Goal: Information Seeking & Learning: Learn about a topic

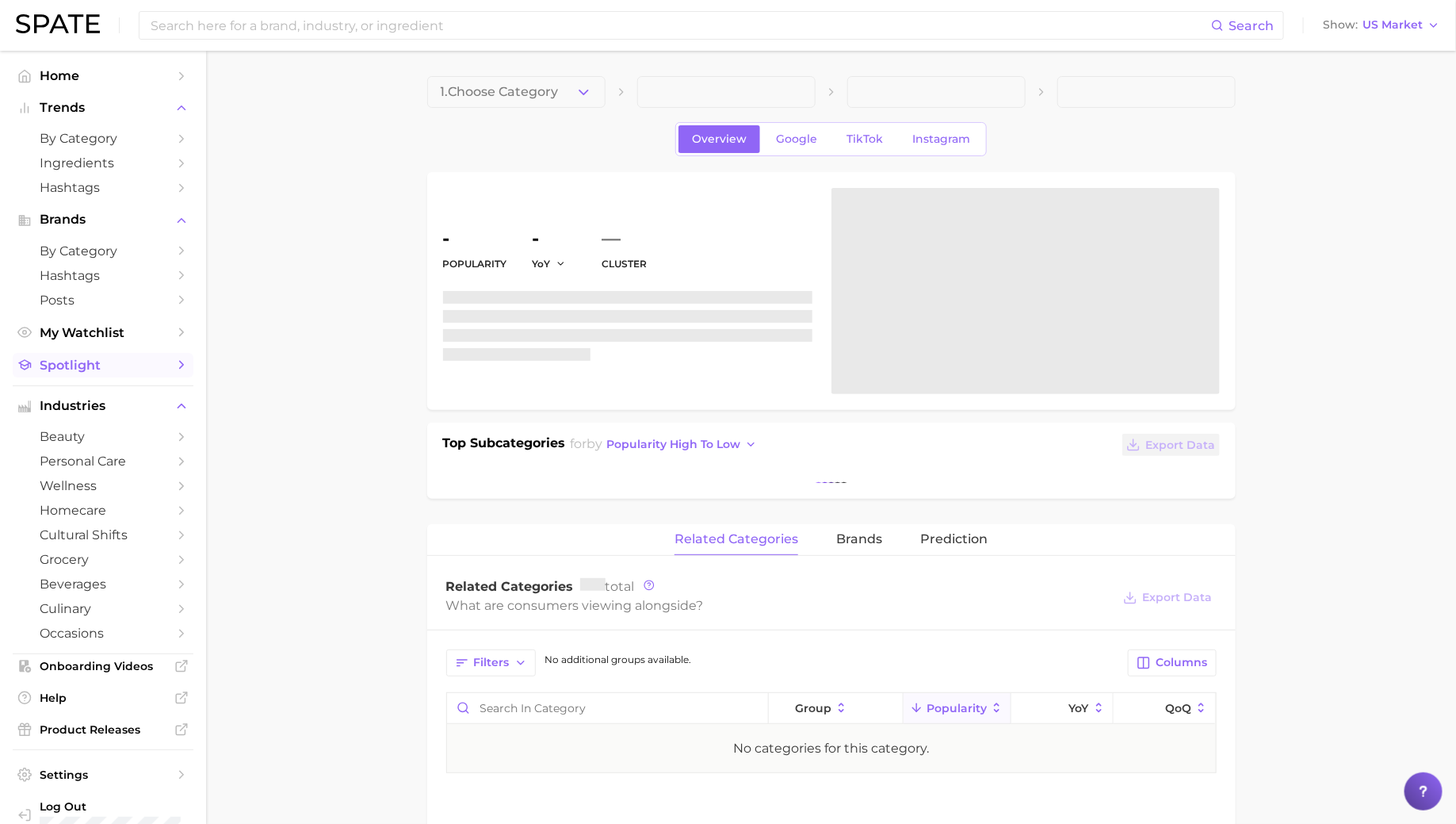
click at [92, 367] on span "Spotlight" at bounding box center [102, 365] width 127 height 15
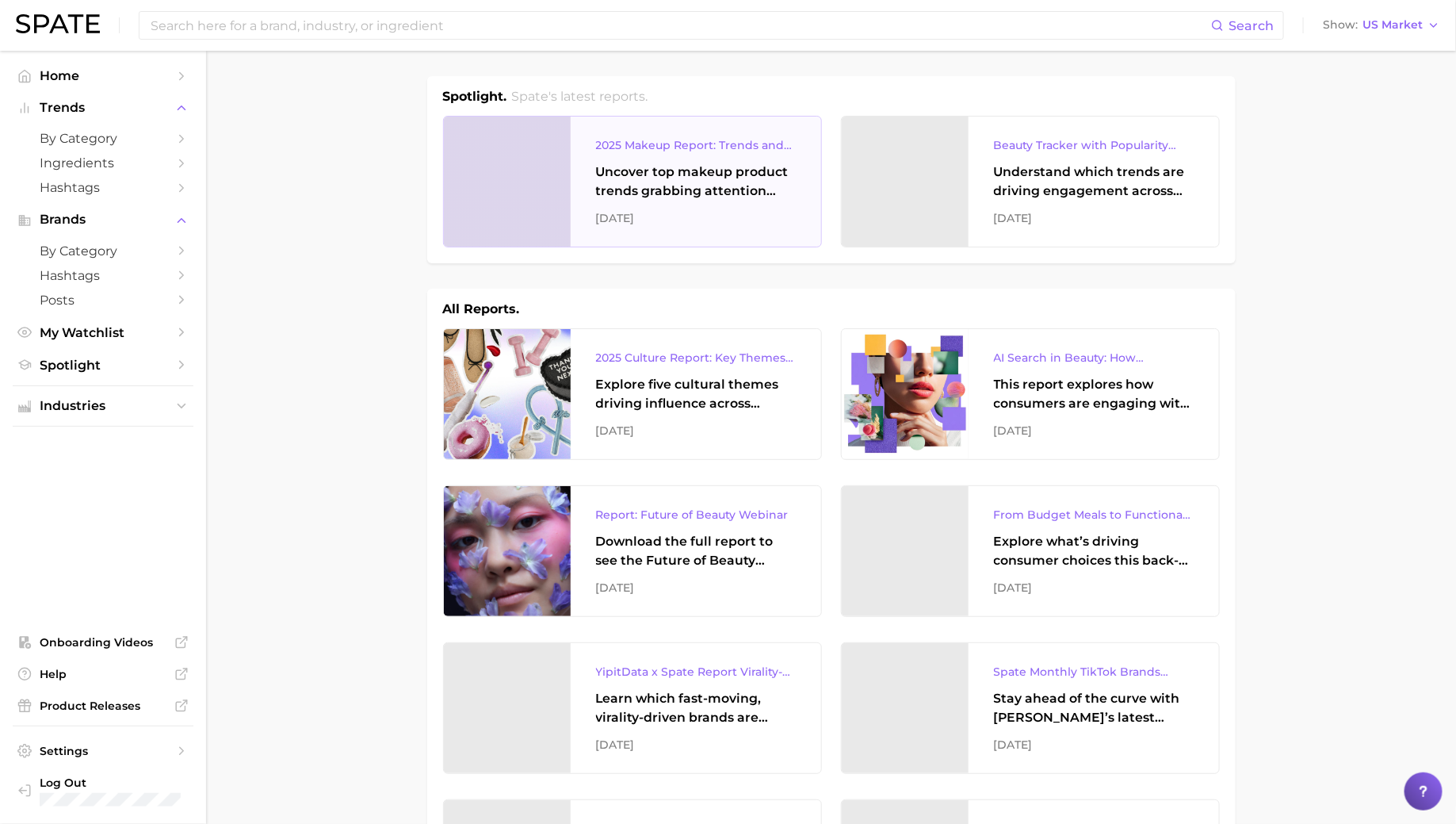
click at [657, 170] on div "Uncover top makeup product trends grabbing attention across eye, lip, and face …" at bounding box center [695, 181] width 200 height 38
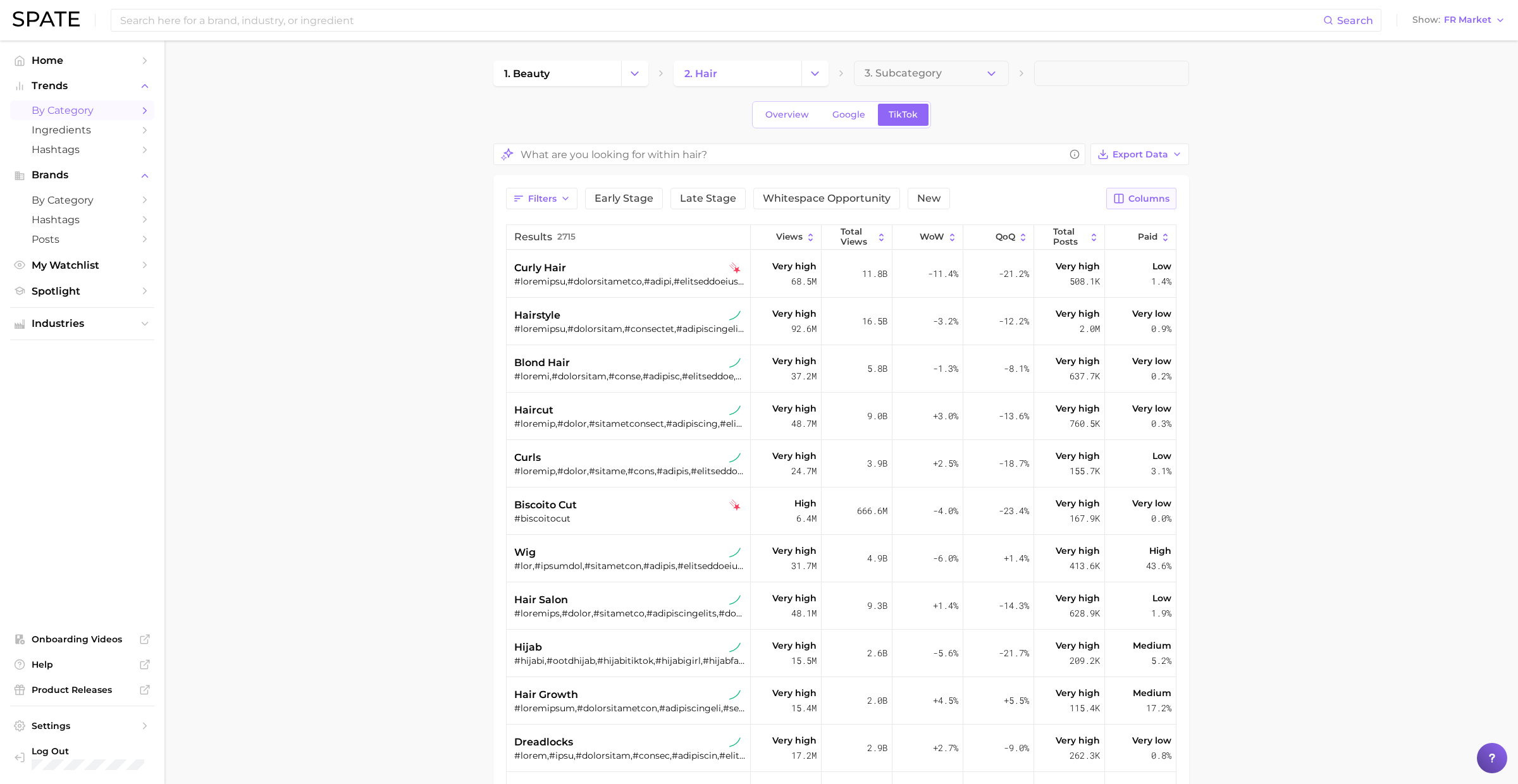
click at [1145, 194] on span "Columns" at bounding box center [1149, 199] width 41 height 11
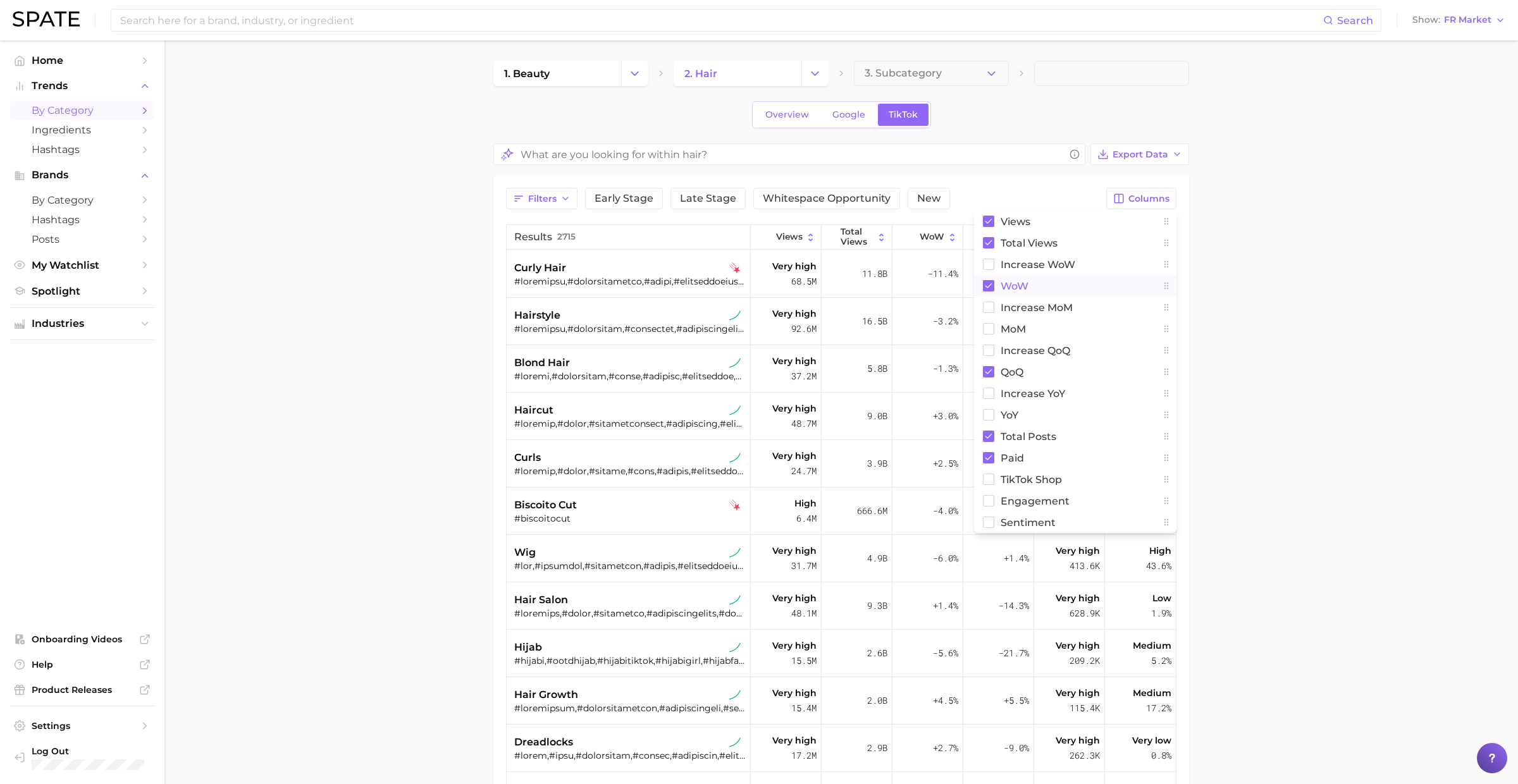
click at [1017, 282] on span "WoW" at bounding box center [1014, 286] width 27 height 11
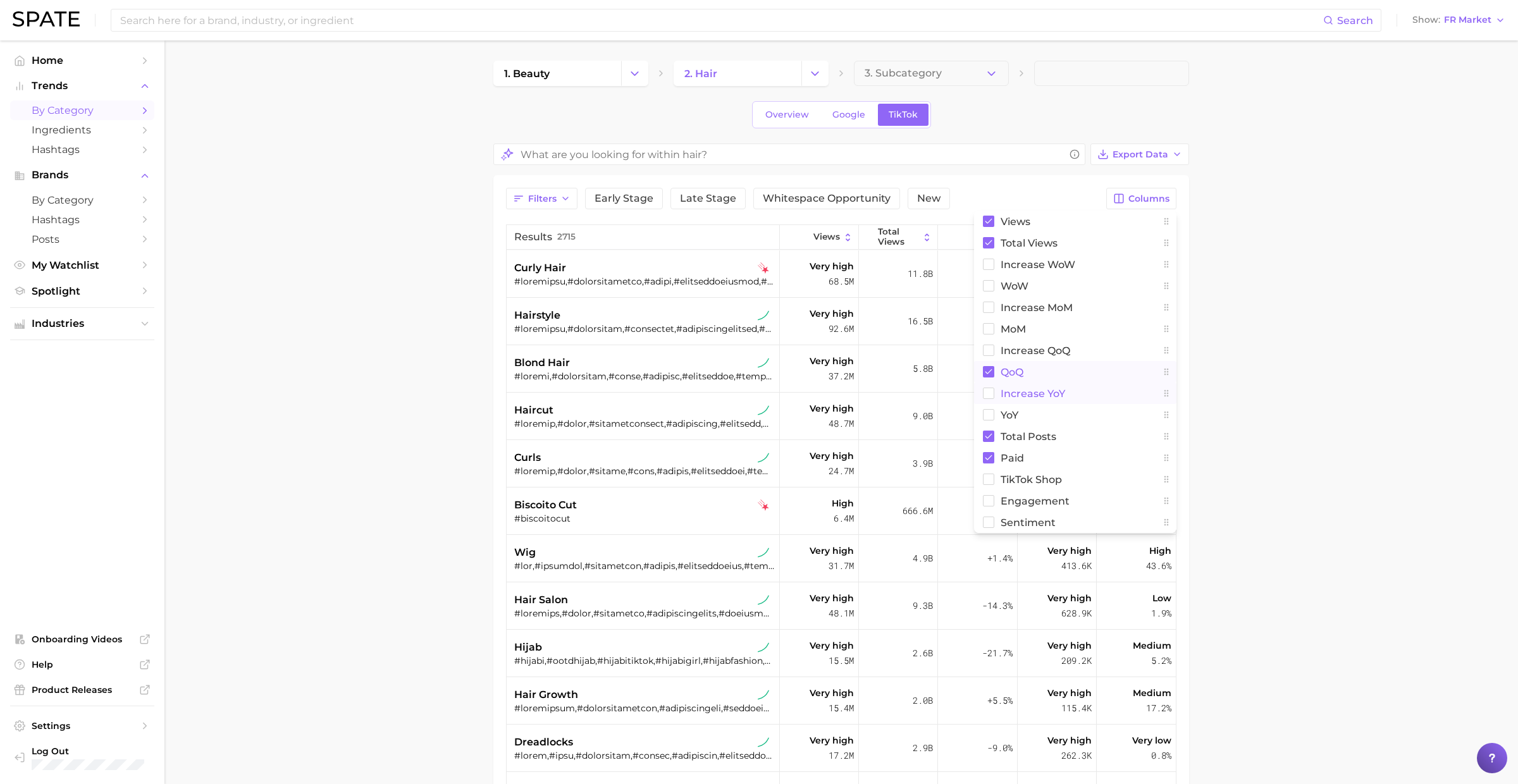
click at [1017, 383] on button "increase YoY" at bounding box center [1075, 393] width 202 height 21
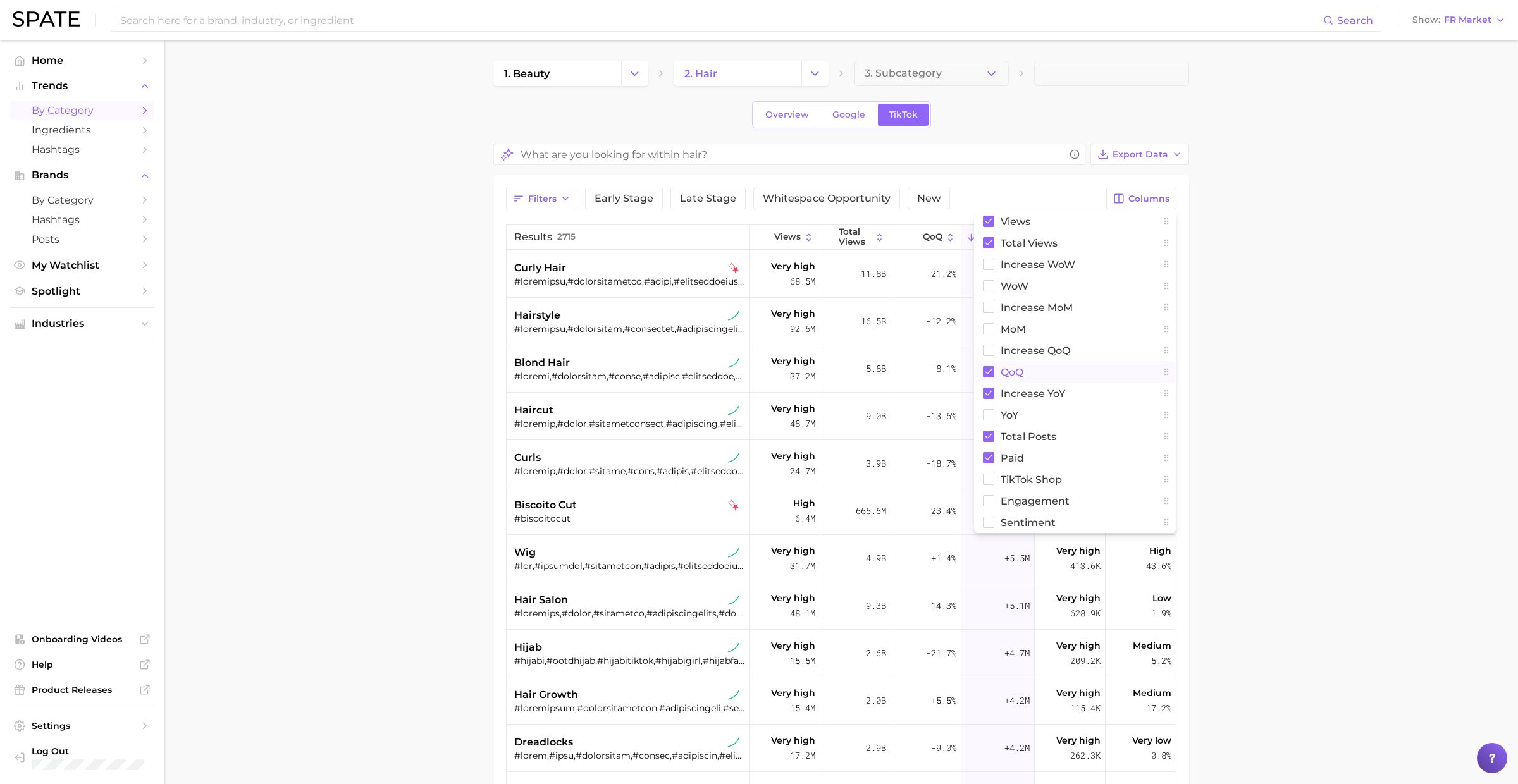
click at [1014, 367] on span "QoQ" at bounding box center [1011, 372] width 23 height 11
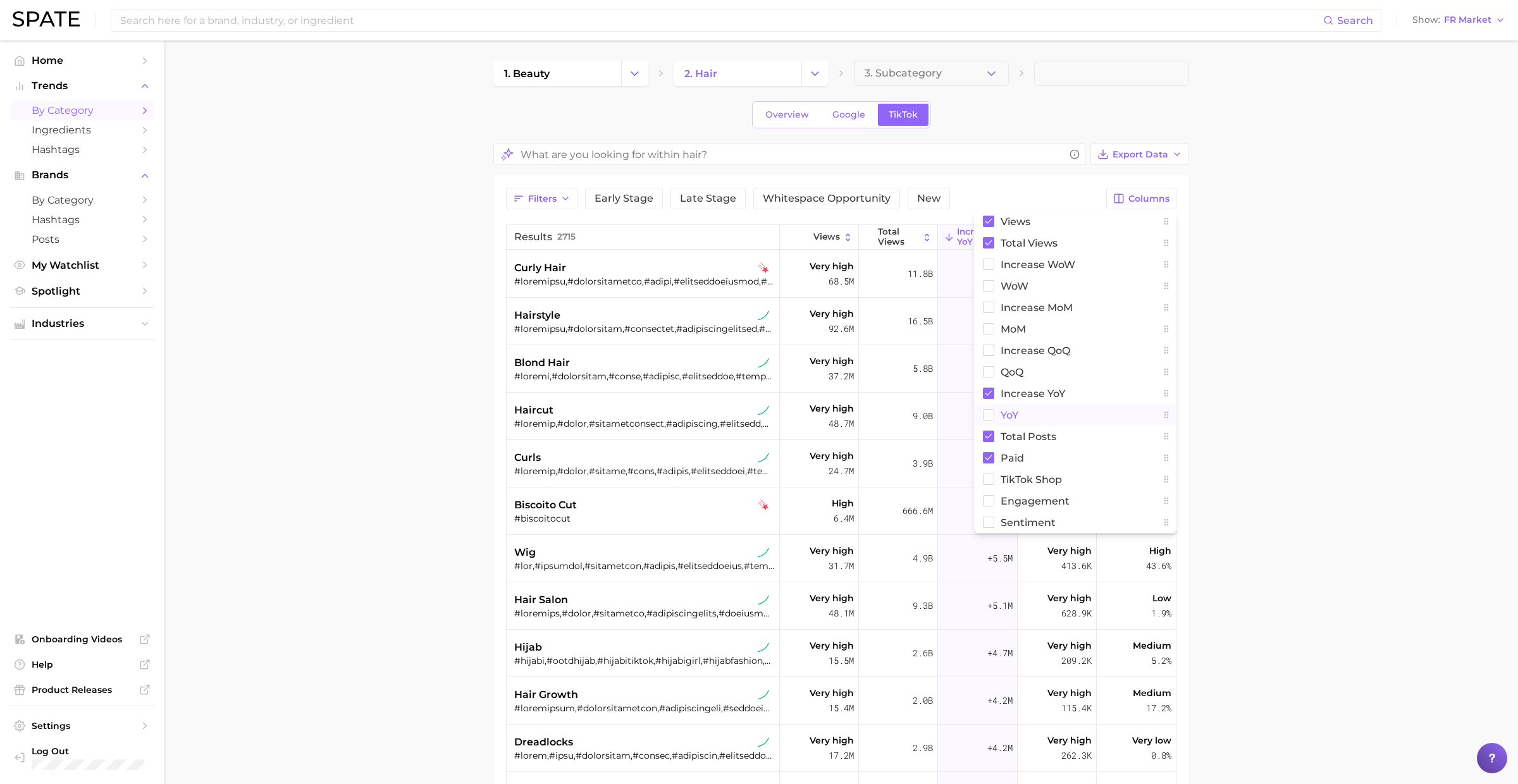
click at [1013, 411] on span "YoY" at bounding box center [1009, 416] width 18 height 11
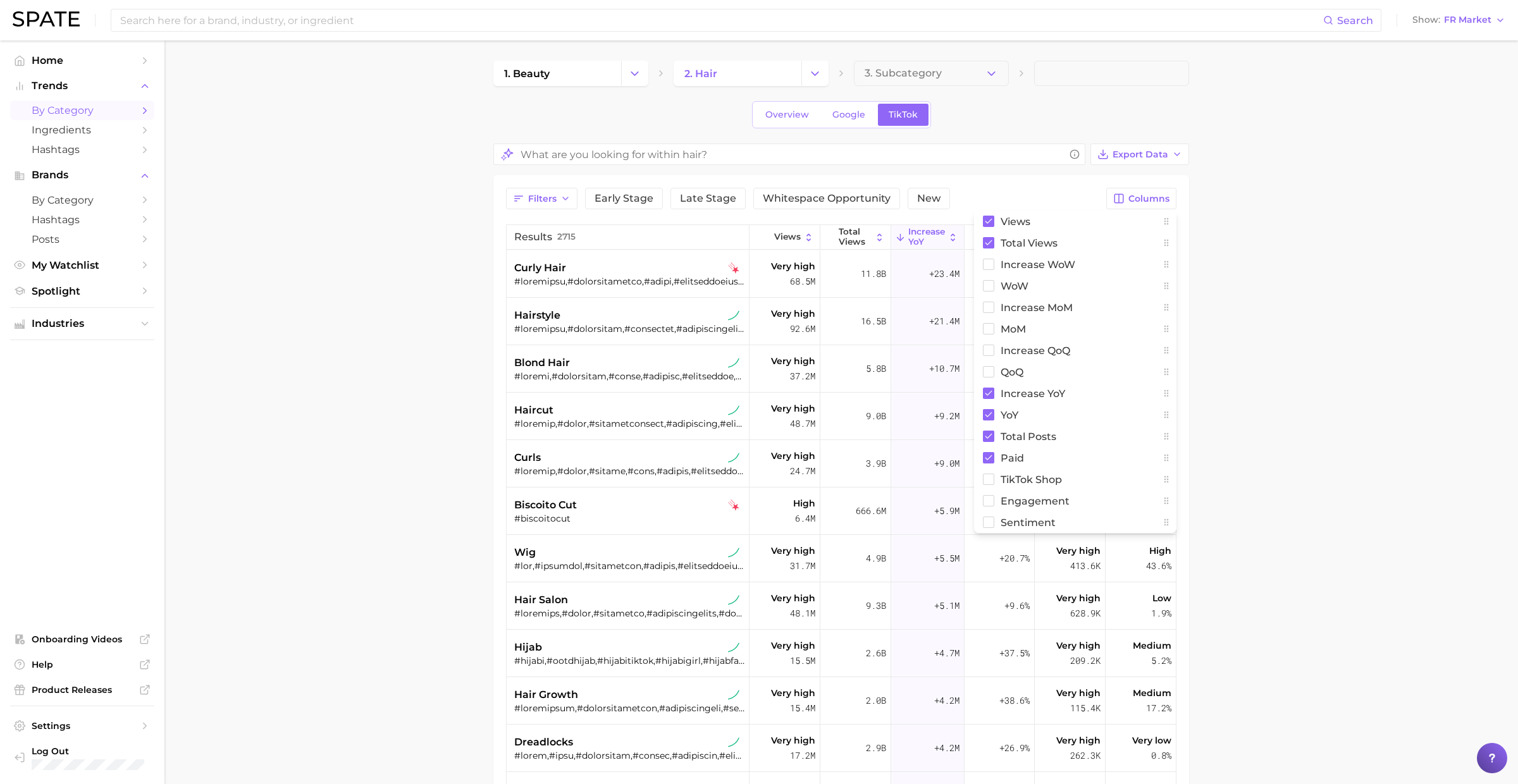
click at [1297, 381] on main "1. beauty 2. hair 3. Subcategory Overview Google TikTok Export Data Filters Ear…" at bounding box center [841, 562] width 1353 height 1044
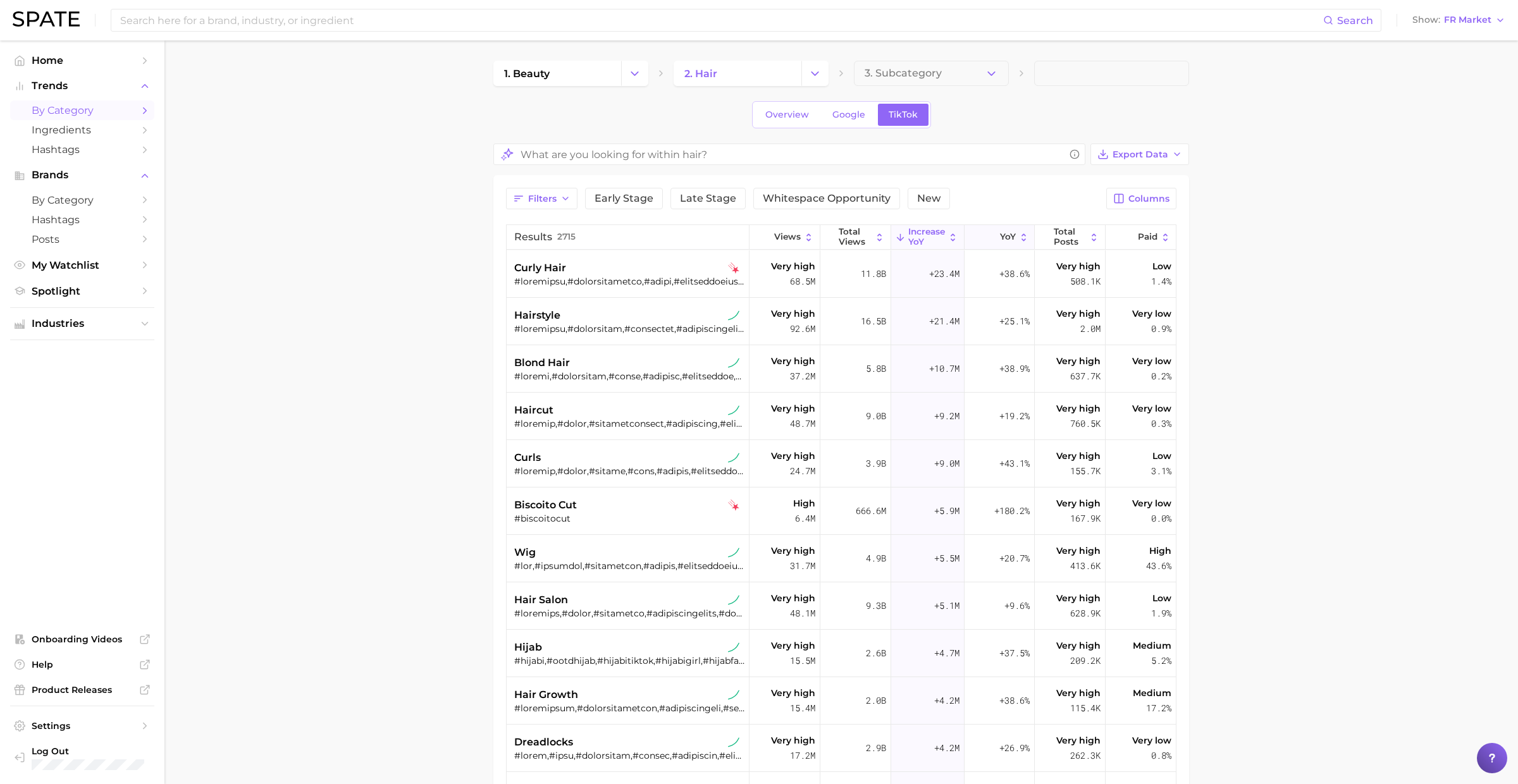
click at [1004, 233] on span "YoY" at bounding box center [1008, 237] width 16 height 10
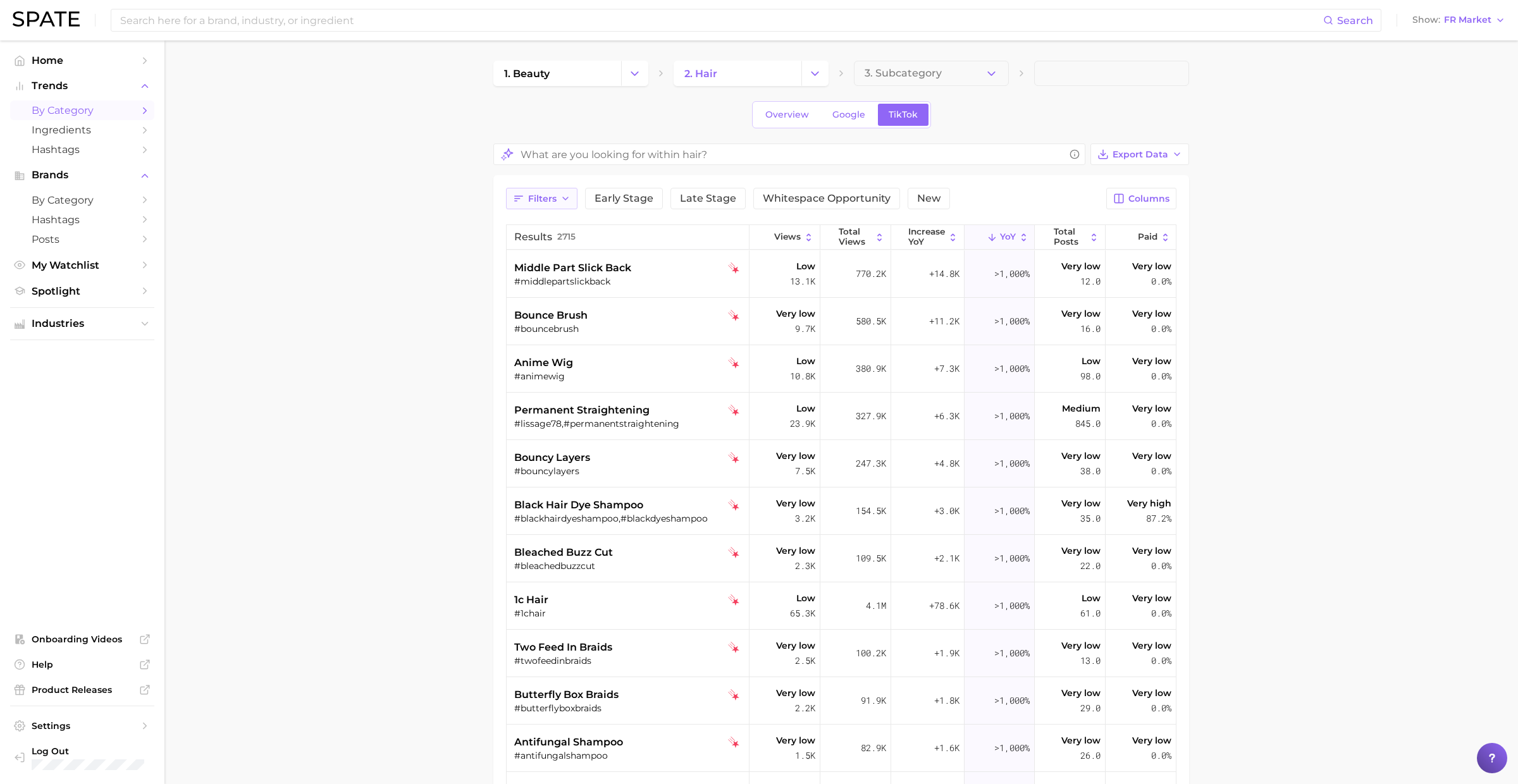
click at [552, 198] on span "Filters" at bounding box center [542, 199] width 28 height 11
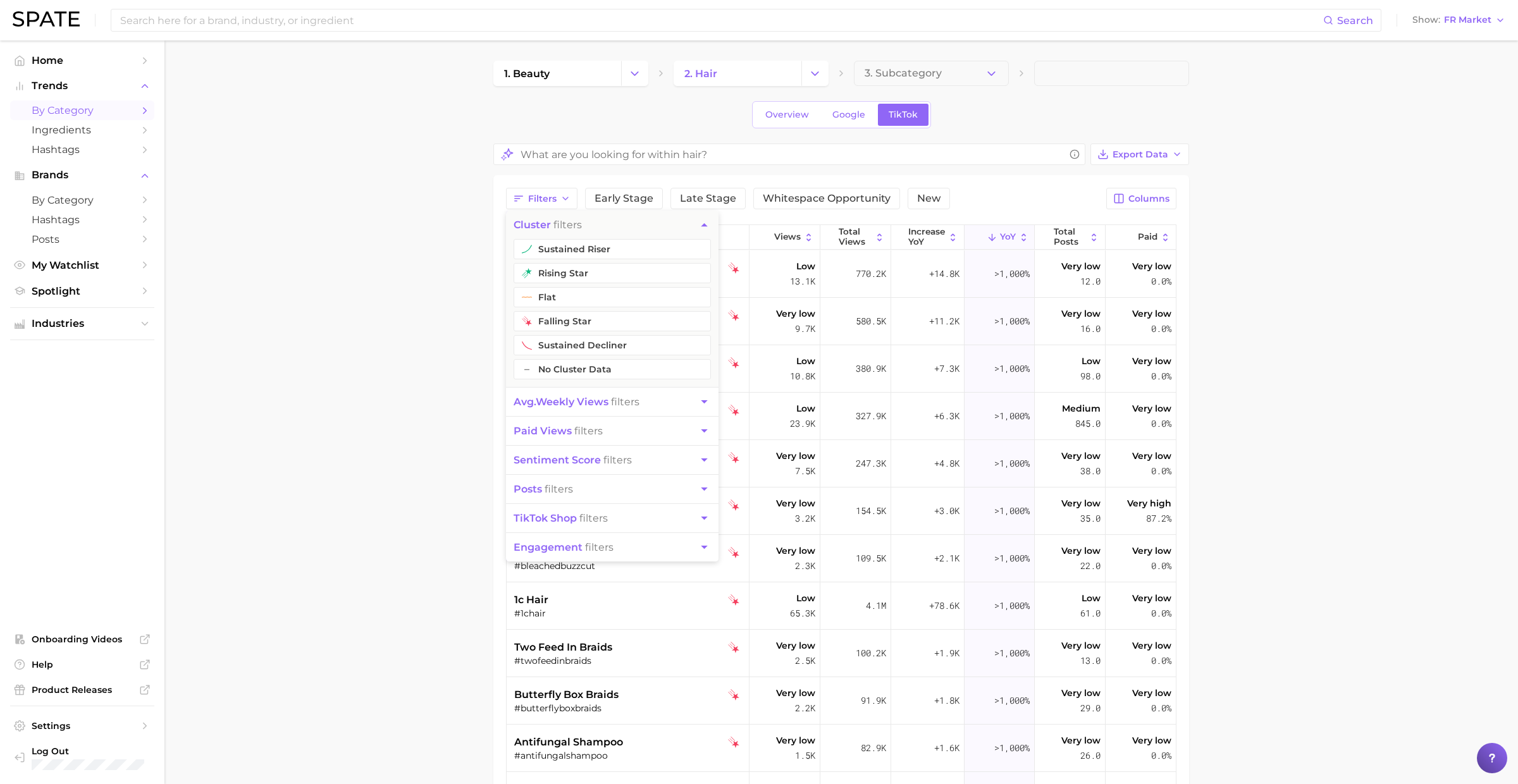
click at [562, 389] on button "avg. weekly views filters" at bounding box center [612, 401] width 212 height 28
click at [568, 281] on button "Very High Views" at bounding box center [612, 278] width 198 height 20
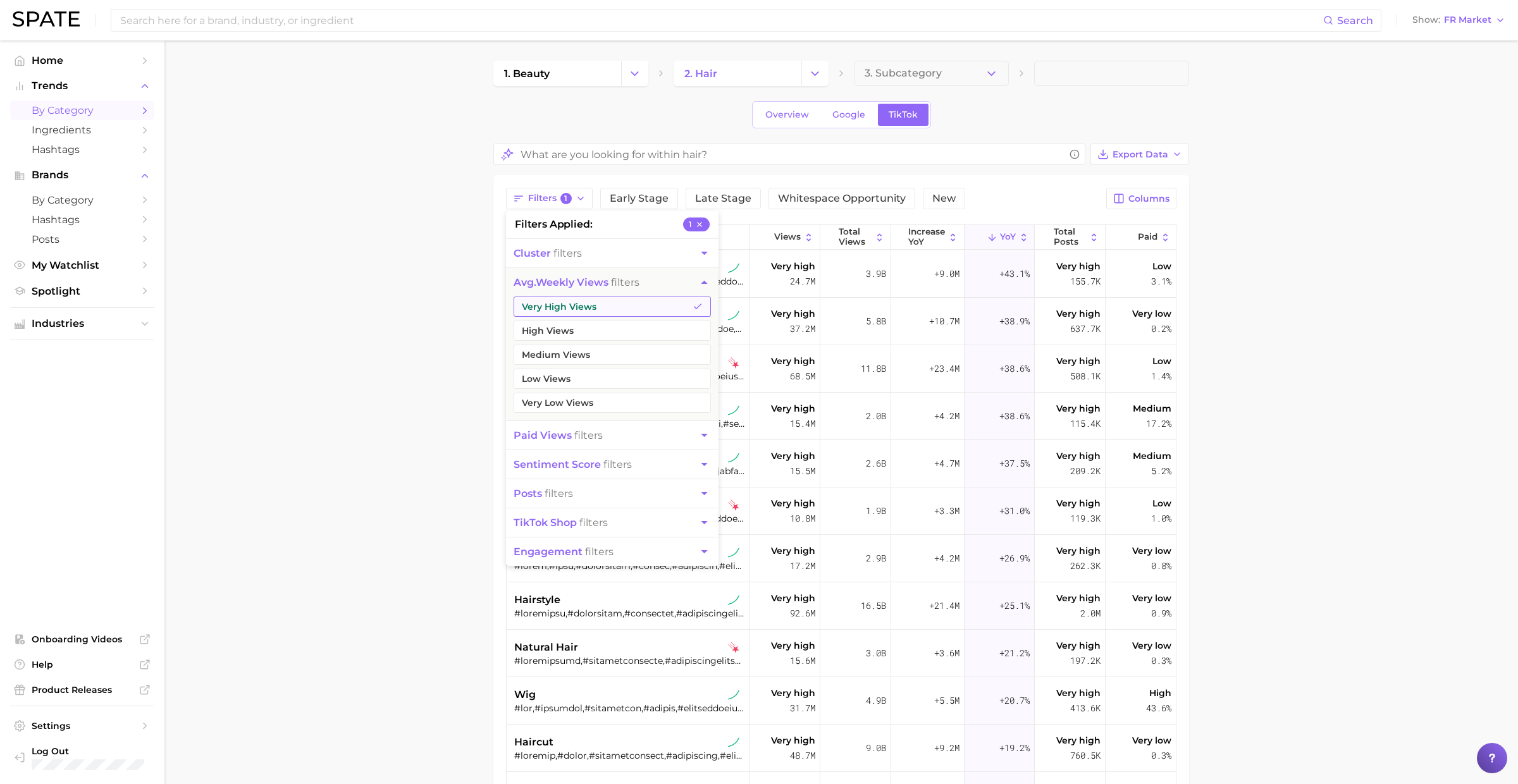
click at [568, 303] on button "Very High Views" at bounding box center [612, 307] width 198 height 20
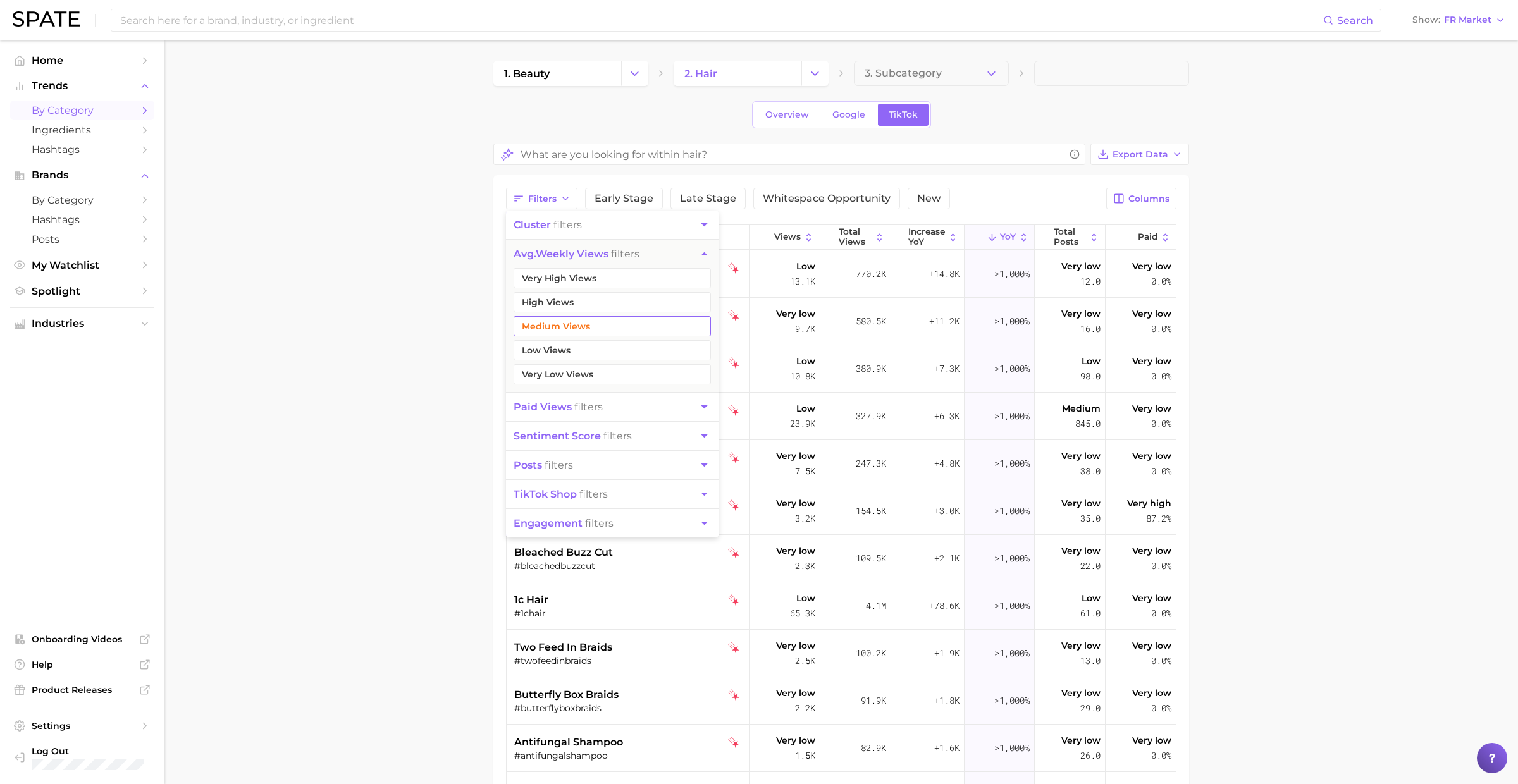
click at [564, 328] on button "Medium Views" at bounding box center [612, 326] width 198 height 20
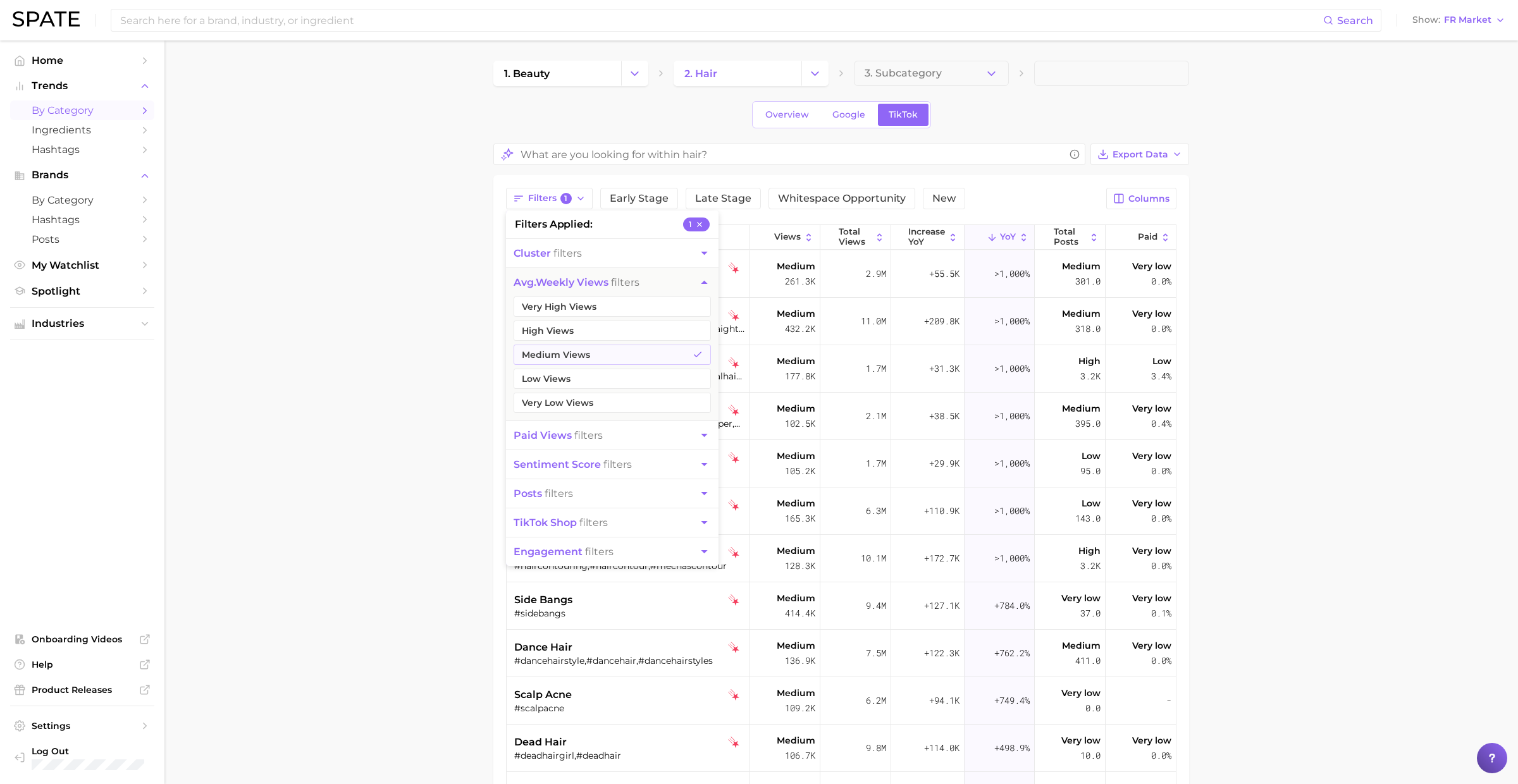
click at [564, 316] on ul "Very High Views High Views Medium Views Low Views Very Low Views" at bounding box center [612, 358] width 212 height 124
click at [564, 327] on button "High Views" at bounding box center [612, 331] width 198 height 20
click at [564, 305] on button "Very High Views" at bounding box center [612, 307] width 198 height 20
click at [441, 282] on main "1. beauty 2. hair 3. Subcategory Overview Google TikTok Export Data Filters 3 f…" at bounding box center [841, 562] width 1353 height 1044
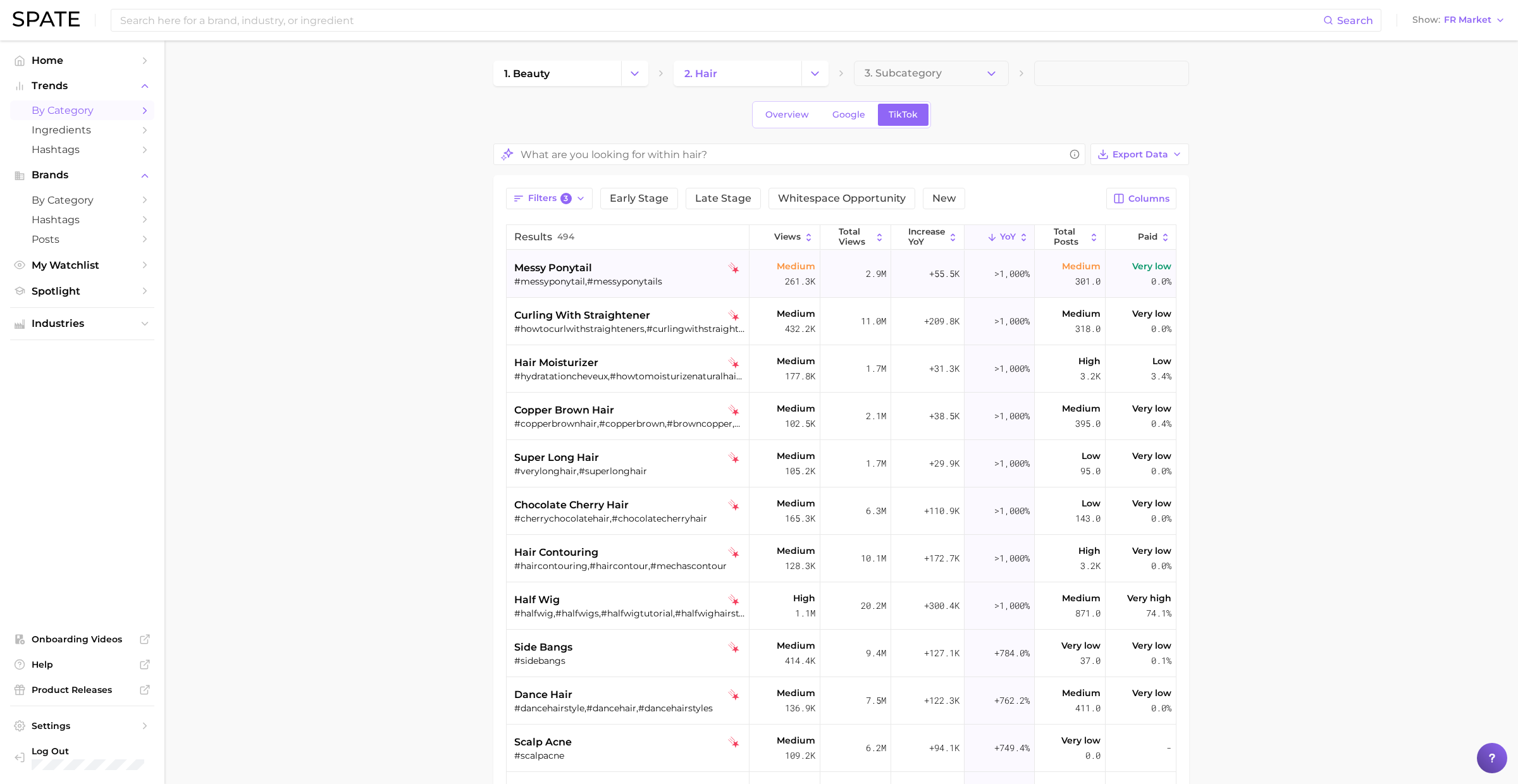
click at [661, 268] on div "messy ponytail" at bounding box center [630, 267] width 231 height 15
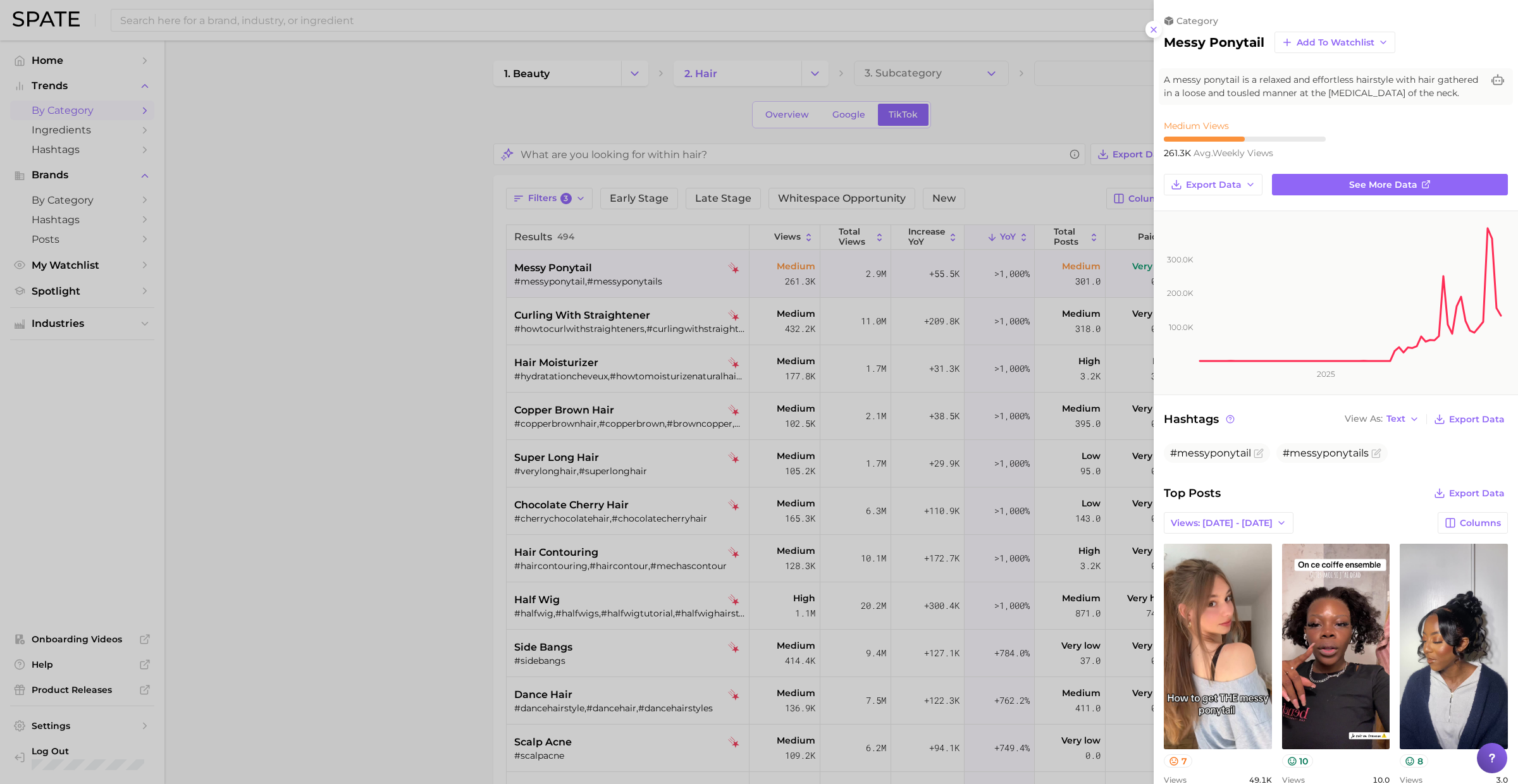
click at [652, 270] on div at bounding box center [759, 392] width 1518 height 784
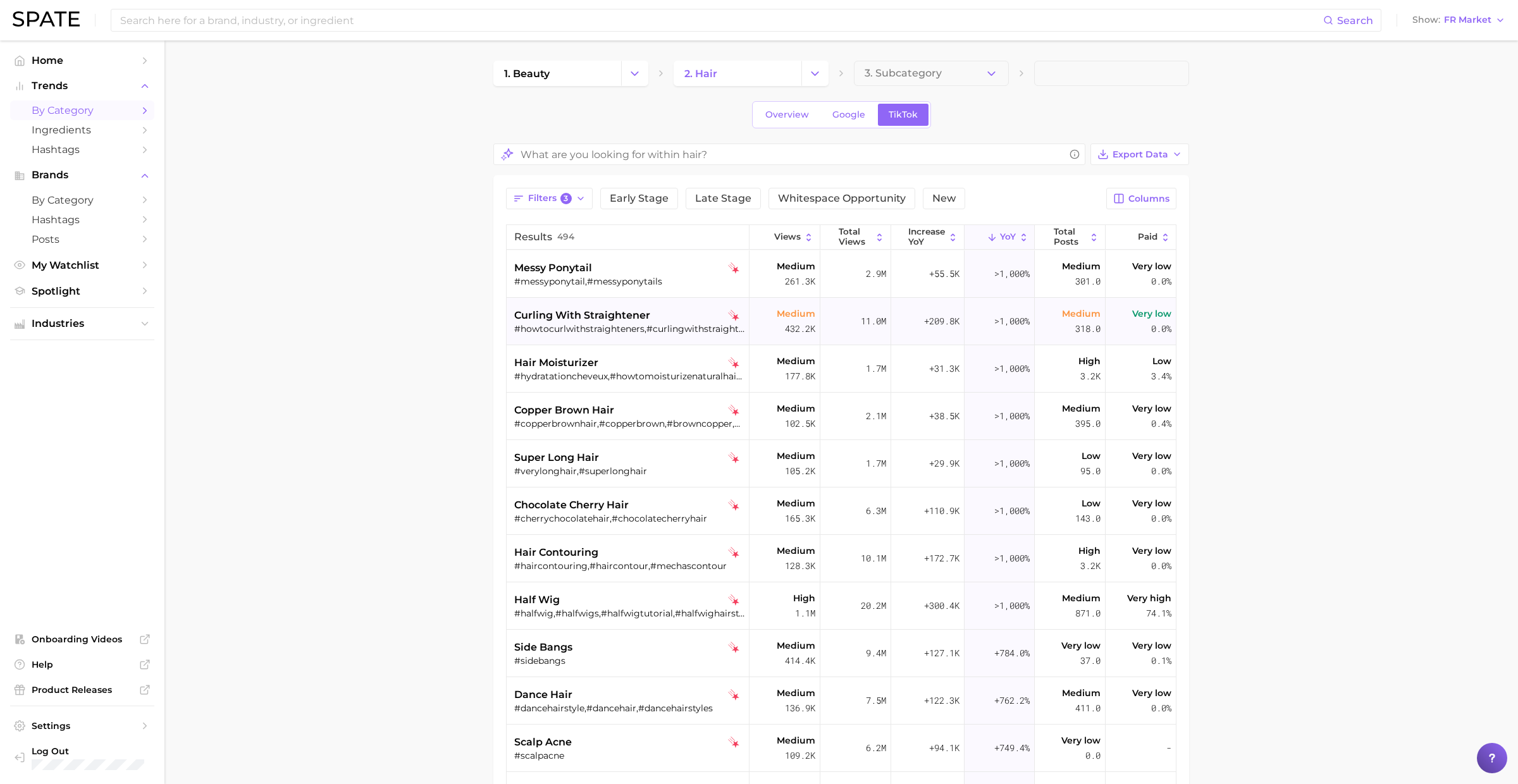
click at [645, 317] on span "curling with straightener" at bounding box center [582, 315] width 136 height 15
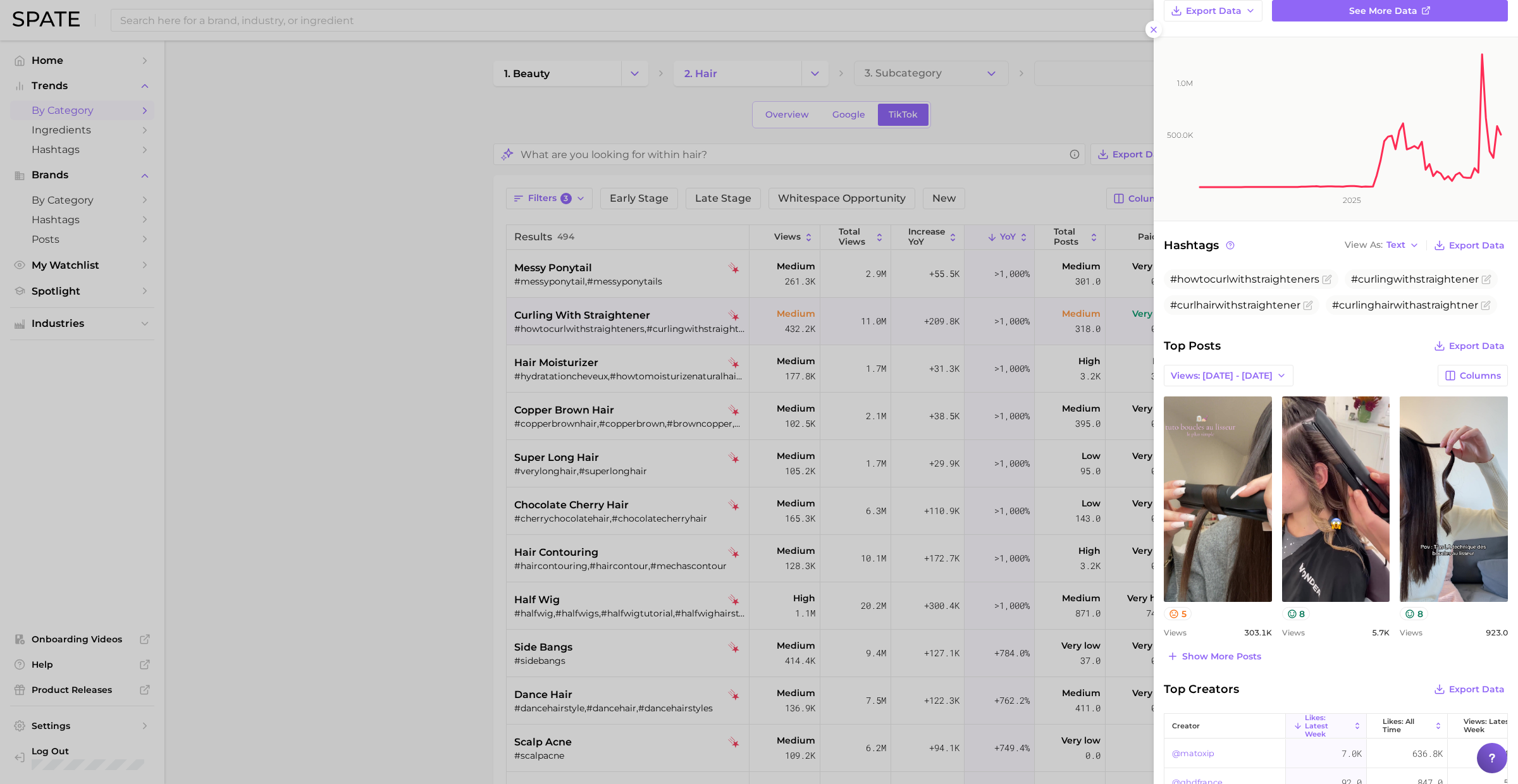
scroll to position [175, 0]
click at [650, 471] on div at bounding box center [759, 392] width 1518 height 784
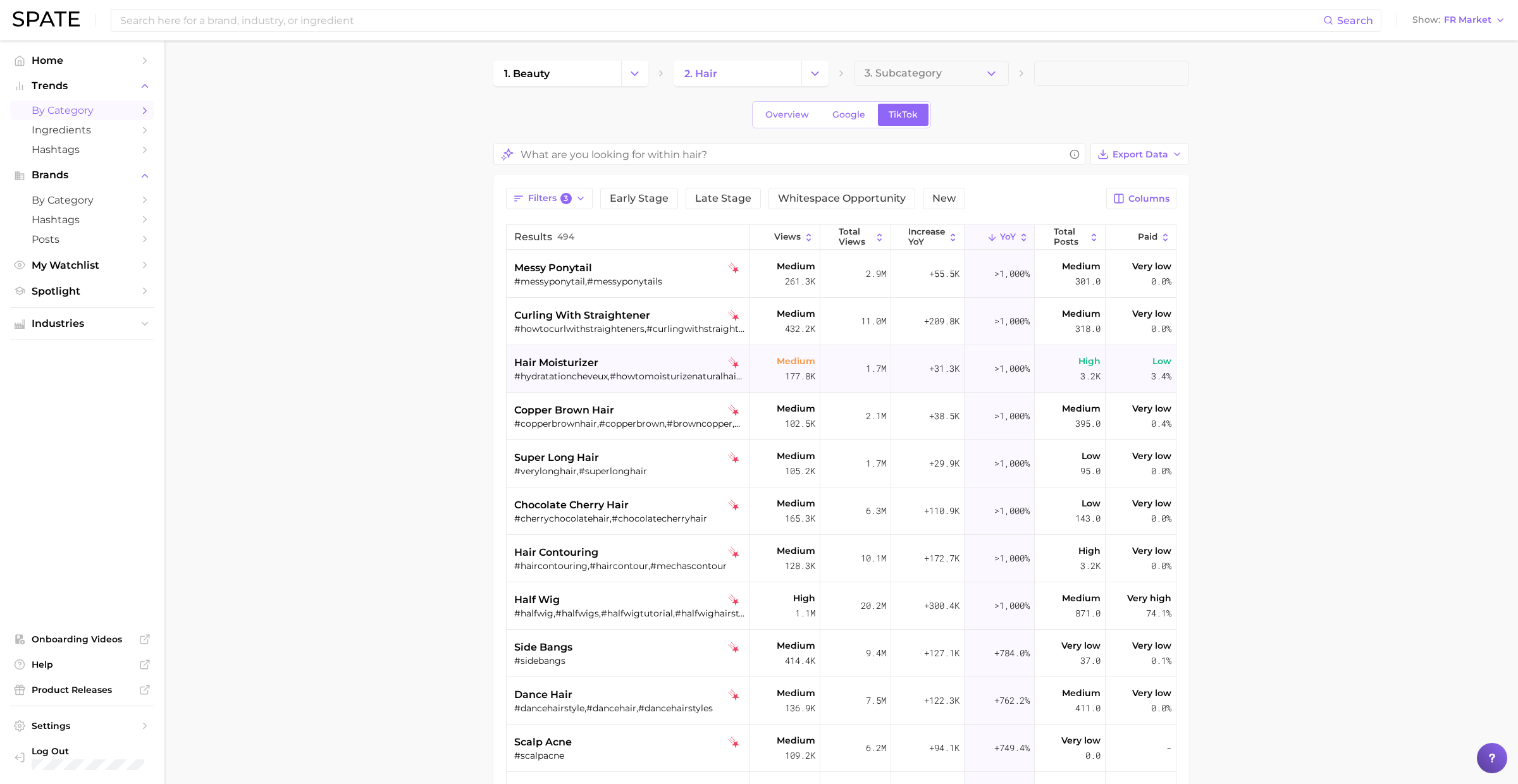
click at [625, 358] on div "hair moisturizer" at bounding box center [630, 362] width 231 height 15
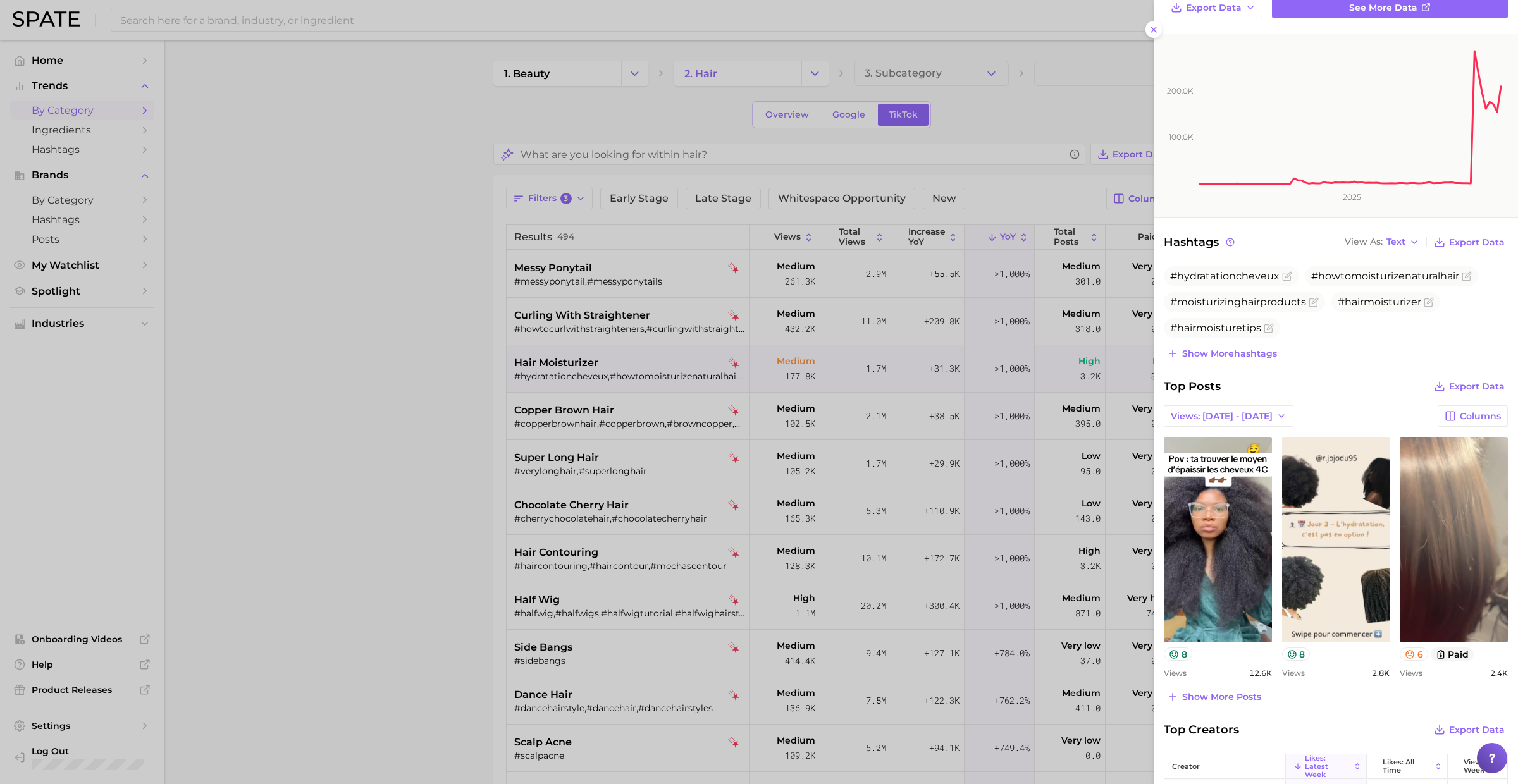
scroll to position [179, 0]
click at [619, 465] on div at bounding box center [759, 392] width 1518 height 784
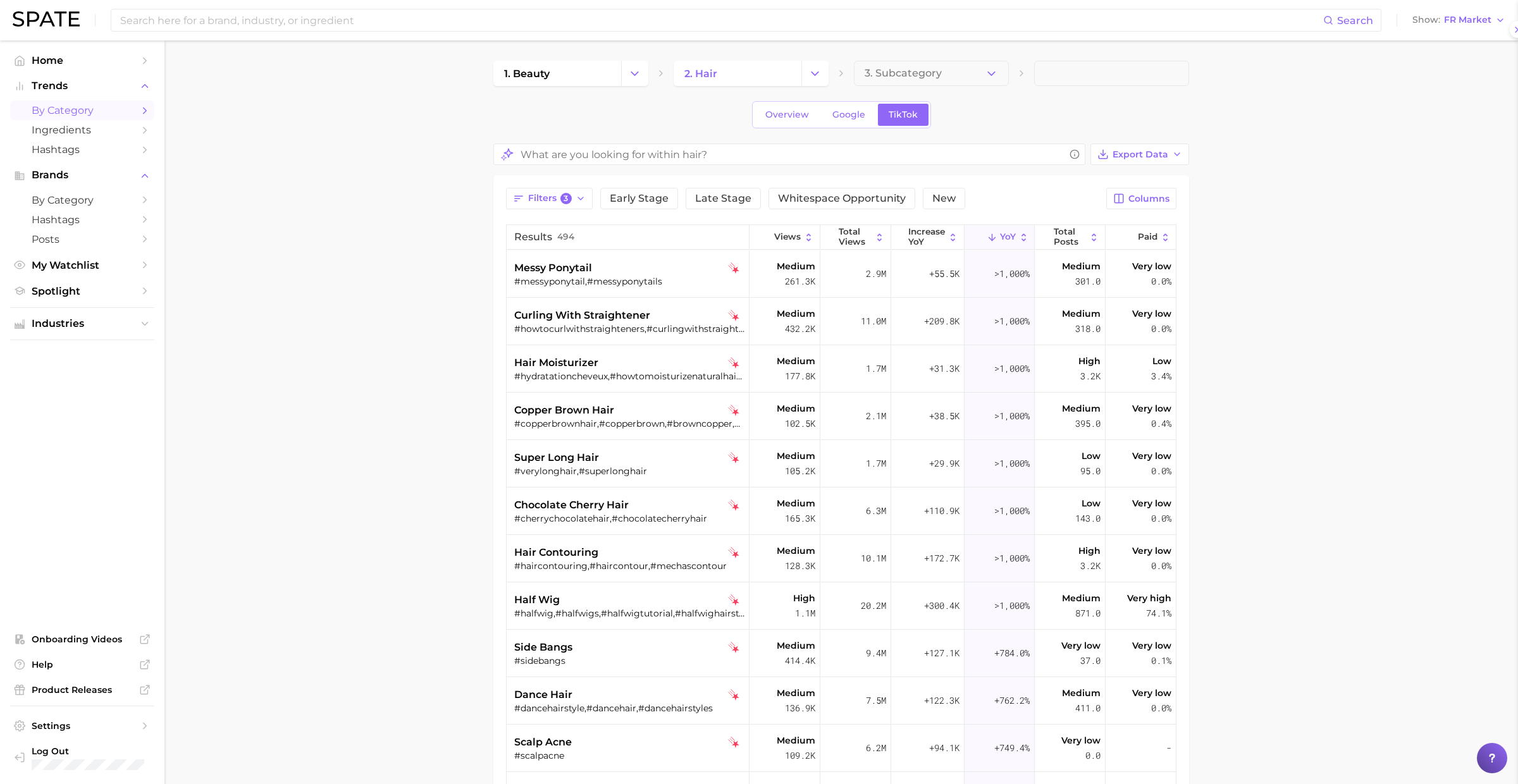
scroll to position [0, 0]
click at [612, 422] on div "#copperbrownhair,#copperbrown,#browncopper,#browncopperhair,#copperhairinspo" at bounding box center [630, 423] width 231 height 12
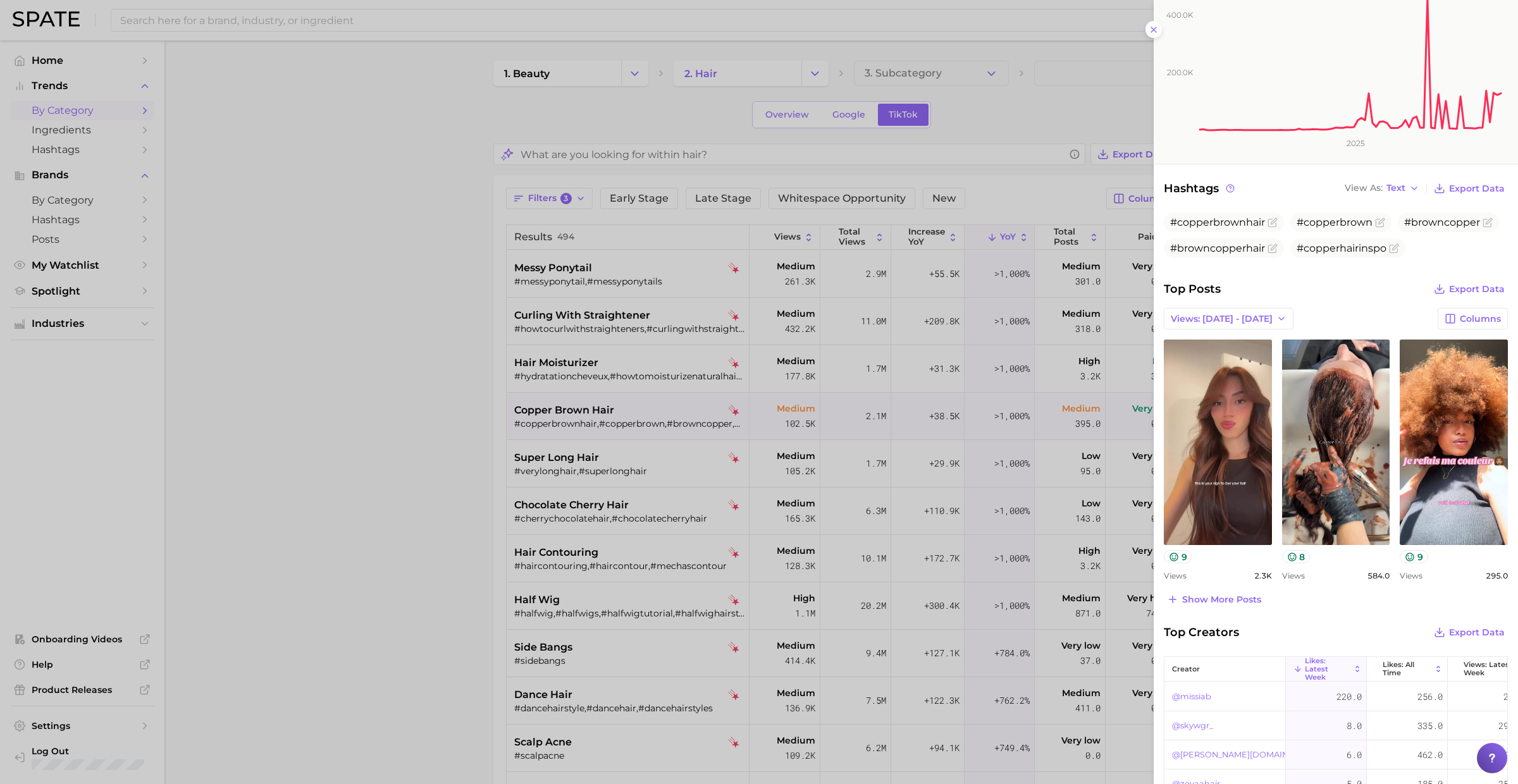
click at [642, 426] on div at bounding box center [759, 392] width 1518 height 784
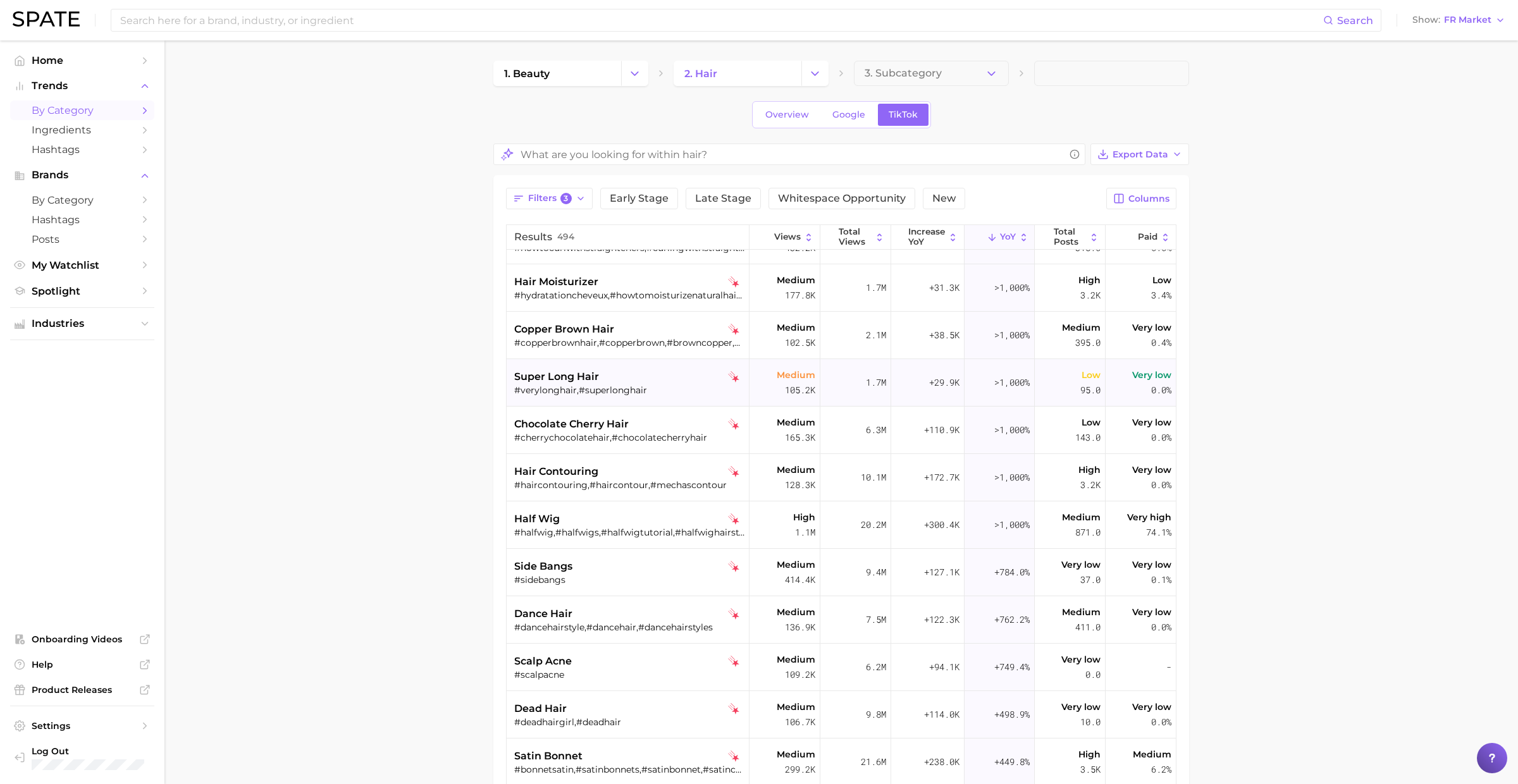
scroll to position [73, 0]
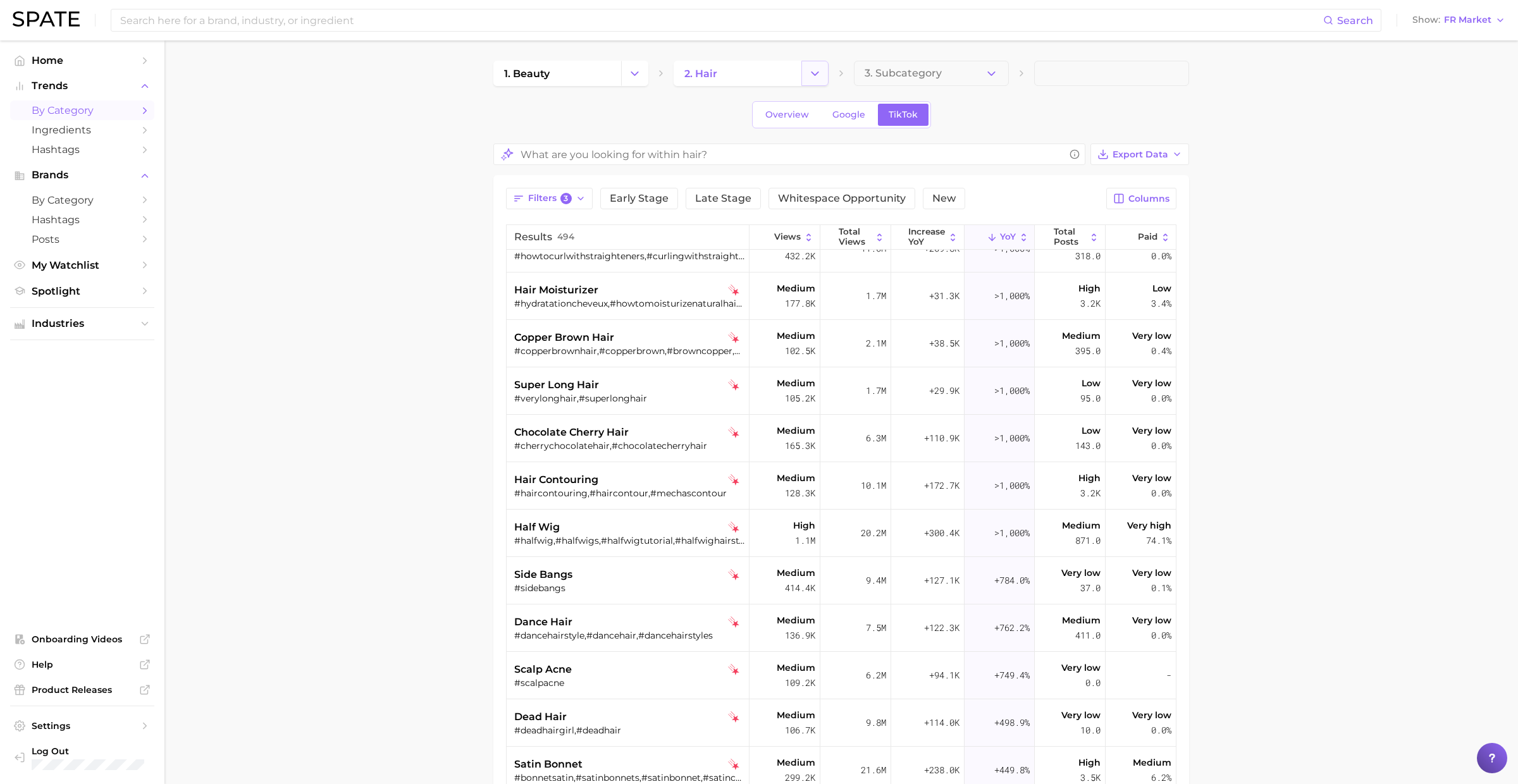
click at [810, 60] on button "Change Category" at bounding box center [815, 73] width 27 height 25
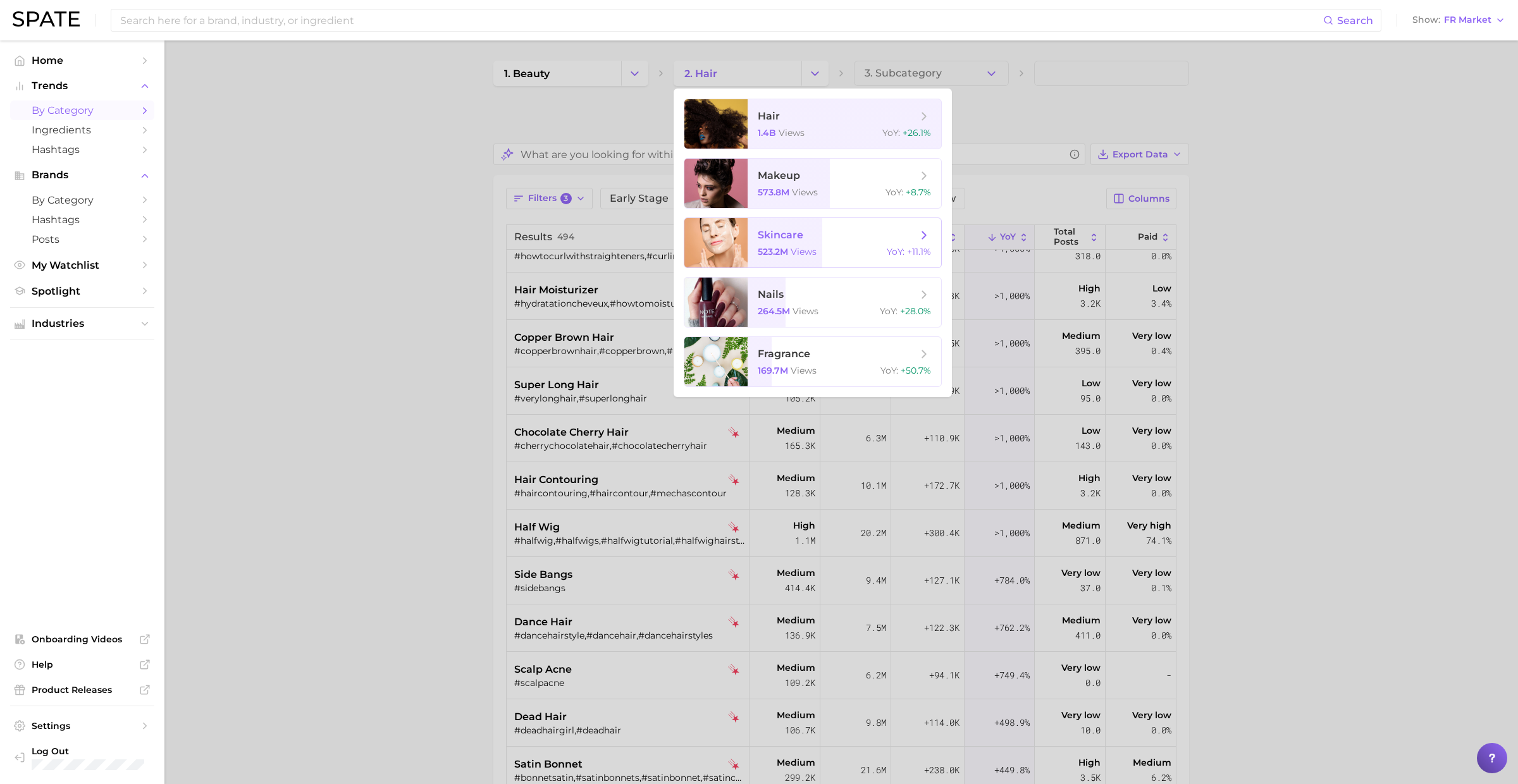
click at [809, 239] on span "skincare" at bounding box center [837, 235] width 159 height 14
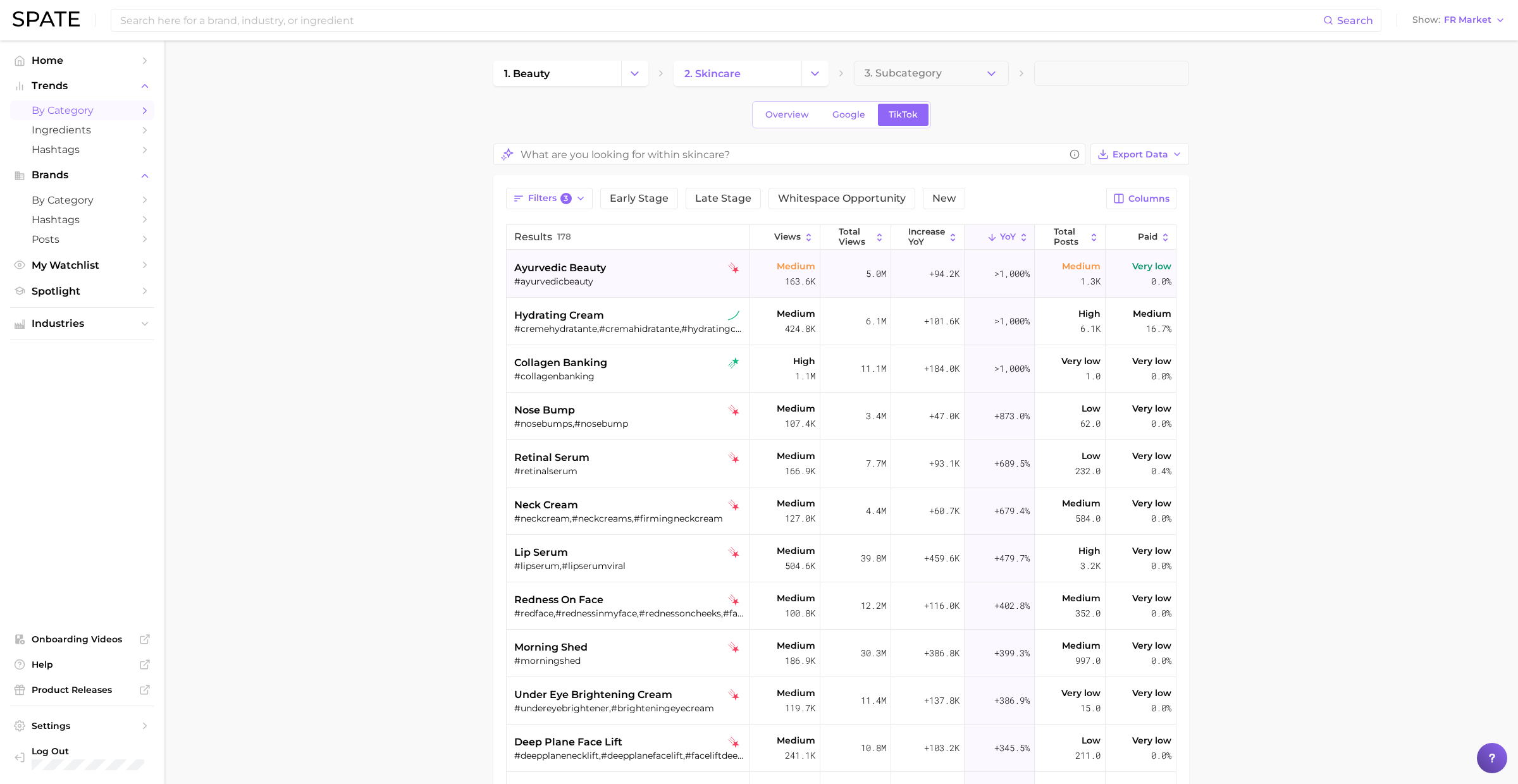
click at [605, 276] on div "#ayurvedicbeauty" at bounding box center [630, 281] width 231 height 12
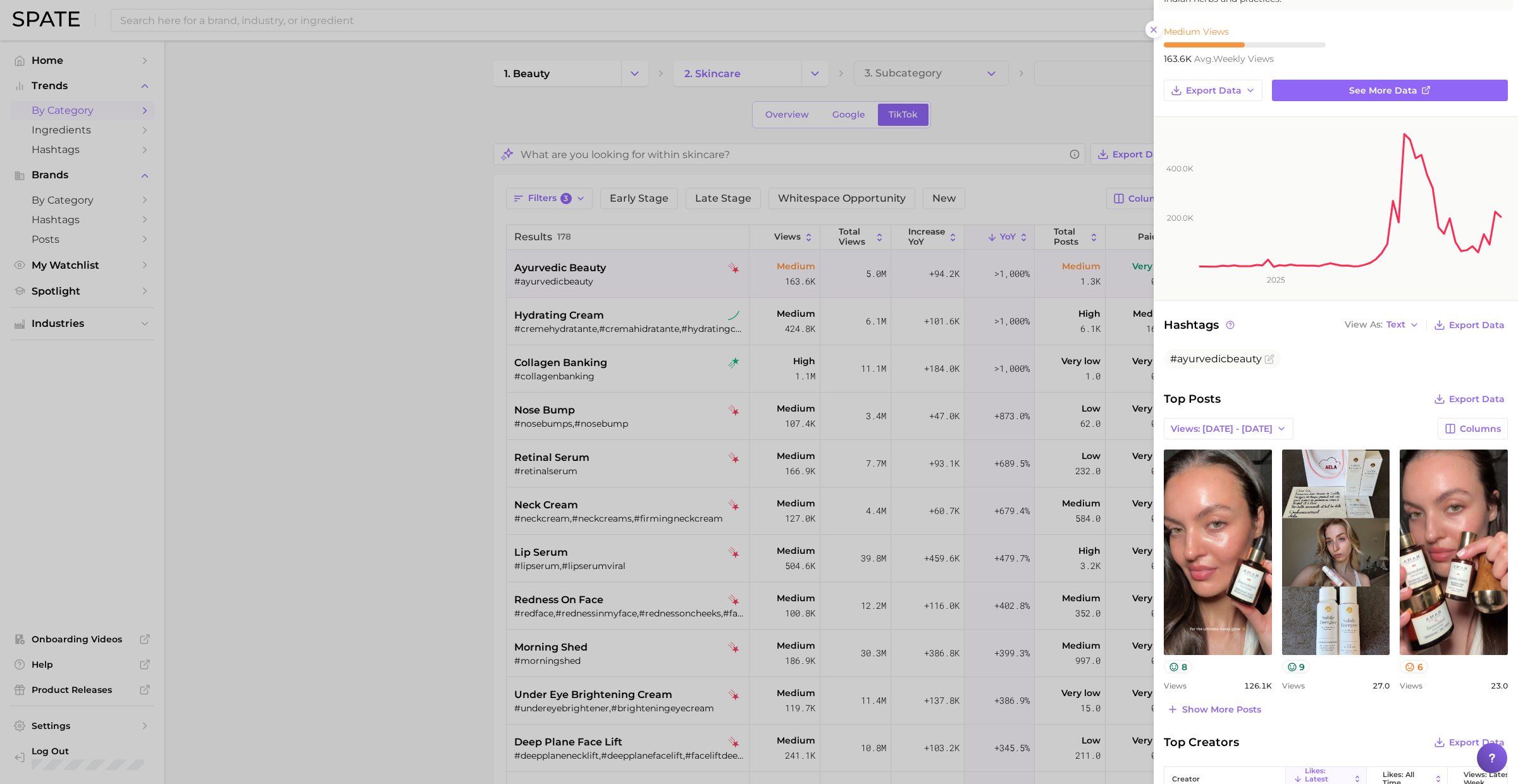
scroll to position [110, 0]
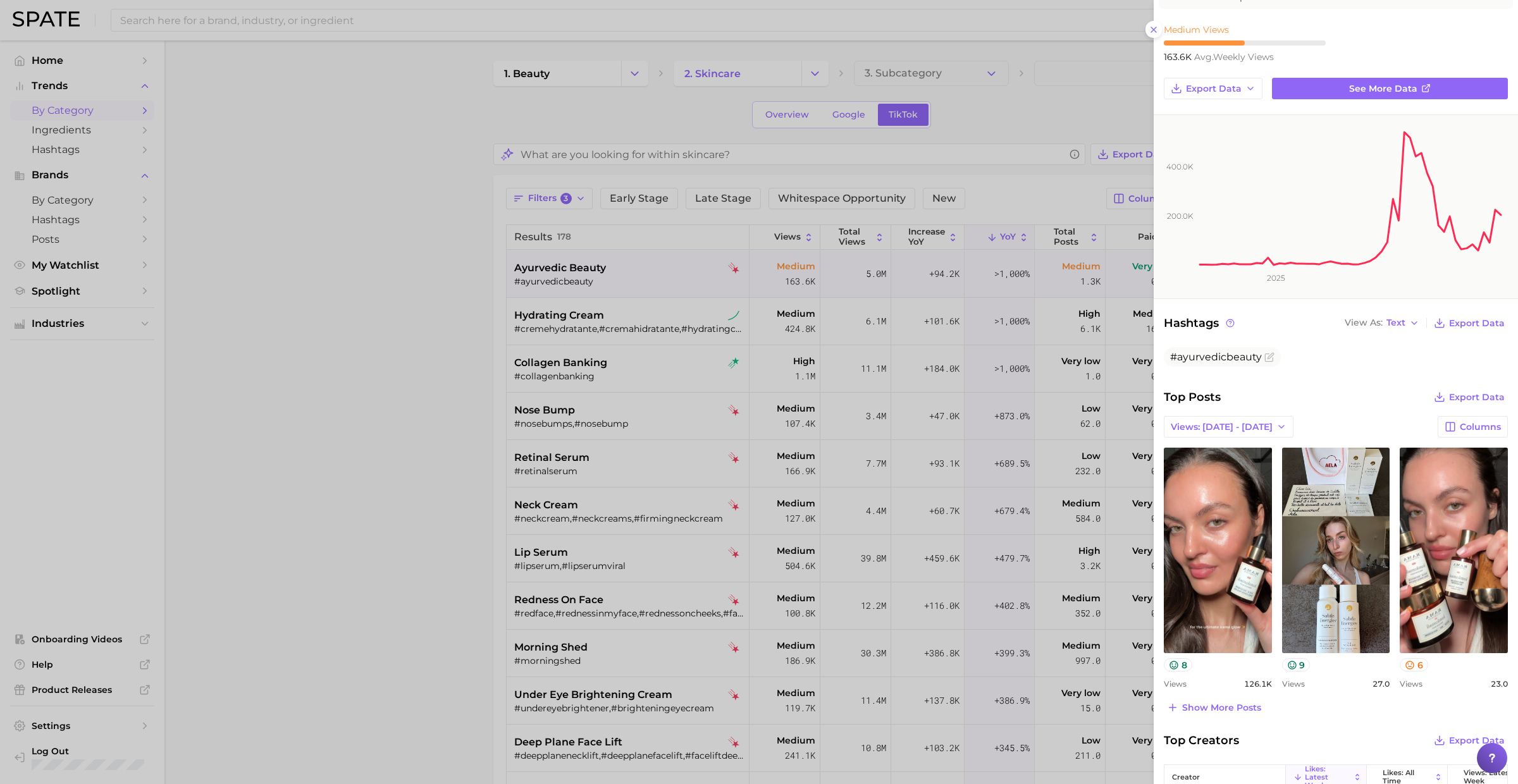
click at [607, 365] on div at bounding box center [759, 392] width 1518 height 784
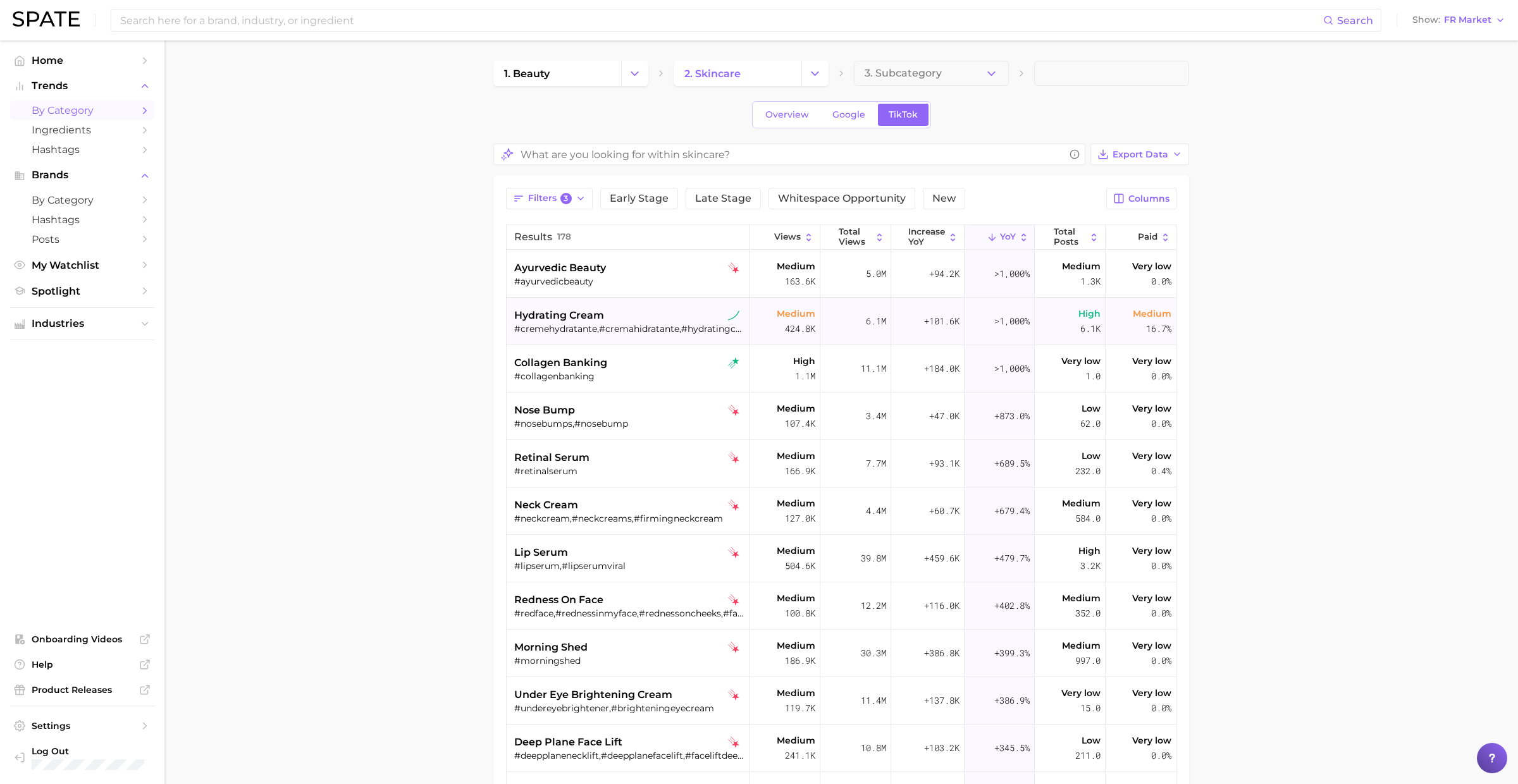
click at [607, 328] on div "#cremehydratante,#cremahidratante,#hydratingcream" at bounding box center [630, 328] width 231 height 12
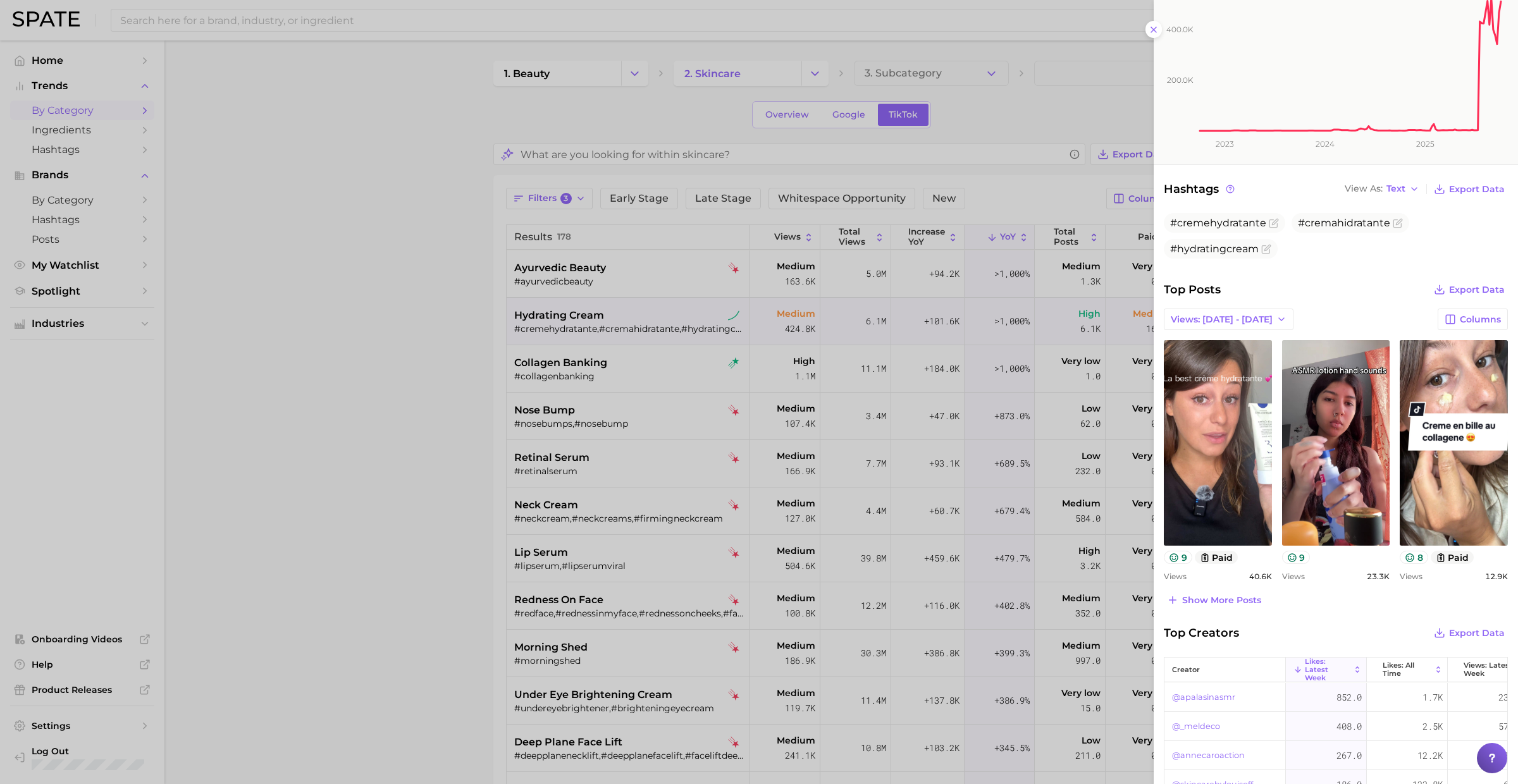
scroll to position [244, 0]
click at [694, 387] on div at bounding box center [759, 392] width 1518 height 784
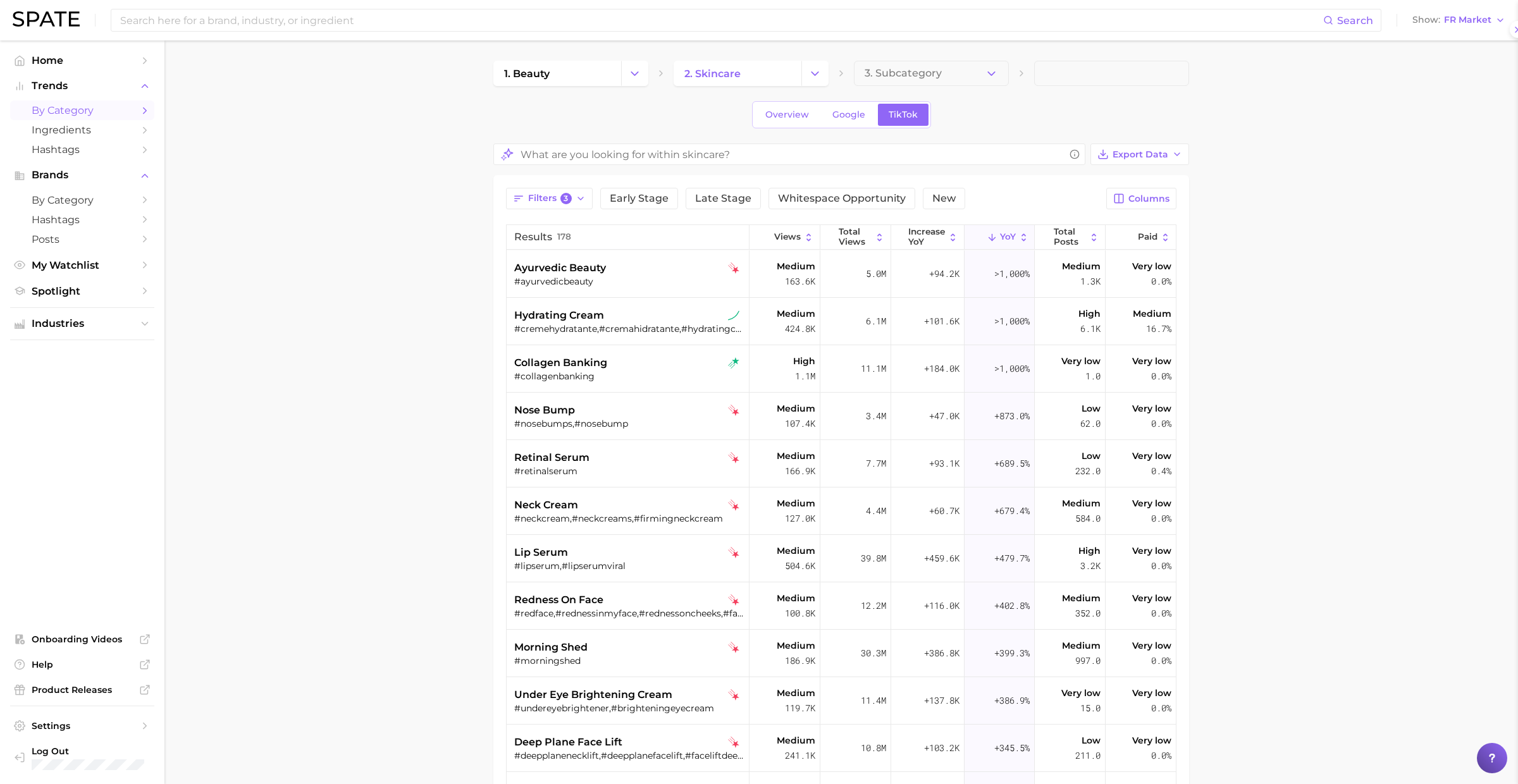
scroll to position [0, 0]
click at [630, 372] on div "#collagenbanking" at bounding box center [630, 376] width 231 height 12
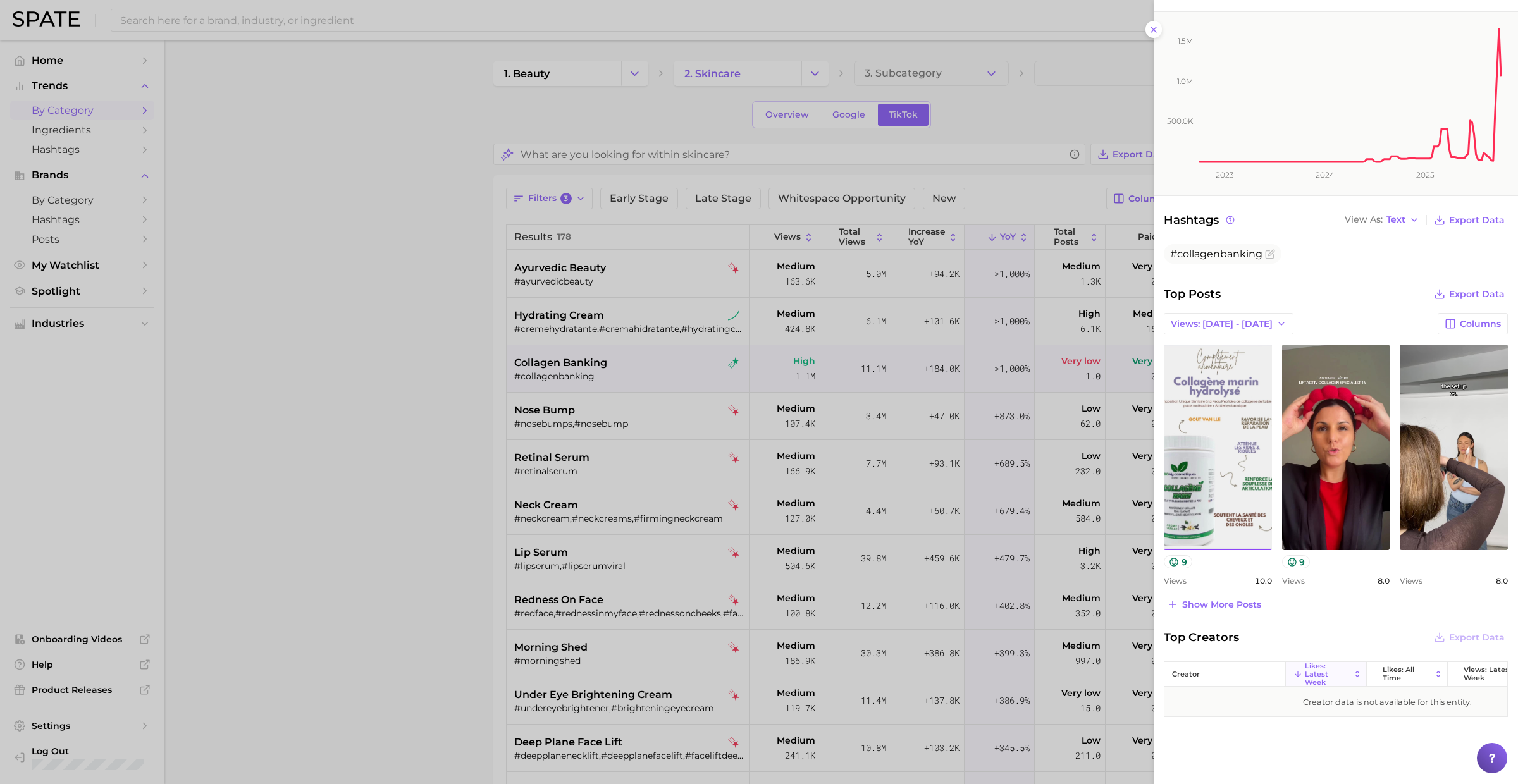
click at [641, 416] on div at bounding box center [759, 392] width 1518 height 784
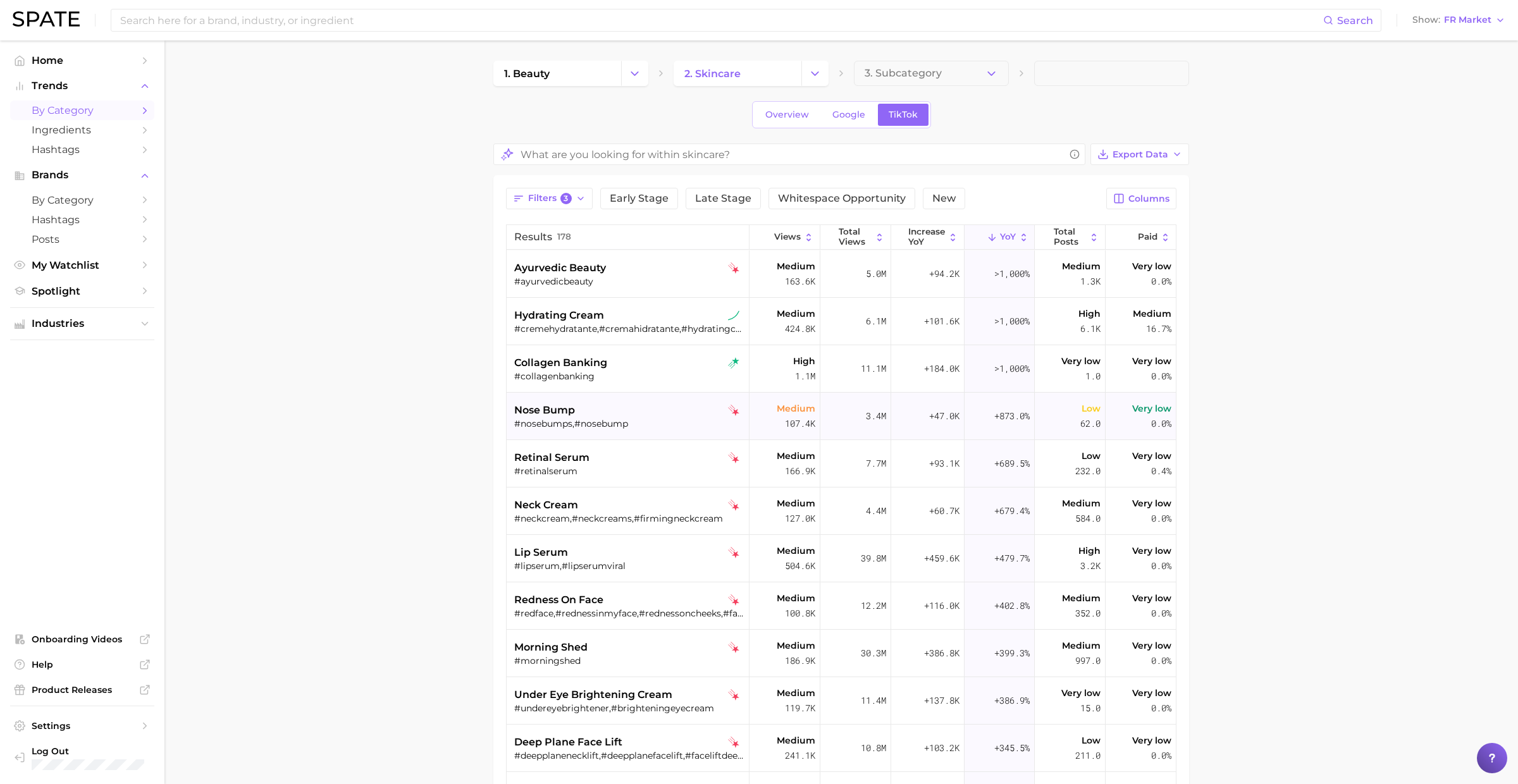
click at [619, 412] on div "nose bump" at bounding box center [630, 410] width 231 height 15
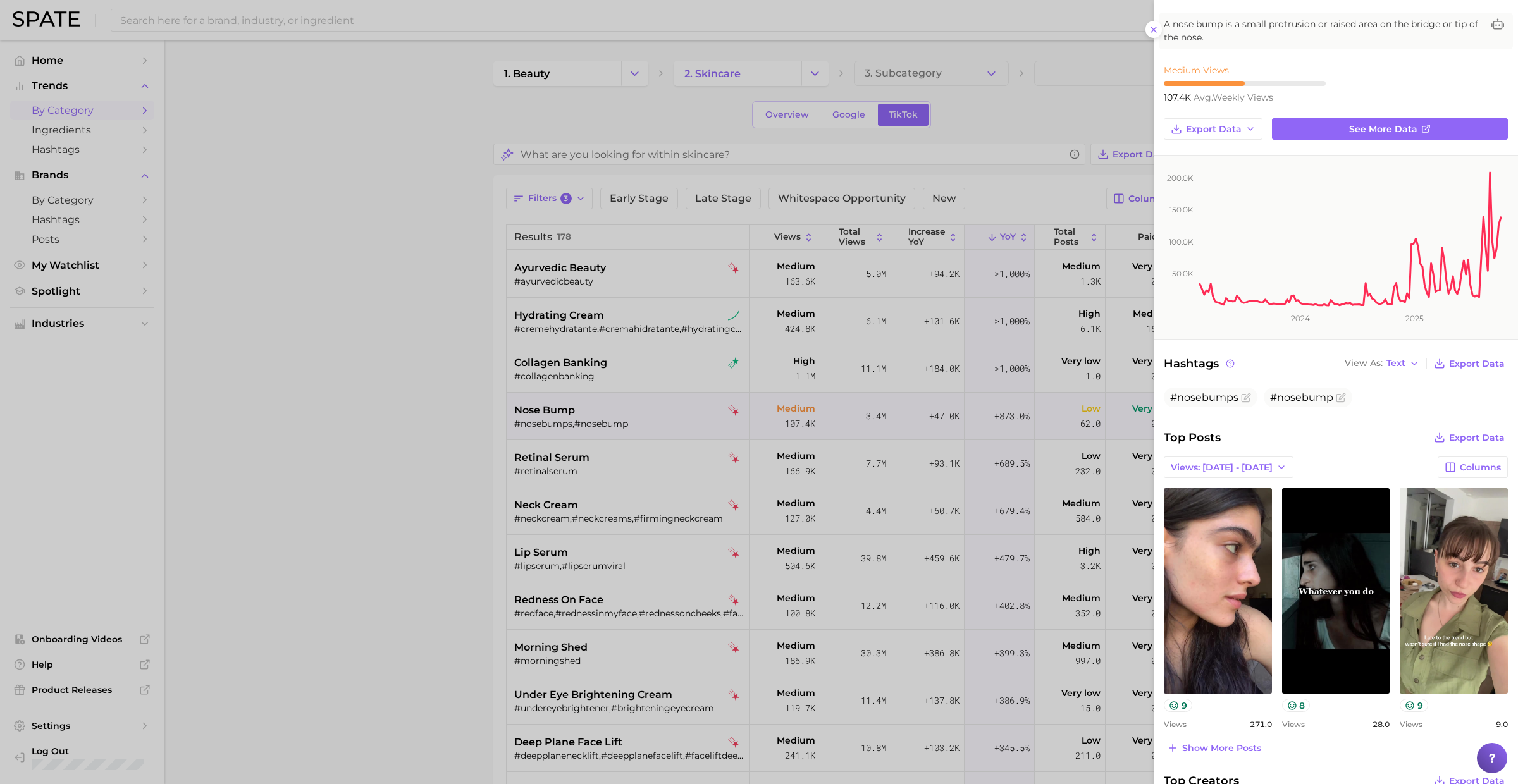
click at [655, 466] on div at bounding box center [759, 392] width 1518 height 784
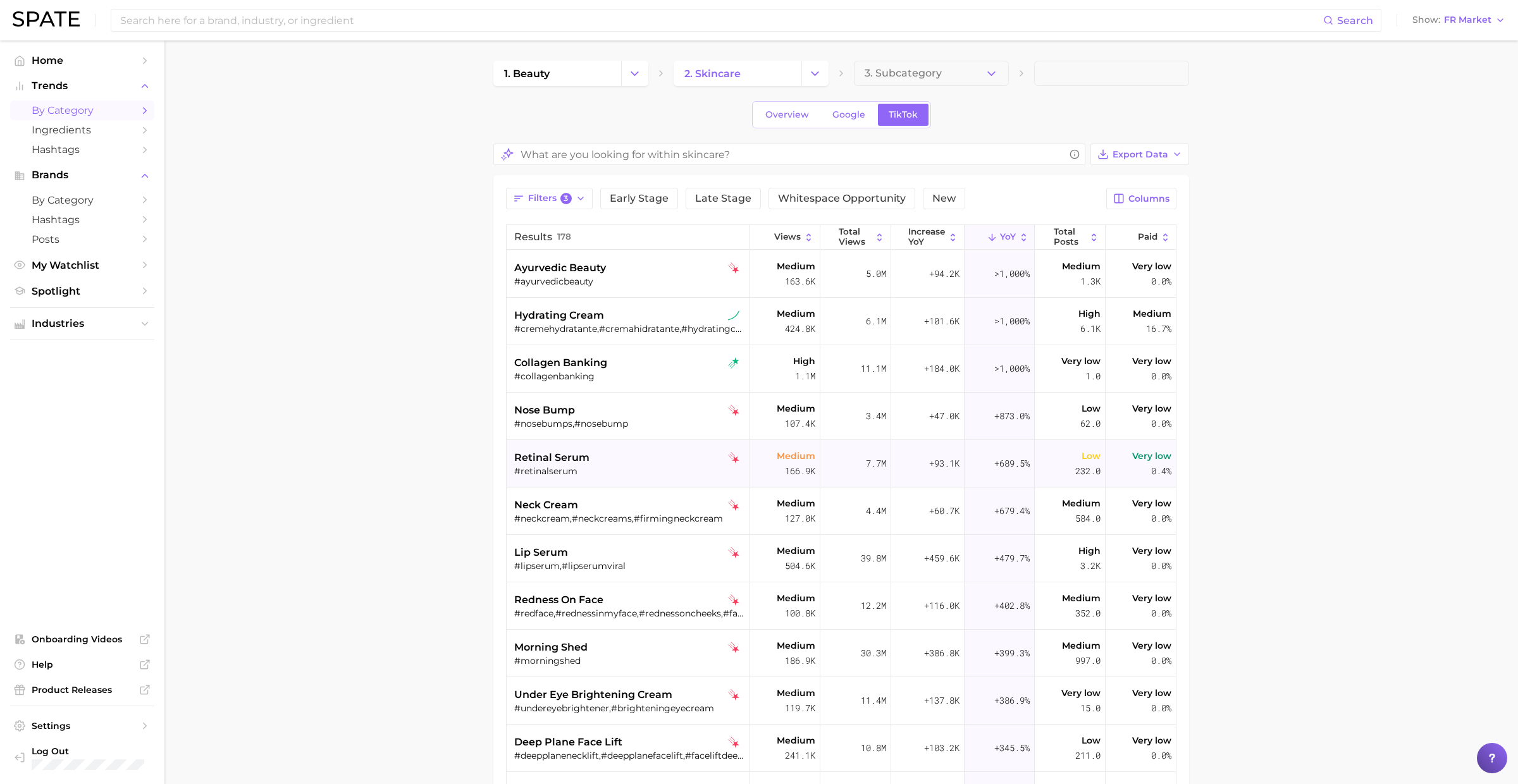
click at [635, 446] on div "retinal serum #retinalserum" at bounding box center [630, 463] width 231 height 47
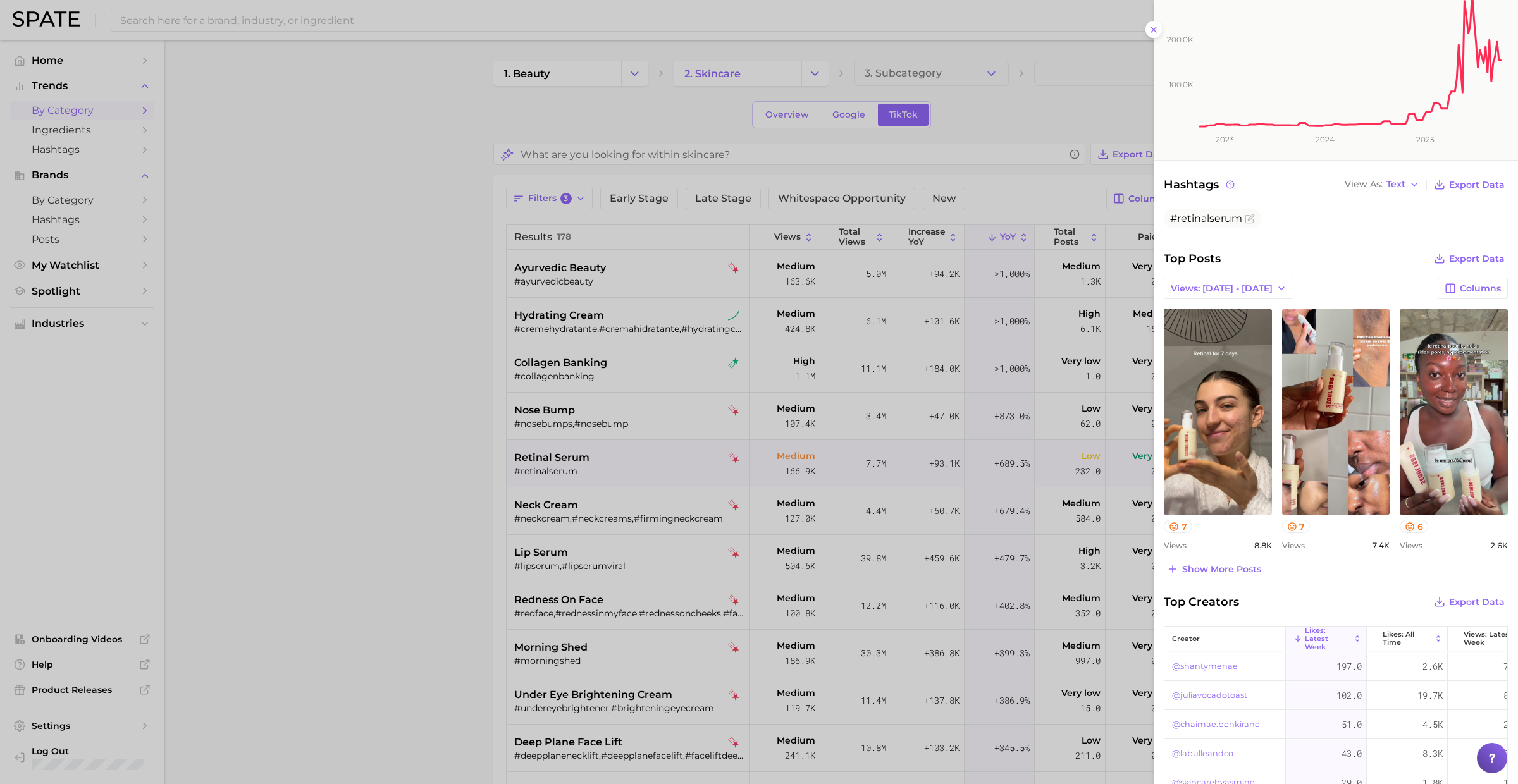
click at [659, 437] on div at bounding box center [759, 392] width 1518 height 784
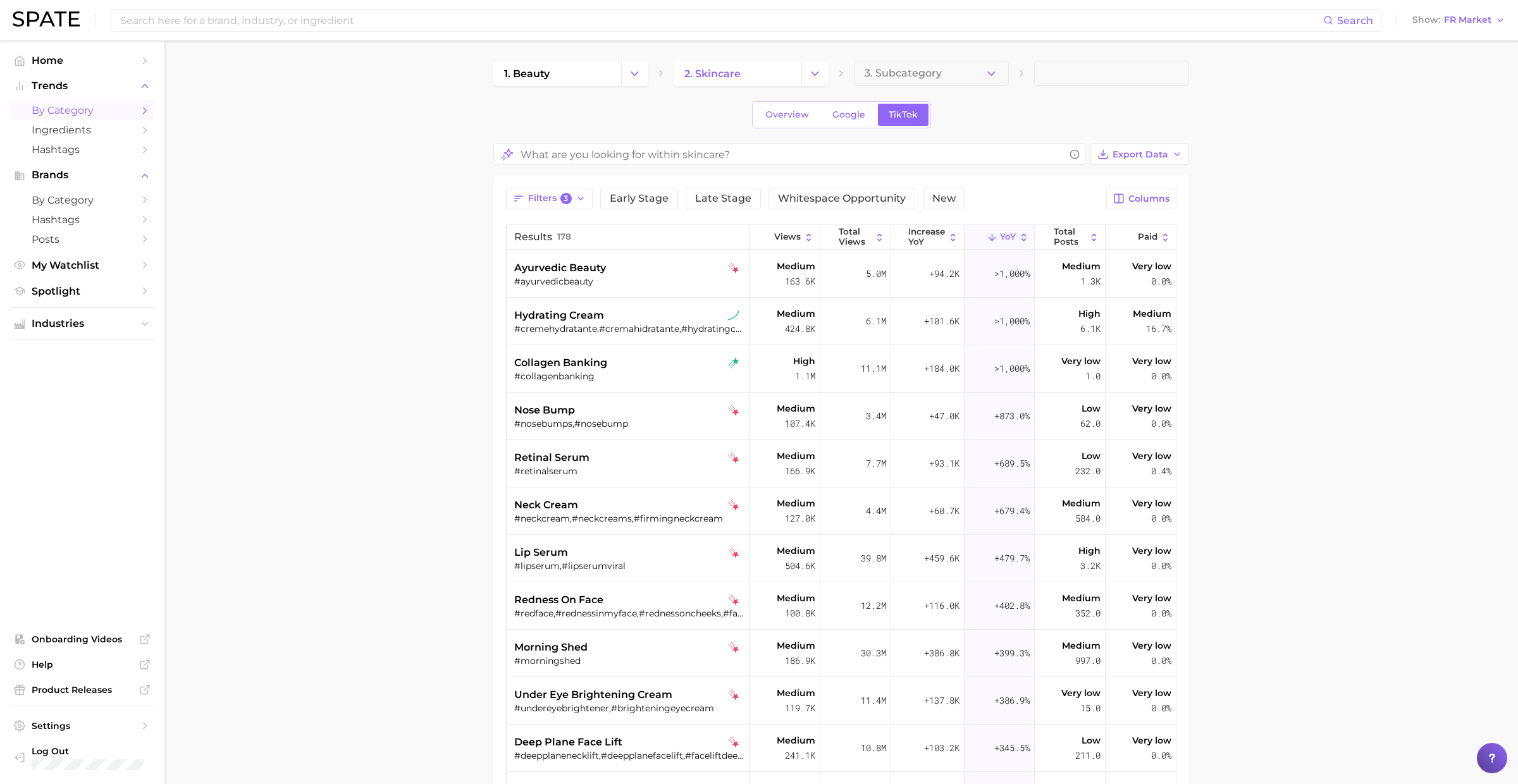
click at [833, 79] on div "1. beauty 2. skincare 3. Subcategory" at bounding box center [841, 73] width 695 height 25
click at [822, 74] on button "Change Category" at bounding box center [815, 73] width 27 height 25
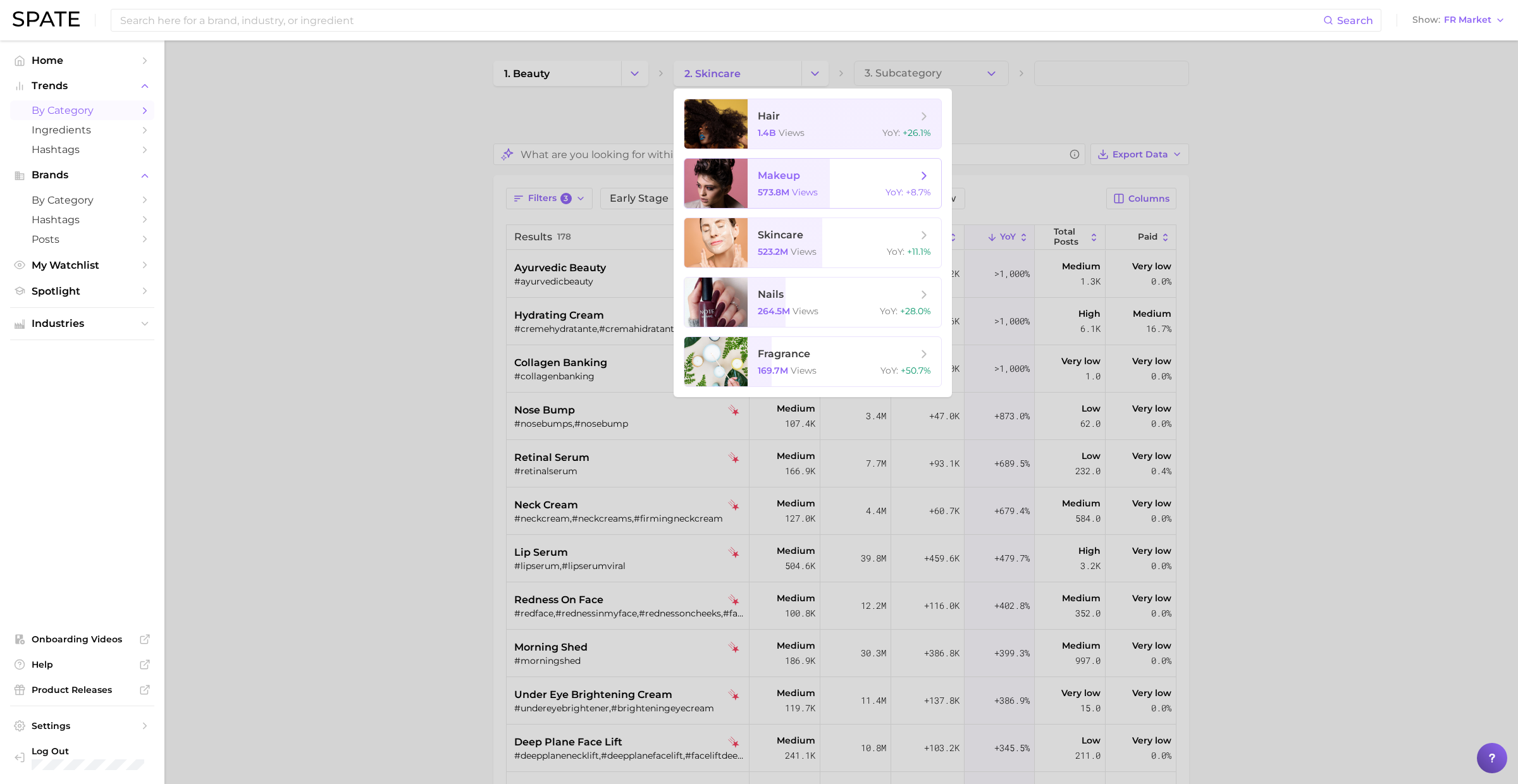
click at [804, 191] on span "views" at bounding box center [804, 192] width 26 height 12
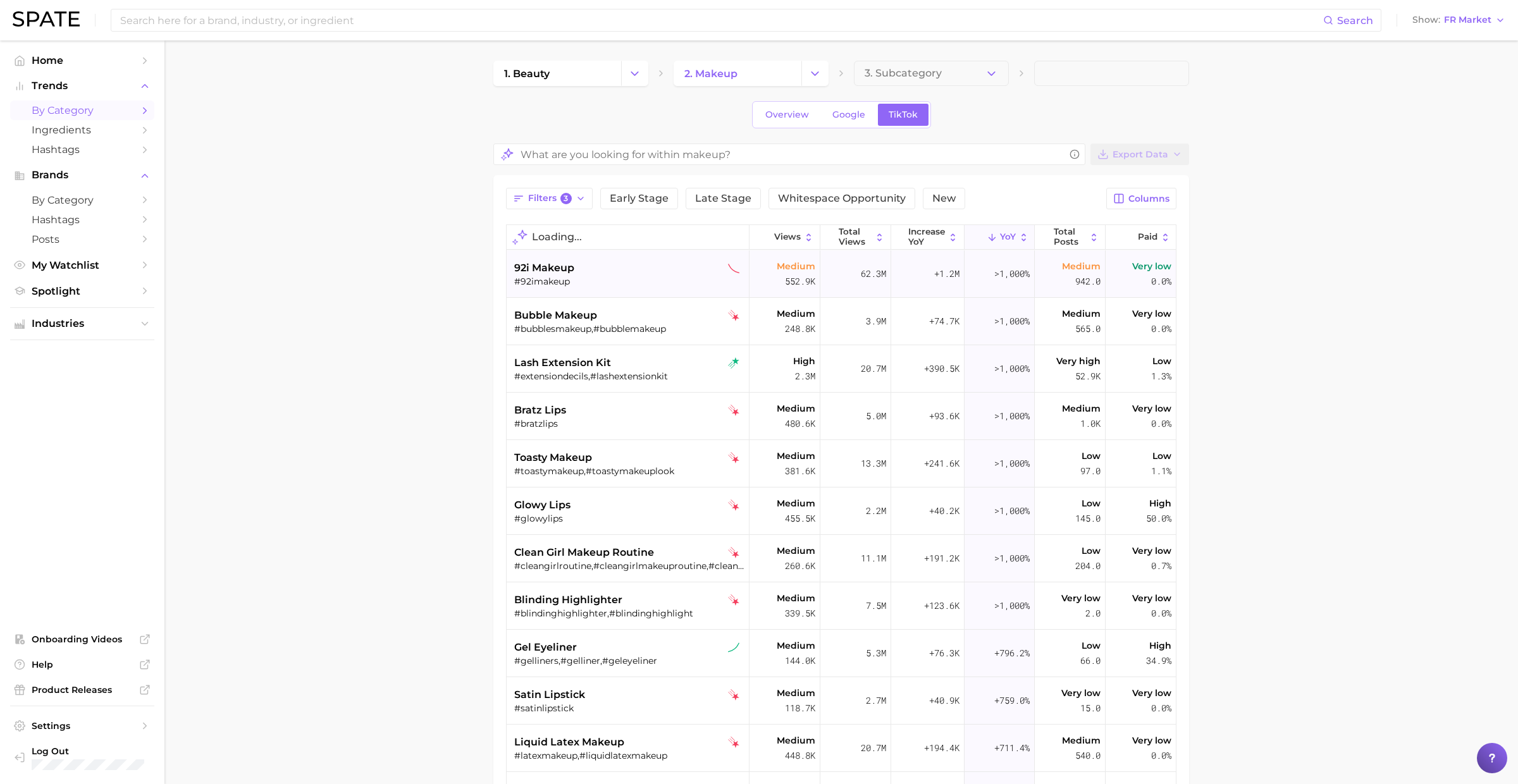
click at [687, 282] on div "#92imakeup" at bounding box center [630, 281] width 231 height 12
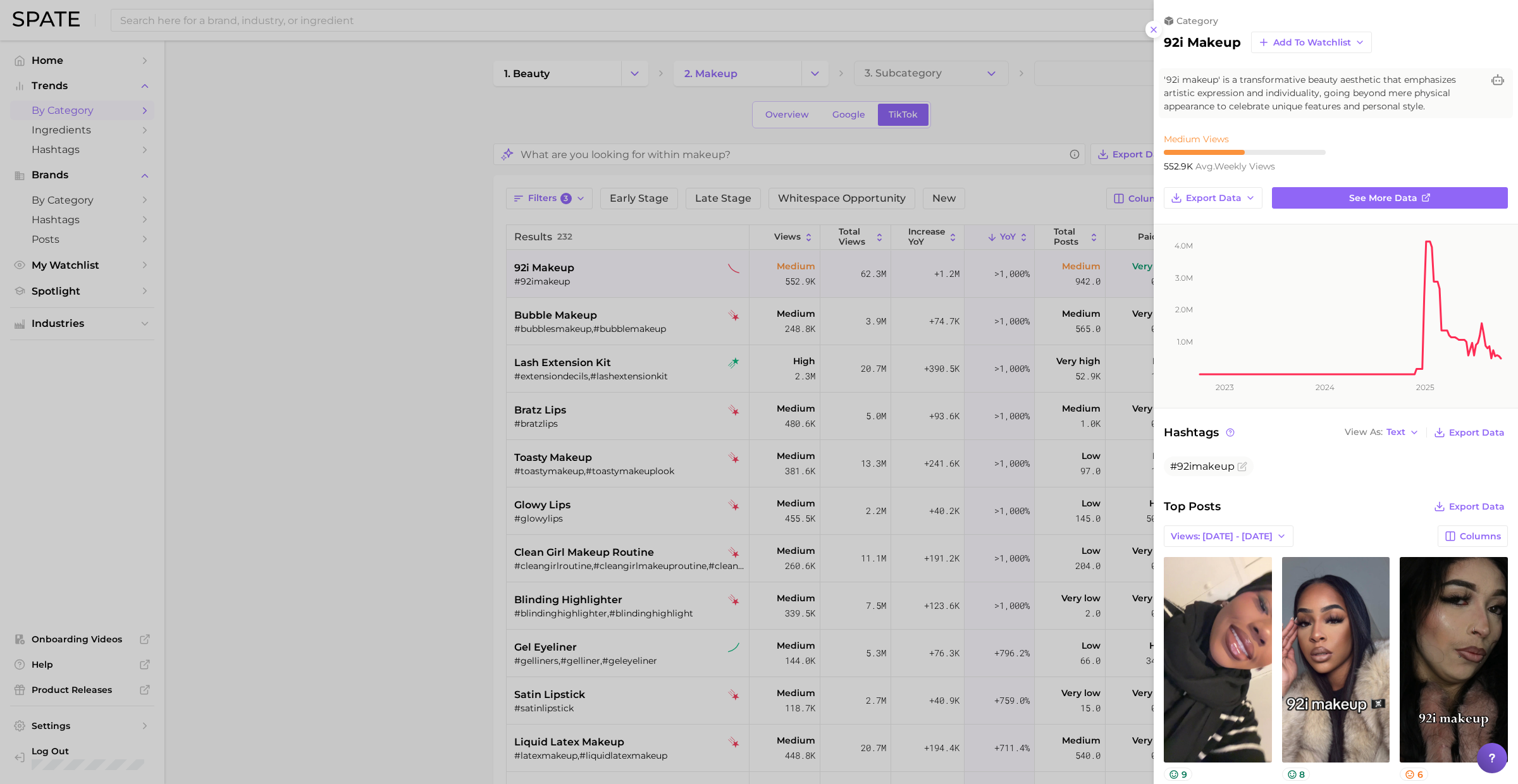
click at [685, 281] on div at bounding box center [759, 392] width 1518 height 784
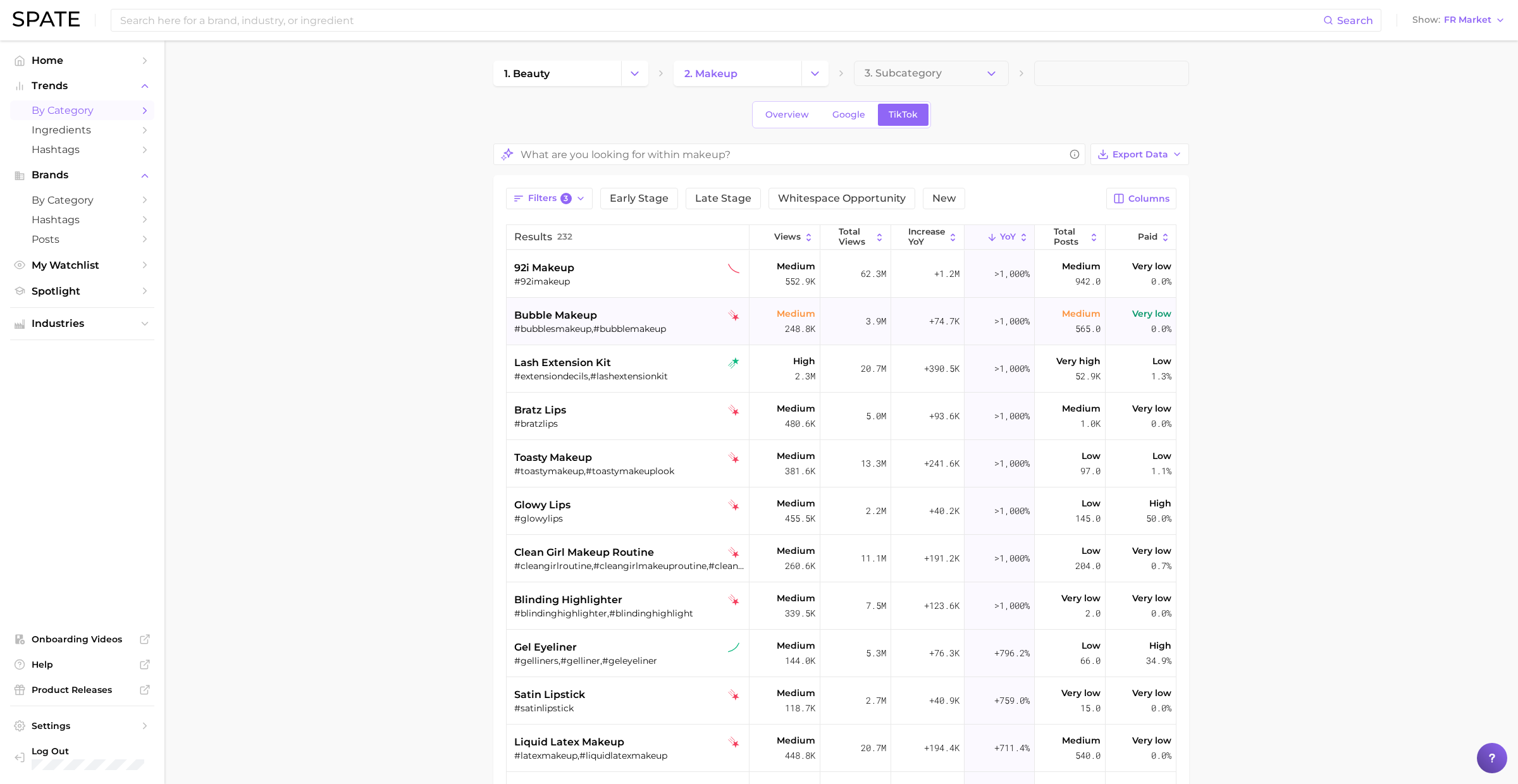
click at [673, 328] on div "#bubblesmakeup,#bubblemakeup" at bounding box center [630, 328] width 231 height 12
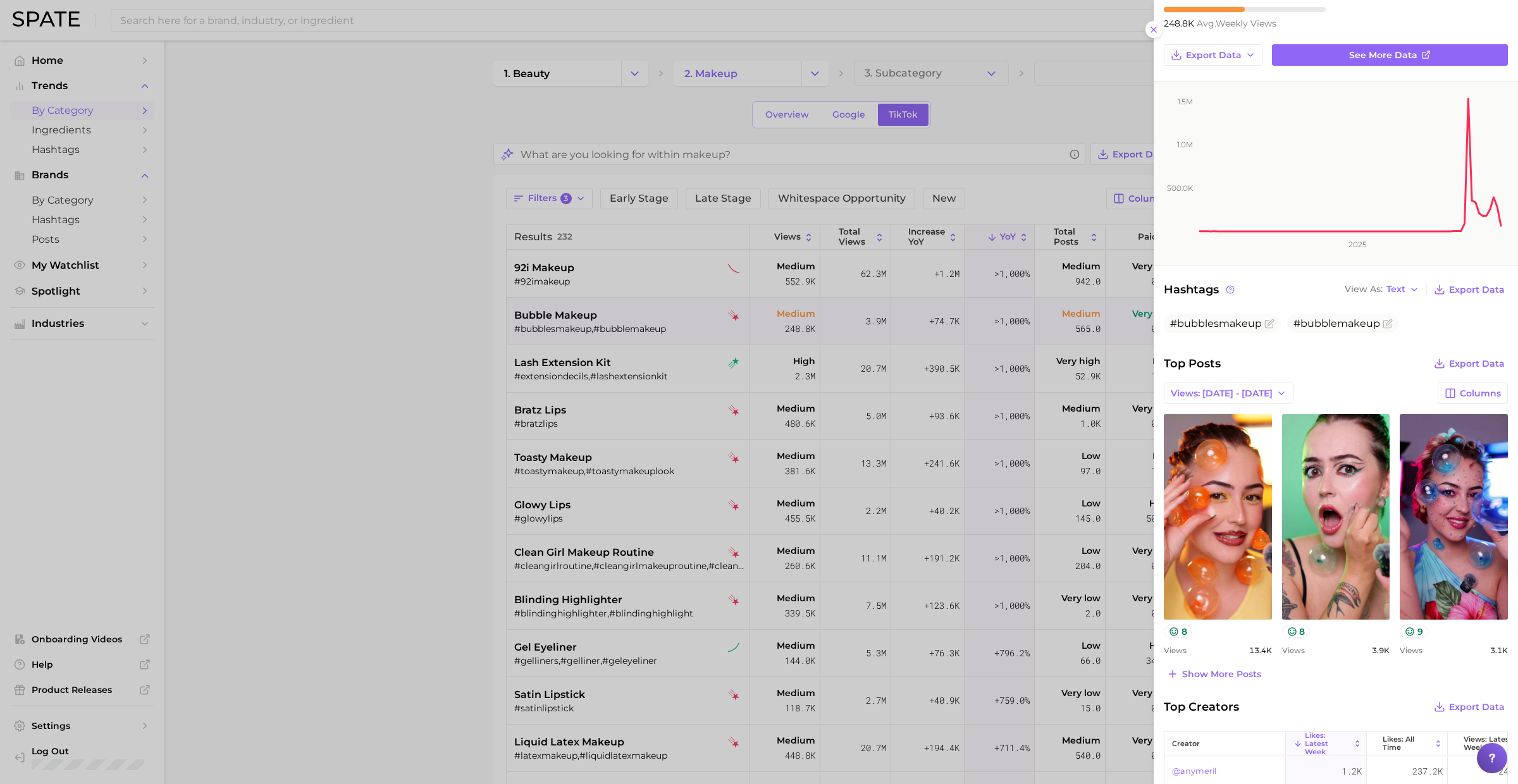
scroll to position [147, 0]
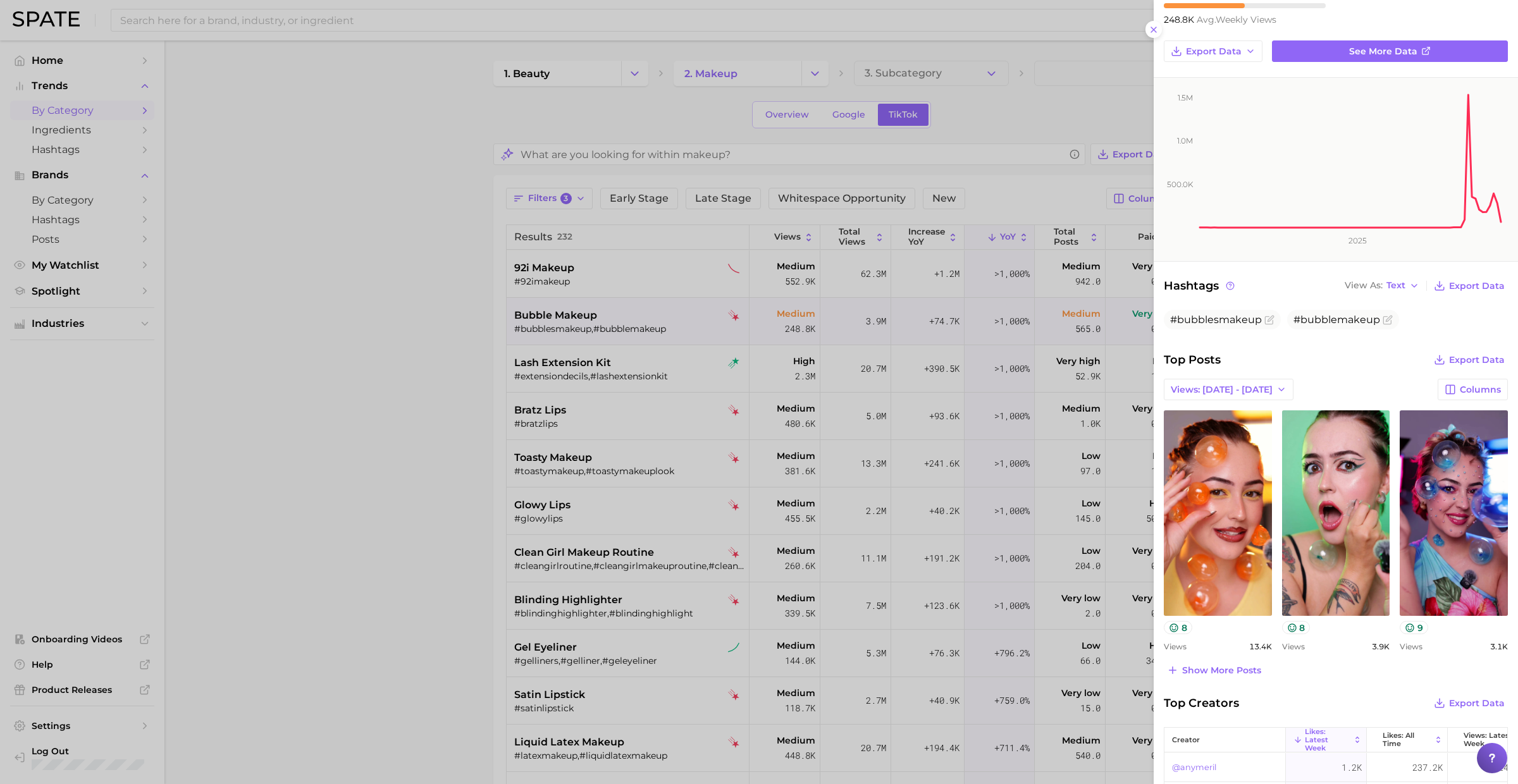
click at [611, 404] on div at bounding box center [759, 392] width 1518 height 784
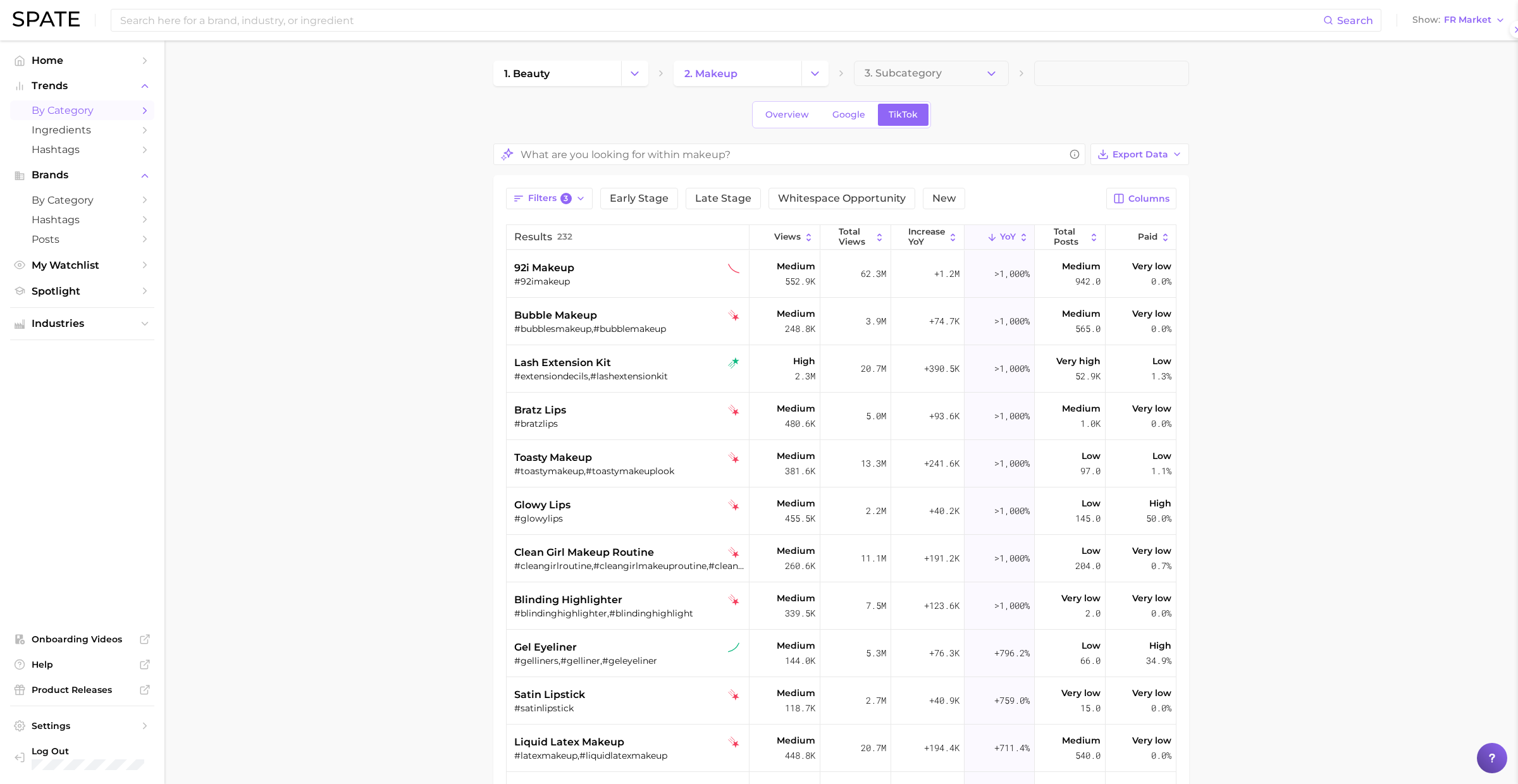
click at [611, 368] on div "lash extension kit" at bounding box center [630, 362] width 231 height 15
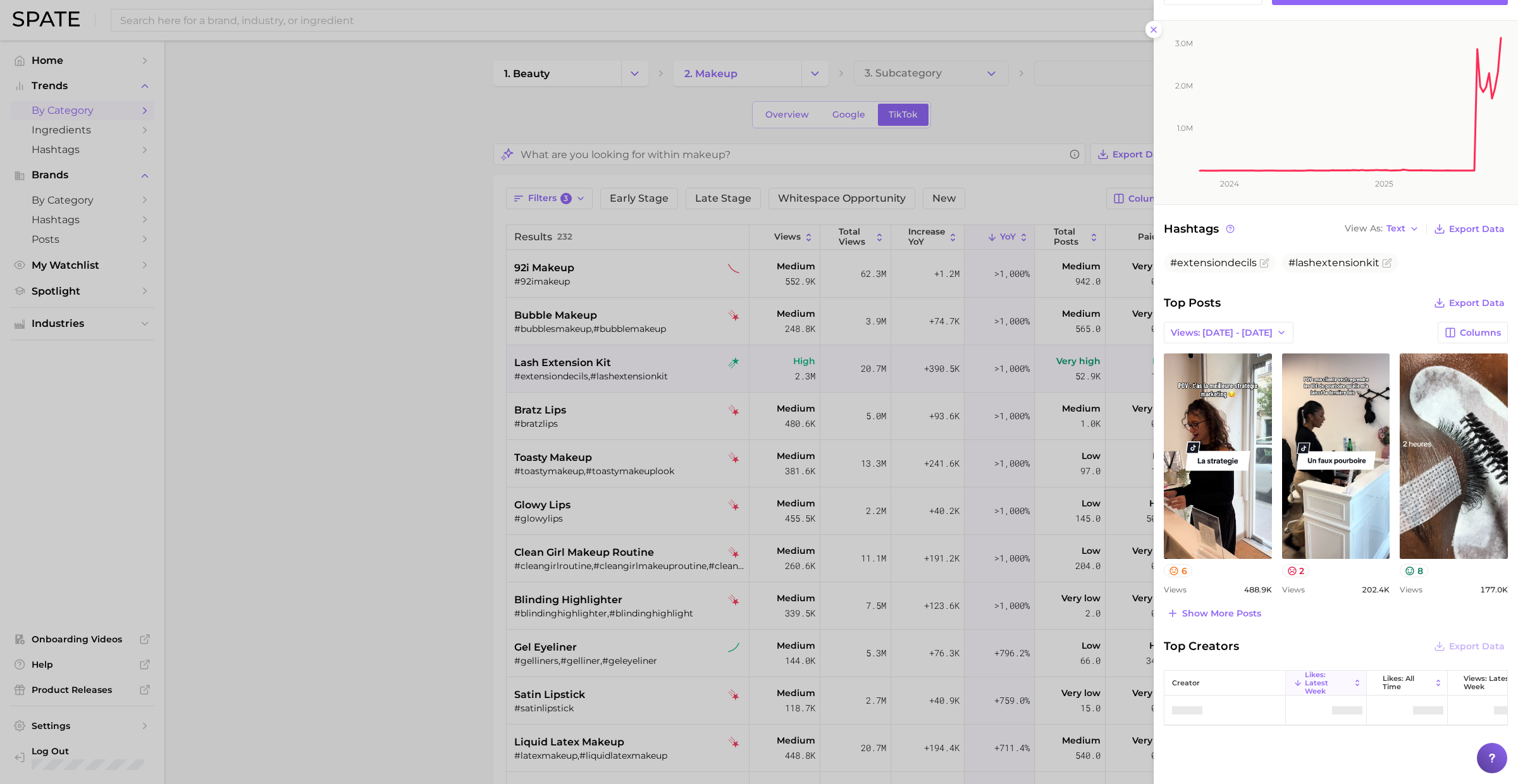
scroll to position [191, 0]
click at [634, 418] on div at bounding box center [759, 392] width 1518 height 784
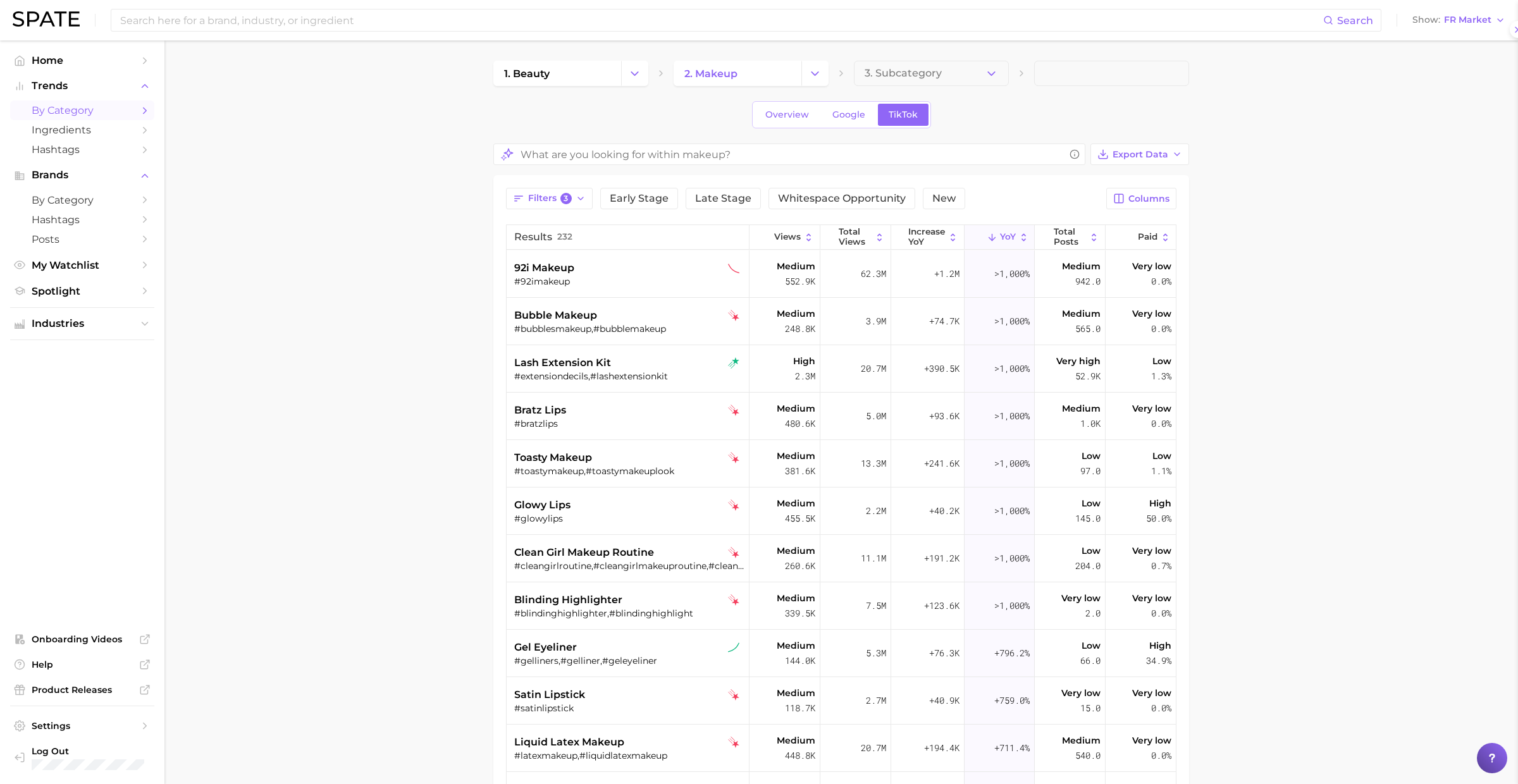
scroll to position [0, 0]
click at [625, 408] on div "bratz lips" at bounding box center [630, 410] width 231 height 15
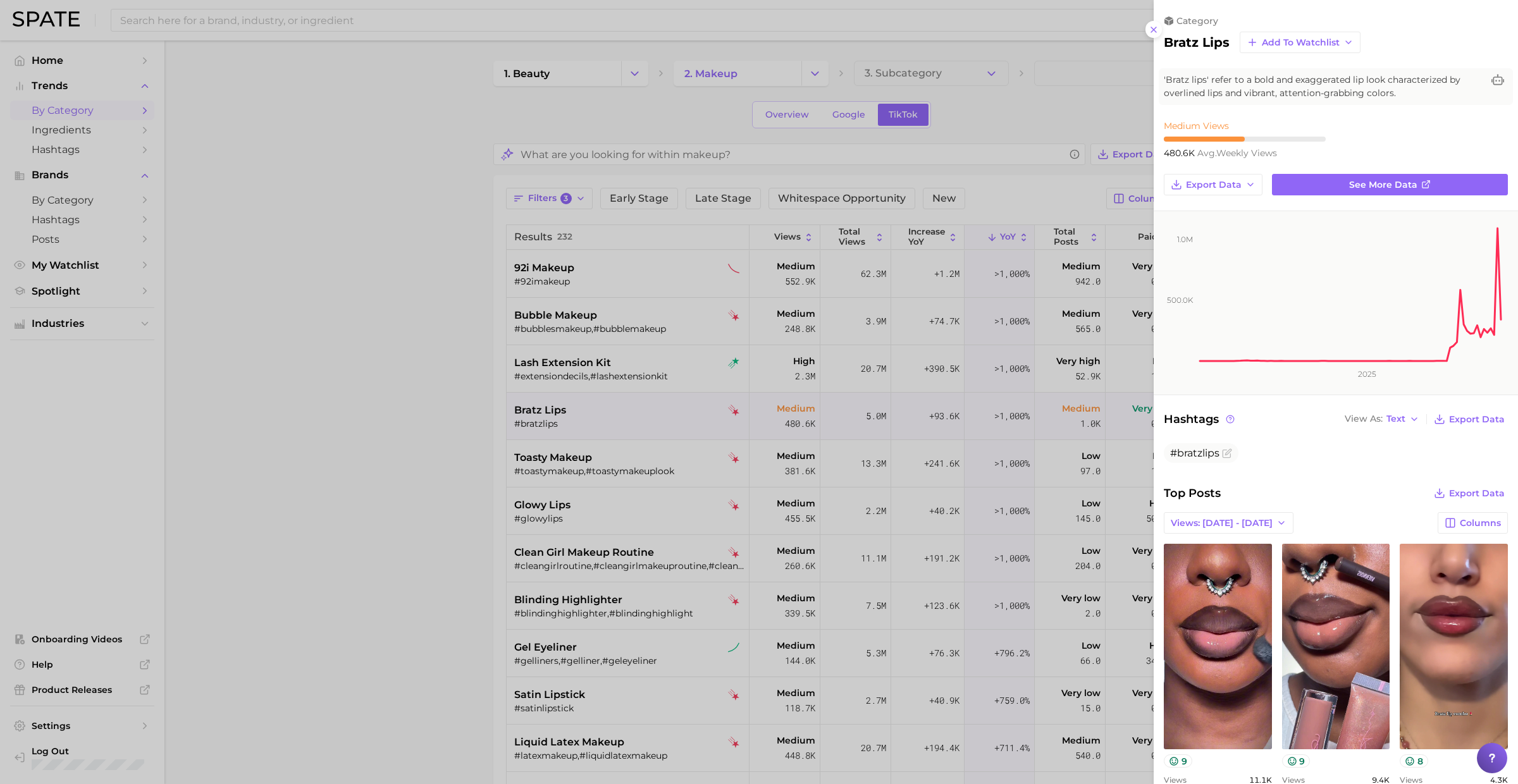
click at [626, 402] on div at bounding box center [759, 392] width 1518 height 784
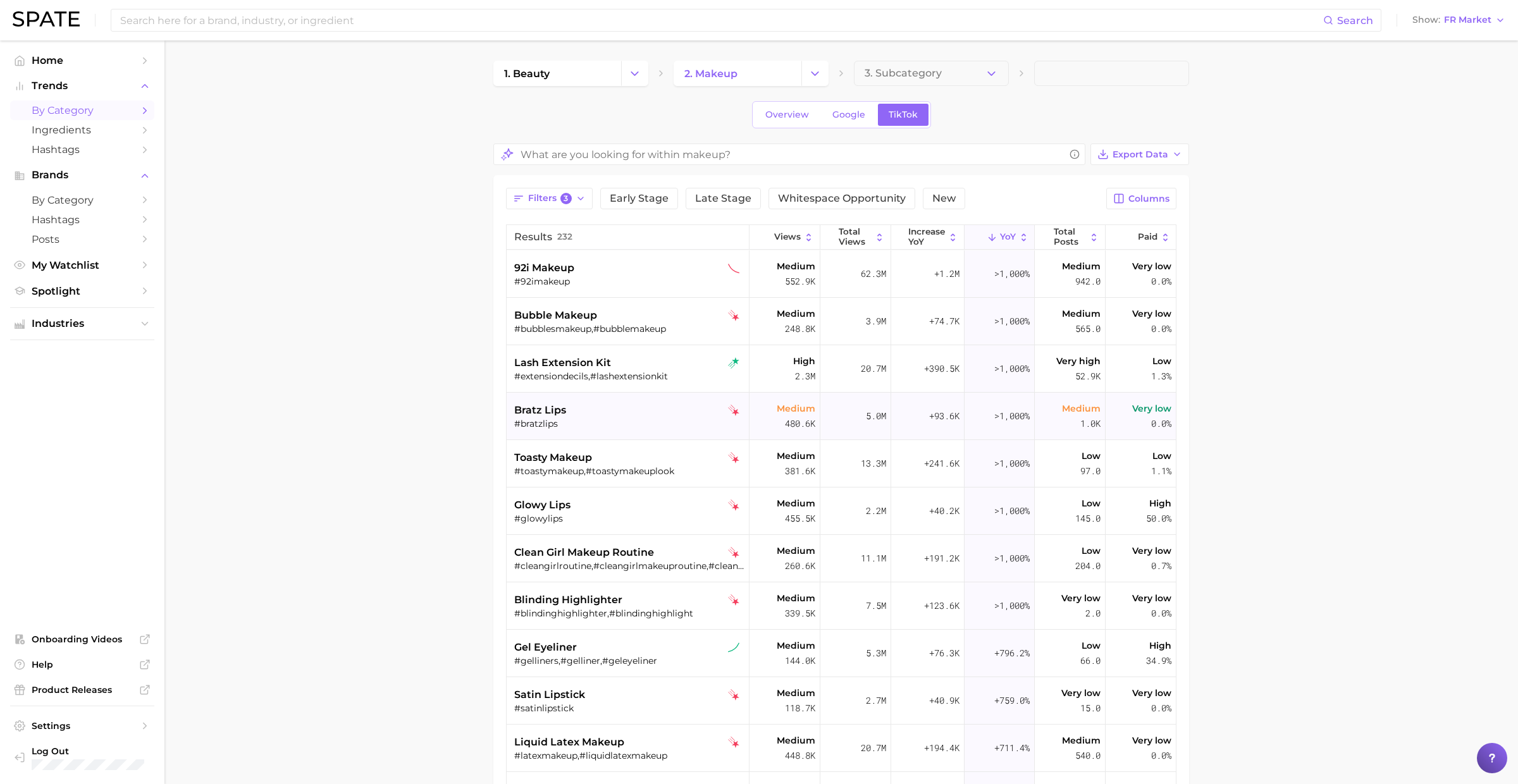
click at [625, 404] on div "bratz lips" at bounding box center [630, 410] width 231 height 15
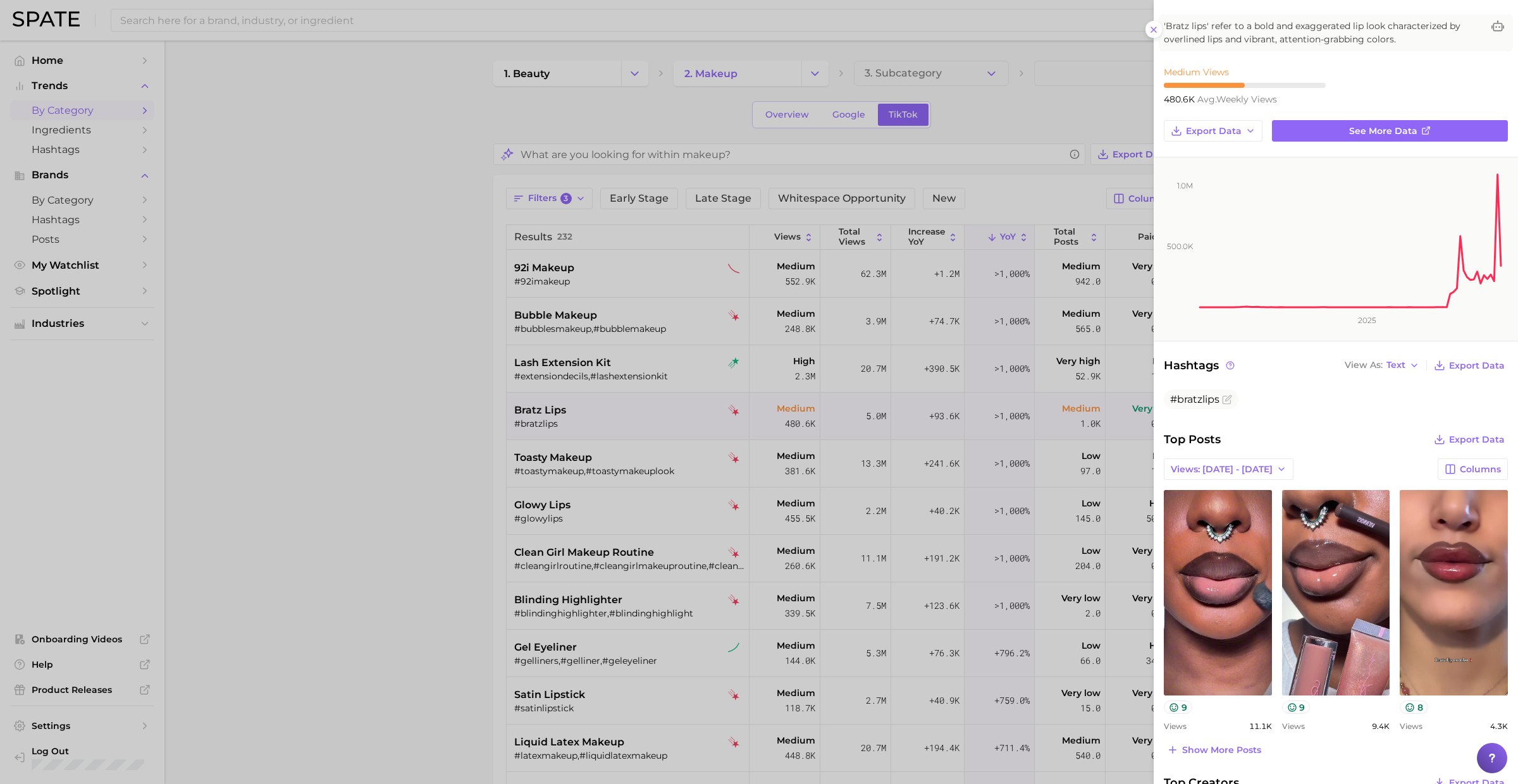
scroll to position [67, 0]
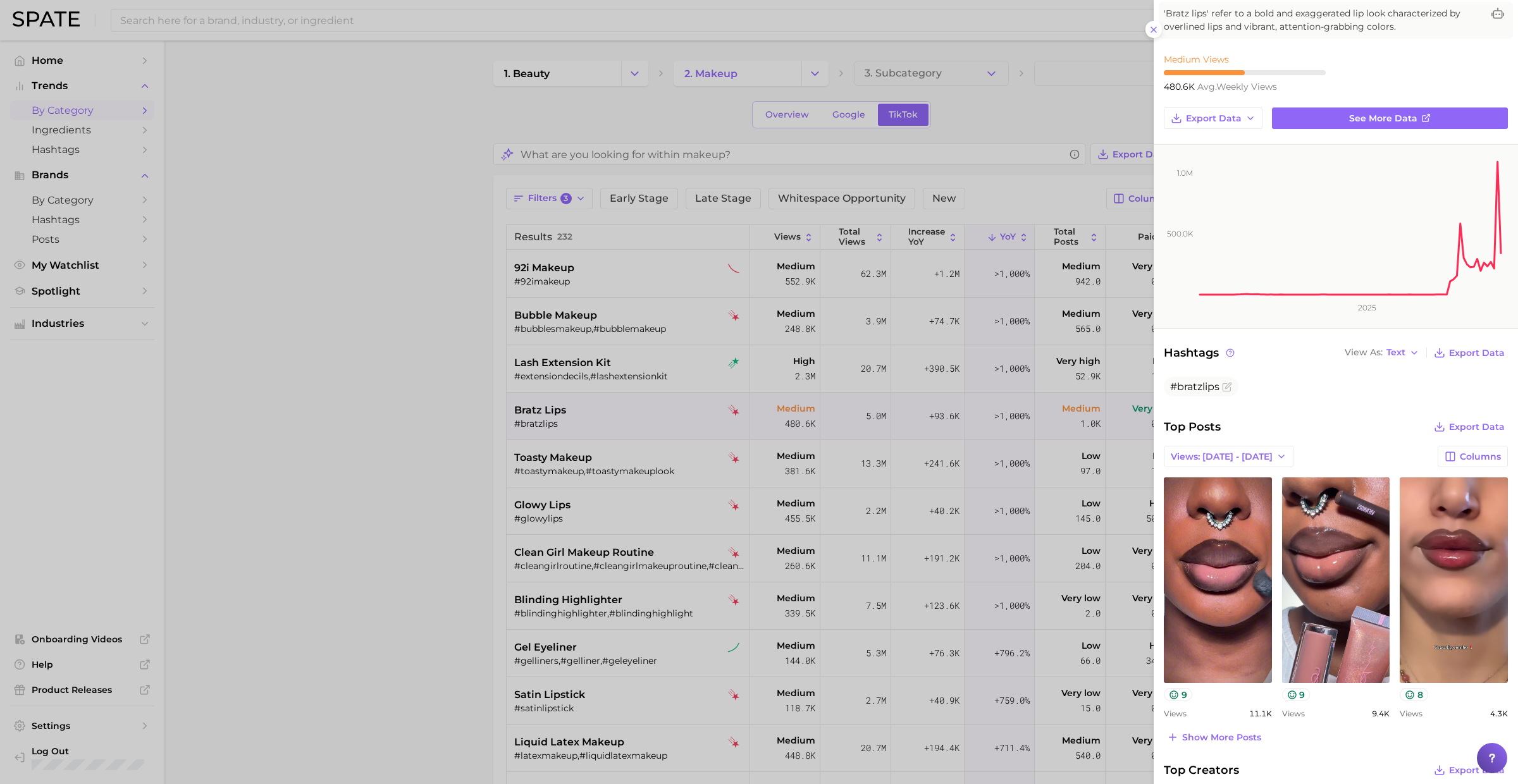
click at [629, 444] on div at bounding box center [759, 392] width 1518 height 784
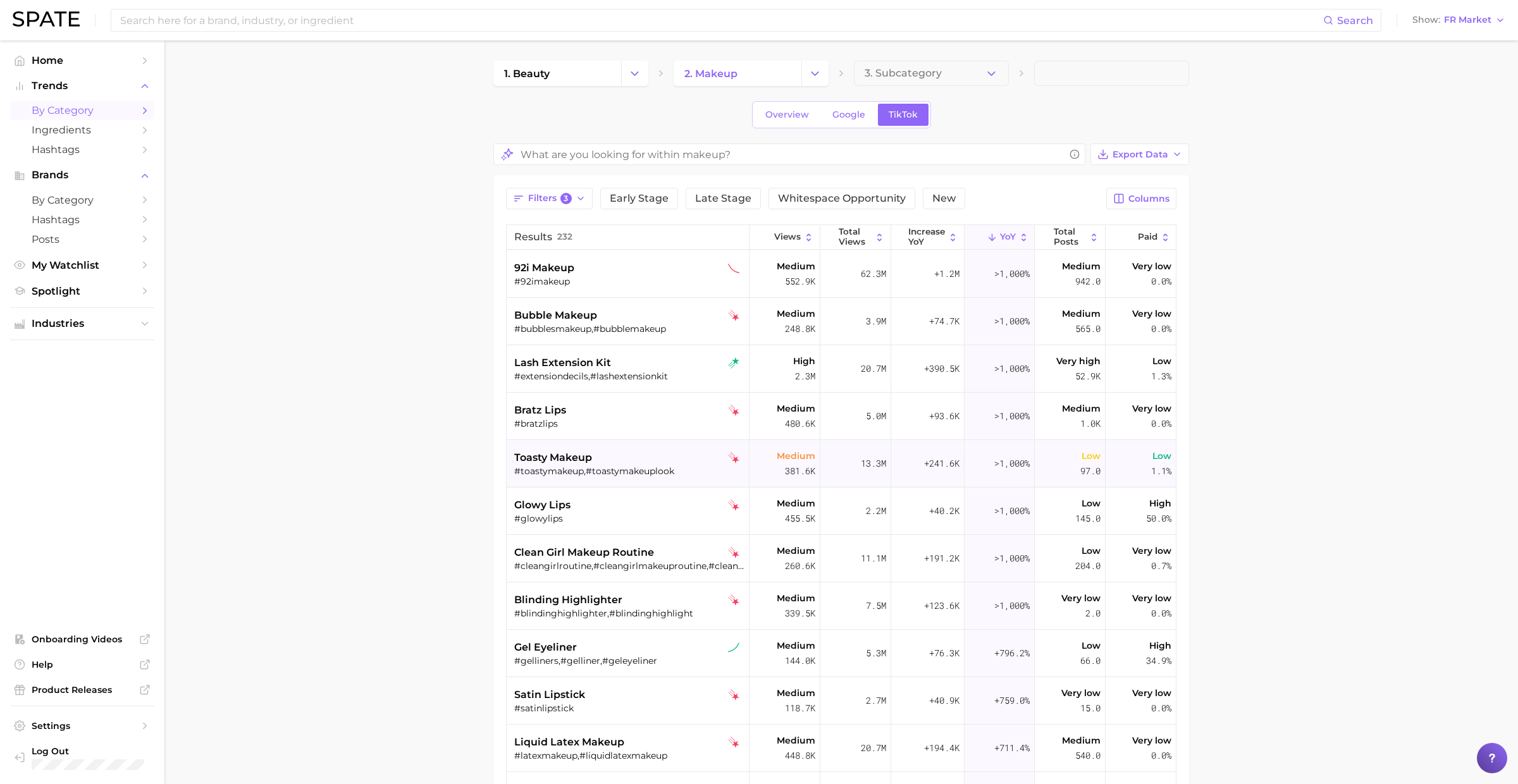
click at [636, 459] on div "toasty makeup" at bounding box center [630, 457] width 231 height 15
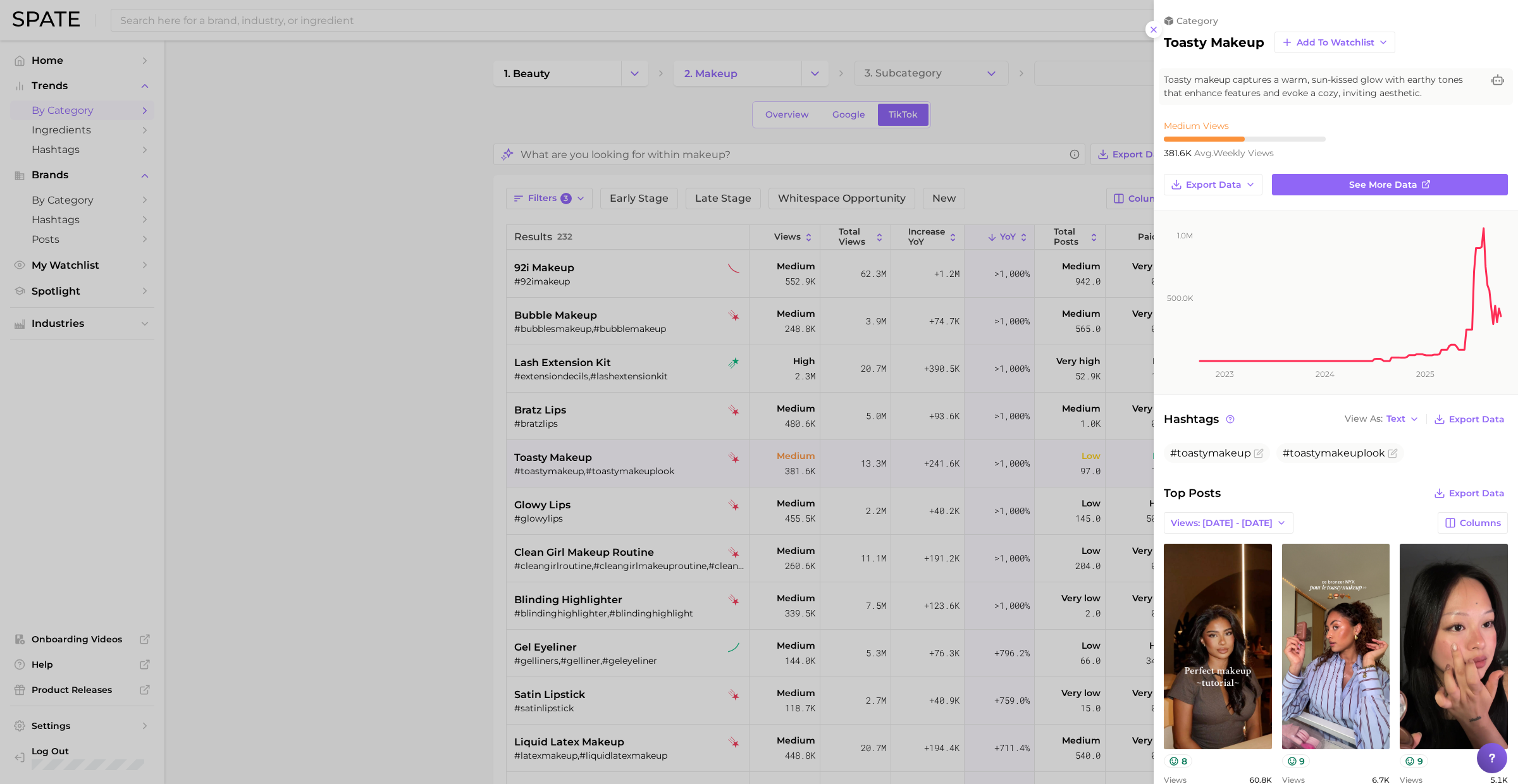
click at [640, 459] on div at bounding box center [759, 392] width 1518 height 784
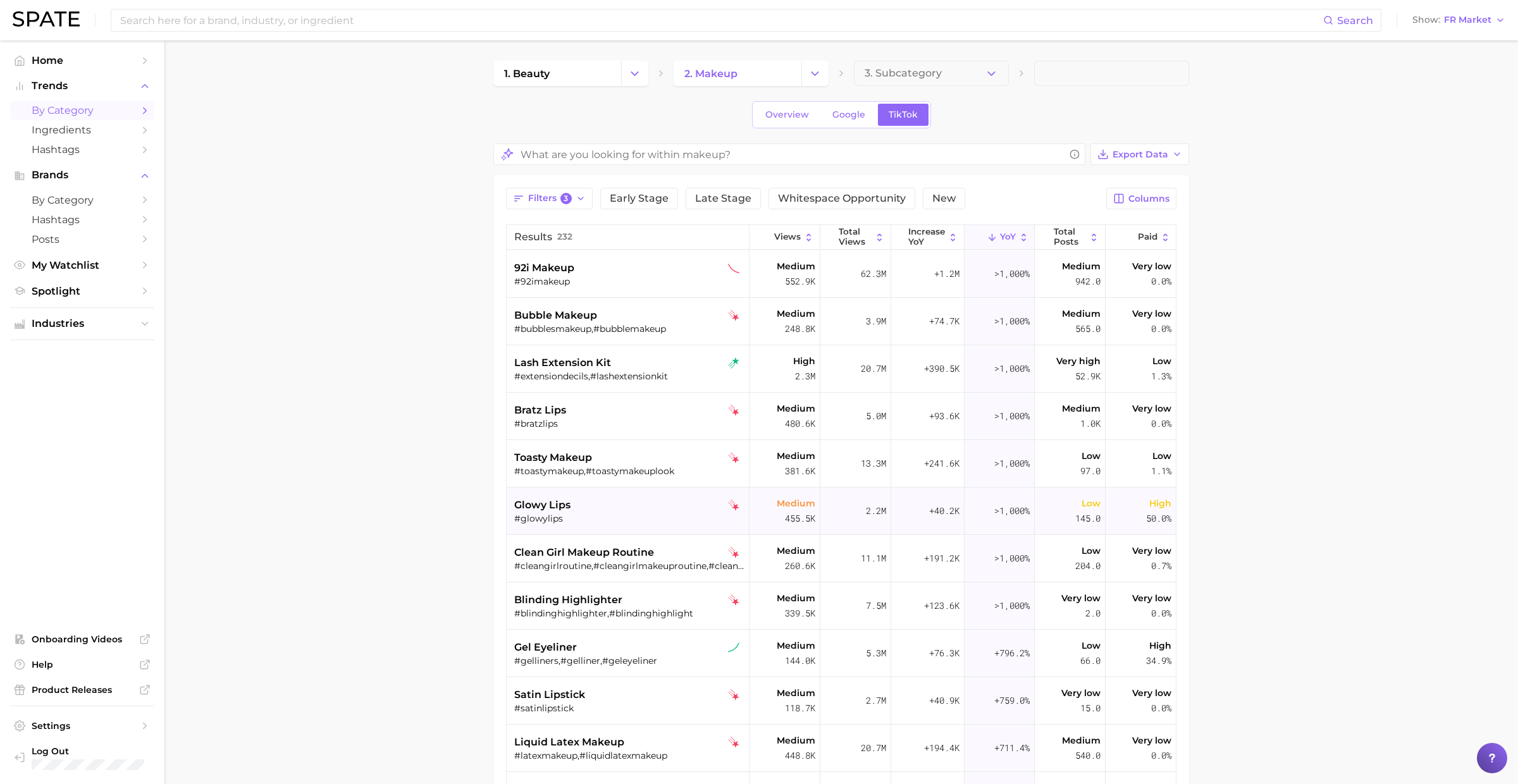
click at [638, 499] on div "glowy lips" at bounding box center [630, 505] width 231 height 15
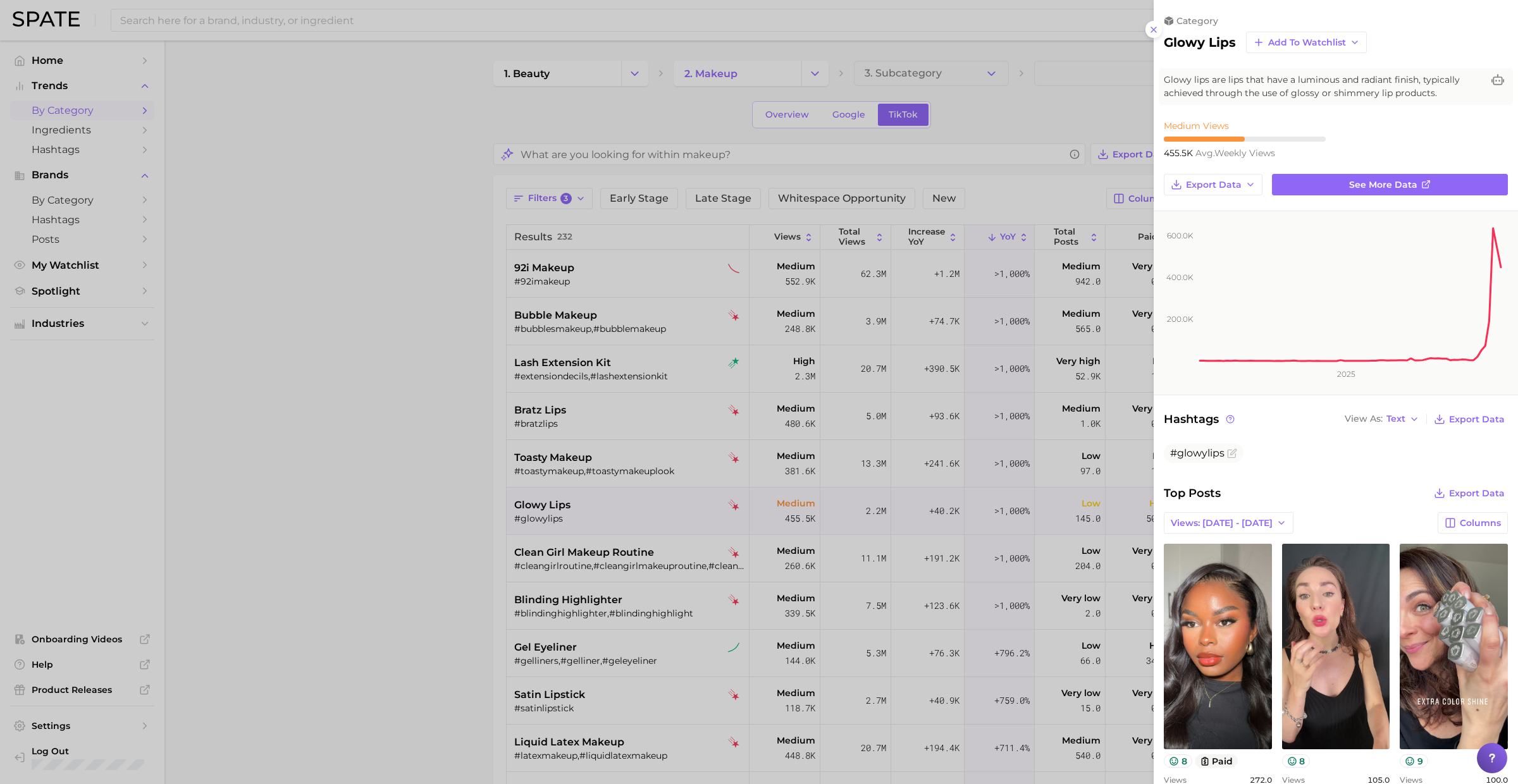
click at [629, 508] on div at bounding box center [759, 392] width 1518 height 784
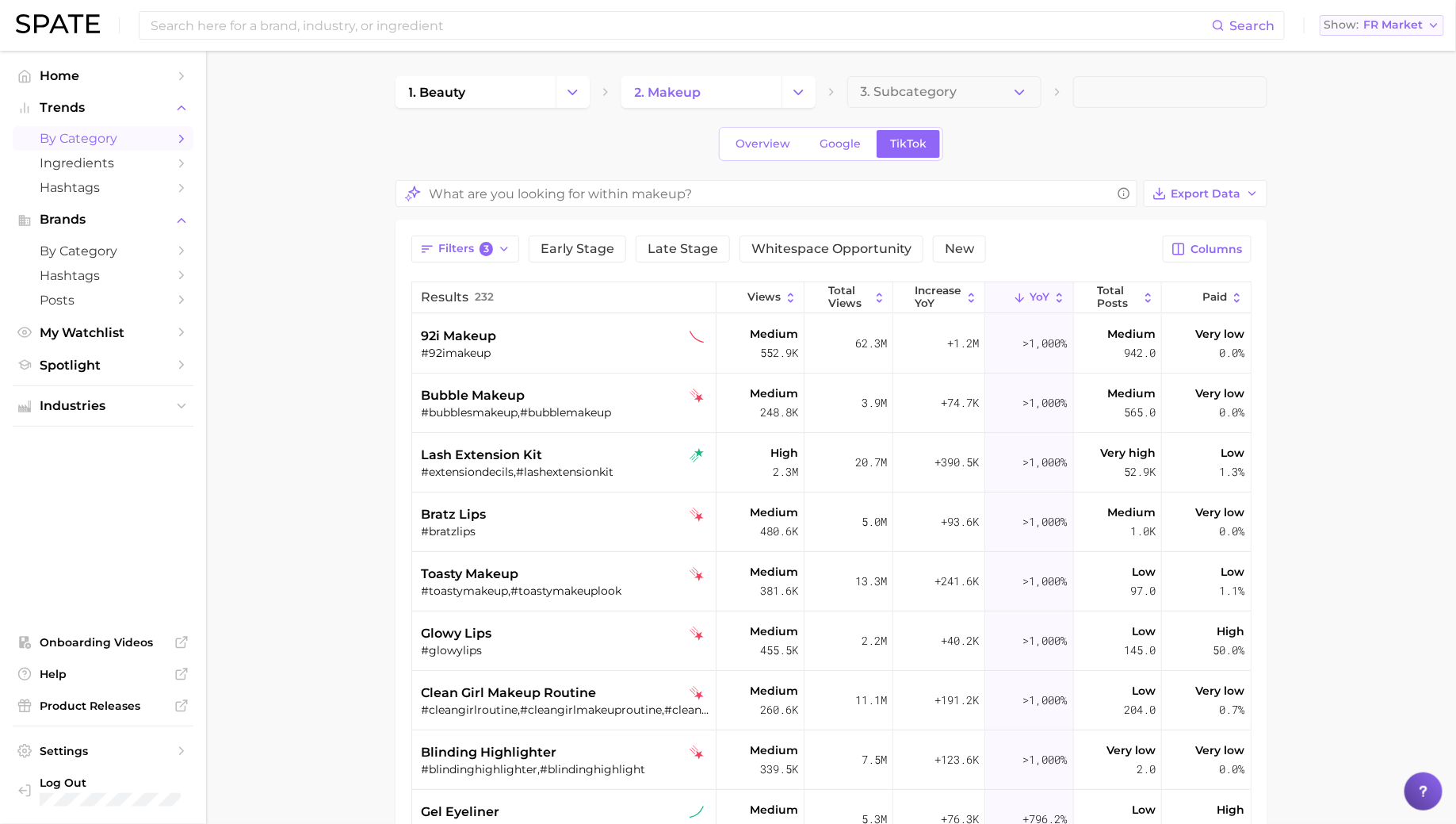
click at [1359, 32] on button "Show FR Market" at bounding box center [1382, 25] width 125 height 21
click at [1374, 84] on span "United Kingdom" at bounding box center [1389, 80] width 123 height 14
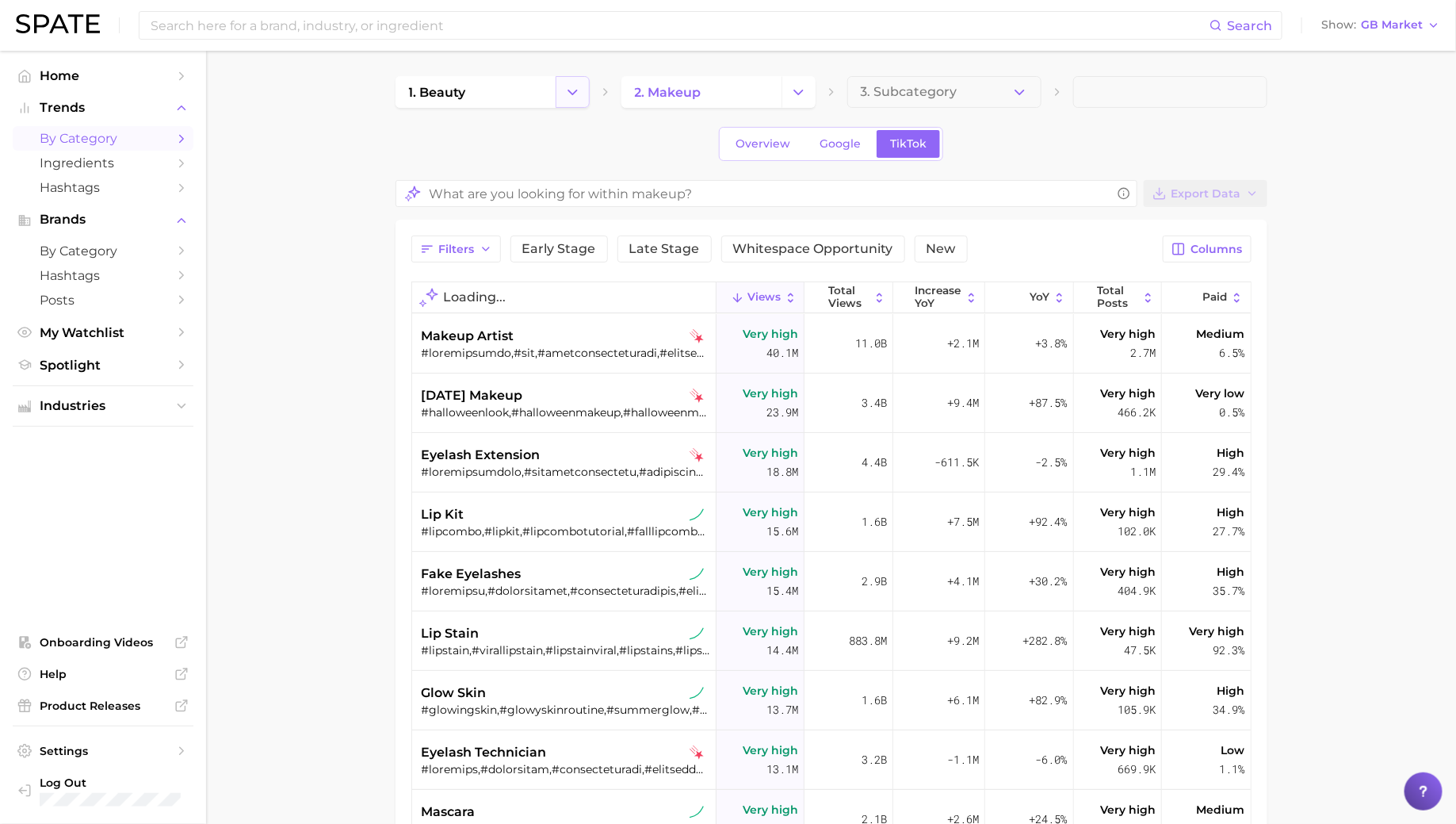
click at [573, 96] on icon "Change Category" at bounding box center [572, 91] width 17 height 17
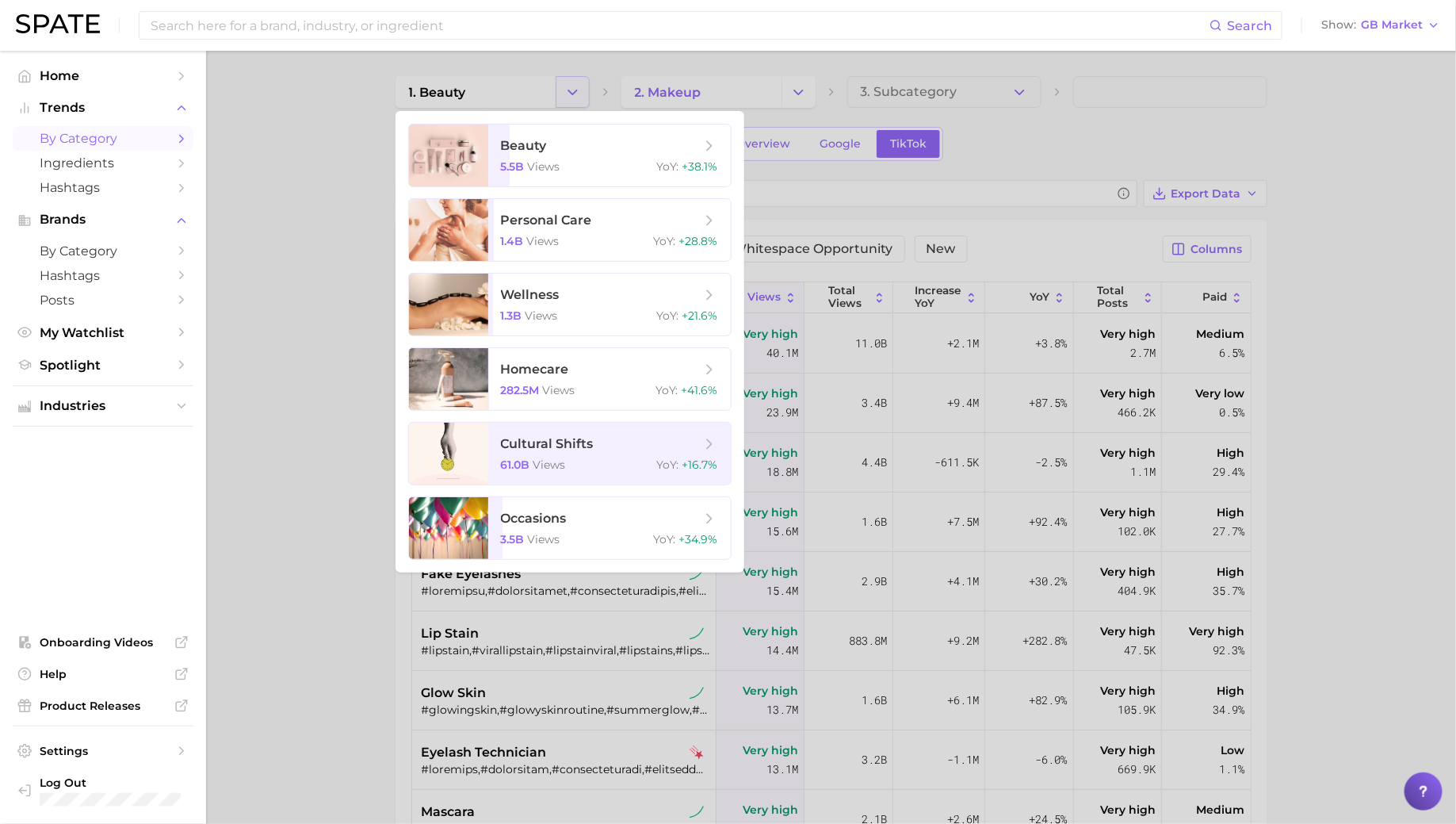
click at [573, 96] on div at bounding box center [728, 412] width 1456 height 824
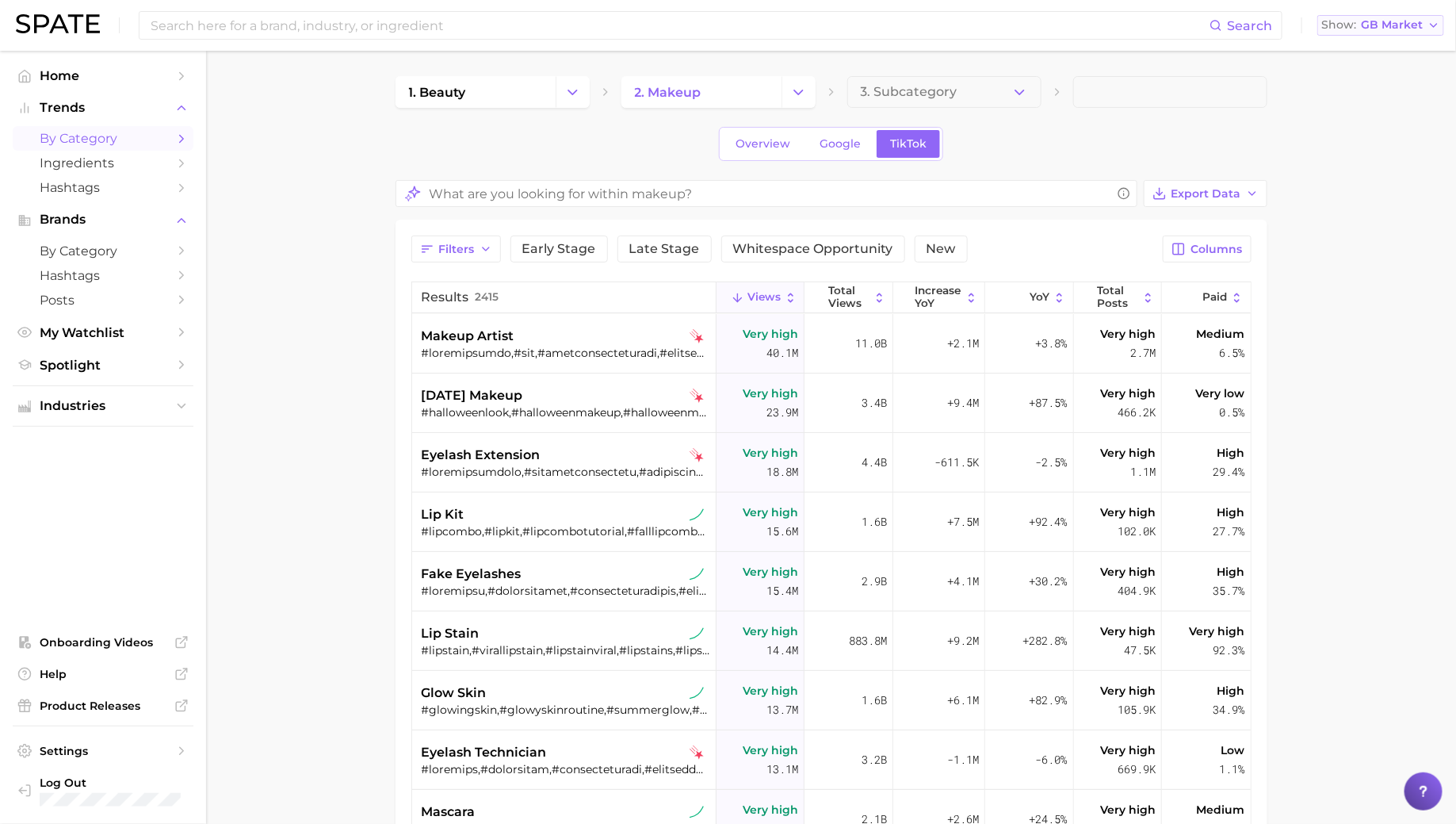
click at [1367, 29] on span "GB Market" at bounding box center [1392, 25] width 62 height 9
click at [1354, 106] on span "France" at bounding box center [1386, 108] width 123 height 14
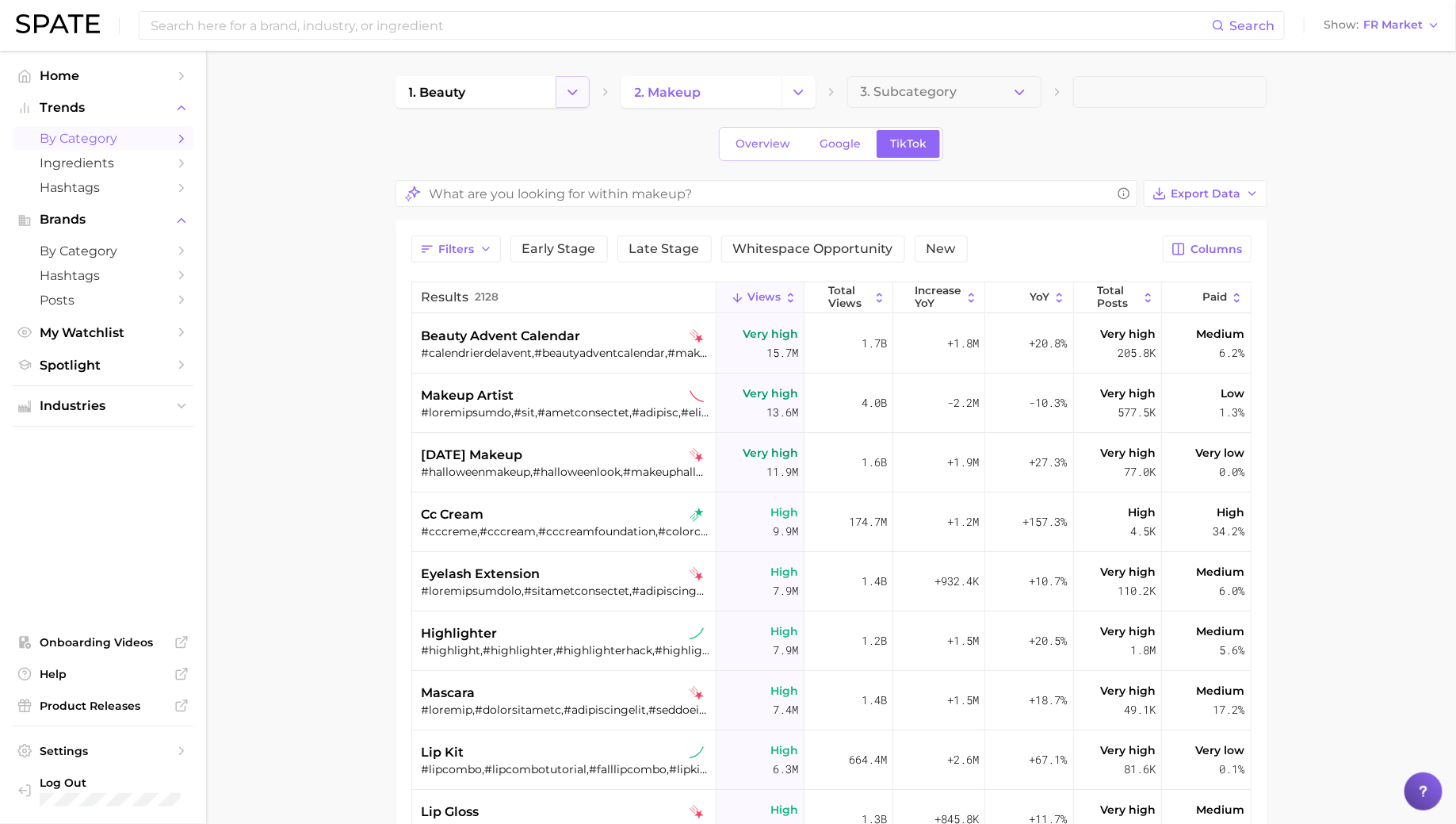
click at [583, 90] on button "Change Category" at bounding box center [572, 91] width 34 height 31
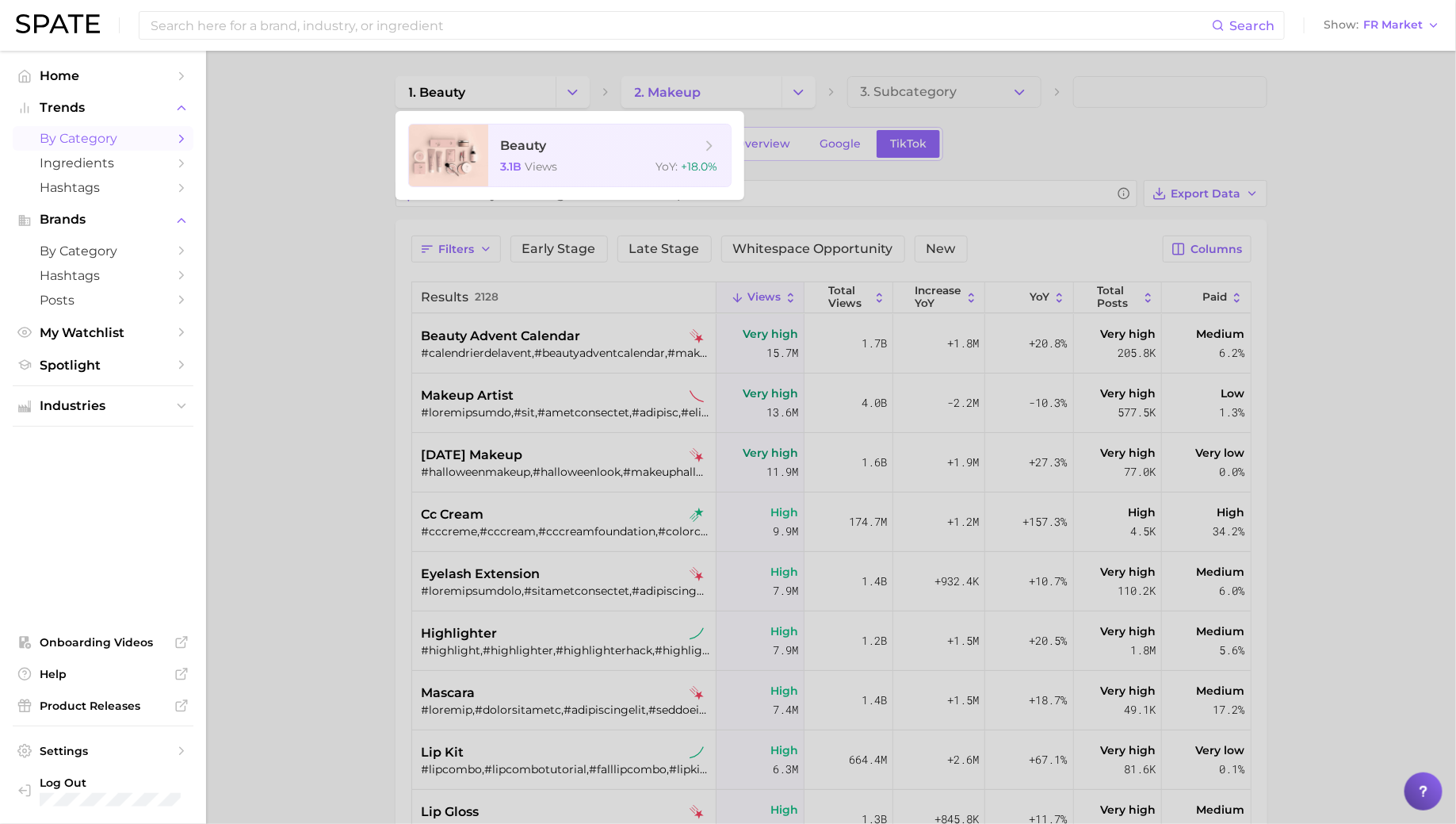
click at [578, 90] on div at bounding box center [728, 412] width 1456 height 824
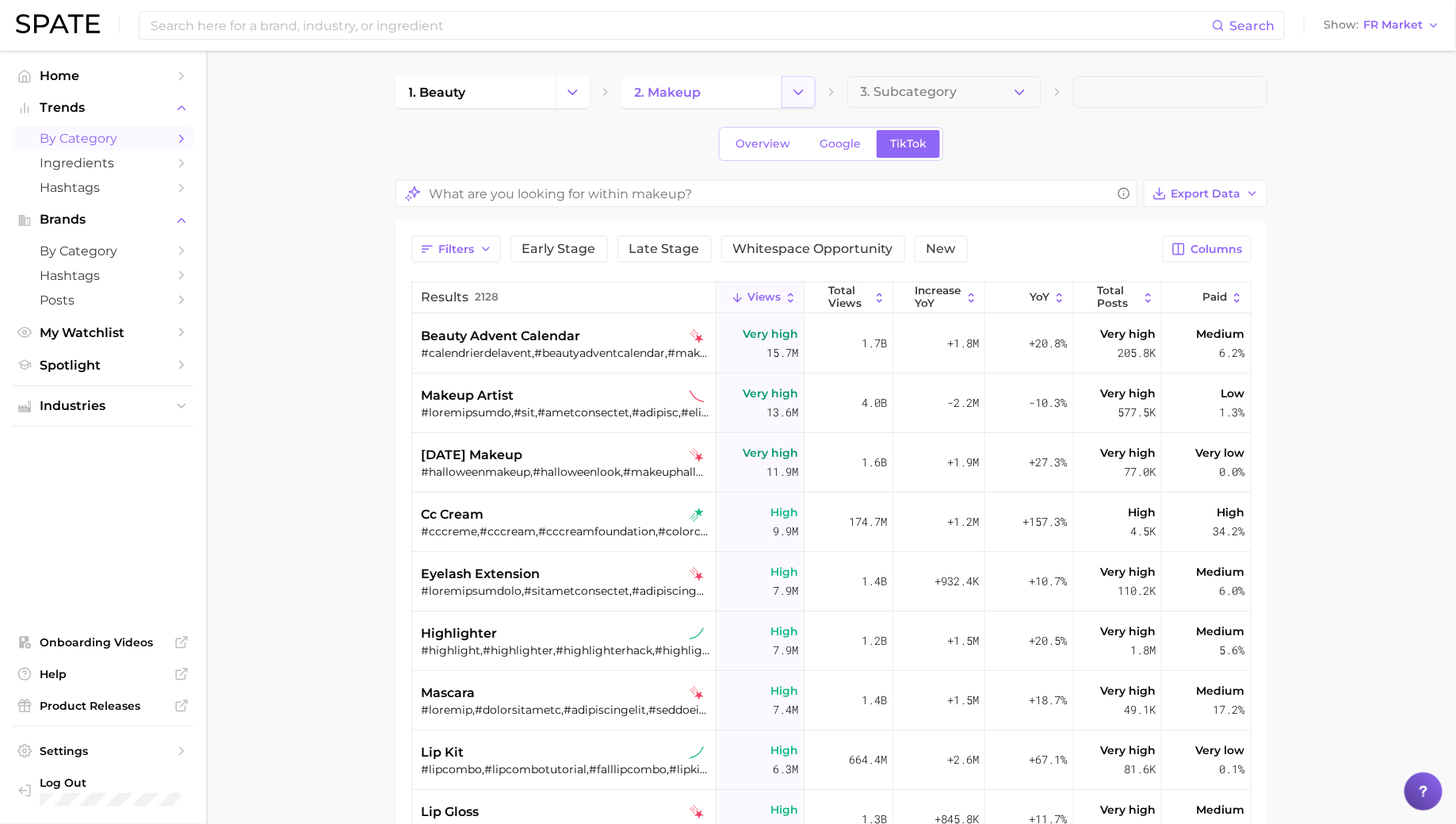
click at [802, 90] on polyline "Change Category" at bounding box center [798, 91] width 9 height 4
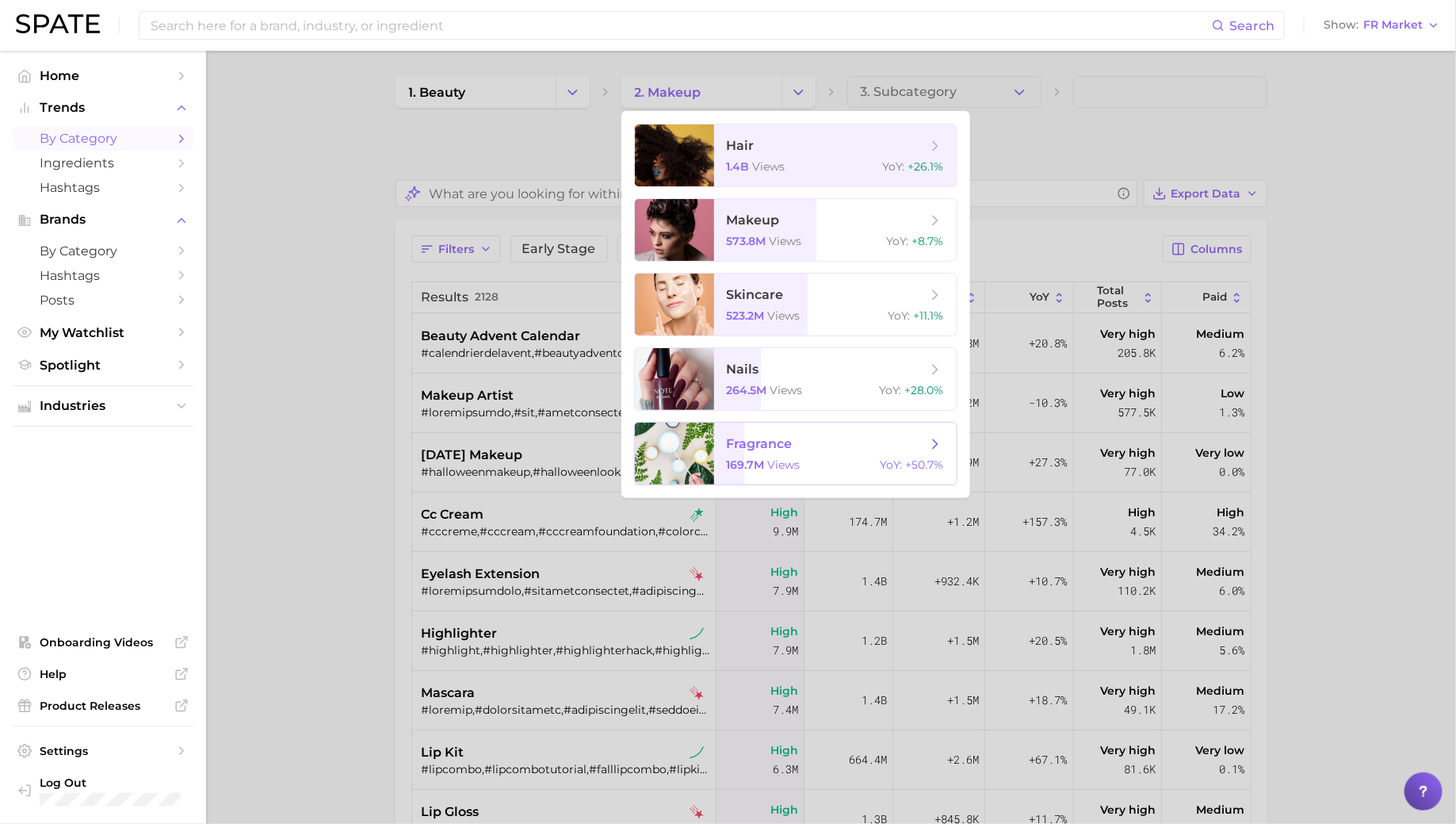
click at [780, 444] on span "fragrance" at bounding box center [760, 443] width 66 height 15
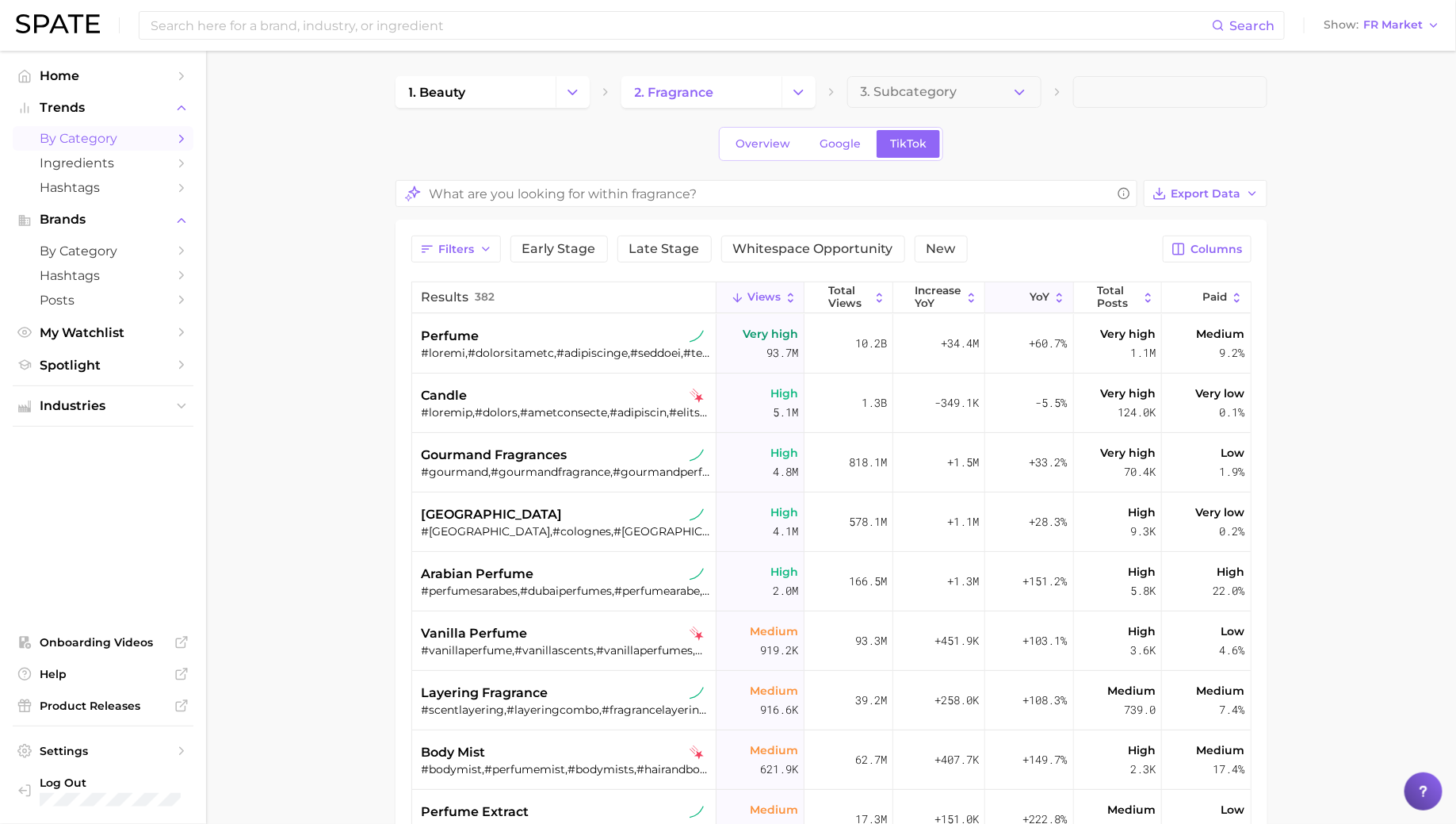
click at [1042, 294] on span "YoY" at bounding box center [1040, 297] width 20 height 13
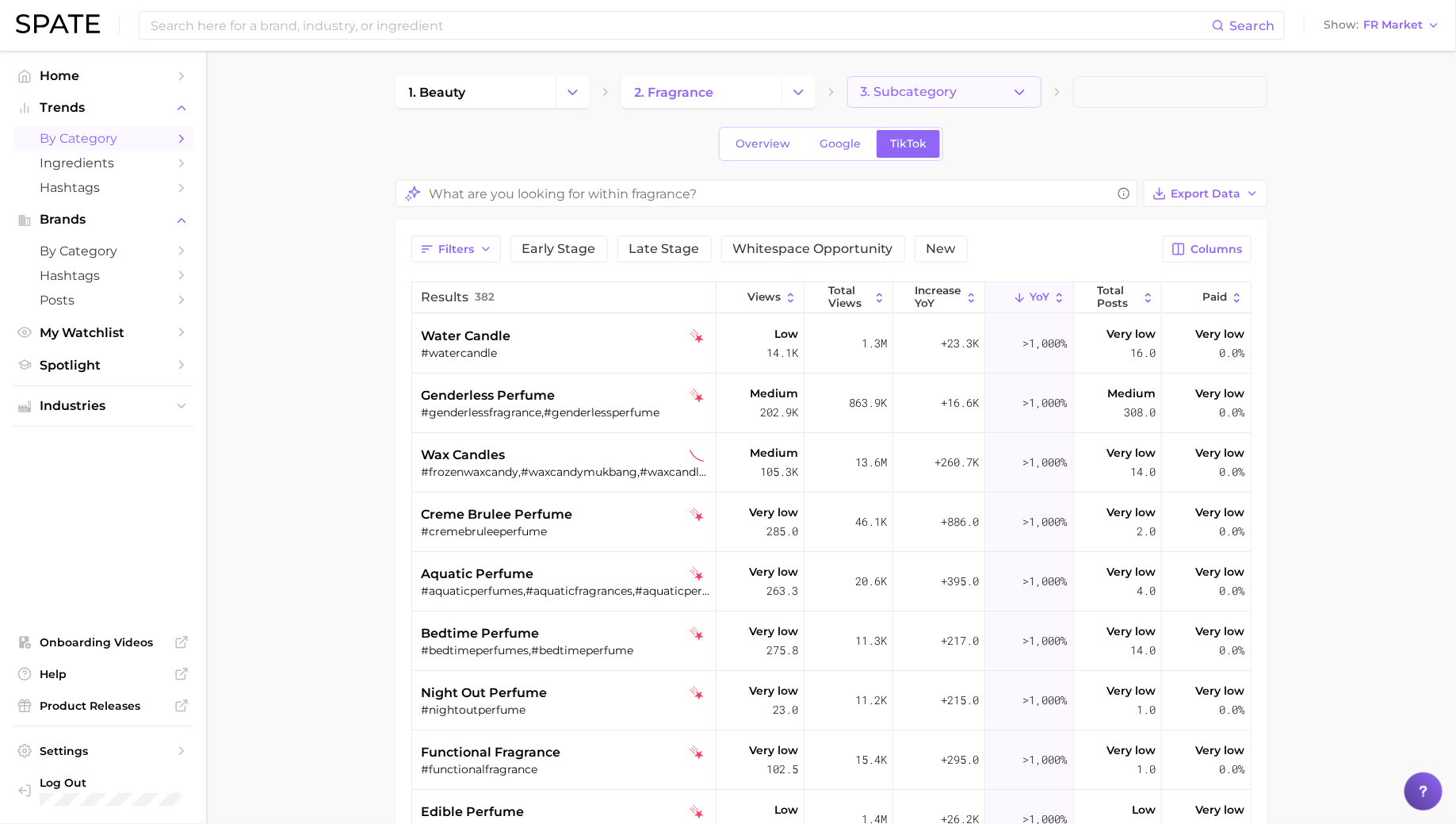
click at [936, 92] on span "3. Subcategory" at bounding box center [909, 91] width 96 height 15
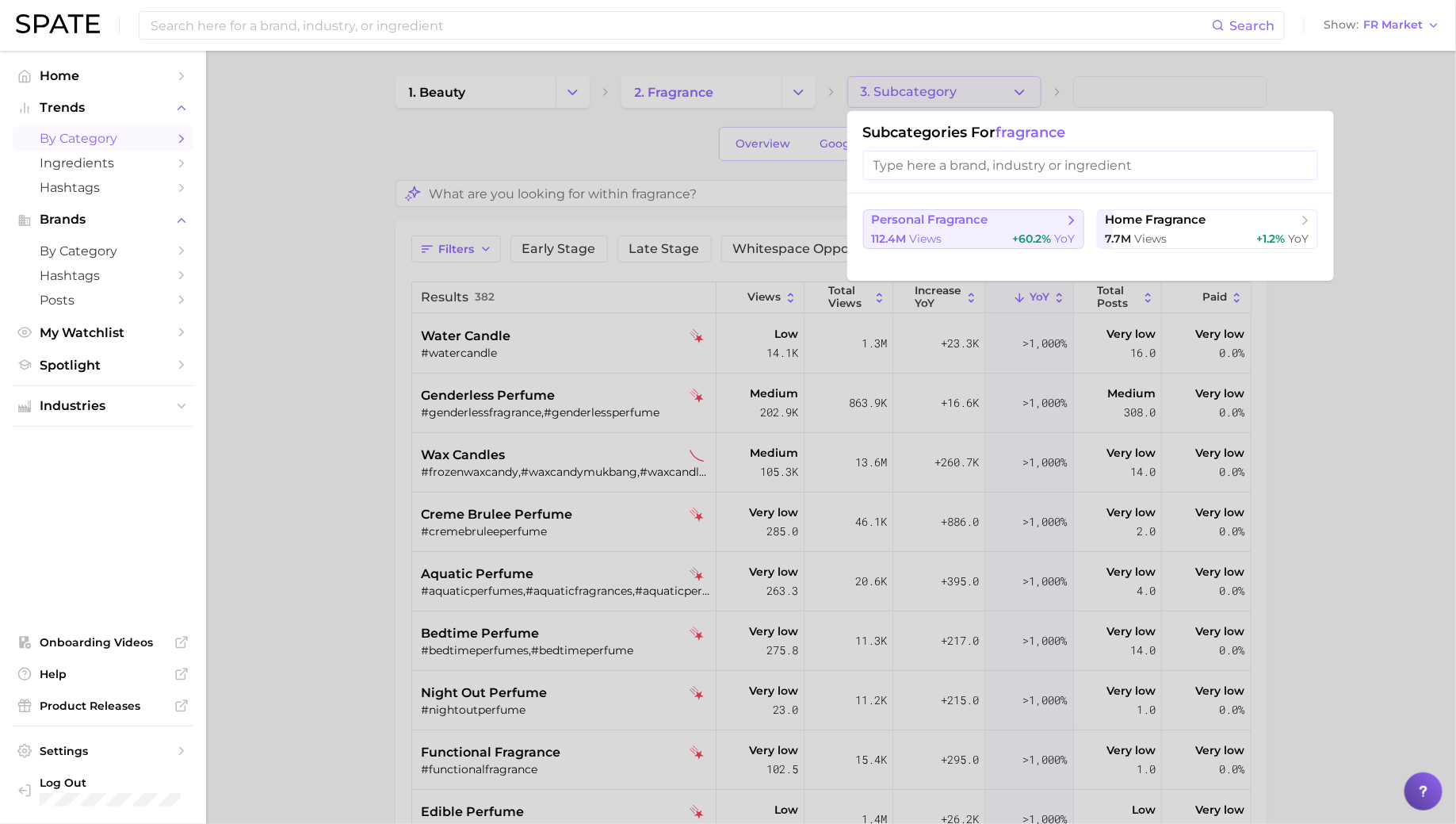
click at [968, 227] on span "personal fragrance" at bounding box center [968, 220] width 193 height 16
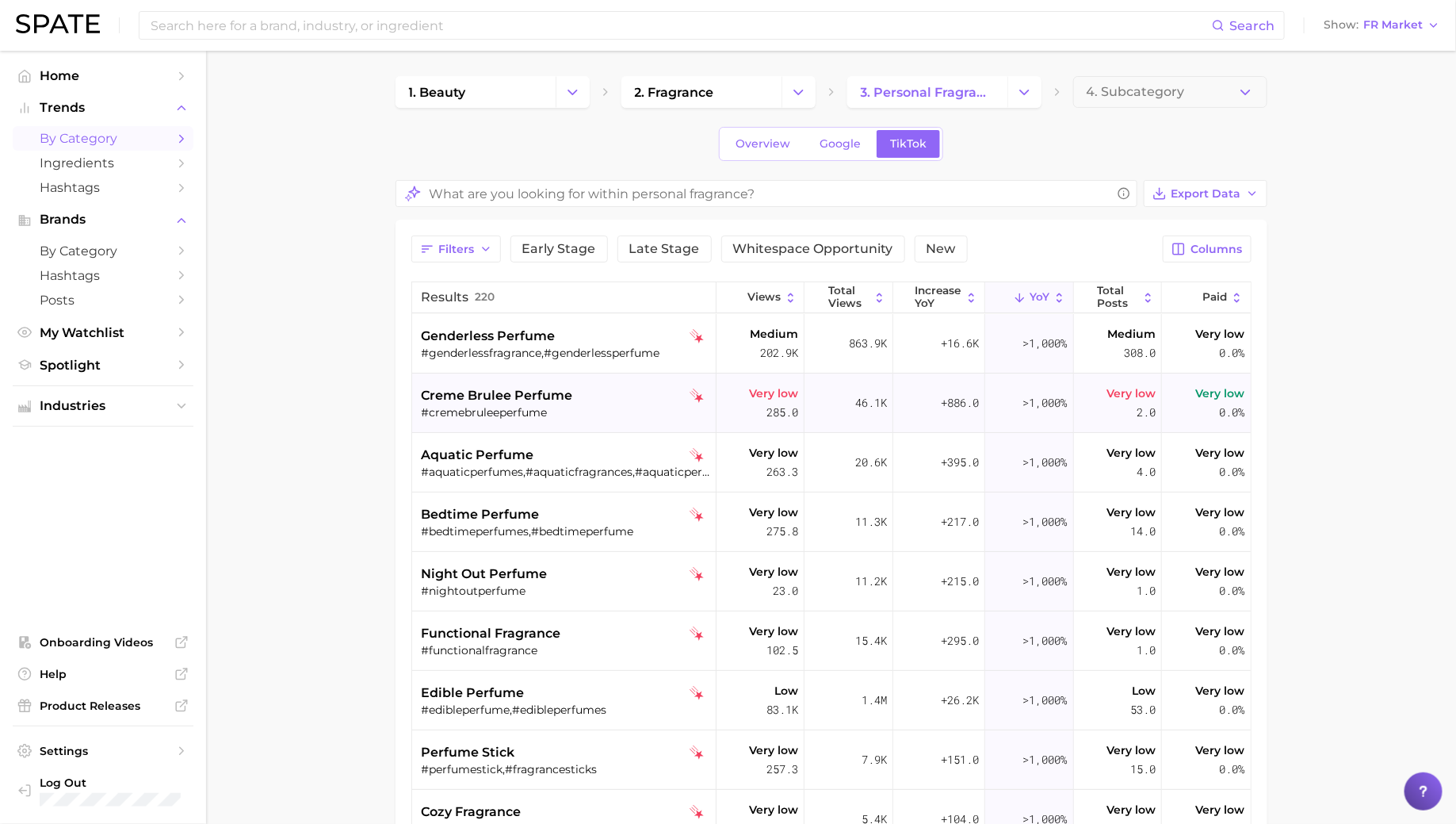
click at [612, 406] on div "#cremebruleeperfume" at bounding box center [566, 412] width 289 height 15
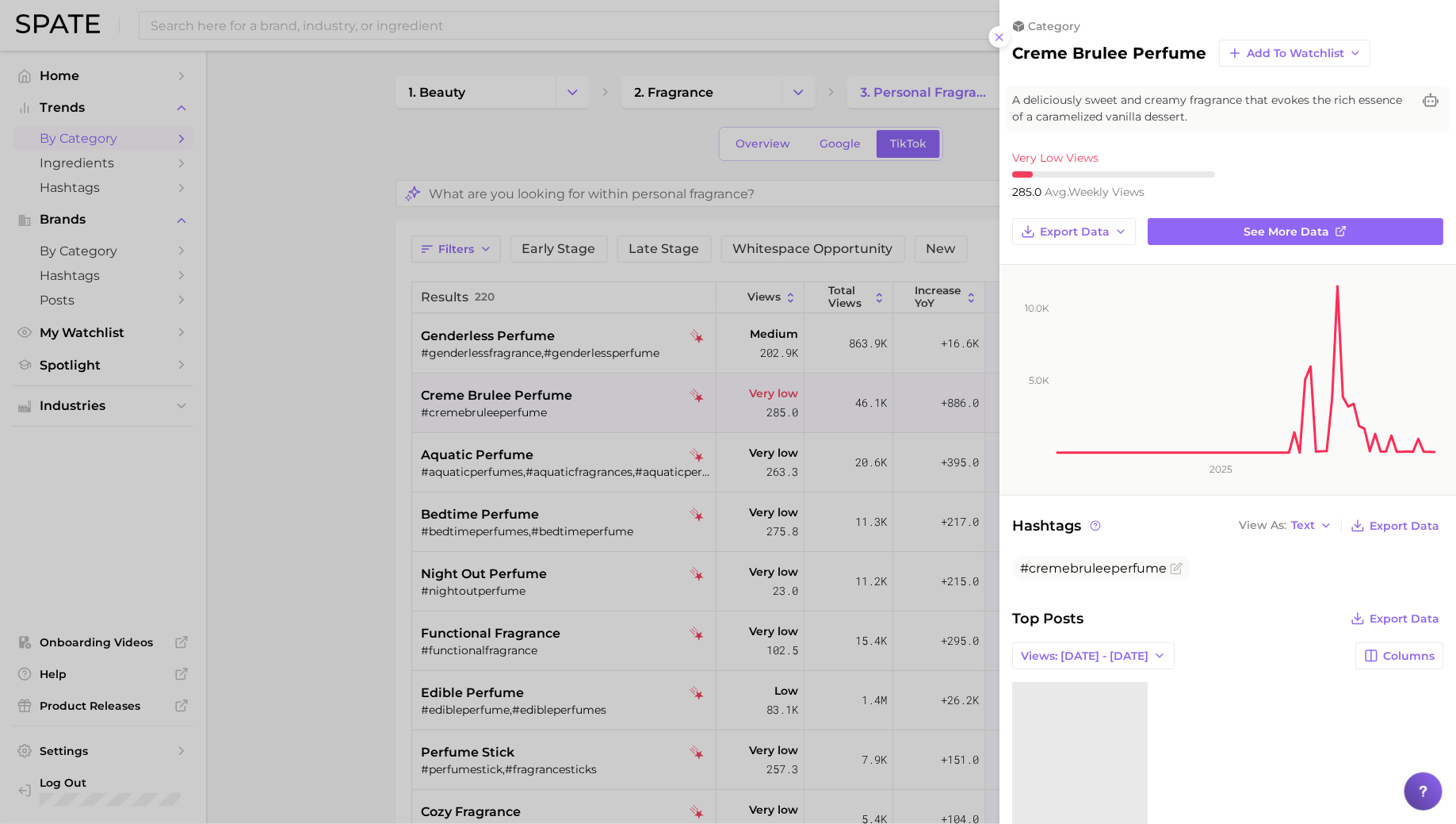
click at [612, 406] on div at bounding box center [728, 412] width 1456 height 824
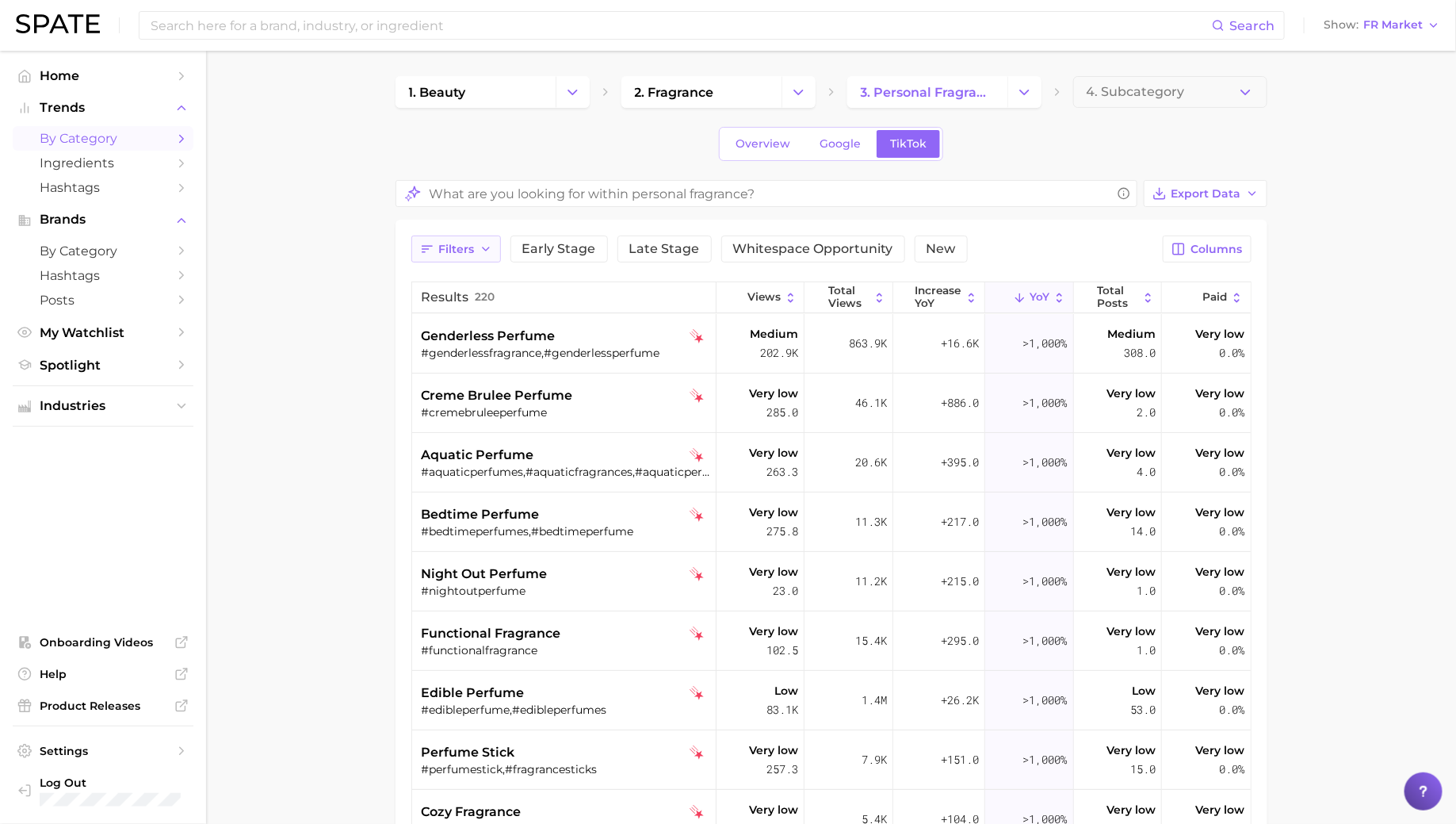
click at [473, 244] on span "Filters" at bounding box center [457, 250] width 35 height 14
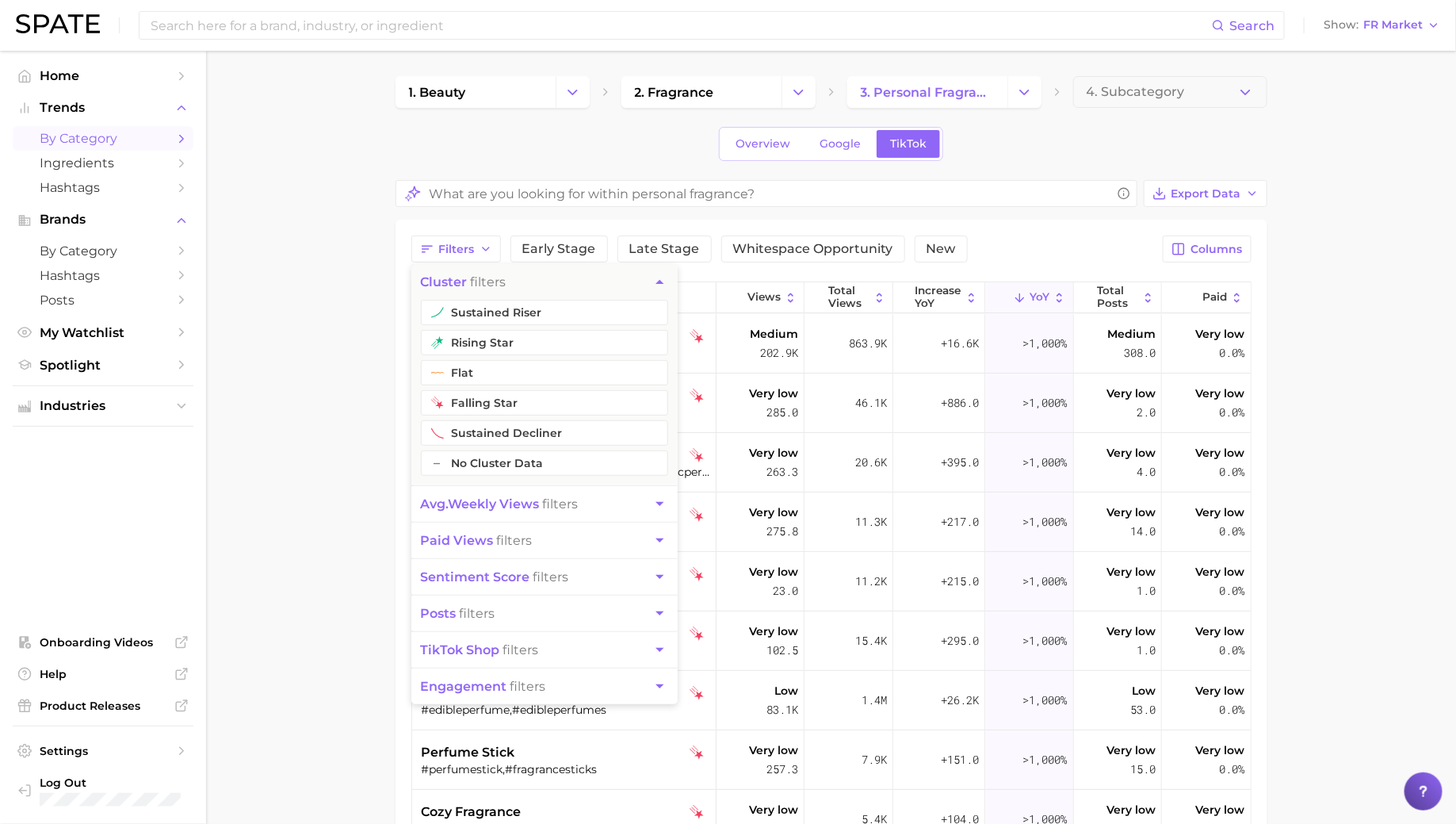
click at [488, 502] on span "avg. weekly views" at bounding box center [480, 503] width 119 height 15
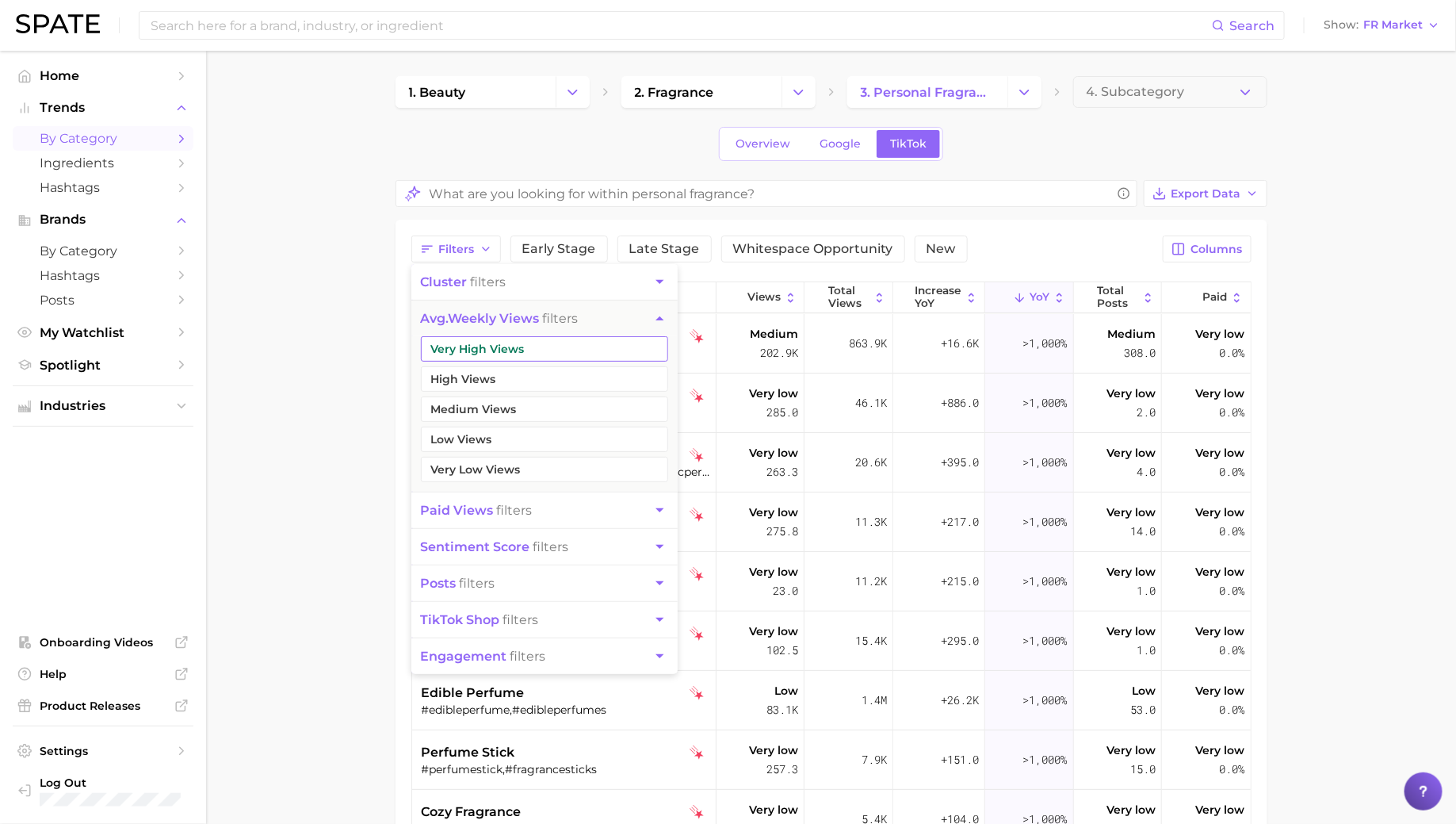
click at [509, 348] on button "Very High Views" at bounding box center [545, 349] width 248 height 26
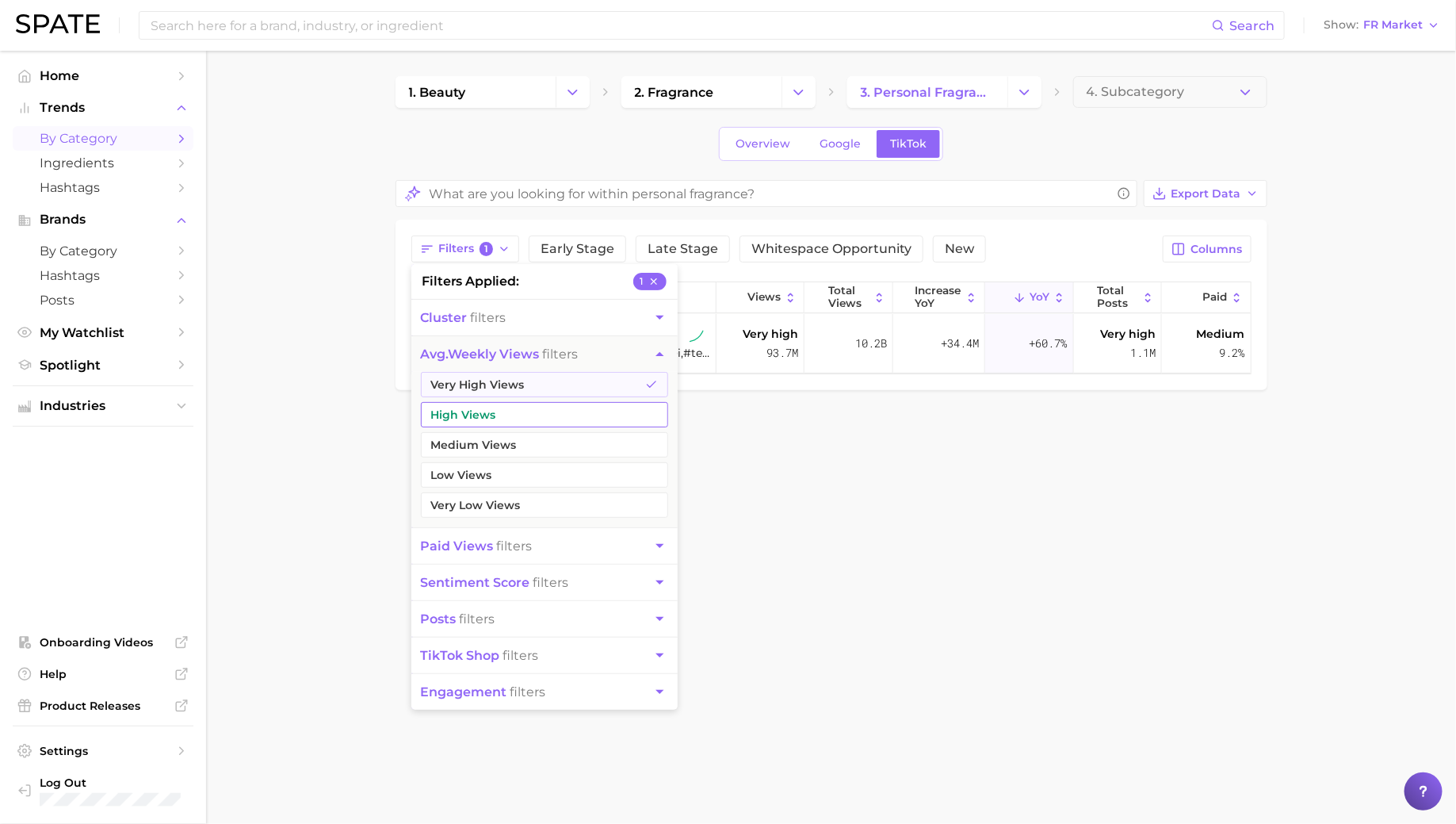
click at [498, 405] on button "High Views" at bounding box center [545, 415] width 248 height 26
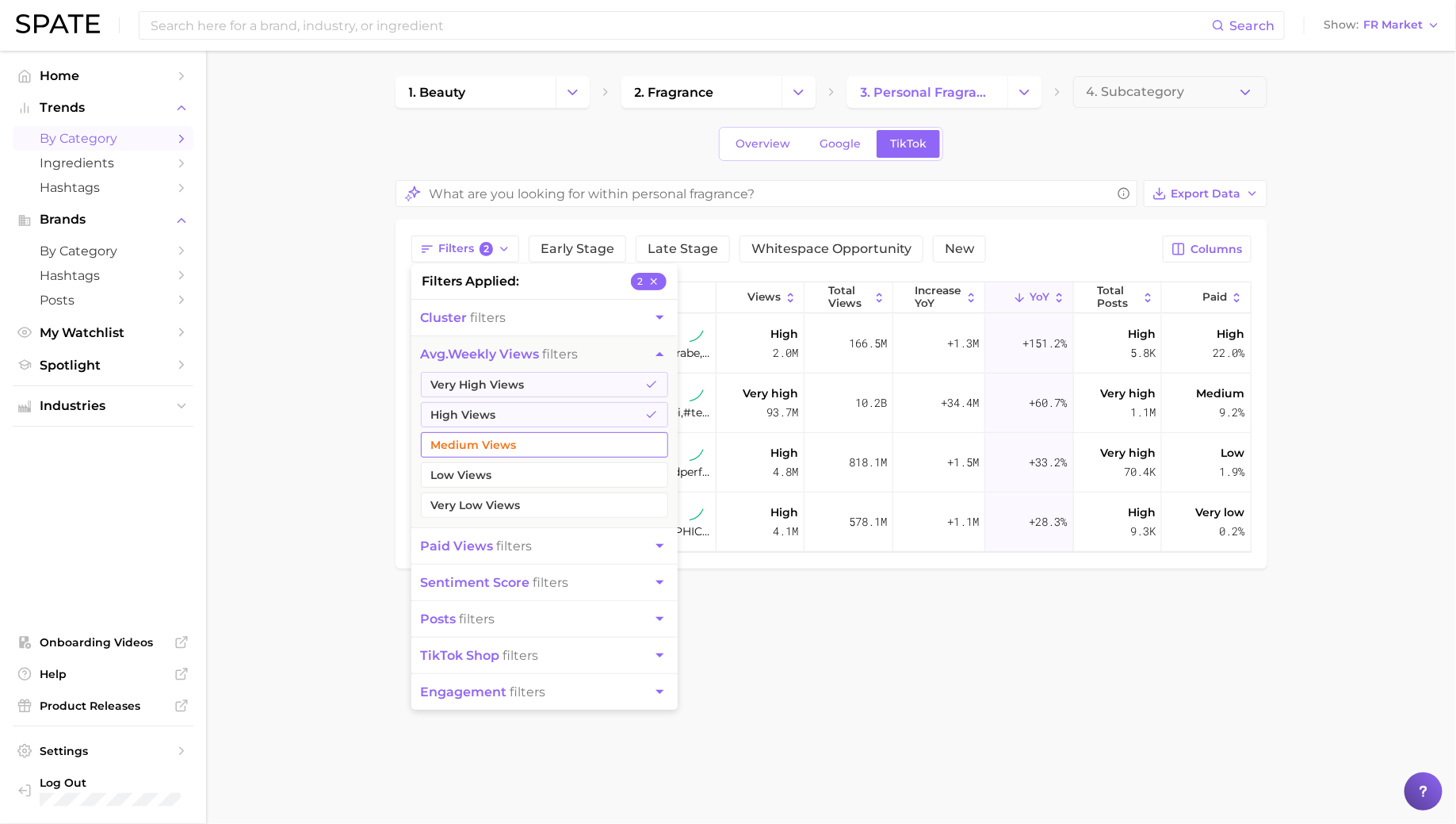
click at [496, 437] on button "Medium Views" at bounding box center [545, 445] width 248 height 26
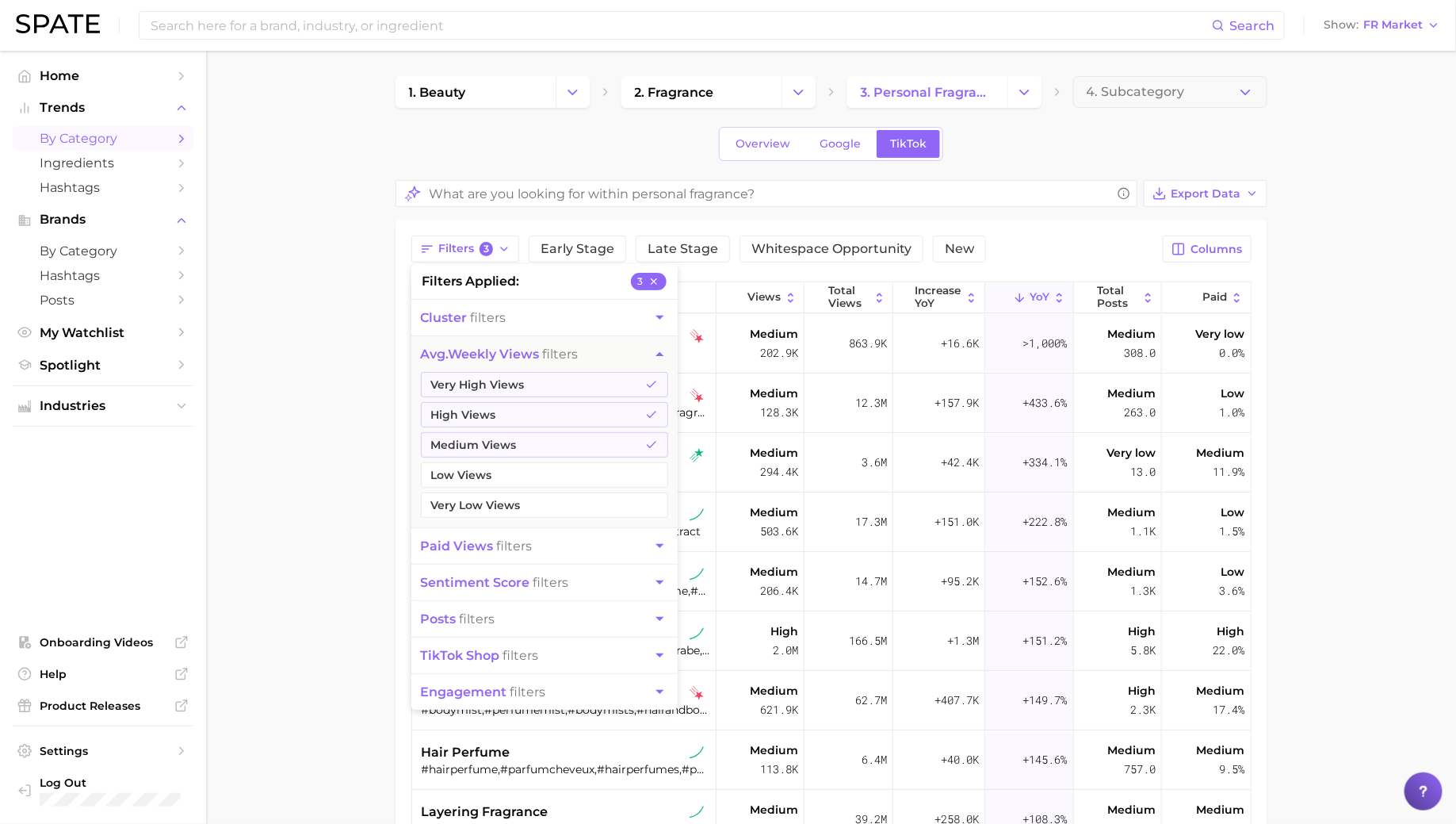
click at [324, 354] on main "1. beauty 2. fragrance 3. personal fragrance 4. Subcategory Overview Google Tik…" at bounding box center [832, 625] width 1251 height 1149
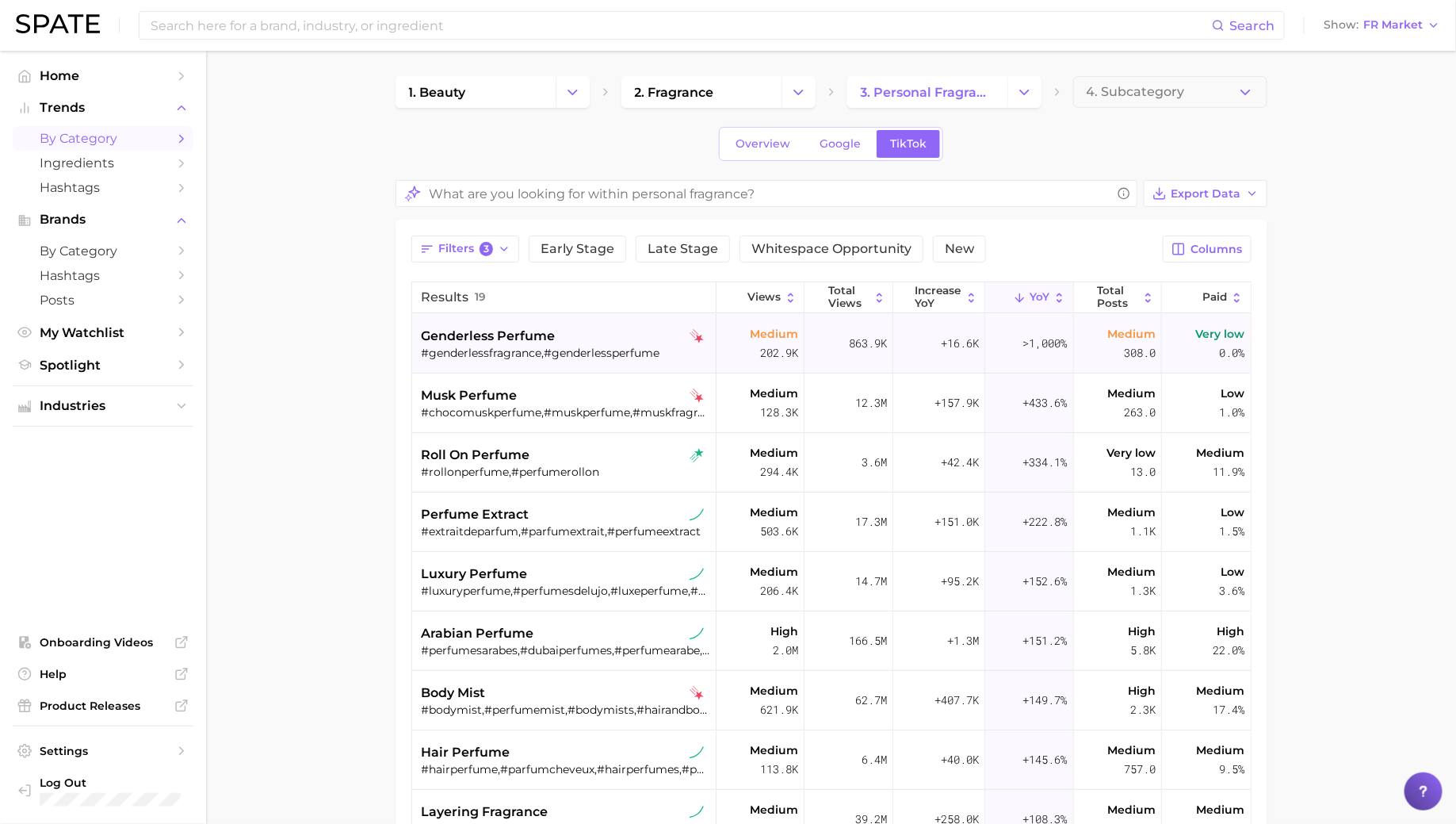
click at [556, 346] on div "#genderlessfragrance,#genderlessperfume" at bounding box center [566, 353] width 289 height 15
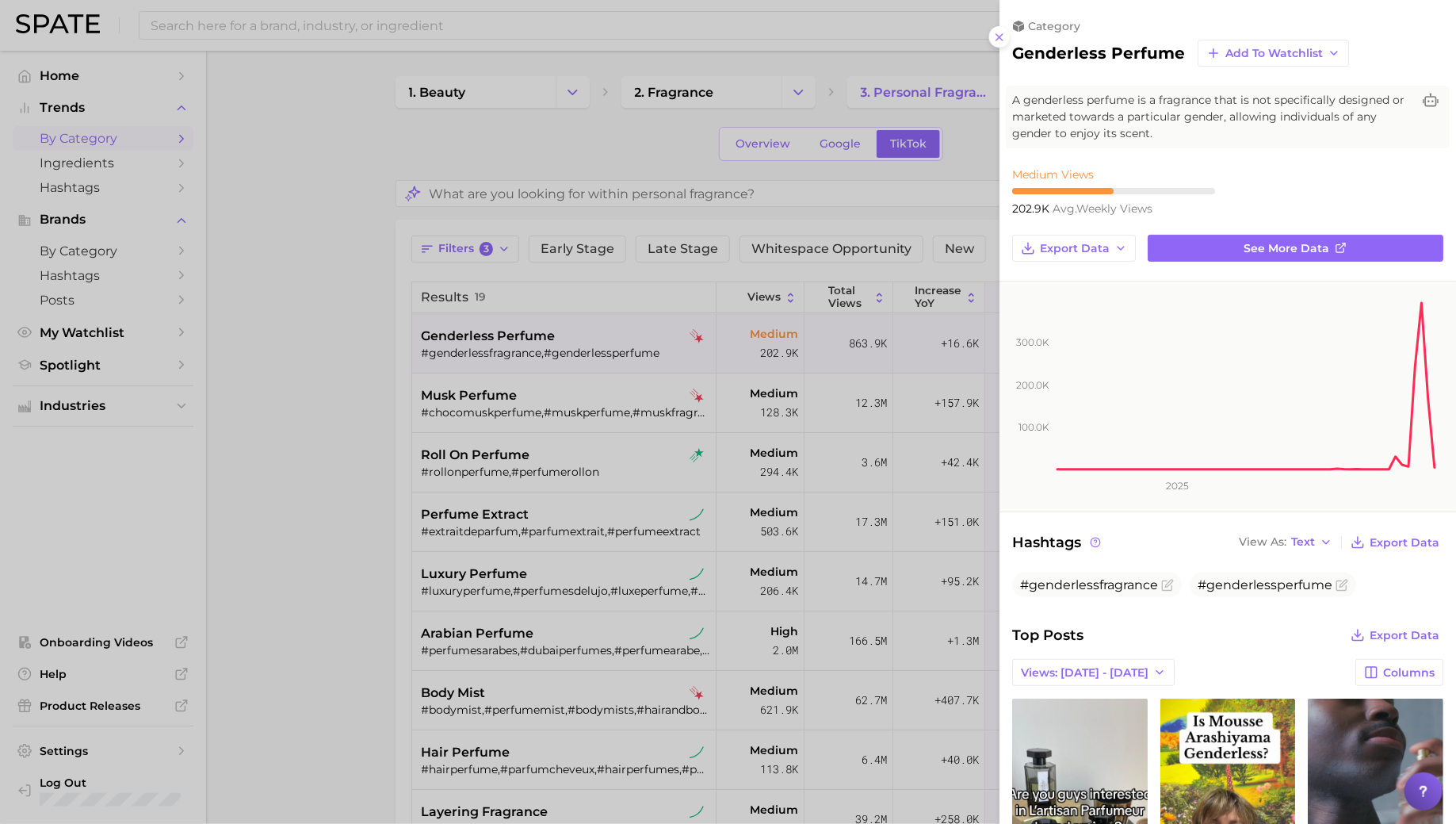
click at [555, 344] on div at bounding box center [728, 412] width 1456 height 824
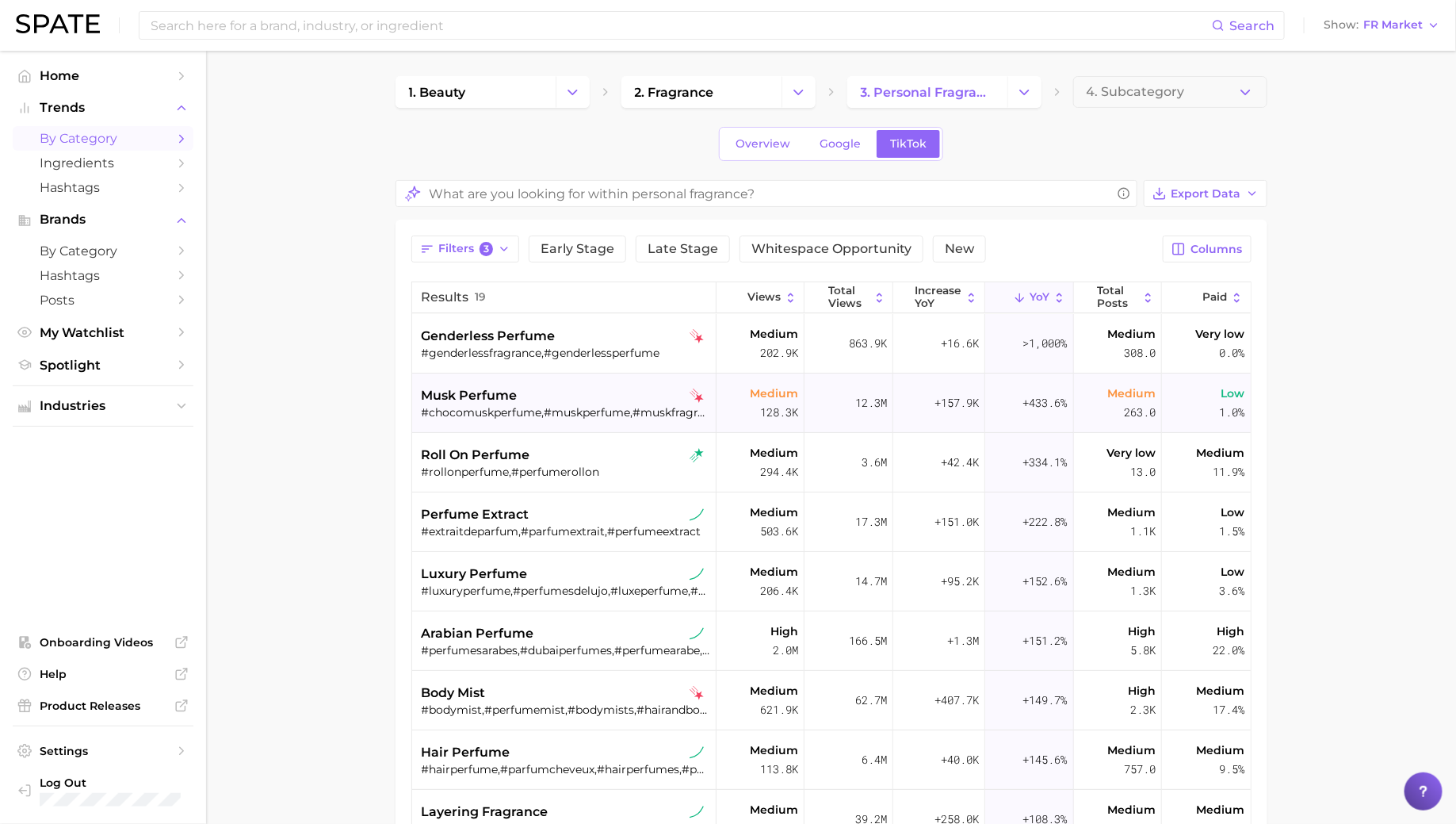
click at [557, 419] on div "musk perfume #chocomuskperfume,#muskperfume,#muskfragrance,#muskyperfume,#purit…" at bounding box center [566, 403] width 289 height 59
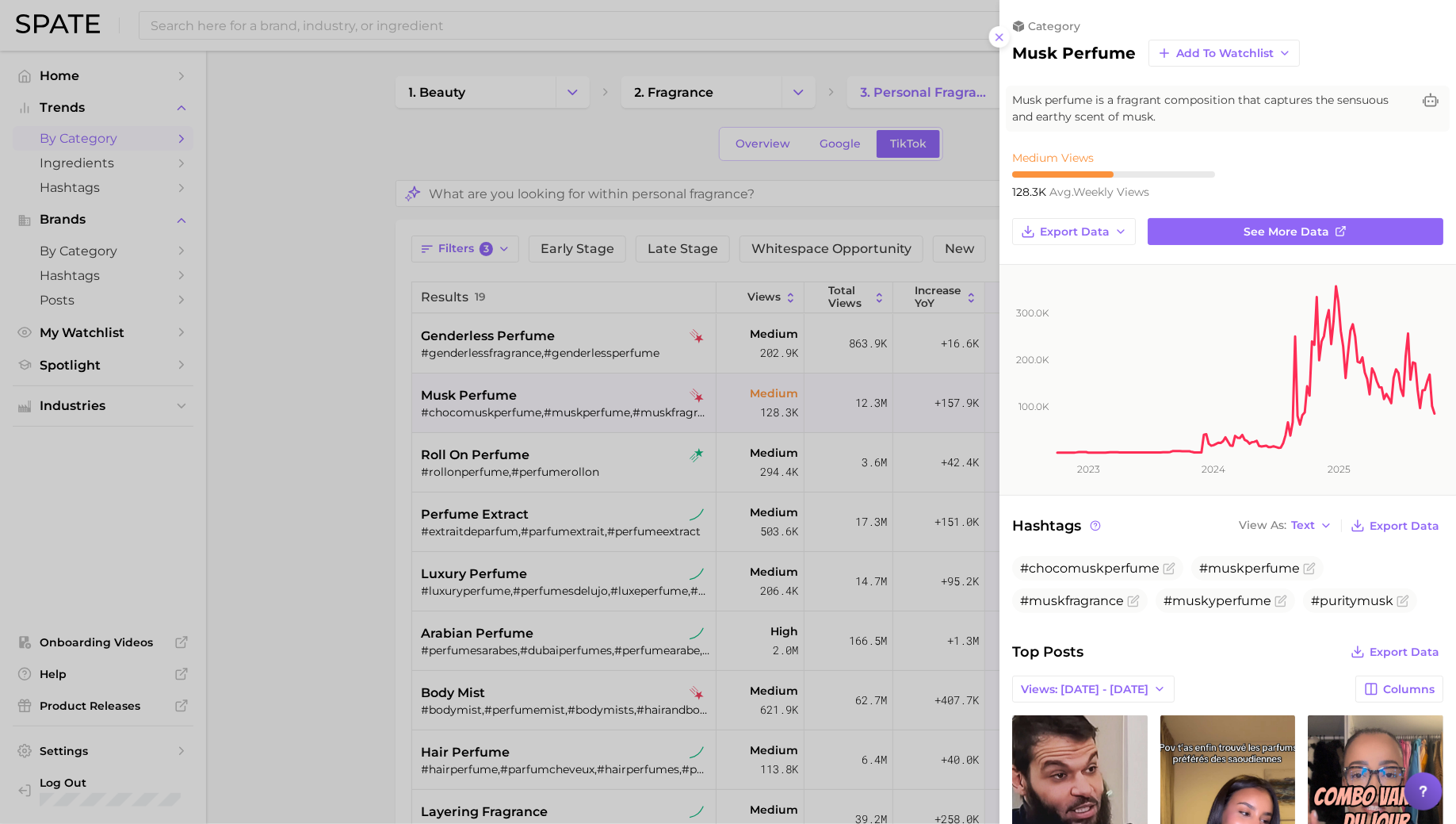
click at [557, 417] on div at bounding box center [728, 412] width 1456 height 824
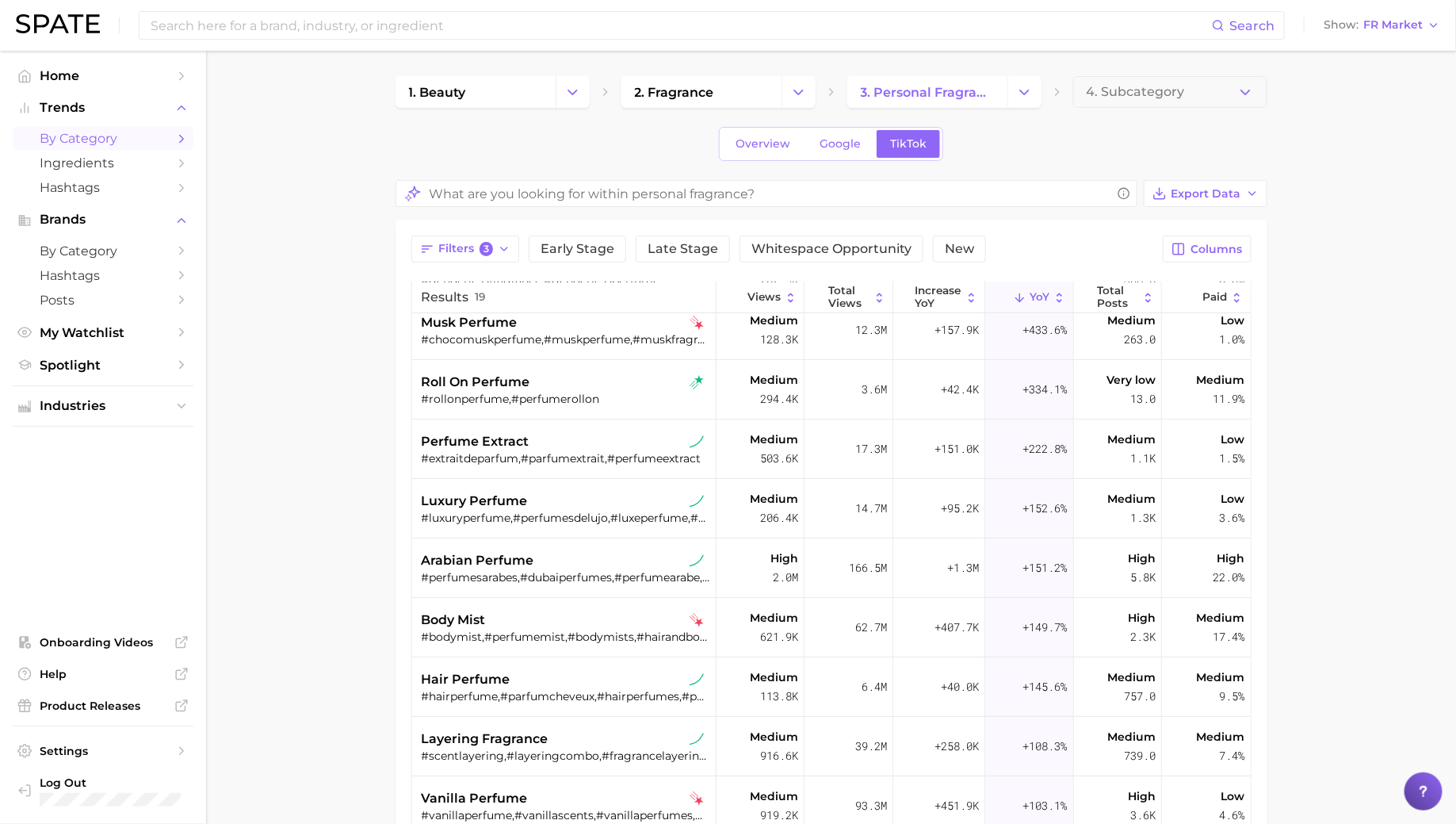
scroll to position [74, 0]
click at [542, 558] on div "arabian perfume" at bounding box center [566, 559] width 289 height 19
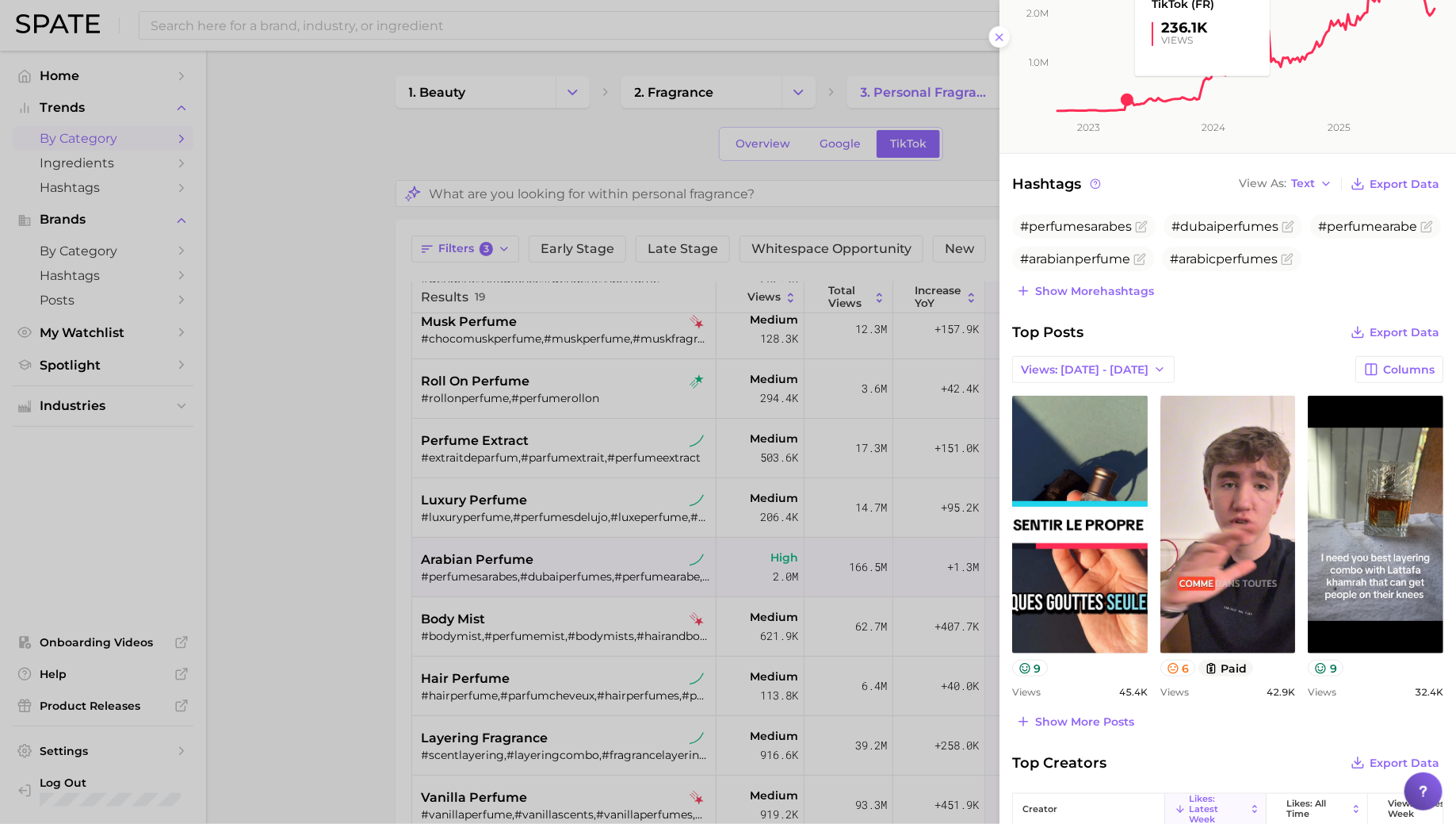
scroll to position [343, 0]
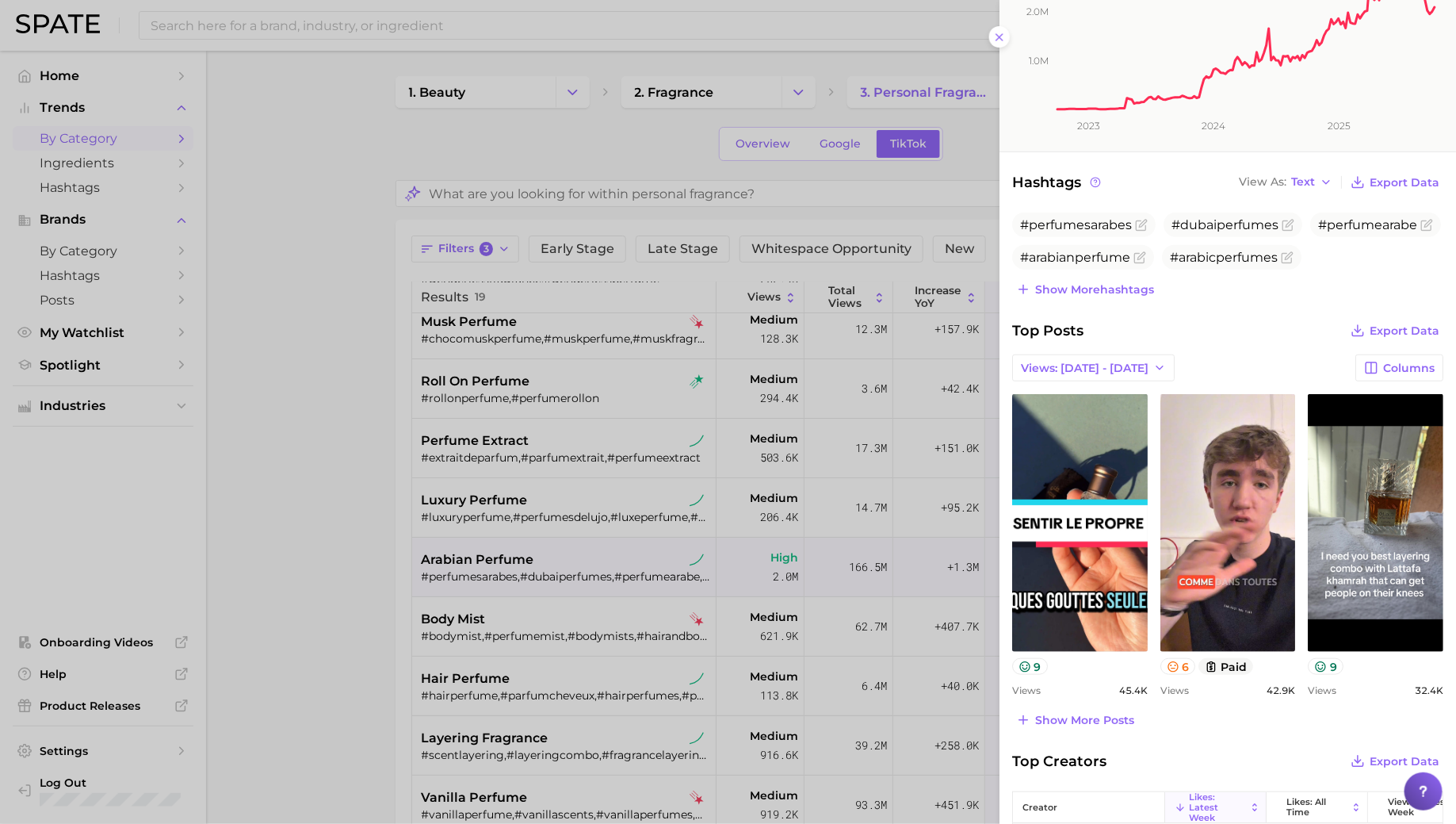
click at [545, 498] on div at bounding box center [728, 412] width 1456 height 824
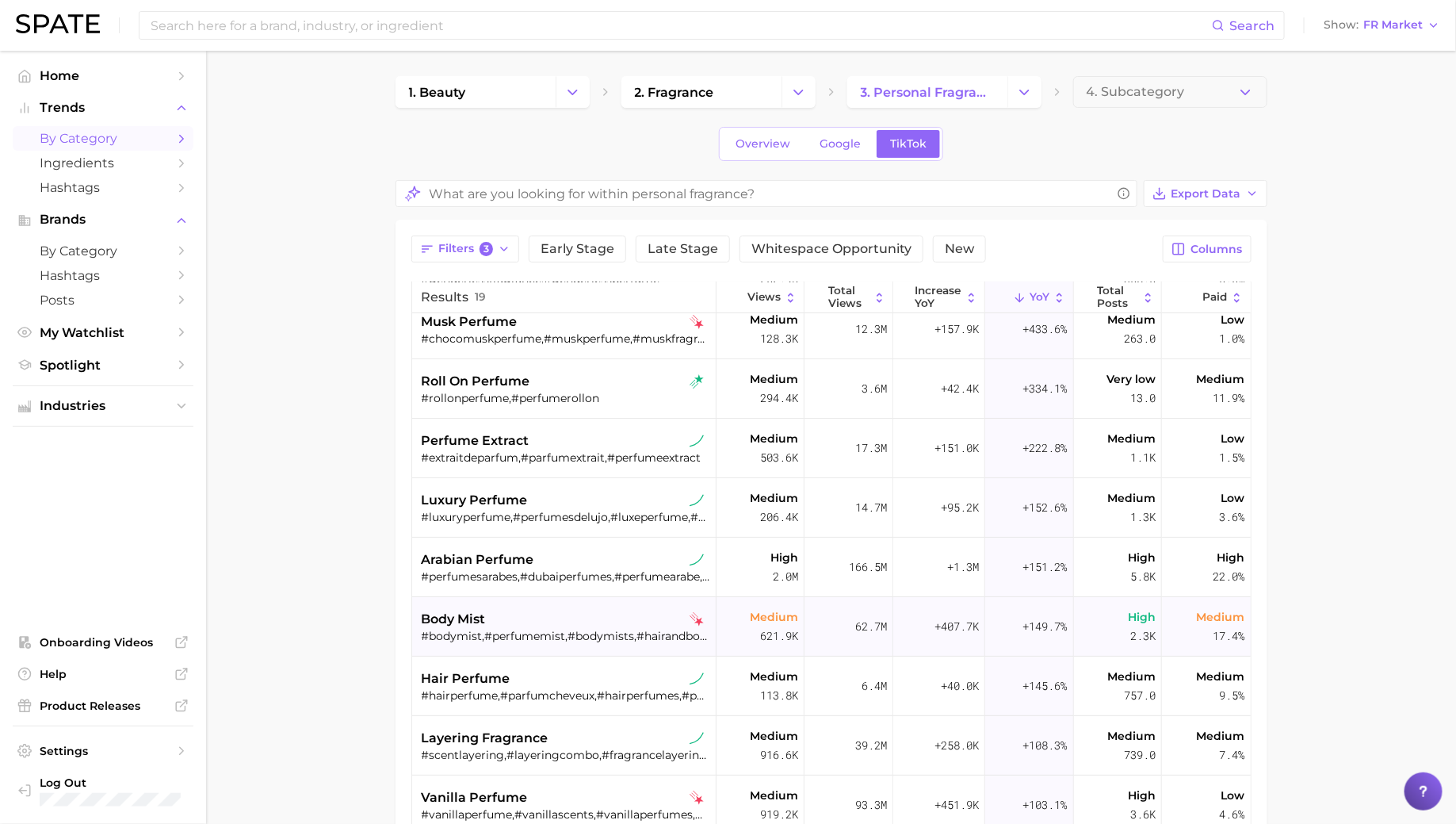
click at [539, 629] on div "#bodymist,#perfumemist,#bodymists,#hairandbodymist,#viralbodymist,#bodyandhairm…" at bounding box center [566, 636] width 289 height 15
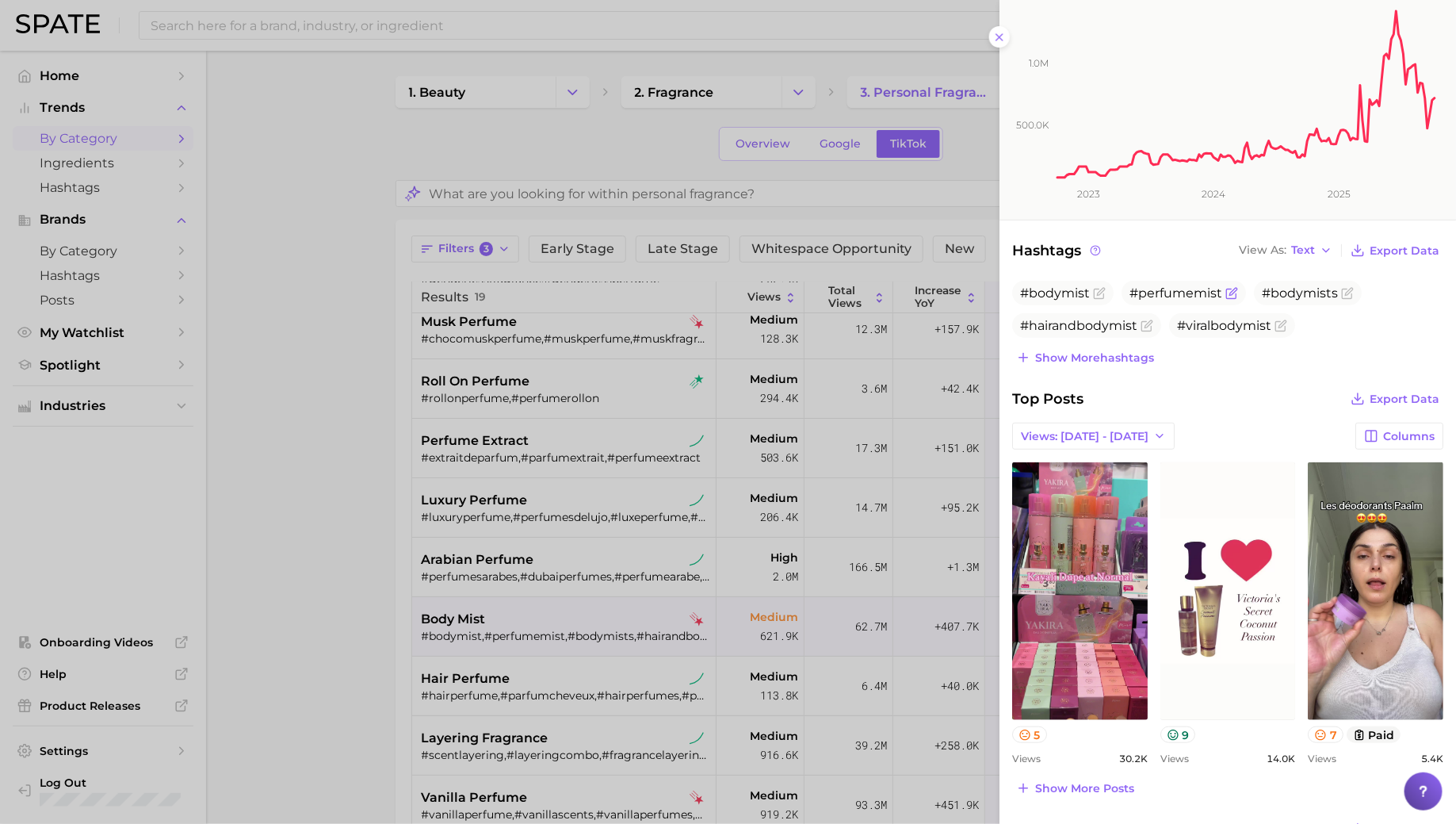
scroll to position [290, 0]
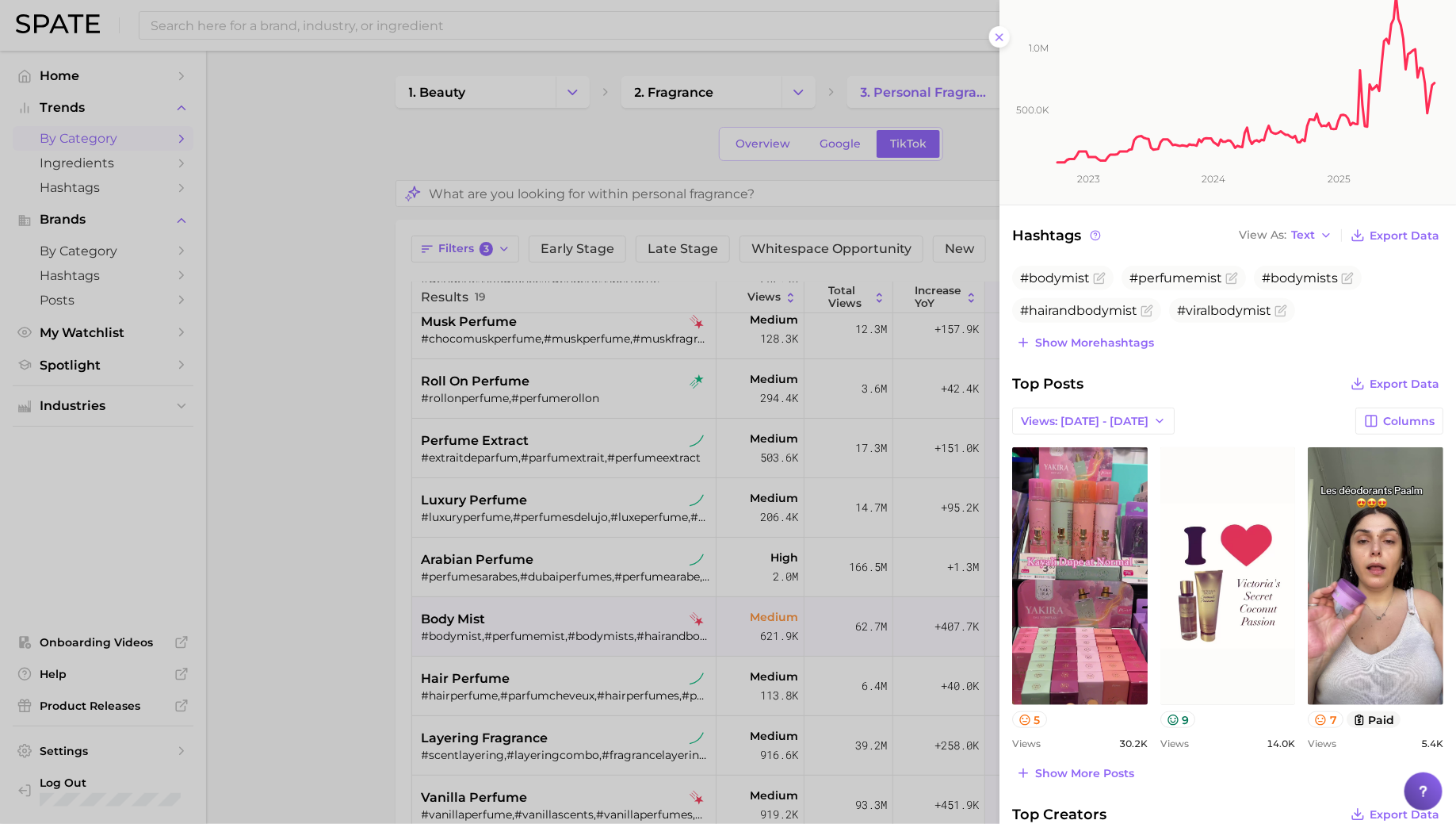
click at [437, 603] on div at bounding box center [728, 412] width 1456 height 824
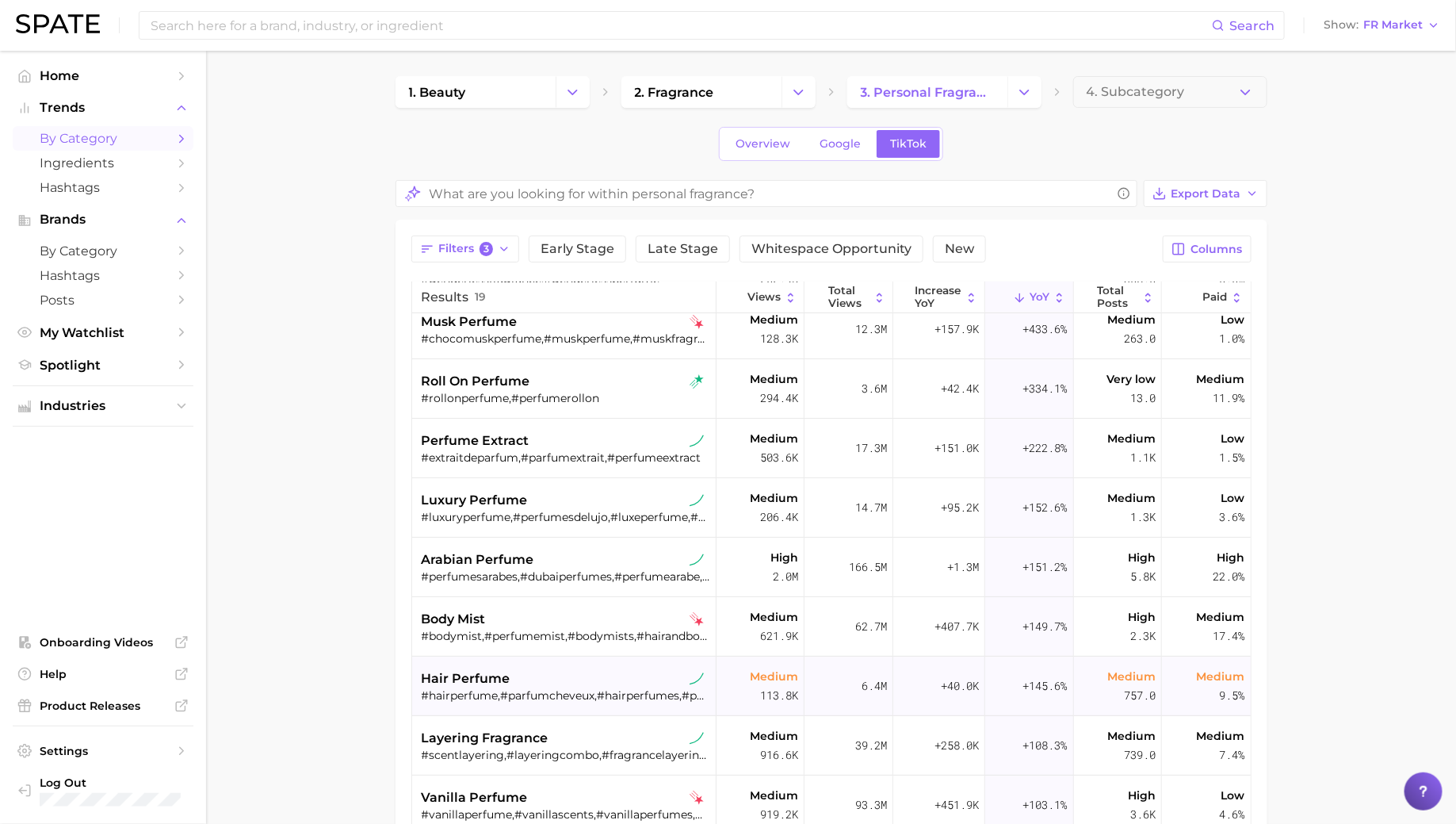
scroll to position [141, 0]
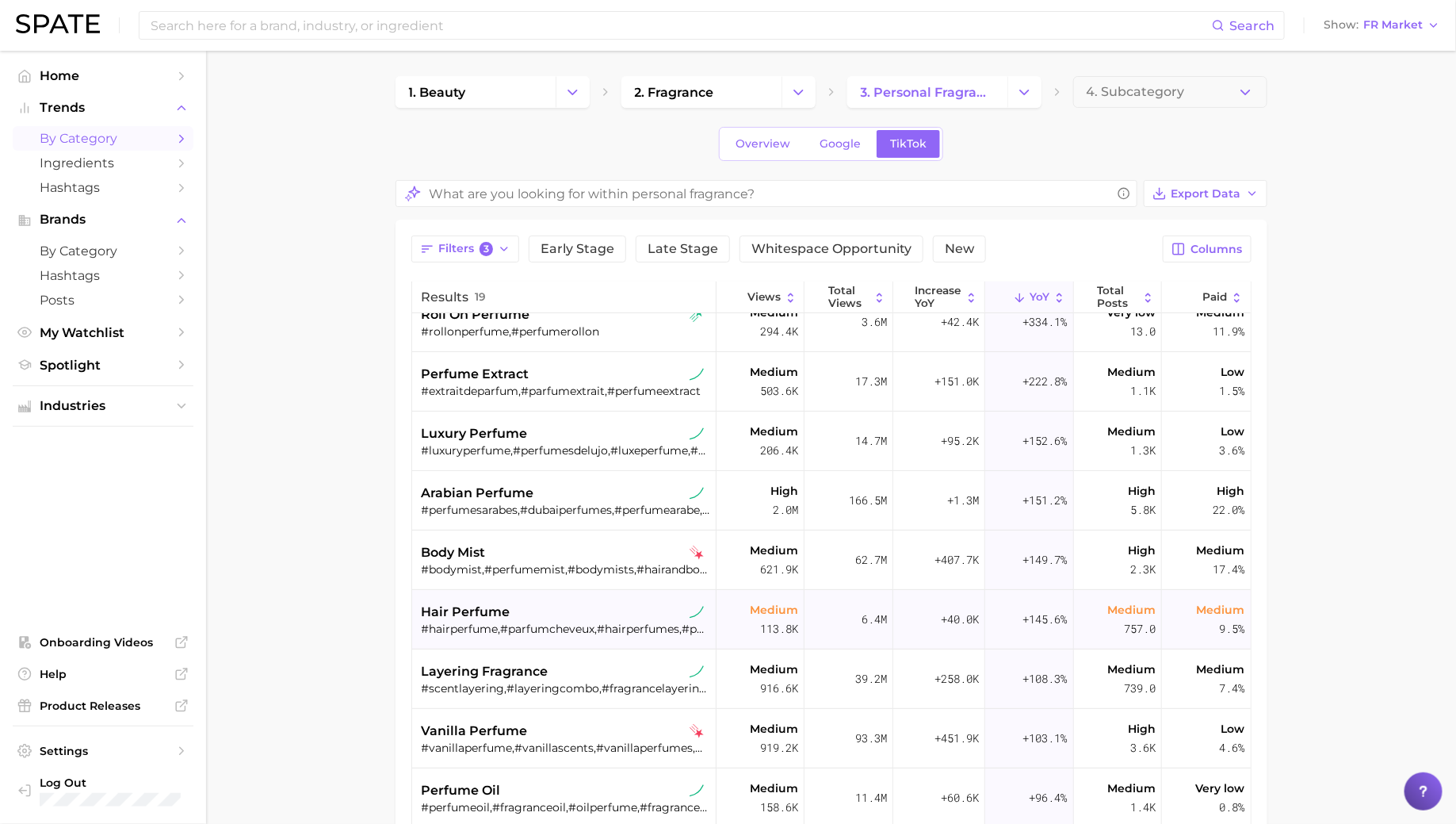
click at [529, 645] on div "hair perfume #hairperfume,#parfumcheveux,#hairperfumes,#perfumeparaelcabello,#k…" at bounding box center [566, 619] width 289 height 59
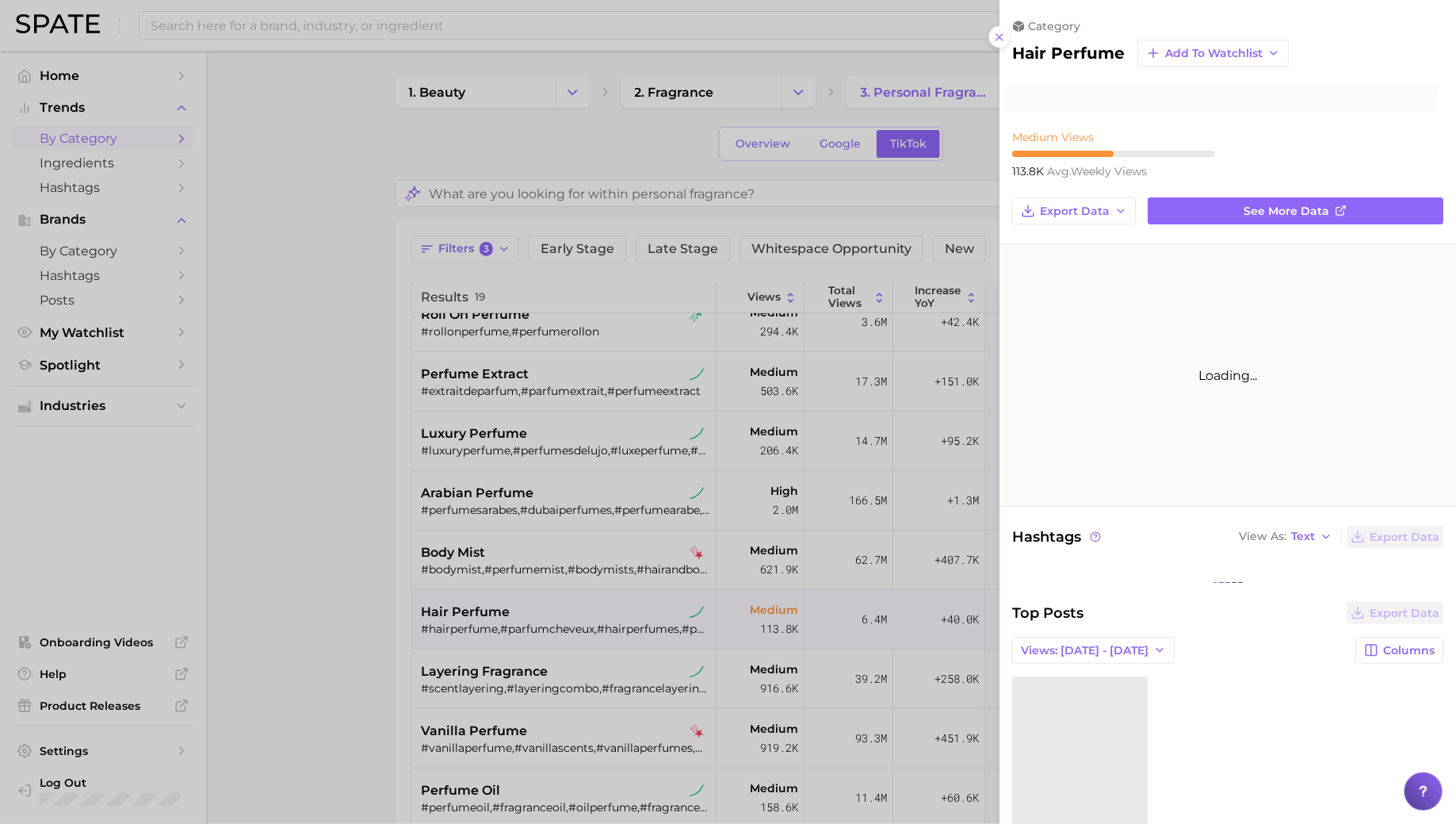
click at [529, 645] on div at bounding box center [728, 412] width 1456 height 824
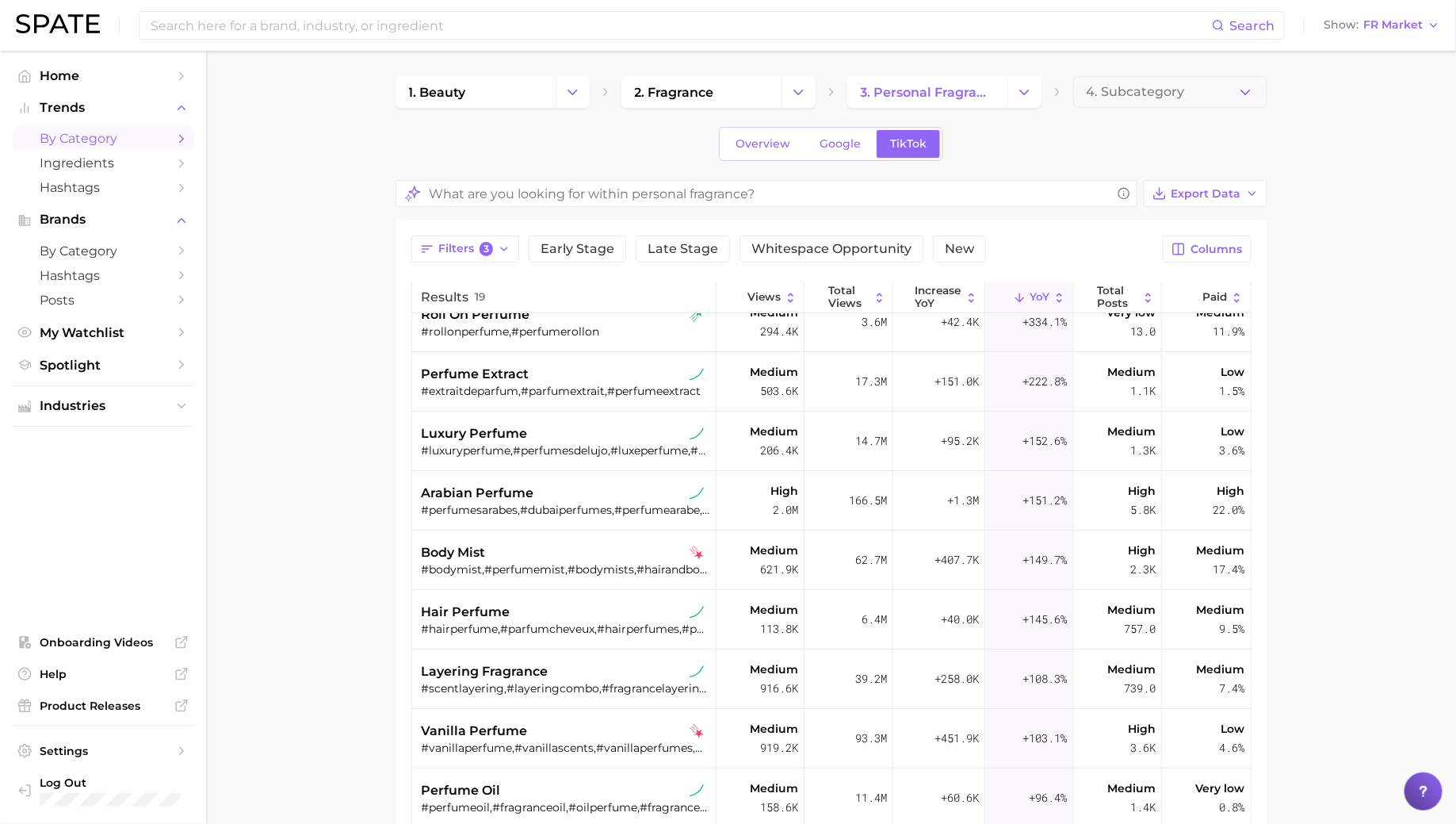
click at [520, 681] on div "#scentlayering,#layeringcombo,#fragrancelayering,#perfumelayering,#layeringperf…" at bounding box center [566, 688] width 289 height 15
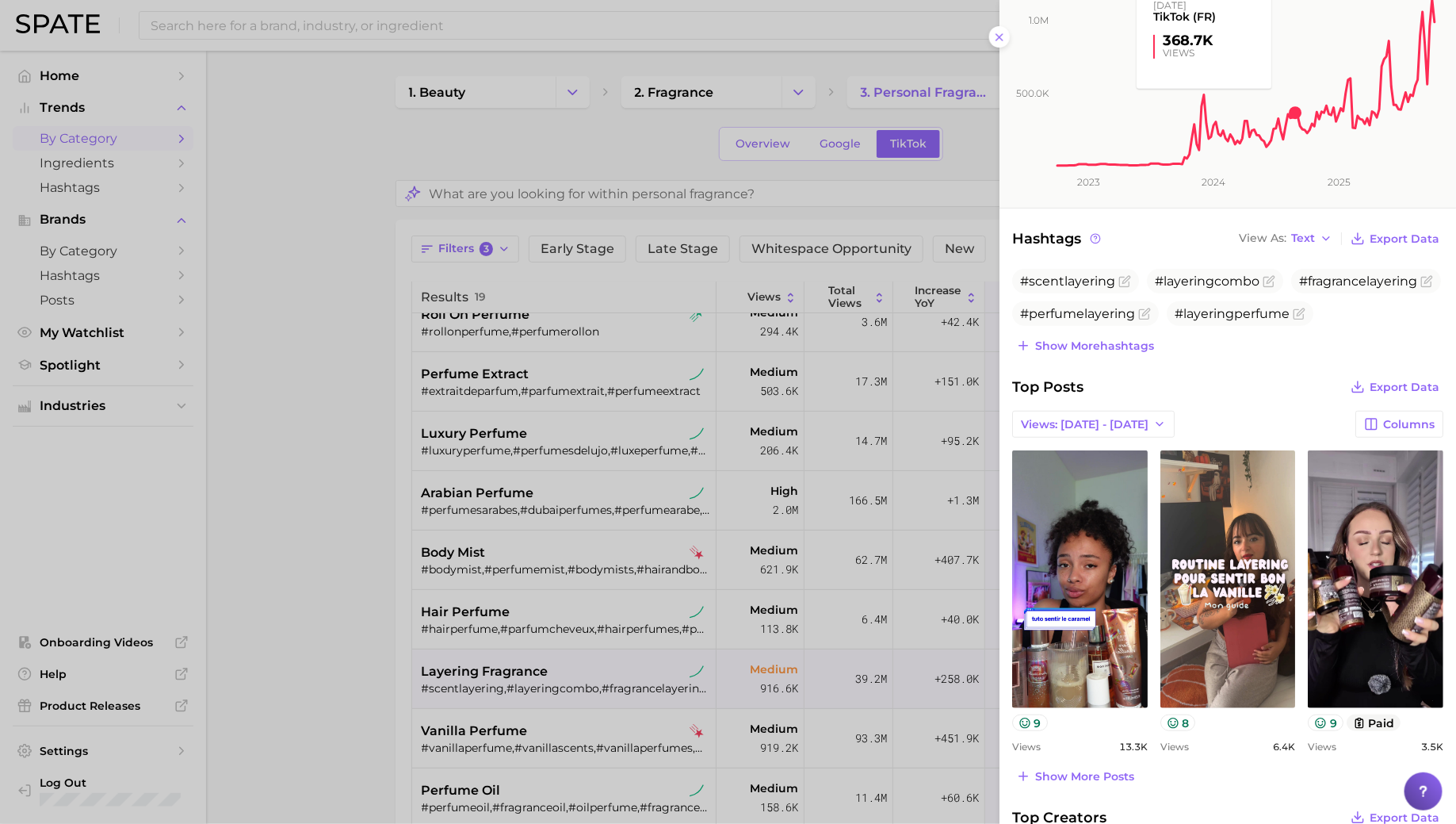
scroll to position [303, 0]
click at [517, 570] on div at bounding box center [728, 412] width 1456 height 824
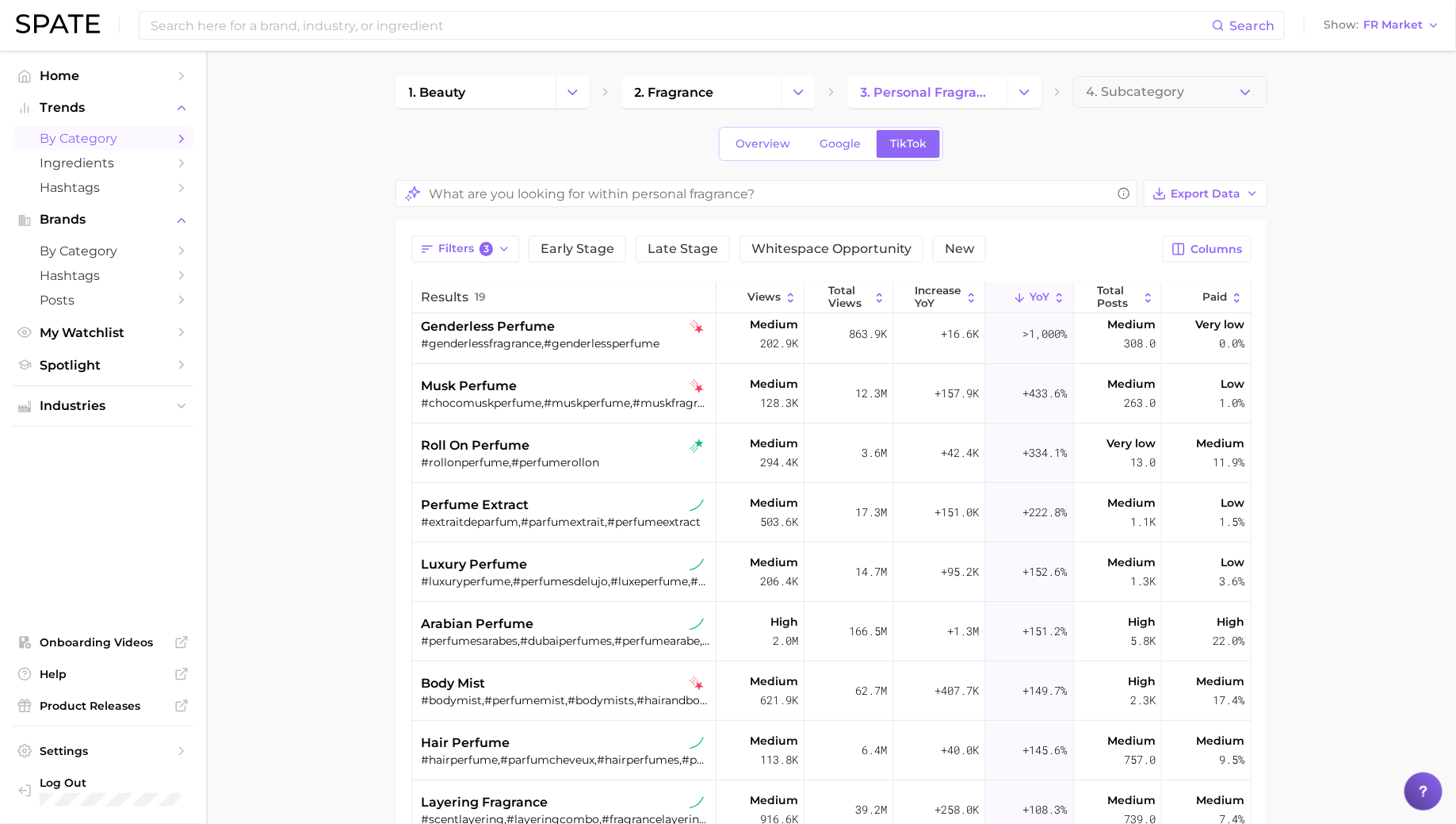
scroll to position [0, 0]
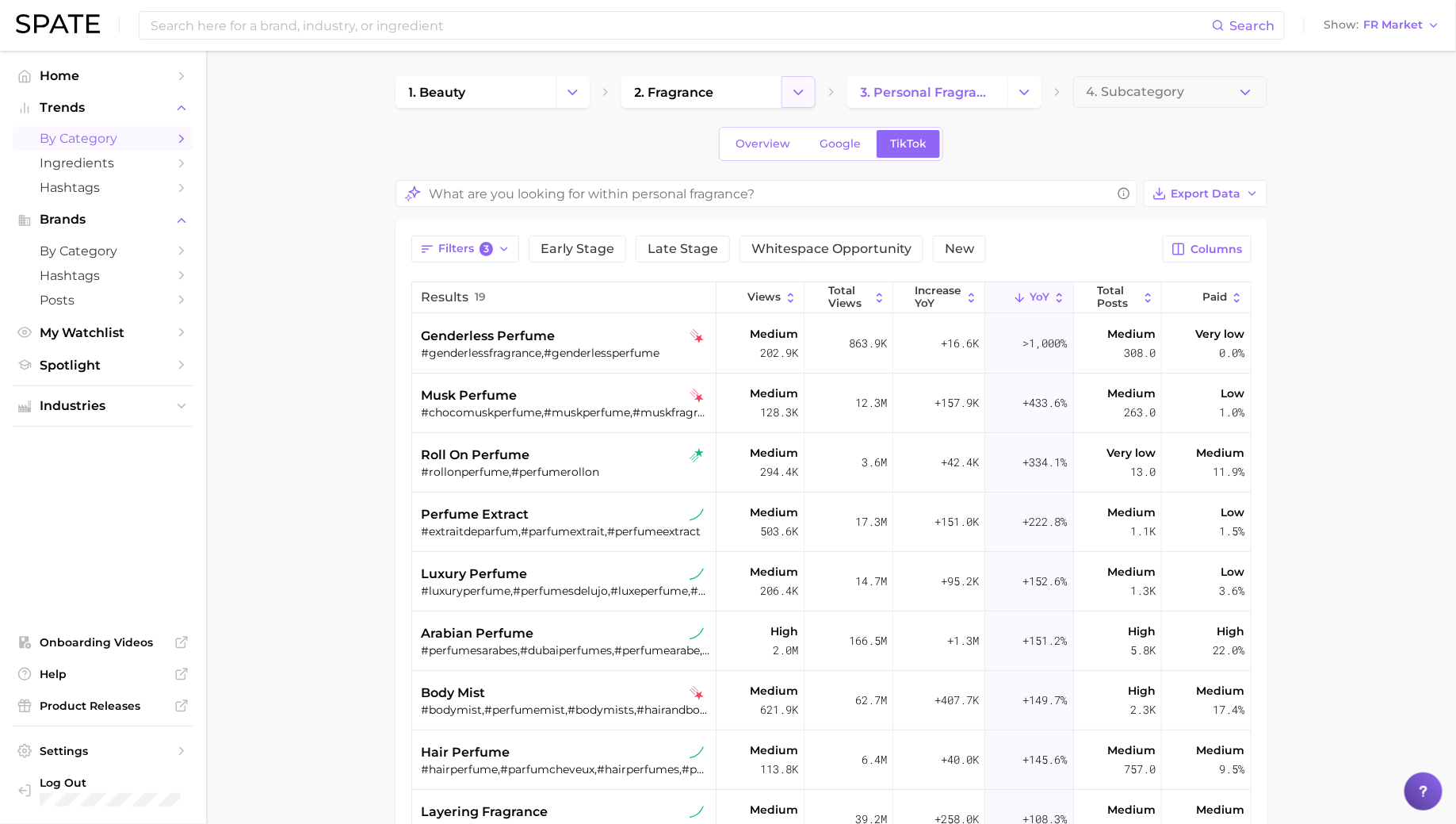
click at [806, 83] on button "Change Category" at bounding box center [798, 91] width 34 height 31
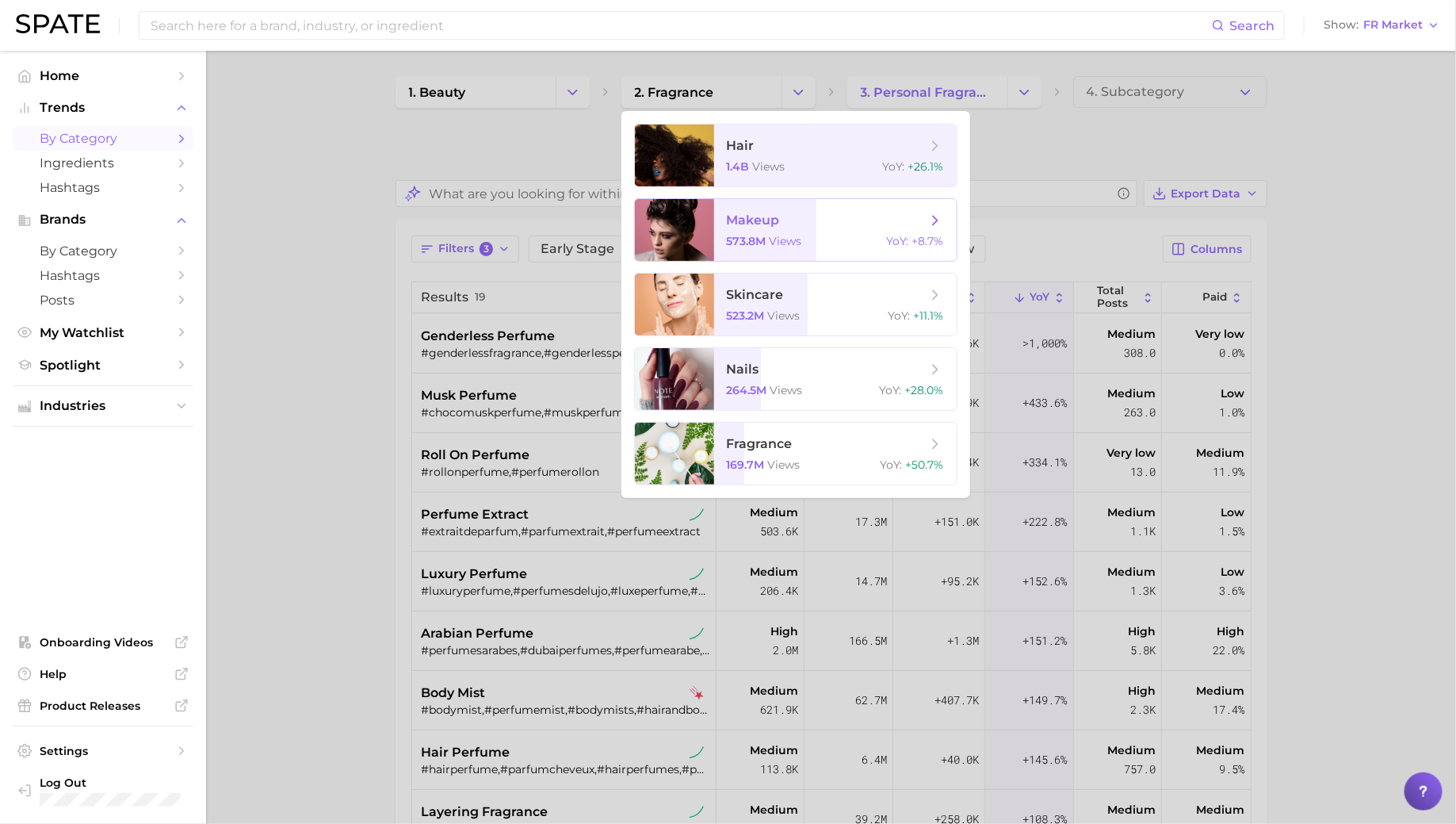
click at [785, 221] on span "makeup" at bounding box center [827, 220] width 200 height 18
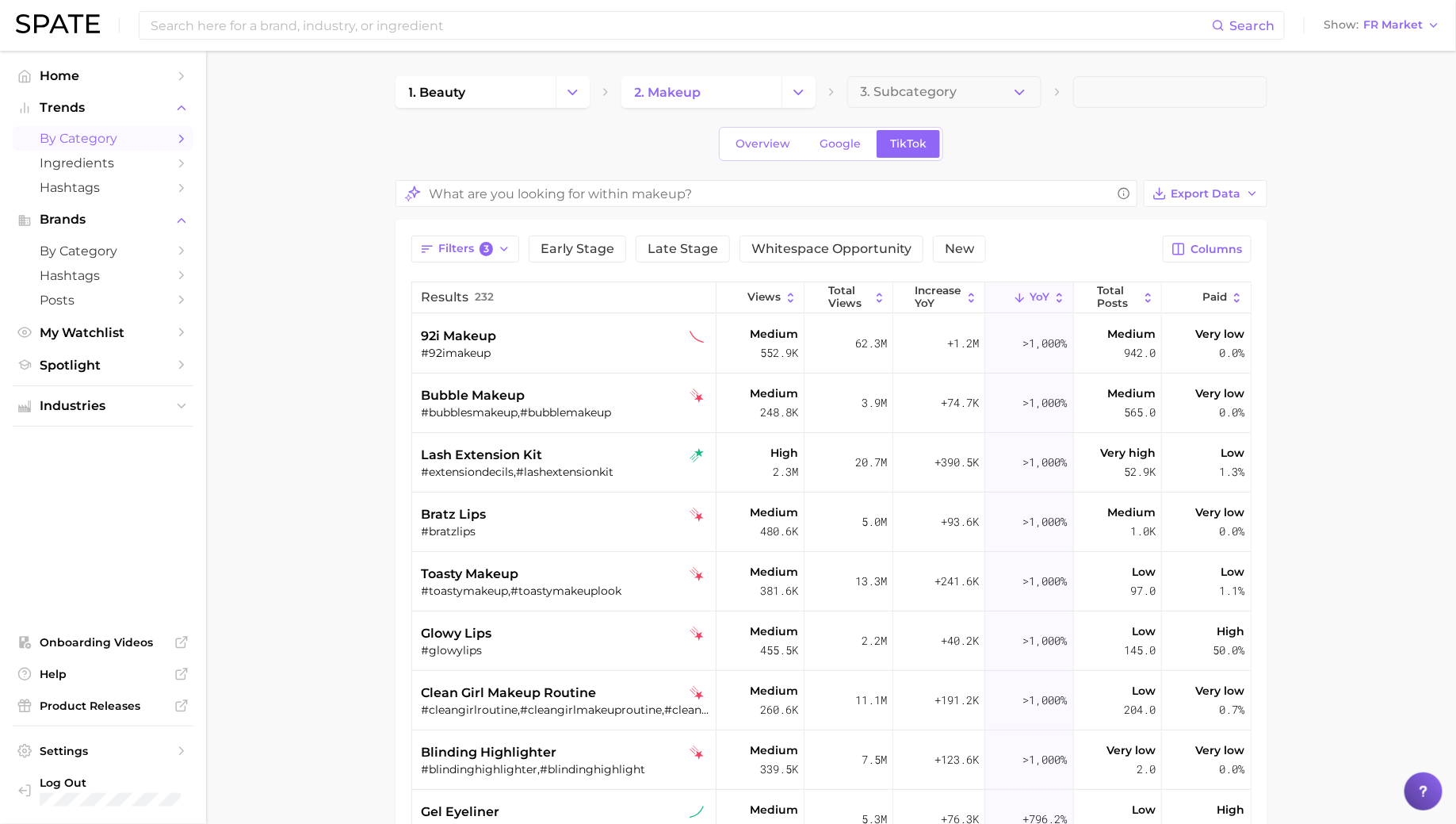
click at [337, 420] on main "1. beauty 2. makeup 3. Subcategory Overview Google TikTok Export Data Filters 3…" at bounding box center [832, 625] width 1251 height 1149
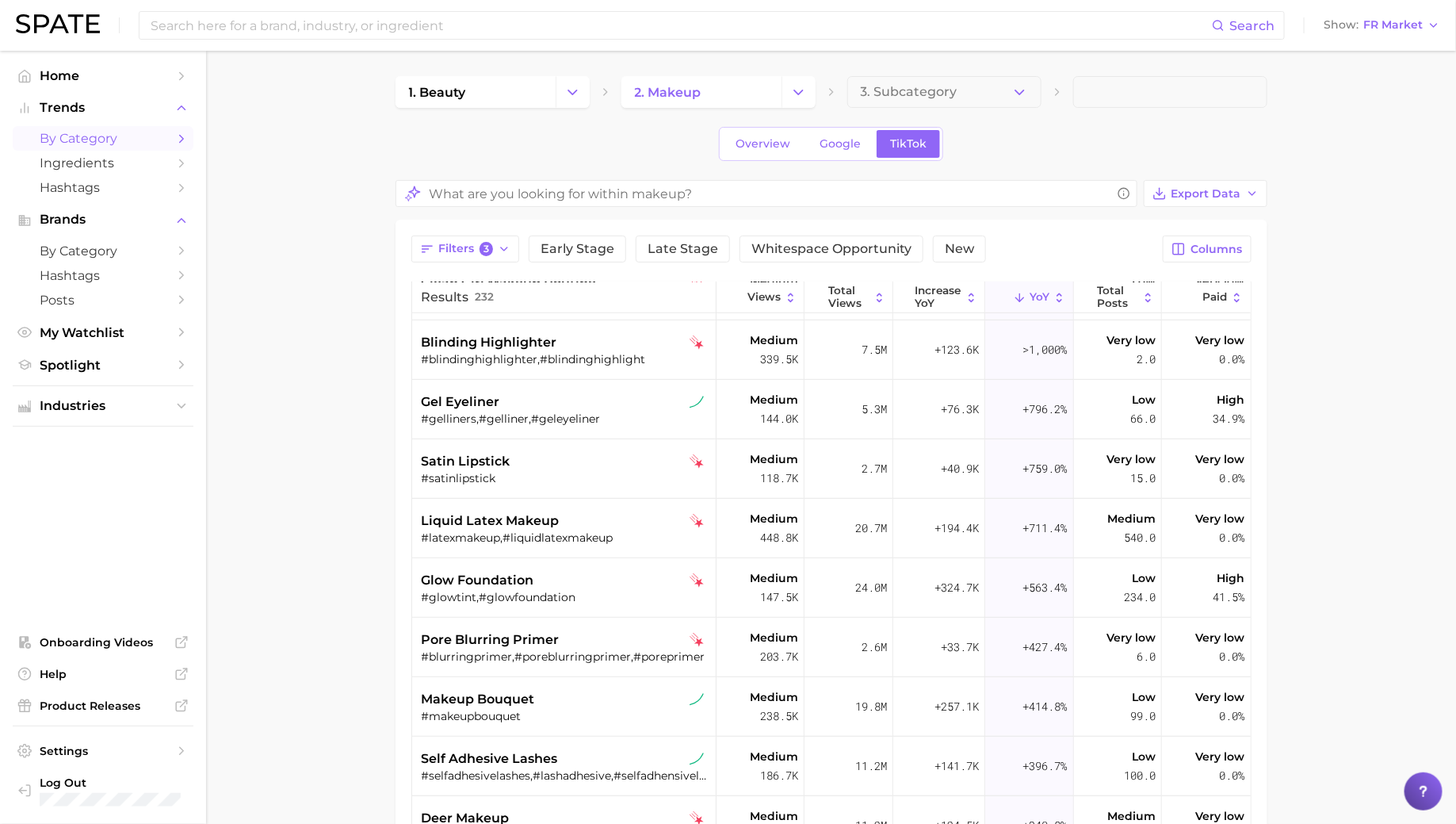
scroll to position [428, 0]
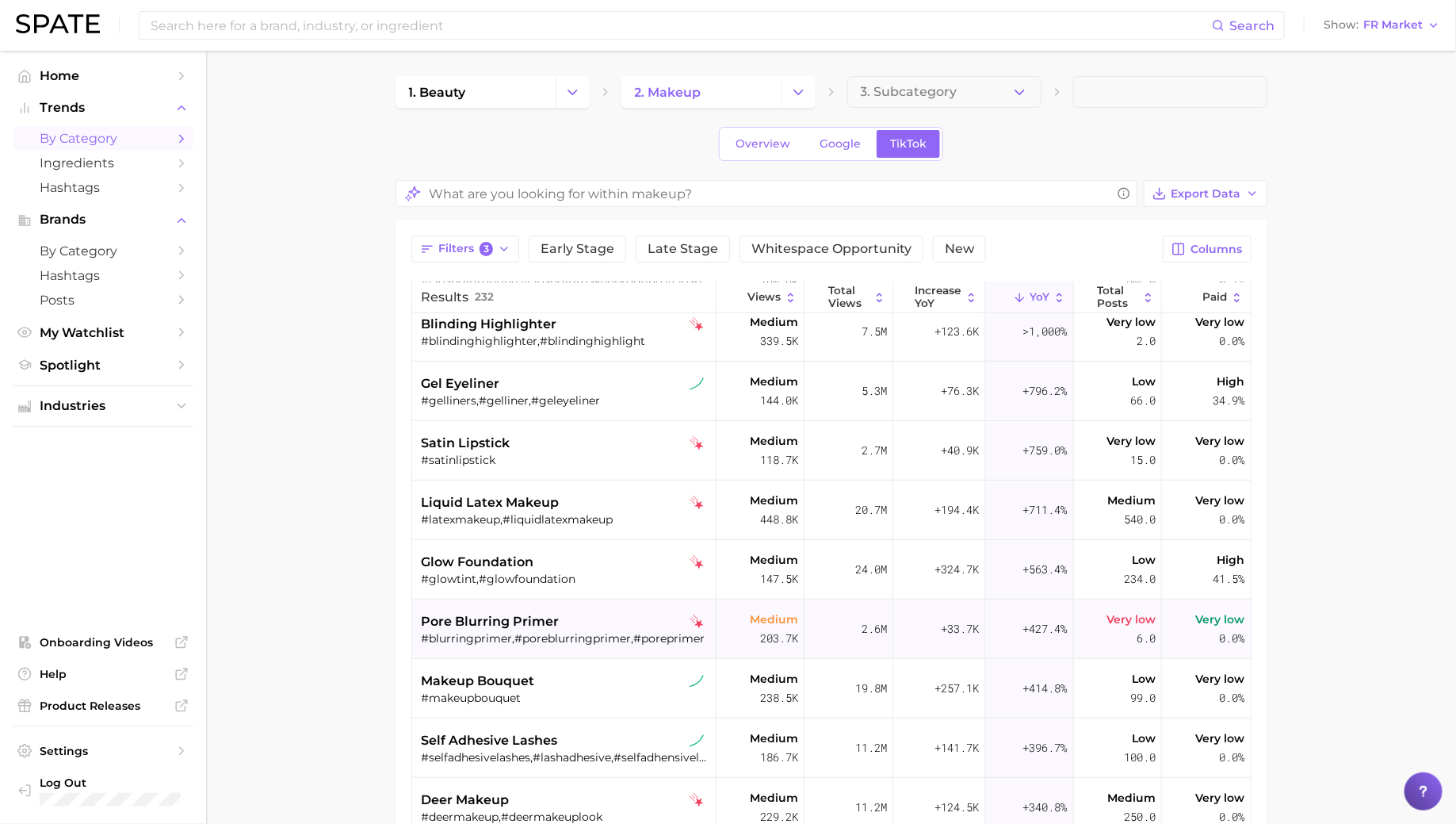
click at [557, 618] on div "pore blurring primer" at bounding box center [566, 621] width 289 height 19
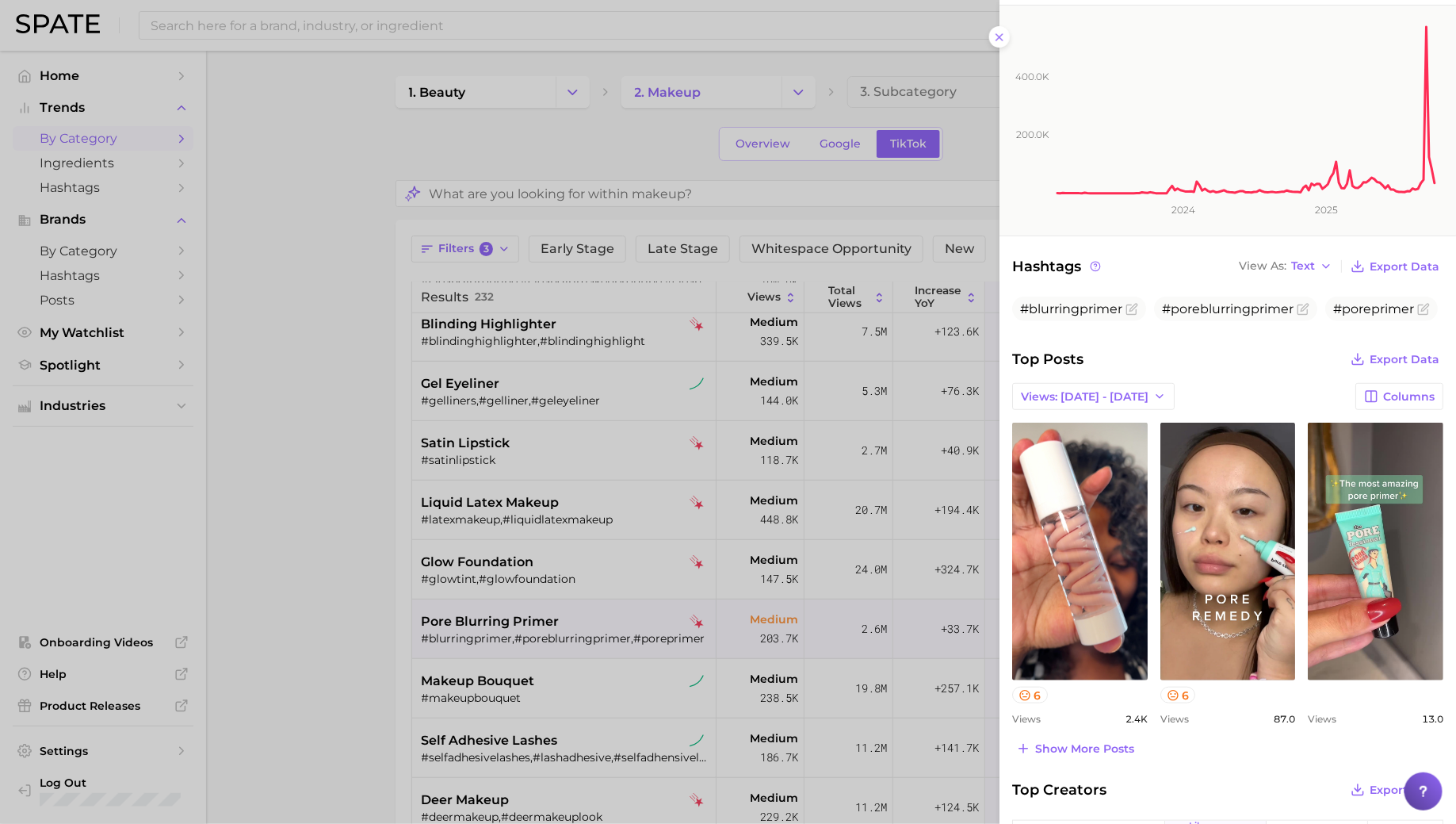
scroll to position [264, 0]
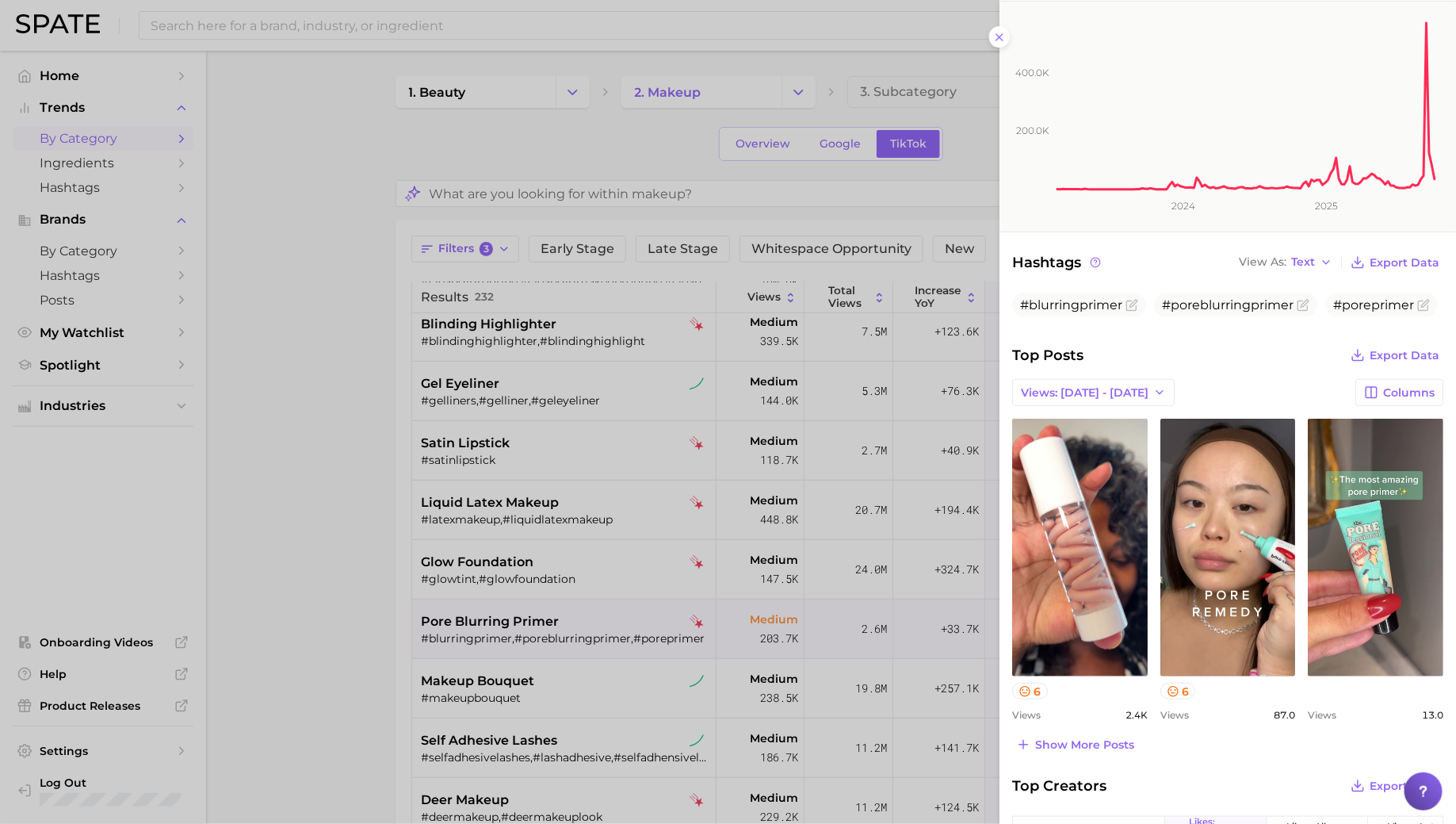
click at [543, 638] on div at bounding box center [728, 412] width 1456 height 824
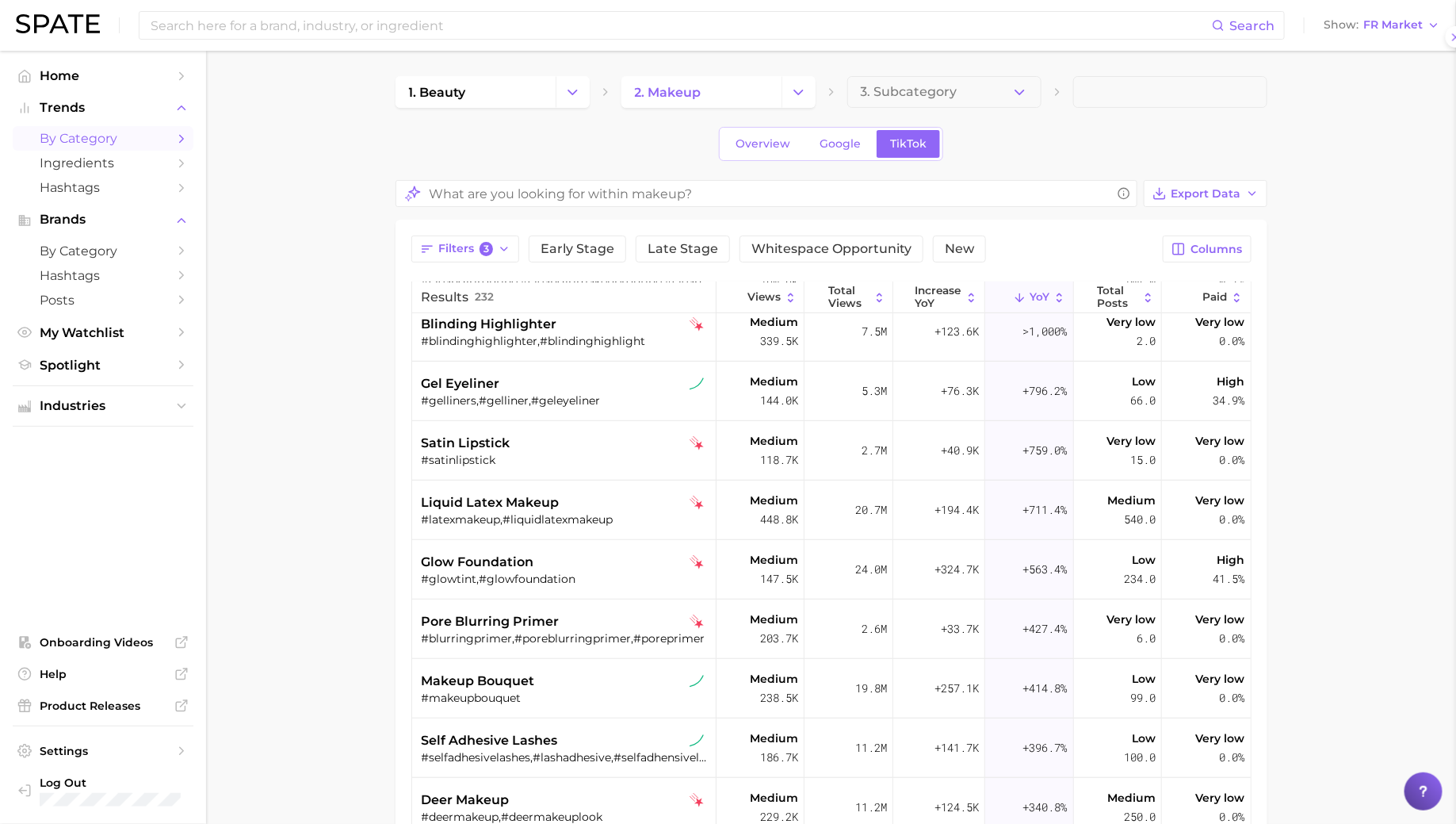
scroll to position [0, 0]
click at [531, 683] on span "makeup bouquet" at bounding box center [478, 680] width 113 height 19
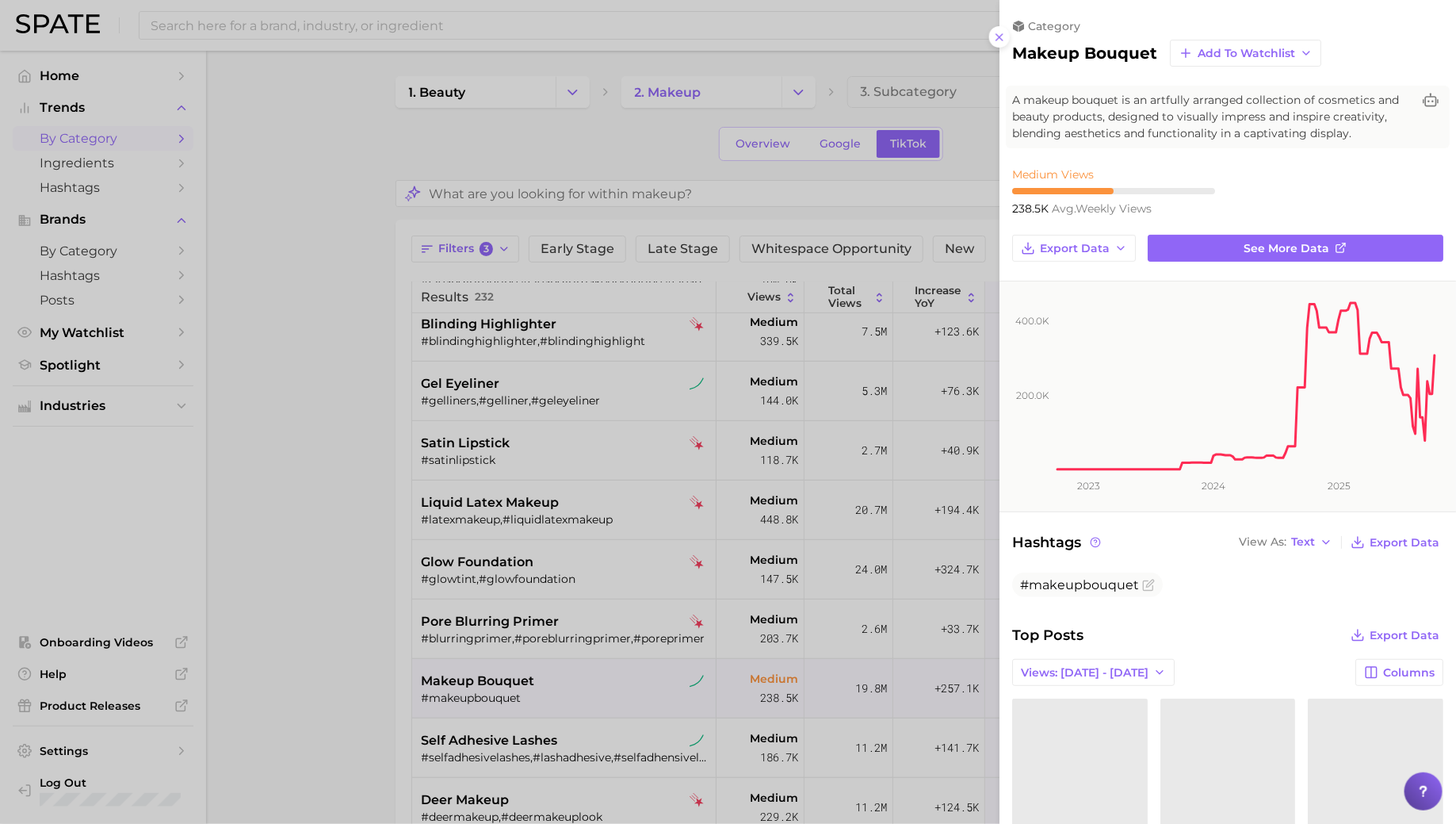
click at [536, 686] on div at bounding box center [728, 412] width 1456 height 824
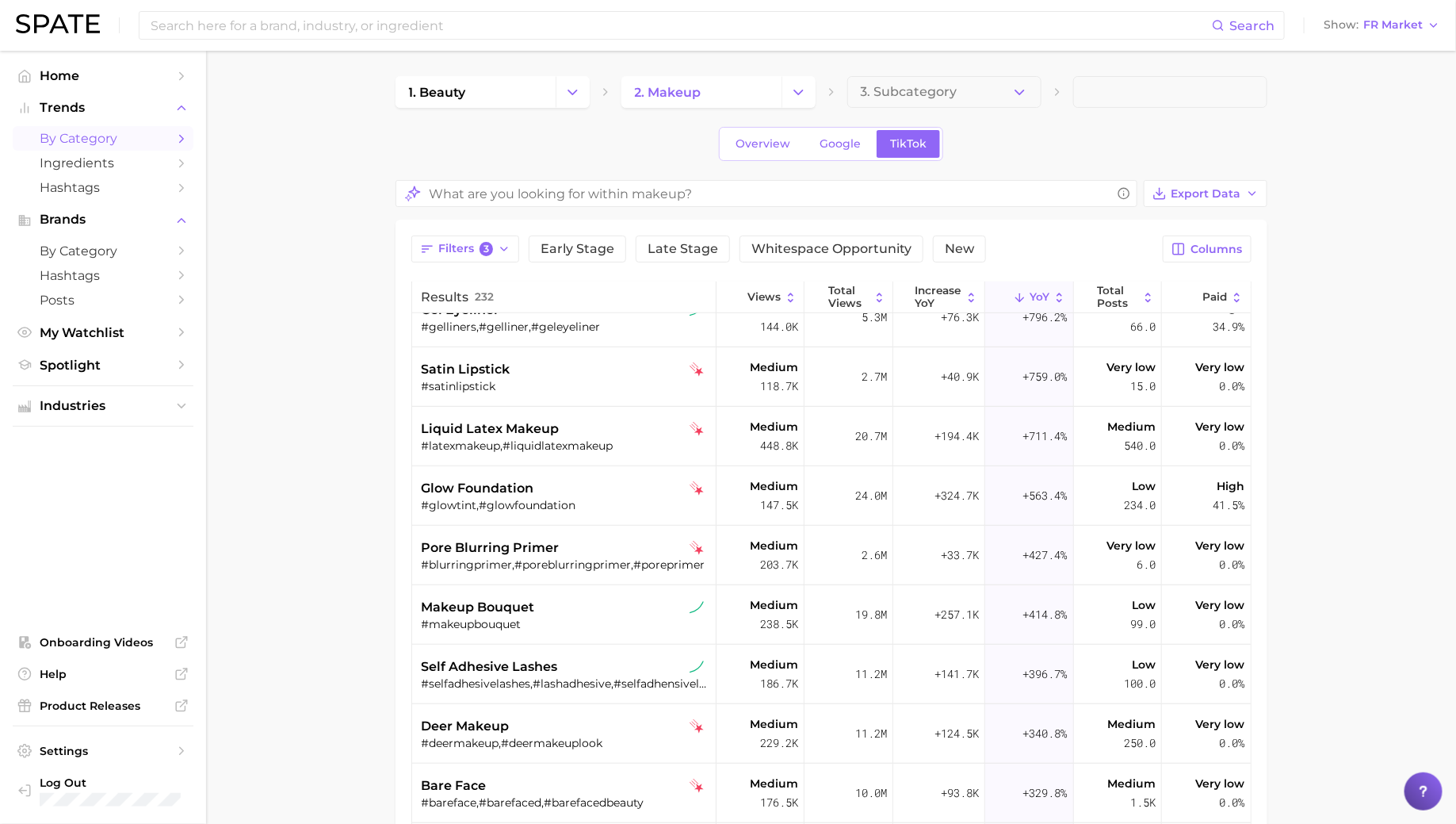
scroll to position [513, 0]
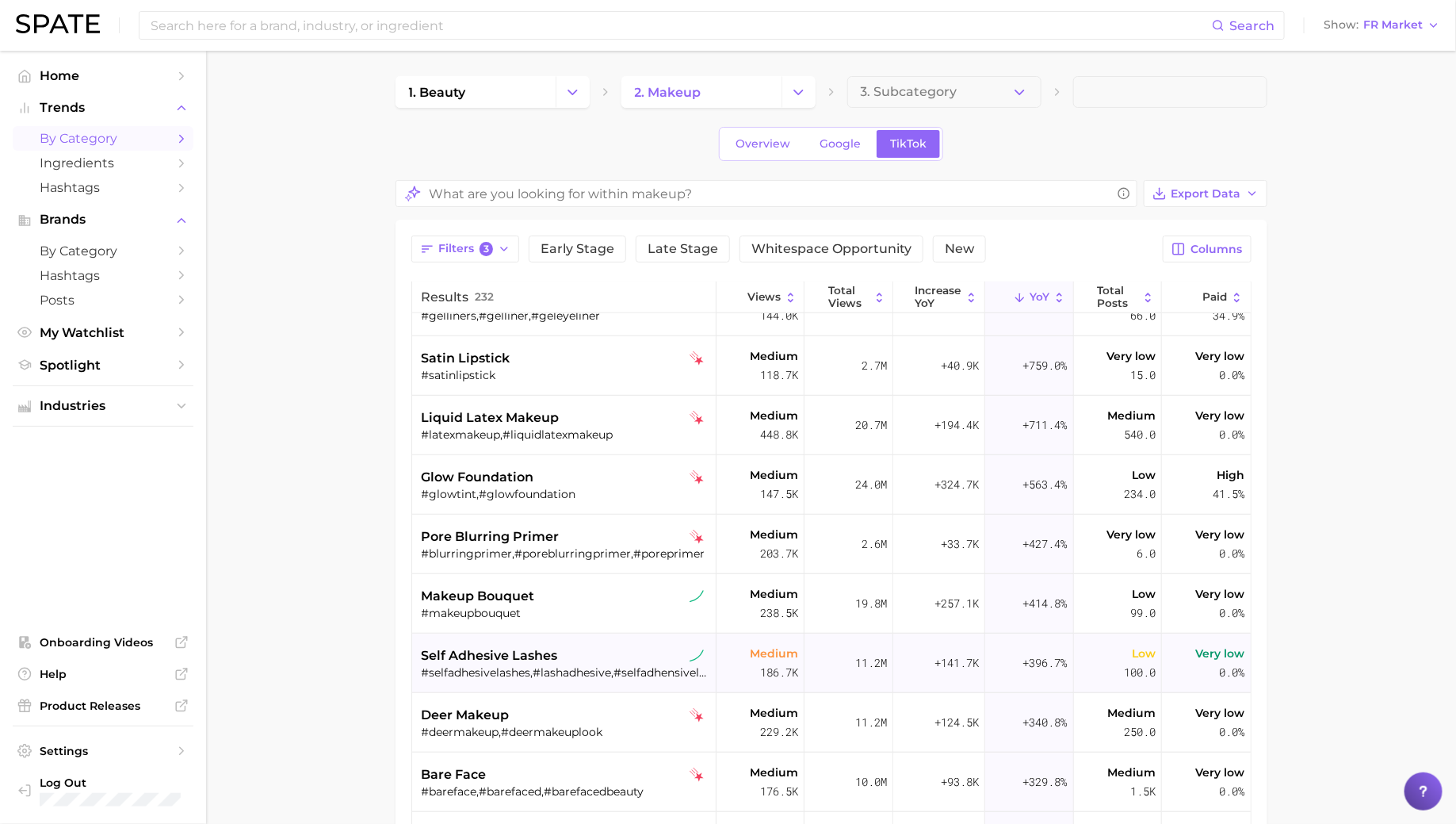
click at [565, 650] on div "self adhesive lashes" at bounding box center [566, 655] width 289 height 19
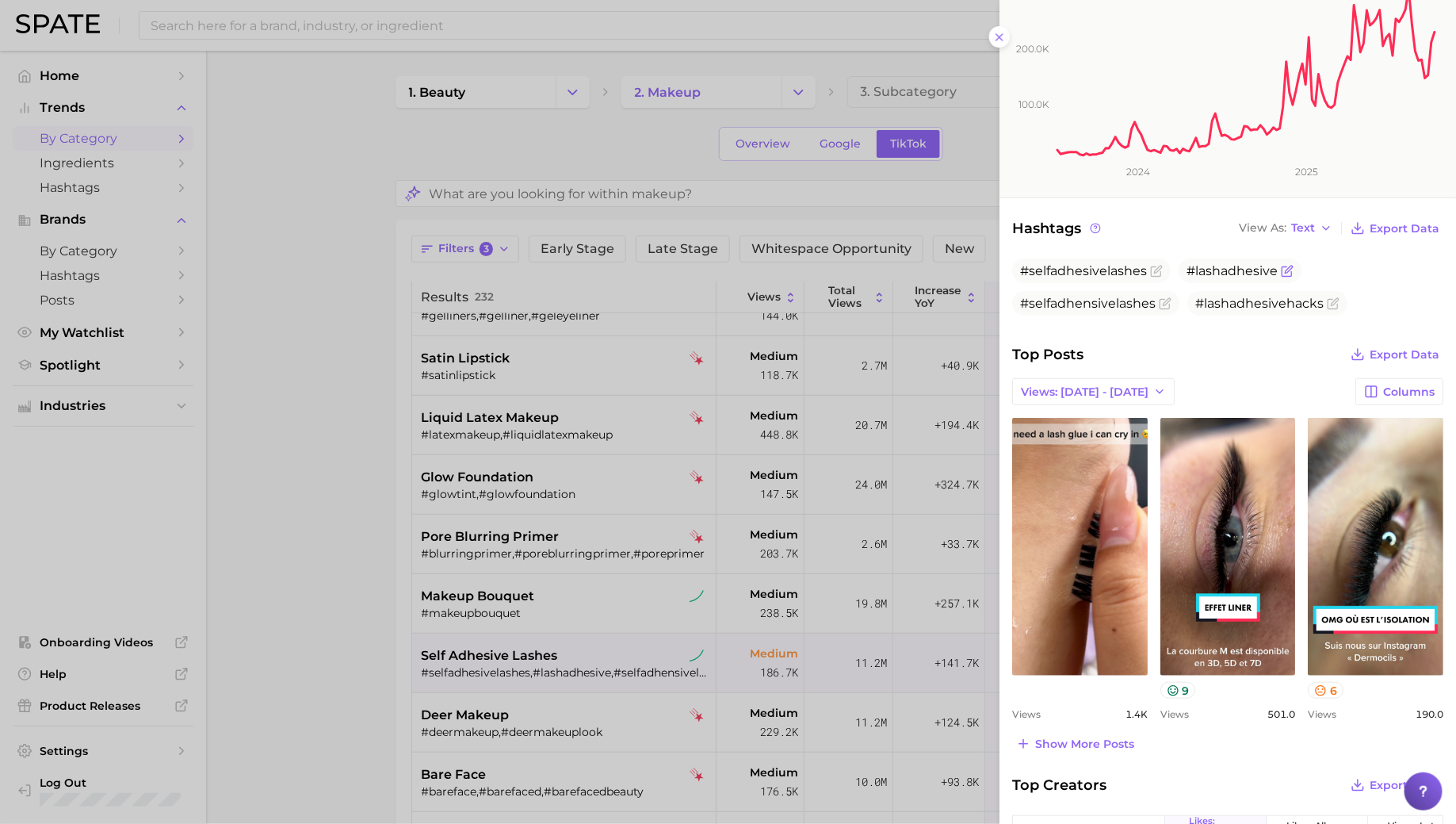
scroll to position [302, 0]
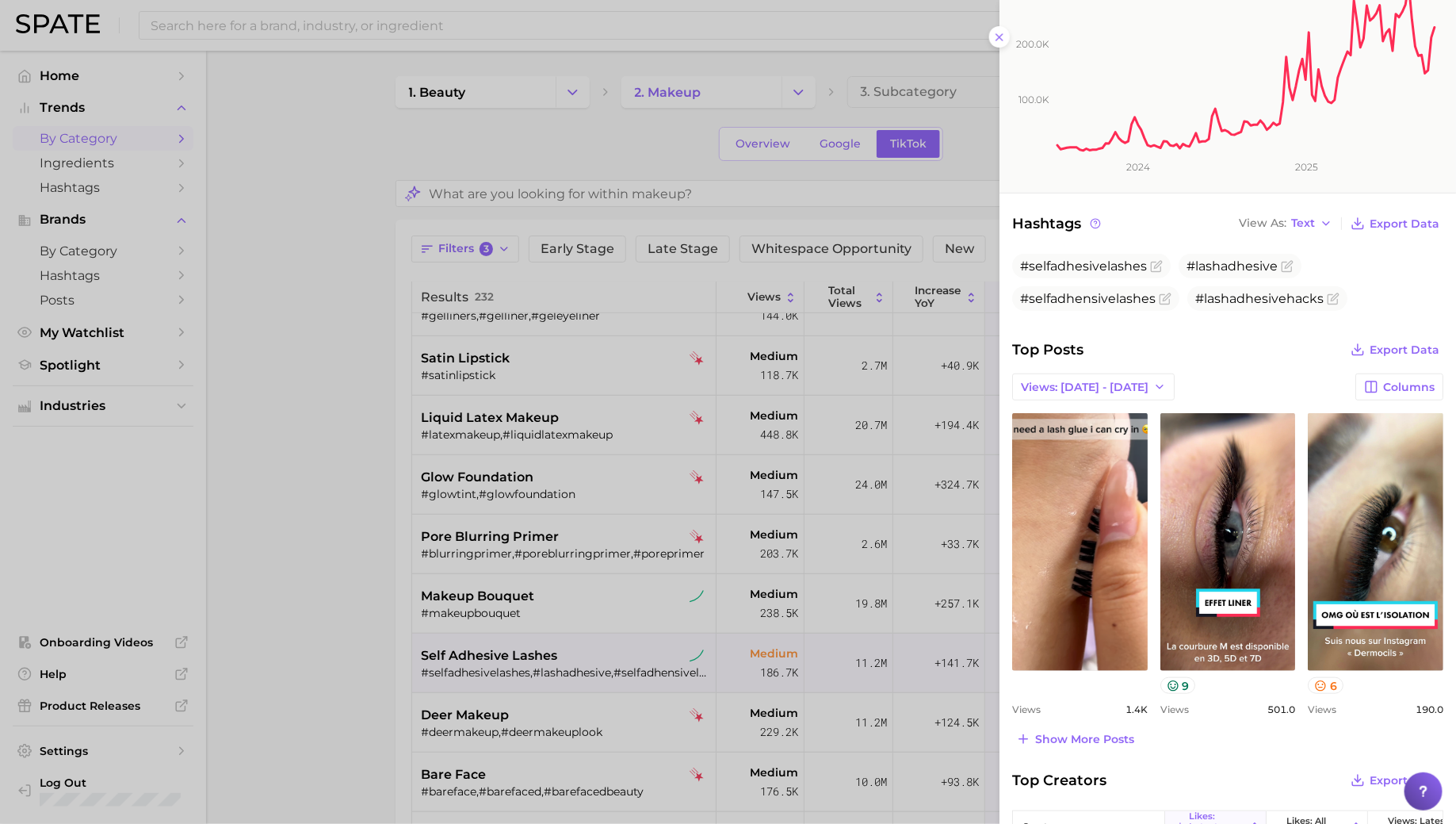
click at [526, 641] on div at bounding box center [728, 412] width 1456 height 824
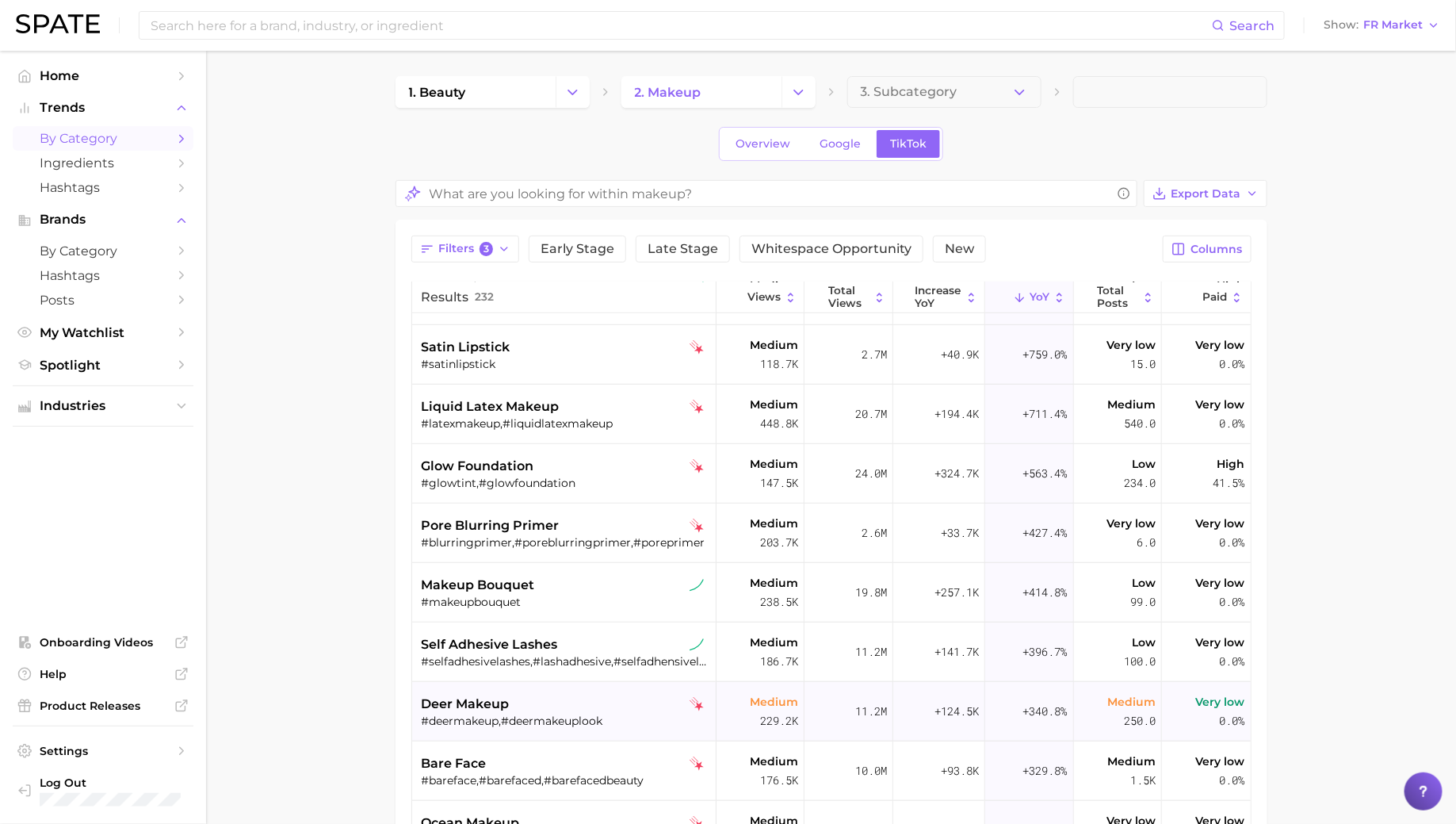
scroll to position [525, 0]
click at [557, 467] on div "glow foundation" at bounding box center [566, 465] width 289 height 19
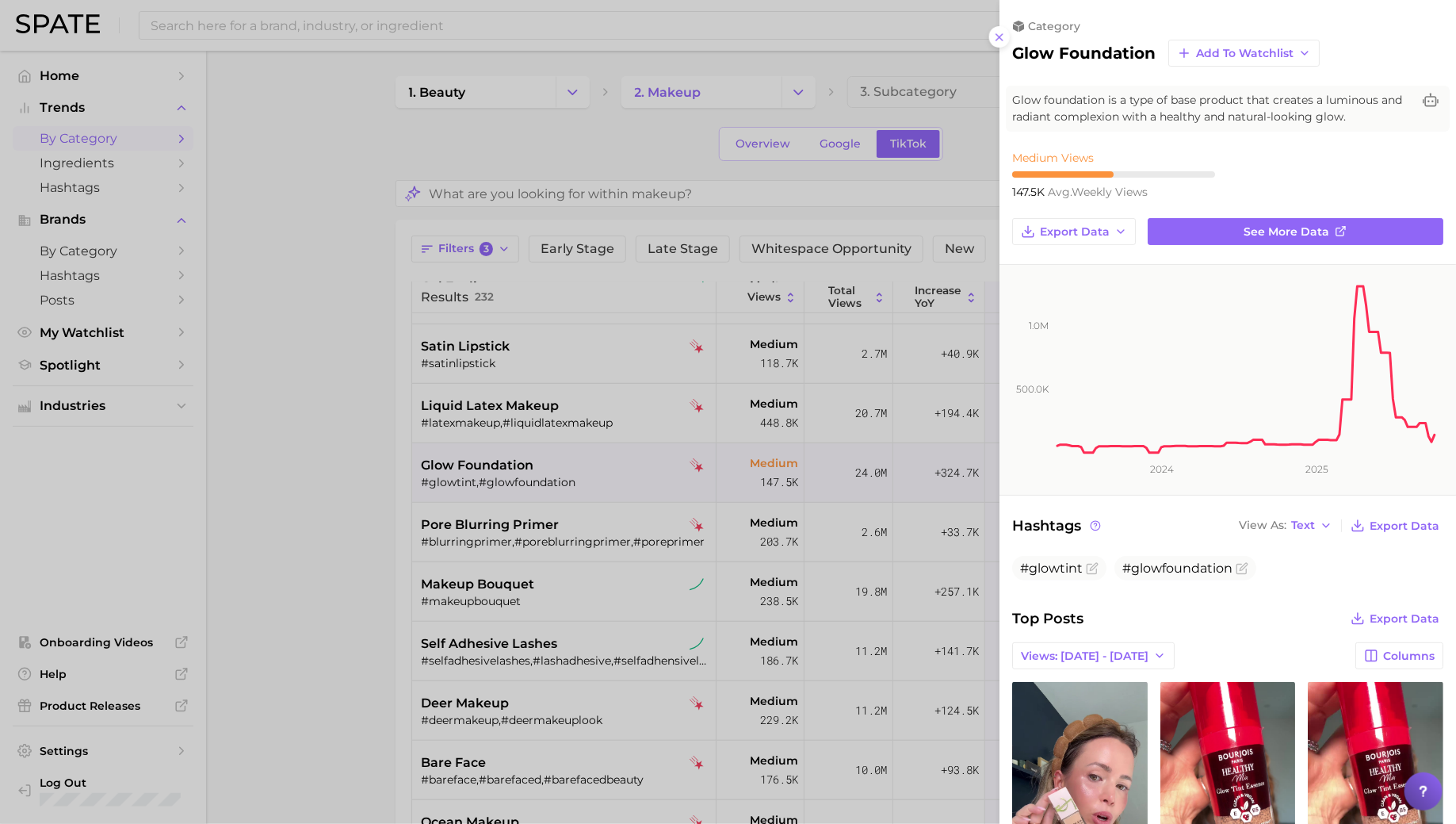
scroll to position [0, 0]
click at [566, 449] on div at bounding box center [728, 412] width 1456 height 824
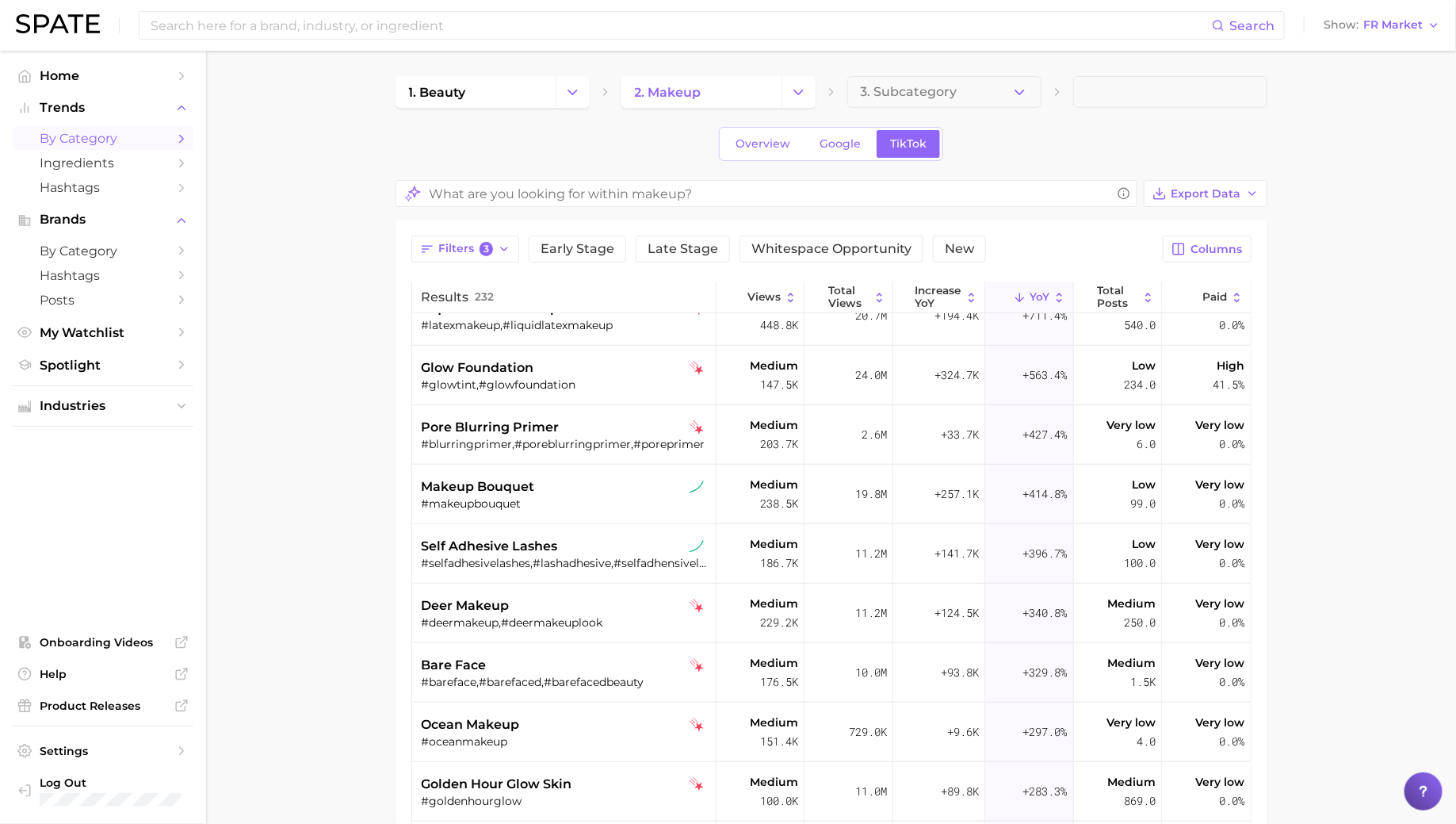
scroll to position [628, 0]
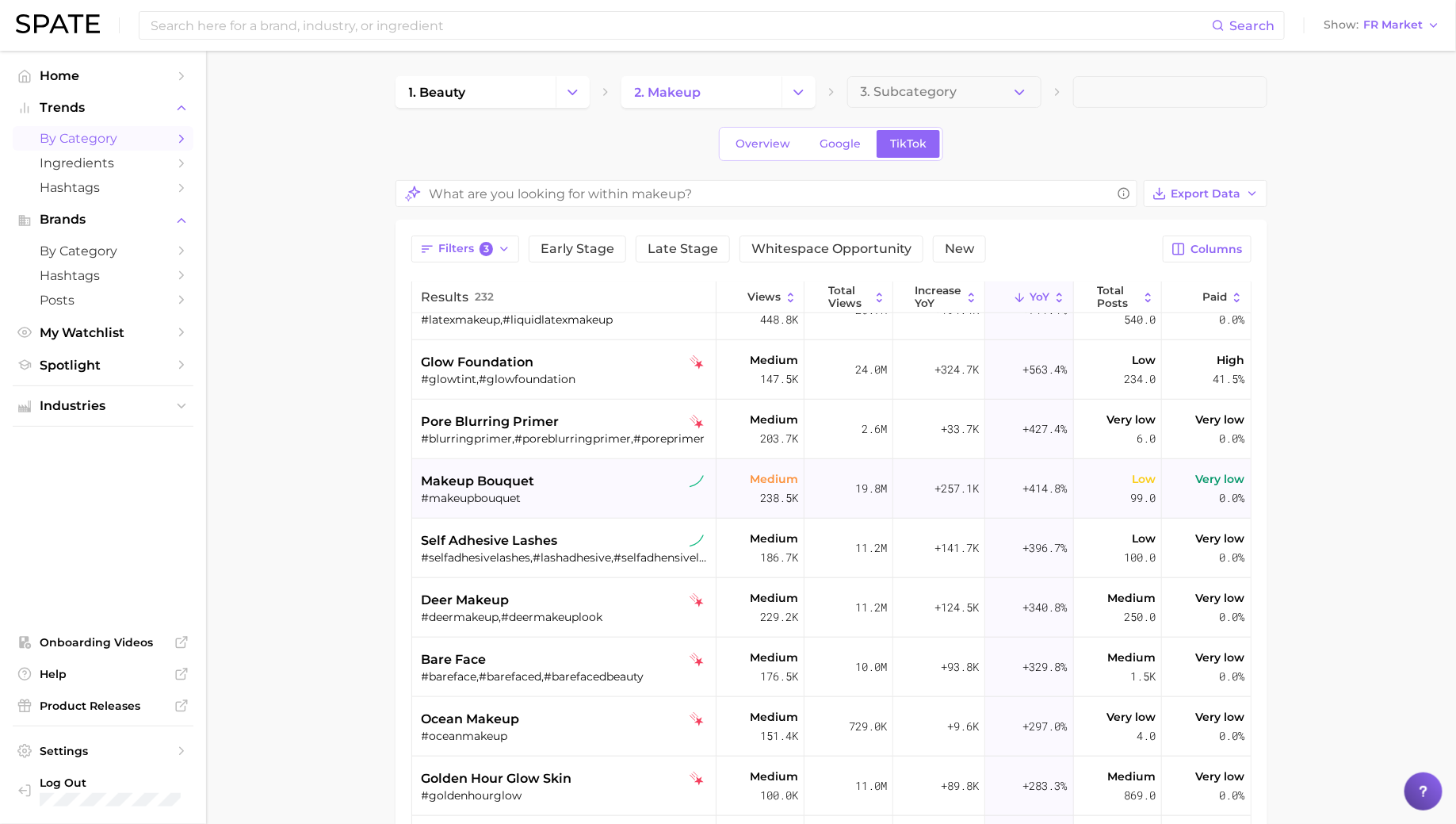
click at [519, 501] on div "#makeupbouquet" at bounding box center [566, 498] width 289 height 15
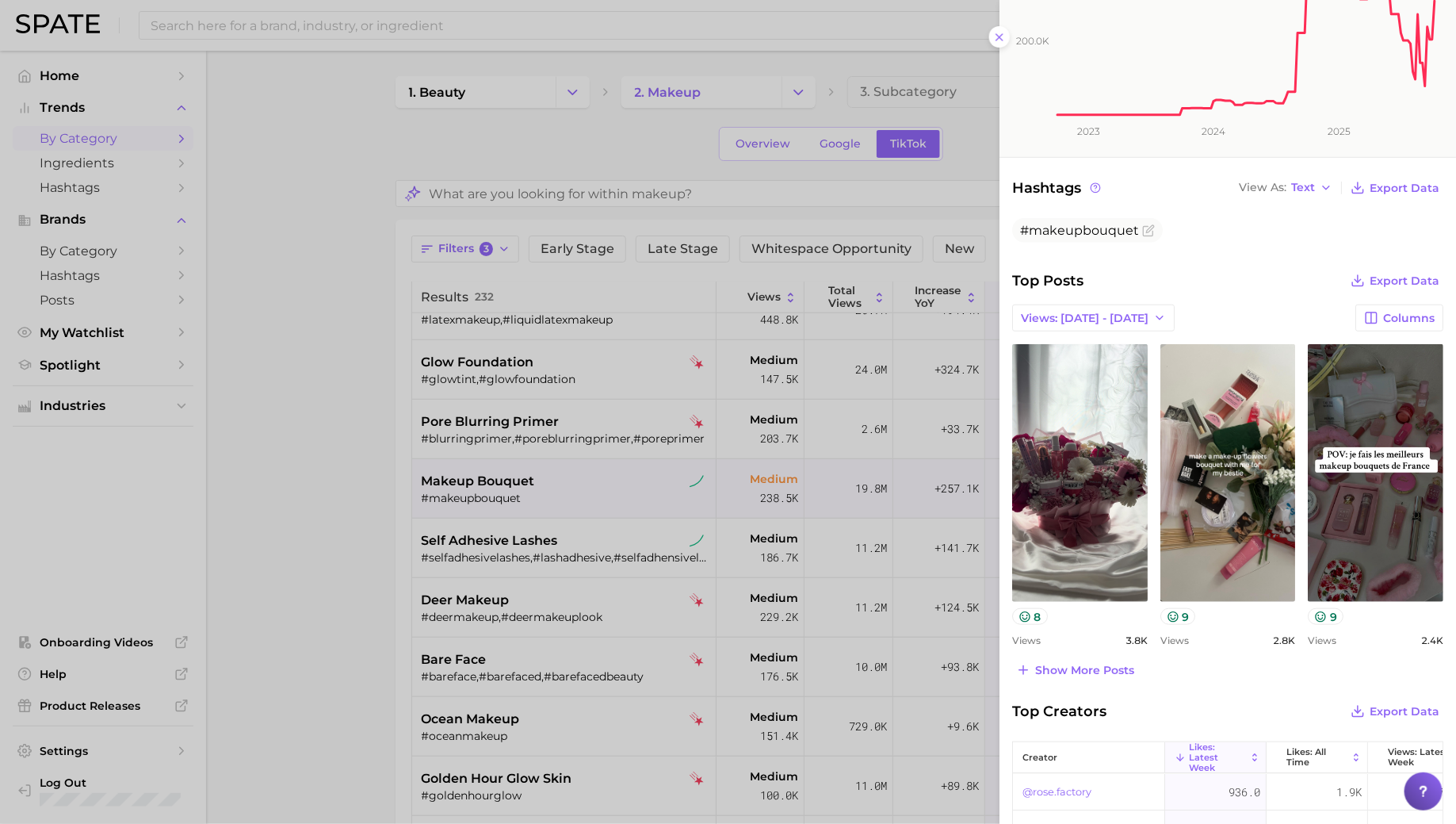
scroll to position [357, 0]
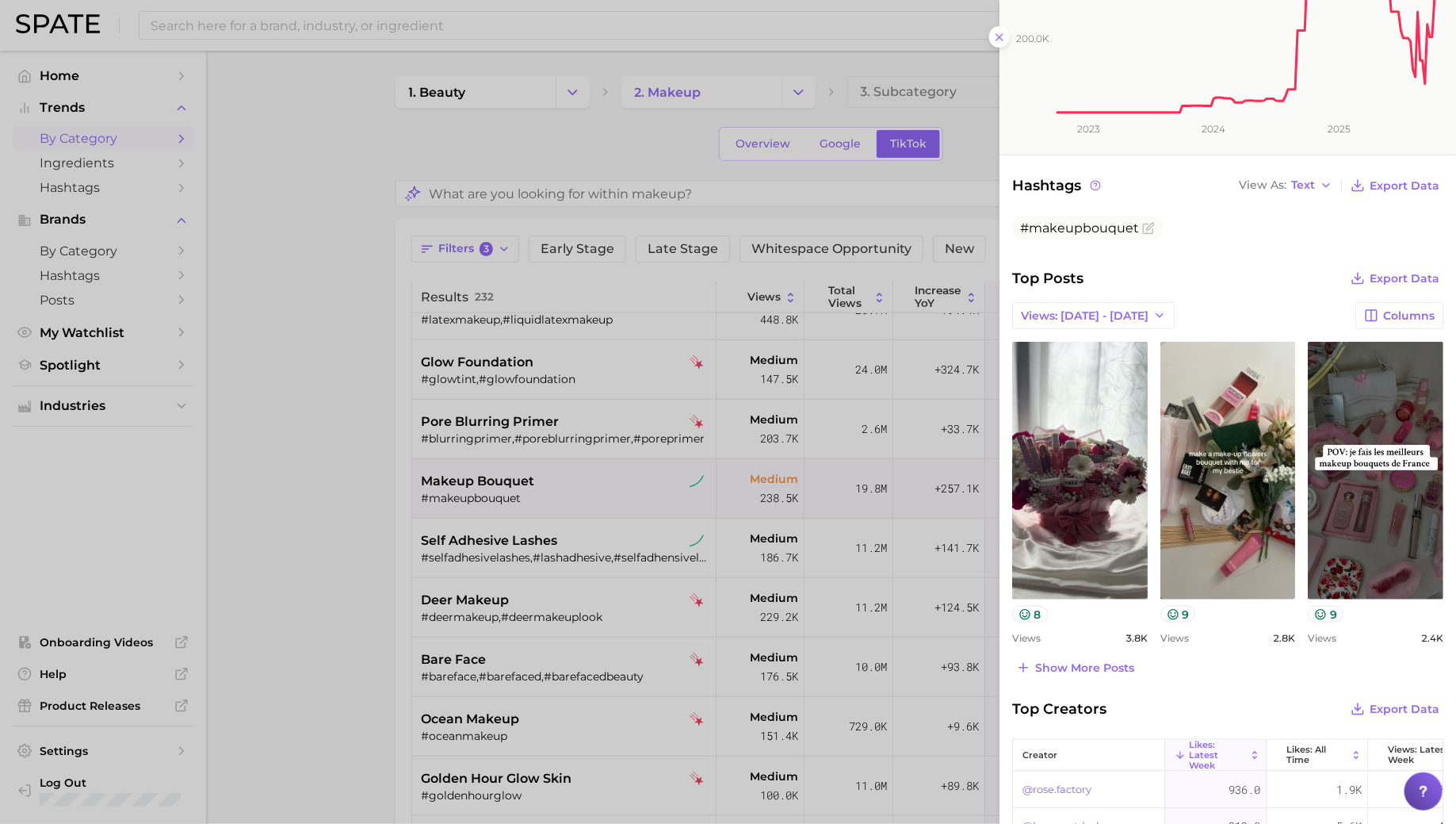
click at [567, 436] on div at bounding box center [728, 412] width 1456 height 824
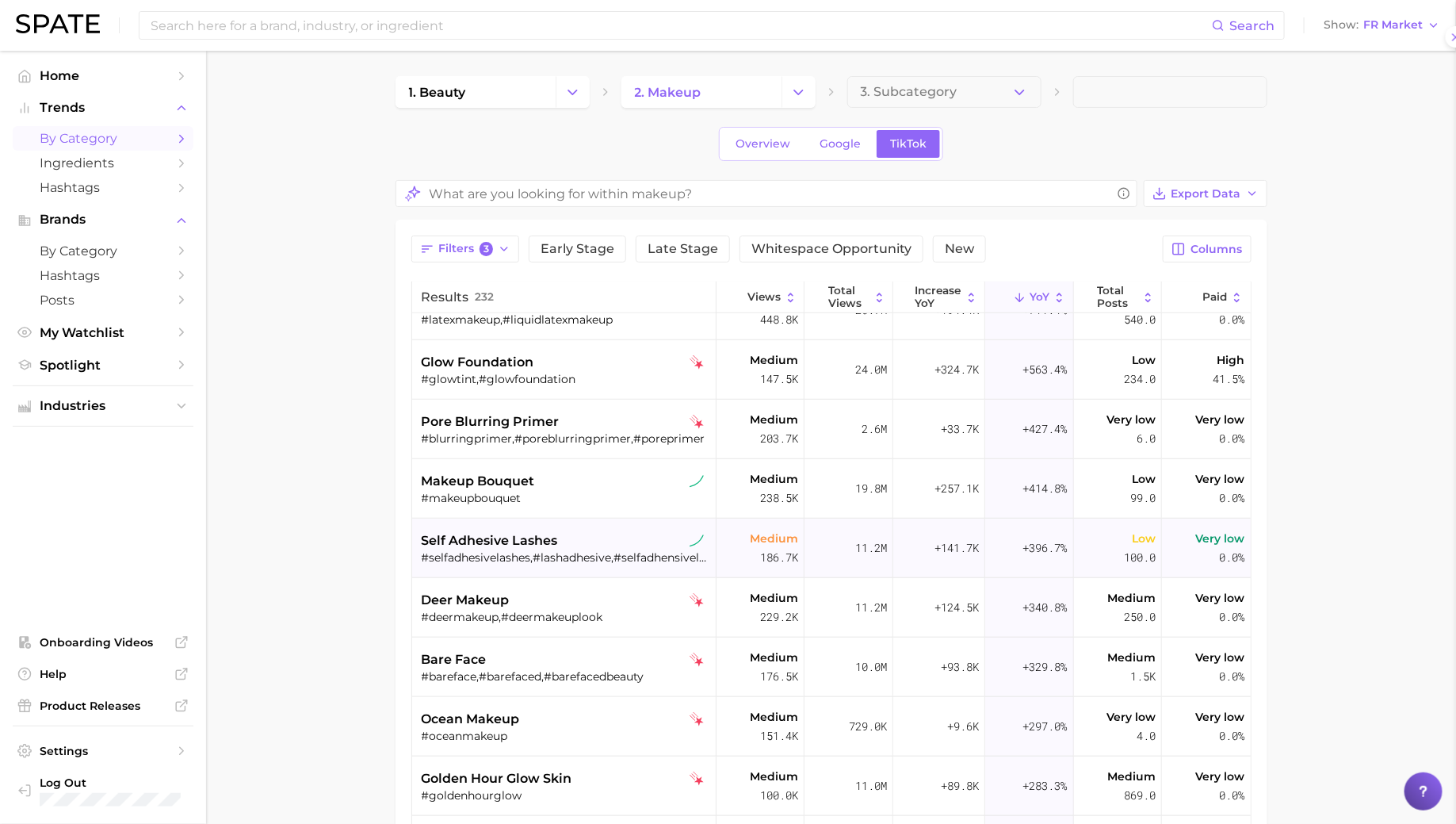
click at [550, 544] on span "self adhesive lashes" at bounding box center [490, 540] width 137 height 19
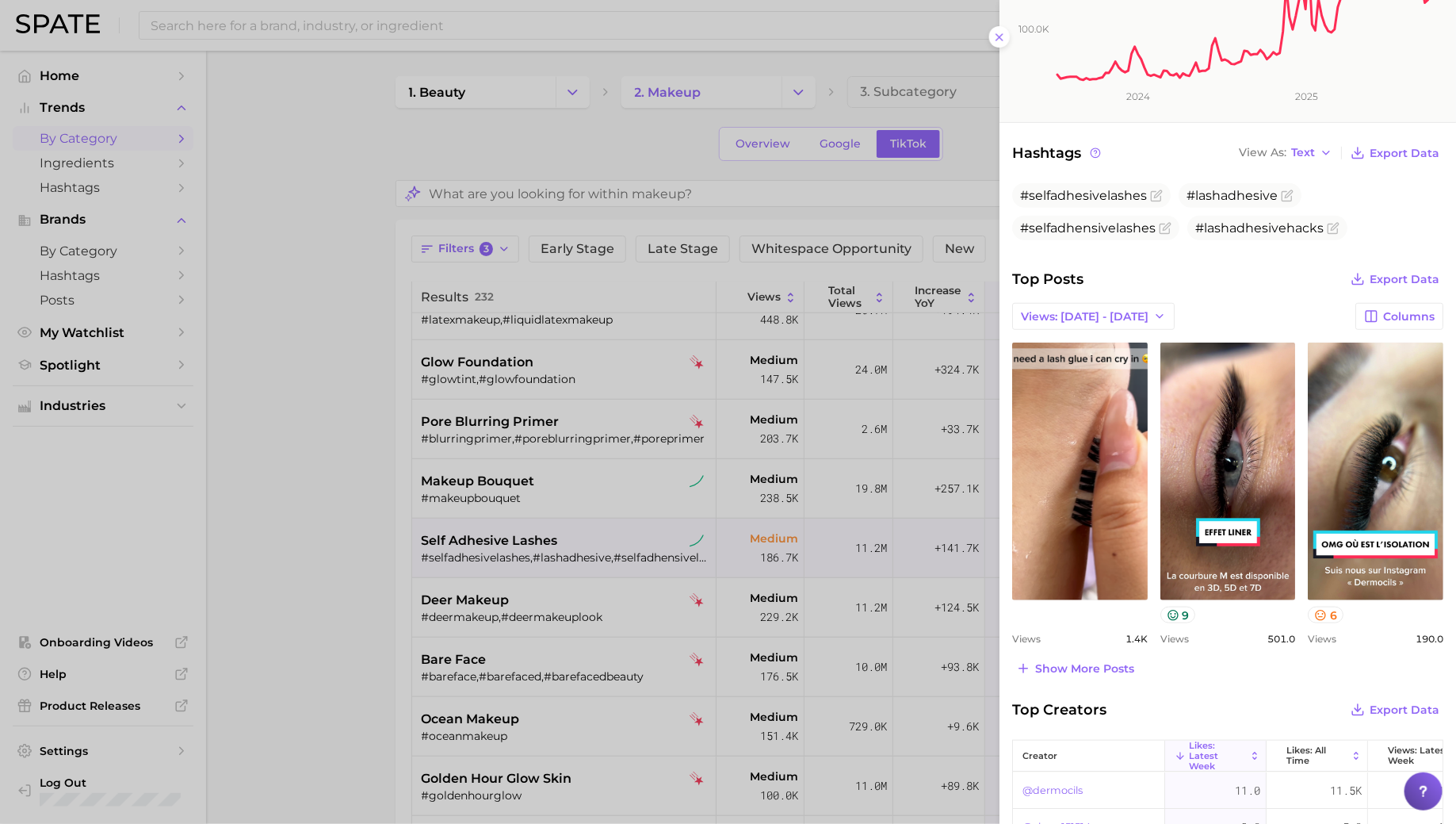
scroll to position [377, 0]
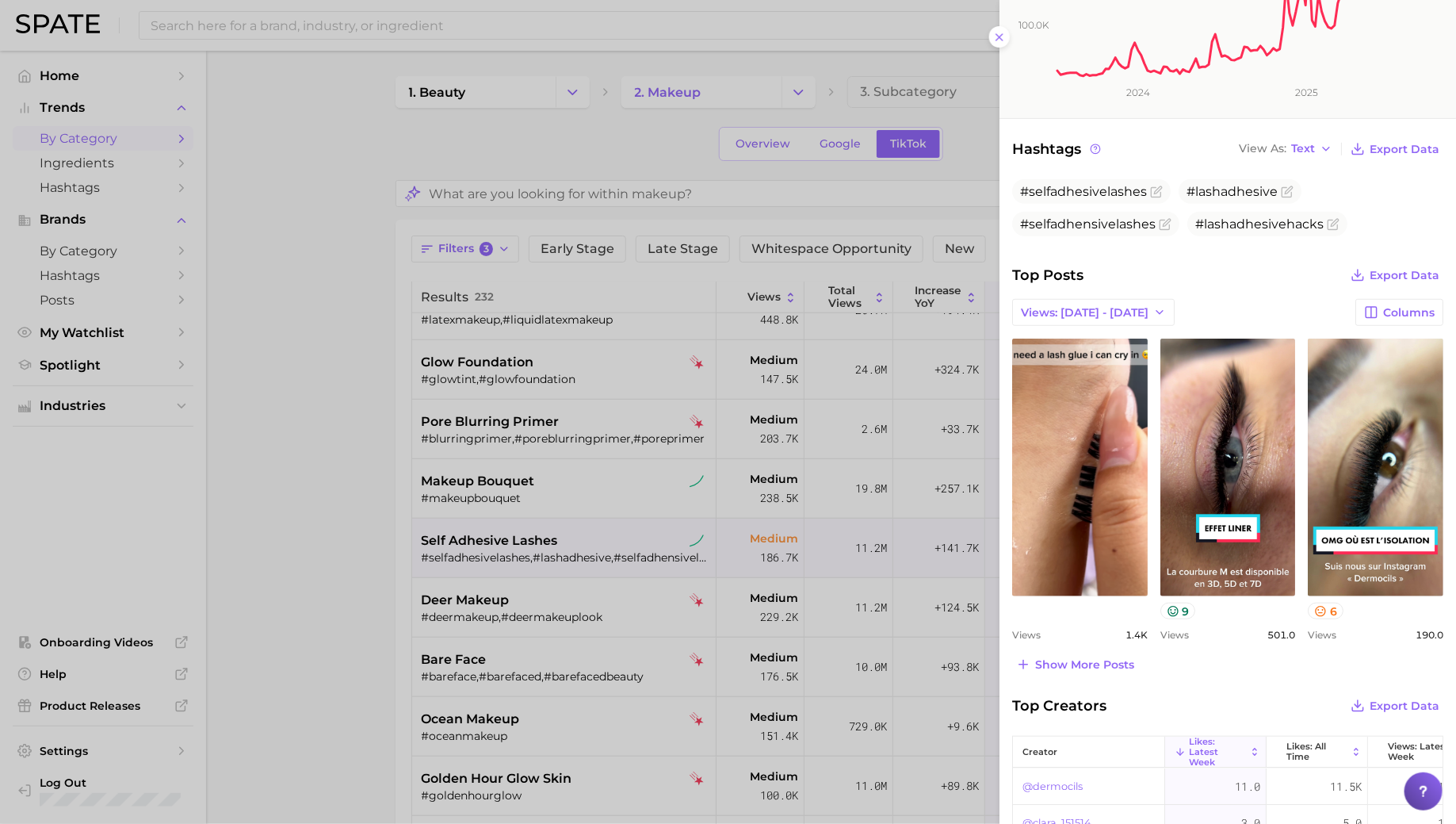
click at [620, 528] on div at bounding box center [728, 412] width 1456 height 824
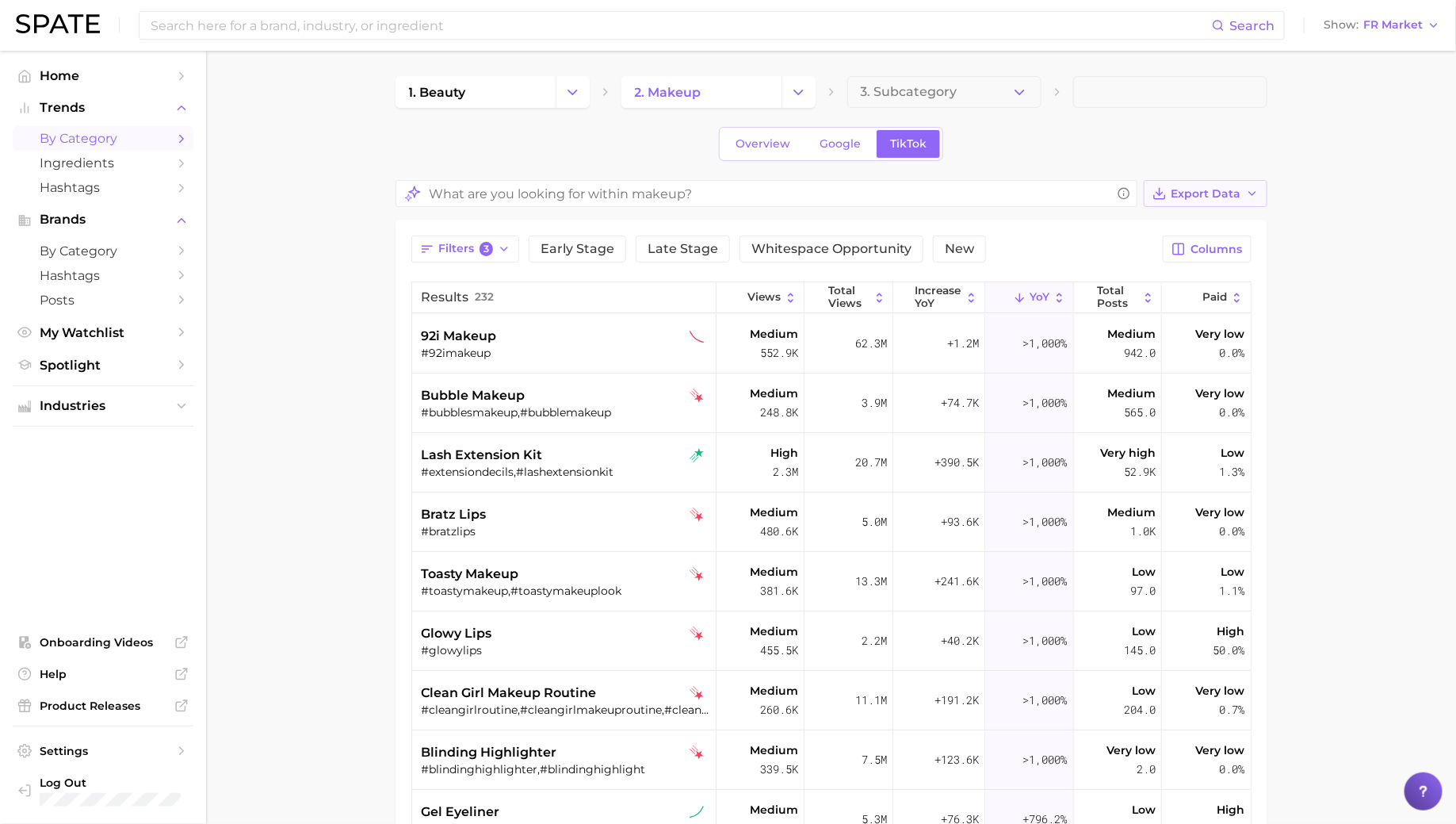
click at [1235, 187] on span "Export Data" at bounding box center [1206, 194] width 70 height 14
click at [1189, 218] on span "Table Data CSV" at bounding box center [1164, 223] width 87 height 14
click at [816, 88] on div "1. beauty 2. makeup 3. Subcategory" at bounding box center [831, 91] width 872 height 31
click at [807, 88] on button "Change Category" at bounding box center [798, 91] width 34 height 31
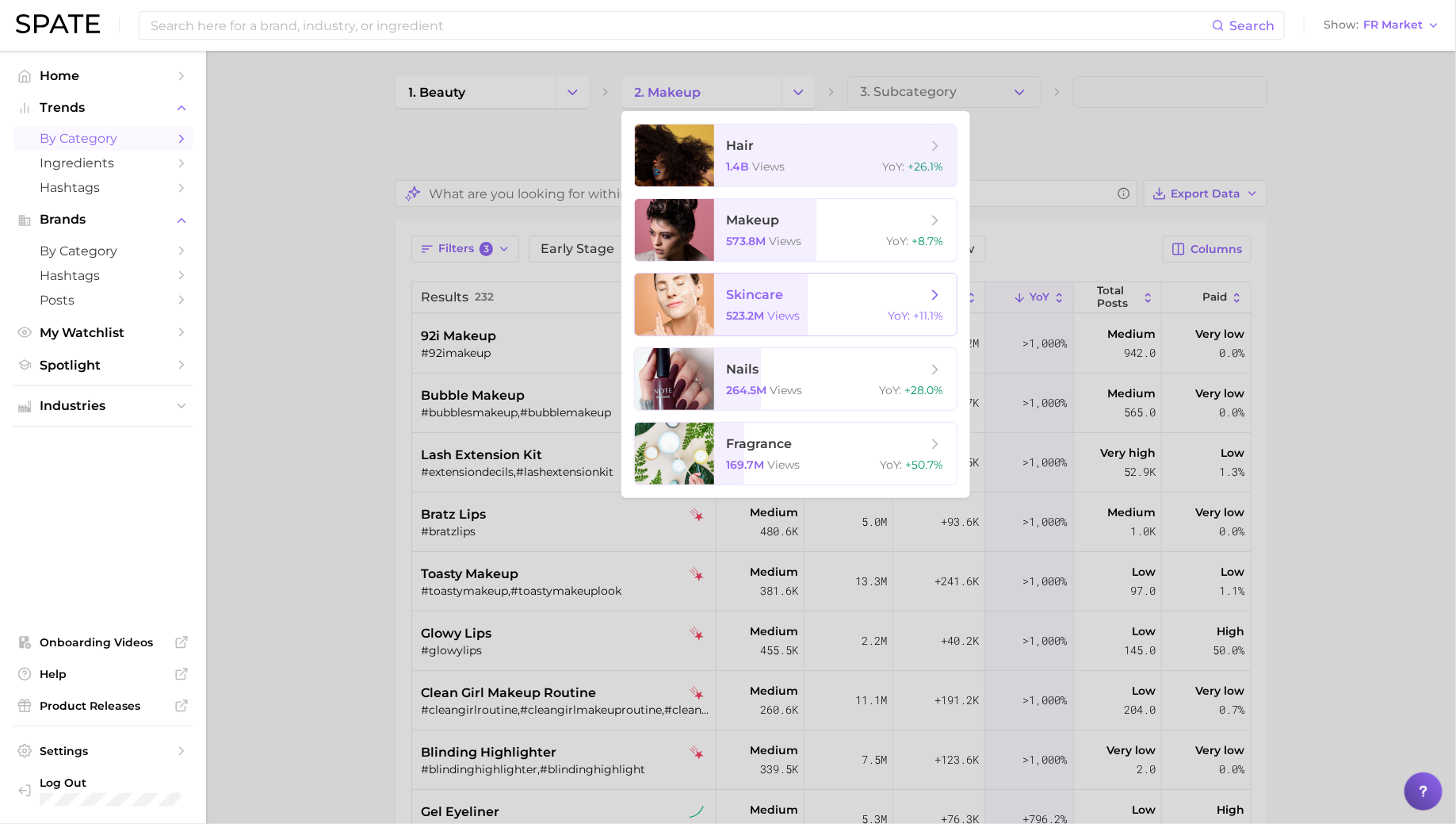
click at [804, 297] on span "skincare" at bounding box center [827, 295] width 200 height 18
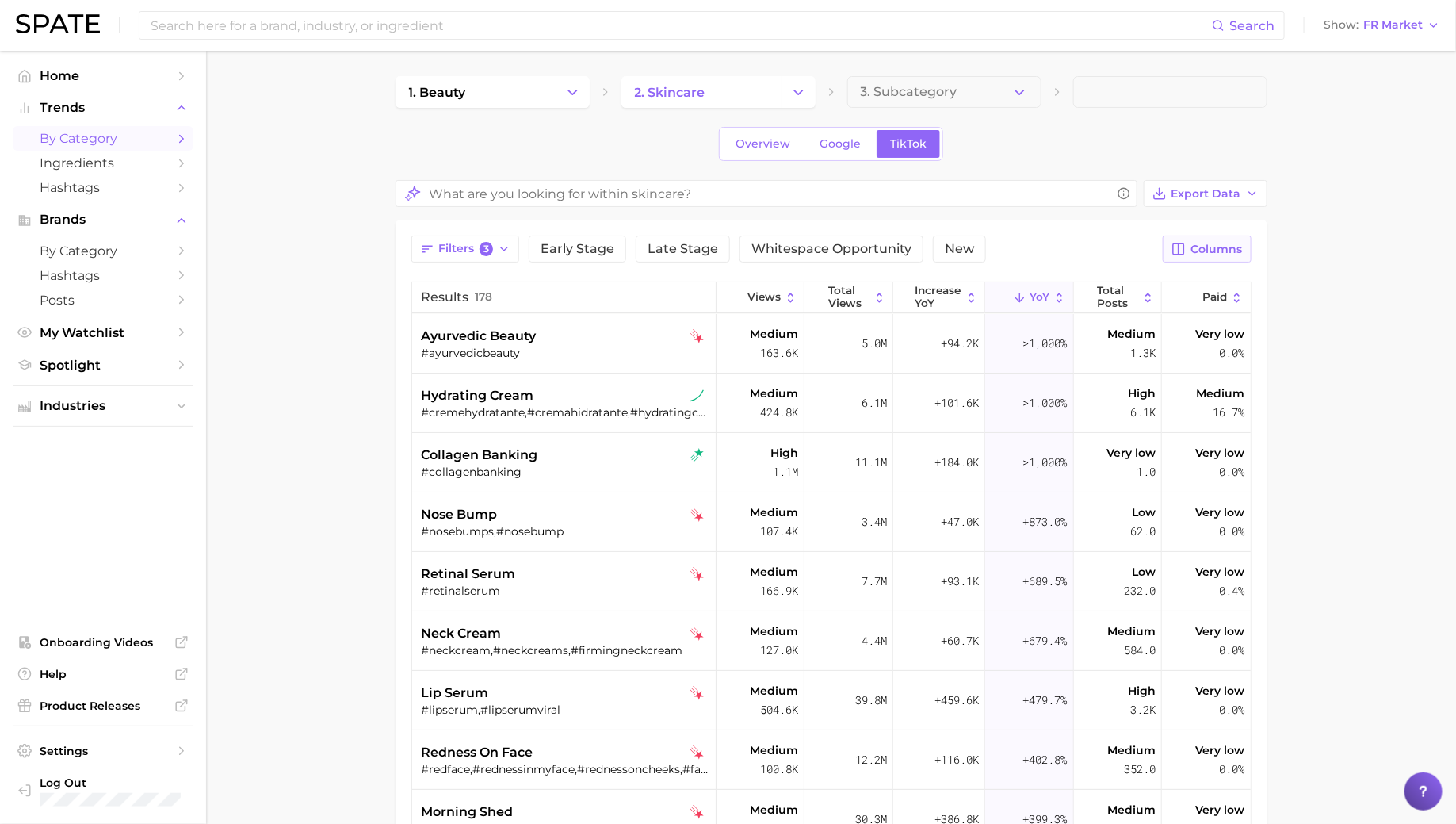
click at [1225, 256] on button "Columns" at bounding box center [1207, 249] width 88 height 27
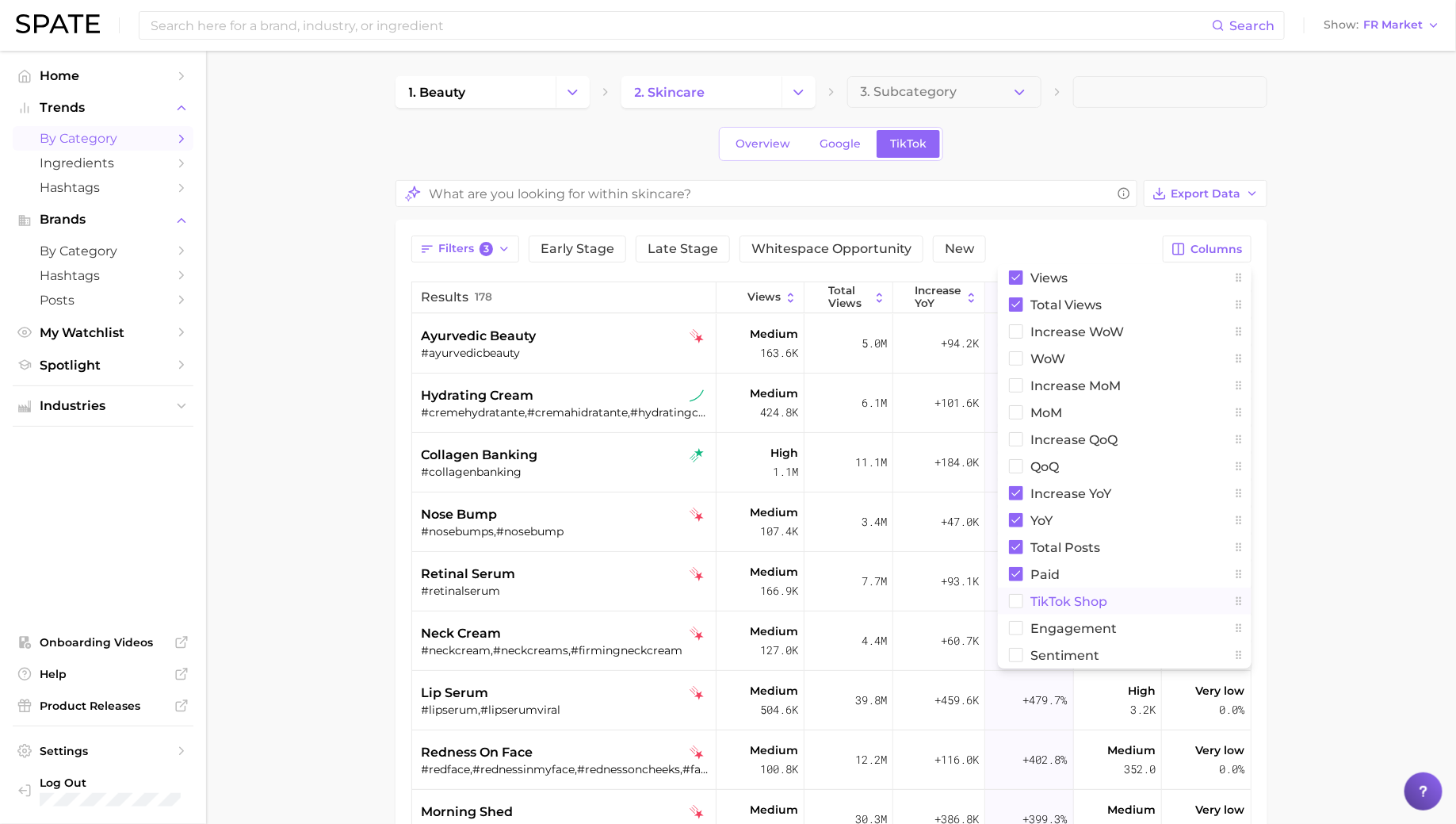
click at [1062, 600] on span "TikTok Shop" at bounding box center [1070, 602] width 77 height 14
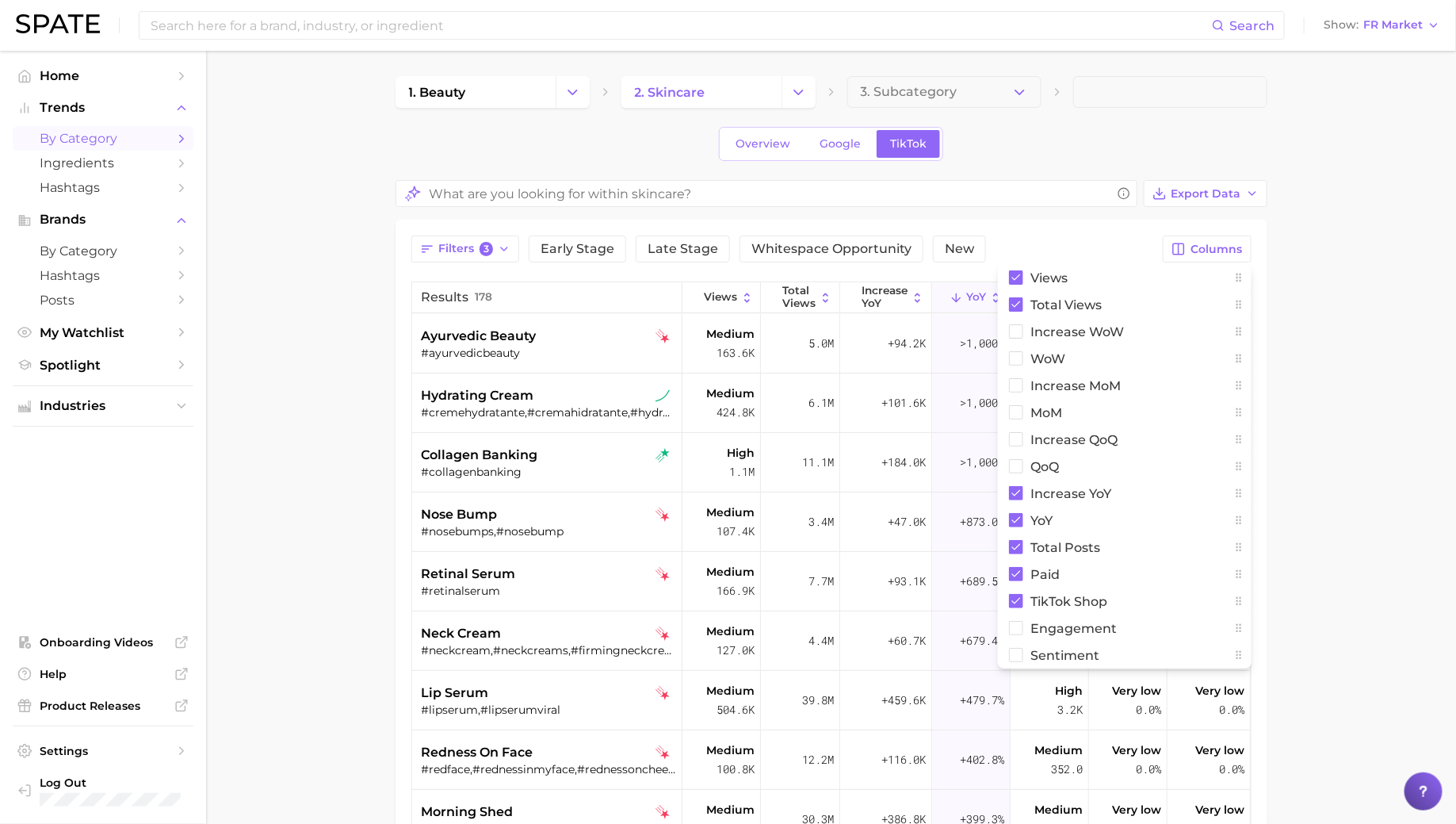
click at [1348, 277] on main "1. beauty 2. skincare 3. Subcategory Overview Google TikTok Export Data Filters…" at bounding box center [832, 625] width 1251 height 1149
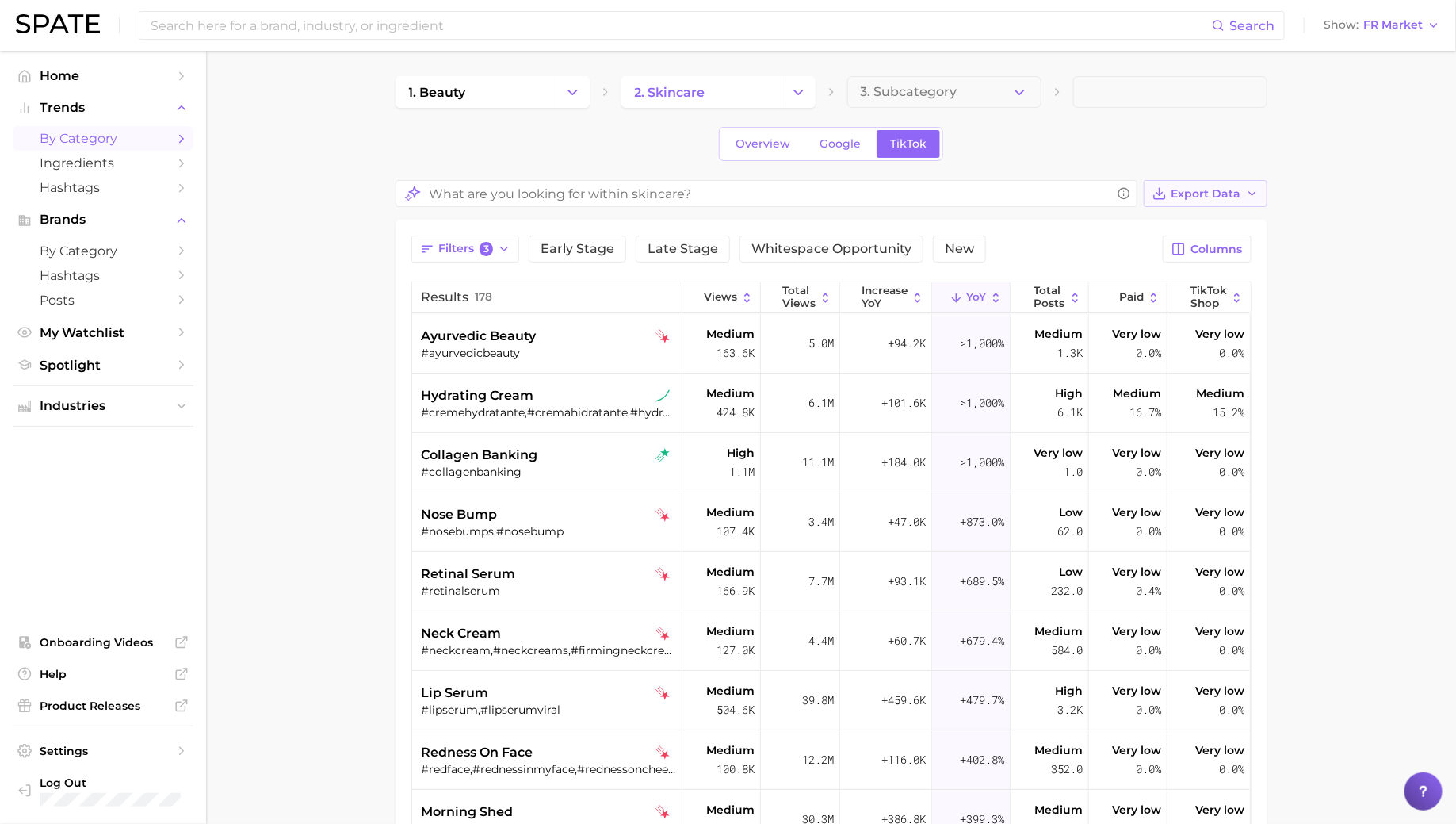
click at [1179, 191] on span "Export Data" at bounding box center [1206, 194] width 70 height 14
click at [1157, 224] on span "Table Data CSV" at bounding box center [1164, 223] width 87 height 14
click at [787, 93] on button "Change Category" at bounding box center [798, 91] width 34 height 31
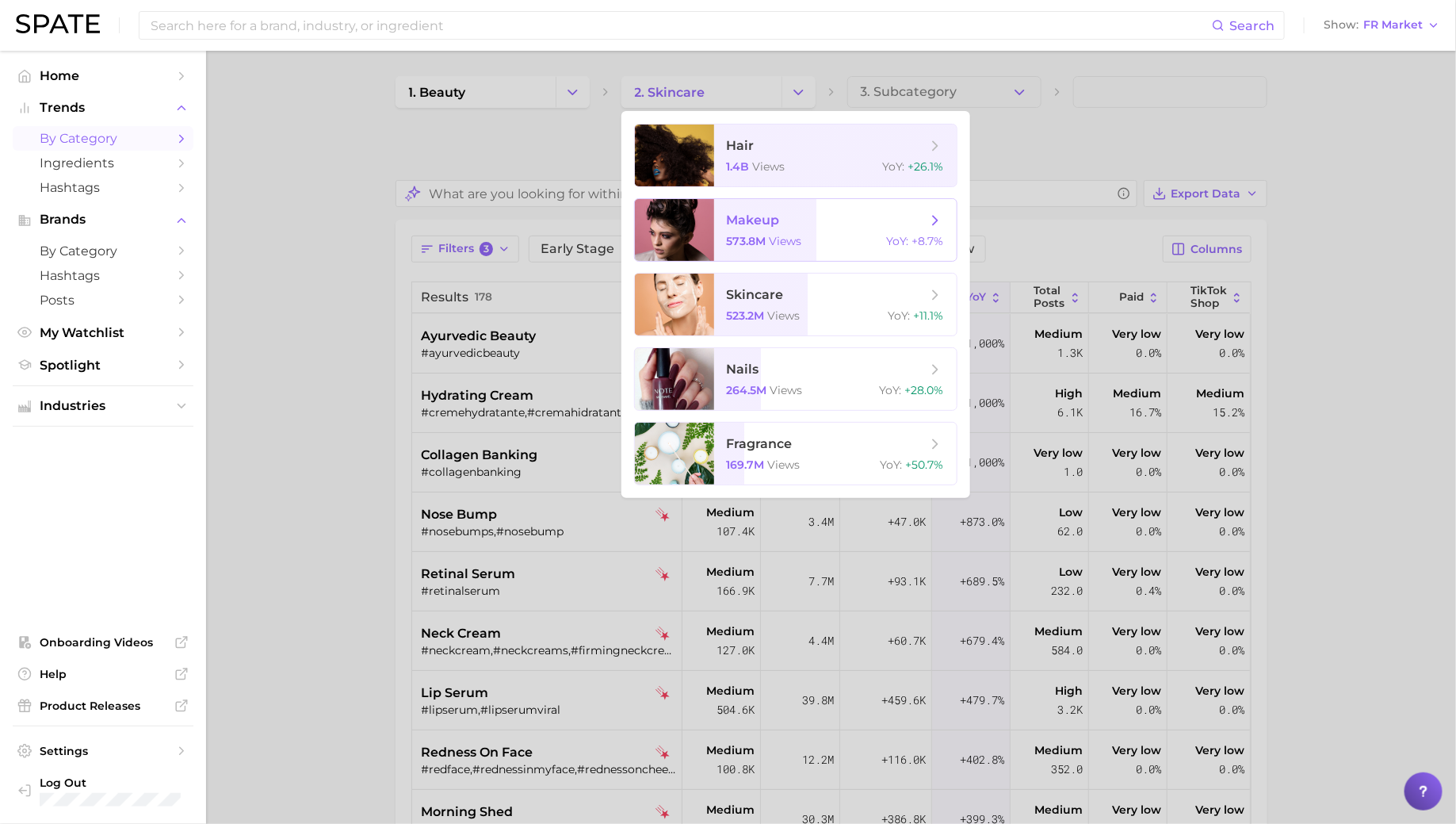
click at [775, 221] on span "makeup" at bounding box center [754, 219] width 53 height 15
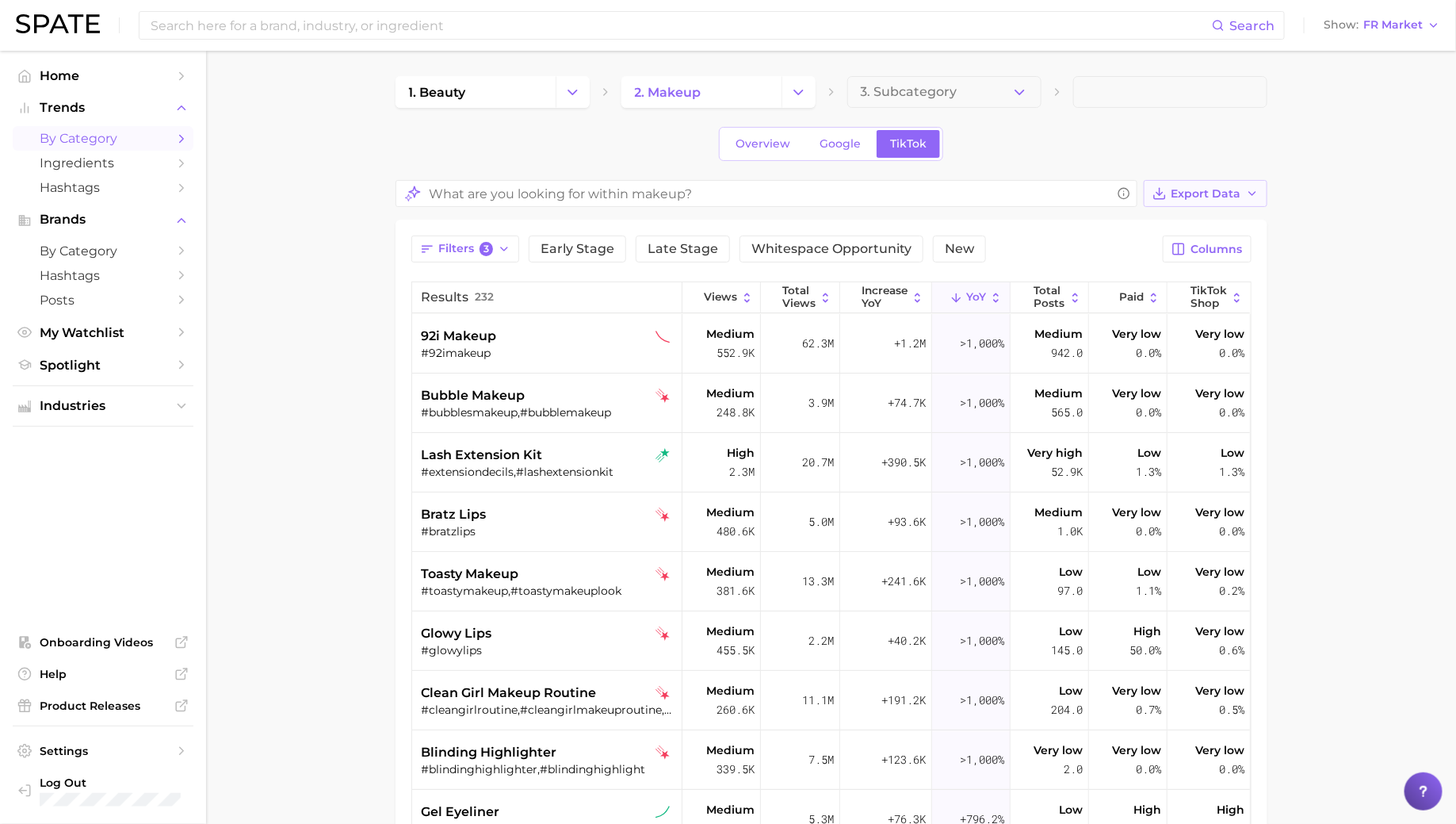
click at [1197, 187] on span "Export Data" at bounding box center [1206, 194] width 70 height 14
click at [1186, 219] on span "Table Data CSV" at bounding box center [1164, 223] width 87 height 14
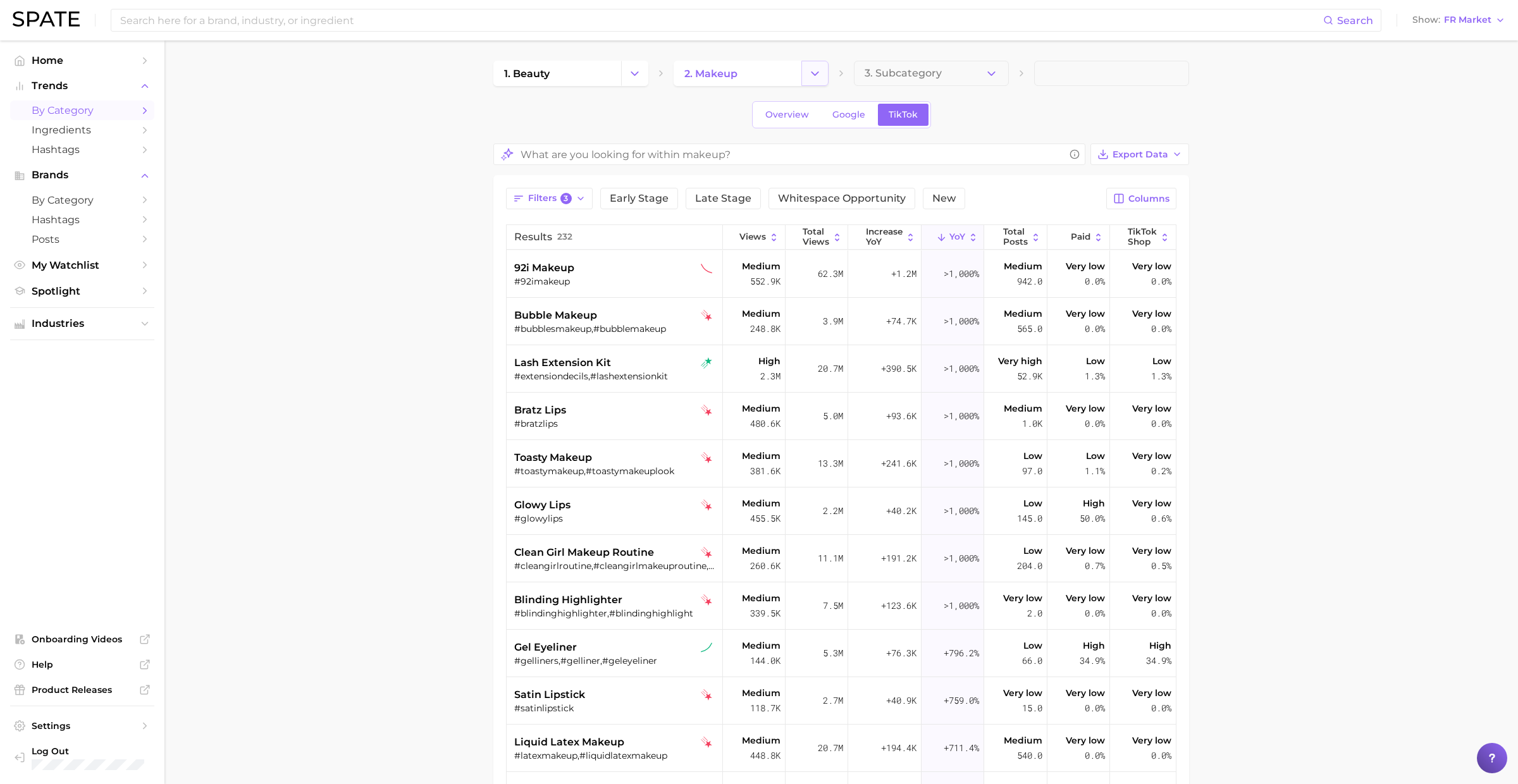
click at [812, 71] on icon "Change Category" at bounding box center [815, 73] width 13 height 13
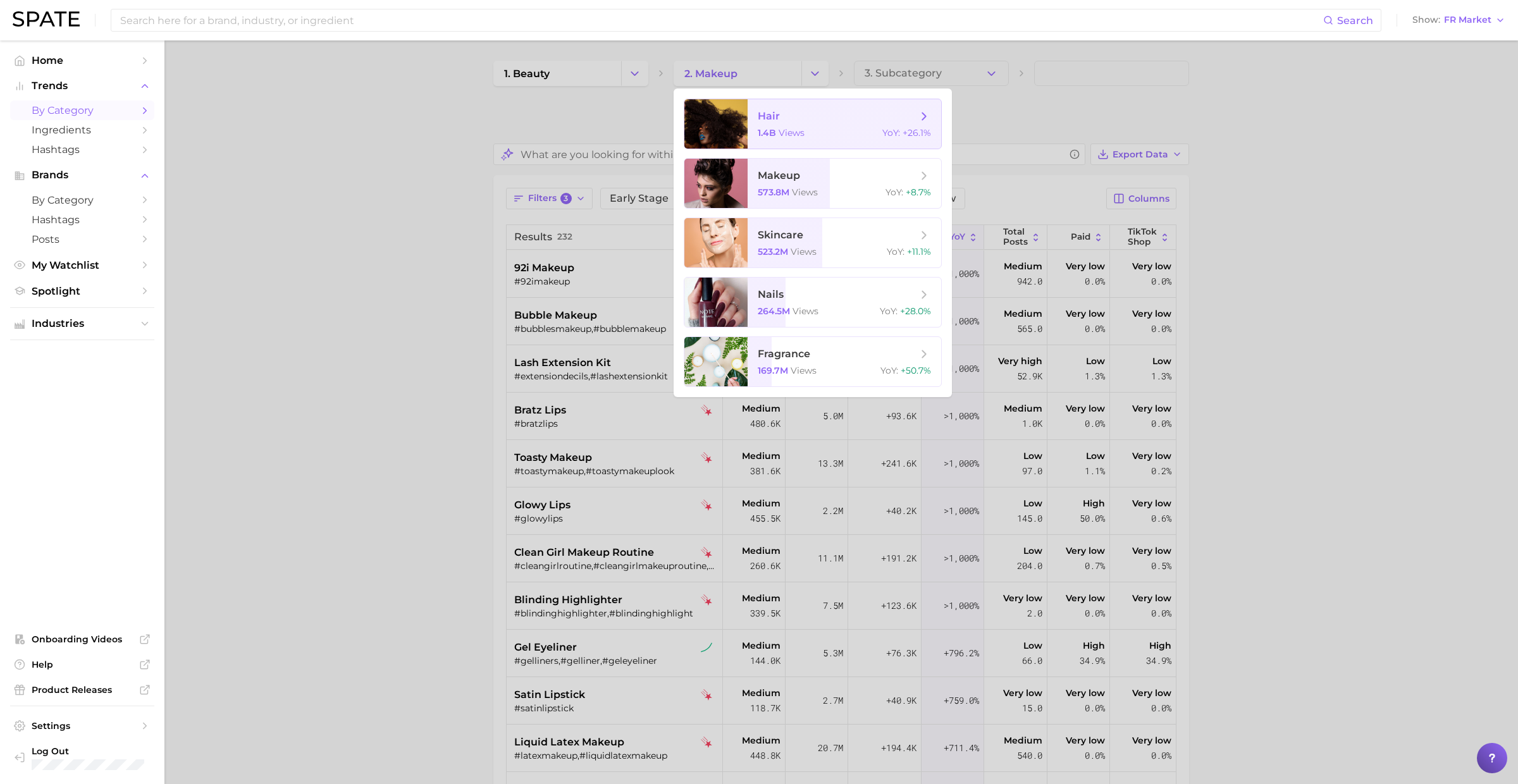
click at [789, 136] on span "views" at bounding box center [791, 132] width 26 height 12
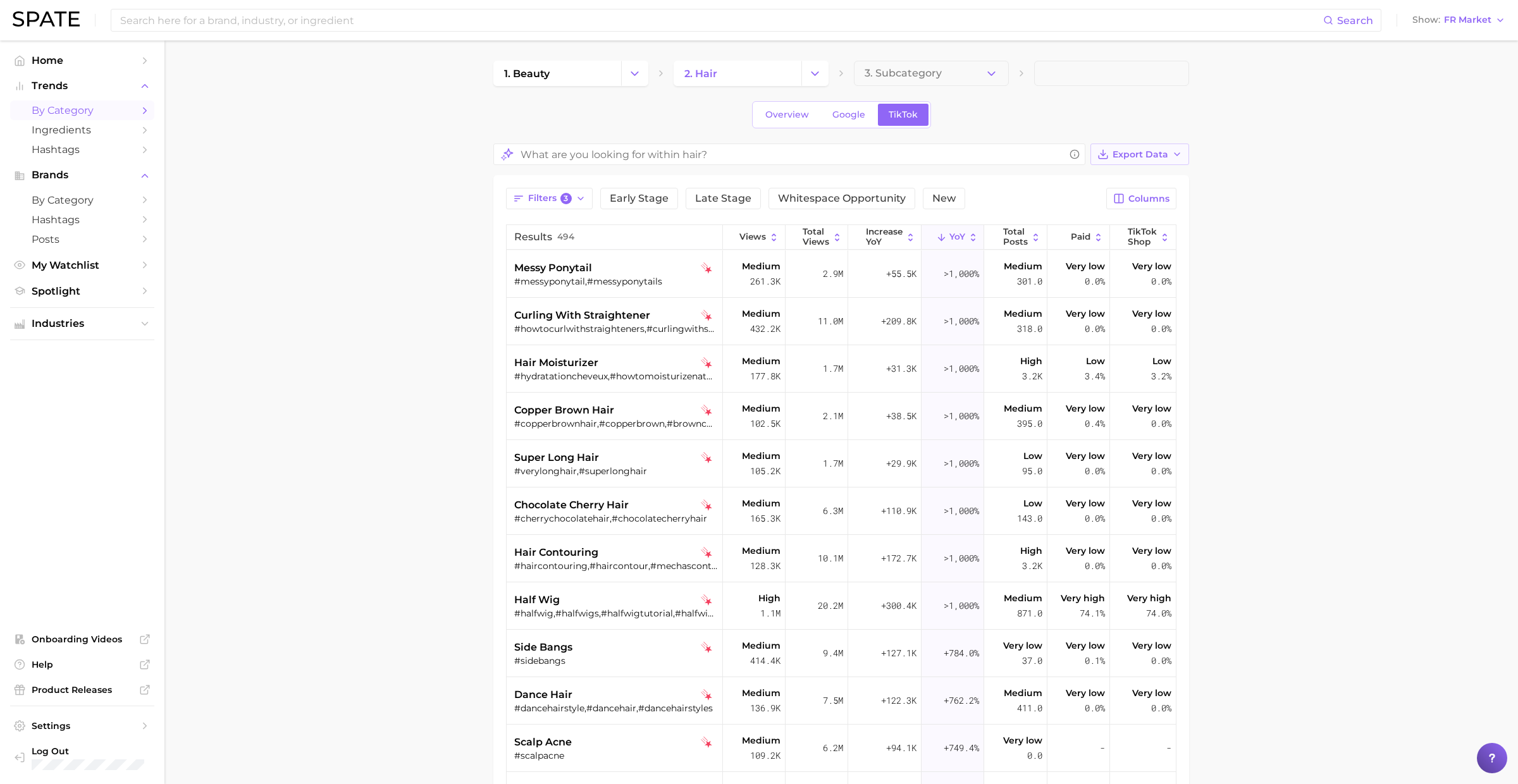
click at [1142, 152] on span "Export Data" at bounding box center [1140, 154] width 56 height 11
click at [1124, 177] on span "Table Data CSV" at bounding box center [1106, 178] width 70 height 11
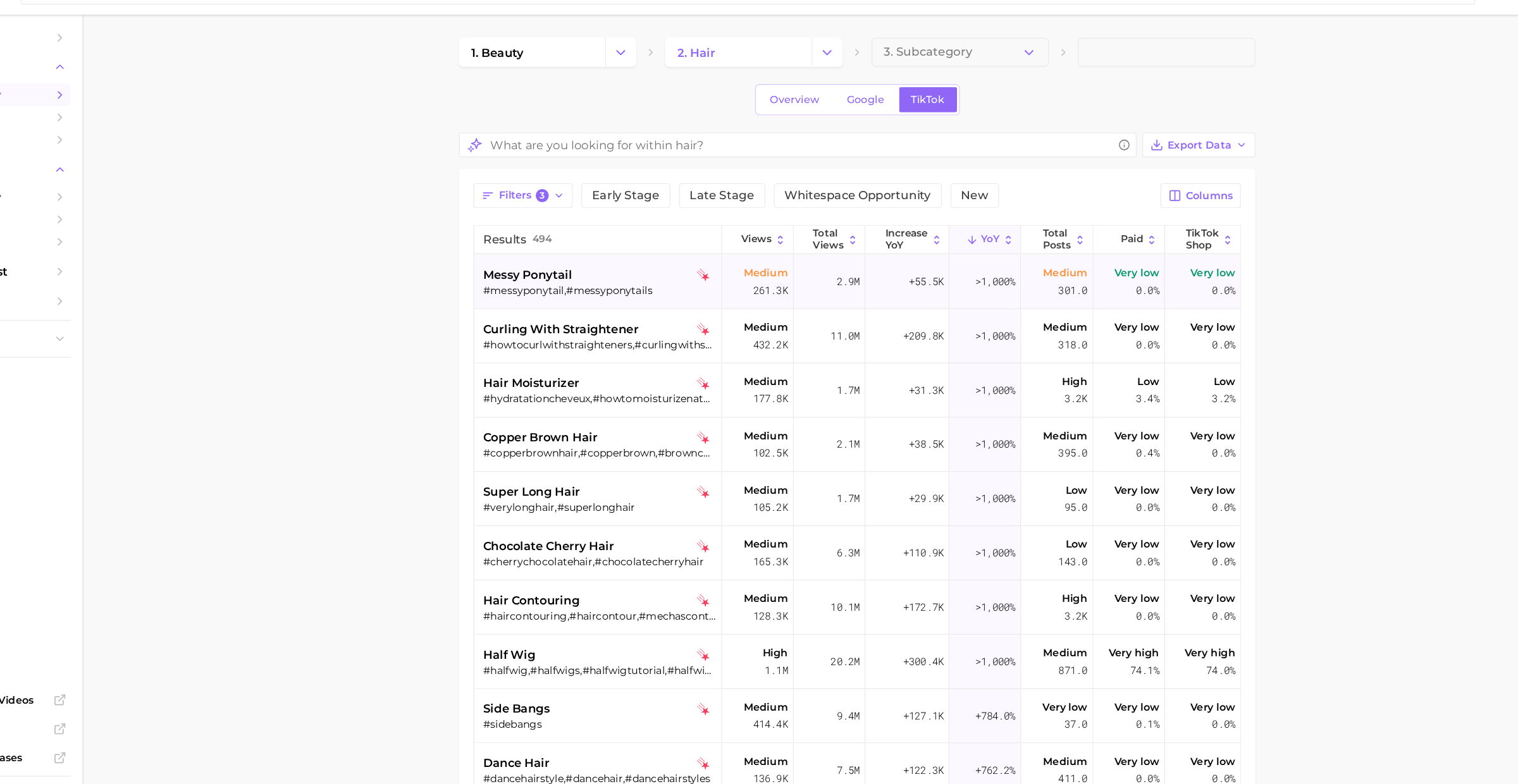
click at [632, 279] on div "#messyponytail,#messyponytails" at bounding box center [616, 281] width 203 height 12
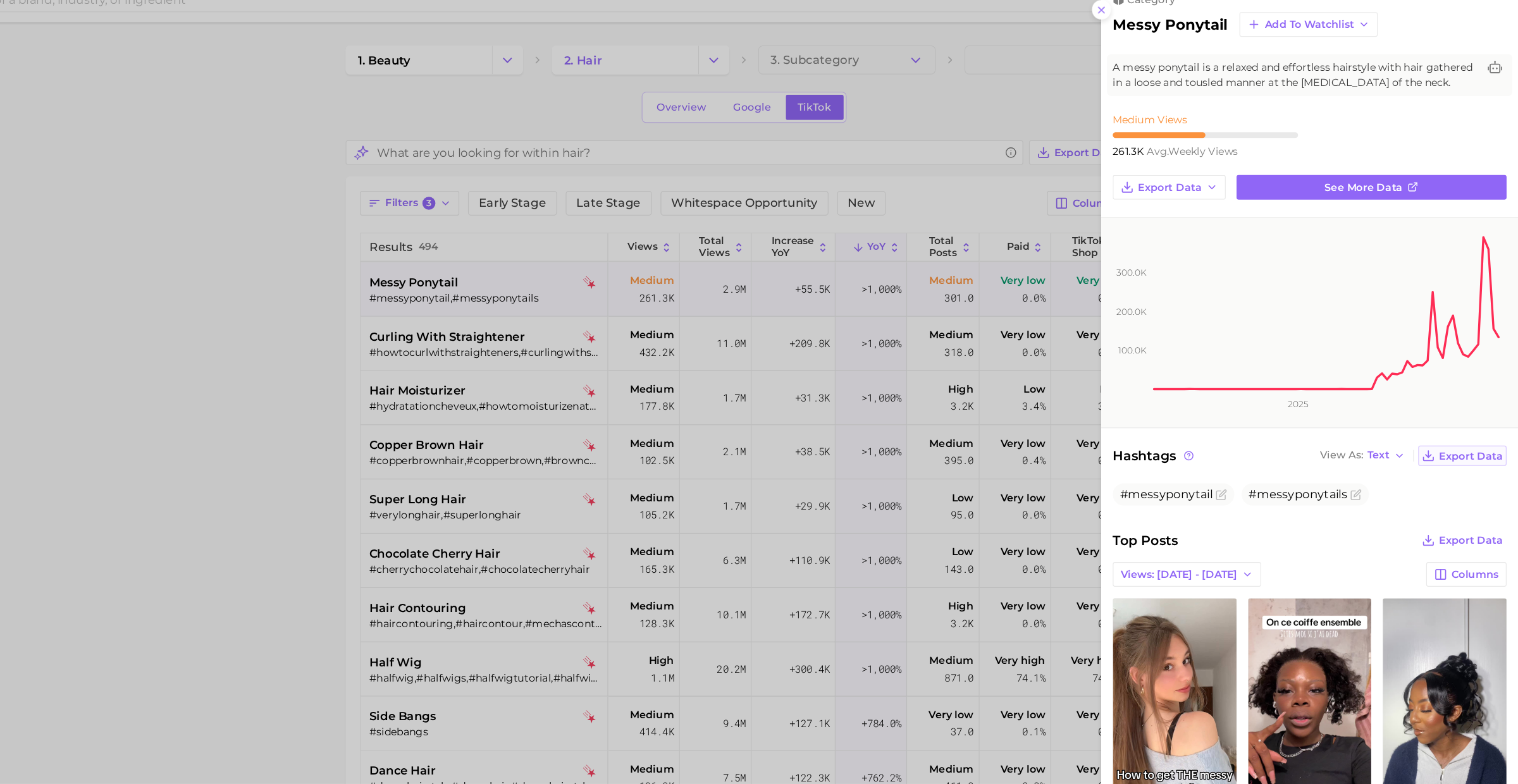
scroll to position [200, 0]
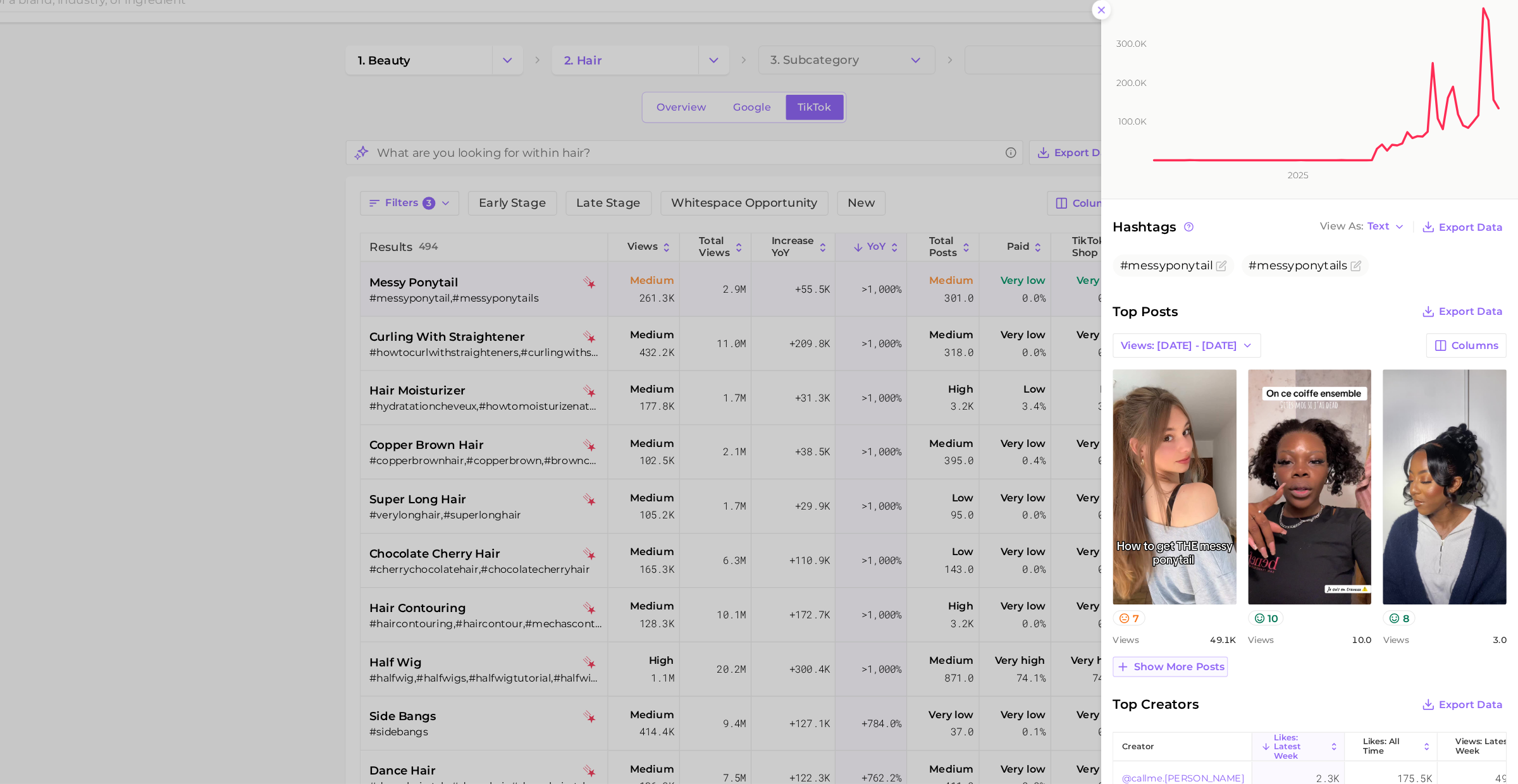
click at [1219, 599] on span "Show more posts" at bounding box center [1221, 604] width 79 height 11
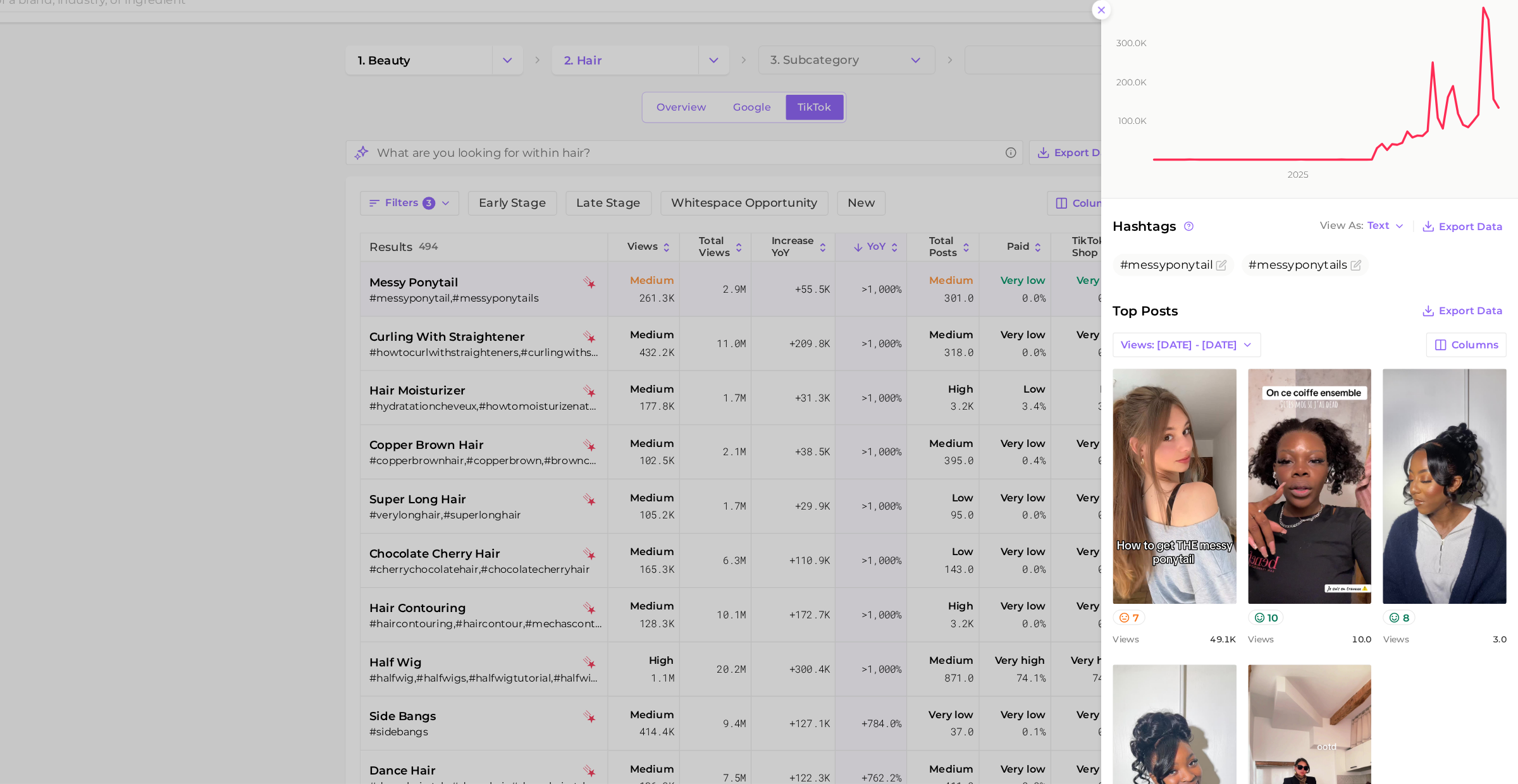
scroll to position [121, 0]
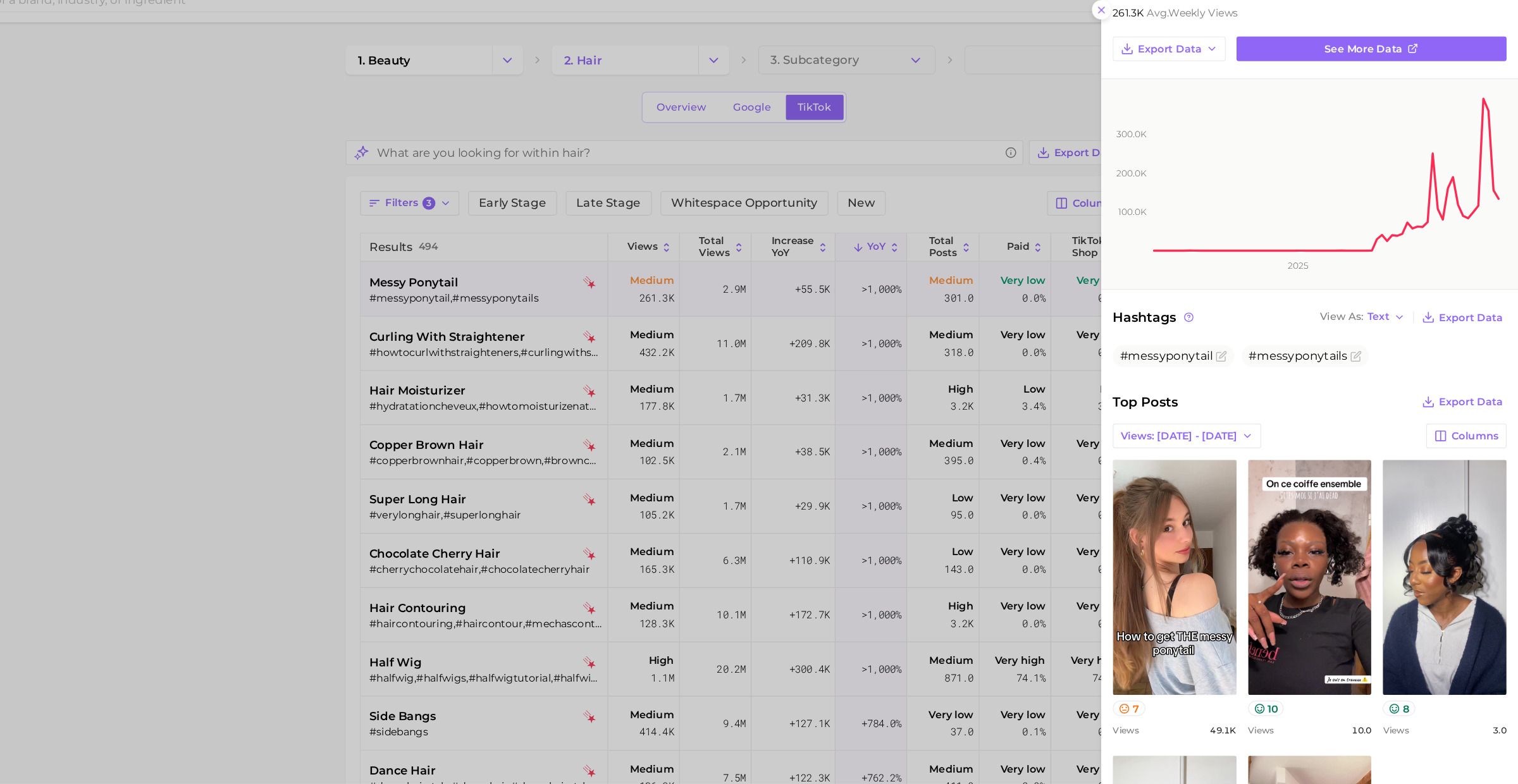
click at [1226, 381] on div "Top Posts Export Data Views: Sep 28 - Oct 5 Columns view post on TikTok 7 Views…" at bounding box center [1335, 657] width 344 height 587
click at [1226, 401] on span "Views: Sep 28 - Oct 5" at bounding box center [1222, 402] width 102 height 11
click at [1215, 448] on span "Views: Sep 21 - 28" at bounding box center [1221, 448] width 102 height 11
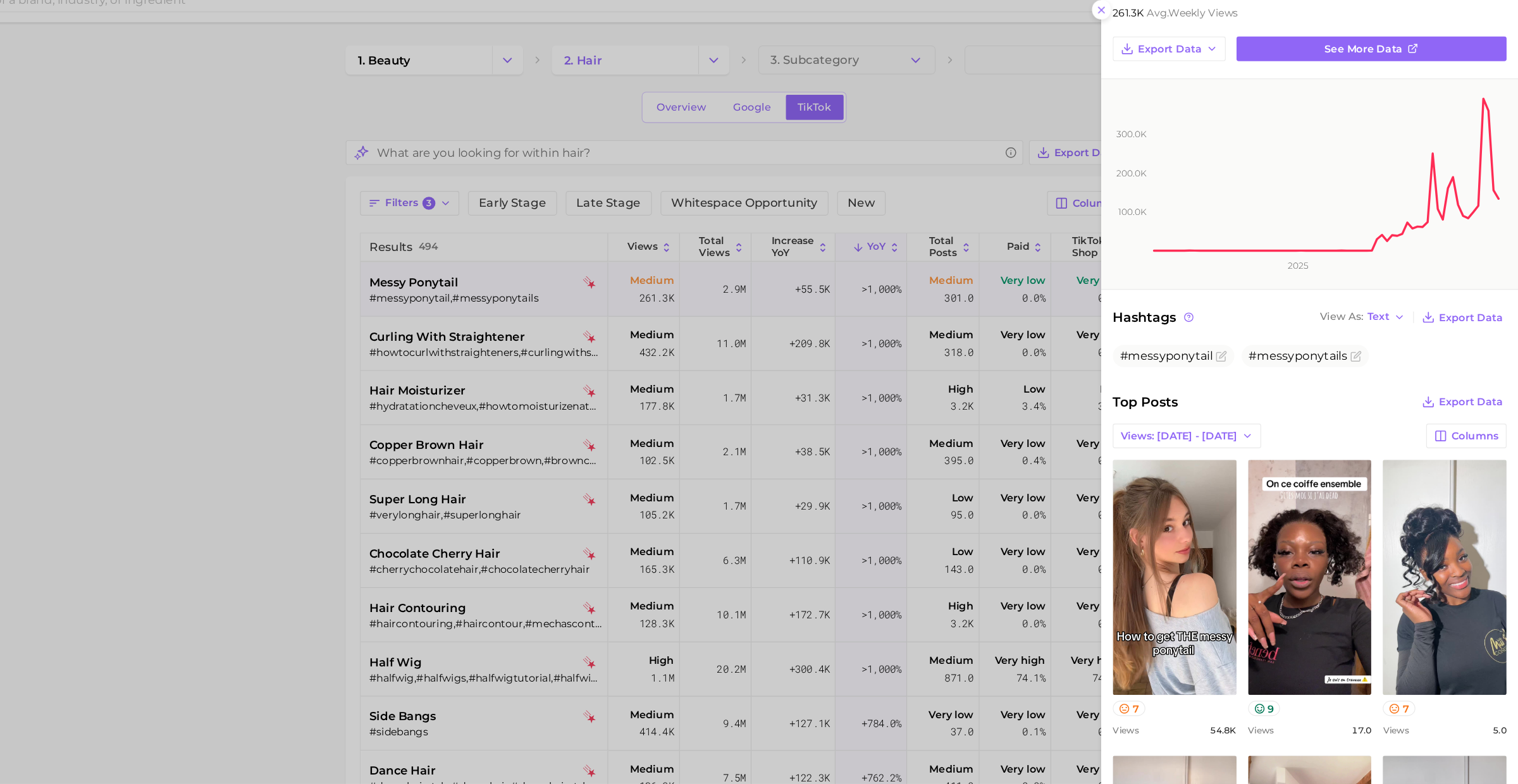
scroll to position [0, 0]
click at [641, 216] on div at bounding box center [759, 392] width 1518 height 784
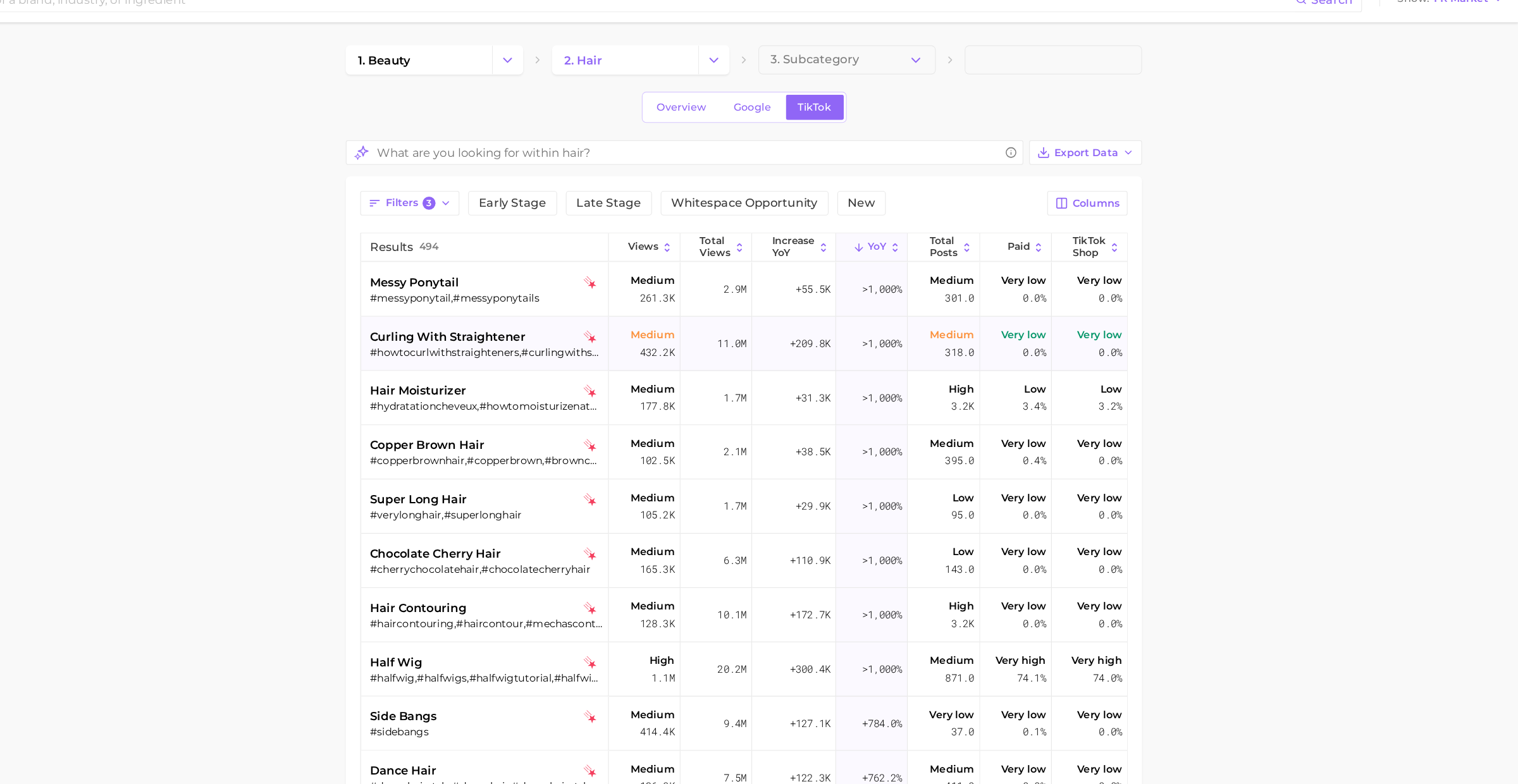
click at [626, 323] on div "#howtocurlwithstraighteners,#curlingwithstraightener,#curlhairwithstraightener,…" at bounding box center [616, 328] width 203 height 12
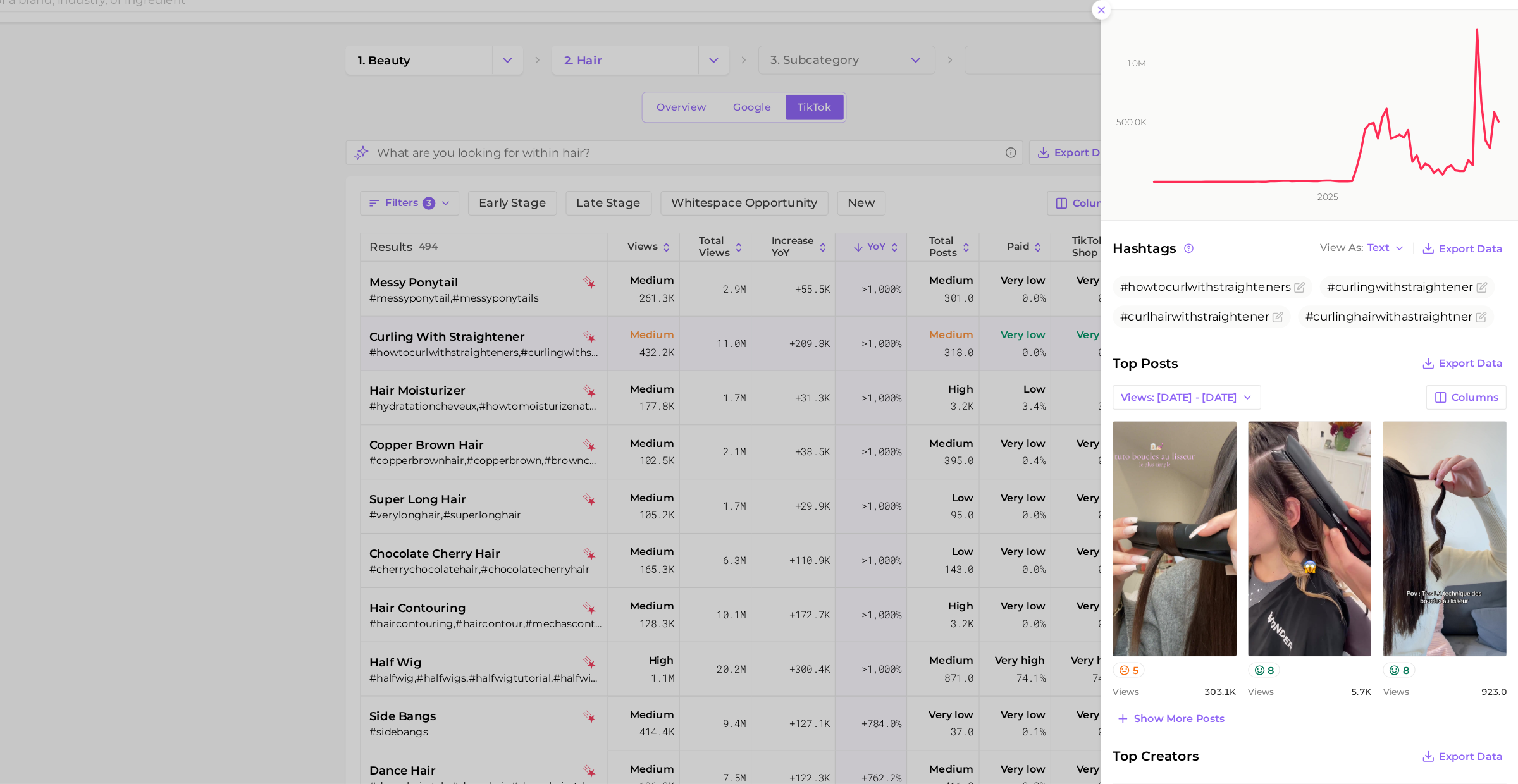
scroll to position [179, 0]
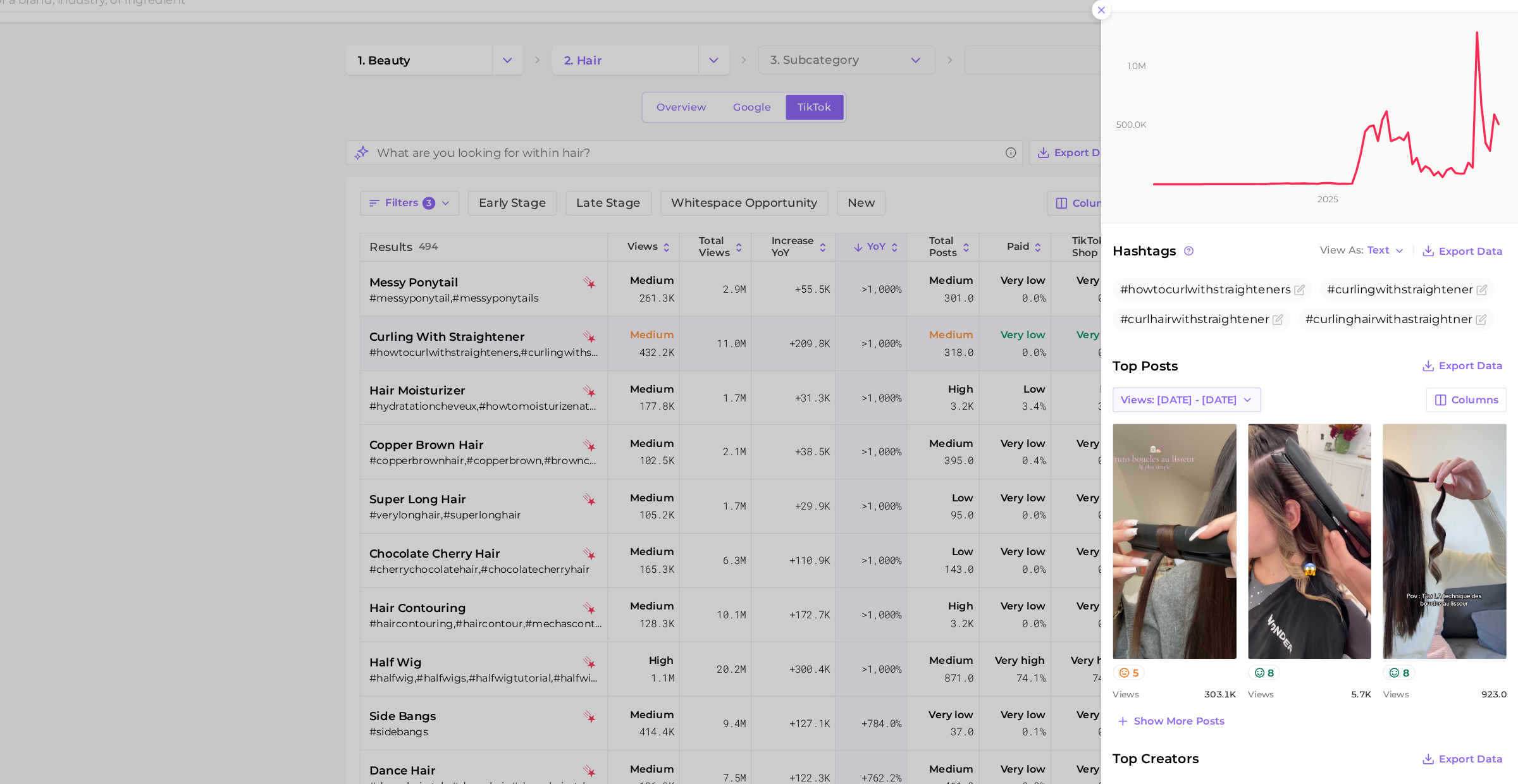
click at [1232, 365] on span "Views: Sep 28 - Oct 5" at bounding box center [1222, 371] width 102 height 11
click at [1224, 412] on span "Views: Sep 21 - 28" at bounding box center [1221, 417] width 102 height 11
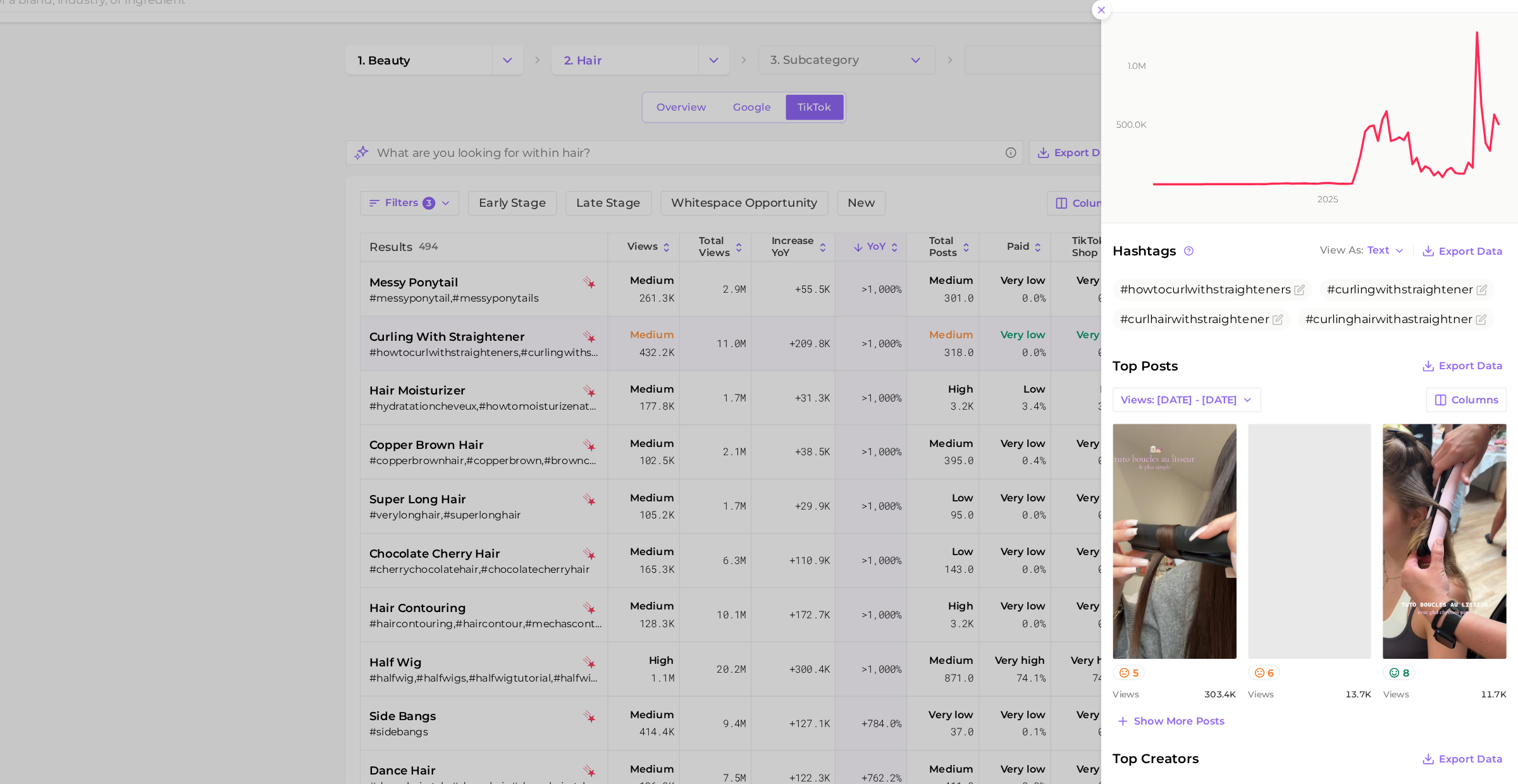
scroll to position [0, 0]
click at [751, 341] on div at bounding box center [759, 392] width 1518 height 784
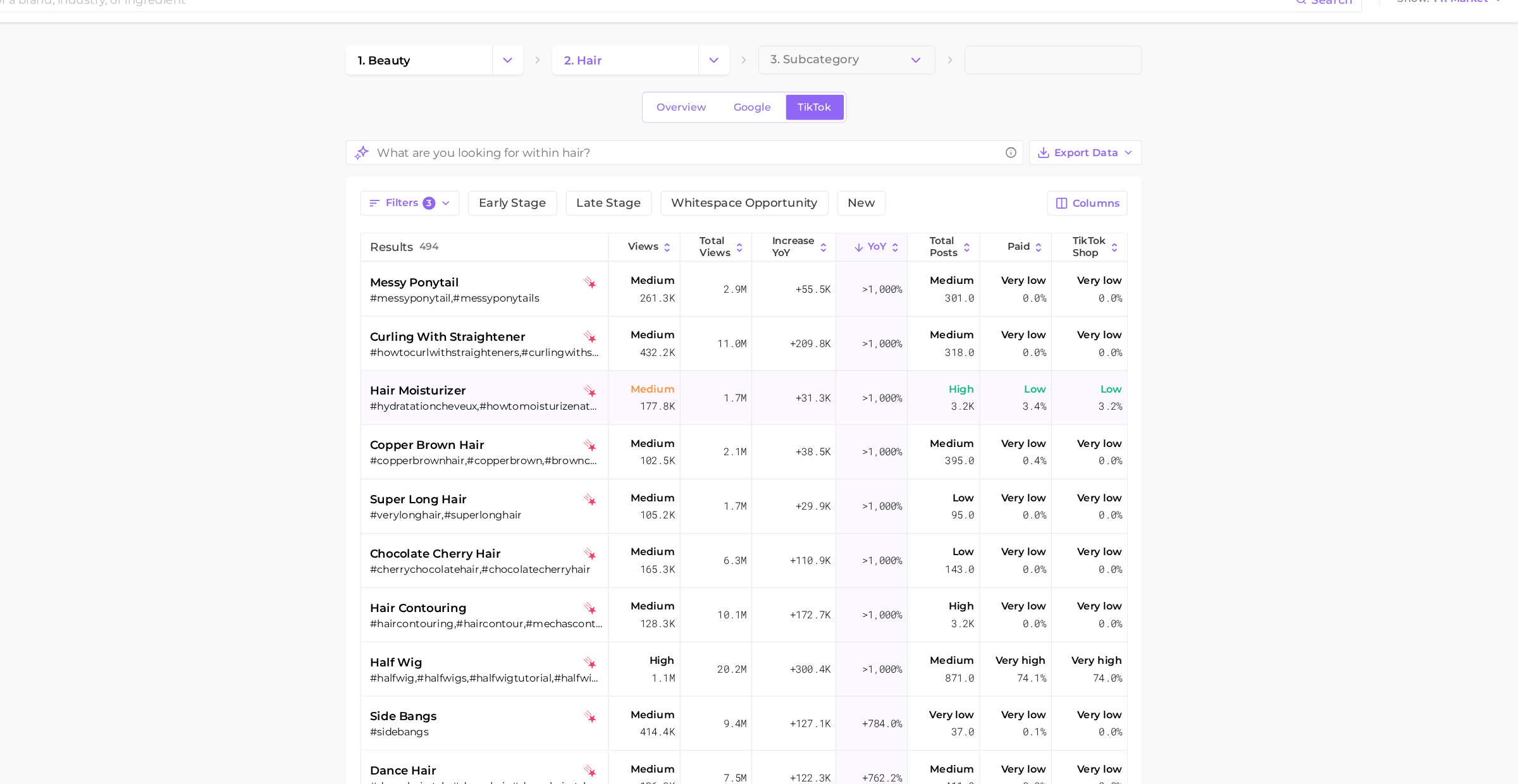
click at [608, 376] on div "#hydratationcheveux,#howtomoisturizenaturalhair,#moisturizinghairproducts,#hair…" at bounding box center [616, 376] width 203 height 12
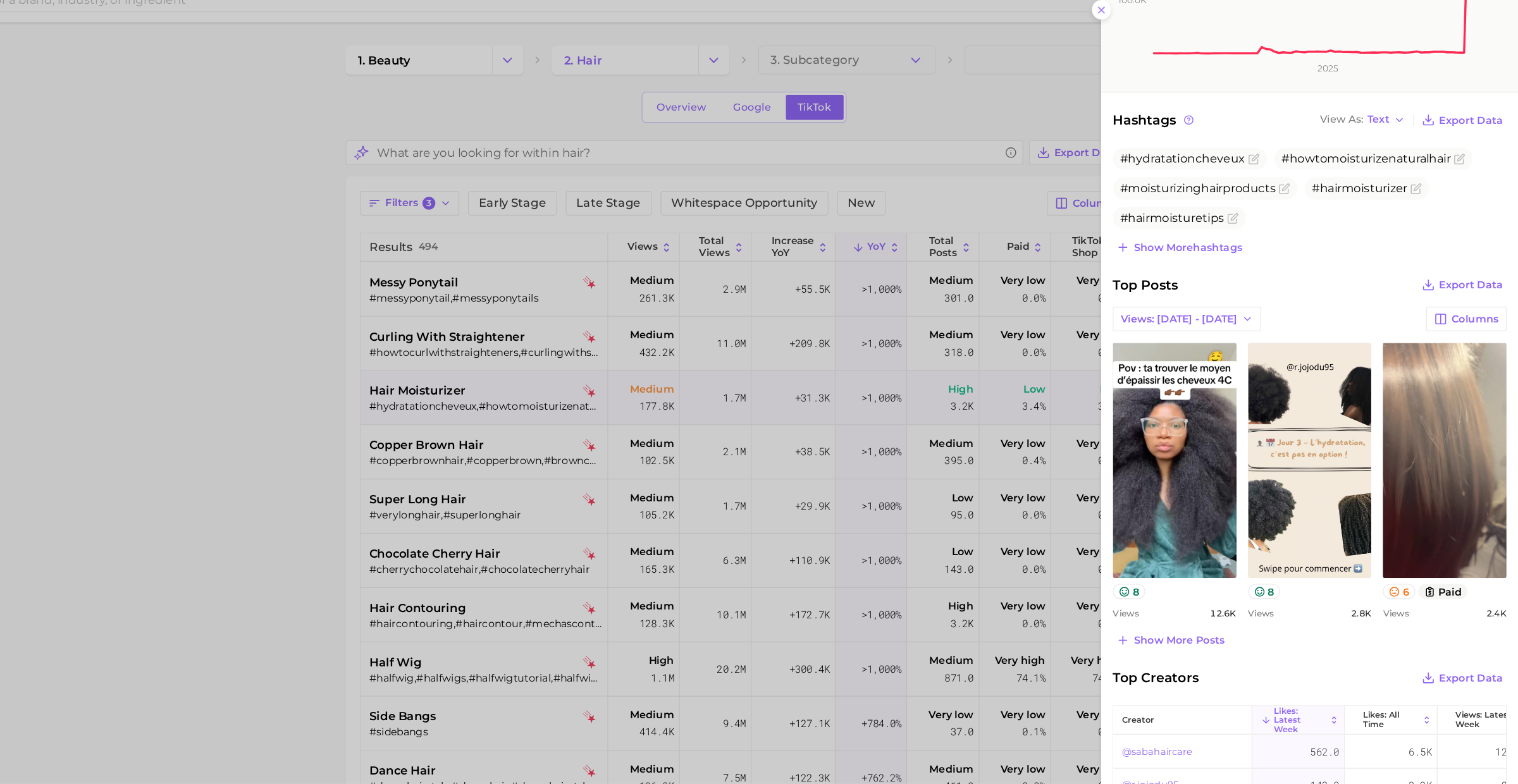
scroll to position [298, 0]
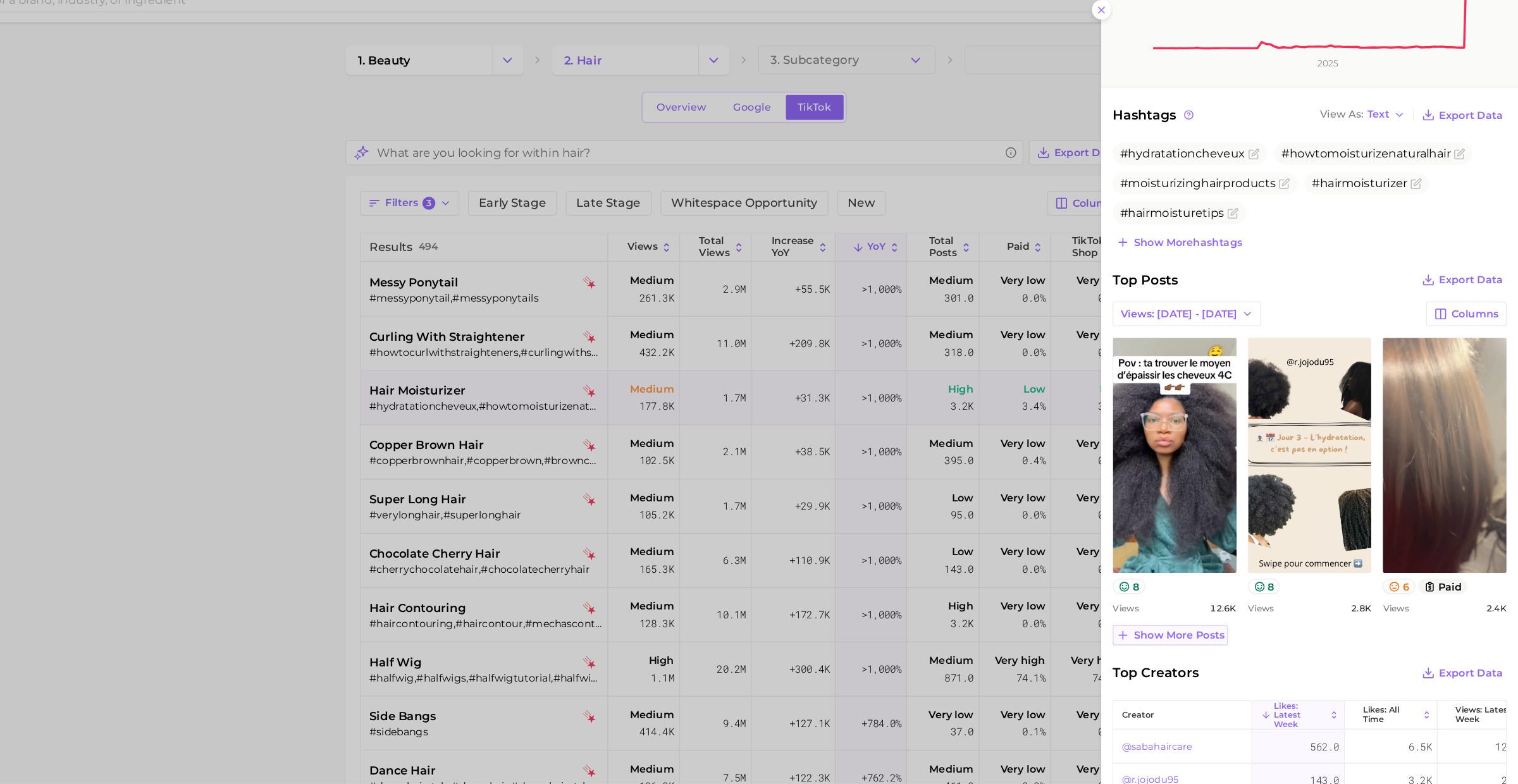
click at [1237, 572] on span "Show more posts" at bounding box center [1221, 576] width 79 height 11
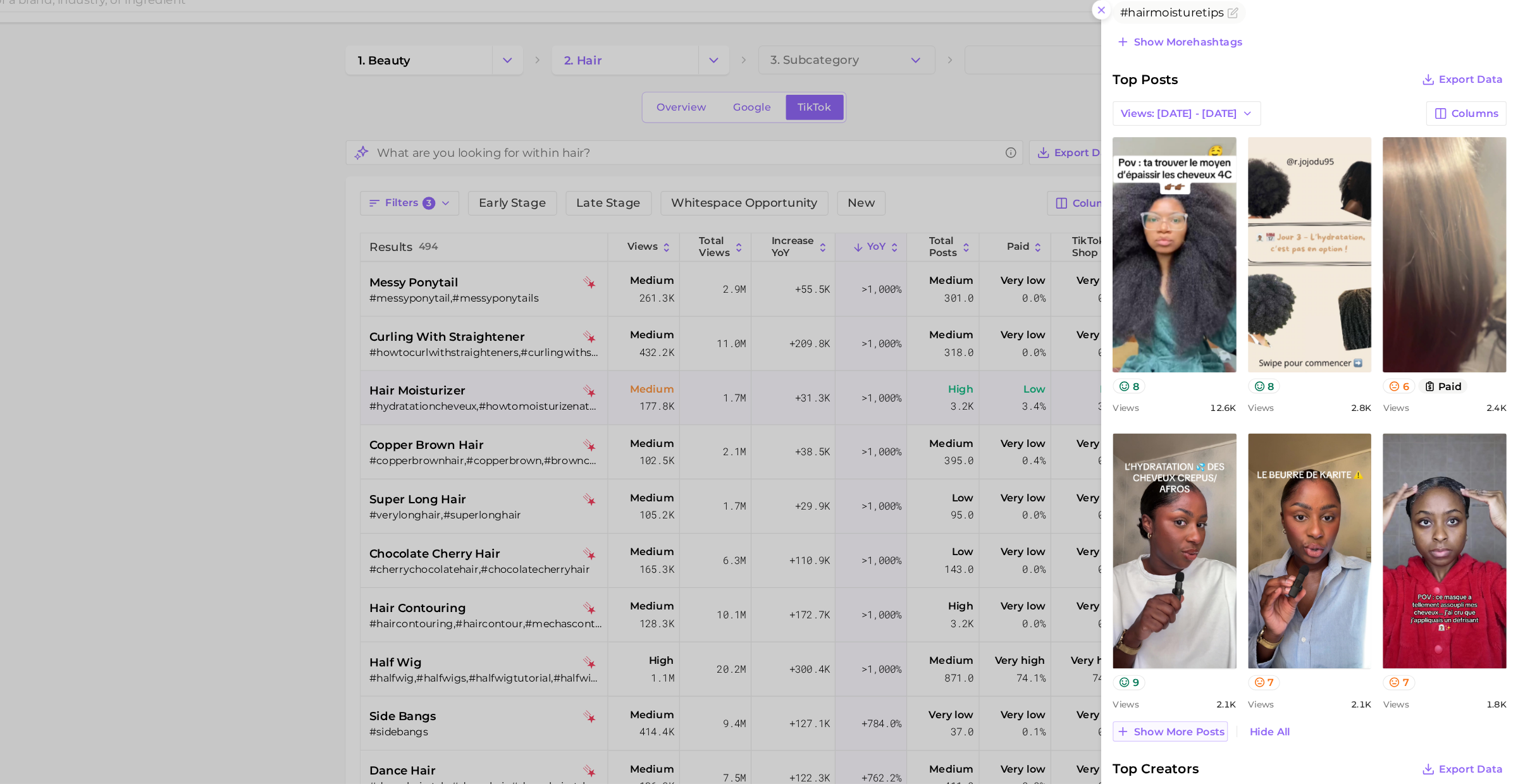
scroll to position [474, 0]
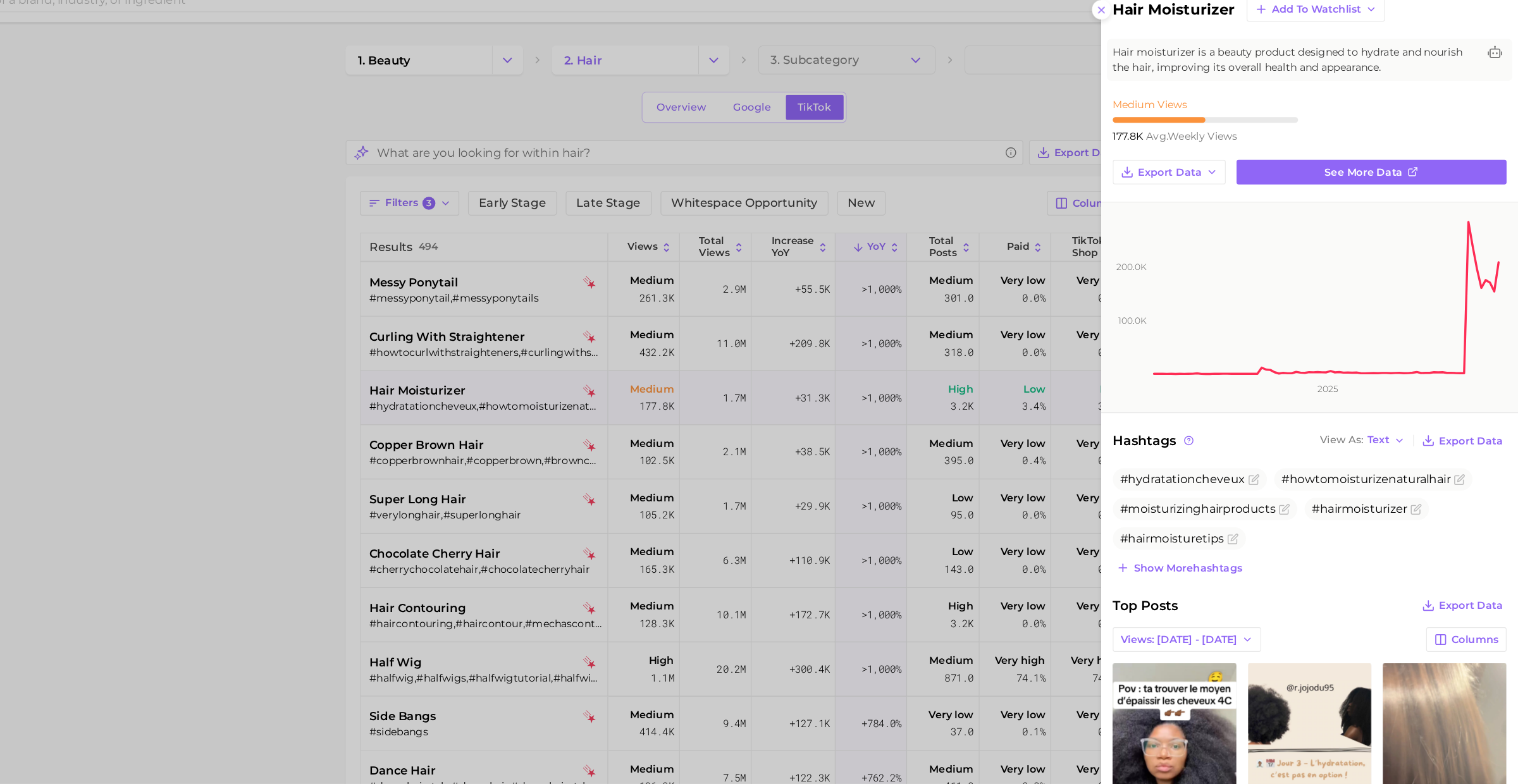
click at [616, 413] on div at bounding box center [759, 392] width 1518 height 784
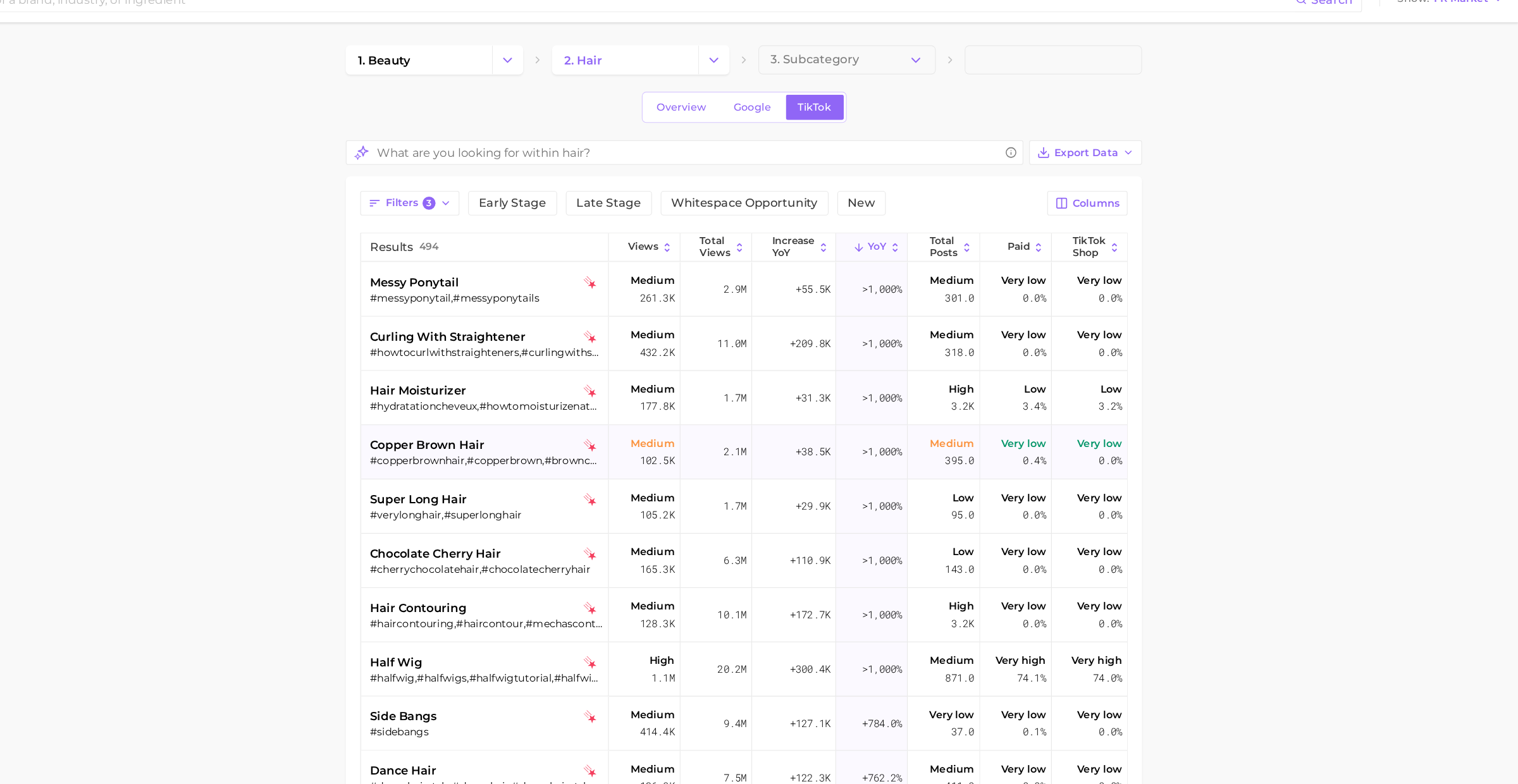
click at [615, 412] on div "copper brown hair" at bounding box center [616, 410] width 203 height 15
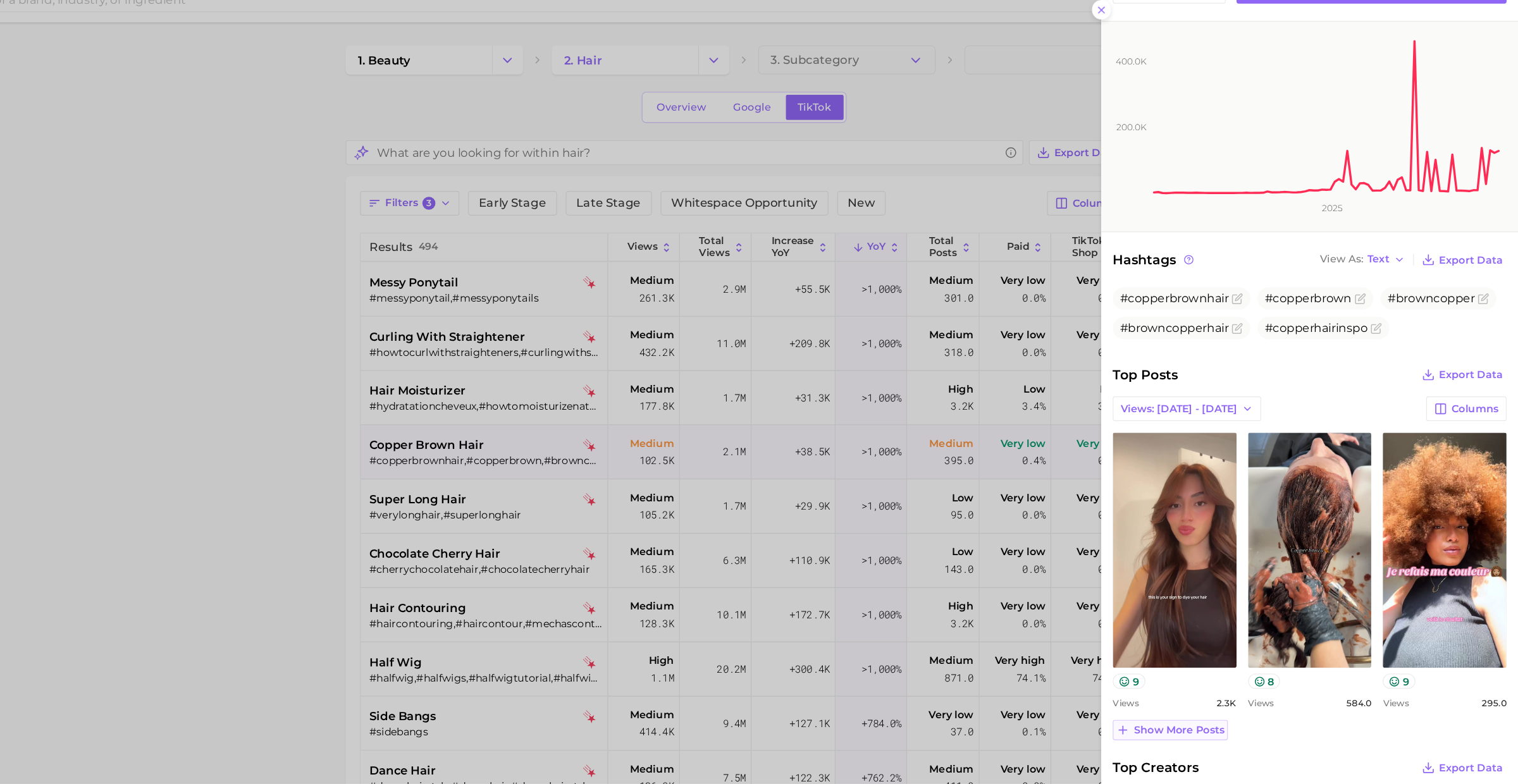
click at [1204, 654] on span "Show more posts" at bounding box center [1221, 659] width 79 height 11
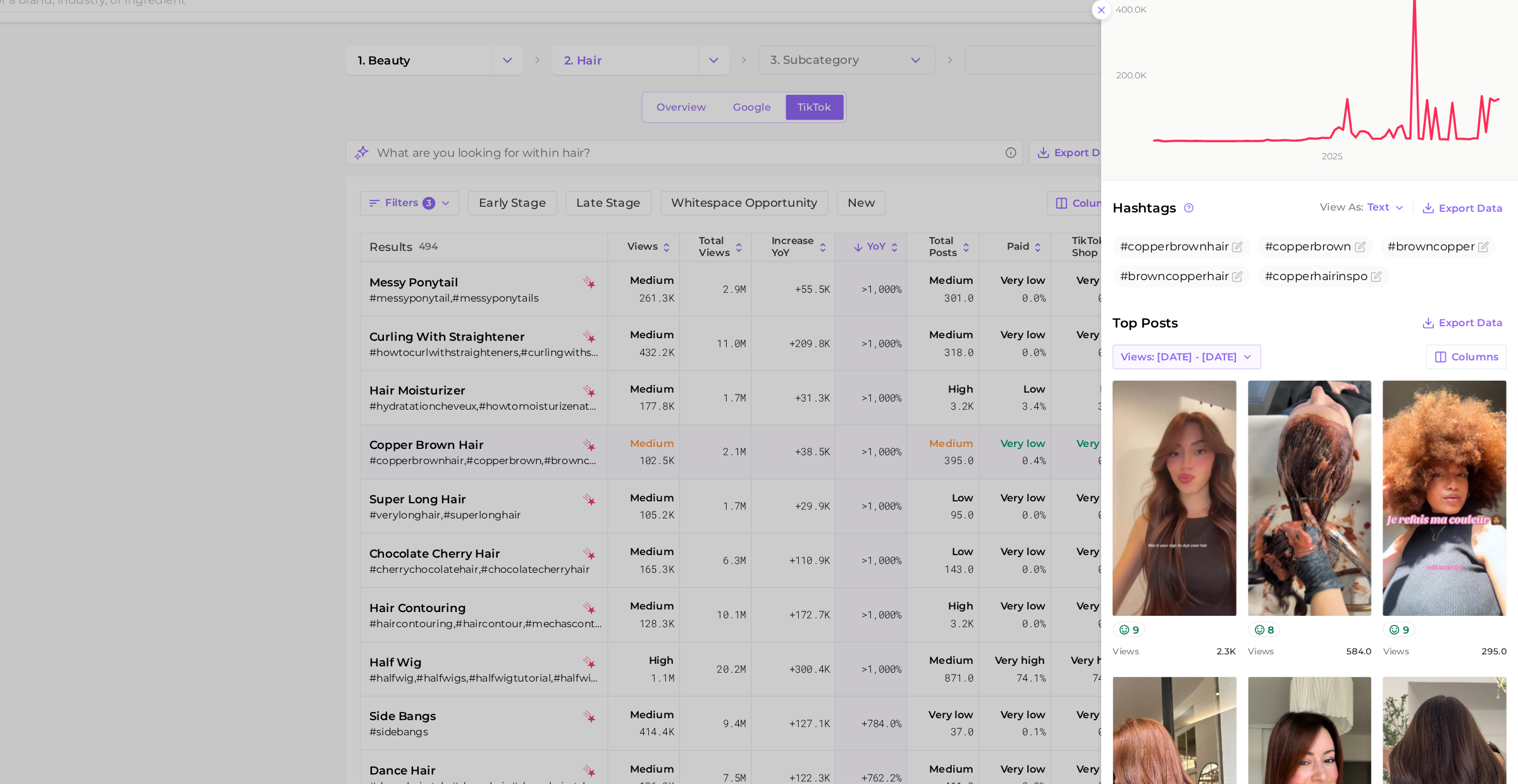
click at [1197, 334] on span "Views: Sep 28 - Oct 5" at bounding box center [1222, 333] width 102 height 11
click at [1197, 374] on span "Views: Sep 21 - 28" at bounding box center [1221, 379] width 102 height 11
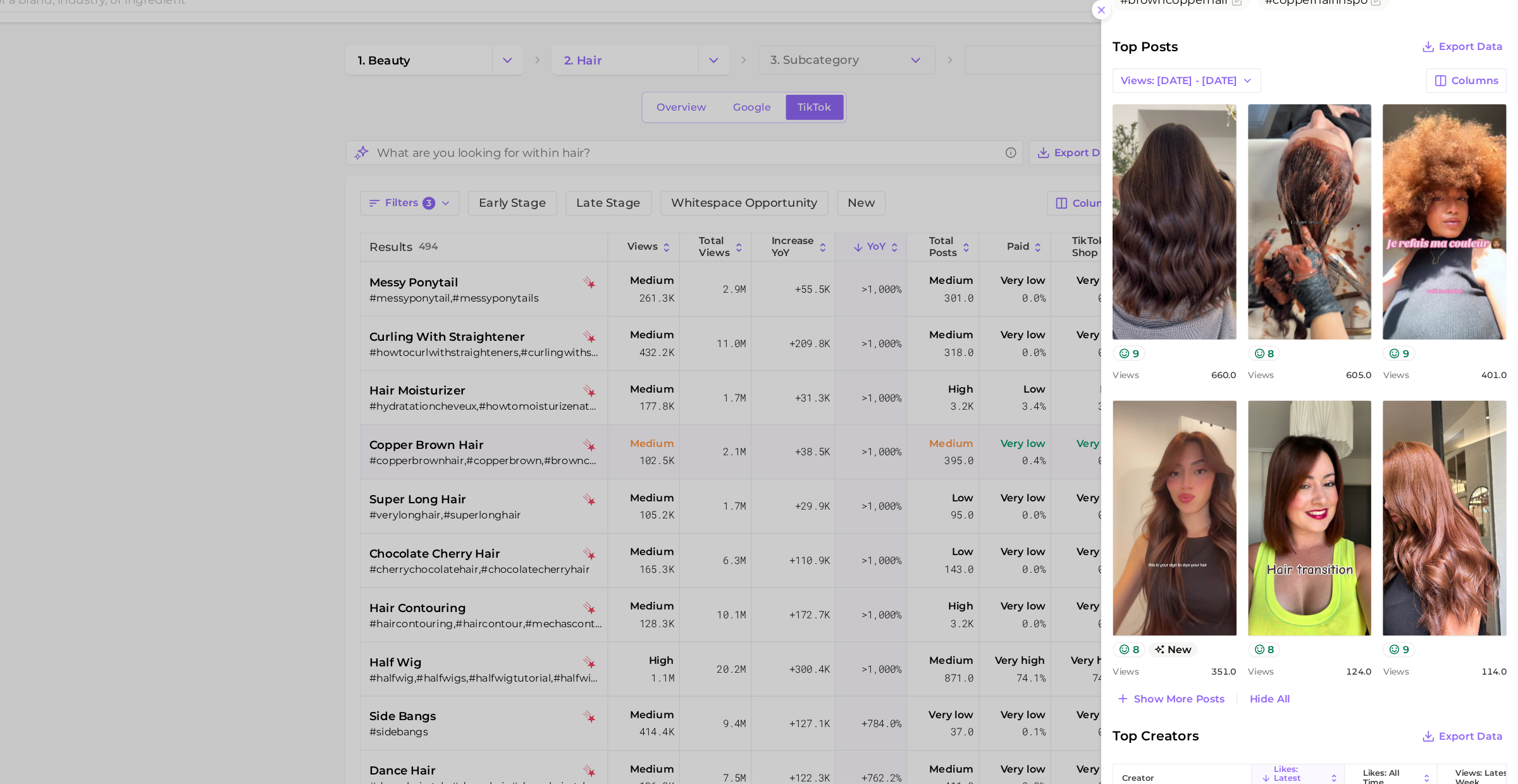
click at [521, 453] on div at bounding box center [759, 392] width 1518 height 784
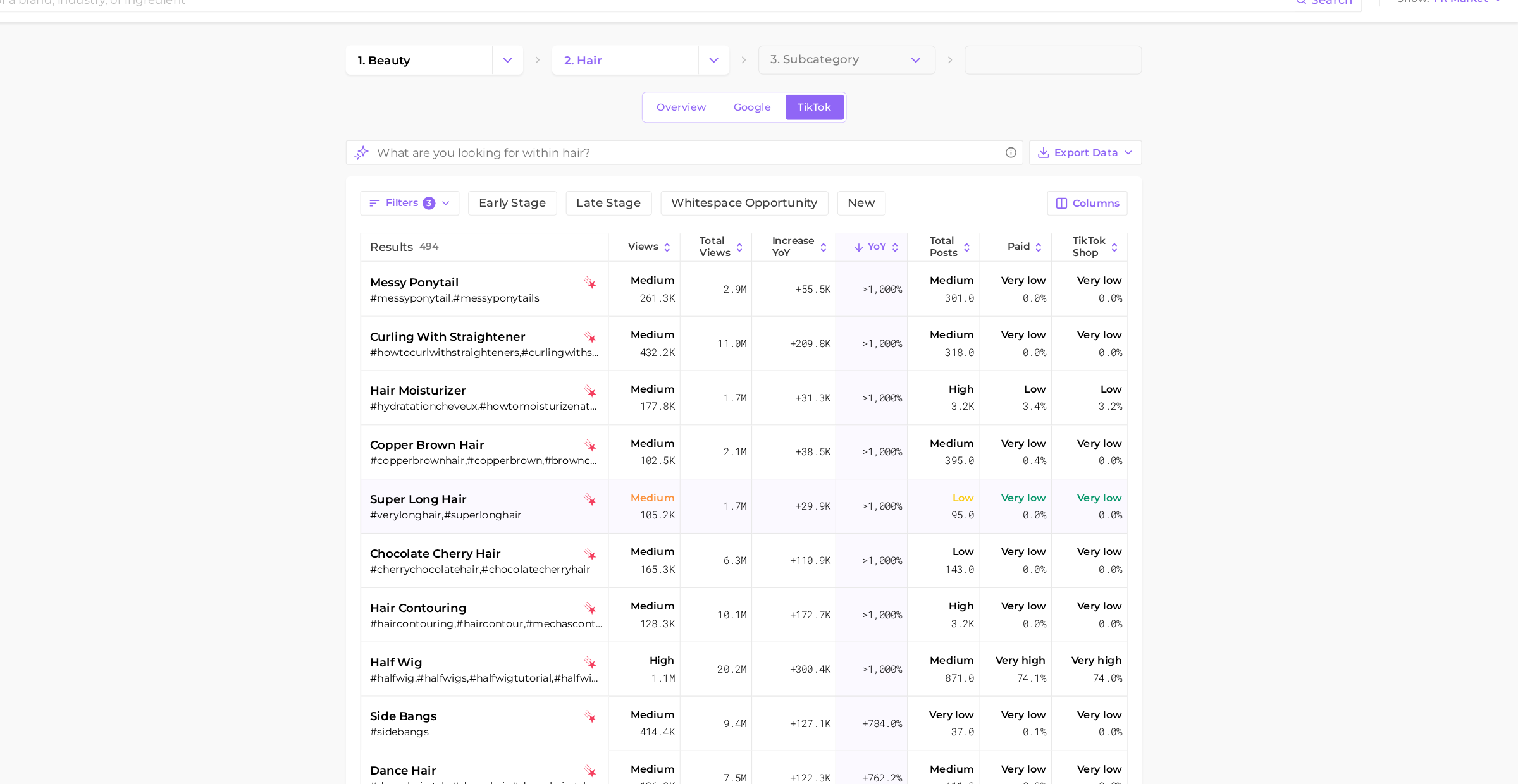
click at [569, 459] on span "super long hair" at bounding box center [557, 457] width 85 height 15
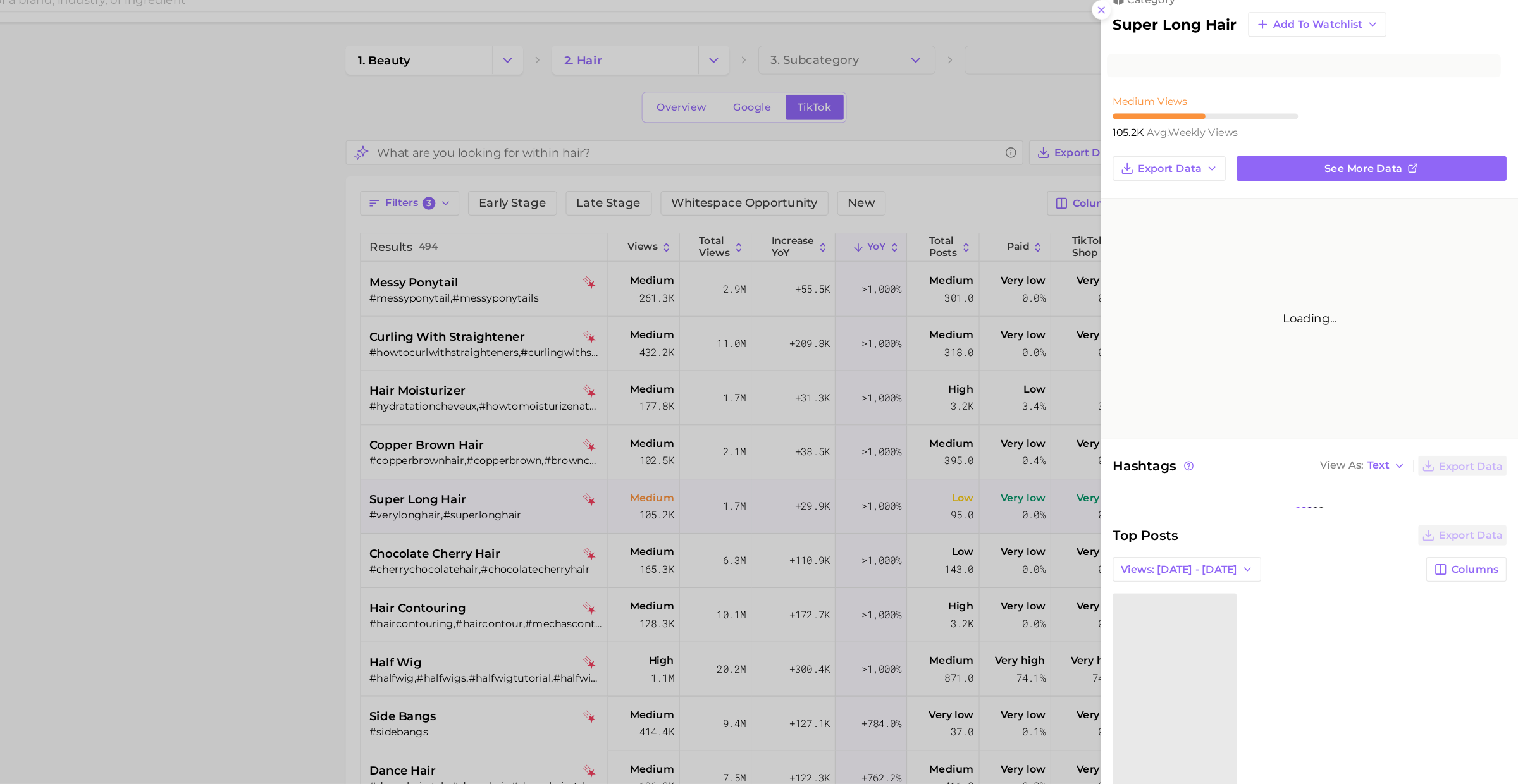
click at [569, 459] on div at bounding box center [759, 392] width 1518 height 784
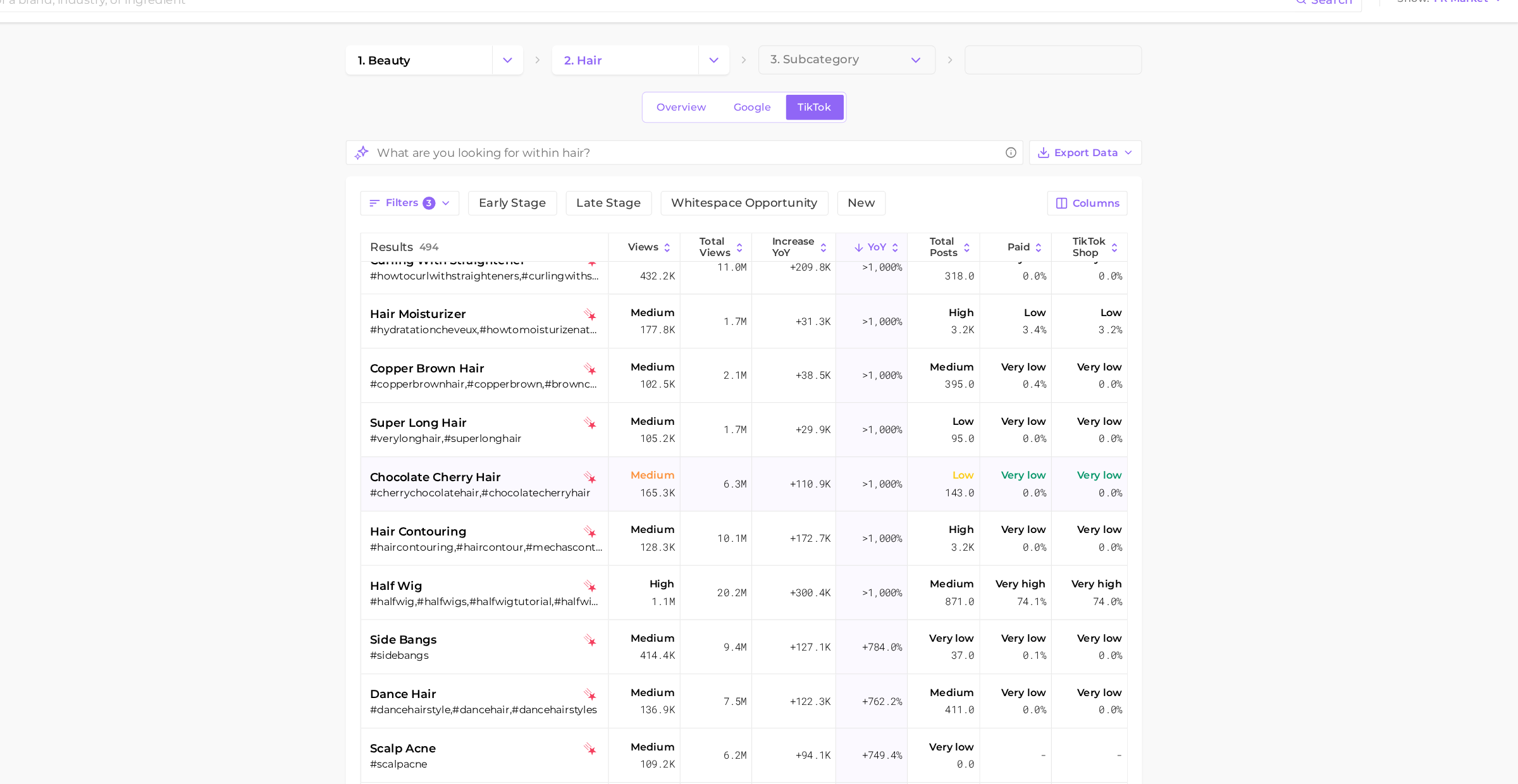
click at [619, 437] on span "chocolate cherry hair" at bounding box center [572, 437] width 114 height 15
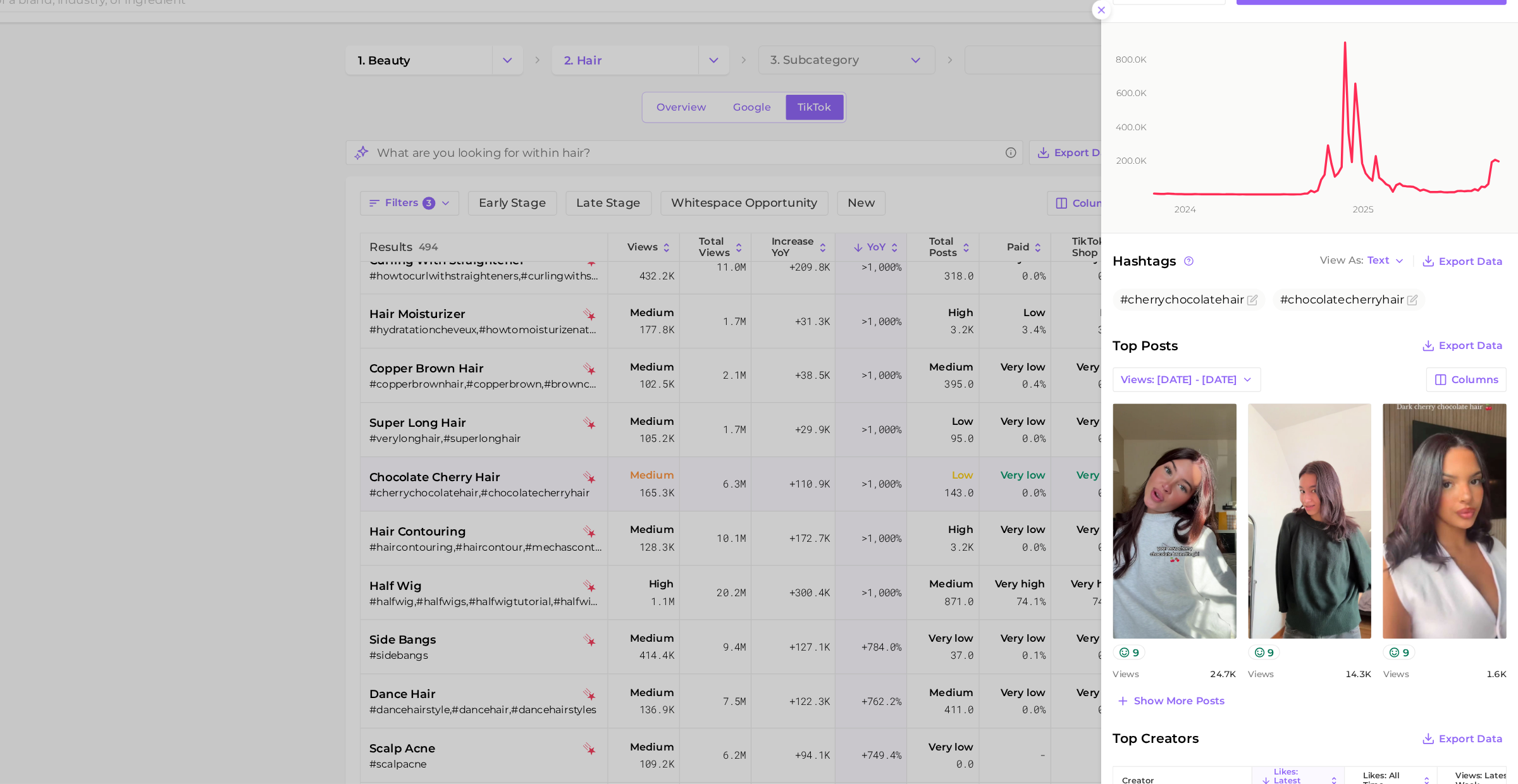
click at [601, 506] on div at bounding box center [759, 392] width 1518 height 784
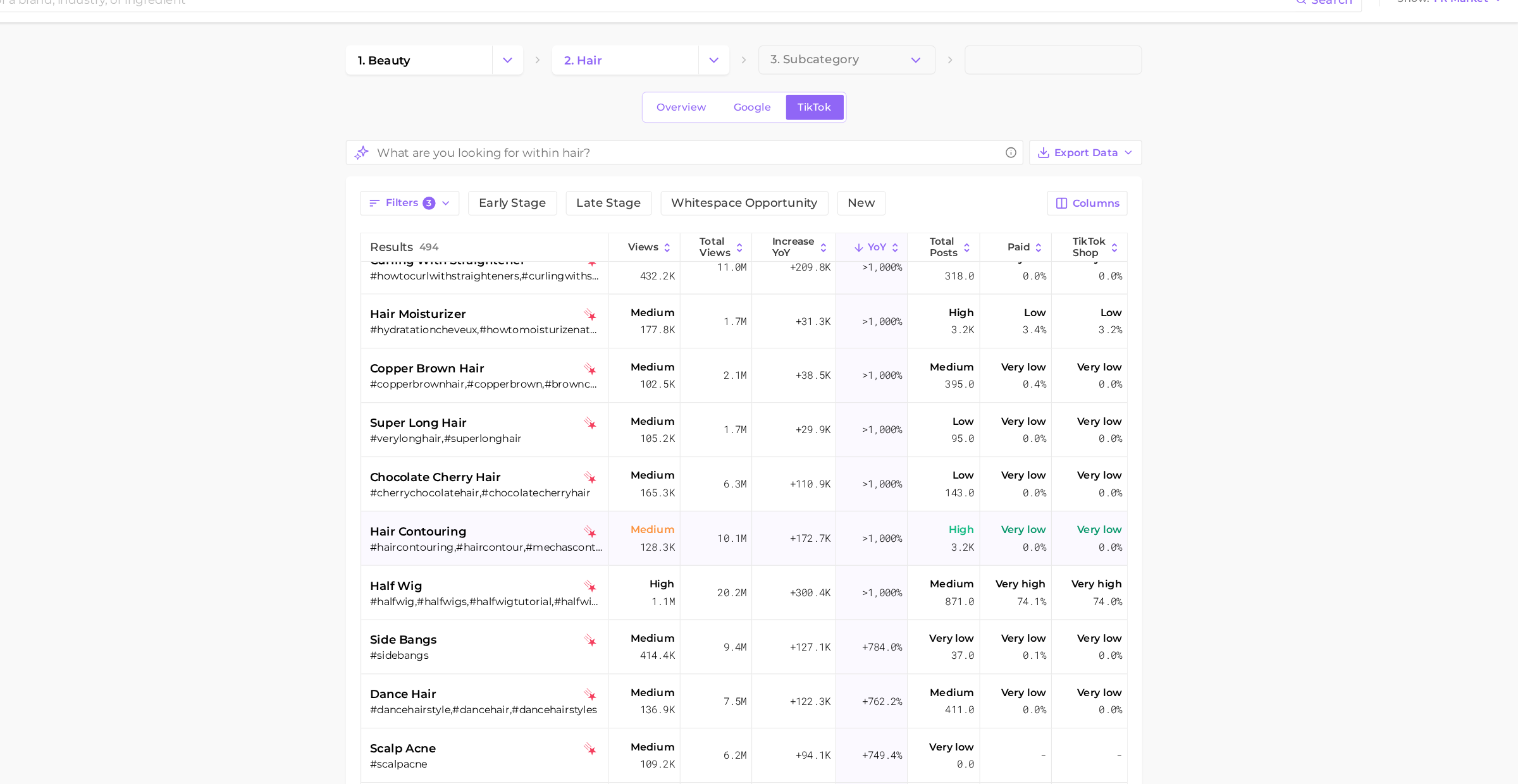
click at [606, 495] on div "#haircontouring,#haircontour,#mechascontour" at bounding box center [616, 499] width 203 height 12
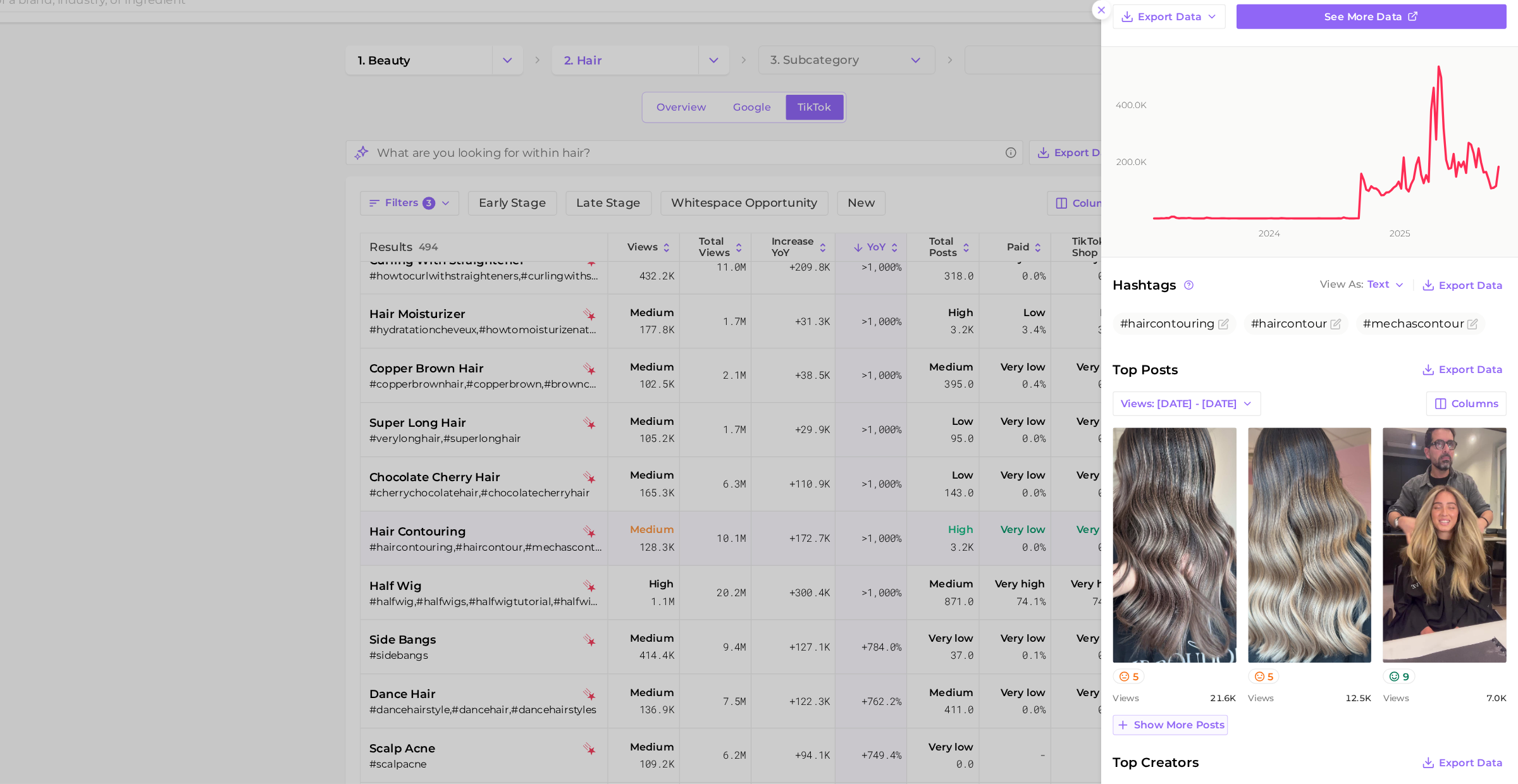
click at [1227, 645] on button "Show more posts" at bounding box center [1214, 654] width 100 height 18
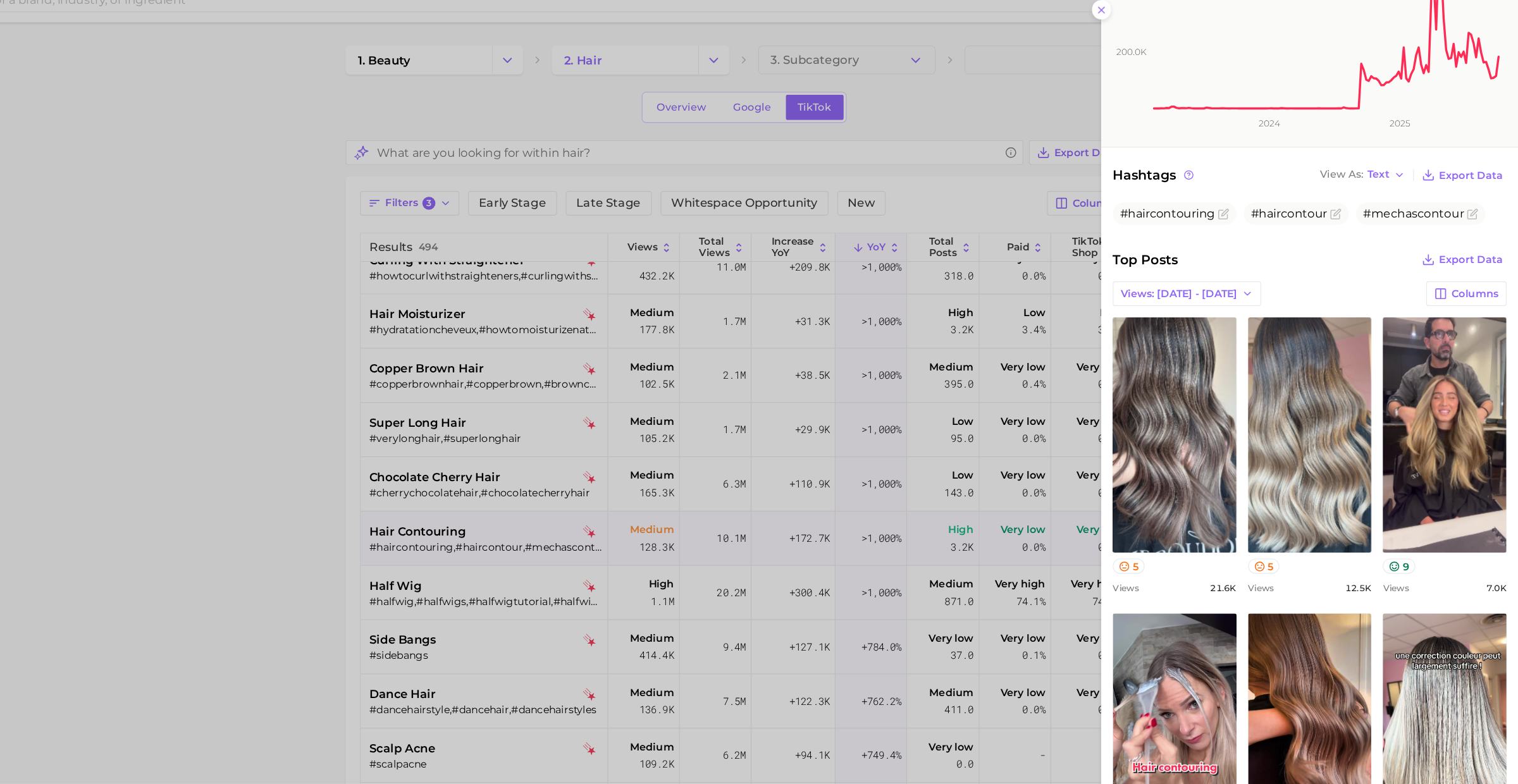
click at [596, 550] on div at bounding box center [759, 392] width 1518 height 784
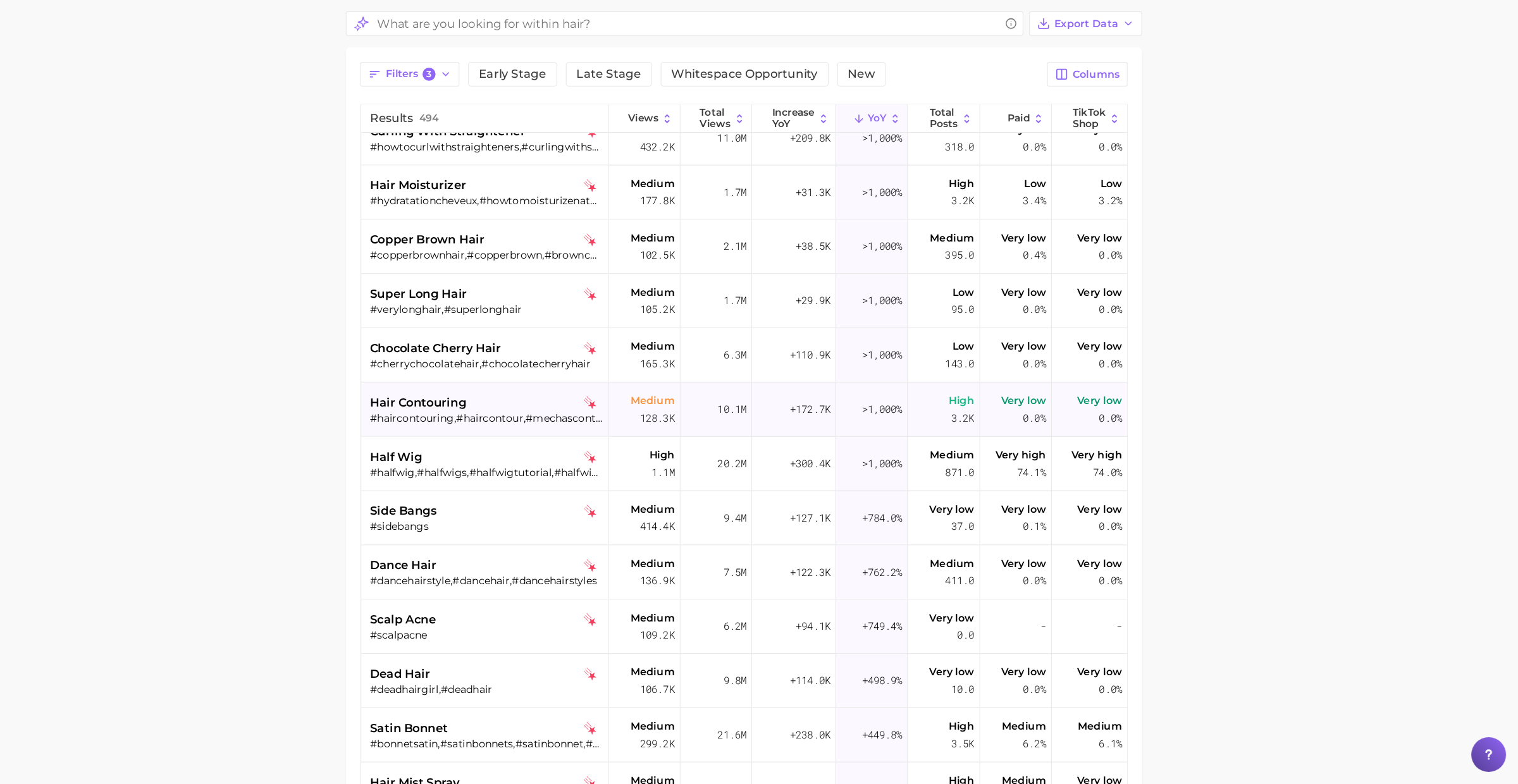
click at [639, 453] on div "hair contouring" at bounding box center [616, 450] width 203 height 15
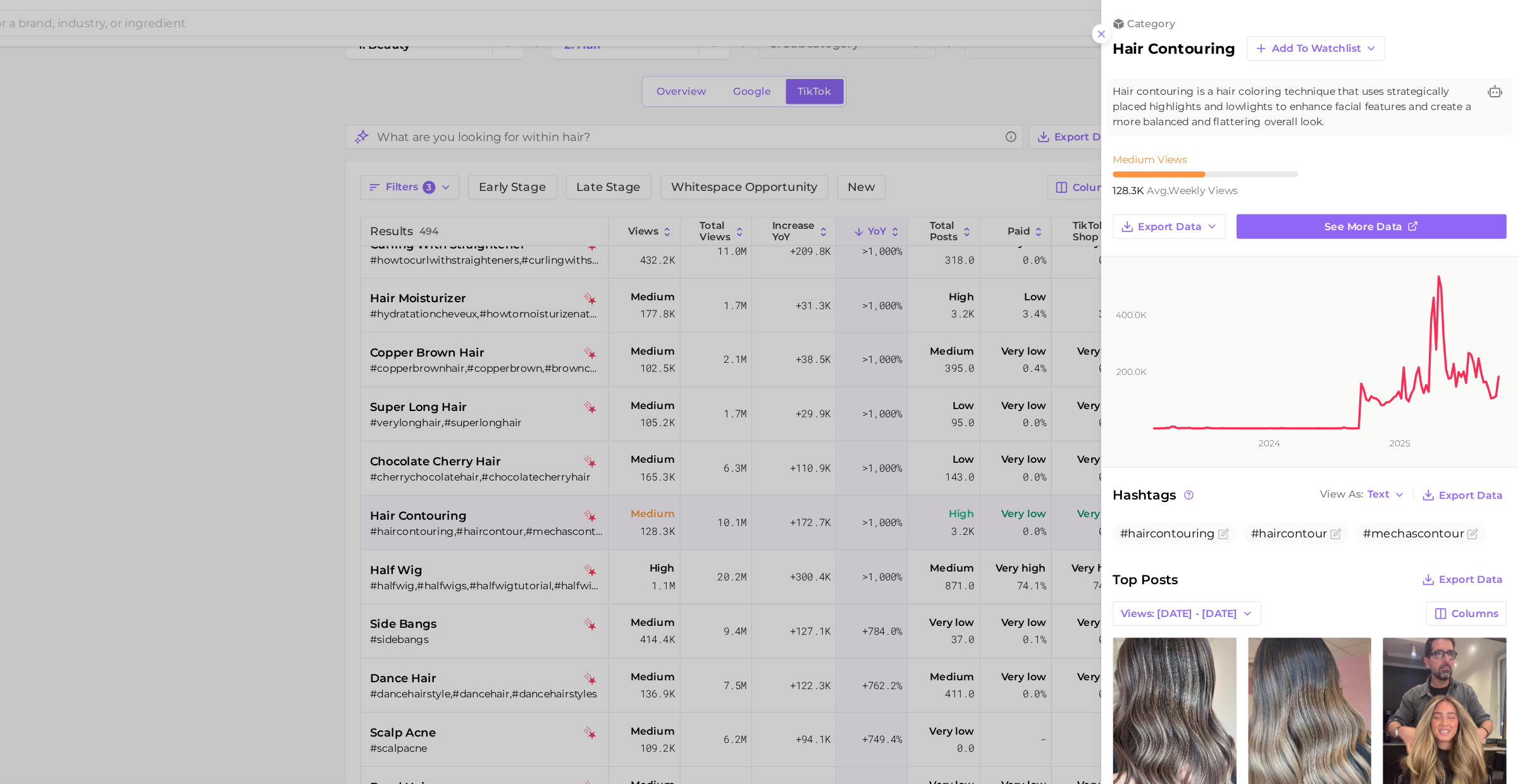
click at [639, 406] on div at bounding box center [759, 392] width 1518 height 784
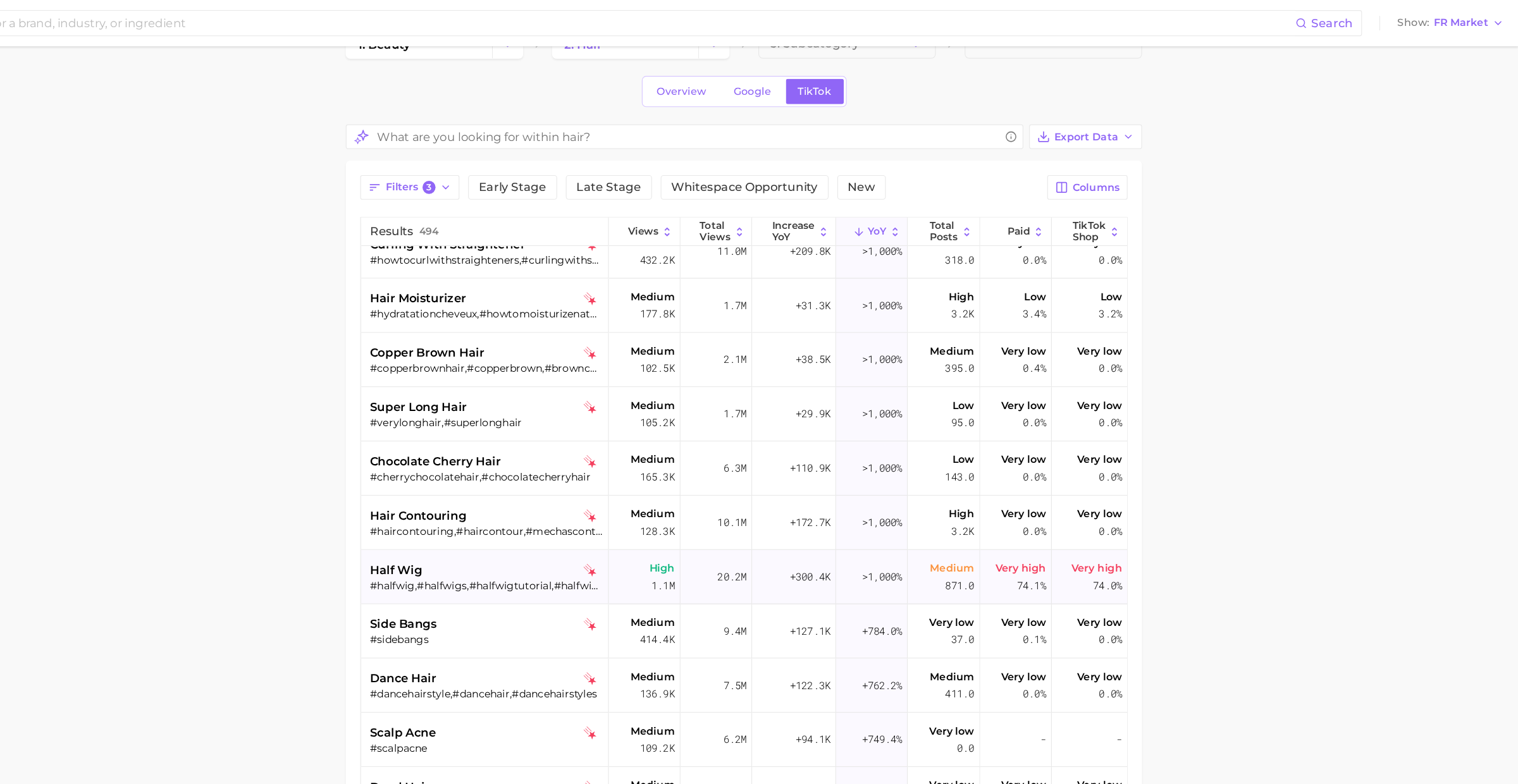
click at [606, 502] on div "half wig" at bounding box center [616, 498] width 203 height 15
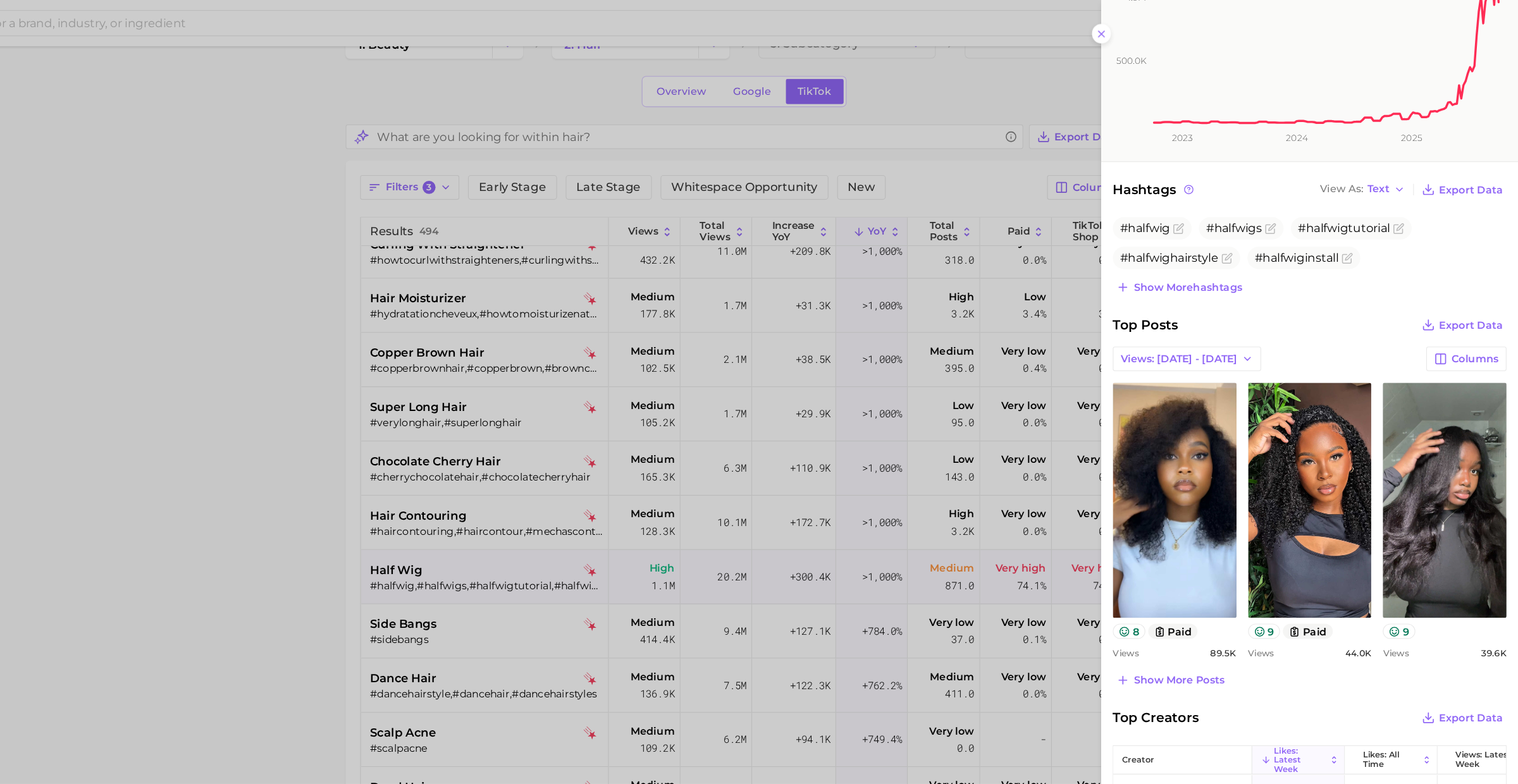
click at [642, 524] on div at bounding box center [759, 392] width 1518 height 784
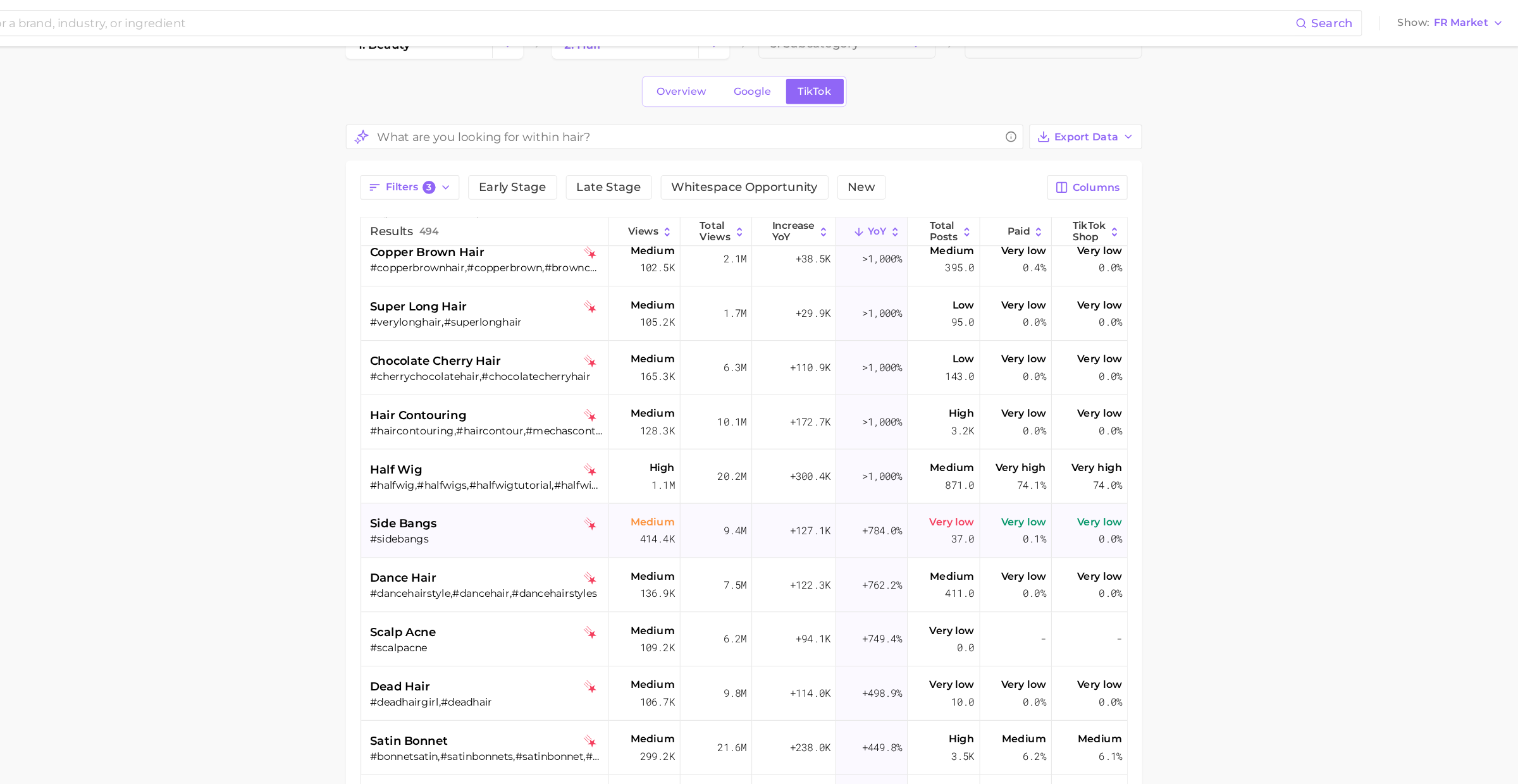
click at [630, 458] on div "side bangs" at bounding box center [616, 457] width 203 height 15
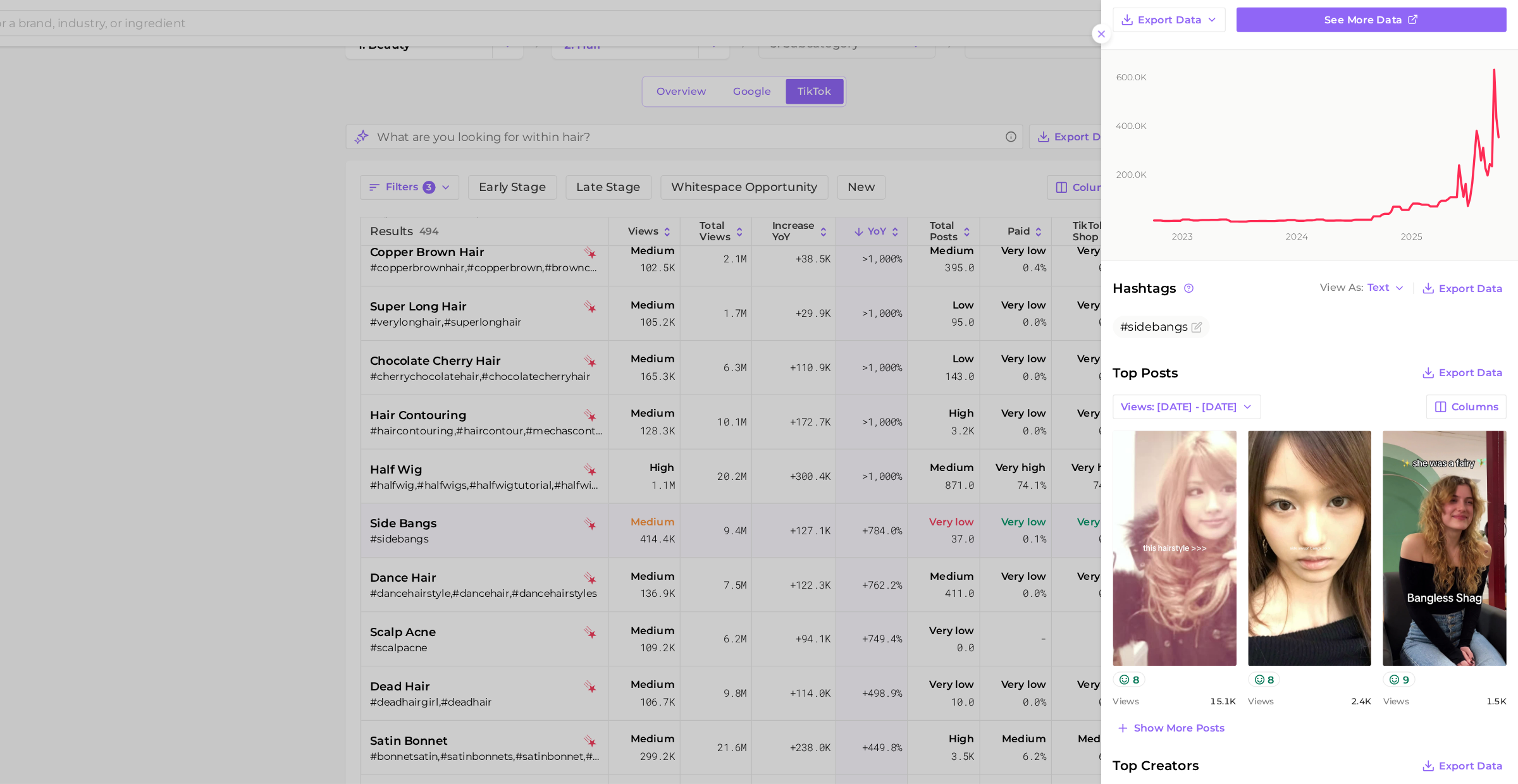
click at [1284, 619] on div "Top Posts Export Data Views: Sep 28 - Oct 5 Columns view post on TikTok 8 Views…" at bounding box center [1335, 481] width 344 height 328
click at [1228, 632] on span "Show more posts" at bounding box center [1221, 637] width 79 height 11
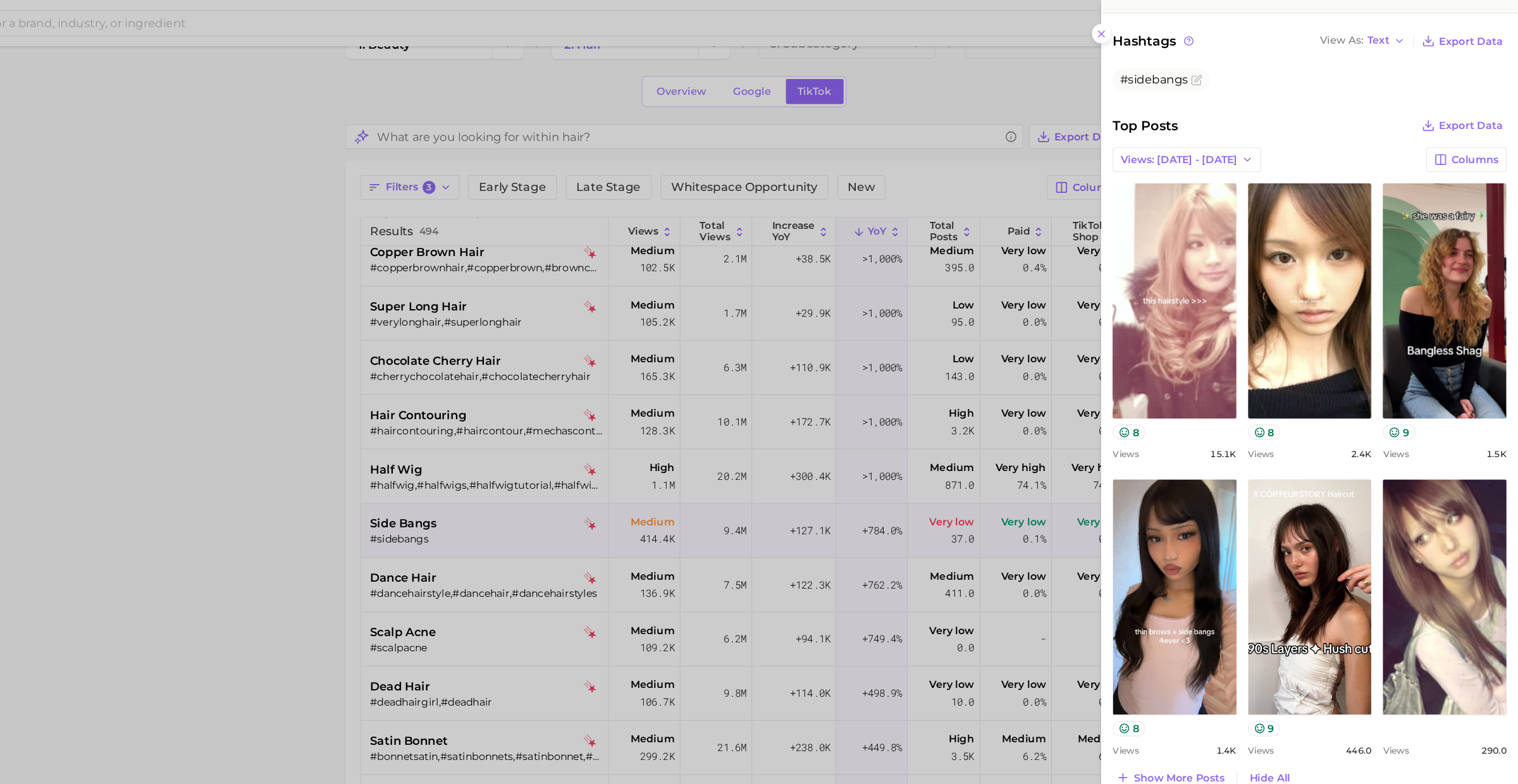
scroll to position [386, 0]
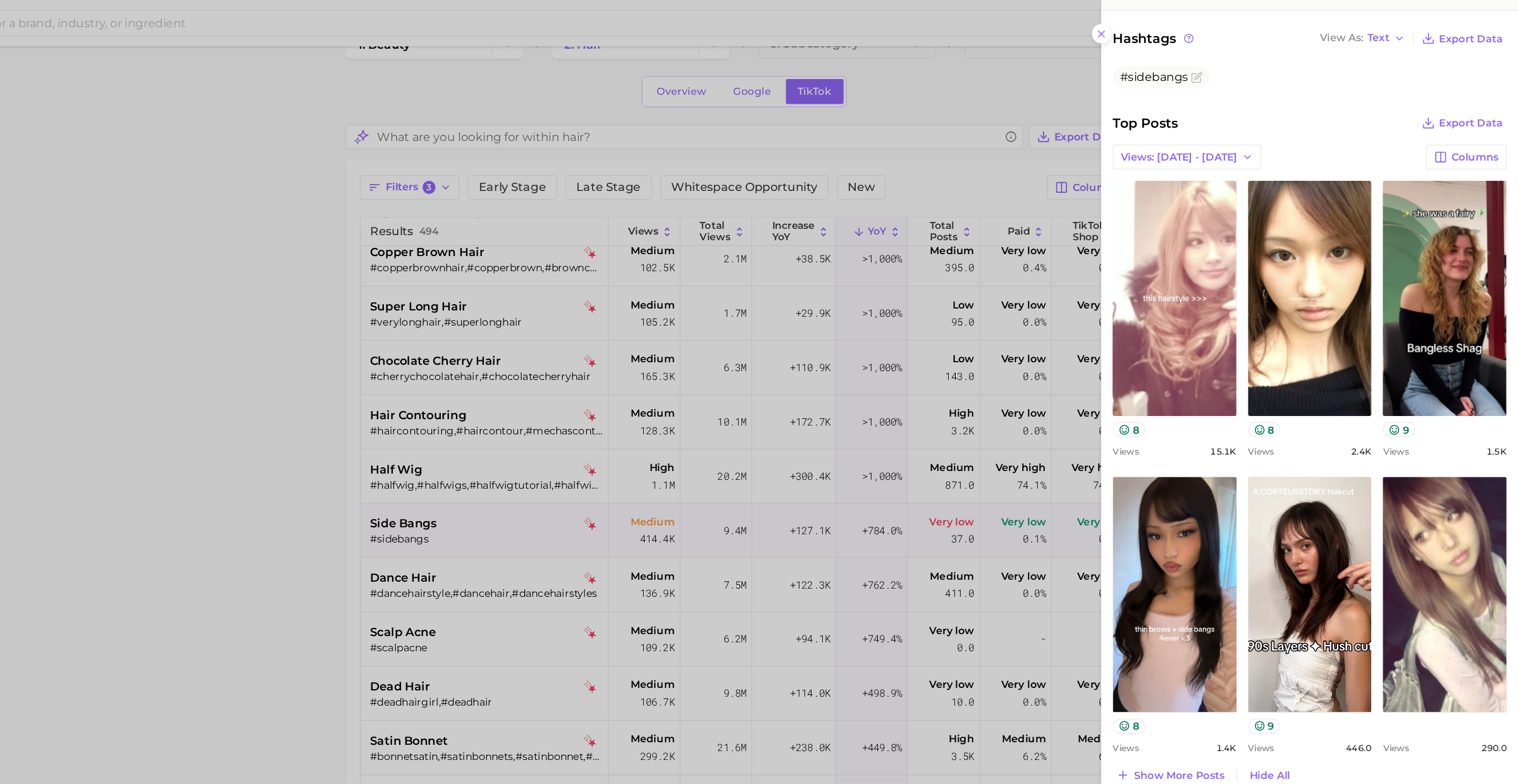
click at [652, 466] on div at bounding box center [759, 392] width 1518 height 784
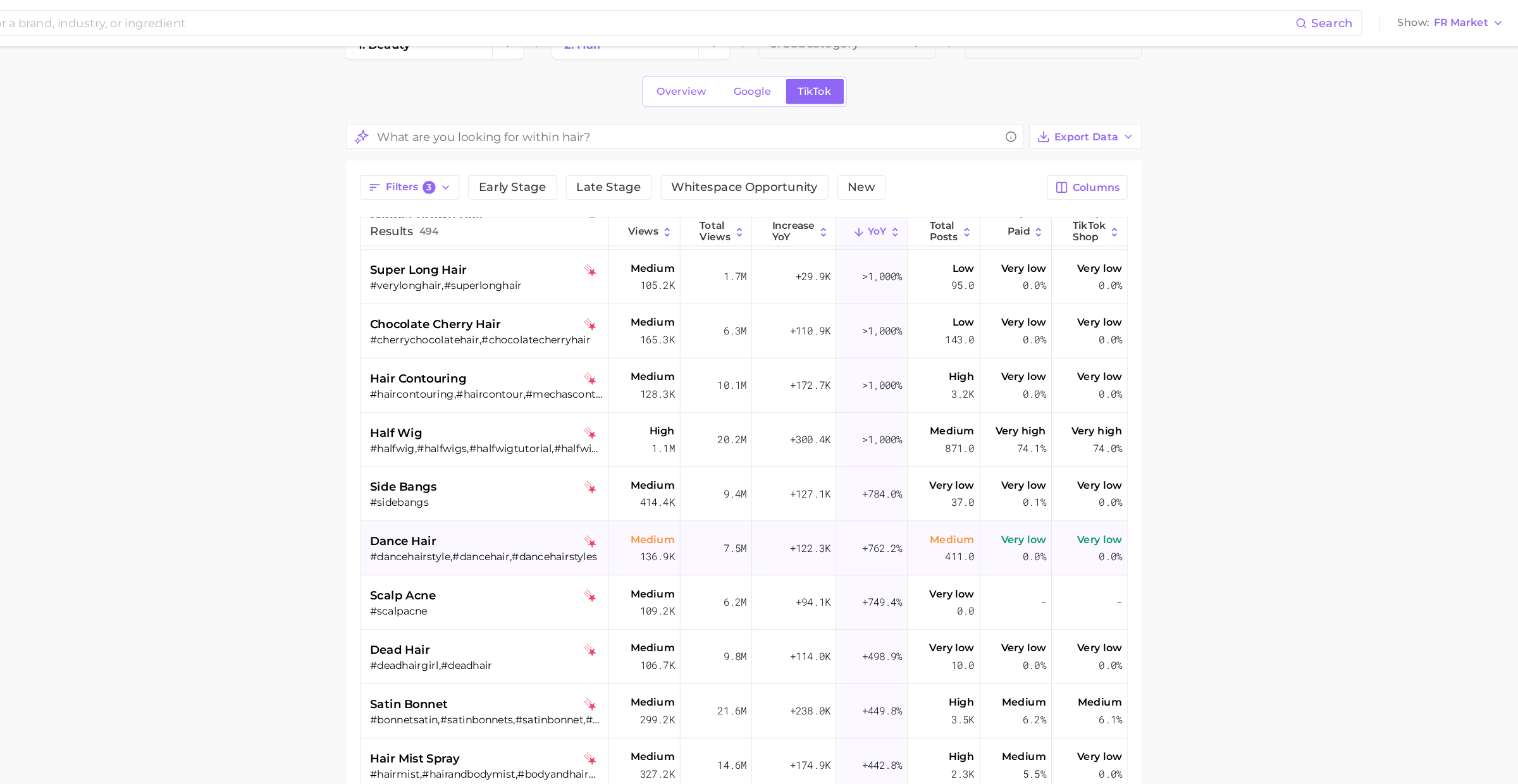
scroll to position [188, 0]
click at [630, 469] on div "dance hair" at bounding box center [616, 471] width 203 height 15
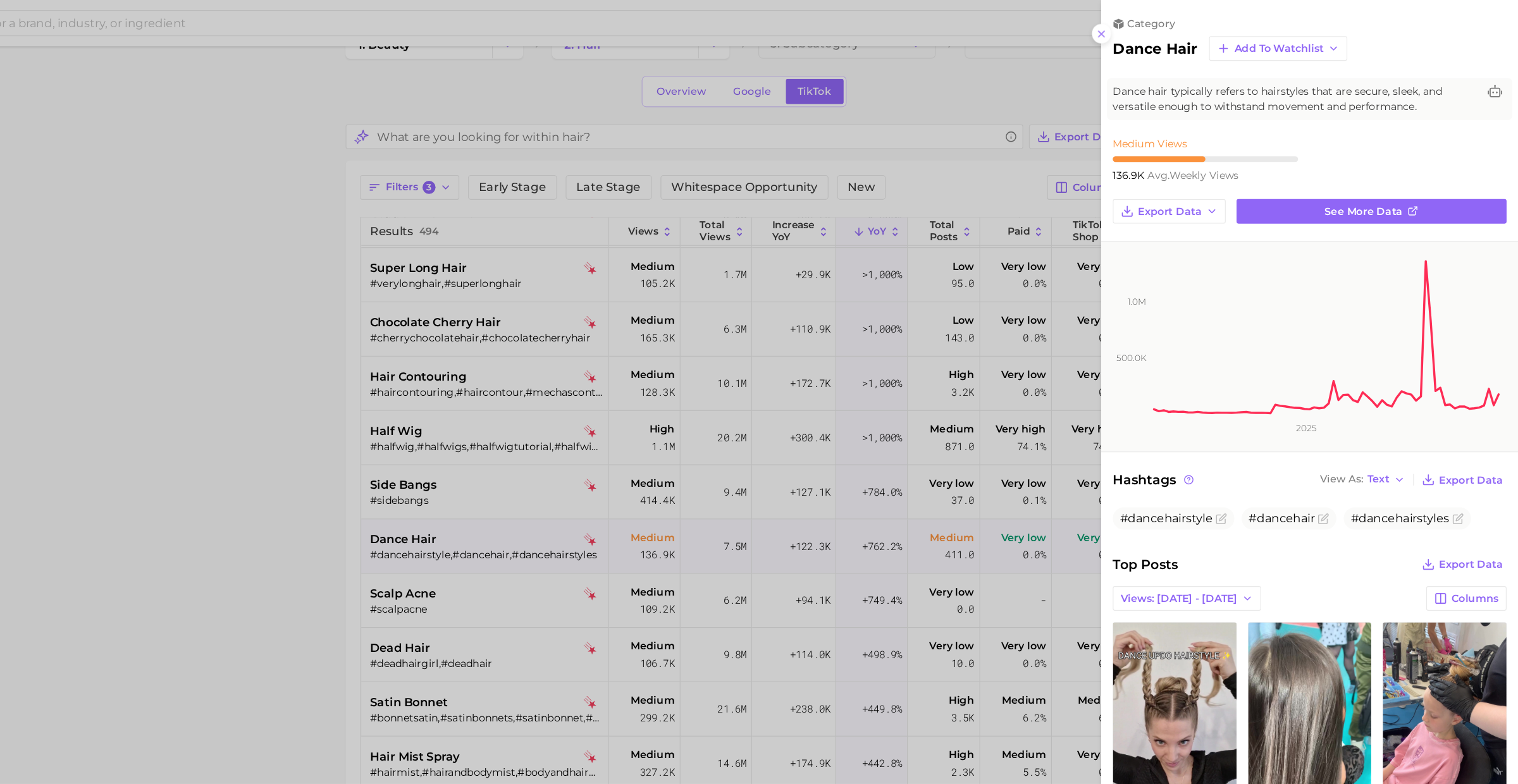
scroll to position [0, 0]
click at [632, 471] on div at bounding box center [759, 392] width 1518 height 784
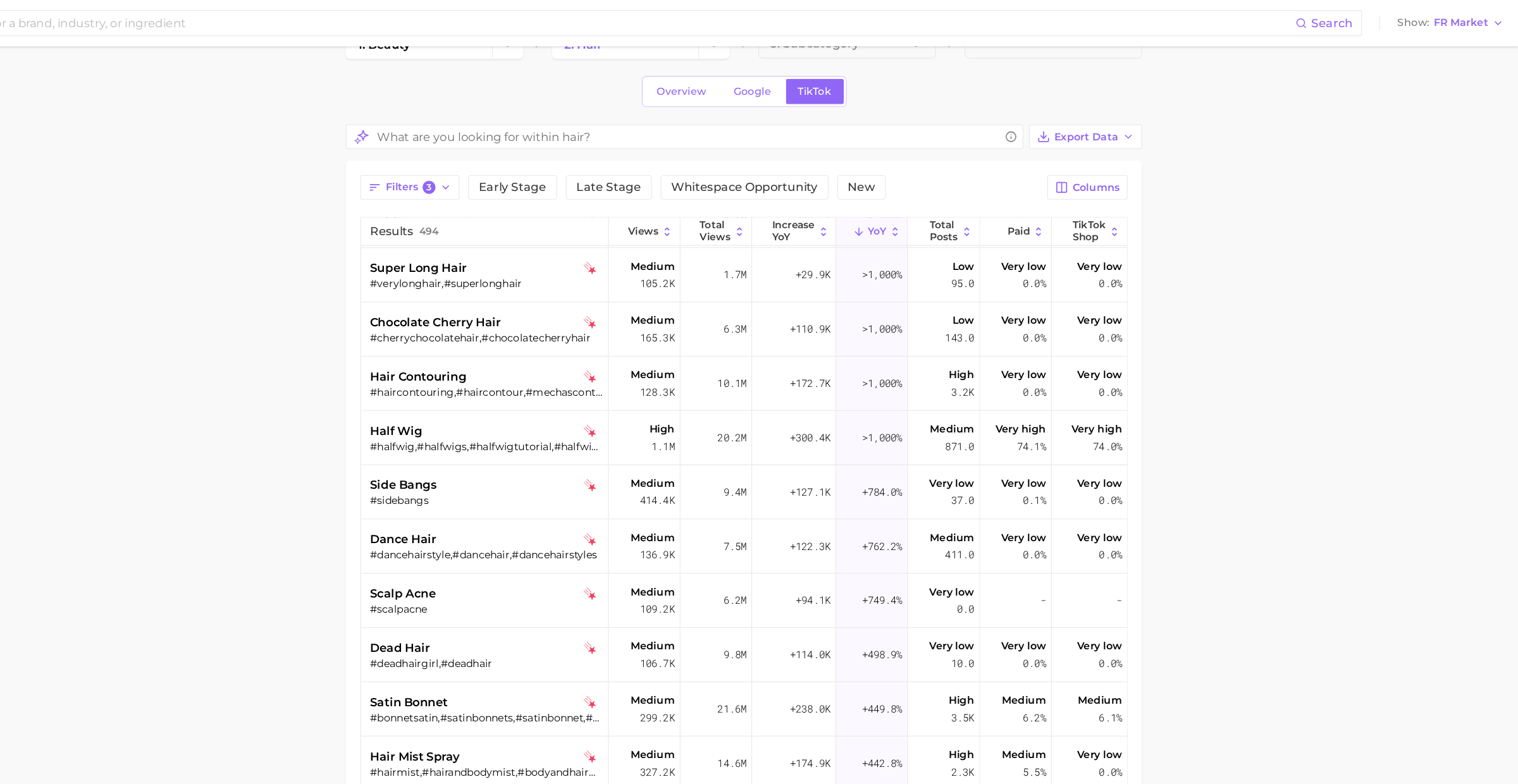
click at [630, 514] on div "scalp acne" at bounding box center [616, 518] width 203 height 15
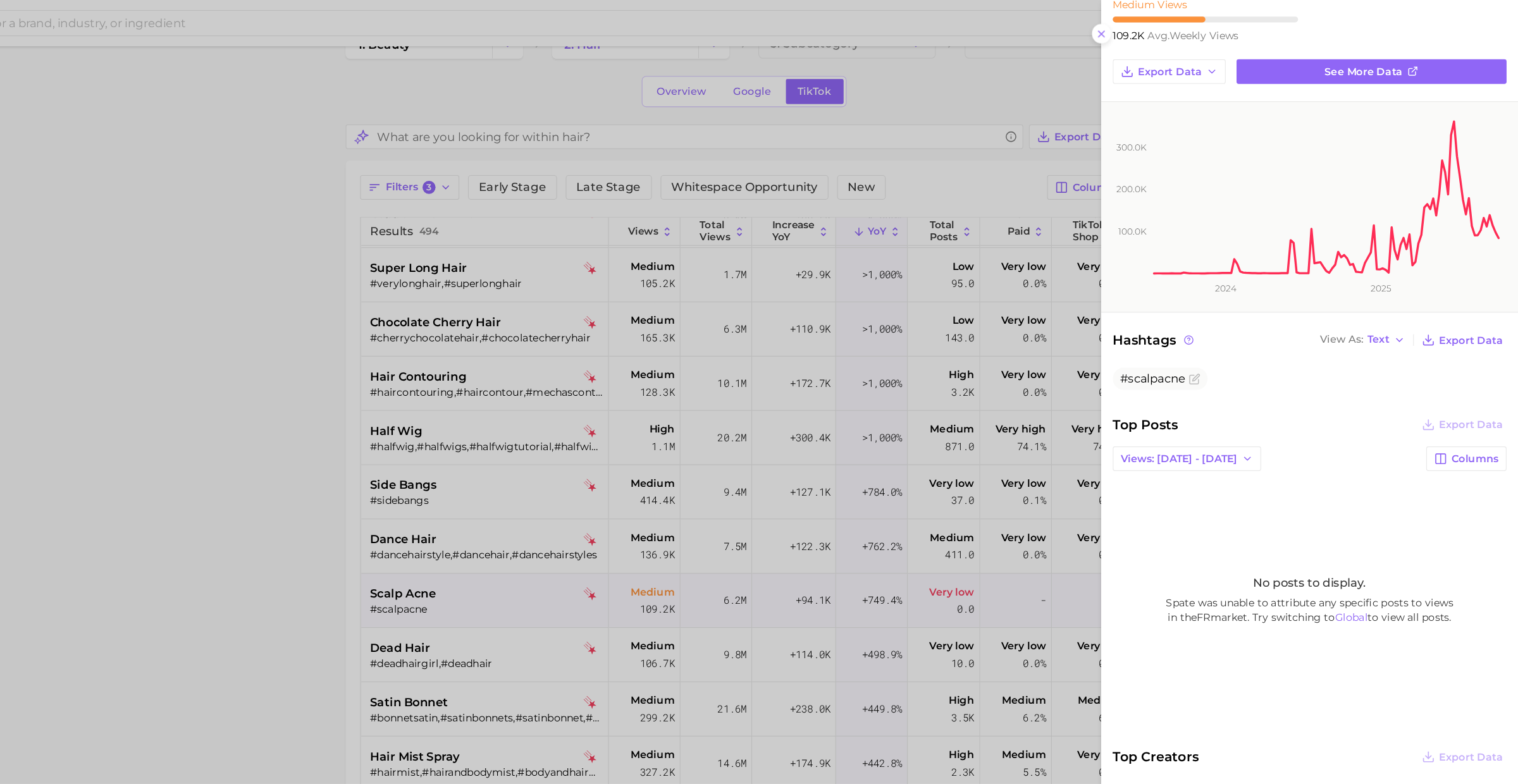
scroll to position [160, 0]
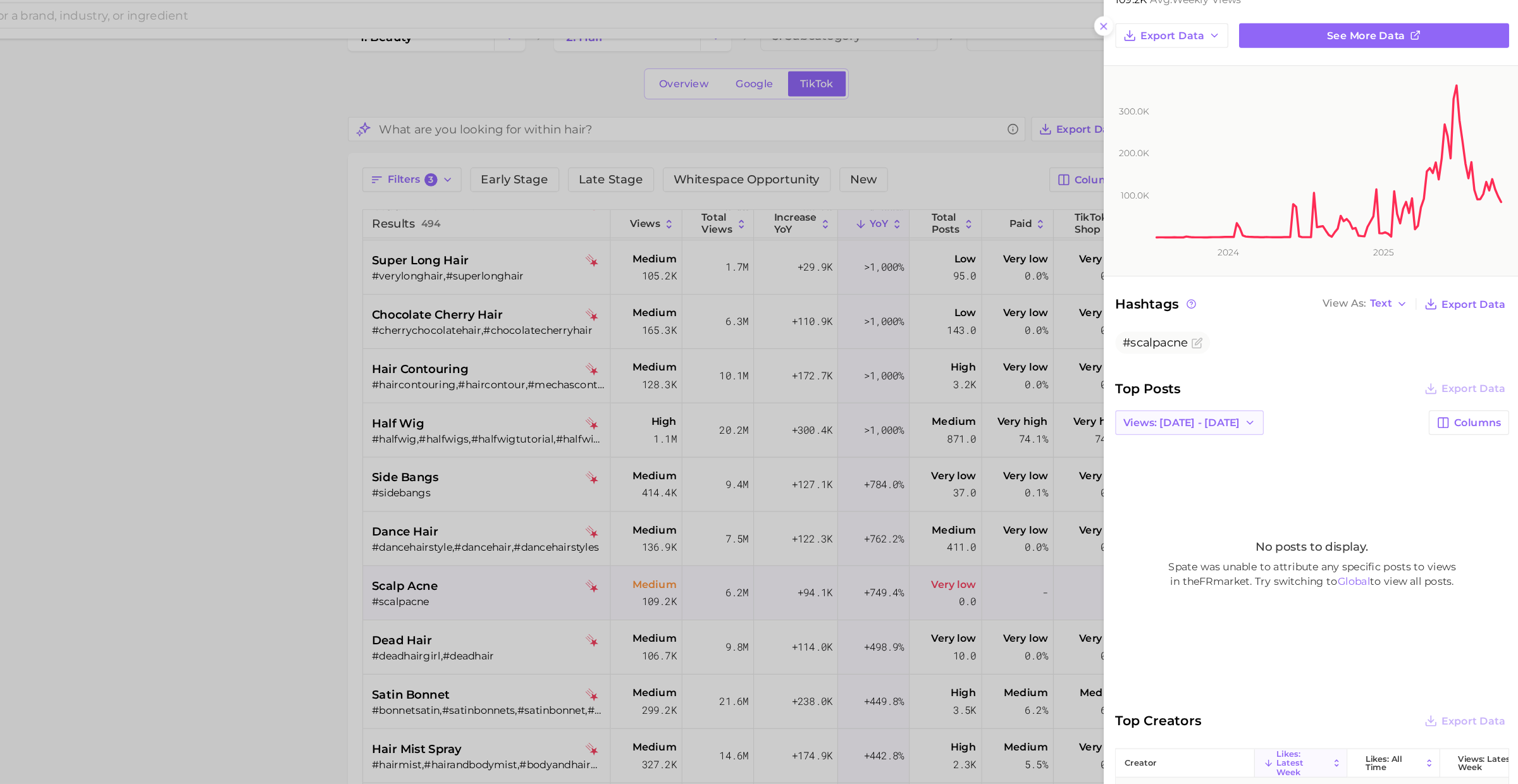
click at [1250, 380] on button "Views: Sep 28 - Oct 5" at bounding box center [1228, 376] width 129 height 21
click at [1237, 419] on span "Views: Sep 21 - 28" at bounding box center [1221, 423] width 102 height 11
click at [1251, 372] on button "Views: Sep 21 - 28" at bounding box center [1228, 376] width 129 height 21
click at [1229, 403] on button "Views: Sep 28 - Oct 5" at bounding box center [1233, 399] width 139 height 23
click at [590, 528] on div at bounding box center [759, 392] width 1518 height 784
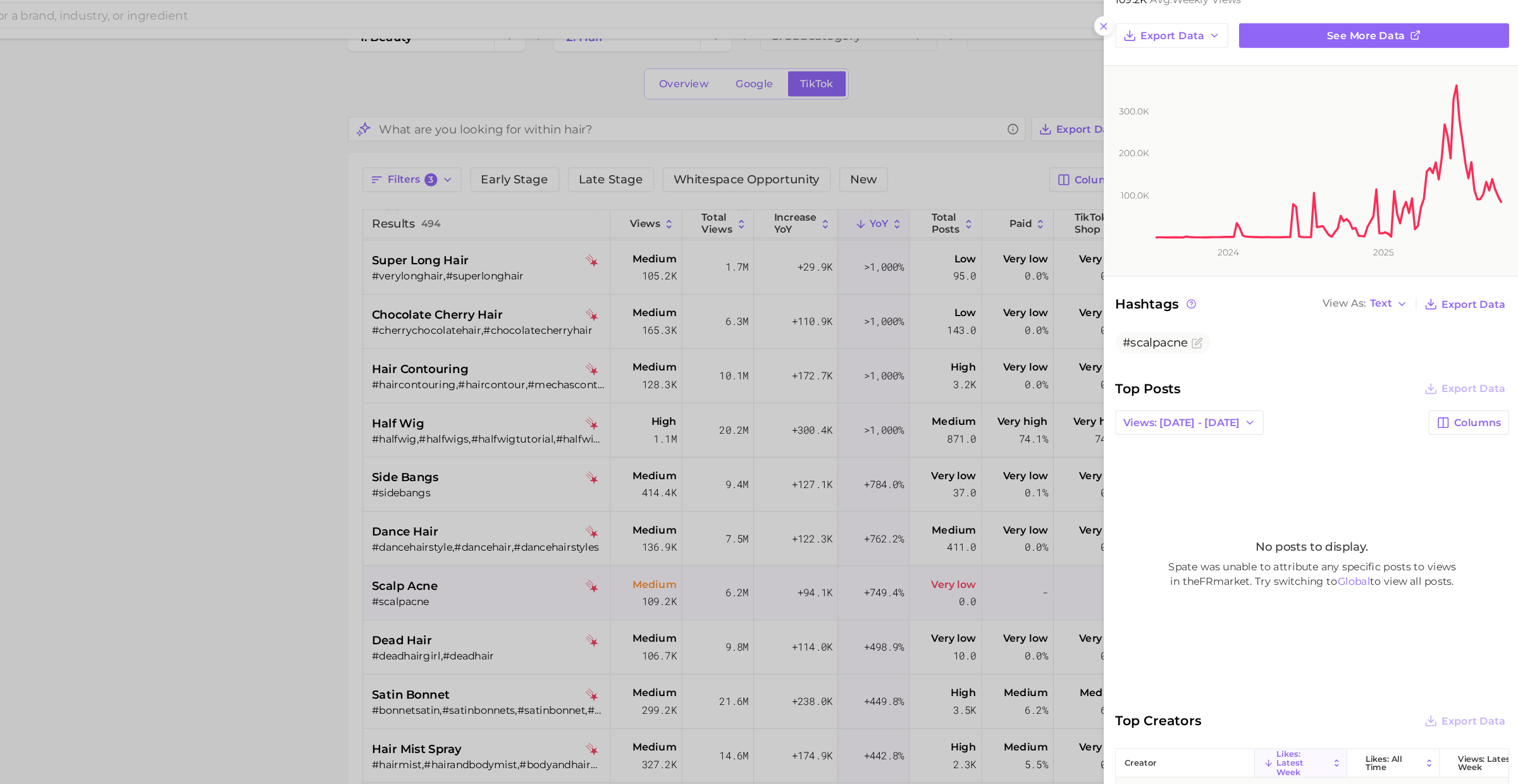
scroll to position [0, 0]
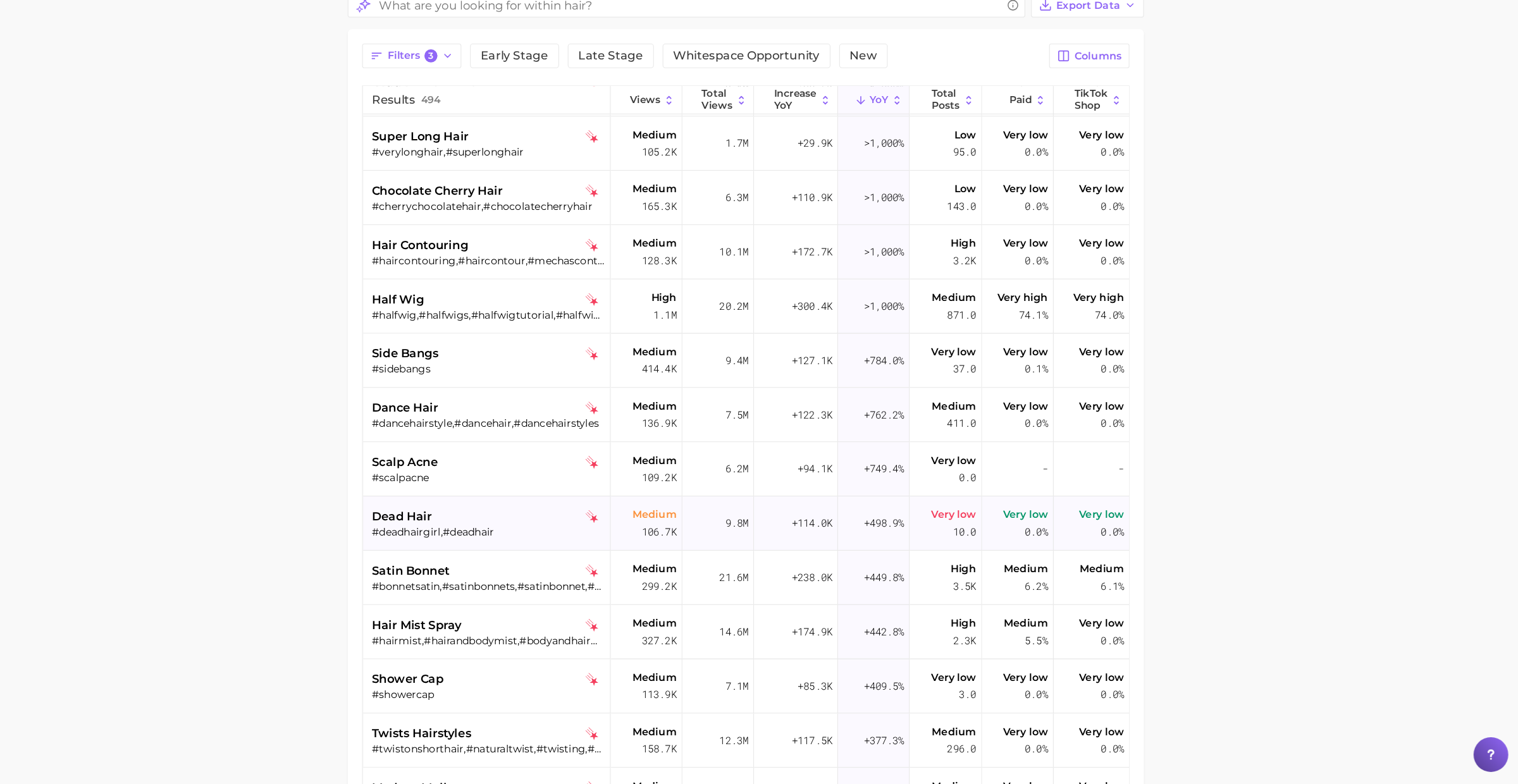
click at [599, 559] on div "#deadhairgirl,#deadhair" at bounding box center [616, 563] width 203 height 12
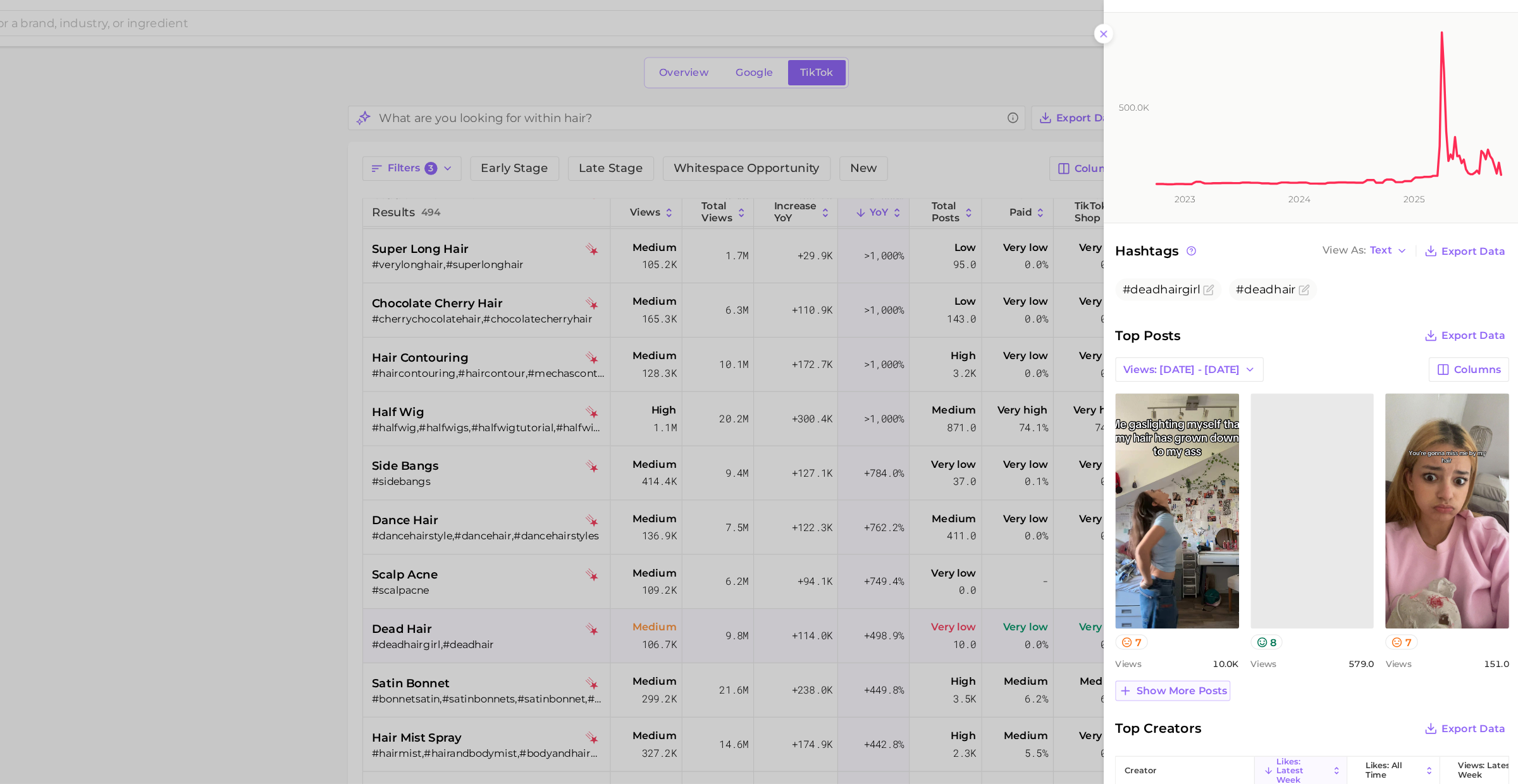
click at [1203, 606] on span "Show more posts" at bounding box center [1221, 604] width 79 height 11
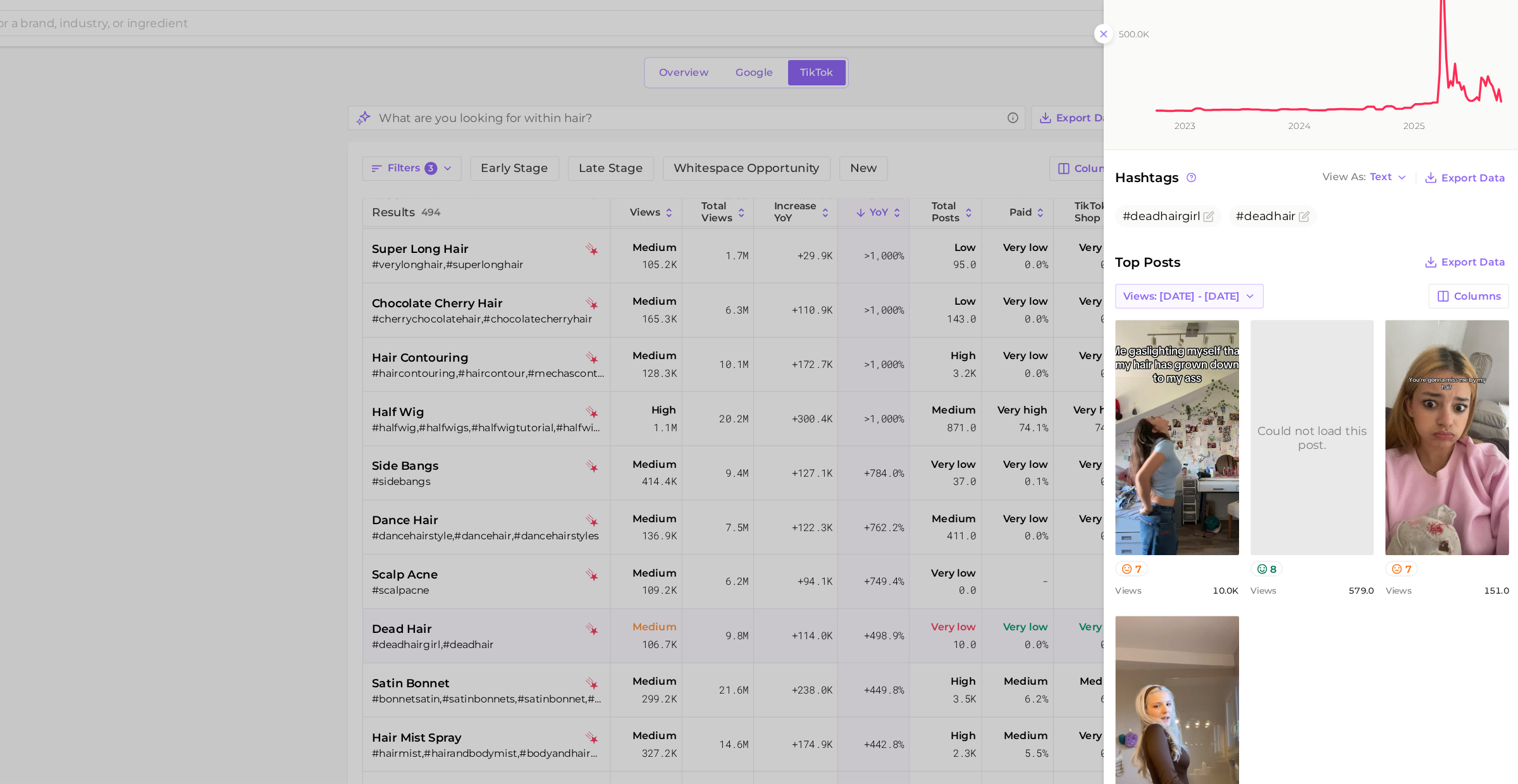
scroll to position [260, 0]
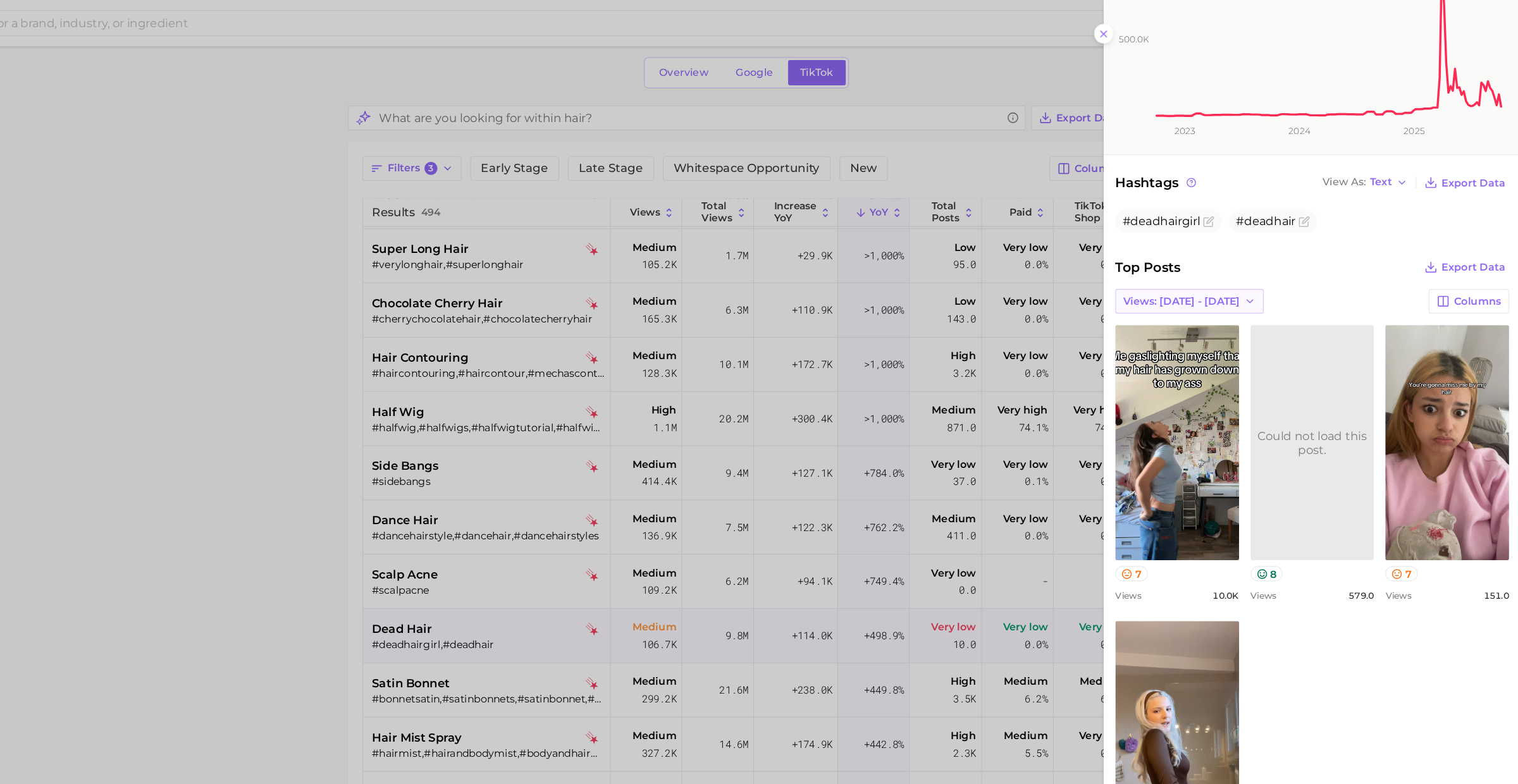
click at [1204, 263] on span "Views: Sep 28 - Oct 5" at bounding box center [1222, 263] width 102 height 11
click at [1200, 307] on span "Views: Sep 21 - 28" at bounding box center [1221, 310] width 102 height 11
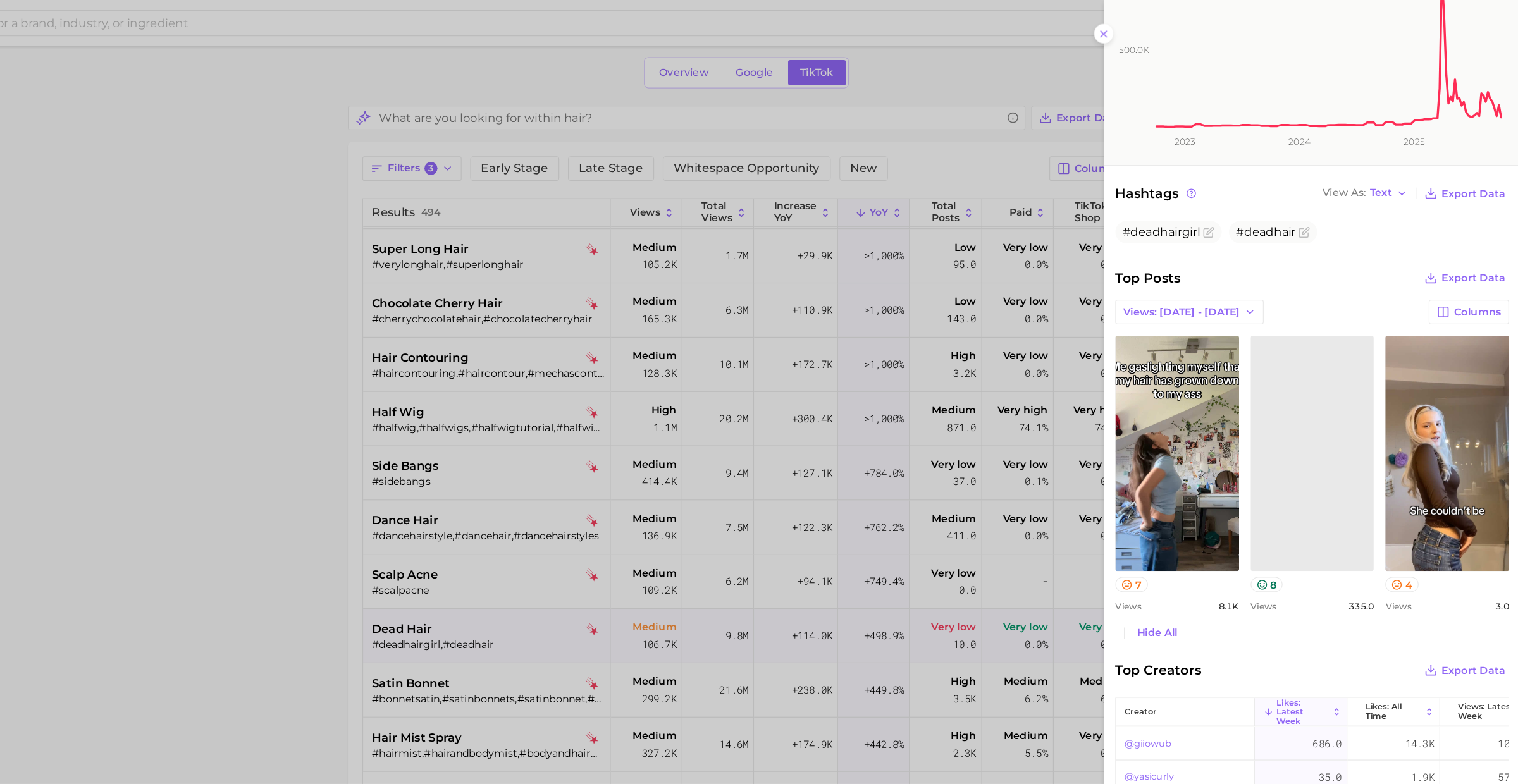
scroll to position [256, 0]
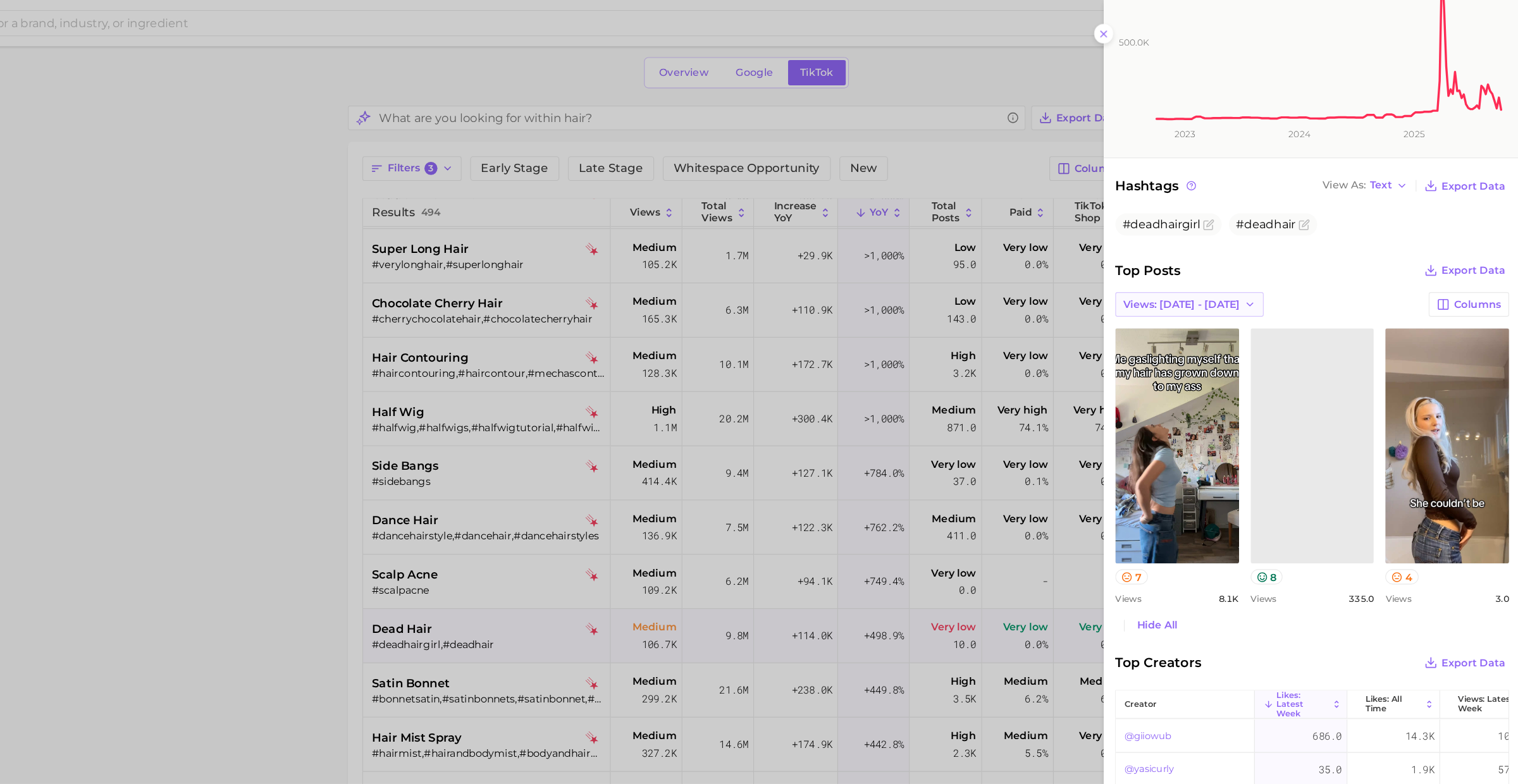
click at [1220, 273] on button "Views: Sep 21 - 28" at bounding box center [1228, 266] width 129 height 21
click at [1218, 289] on span "Views: Sep 28 - Oct 5" at bounding box center [1221, 290] width 102 height 11
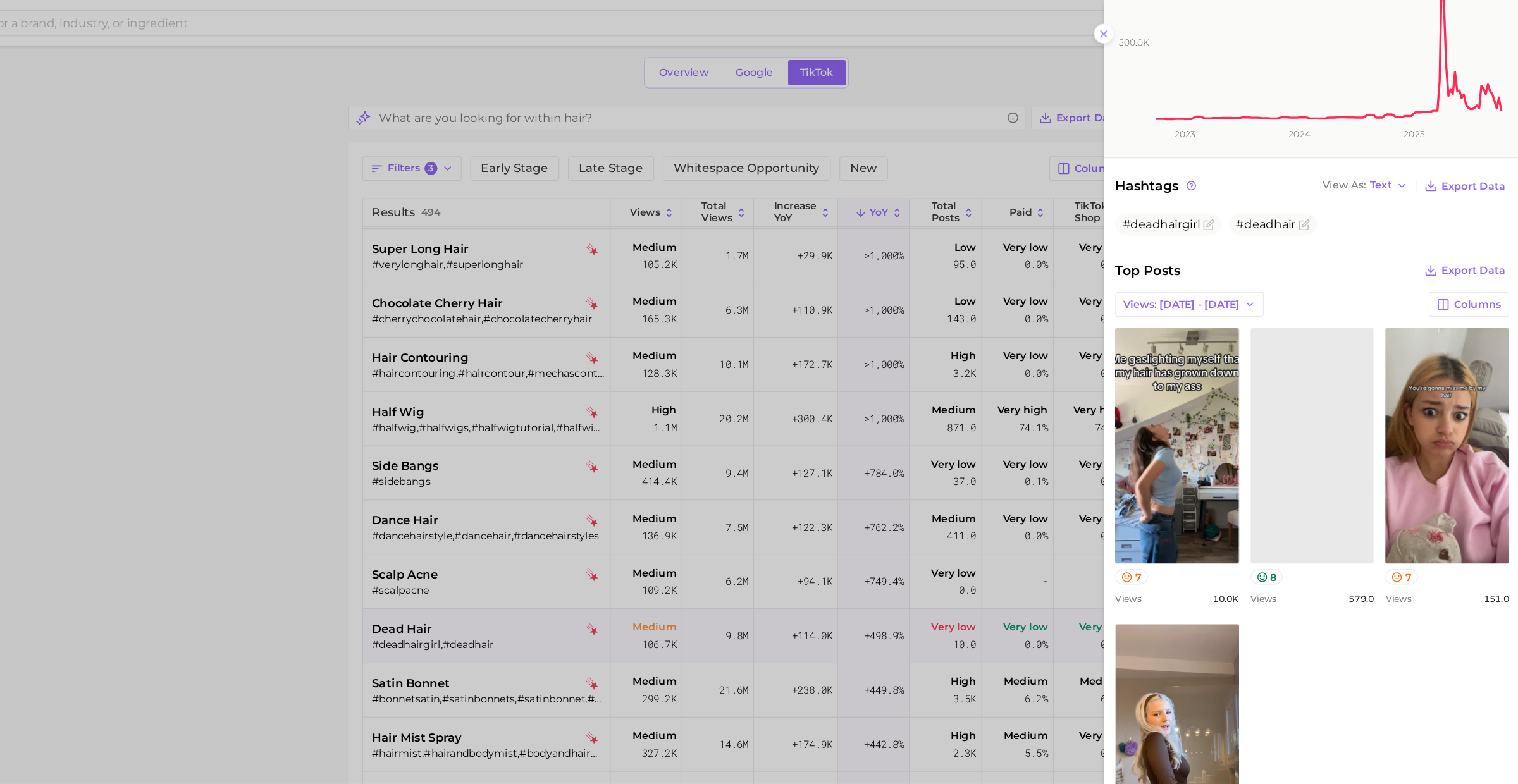
click at [573, 535] on div at bounding box center [759, 392] width 1518 height 784
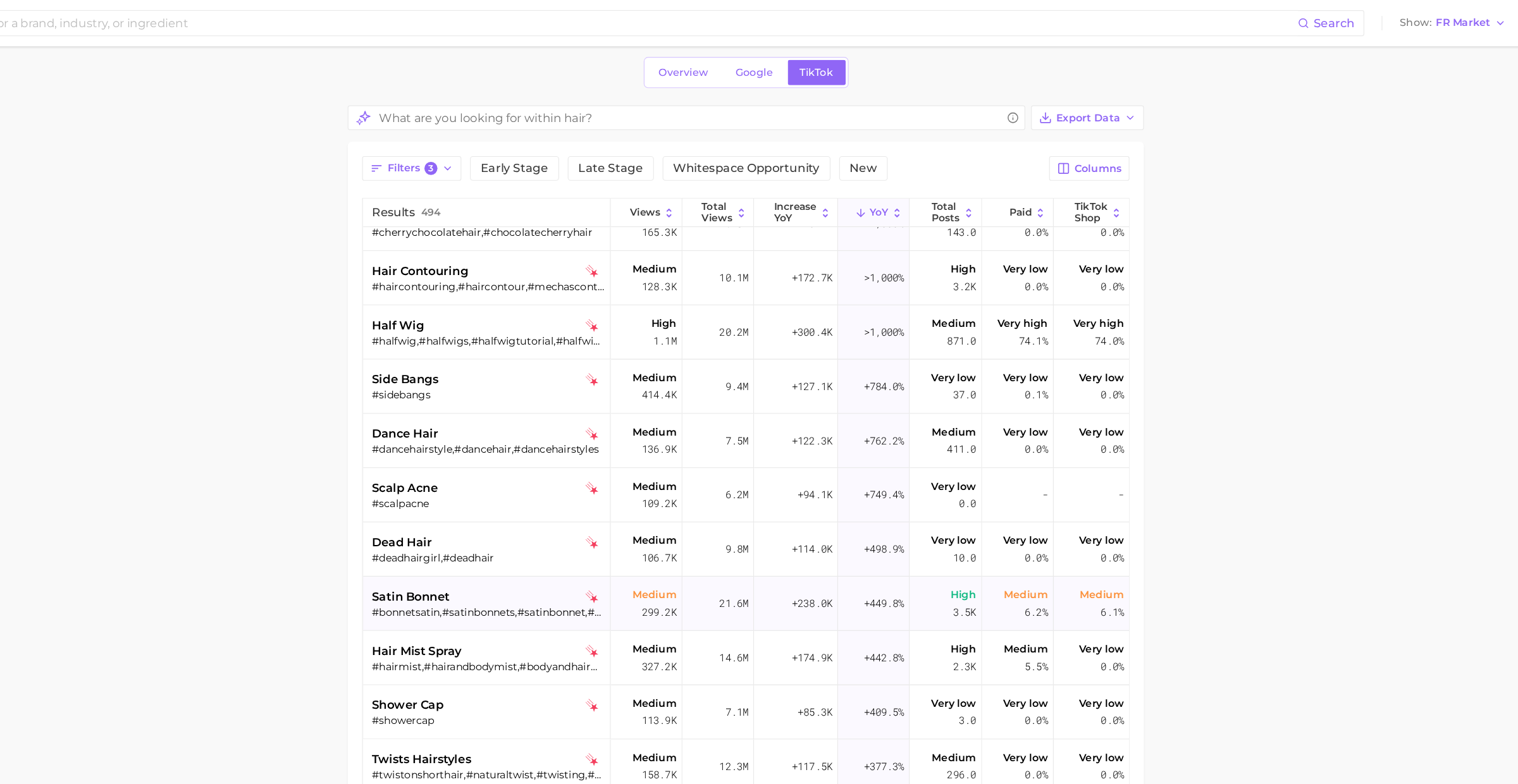
click at [591, 518] on div "satin bonnet" at bounding box center [616, 521] width 203 height 15
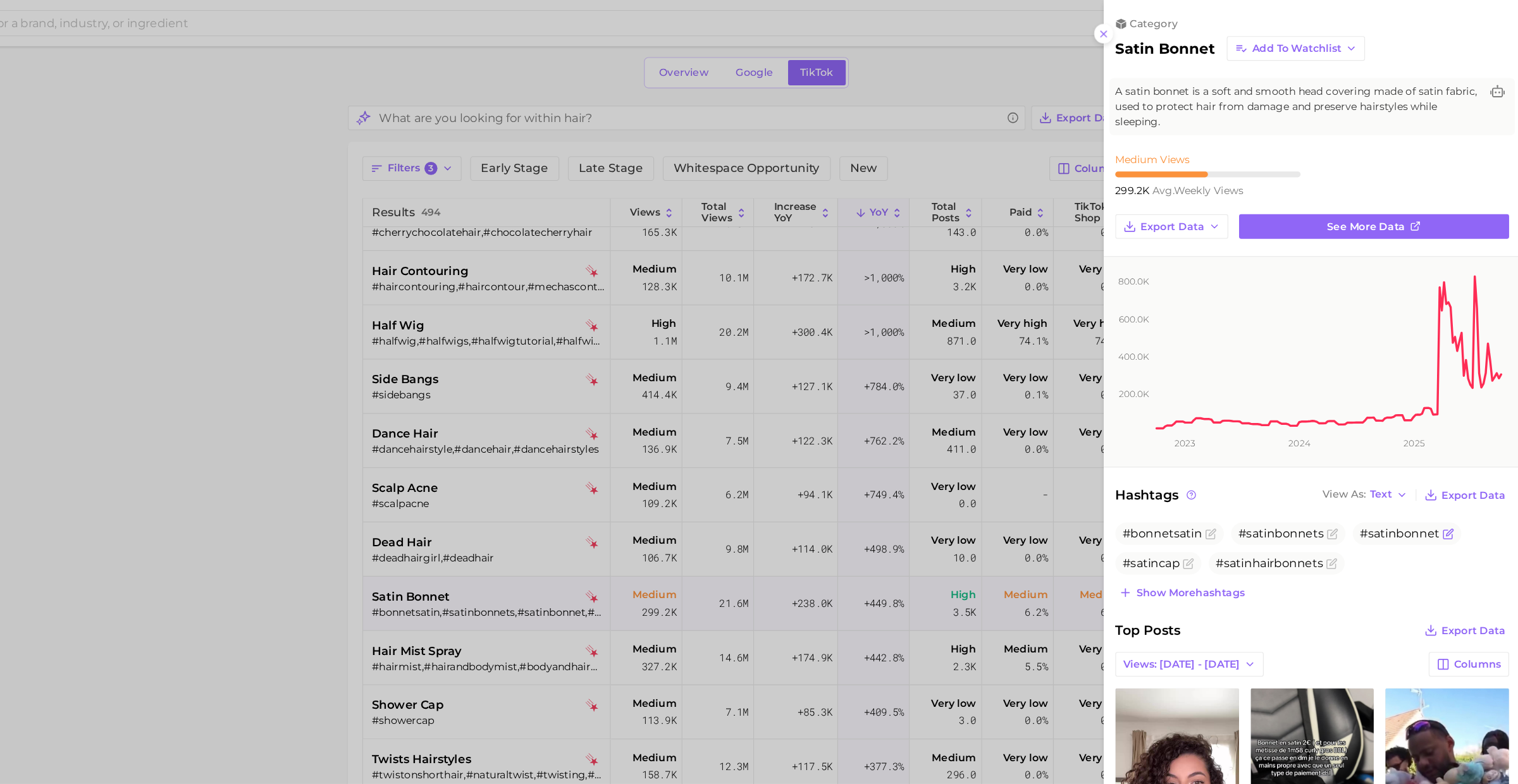
scroll to position [0, 0]
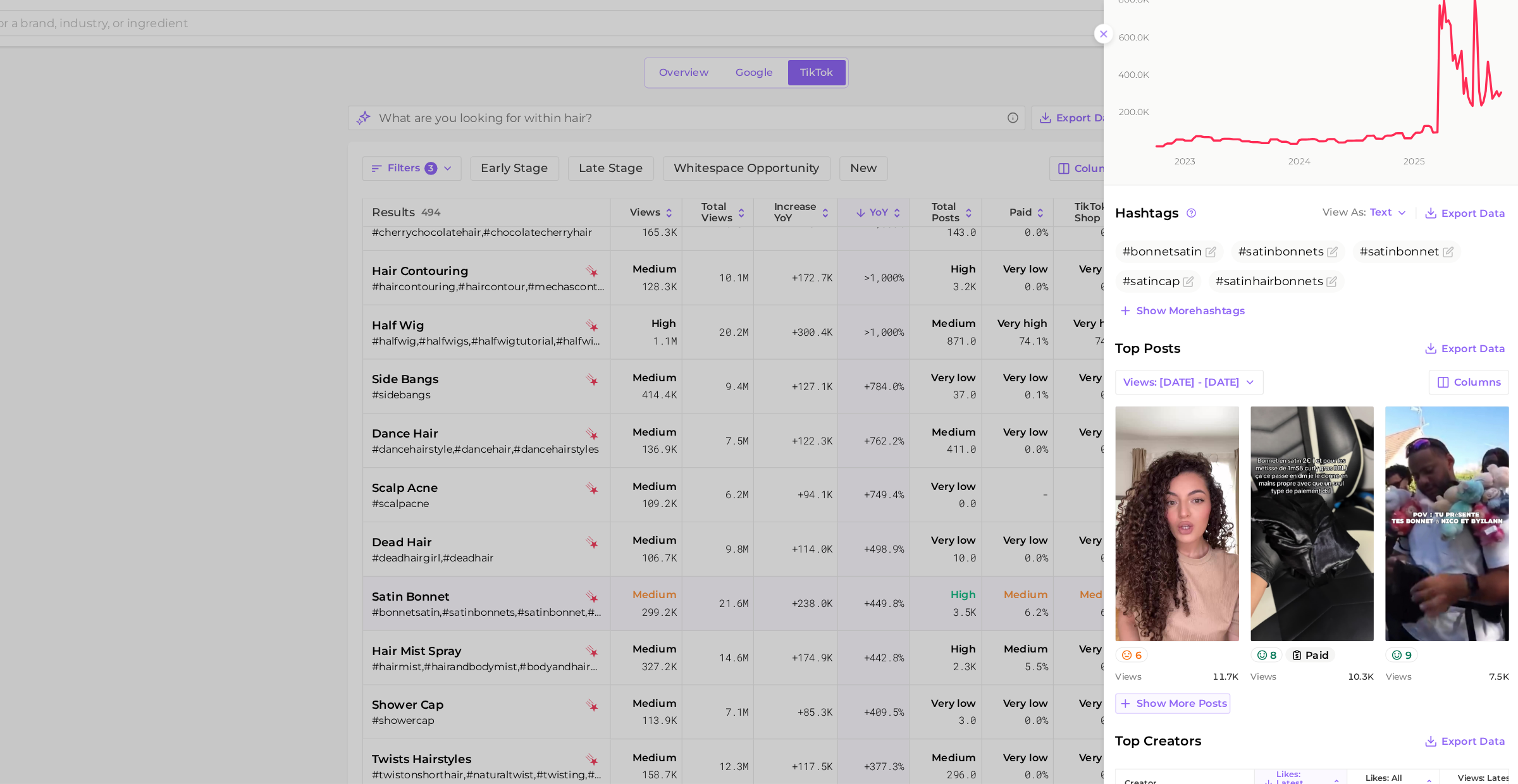
click at [1194, 611] on span "Show more posts" at bounding box center [1221, 615] width 79 height 11
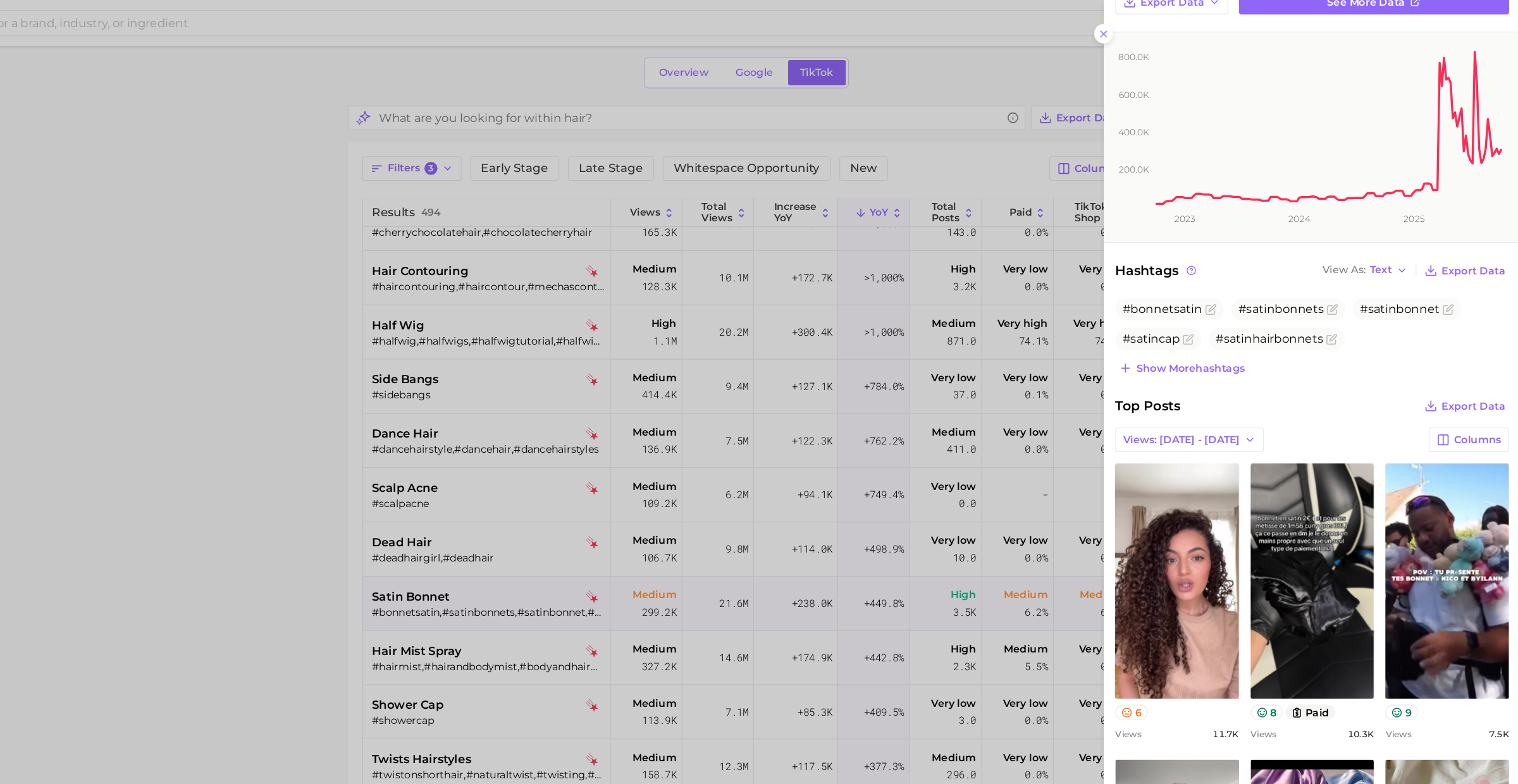
click at [593, 583] on div at bounding box center [759, 392] width 1518 height 784
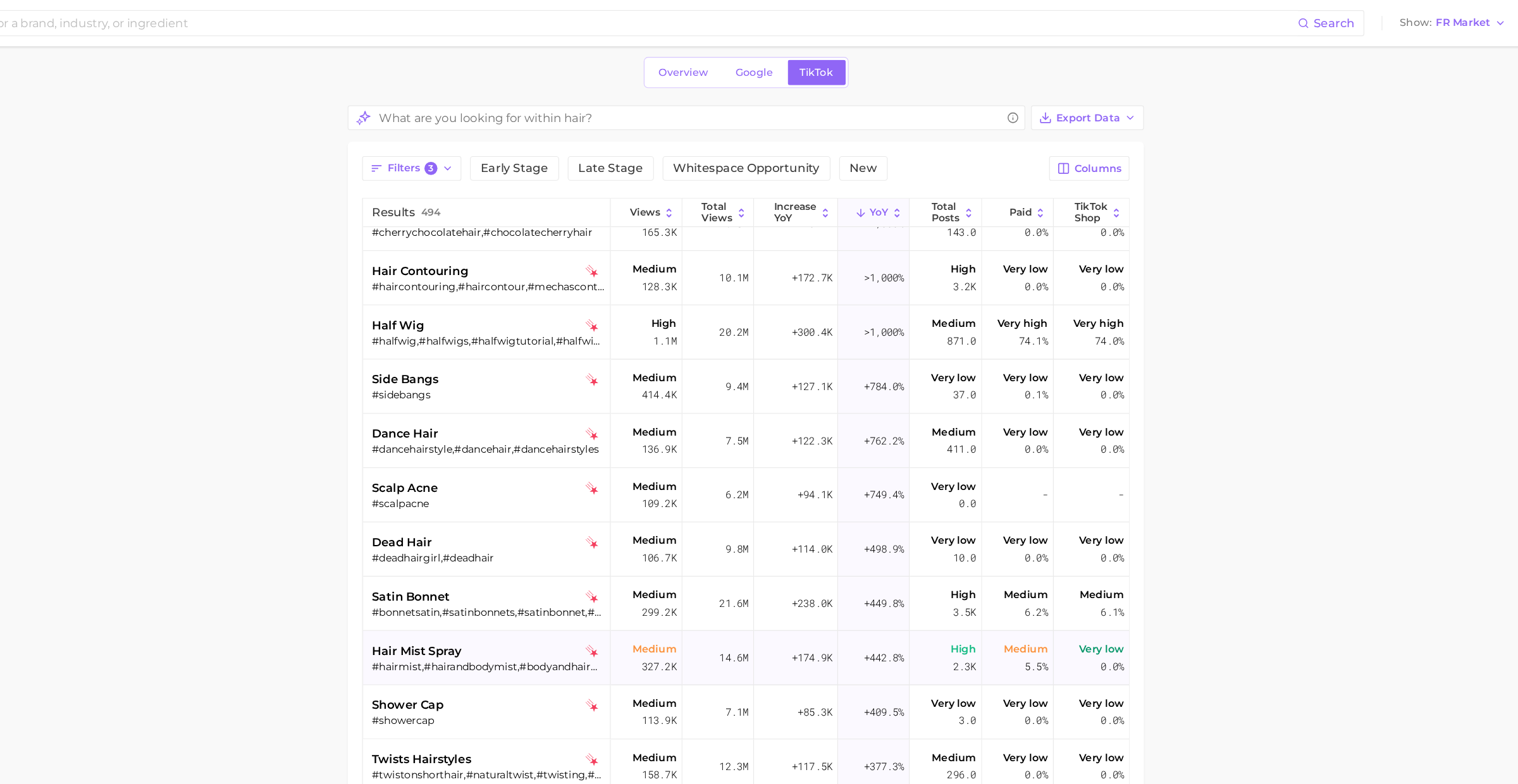
click at [594, 570] on div "hair mist spray" at bounding box center [616, 568] width 203 height 15
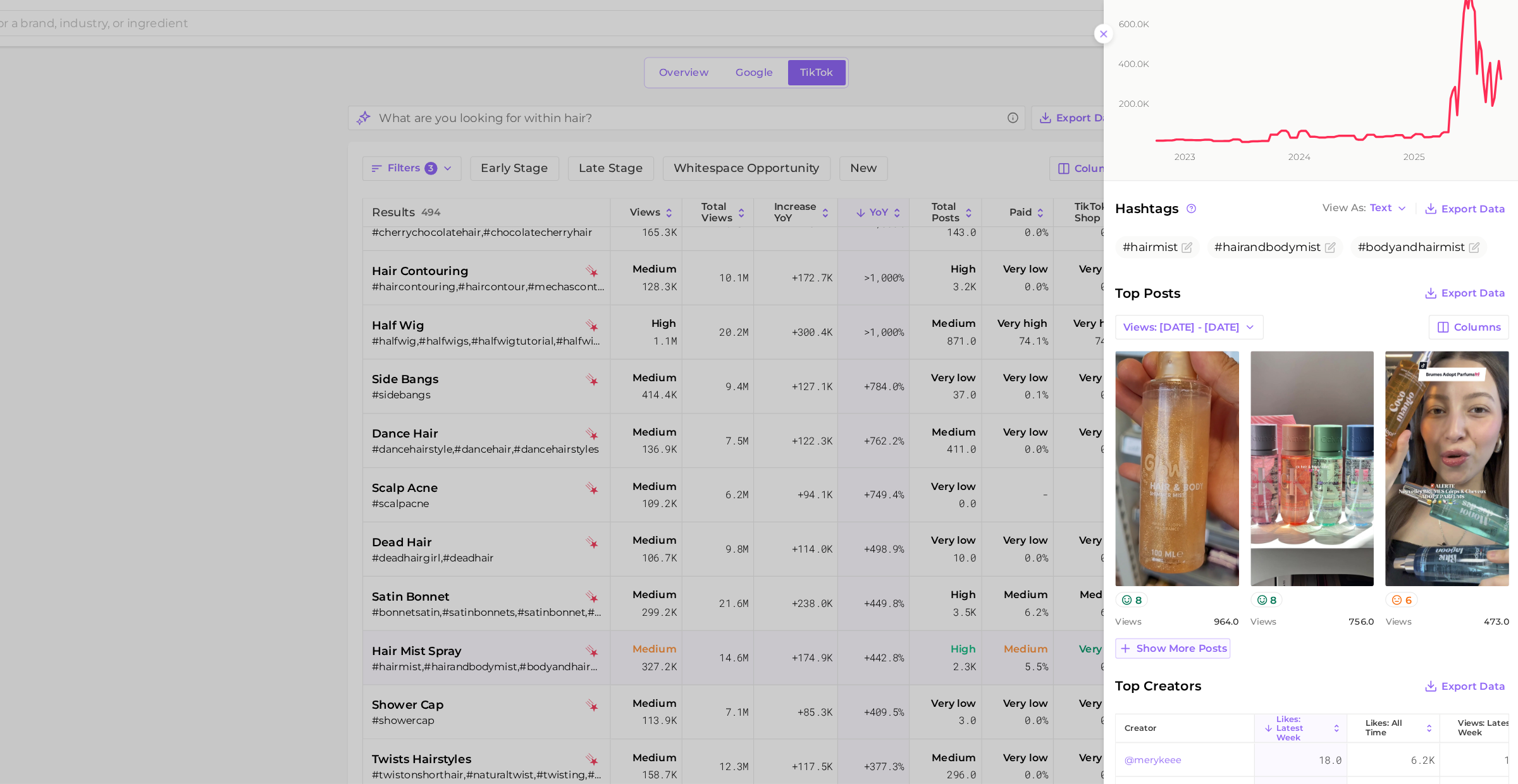
click at [1220, 564] on span "Show more posts" at bounding box center [1221, 567] width 79 height 11
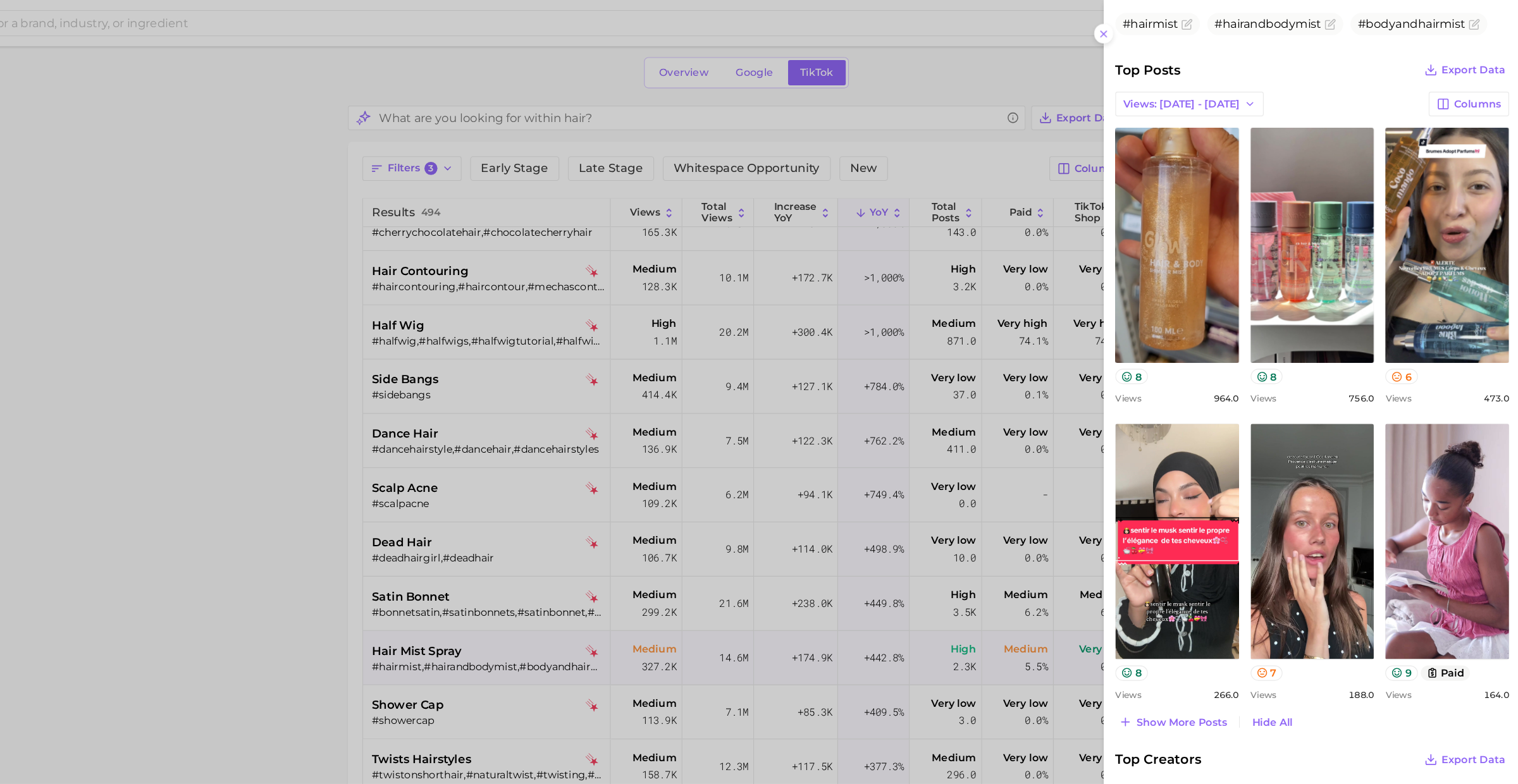
click at [626, 557] on div at bounding box center [759, 392] width 1518 height 784
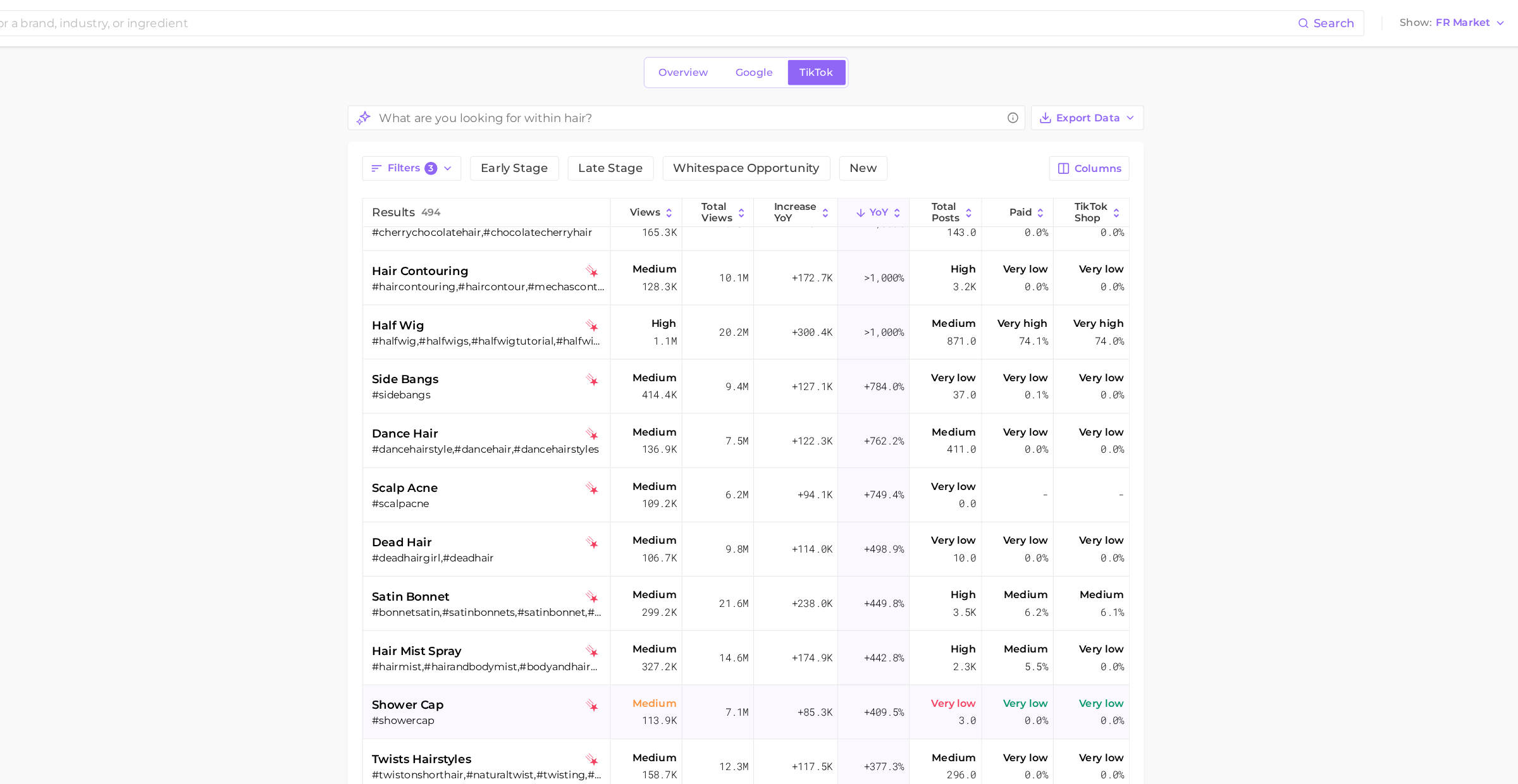
click at [610, 619] on div "shower cap" at bounding box center [616, 616] width 203 height 15
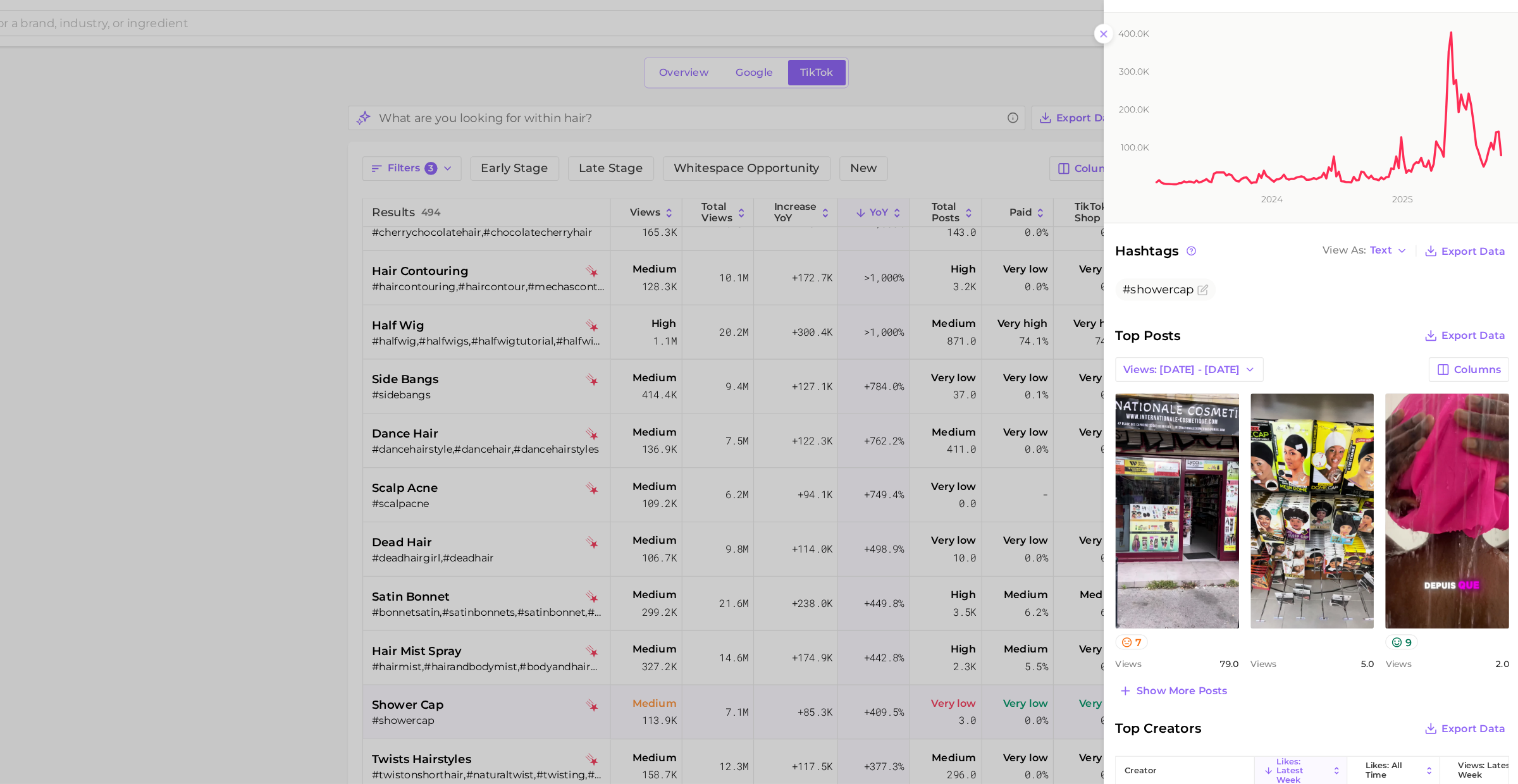
click at [684, 501] on div at bounding box center [759, 392] width 1518 height 784
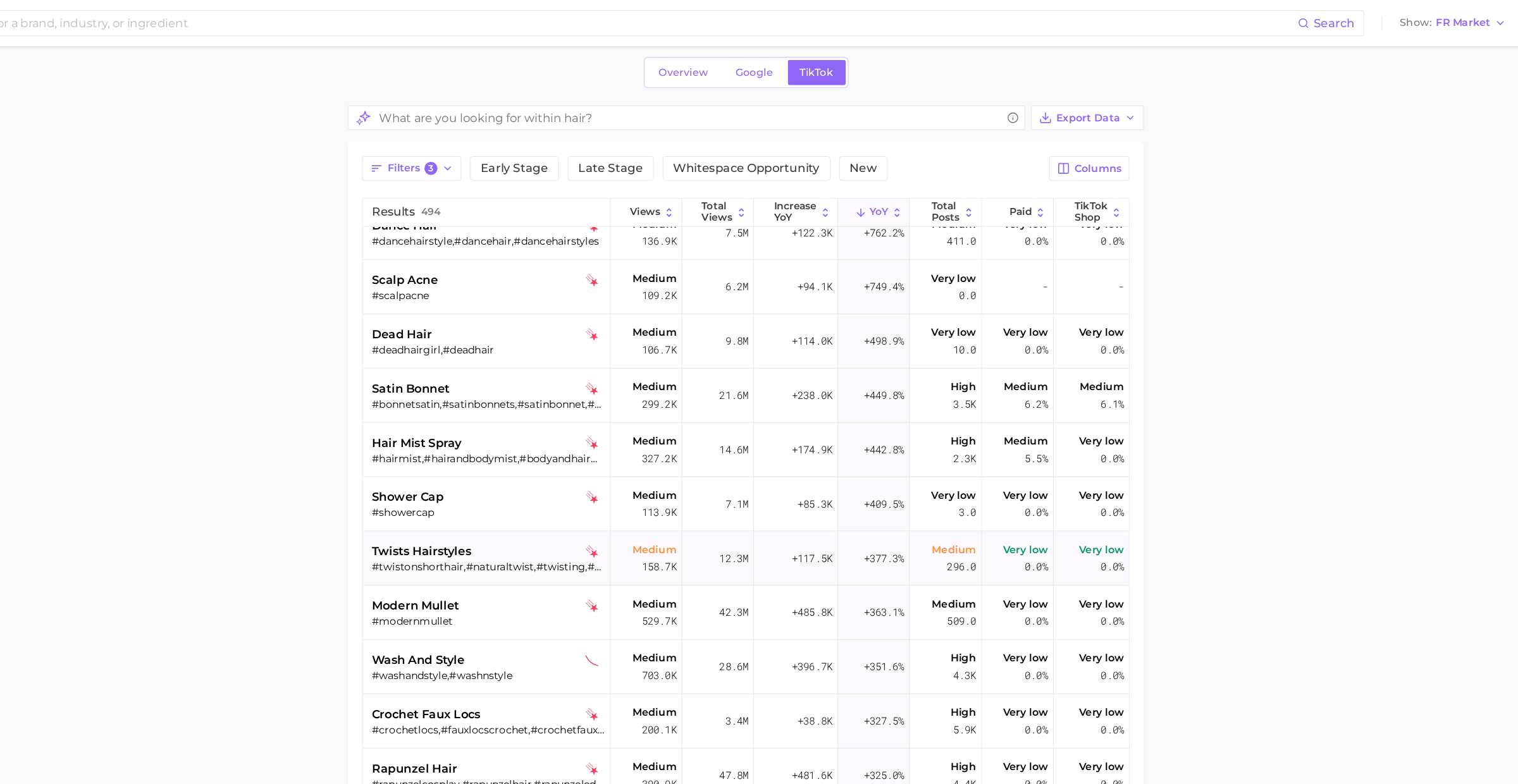
click at [645, 493] on div "#twistonshorthair,#naturaltwist,#twisting,#twistsonnaturalhair,#afrotwist,#twis…" at bounding box center [616, 495] width 203 height 12
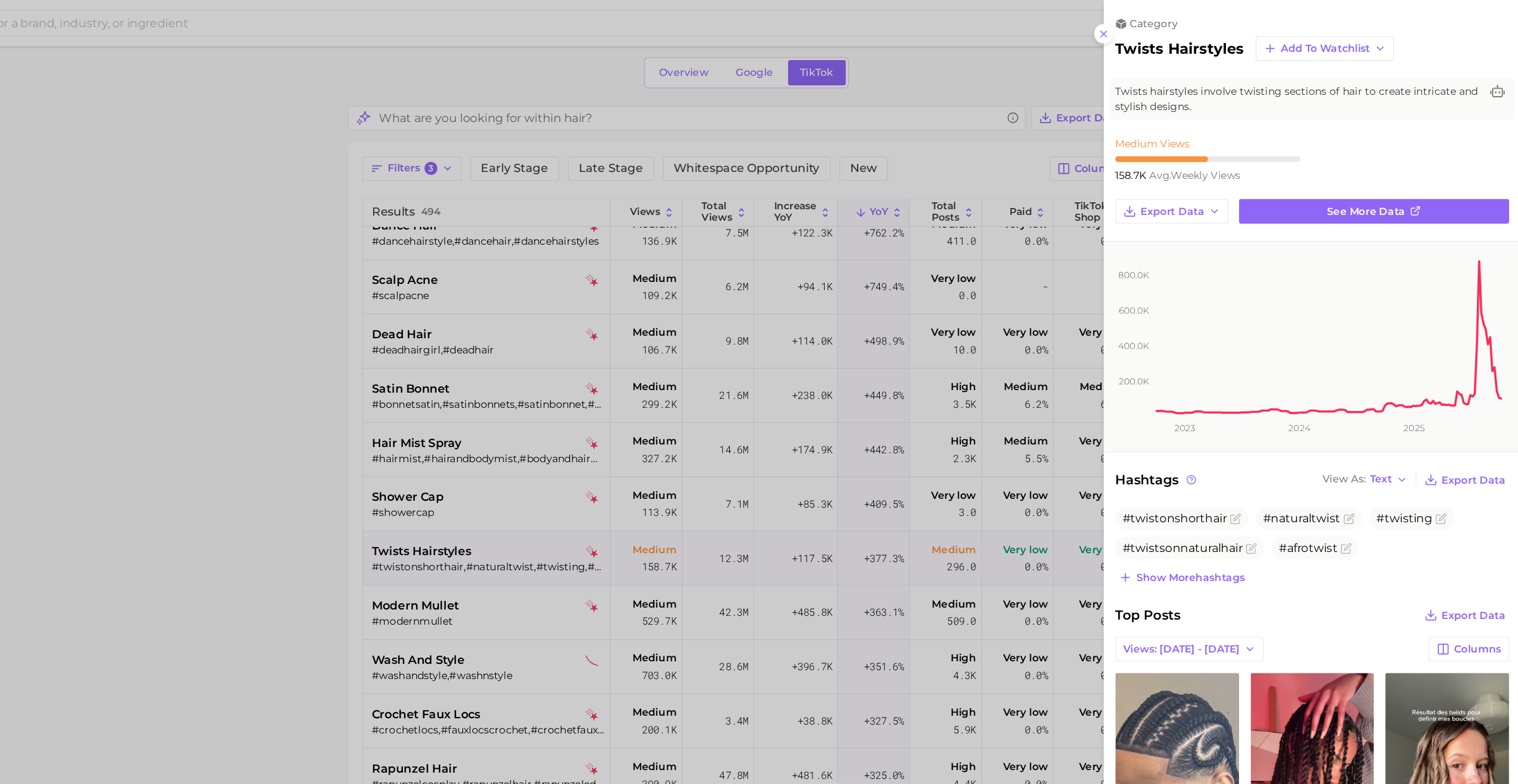
click at [644, 491] on div at bounding box center [759, 392] width 1518 height 784
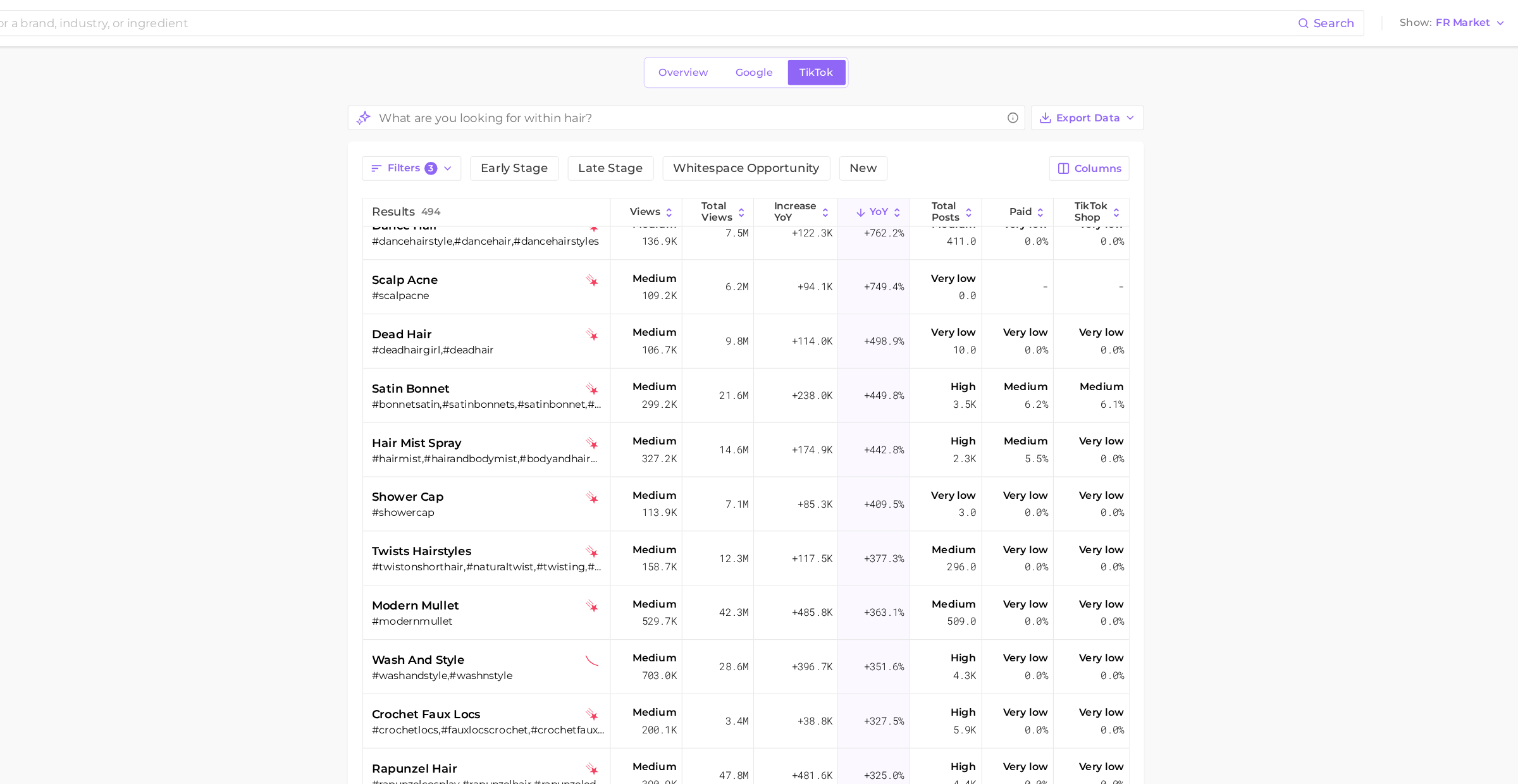
click at [635, 528] on div "modern mullet" at bounding box center [616, 529] width 203 height 15
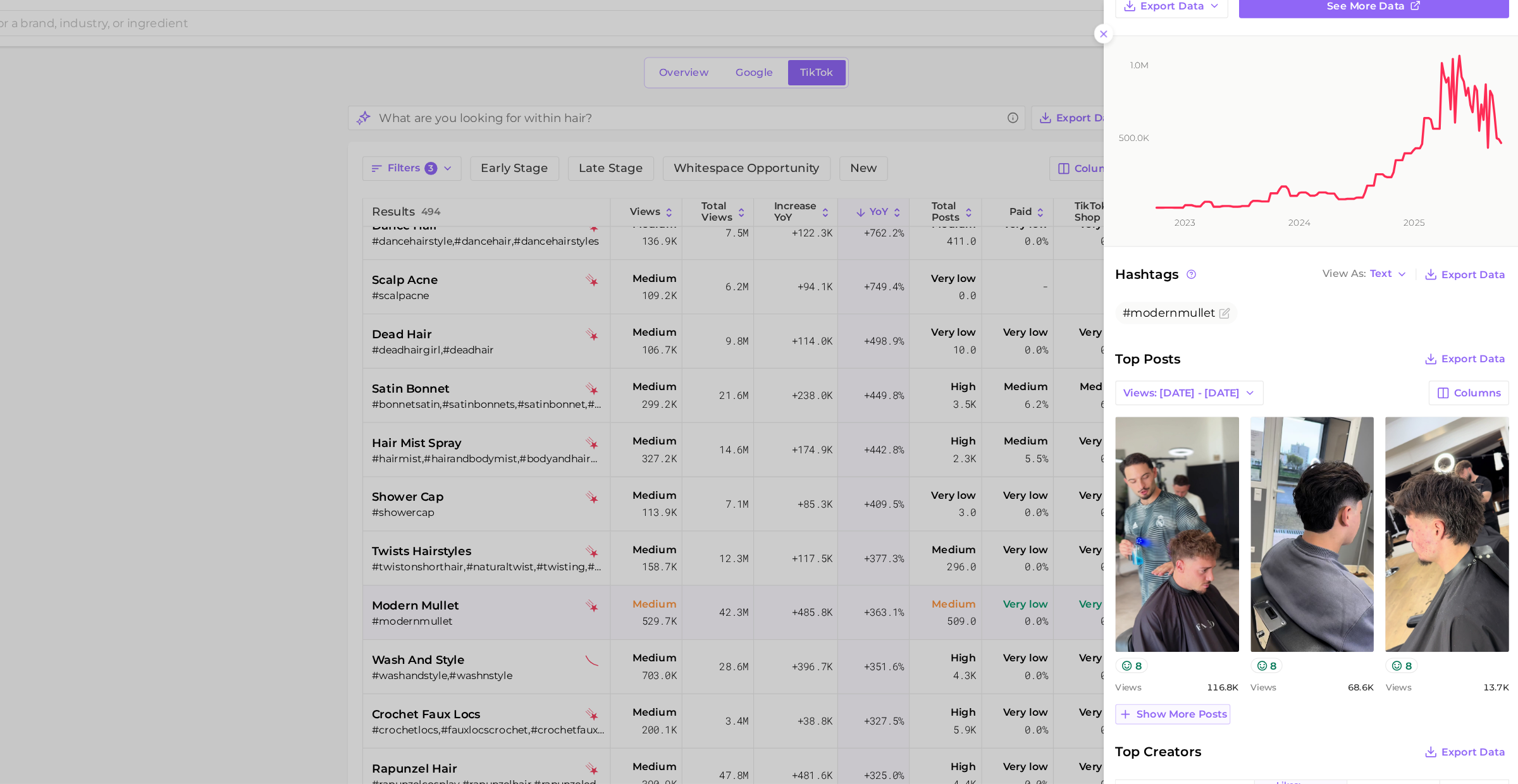
click at [1217, 620] on span "Show more posts" at bounding box center [1221, 625] width 79 height 11
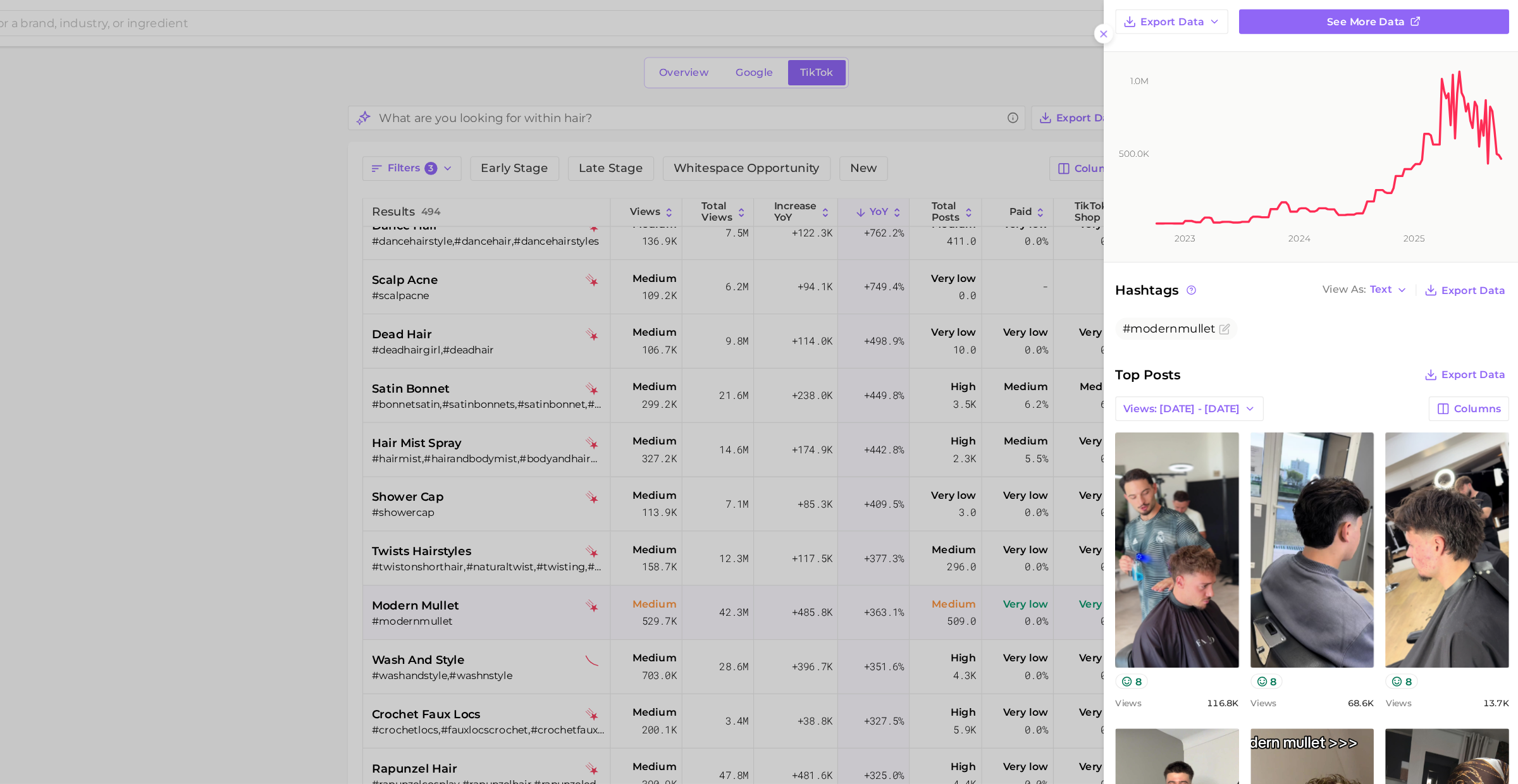
click at [641, 537] on div at bounding box center [759, 392] width 1518 height 784
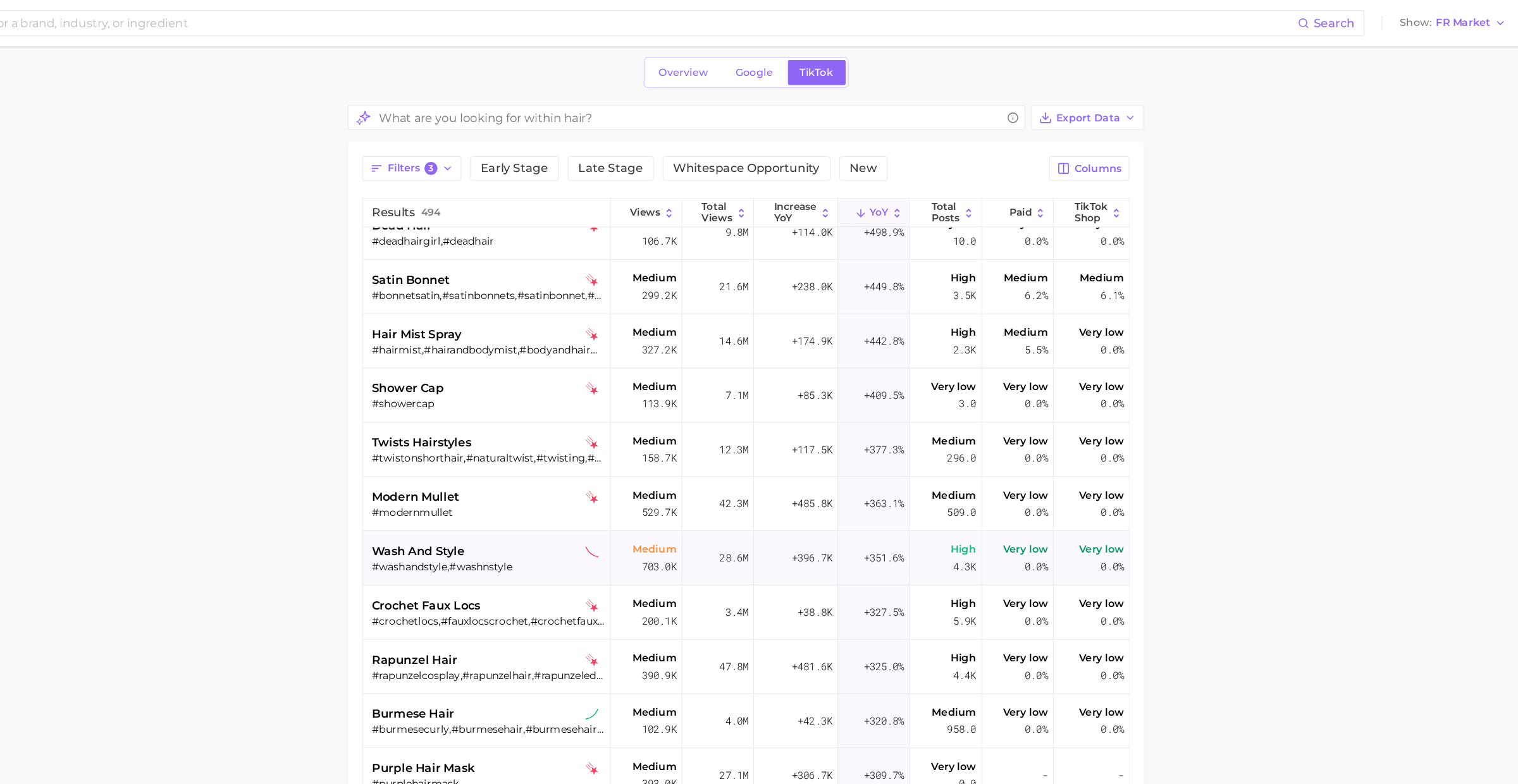
click at [634, 478] on div "wash and style" at bounding box center [616, 481] width 203 height 15
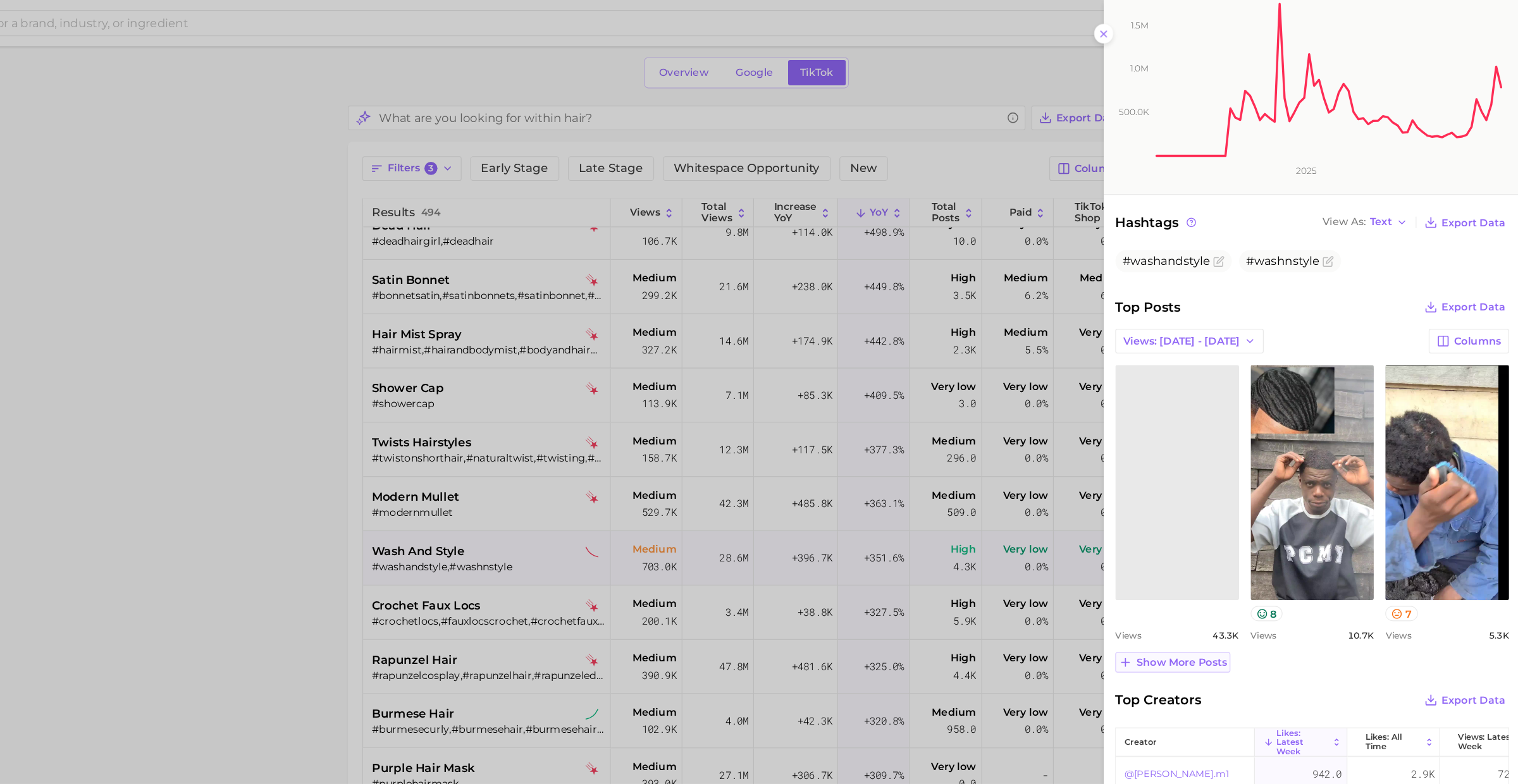
click at [1224, 574] on span "Show more posts" at bounding box center [1221, 579] width 79 height 11
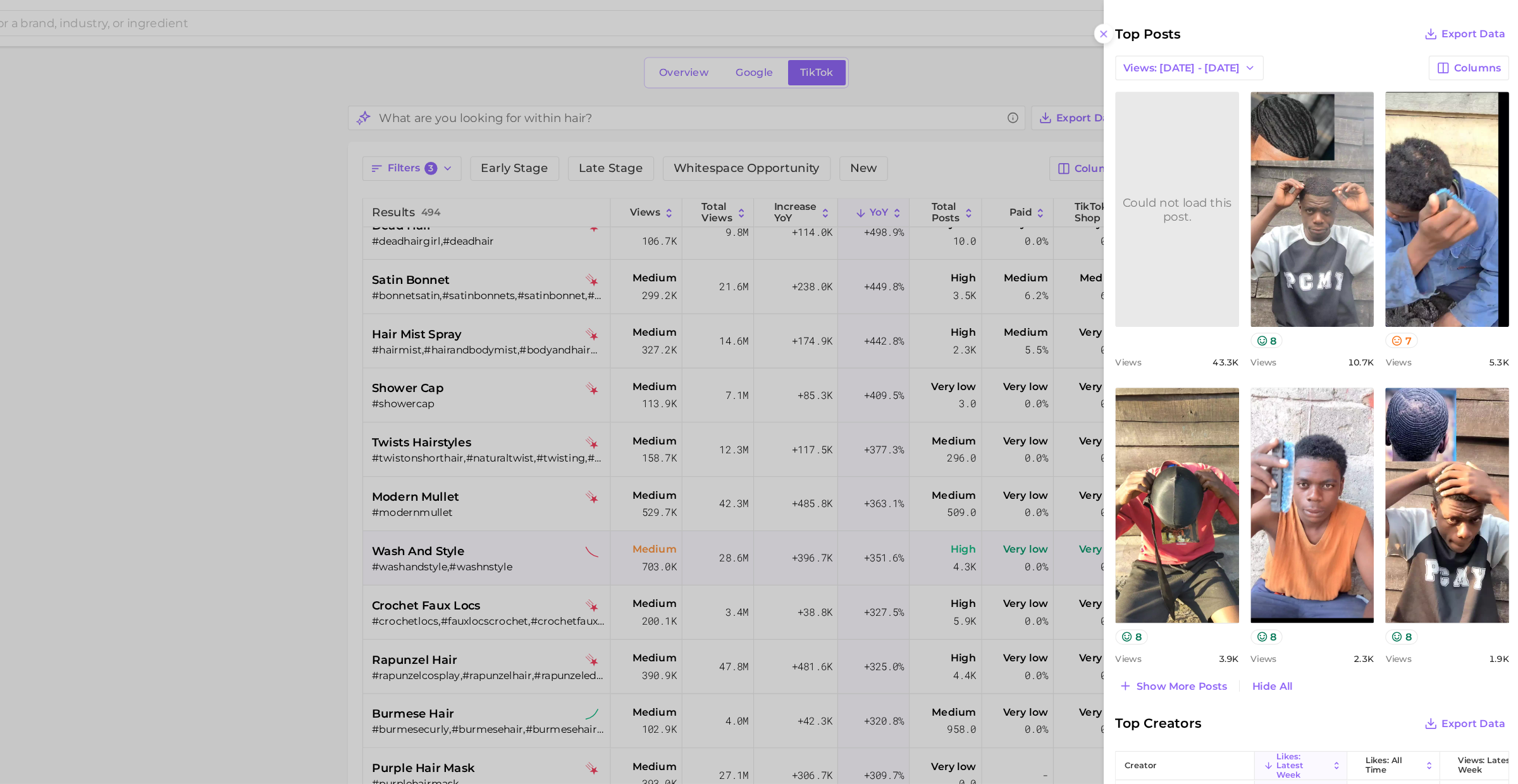
click at [704, 466] on div at bounding box center [759, 392] width 1518 height 784
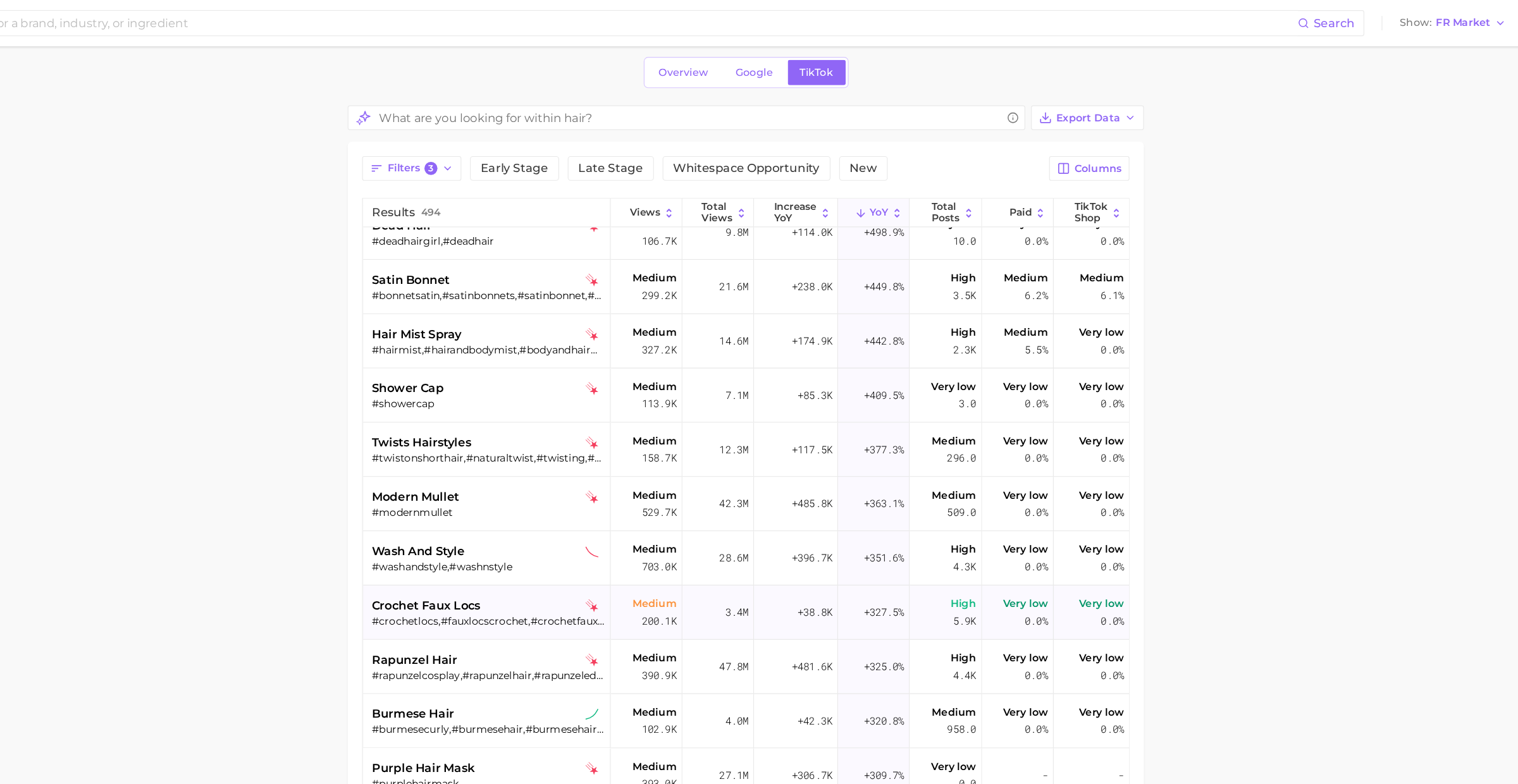
click at [625, 530] on div "crochet faux locs" at bounding box center [616, 528] width 203 height 15
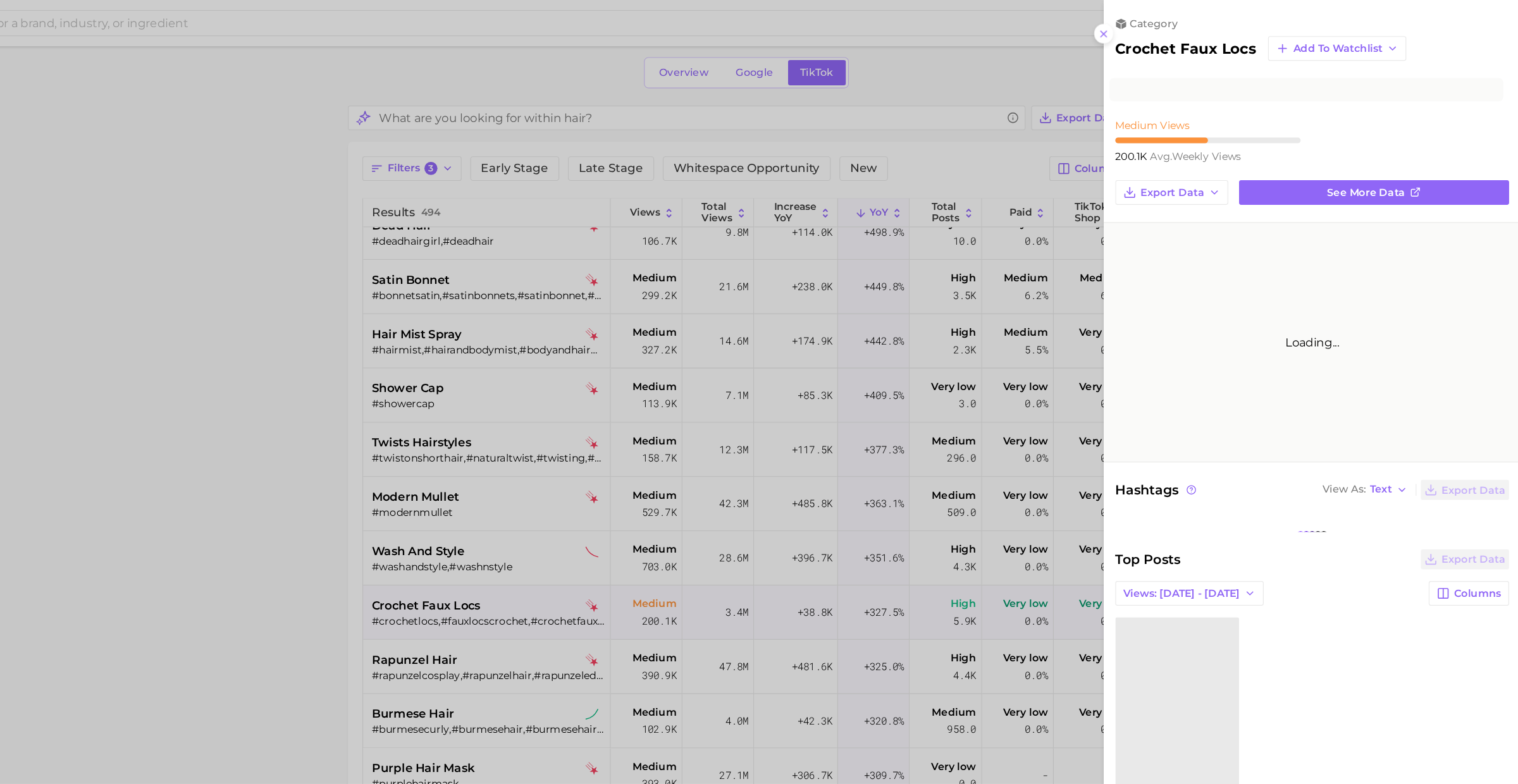
click at [625, 530] on div at bounding box center [759, 392] width 1518 height 784
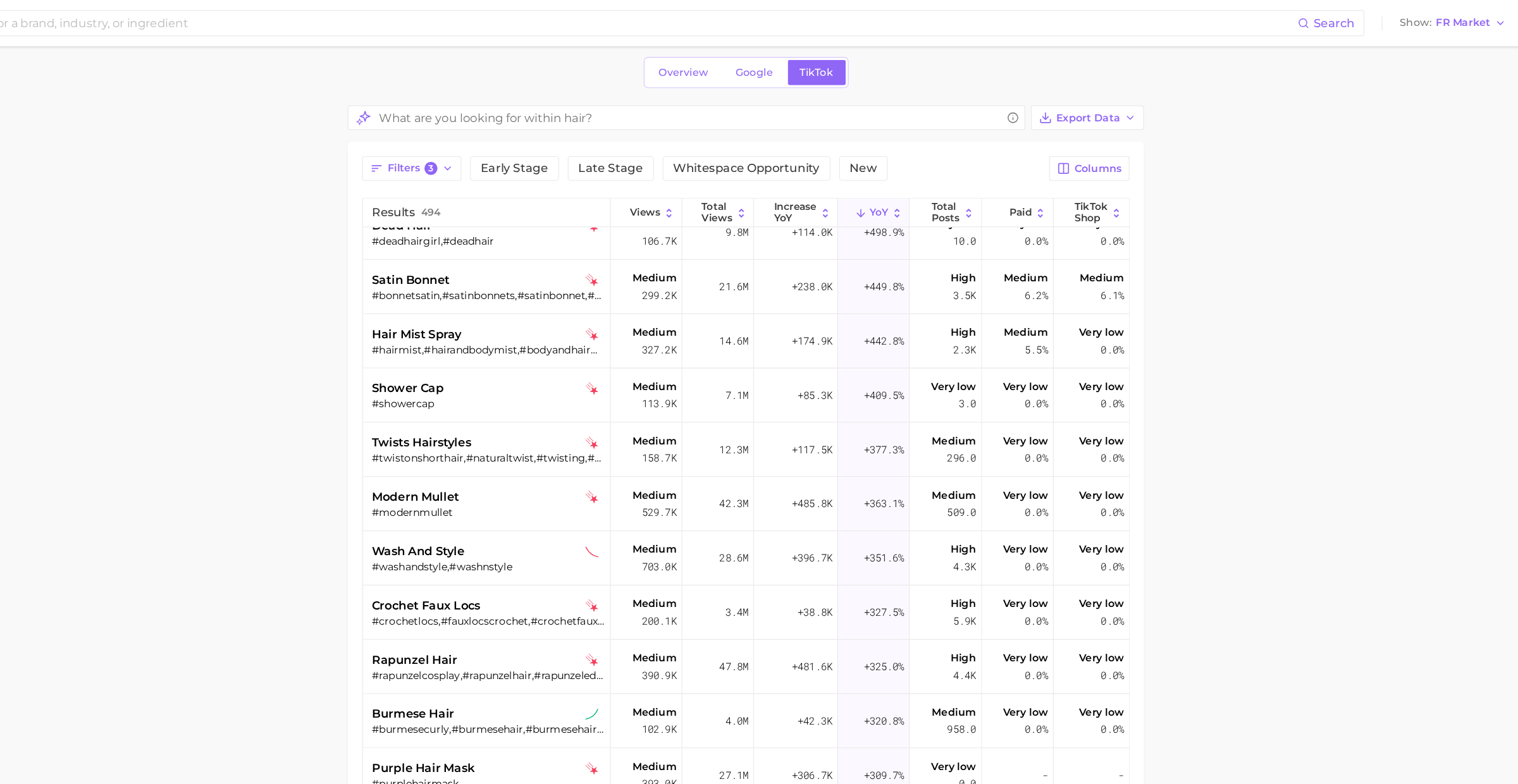
click at [622, 577] on div "rapunzel hair" at bounding box center [616, 576] width 203 height 15
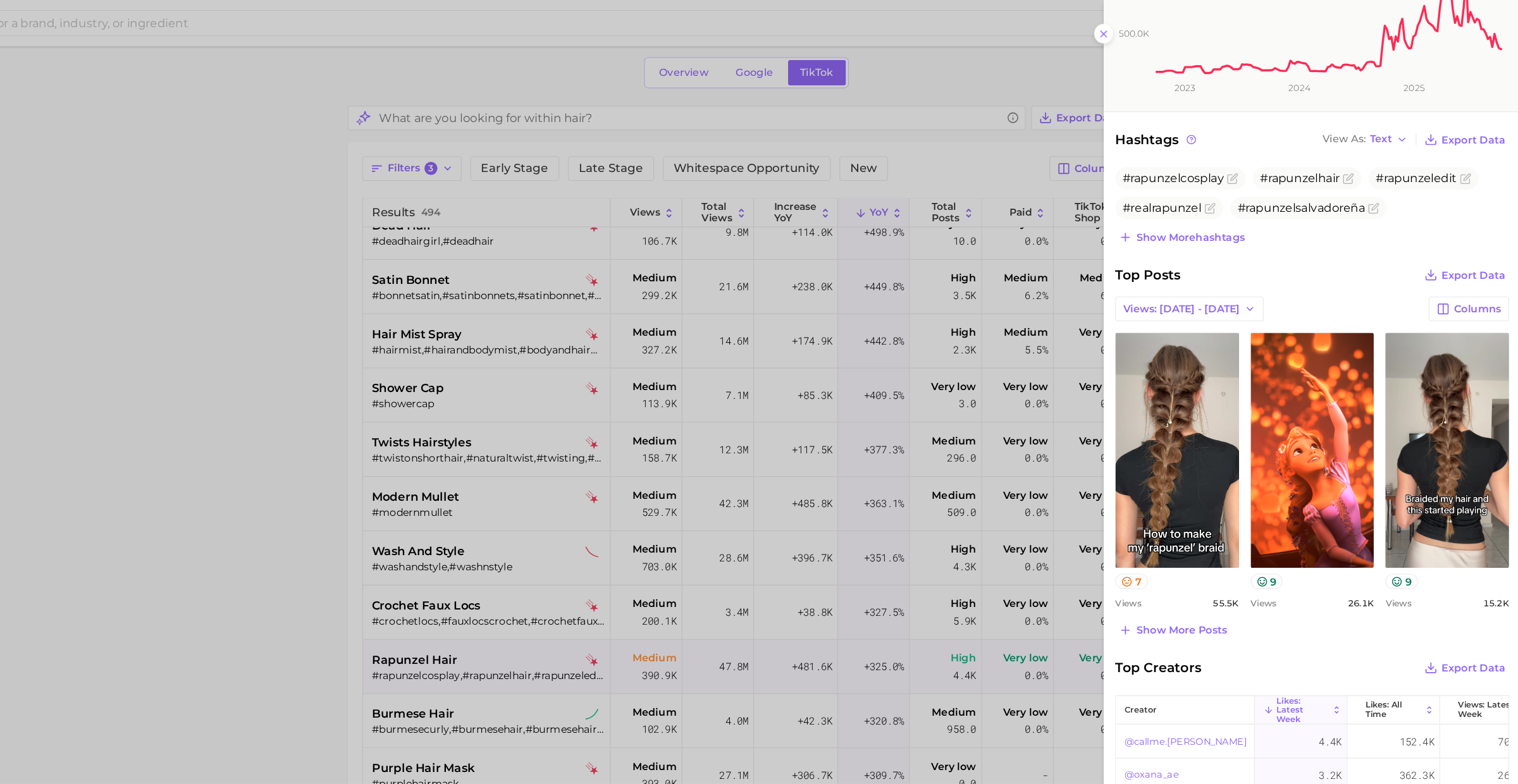
click at [593, 517] on div at bounding box center [759, 392] width 1518 height 784
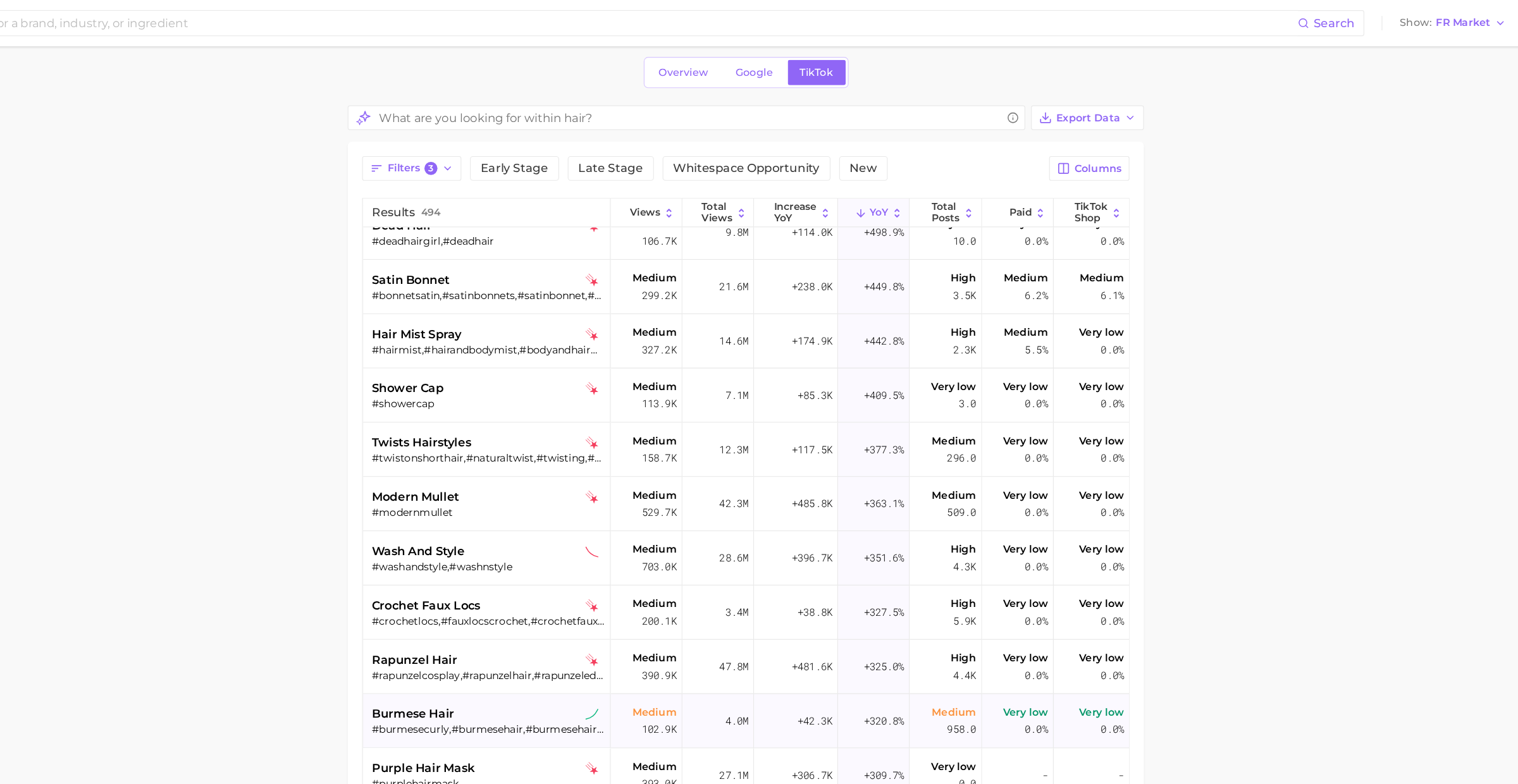
click at [578, 619] on span "burmese hair" at bounding box center [550, 623] width 72 height 15
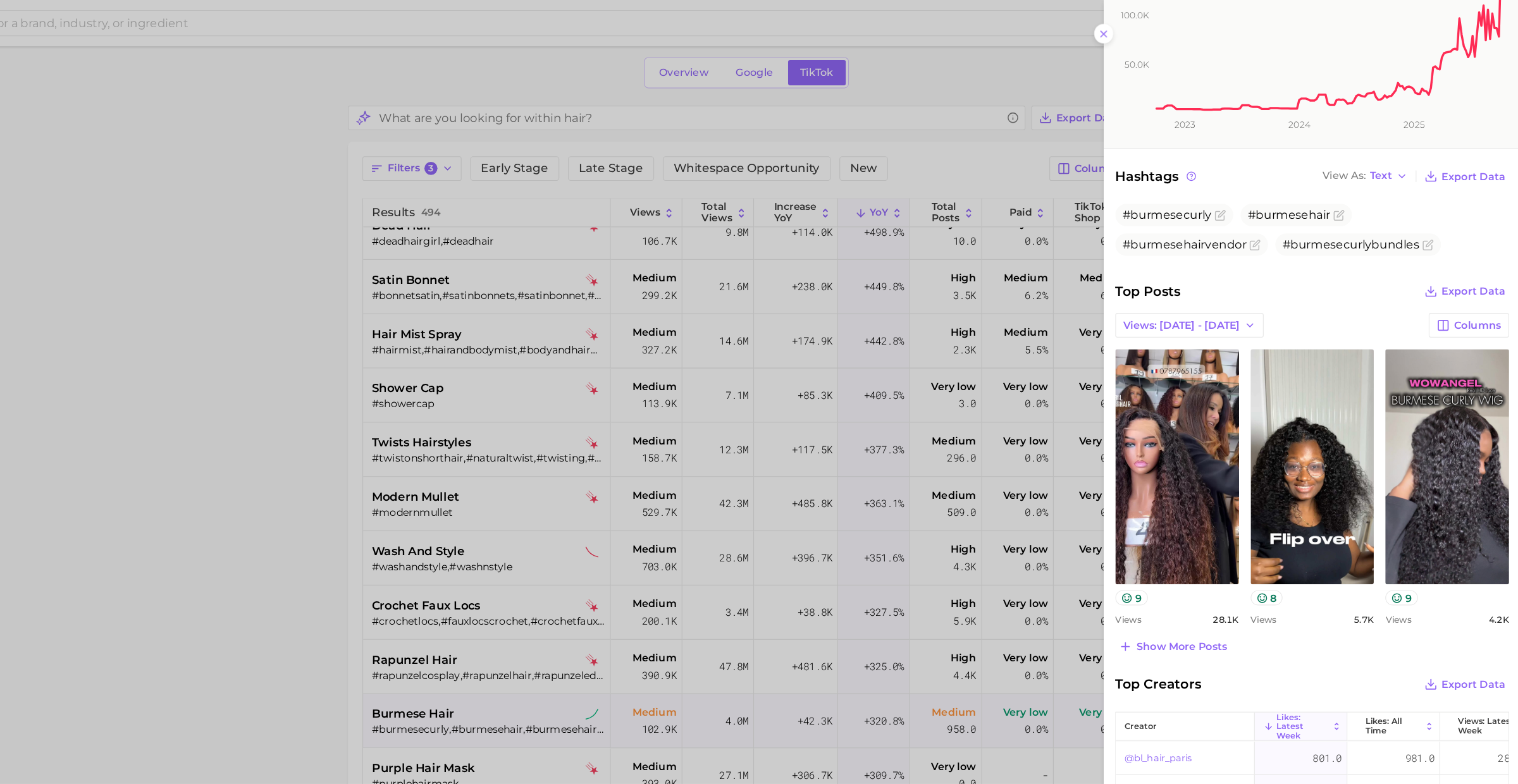
click at [594, 583] on div at bounding box center [759, 392] width 1518 height 784
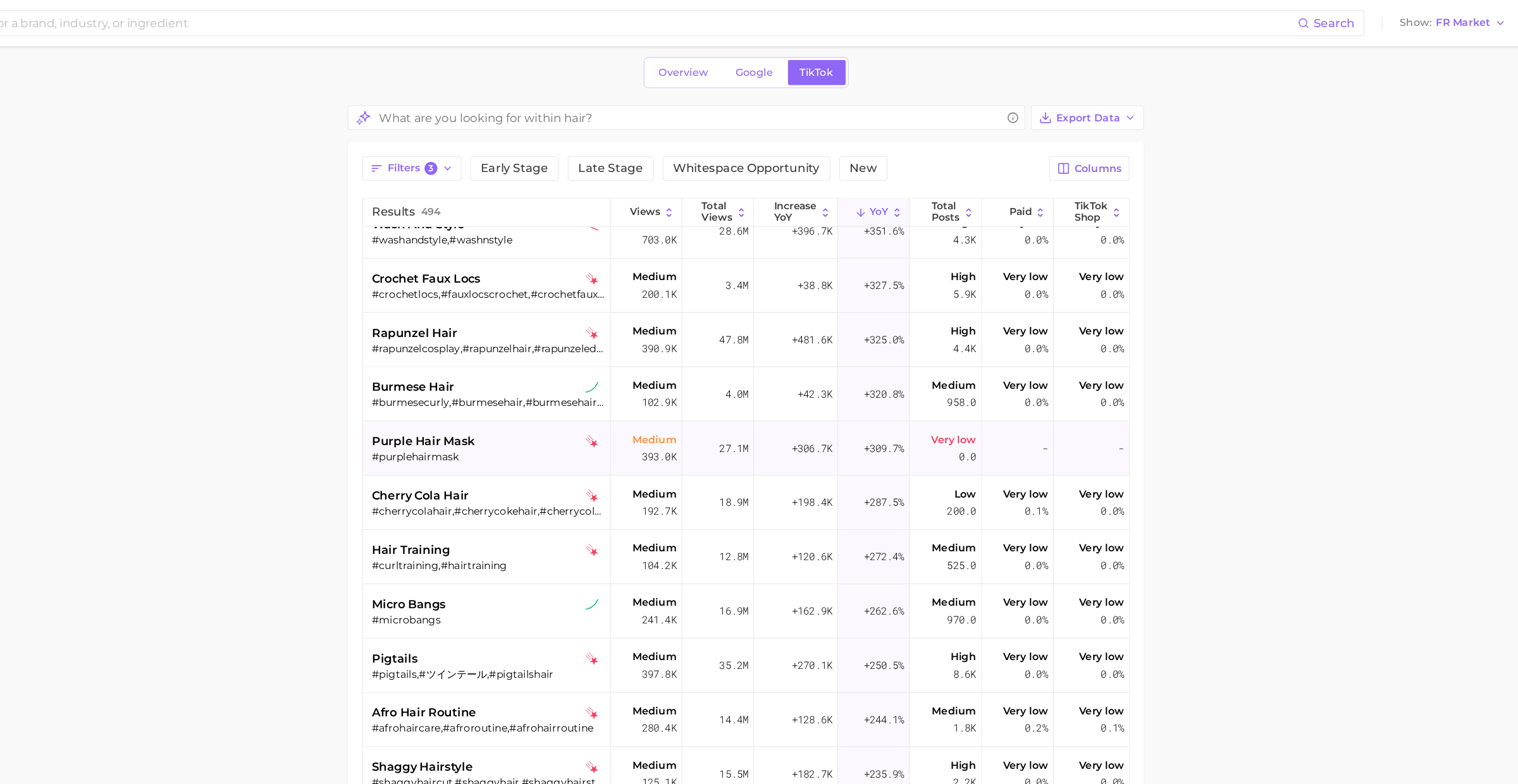
click at [608, 373] on div "purple hair mask #purplehairmask" at bounding box center [616, 392] width 203 height 47
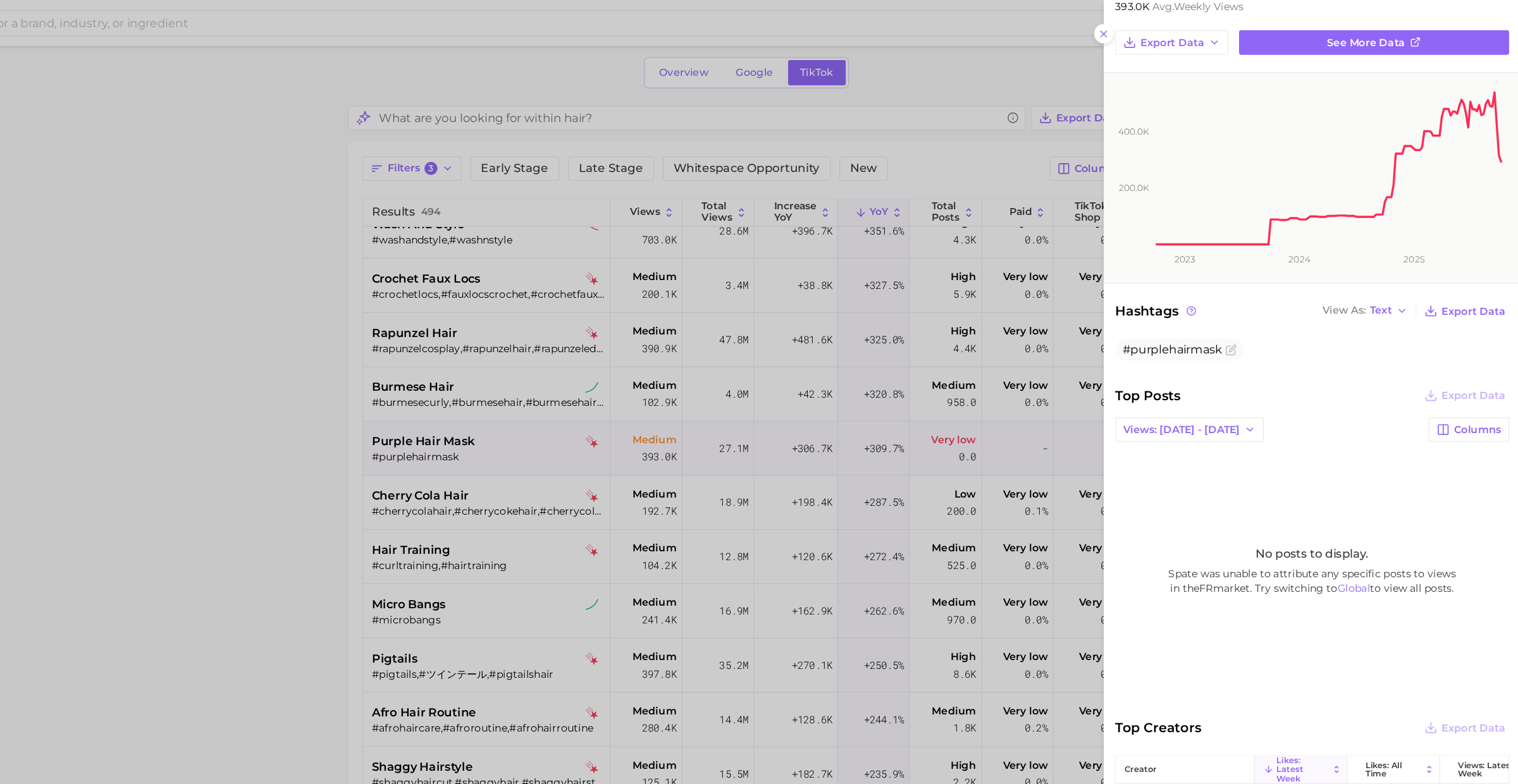
click at [566, 394] on div at bounding box center [759, 392] width 1518 height 784
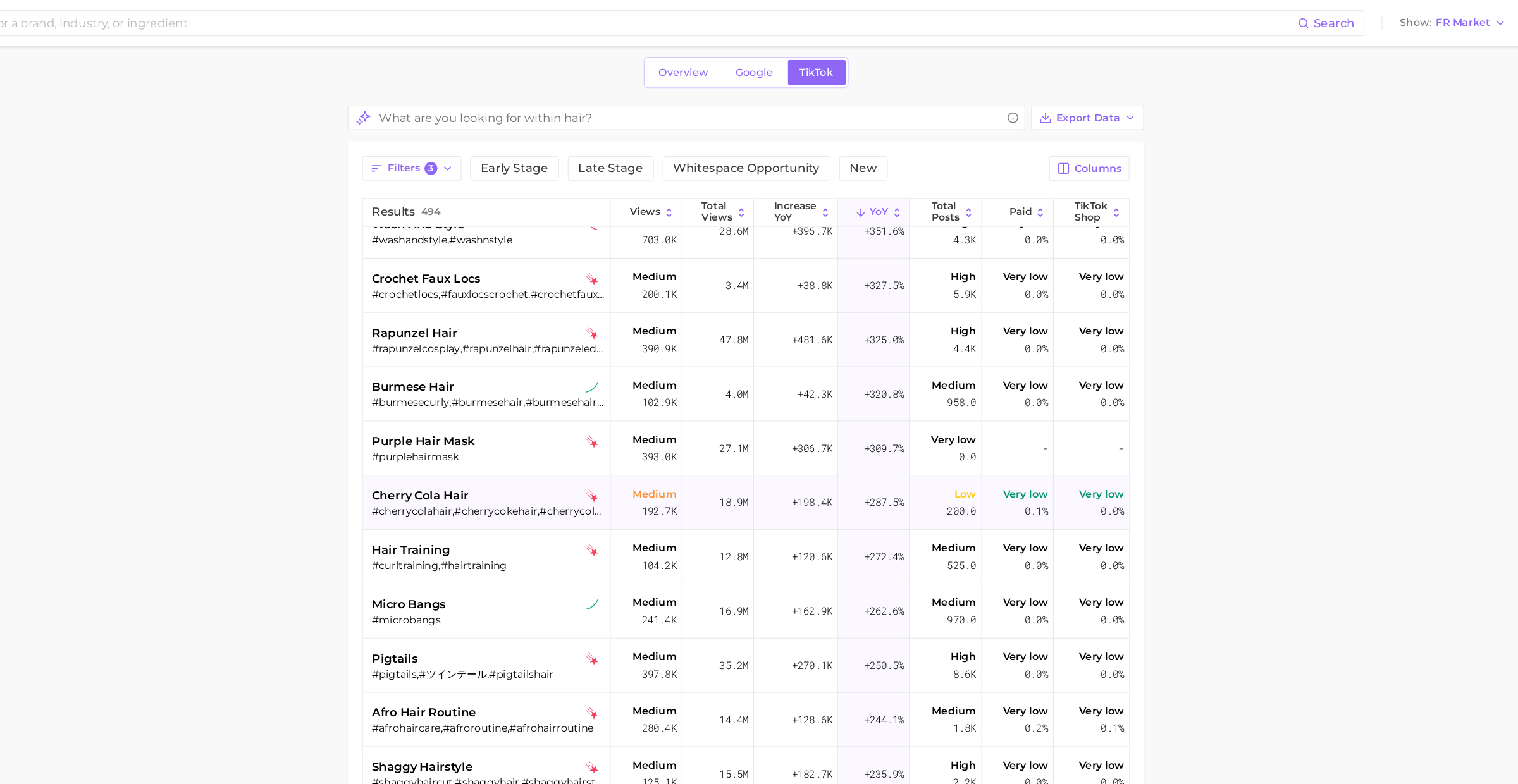
click at [570, 431] on span "cherry cola hair" at bounding box center [557, 434] width 85 height 15
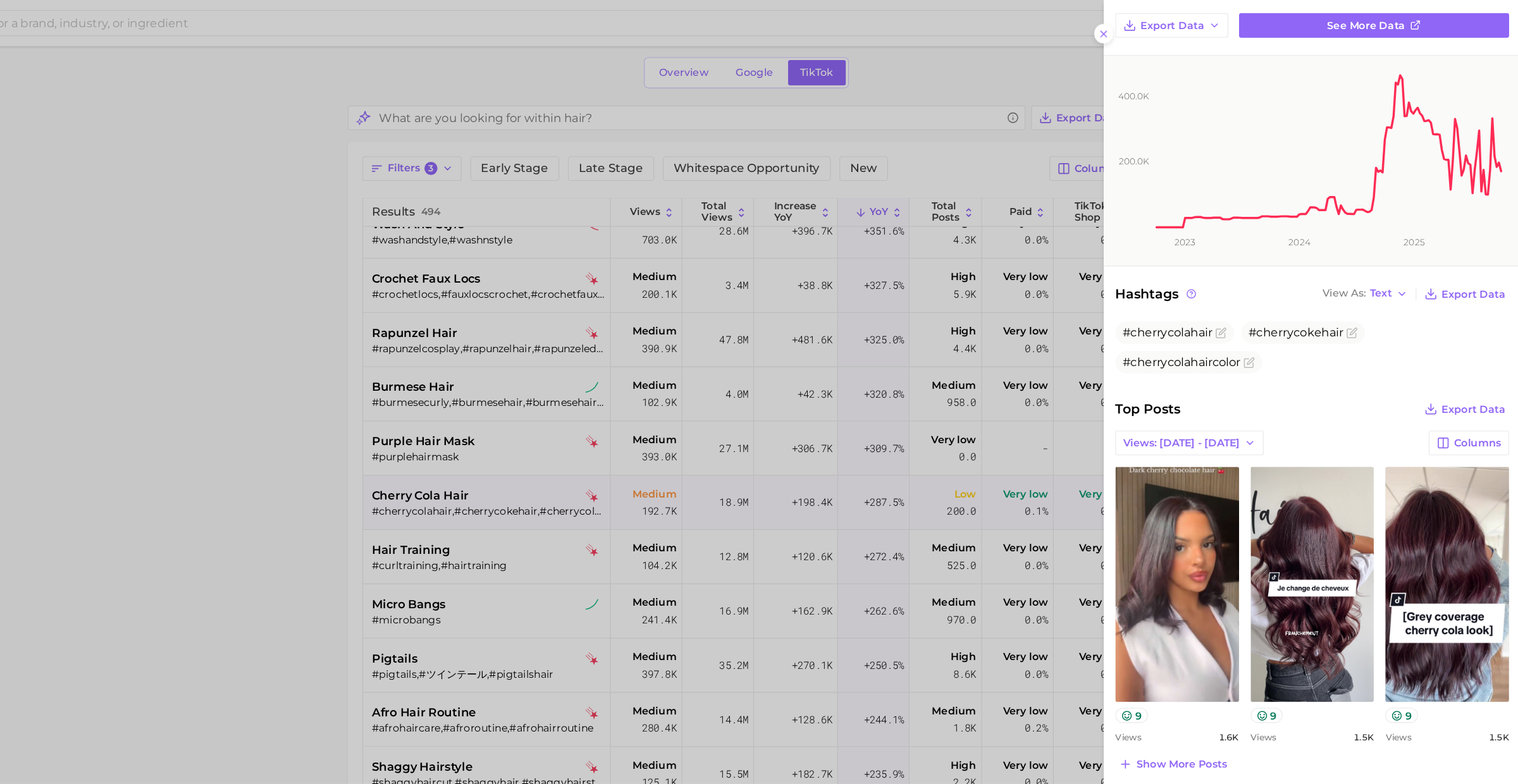
click at [541, 492] on div at bounding box center [759, 392] width 1518 height 784
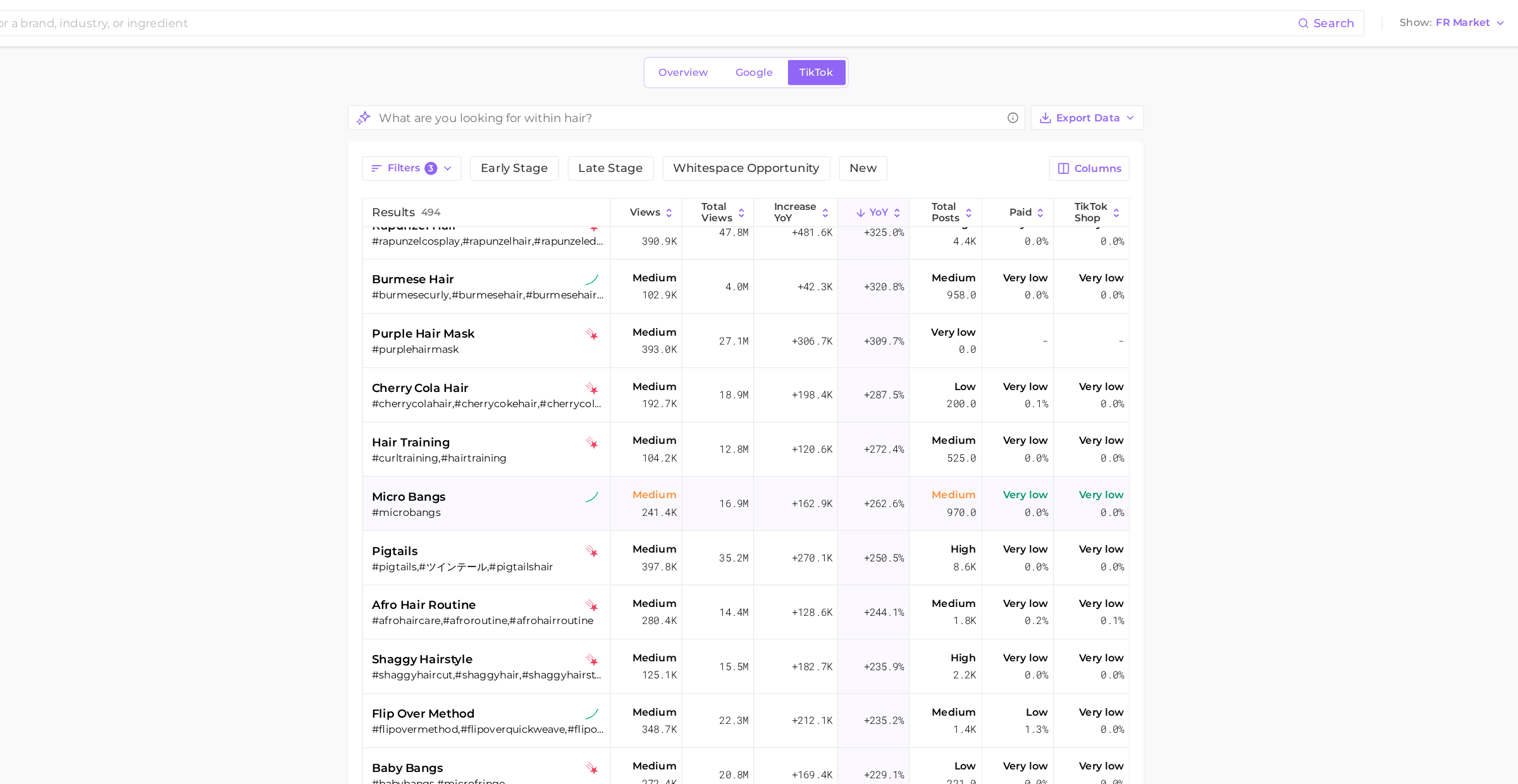
click at [571, 429] on span "micro bangs" at bounding box center [547, 434] width 64 height 15
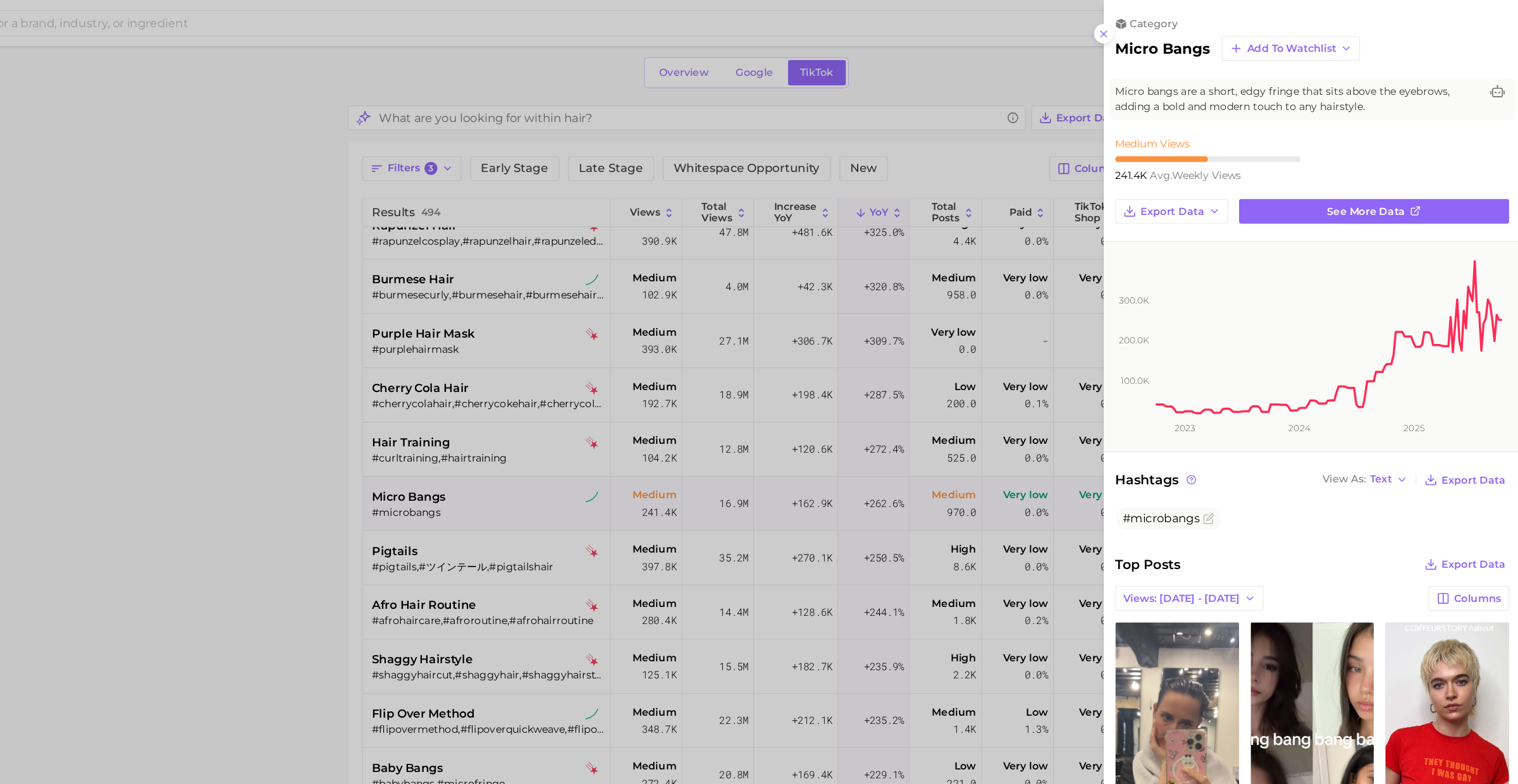
click at [662, 506] on div at bounding box center [759, 392] width 1518 height 784
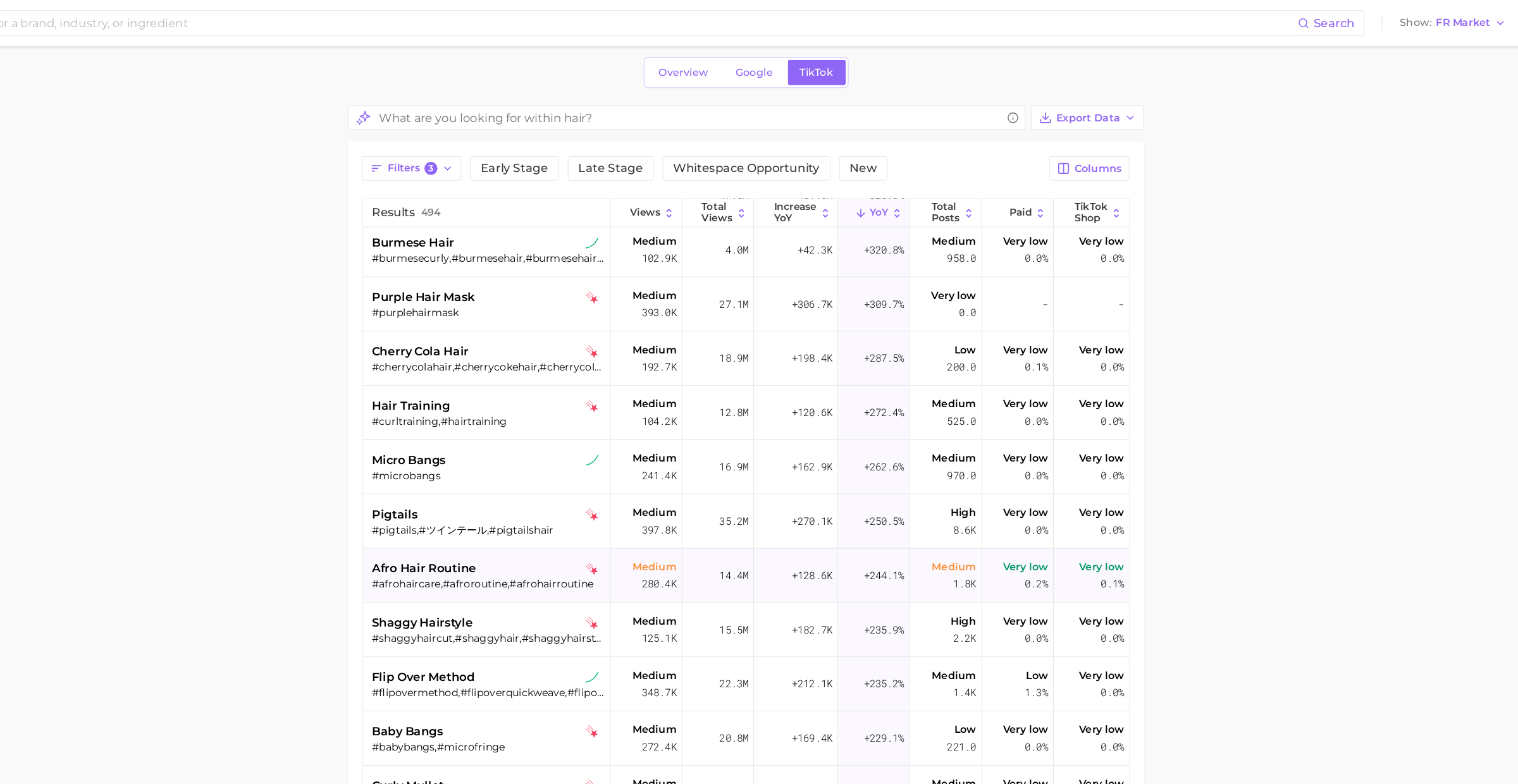
click at [602, 497] on span "afro hair routine" at bounding box center [560, 496] width 91 height 15
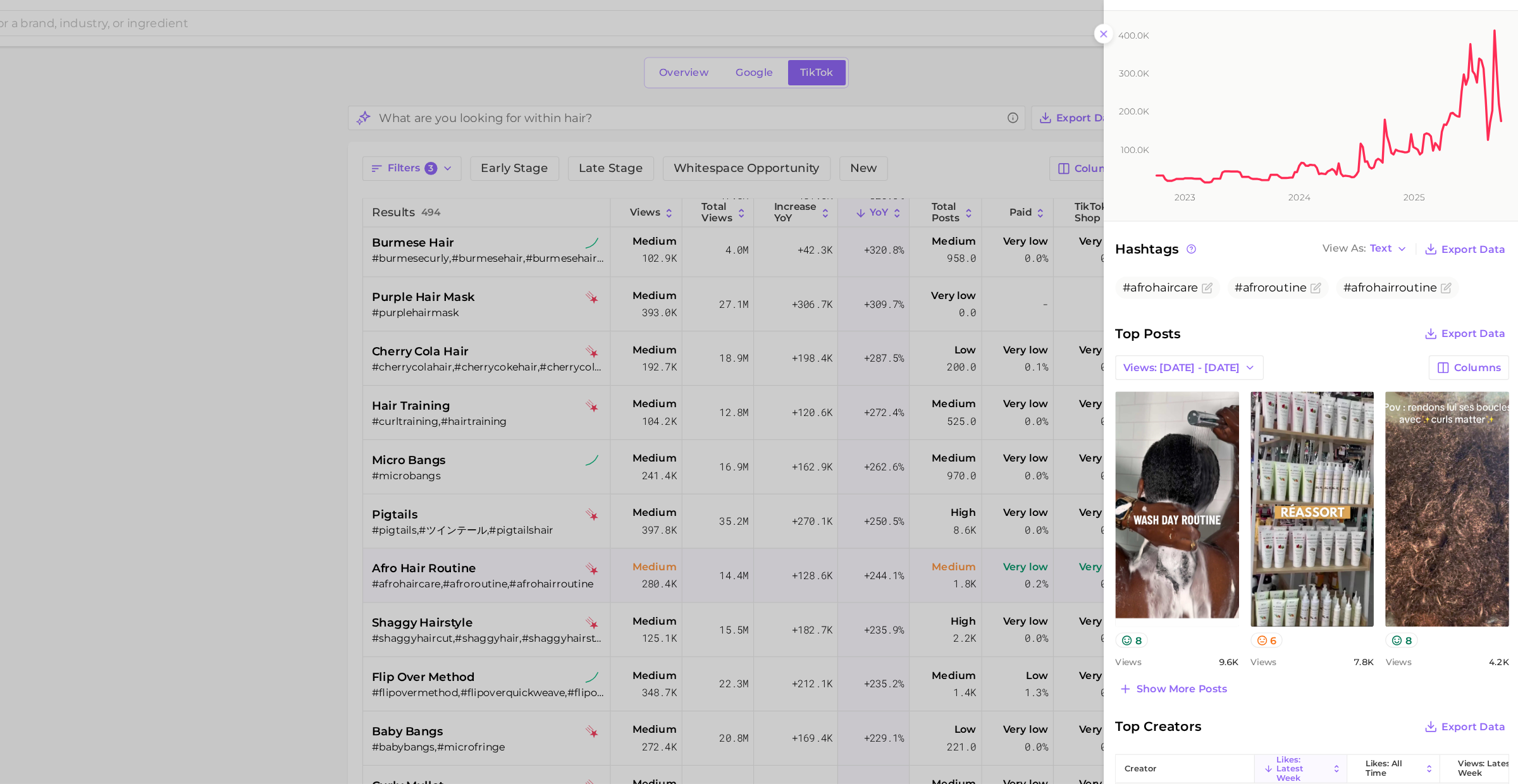
click at [598, 542] on div at bounding box center [759, 392] width 1518 height 784
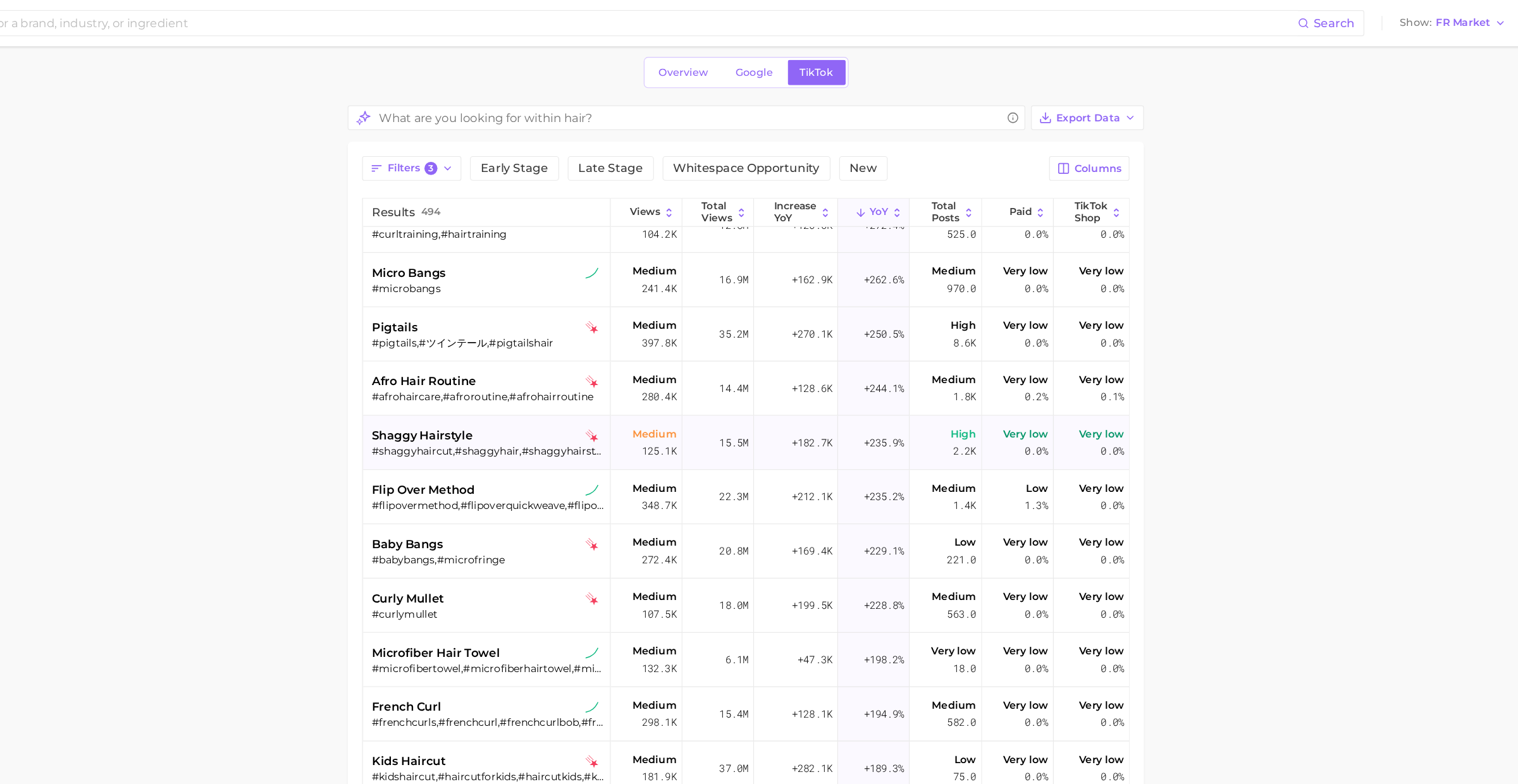
click at [630, 384] on div "shaggy hairstyle" at bounding box center [616, 381] width 203 height 15
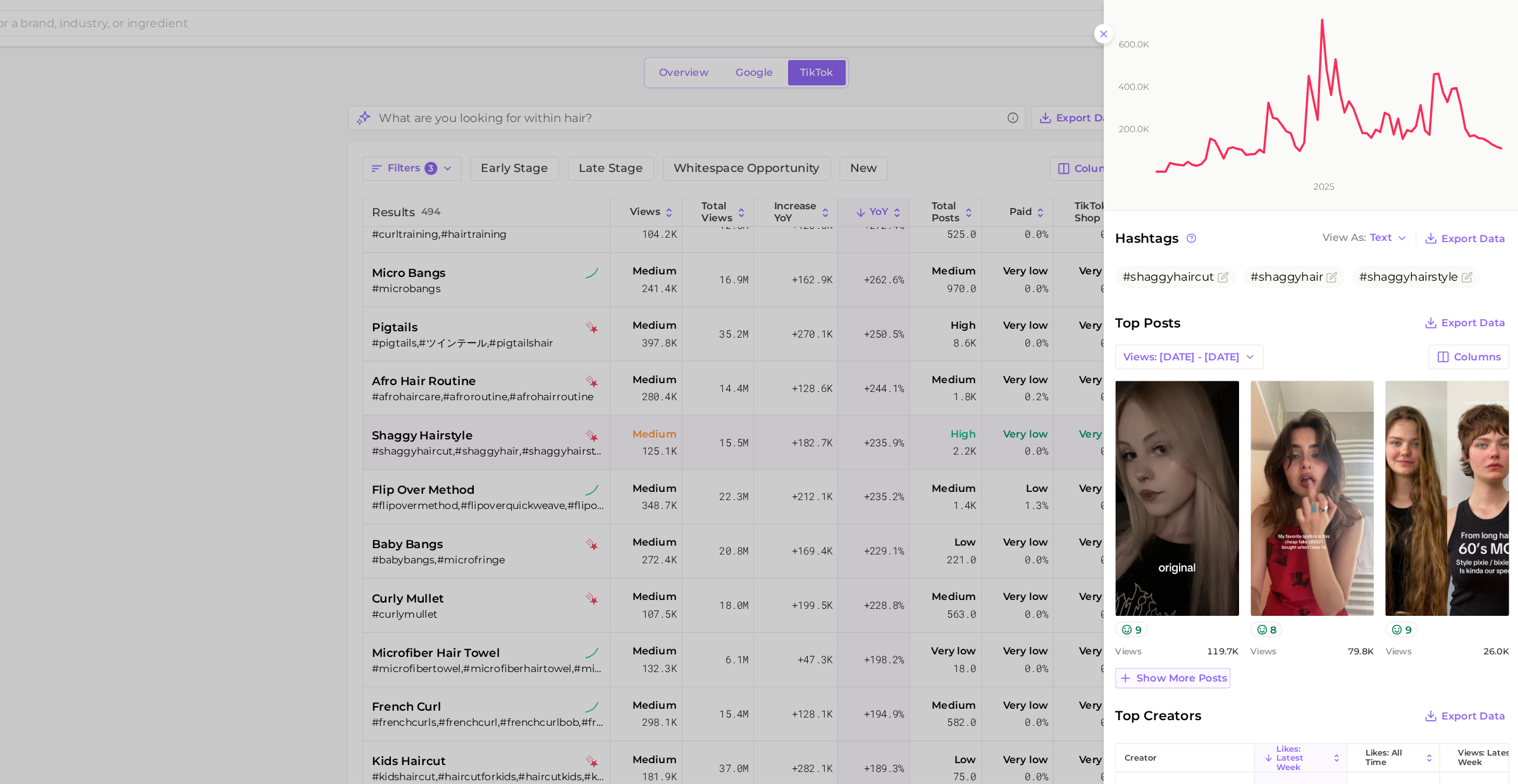
click at [1240, 587] on span "Show more posts" at bounding box center [1221, 593] width 79 height 11
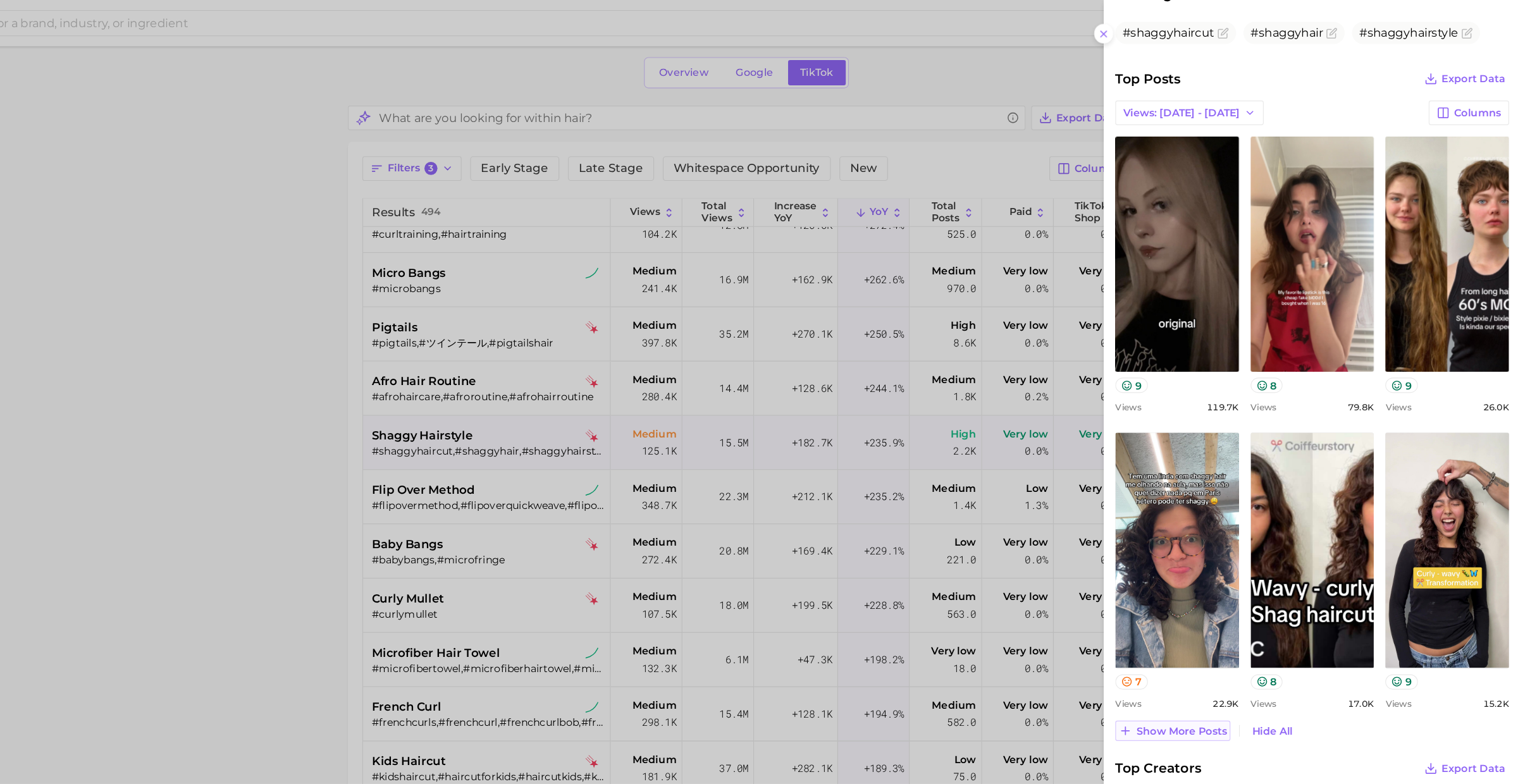
scroll to position [427, 0]
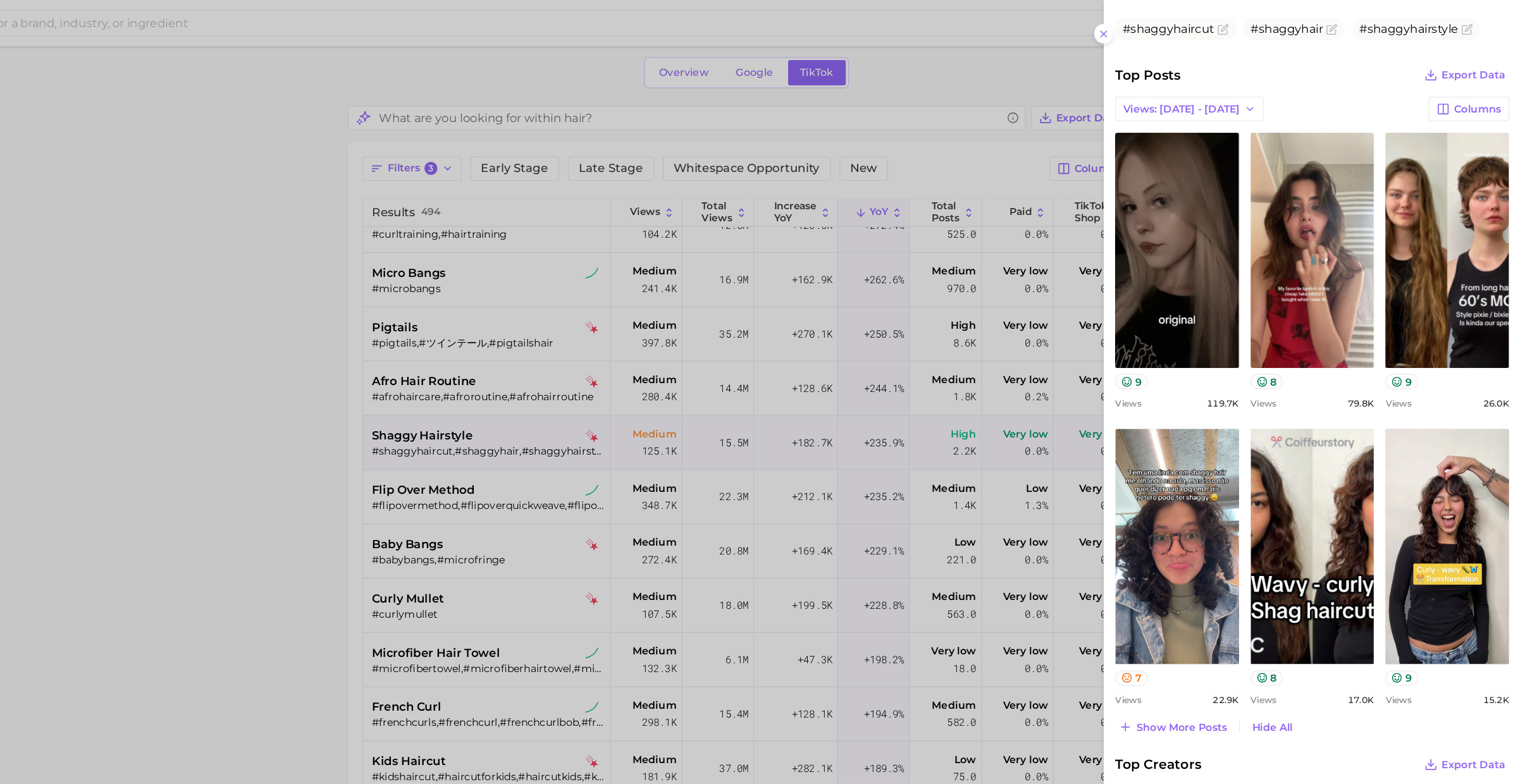
click at [637, 557] on div at bounding box center [759, 392] width 1518 height 784
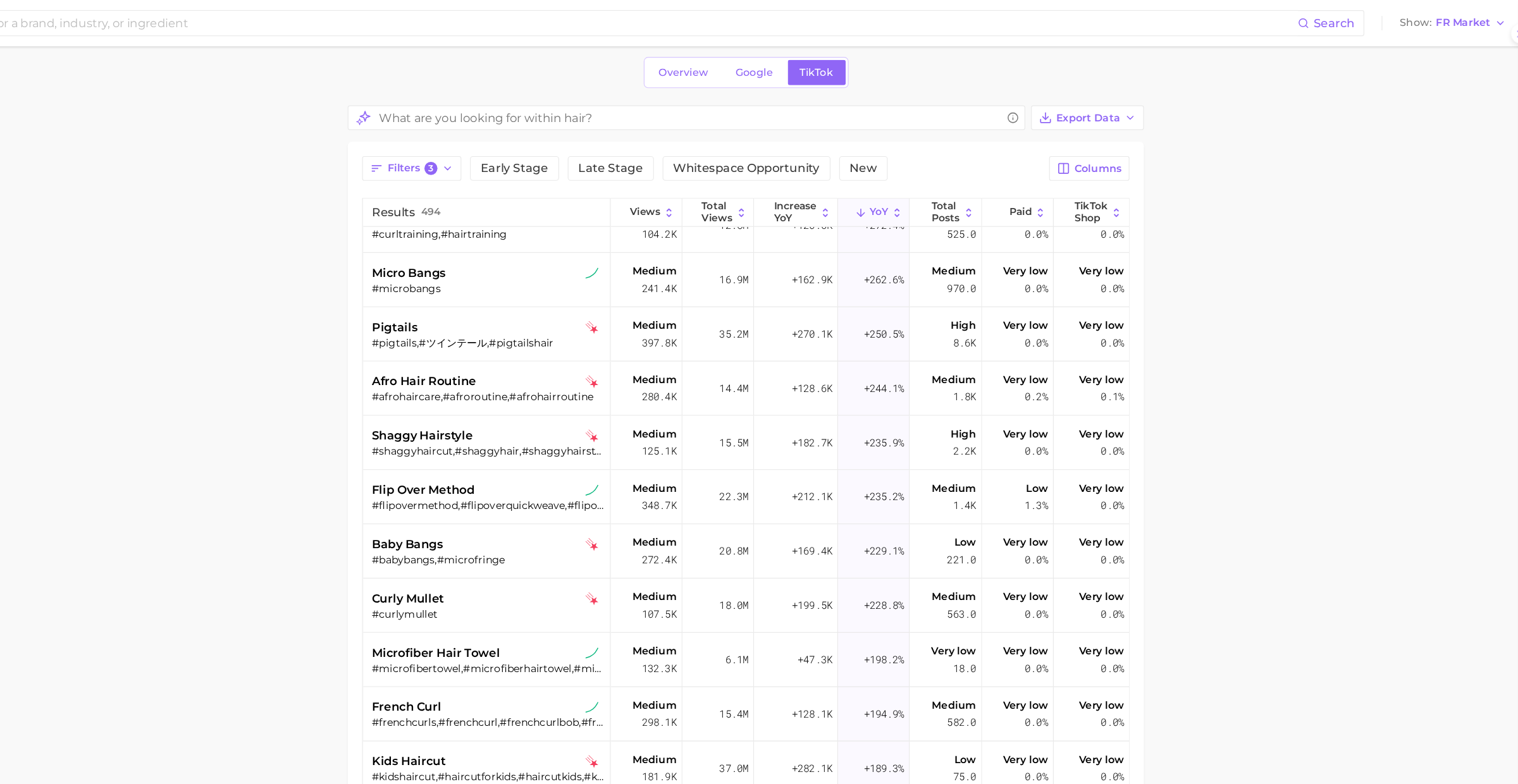
scroll to position [0, 0]
click at [593, 423] on span "flip over method" at bounding box center [559, 428] width 90 height 15
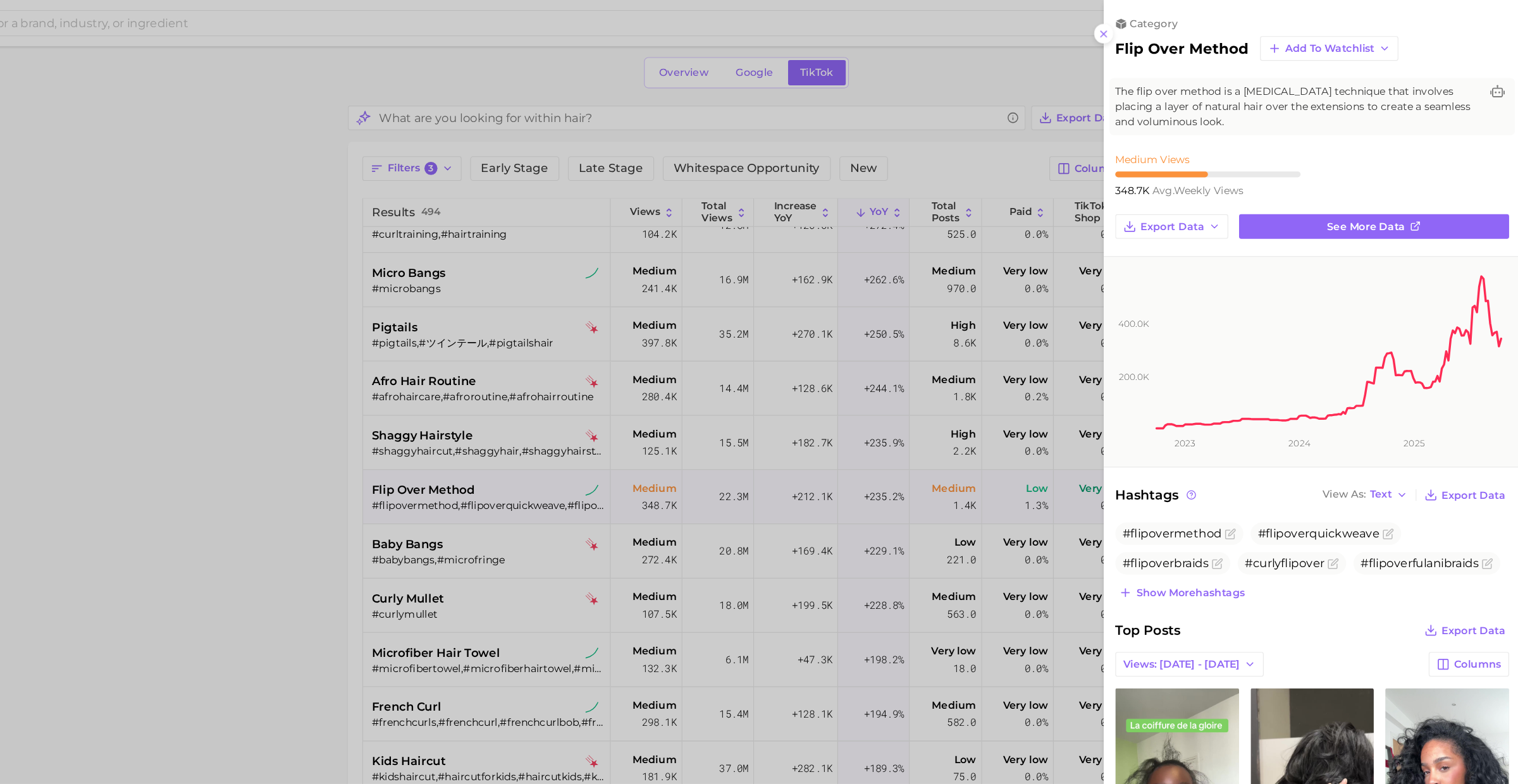
click at [646, 510] on div at bounding box center [759, 392] width 1518 height 784
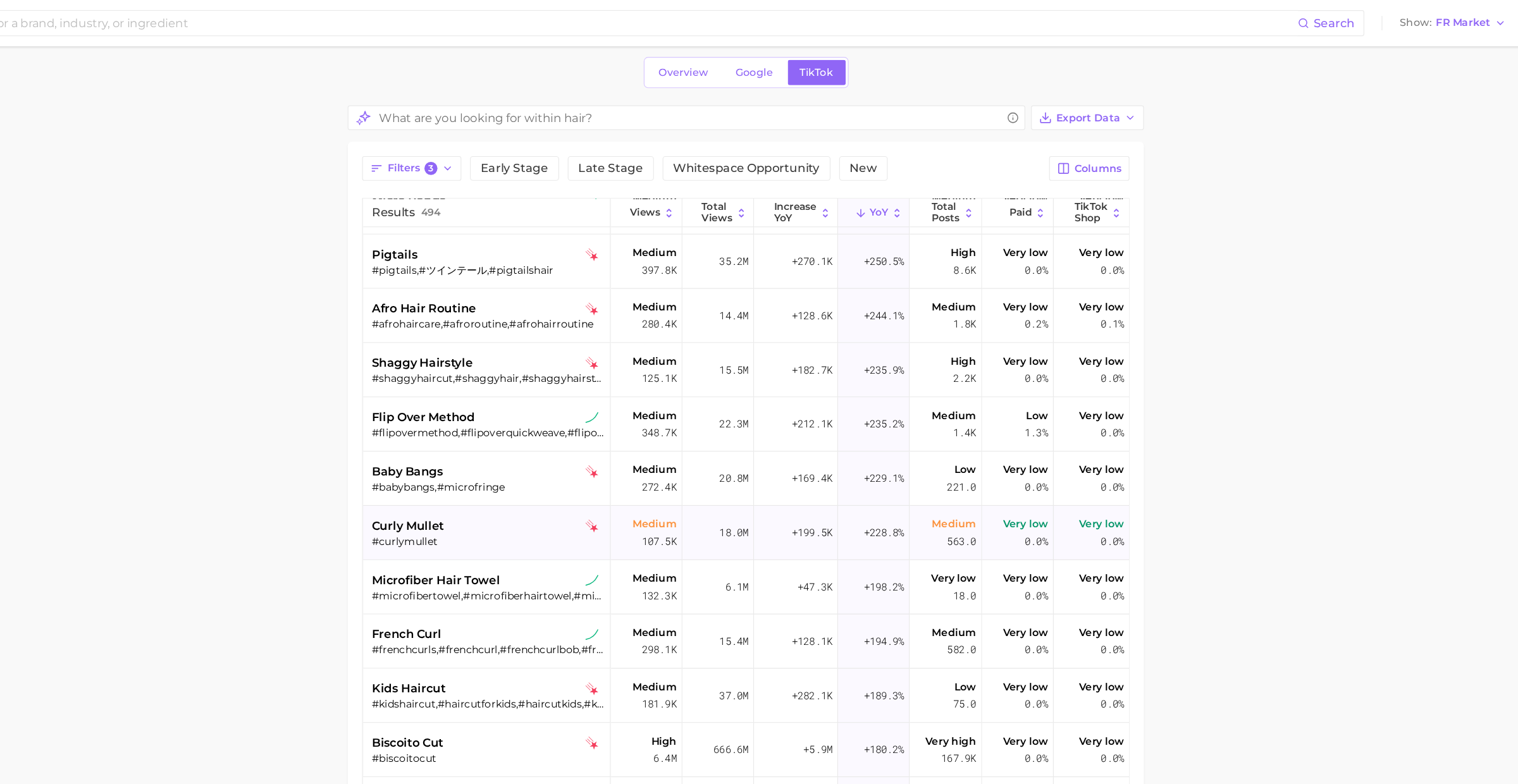
click at [632, 459] on div "curly mullet" at bounding box center [616, 459] width 203 height 15
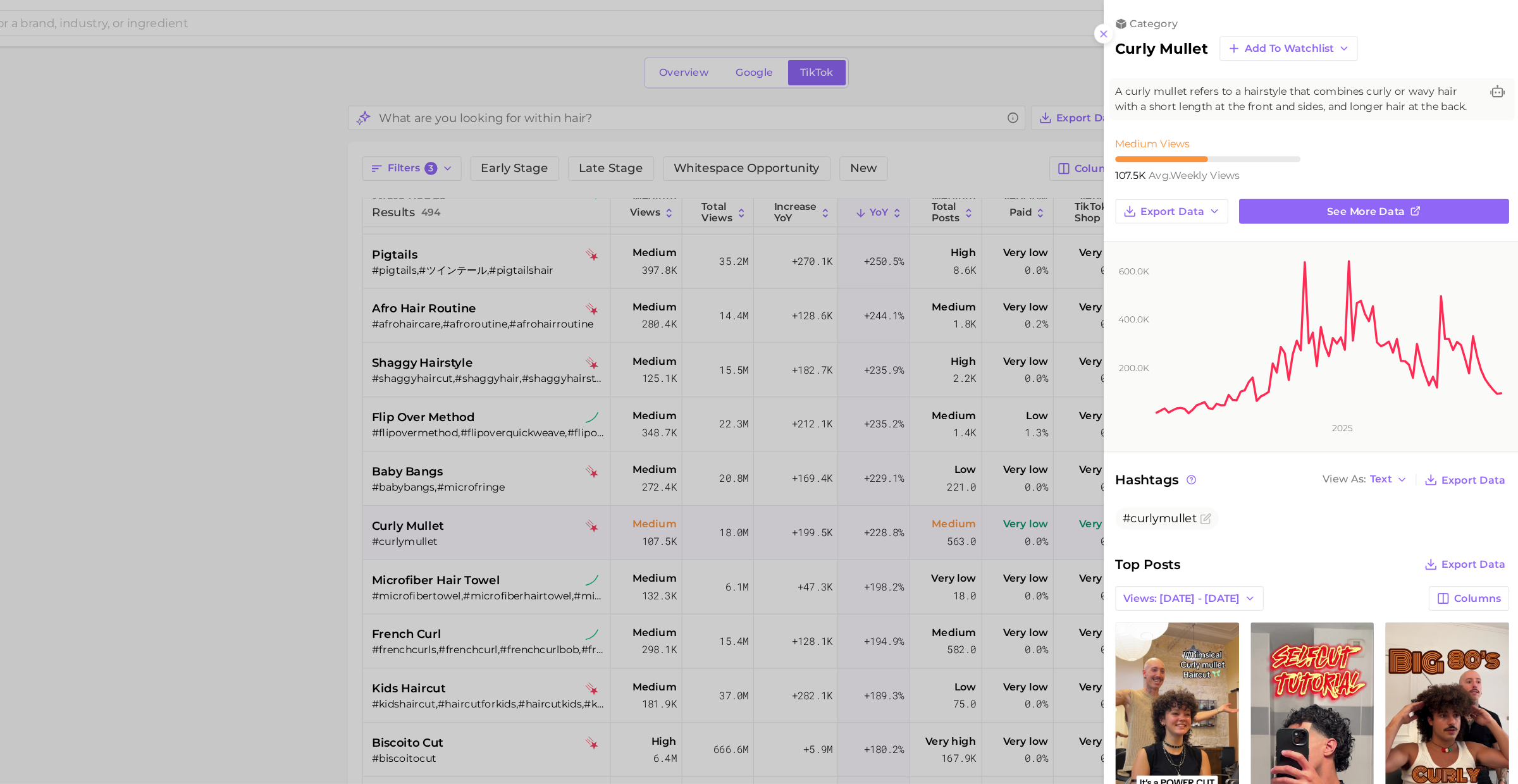
click at [626, 470] on div at bounding box center [759, 392] width 1518 height 784
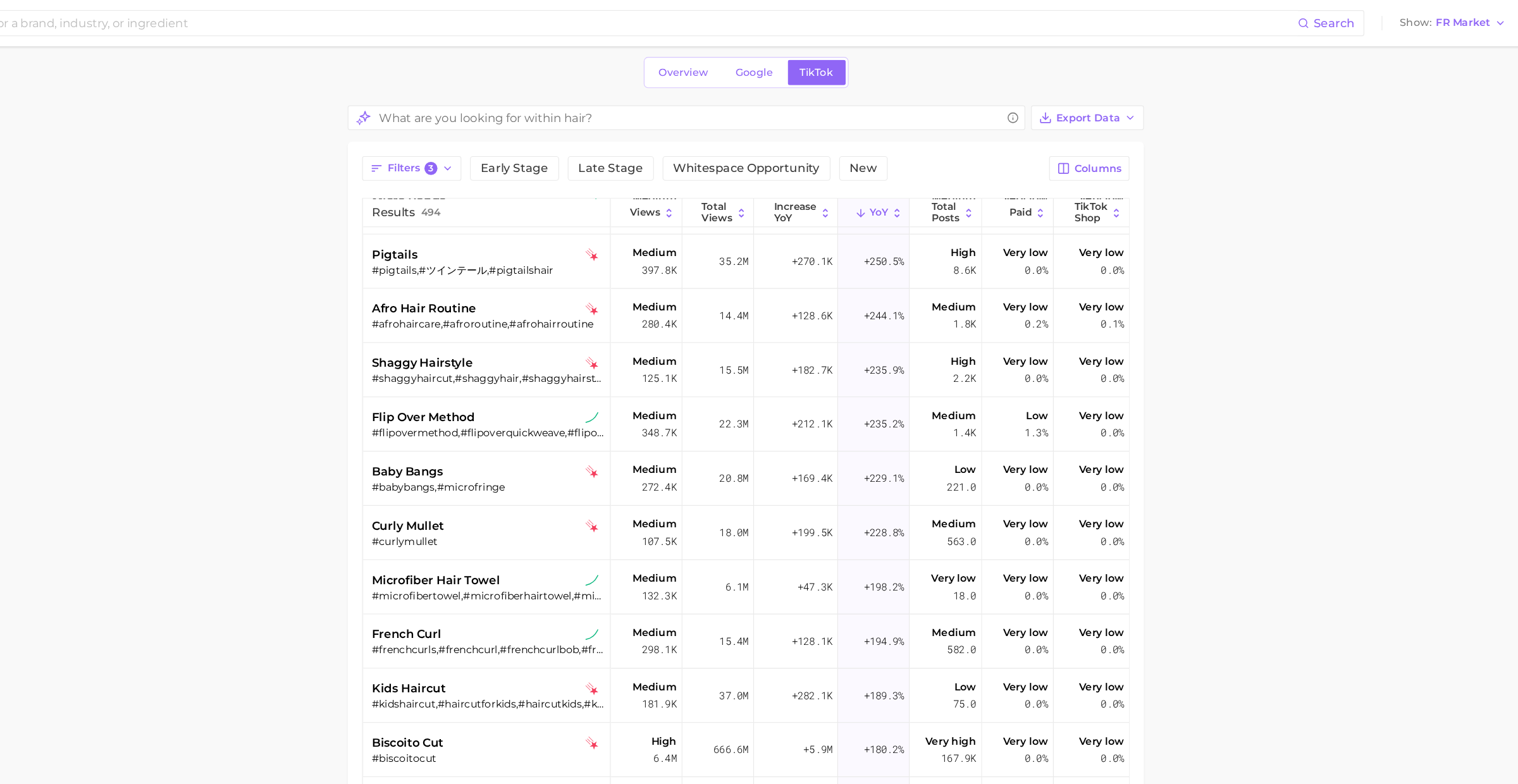
click at [626, 442] on div "curly mullet #curlymullet" at bounding box center [616, 466] width 203 height 47
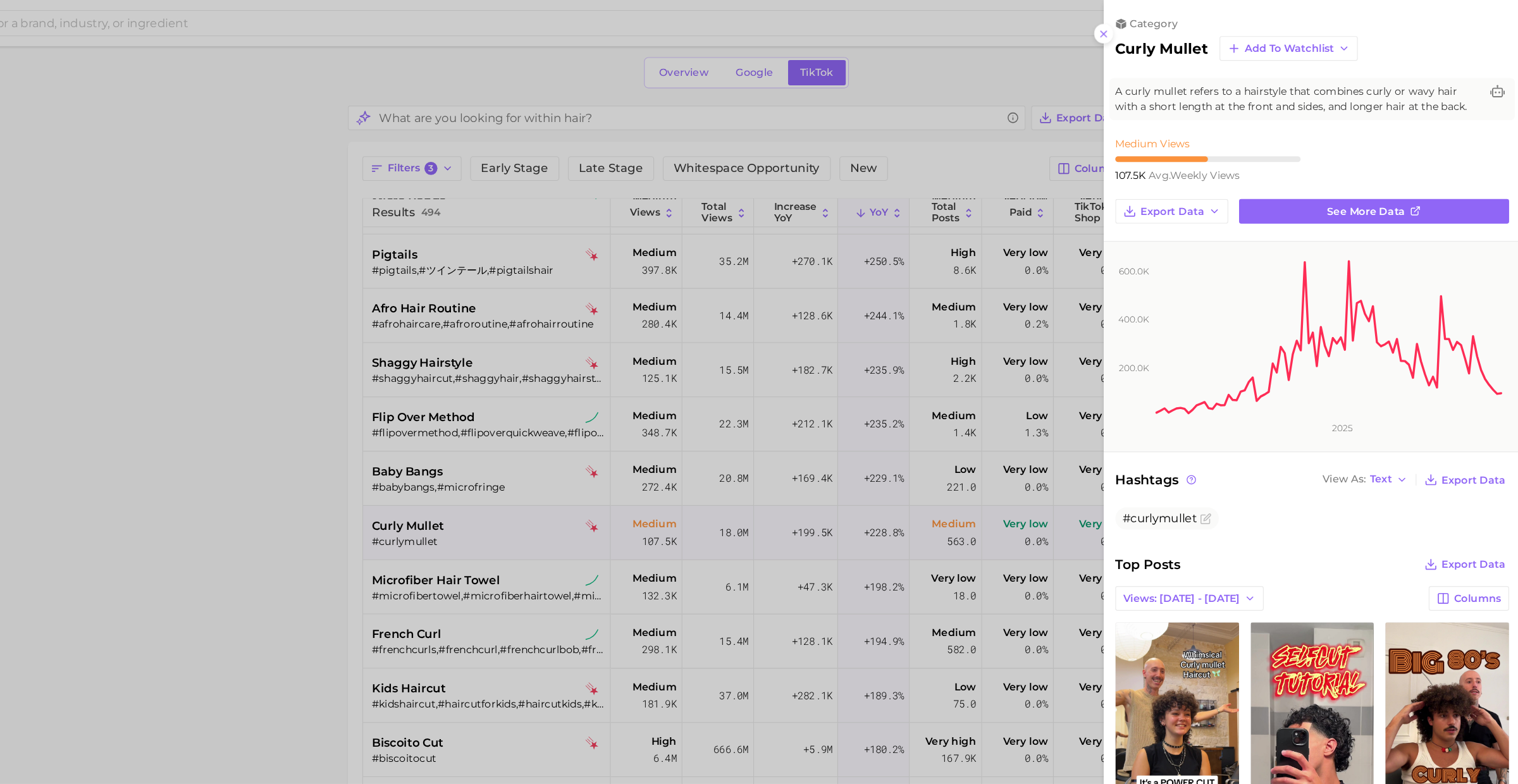
click at [625, 452] on div at bounding box center [759, 392] width 1518 height 784
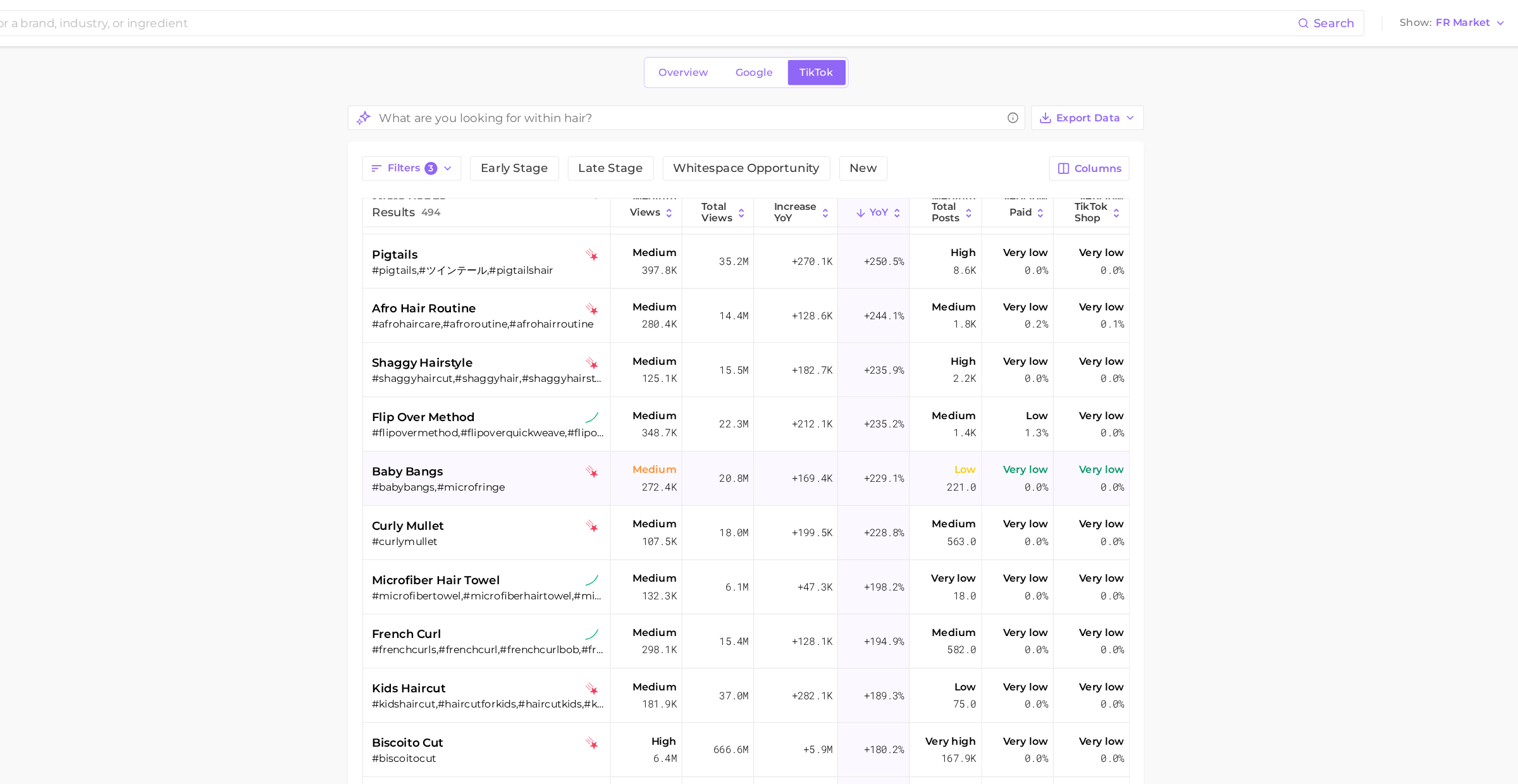
click at [625, 423] on div "#babybangs,#microfringe" at bounding box center [616, 425] width 203 height 12
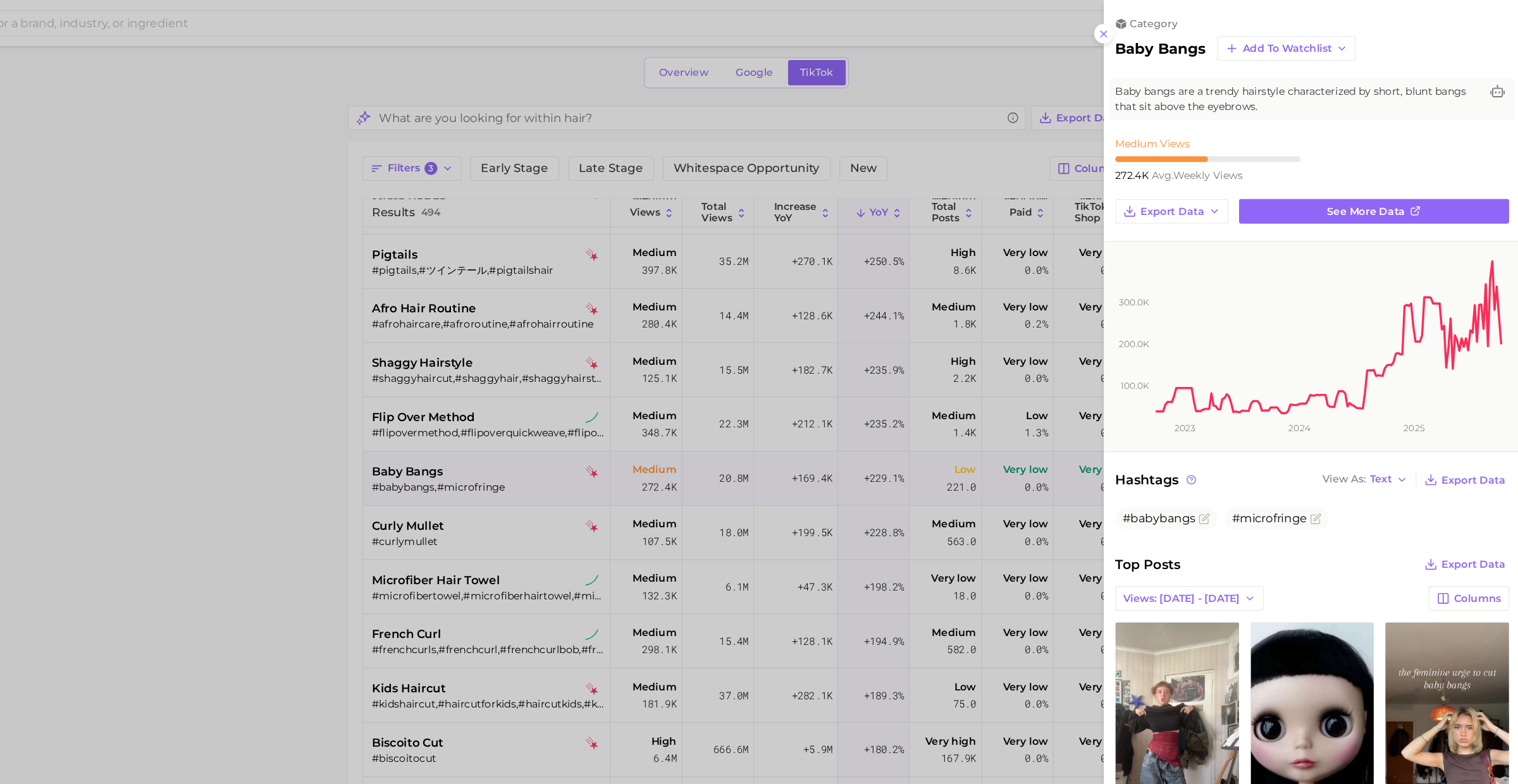
click at [625, 423] on div at bounding box center [759, 392] width 1518 height 784
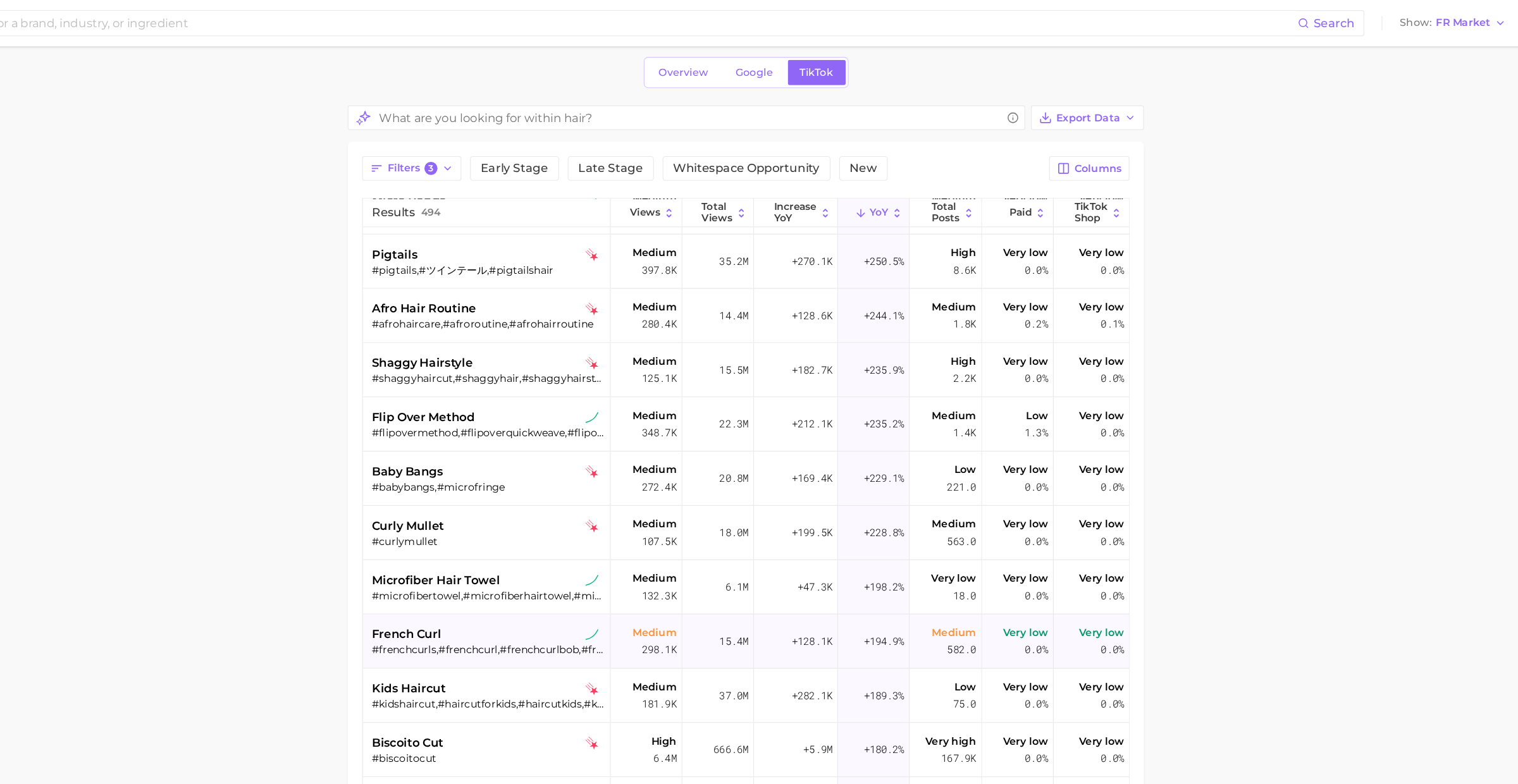
click at [608, 570] on div "#frenchcurls,#frenchcurl,#frenchcurlbob,#frenchcurlhair" at bounding box center [616, 568] width 203 height 12
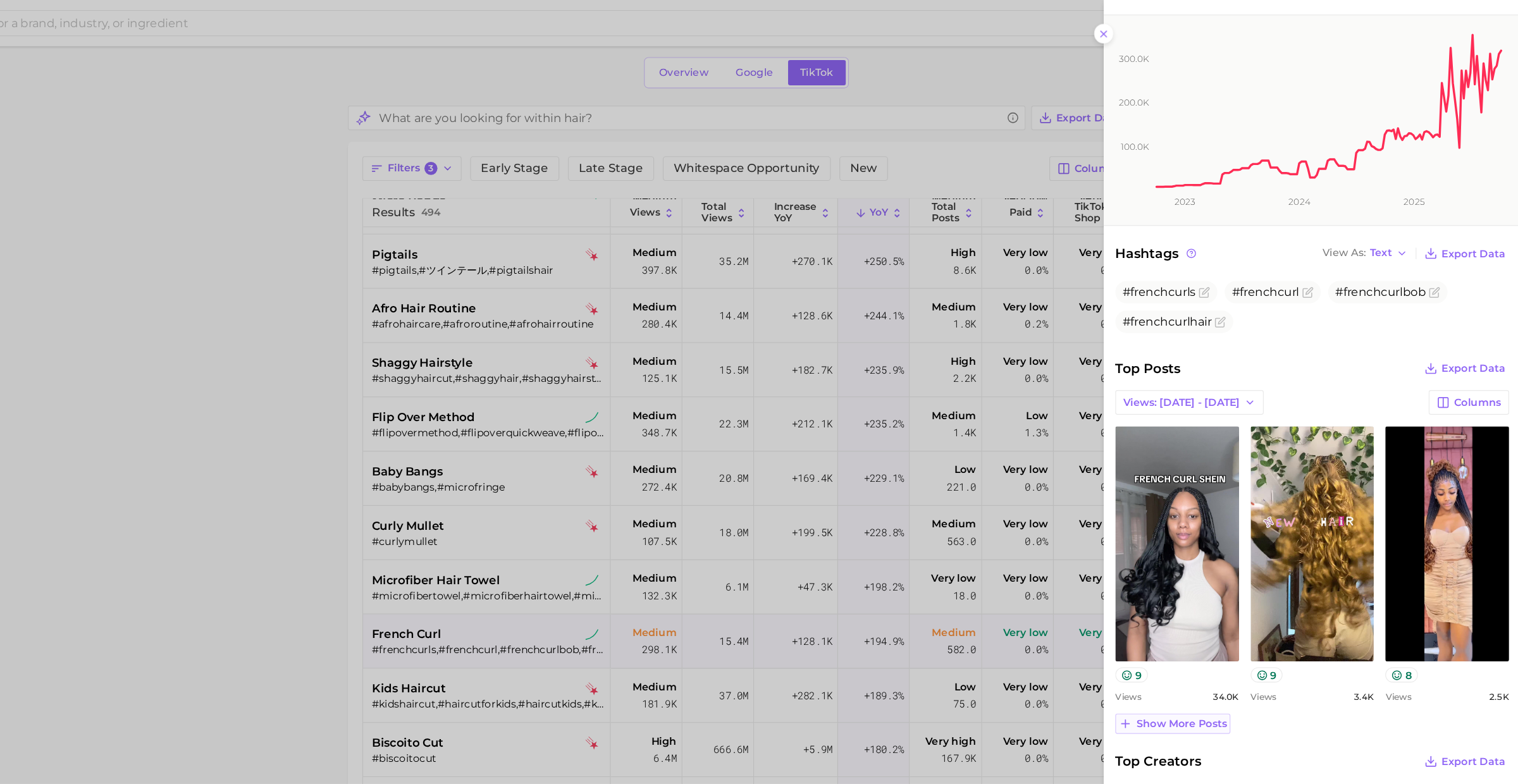
click at [1231, 627] on span "Show more posts" at bounding box center [1221, 633] width 79 height 11
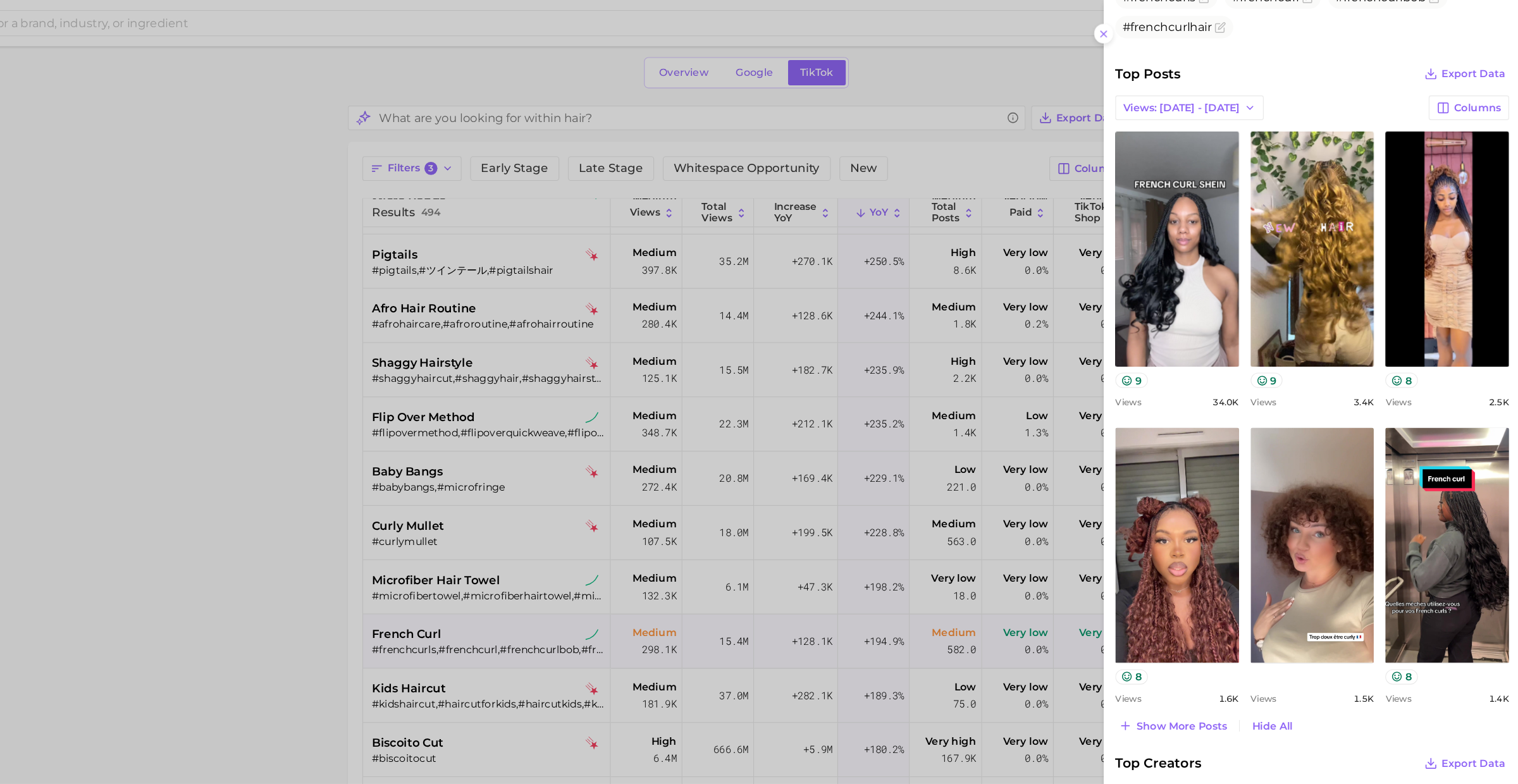
click at [639, 579] on div at bounding box center [759, 392] width 1518 height 784
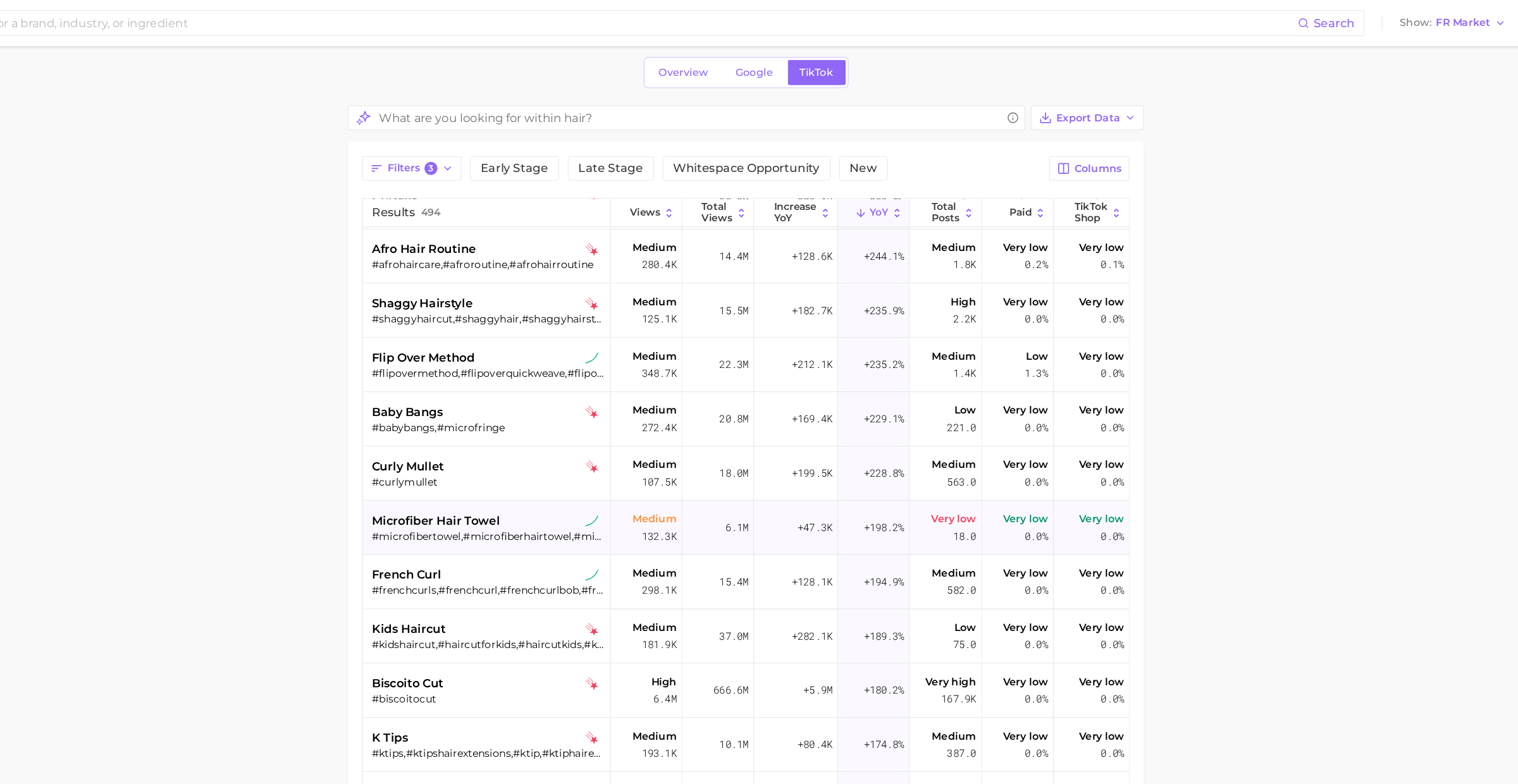
click at [626, 470] on div "#microfibertowel,#microfiberhairtowel,#microfiberhairtowels" at bounding box center [616, 468] width 203 height 12
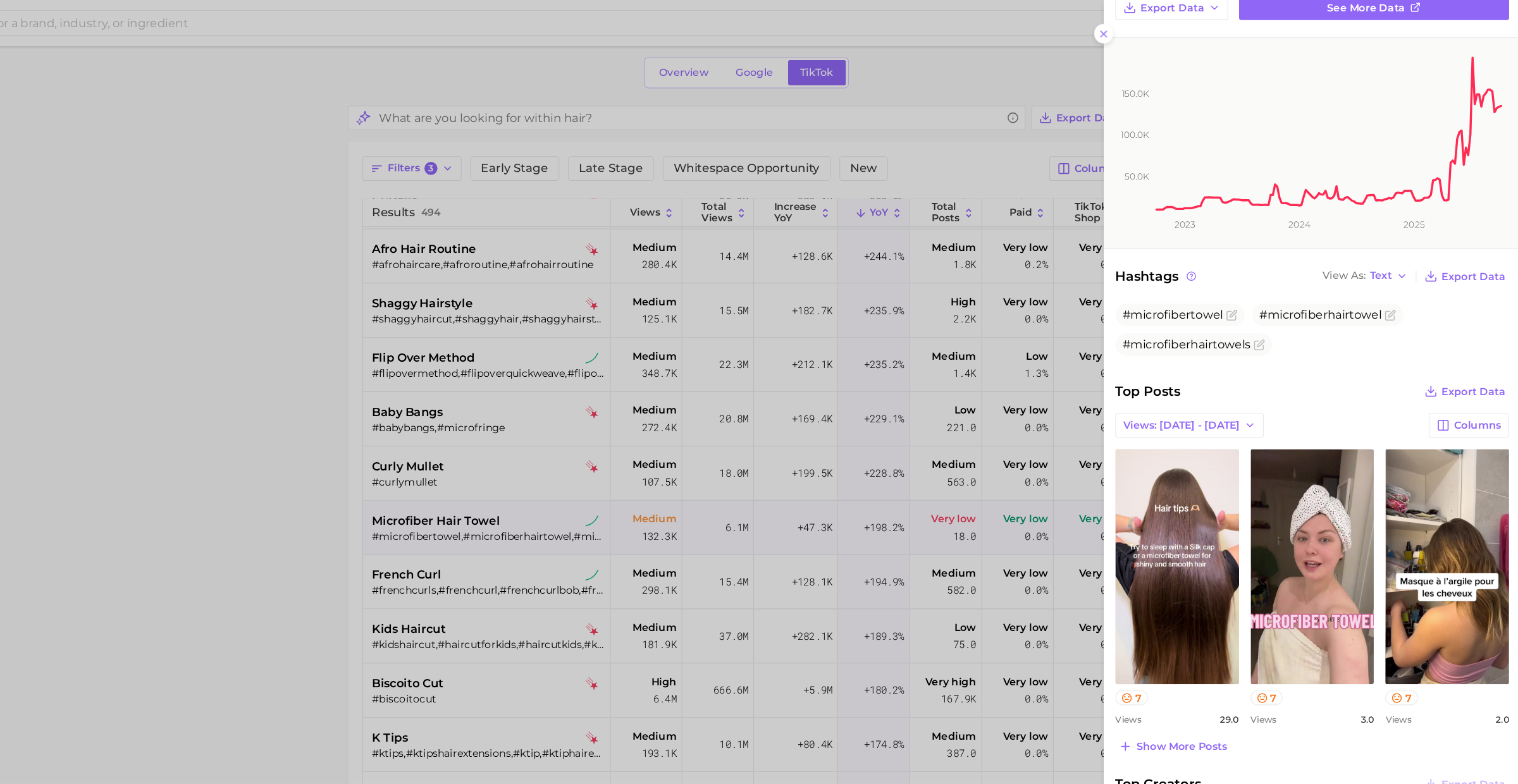
click at [580, 512] on div at bounding box center [759, 392] width 1518 height 784
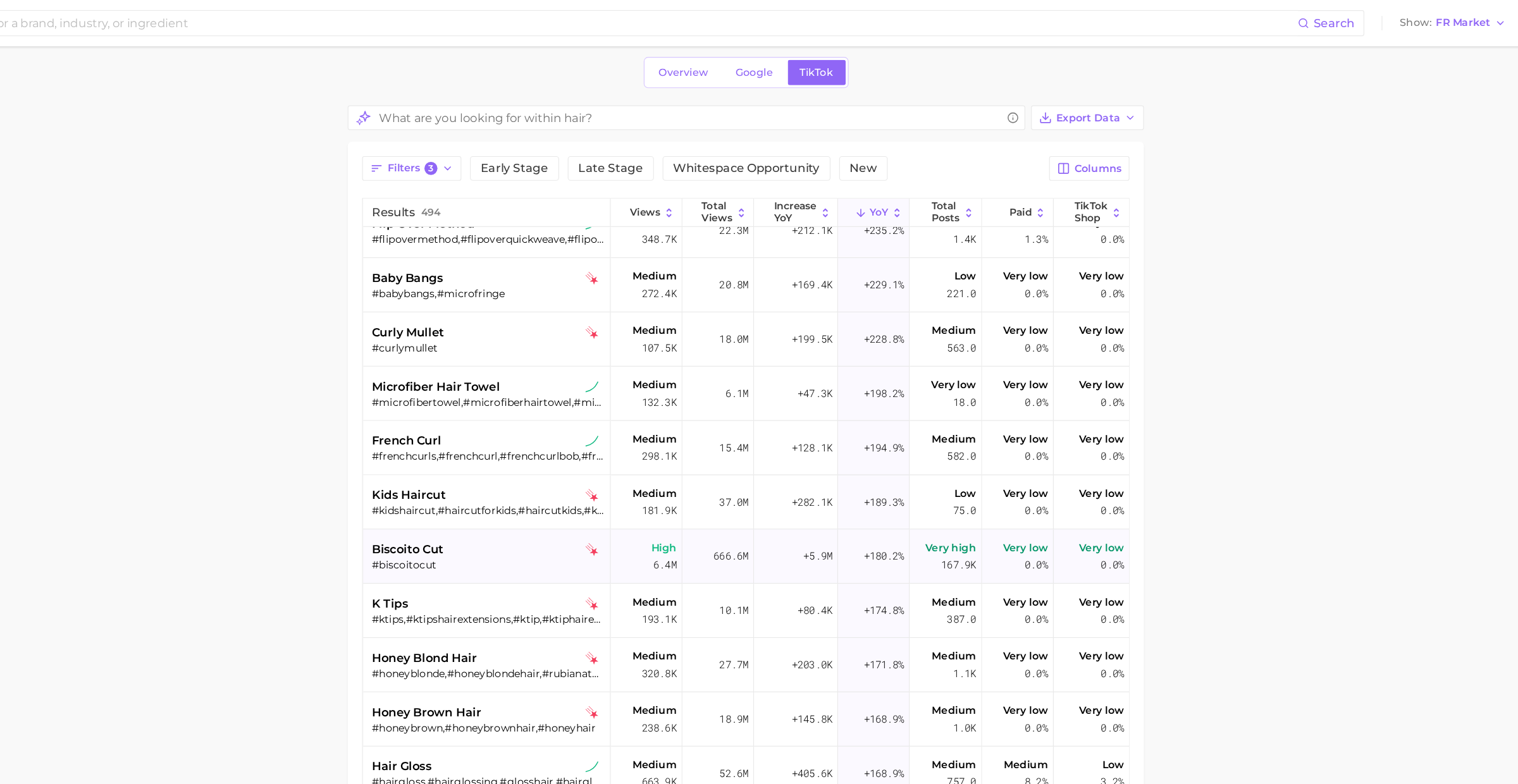
click at [589, 488] on div "#biscoitocut" at bounding box center [616, 494] width 203 height 12
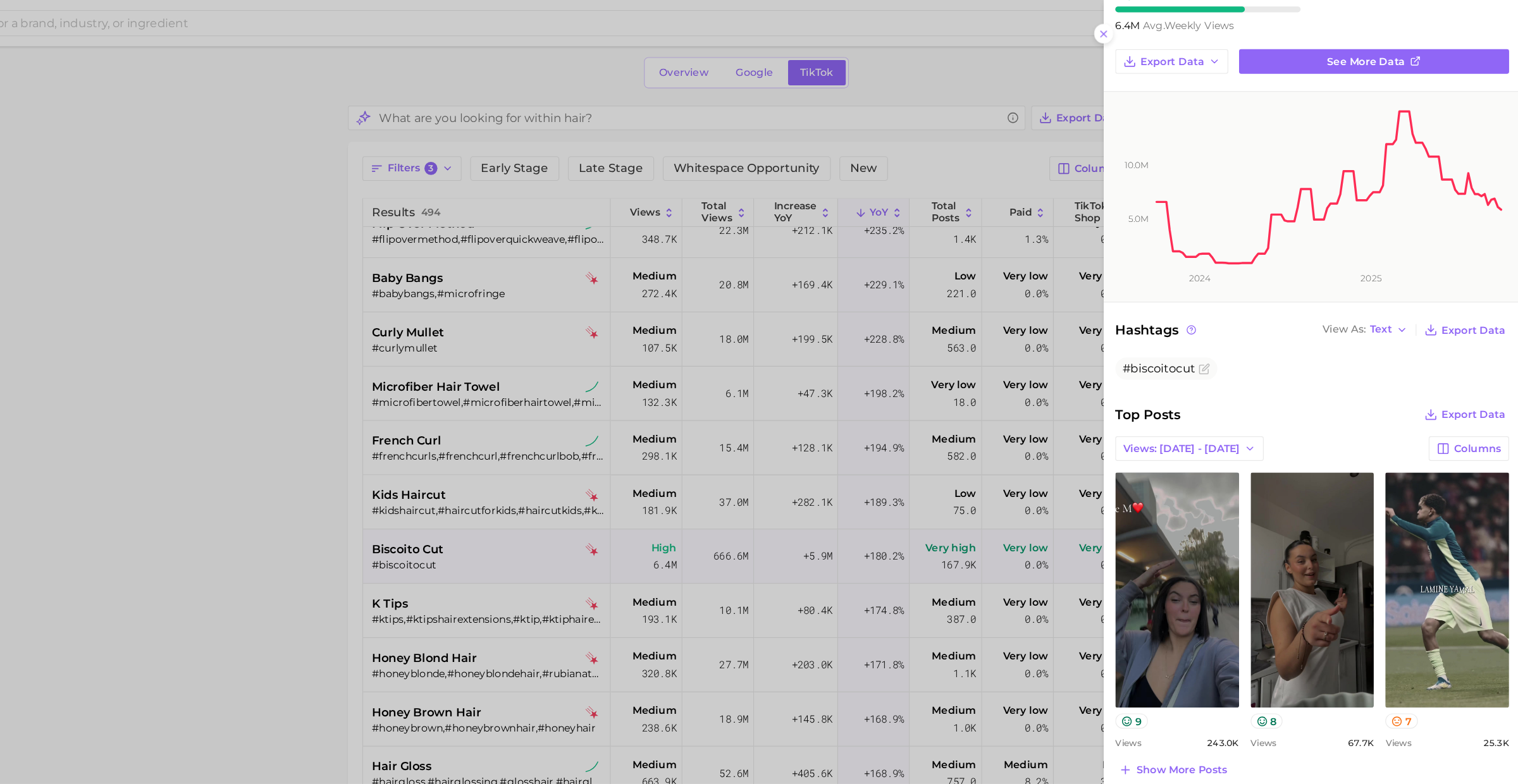
click at [565, 562] on div at bounding box center [759, 392] width 1518 height 784
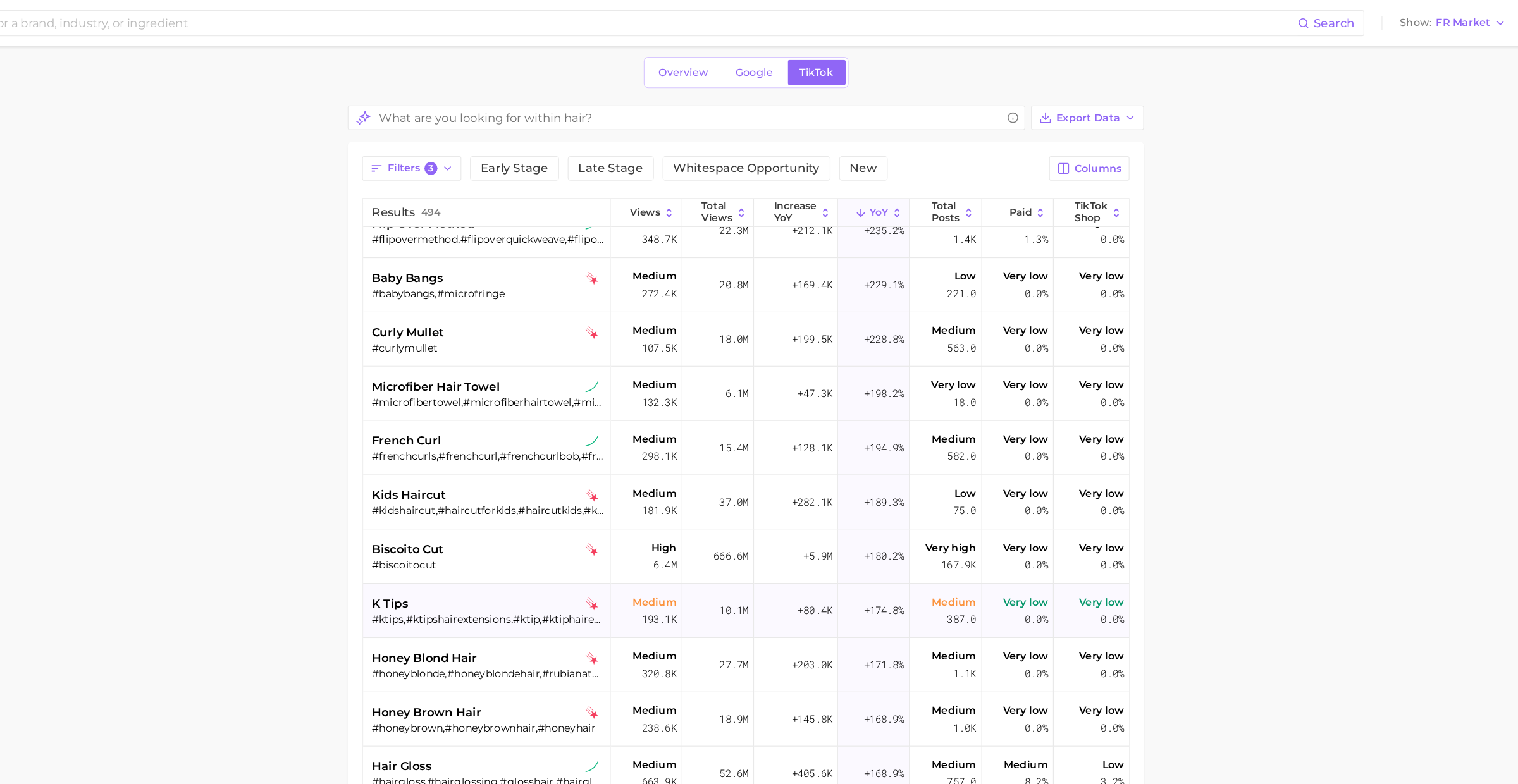
click at [590, 539] on div "#ktips,#ktipshairextensions,#ktip,#ktiphairextensions,#ktiphair,#keratintipexte…" at bounding box center [616, 541] width 203 height 12
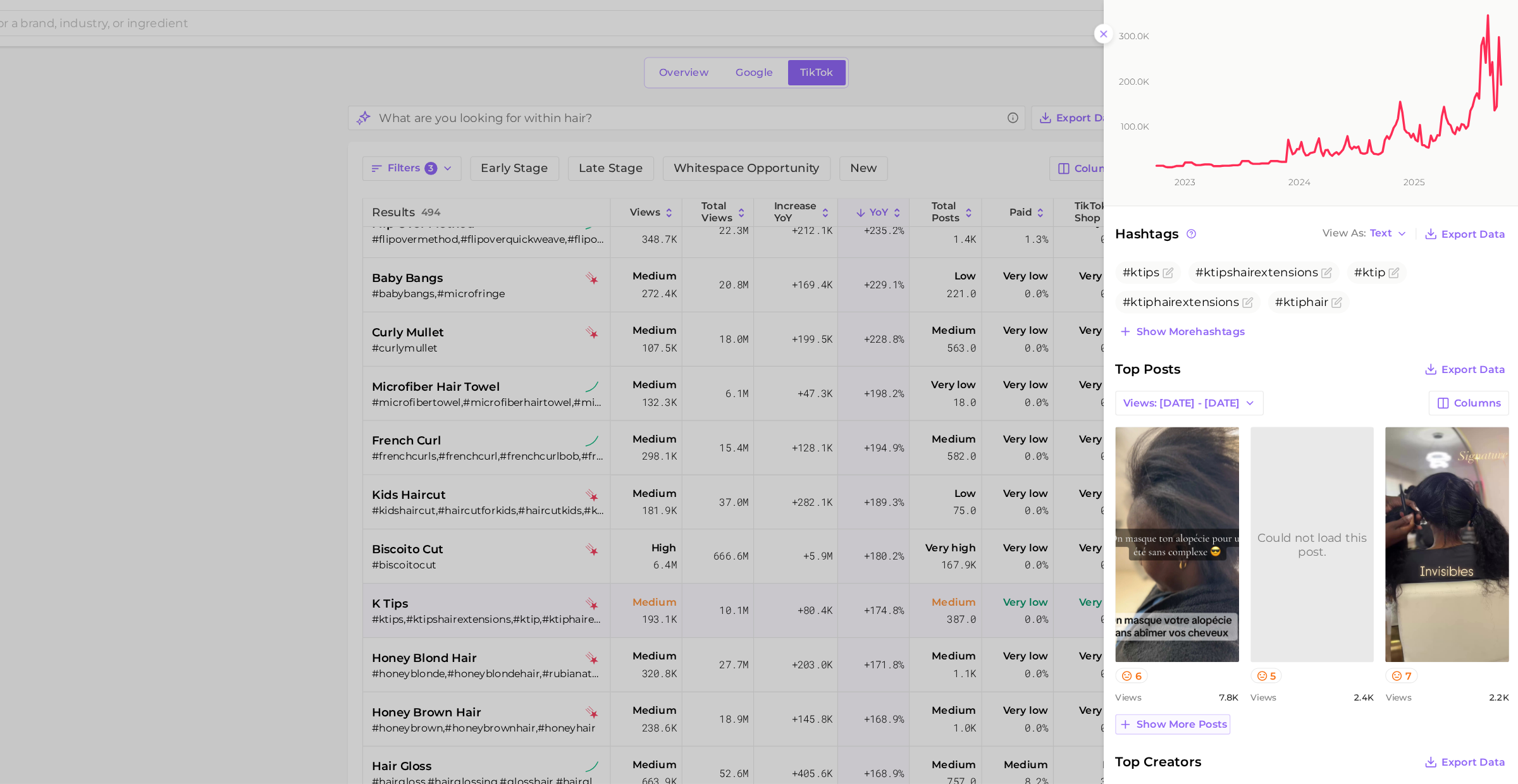
click at [1204, 628] on span "Show more posts" at bounding box center [1221, 633] width 79 height 11
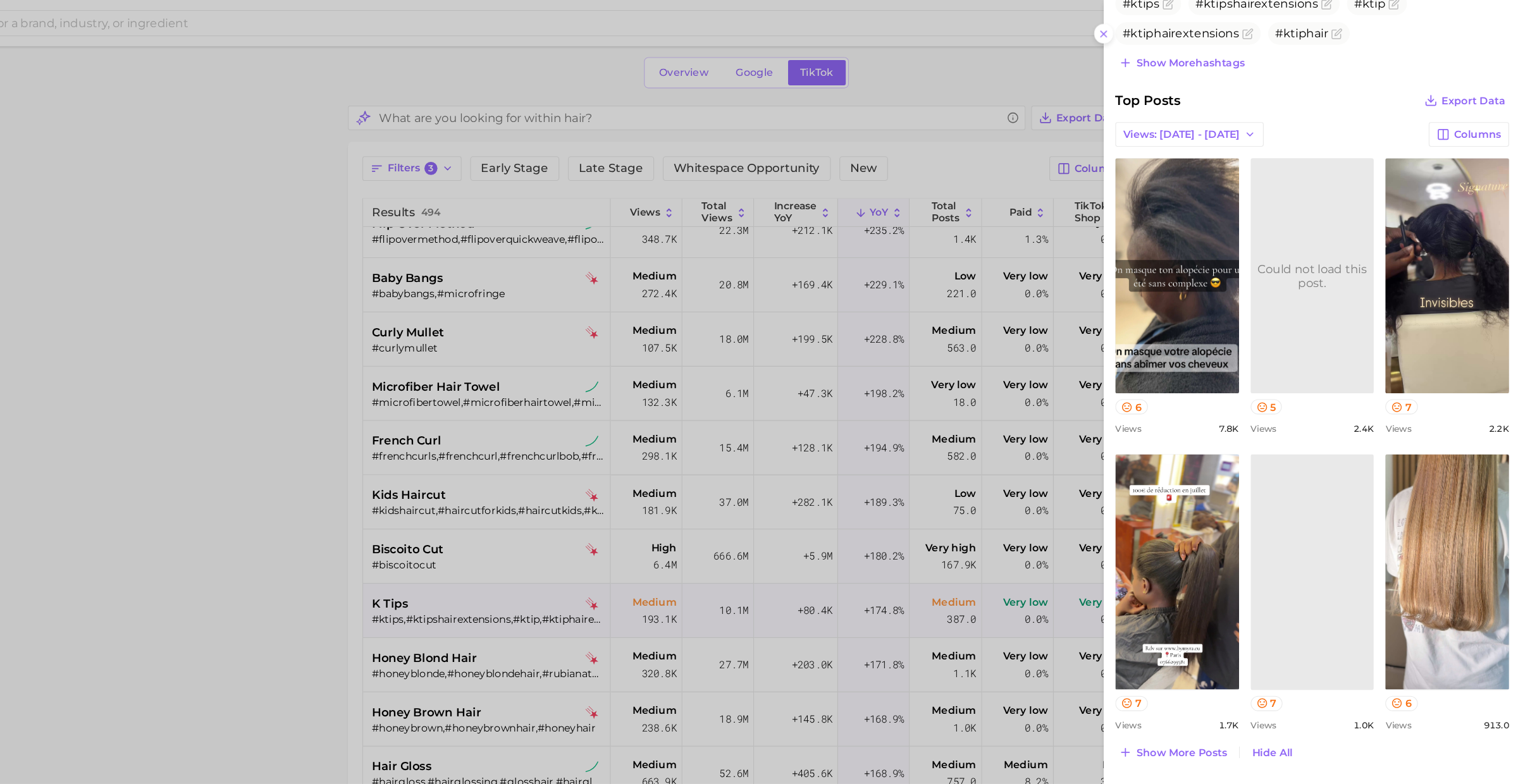
click at [554, 499] on div at bounding box center [759, 392] width 1518 height 784
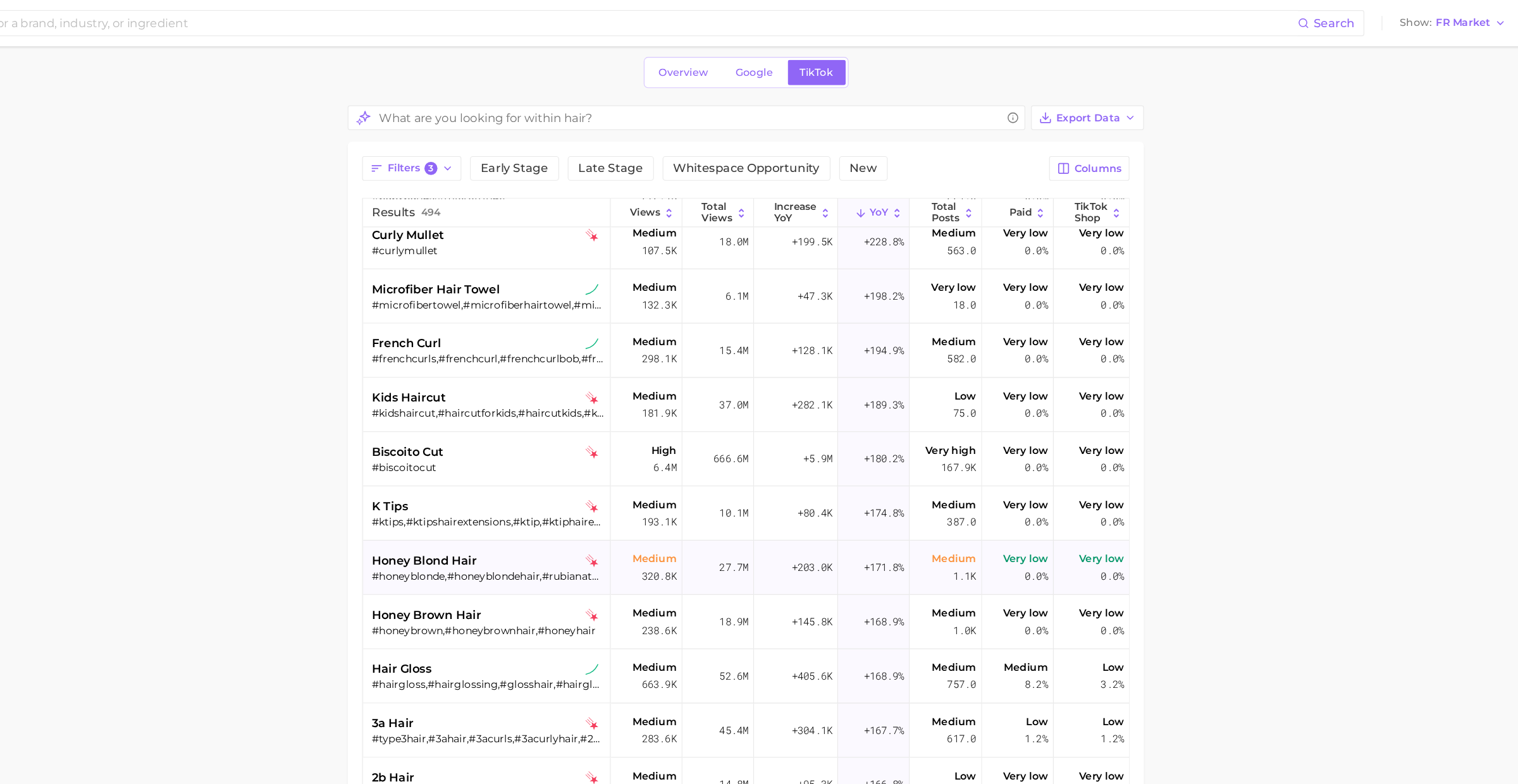
click at [602, 502] on div "#honeyblonde,#honeyblondehair,#rubianatural,#honeyhaircolor,#honeyblondebalayag…" at bounding box center [616, 503] width 203 height 12
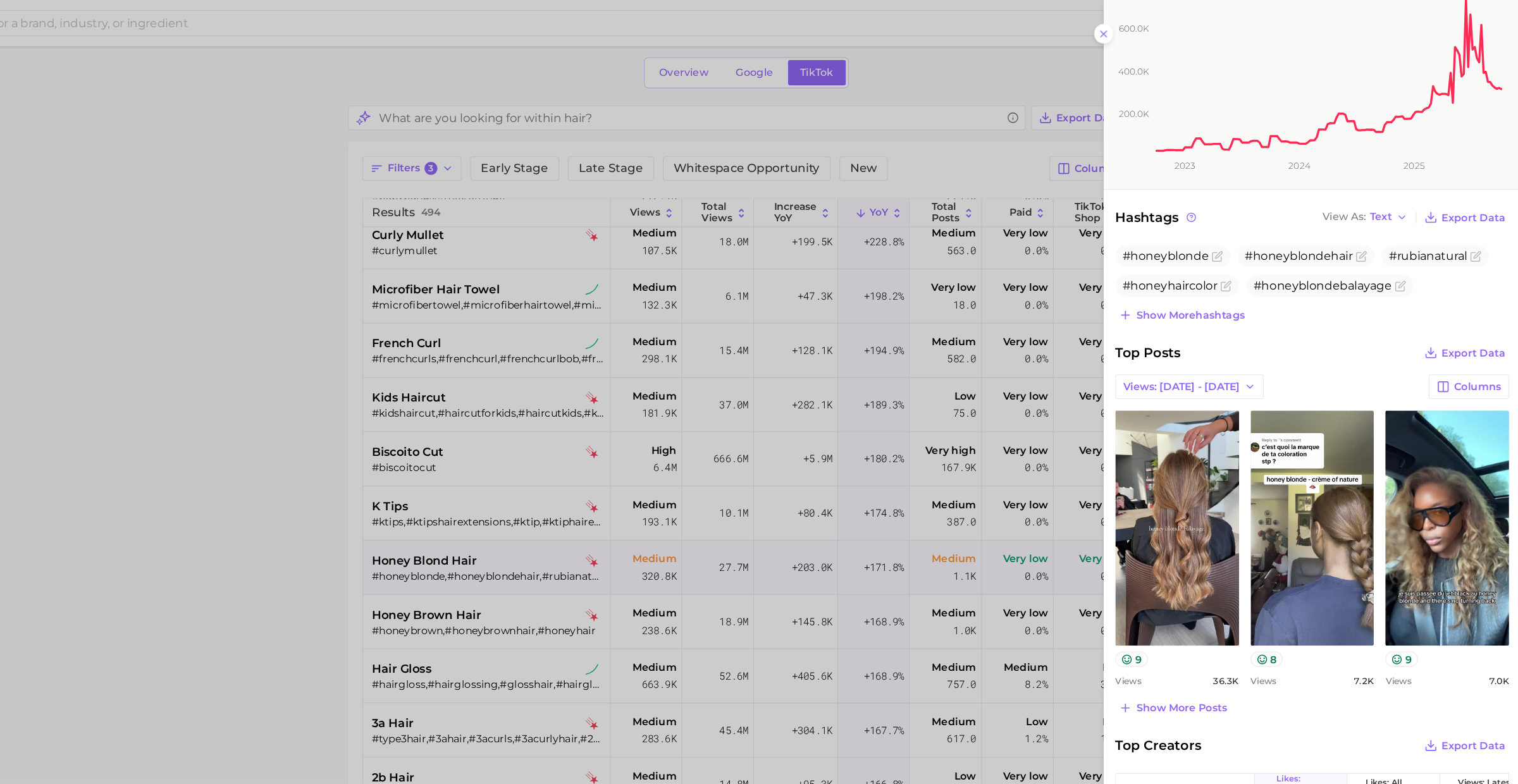
click at [598, 558] on div at bounding box center [759, 392] width 1518 height 784
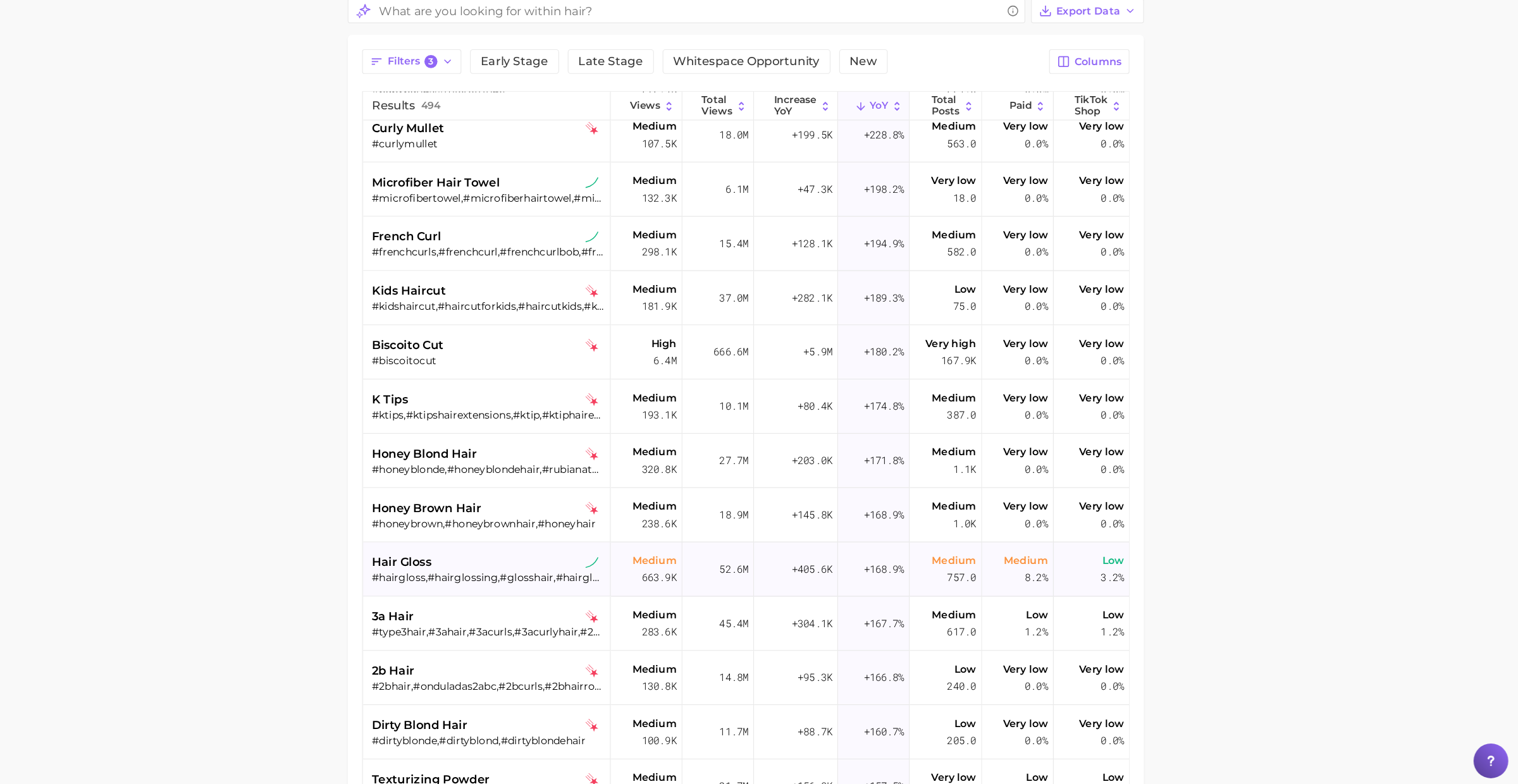
click at [604, 583] on div "hair gloss" at bounding box center [616, 584] width 203 height 15
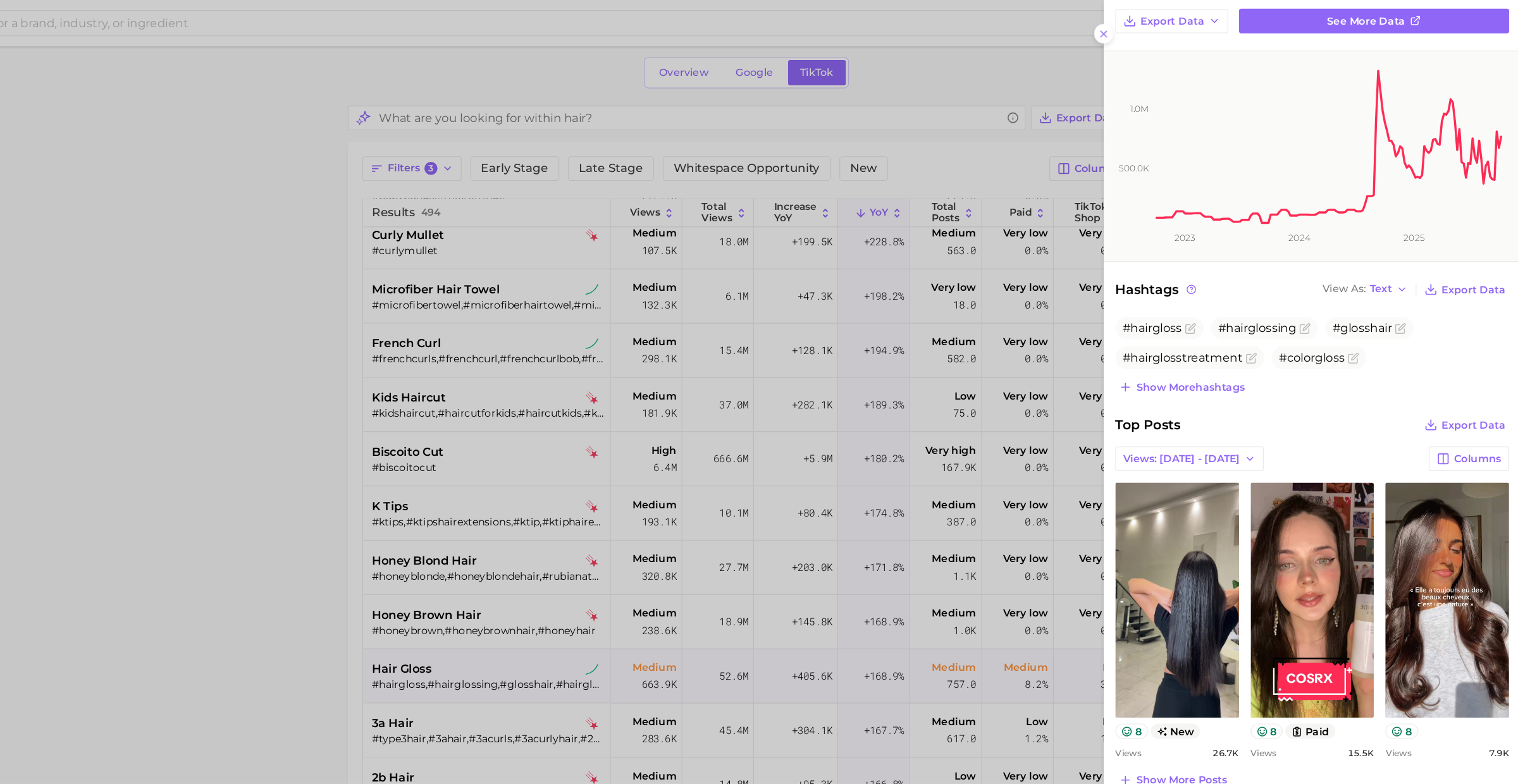
click at [714, 480] on div at bounding box center [759, 392] width 1518 height 784
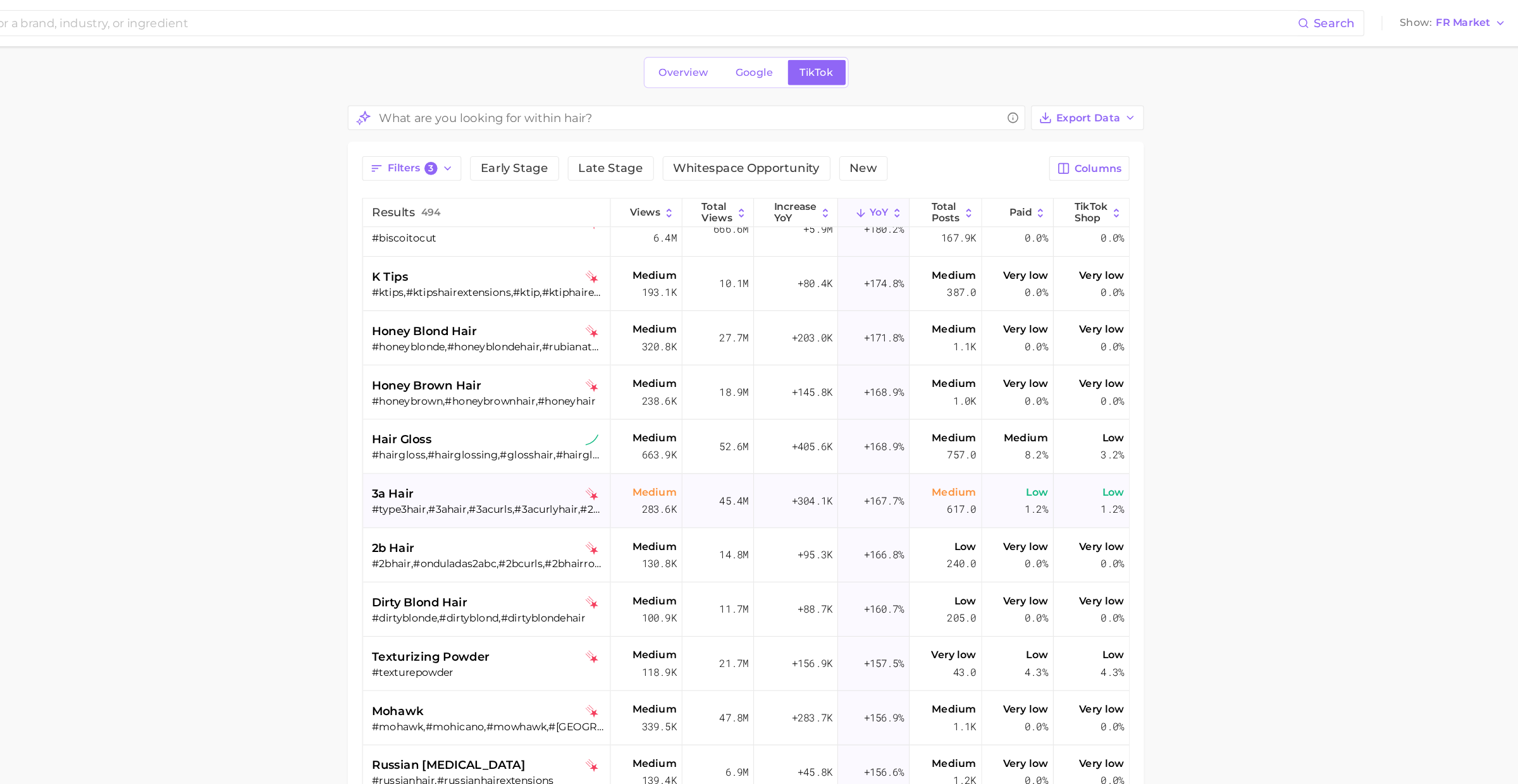
click at [629, 446] on div "#type3hair,#3ahair,#3acurls,#3acurlyhair,#2c3acurls,#3ahairtype,#3a3bhair,#3acu…" at bounding box center [616, 445] width 203 height 12
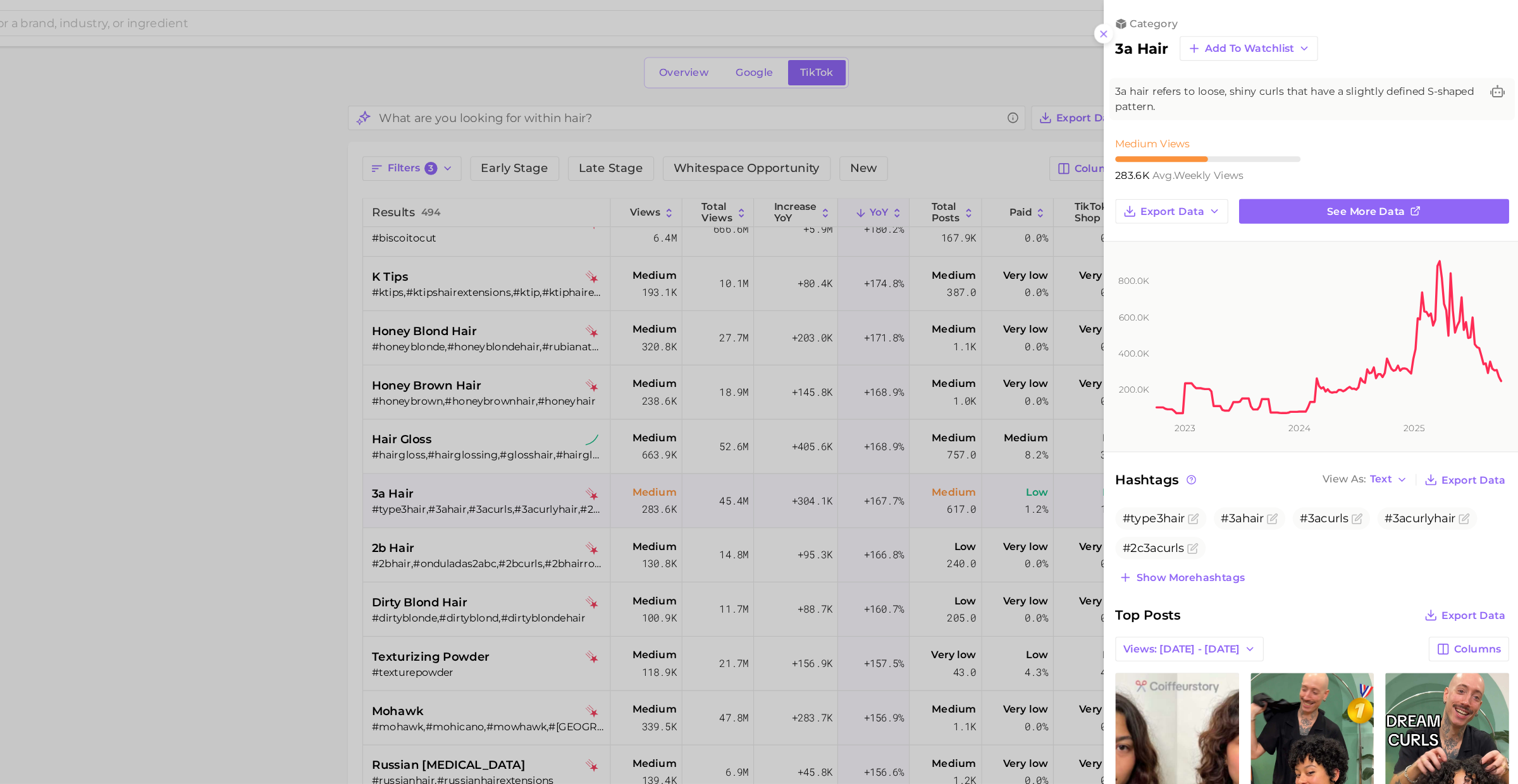
click at [629, 446] on div at bounding box center [759, 392] width 1518 height 784
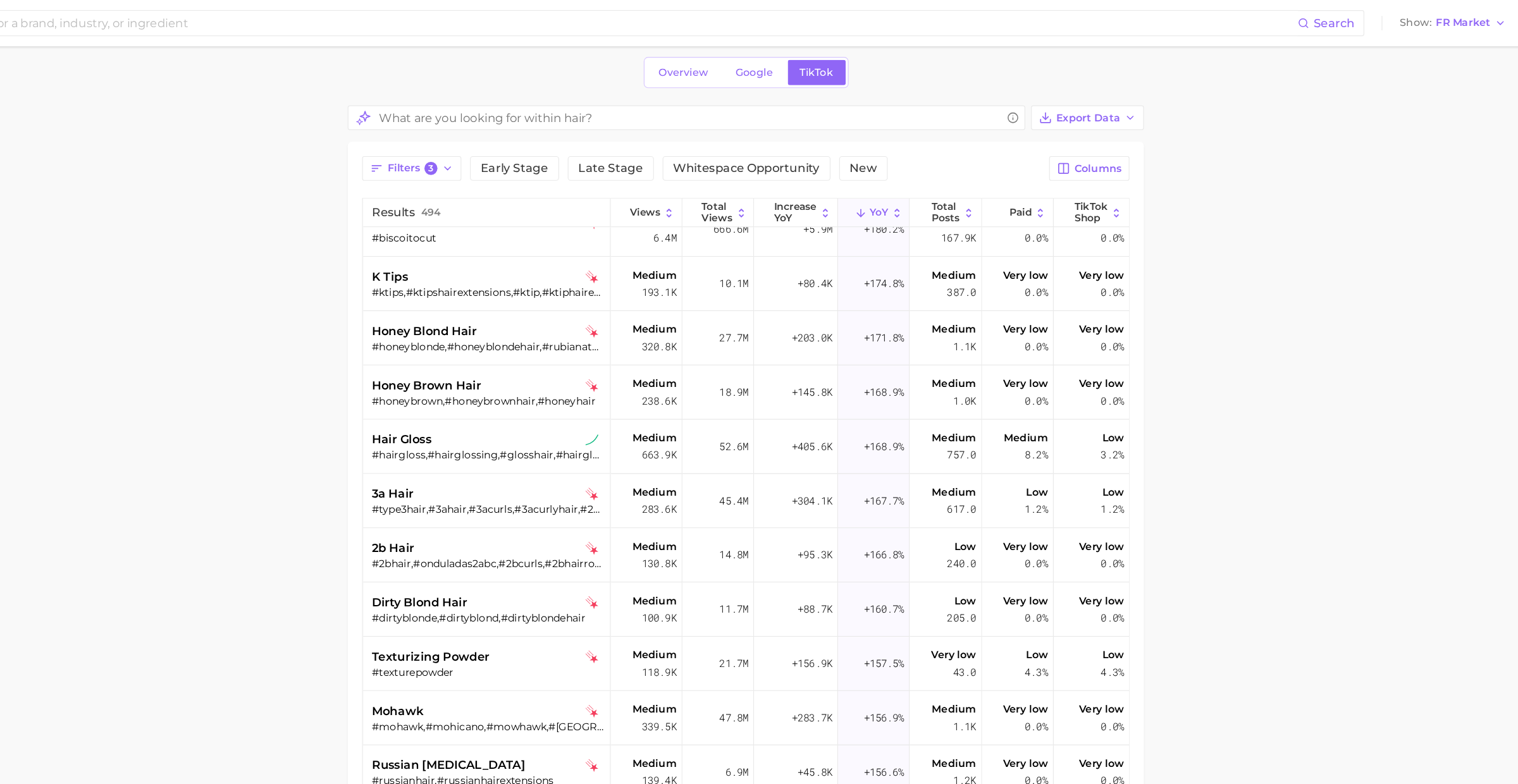
click at [627, 495] on div "#2bhair,#onduladas2abc,#2bcurls,#2bhairroutine,#2bhairtype" at bounding box center [616, 492] width 203 height 12
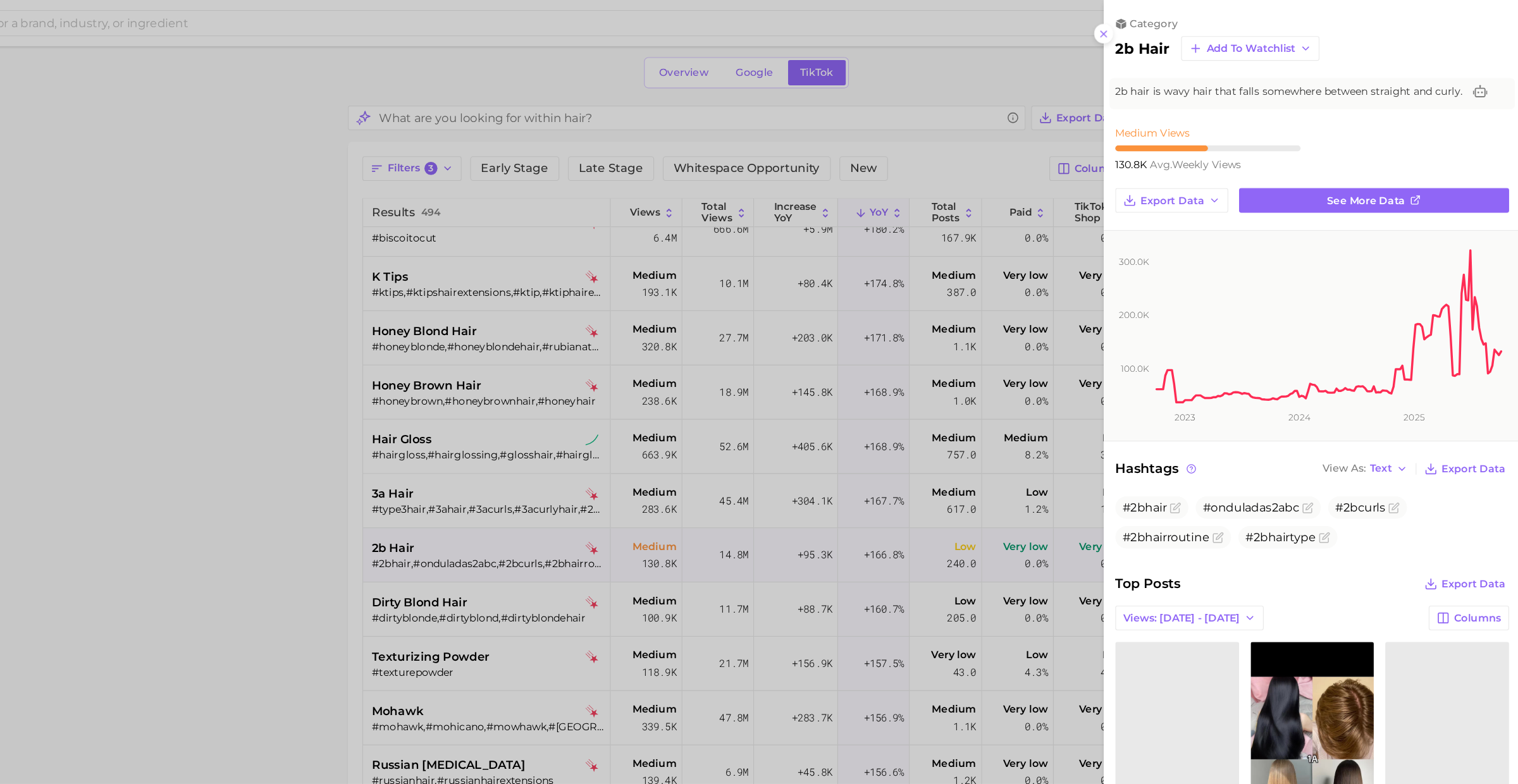
click at [615, 528] on div at bounding box center [759, 392] width 1518 height 784
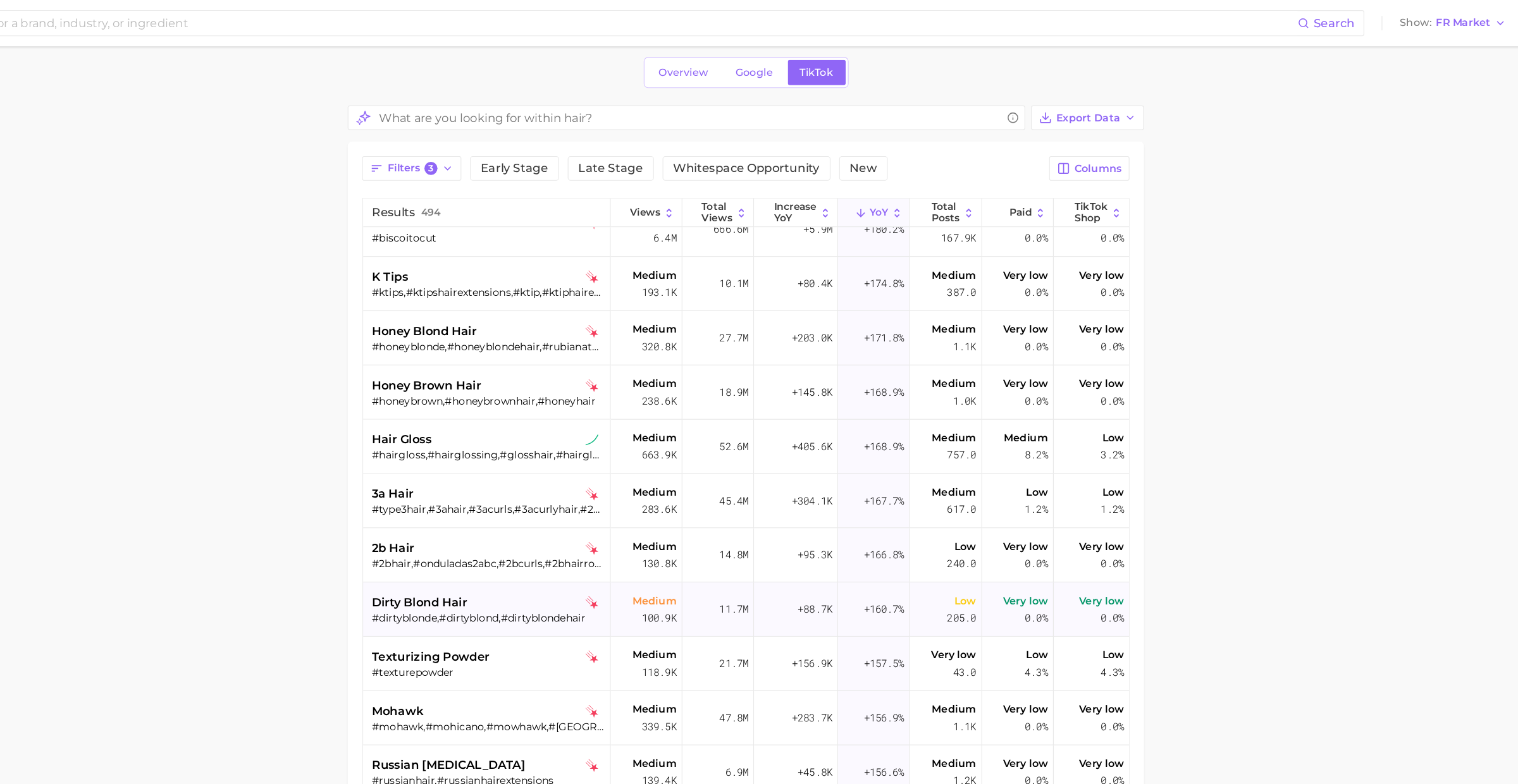
click at [623, 527] on div "dirty blond hair" at bounding box center [616, 526] width 203 height 15
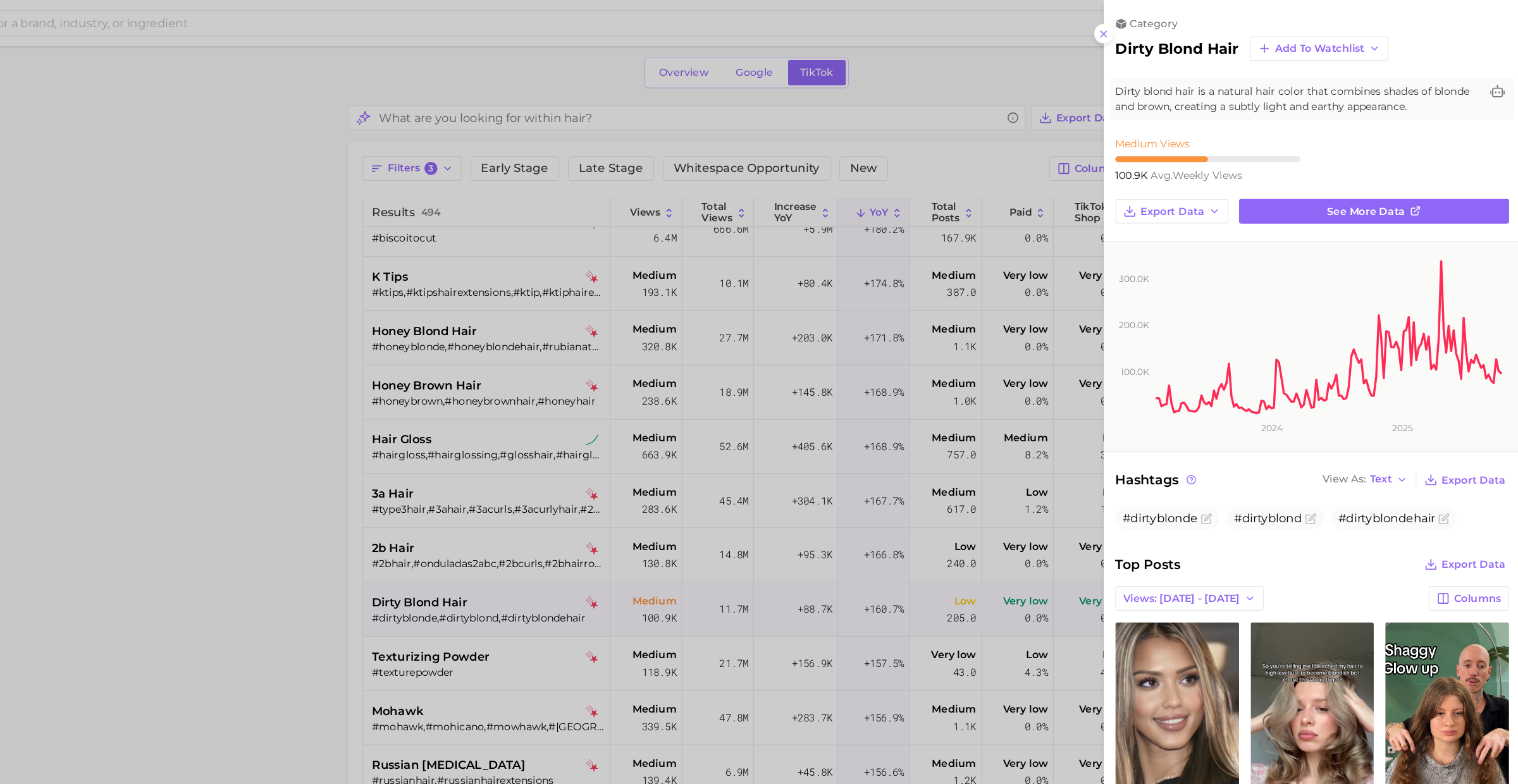
click at [623, 524] on div at bounding box center [759, 392] width 1518 height 784
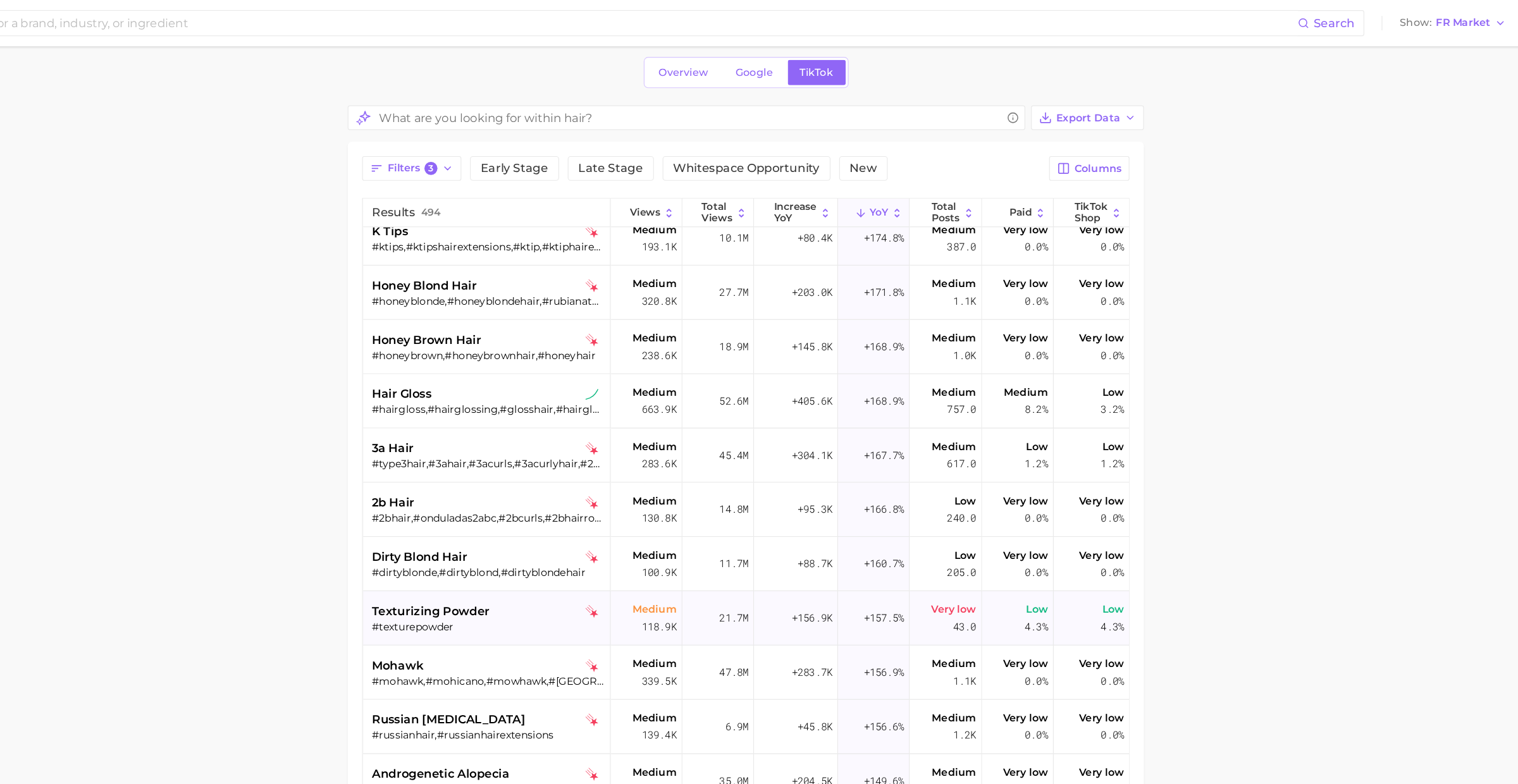
click at [618, 532] on div "texturizing powder" at bounding box center [616, 534] width 203 height 15
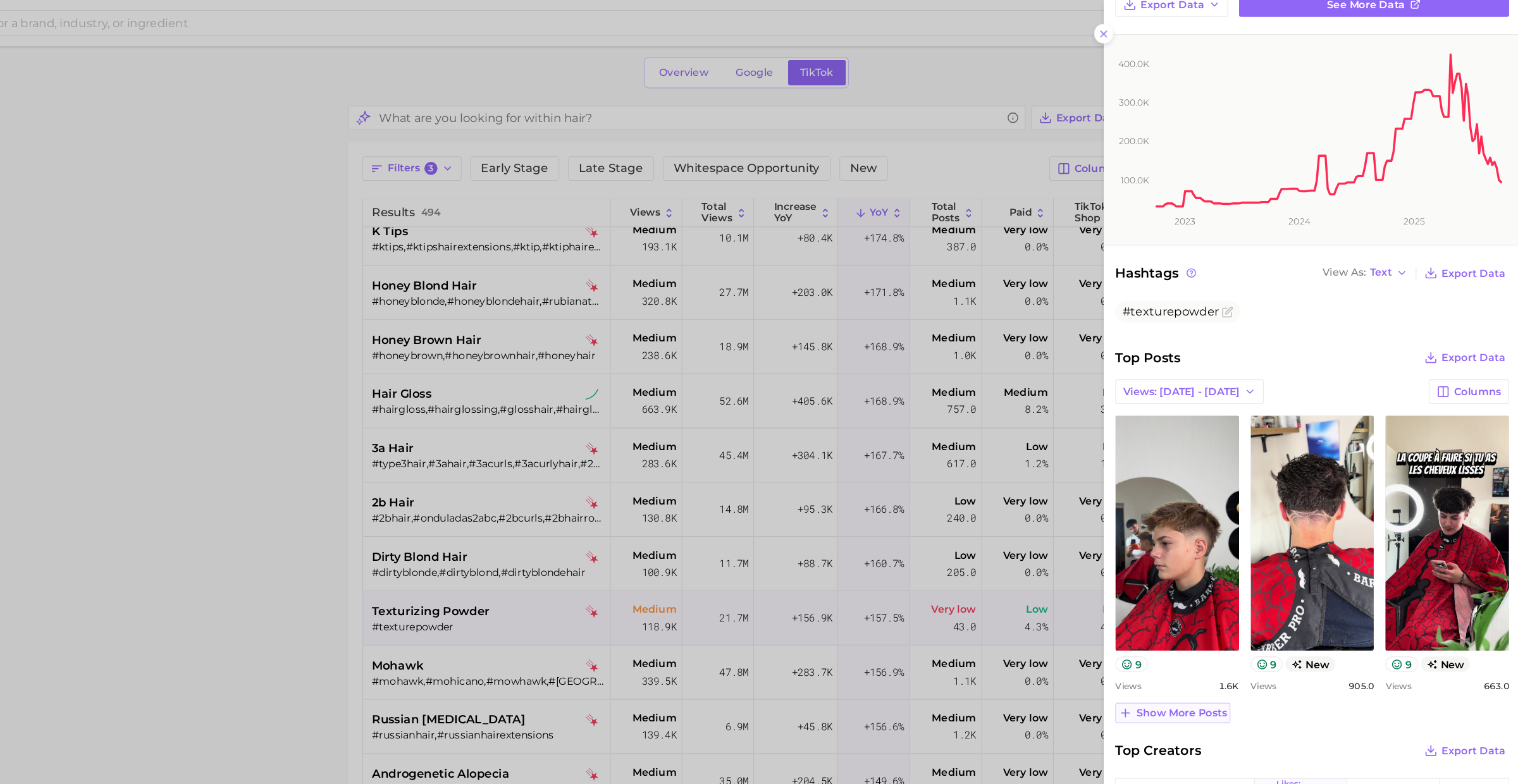
click at [1211, 618] on span "Show more posts" at bounding box center [1221, 623] width 79 height 11
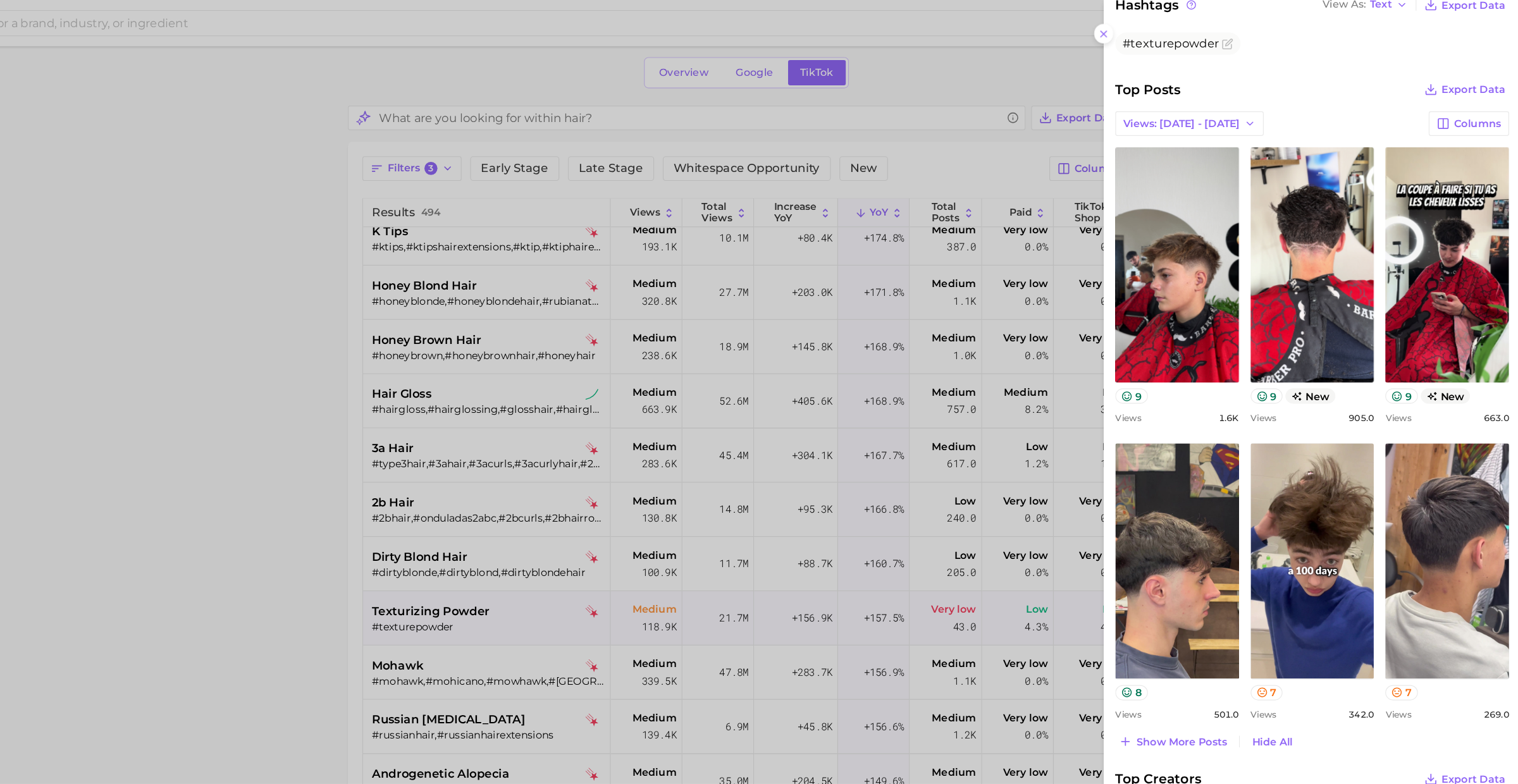
click at [692, 509] on div at bounding box center [759, 392] width 1518 height 784
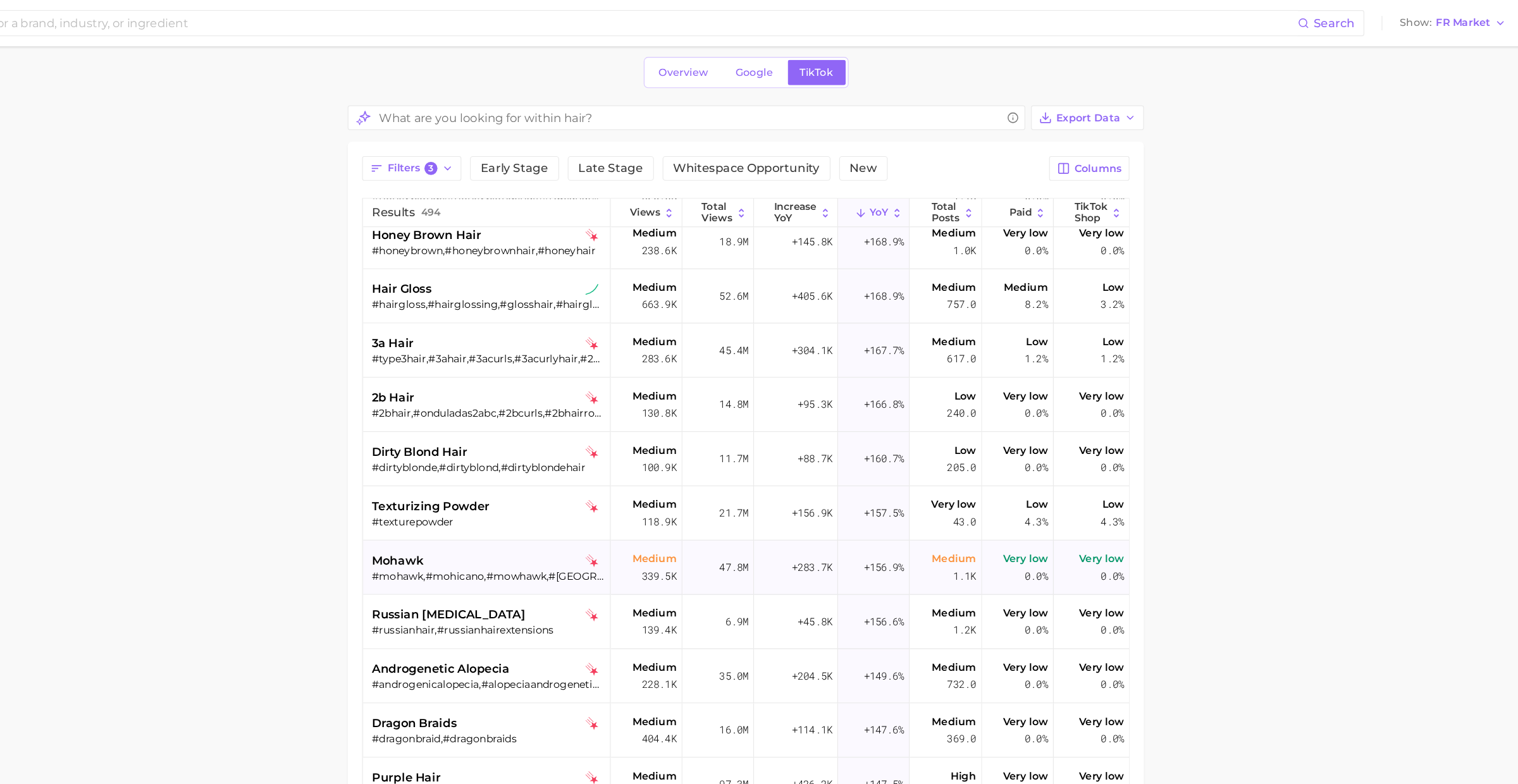
click at [573, 504] on div "#mohawk,#mohicano,#mowhawk,#mohawkhair,#mohawkhairstyle,#mohawks" at bounding box center [616, 503] width 203 height 12
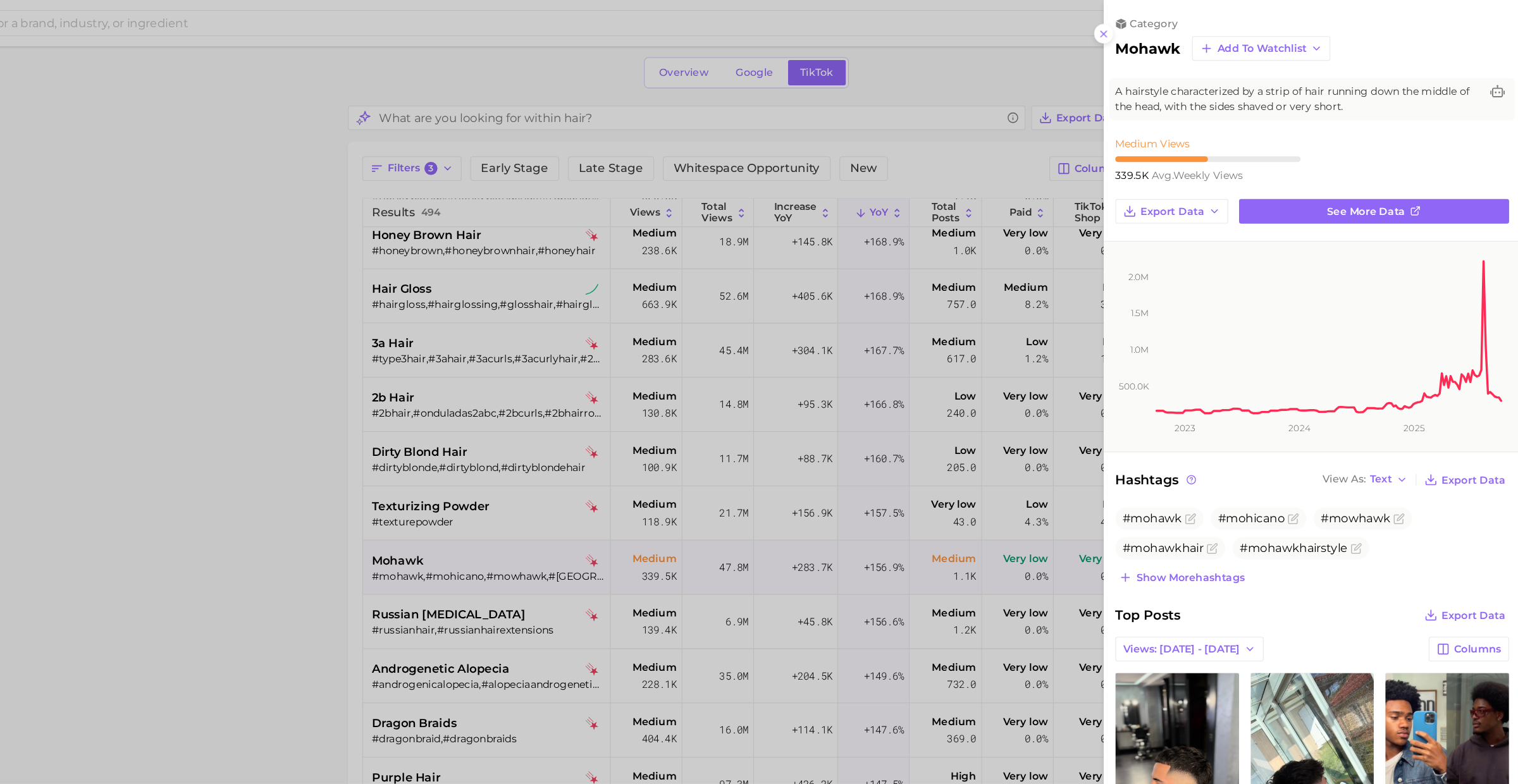
click at [576, 495] on div at bounding box center [759, 392] width 1518 height 784
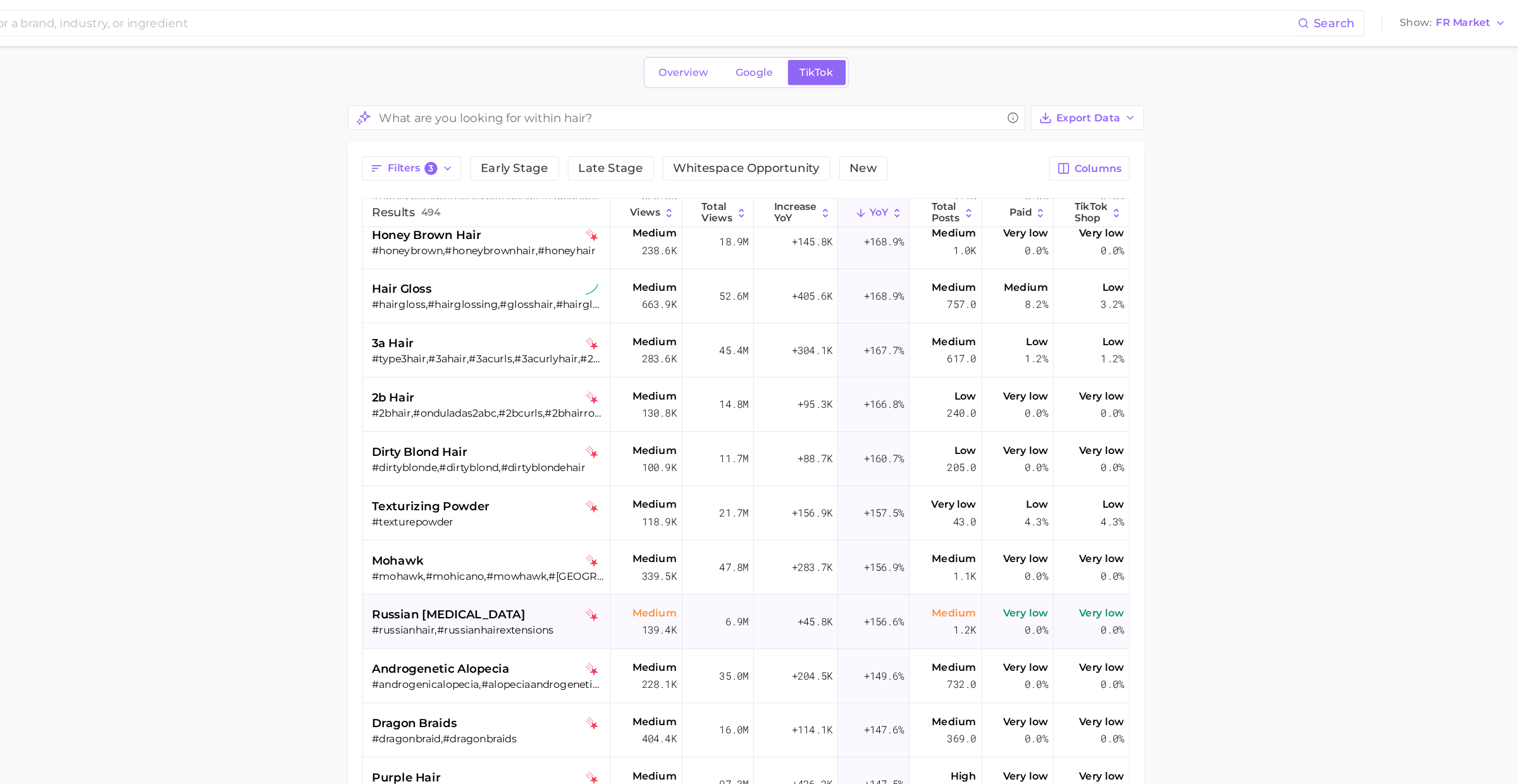
click at [586, 534] on span "russian hair extension" at bounding box center [581, 537] width 134 height 15
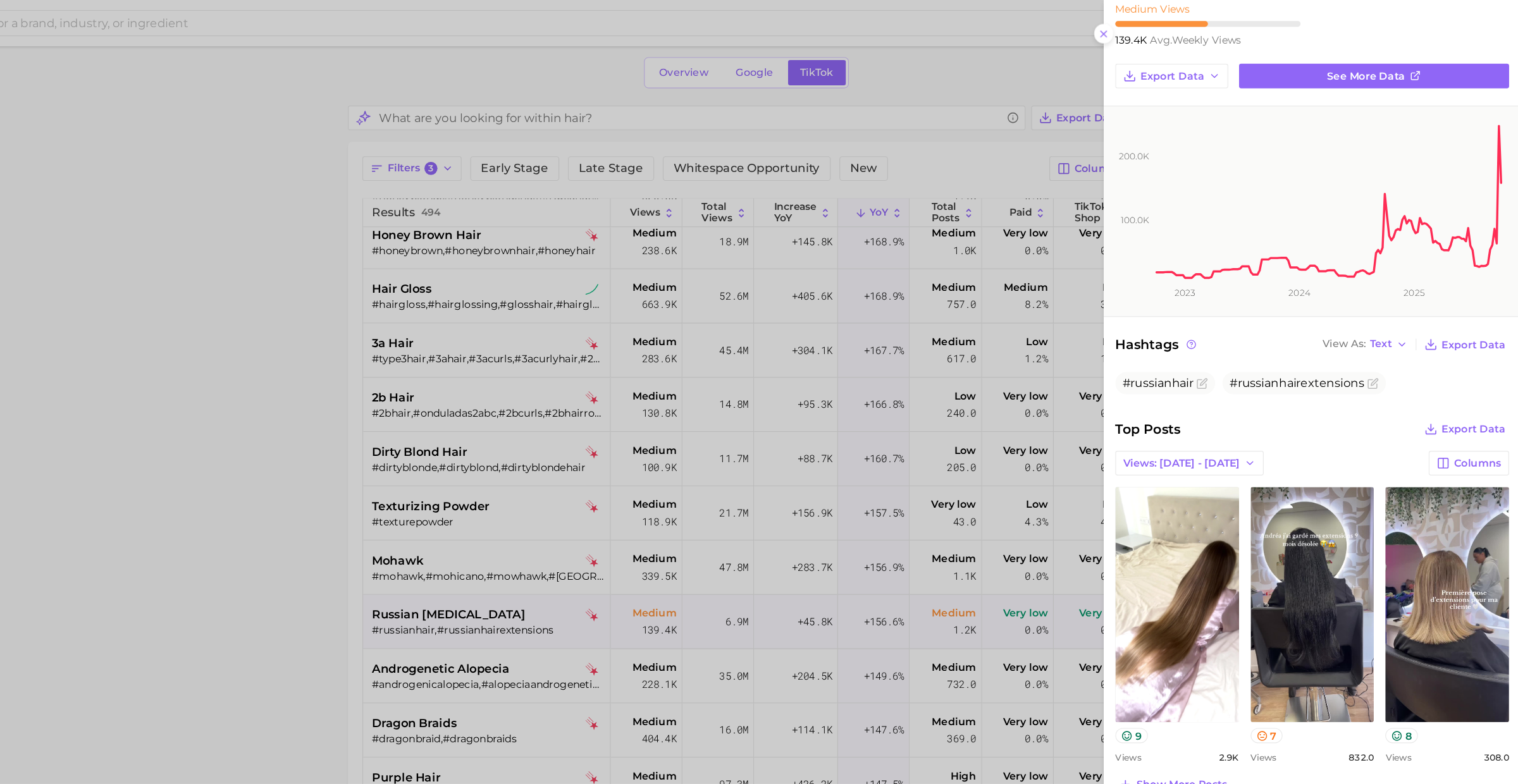
click at [550, 605] on div at bounding box center [759, 392] width 1518 height 784
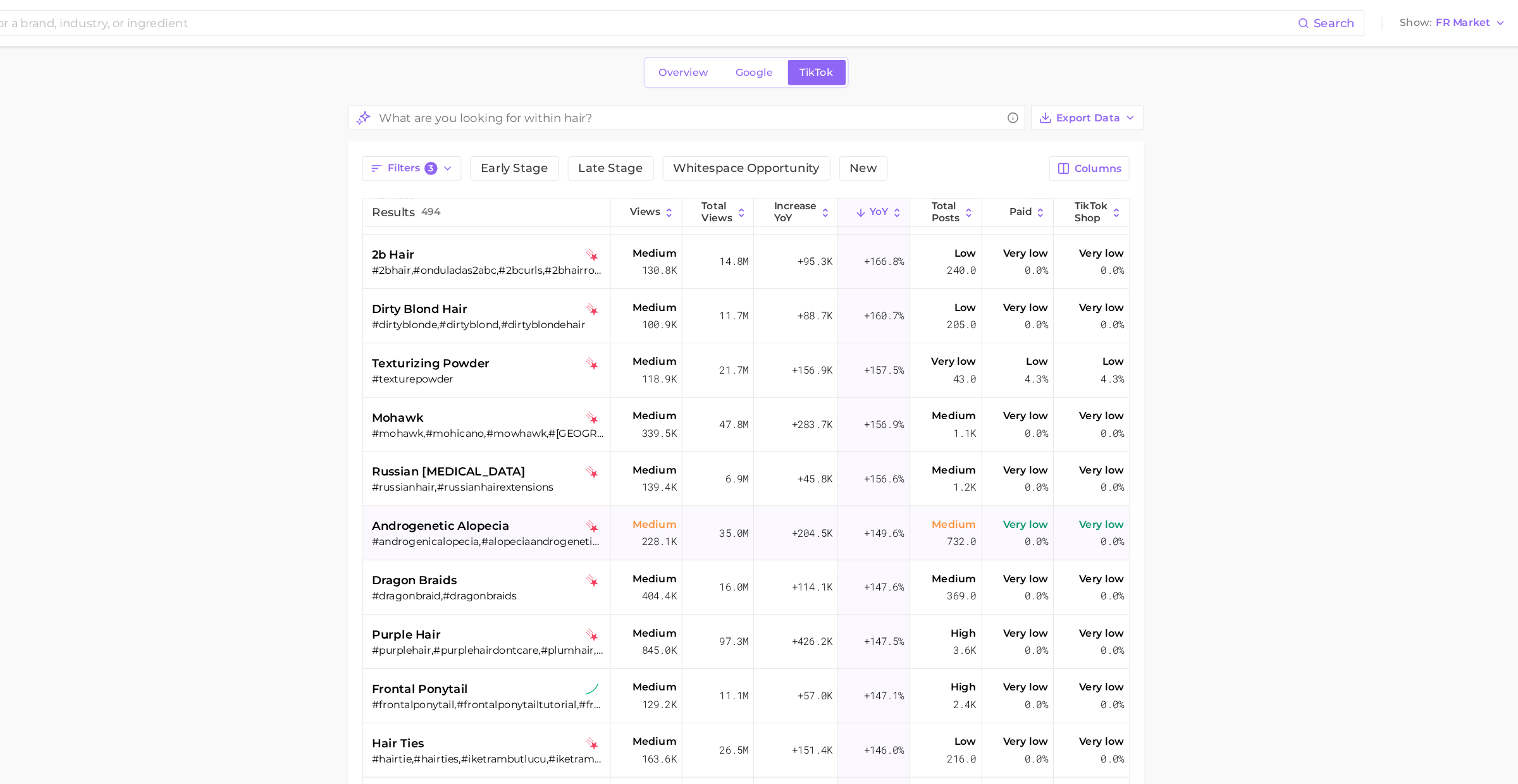
click at [594, 453] on span "androgenetic alopecia" at bounding box center [574, 459] width 120 height 15
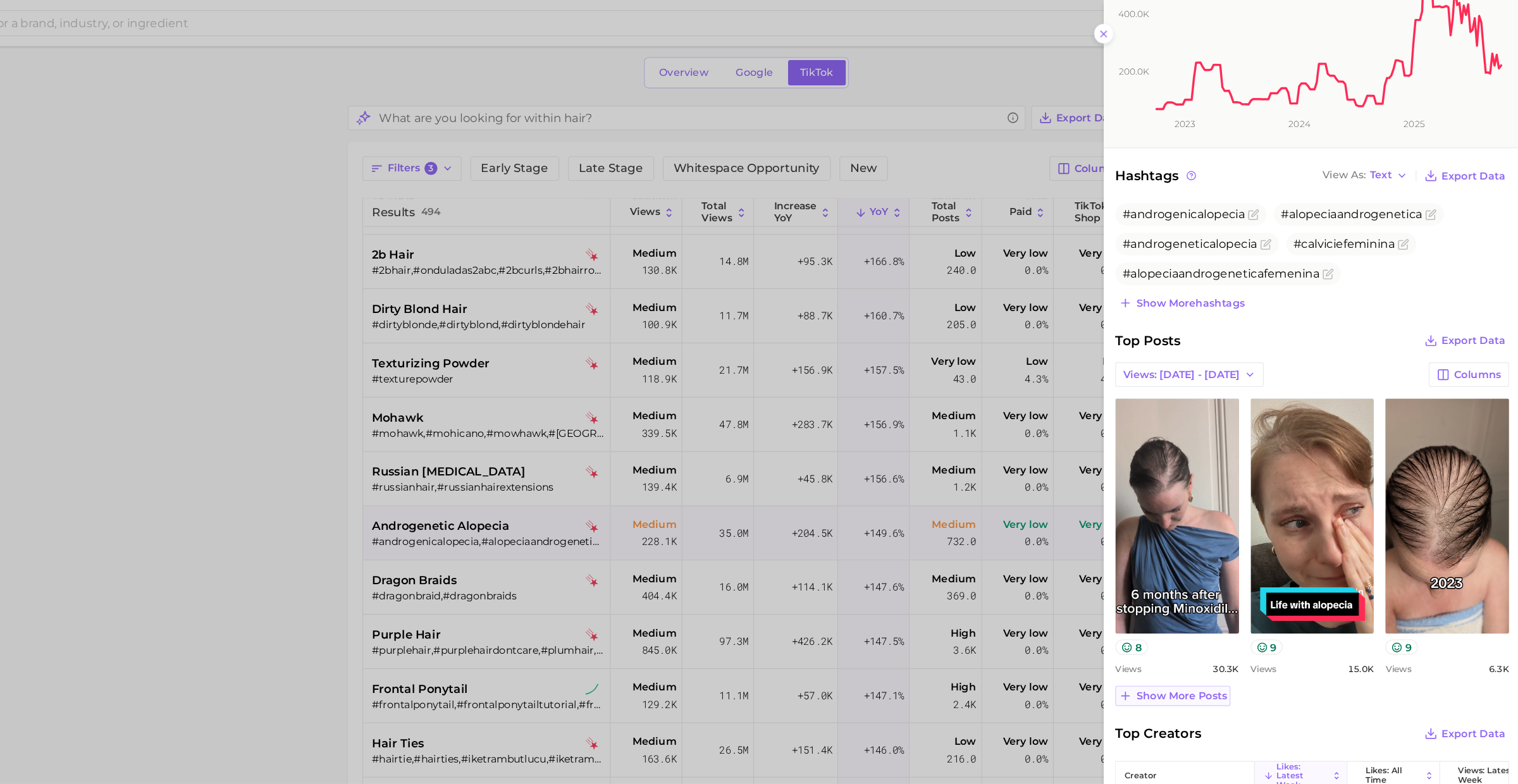
click at [1217, 603] on span "Show more posts" at bounding box center [1221, 608] width 79 height 11
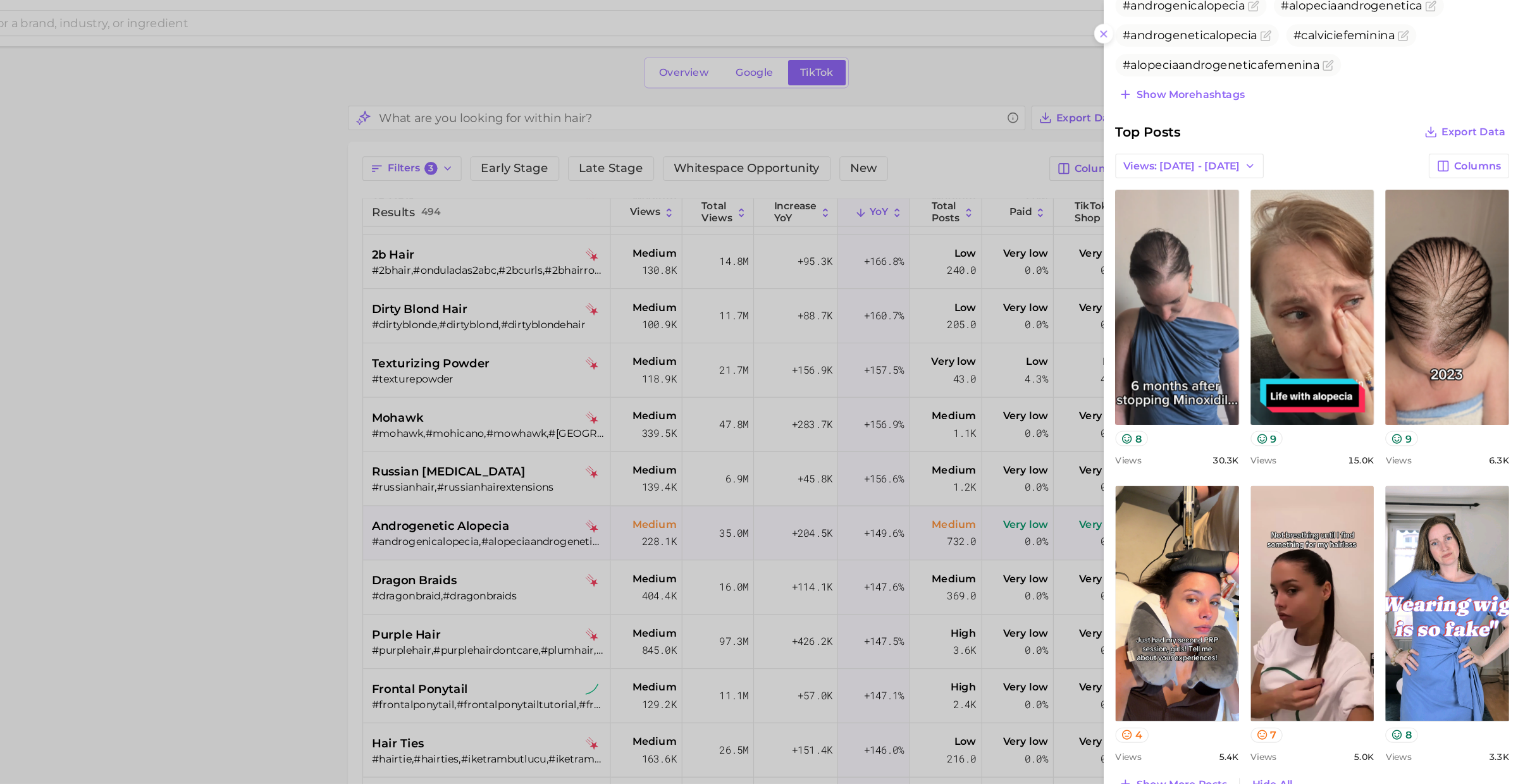
click at [634, 537] on div at bounding box center [759, 392] width 1518 height 784
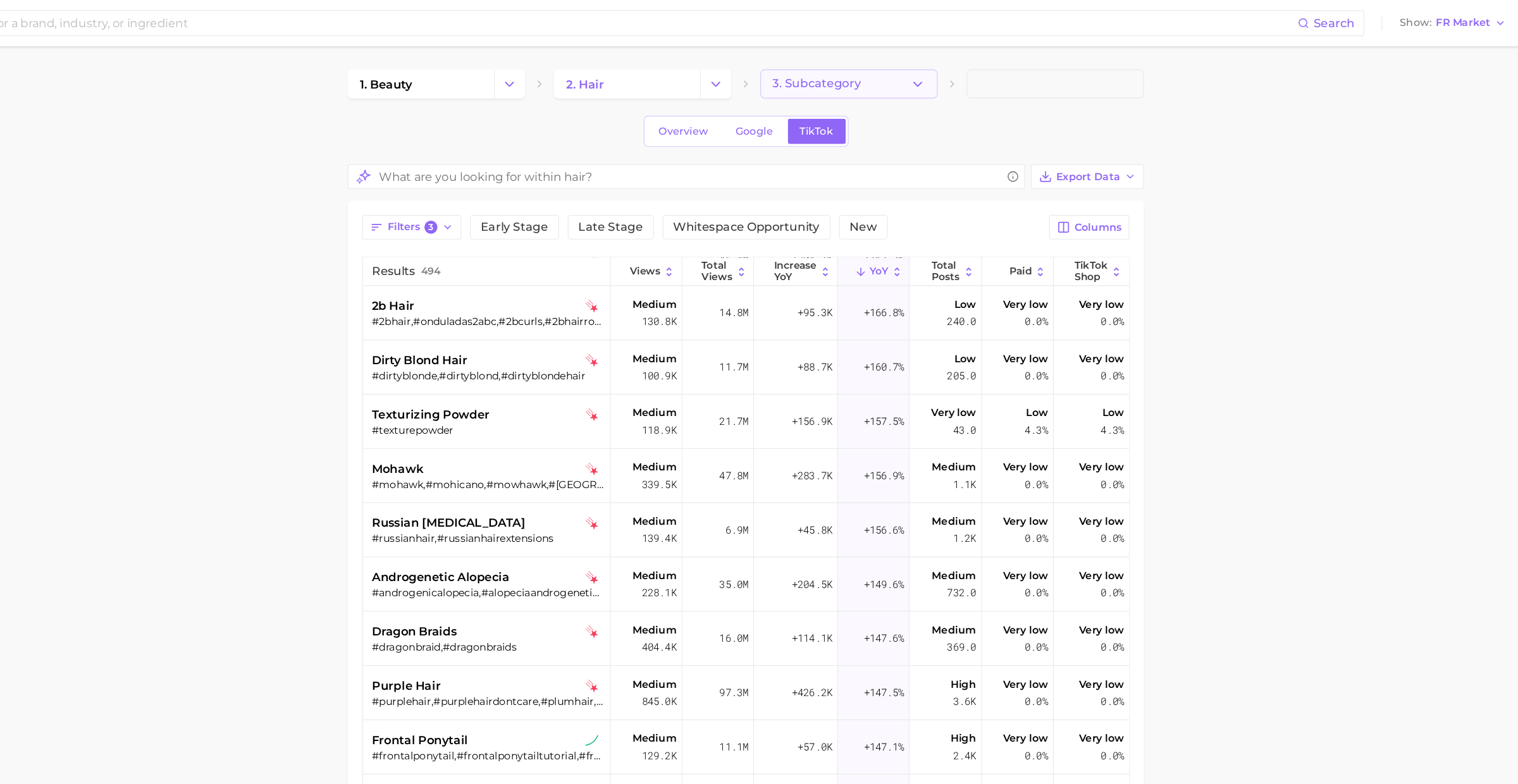
click at [899, 83] on button "3. Subcategory" at bounding box center [932, 73] width 155 height 25
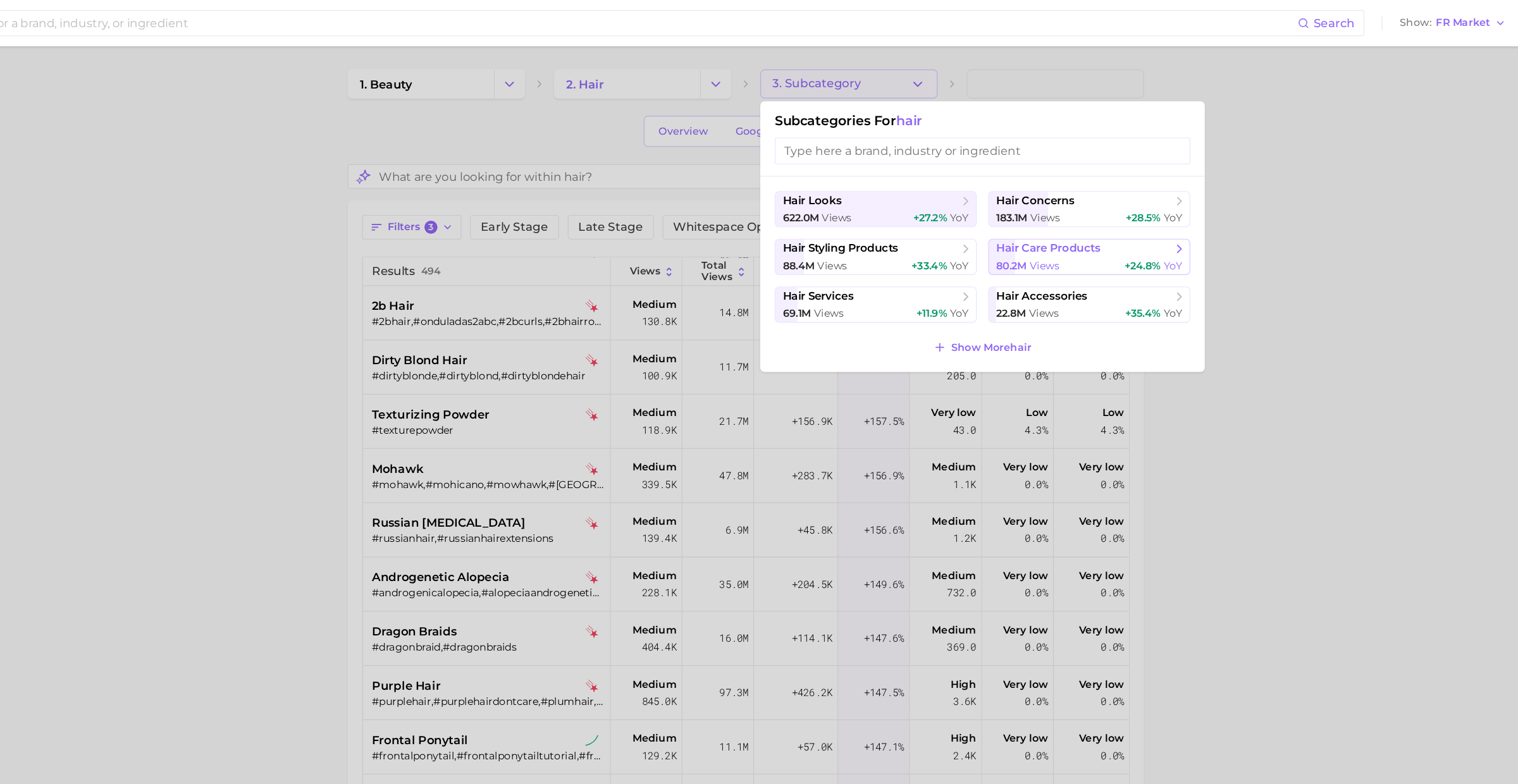
click at [1099, 217] on span "hair care products" at bounding box center [1106, 216] width 91 height 12
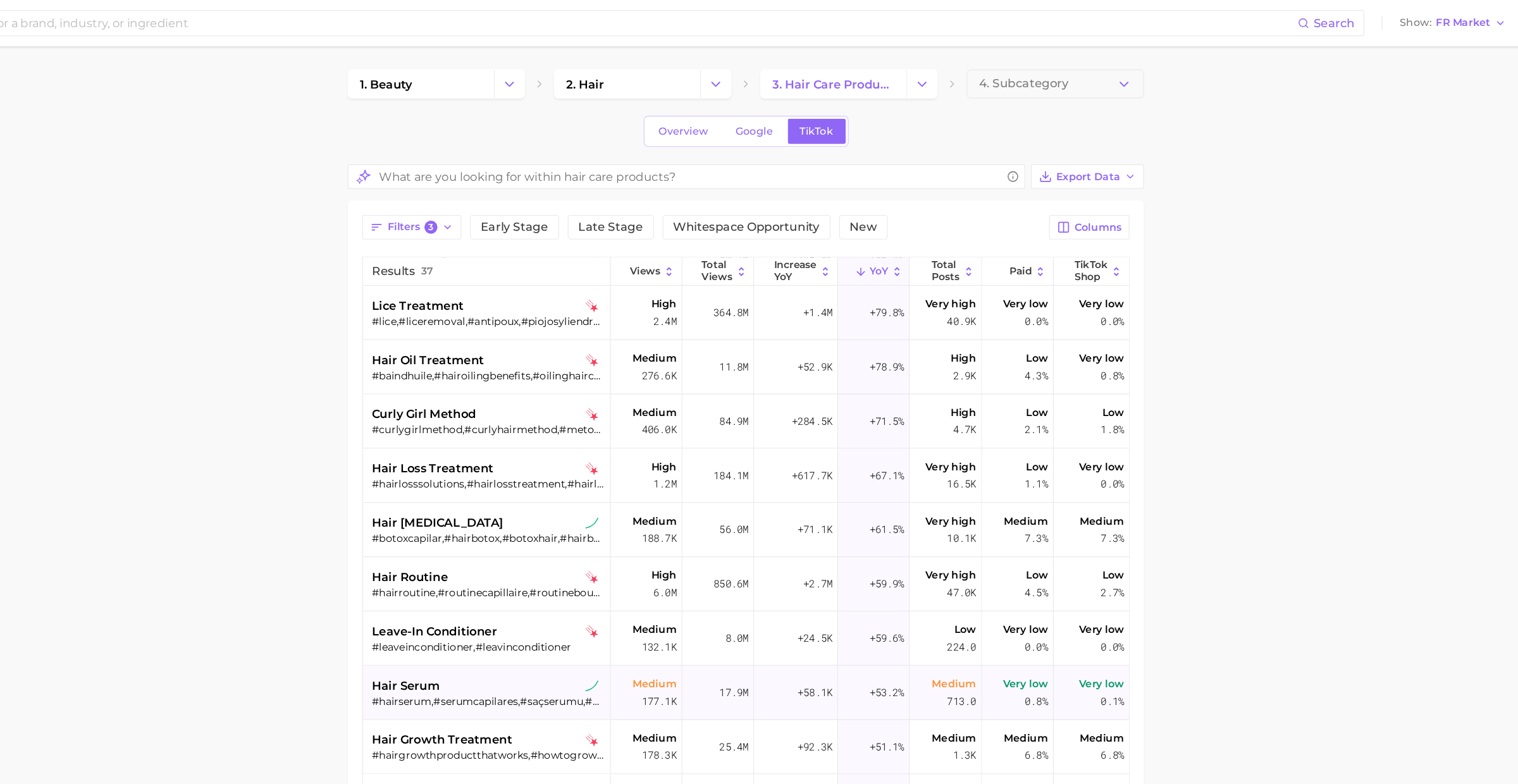
click at [619, 612] on div "#hairserum,#serumcapilares,#saçserumu,#hairserumviral,#serumhair,#hairserumoil,…" at bounding box center [616, 612] width 203 height 12
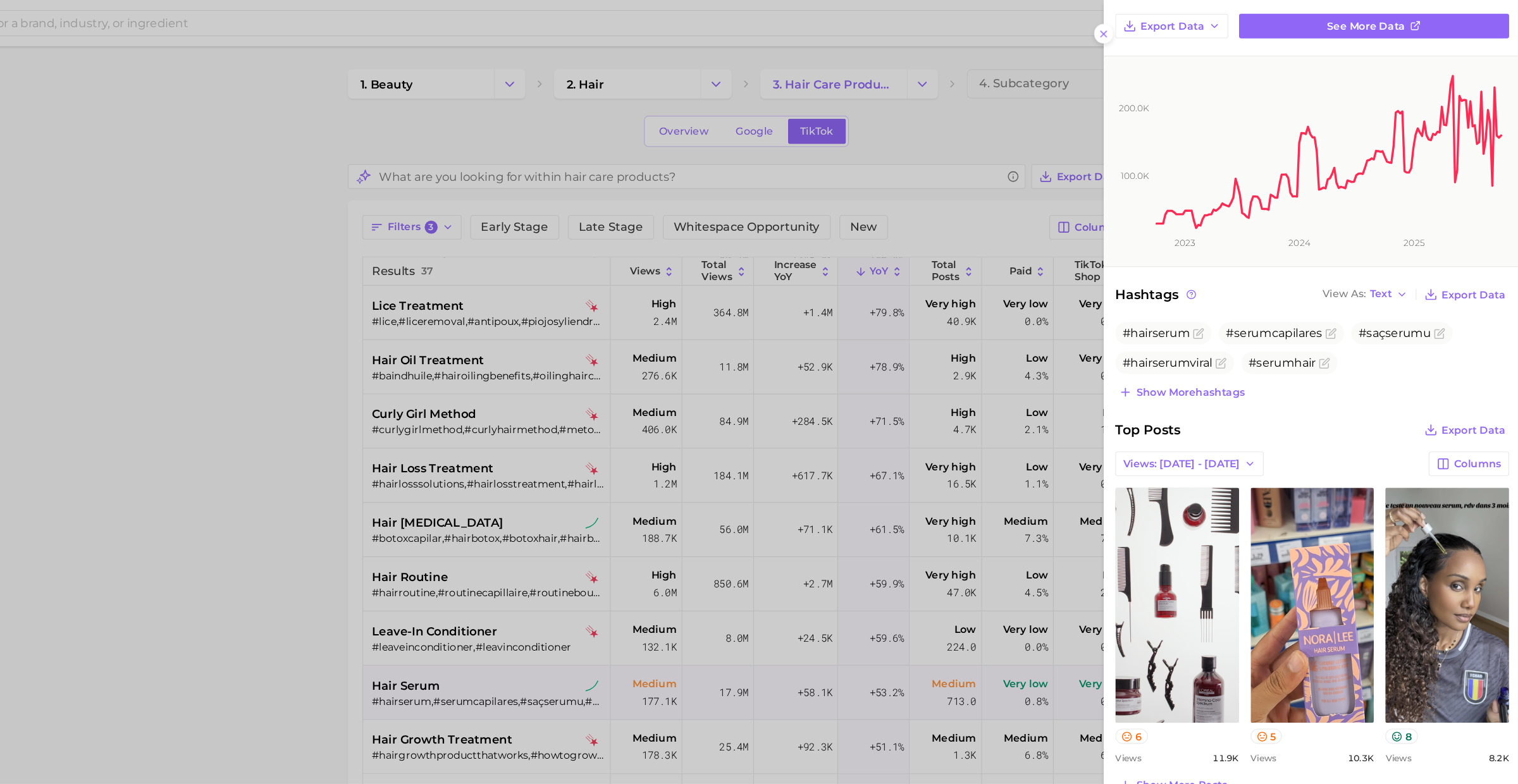
click at [603, 547] on div at bounding box center [759, 392] width 1518 height 784
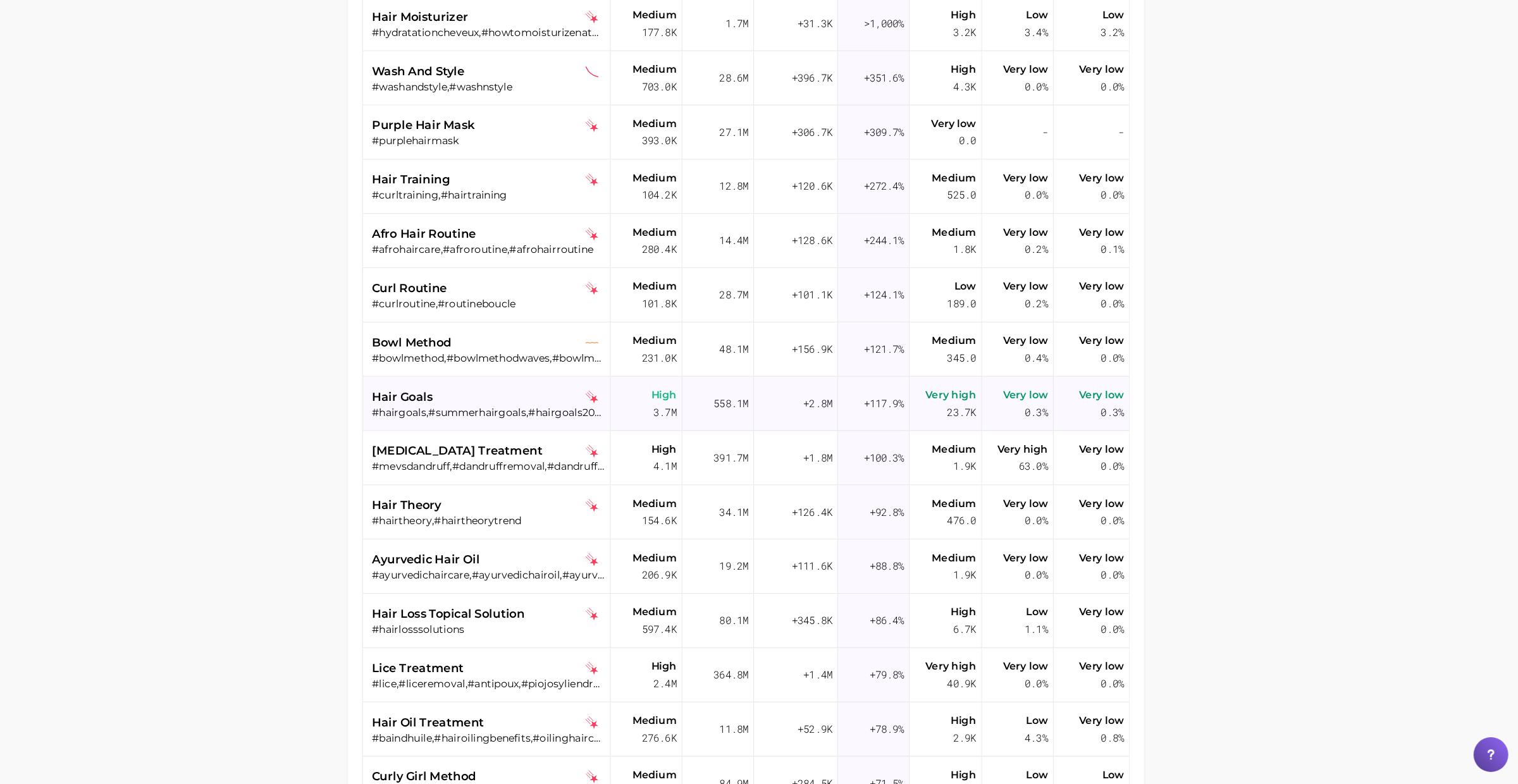
click at [623, 466] on div "hair goals #hairgoals,#summerhairgoals,#hairgoals2025,#wavyhairgoals,#holidayha…" at bounding box center [616, 452] width 203 height 47
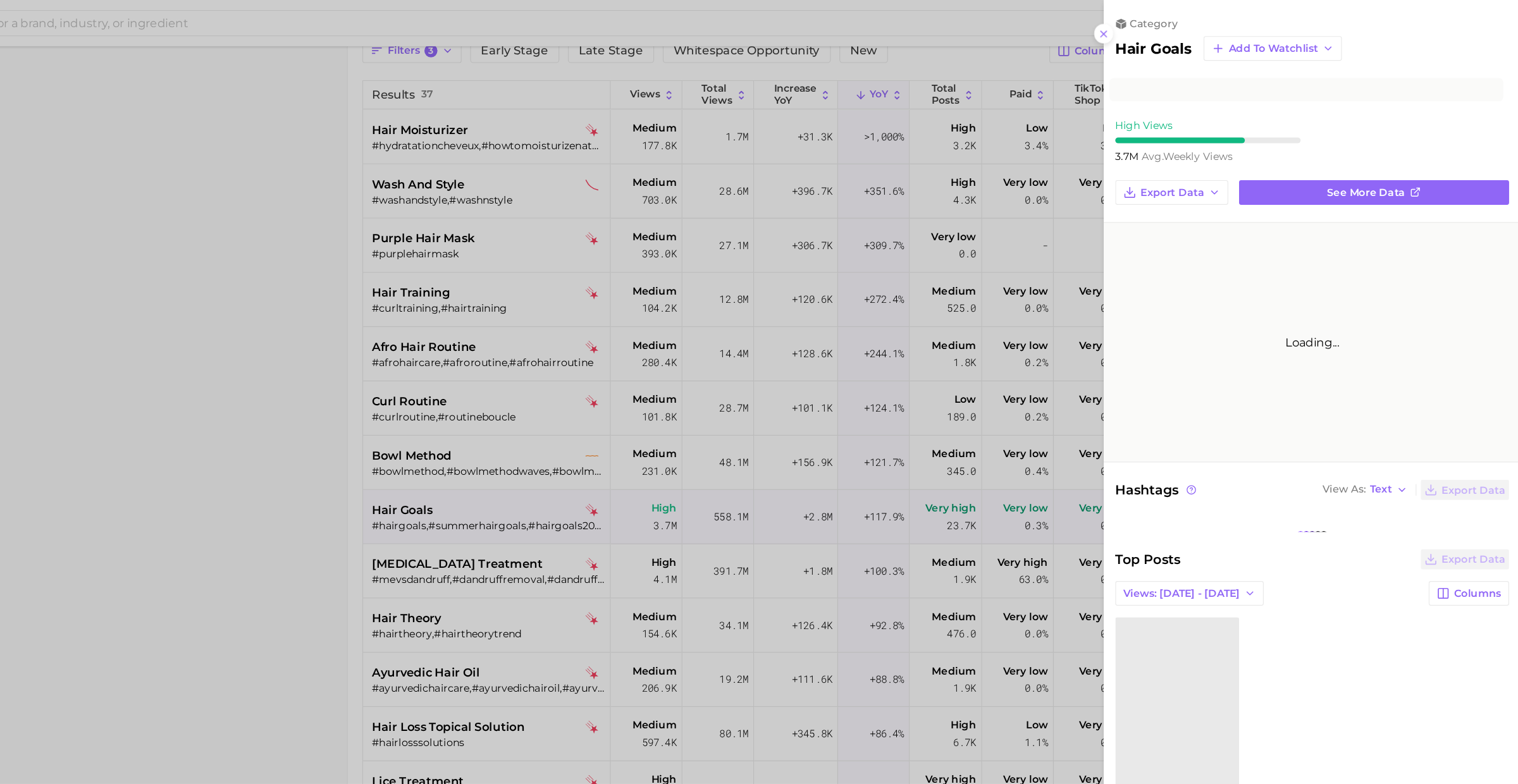
click at [623, 390] on div at bounding box center [759, 392] width 1518 height 784
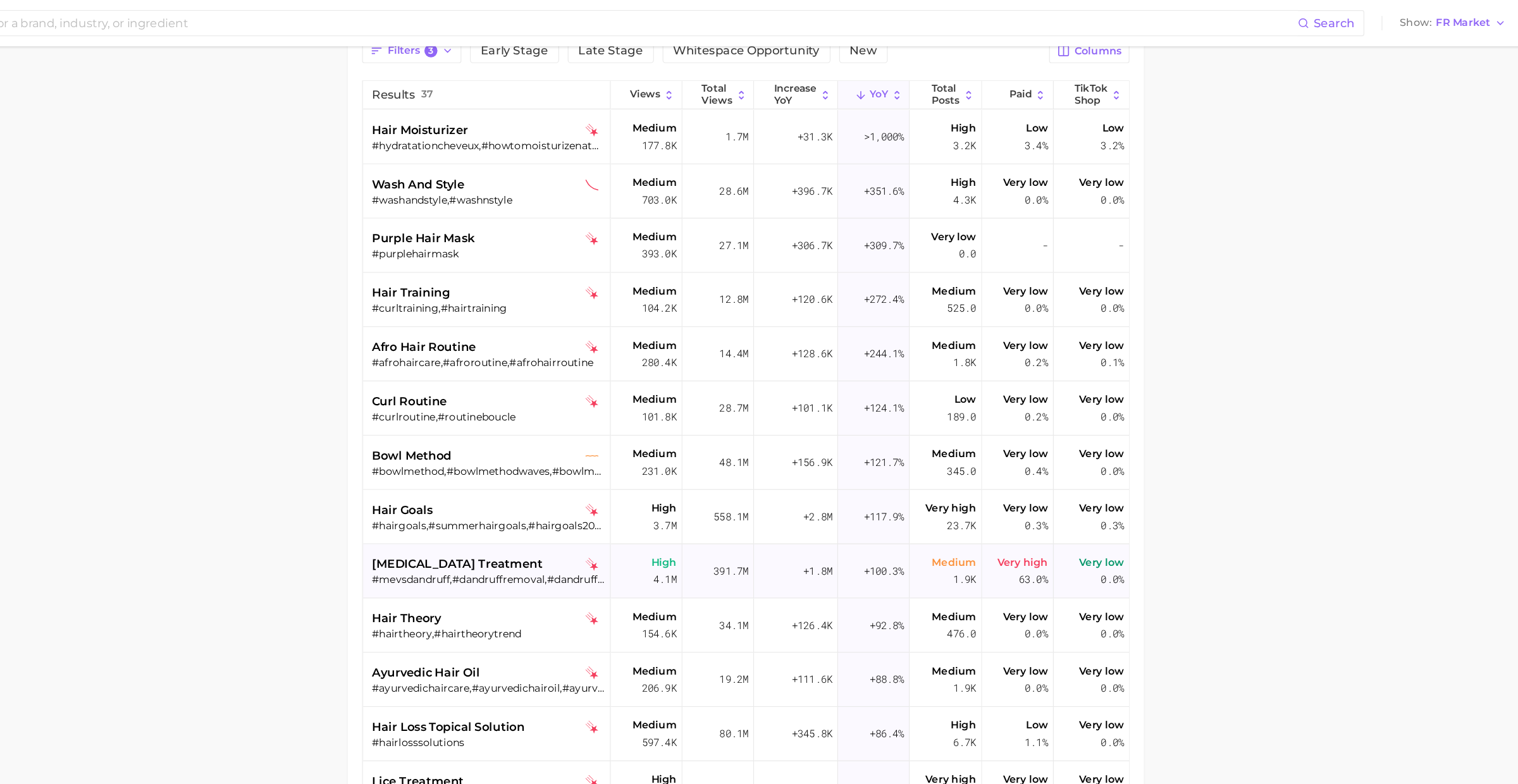
click at [598, 494] on span "dandruff treatment" at bounding box center [589, 492] width 149 height 15
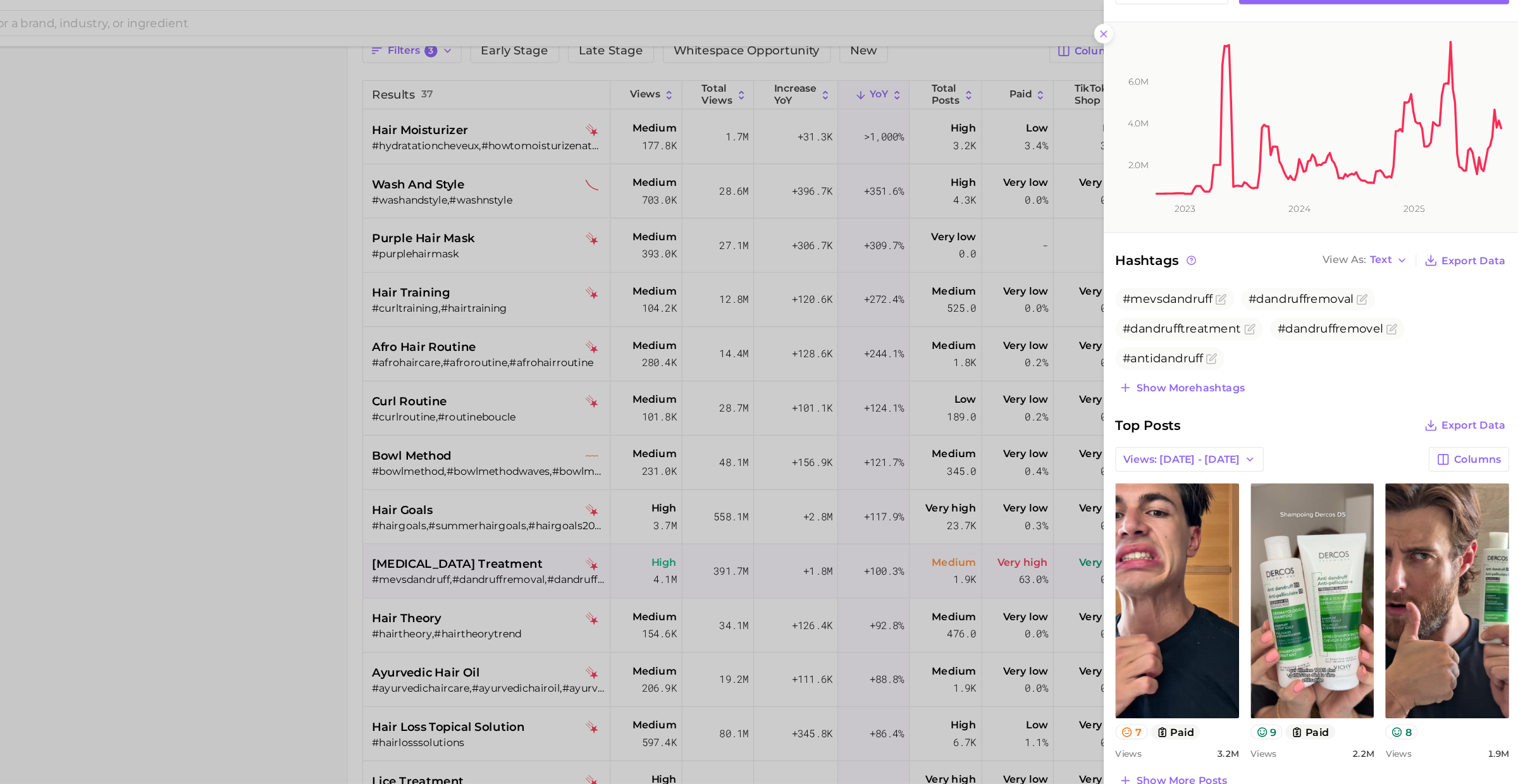
scroll to position [207, 0]
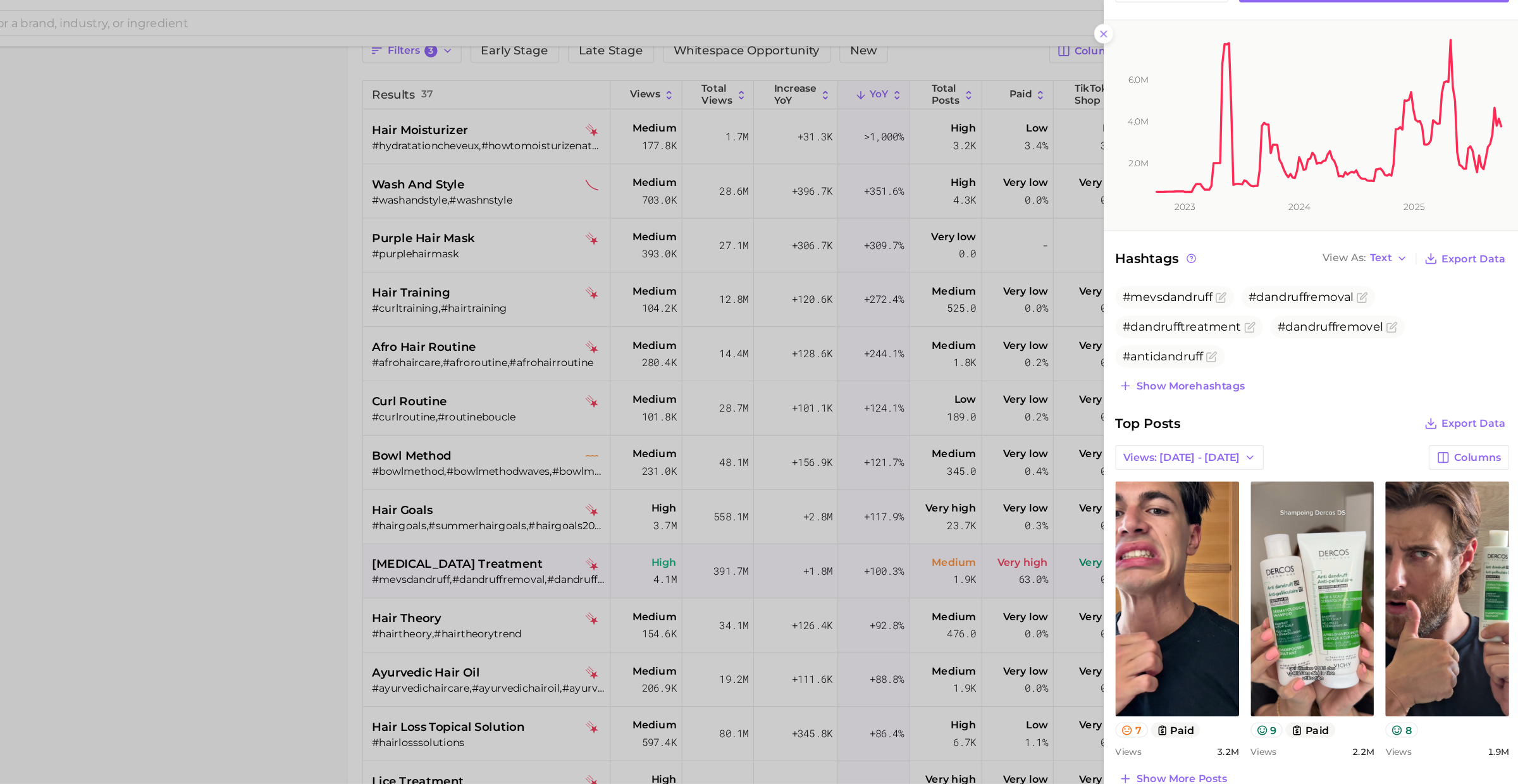
click at [581, 550] on div at bounding box center [759, 392] width 1518 height 784
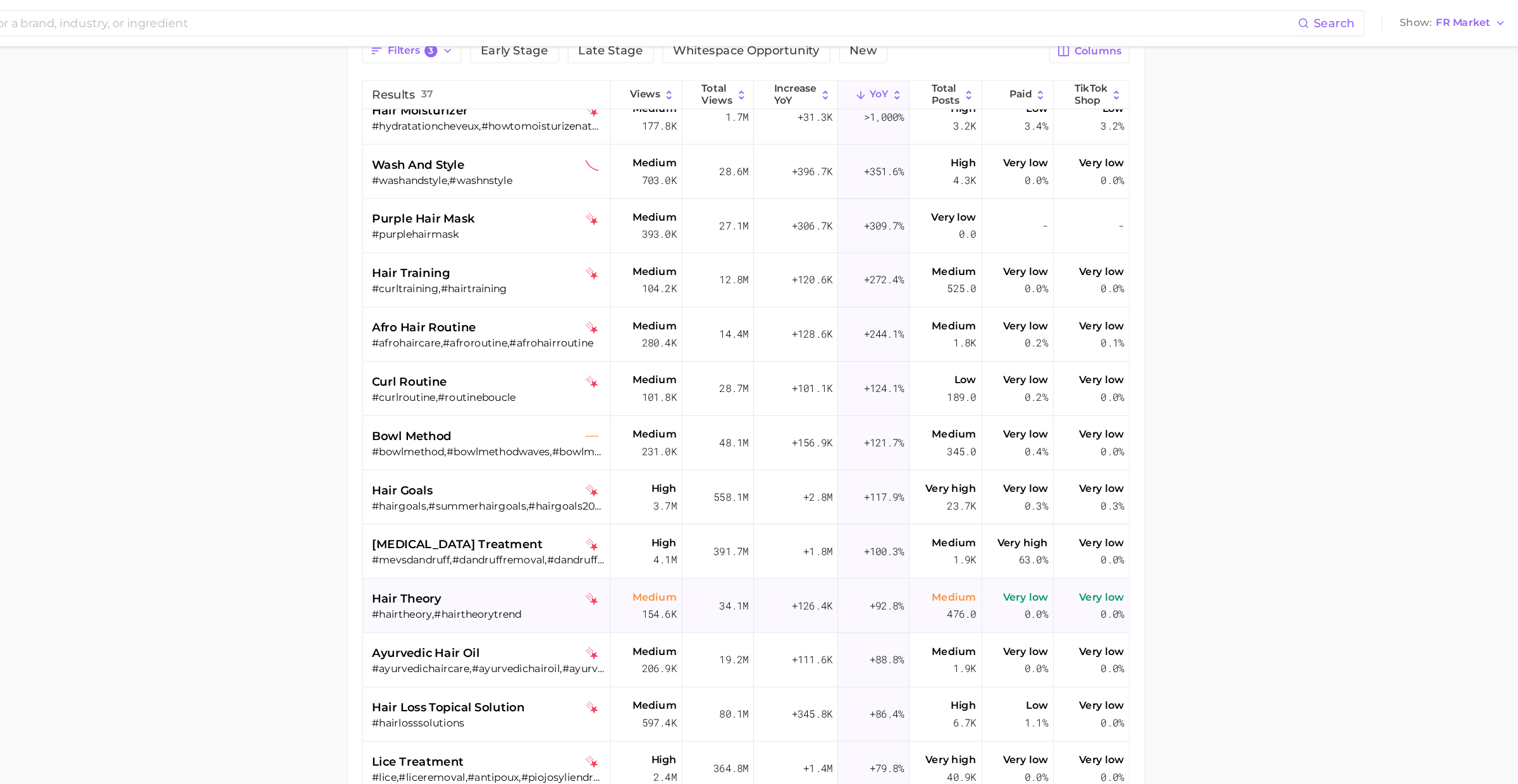
scroll to position [20, 0]
click at [603, 551] on div "ayurvedic hair oil #ayurvedichaircare,#ayurvedichairoil,#ayurvedahaircare,#ayur…" at bounding box center [616, 574] width 203 height 47
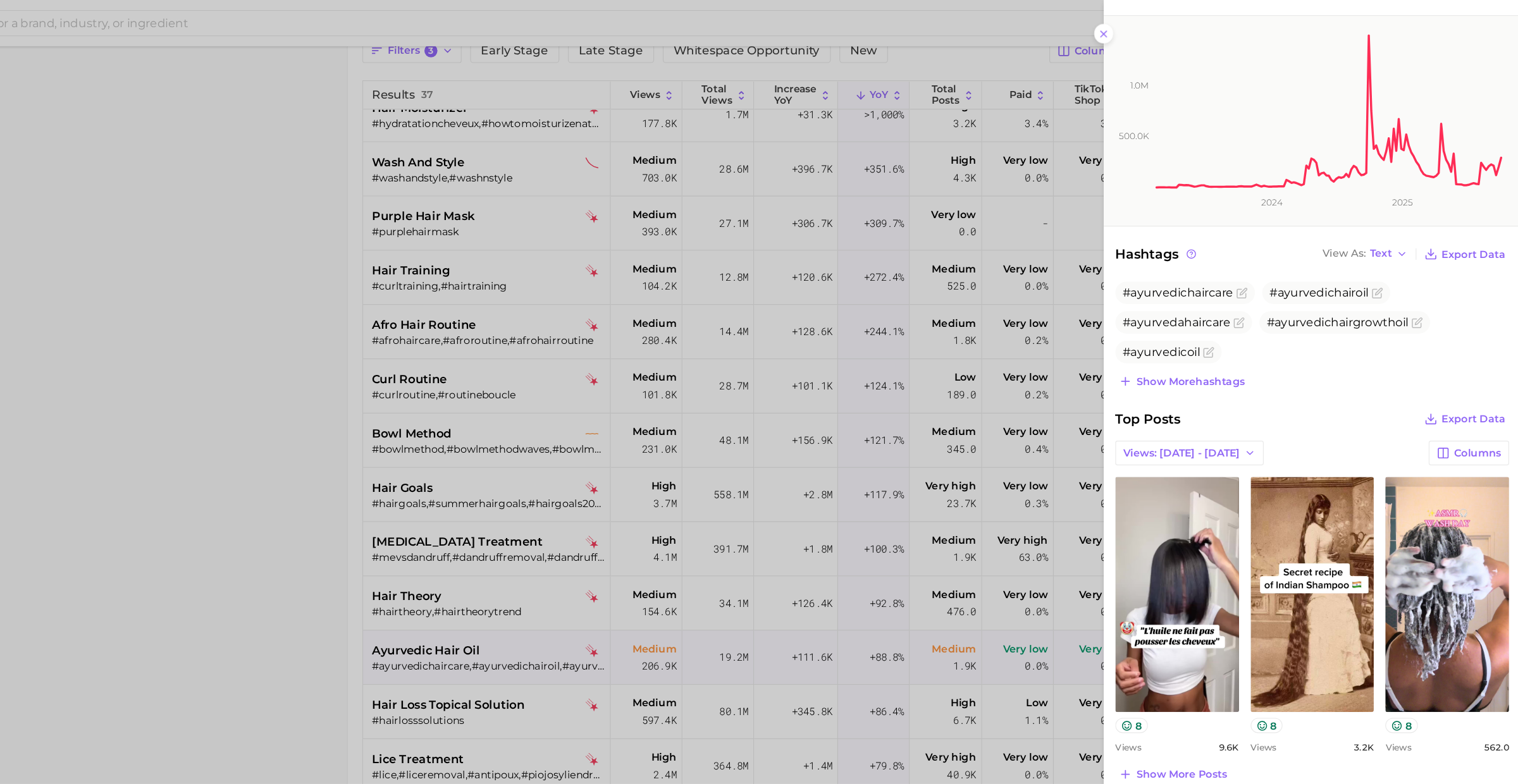
scroll to position [198, 0]
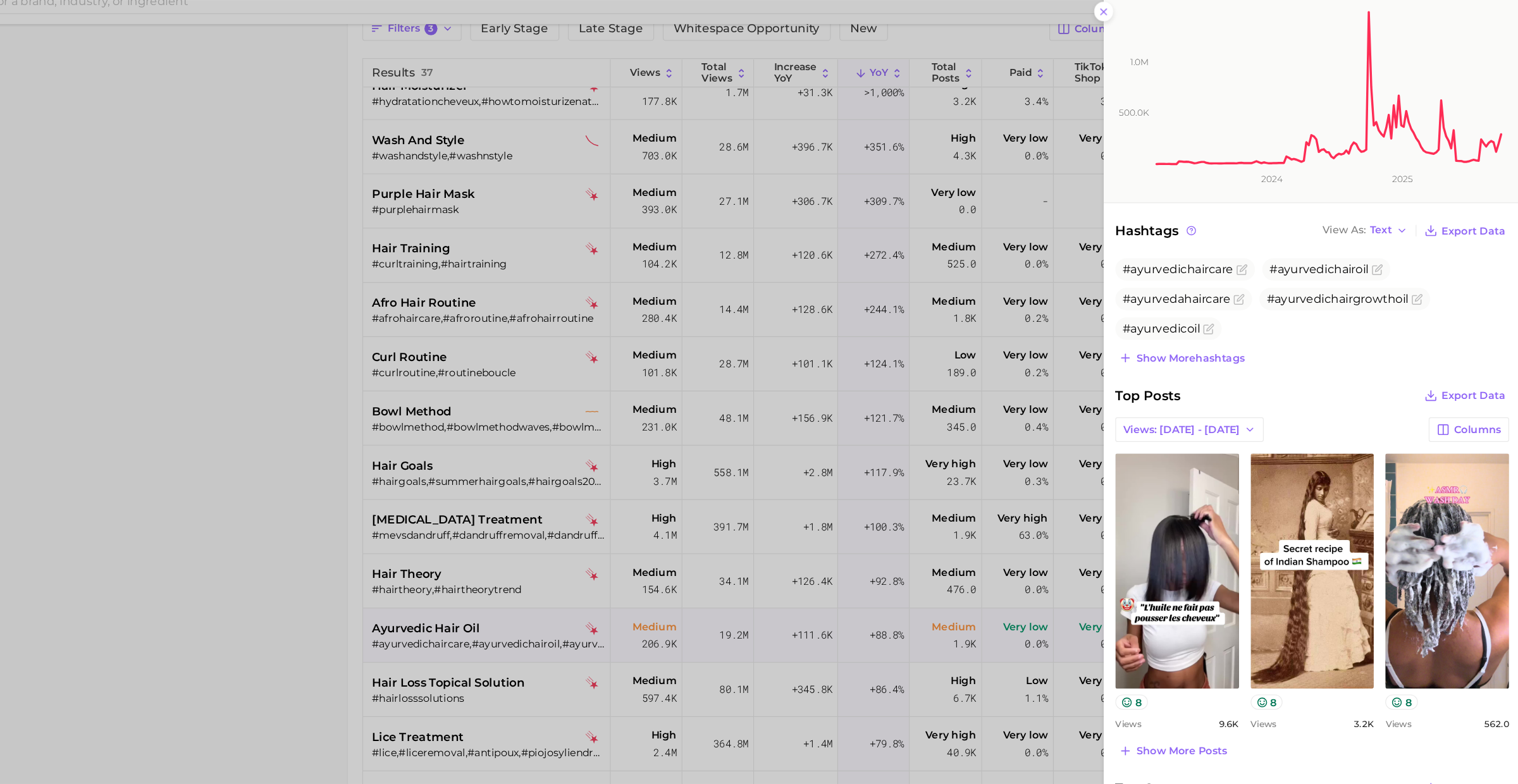
click at [626, 644] on div at bounding box center [759, 392] width 1518 height 784
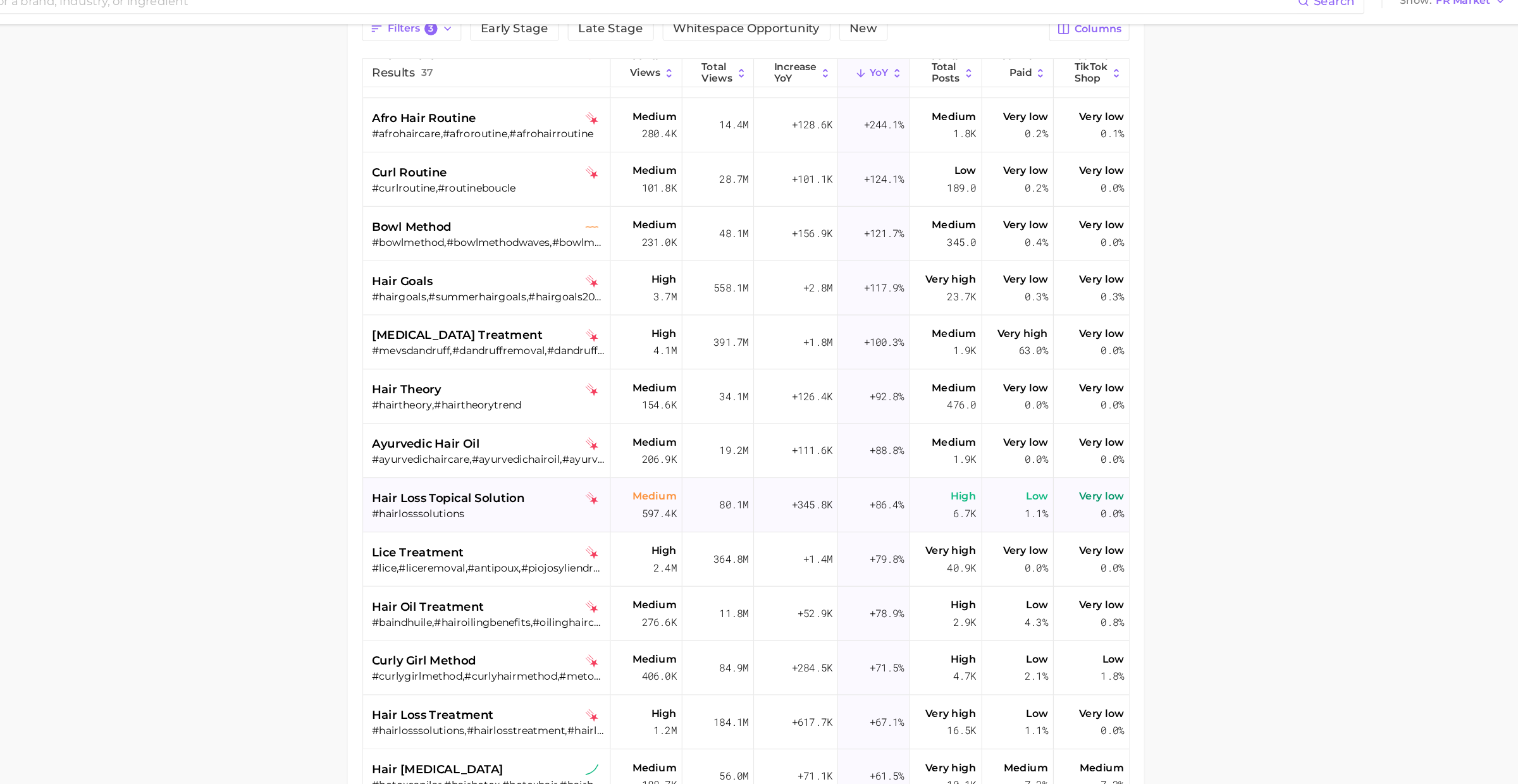
scroll to position [187, 0]
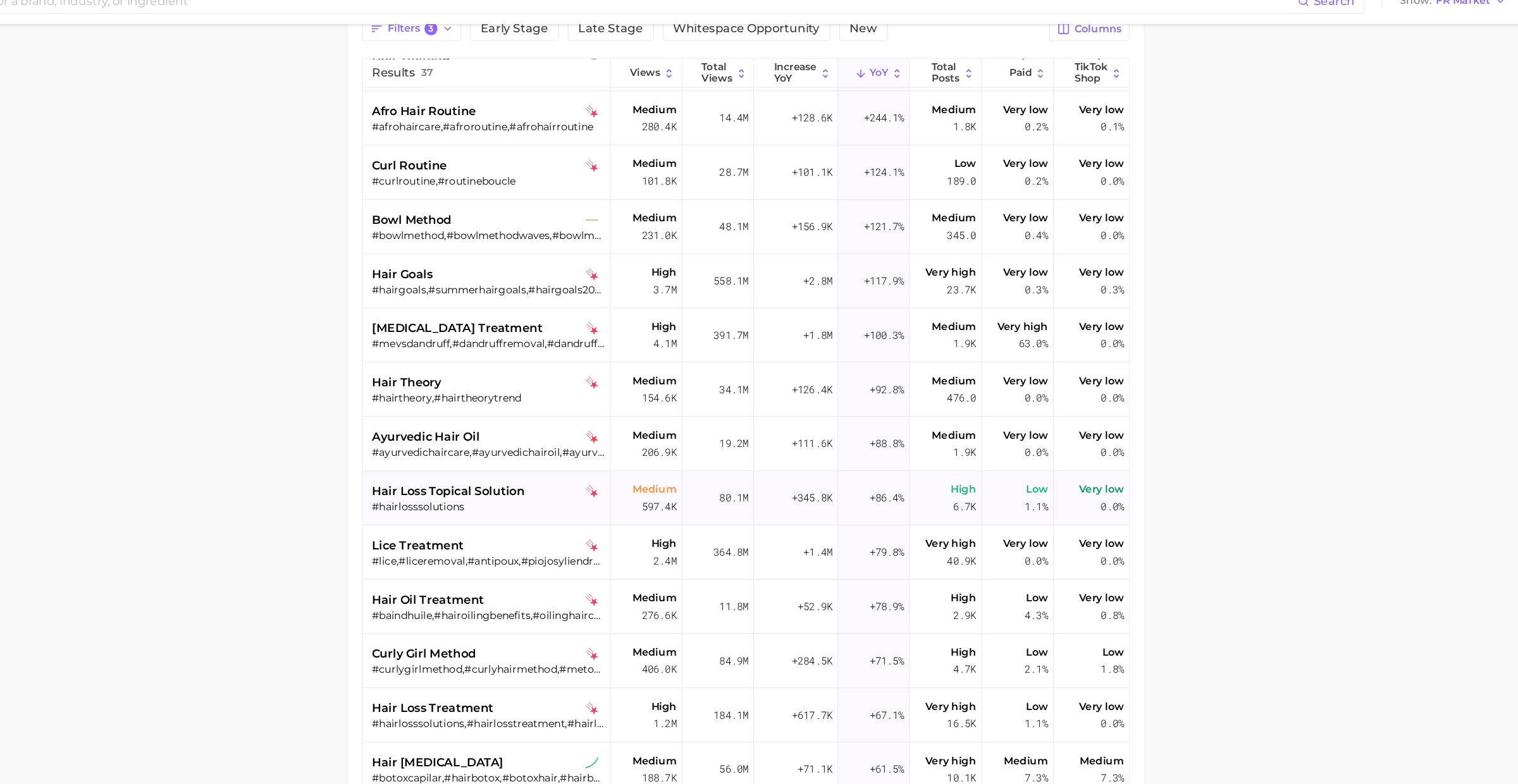
click at [623, 449] on span "hair loss topical solution" at bounding box center [581, 448] width 133 height 15
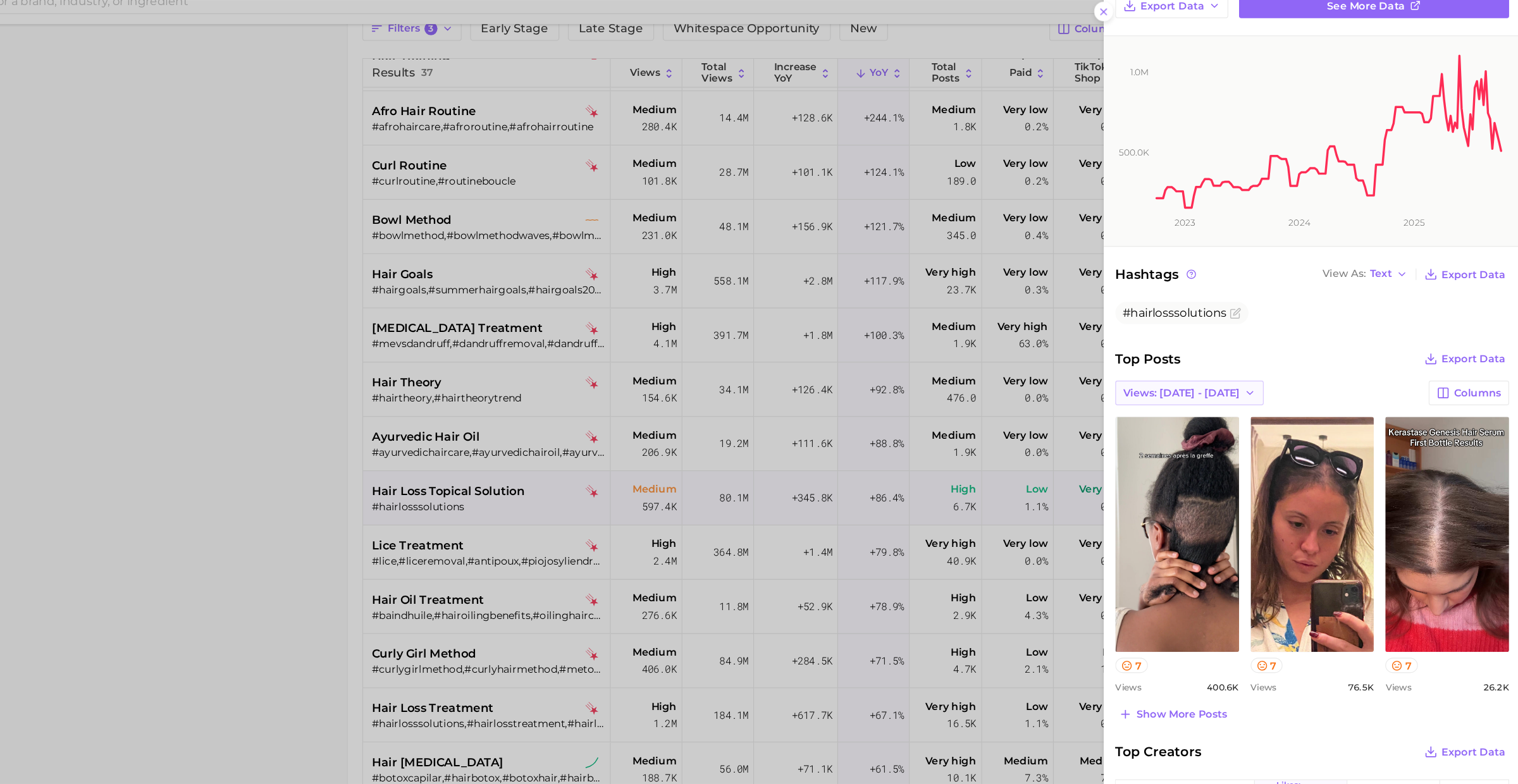
scroll to position [162, 0]
click at [597, 484] on div at bounding box center [759, 392] width 1518 height 784
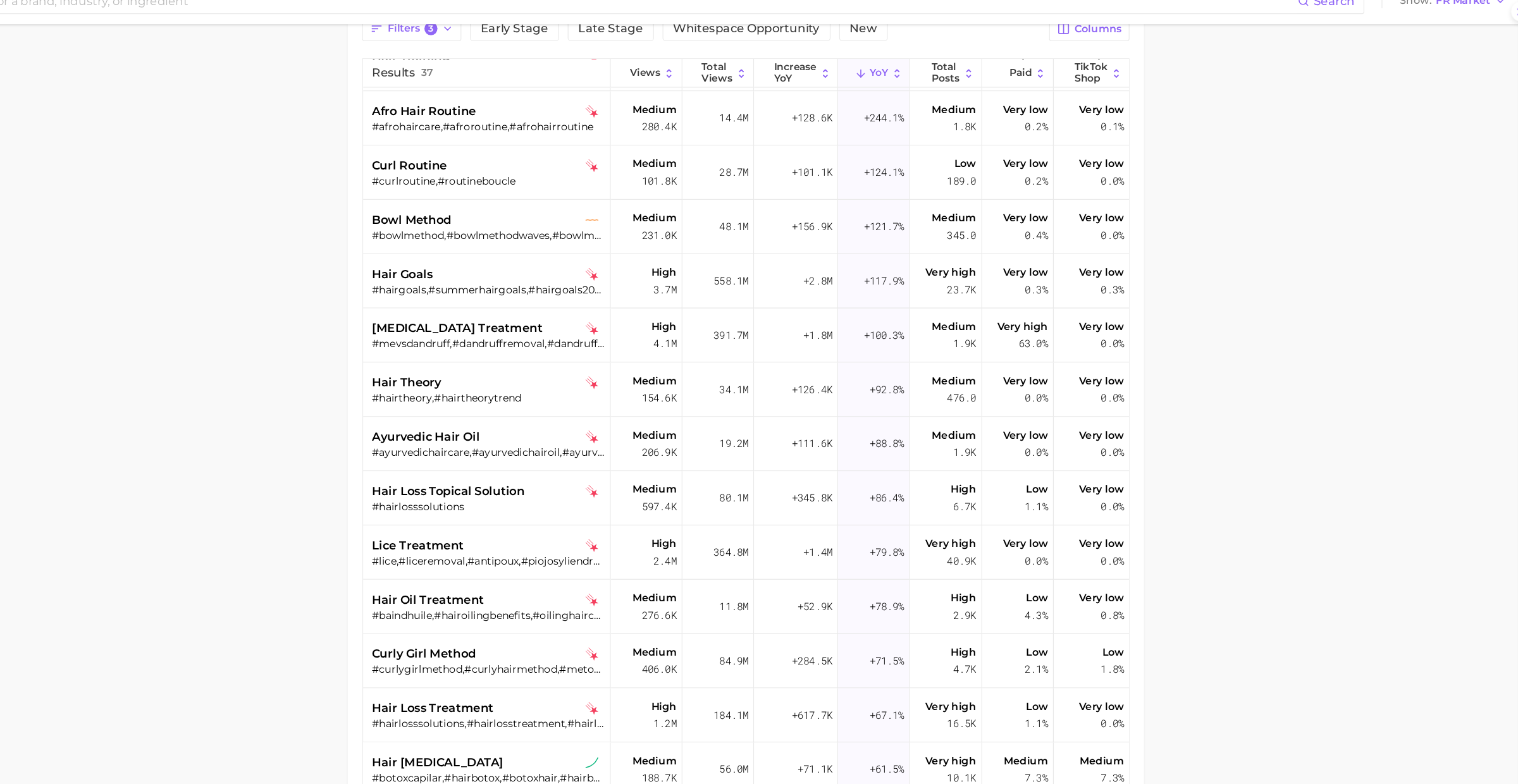
scroll to position [0, 0]
click at [605, 456] on div "#hairlosssolutions" at bounding box center [616, 461] width 203 height 12
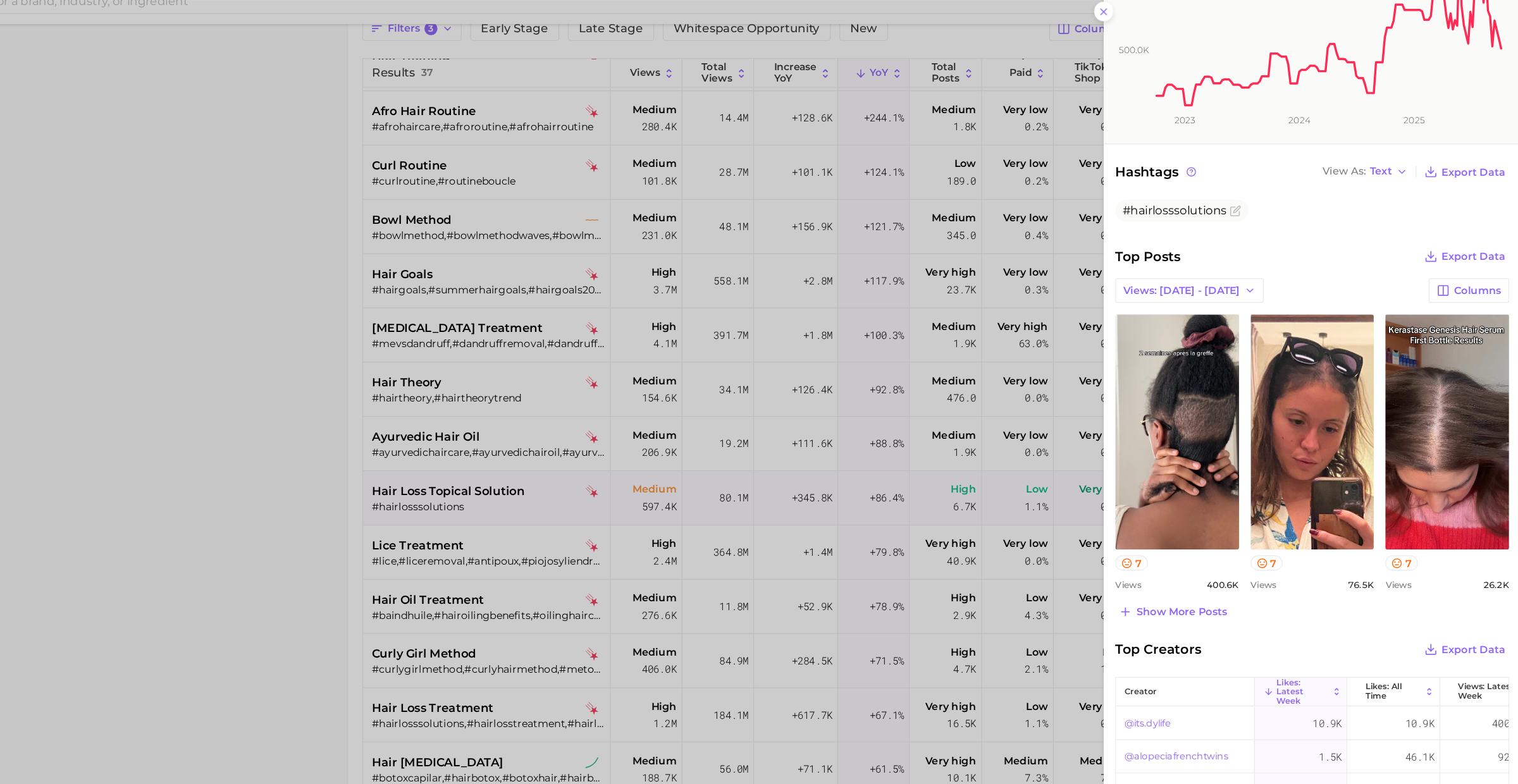
scroll to position [250, 0]
click at [577, 508] on div at bounding box center [759, 392] width 1518 height 784
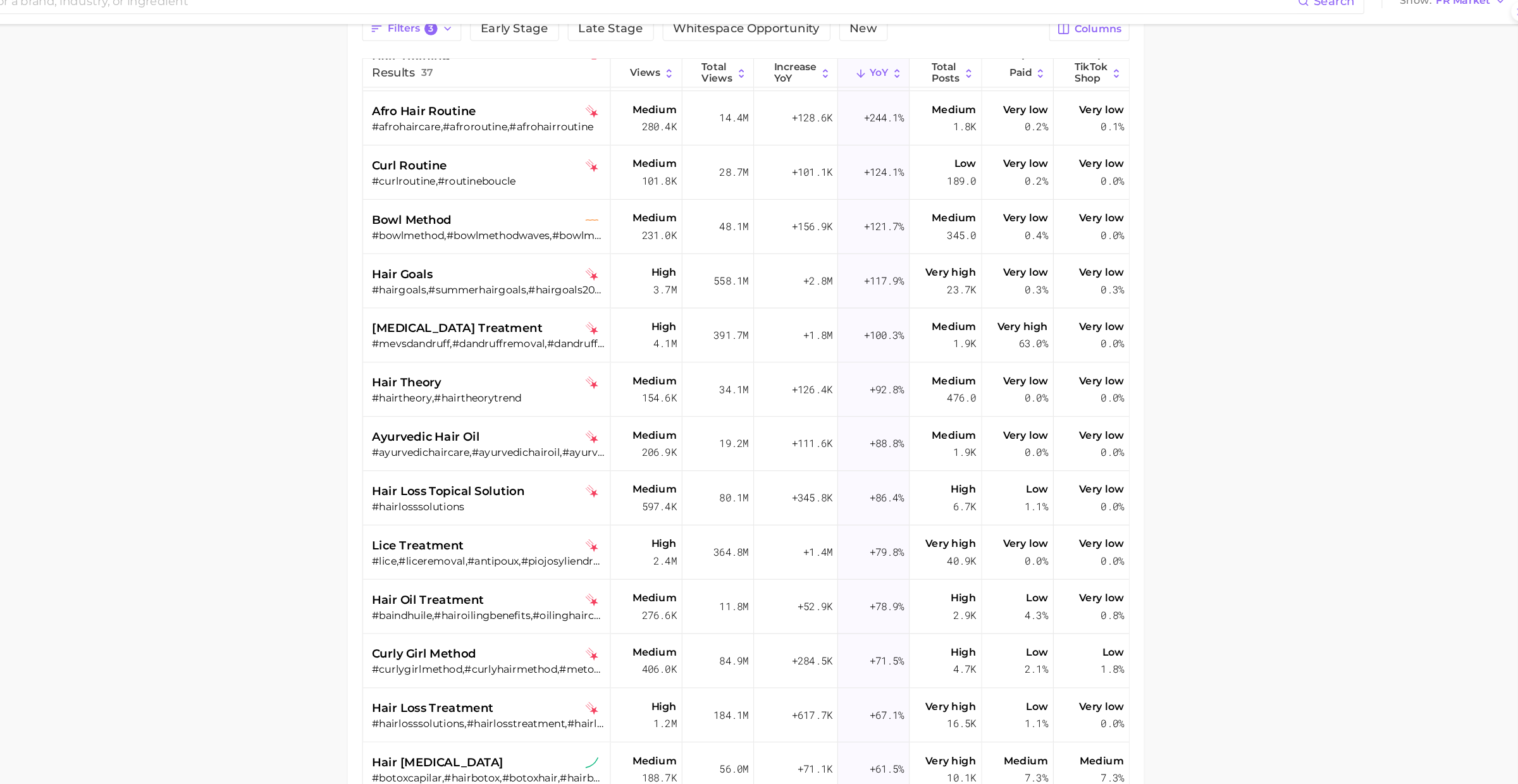
scroll to position [0, 0]
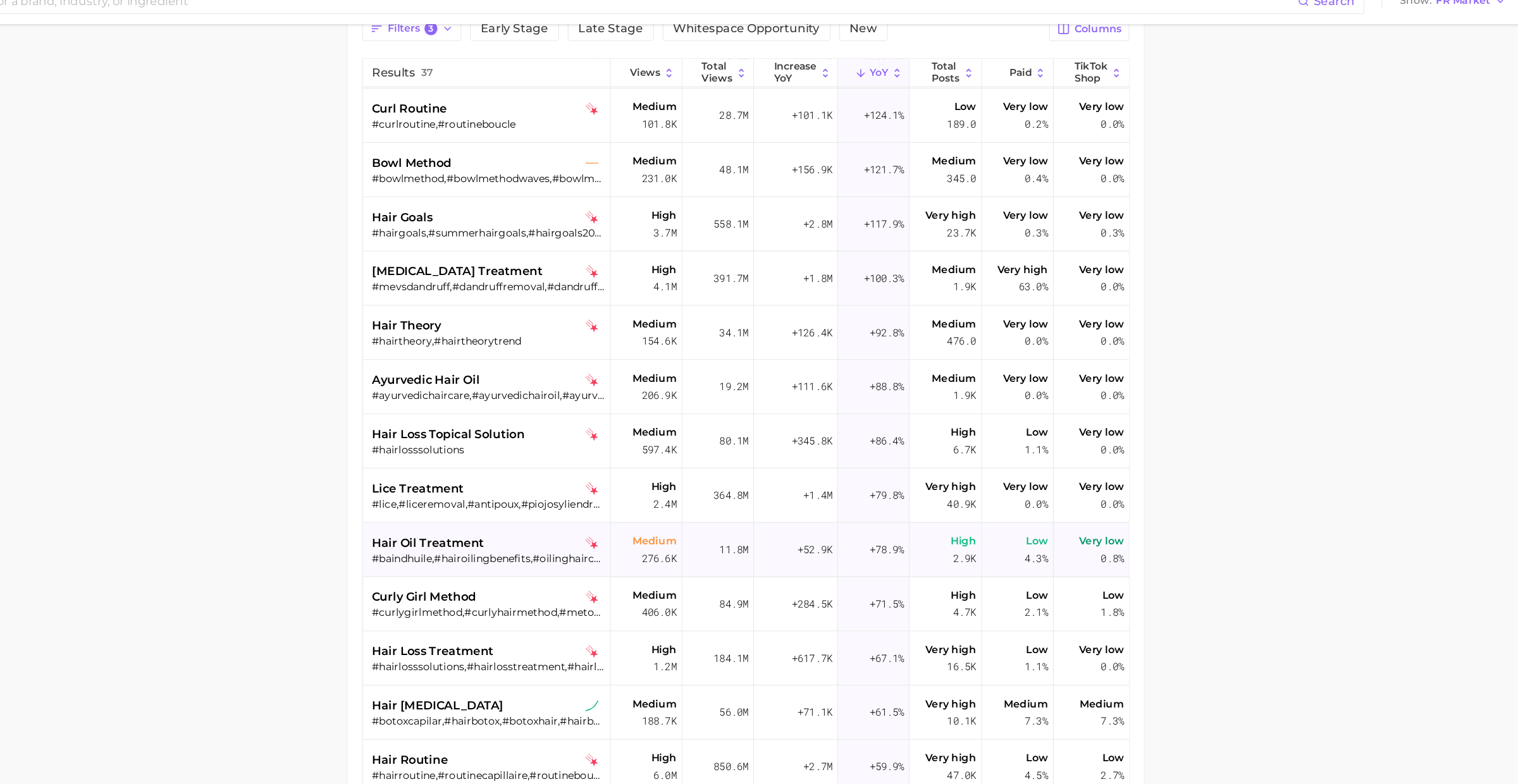
click at [589, 489] on span "hair oil treatment" at bounding box center [563, 493] width 98 height 15
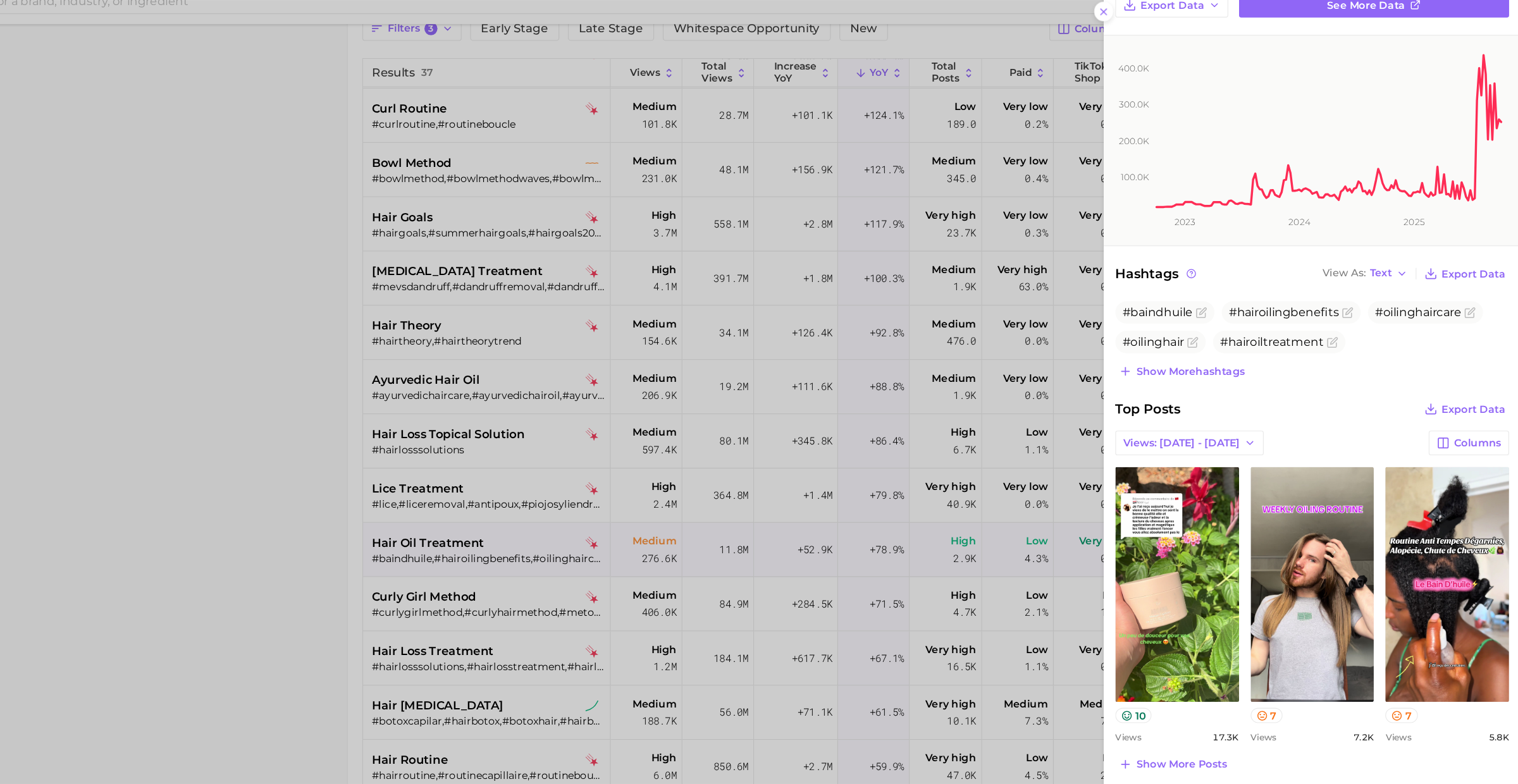
click at [631, 548] on div at bounding box center [759, 392] width 1518 height 784
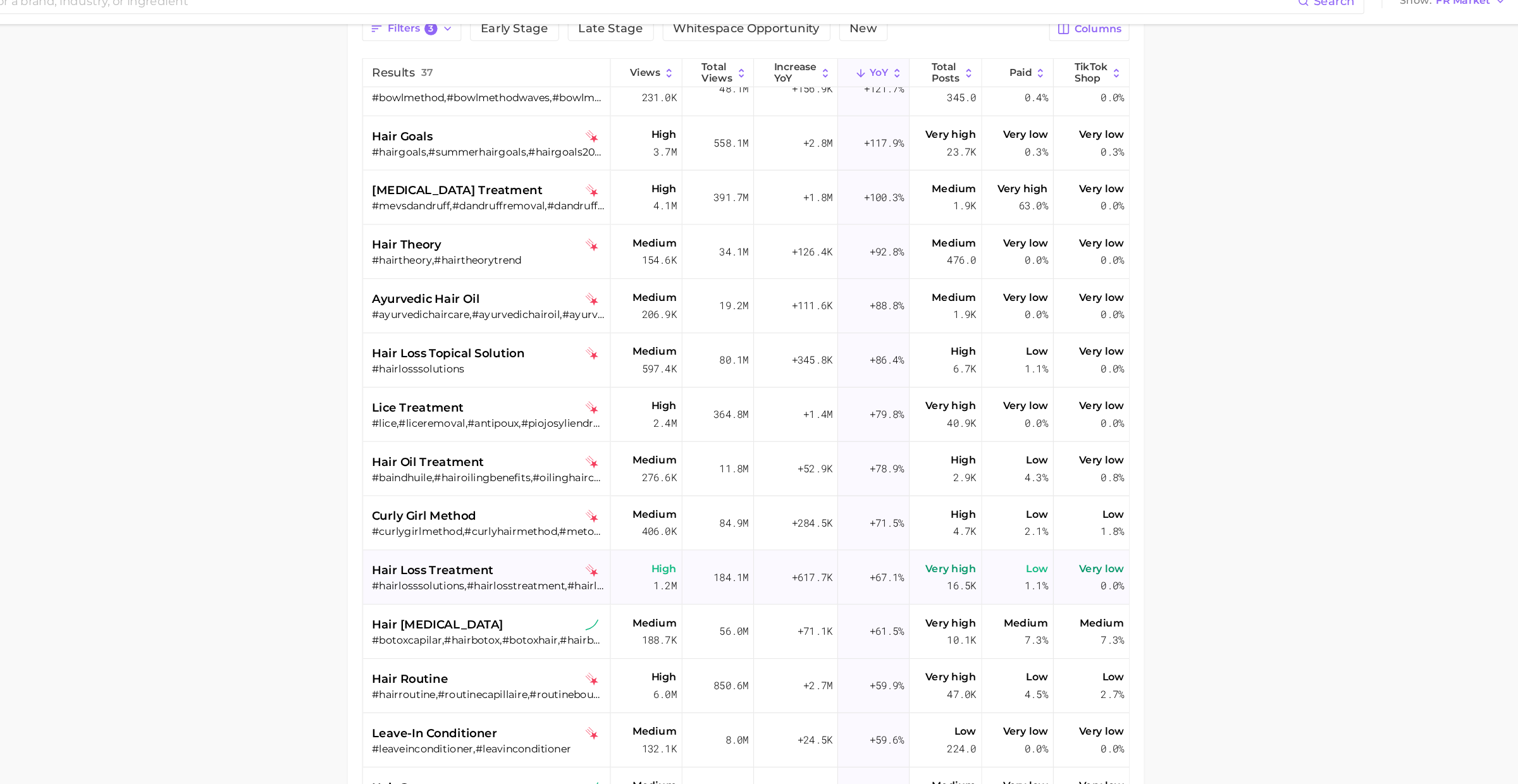
click at [620, 529] on div "#hairlosssolutions,#hairlosstreatment,#hairlossremedy,#hairlosssolution,#hairfa…" at bounding box center [616, 531] width 203 height 12
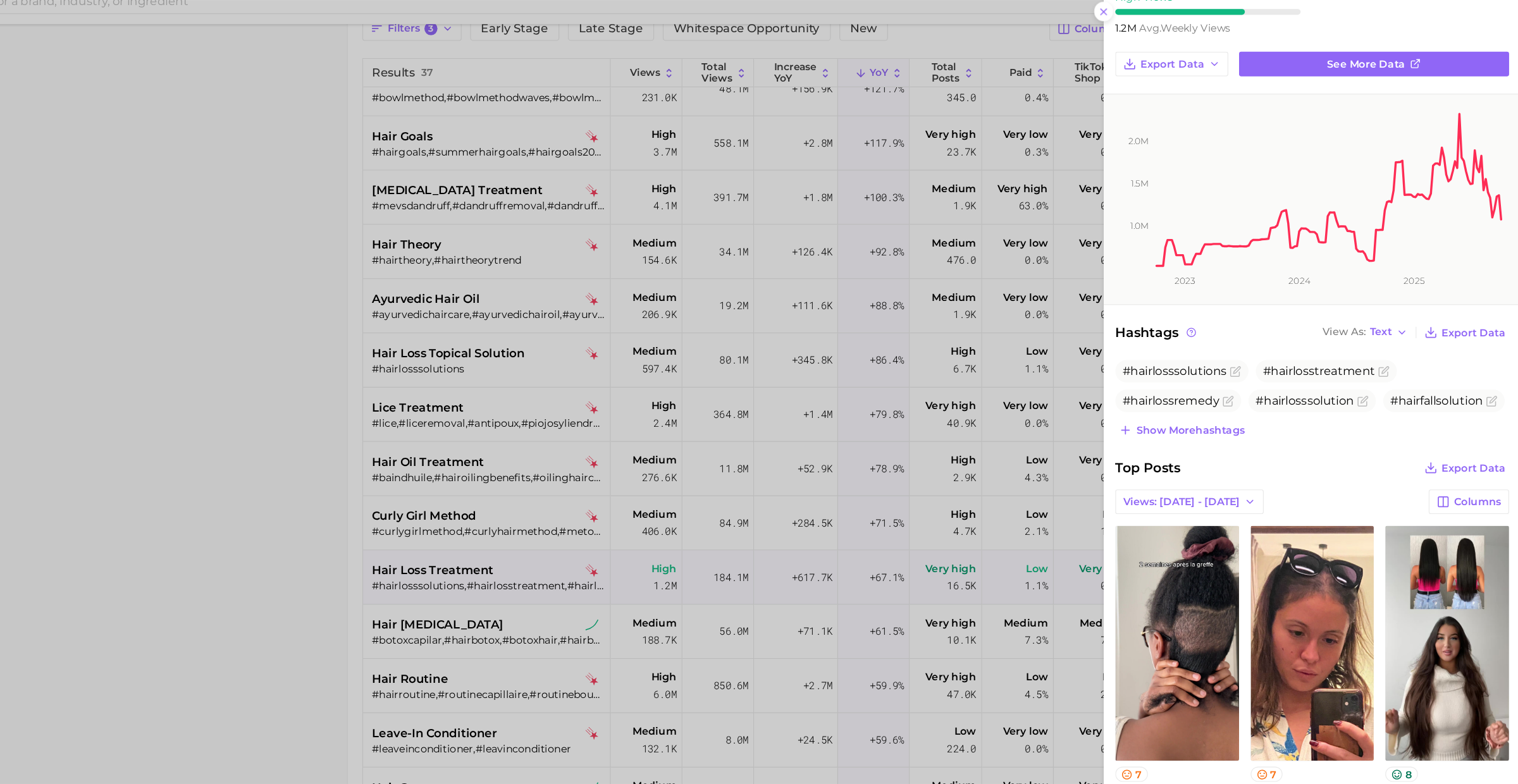
click at [606, 564] on div at bounding box center [759, 392] width 1518 height 784
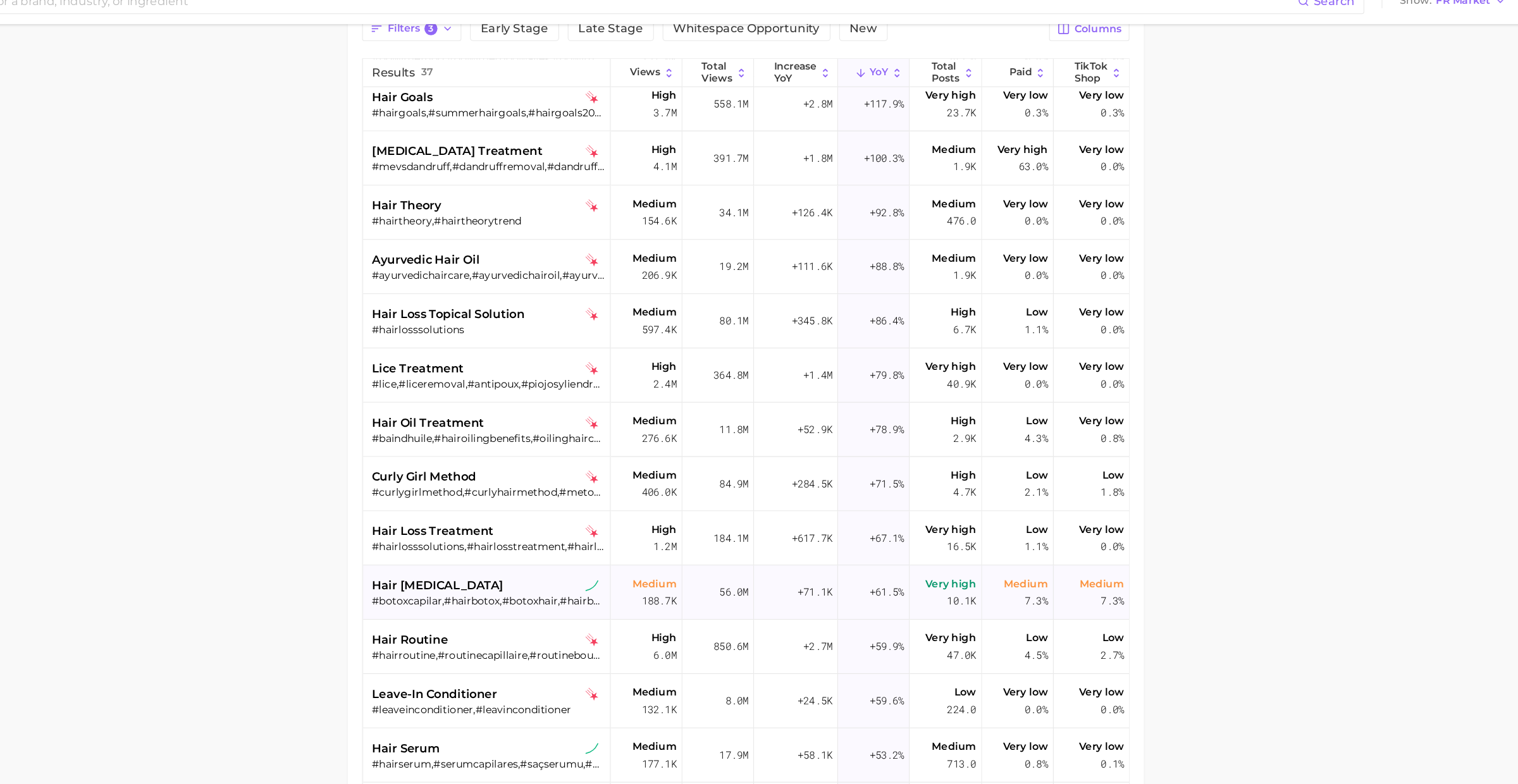
click at [606, 527] on div "hair botox" at bounding box center [616, 531] width 203 height 15
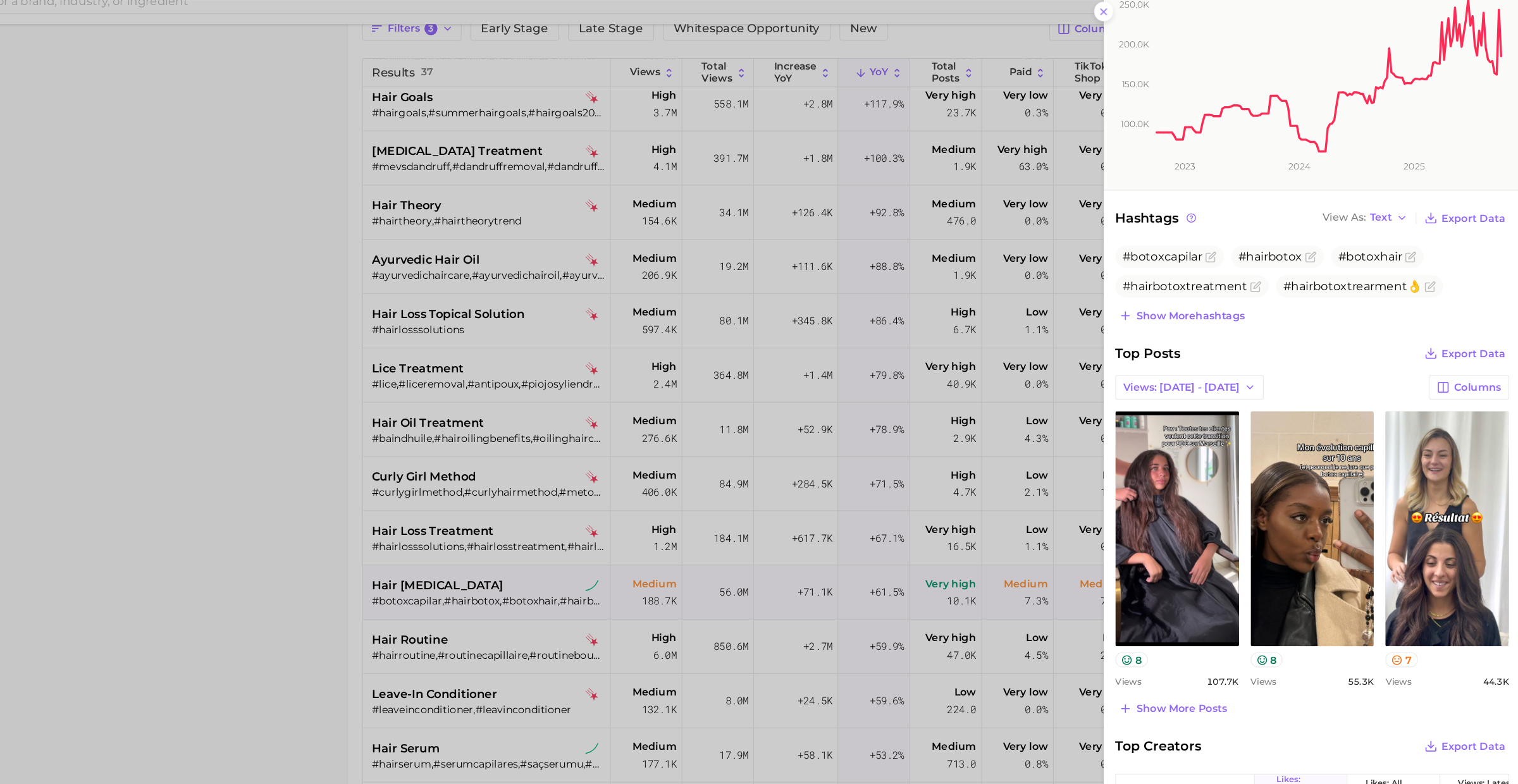
click at [628, 619] on div at bounding box center [759, 392] width 1518 height 784
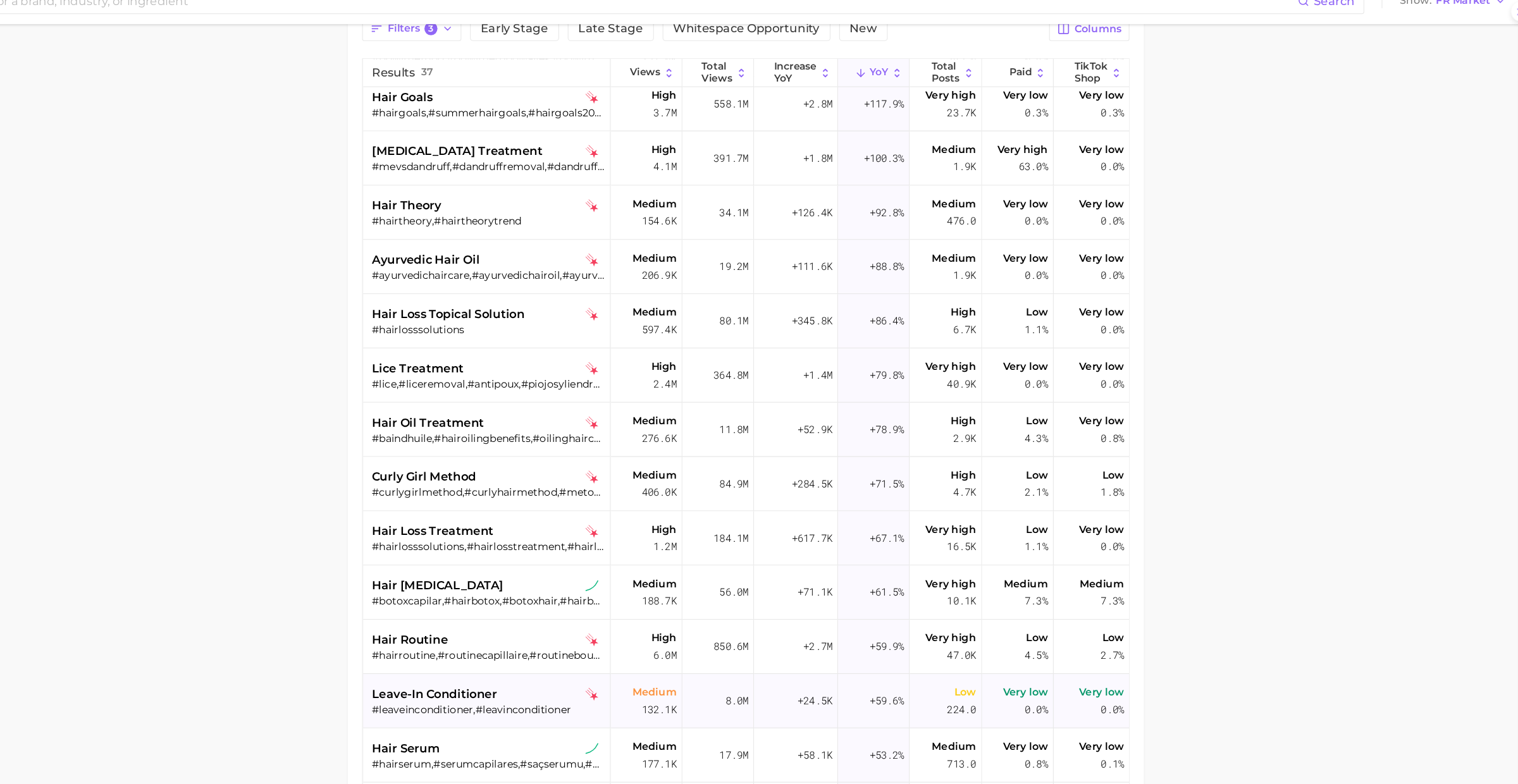
click at [618, 620] on span "leave-in conditioner" at bounding box center [569, 626] width 110 height 15
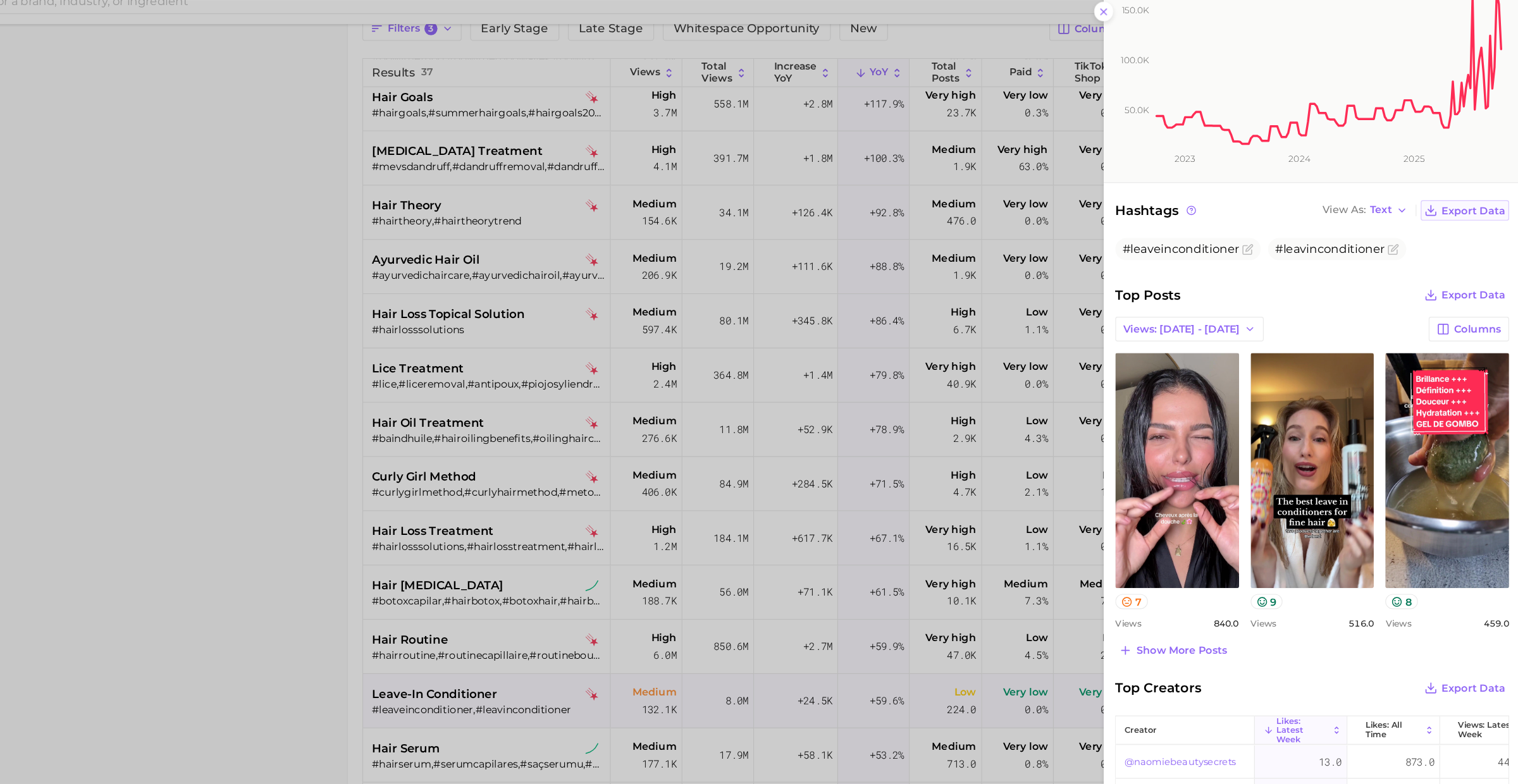
scroll to position [230, 0]
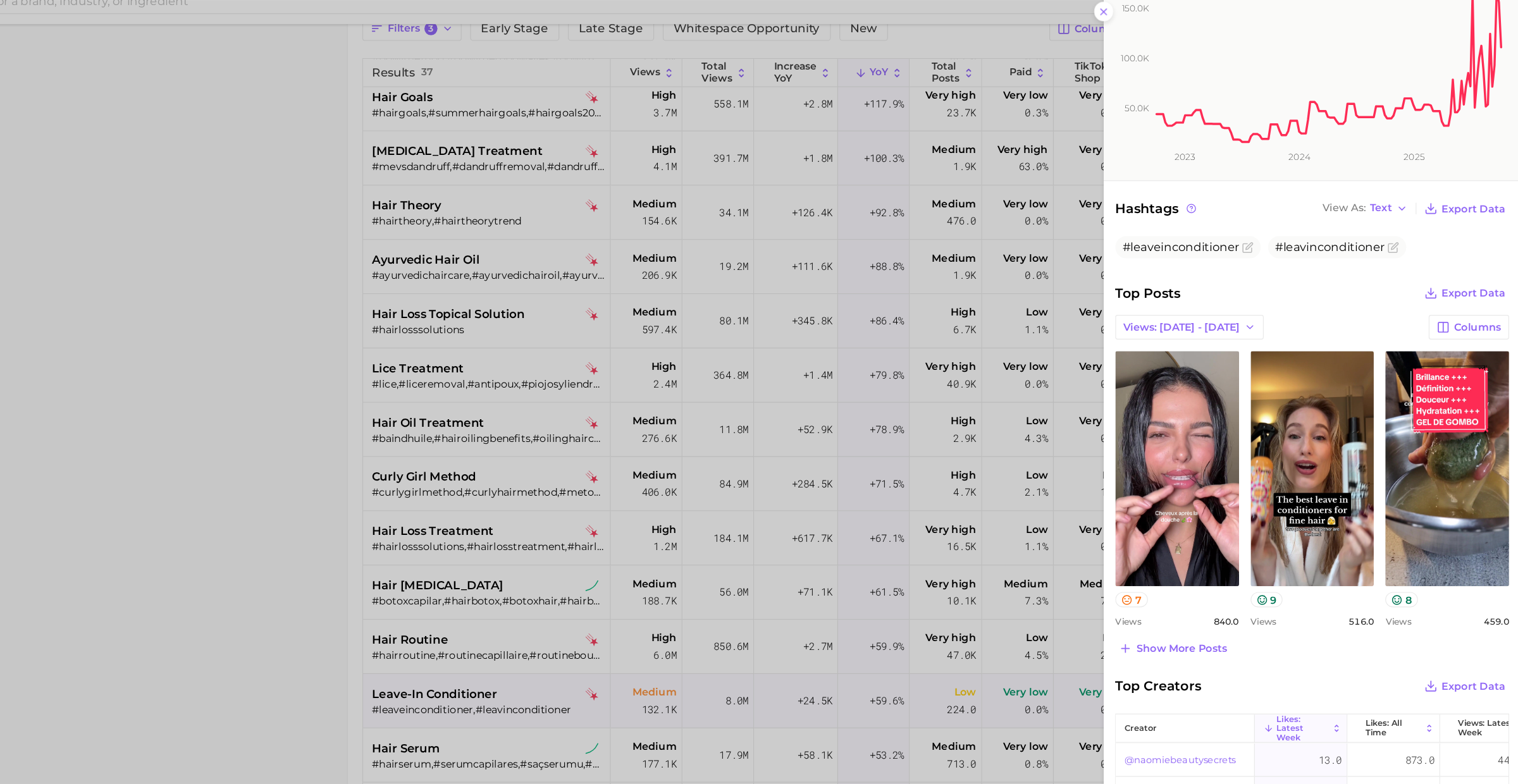
click at [628, 522] on div at bounding box center [759, 392] width 1518 height 784
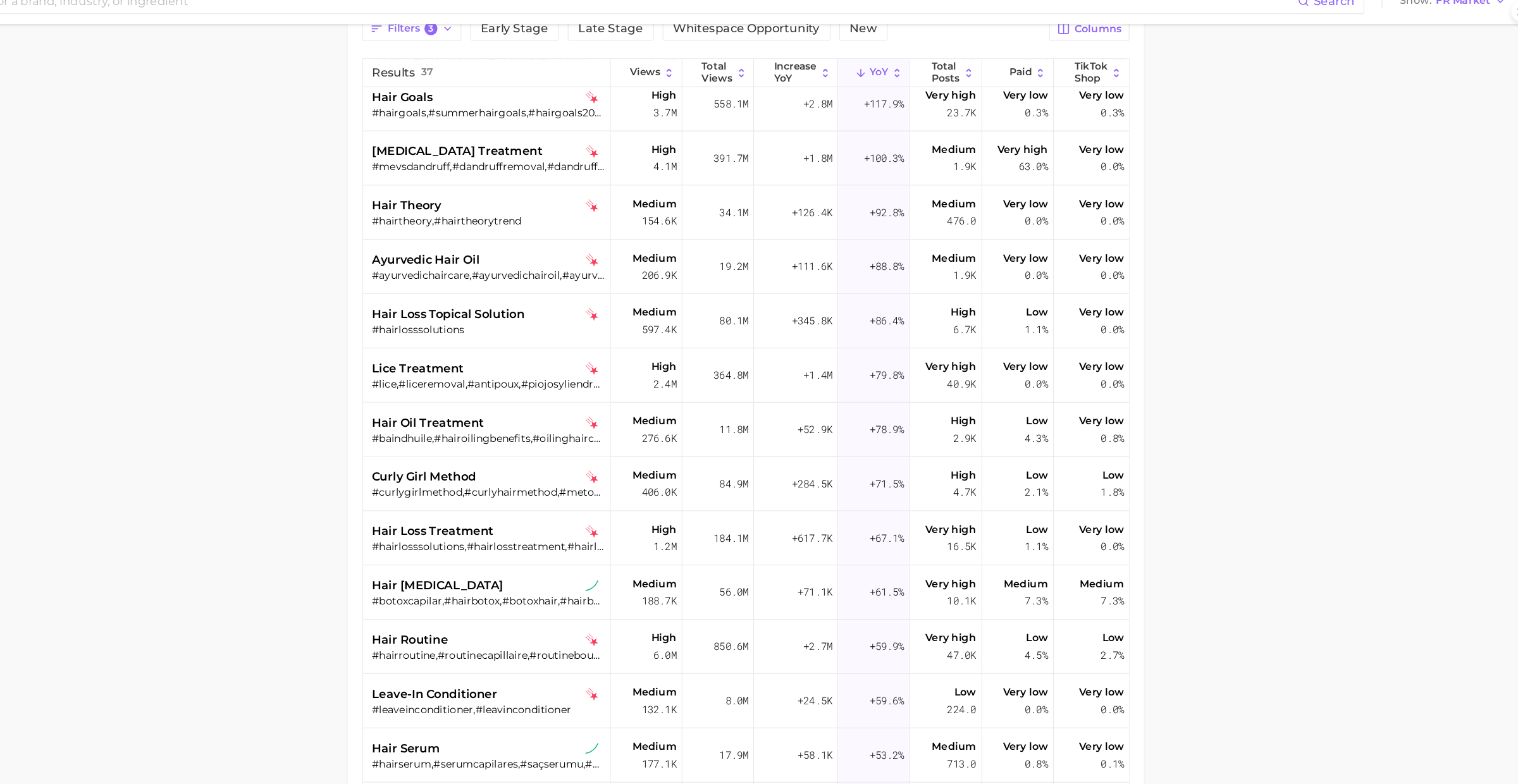
scroll to position [0, 0]
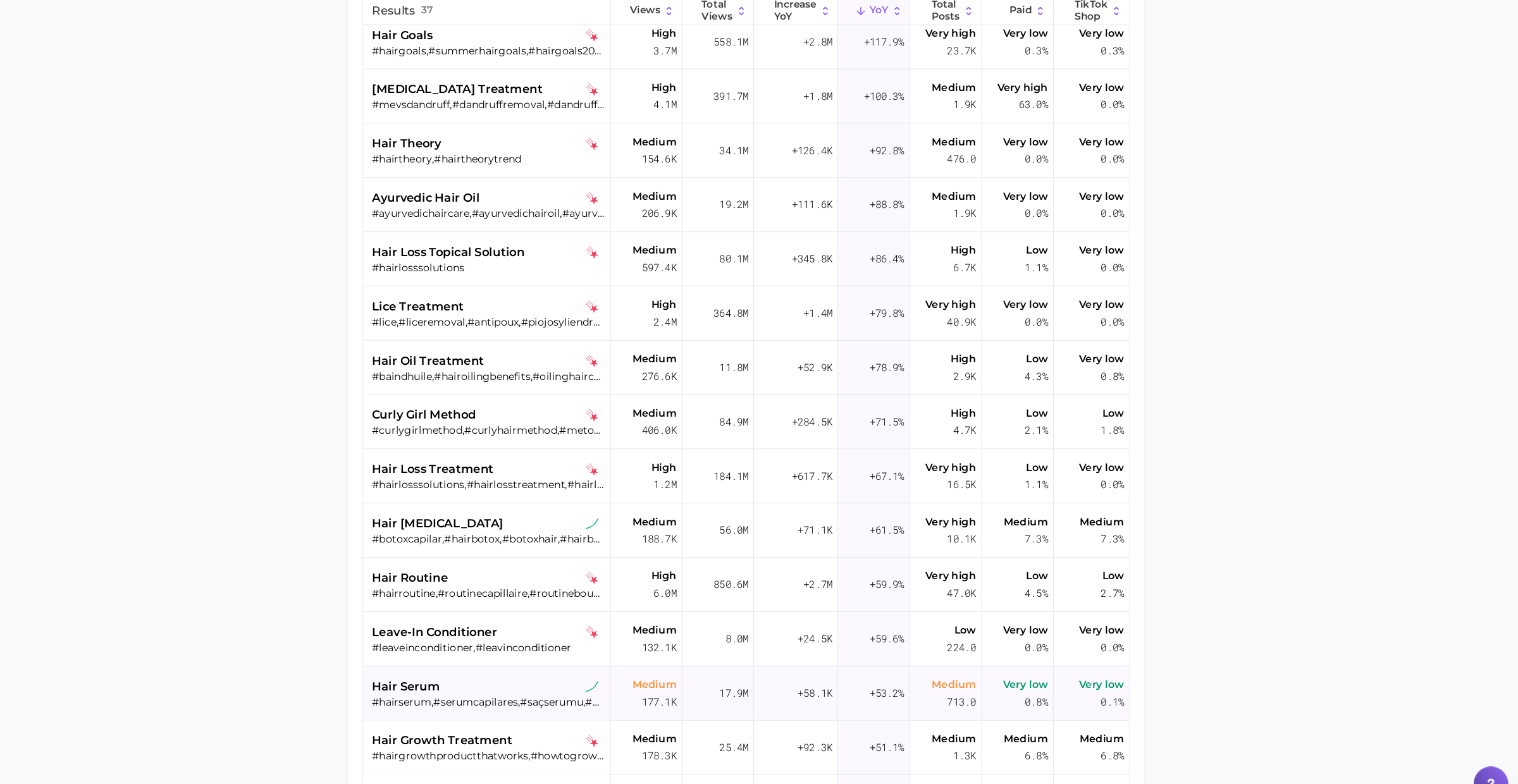
click at [594, 669] on div "hair serum" at bounding box center [616, 673] width 203 height 15
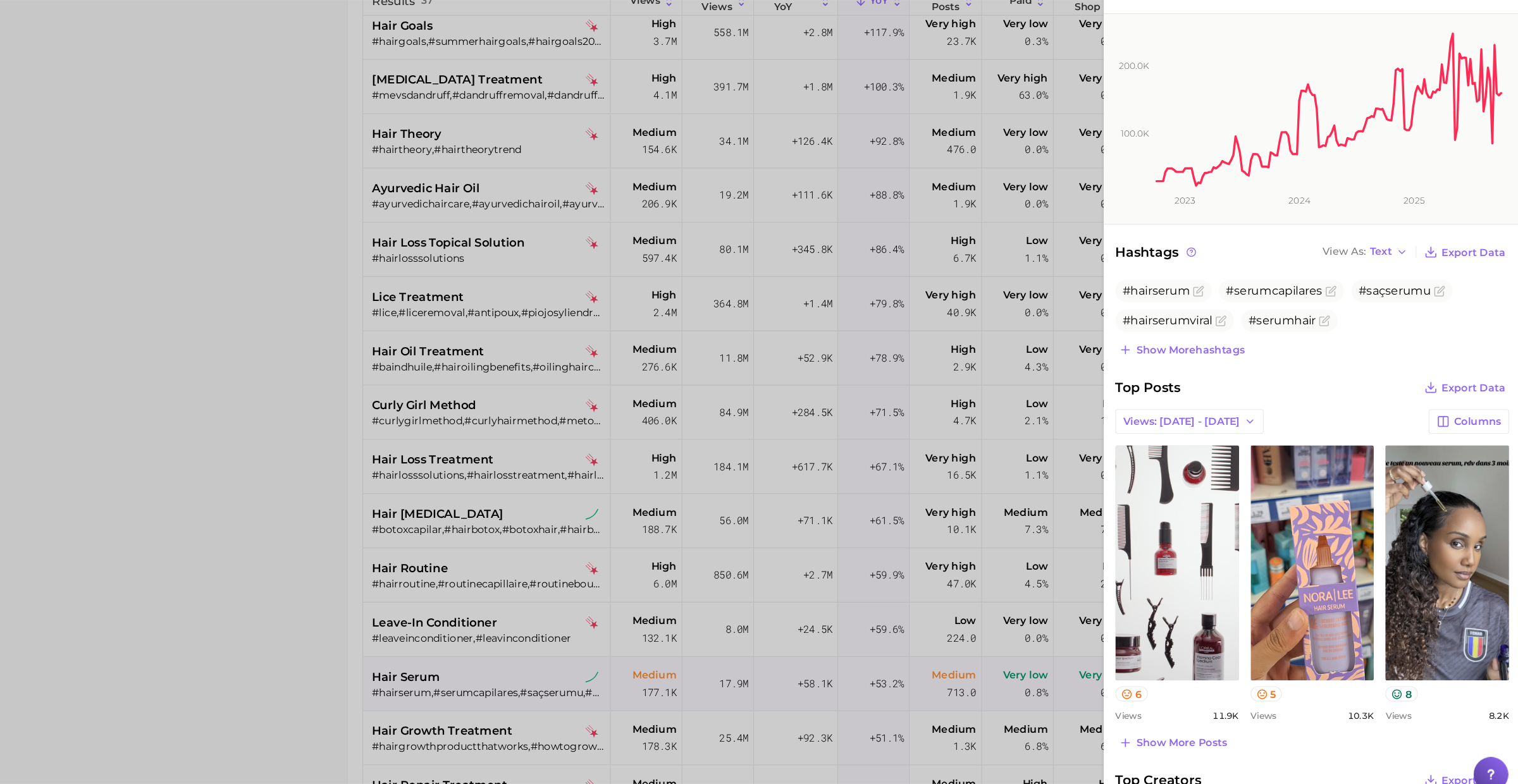
scroll to position [154, 0]
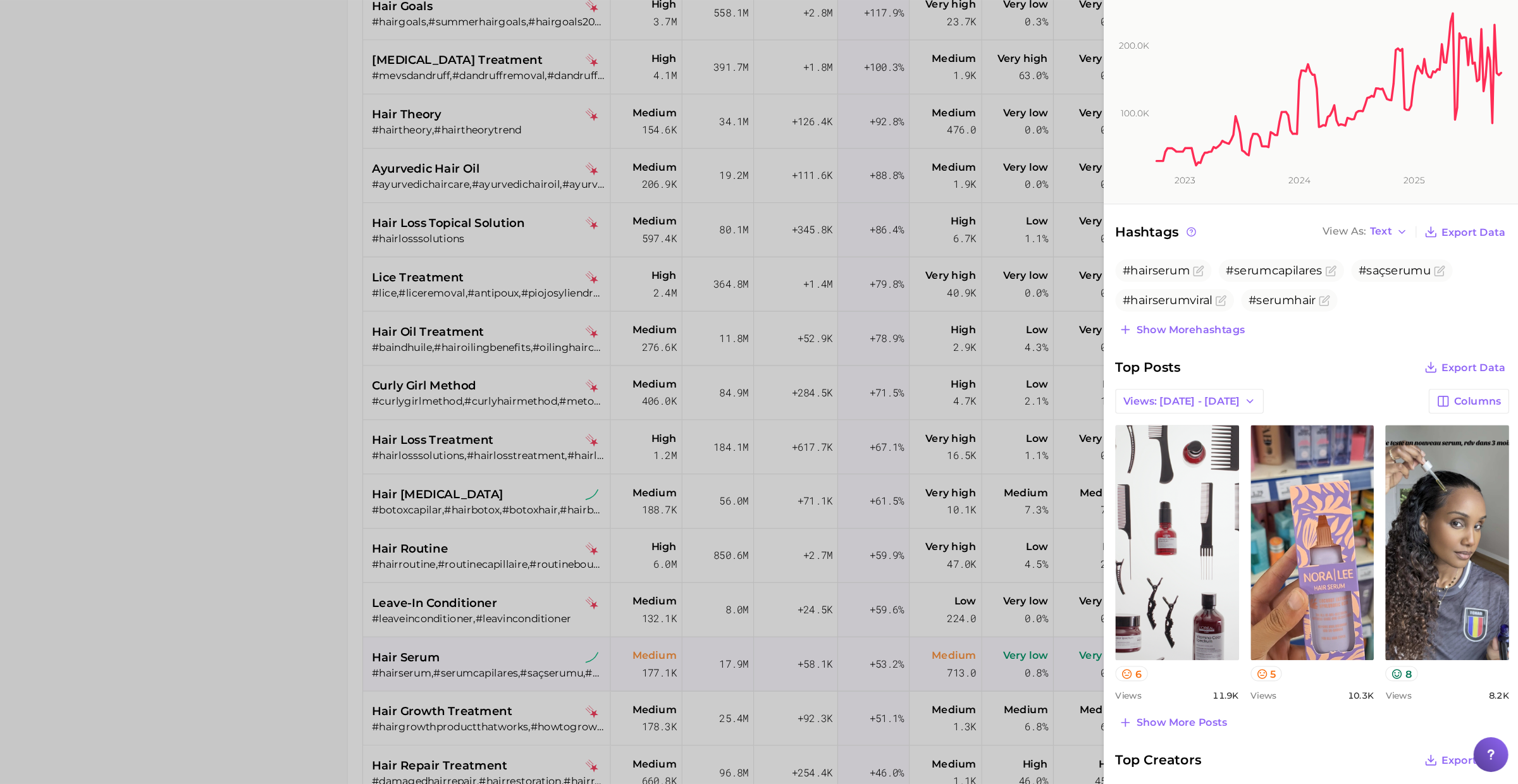
click at [640, 701] on div at bounding box center [759, 392] width 1518 height 784
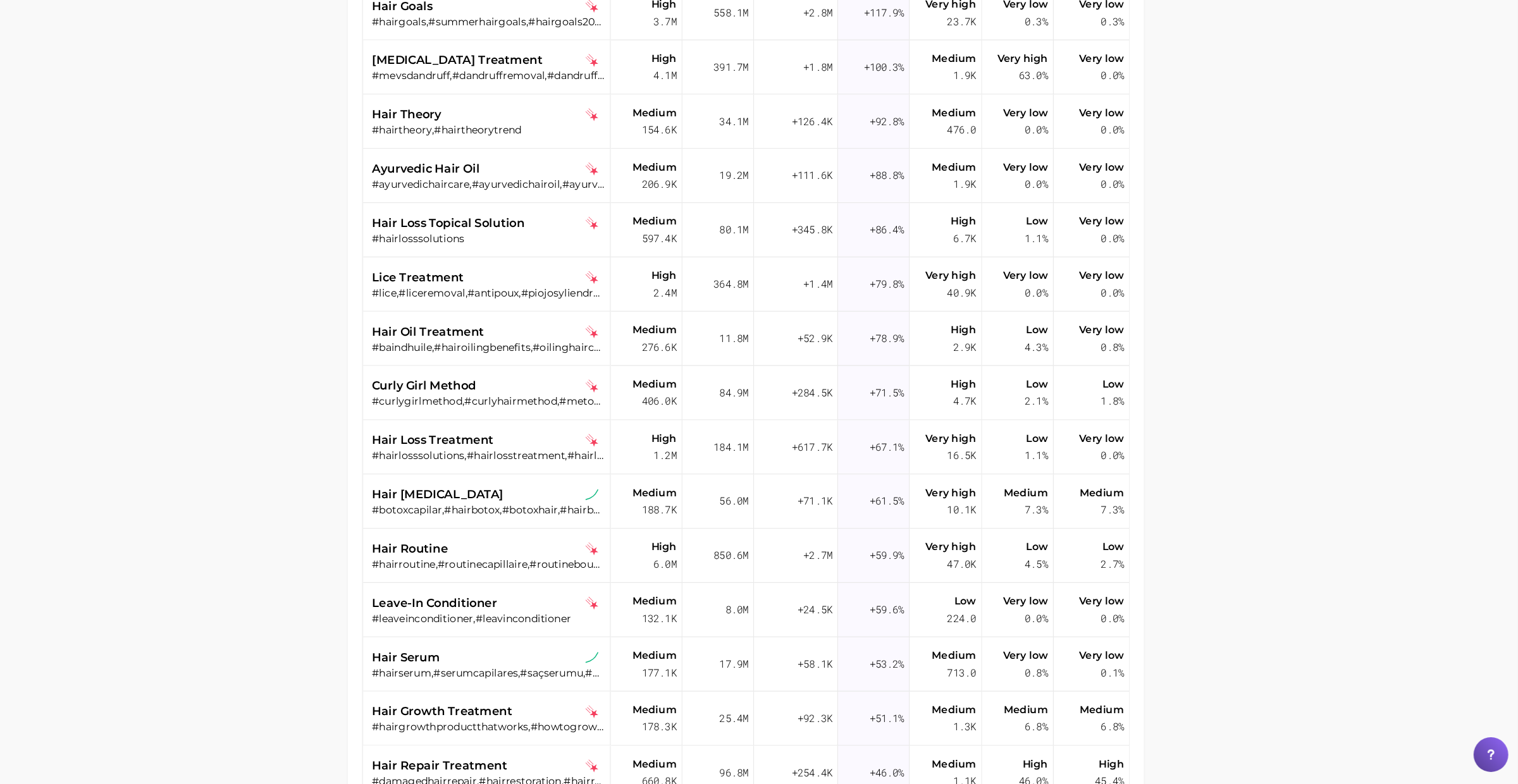
scroll to position [0, 0]
click at [618, 734] on div "#hairgrowthproductthatworks,#howtogrowyourhair,#hairgrowthsolution,#regrowingha…" at bounding box center [616, 734] width 203 height 12
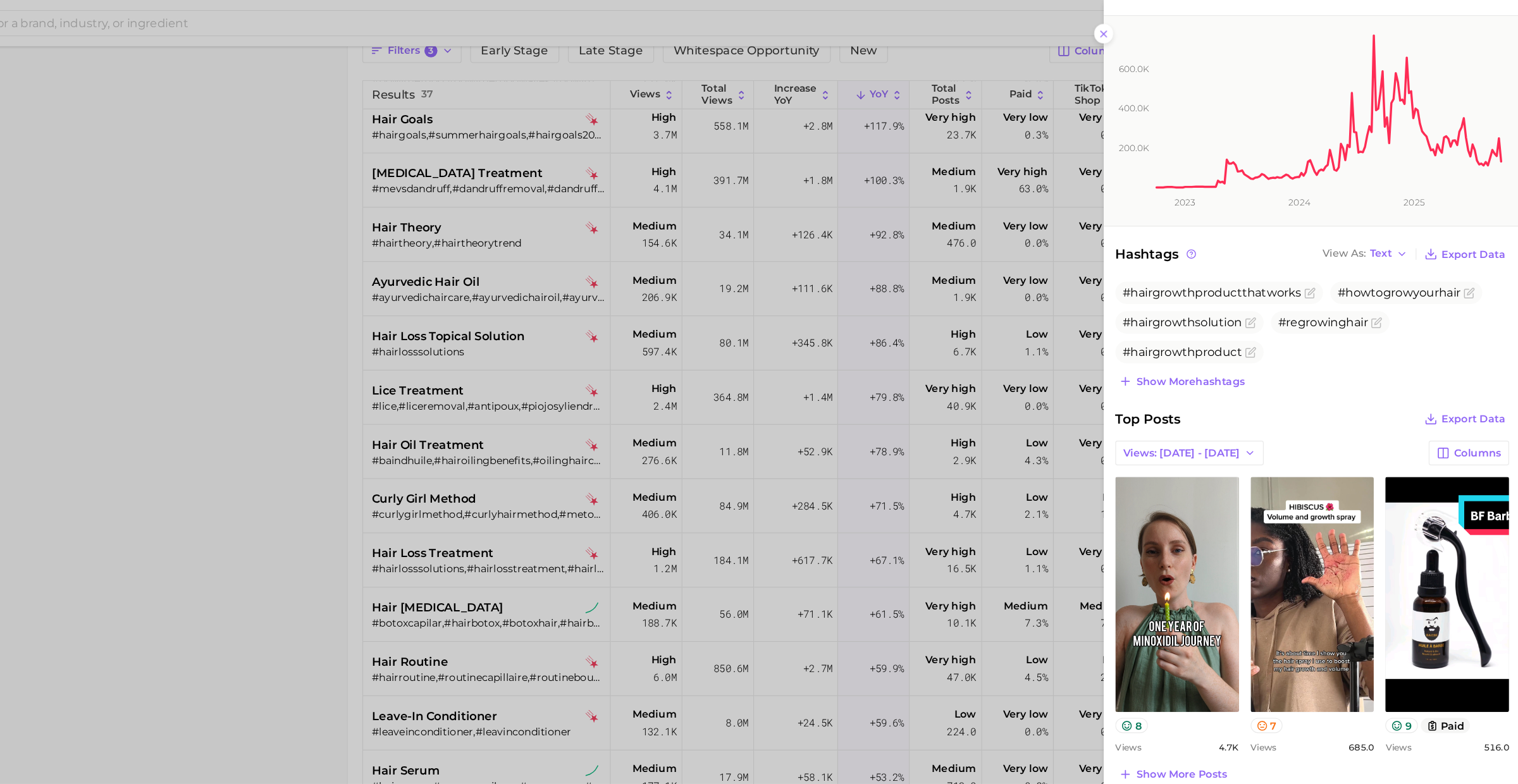
click at [616, 554] on div at bounding box center [759, 392] width 1518 height 784
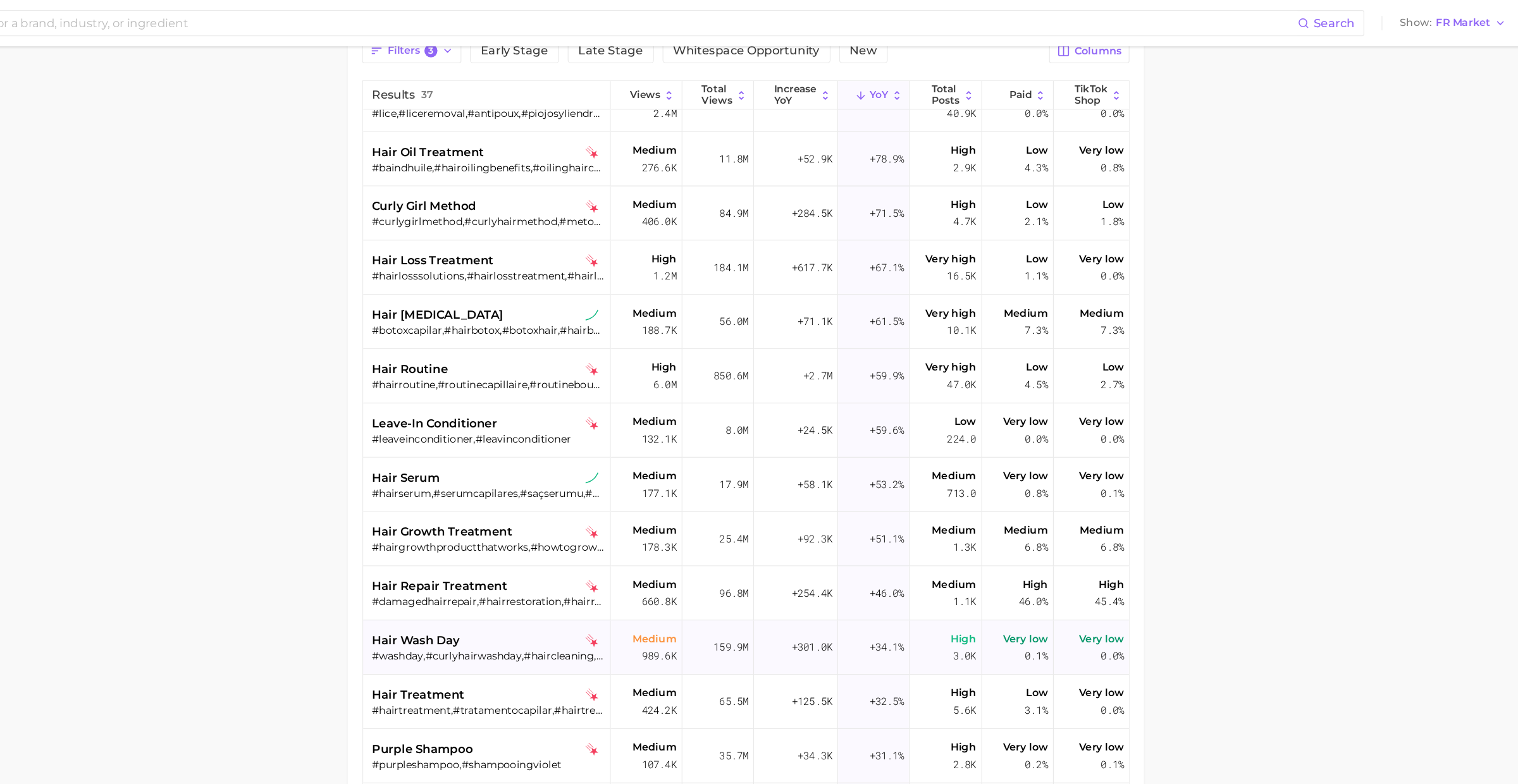
scroll to position [607, 0]
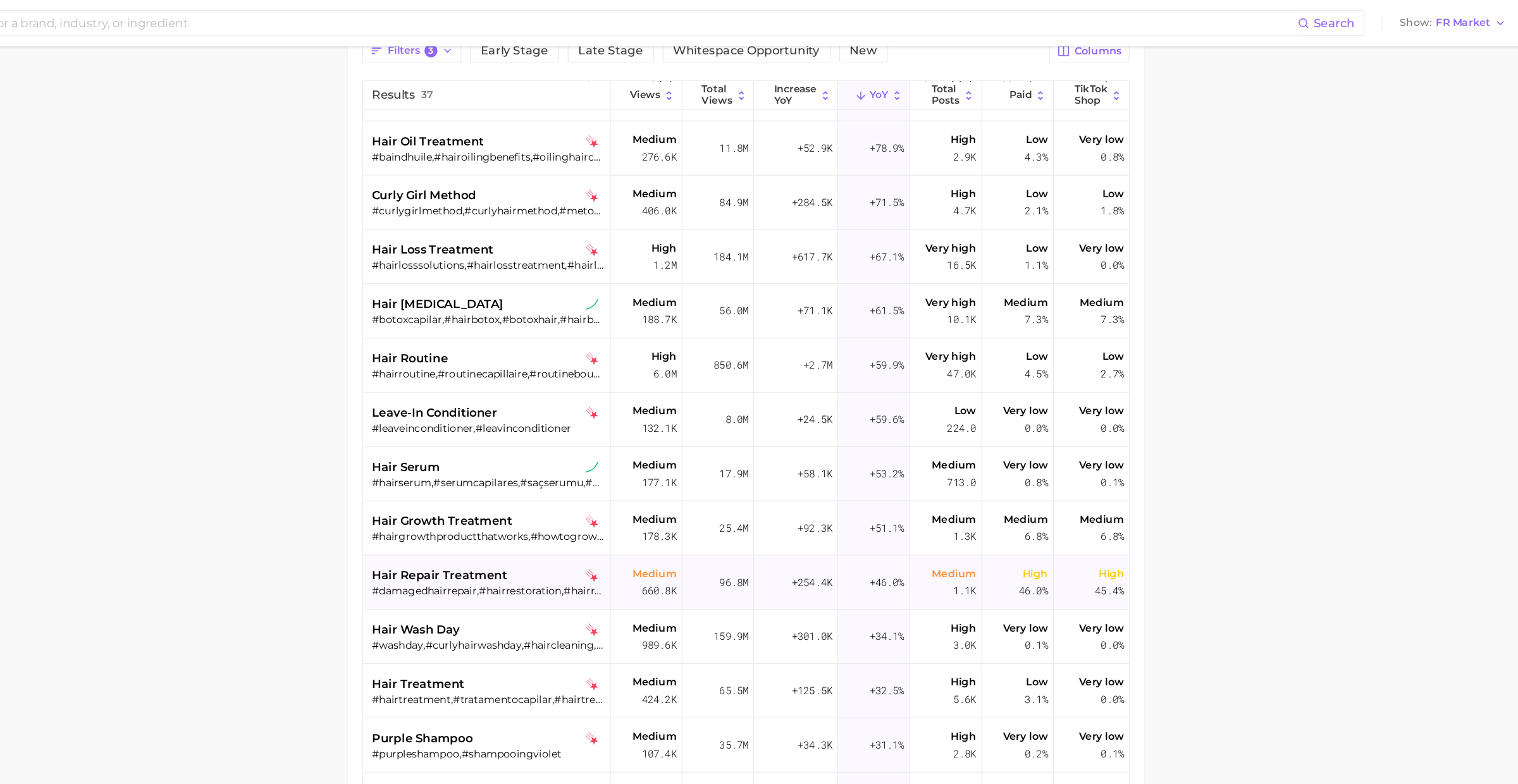
click at [602, 508] on span "hair repair treatment" at bounding box center [573, 502] width 118 height 15
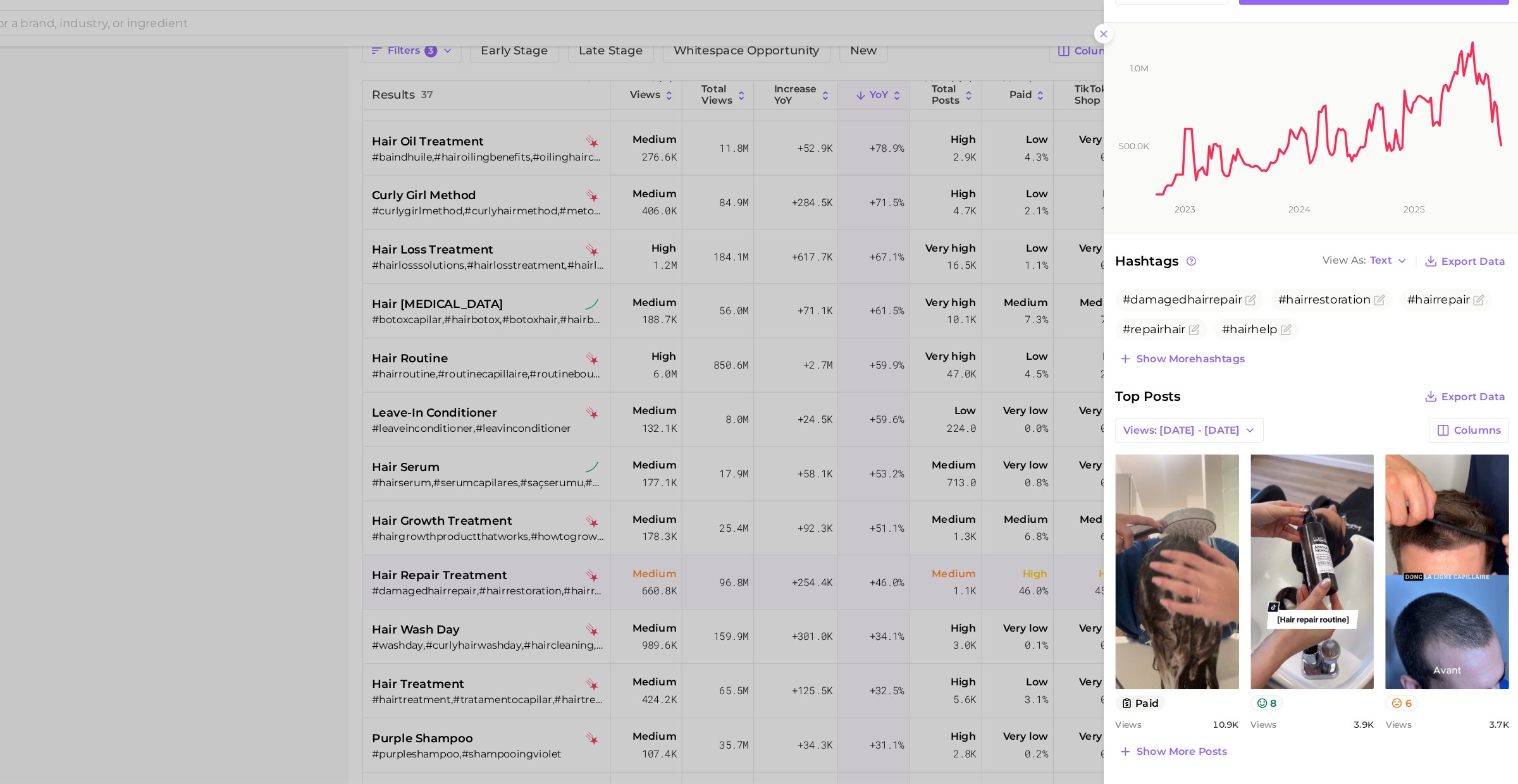
scroll to position [205, 0]
click at [727, 322] on div at bounding box center [759, 392] width 1518 height 784
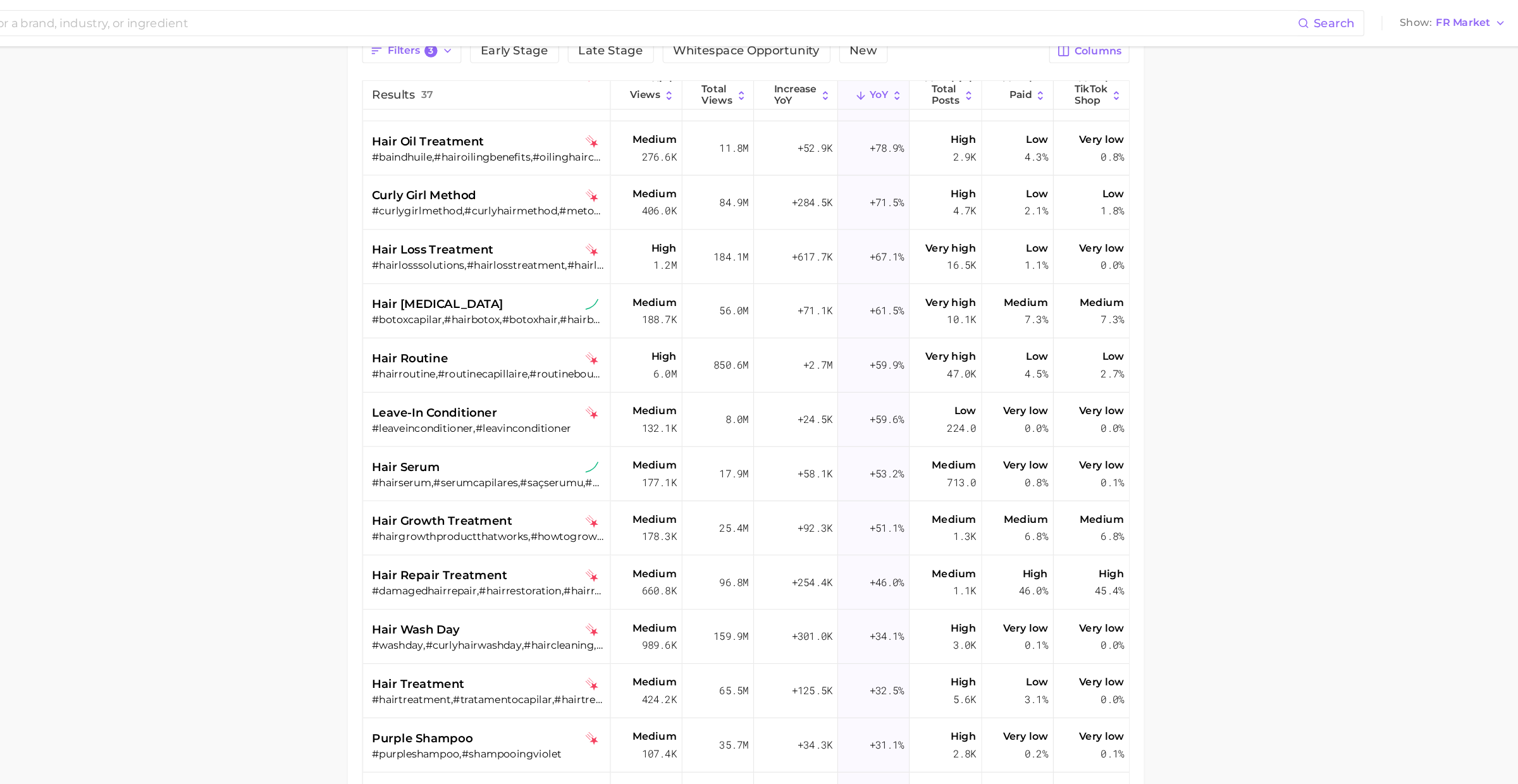
scroll to position [0, 0]
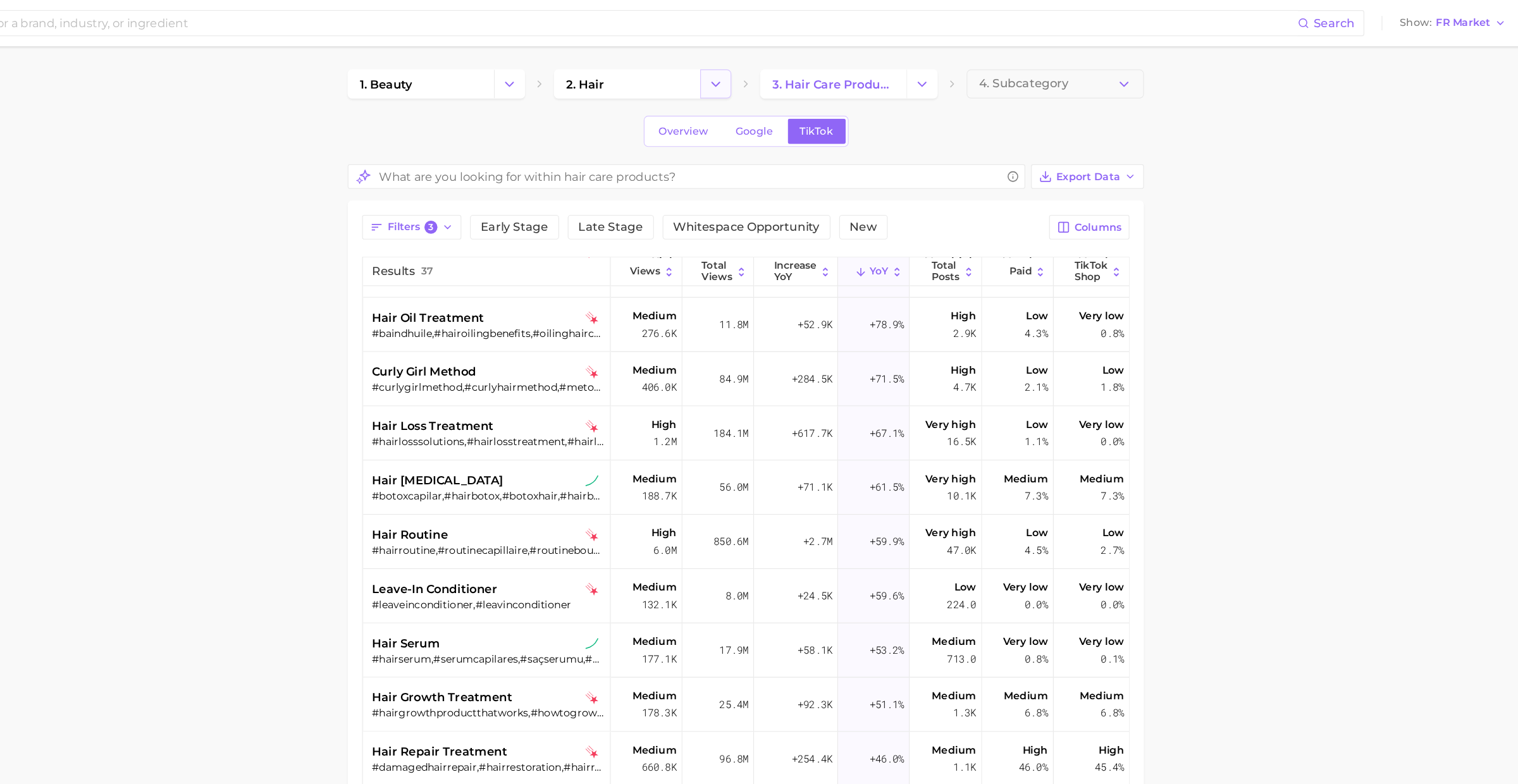
click at [809, 74] on icon "Change Category" at bounding box center [815, 73] width 13 height 13
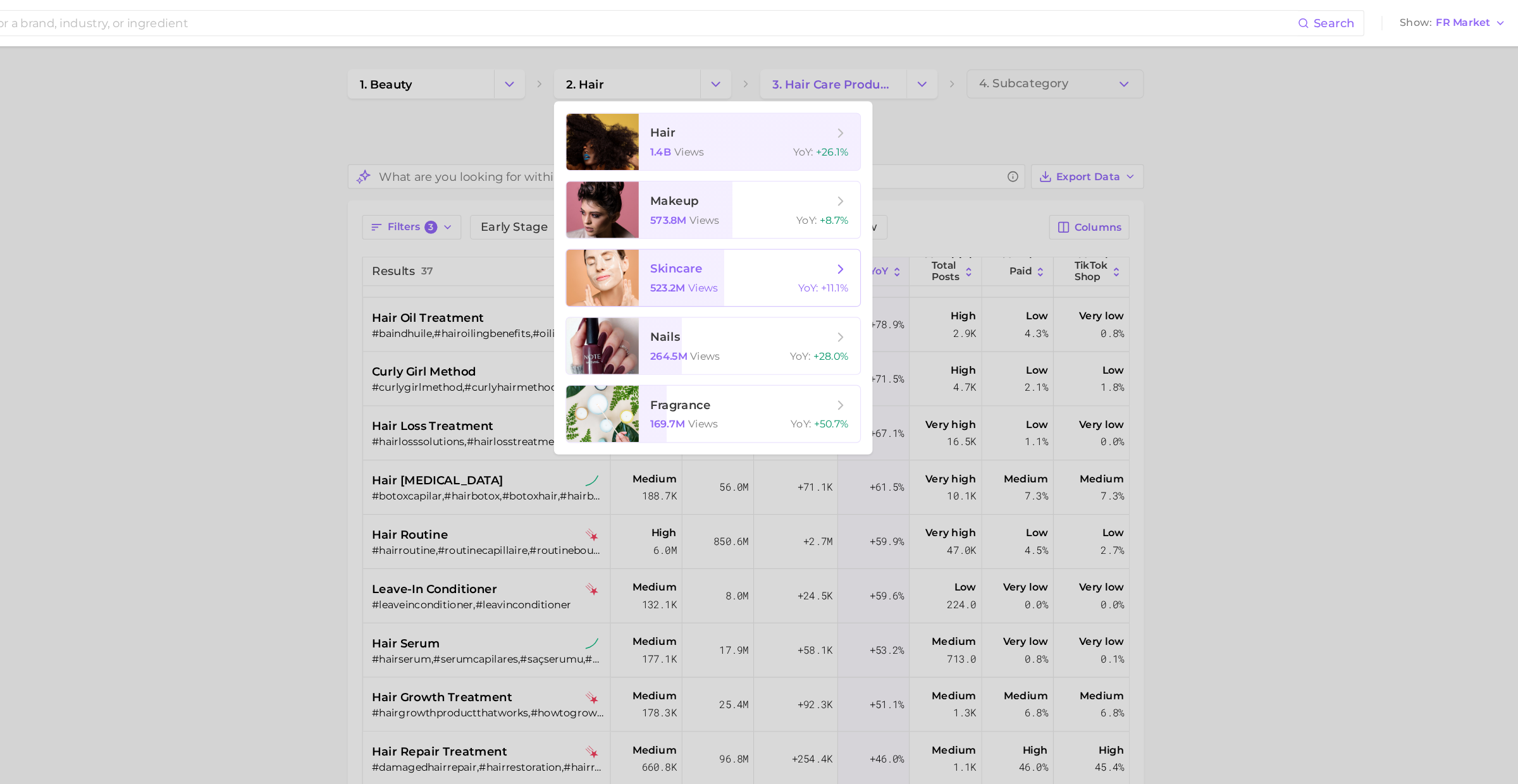
click at [789, 235] on span "skincare" at bounding box center [780, 234] width 45 height 12
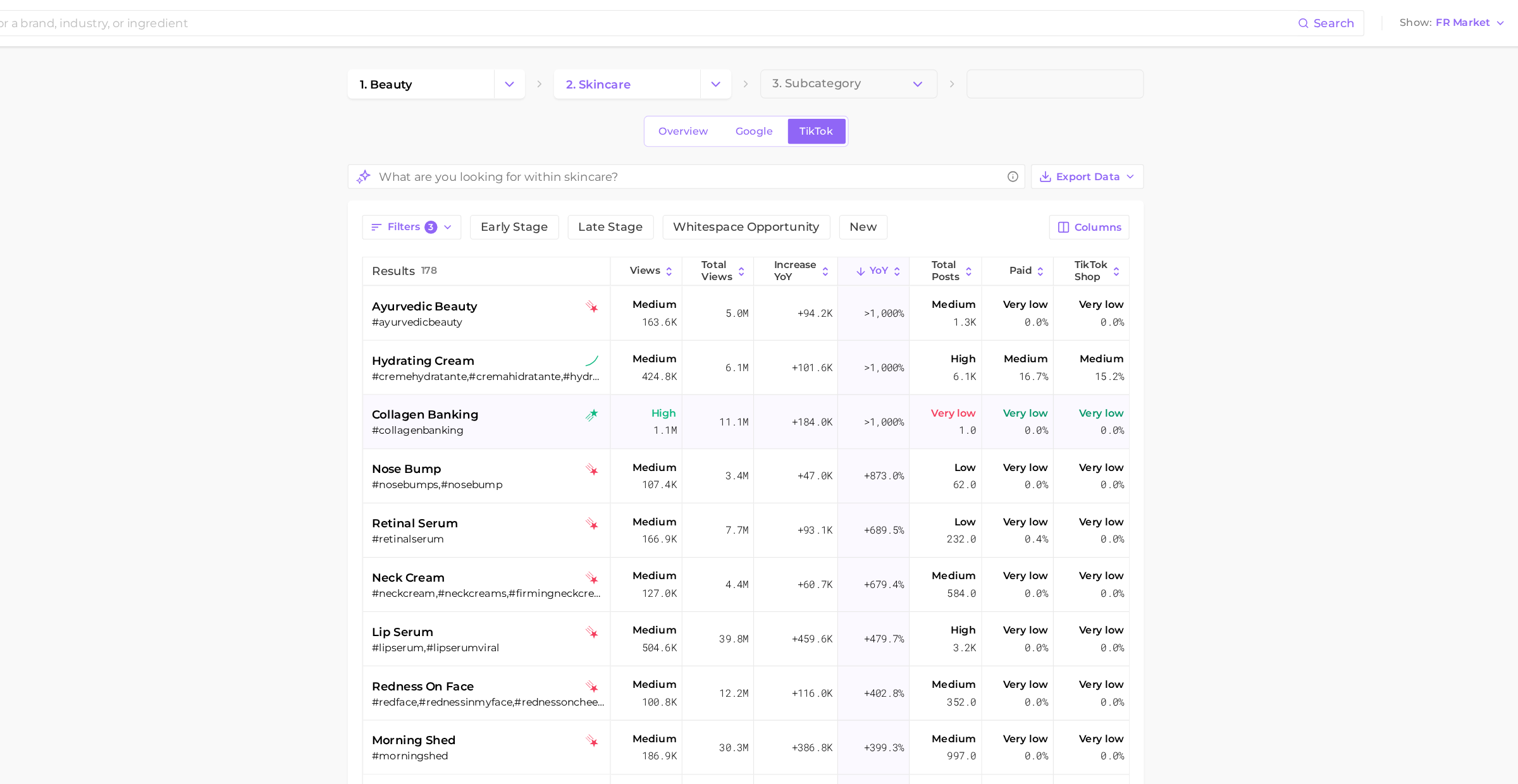
click at [584, 375] on div "#collagenbanking" at bounding box center [616, 376] width 203 height 12
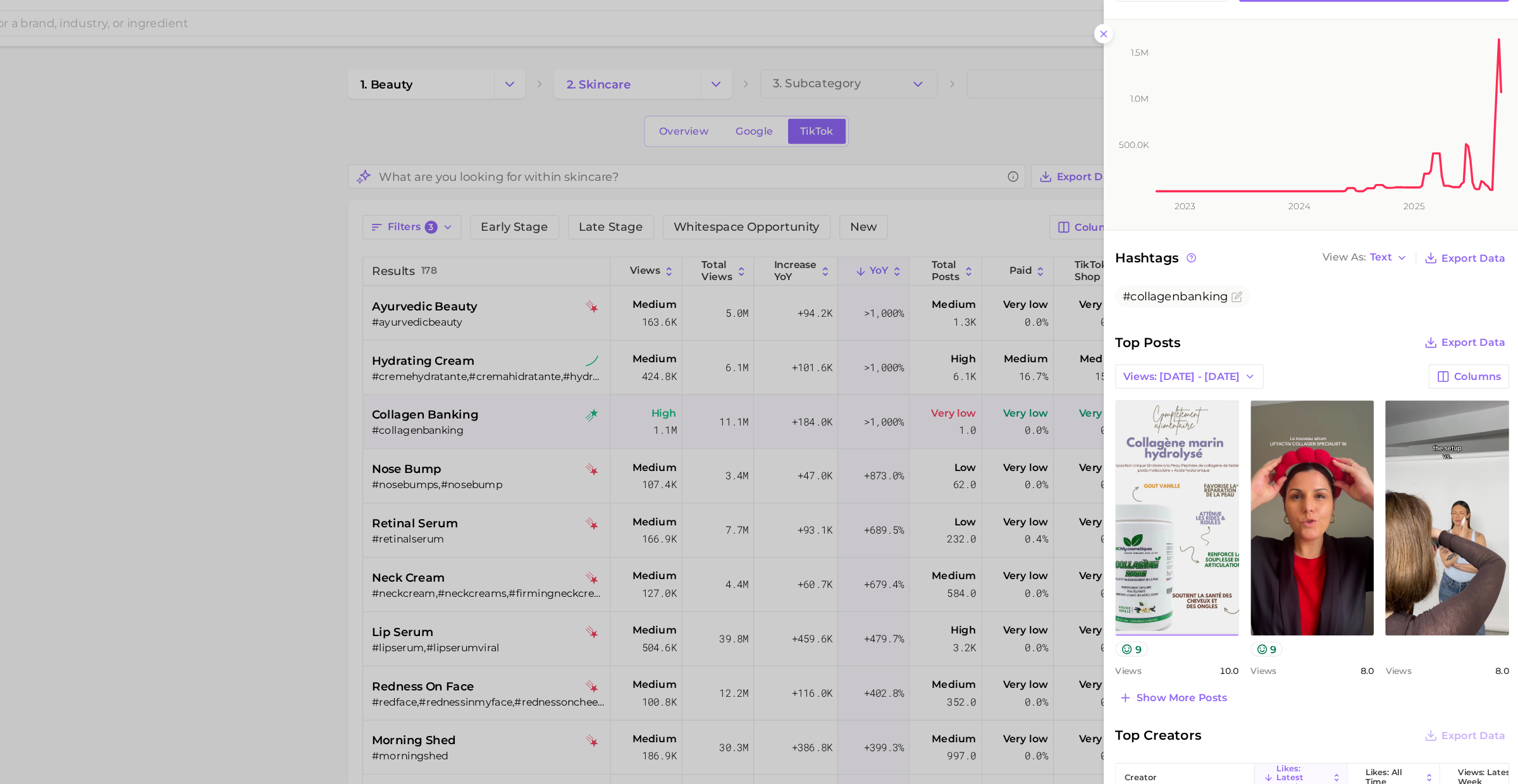
scroll to position [212, 0]
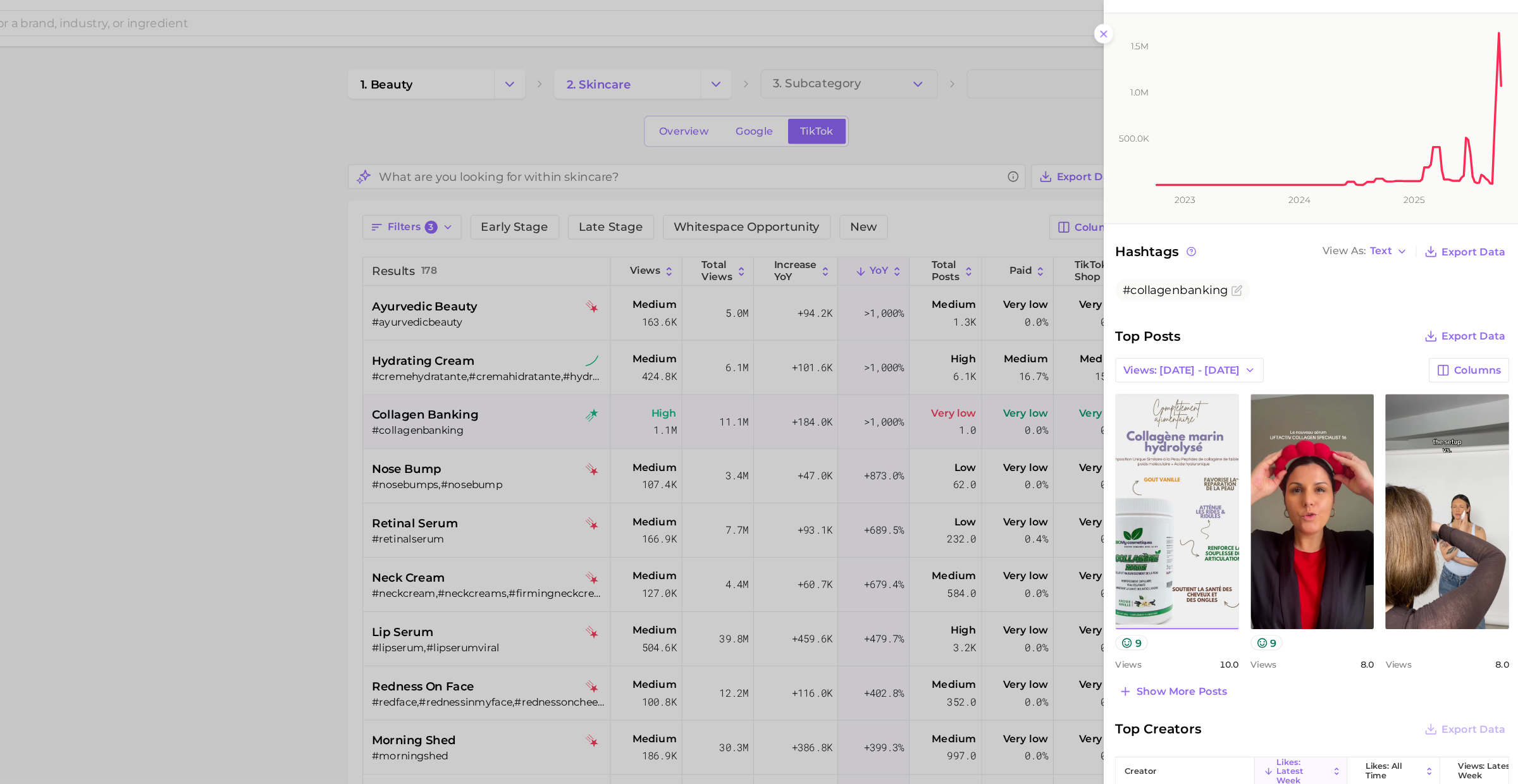
click at [486, 451] on div at bounding box center [759, 392] width 1518 height 784
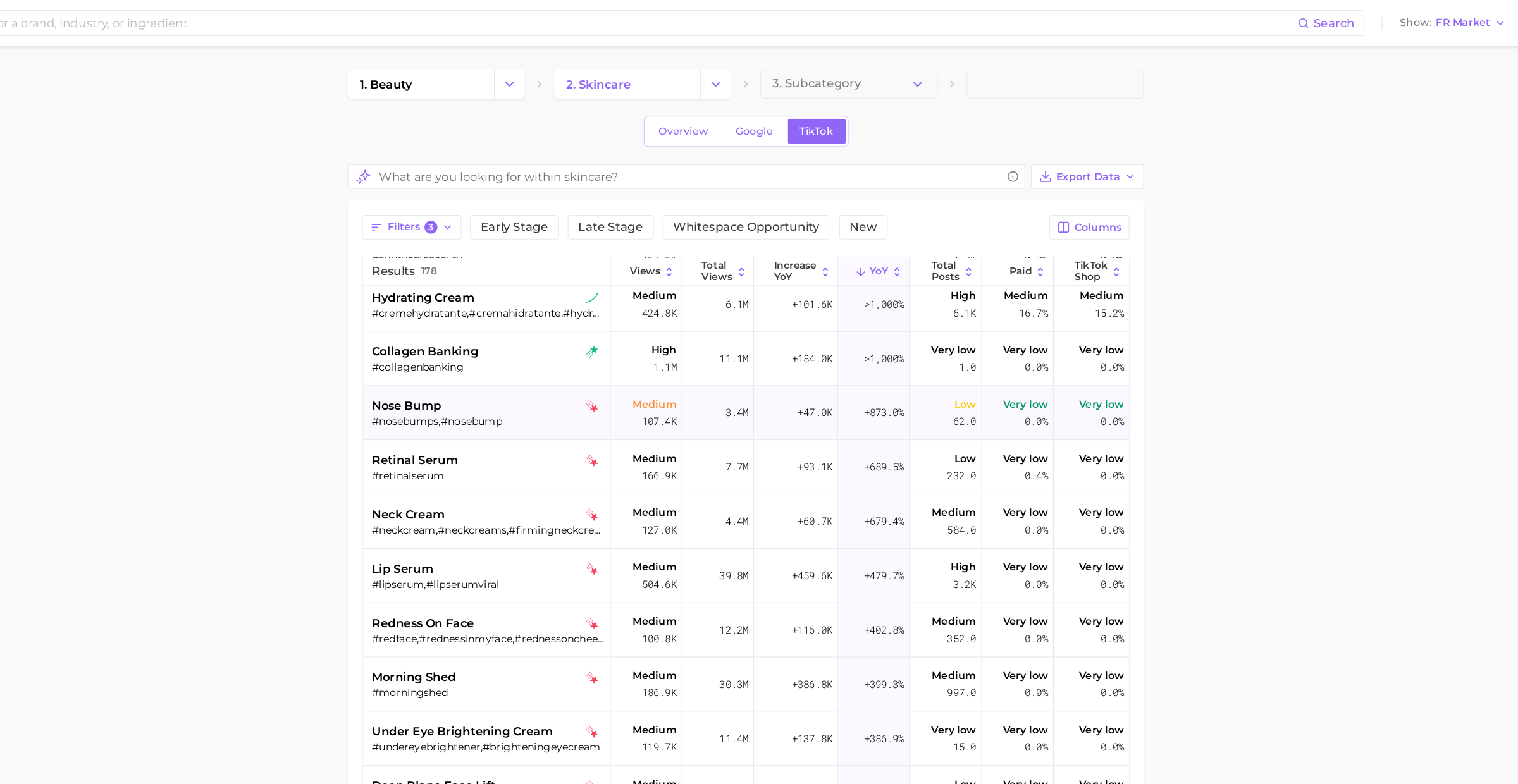
scroll to position [64, 0]
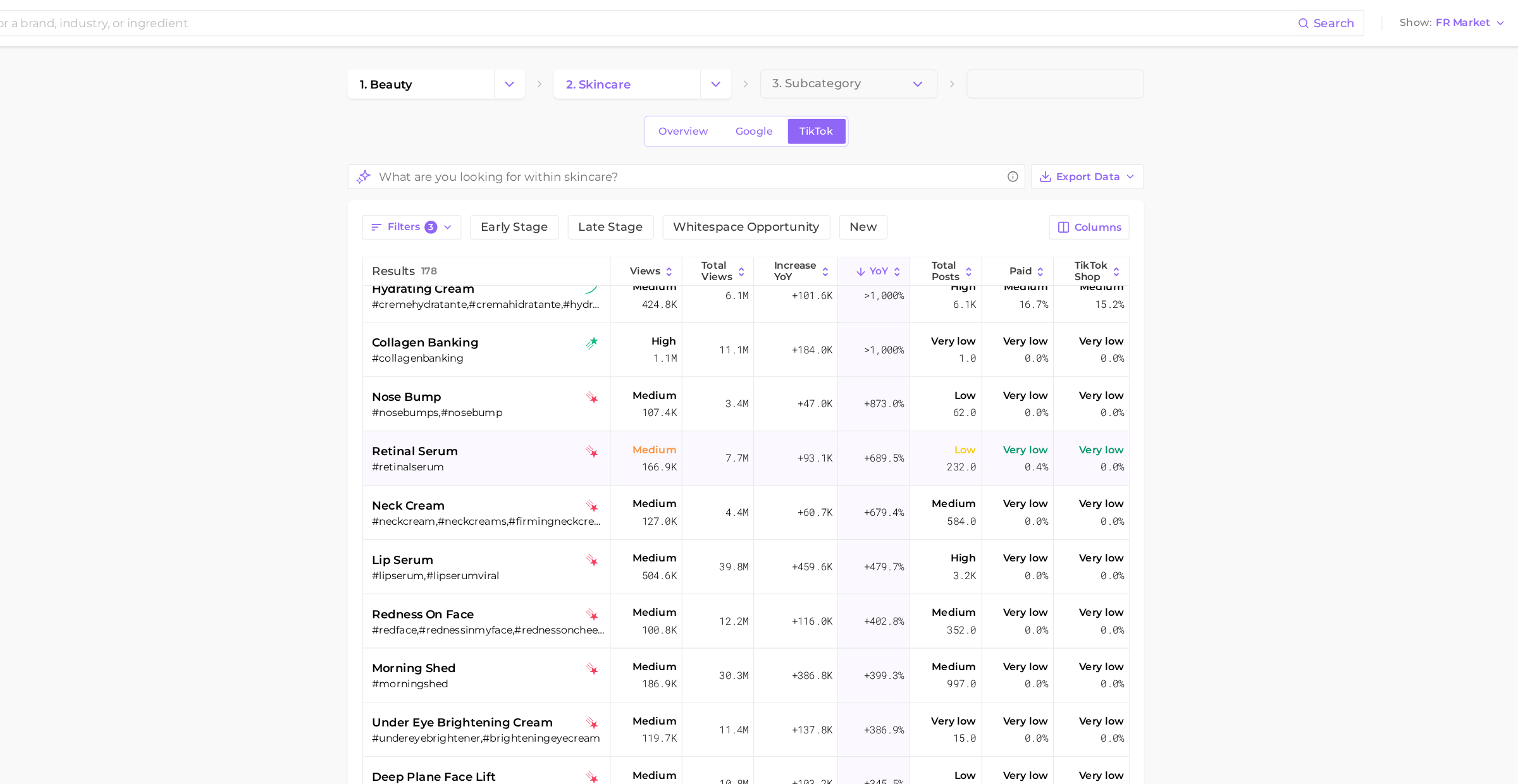
click at [585, 410] on div "#retinalserum" at bounding box center [616, 408] width 203 height 12
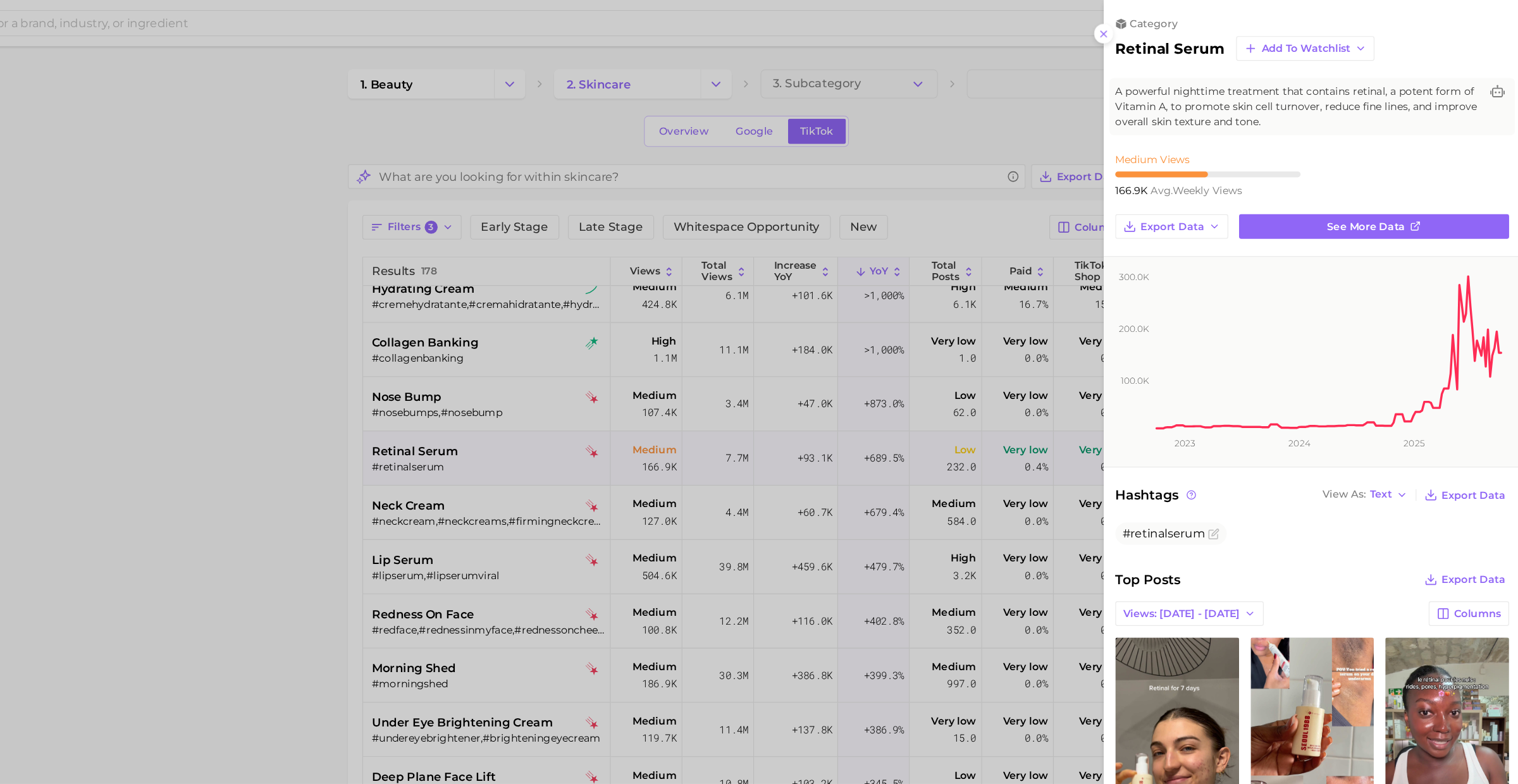
scroll to position [0, 0]
click at [630, 443] on div at bounding box center [759, 392] width 1518 height 784
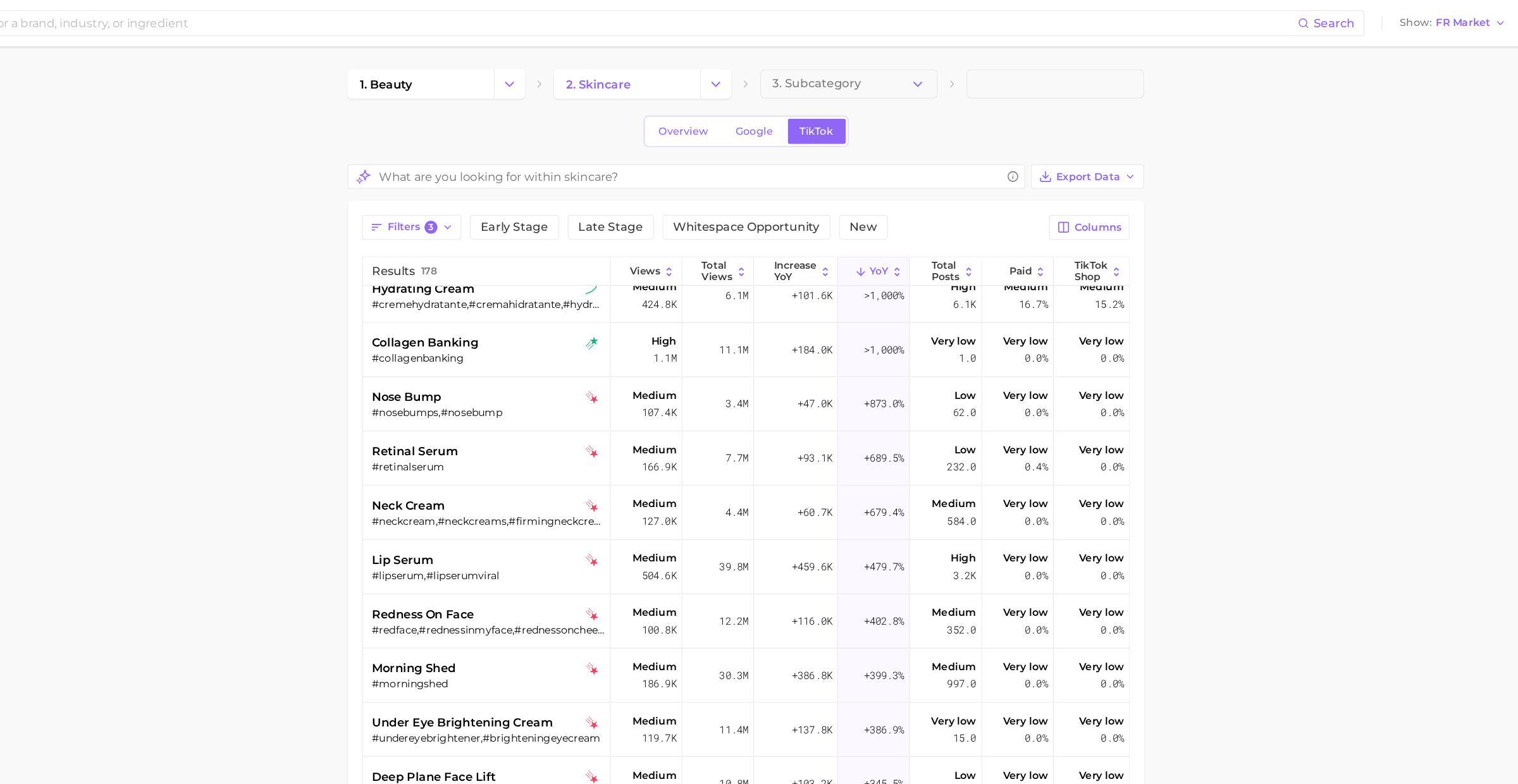
click at [624, 452] on div "#neckcream,#neckcreams,#firmingneckcream" at bounding box center [616, 455] width 203 height 12
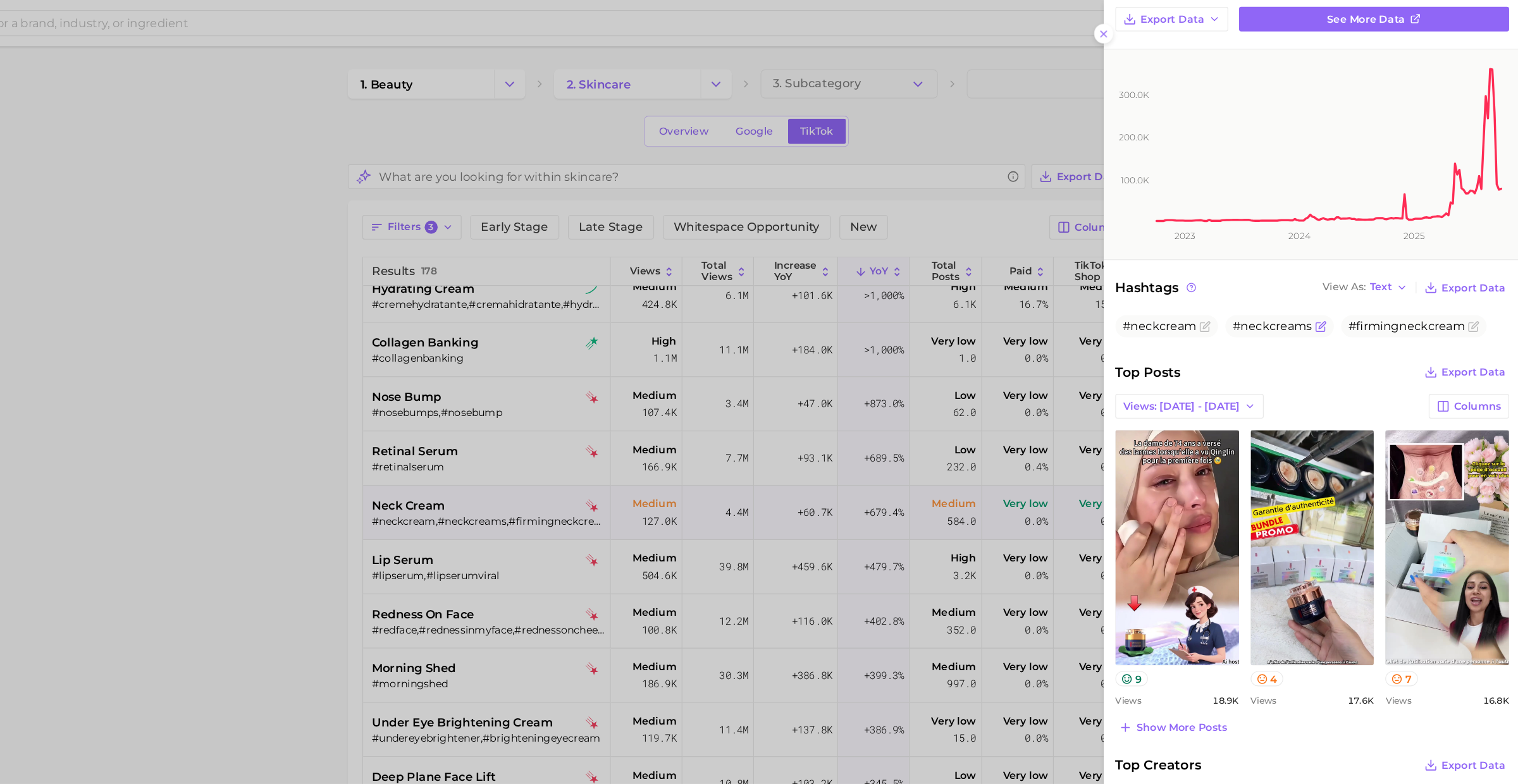
scroll to position [187, 0]
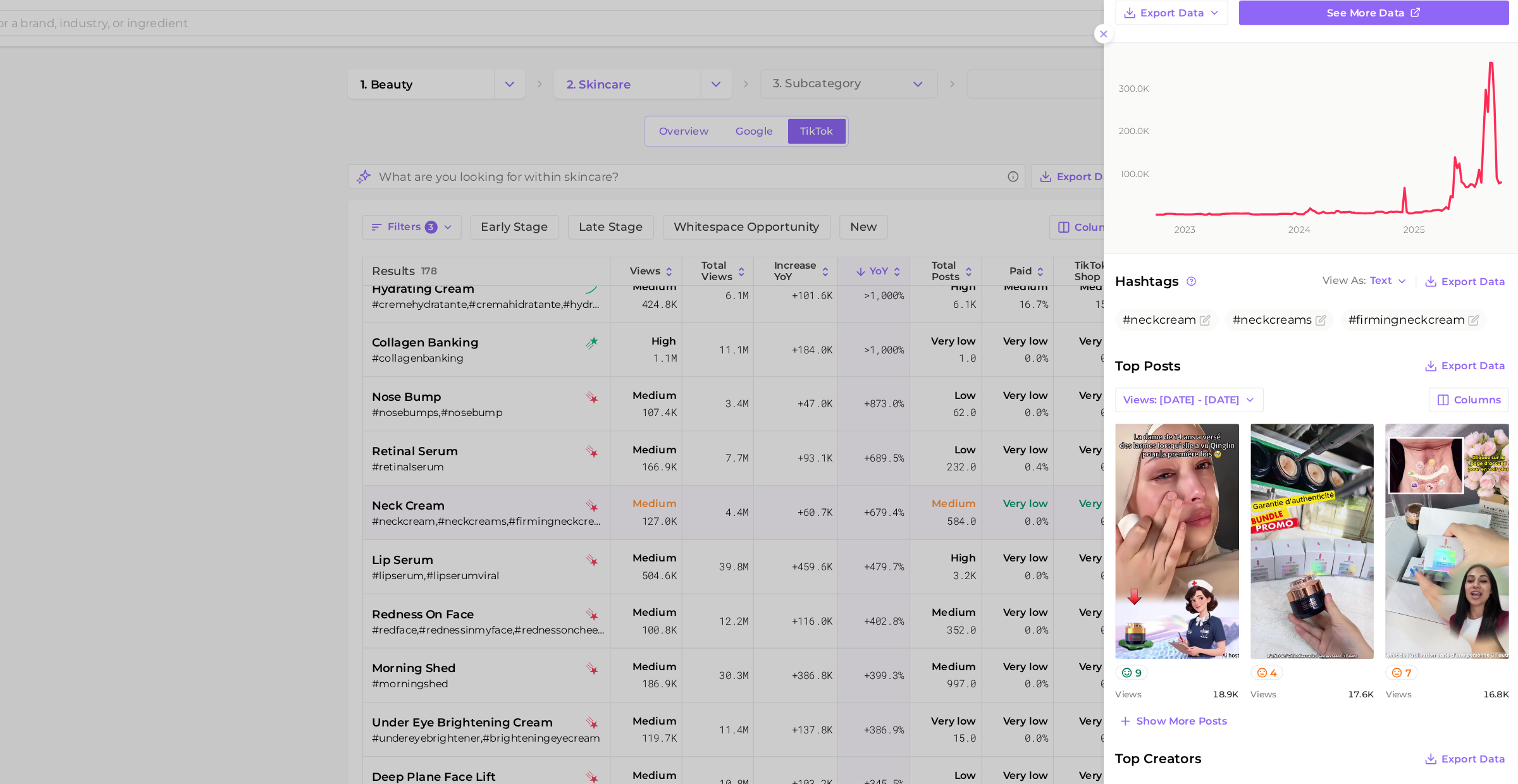
click at [548, 502] on div at bounding box center [759, 392] width 1518 height 784
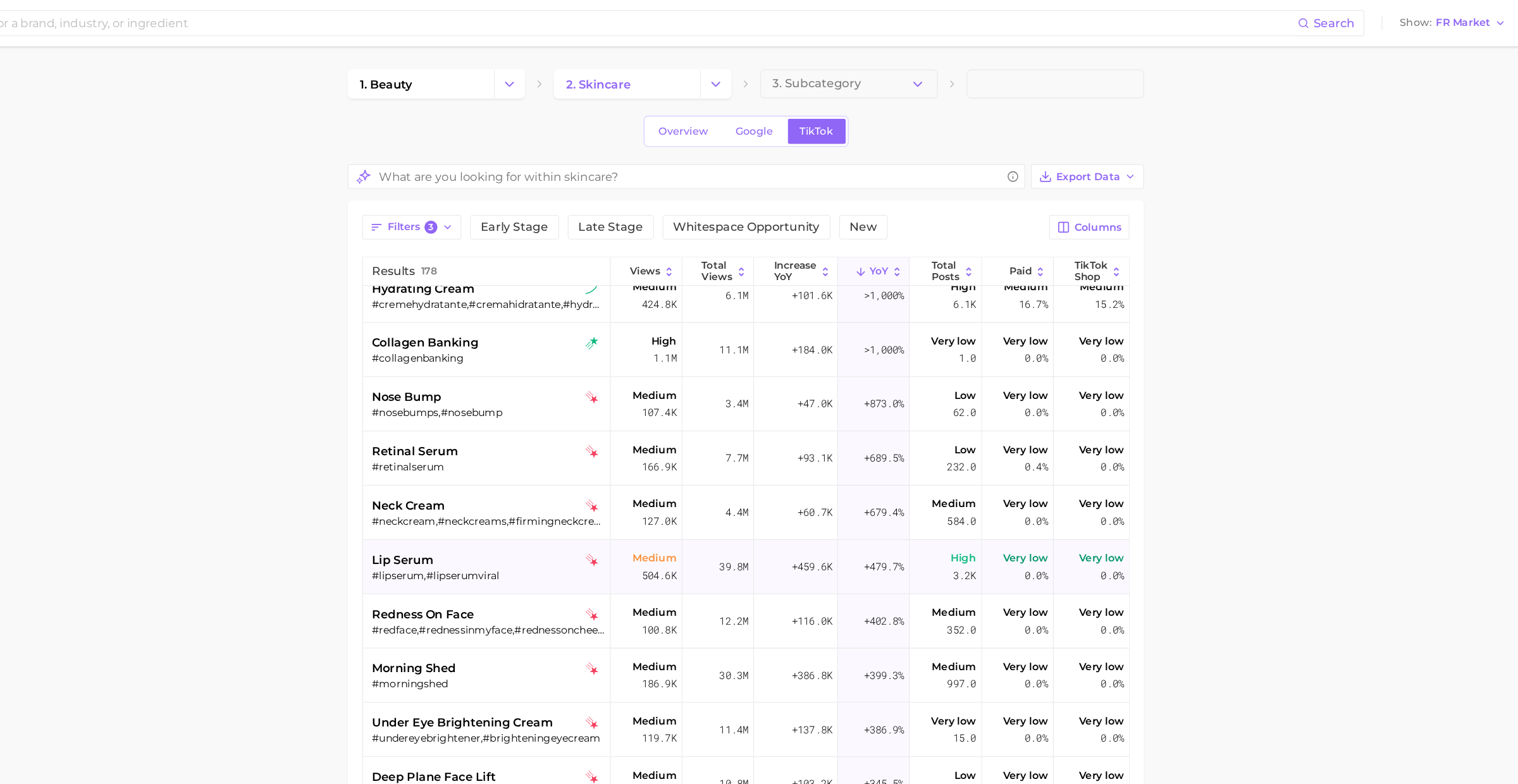
click at [580, 490] on div "lip serum" at bounding box center [616, 489] width 203 height 15
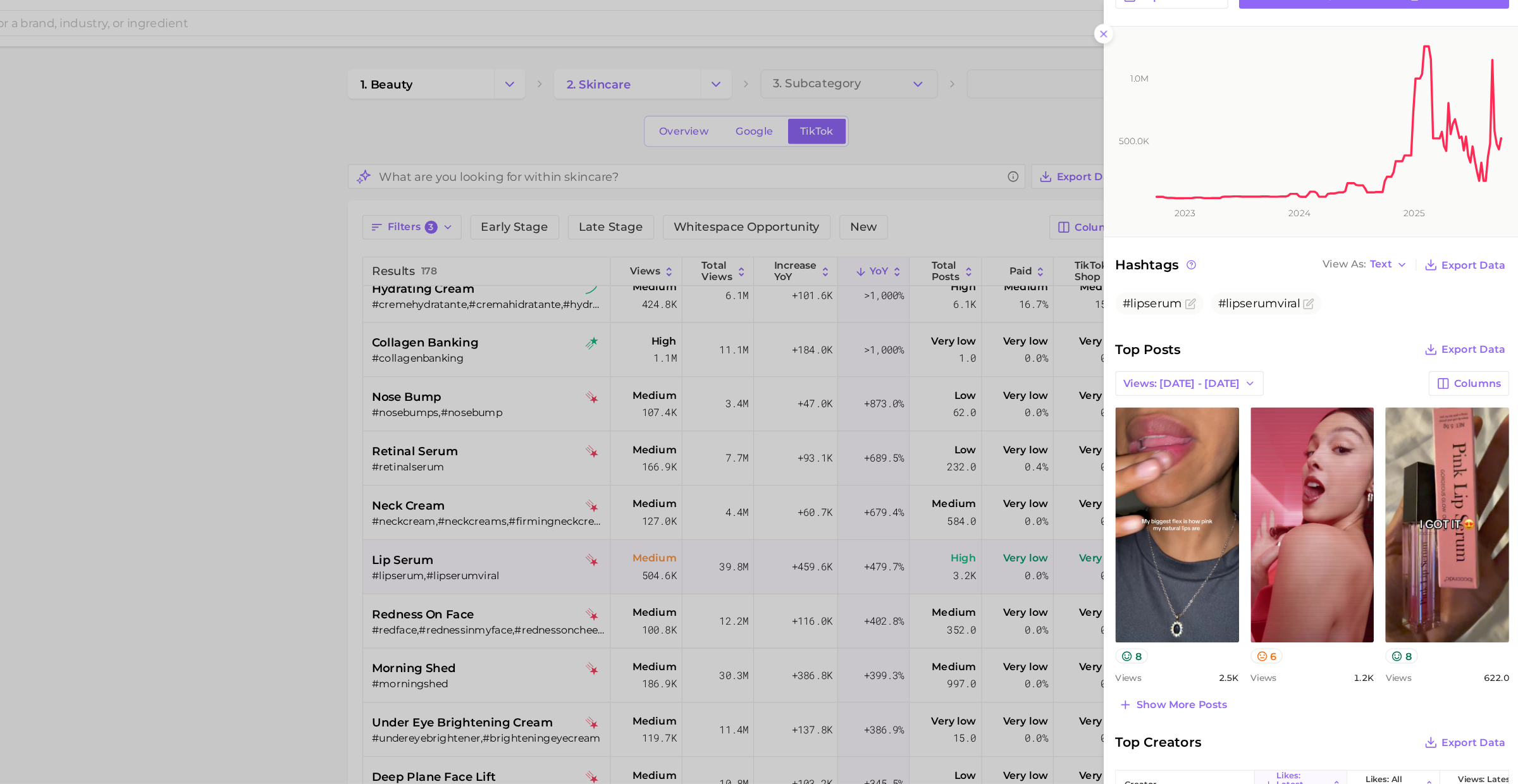
scroll to position [203, 0]
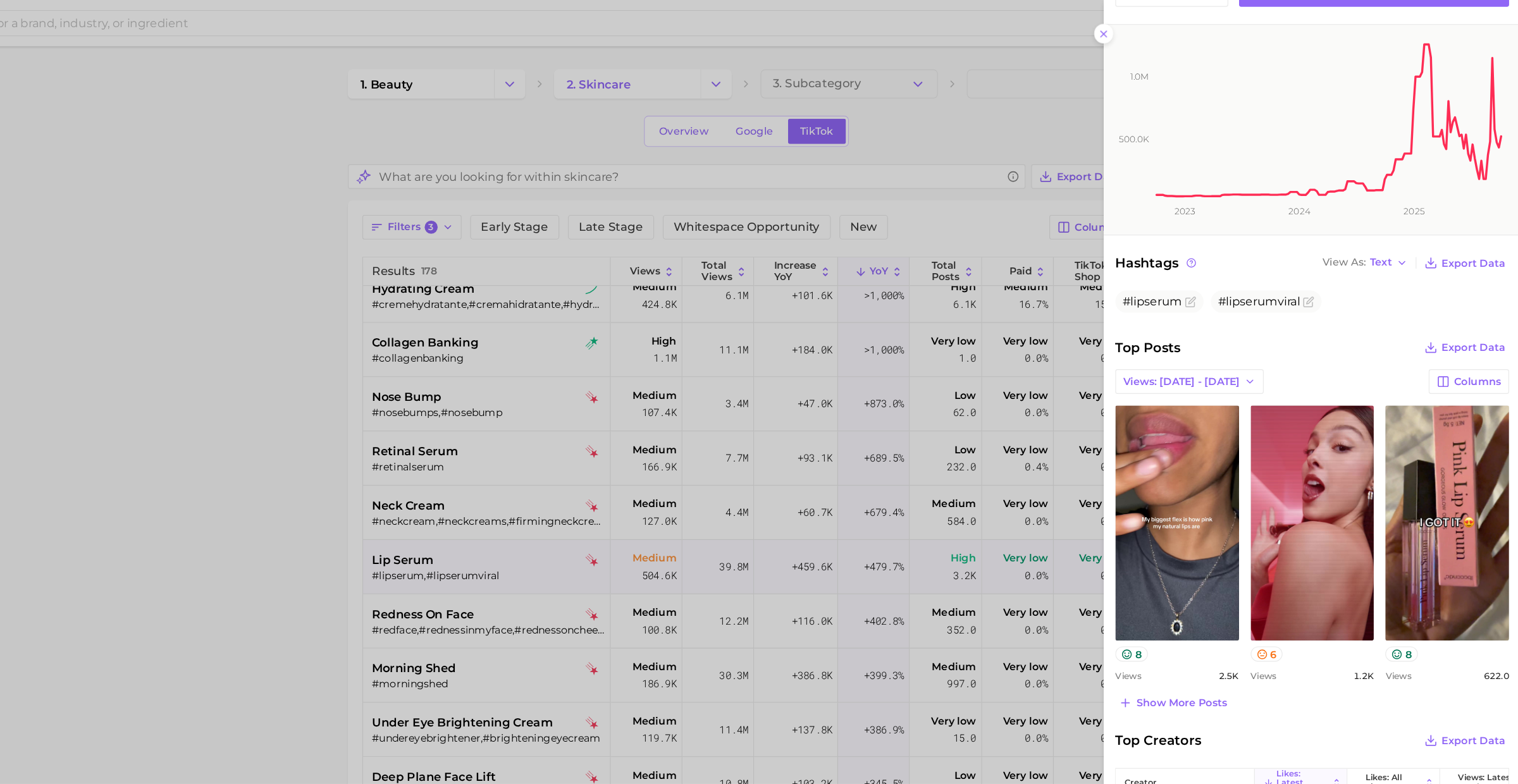
click at [596, 501] on div at bounding box center [759, 392] width 1518 height 784
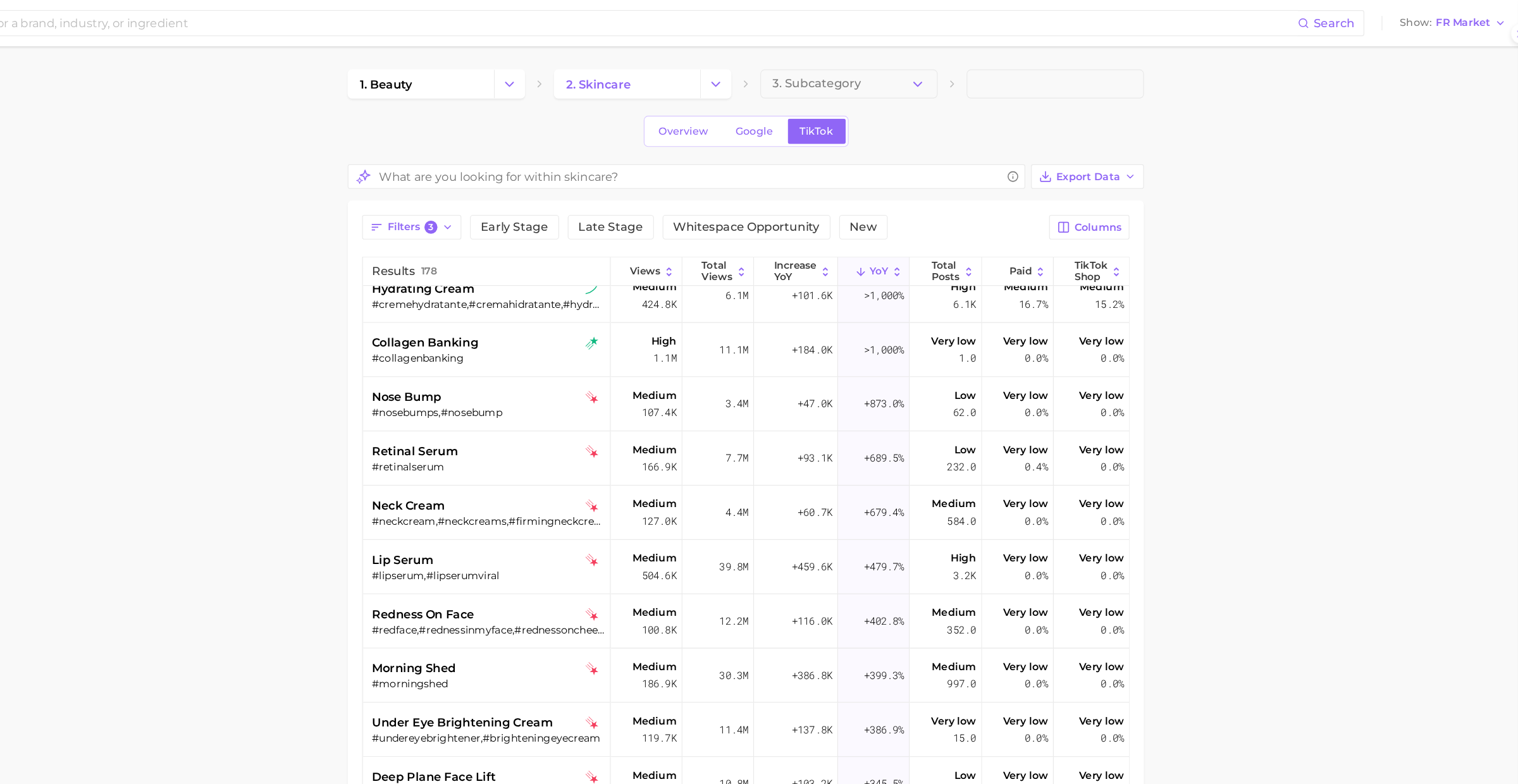
scroll to position [0, 0]
click at [599, 536] on span "redness on face" at bounding box center [559, 536] width 89 height 15
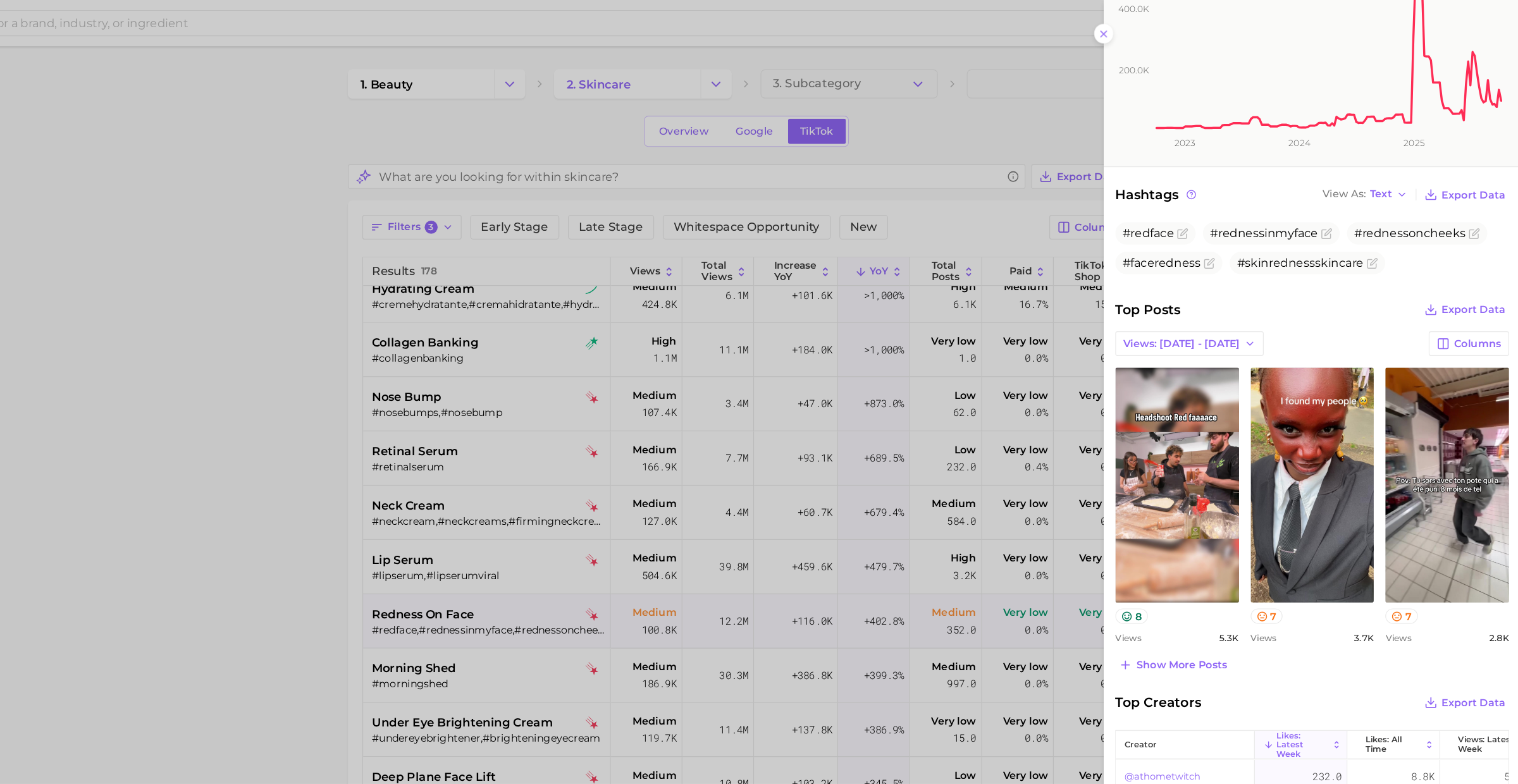
scroll to position [252, 0]
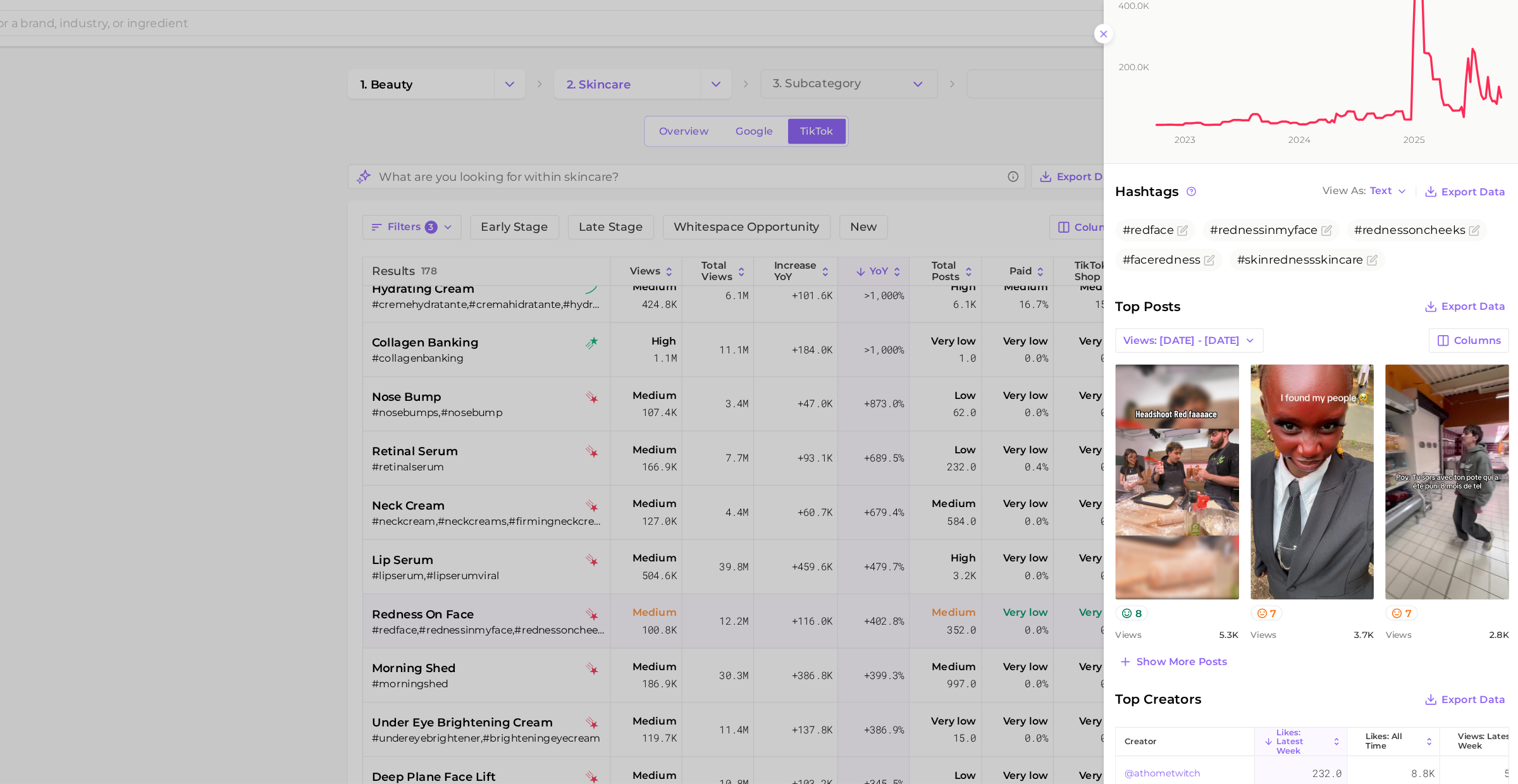
click at [561, 556] on div at bounding box center [759, 392] width 1518 height 784
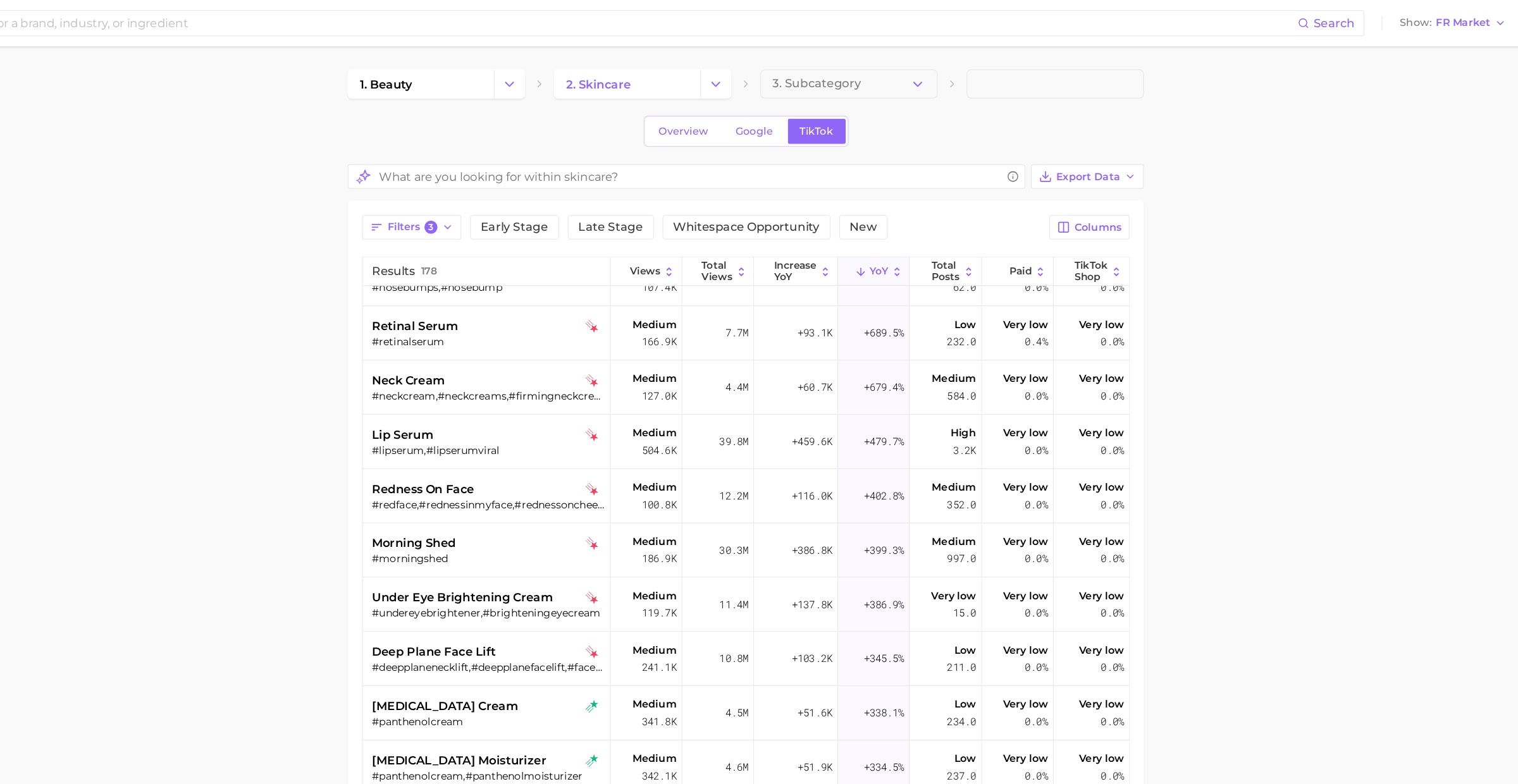
scroll to position [183, 0]
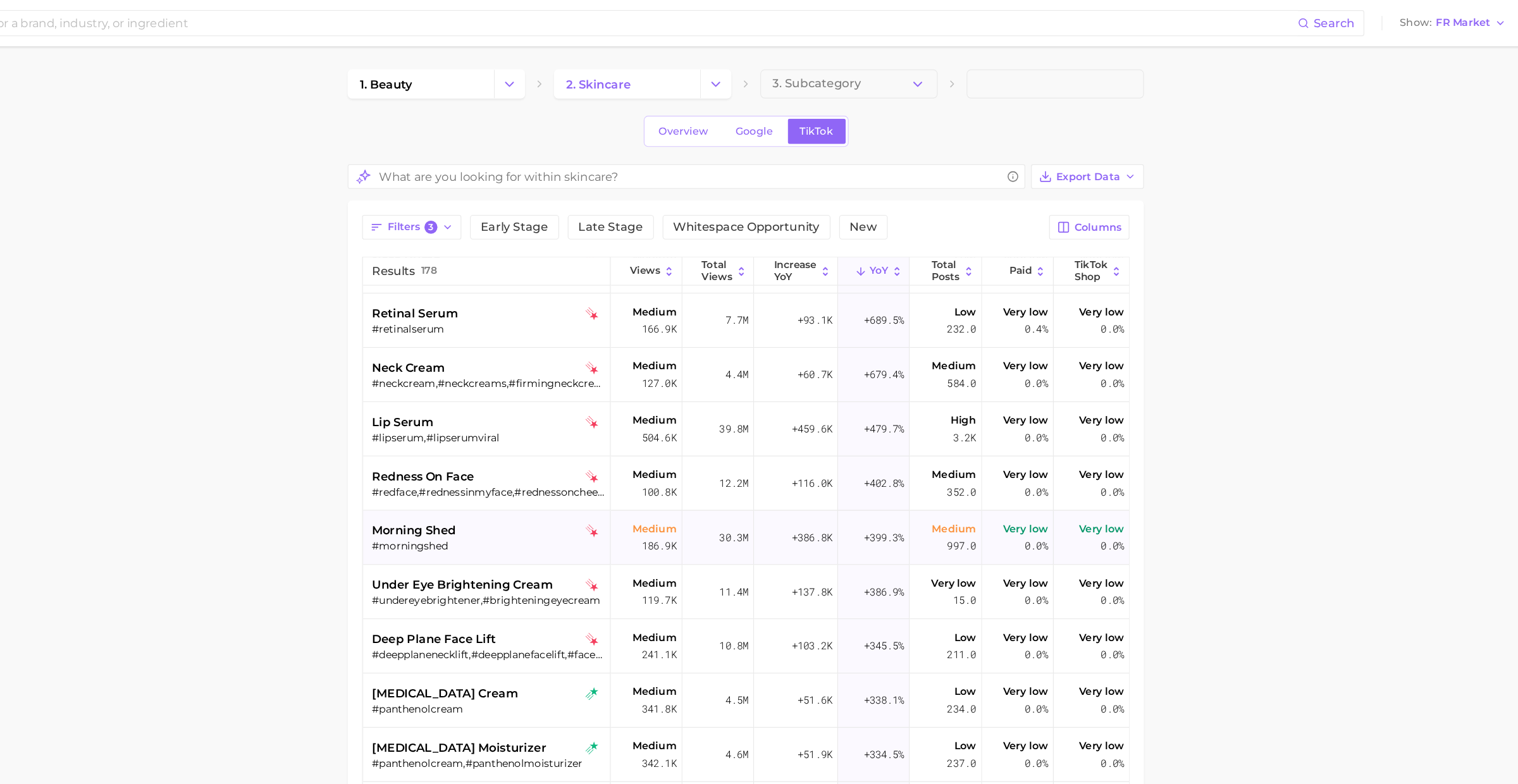
click at [597, 456] on div "morning shed" at bounding box center [616, 463] width 203 height 15
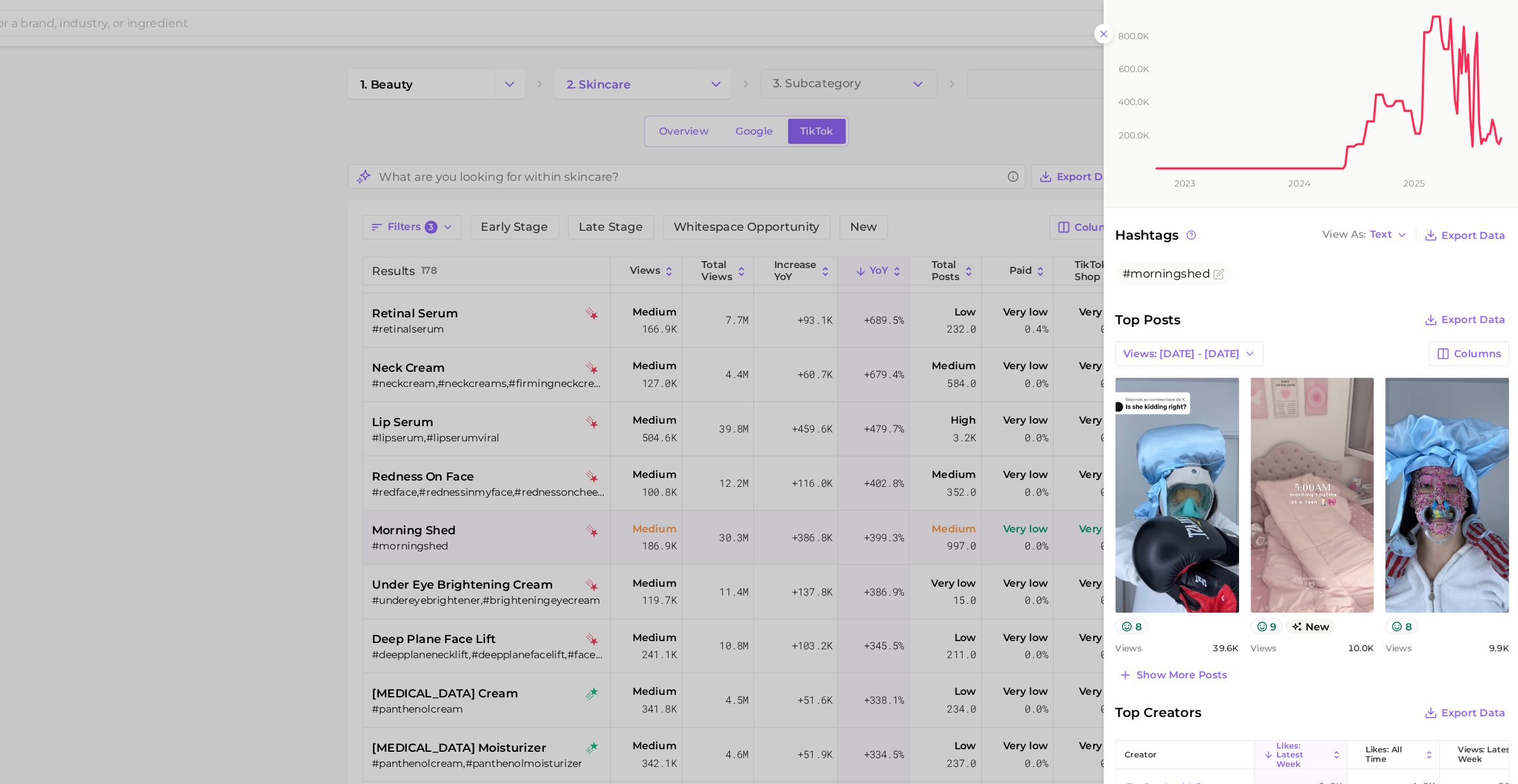
scroll to position [230, 0]
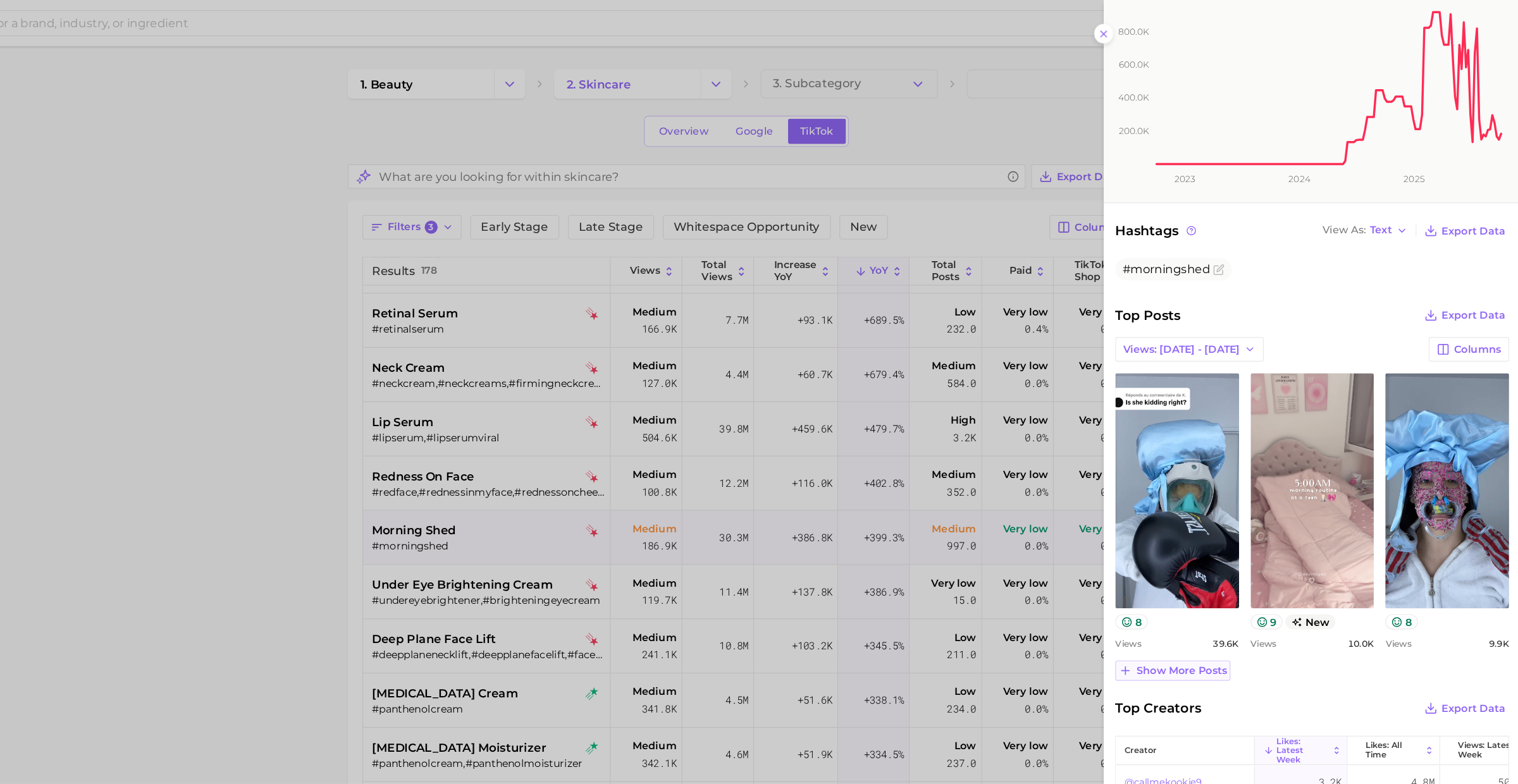
click at [1230, 586] on span "Show more posts" at bounding box center [1221, 586] width 79 height 11
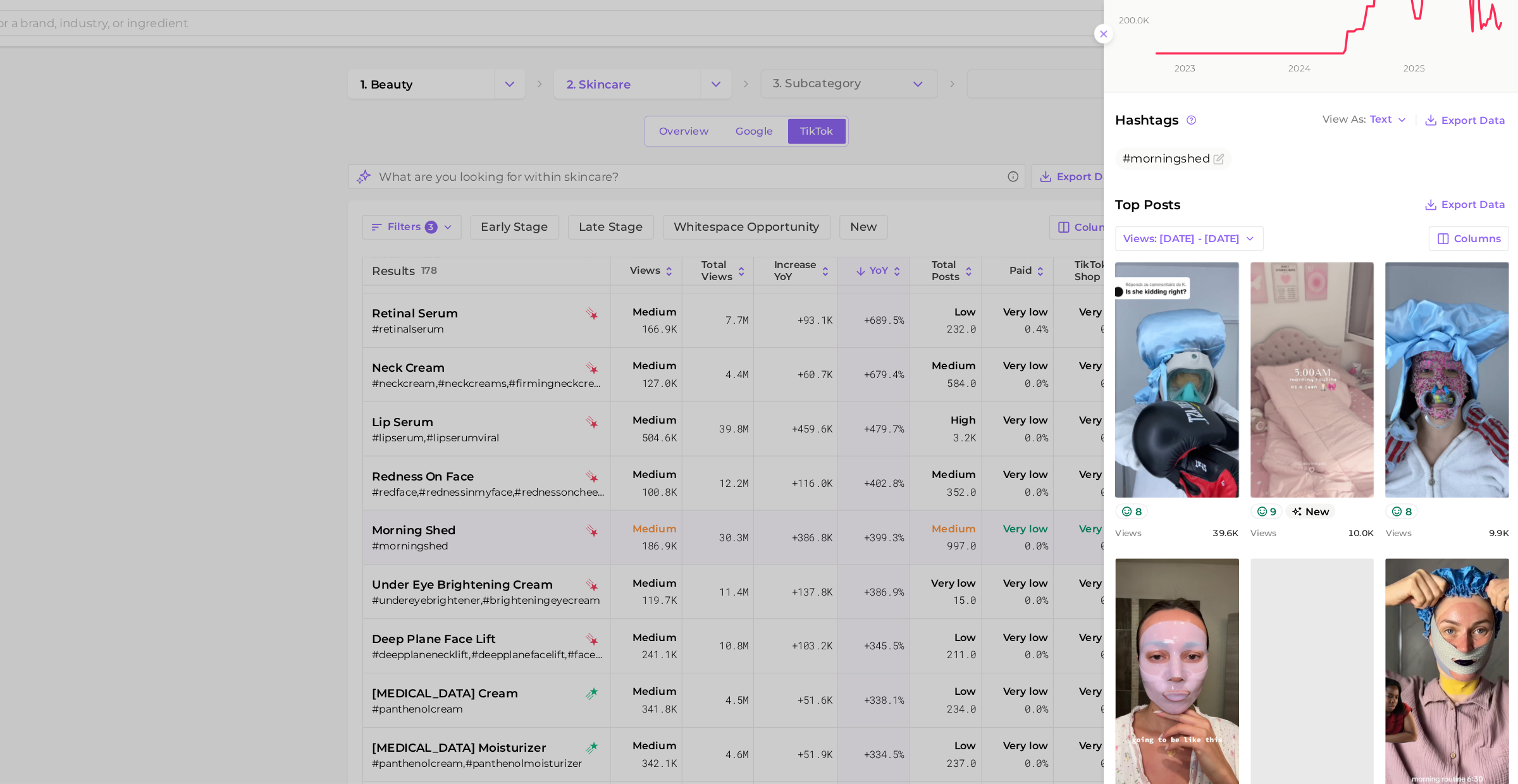
scroll to position [381, 0]
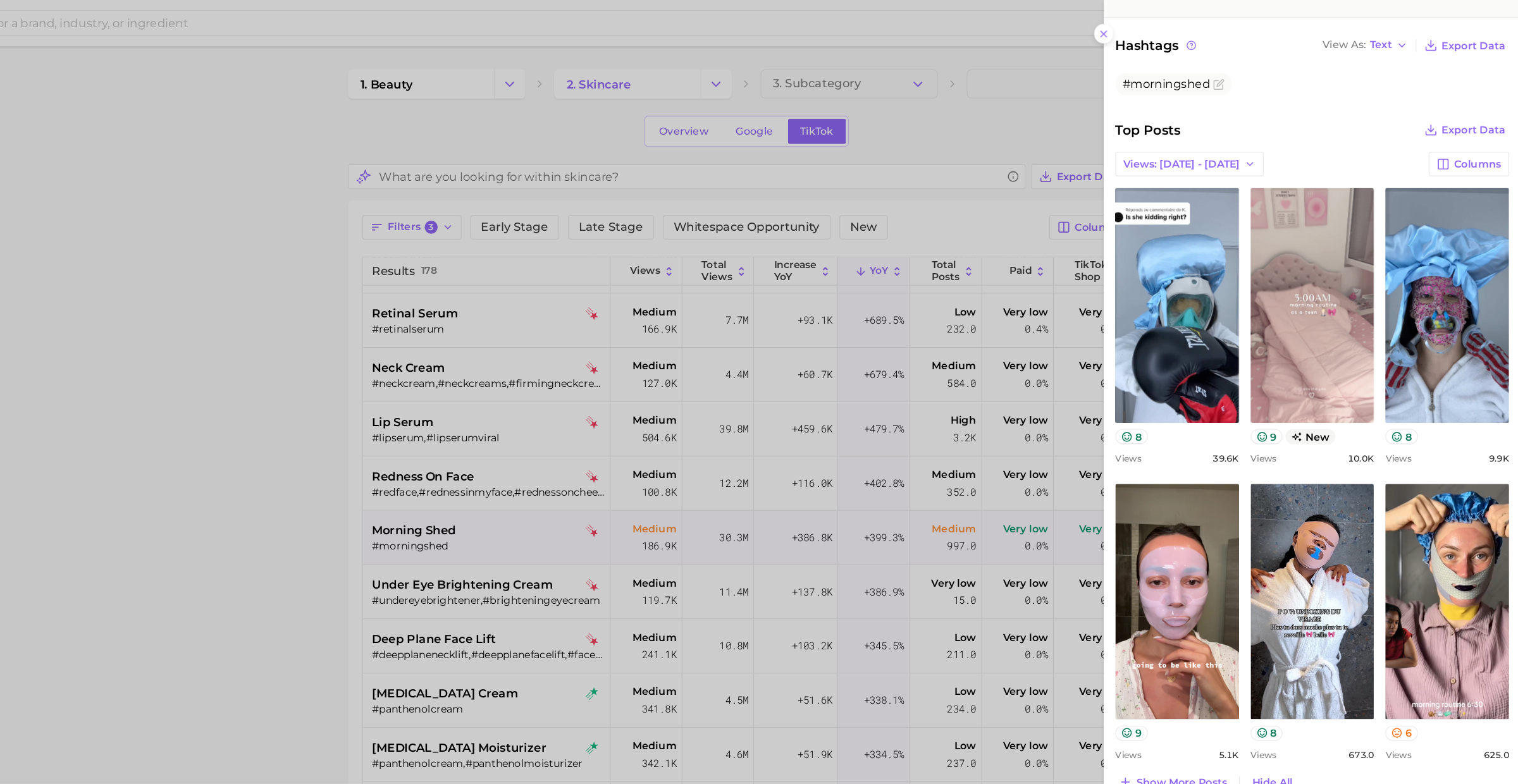
click at [630, 526] on div at bounding box center [759, 392] width 1518 height 784
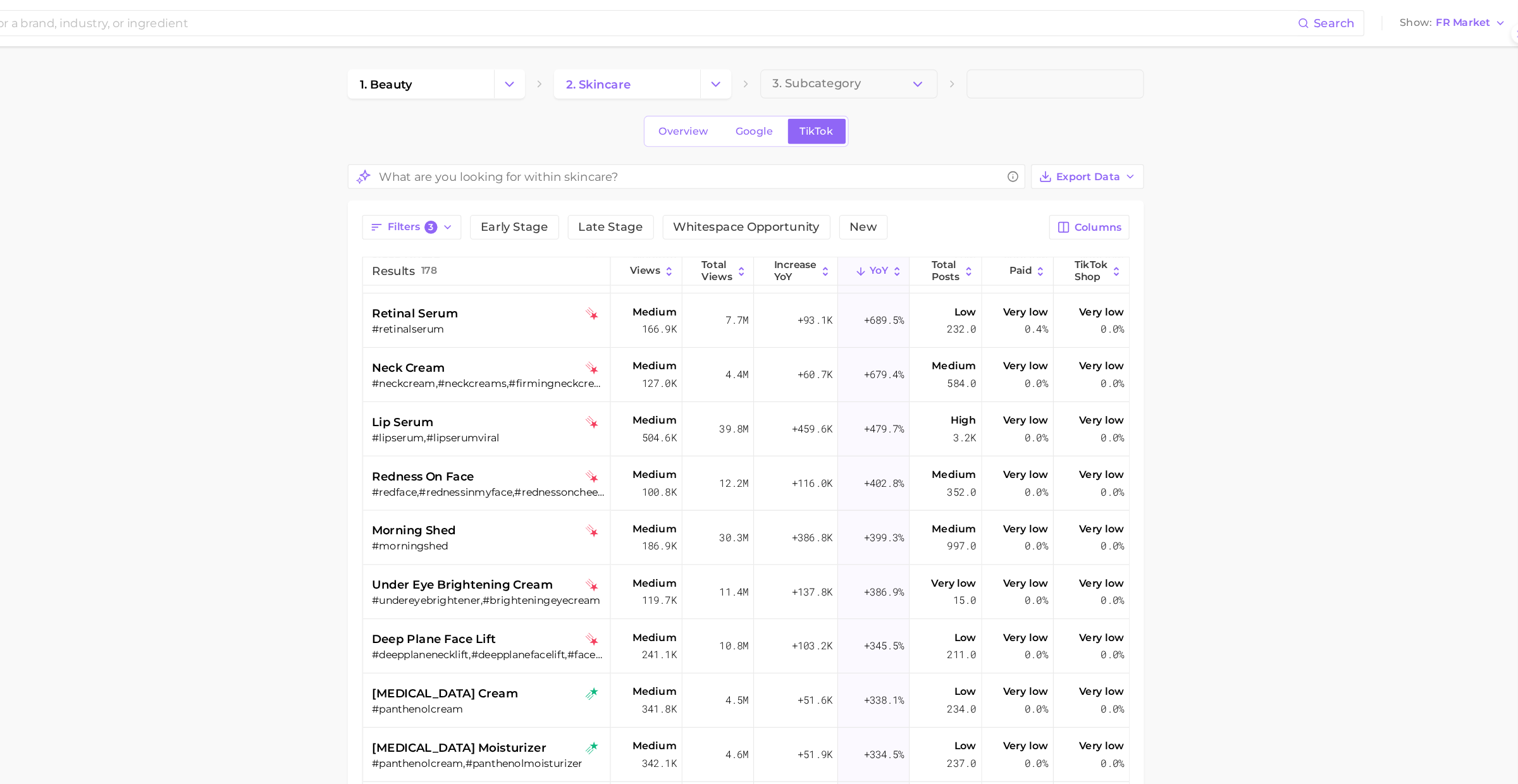
click at [625, 519] on div "#undereyebrightener,#brighteningeyecream" at bounding box center [616, 524] width 203 height 12
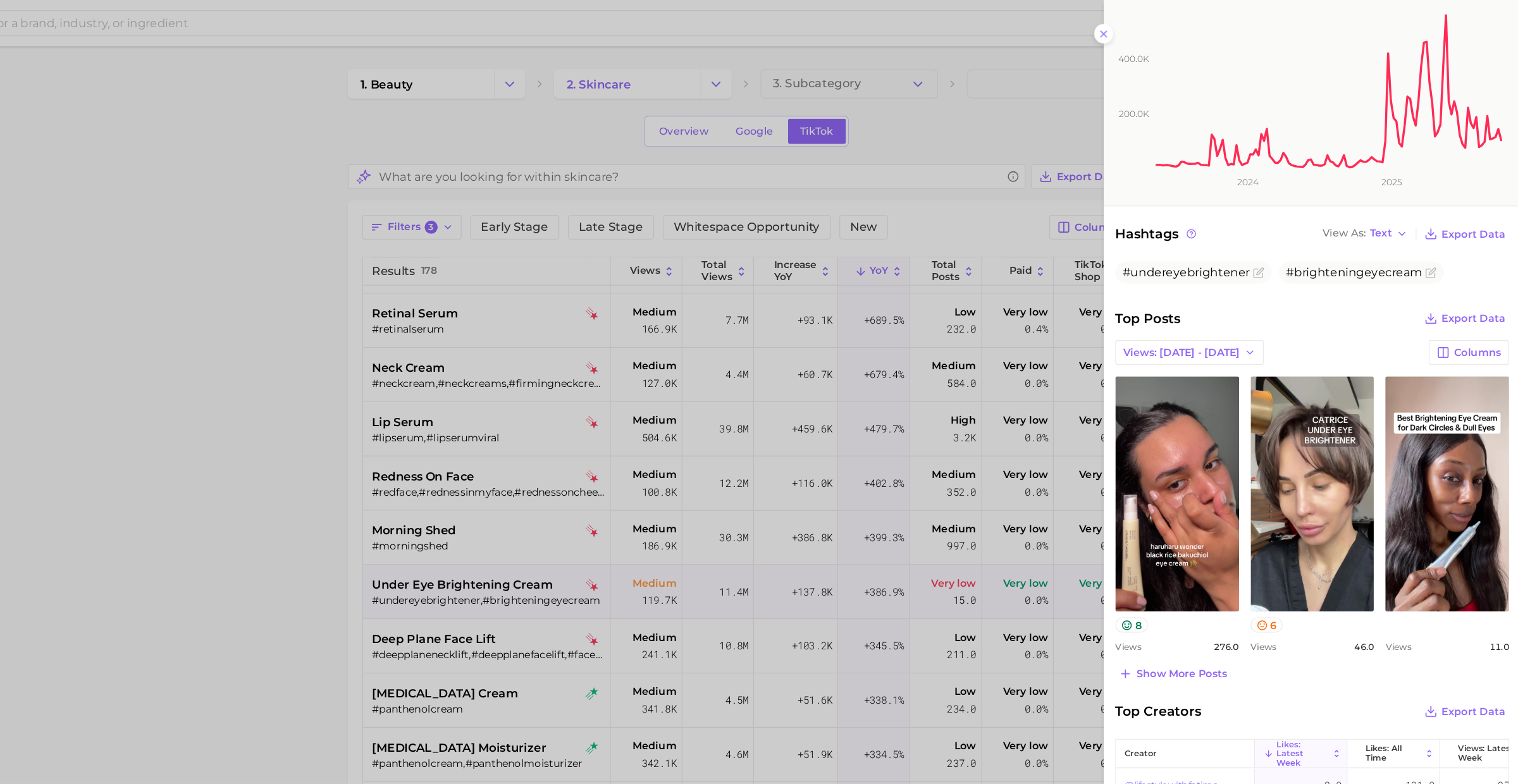
click at [626, 526] on div at bounding box center [759, 392] width 1518 height 784
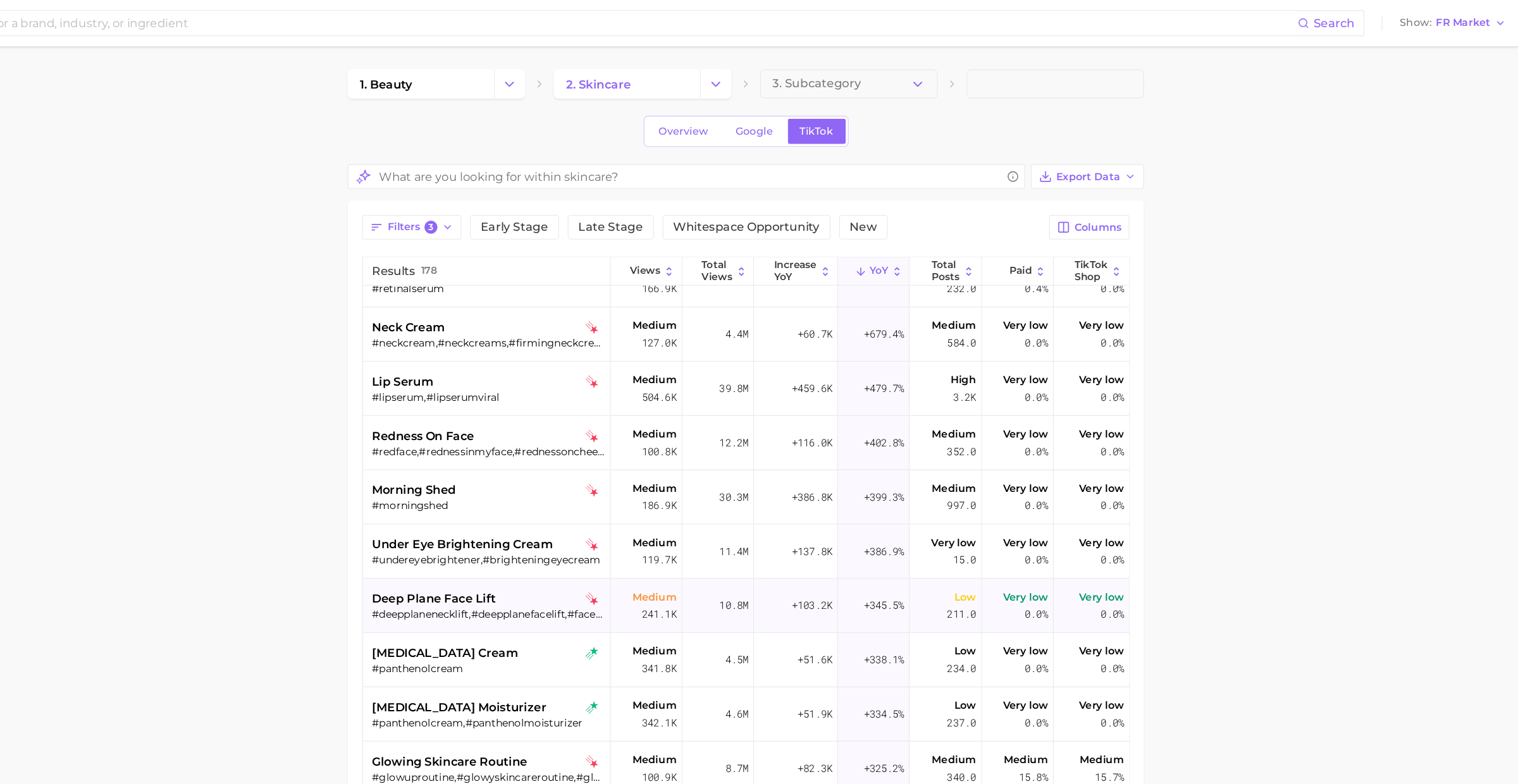
click at [604, 539] on div "#deepplanenecklift,#deepplanefacelift,#faceliftdeepplane" at bounding box center [616, 536] width 203 height 12
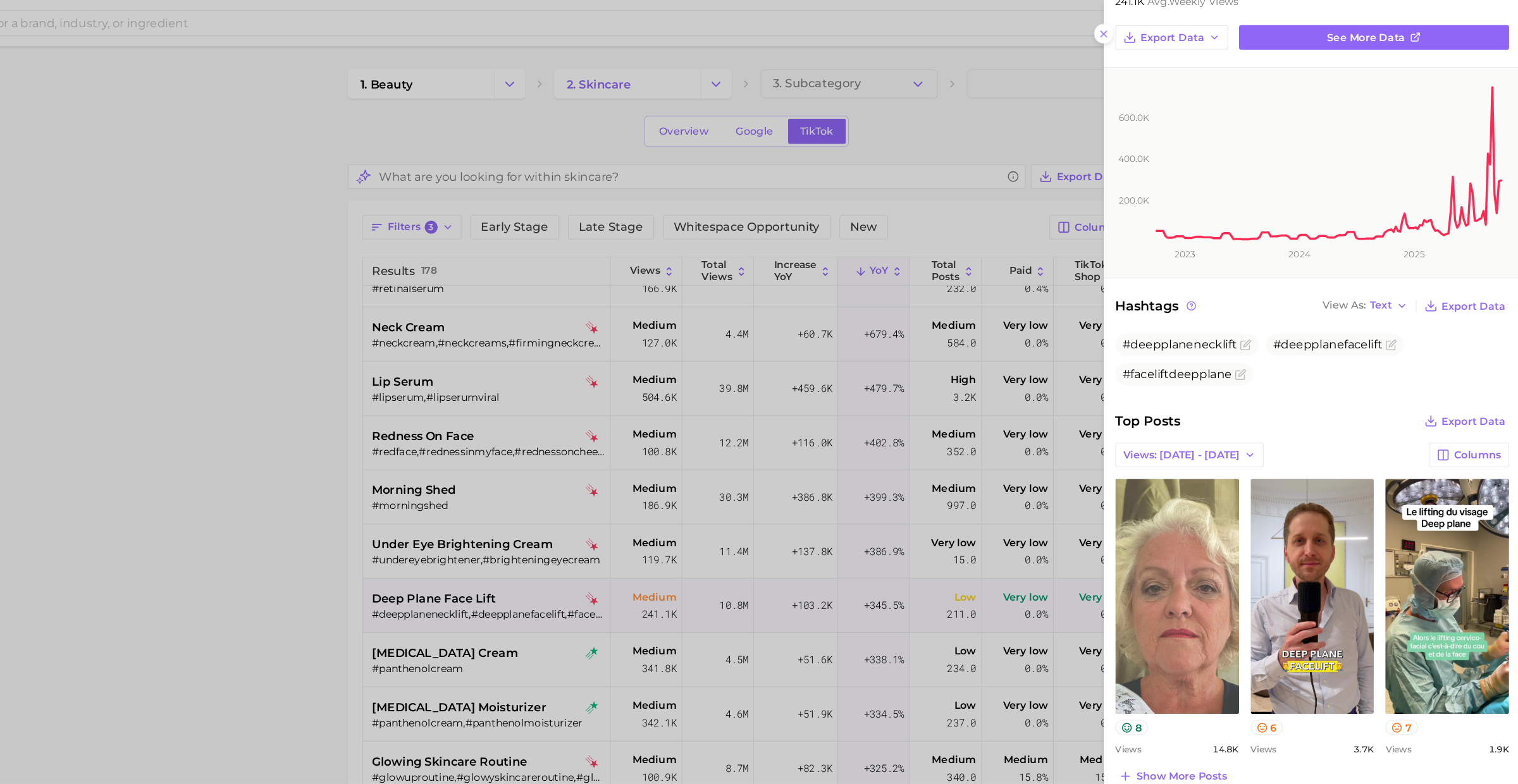
click at [601, 550] on div at bounding box center [759, 392] width 1518 height 784
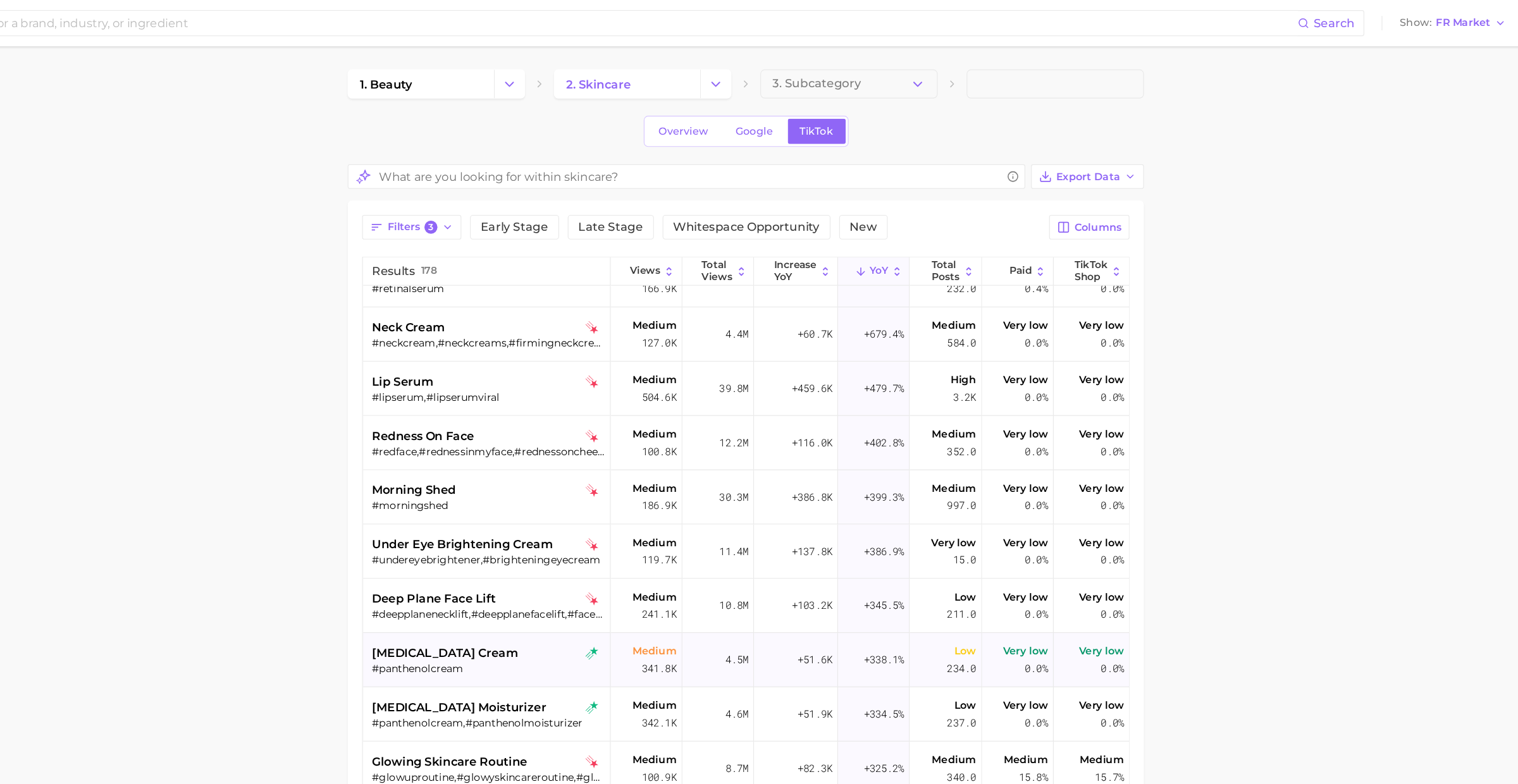
click at [593, 576] on span "panthenol cream" at bounding box center [578, 571] width 128 height 15
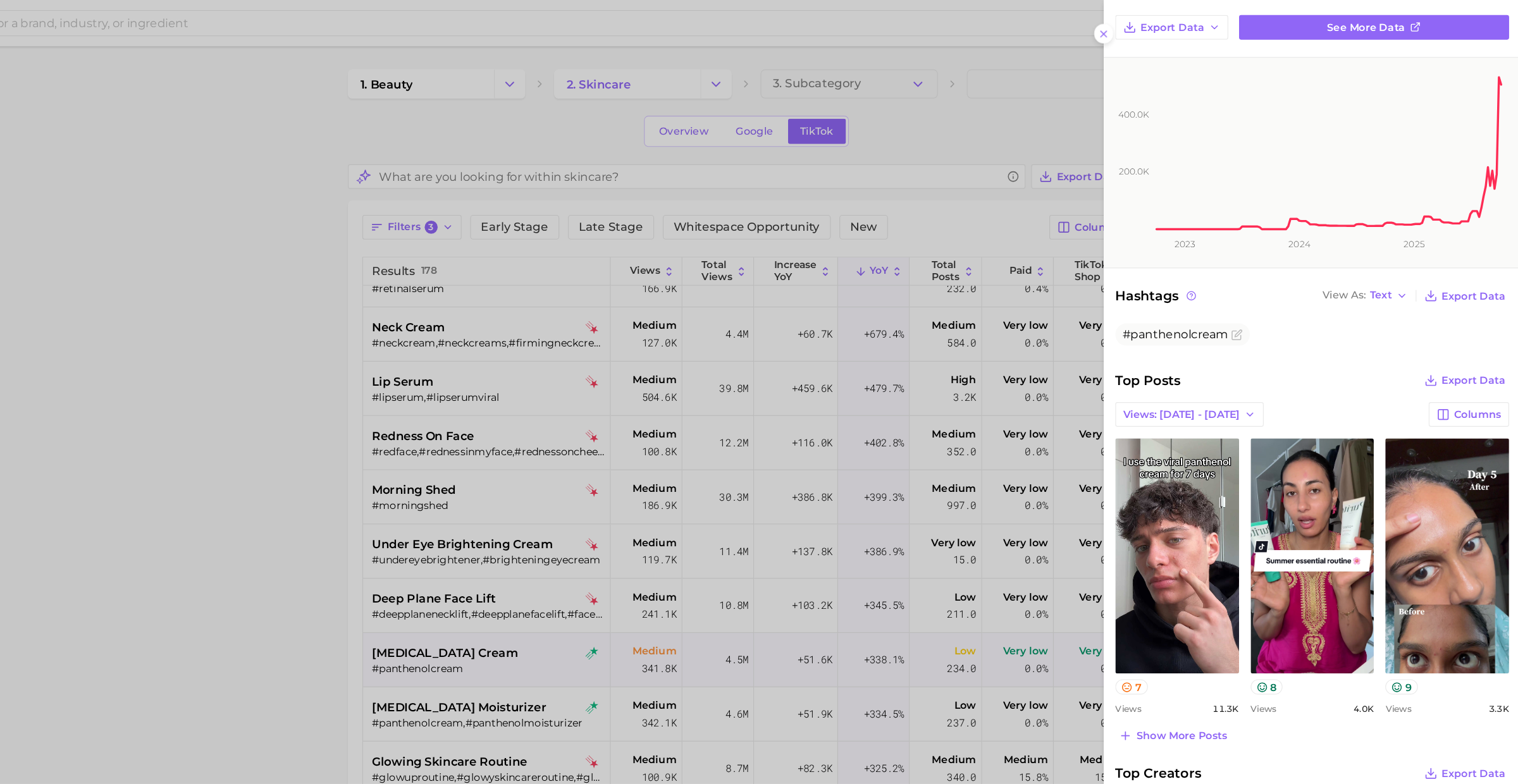
click at [648, 559] on div at bounding box center [759, 392] width 1518 height 784
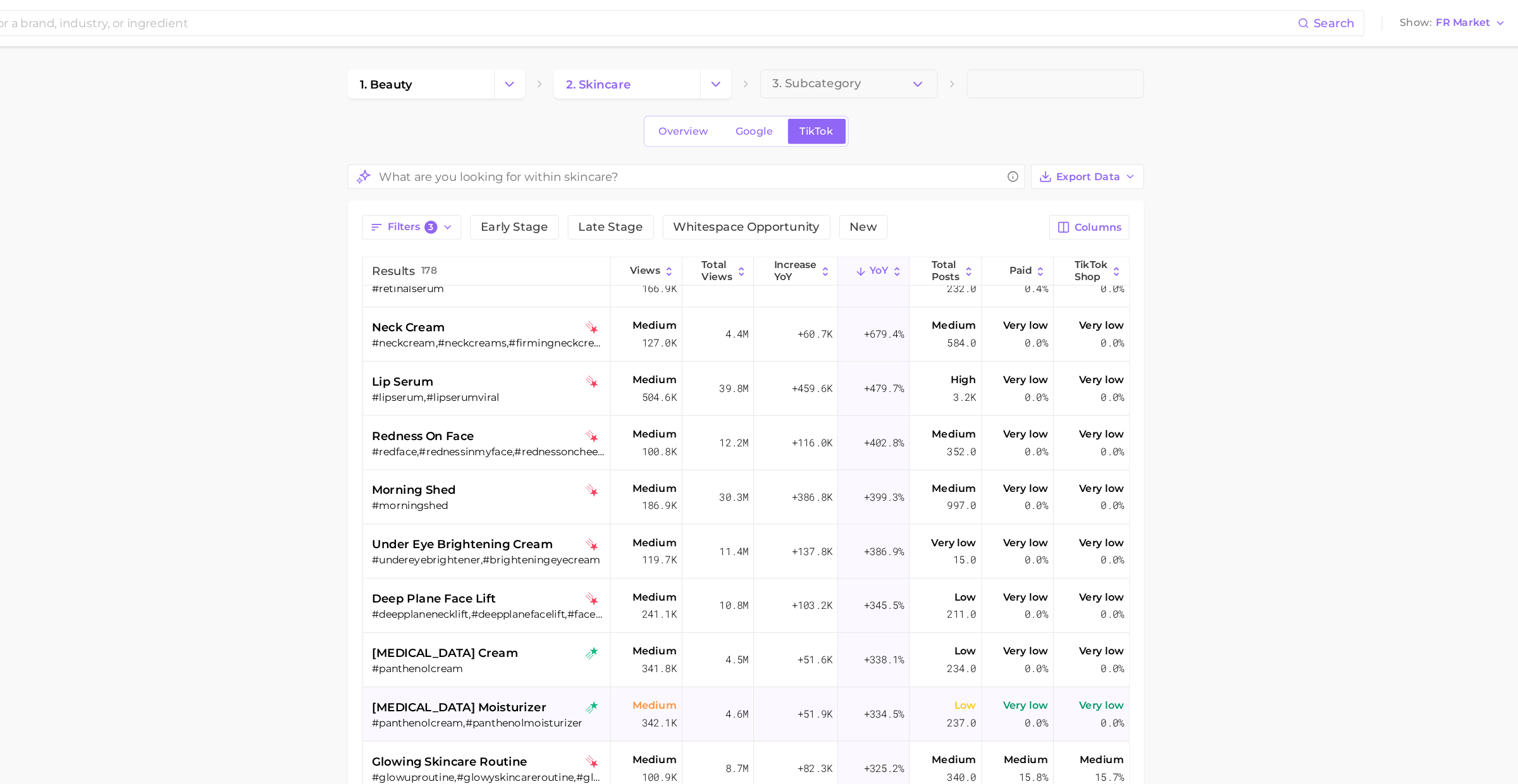
click at [632, 619] on div "panthenol moisturizer" at bounding box center [616, 618] width 203 height 15
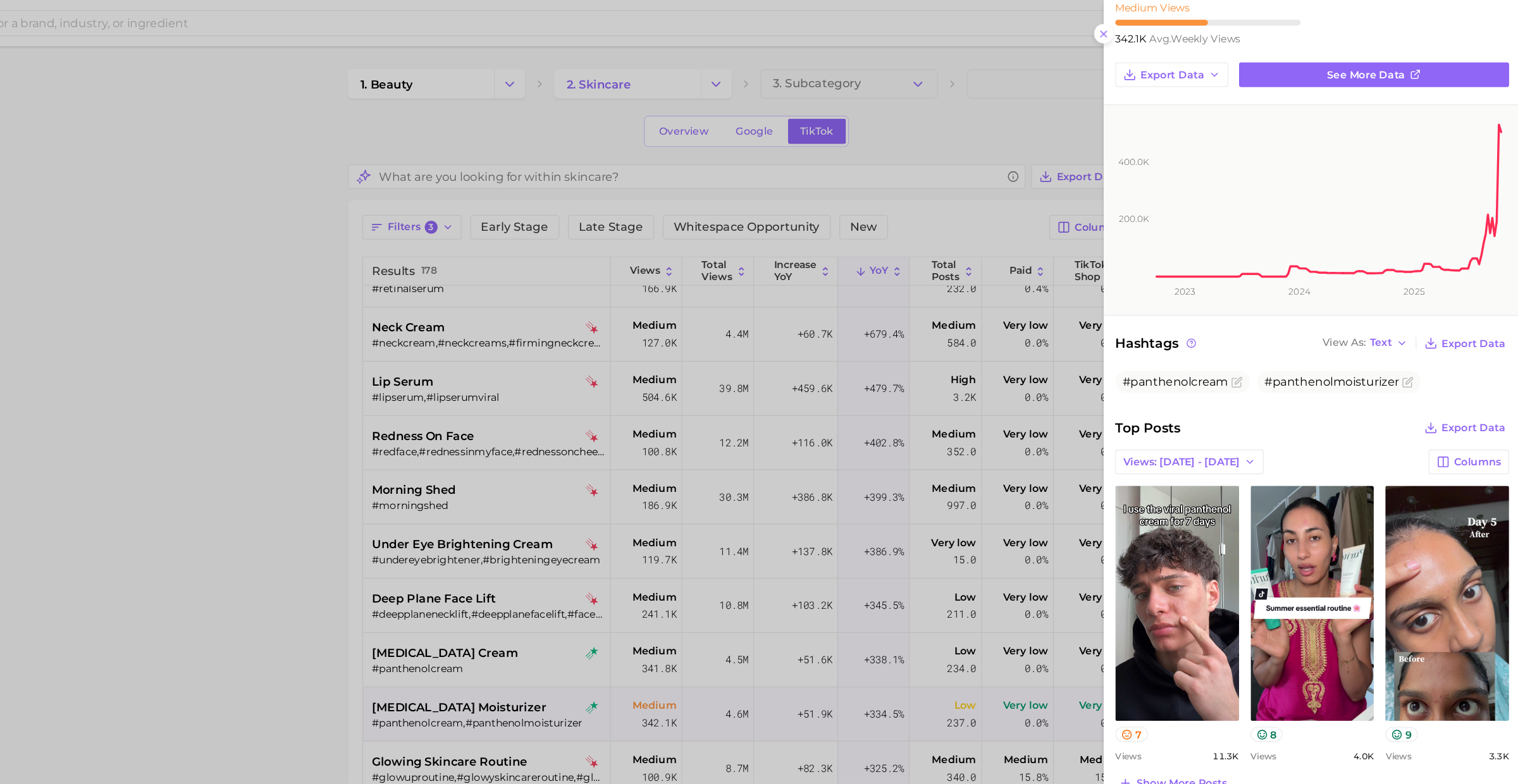
click at [641, 583] on div at bounding box center [759, 392] width 1518 height 784
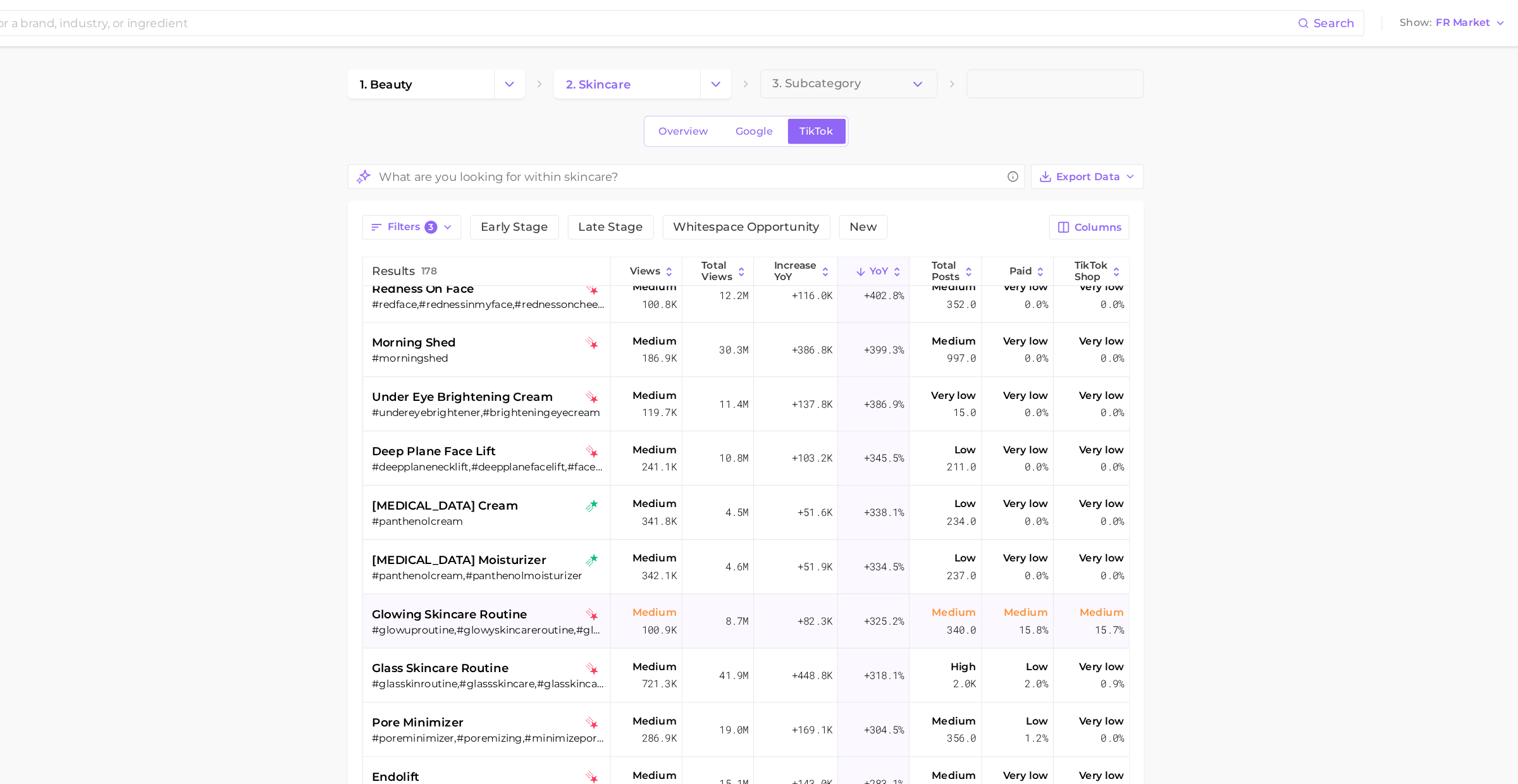
click at [604, 535] on span "glowing skincare routine" at bounding box center [582, 536] width 136 height 15
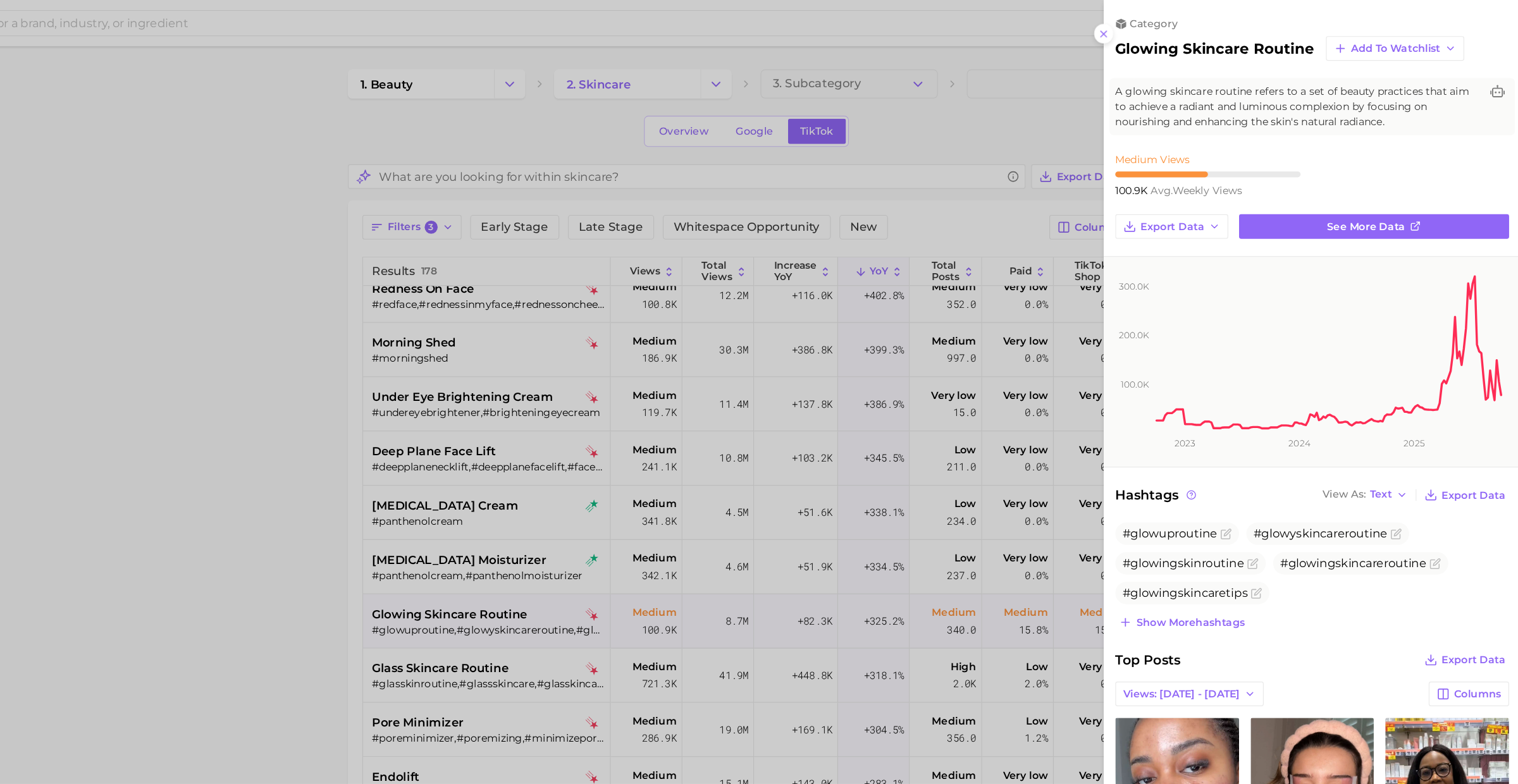
click at [604, 535] on div at bounding box center [759, 392] width 1518 height 784
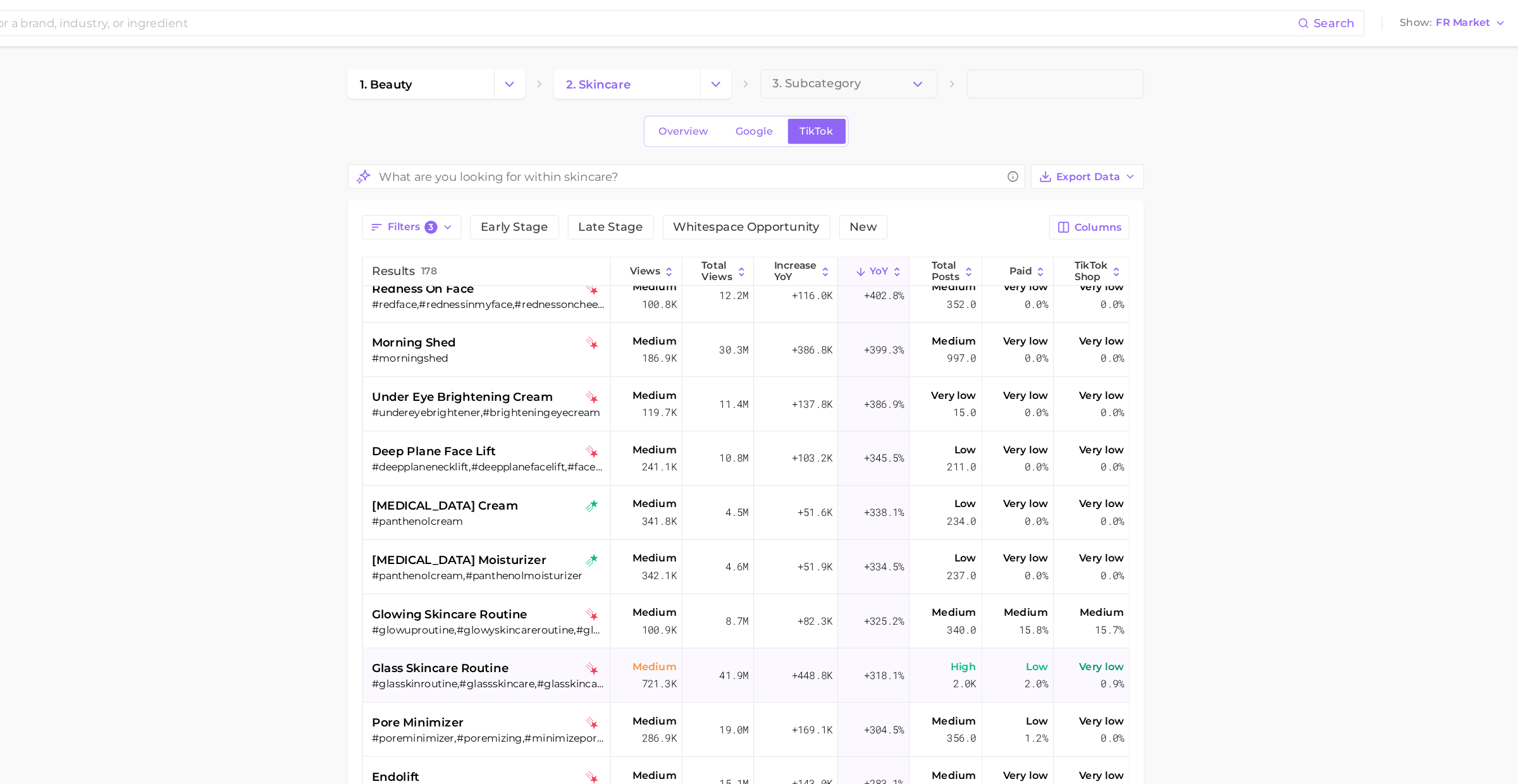
click at [604, 579] on span "glass skincare routine" at bounding box center [574, 583] width 119 height 15
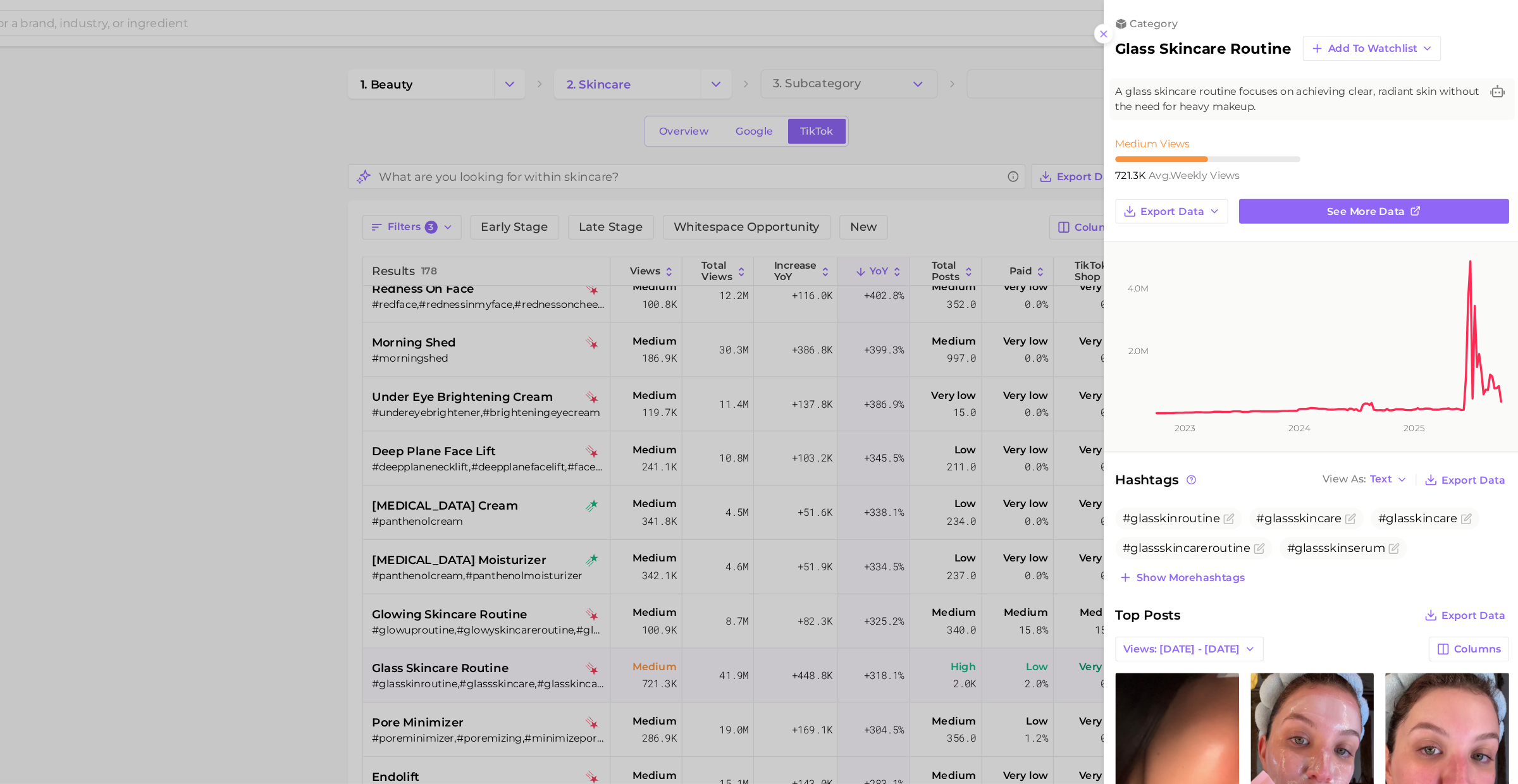
click at [605, 583] on div at bounding box center [759, 392] width 1518 height 784
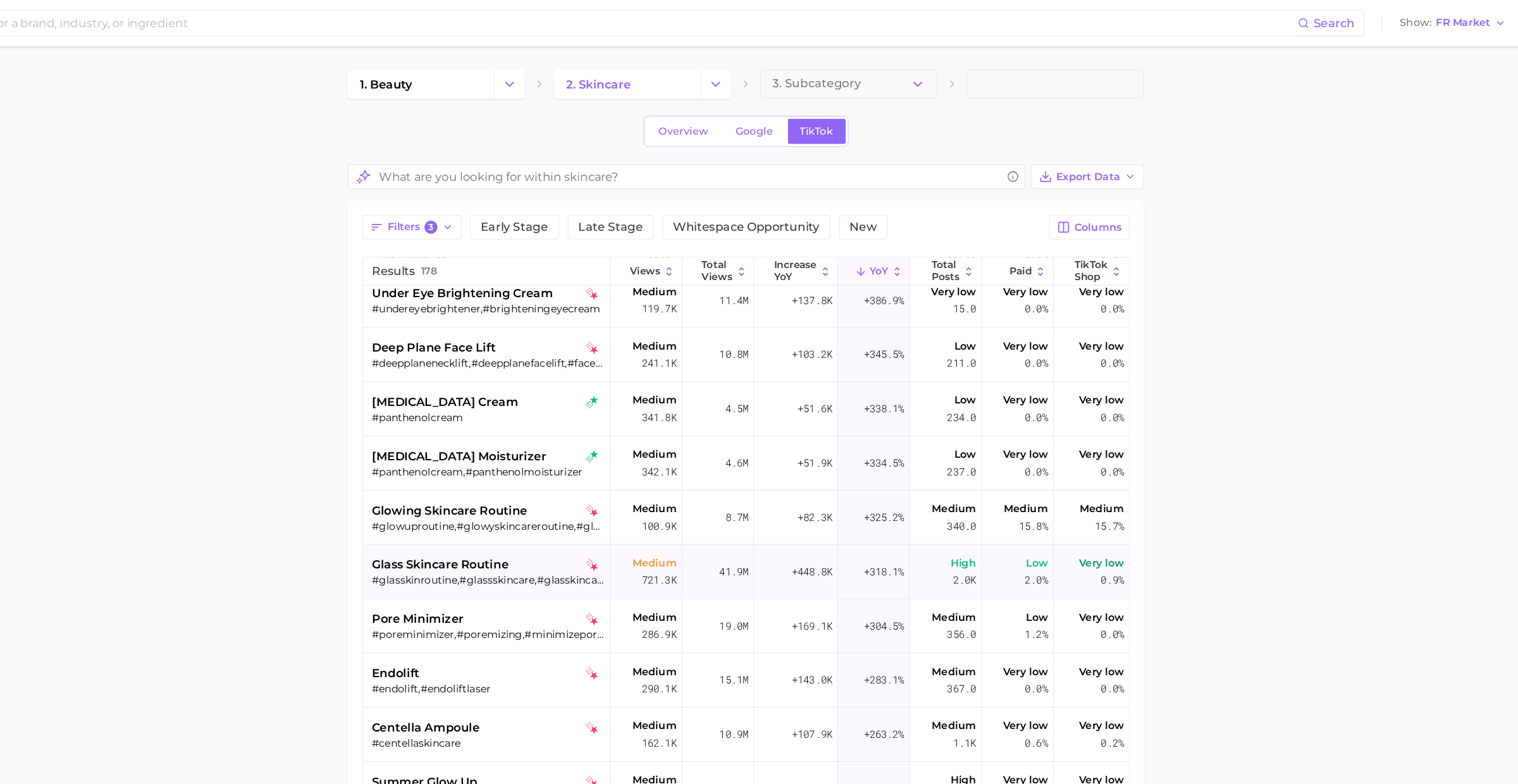
click at [652, 492] on div "glass skincare routine" at bounding box center [616, 493] width 203 height 15
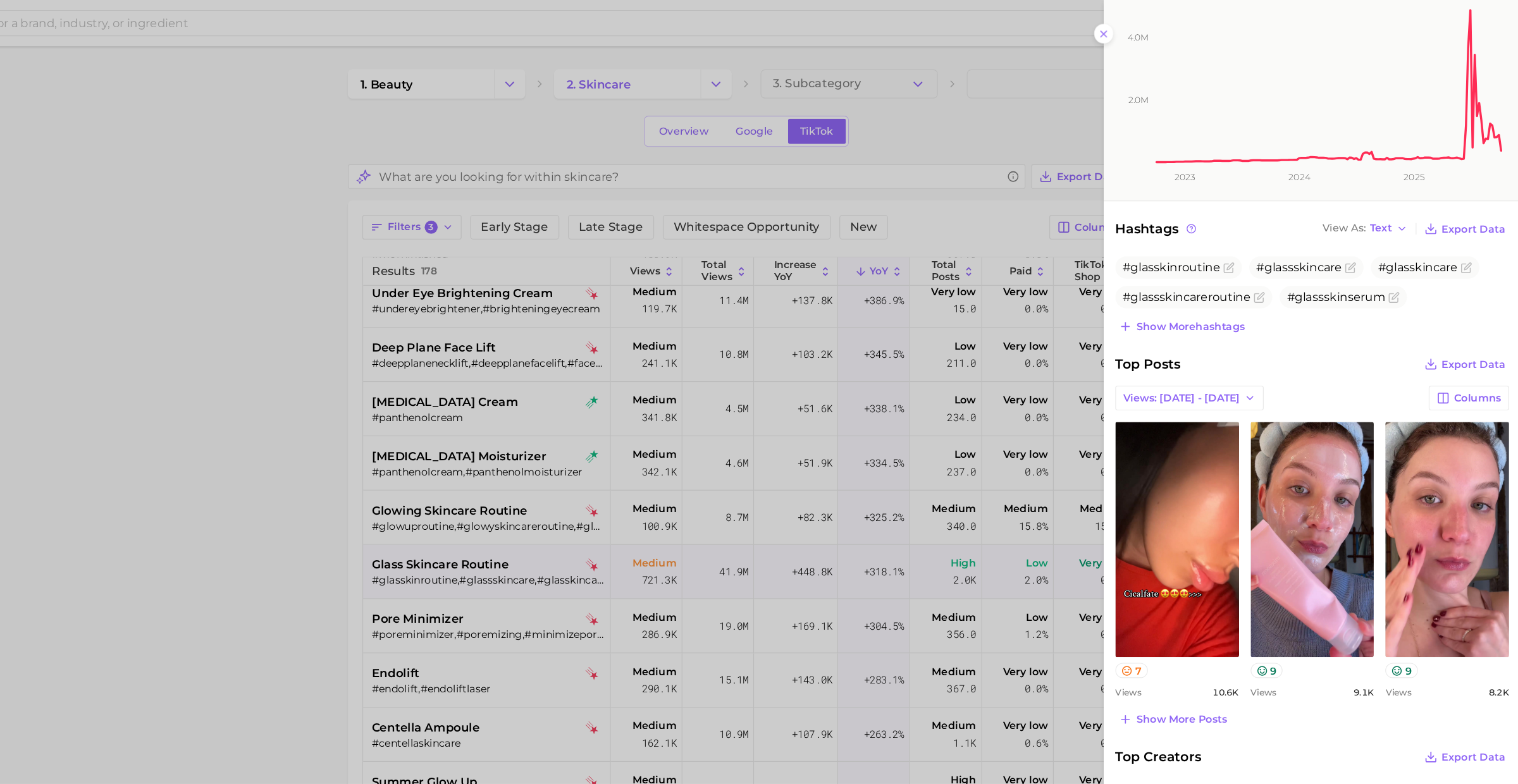
click at [616, 566] on div at bounding box center [759, 392] width 1518 height 784
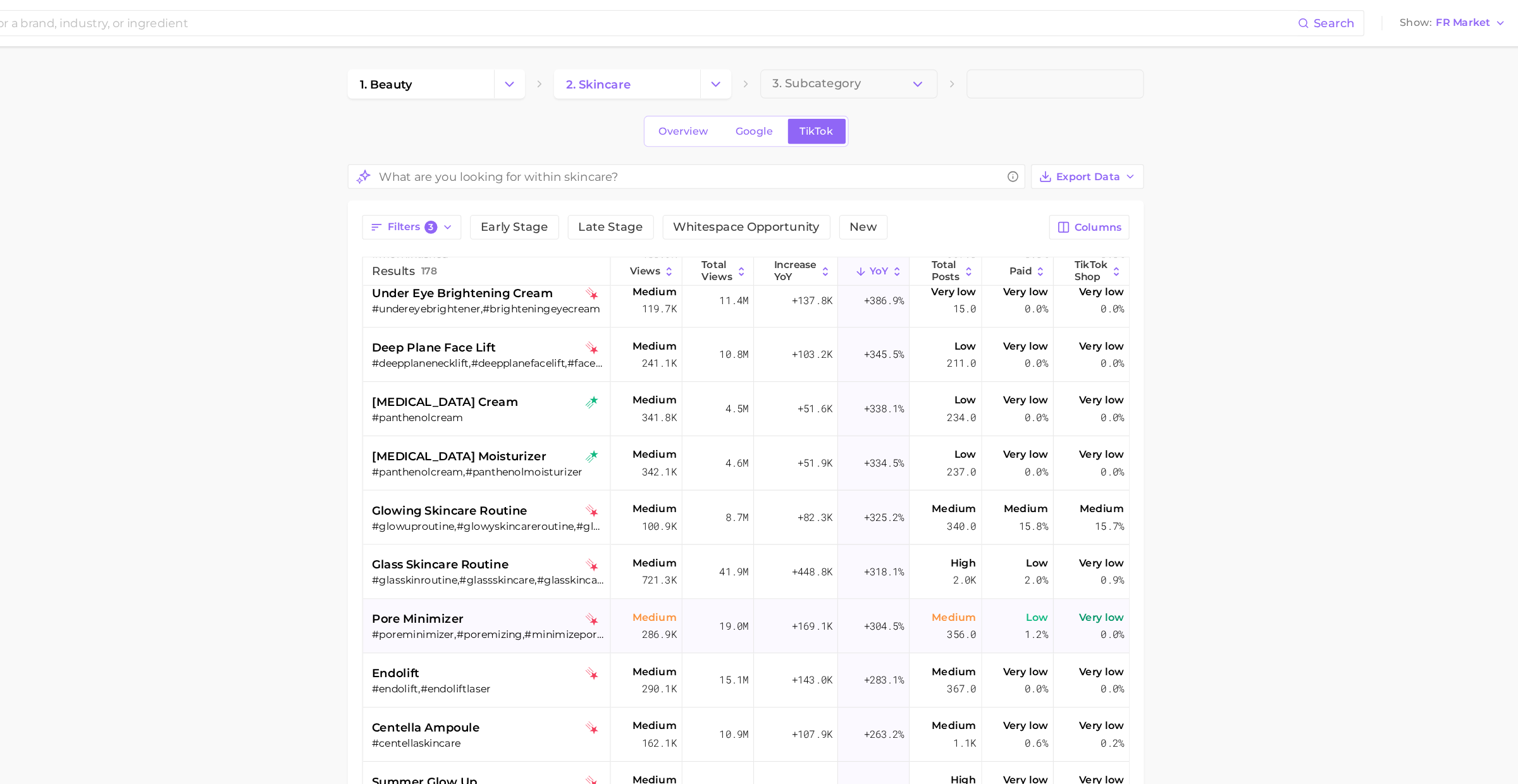
click at [598, 544] on div "pore minimizer" at bounding box center [616, 541] width 203 height 15
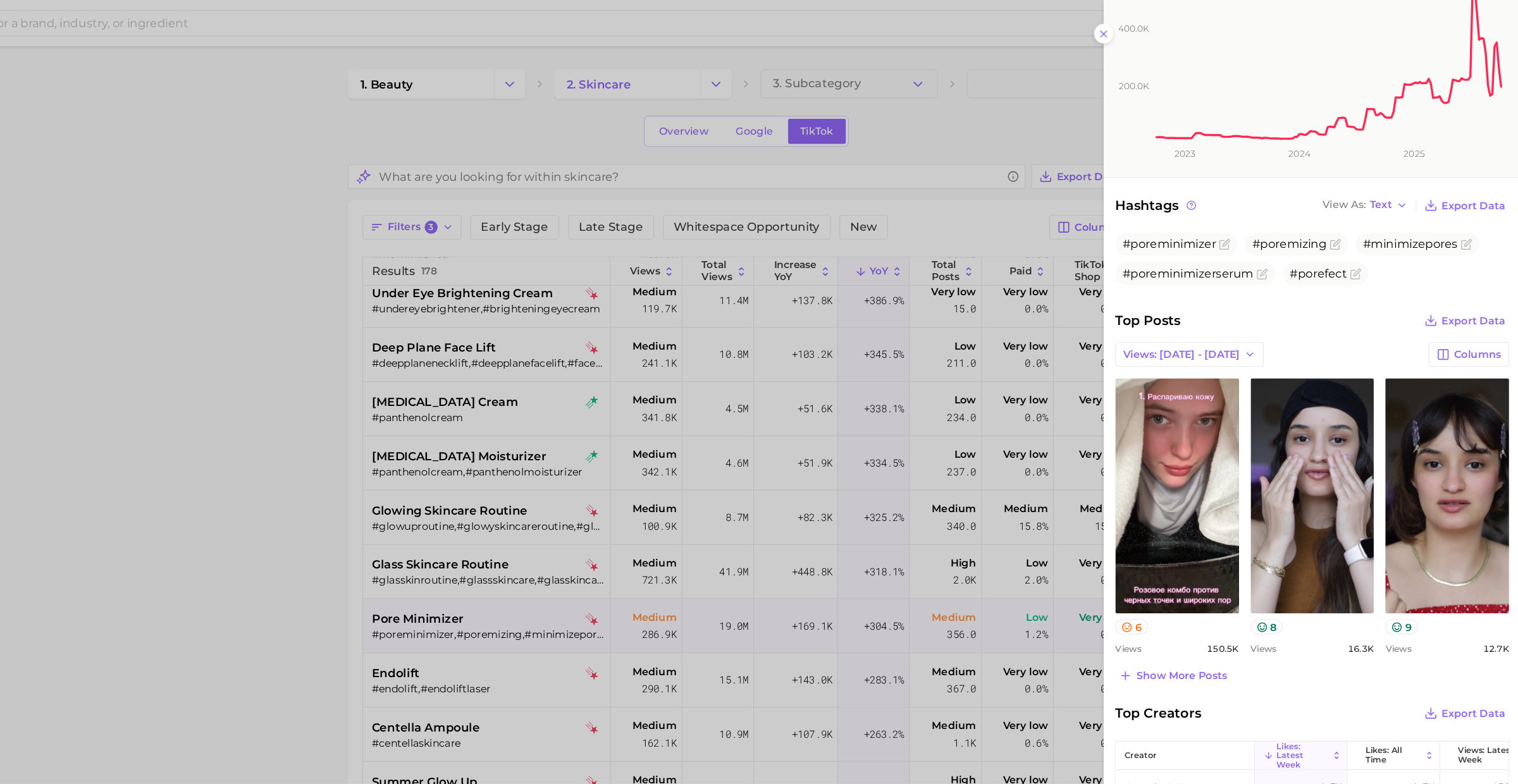
click at [606, 547] on div at bounding box center [759, 392] width 1518 height 784
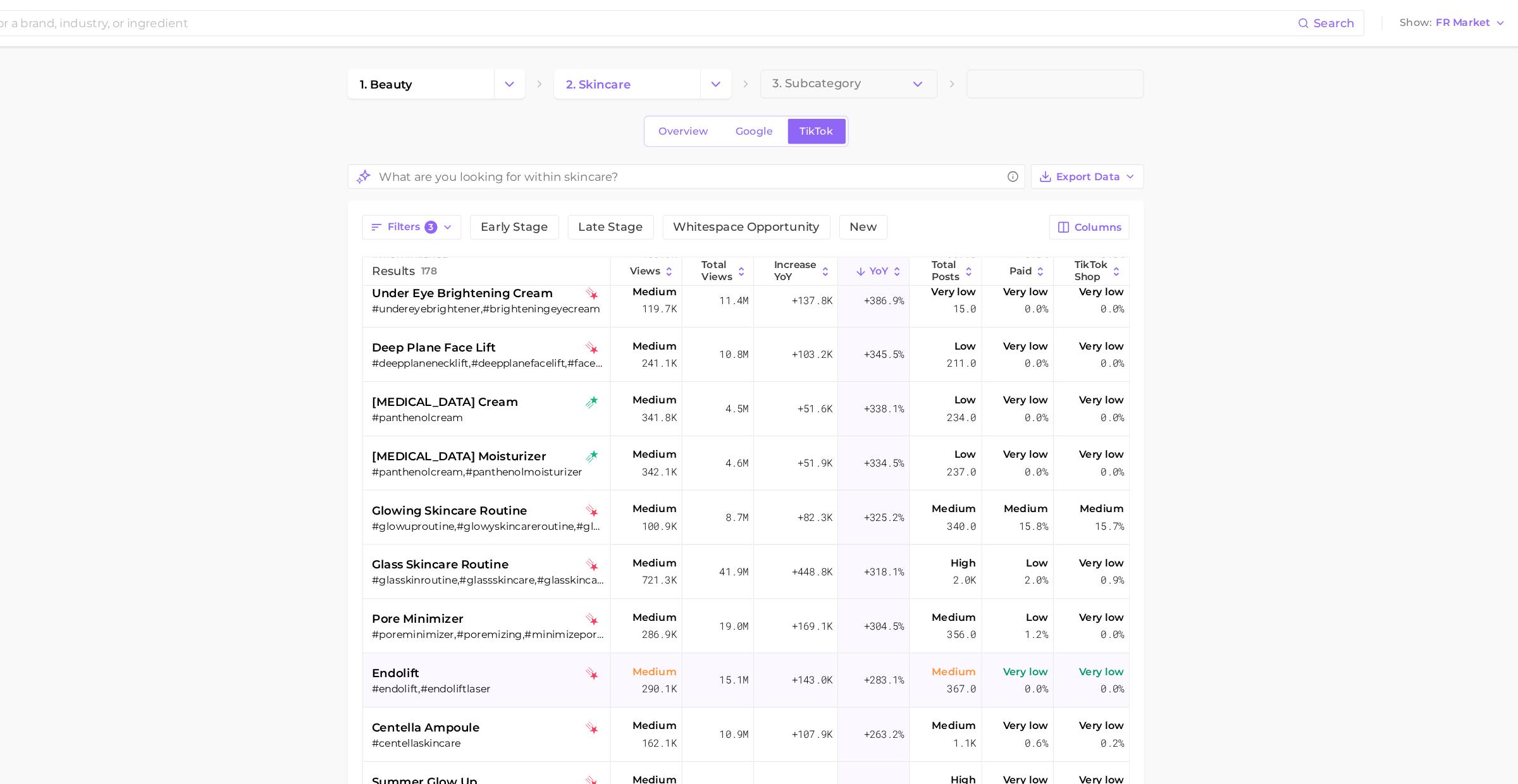
click at [586, 588] on div "endolift" at bounding box center [616, 588] width 203 height 15
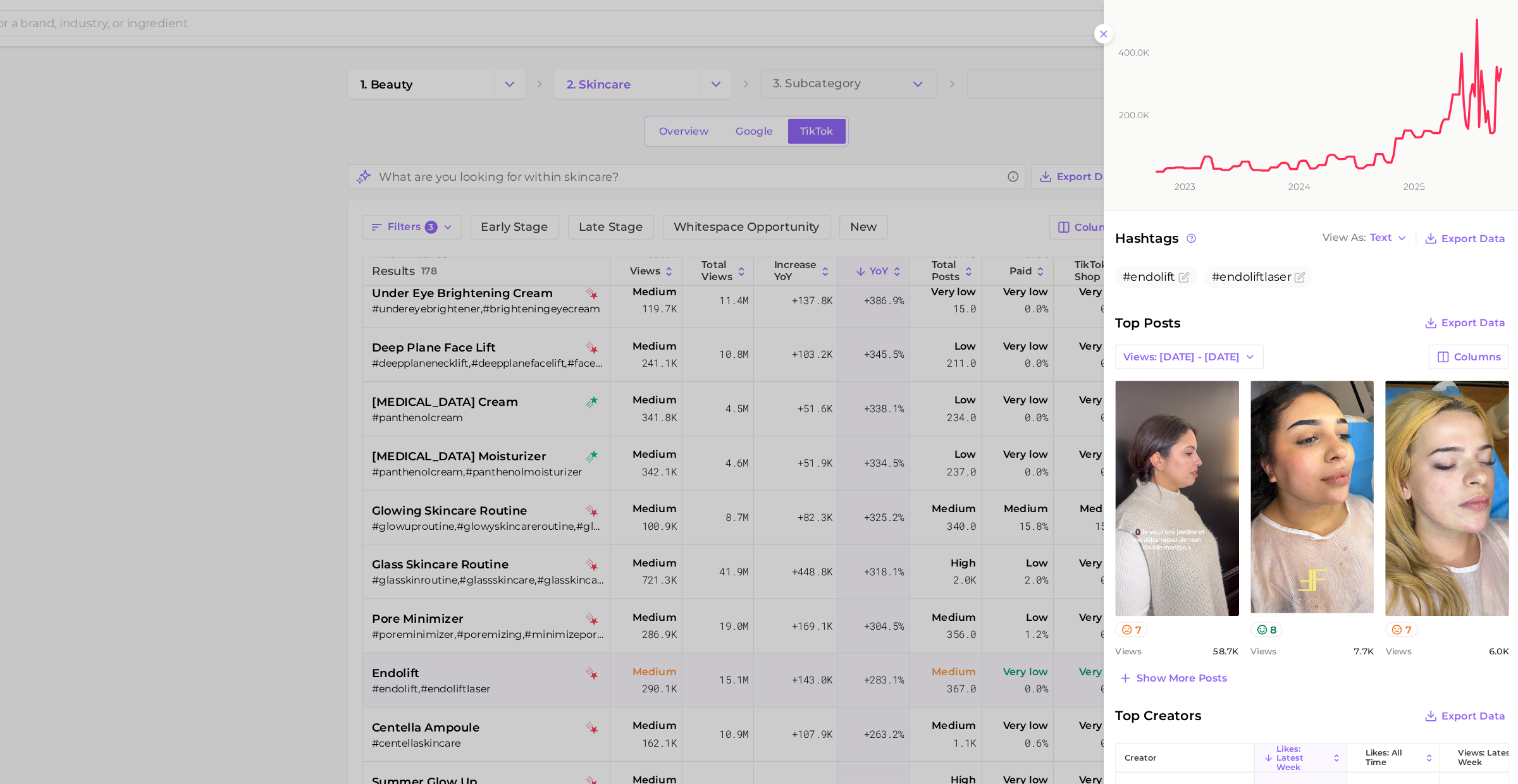
click at [557, 549] on div at bounding box center [759, 392] width 1518 height 784
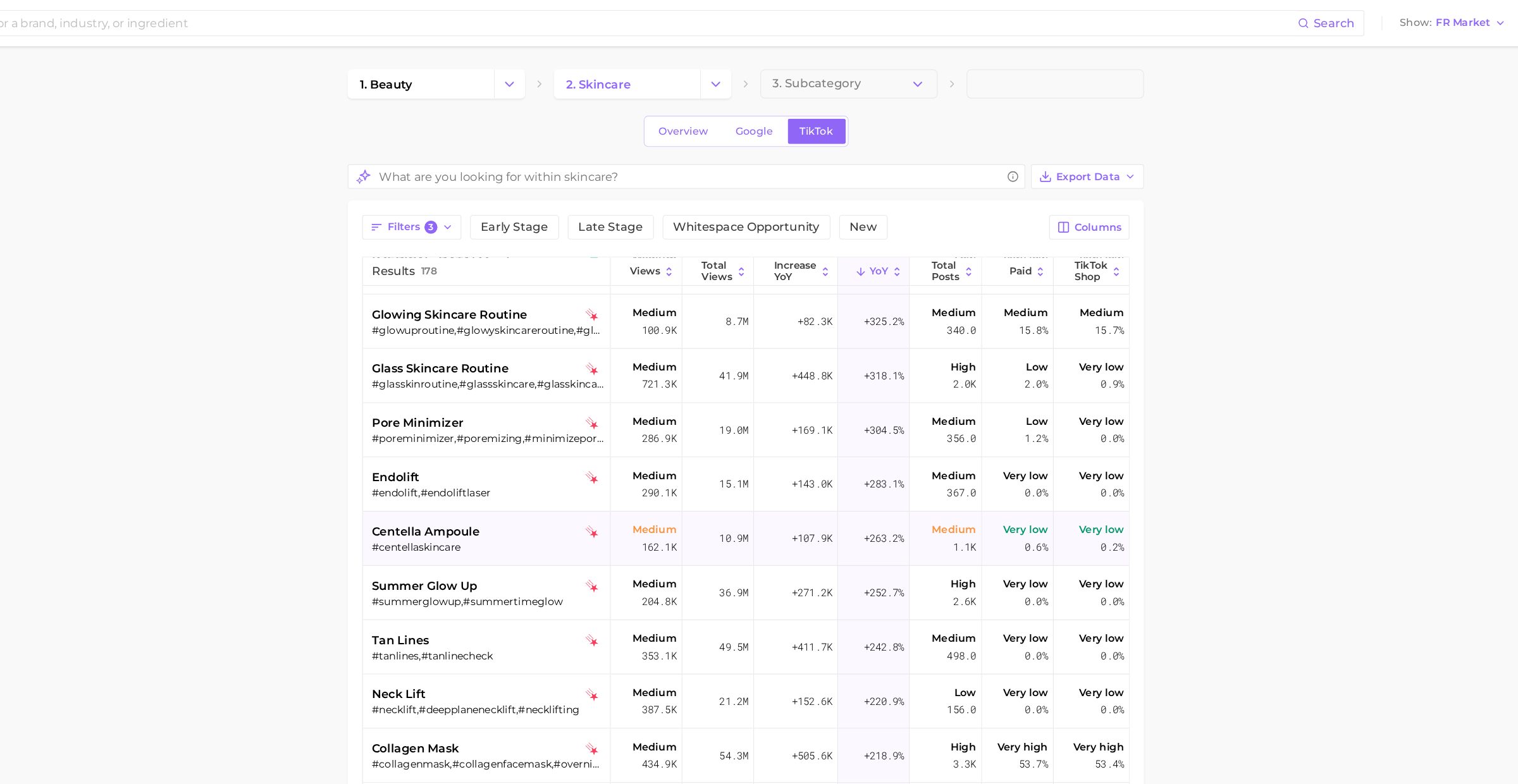
click at [632, 455] on div "centella ampoule #centellaskincare" at bounding box center [616, 470] width 203 height 47
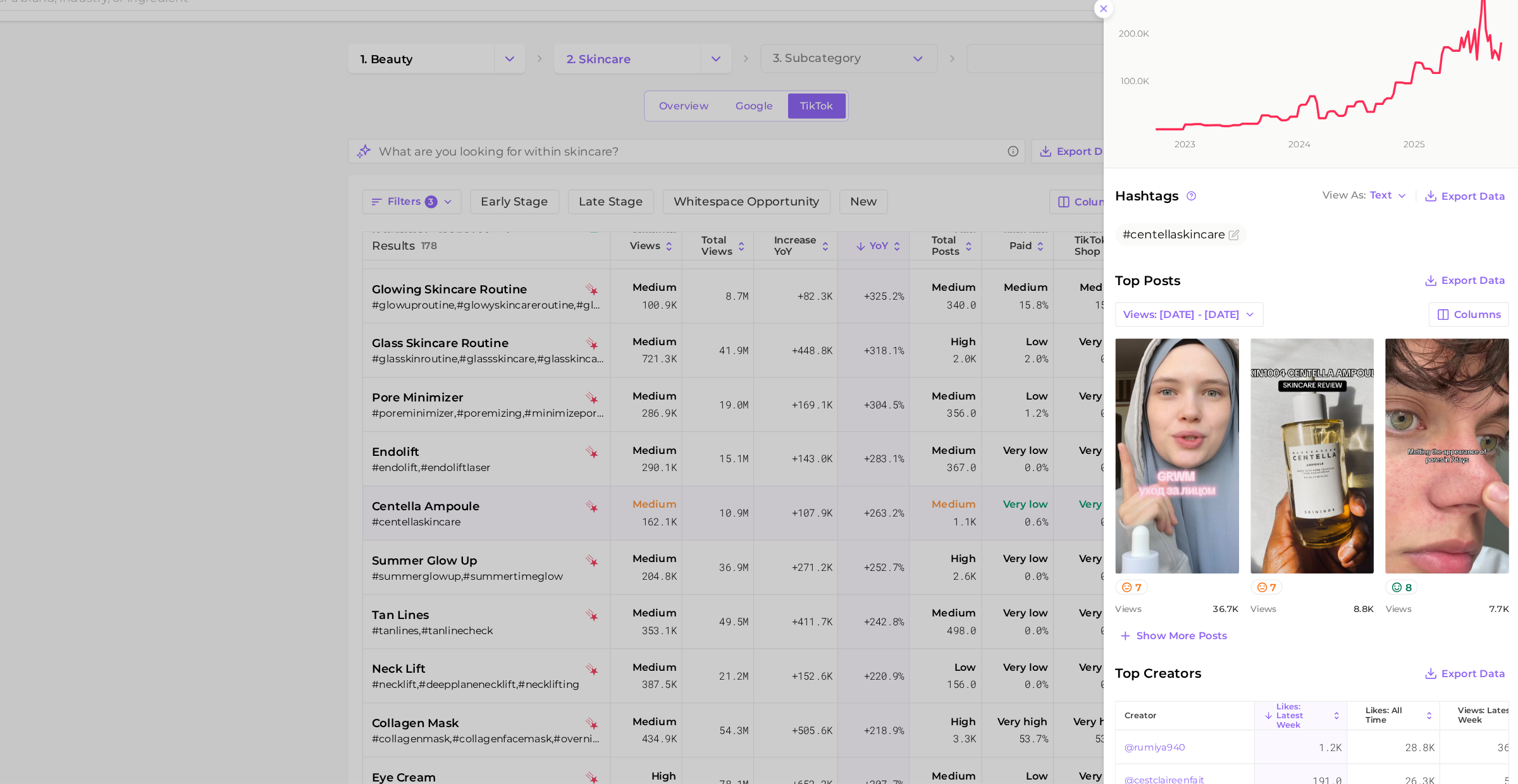
click at [587, 546] on div at bounding box center [759, 392] width 1518 height 784
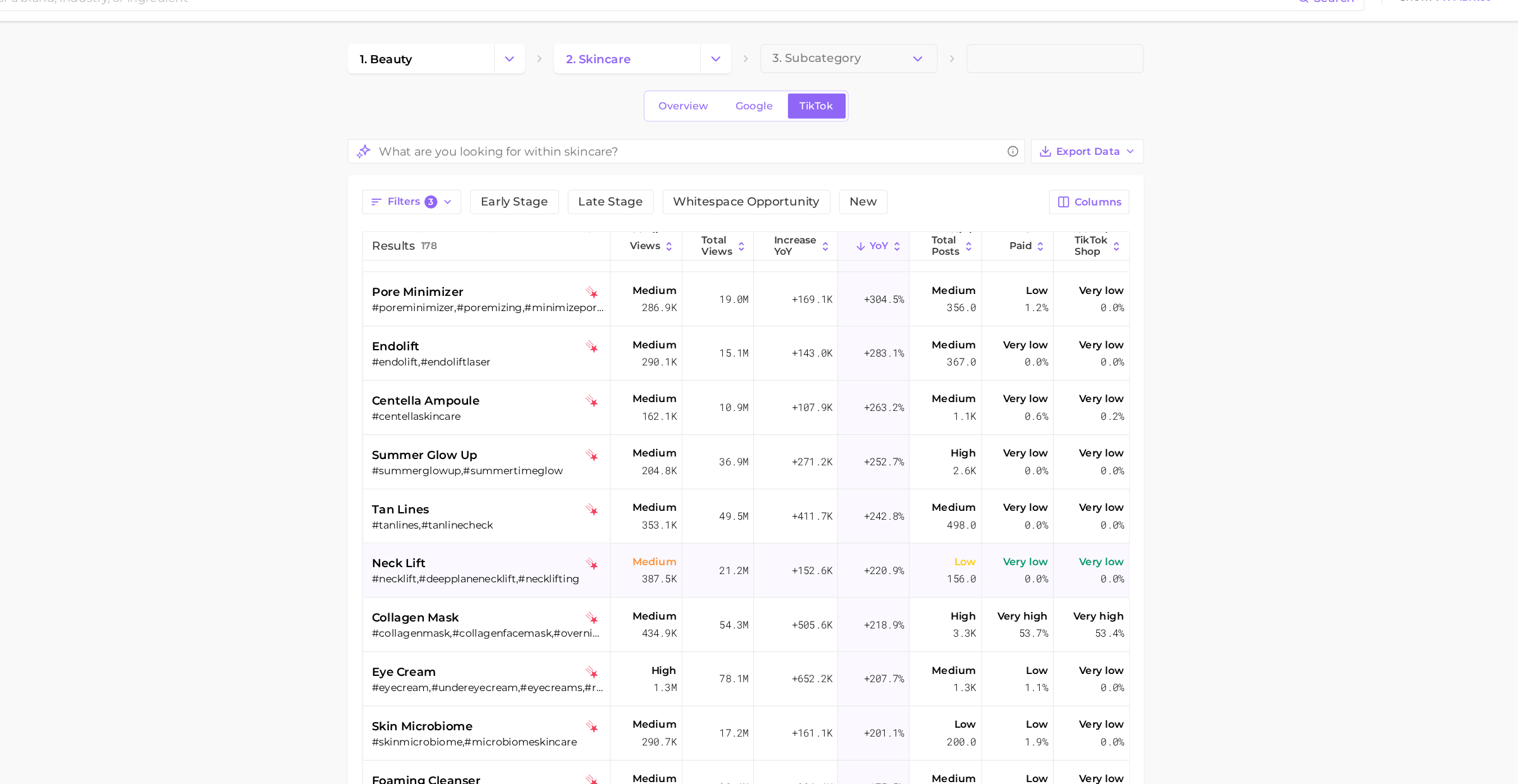
click at [593, 520] on div "neck lift" at bounding box center [616, 514] width 203 height 15
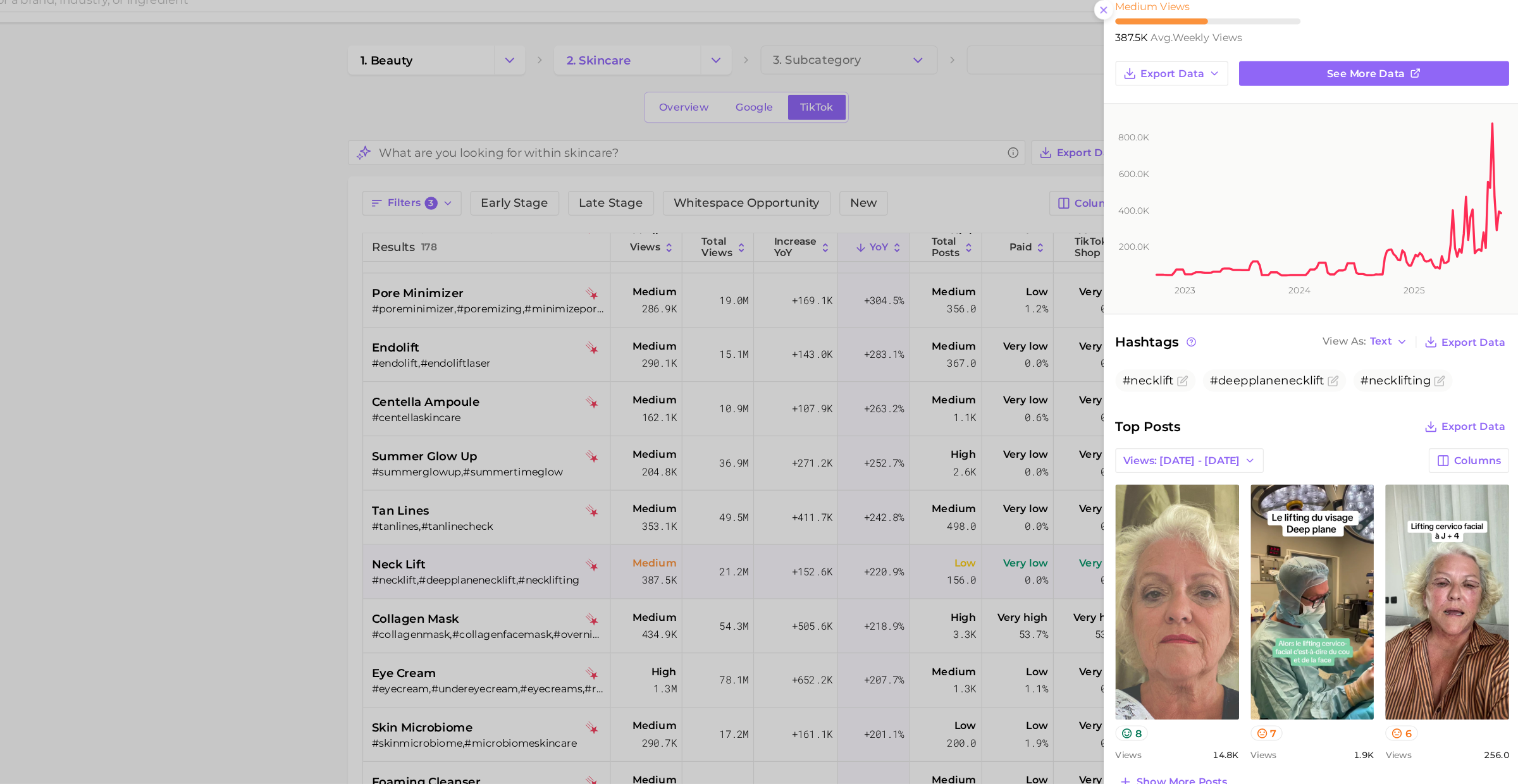
click at [464, 675] on div at bounding box center [759, 392] width 1518 height 784
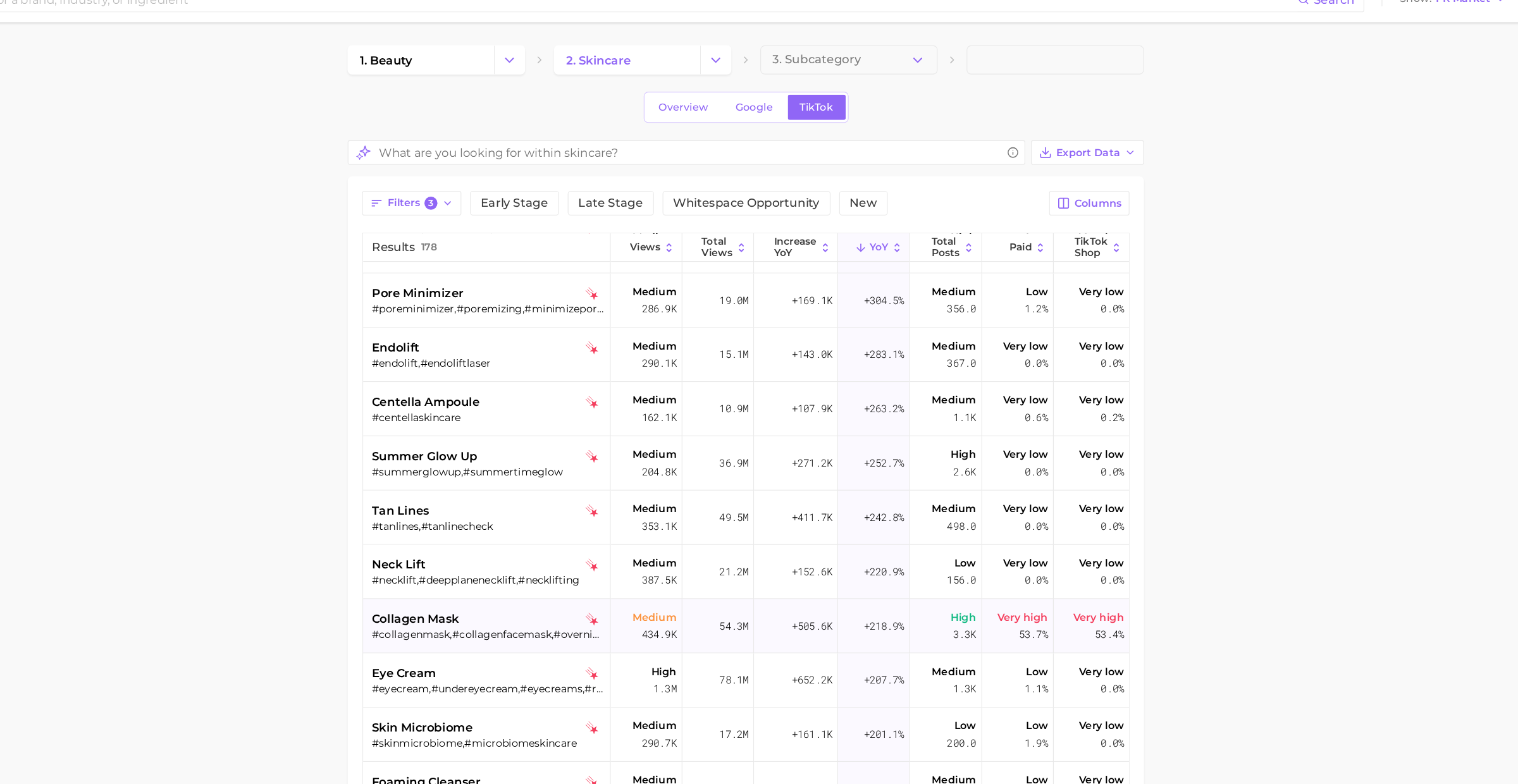
click at [605, 554] on div "collagen mask" at bounding box center [616, 561] width 203 height 15
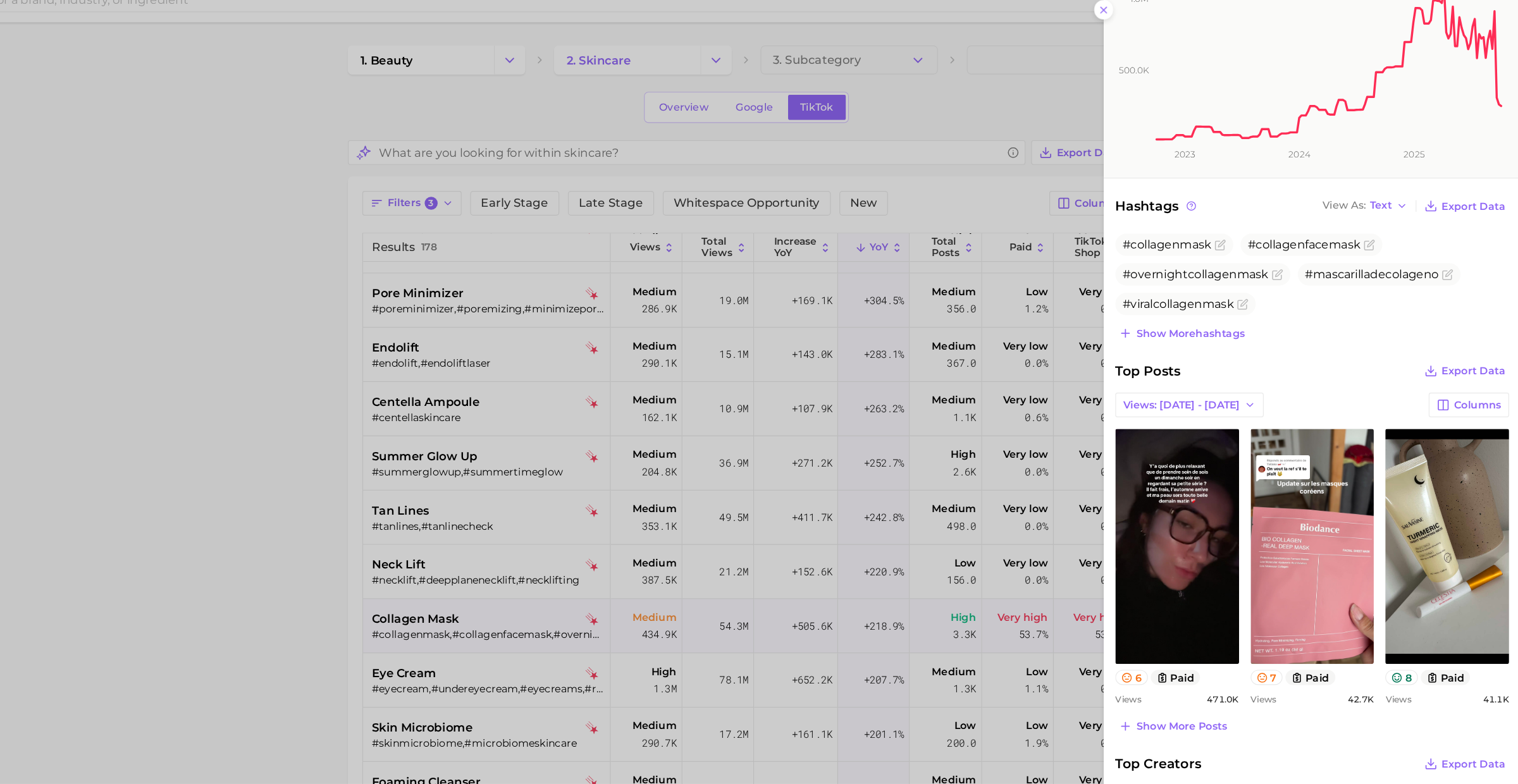
click at [613, 599] on div at bounding box center [759, 392] width 1518 height 784
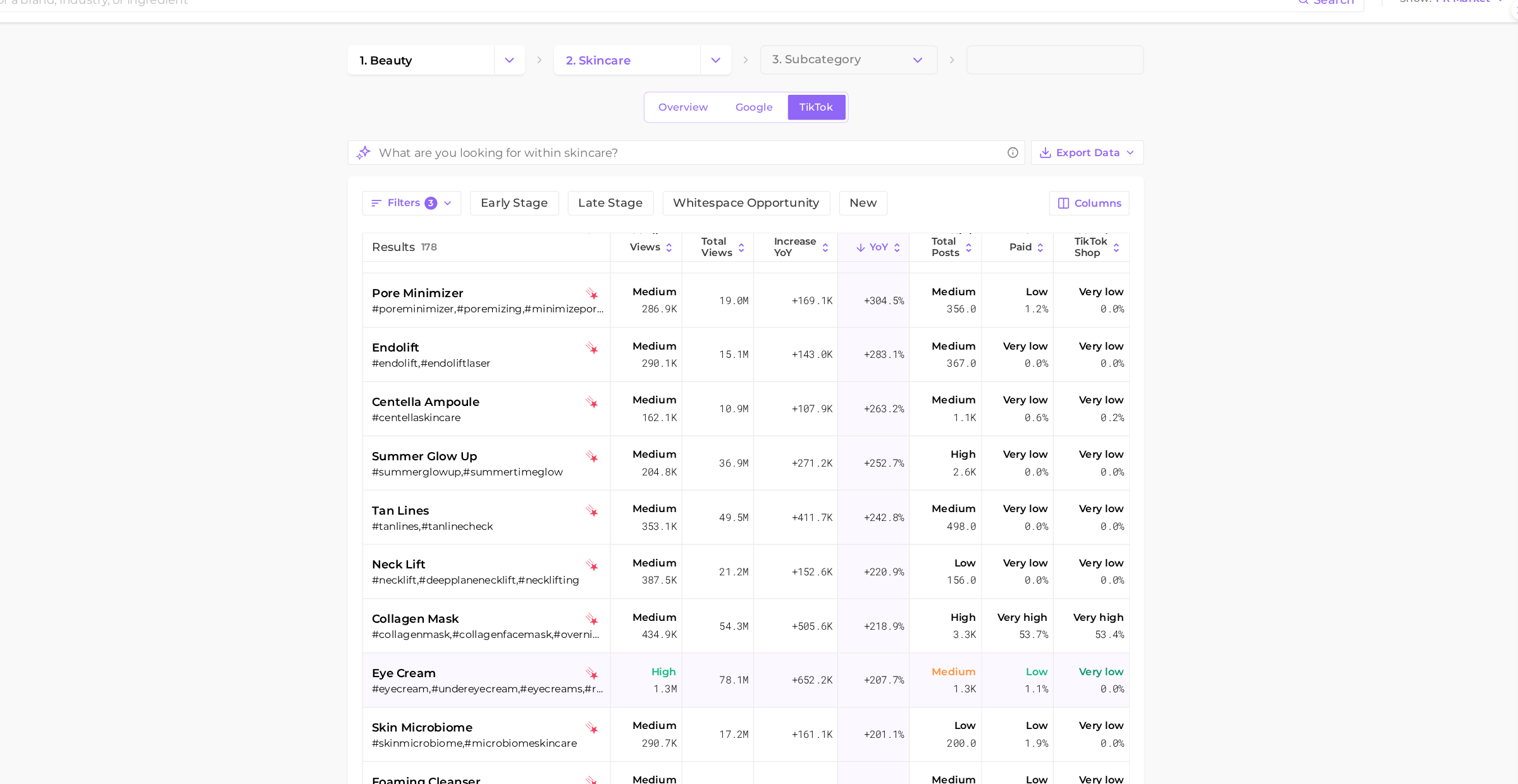
click at [600, 622] on div "#eyecream,#undereyecream,#eyecreams,#retinoleyecream,#eyecreamreview,#eyecreamt…" at bounding box center [616, 622] width 203 height 12
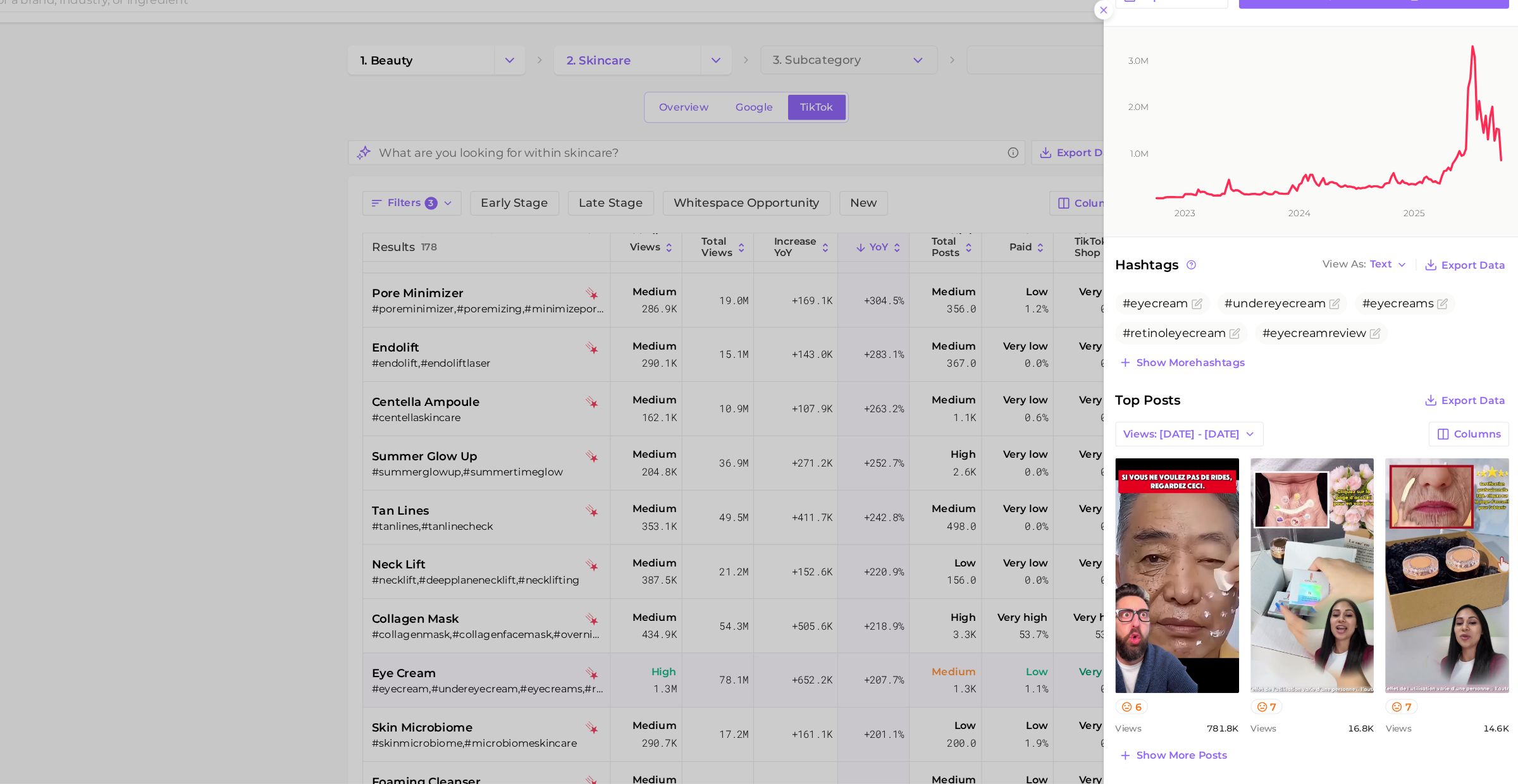
click at [644, 622] on div at bounding box center [759, 392] width 1518 height 784
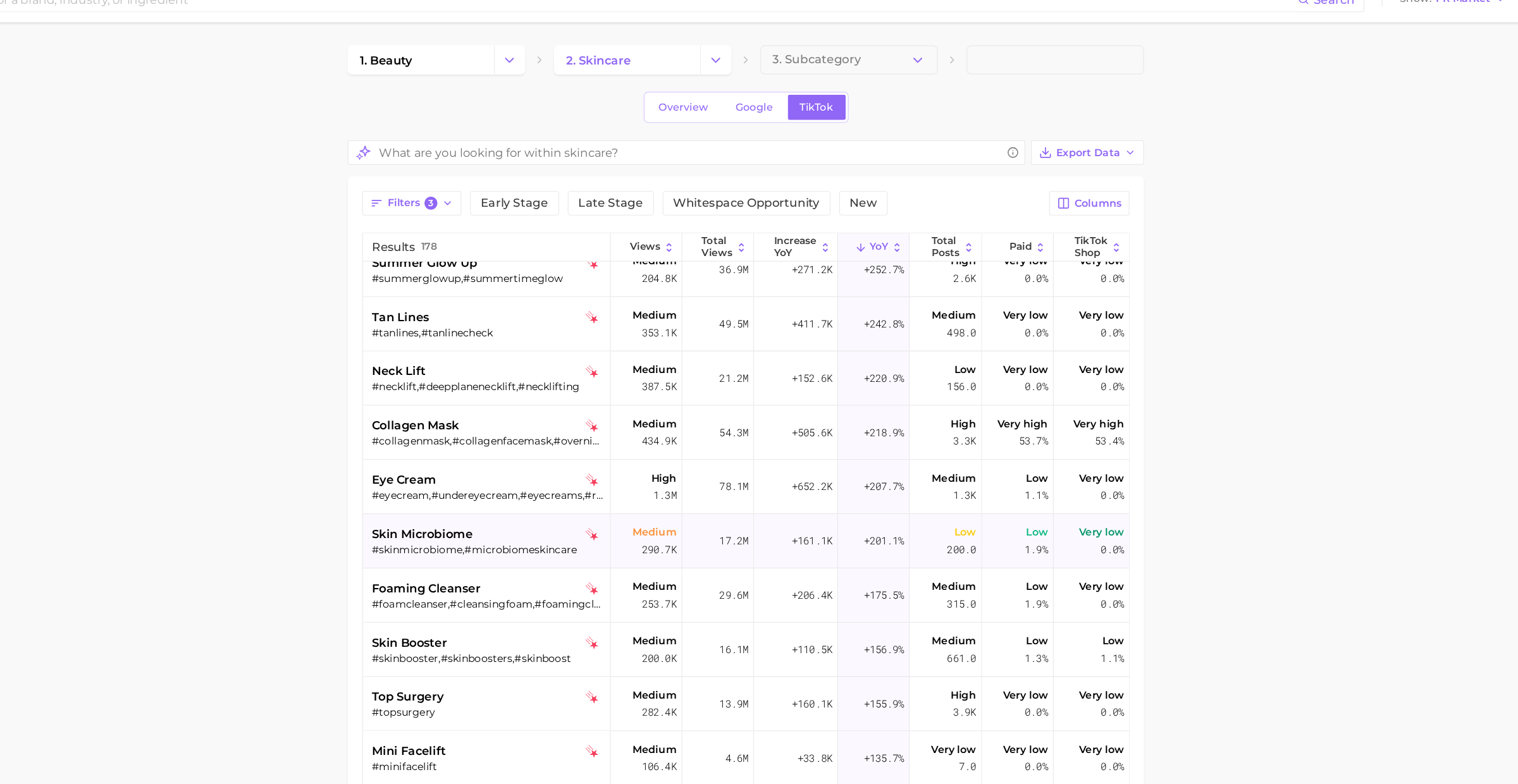
click at [624, 502] on div "#skinmicrobiome,#microbiomeskincare" at bounding box center [616, 501] width 203 height 12
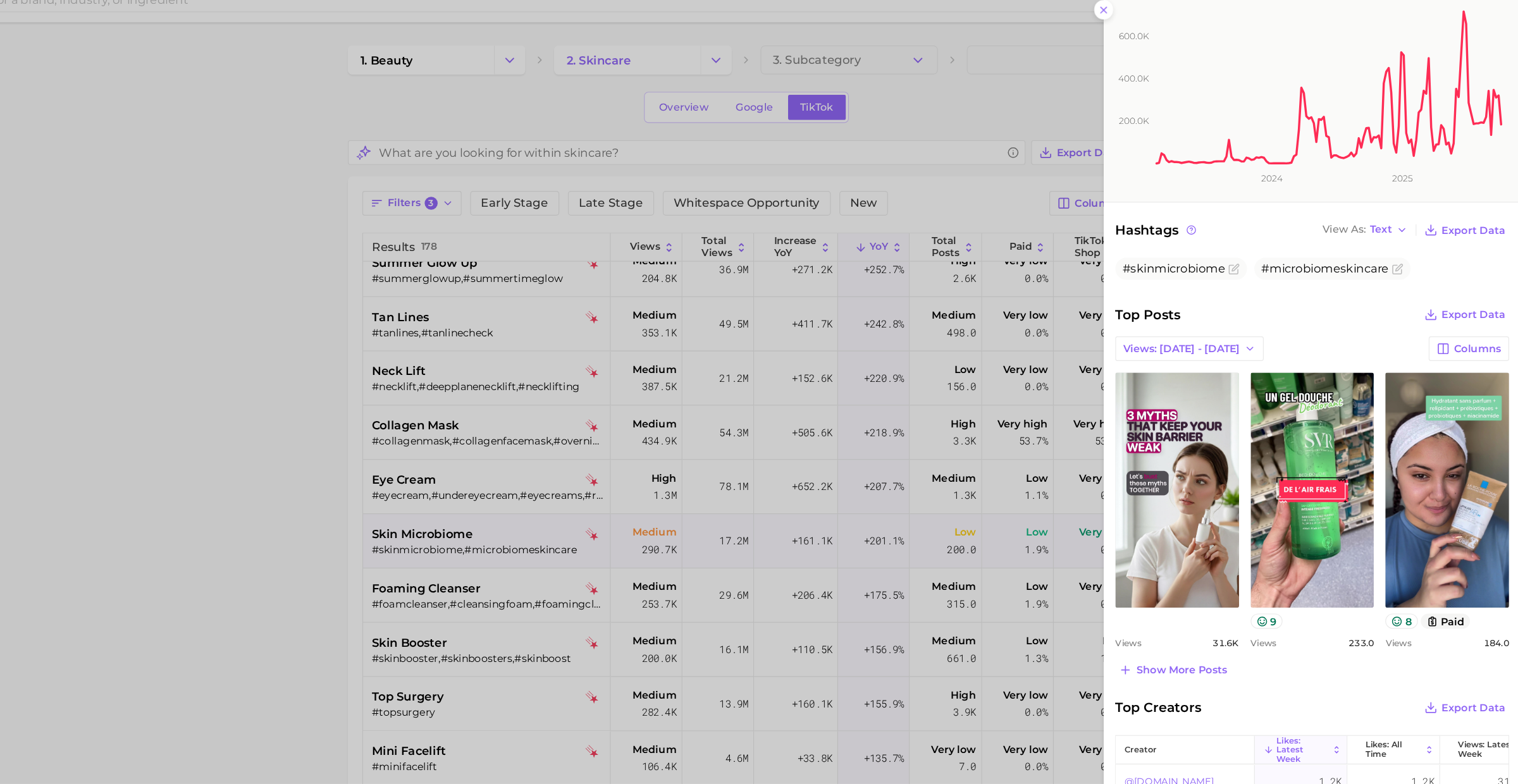
click at [579, 495] on div at bounding box center [759, 392] width 1518 height 784
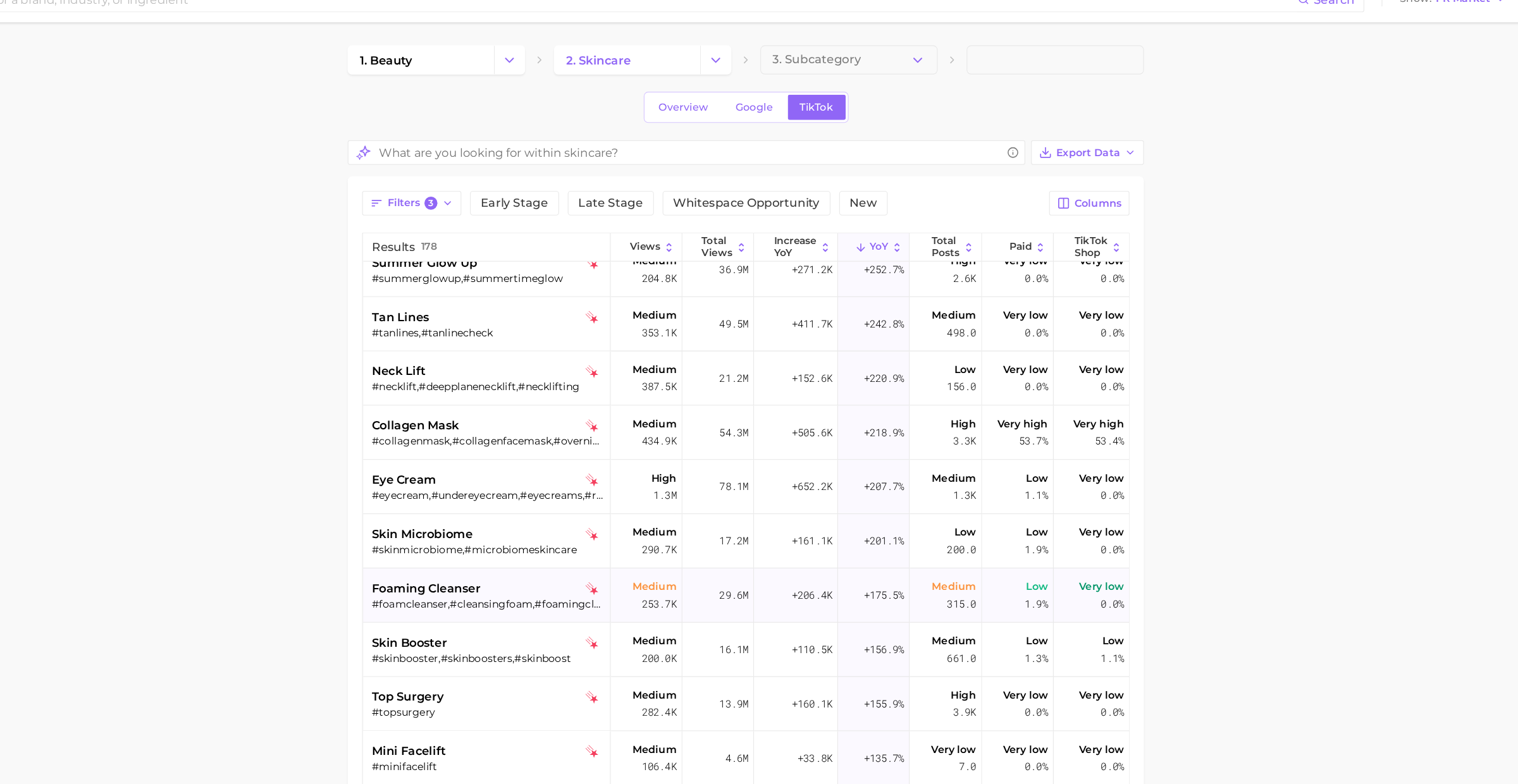
click at [566, 543] on div "#foamcleanser,#cleansingfoam,#foamingcleanser,#bubblecleanser,#foaming,#foaming…" at bounding box center [616, 549] width 203 height 12
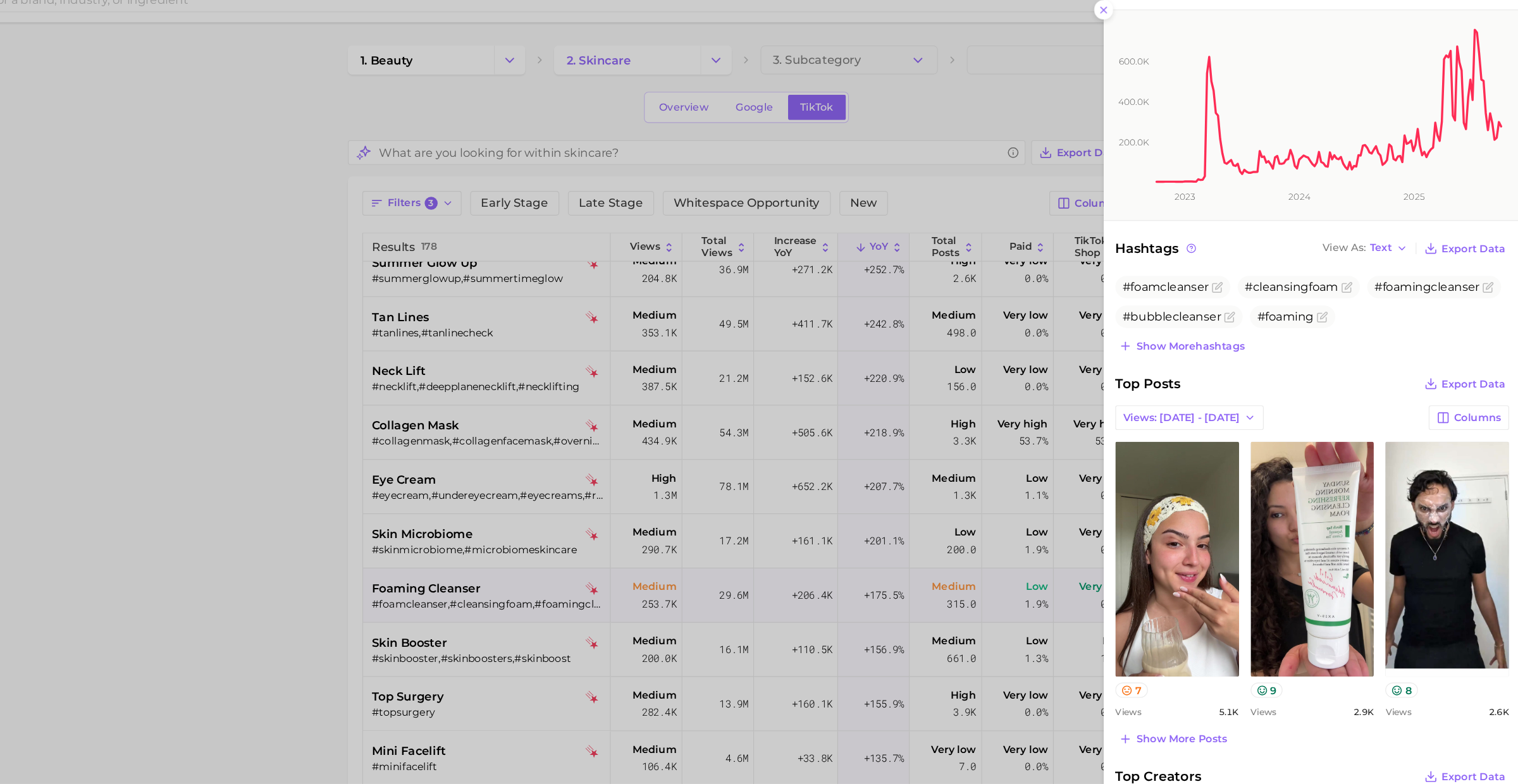
click at [568, 605] on div at bounding box center [759, 392] width 1518 height 784
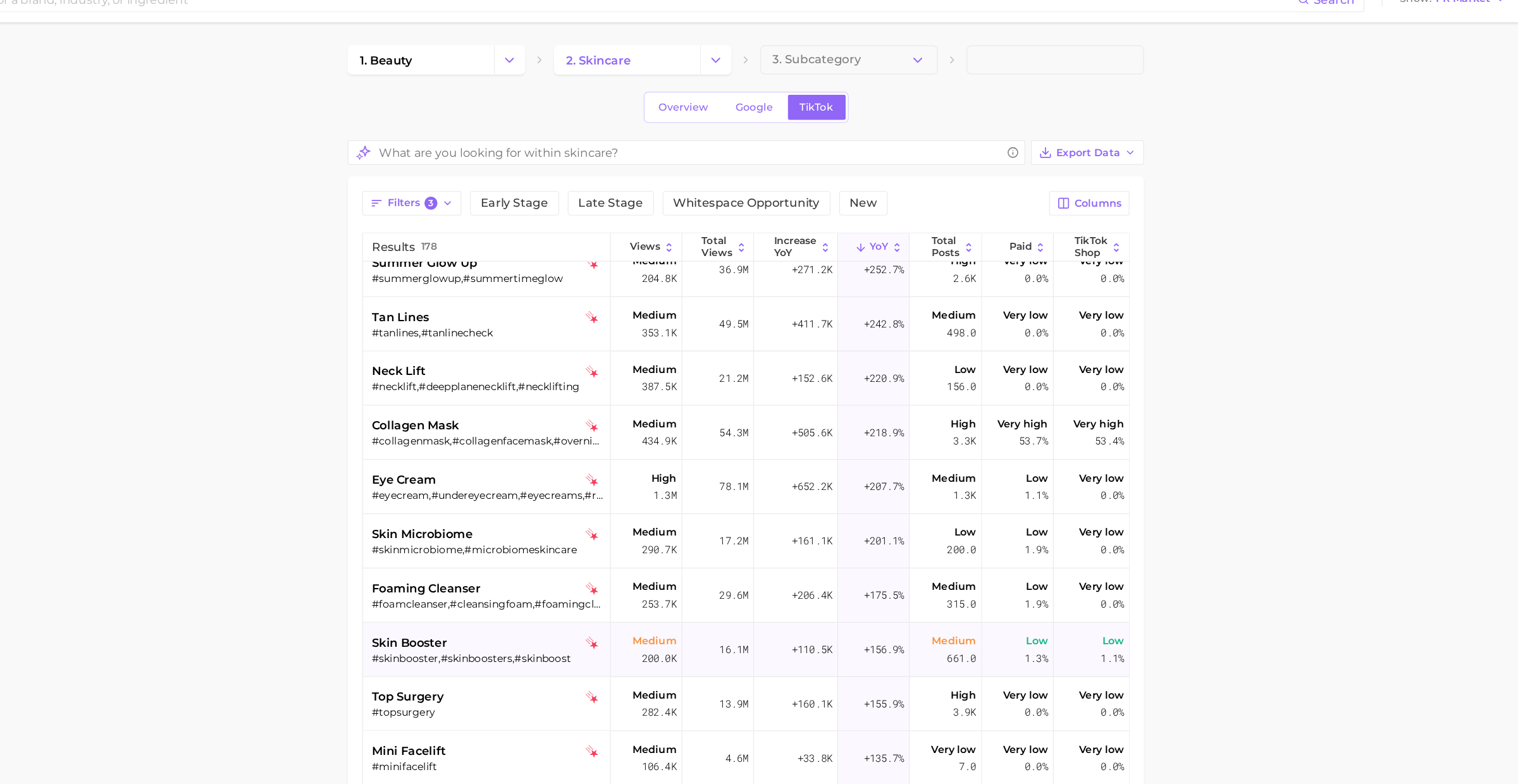
click at [568, 590] on div "#skinbooster,#skinboosters,#skinboost" at bounding box center [616, 596] width 203 height 12
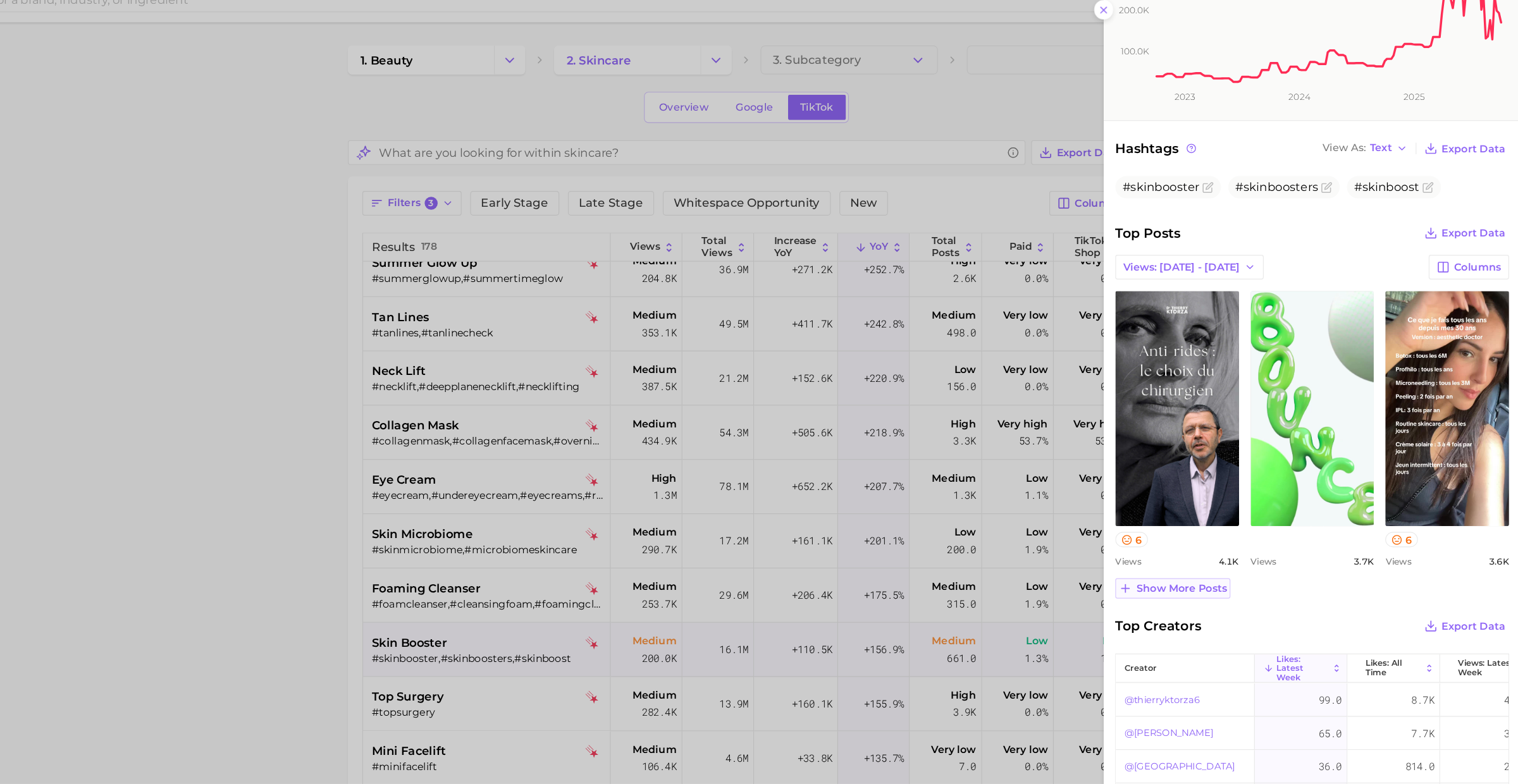
click at [1219, 534] on span "Show more posts" at bounding box center [1221, 535] width 79 height 11
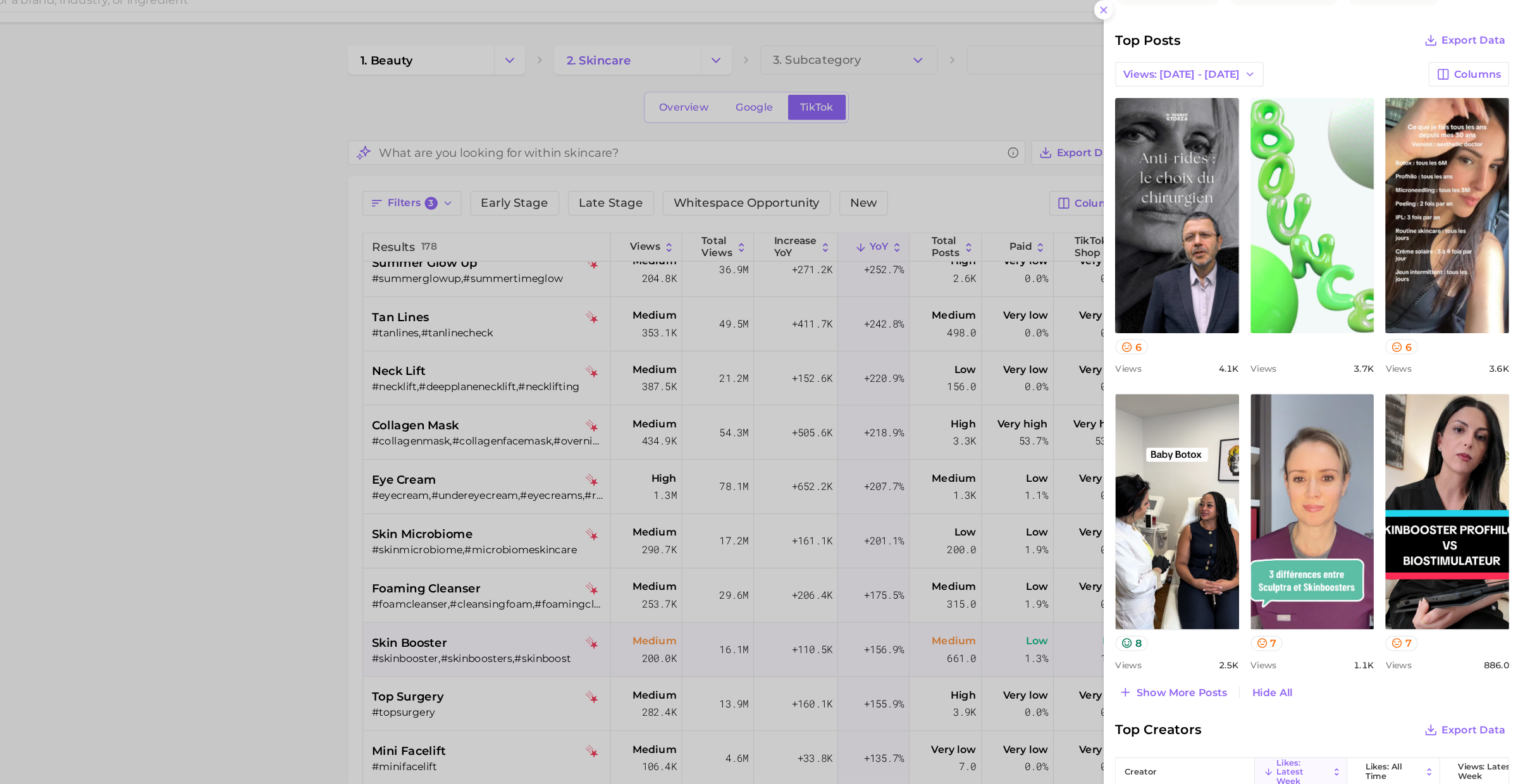
click at [600, 506] on div at bounding box center [759, 392] width 1518 height 784
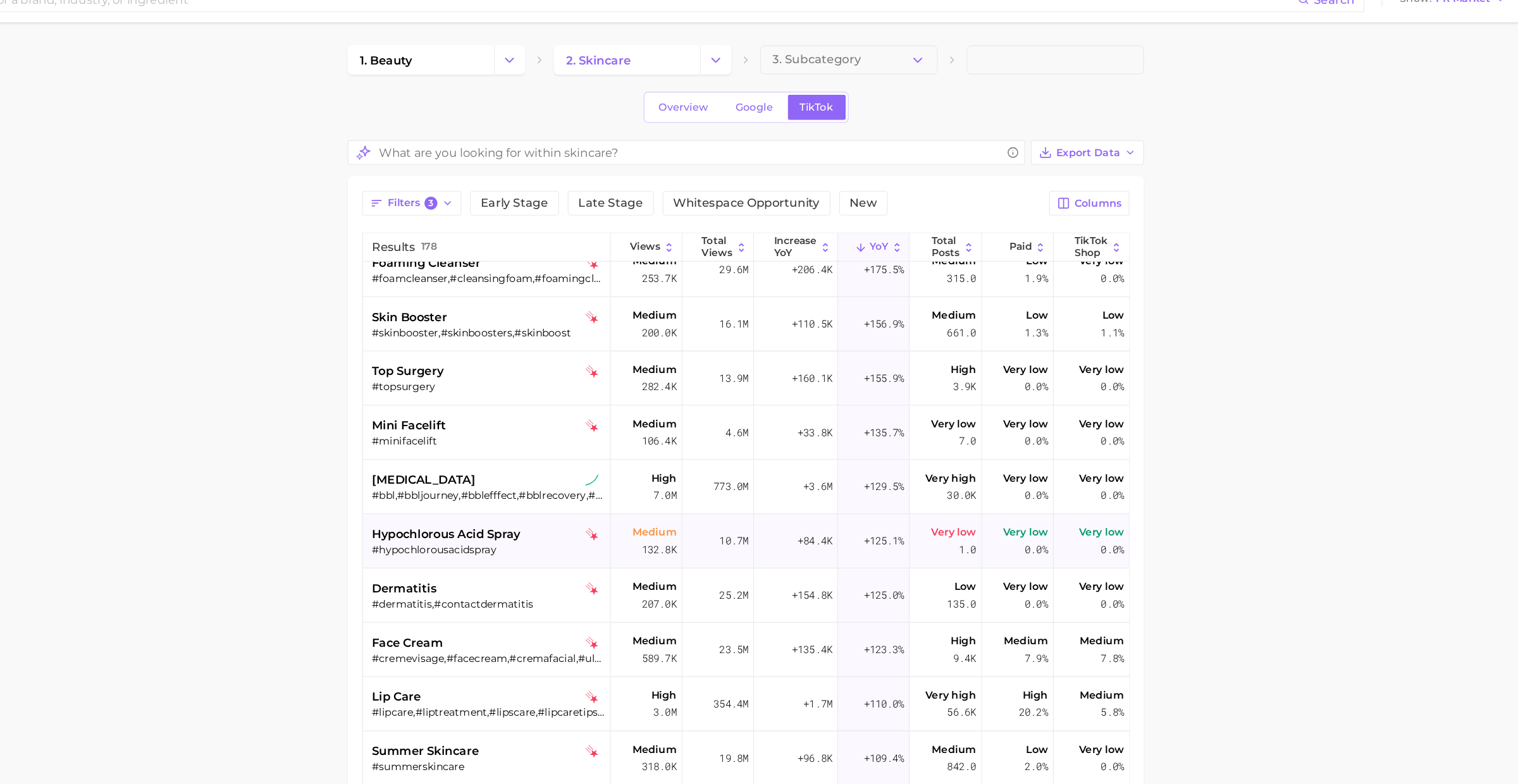
click at [621, 478] on div "hypochlorous acid spray #hypochlorousacidspray" at bounding box center [616, 494] width 203 height 47
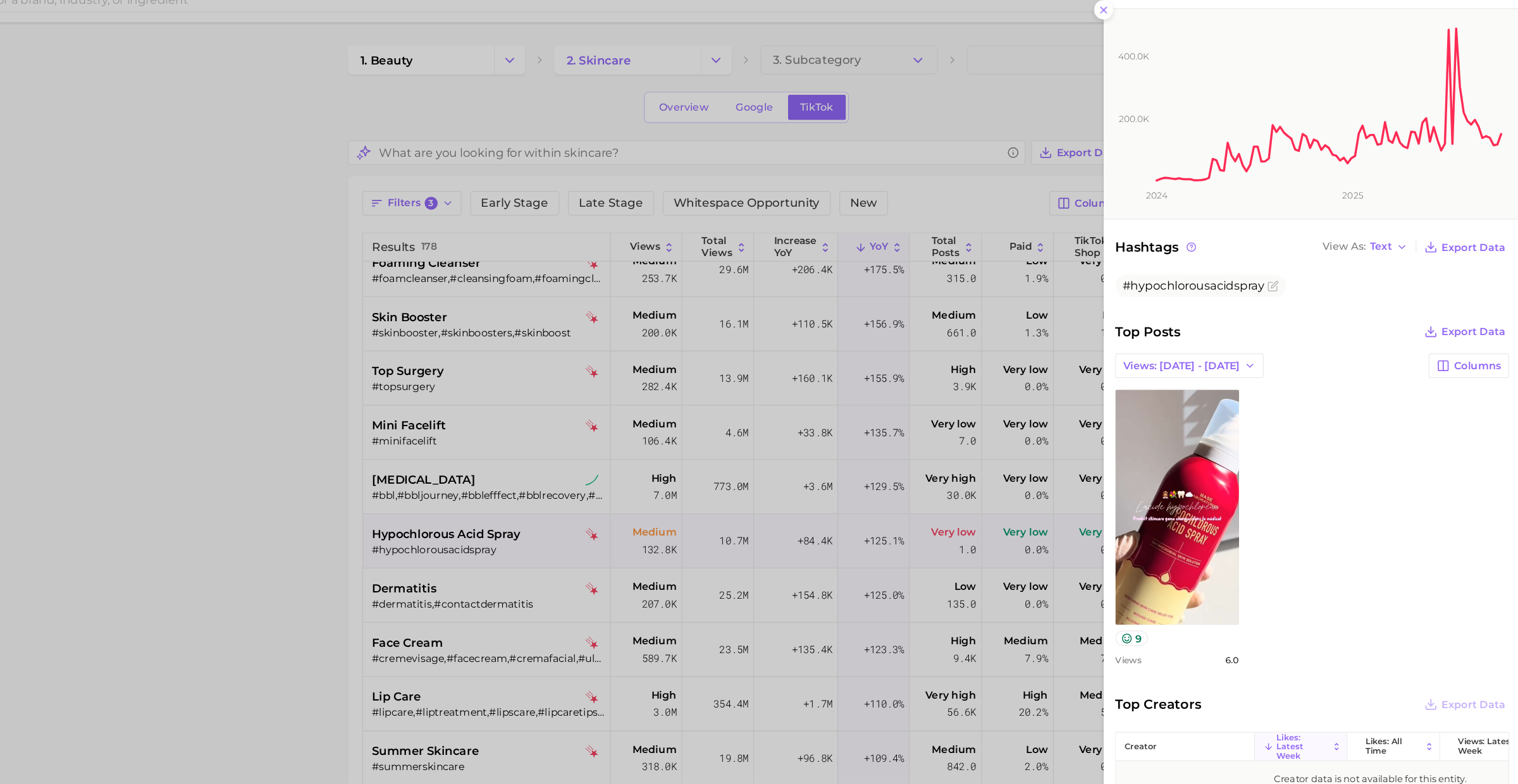
click at [544, 484] on div at bounding box center [759, 392] width 1518 height 784
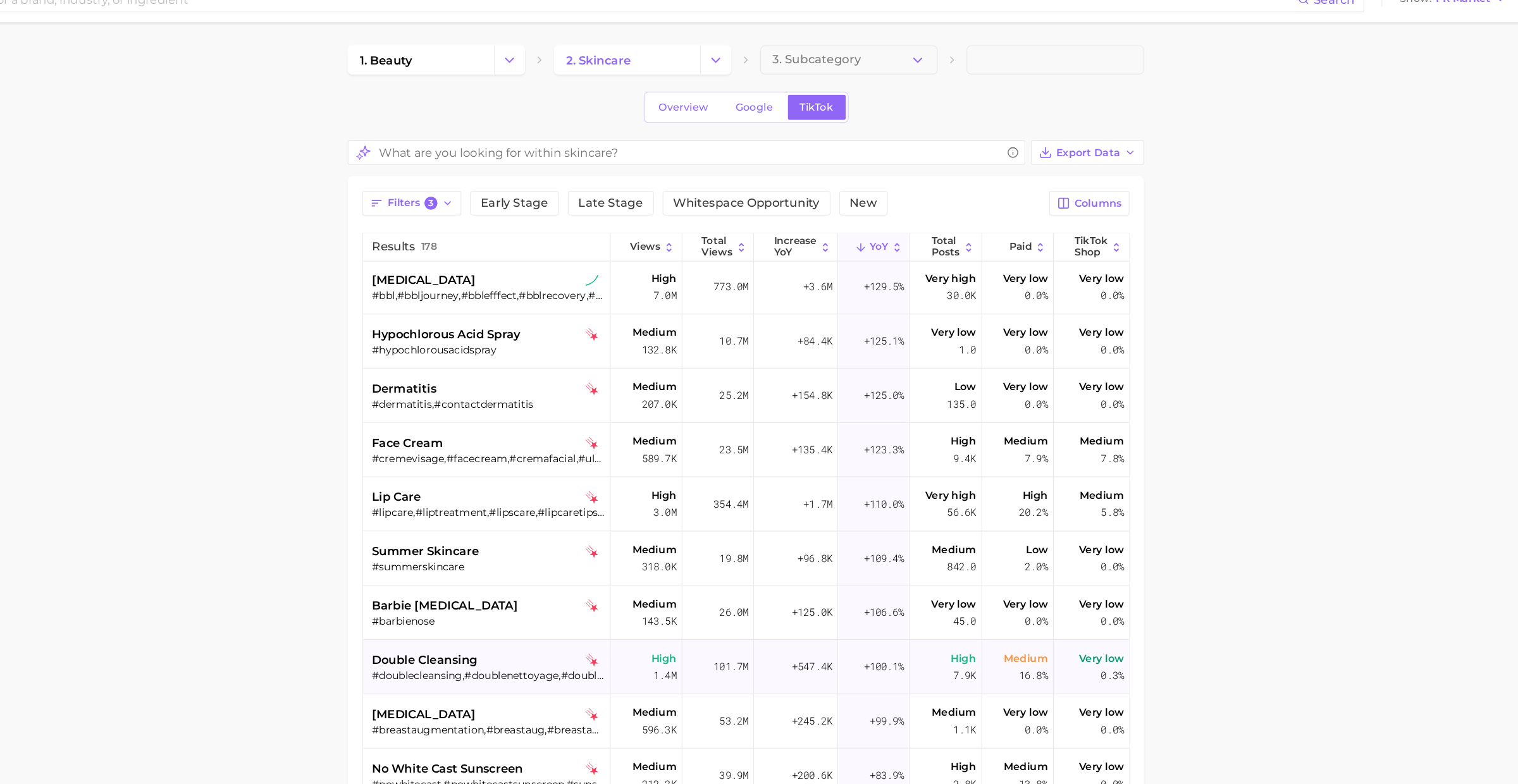
click at [622, 603] on div "double cleansing" at bounding box center [616, 597] width 203 height 15
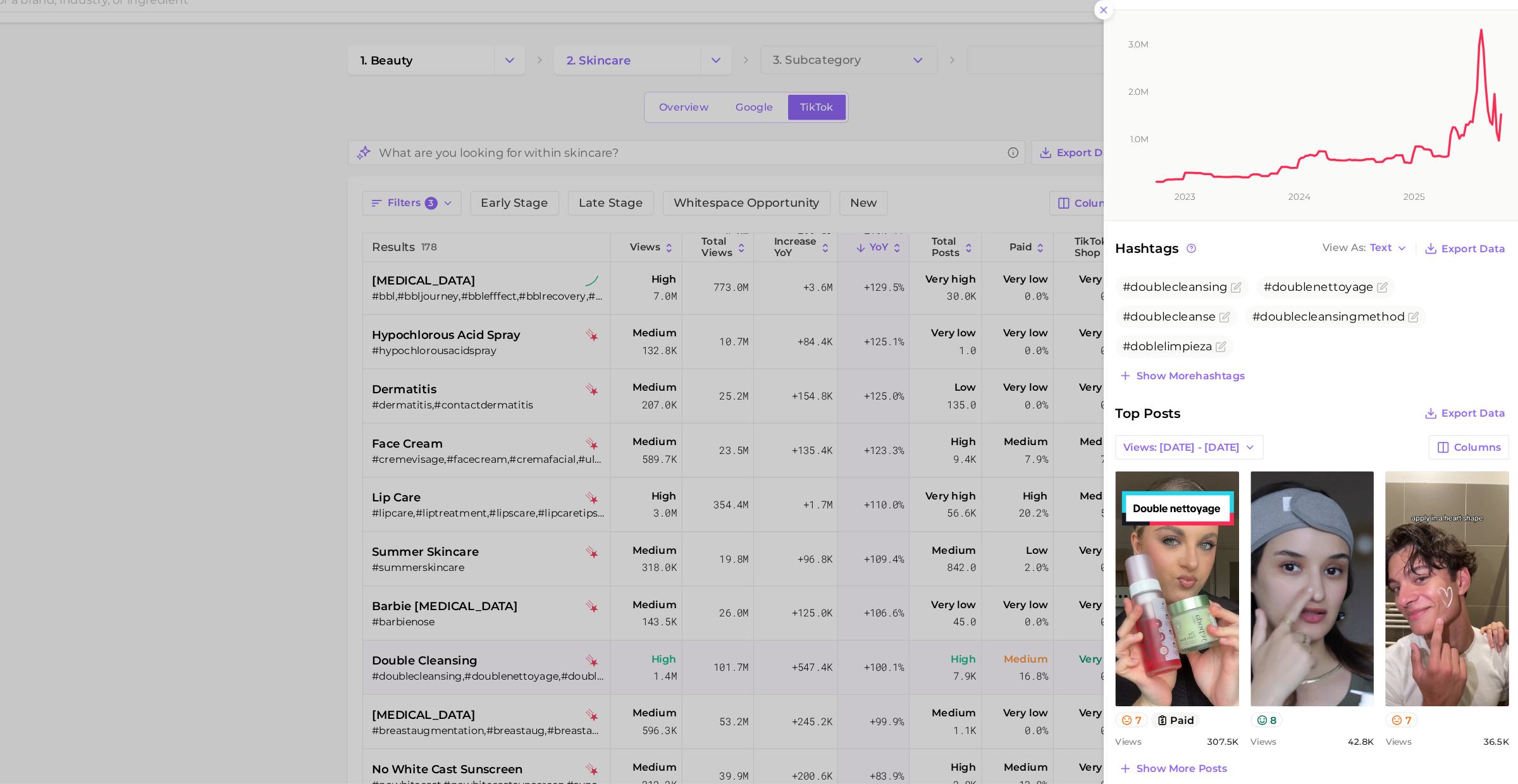
click at [833, 87] on div at bounding box center [759, 392] width 1518 height 784
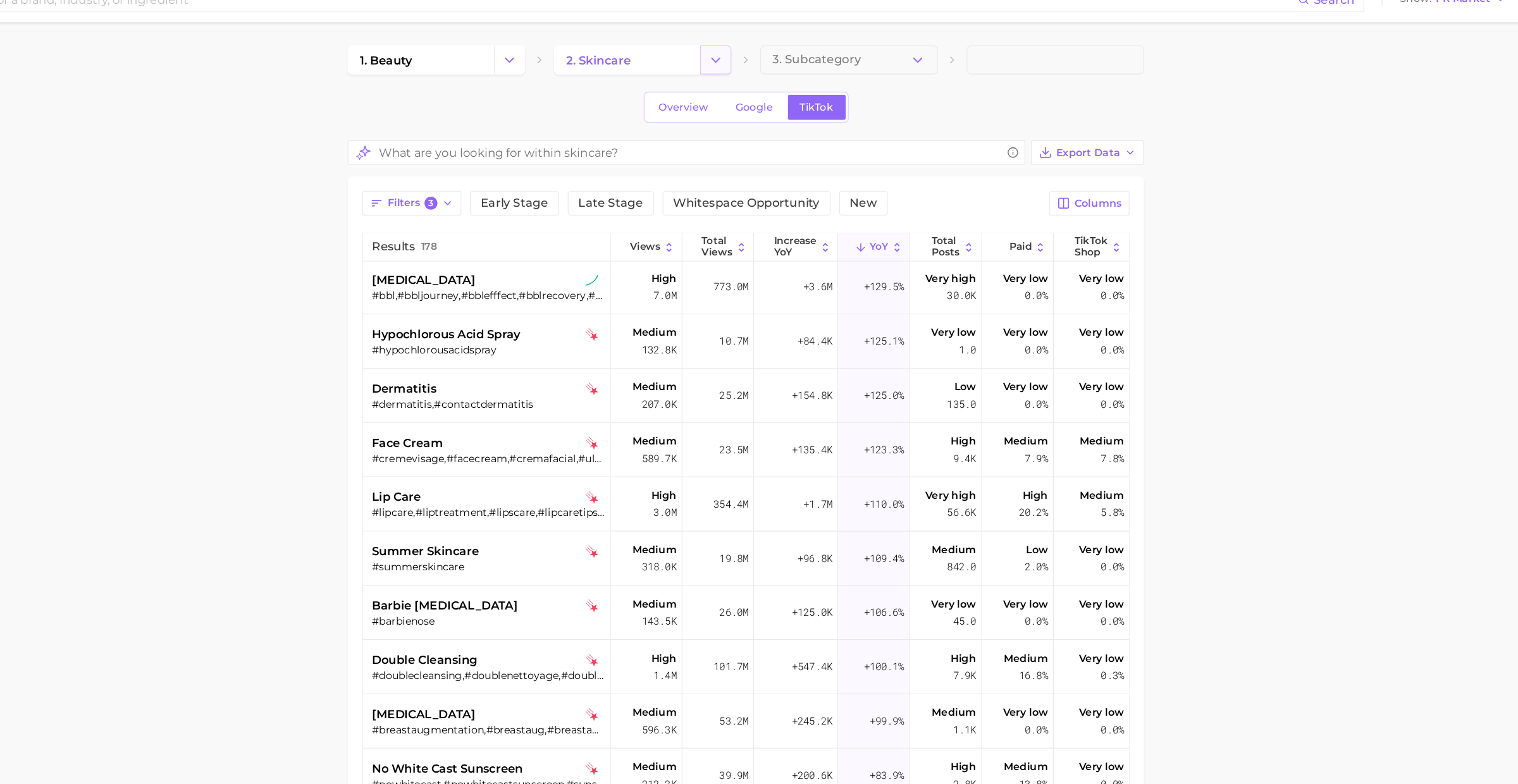
click at [806, 63] on button "Change Category" at bounding box center [815, 73] width 27 height 25
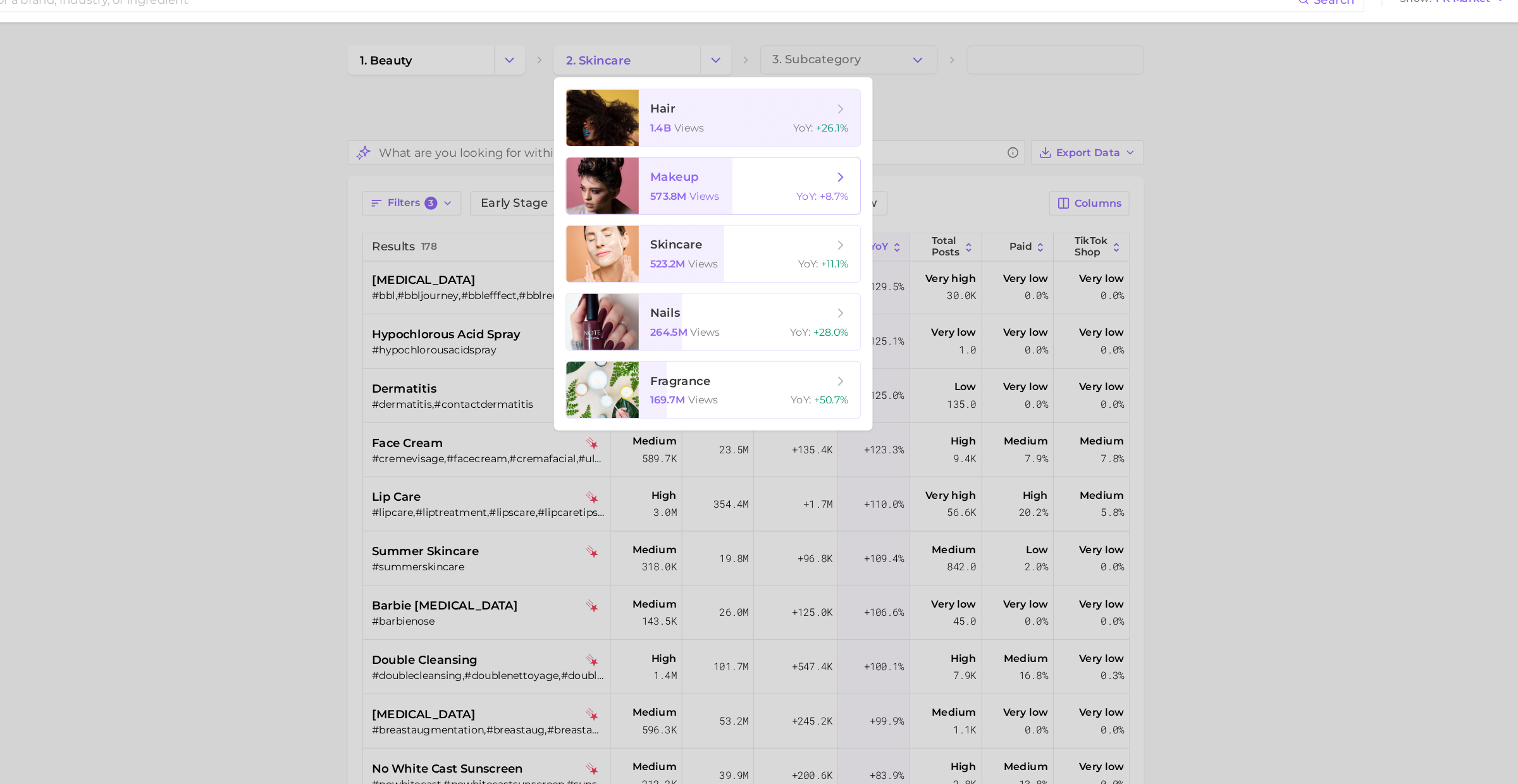
click at [806, 180] on span "makeup" at bounding box center [837, 176] width 159 height 14
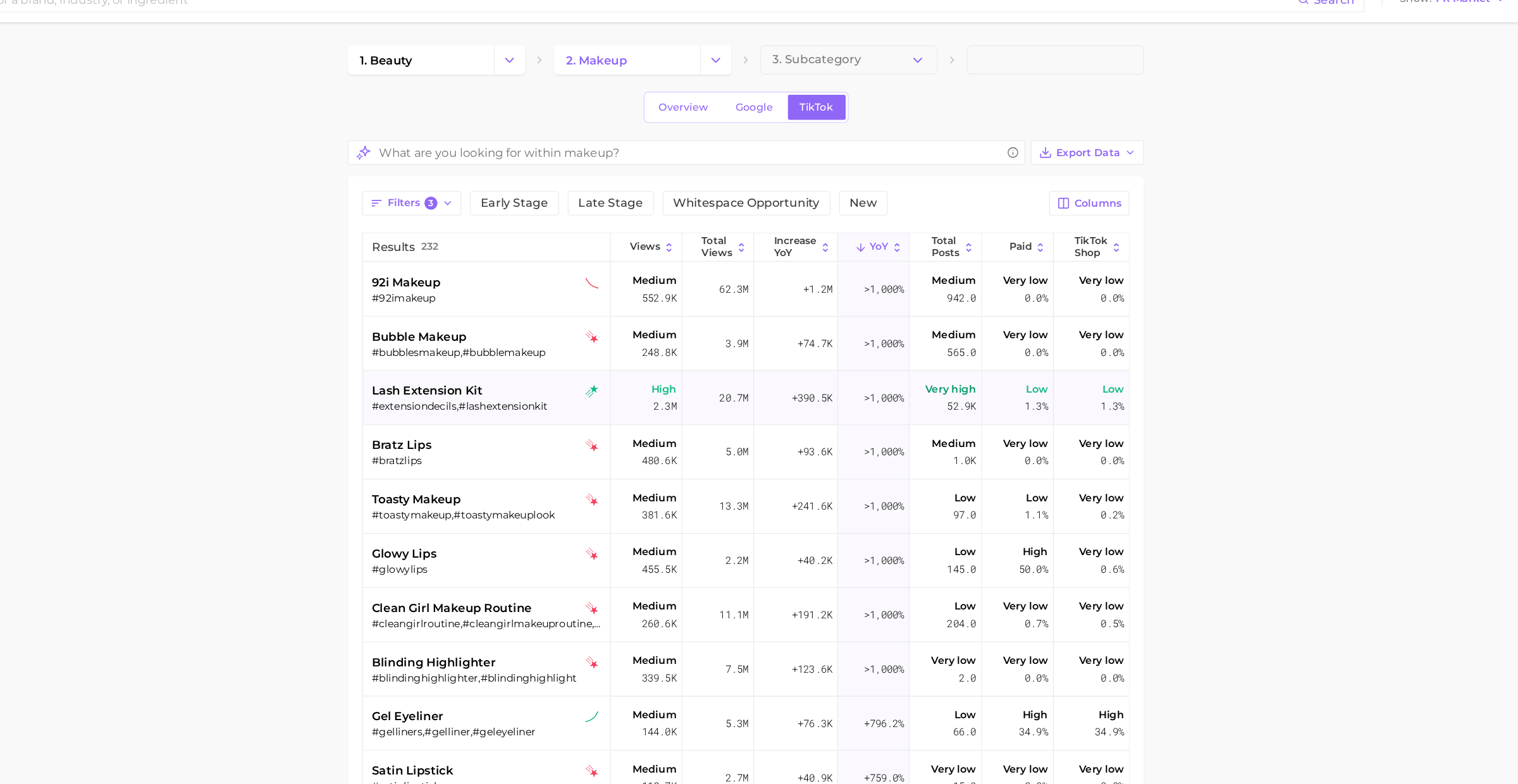
click at [616, 364] on div "lash extension kit" at bounding box center [616, 362] width 203 height 15
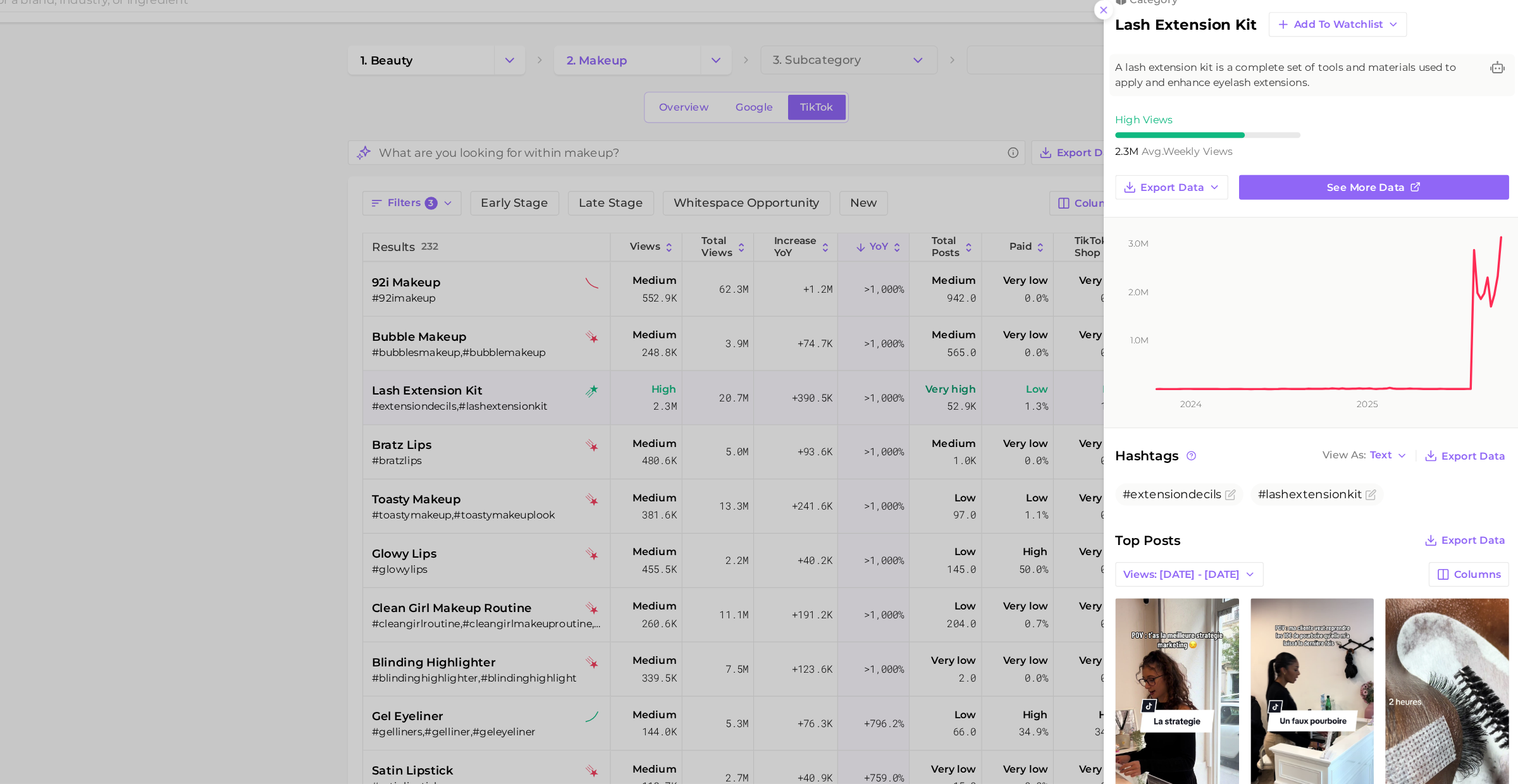
click at [629, 361] on div at bounding box center [759, 392] width 1518 height 784
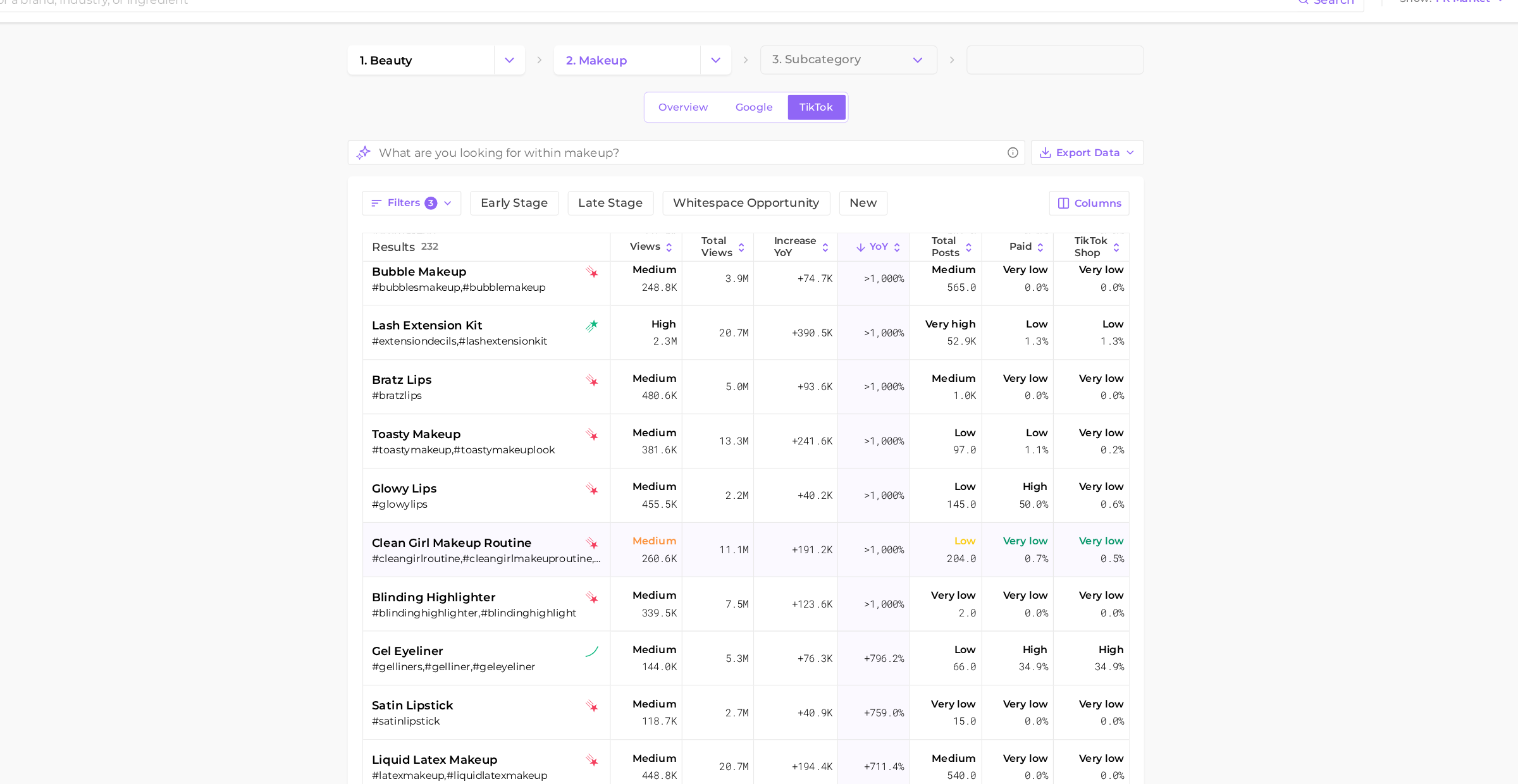
click at [608, 490] on span "clean girl makeup routine" at bounding box center [584, 495] width 140 height 15
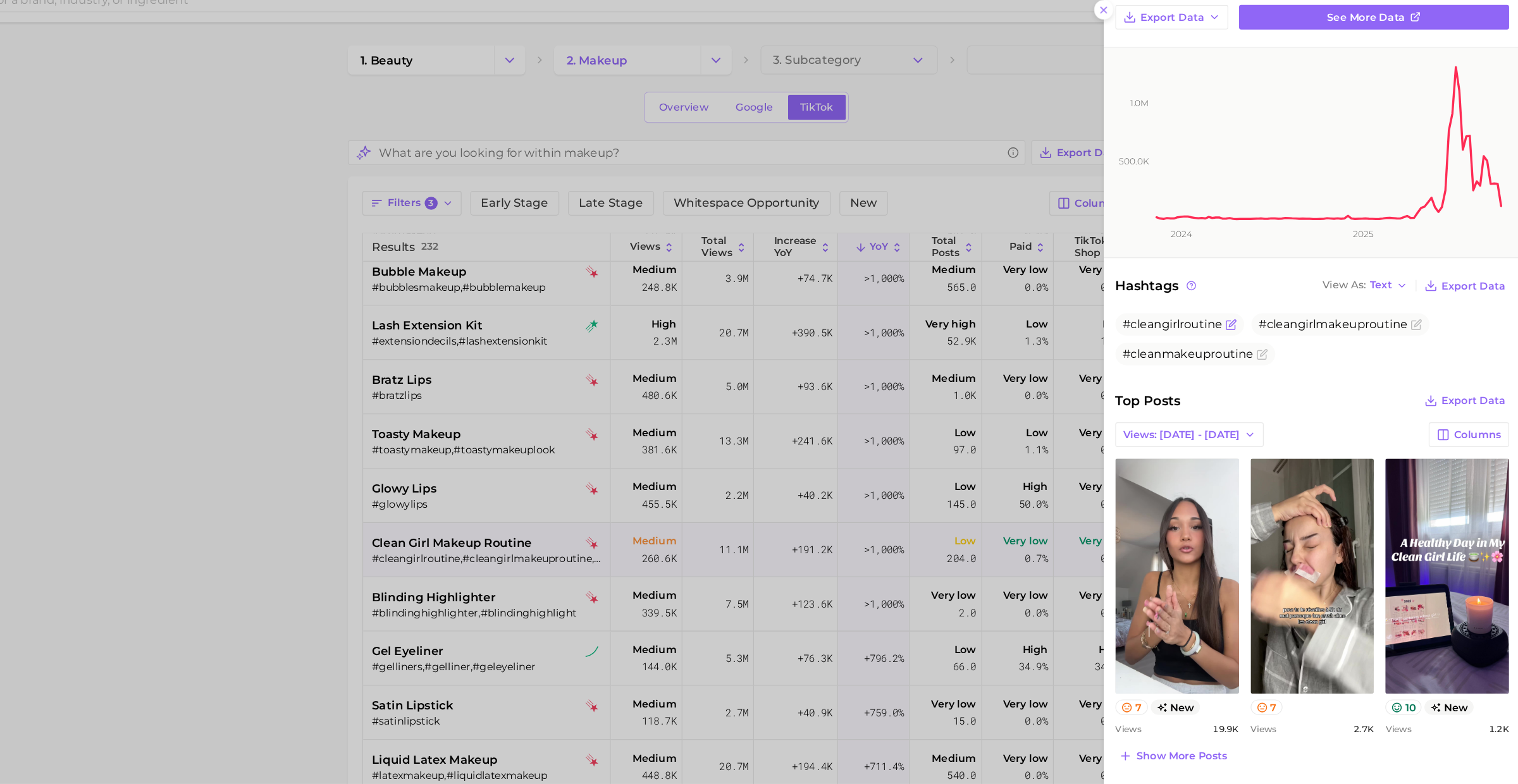
scroll to position [149, 0]
click at [619, 532] on div at bounding box center [759, 392] width 1518 height 784
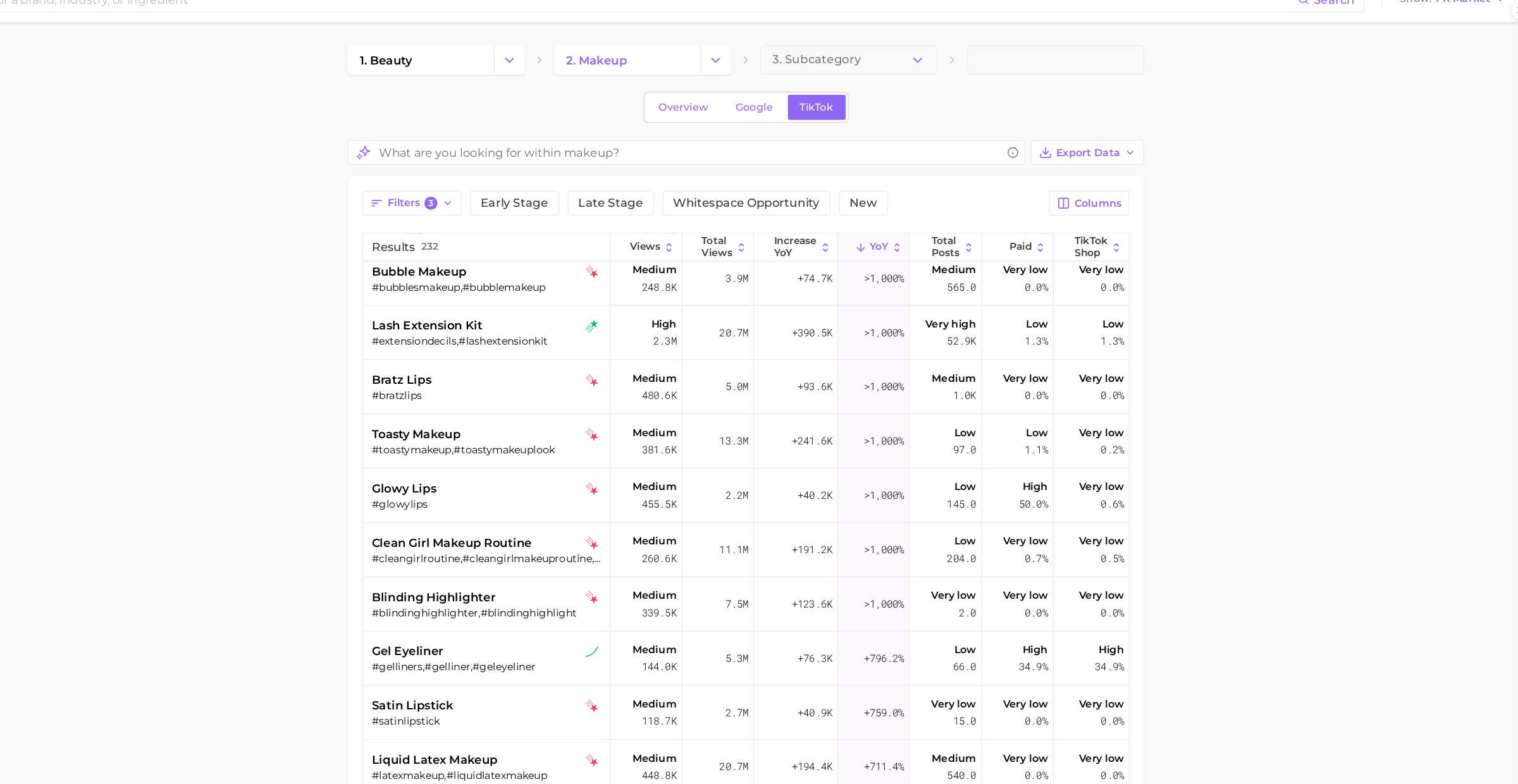
scroll to position [0, 0]
click at [612, 558] on div "#blindinghighlighter,#blindinghighlight" at bounding box center [616, 556] width 203 height 12
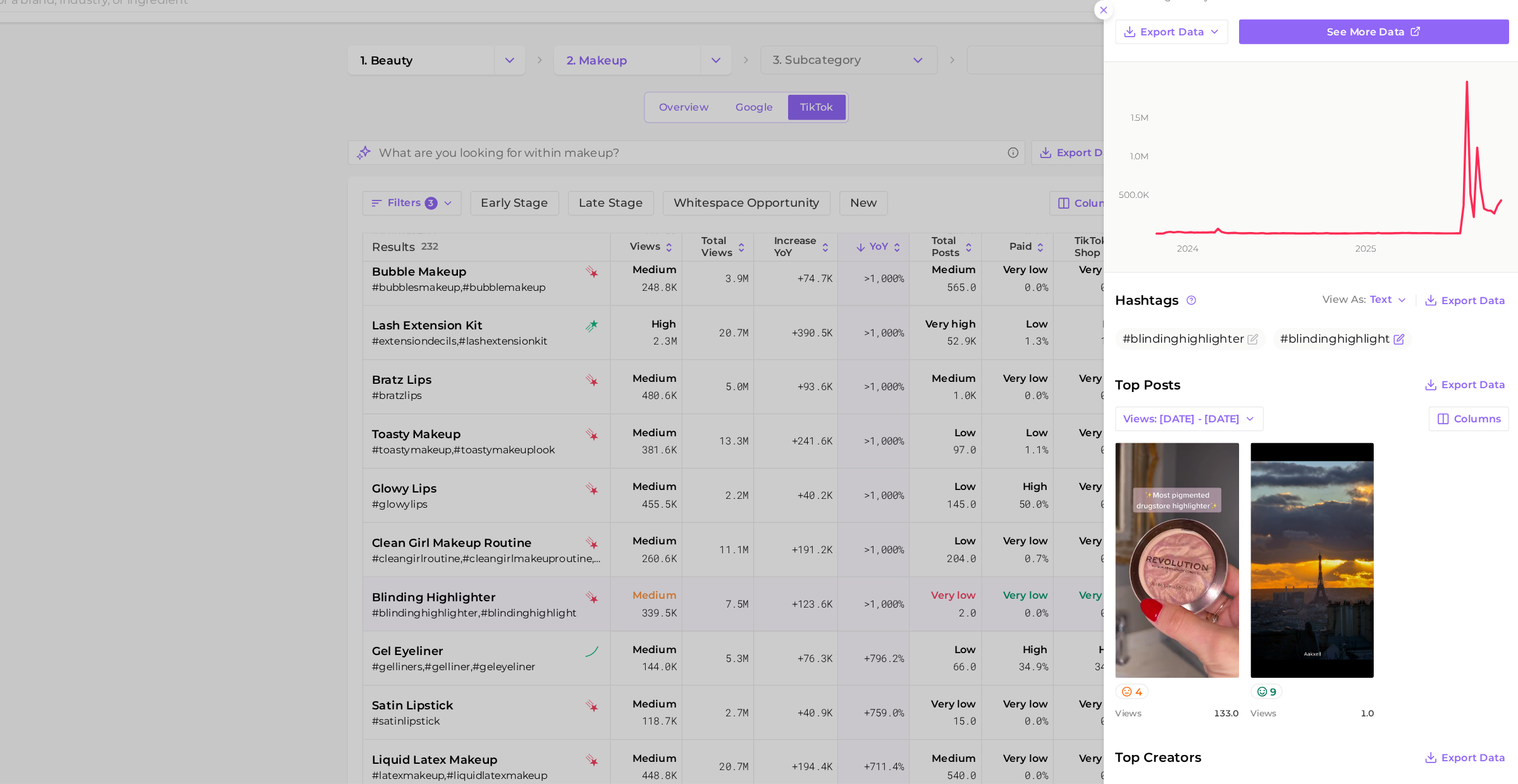
scroll to position [182, 0]
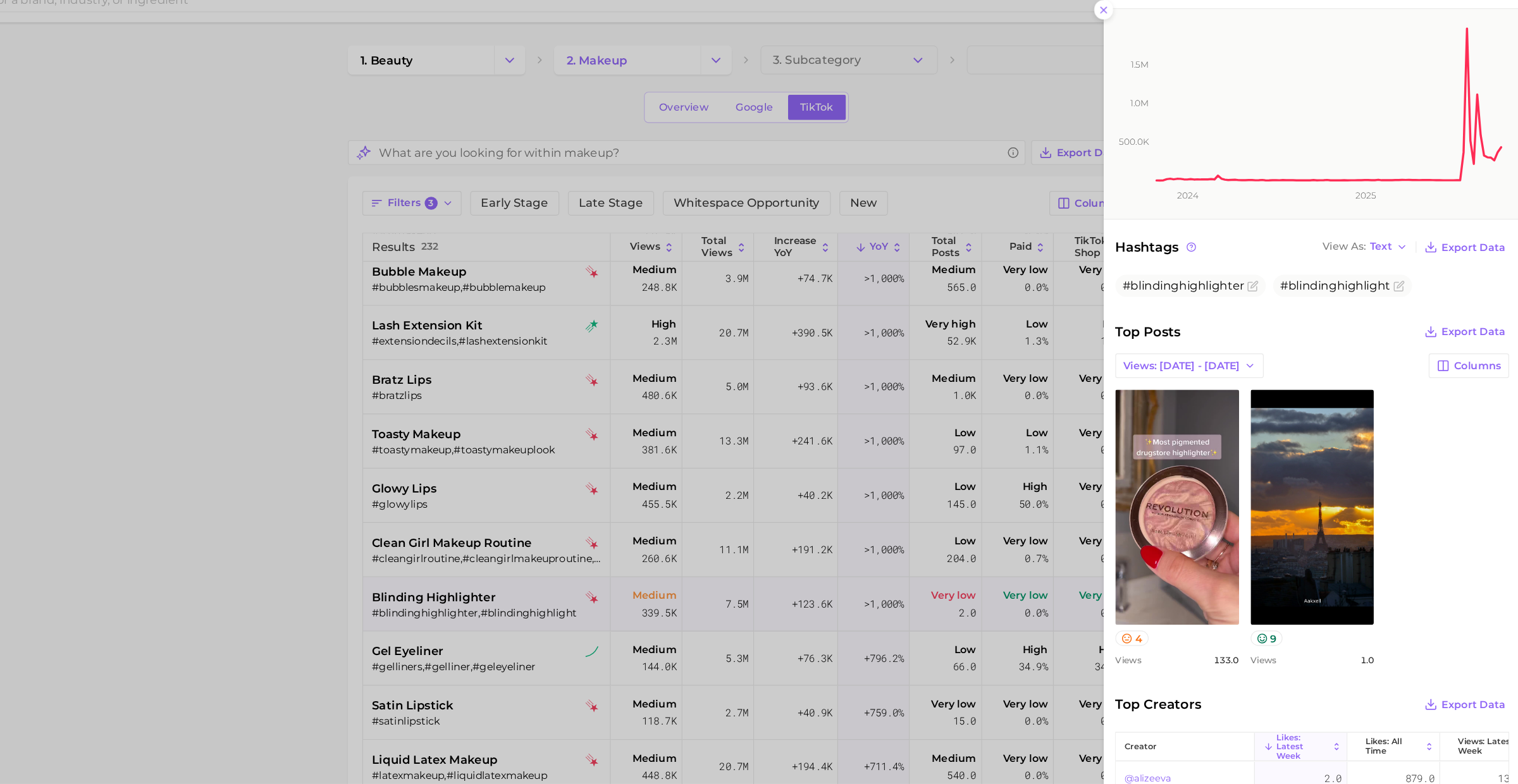
click at [521, 543] on div at bounding box center [759, 392] width 1518 height 784
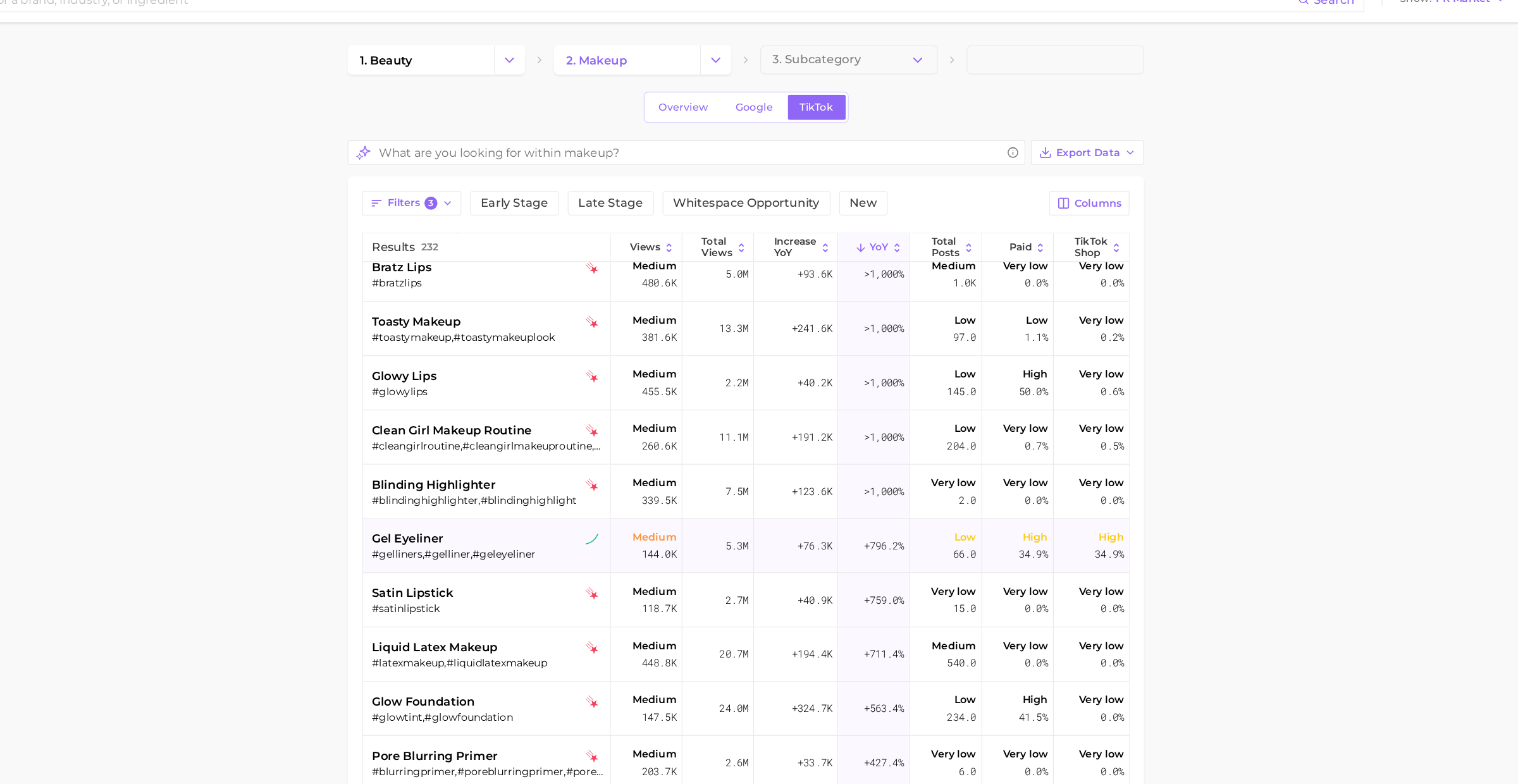
scroll to position [167, 0]
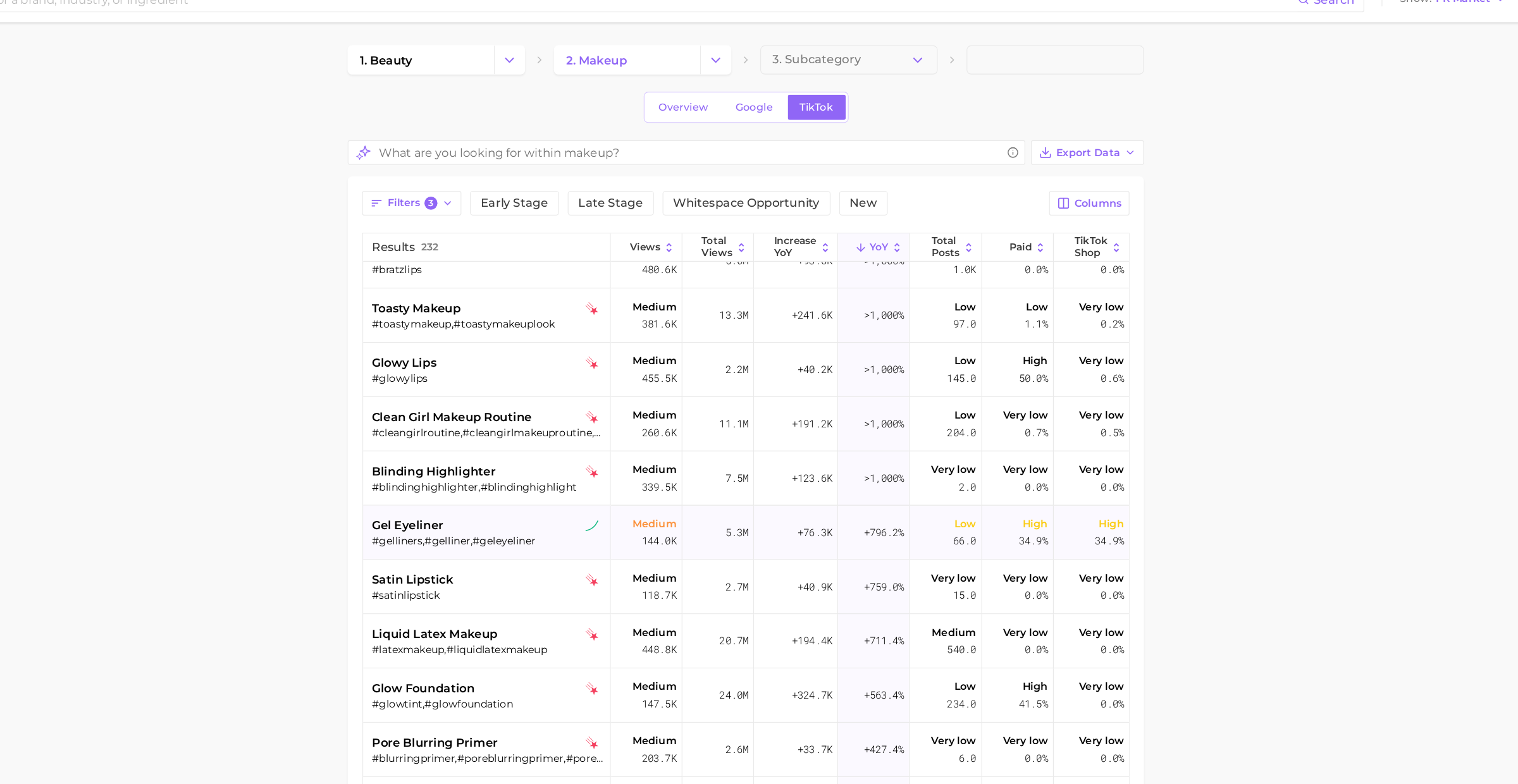
click at [568, 483] on span "gel eyeliner" at bounding box center [546, 480] width 63 height 15
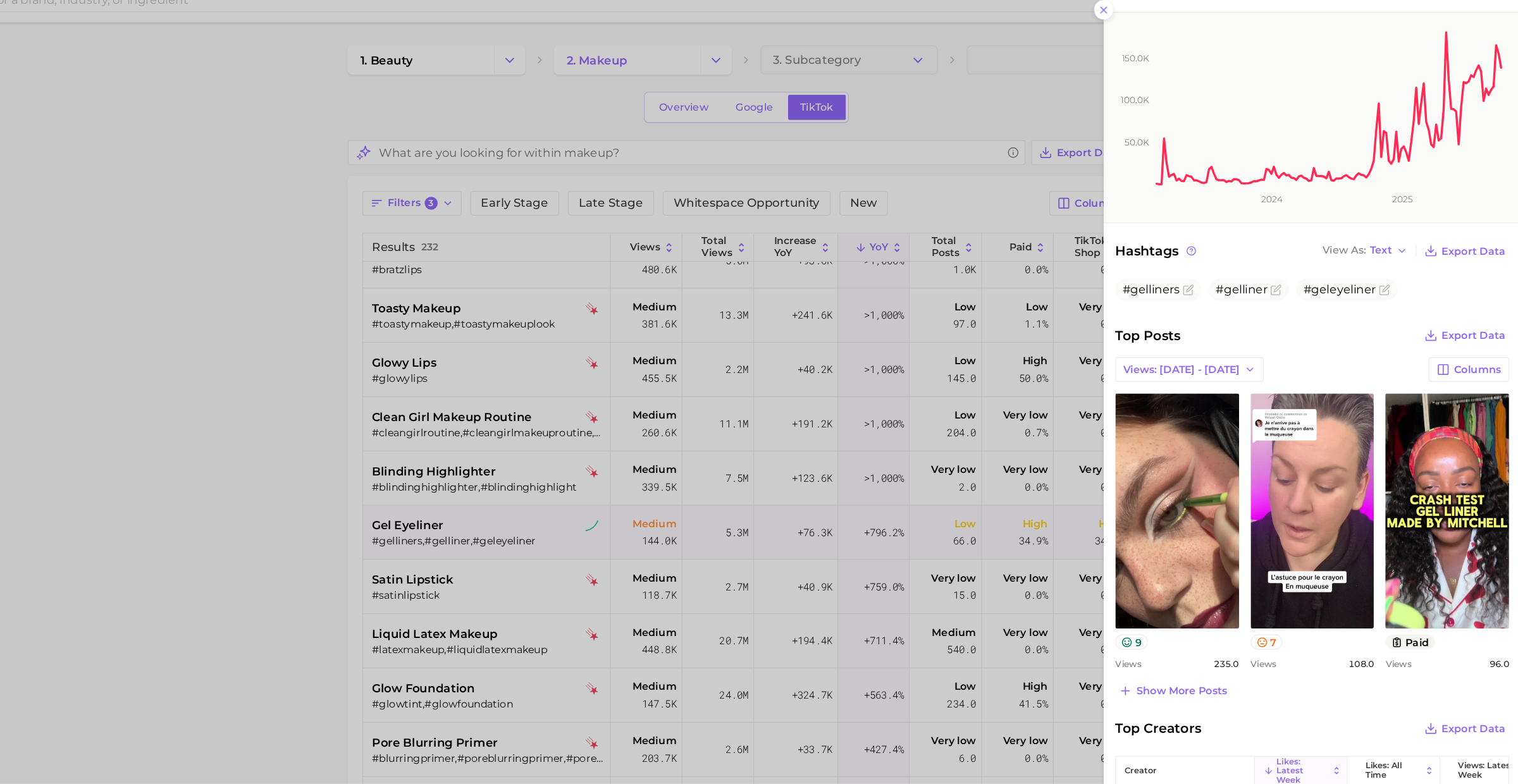
scroll to position [180, 0]
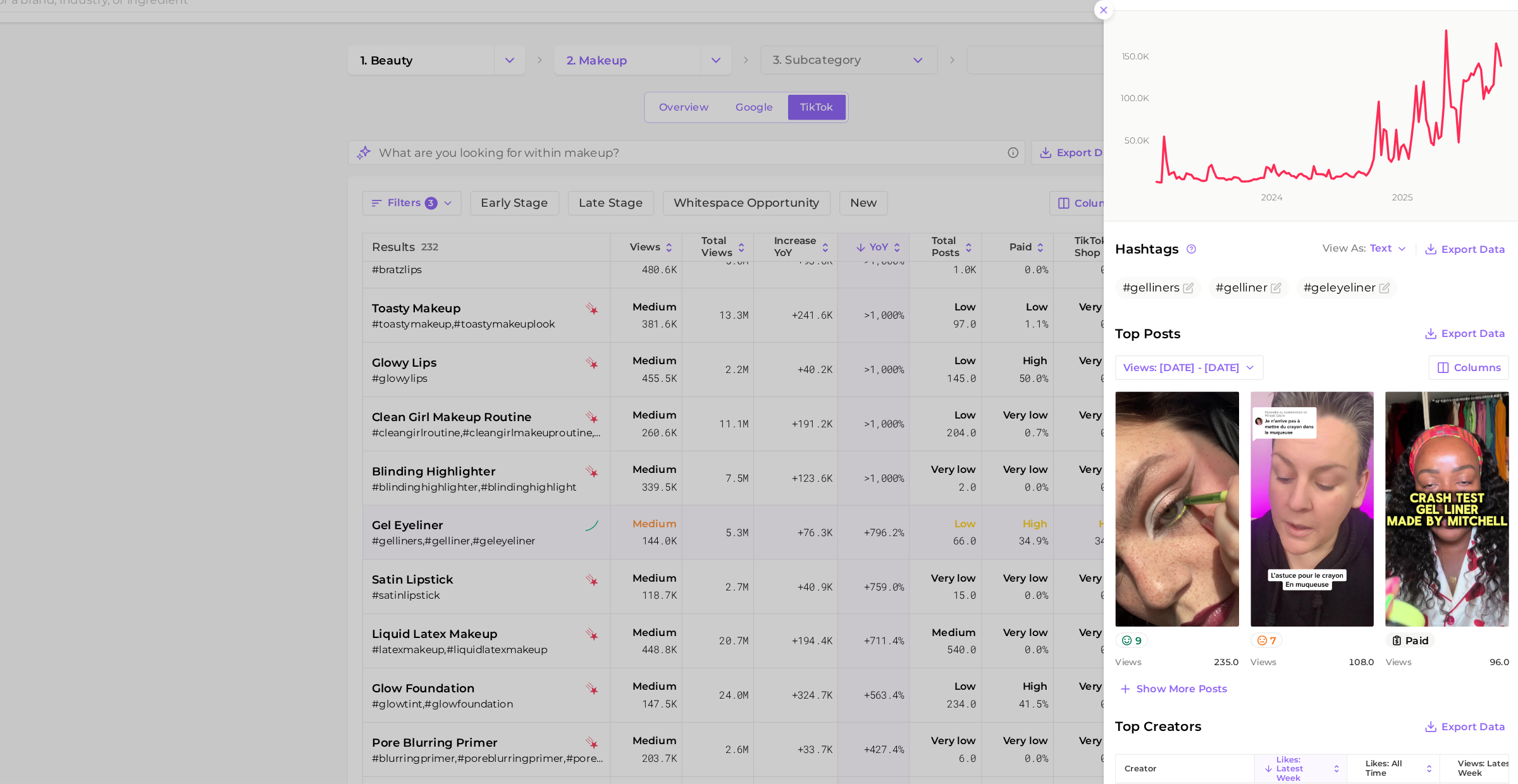
click at [670, 482] on div at bounding box center [759, 392] width 1518 height 784
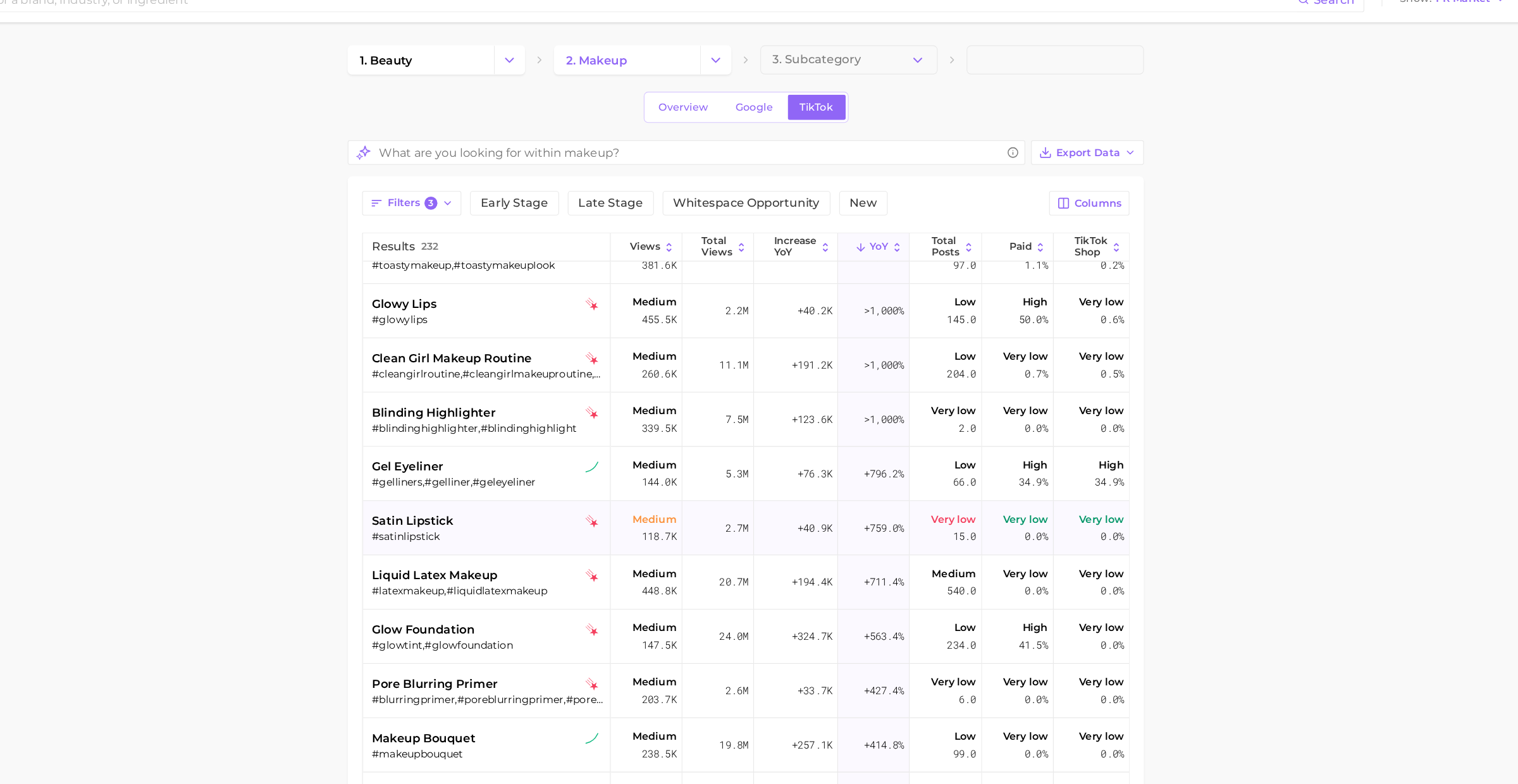
scroll to position [219, 0]
click at [627, 492] on div "#satinlipstick" at bounding box center [616, 489] width 203 height 12
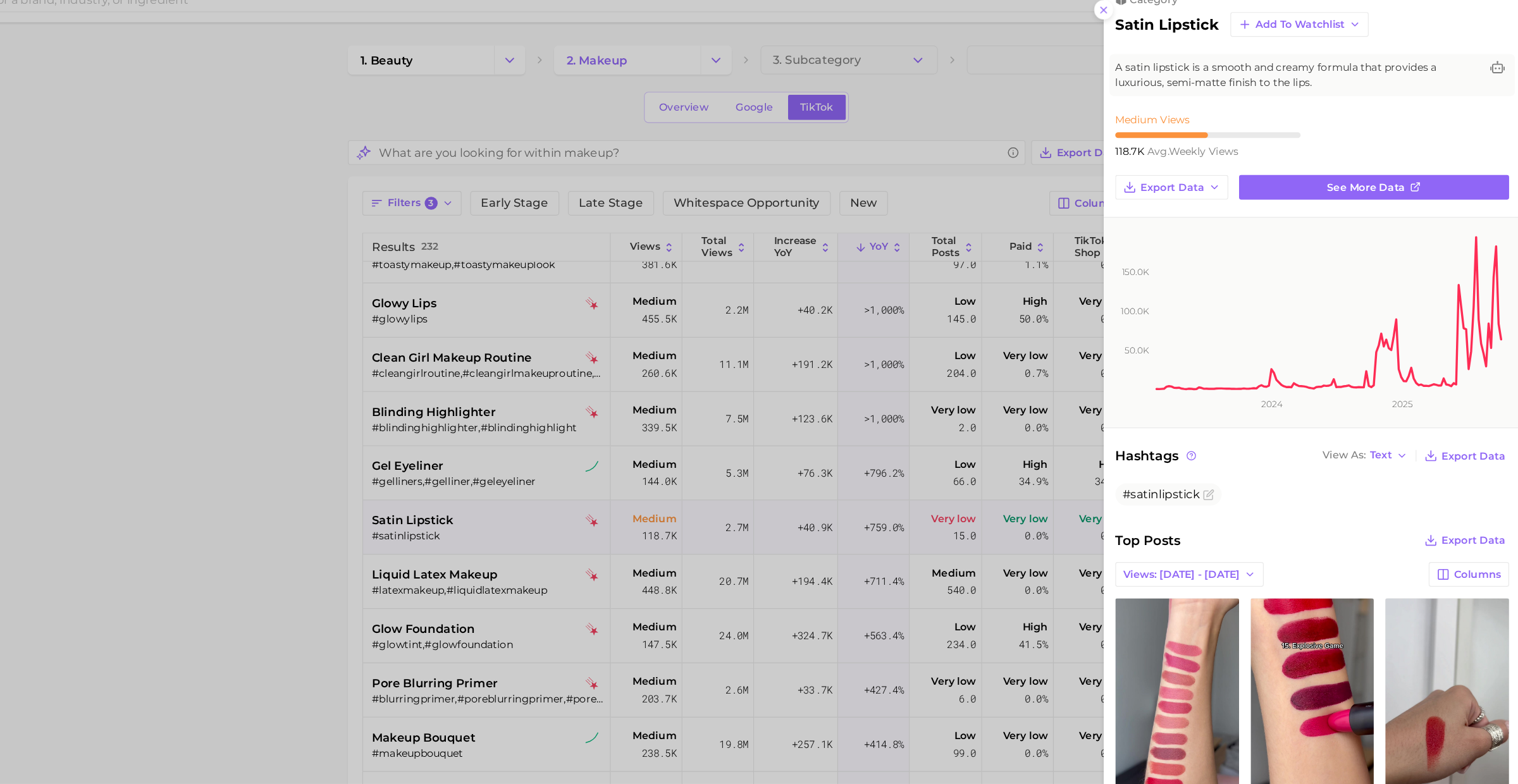
scroll to position [0, 0]
click at [626, 477] on div at bounding box center [759, 392] width 1518 height 784
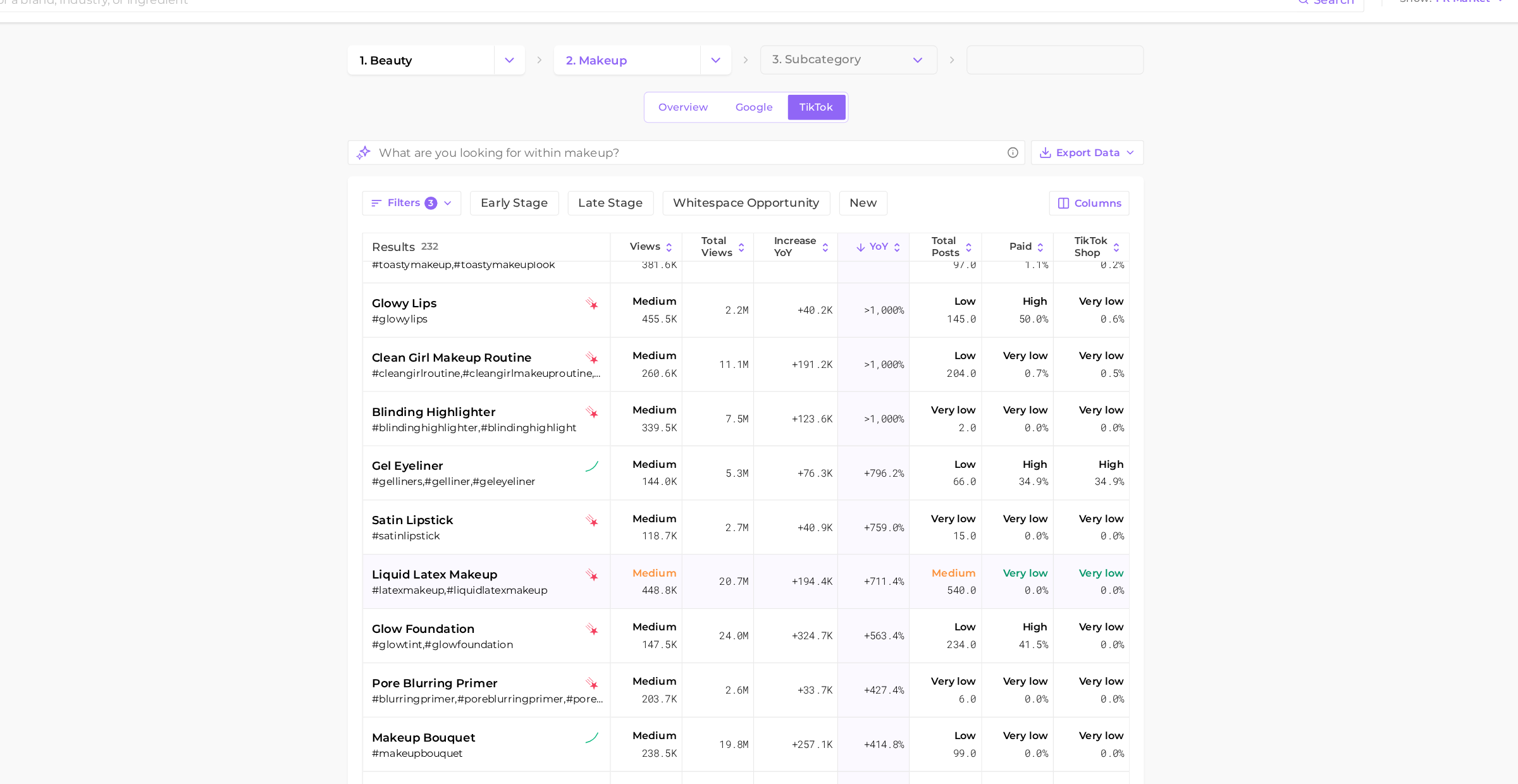
click at [626, 531] on div "#latexmakeup,#liquidlatexmakeup" at bounding box center [616, 536] width 203 height 12
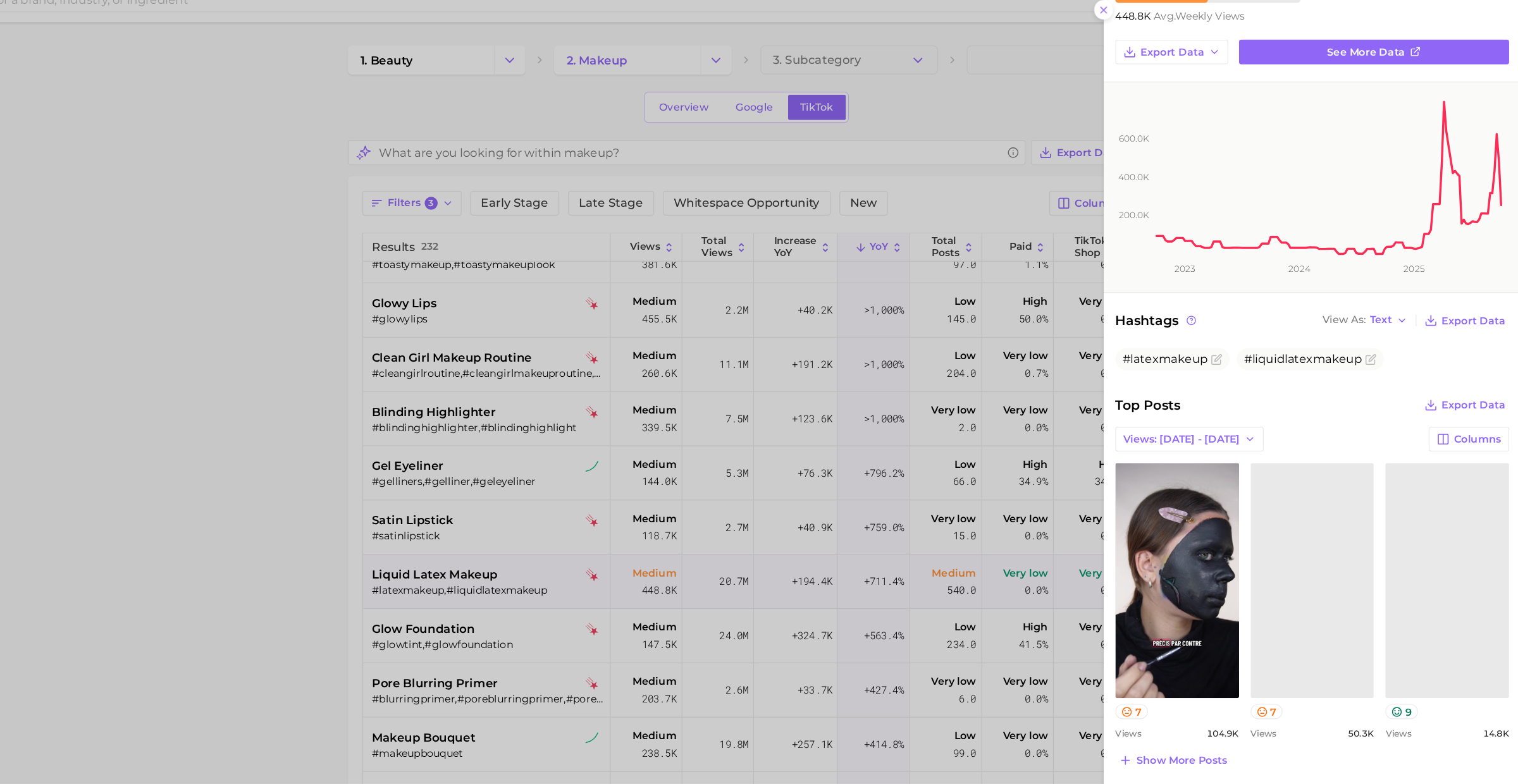
click at [521, 566] on div at bounding box center [759, 392] width 1518 height 784
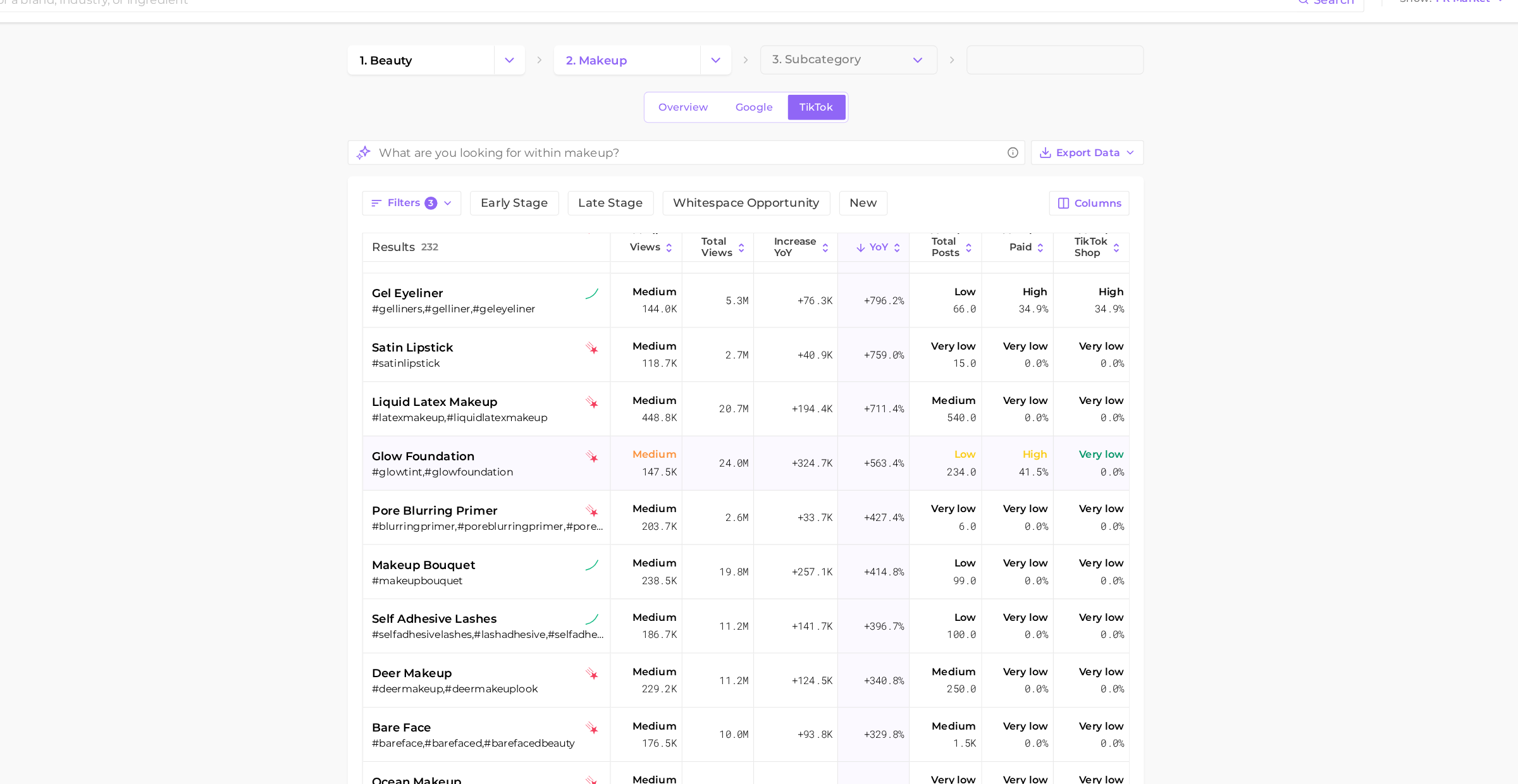
click at [629, 419] on div "glow foundation" at bounding box center [616, 419] width 203 height 15
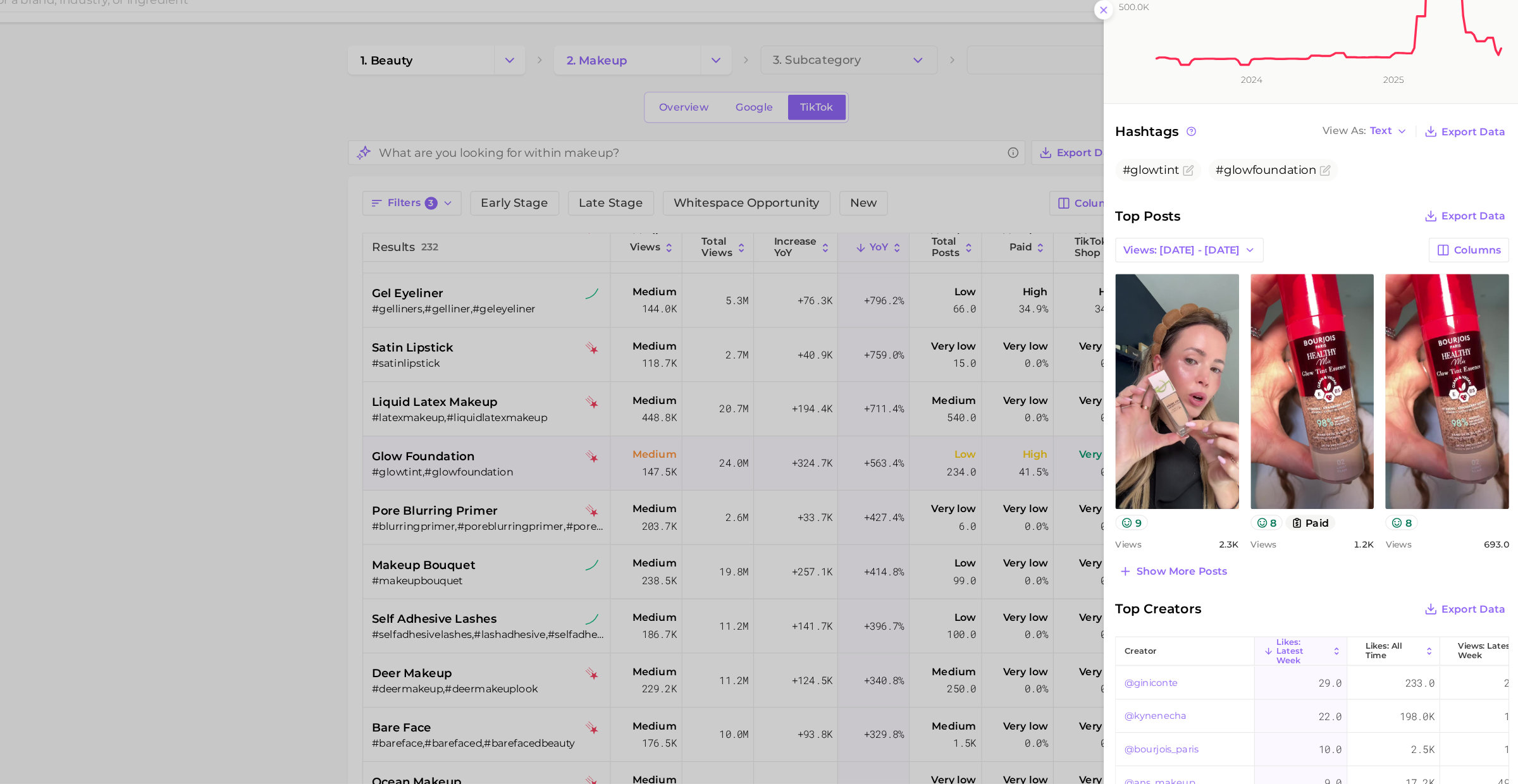
click at [595, 471] on div at bounding box center [759, 392] width 1518 height 784
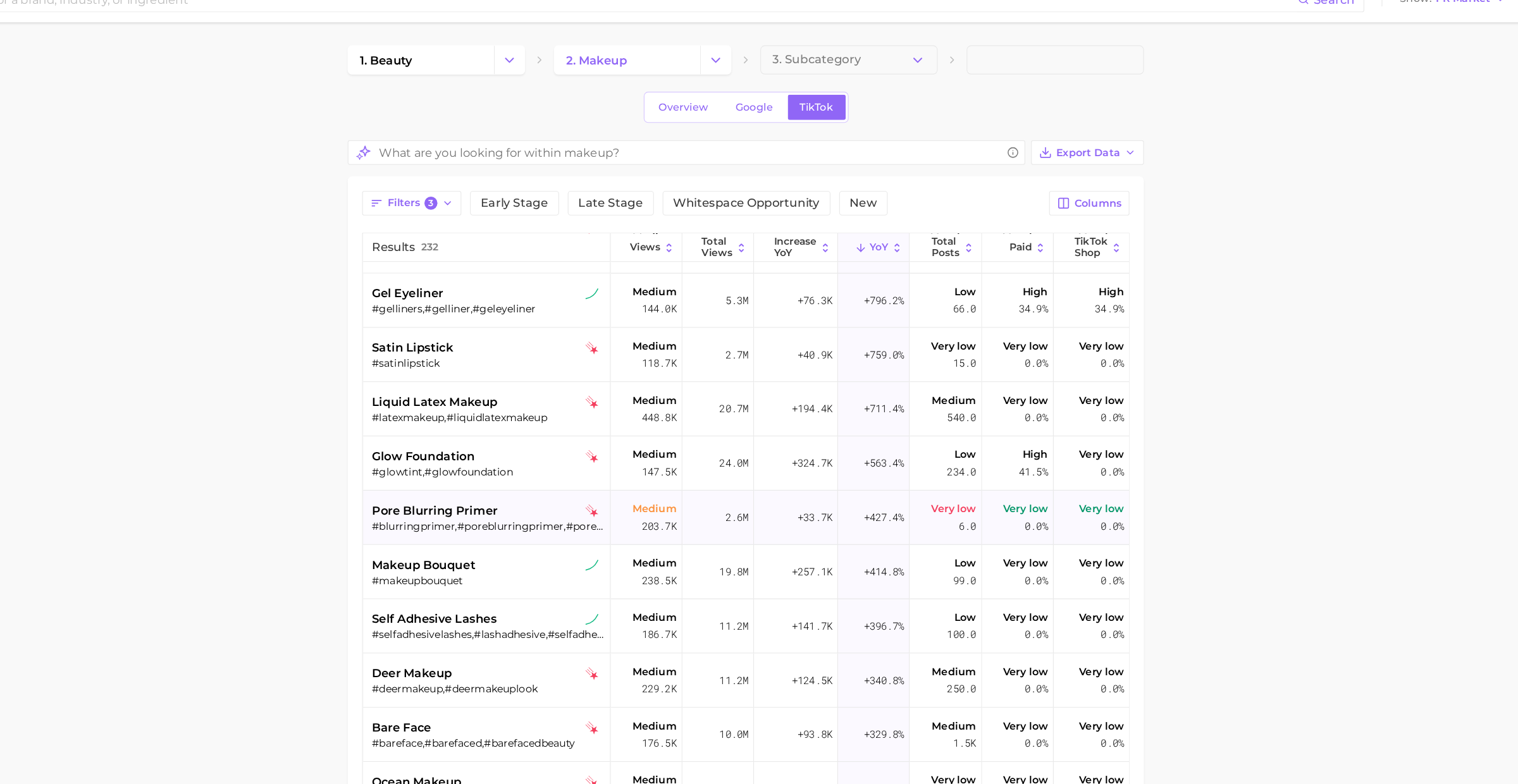
click at [590, 459] on span "pore blurring primer" at bounding box center [569, 466] width 110 height 15
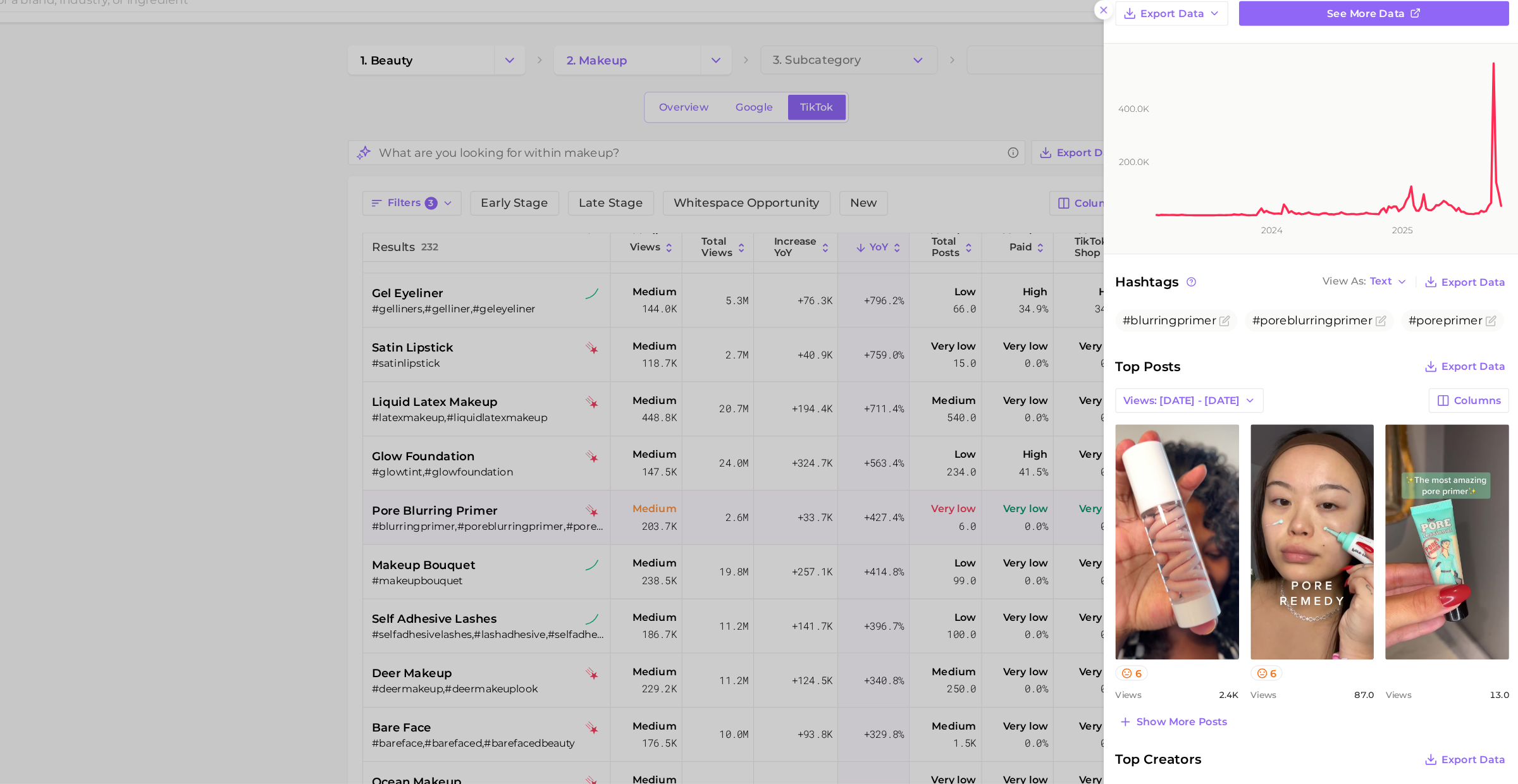
click at [572, 510] on div at bounding box center [759, 392] width 1518 height 784
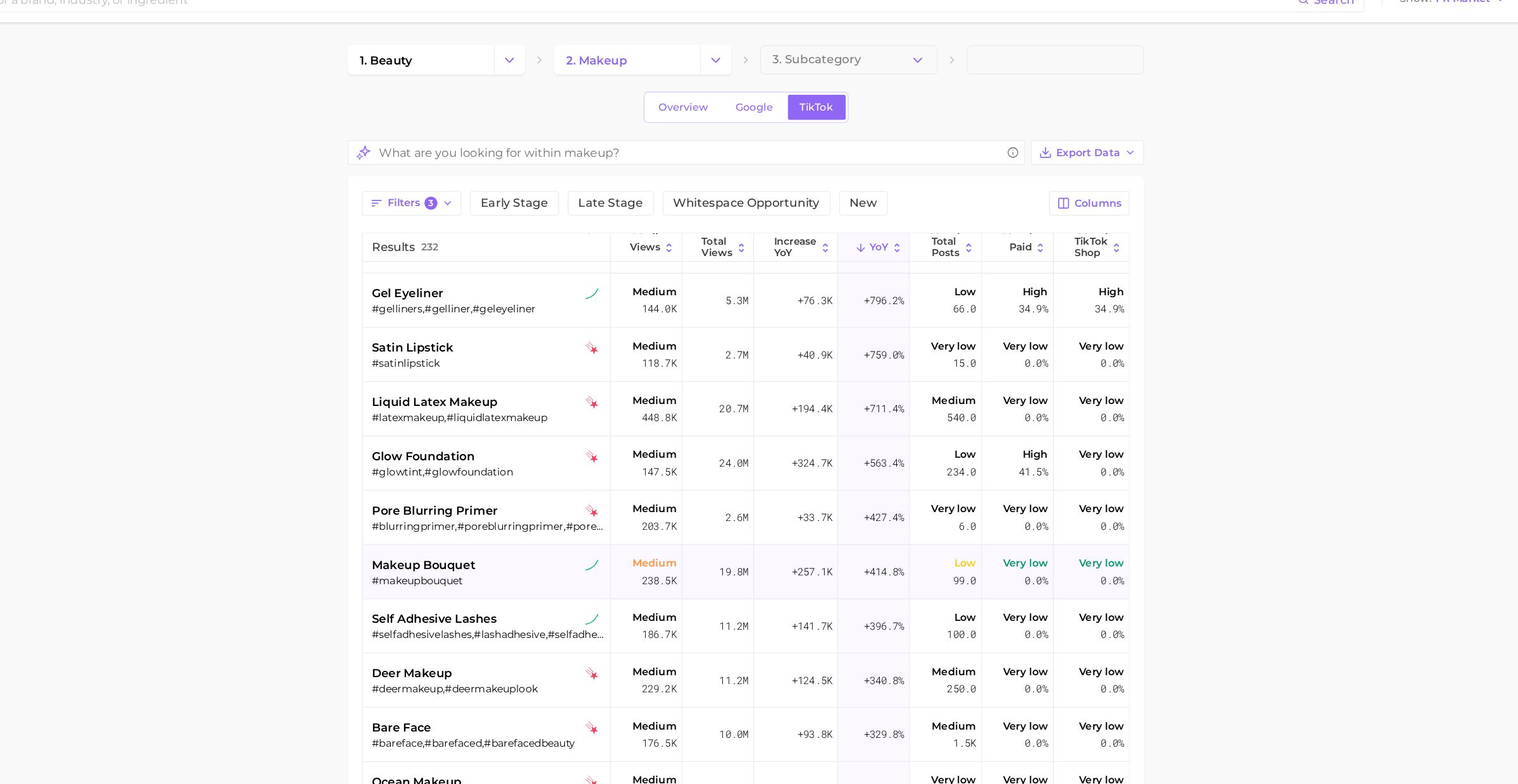
click at [583, 517] on span "makeup bouquet" at bounding box center [559, 514] width 90 height 15
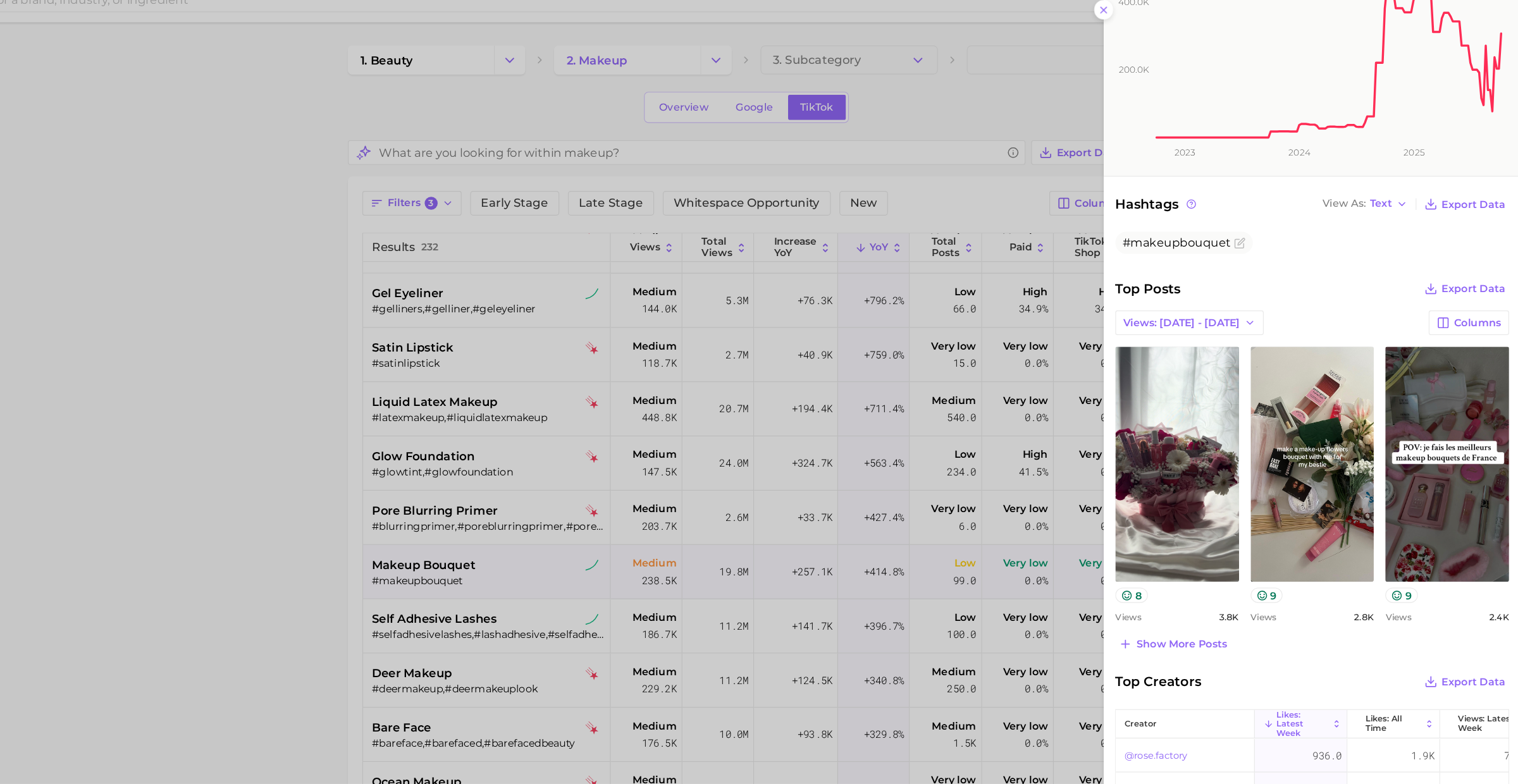
click at [510, 546] on div at bounding box center [759, 392] width 1518 height 784
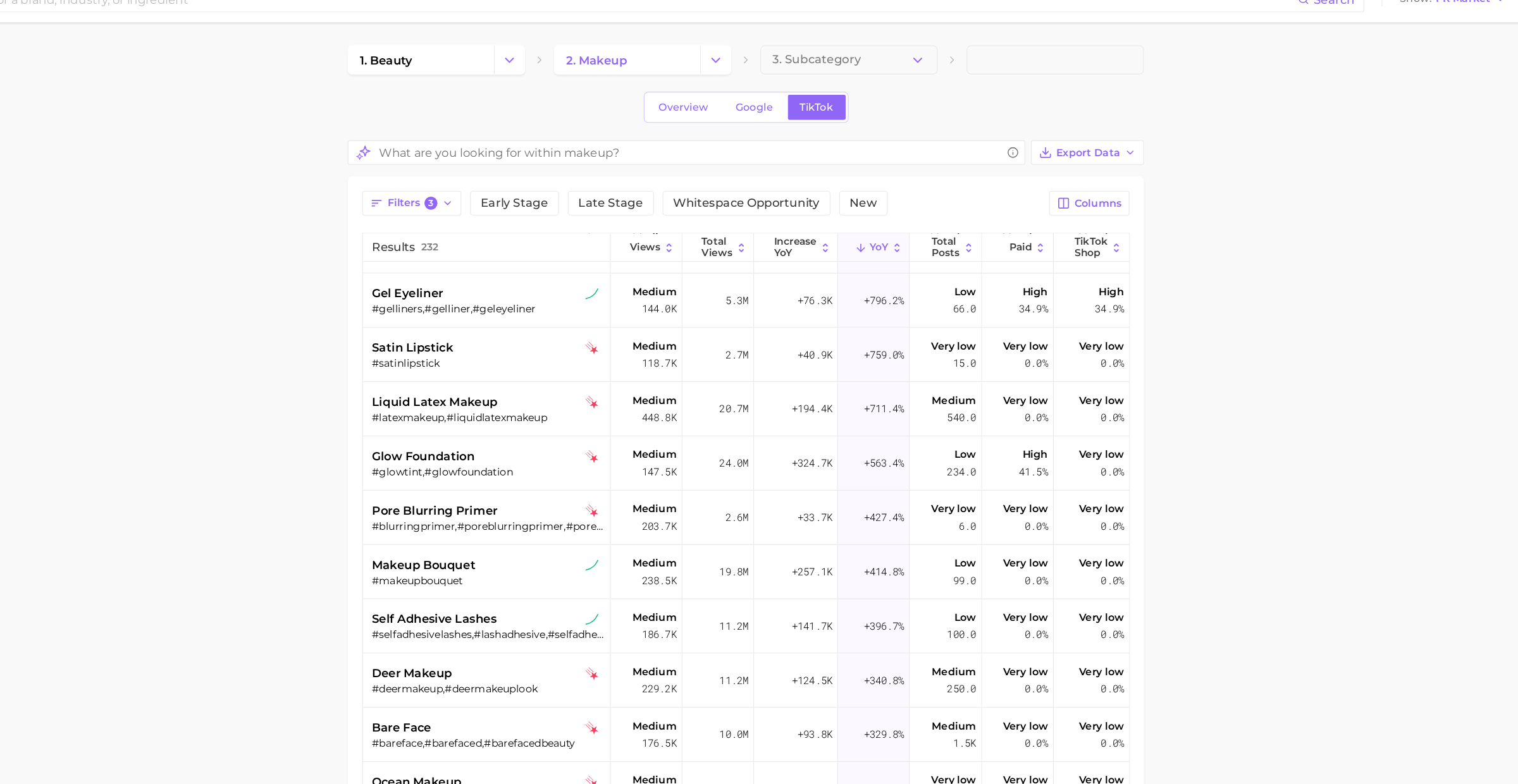
click at [583, 557] on span "self adhesive lashes" at bounding box center [568, 561] width 109 height 15
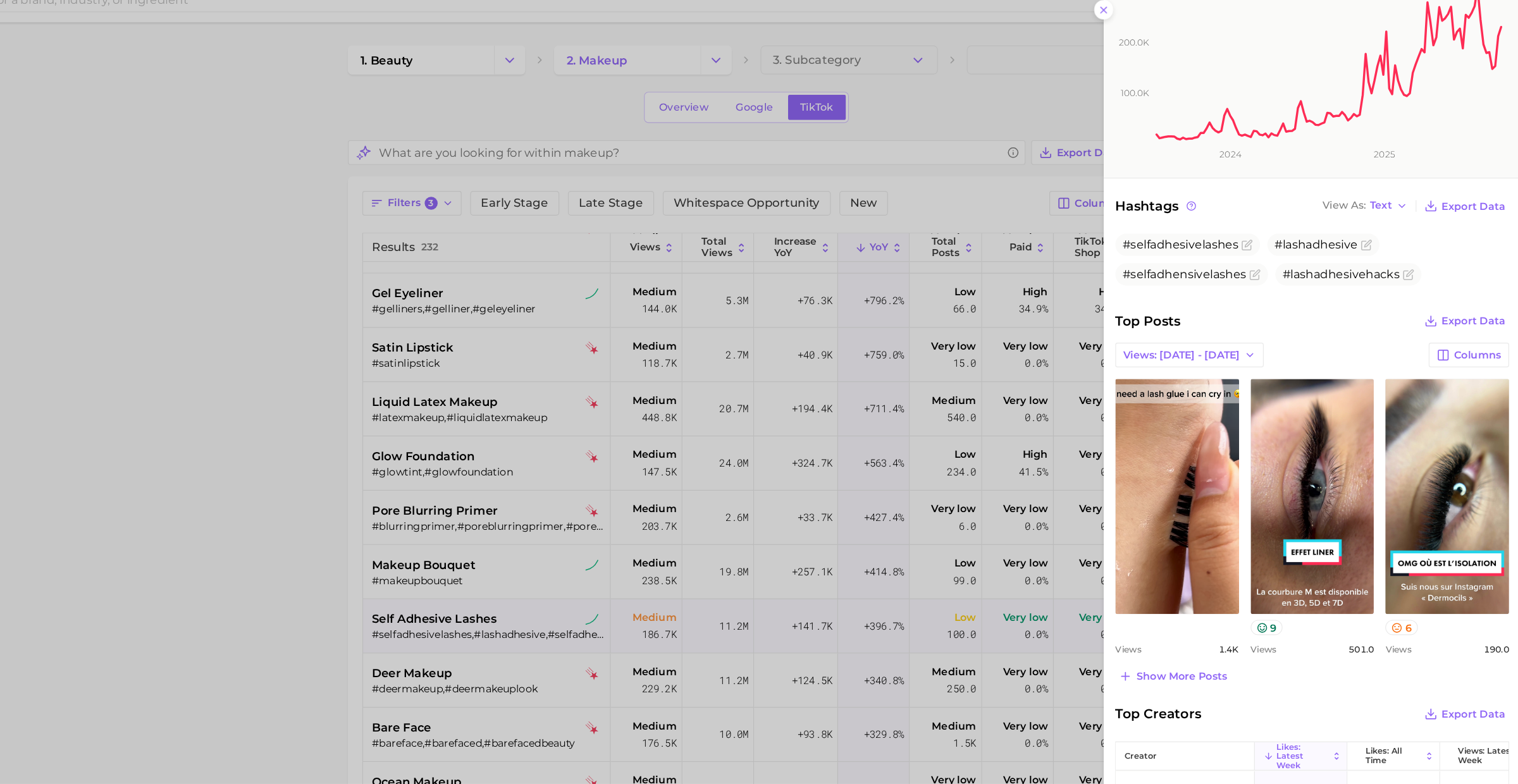
click at [567, 612] on div at bounding box center [759, 392] width 1518 height 784
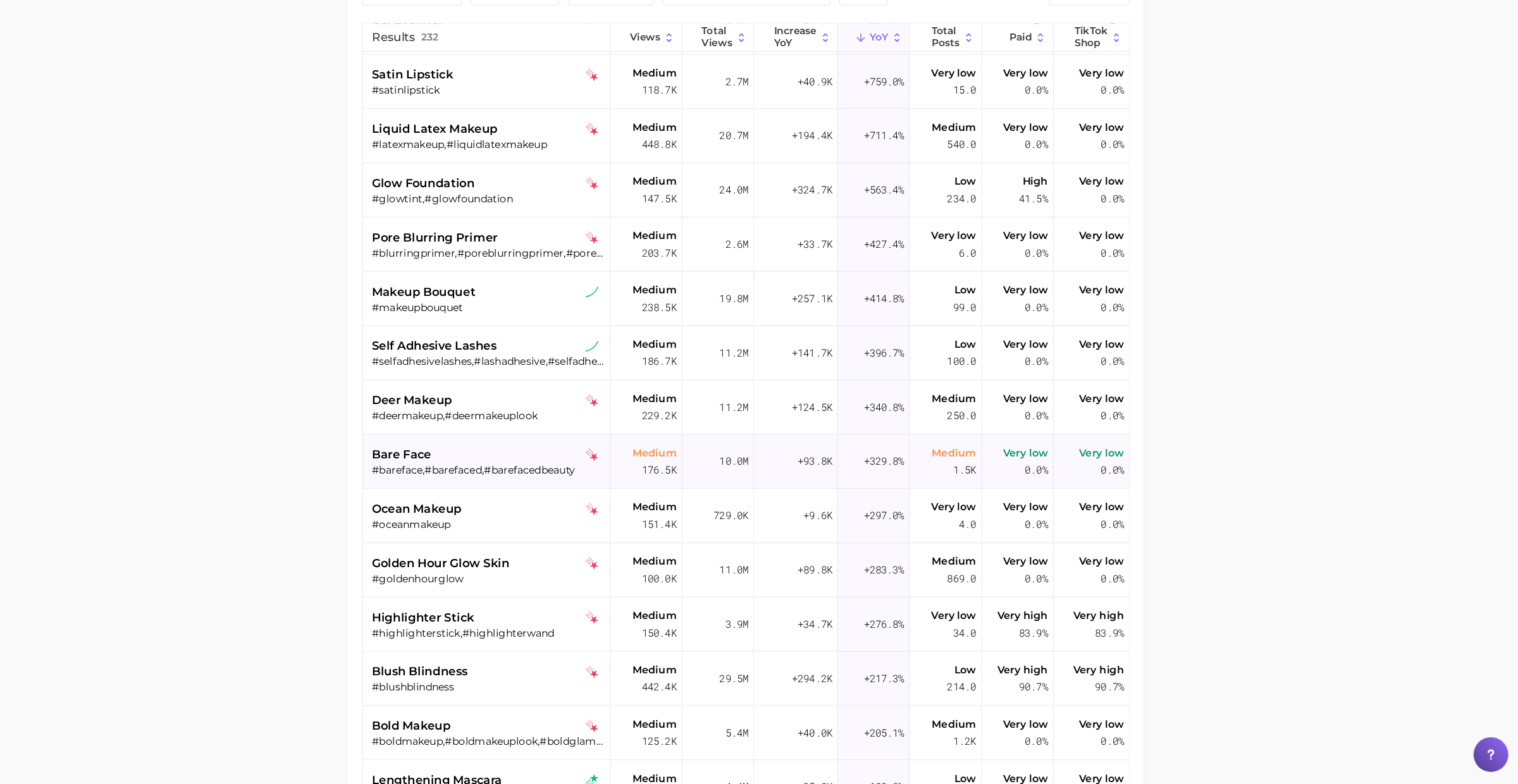
click at [593, 515] on div "bare face #bareface,#barefaced,#barefacedbeauty" at bounding box center [616, 502] width 203 height 47
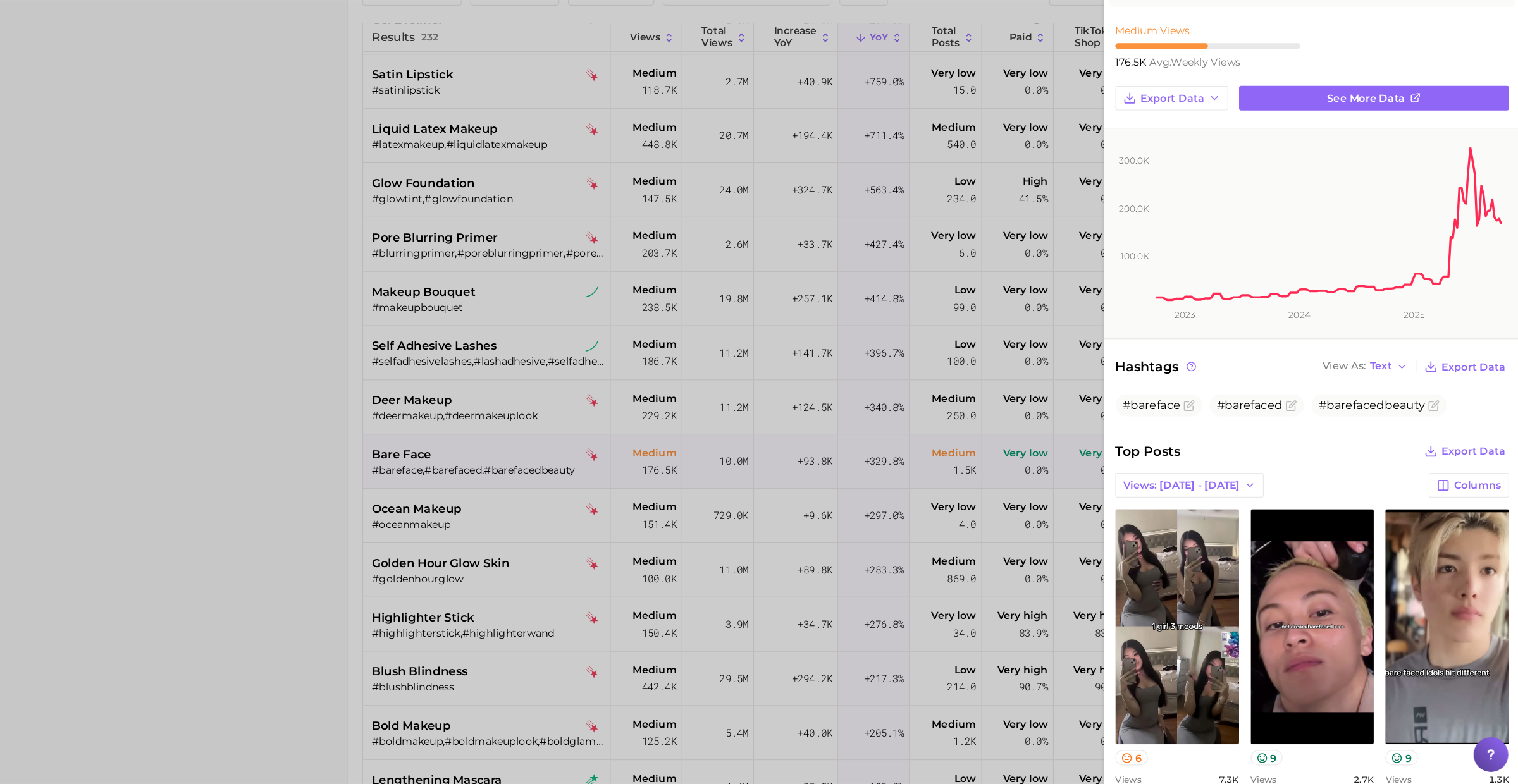
click at [560, 639] on div at bounding box center [759, 392] width 1518 height 784
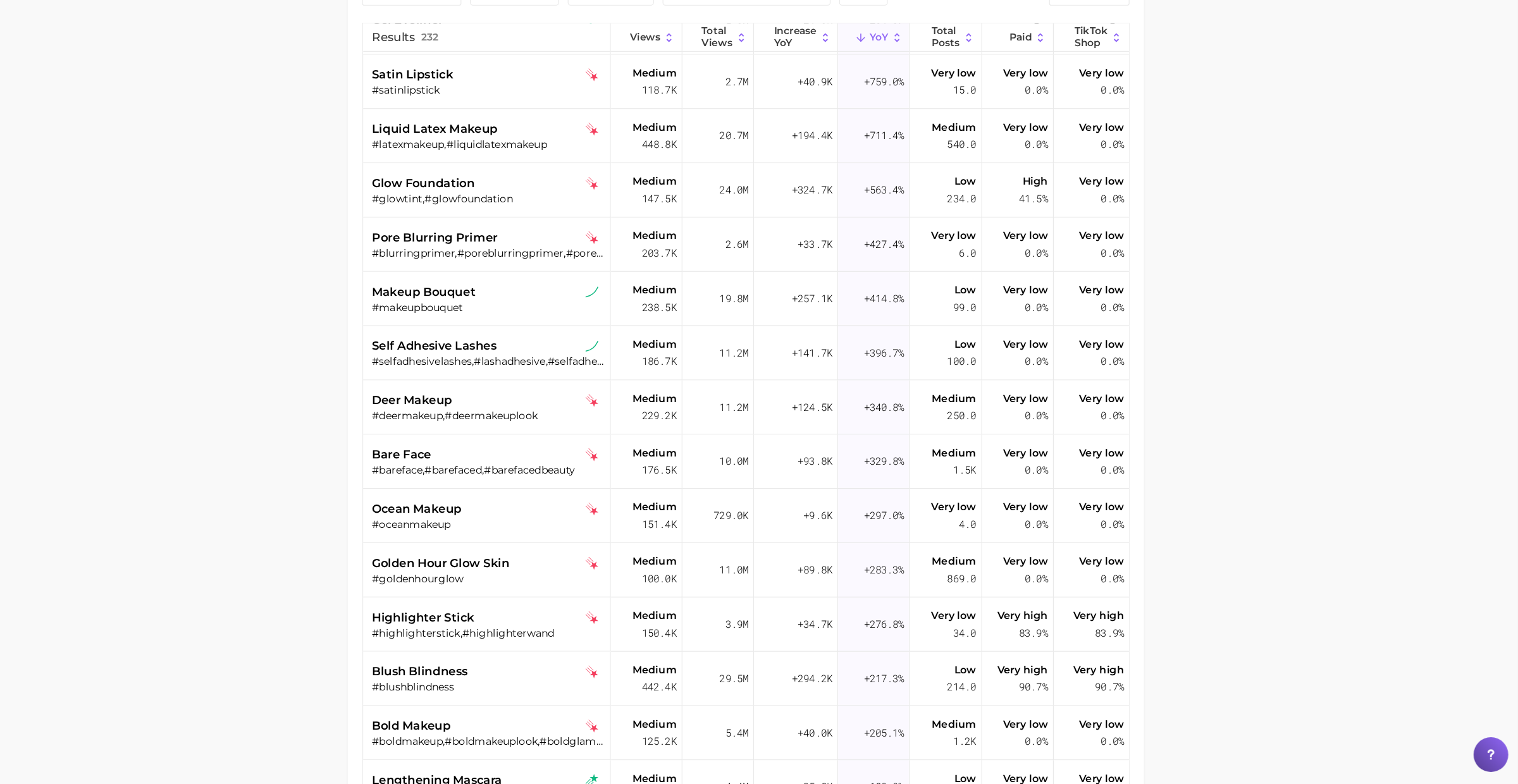
click at [595, 639] on span "highlighter stick" at bounding box center [559, 638] width 89 height 15
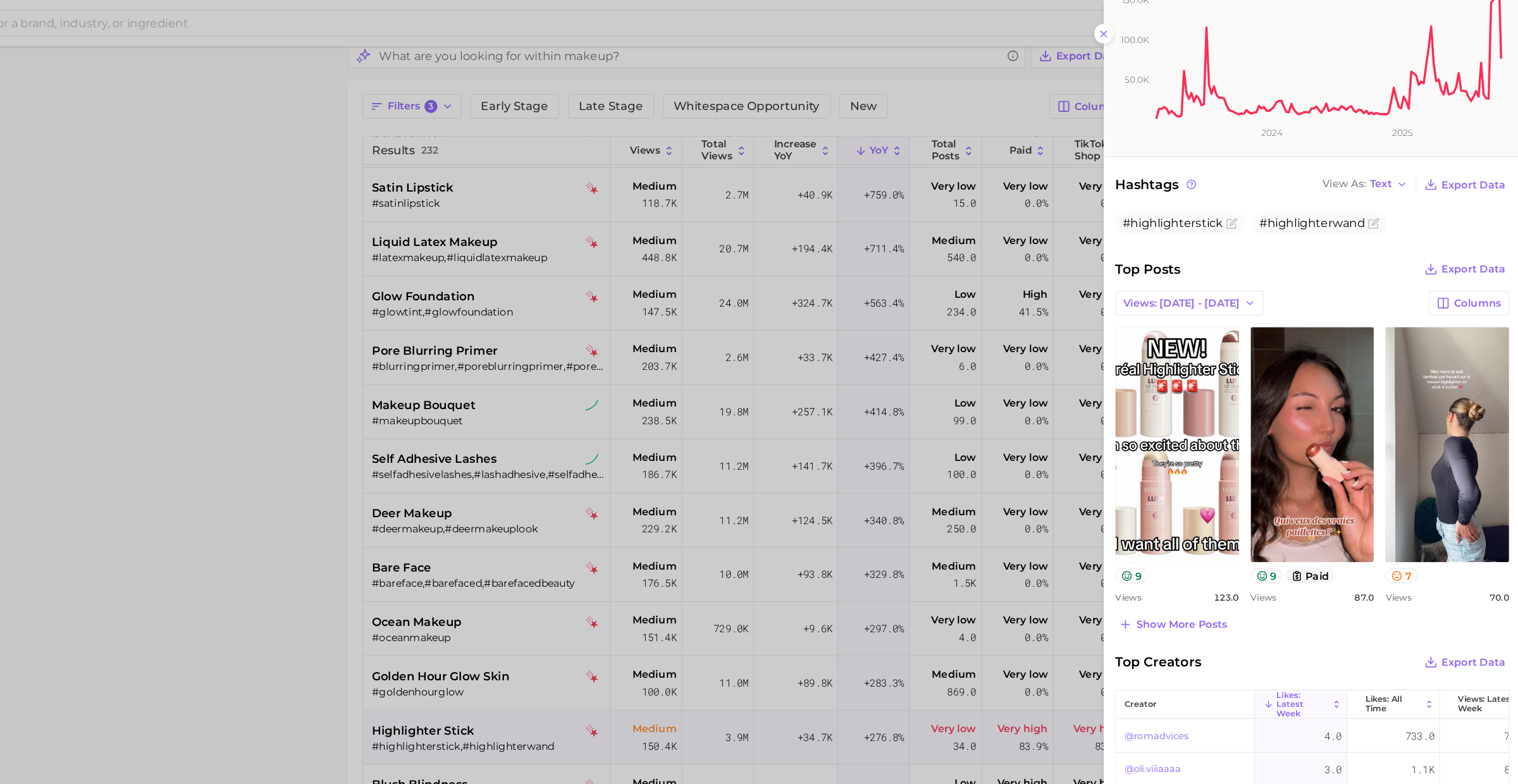
click at [822, 551] on div at bounding box center [759, 392] width 1518 height 784
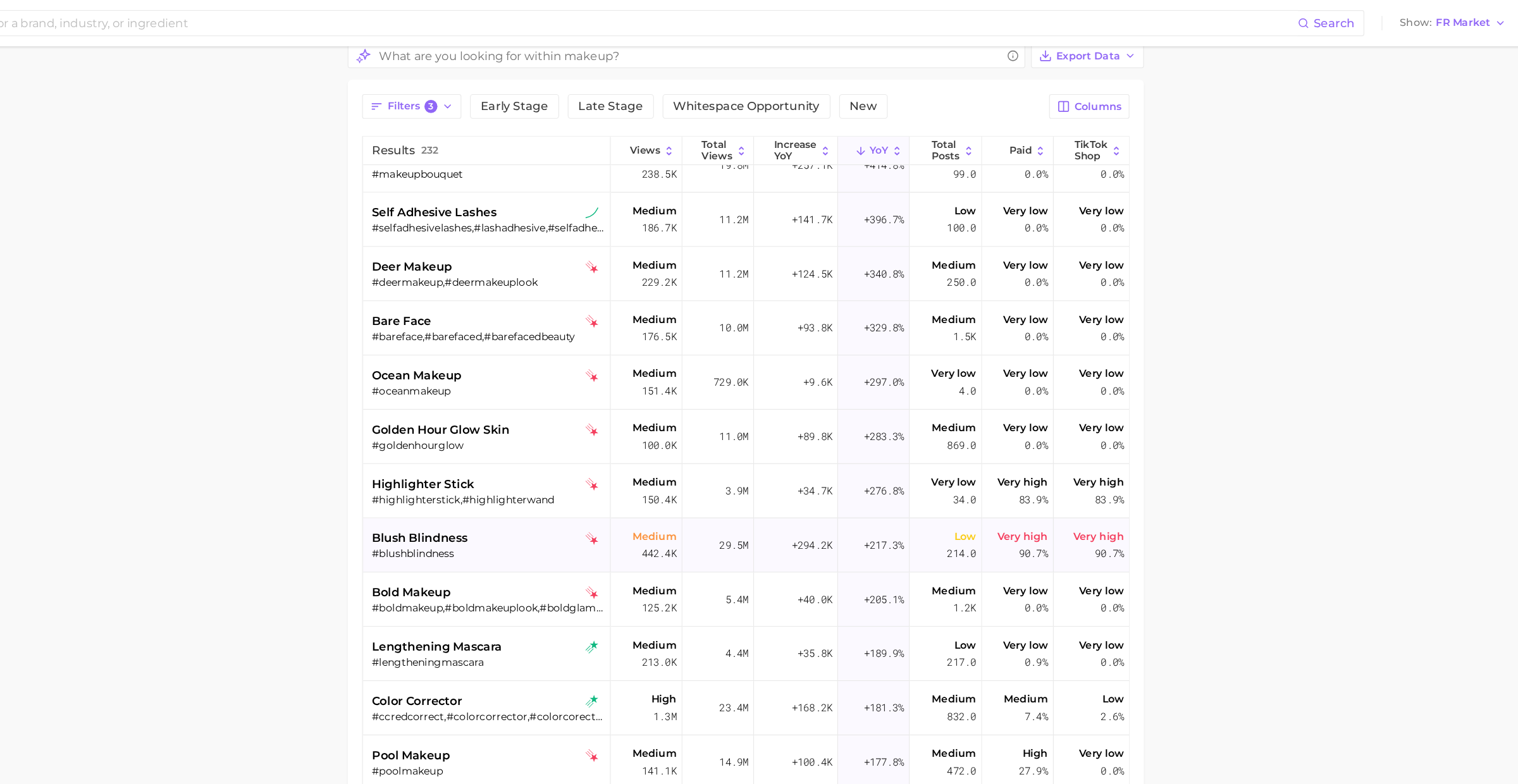
click at [635, 478] on div "#blushblindness" at bounding box center [616, 484] width 203 height 12
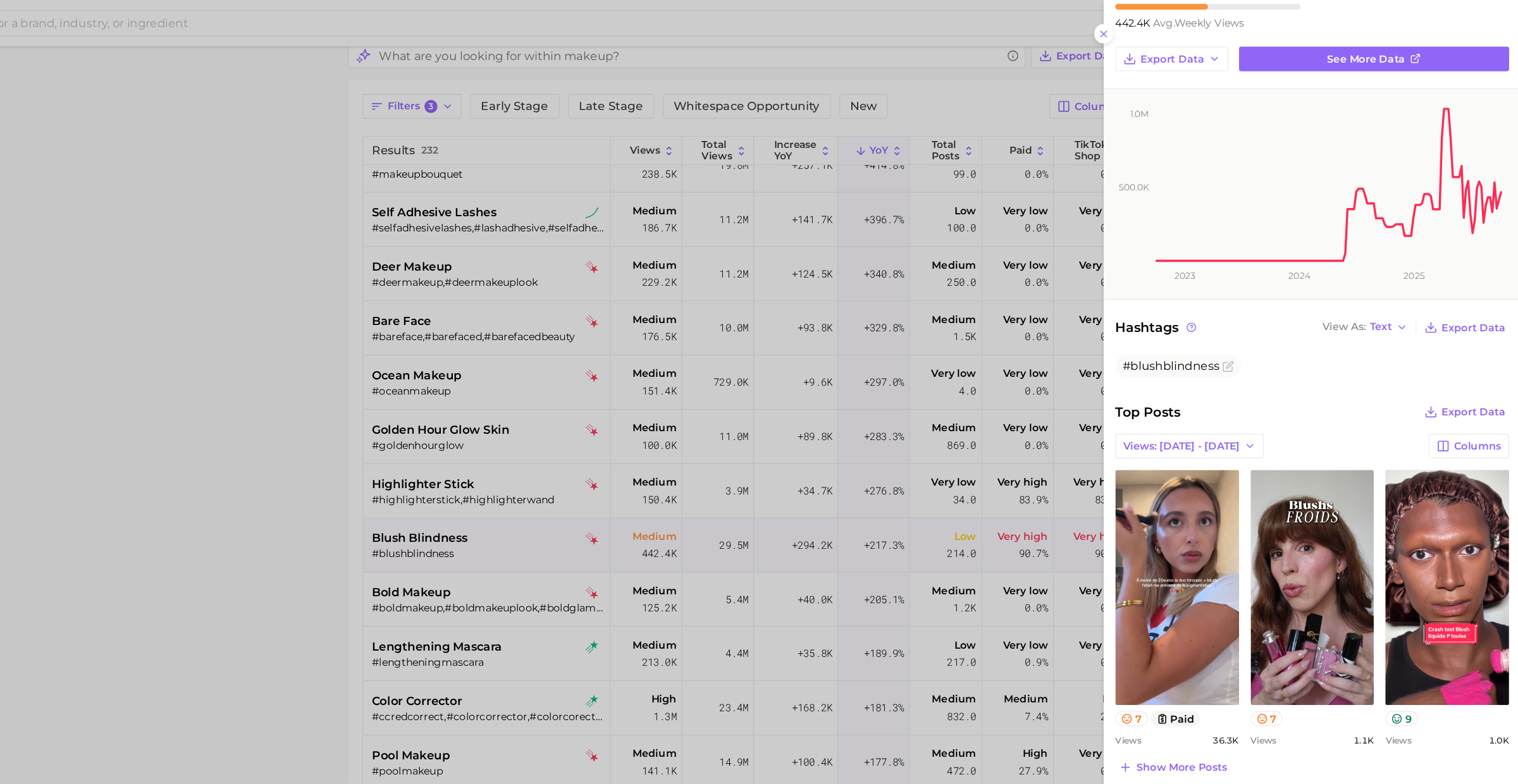
click at [626, 590] on div at bounding box center [759, 392] width 1518 height 784
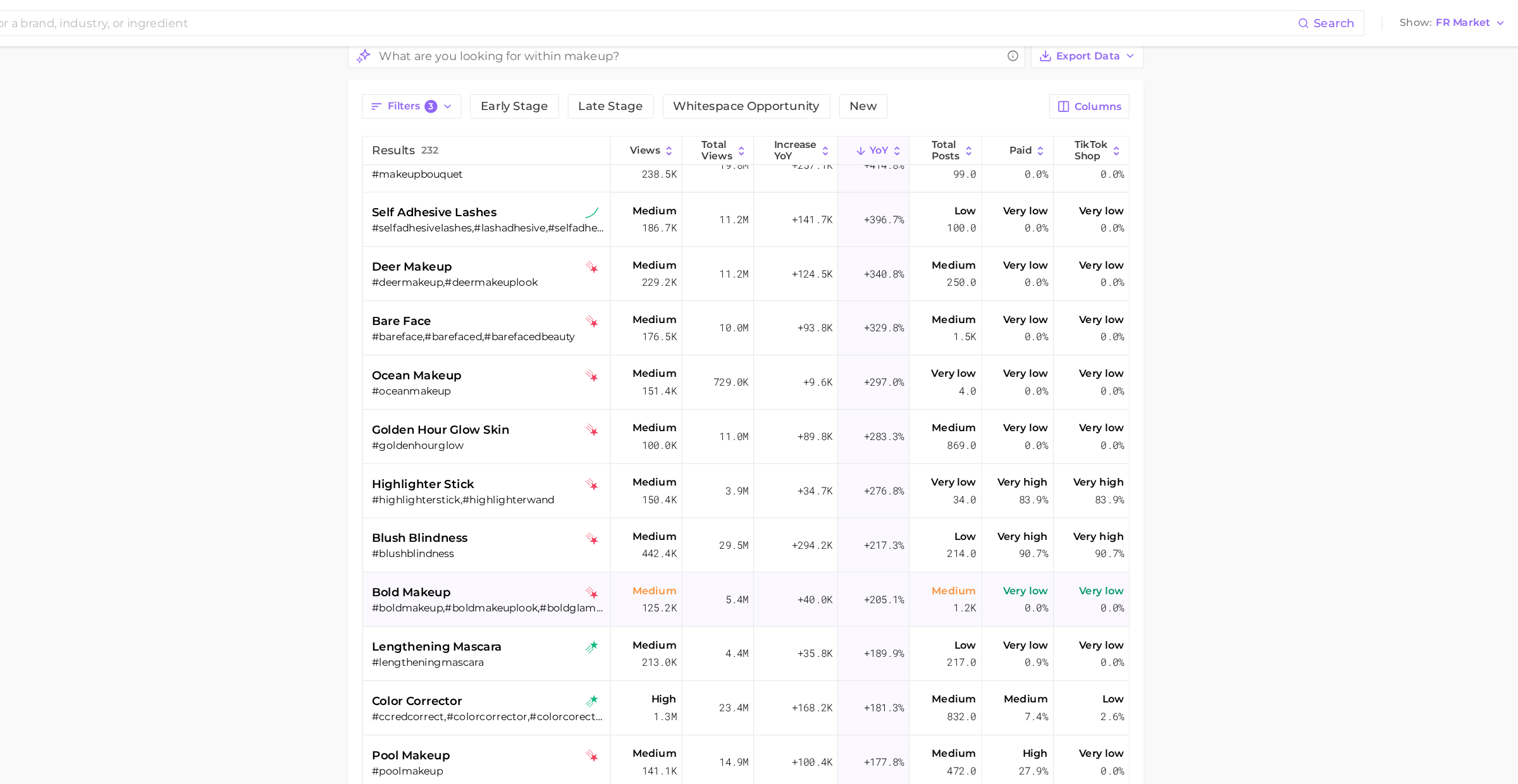
click at [606, 523] on div "bold makeup" at bounding box center [616, 517] width 203 height 15
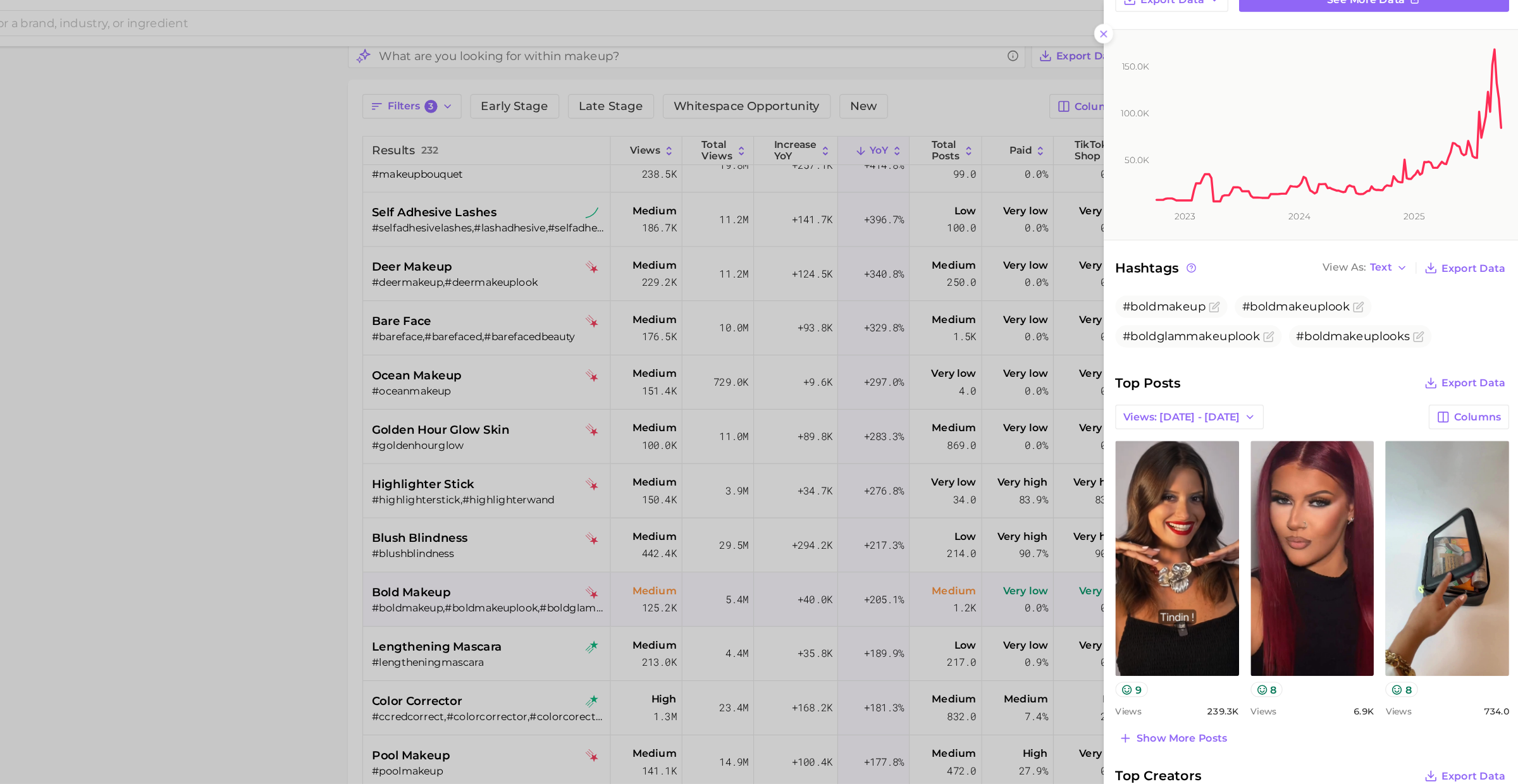
click at [580, 567] on div at bounding box center [759, 392] width 1518 height 784
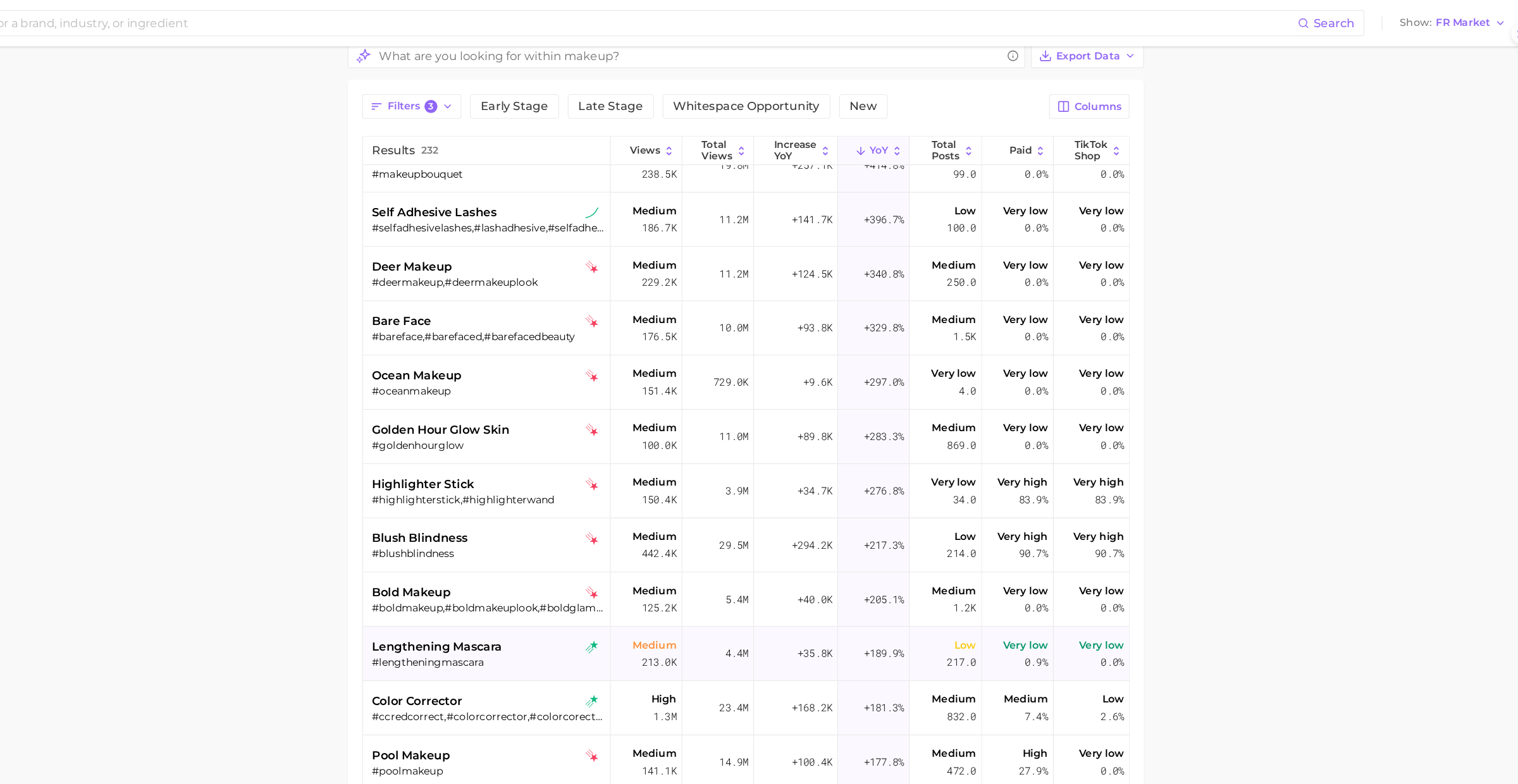
click at [586, 561] on span "lengthening mascara" at bounding box center [571, 564] width 114 height 15
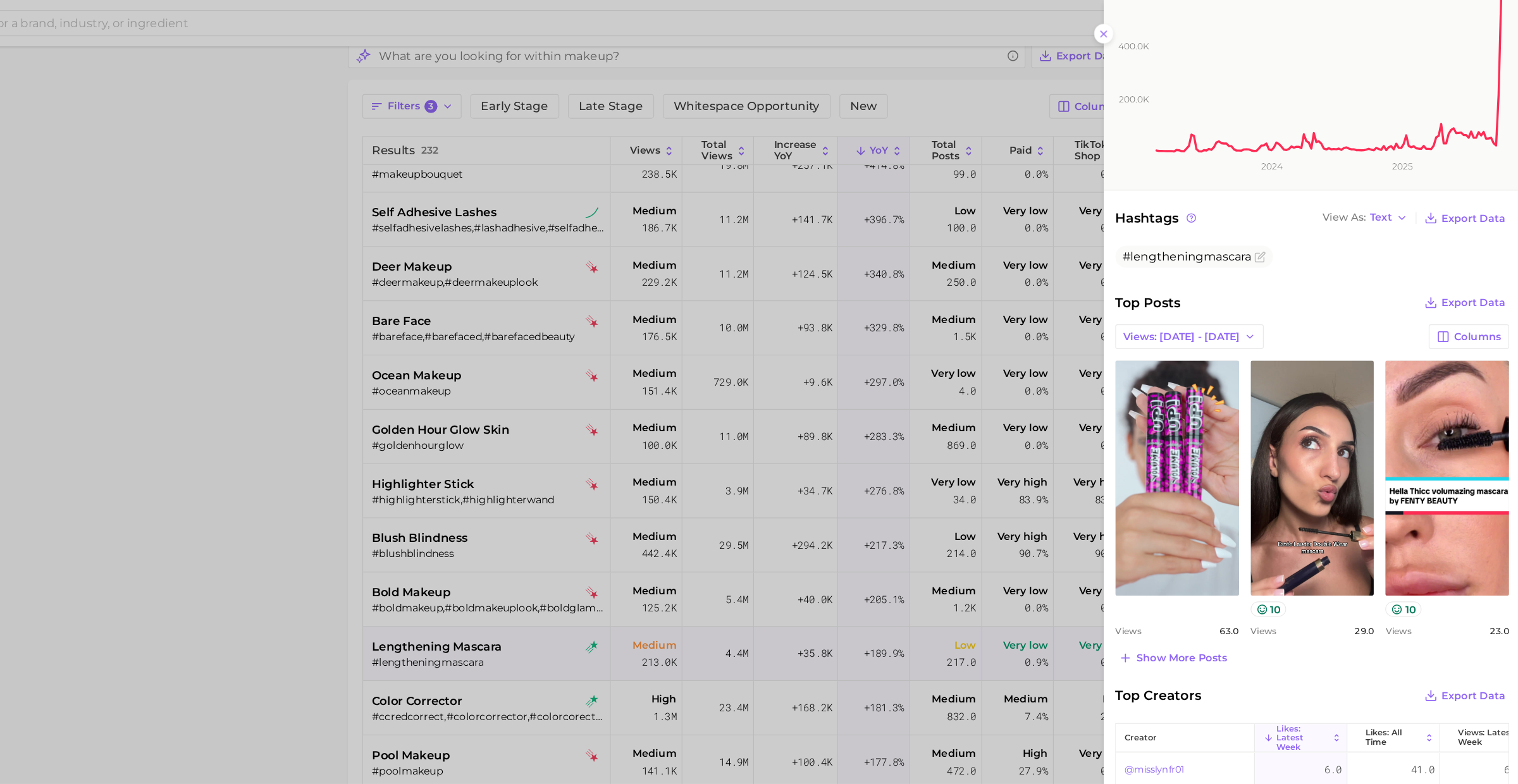
click at [603, 639] on div at bounding box center [759, 392] width 1518 height 784
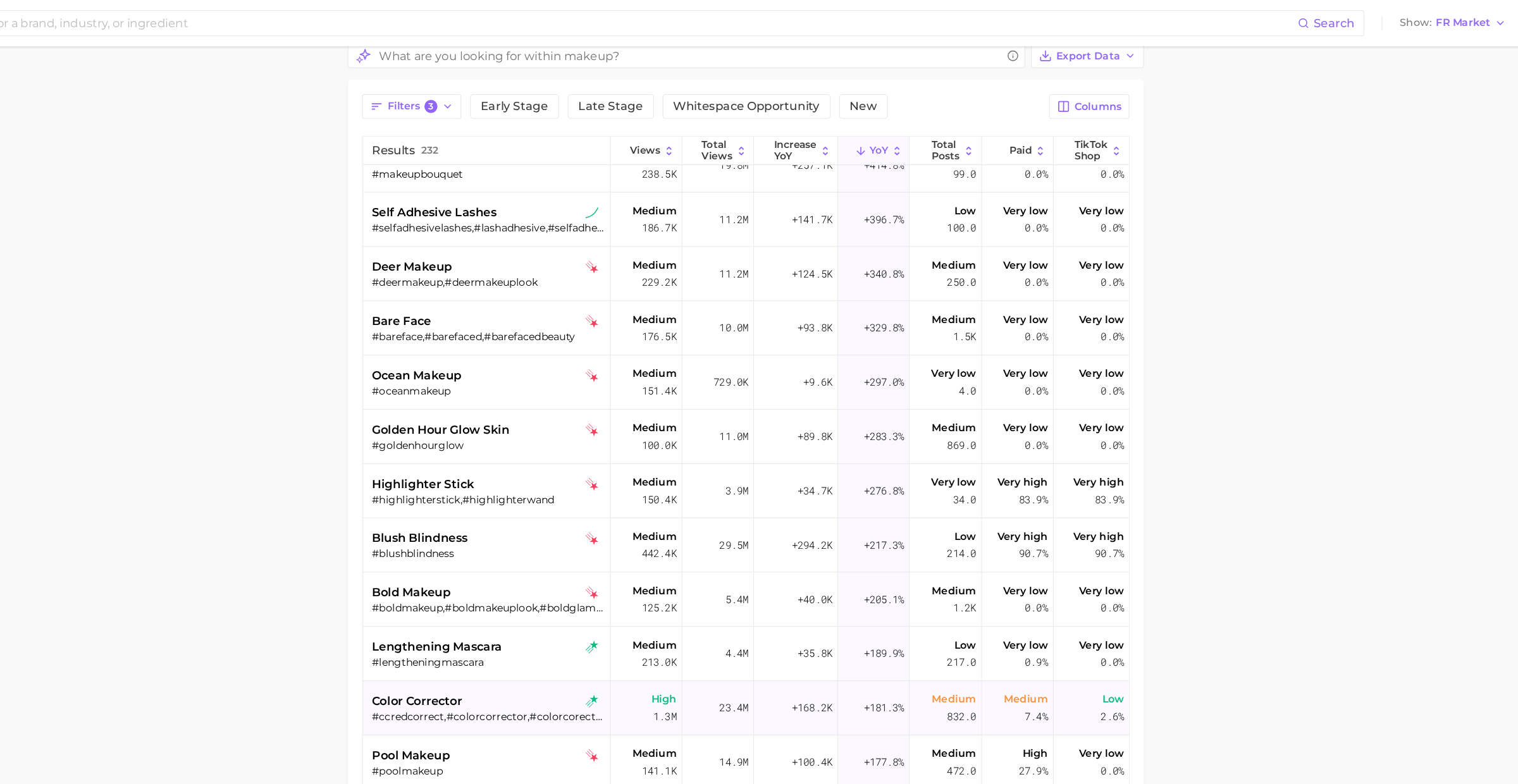
click at [605, 605] on div "color corrector" at bounding box center [616, 612] width 203 height 15
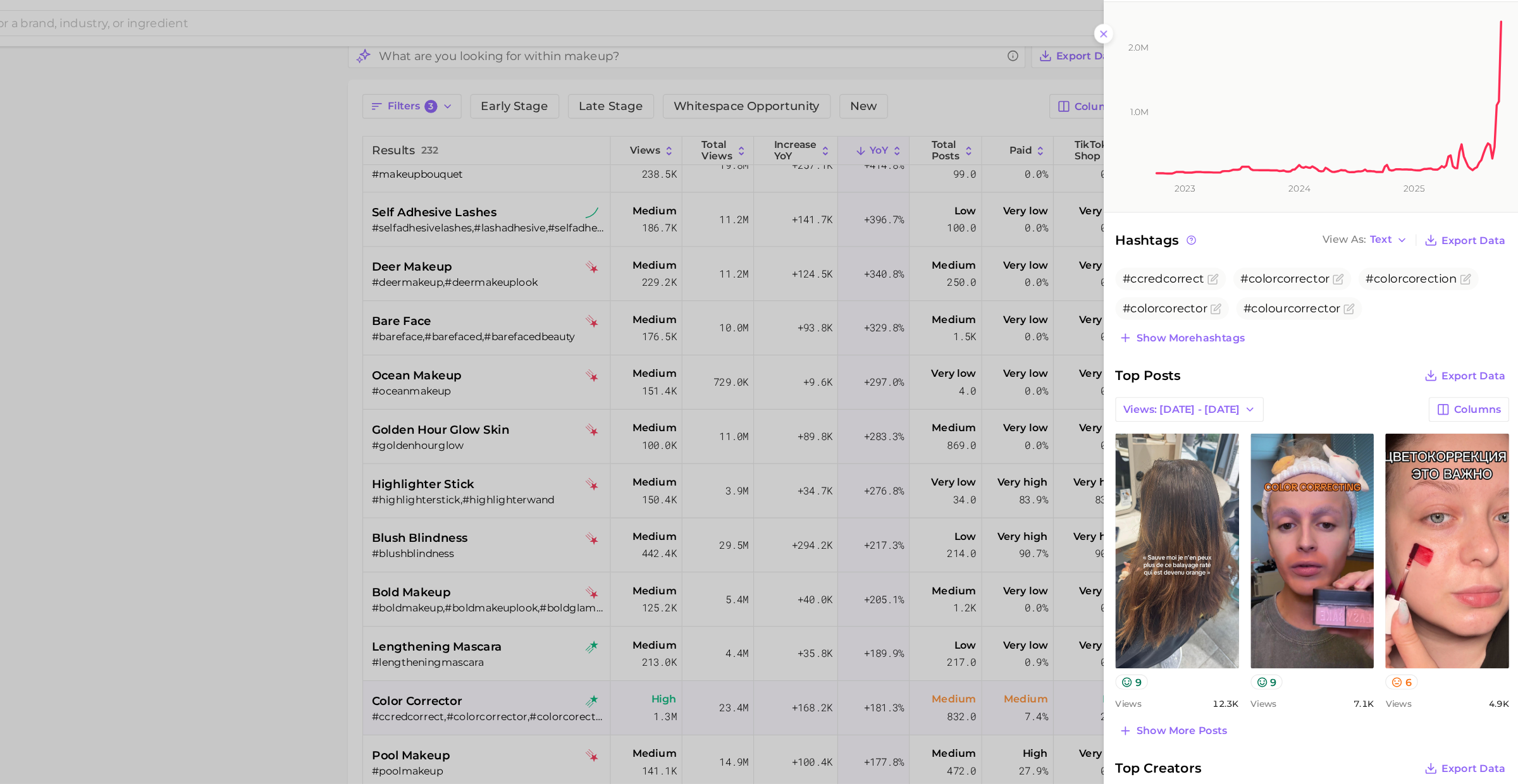
click at [614, 605] on div at bounding box center [759, 392] width 1518 height 784
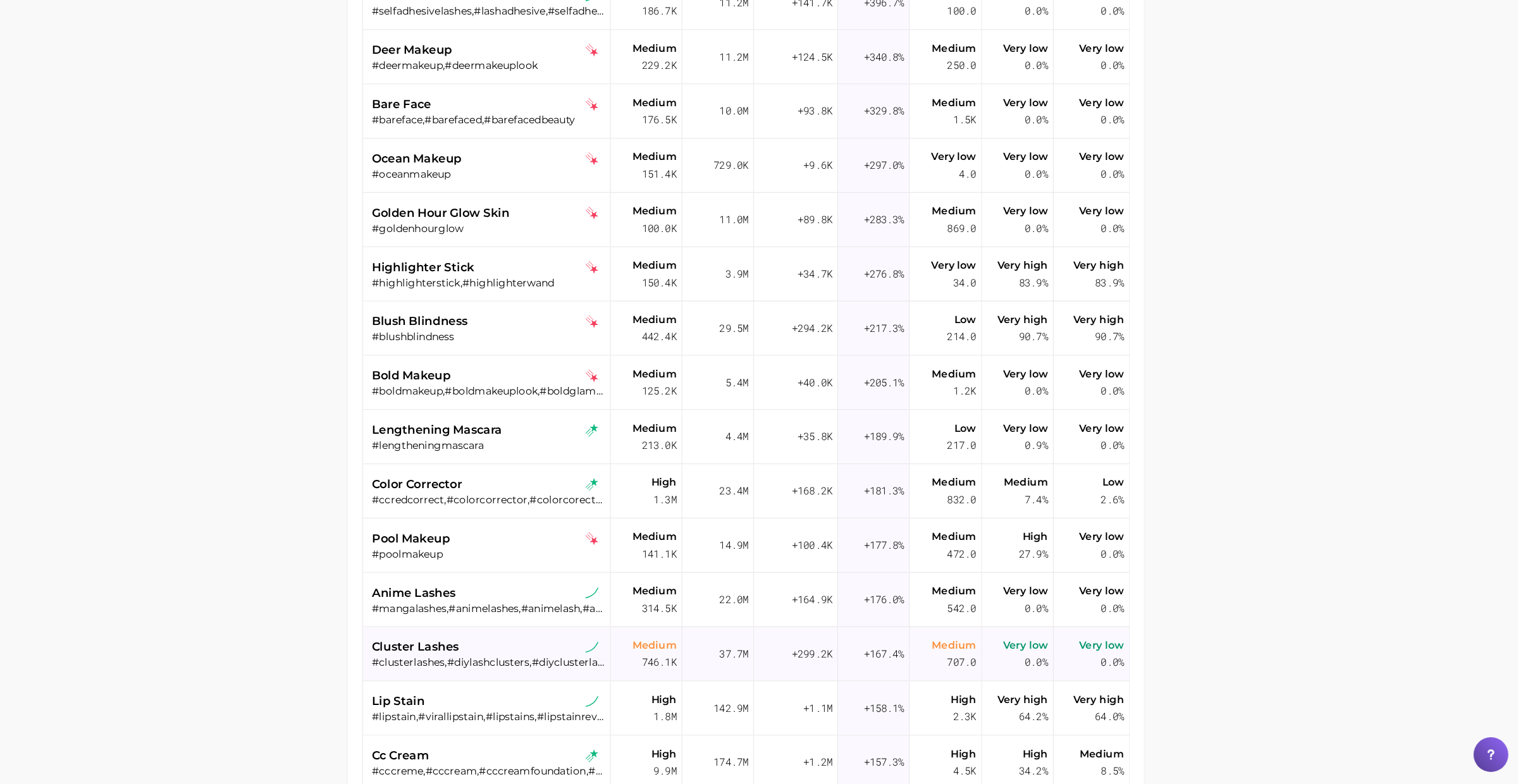
click at [619, 684] on div "cluster lashes #clusterlashes,#diylashclusters,#diyclusterlashes,#lashcluster,#…" at bounding box center [616, 670] width 203 height 47
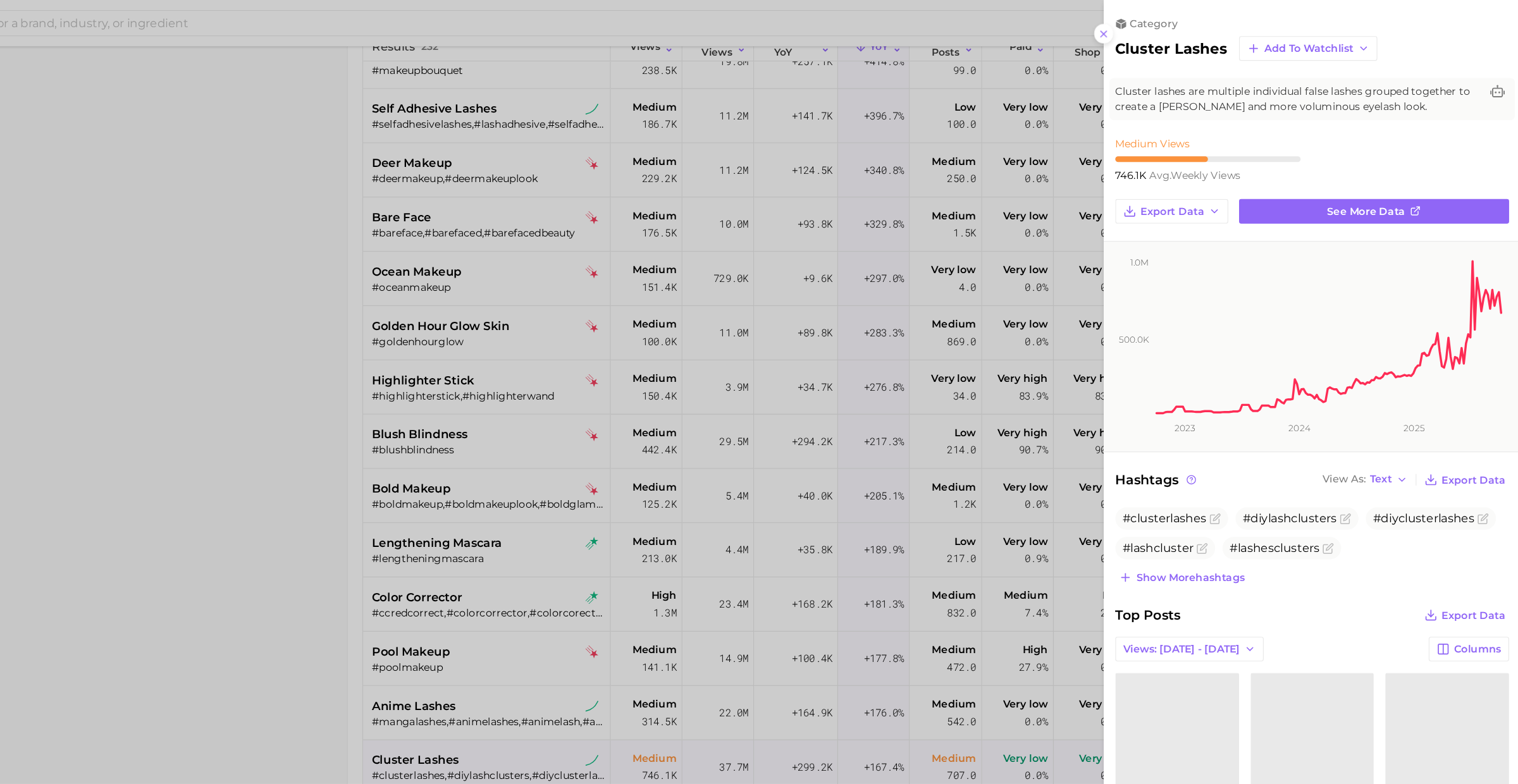
drag, startPoint x: 619, startPoint y: 684, endPoint x: 619, endPoint y: 586, distance: 98.0
click at [619, 586] on div at bounding box center [759, 392] width 1518 height 784
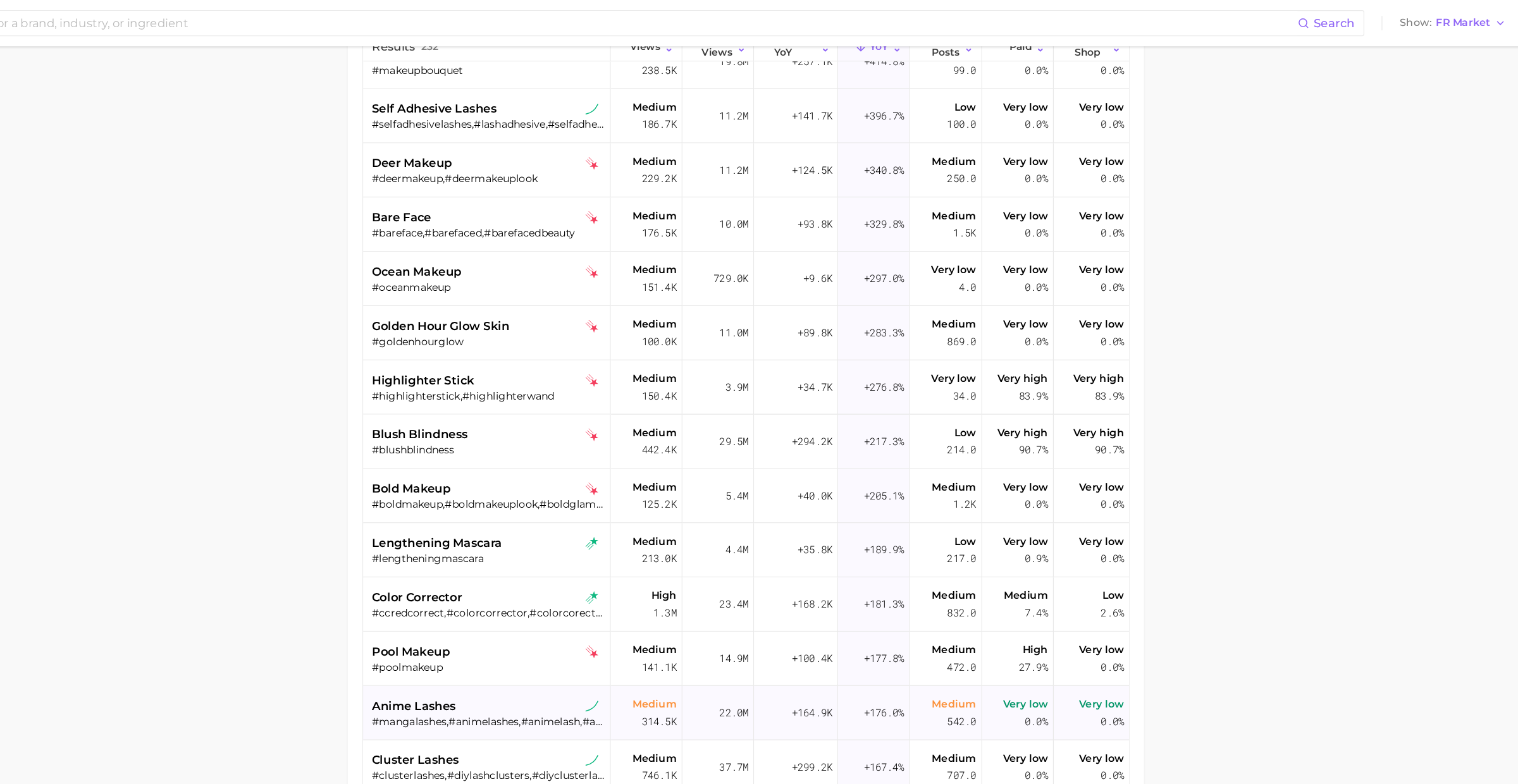
click at [599, 617] on div "anime lashes" at bounding box center [616, 616] width 203 height 15
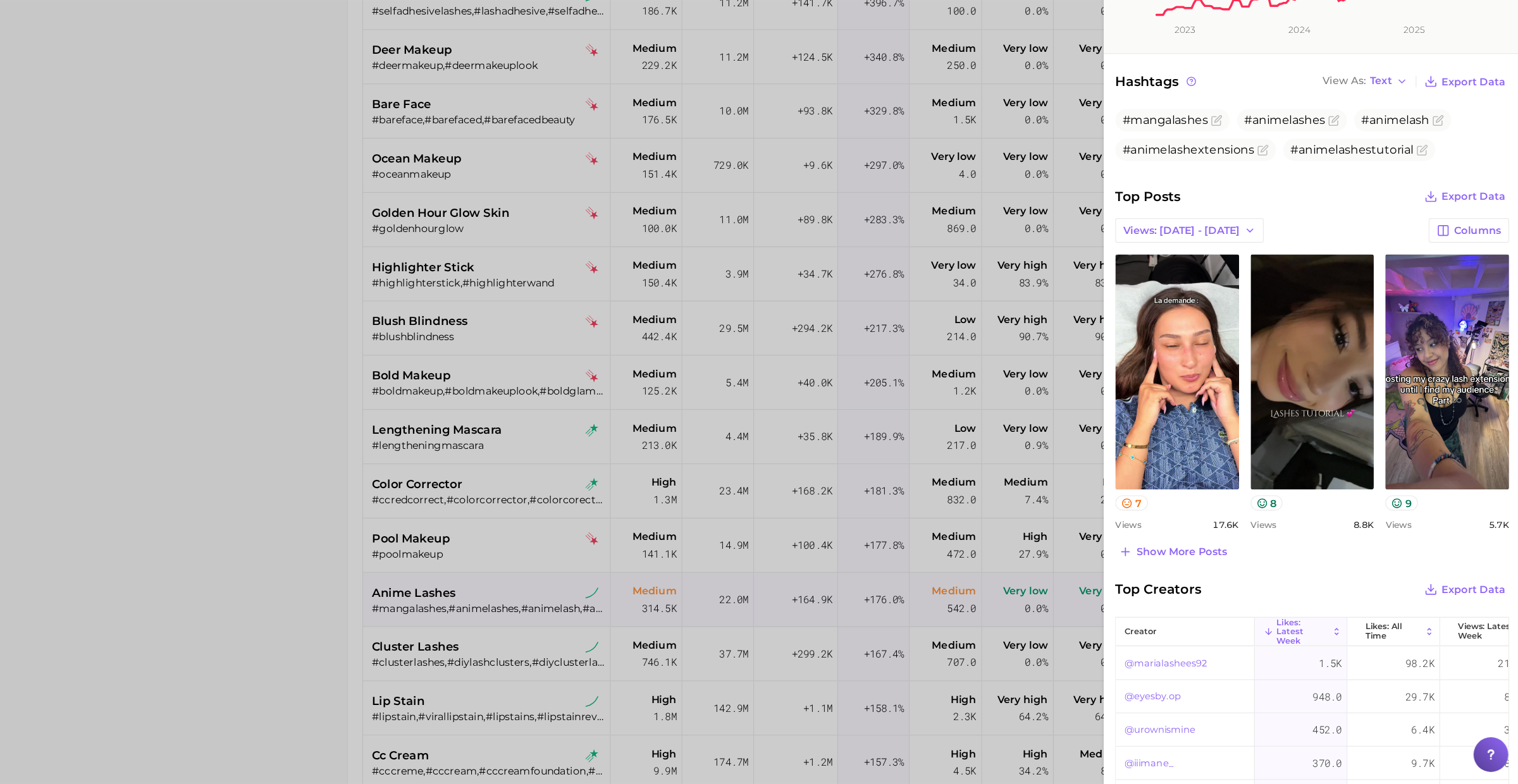
click at [587, 716] on div at bounding box center [759, 392] width 1518 height 784
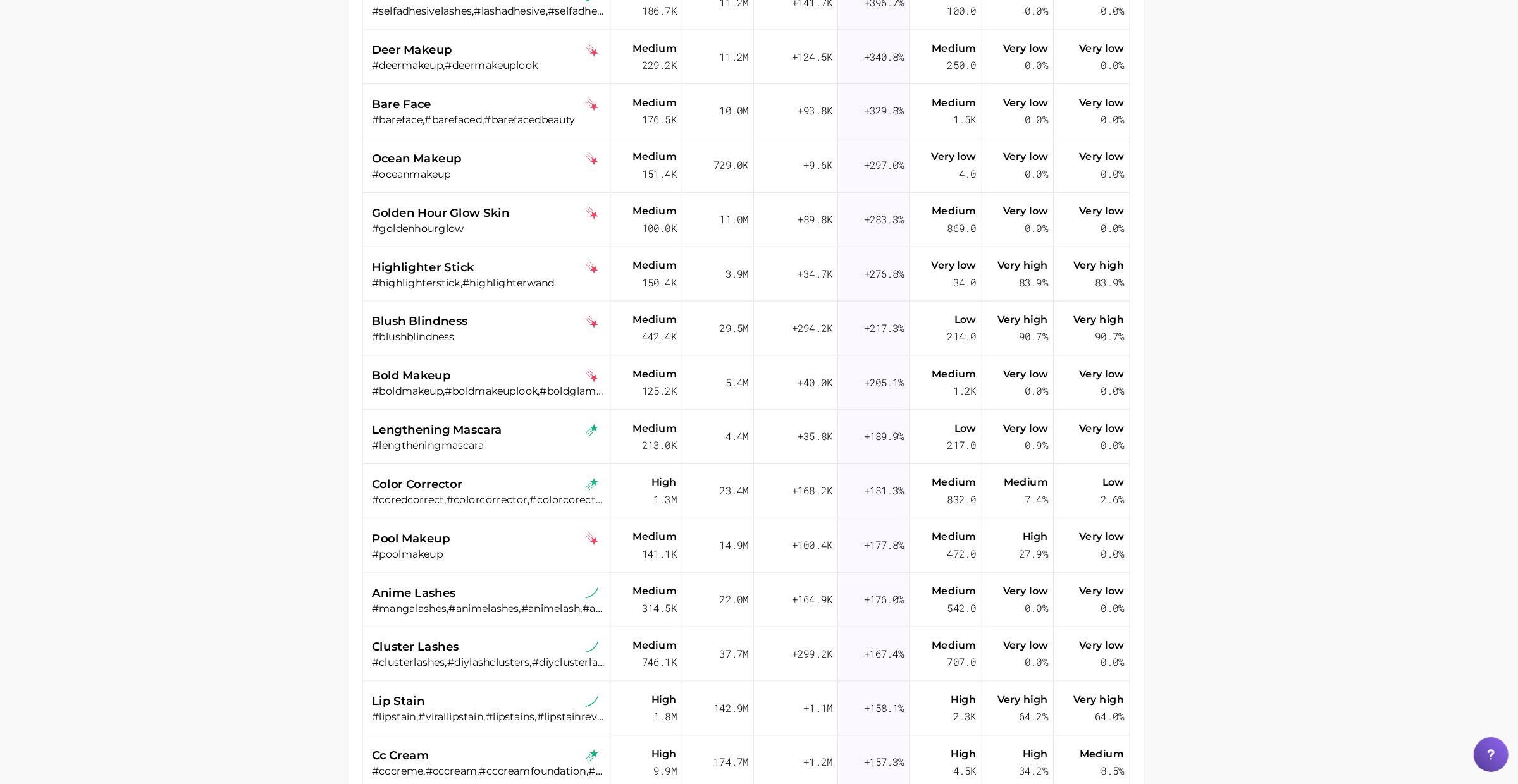
click at [579, 715] on div at bounding box center [759, 392] width 1518 height 784
click at [579, 715] on div "lip stain" at bounding box center [616, 711] width 203 height 15
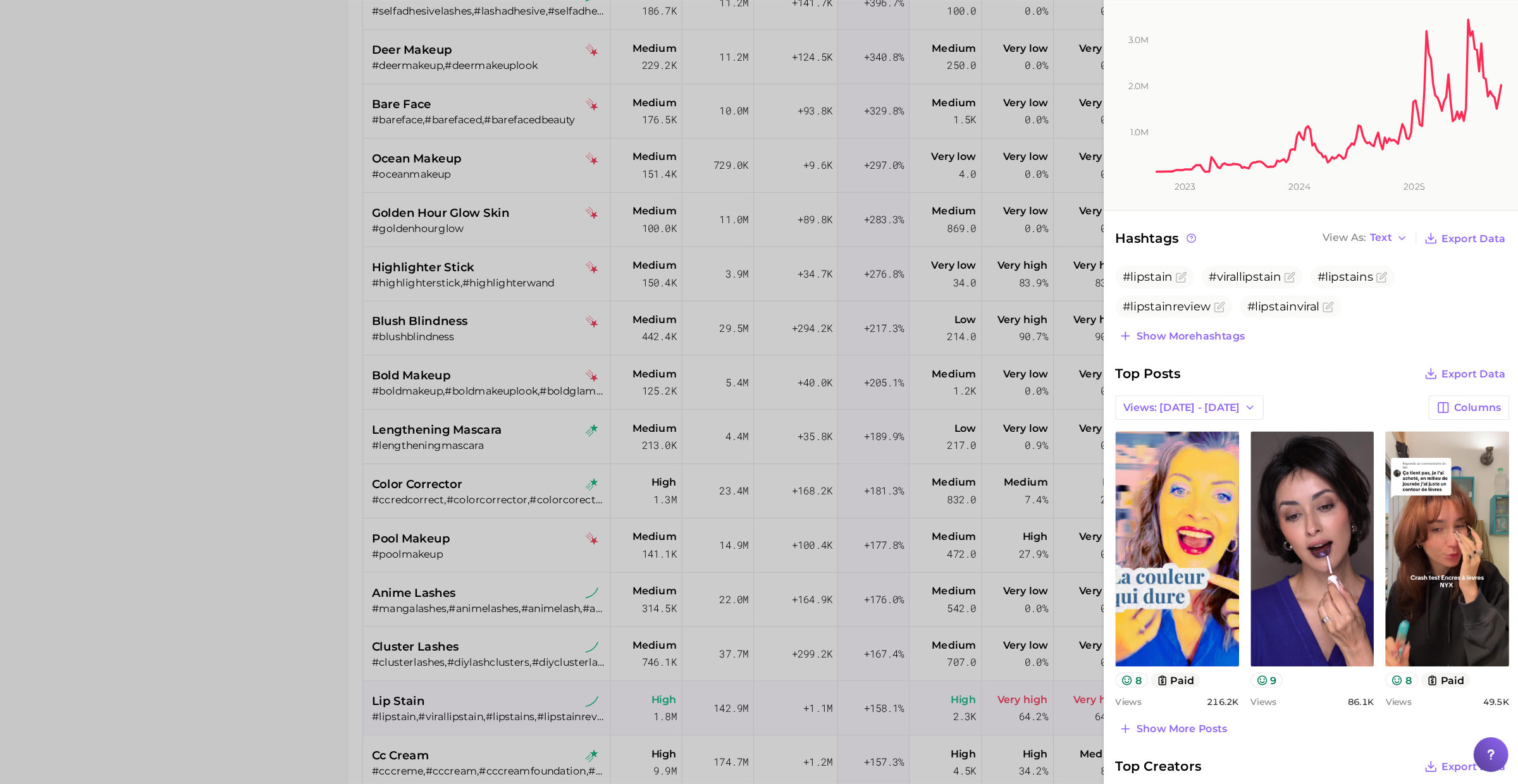
click at [639, 702] on div at bounding box center [759, 392] width 1518 height 784
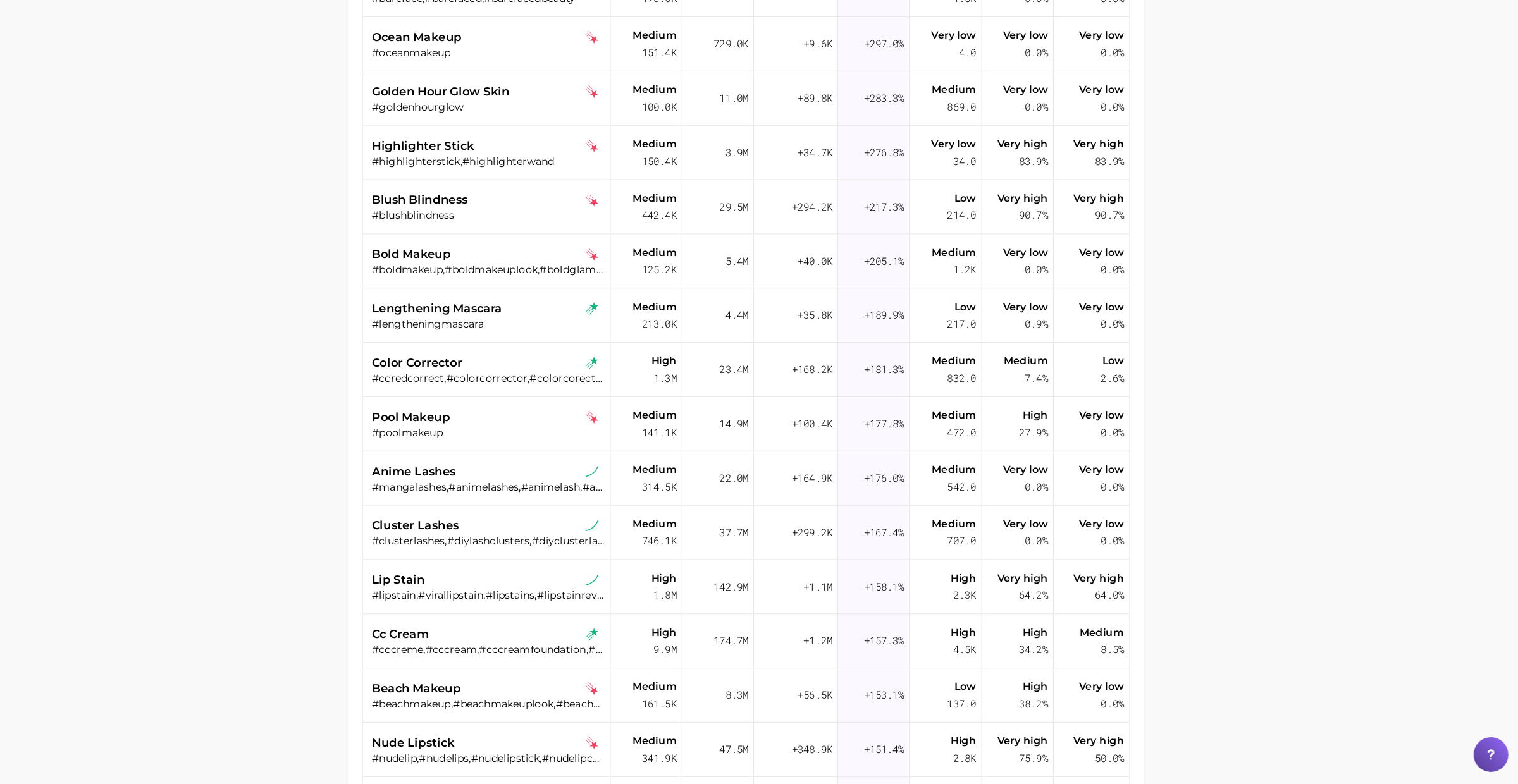
scroll to position [753, 0]
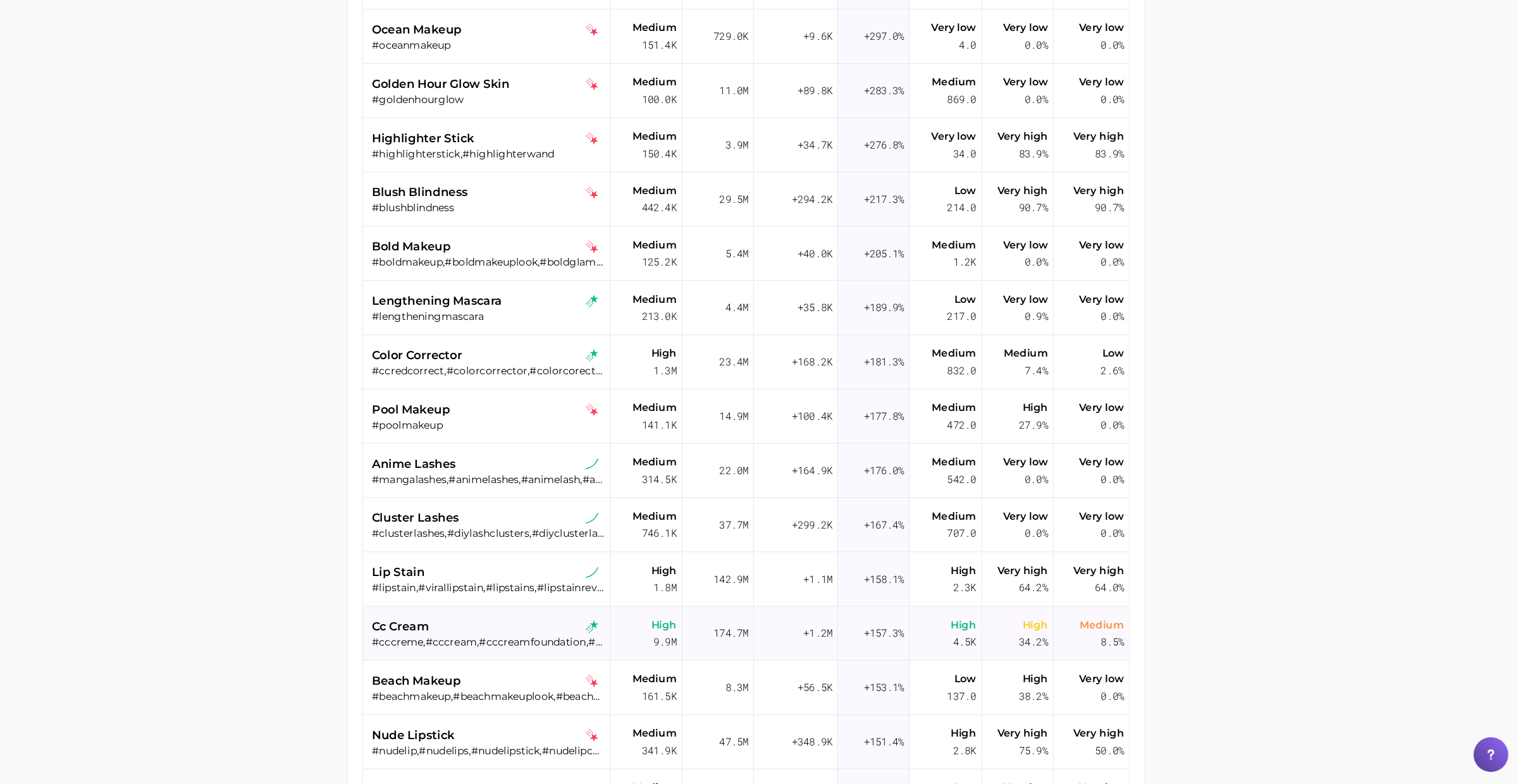
click at [649, 645] on div "cc cream" at bounding box center [616, 646] width 203 height 15
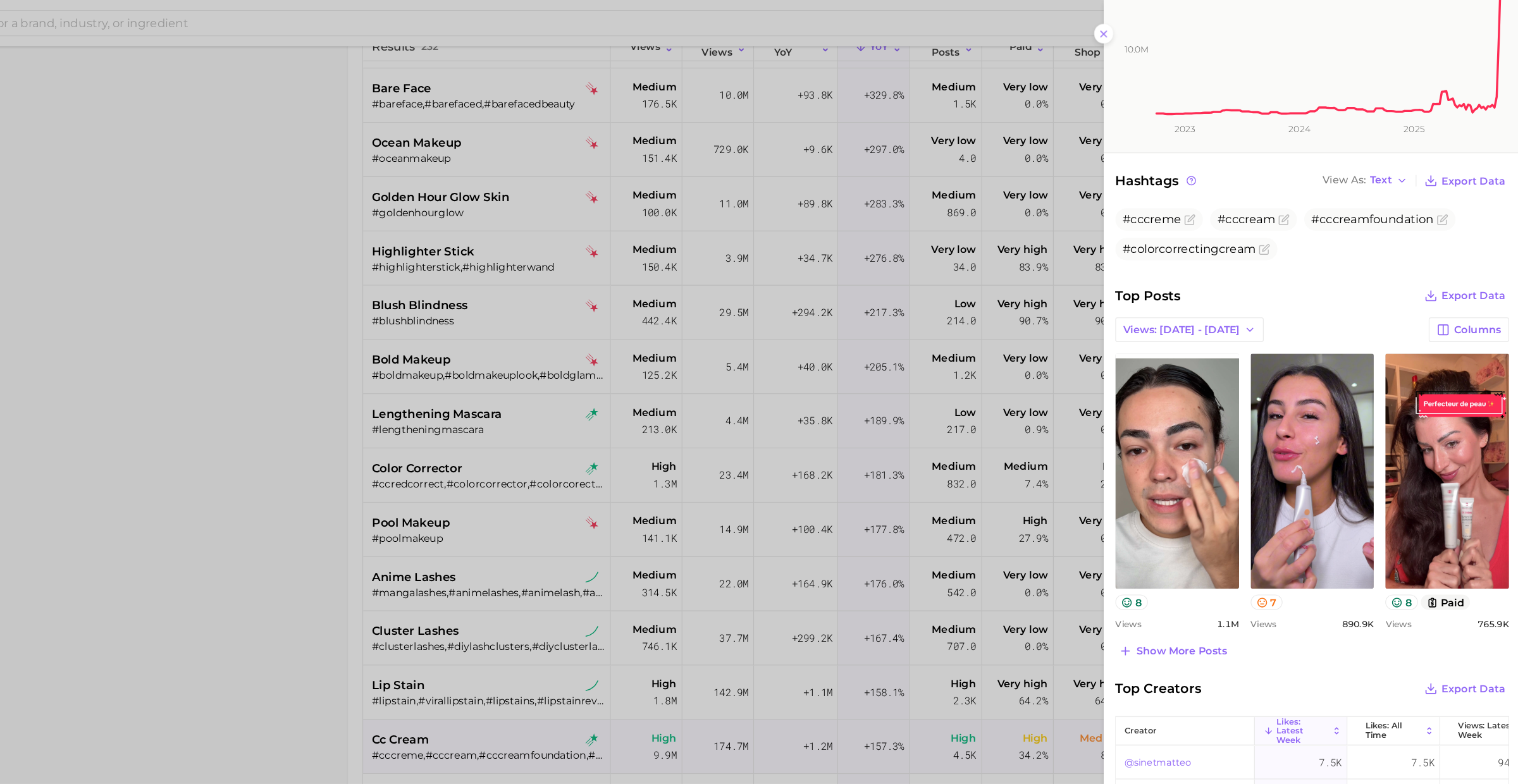
scroll to position [259, 0]
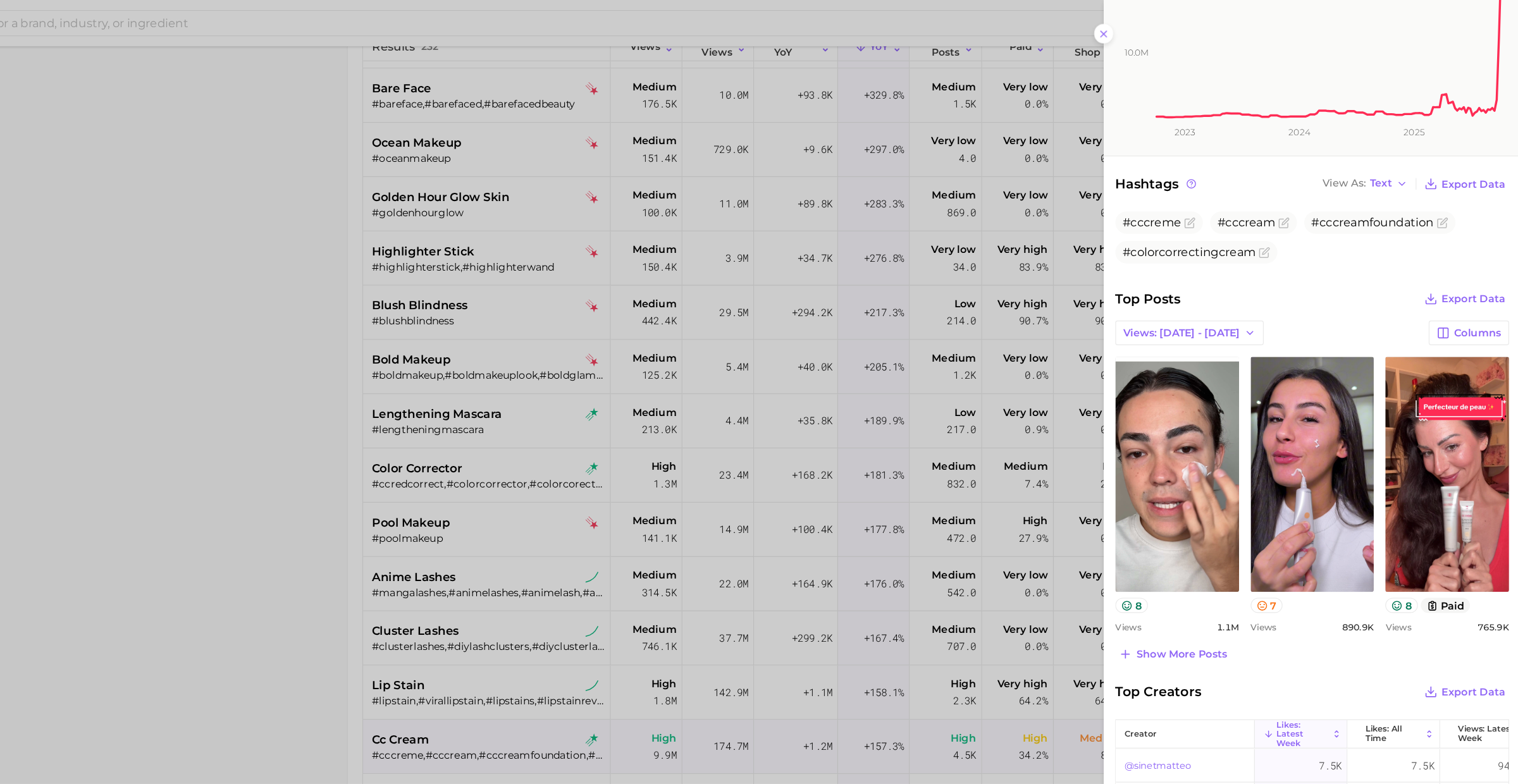
click at [670, 546] on div at bounding box center [759, 392] width 1518 height 784
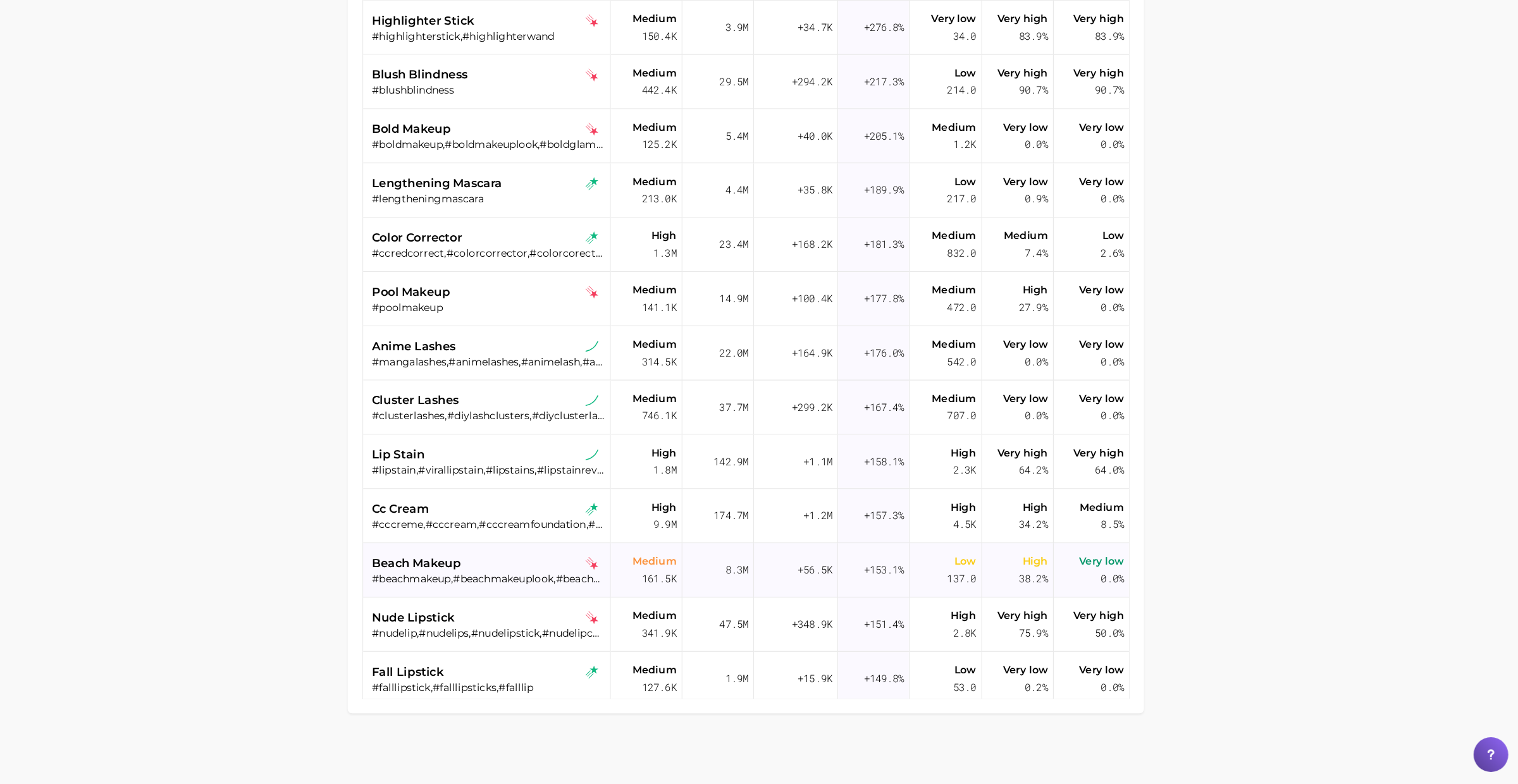
click at [652, 599] on div "#beachmakeup,#beachmakeuplook,#beachdaymakeup" at bounding box center [616, 604] width 203 height 12
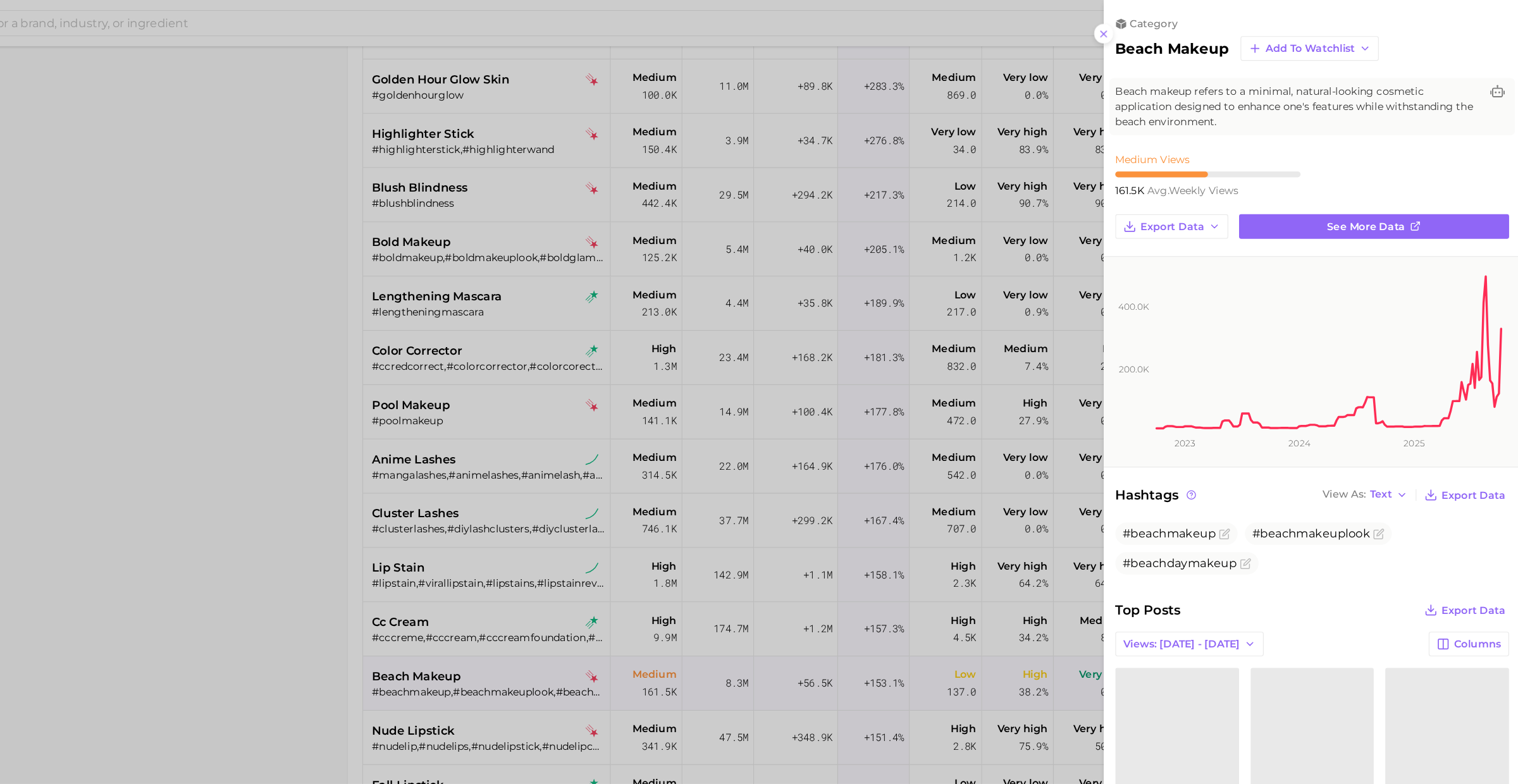
click at [639, 600] on div at bounding box center [759, 392] width 1518 height 784
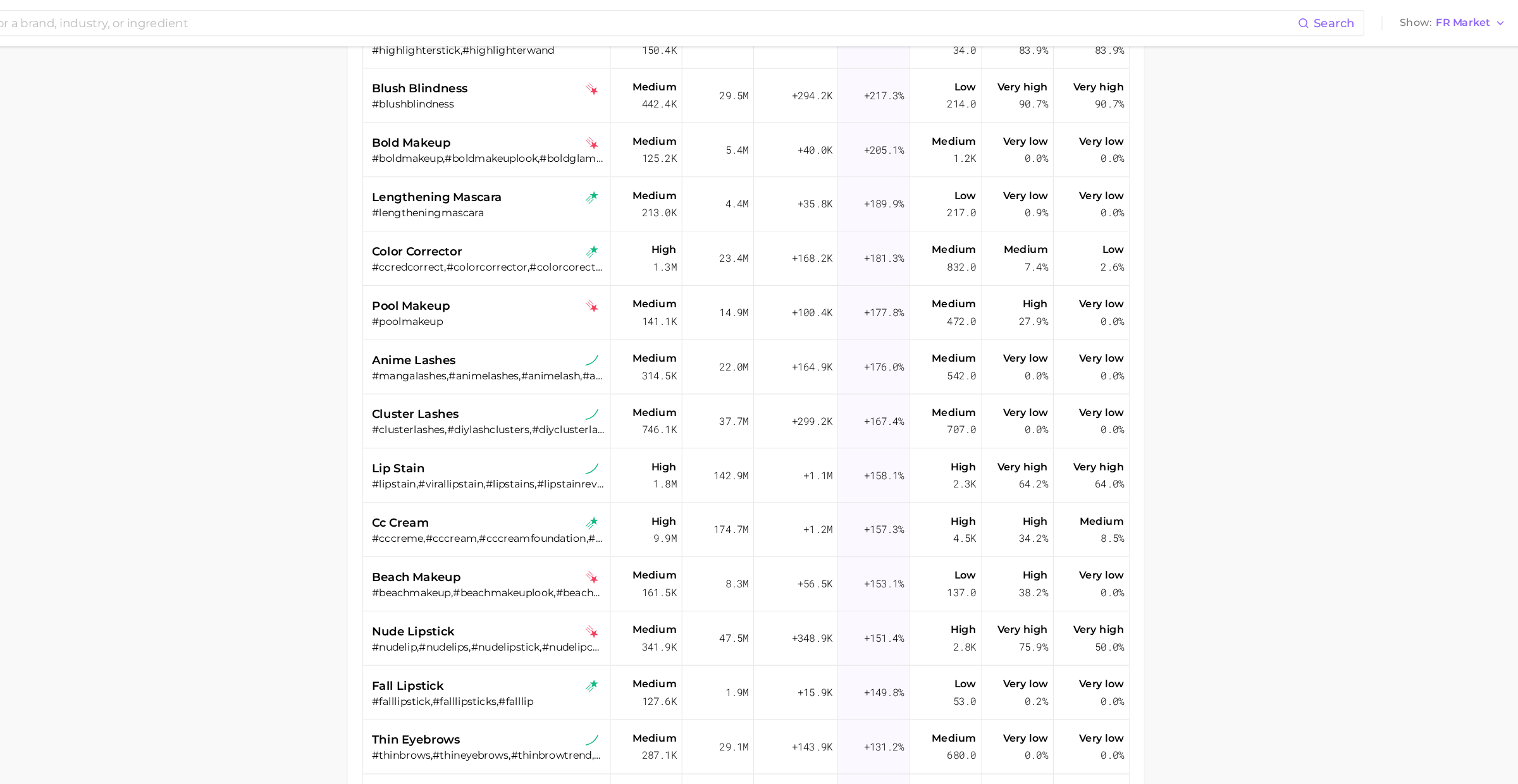
scroll to position [873, 0]
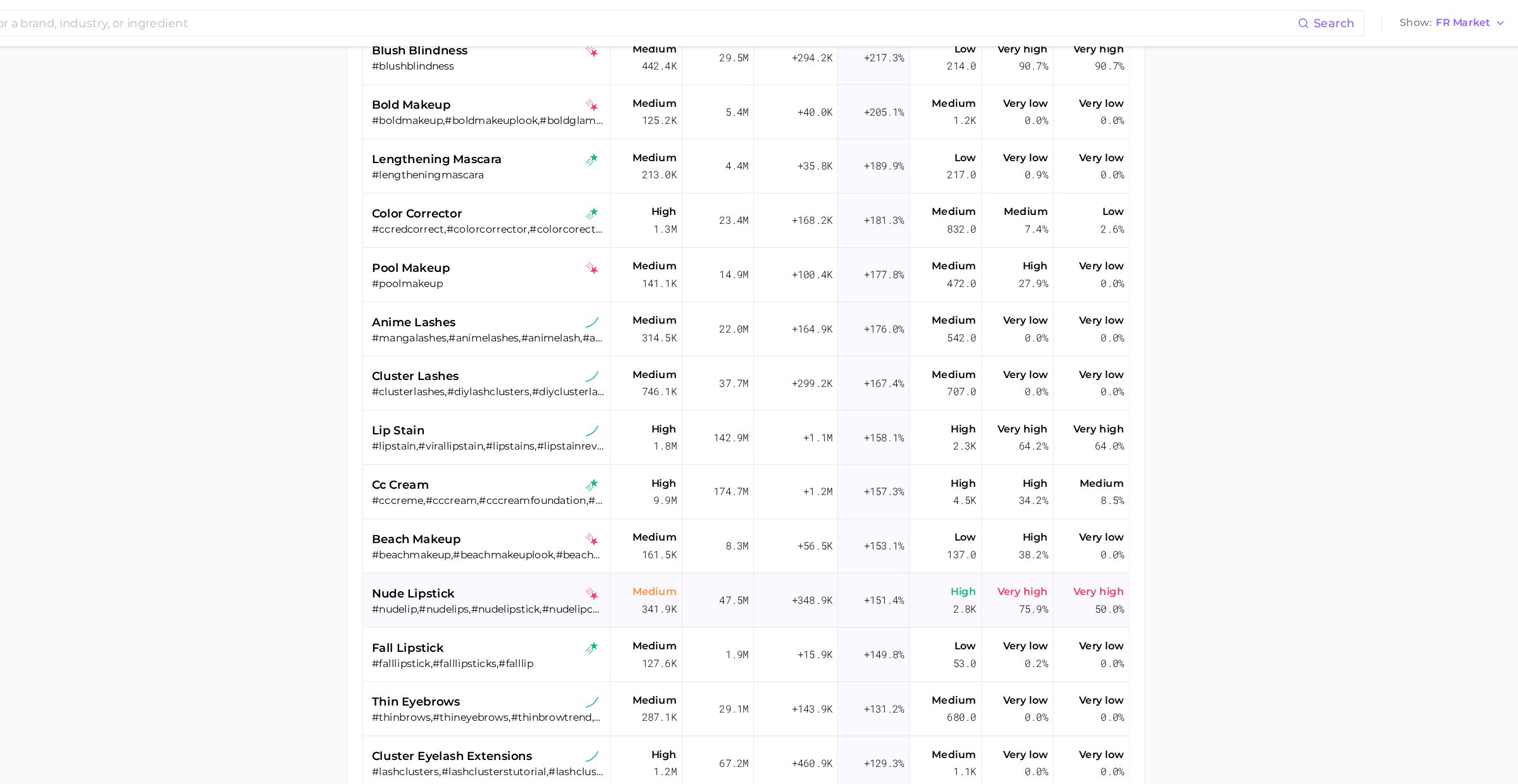
click at [629, 530] on div "#nudelip,#nudelips,#nudelipstick,#nudelipcombo,#nudelipsticks,#naturalnudelip,#…" at bounding box center [616, 532] width 203 height 12
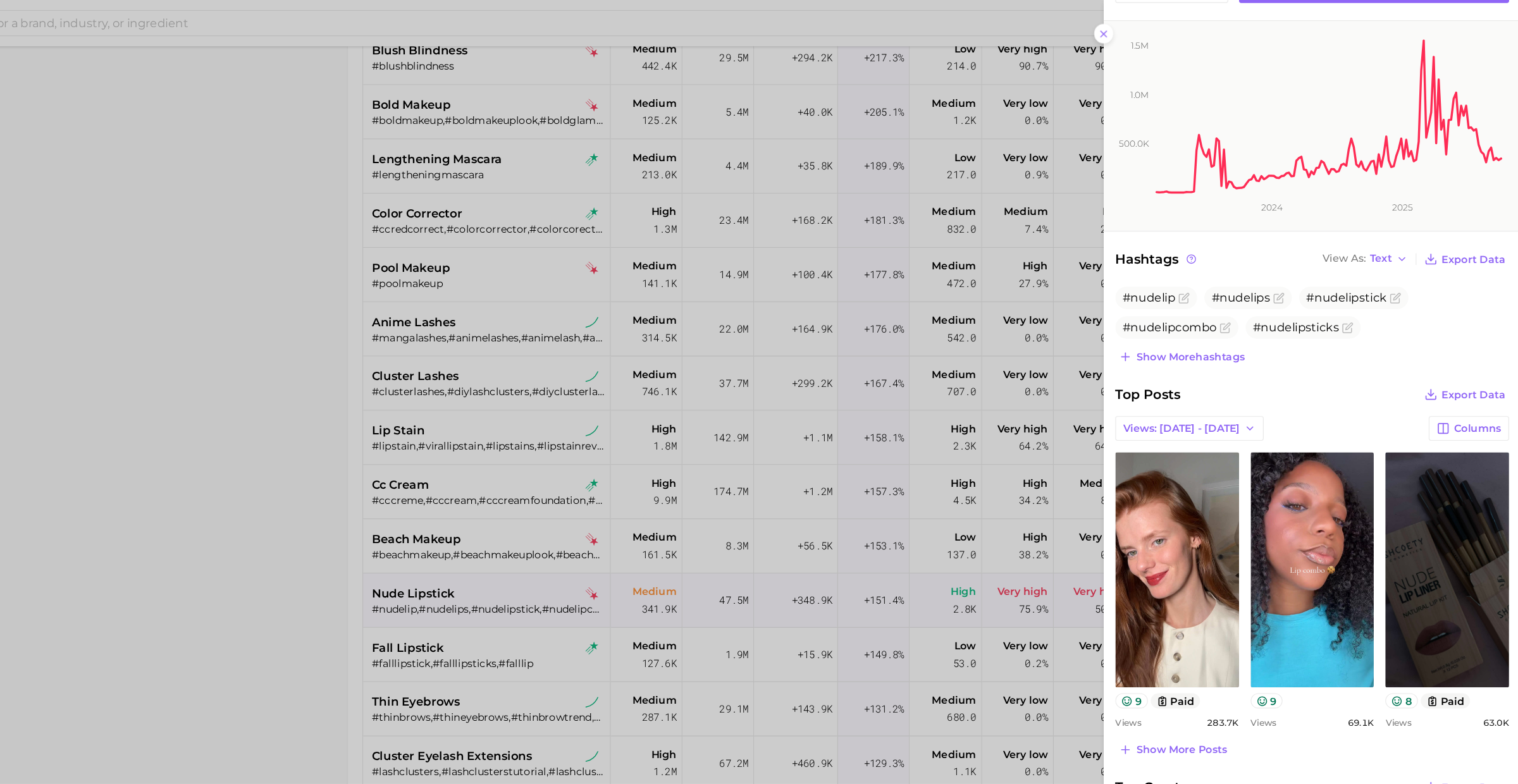
scroll to position [195, 0]
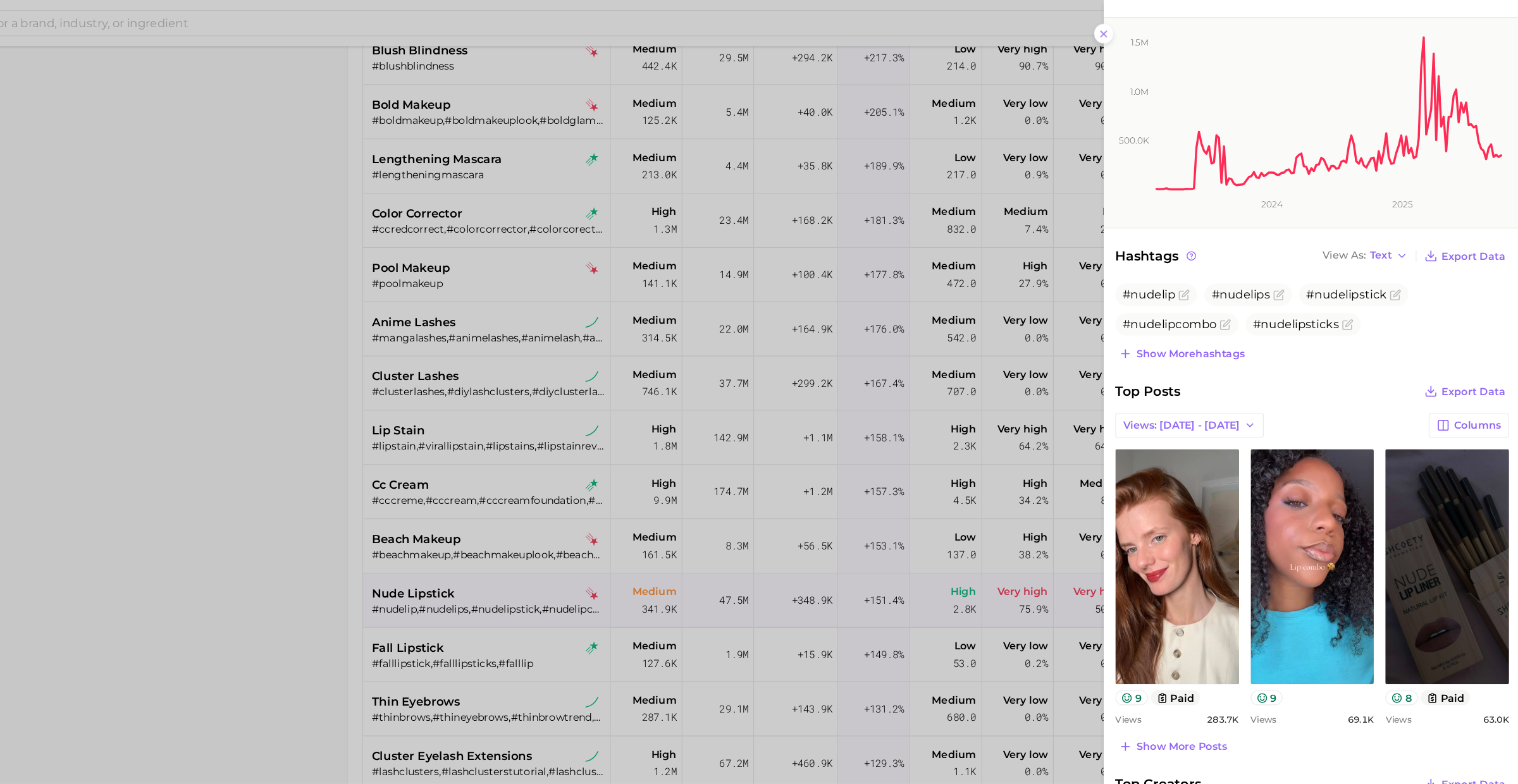
drag, startPoint x: 525, startPoint y: 608, endPoint x: 551, endPoint y: 583, distance: 36.1
click at [525, 608] on div at bounding box center [759, 392] width 1518 height 784
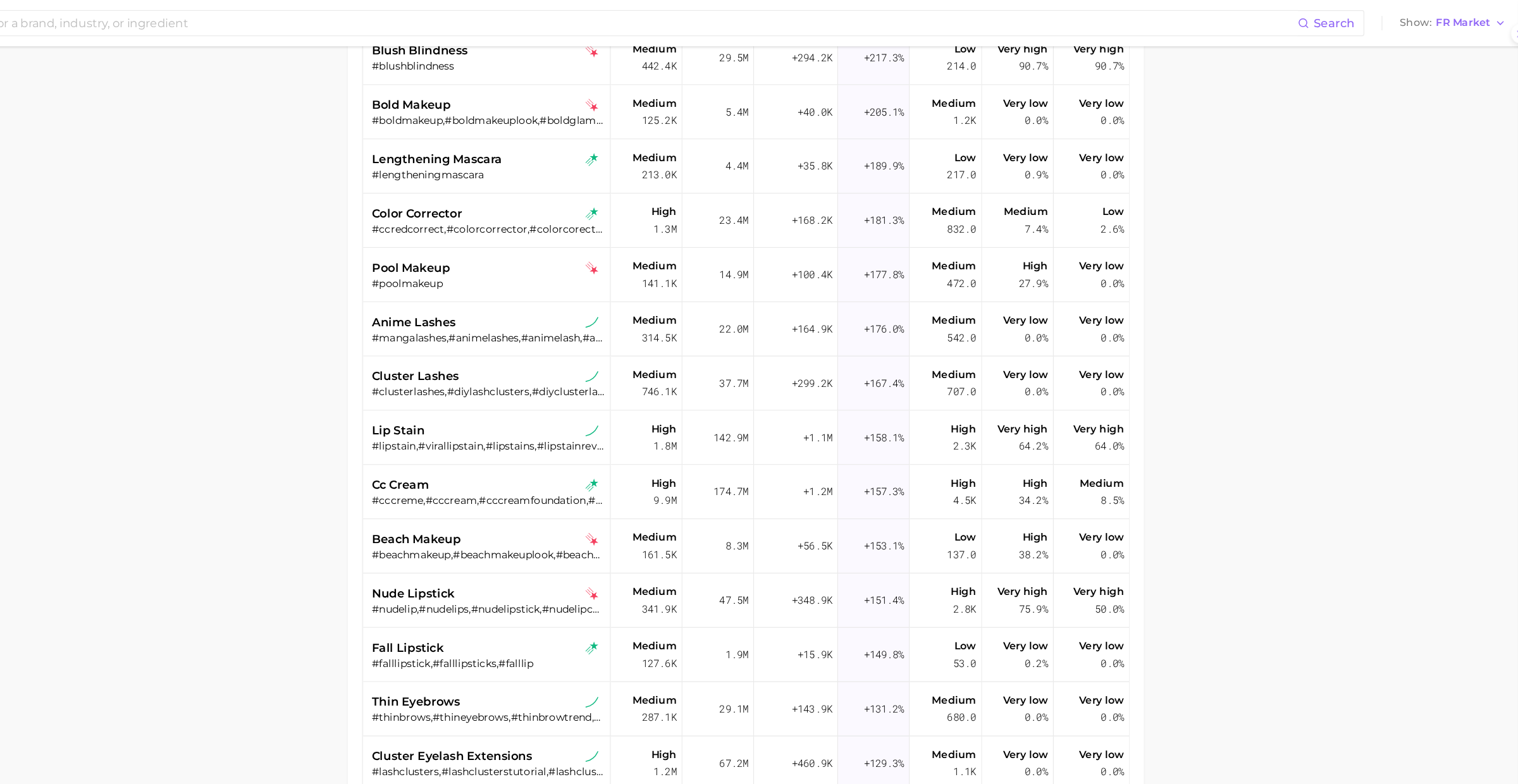
scroll to position [0, 0]
click at [578, 569] on div "fall lipstick" at bounding box center [616, 565] width 203 height 15
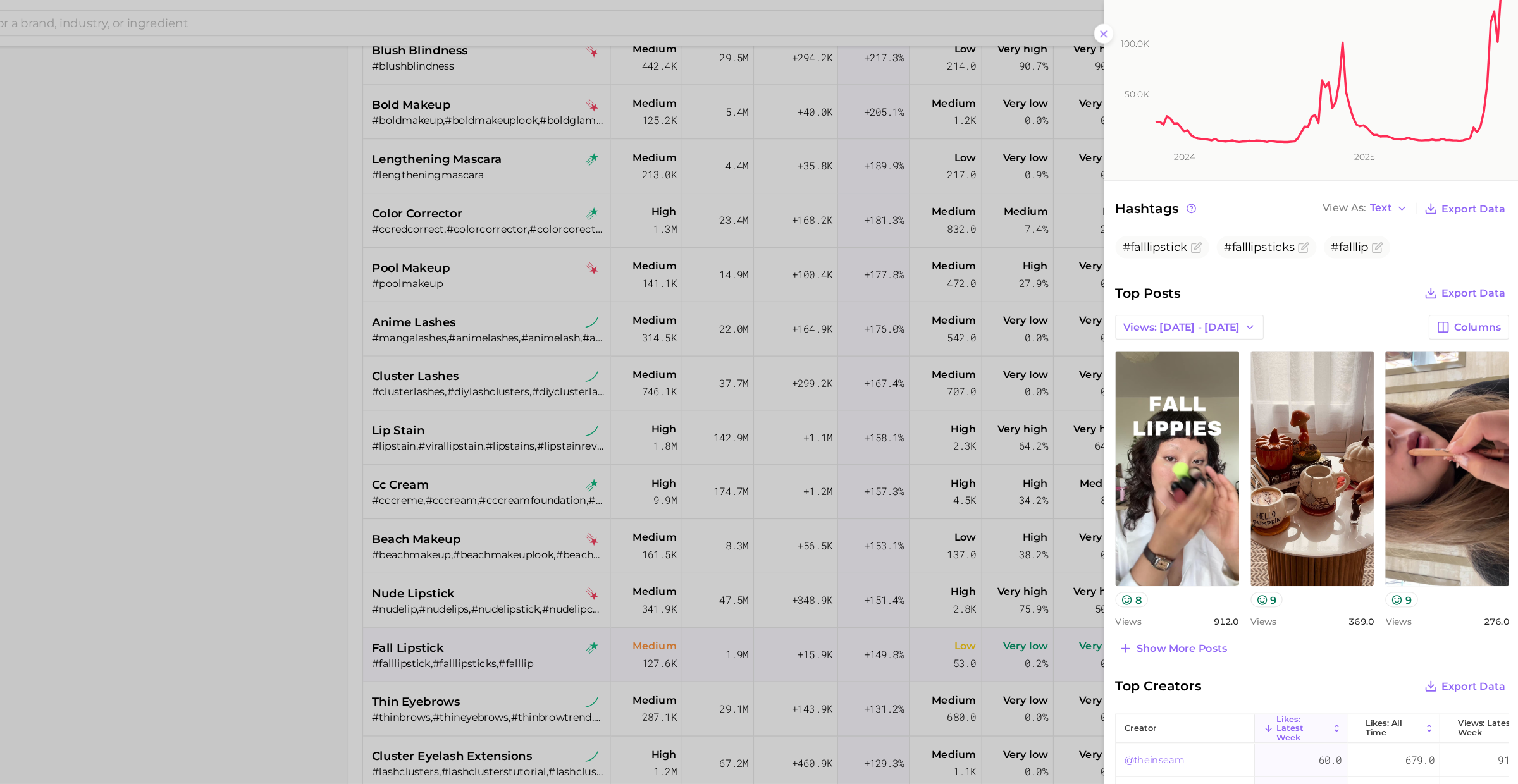
scroll to position [239, 0]
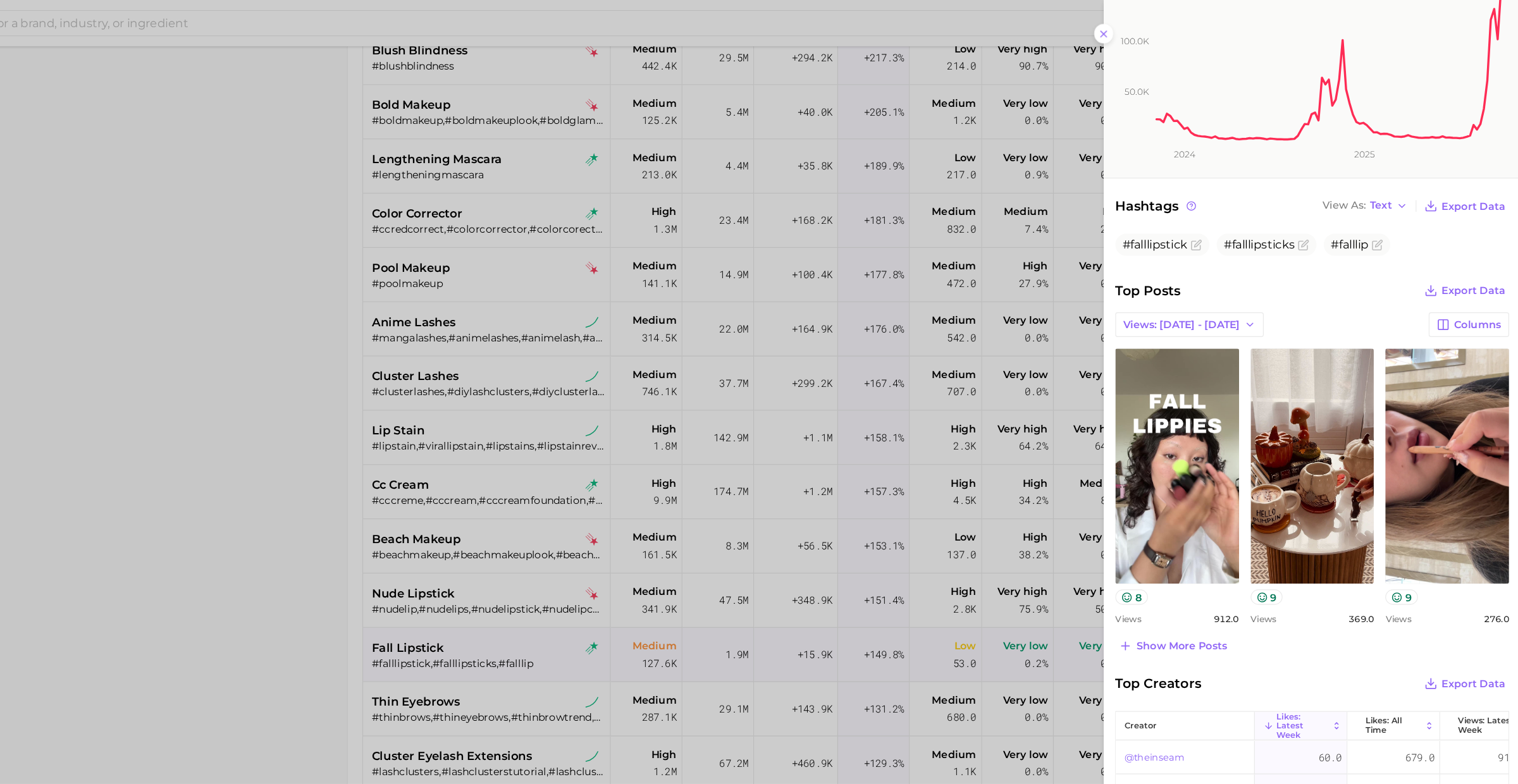
click at [567, 607] on div at bounding box center [759, 392] width 1518 height 784
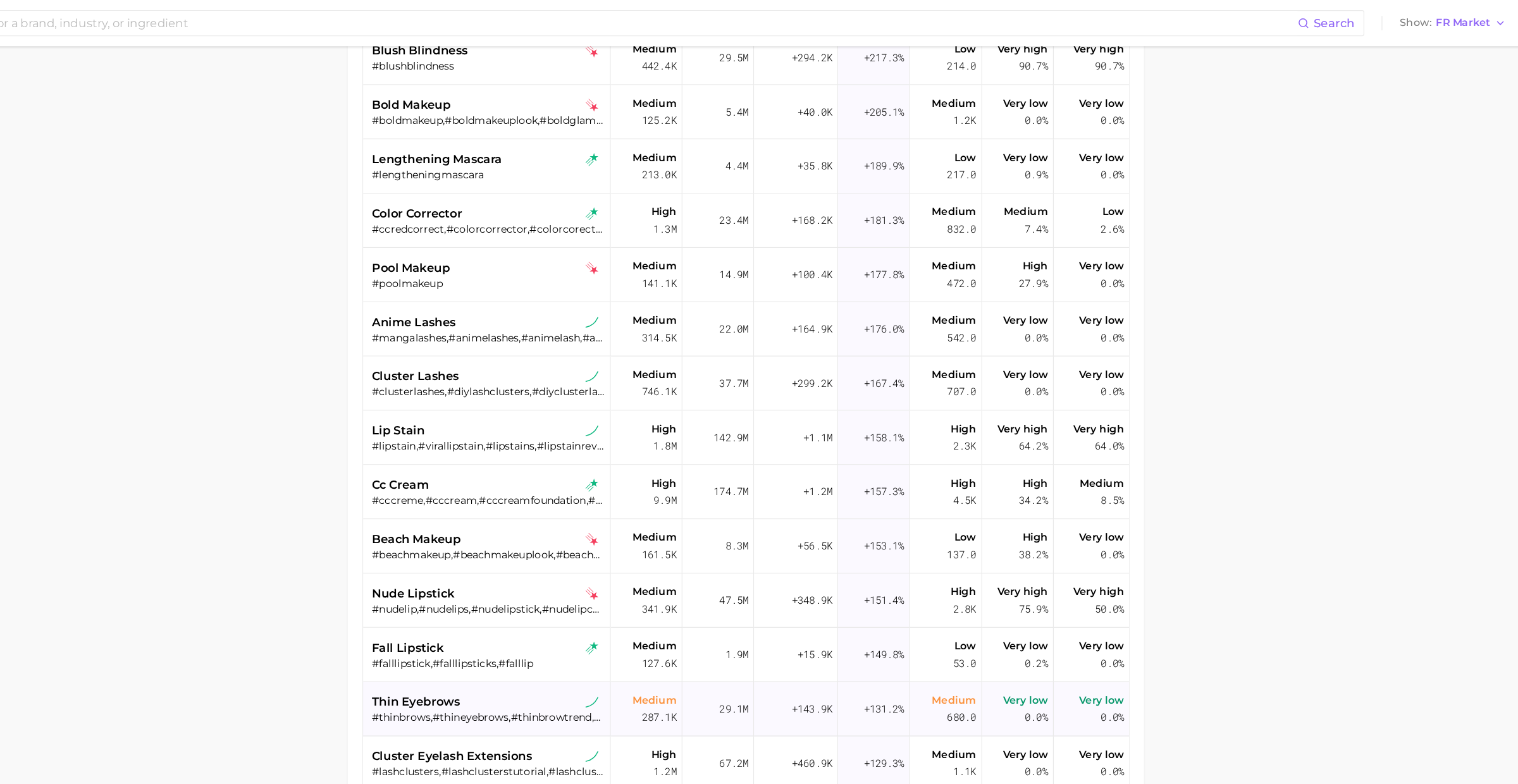
click at [583, 609] on span "thin eyebrows" at bounding box center [553, 613] width 77 height 15
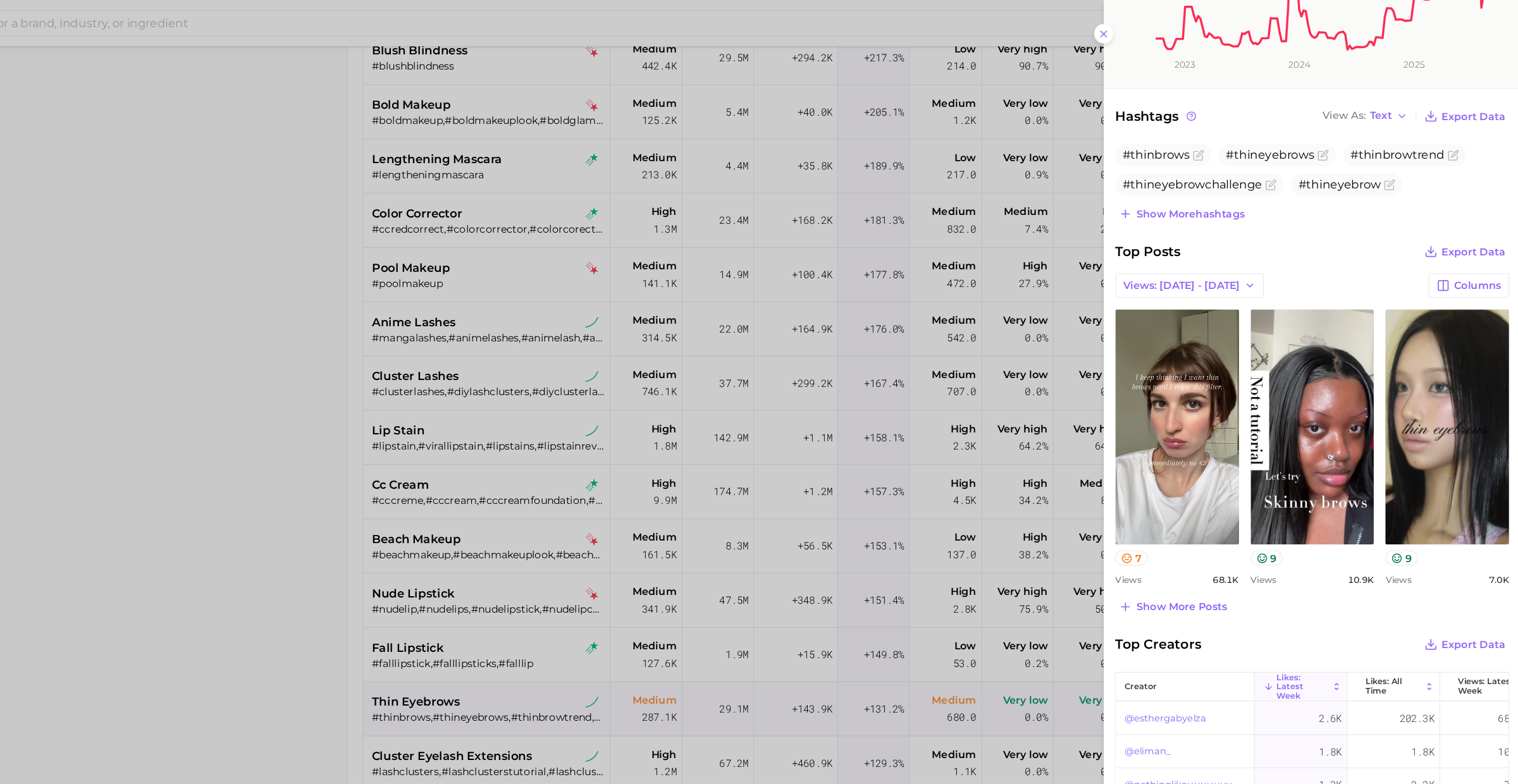
scroll to position [319, 0]
click at [594, 521] on div at bounding box center [759, 392] width 1518 height 784
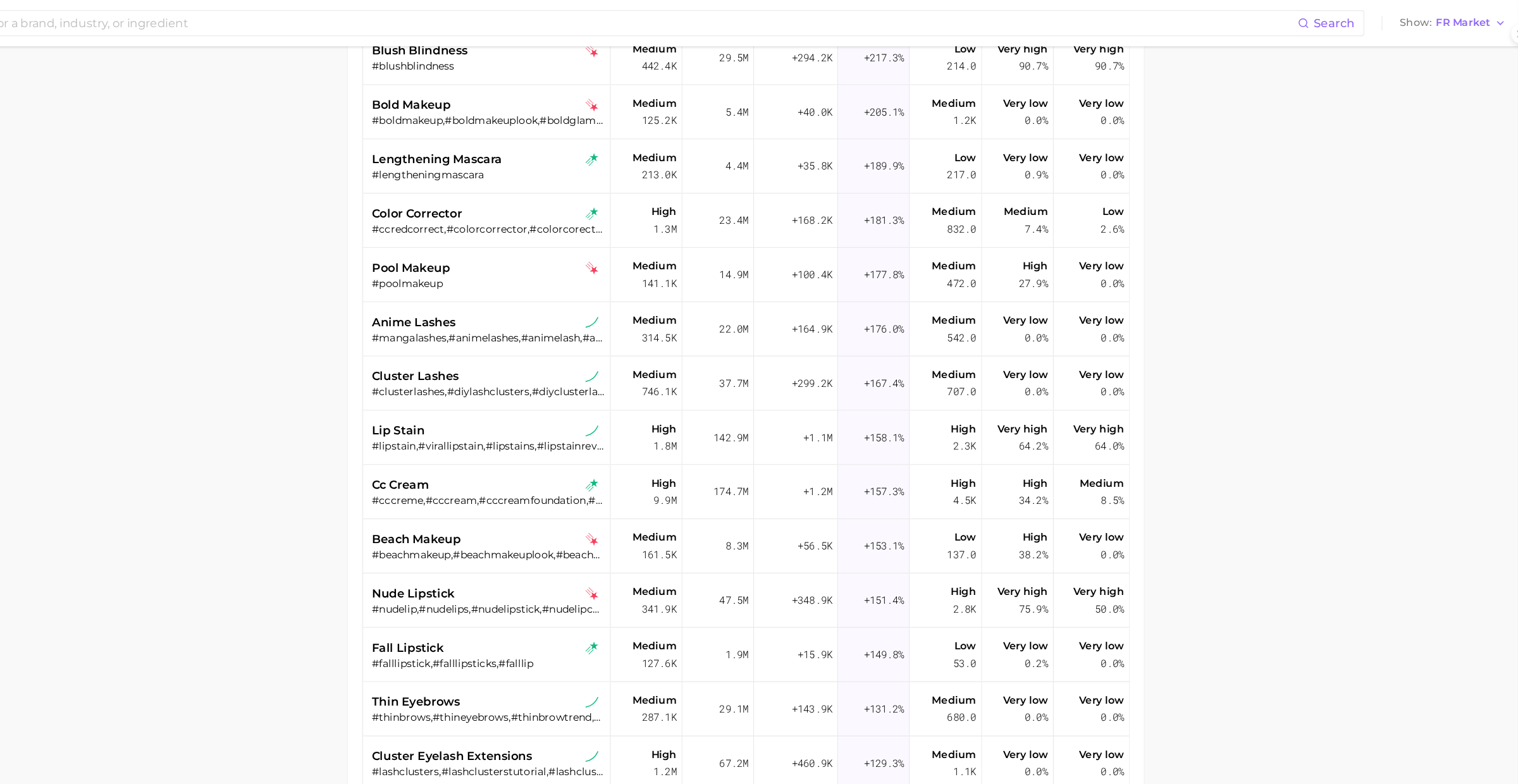
scroll to position [0, 0]
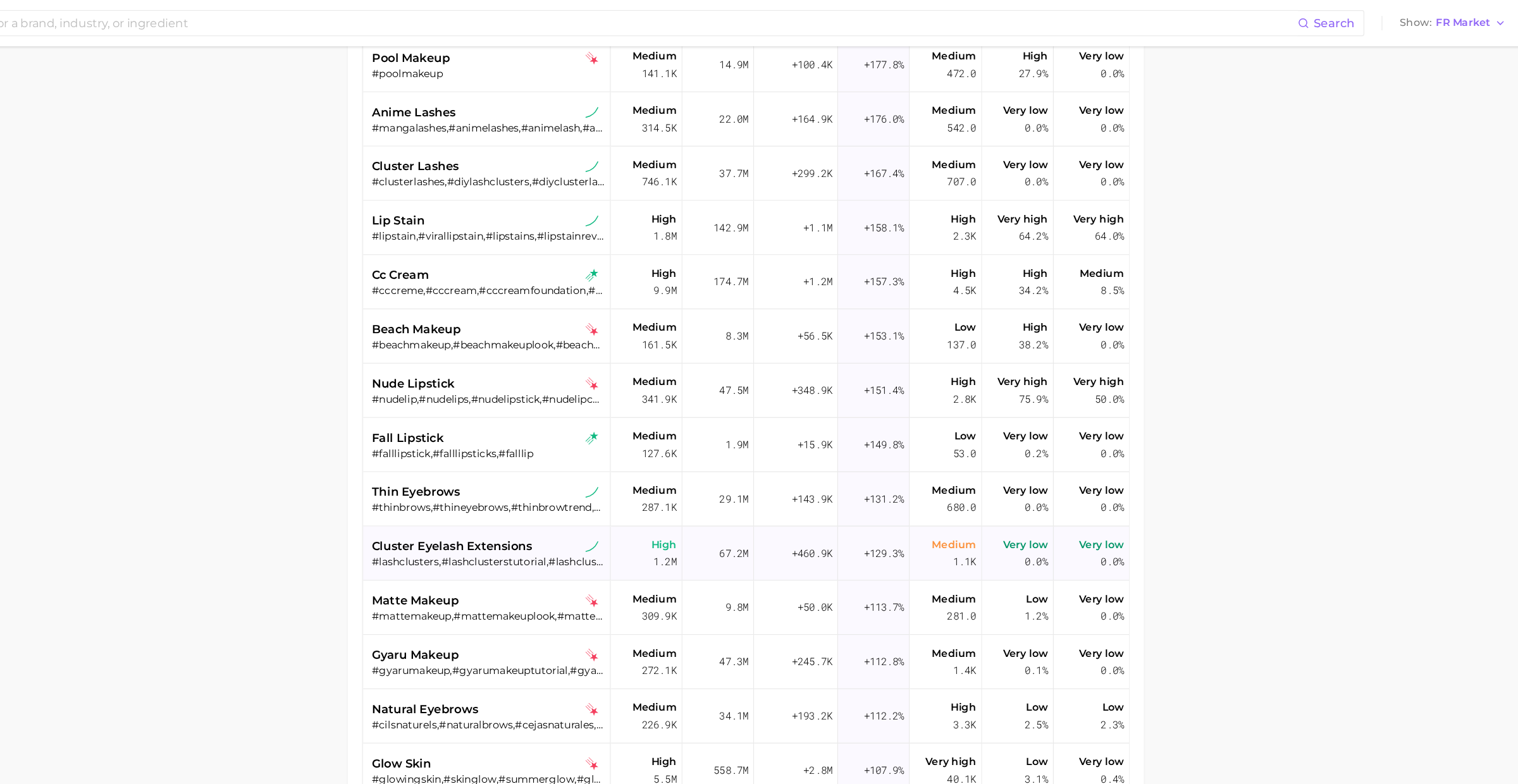
click at [612, 472] on span "cluster eyelash extensions" at bounding box center [584, 477] width 140 height 15
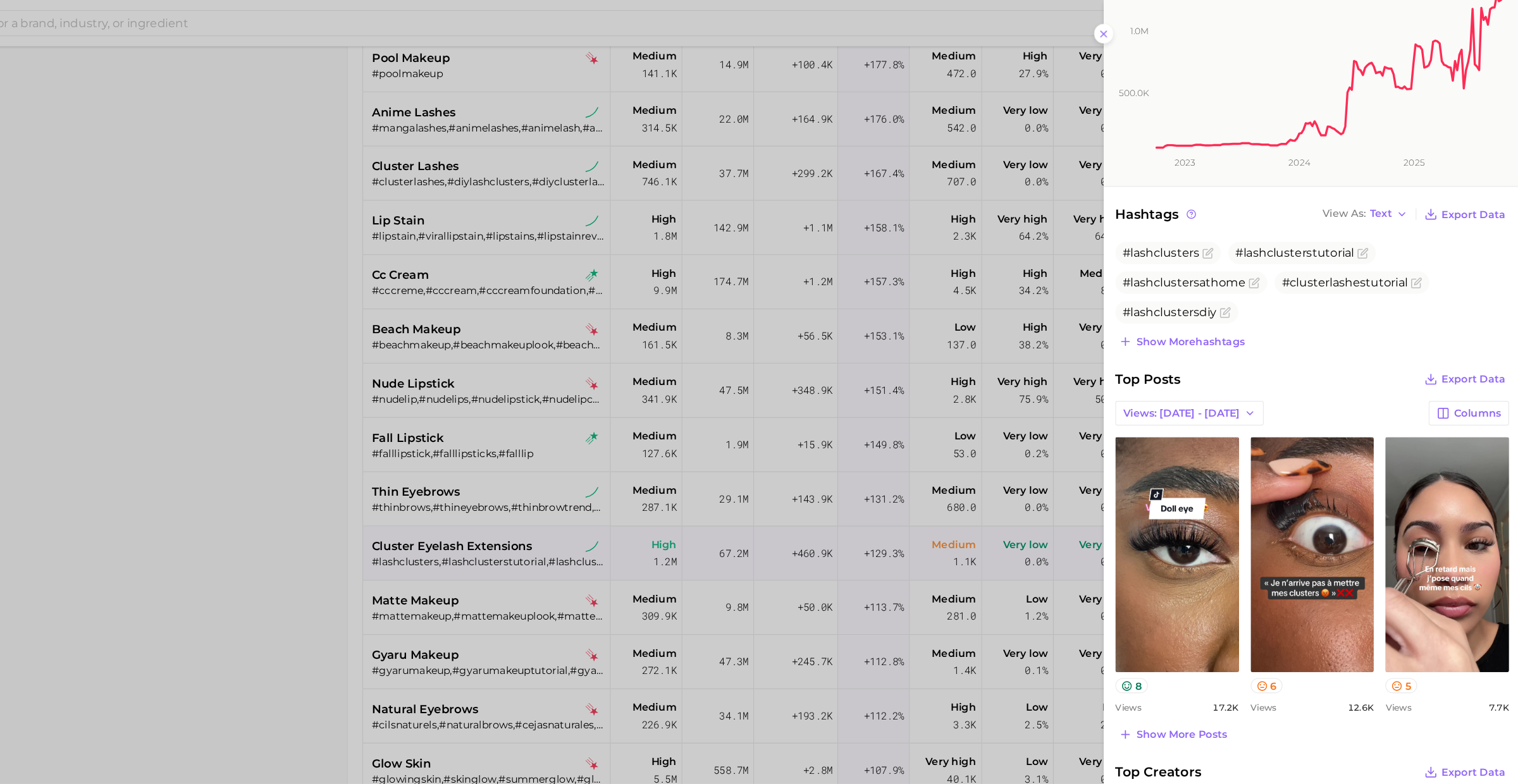
click at [590, 525] on div at bounding box center [759, 392] width 1518 height 784
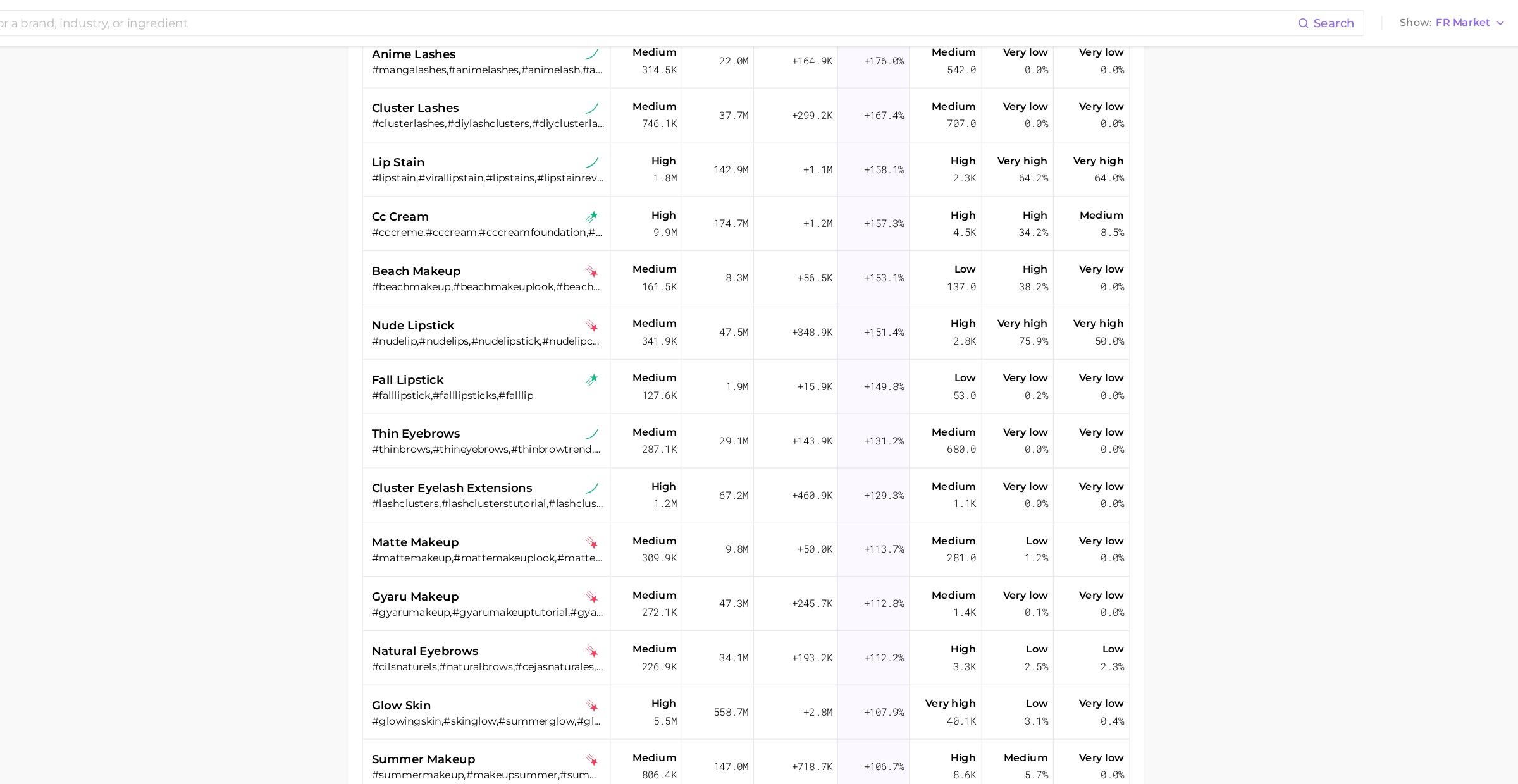
click at [590, 525] on div "gyaru makeup" at bounding box center [616, 521] width 203 height 15
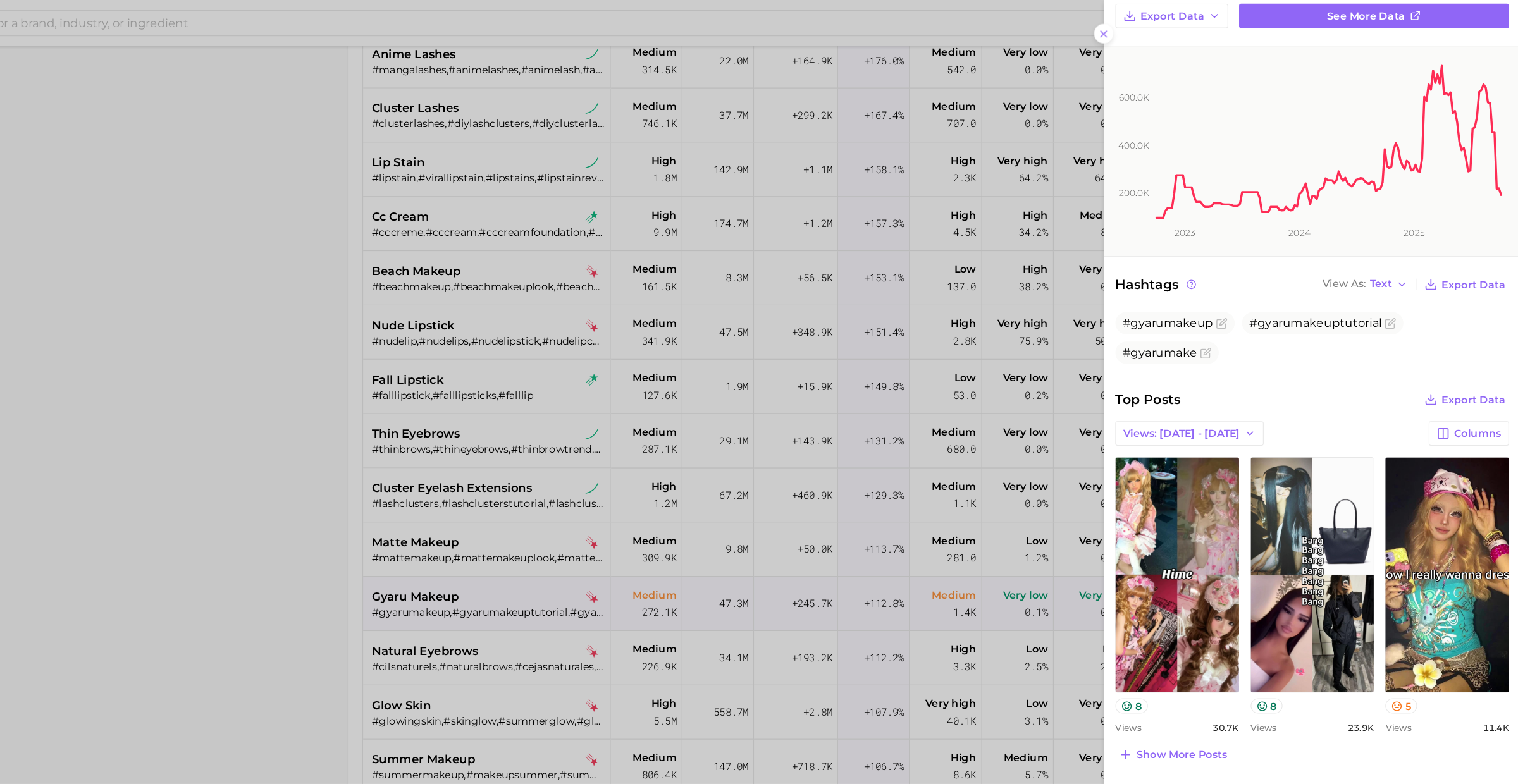
click at [545, 502] on div at bounding box center [759, 392] width 1518 height 784
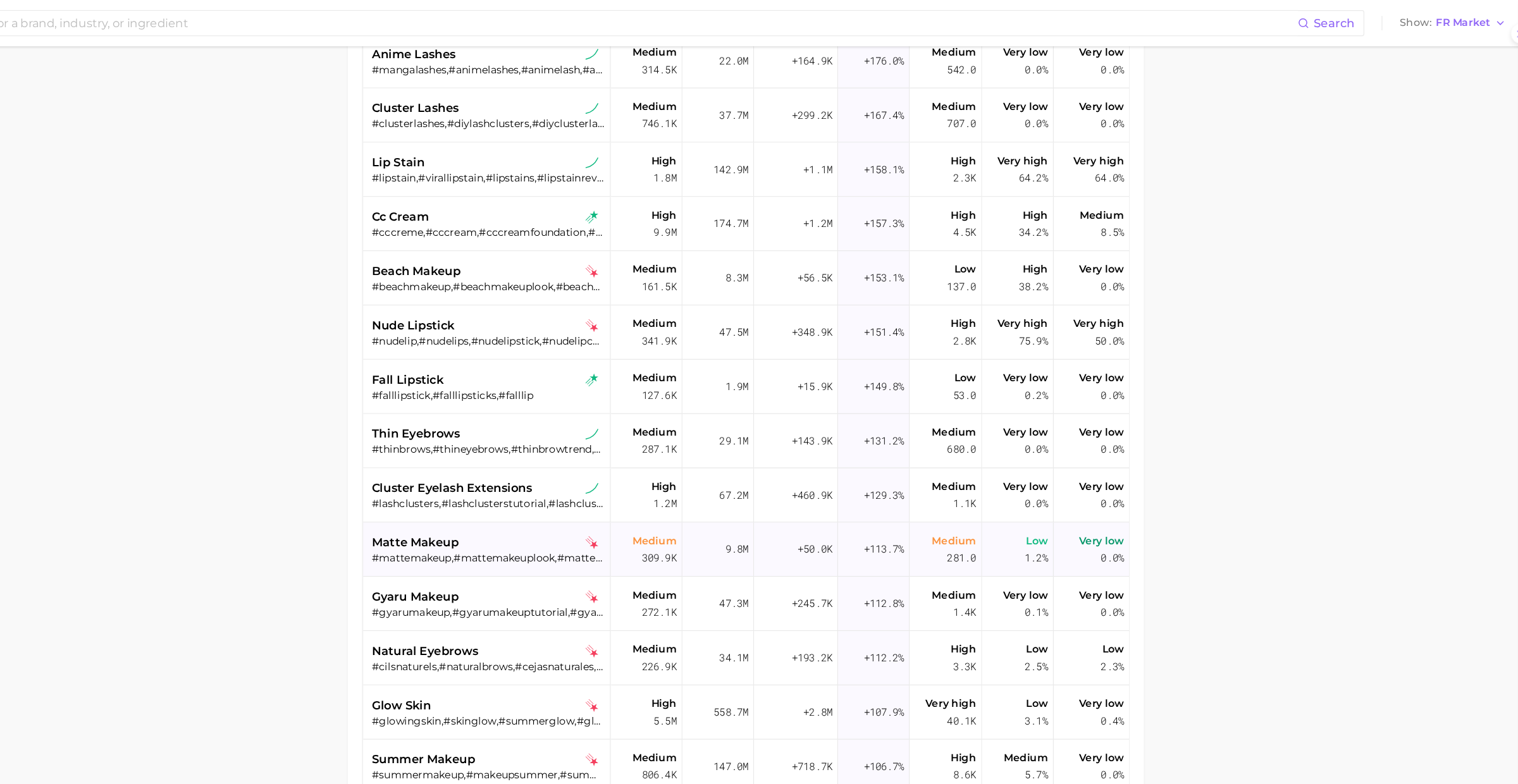
click at [561, 482] on div "#mattemakeup,#mattemakeuplook,#mattefinish" at bounding box center [616, 488] width 203 height 12
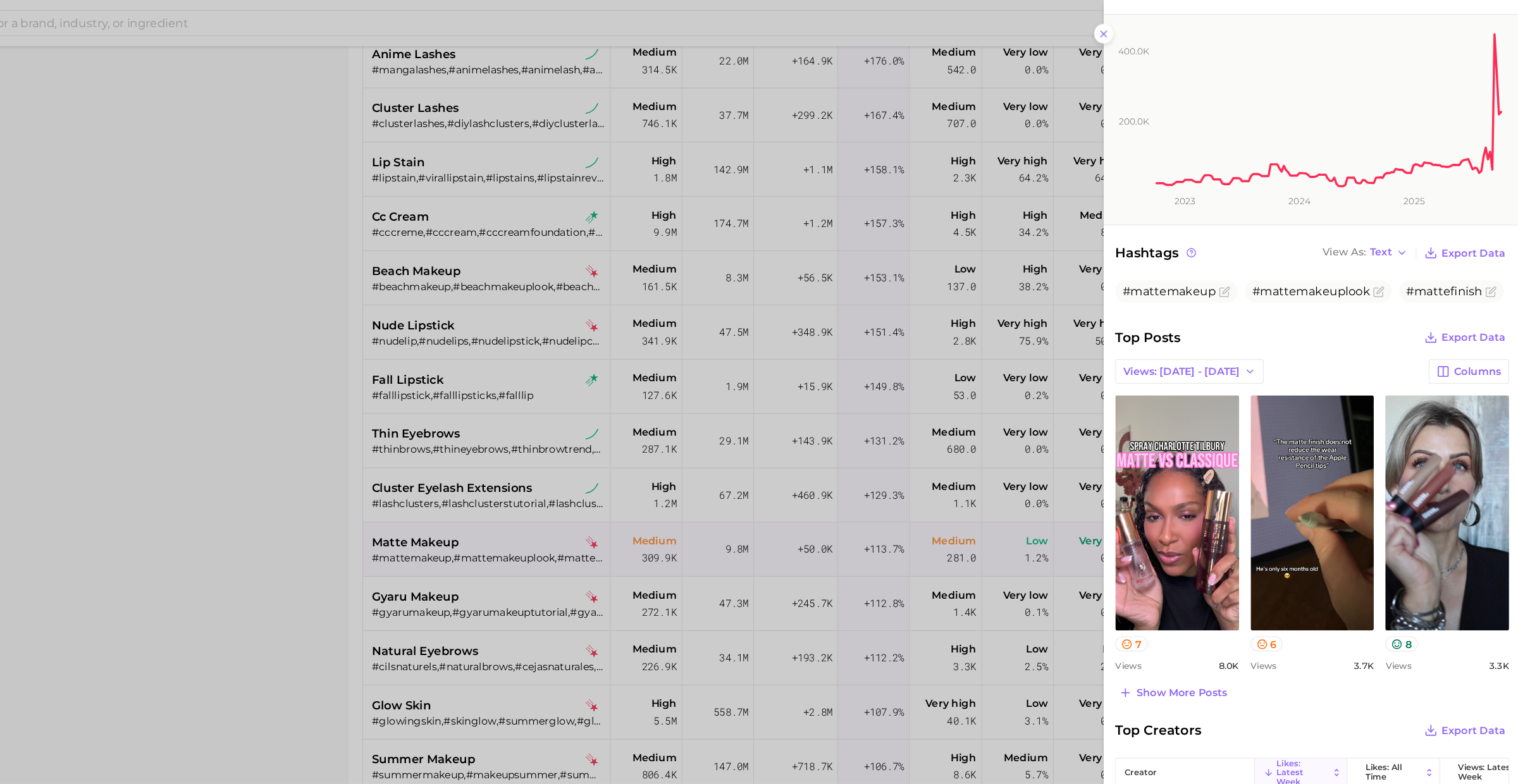
click at [631, 543] on div at bounding box center [759, 392] width 1518 height 784
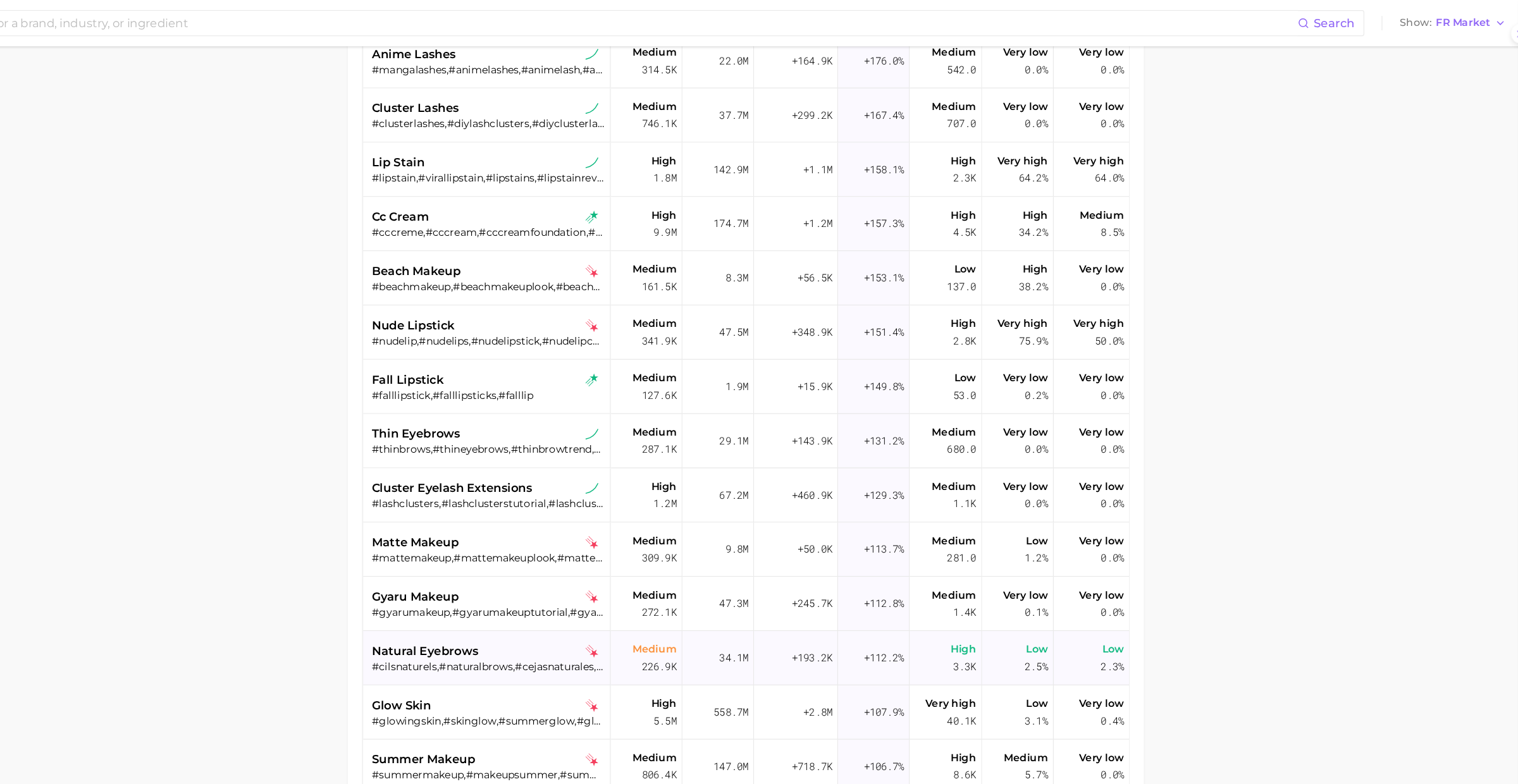
click at [632, 561] on div "natural eyebrows" at bounding box center [616, 568] width 203 height 15
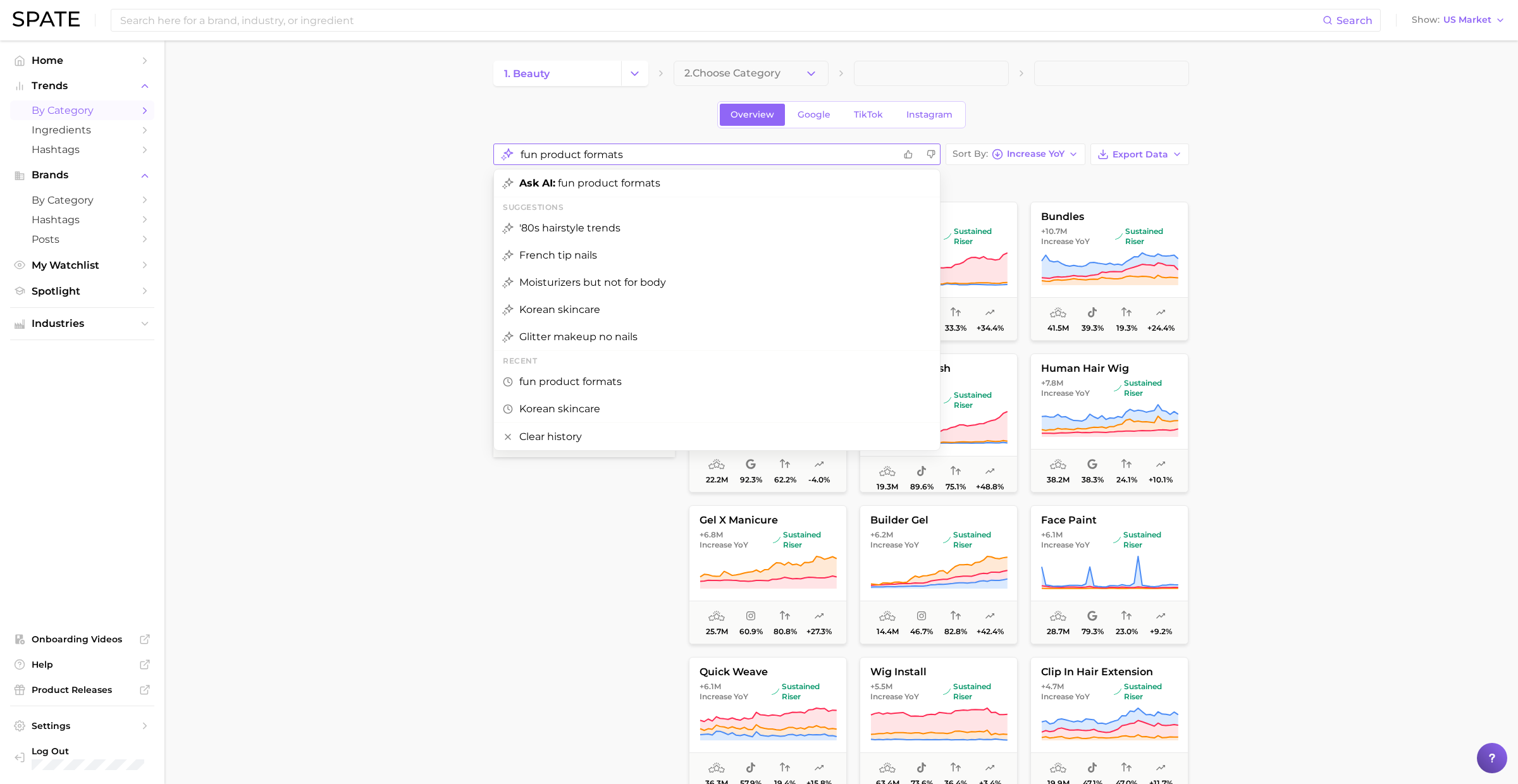
click at [643, 143] on input "fun product formats" at bounding box center [707, 154] width 374 height 24
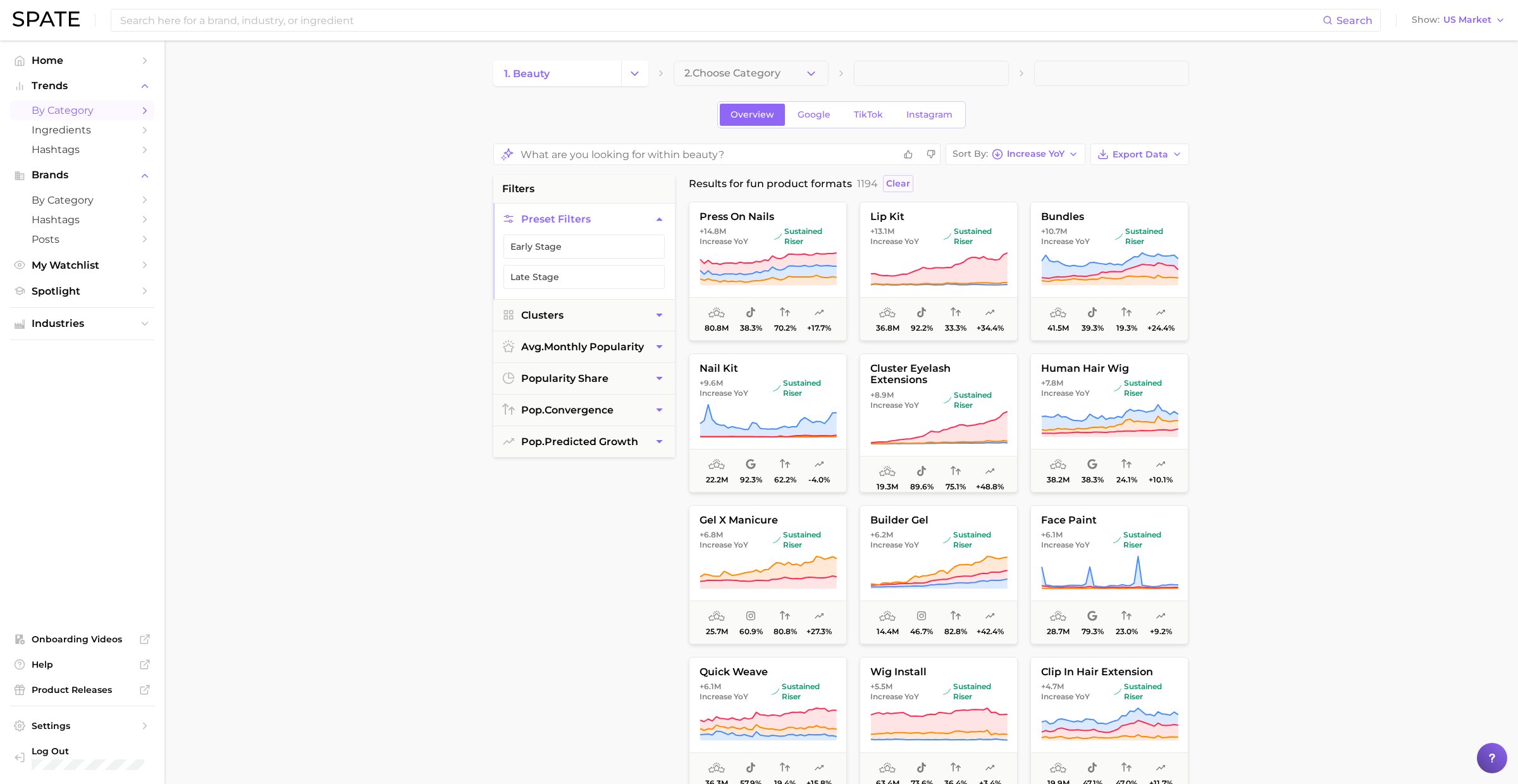
click at [899, 181] on span "Clear" at bounding box center [898, 183] width 24 height 11
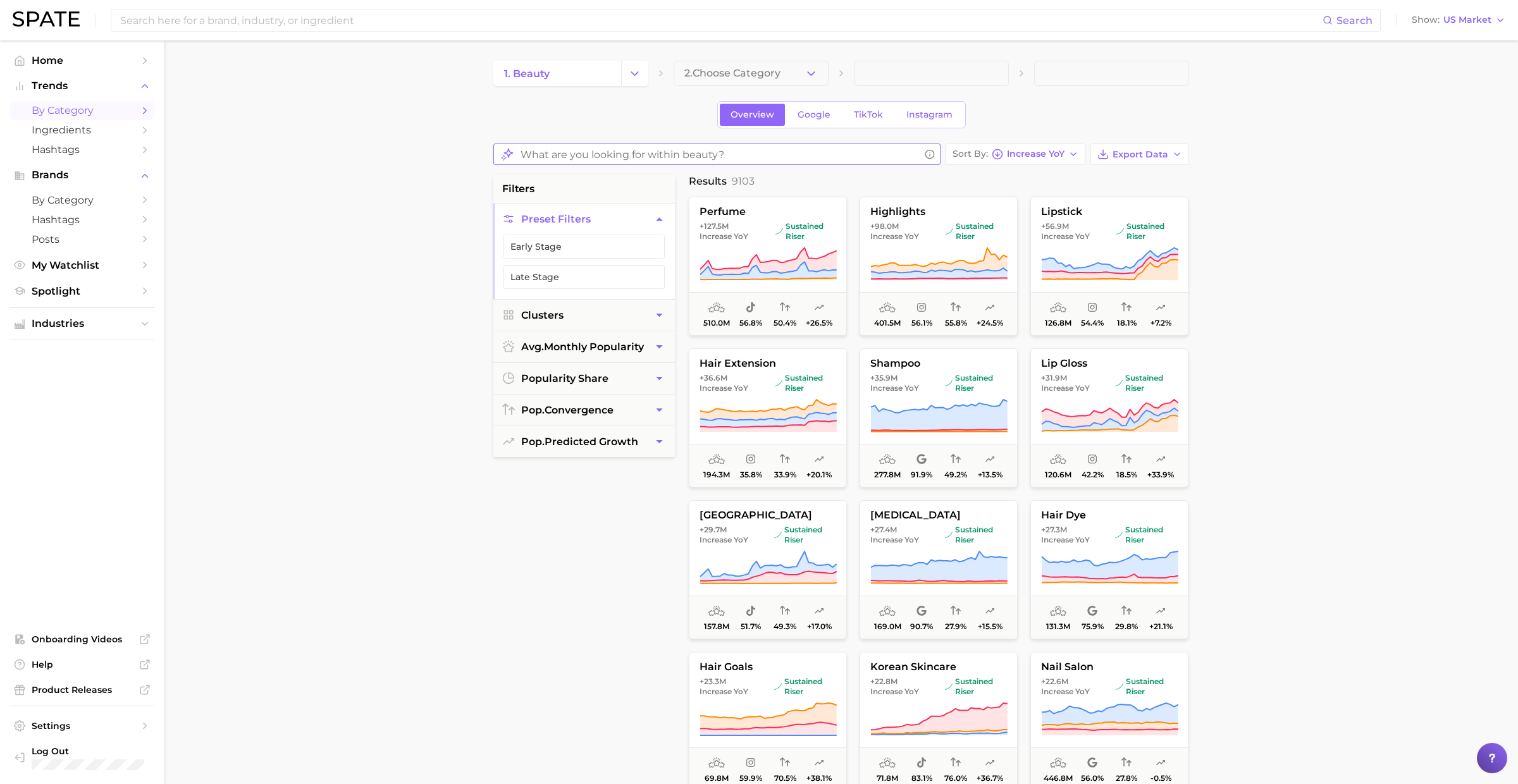
click at [765, 162] on input "What are you looking for within beauty?" at bounding box center [720, 154] width 399 height 24
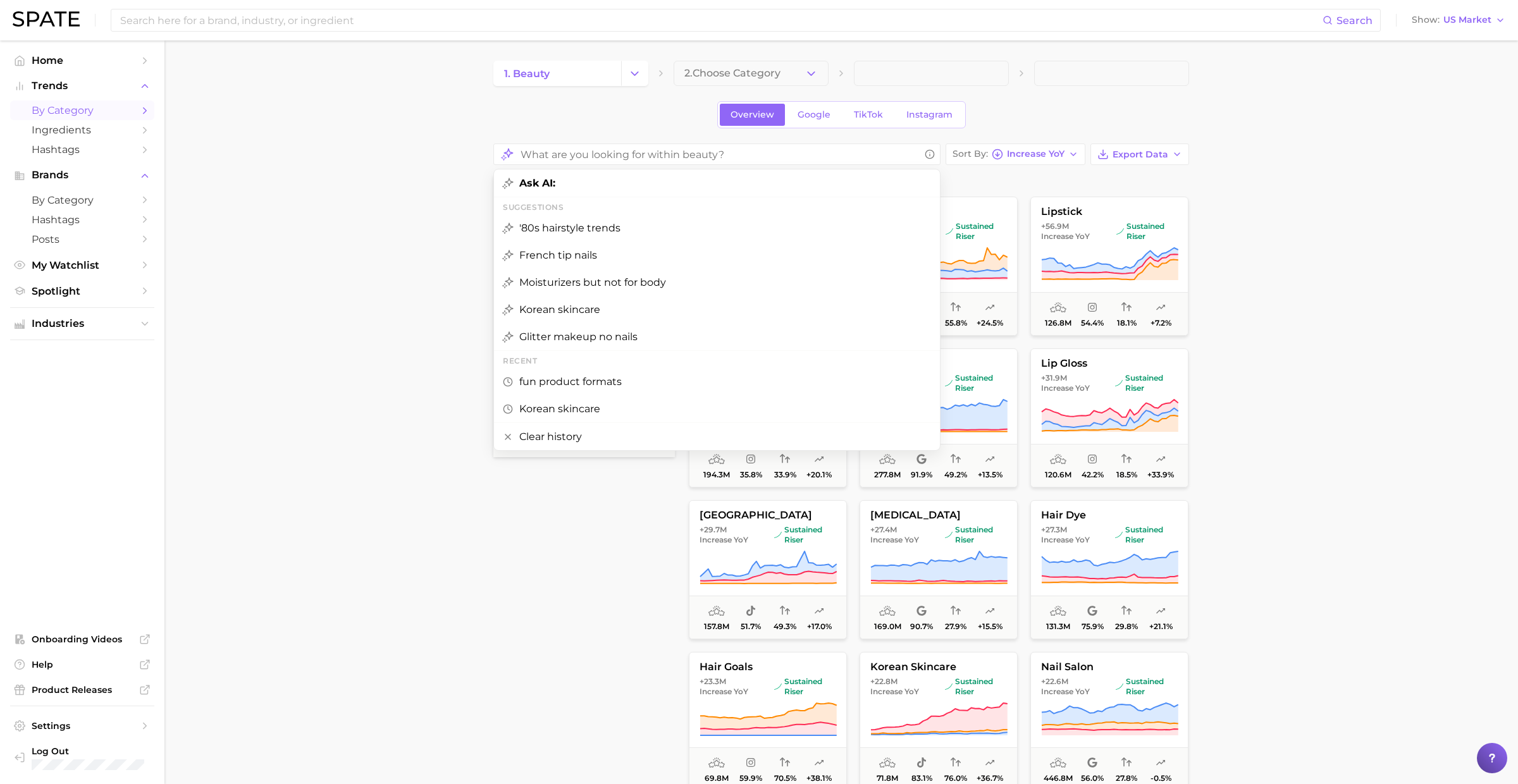
click at [573, 108] on div "Overview Google TikTok Instagram" at bounding box center [841, 114] width 695 height 27
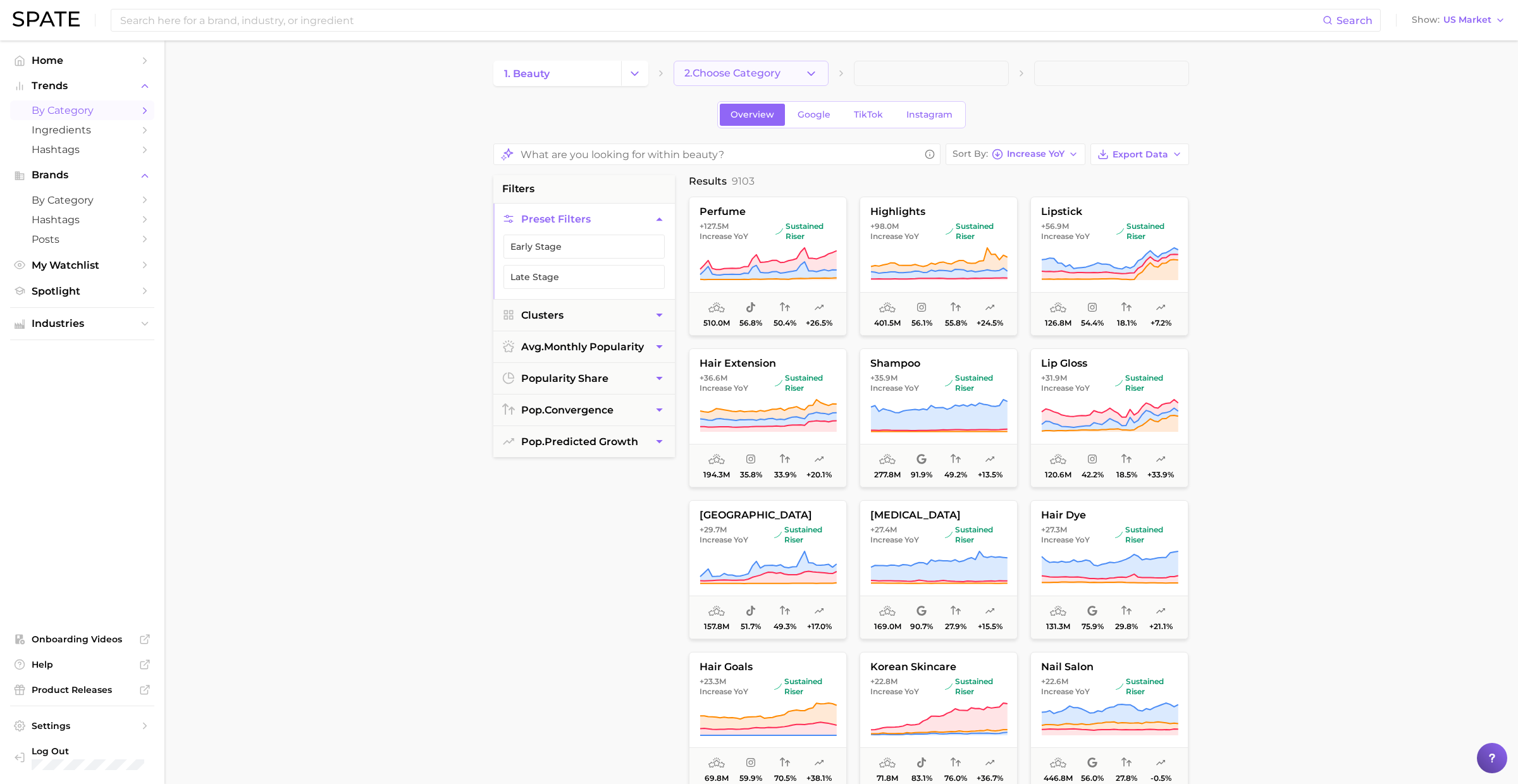
click at [796, 74] on button "2. Choose Category" at bounding box center [751, 73] width 155 height 25
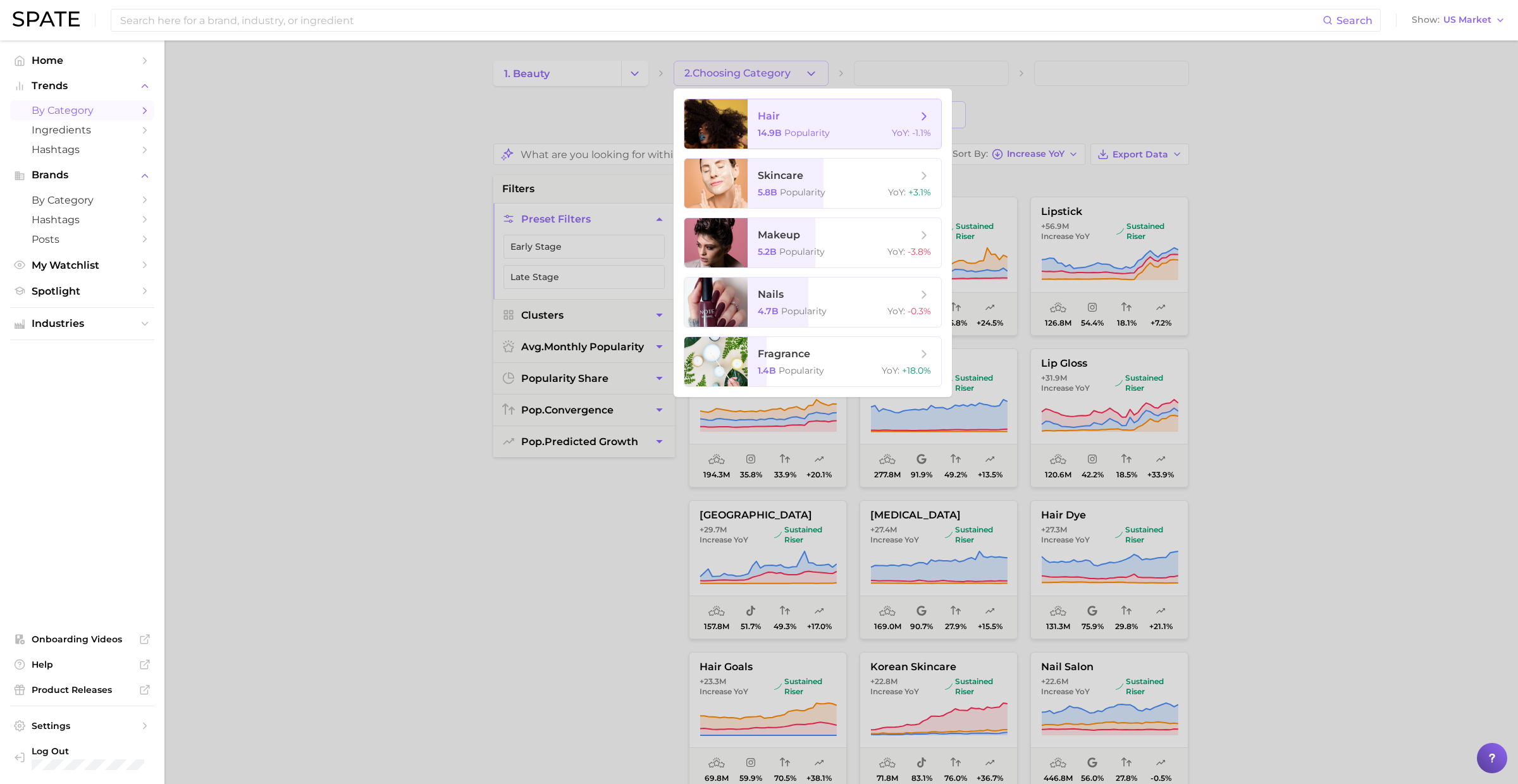
click at [793, 132] on span "Popularity" at bounding box center [807, 132] width 45 height 12
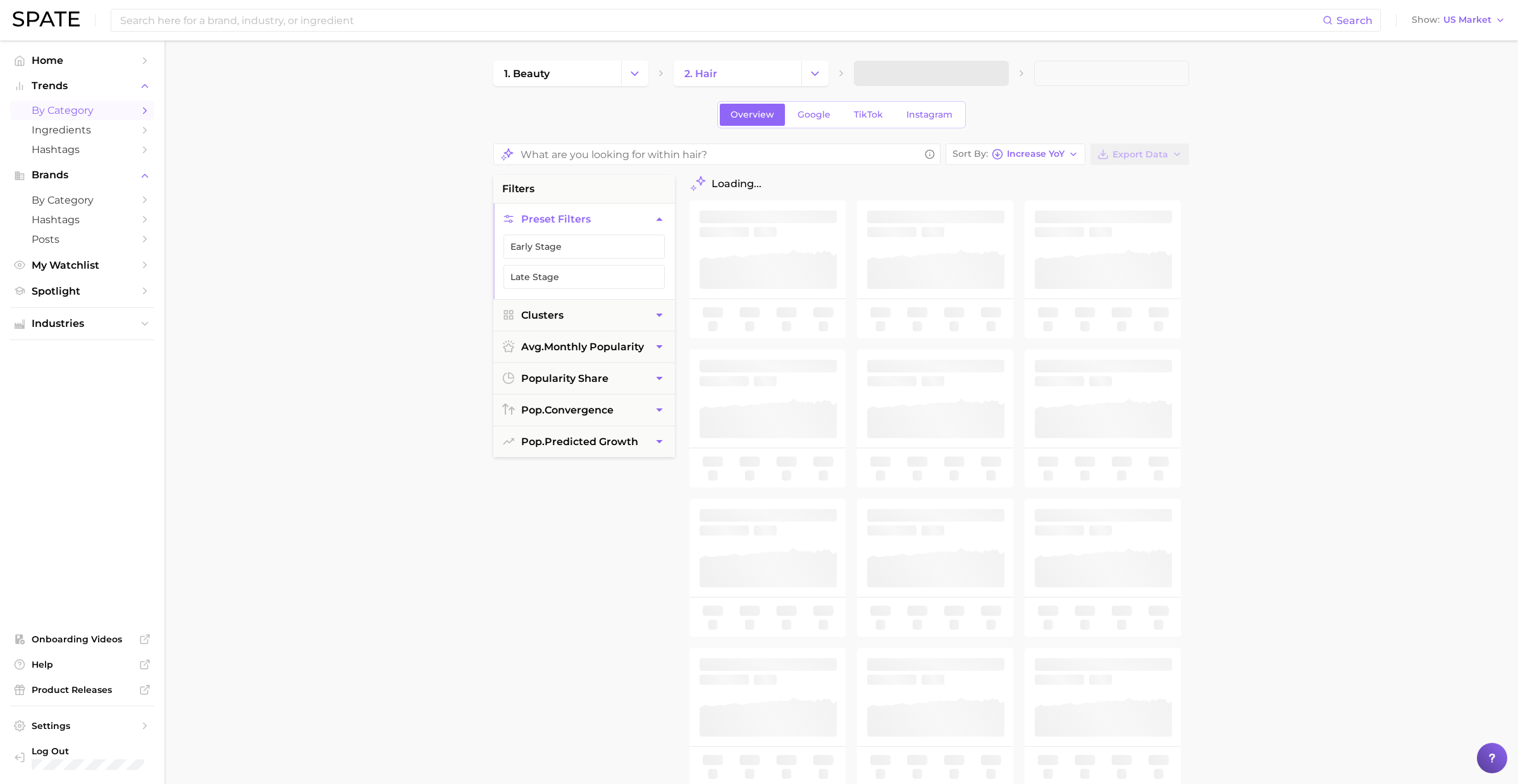
click at [911, 75] on span at bounding box center [932, 73] width 155 height 25
click at [928, 77] on span "3. Subcategory" at bounding box center [902, 73] width 77 height 12
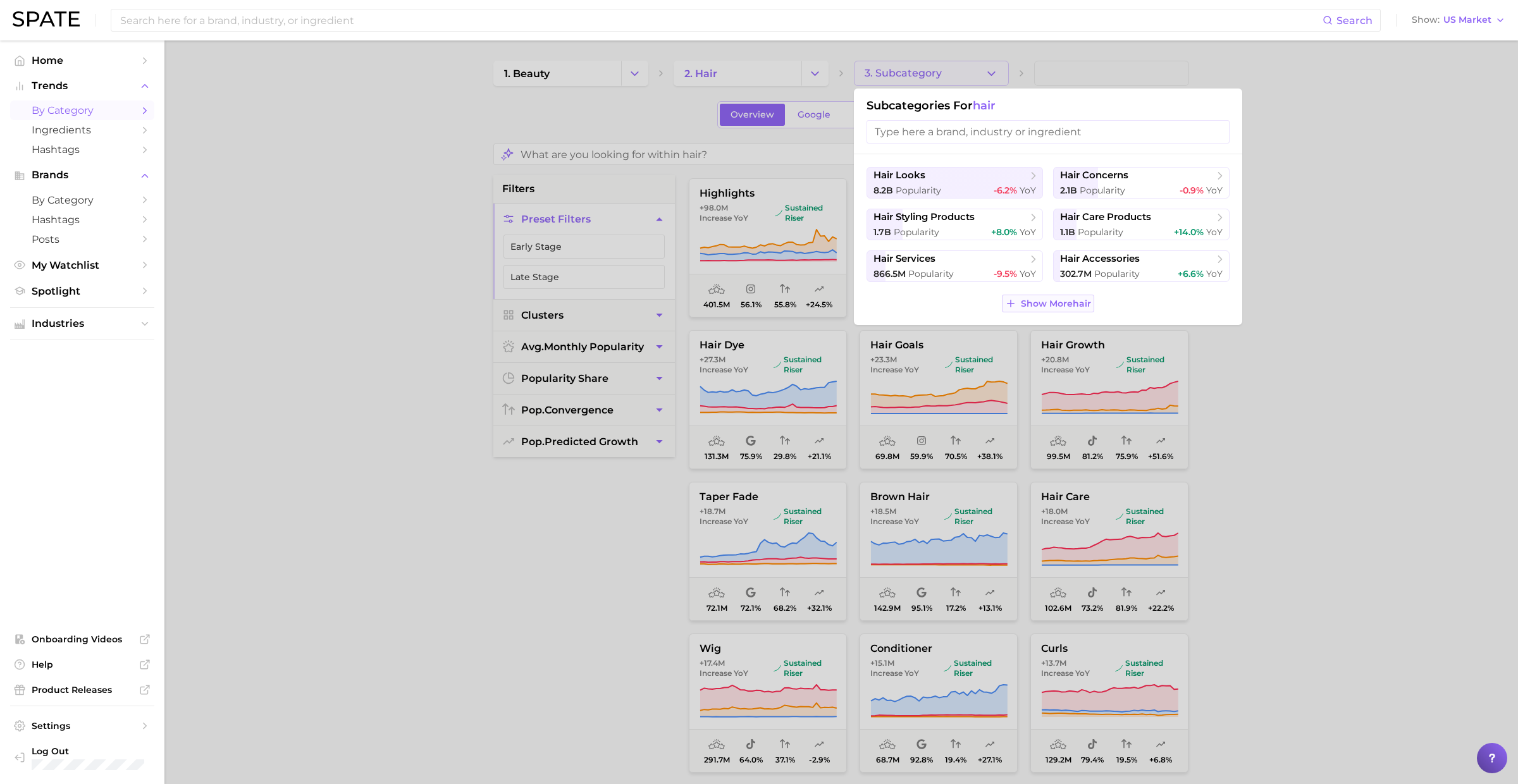
click at [1048, 305] on span "Show More hair" at bounding box center [1056, 304] width 71 height 11
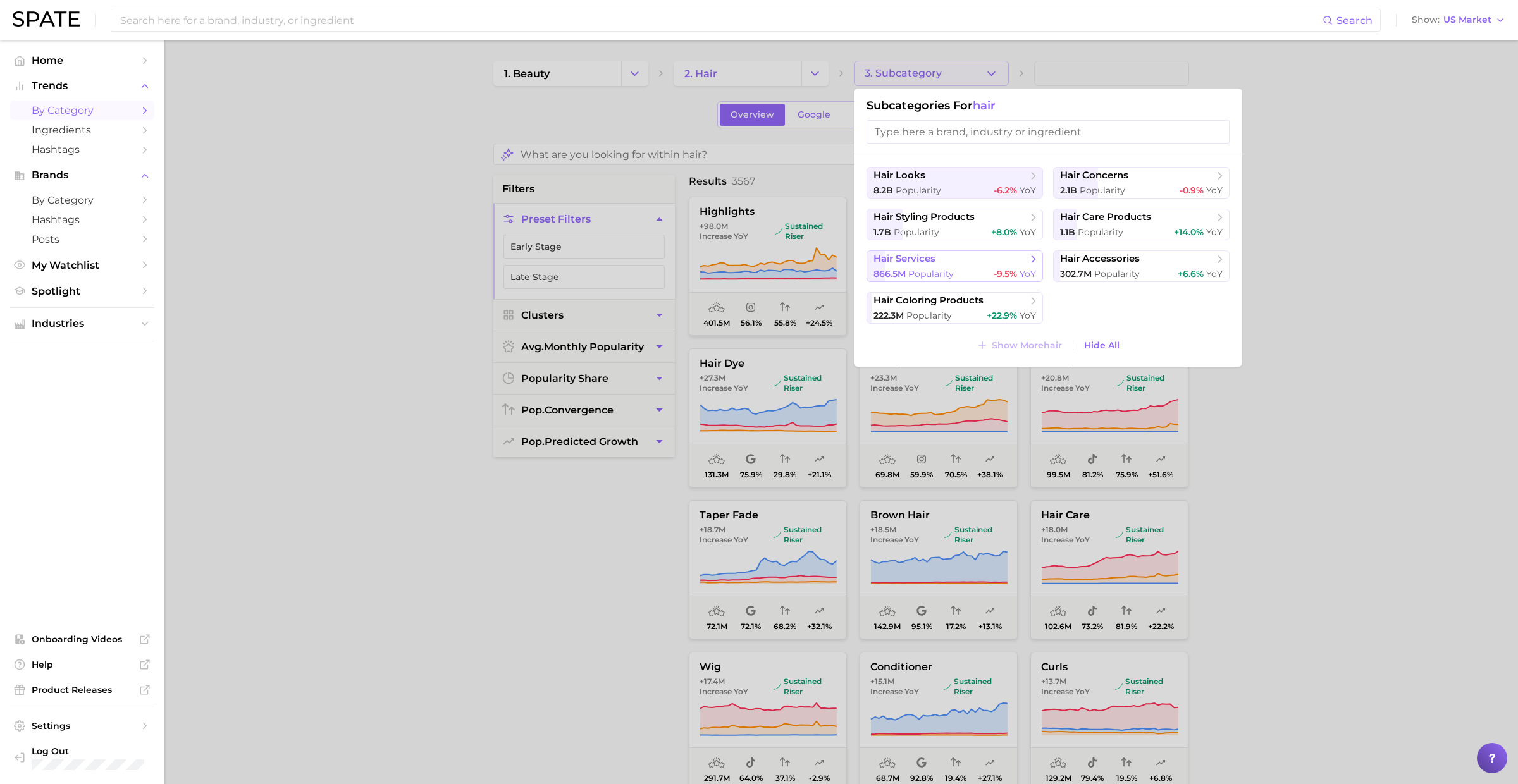
click at [992, 265] on button "hair services 866.5m Popularity -9.5% YoY" at bounding box center [954, 266] width 176 height 31
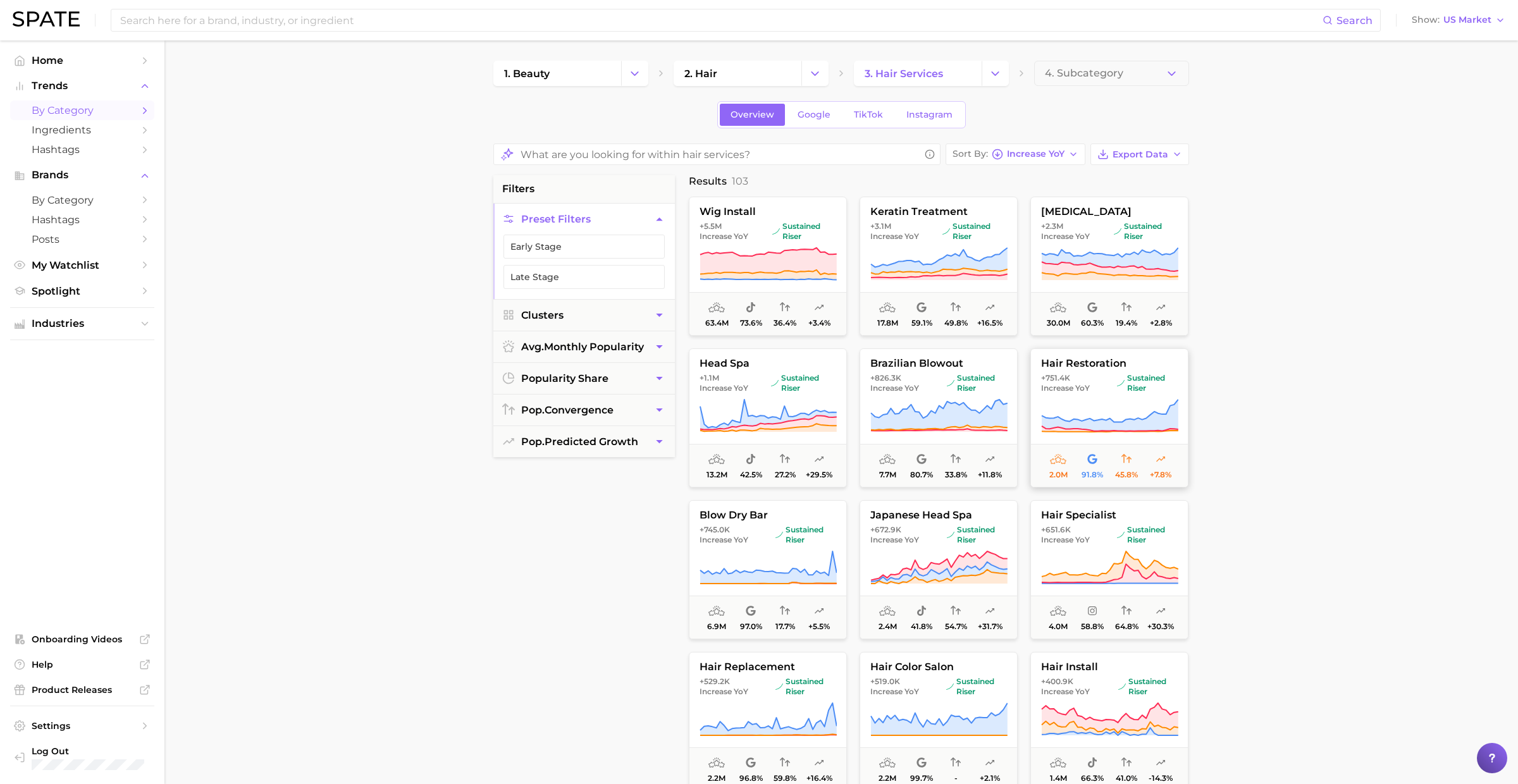
click at [1117, 384] on img at bounding box center [1120, 383] width 8 height 8
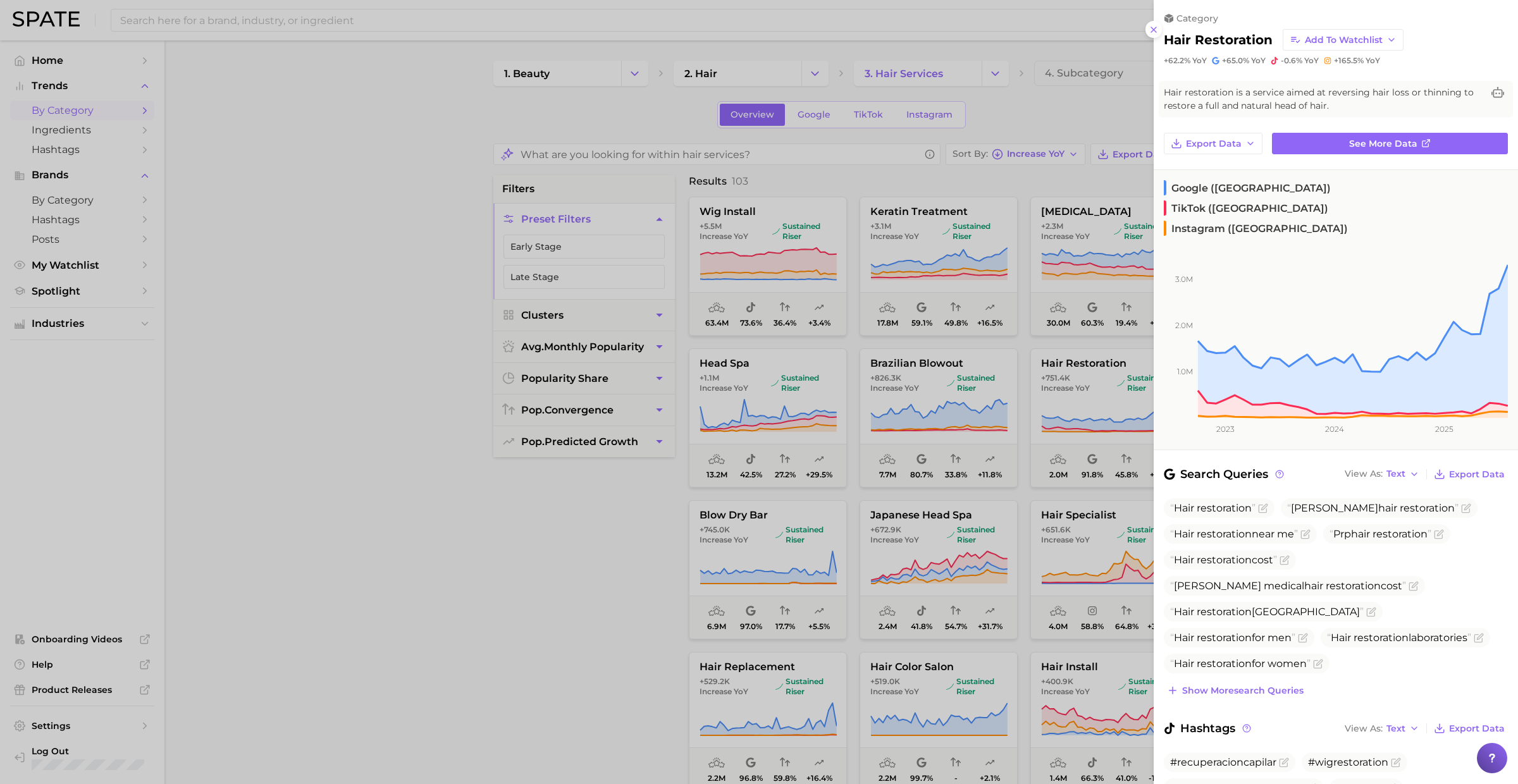
click at [1022, 380] on div at bounding box center [759, 392] width 1518 height 784
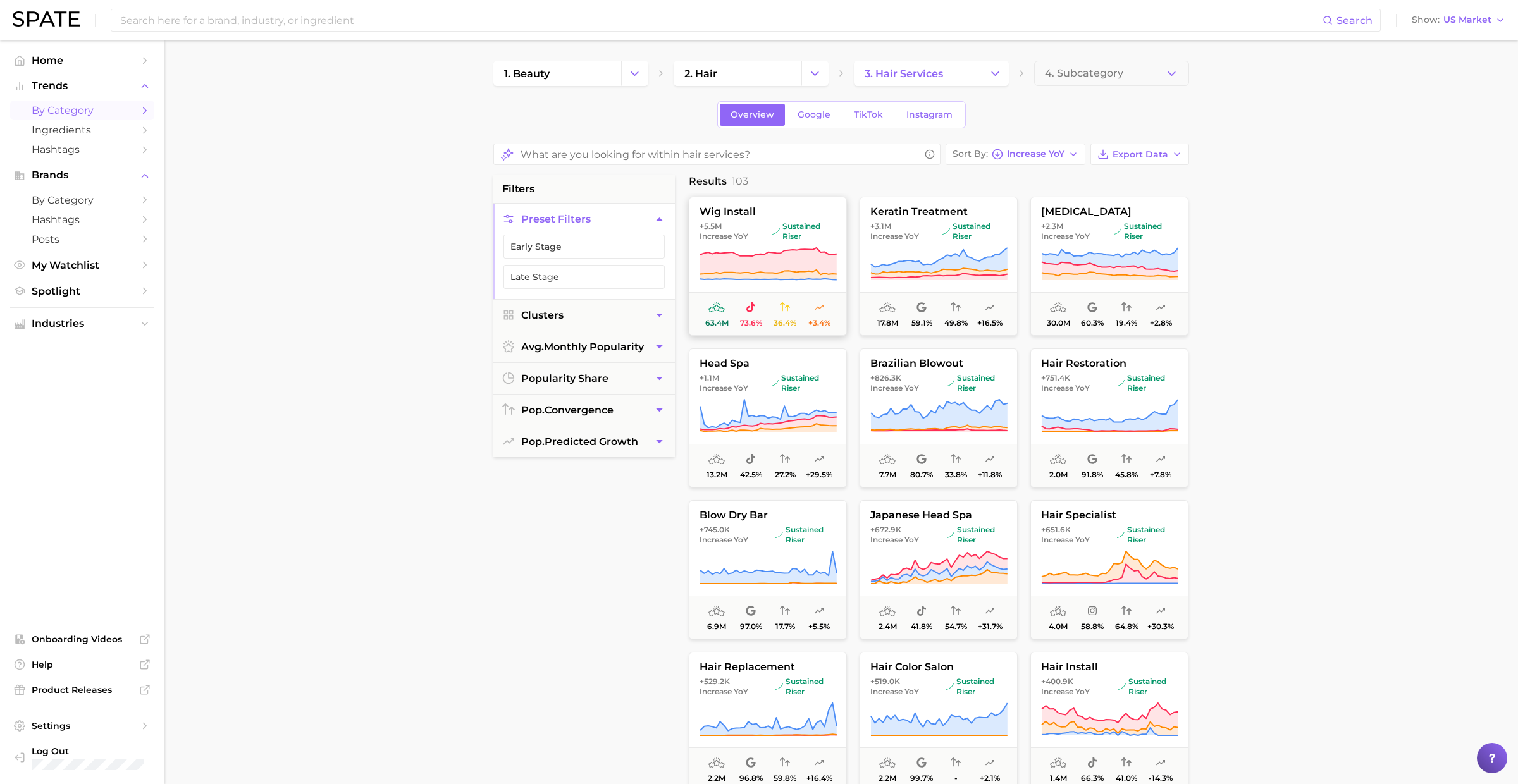
click at [779, 265] on icon at bounding box center [768, 261] width 136 height 27
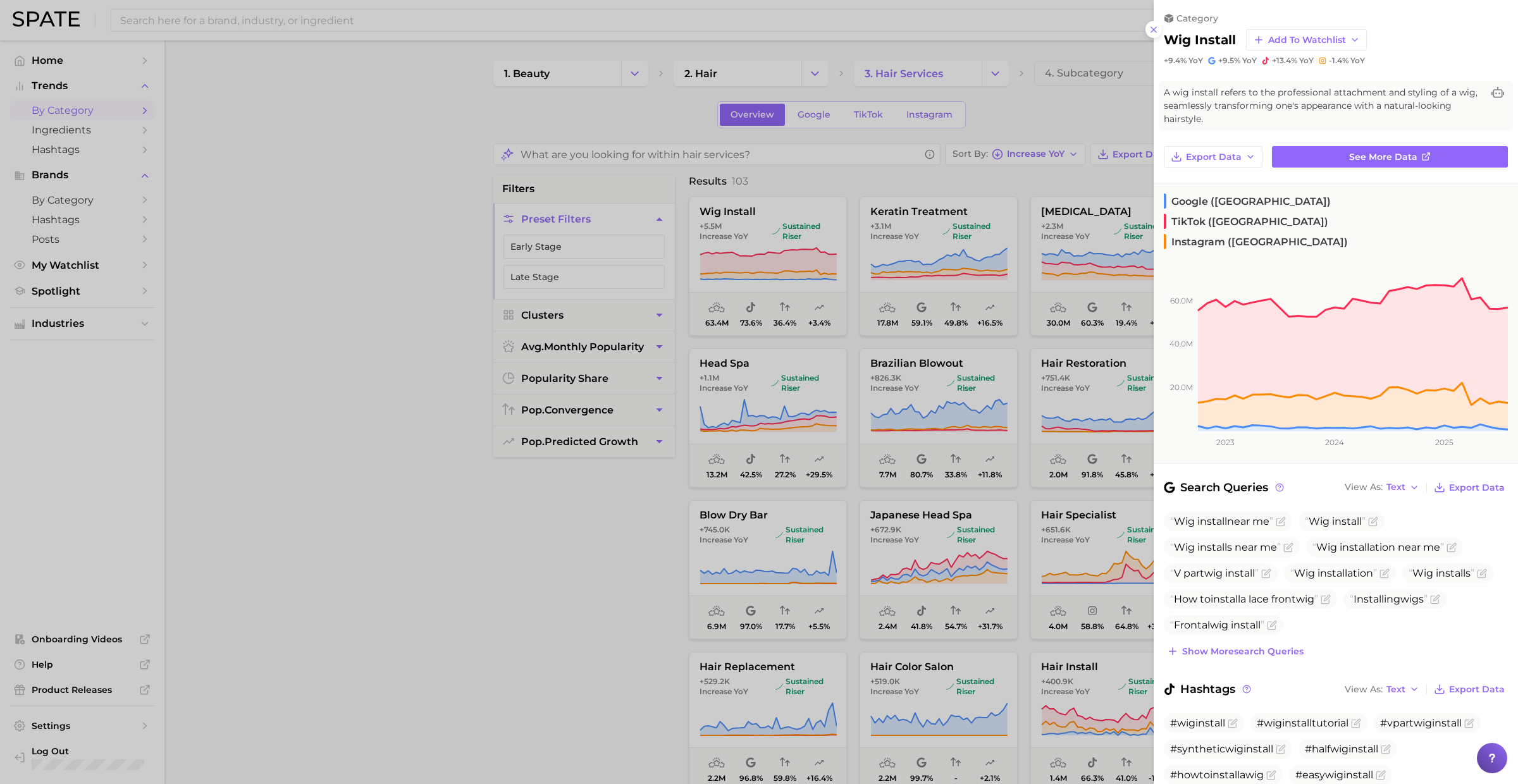
click at [780, 265] on div at bounding box center [759, 392] width 1518 height 784
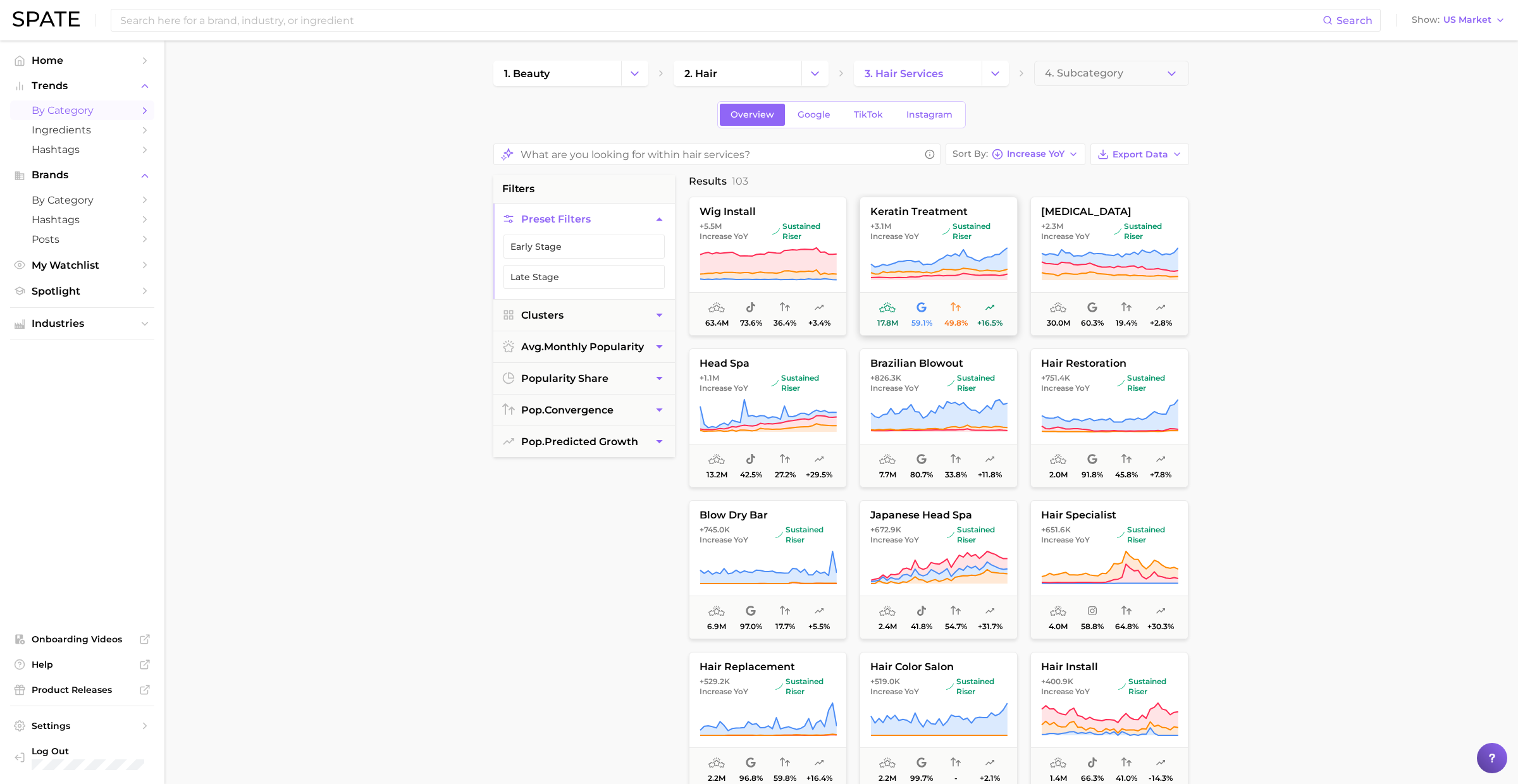
click at [927, 248] on icon at bounding box center [939, 264] width 137 height 35
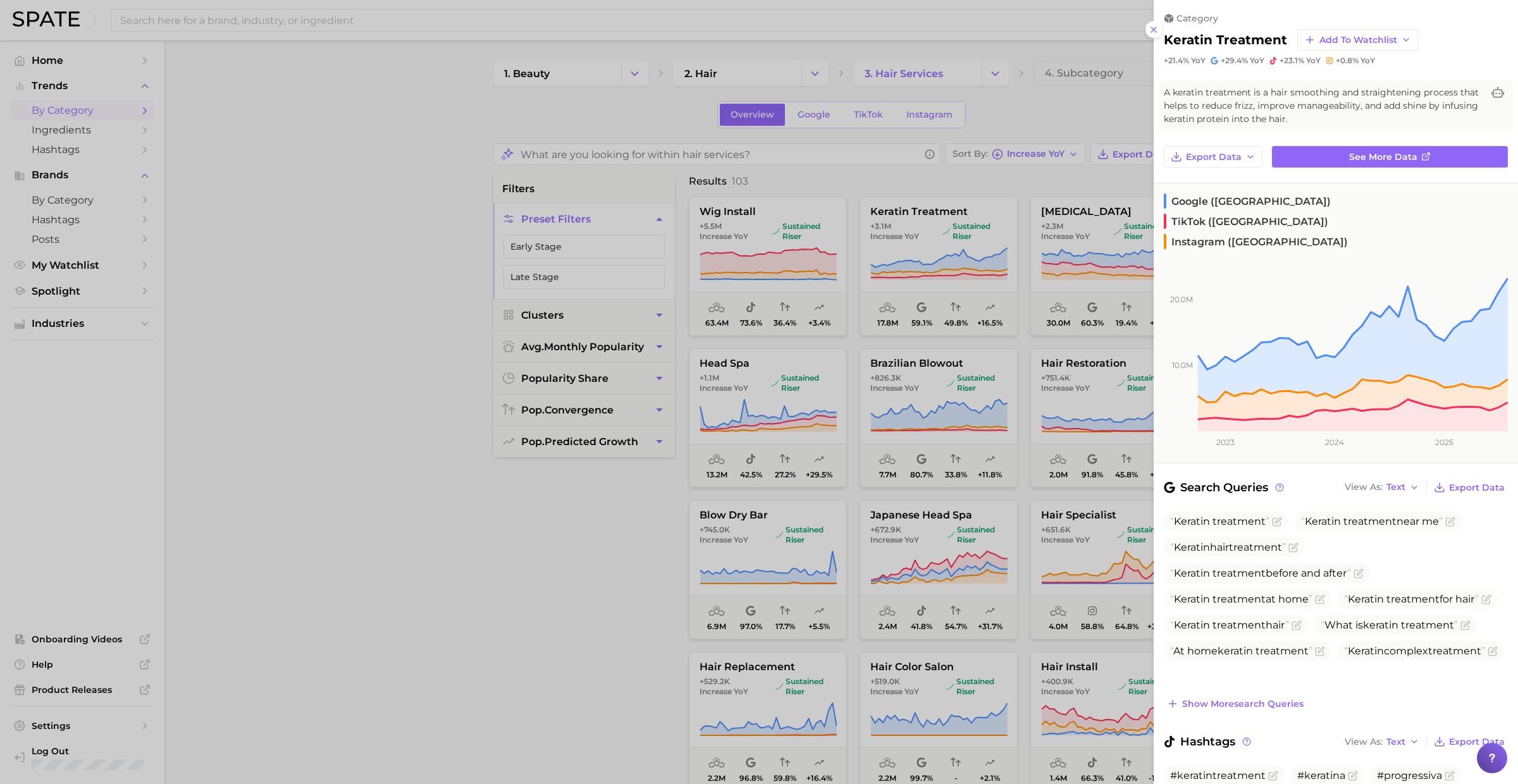
click at [927, 248] on div at bounding box center [759, 392] width 1518 height 784
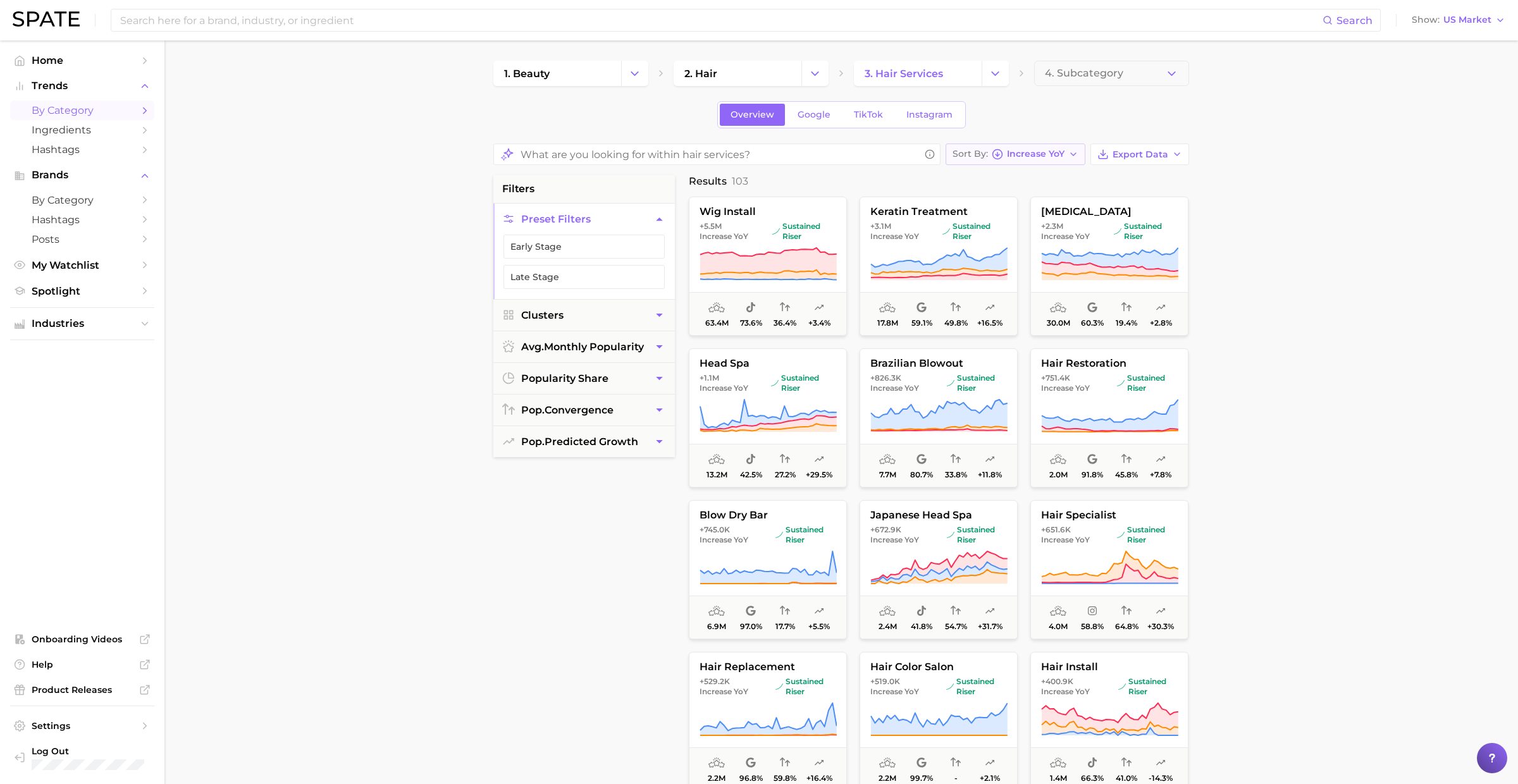
click at [1011, 158] on span "Increase YoY" at bounding box center [1035, 154] width 57 height 7
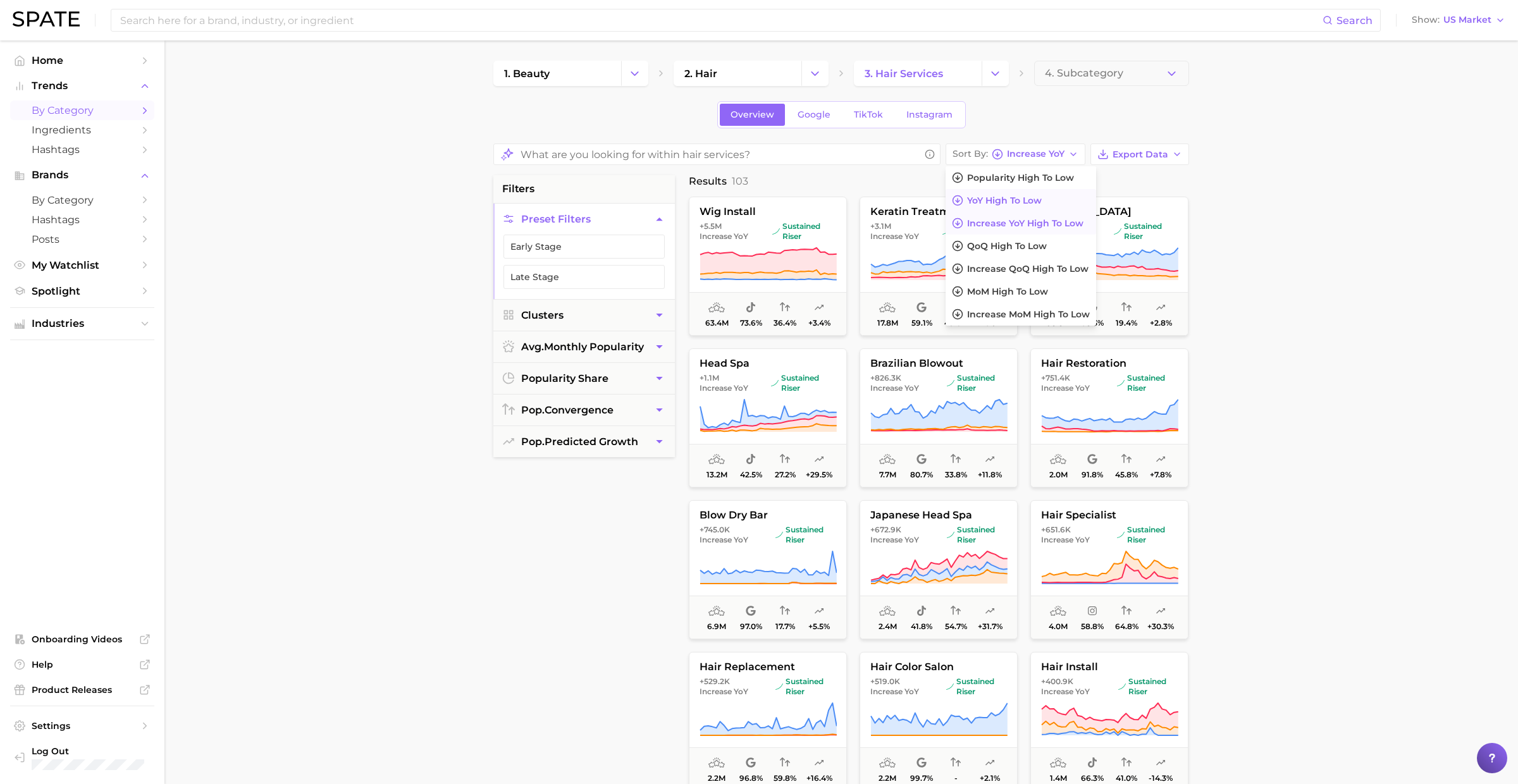
click at [1006, 201] on span "YoY high to low" at bounding box center [1004, 201] width 74 height 11
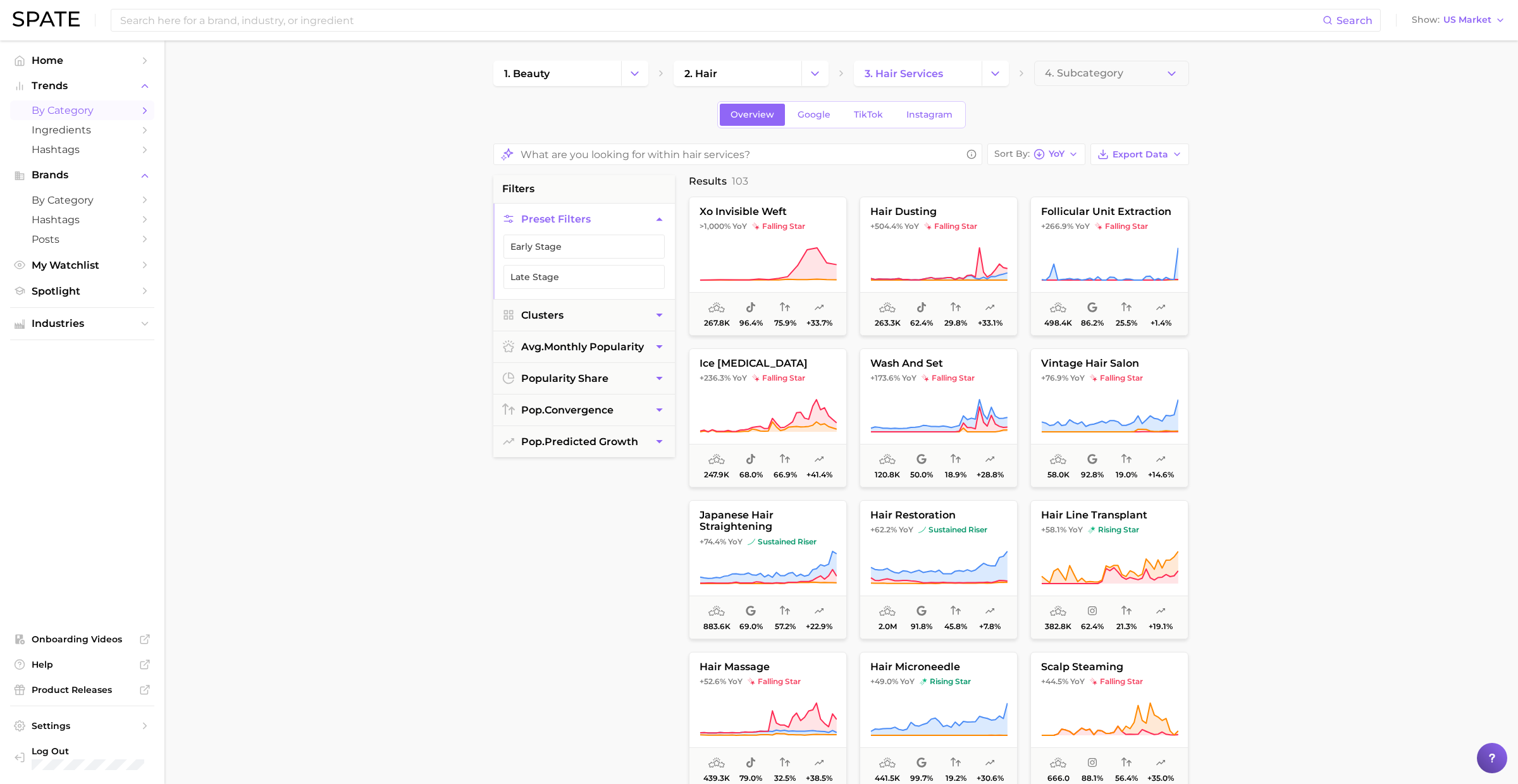
scroll to position [15, 0]
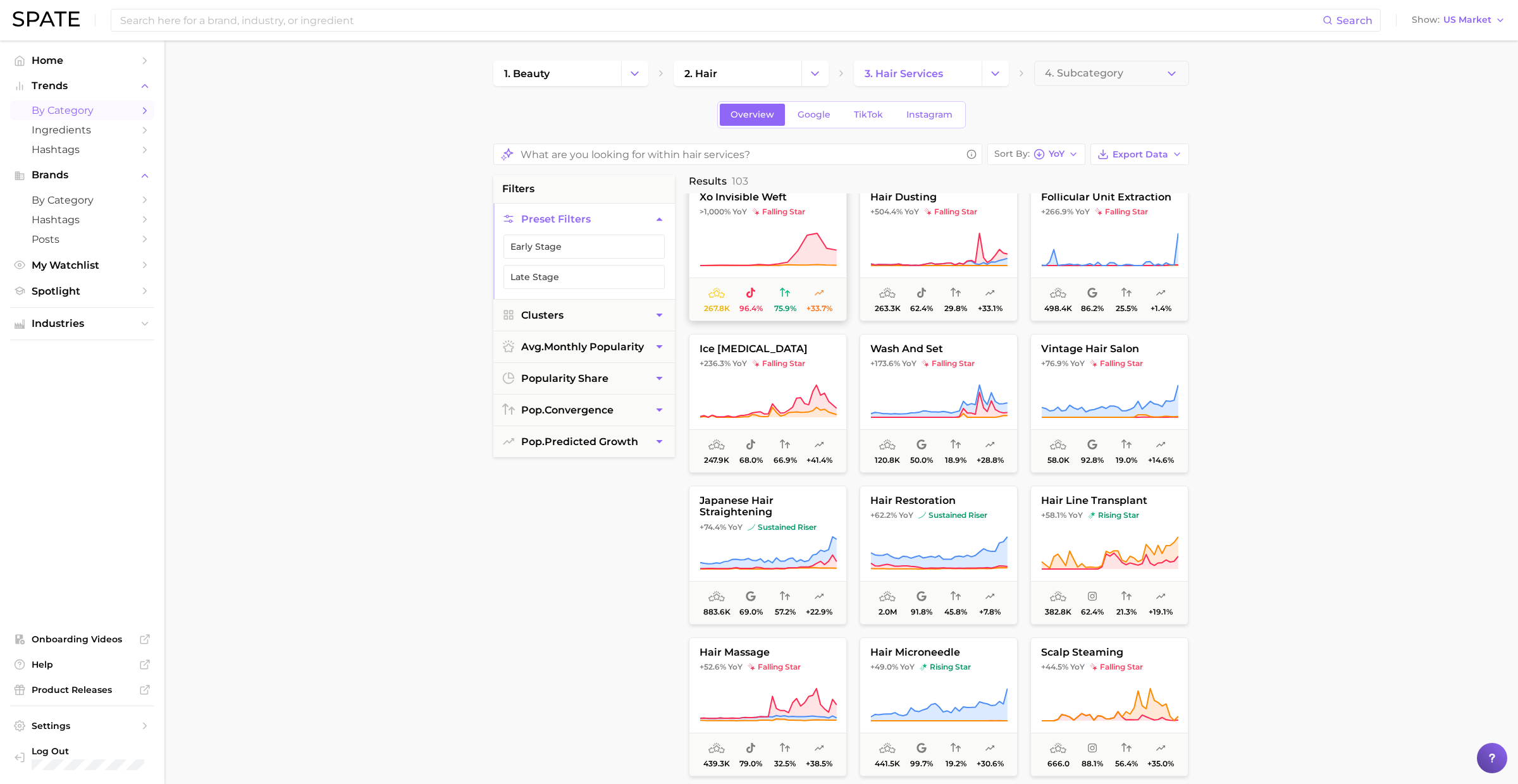
click at [808, 216] on button "xo invisible weft >1,000% YoY falling star 267.8k 96.4% 75.9% +33.7%" at bounding box center [768, 251] width 158 height 139
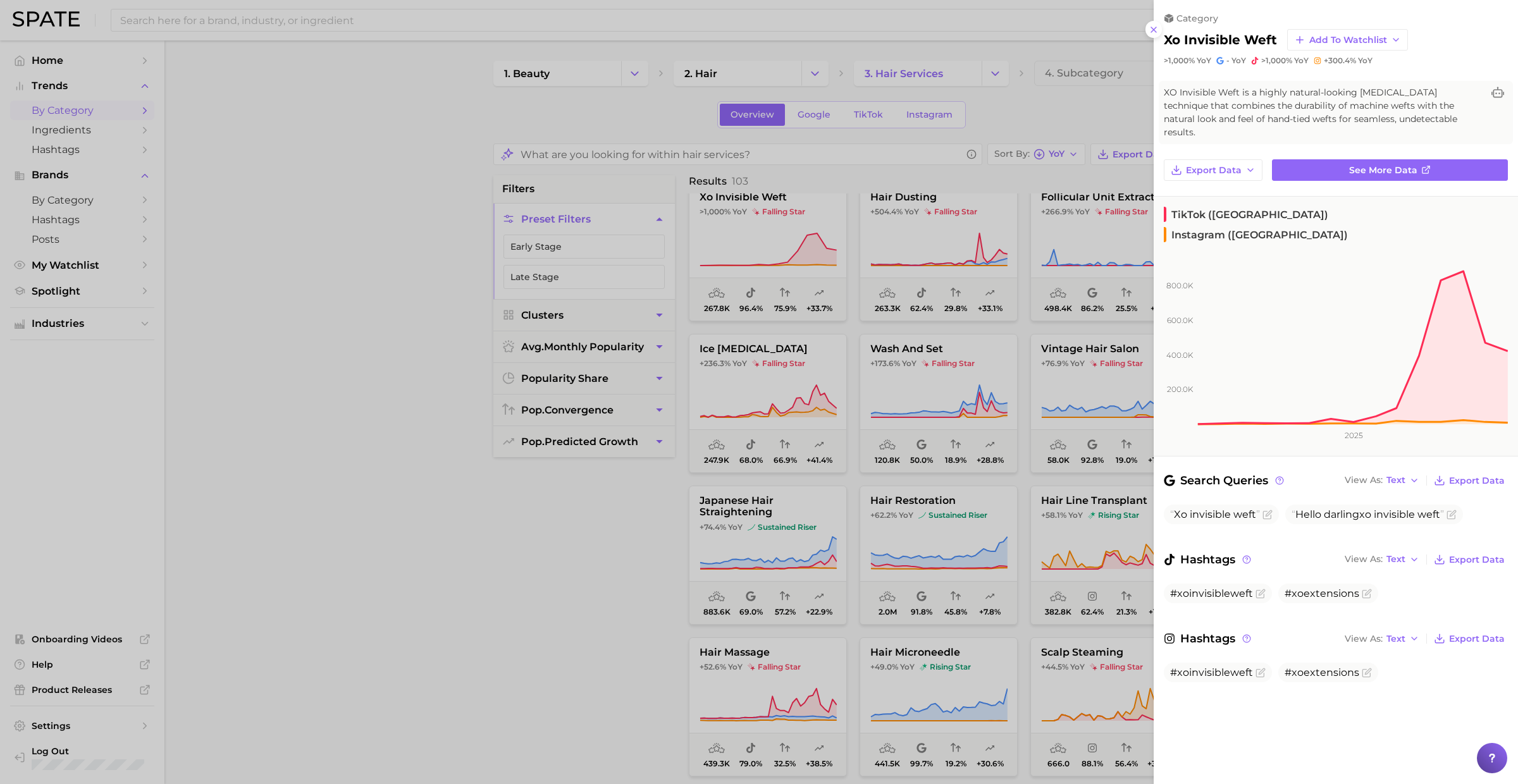
click at [806, 249] on div at bounding box center [759, 392] width 1518 height 784
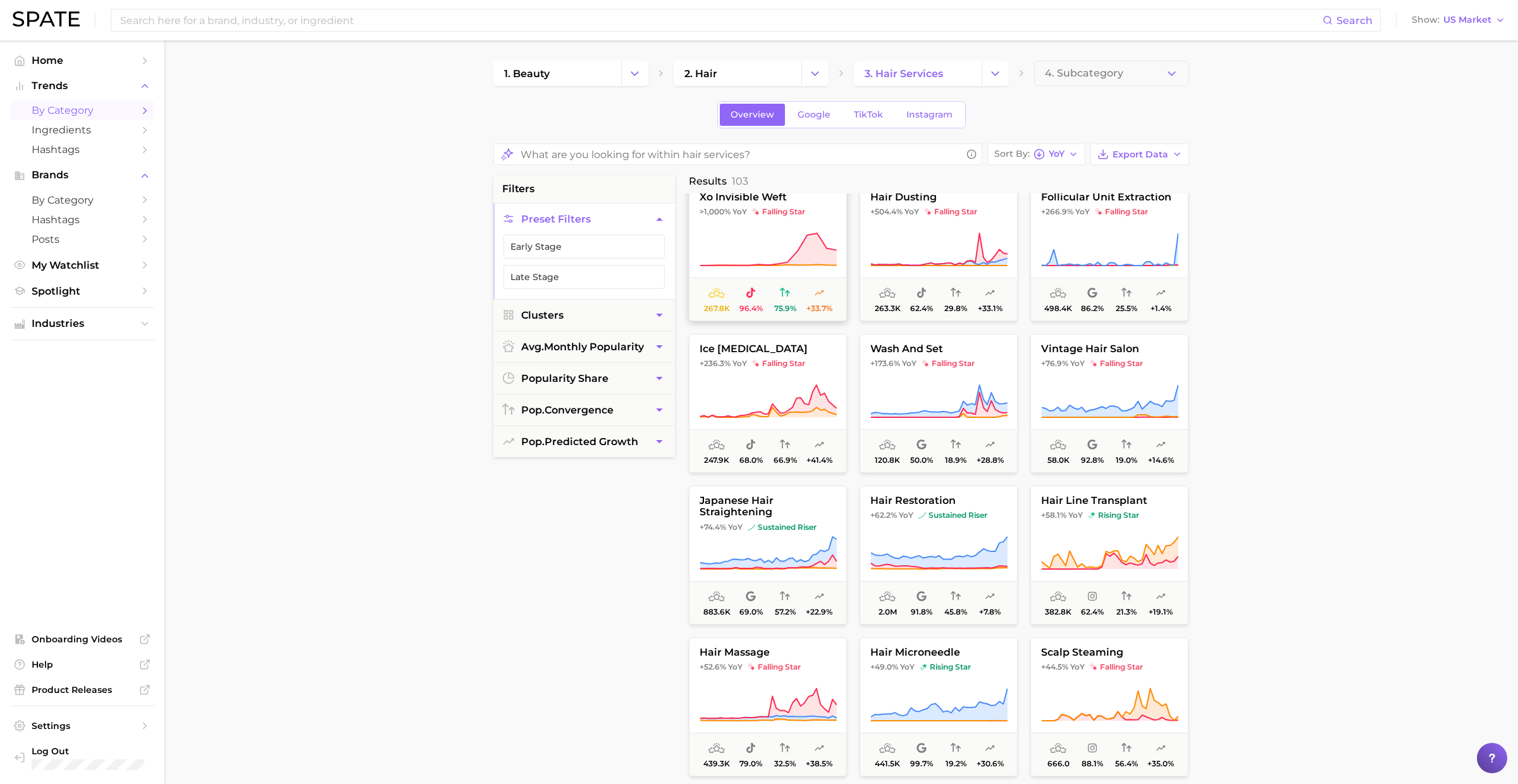
scroll to position [0, 0]
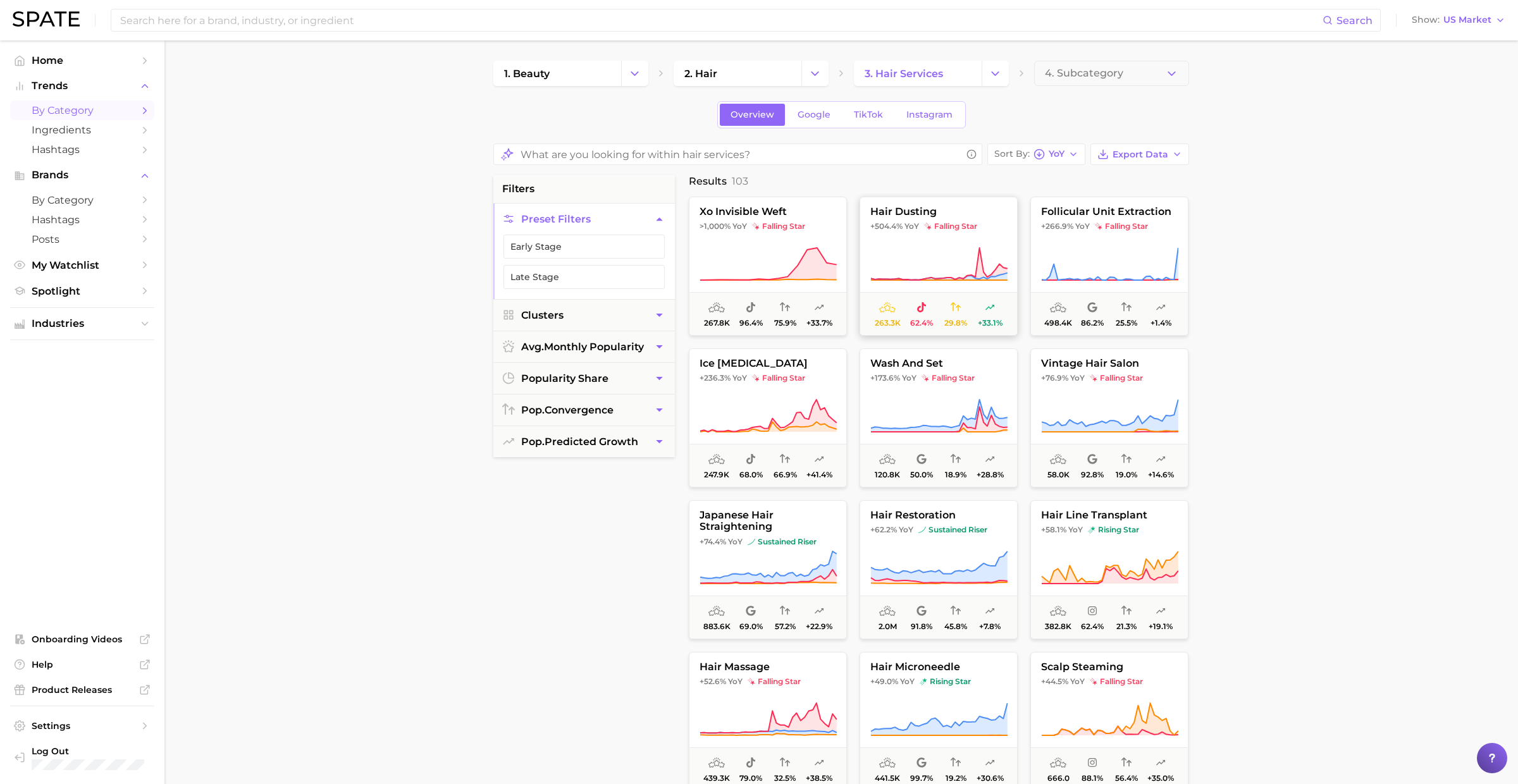
click at [926, 248] on icon at bounding box center [939, 264] width 137 height 35
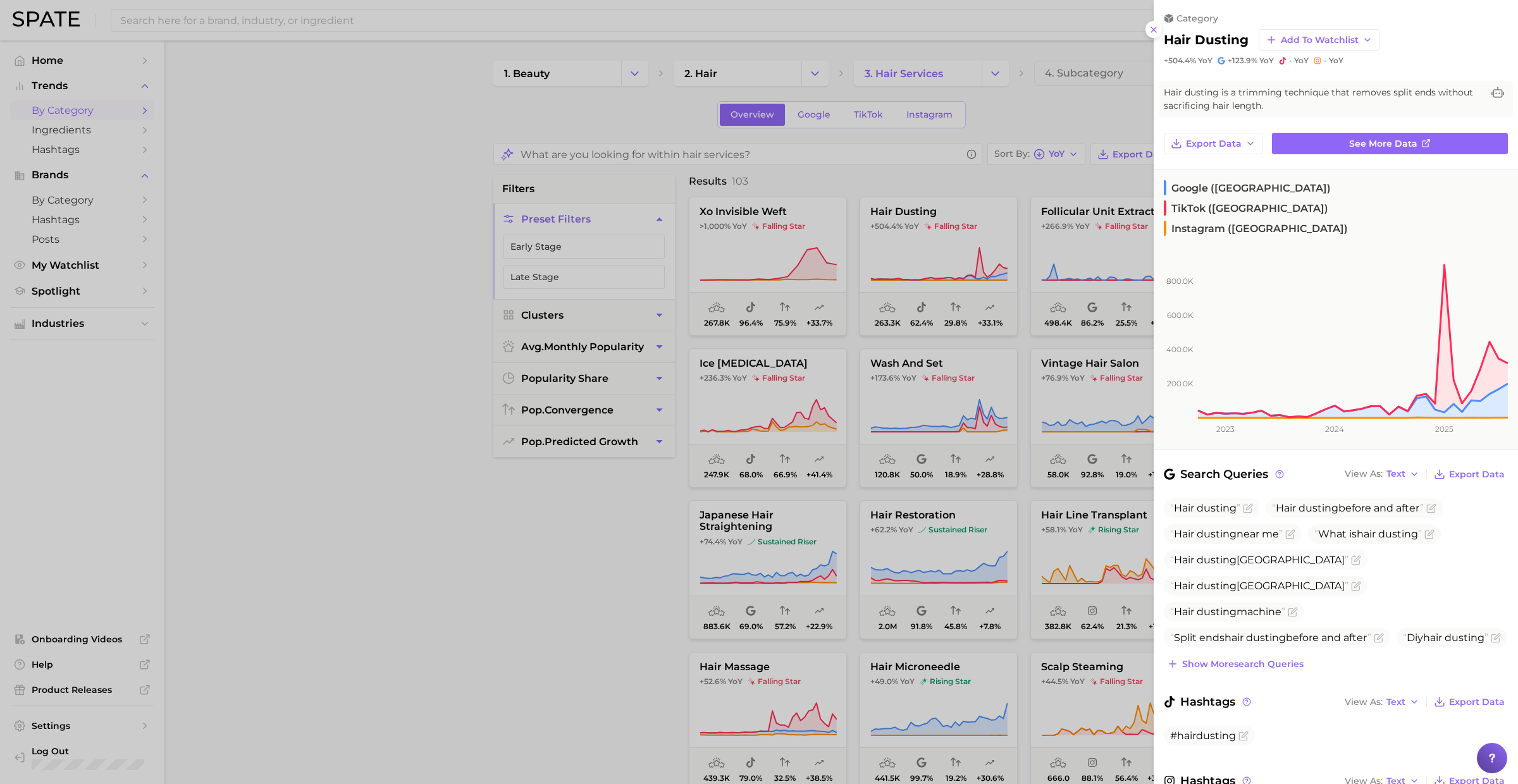
click at [924, 247] on div at bounding box center [759, 392] width 1518 height 784
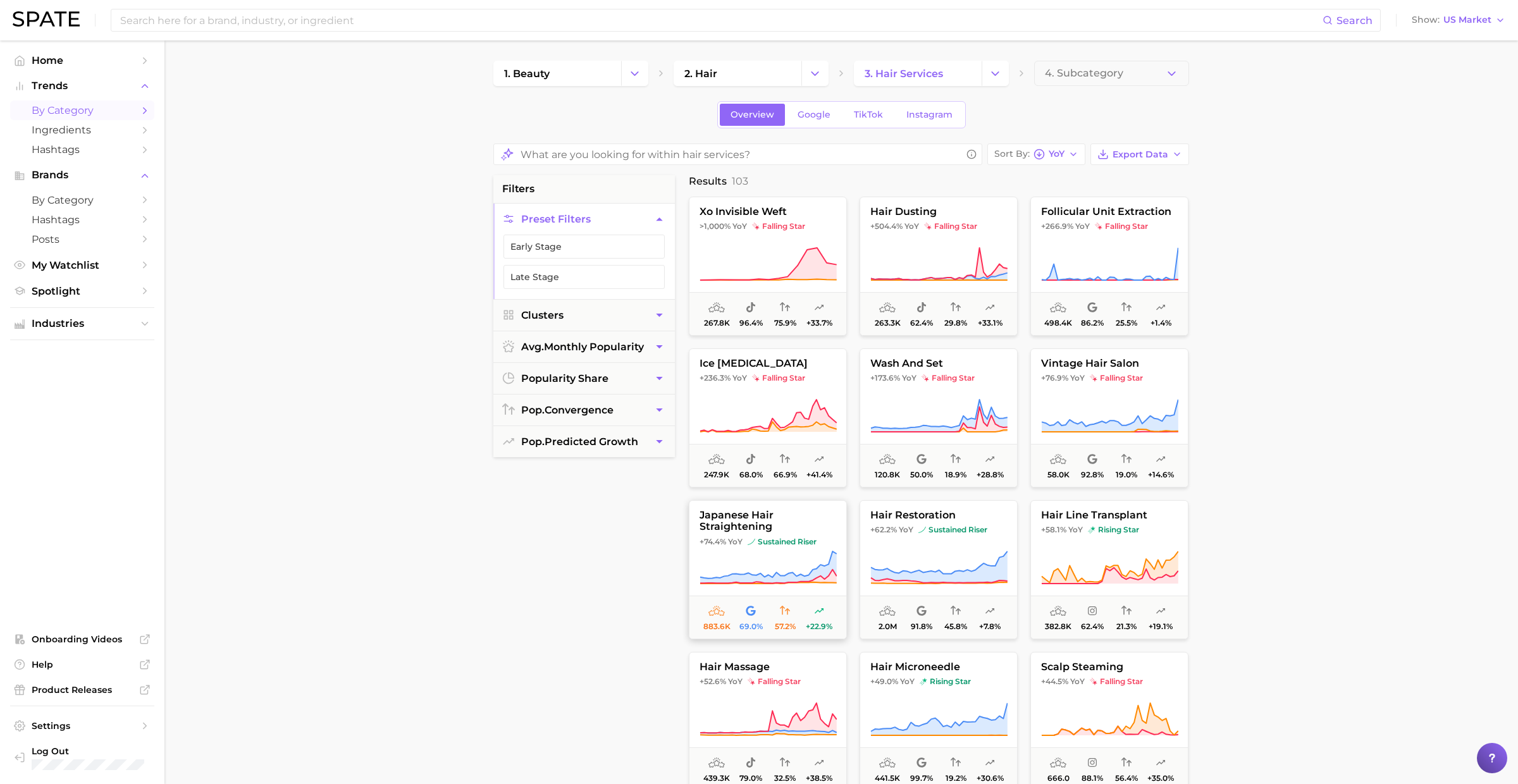
click at [776, 564] on icon at bounding box center [768, 568] width 137 height 35
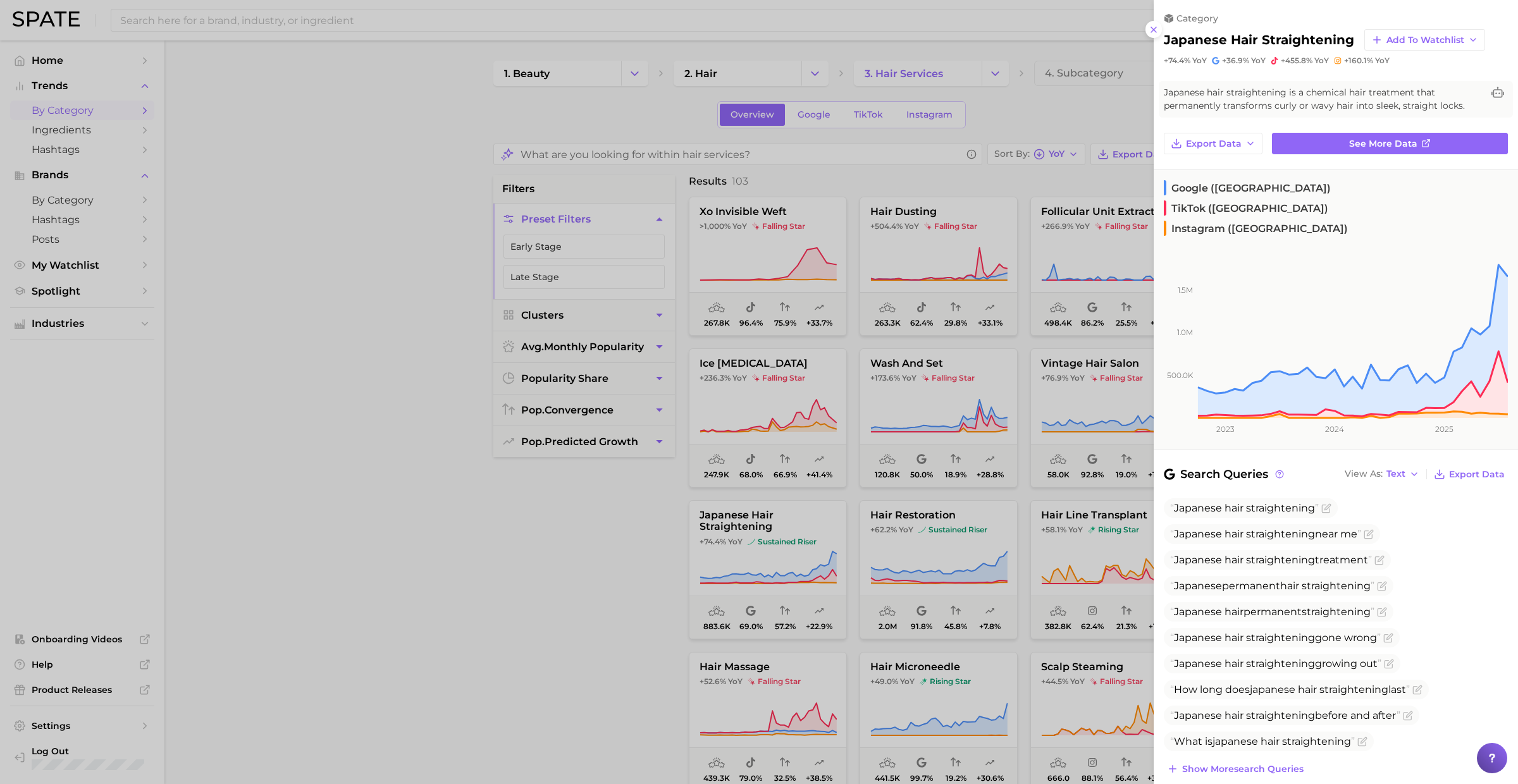
click at [775, 543] on div at bounding box center [759, 392] width 1518 height 784
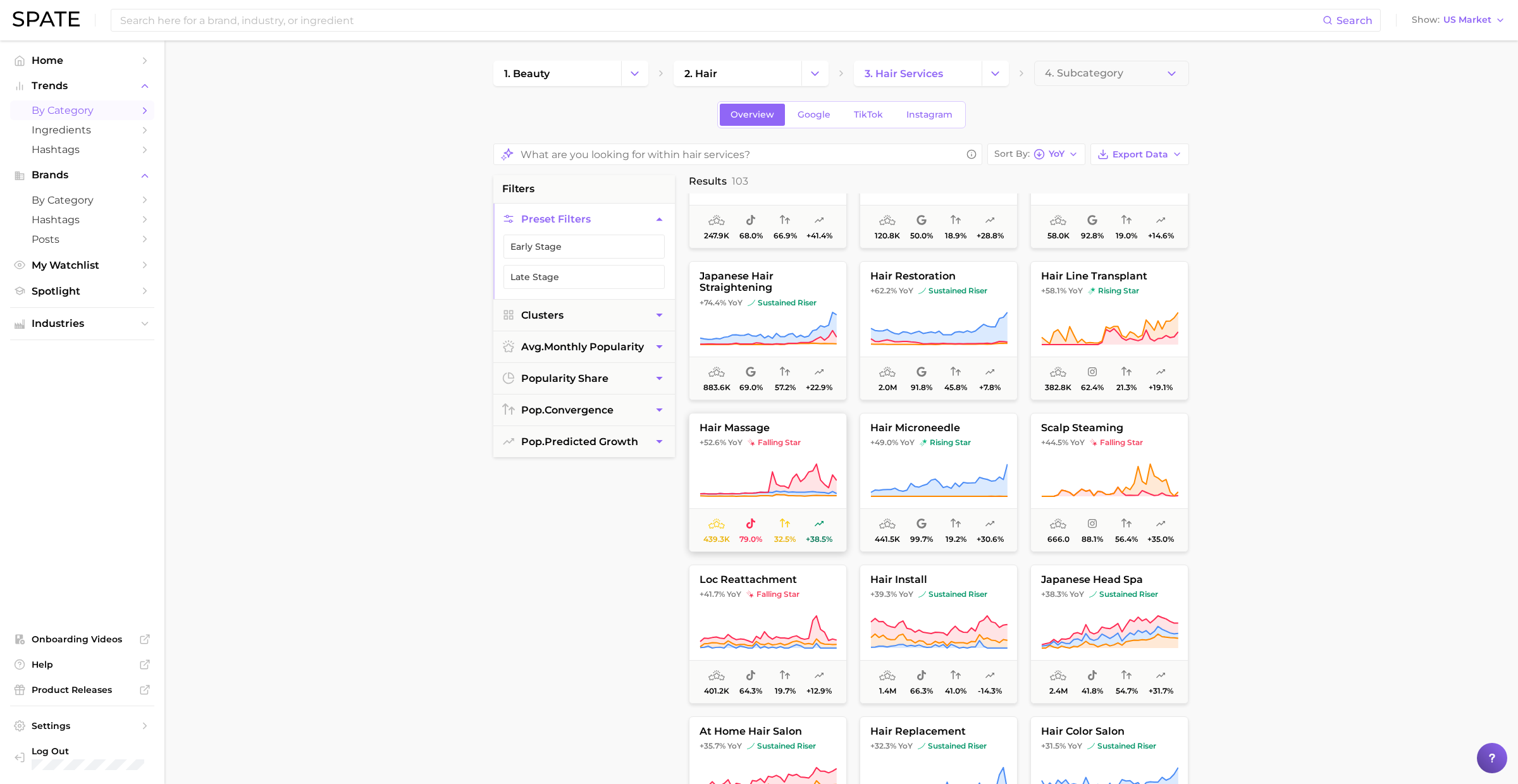
scroll to position [240, 0]
click at [921, 446] on button "hair microneedle +49.0% YoY rising star 441.5k 99.7% 19.2% +30.6%" at bounding box center [939, 481] width 158 height 139
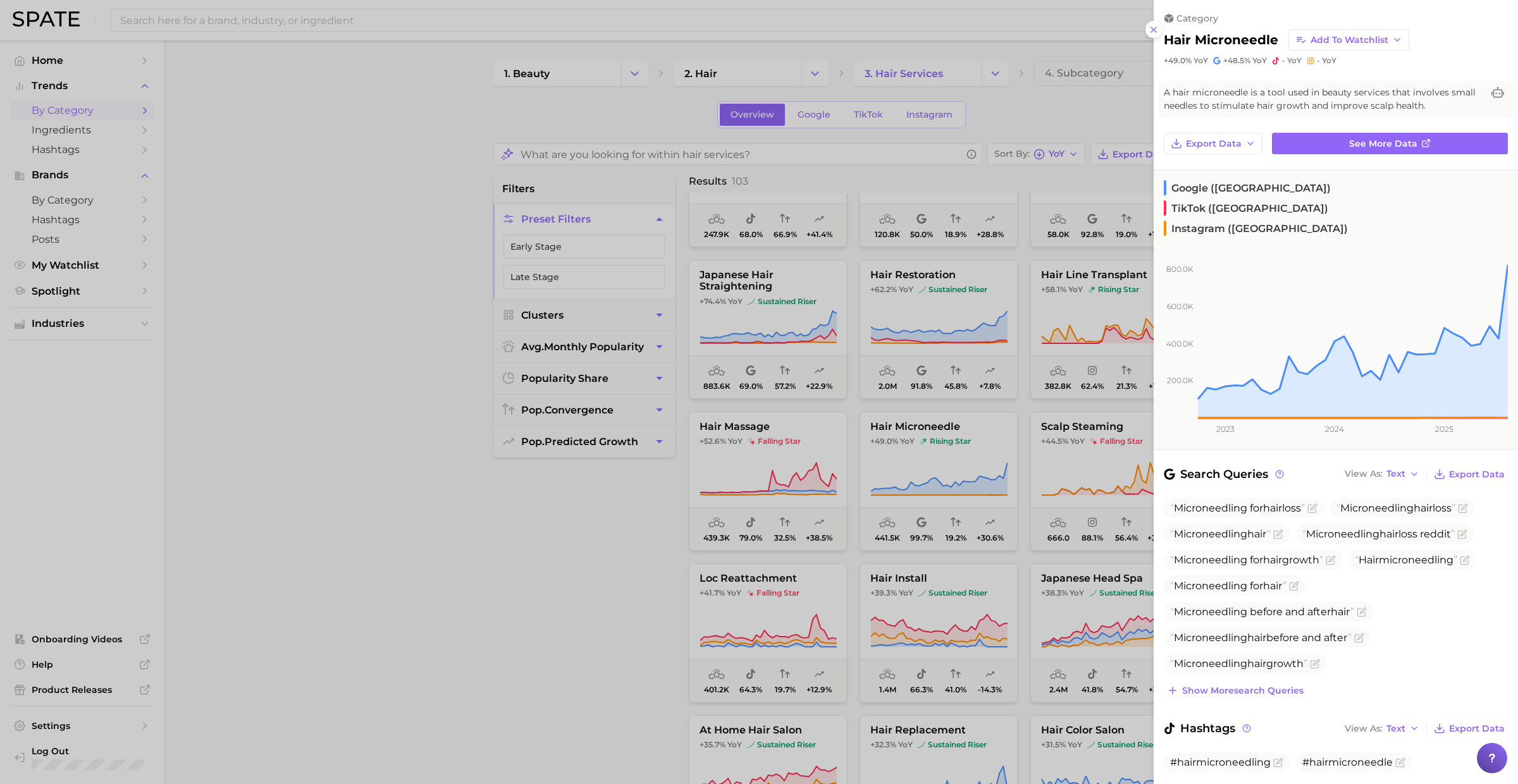
click at [921, 448] on div at bounding box center [759, 392] width 1518 height 784
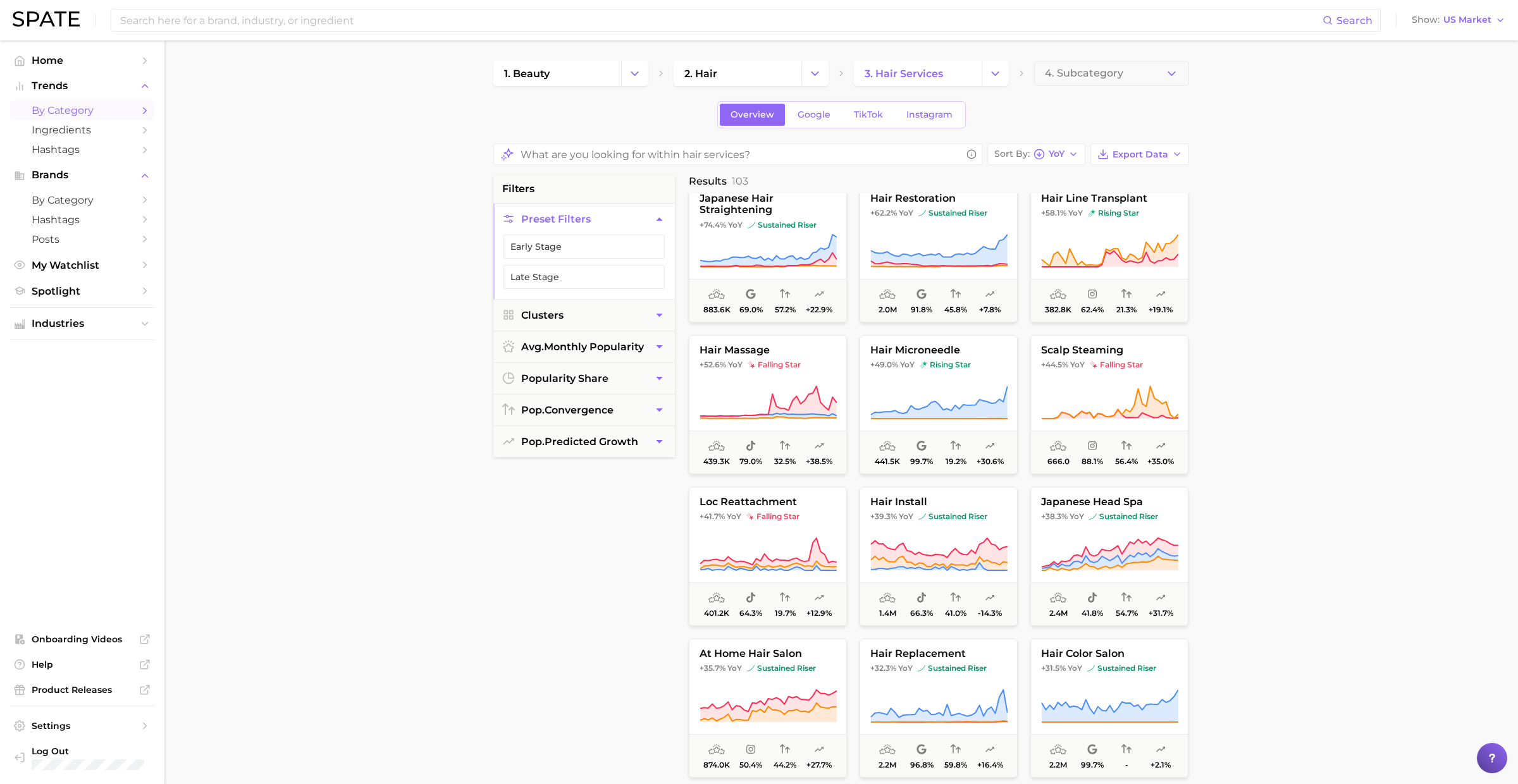
scroll to position [0, 0]
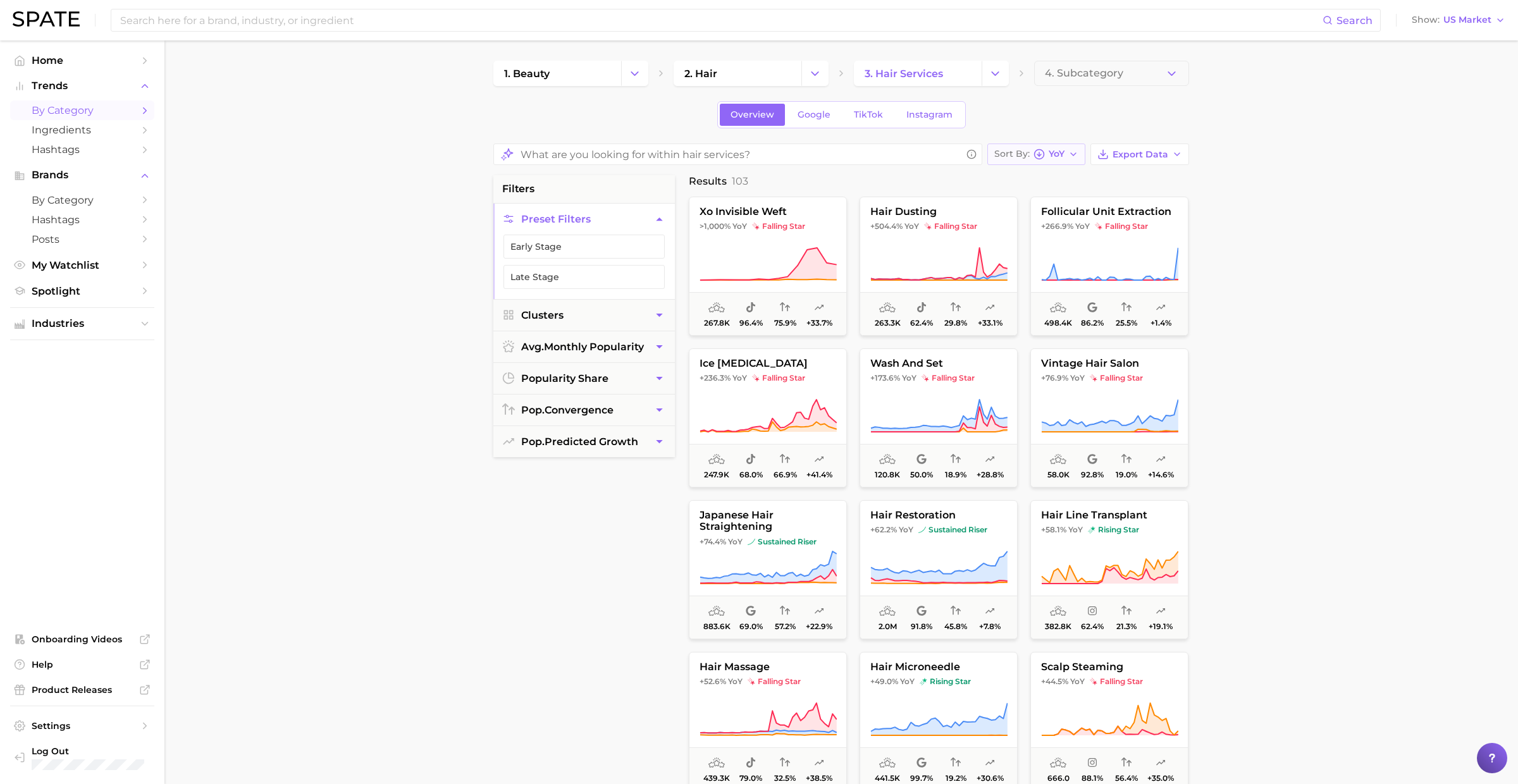
click at [1048, 154] on div "Sort By YoY" at bounding box center [1030, 154] width 71 height 12
click at [1050, 223] on span "Increase YoY high to low" at bounding box center [1066, 223] width 116 height 11
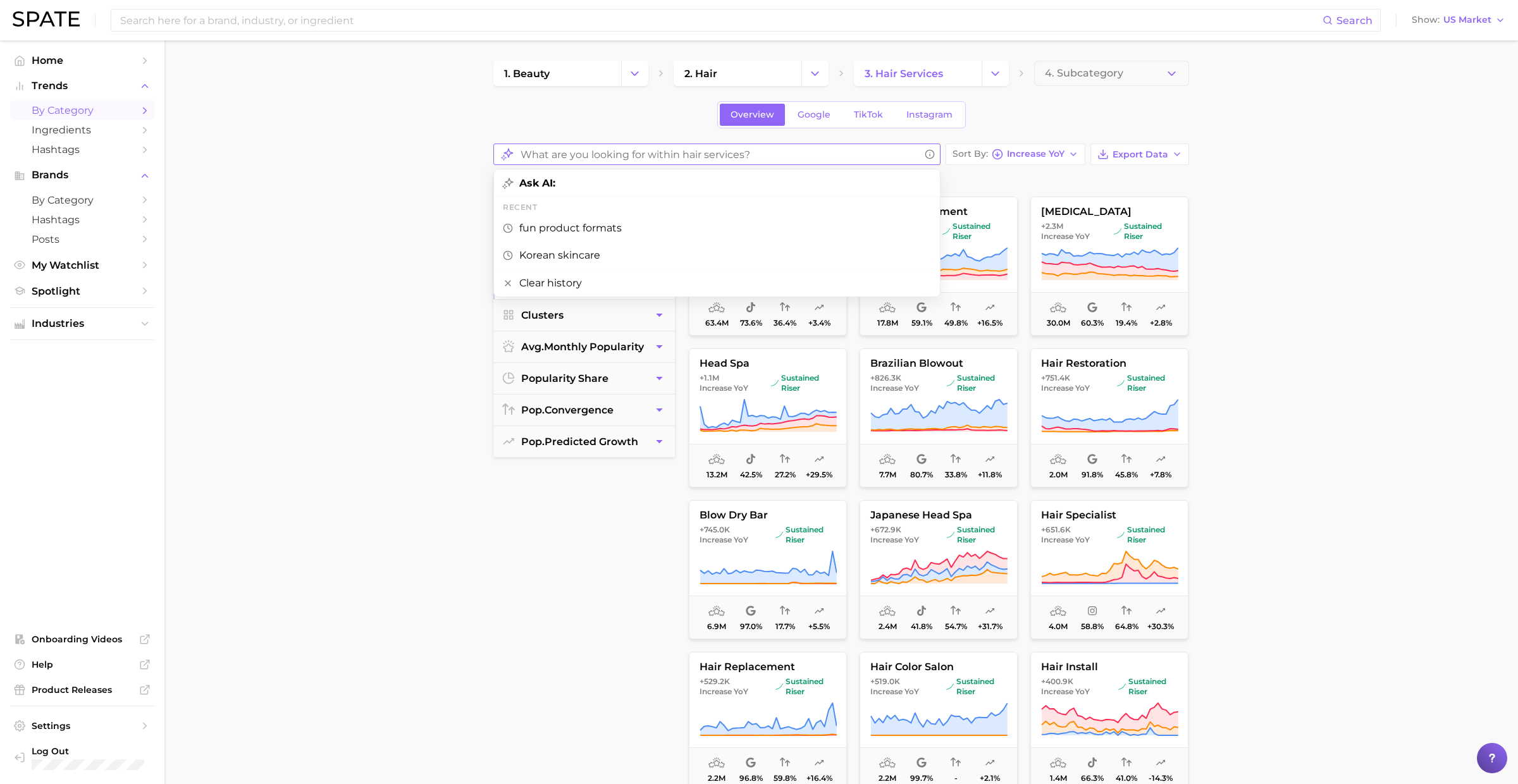
click at [739, 154] on input "What are you looking for within hair services?" at bounding box center [720, 154] width 399 height 24
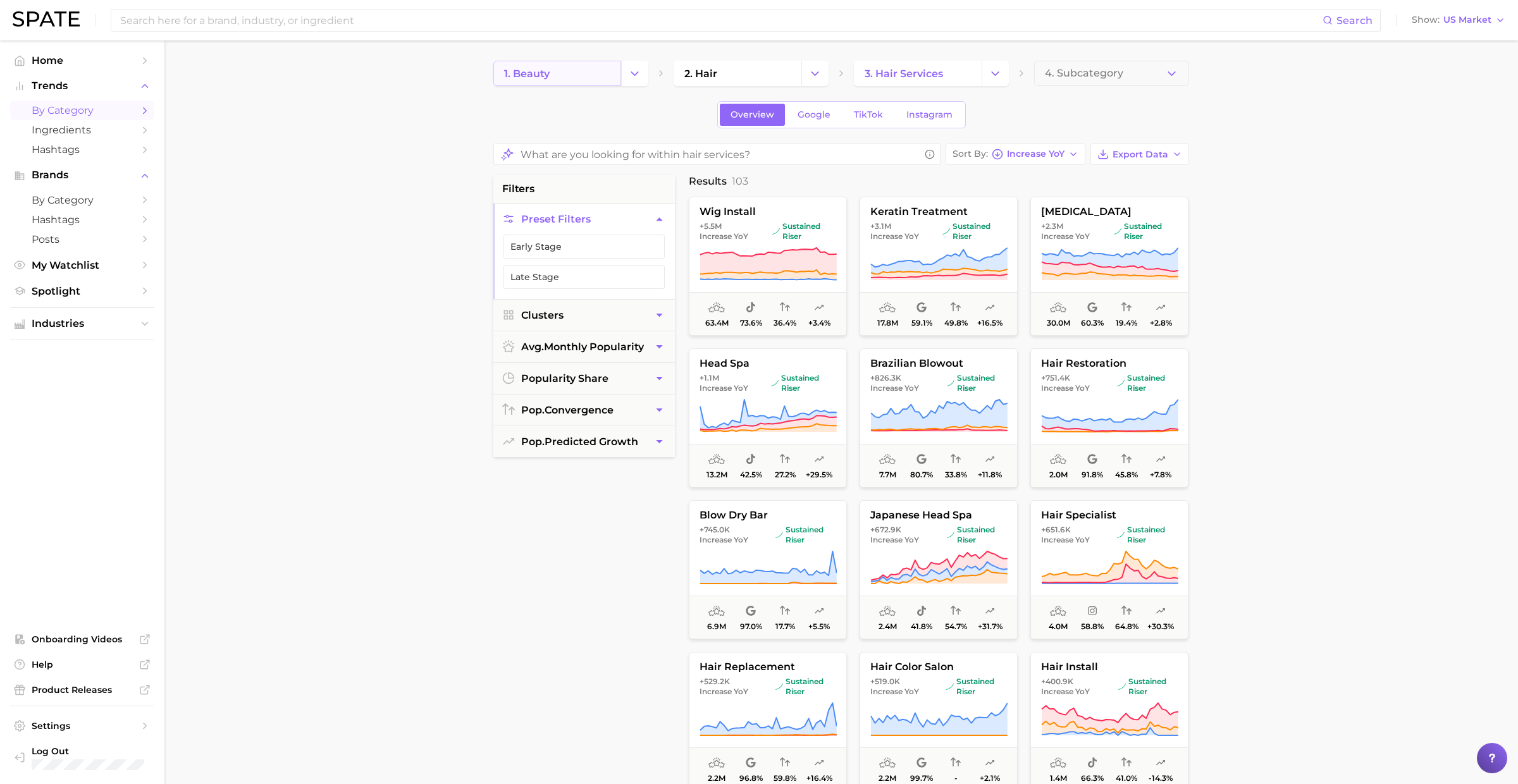
click at [567, 74] on link "1. beauty" at bounding box center [557, 73] width 128 height 25
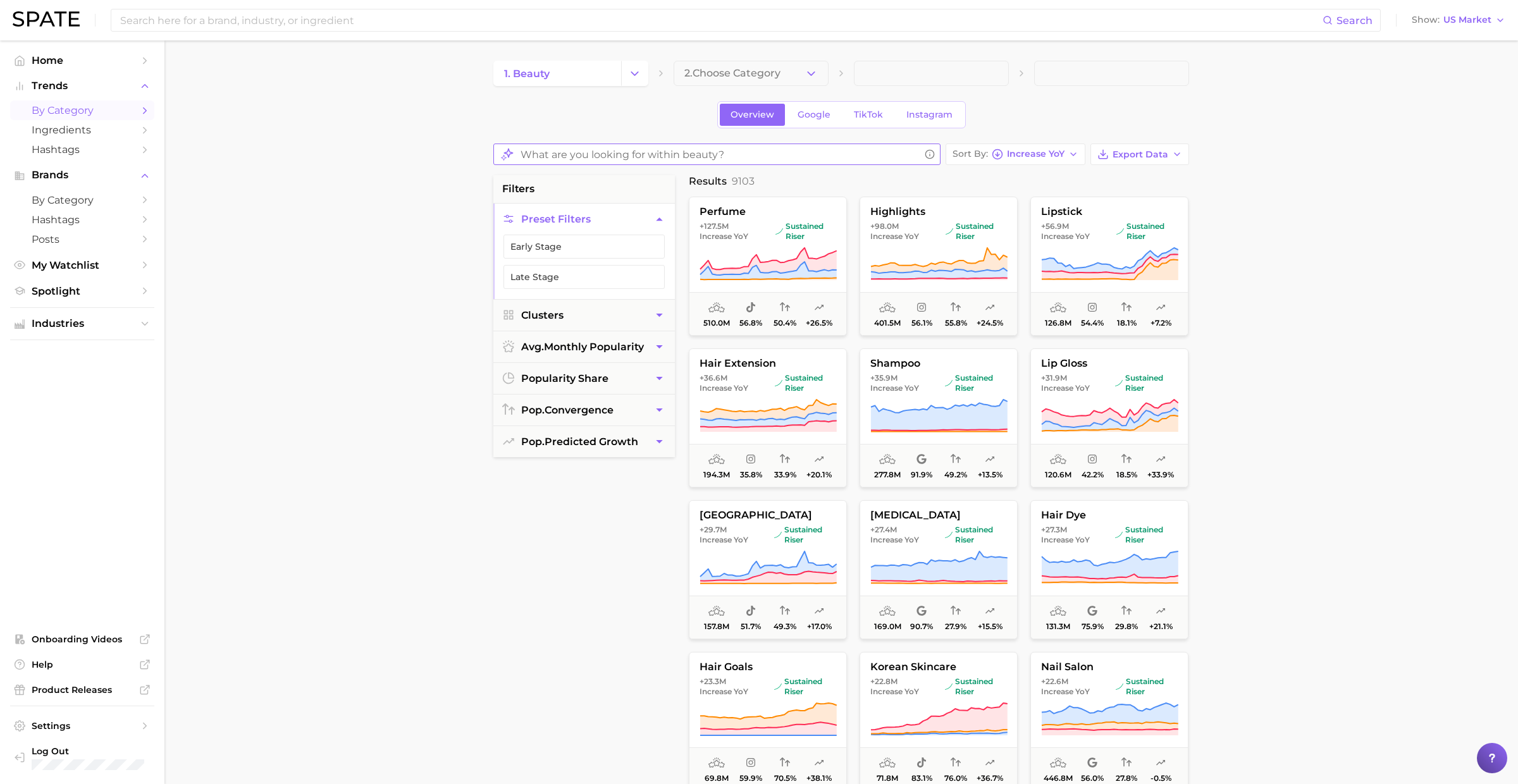
click at [670, 149] on input "What are you looking for within beauty?" at bounding box center [720, 154] width 399 height 24
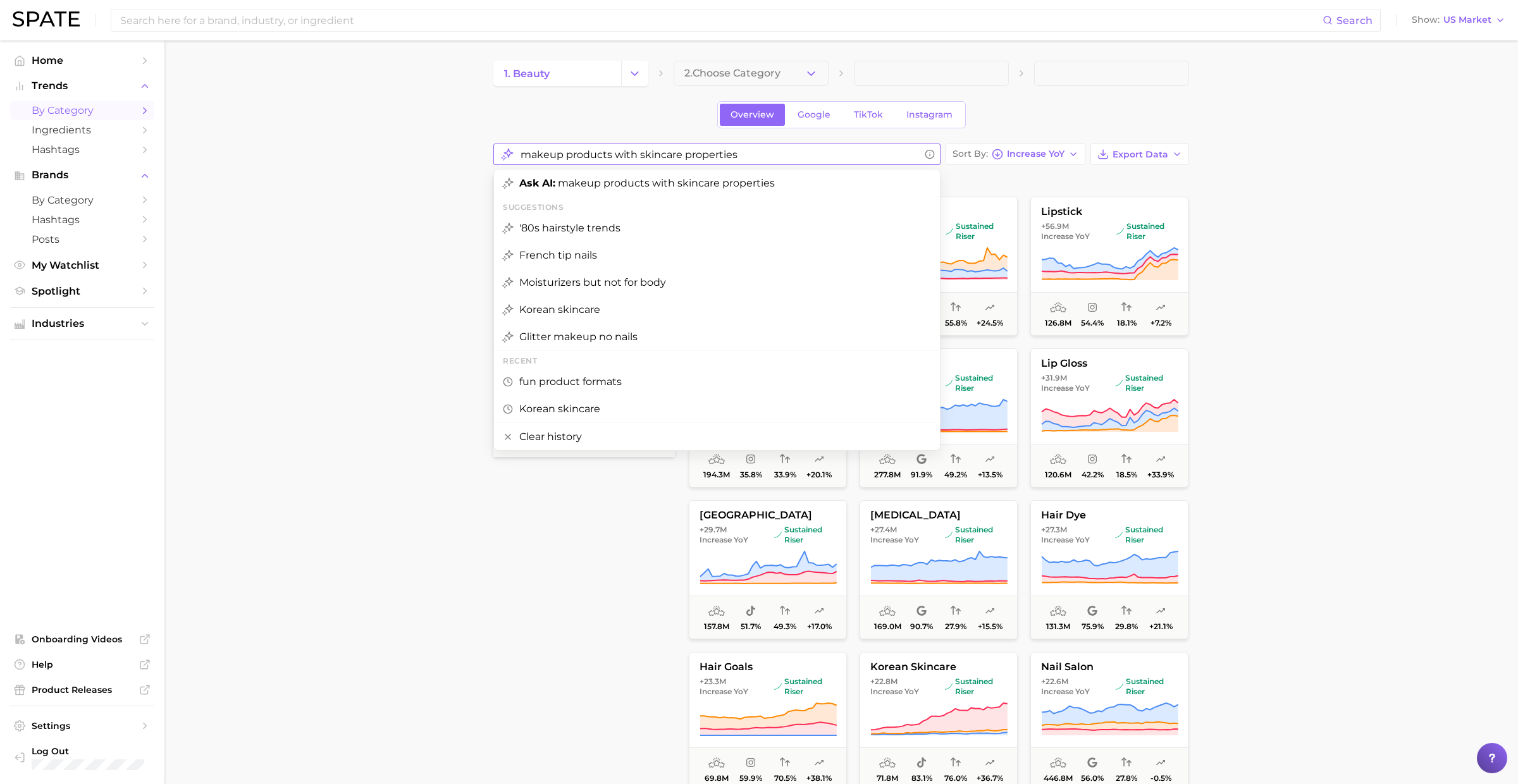
click at [709, 184] on span "Ask AI: makeup products with skincare properties" at bounding box center [647, 183] width 256 height 12
type input "makeup products with skincare properties"
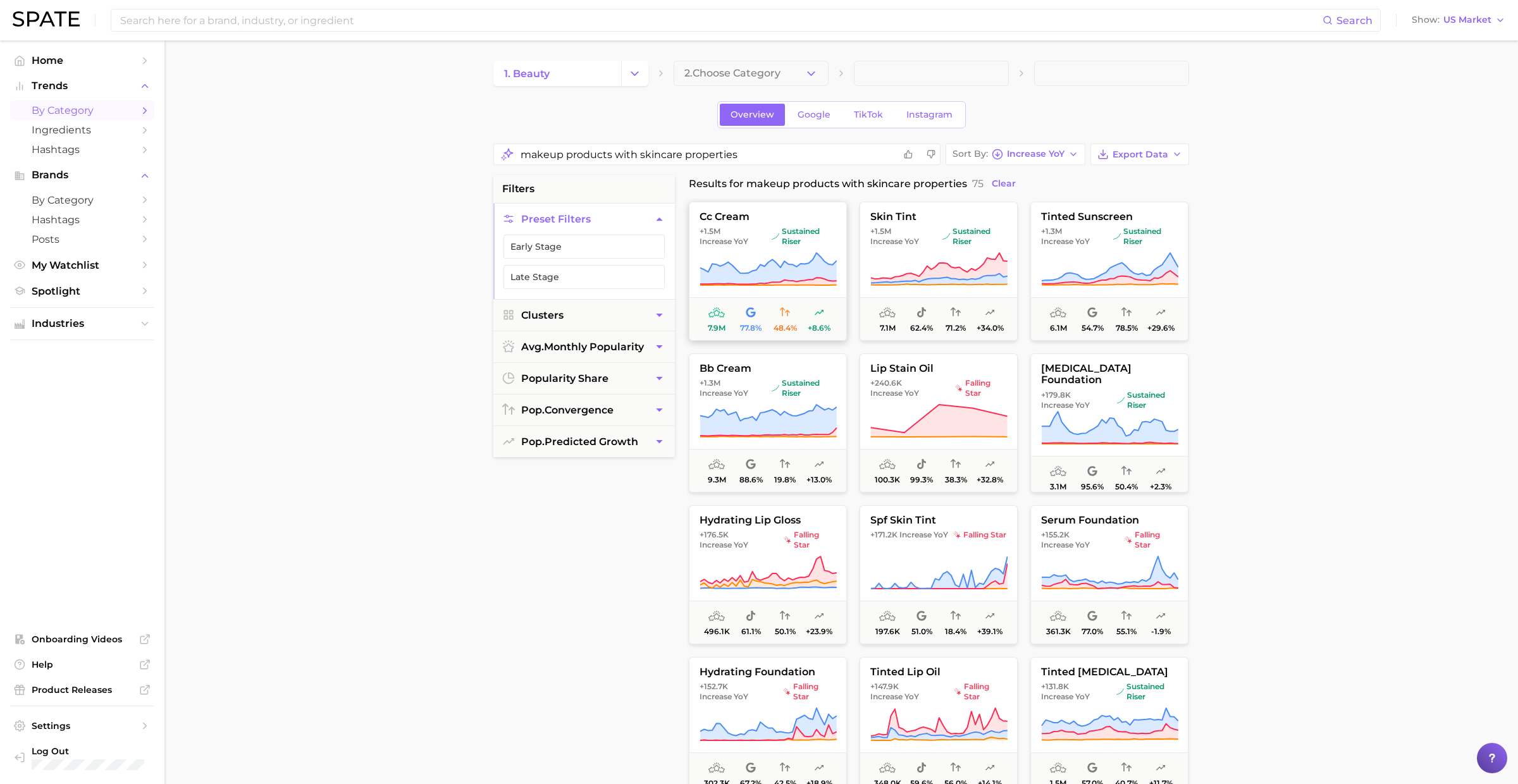
click at [762, 227] on span "+1.5m Increase YoY" at bounding box center [732, 237] width 67 height 20
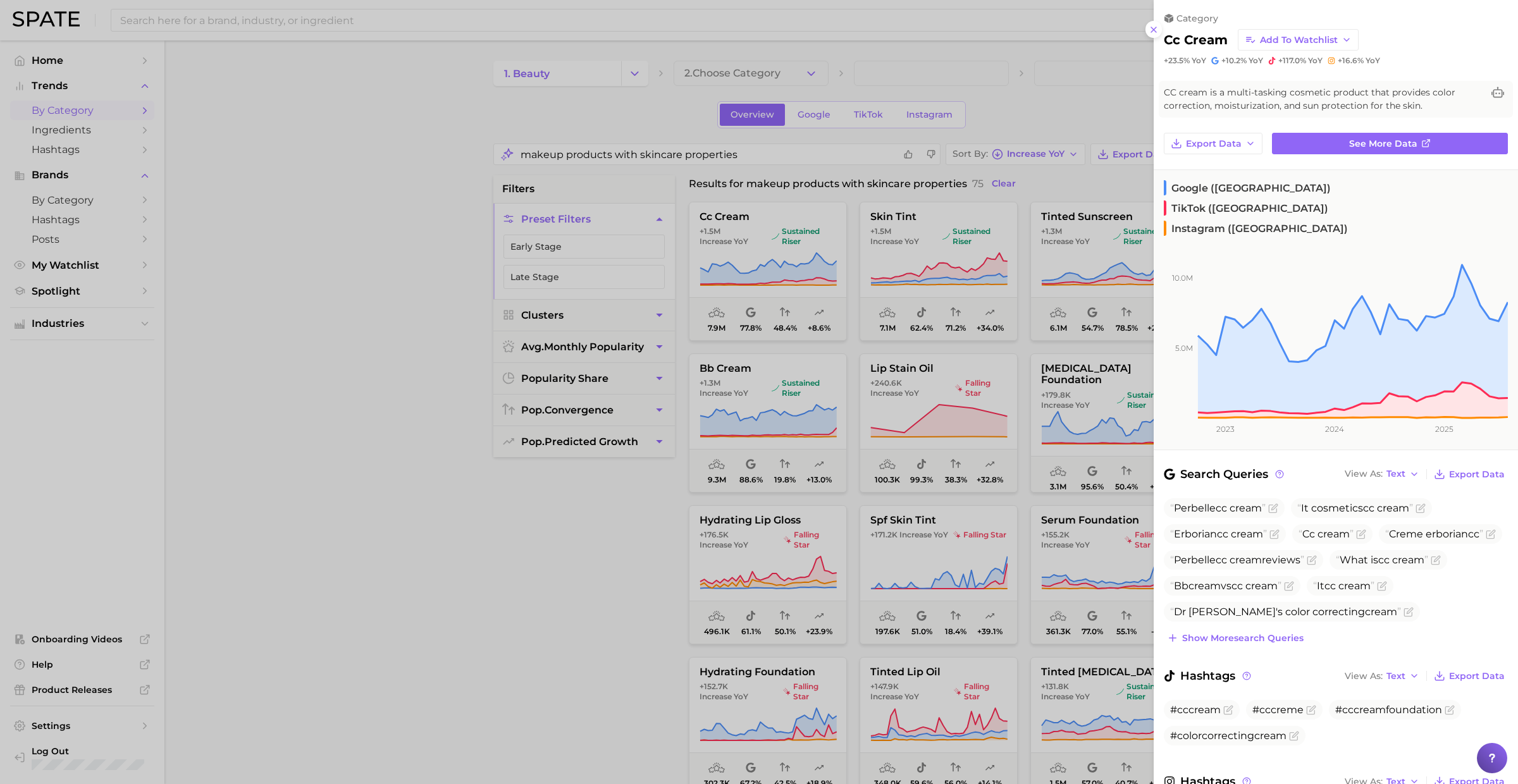
click at [762, 225] on div at bounding box center [759, 392] width 1518 height 784
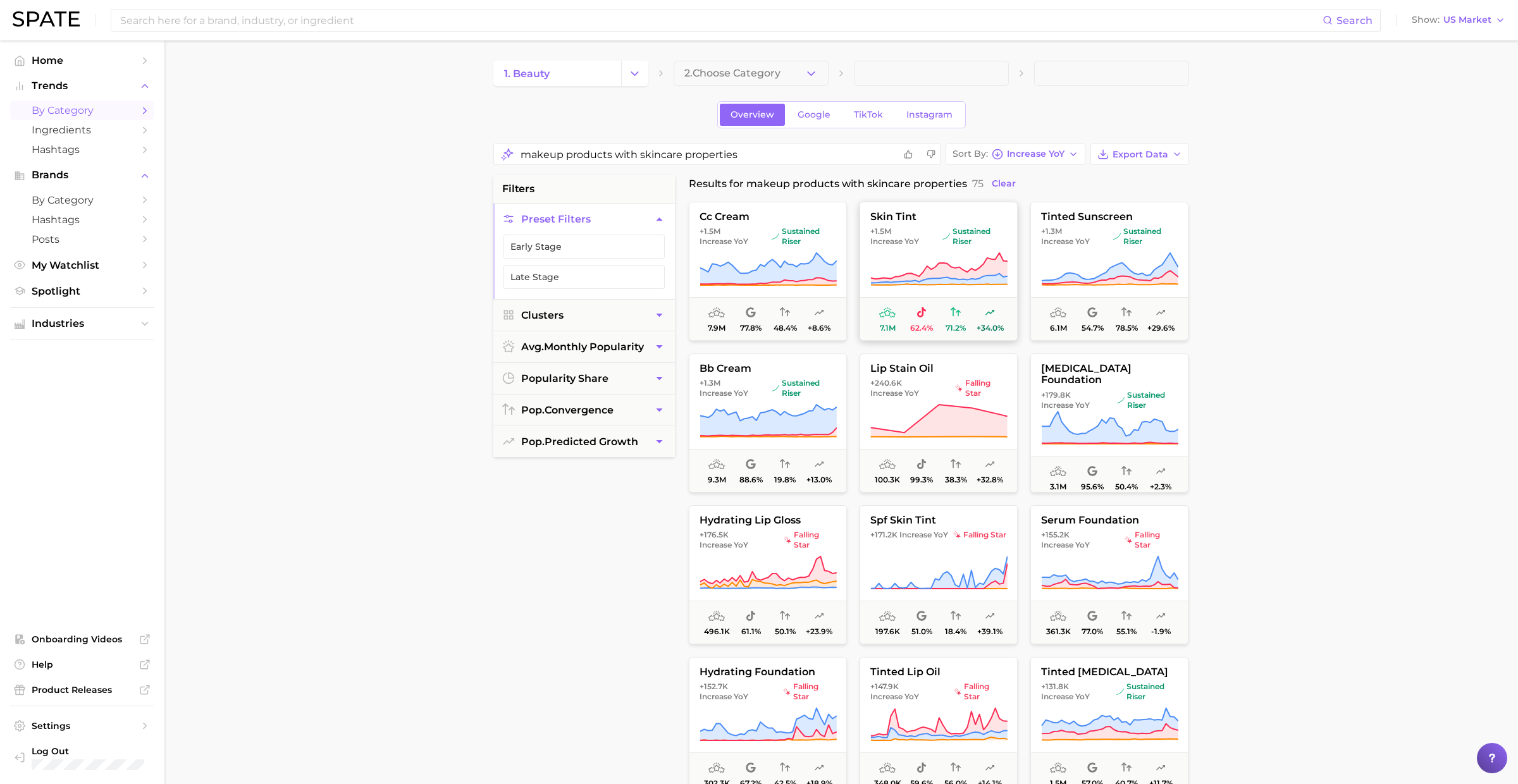
click at [972, 250] on button "skin tint +1.5m Increase YoY sustained riser 7.1m 62.4% 71.2% +34.0%" at bounding box center [939, 270] width 158 height 139
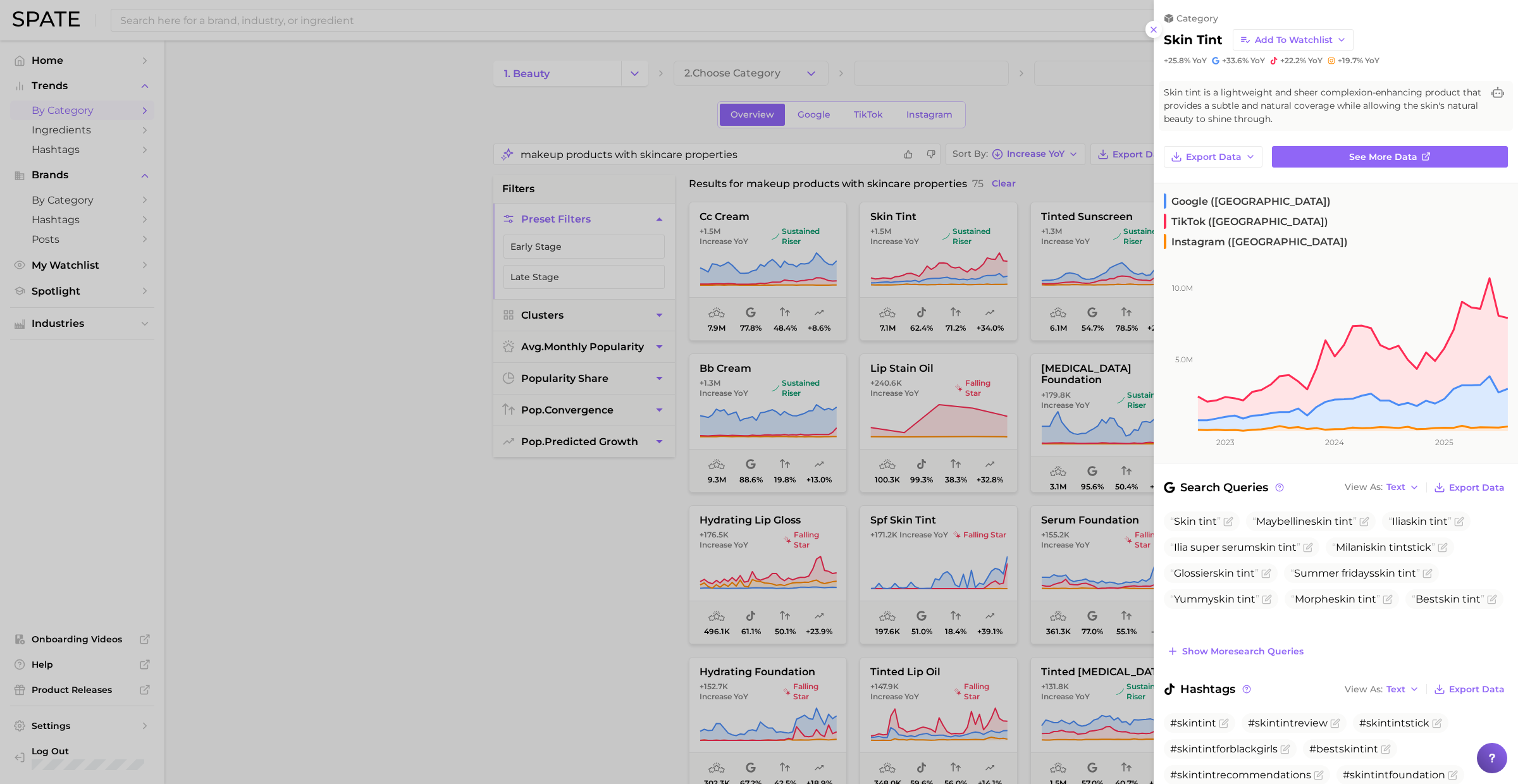
click at [935, 256] on div at bounding box center [759, 392] width 1518 height 784
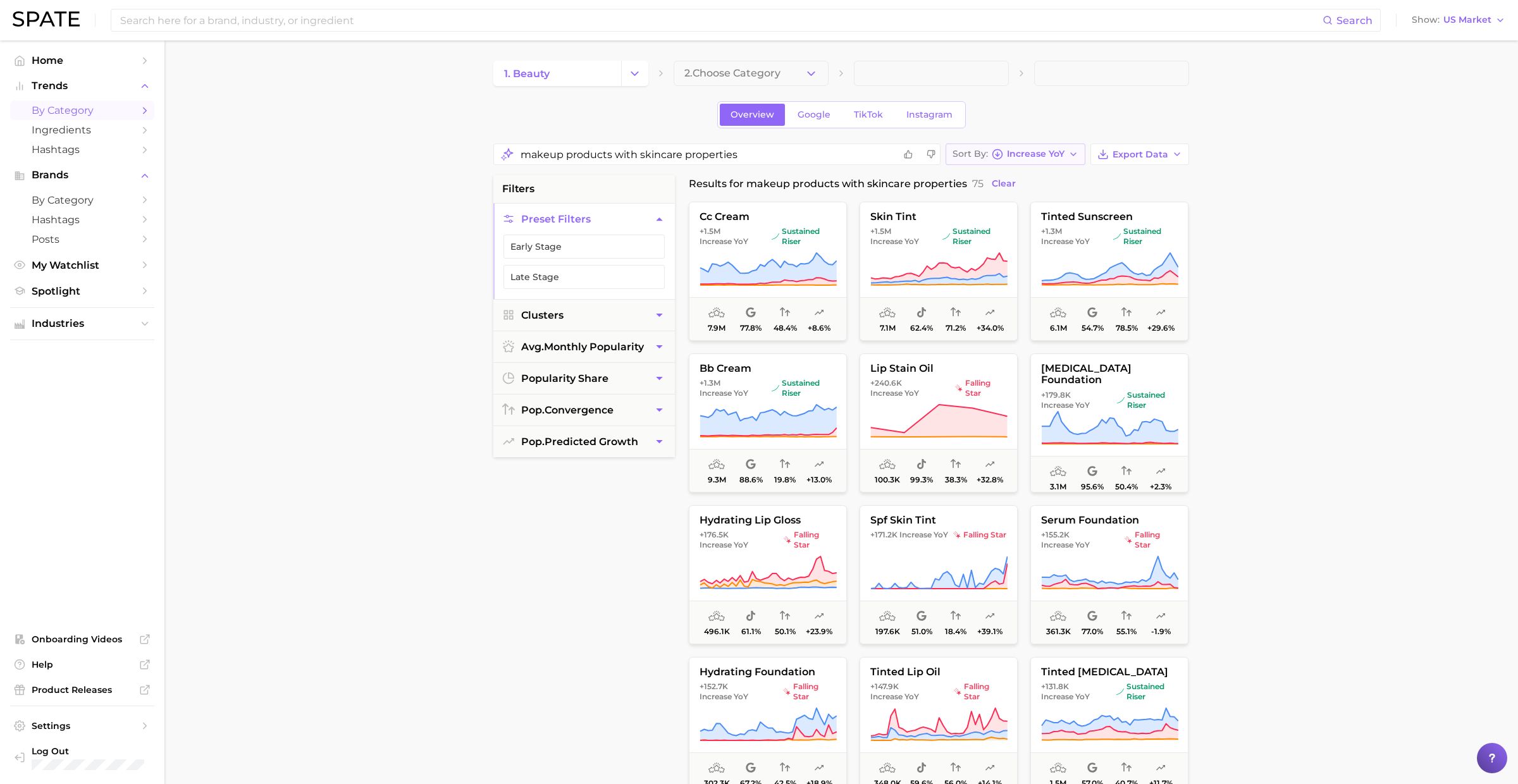
click at [1028, 153] on span "Increase YoY" at bounding box center [1035, 154] width 57 height 7
click at [1006, 204] on span "YoY high to low" at bounding box center [1004, 201] width 74 height 11
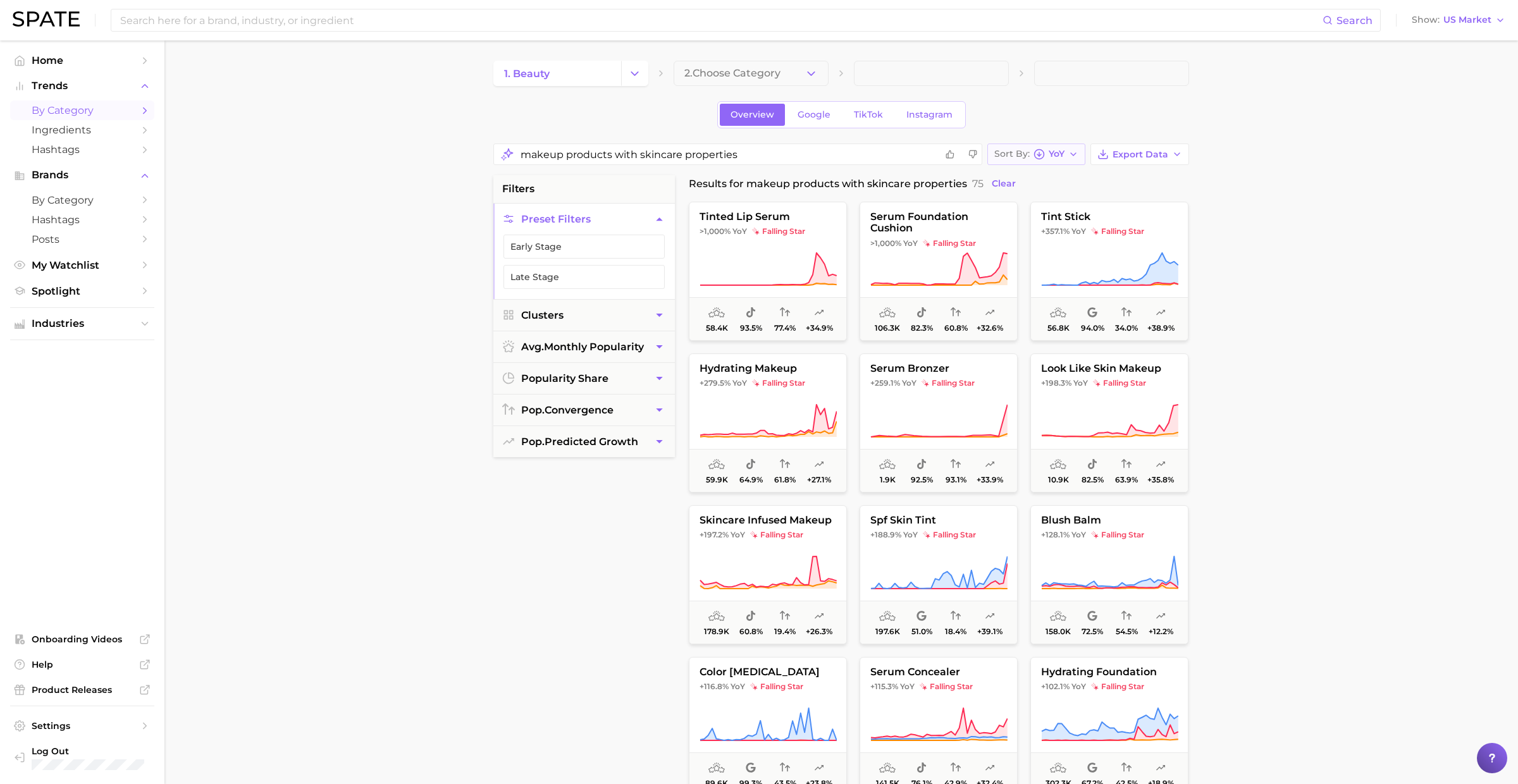
click at [1011, 151] on span "Sort By" at bounding box center [1011, 154] width 35 height 7
click at [1021, 221] on span "Increase YoY high to low" at bounding box center [1066, 223] width 116 height 11
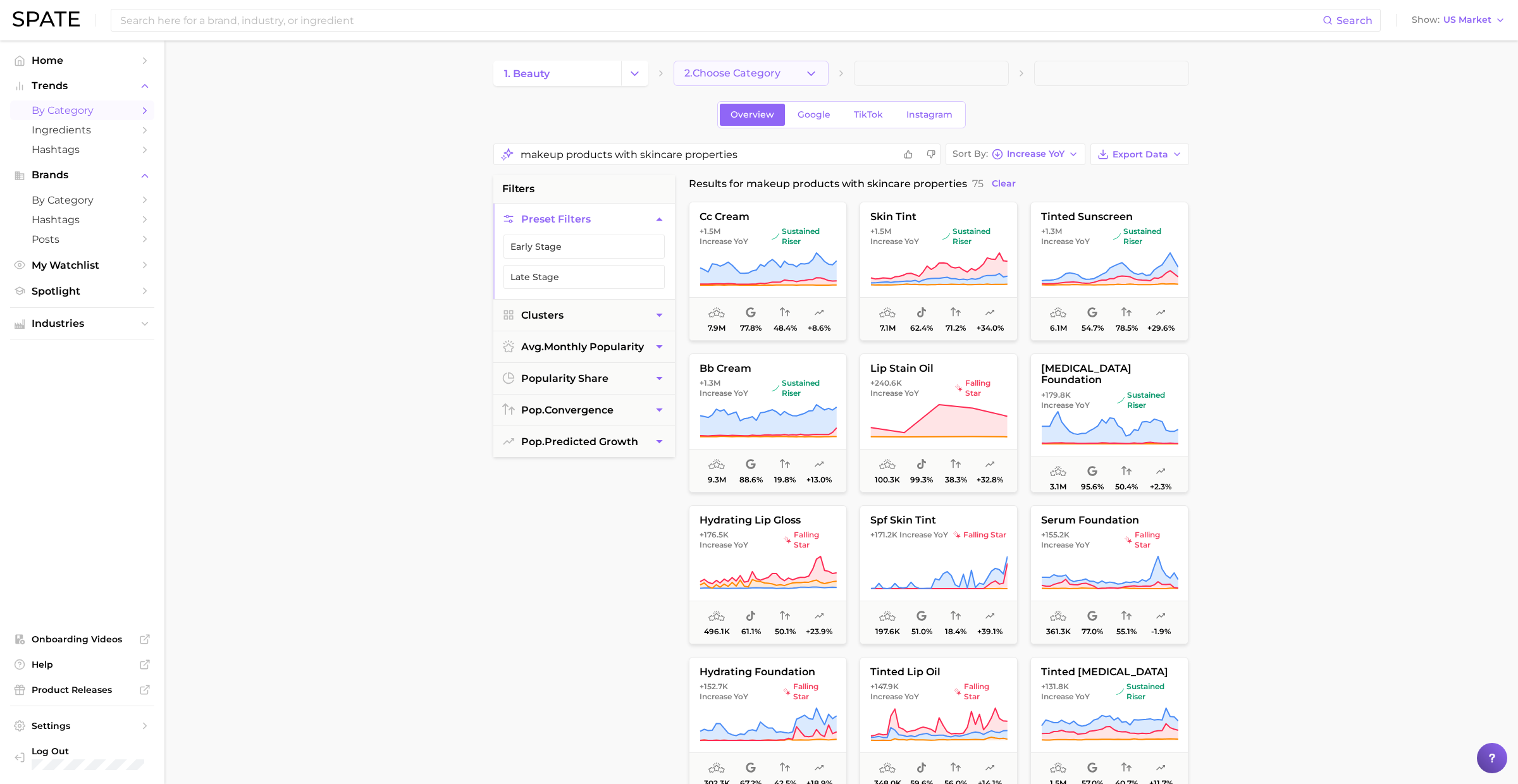
click at [735, 78] on span "2. Choose Category" at bounding box center [732, 73] width 96 height 12
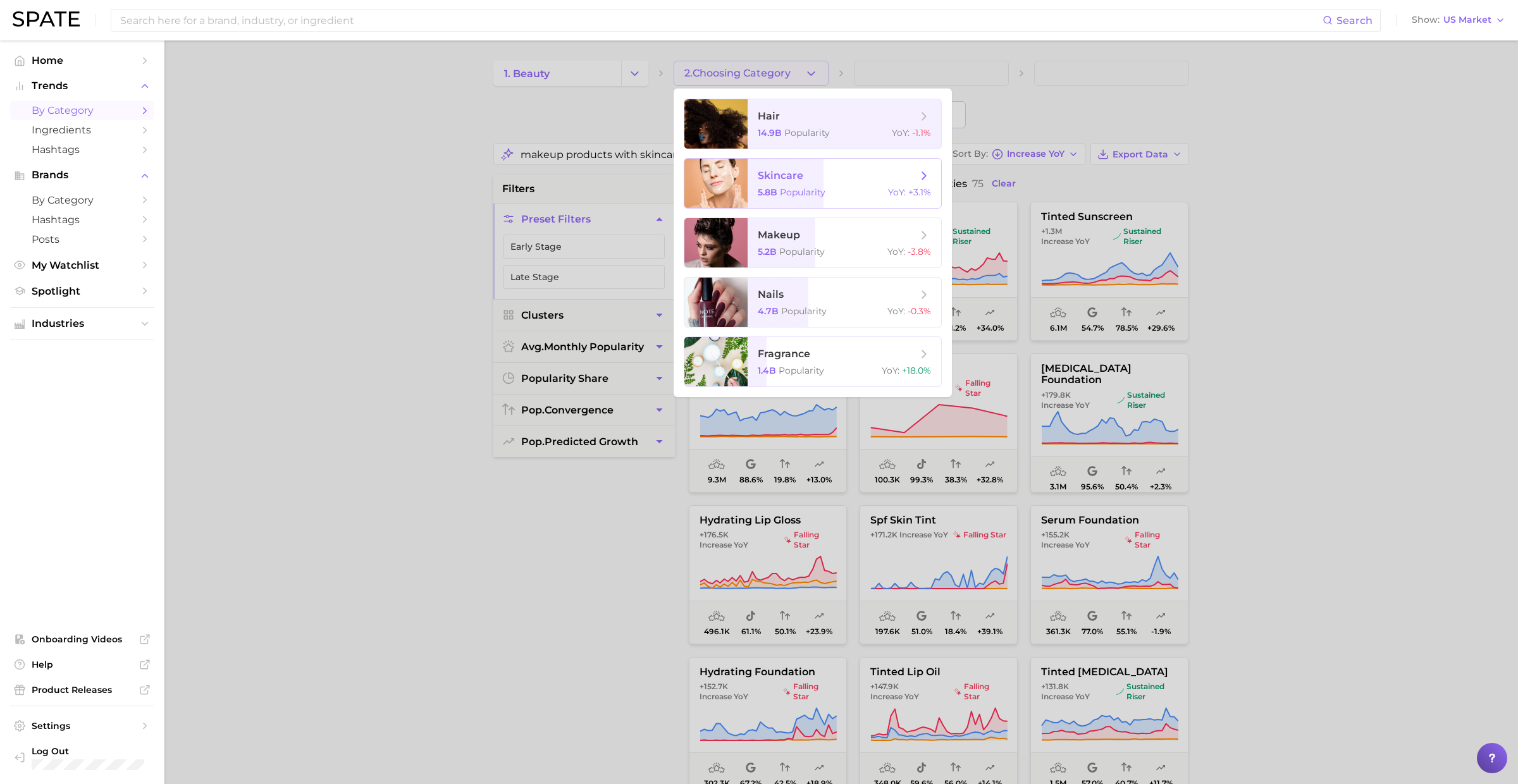
click at [790, 182] on span "skincare 5.8b Popularity YoY : +3.1%" at bounding box center [844, 183] width 194 height 49
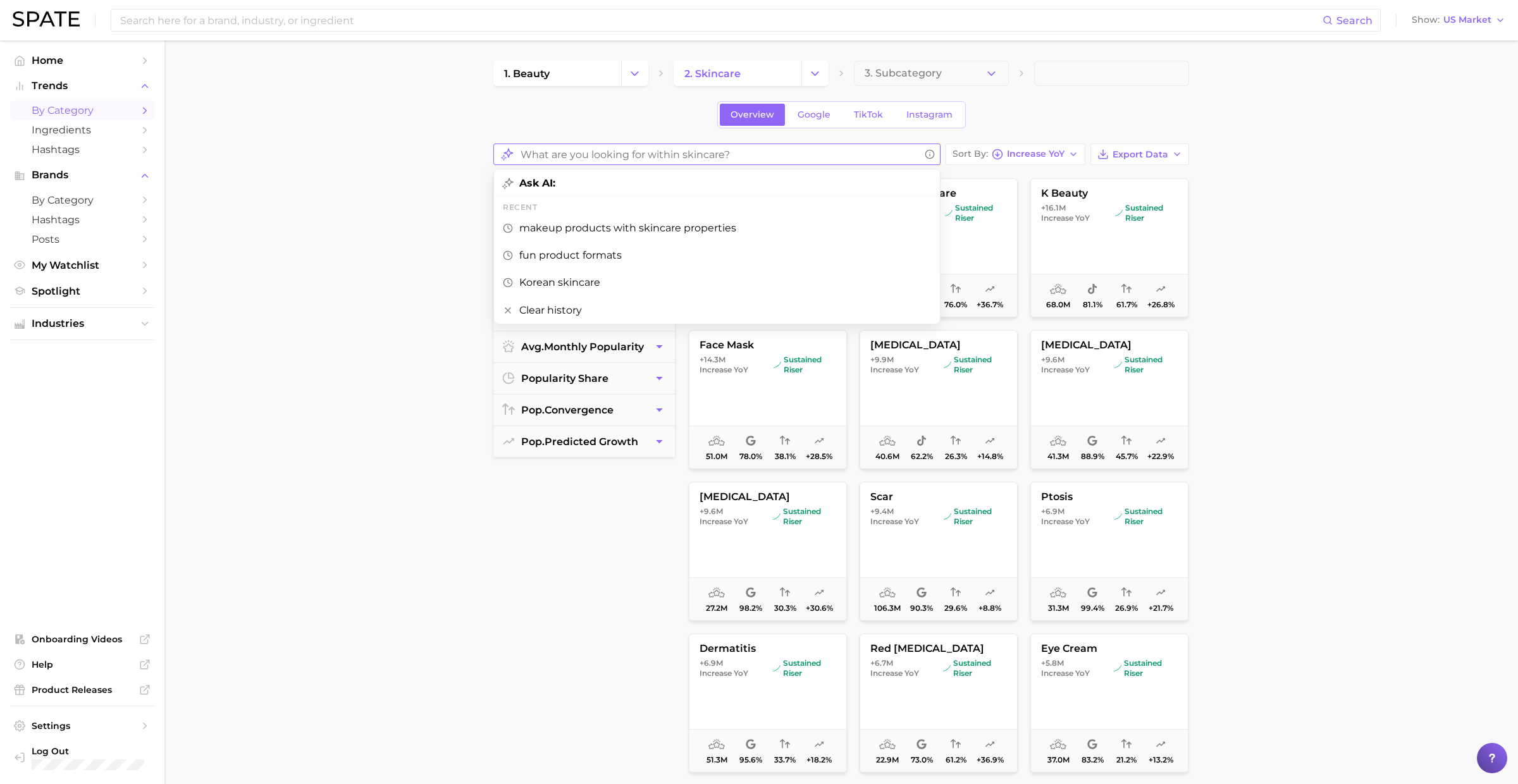
click at [740, 148] on input "What are you looking for within skincare?" at bounding box center [720, 154] width 399 height 24
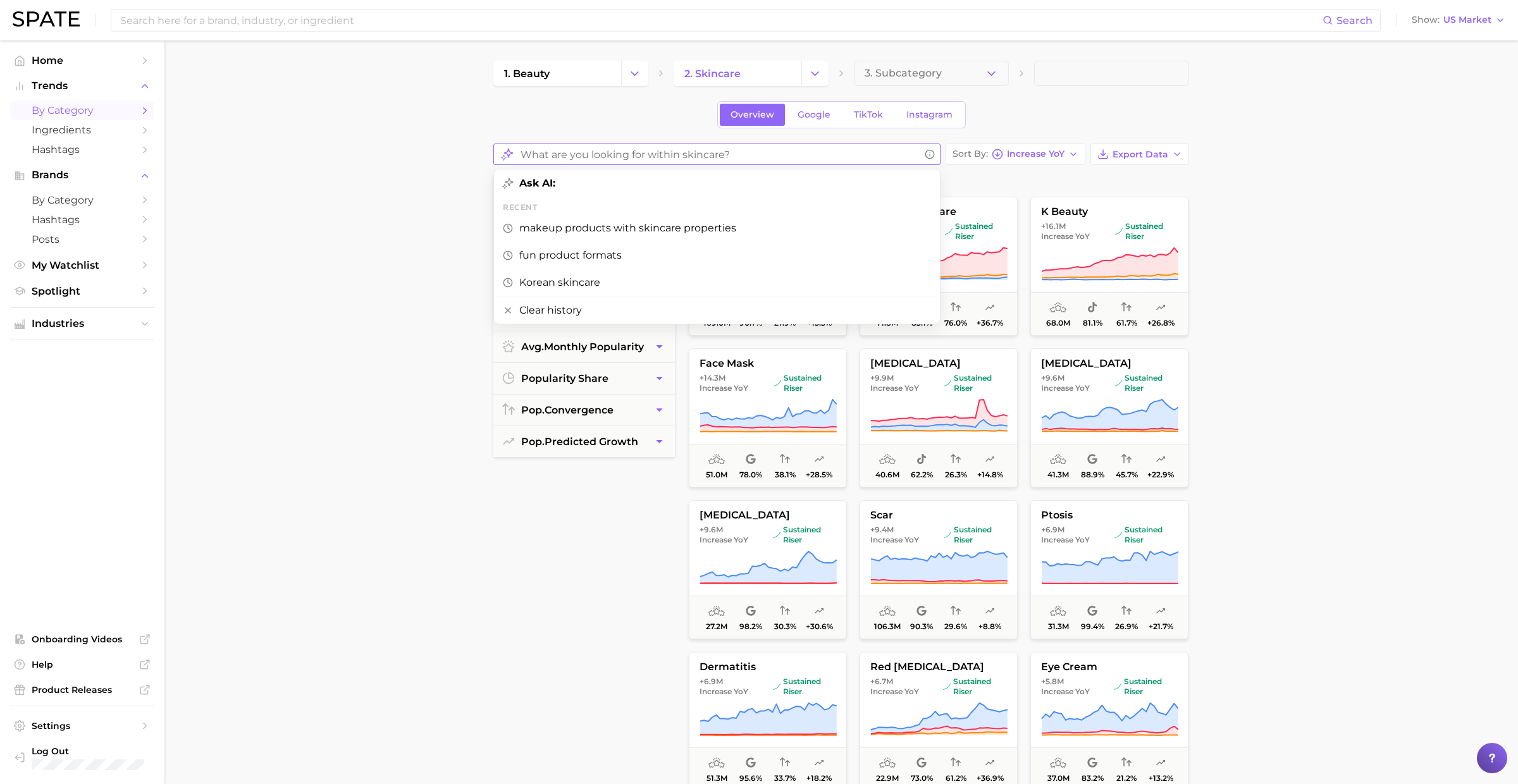
click at [740, 149] on input "What are you looking for within skincare?" at bounding box center [720, 154] width 399 height 24
click at [685, 103] on div "Overview Google TikTok Instagram" at bounding box center [841, 114] width 695 height 27
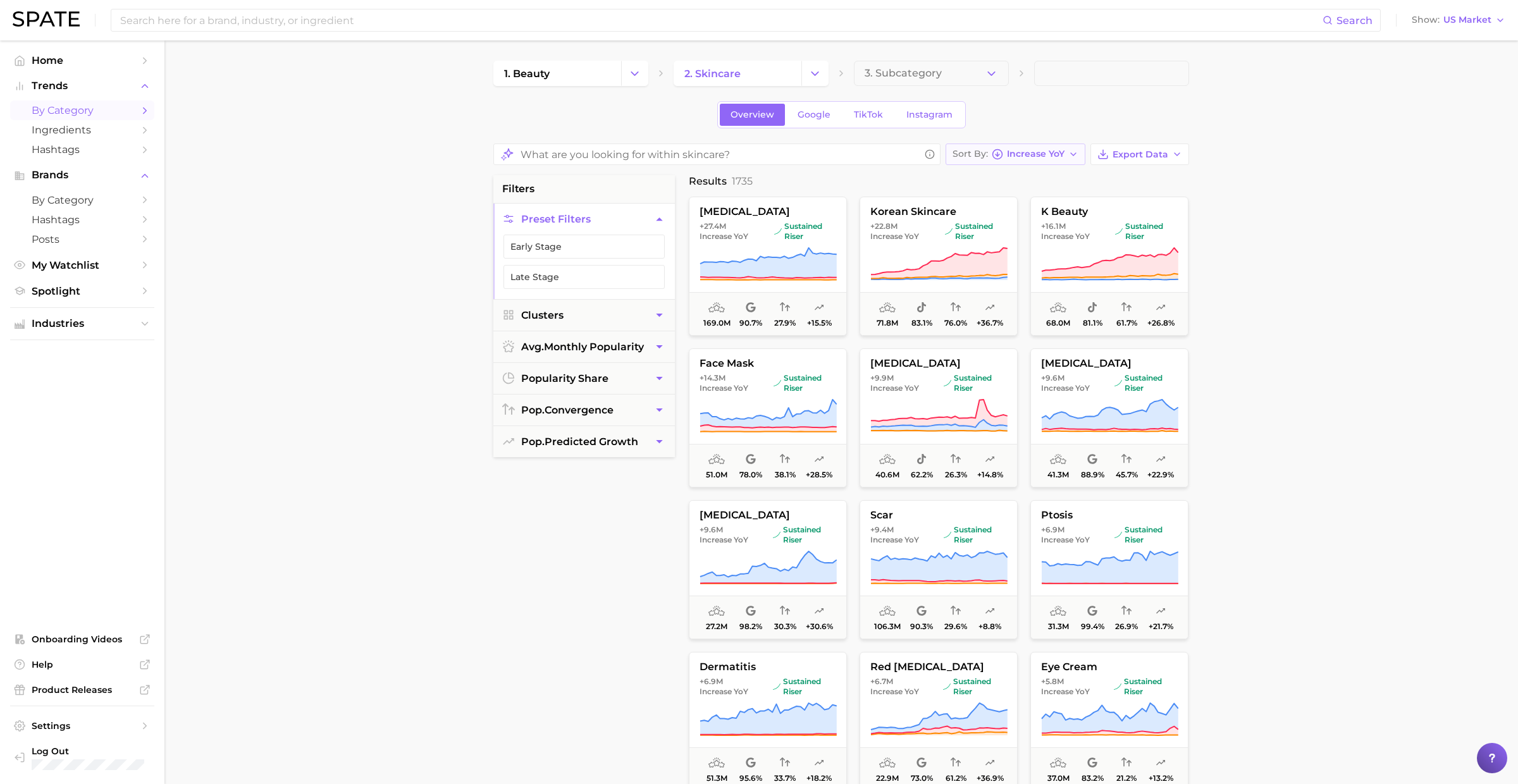
click at [1044, 151] on span "Increase YoY" at bounding box center [1035, 154] width 57 height 7
drag, startPoint x: 1044, startPoint y: 147, endPoint x: 1031, endPoint y: 141, distance: 14.3
click at [1044, 151] on span "Increase YoY" at bounding box center [1035, 154] width 57 height 7
click at [924, 64] on button "3. Subcategory" at bounding box center [932, 73] width 155 height 25
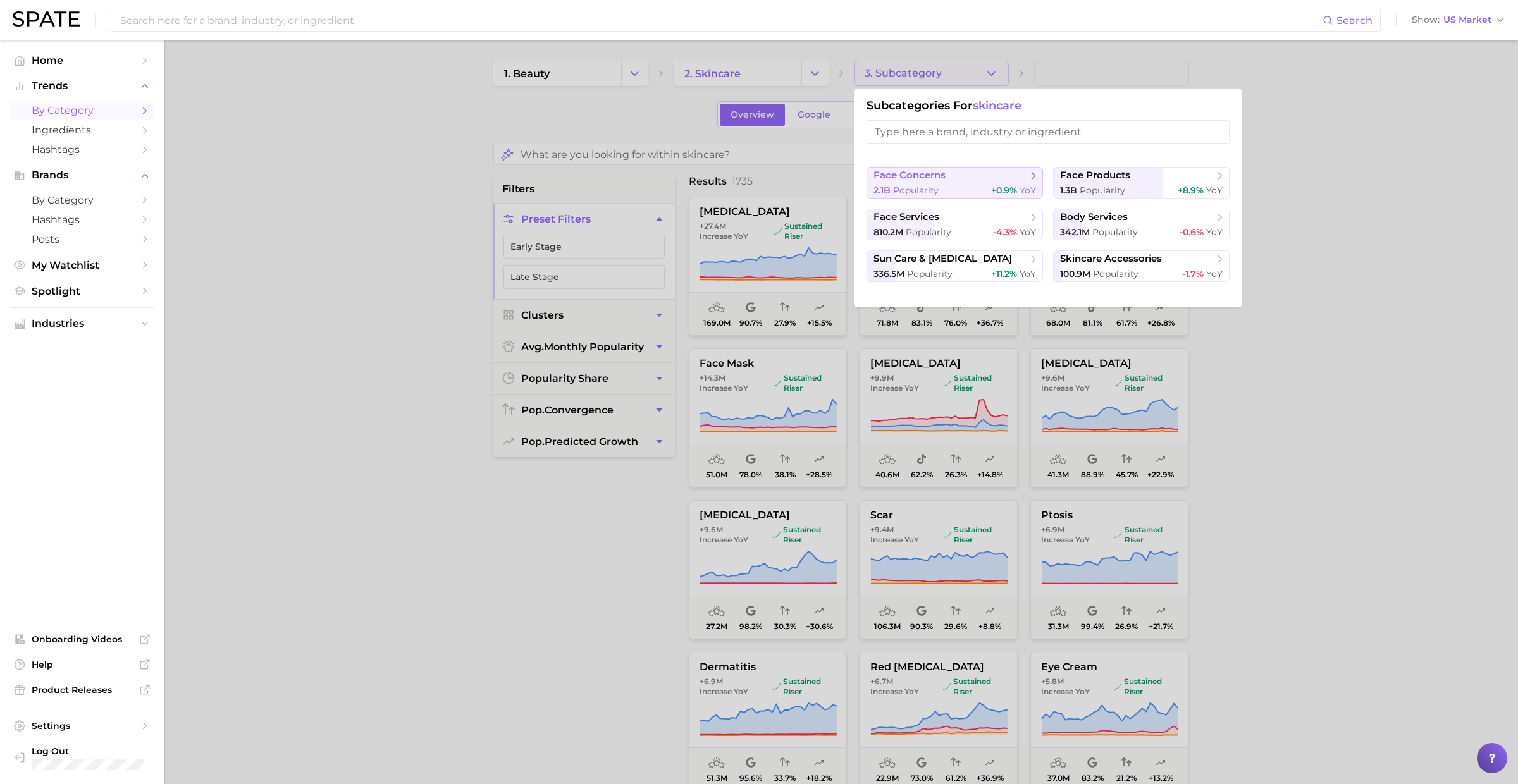
click at [982, 192] on div "2.1b Popularity +0.9% YoY" at bounding box center [954, 190] width 162 height 12
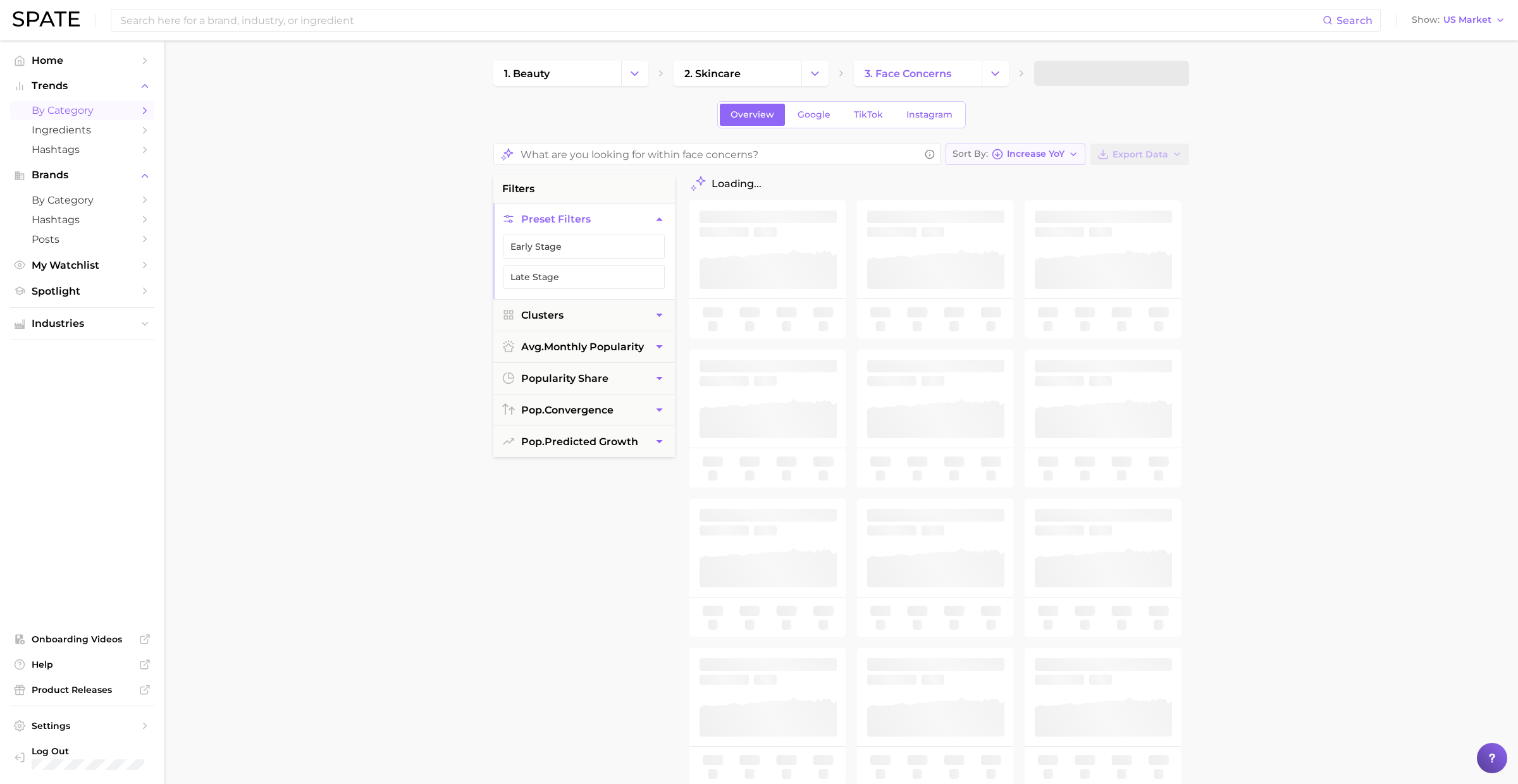
click at [1018, 155] on span "Increase YoY" at bounding box center [1035, 154] width 57 height 7
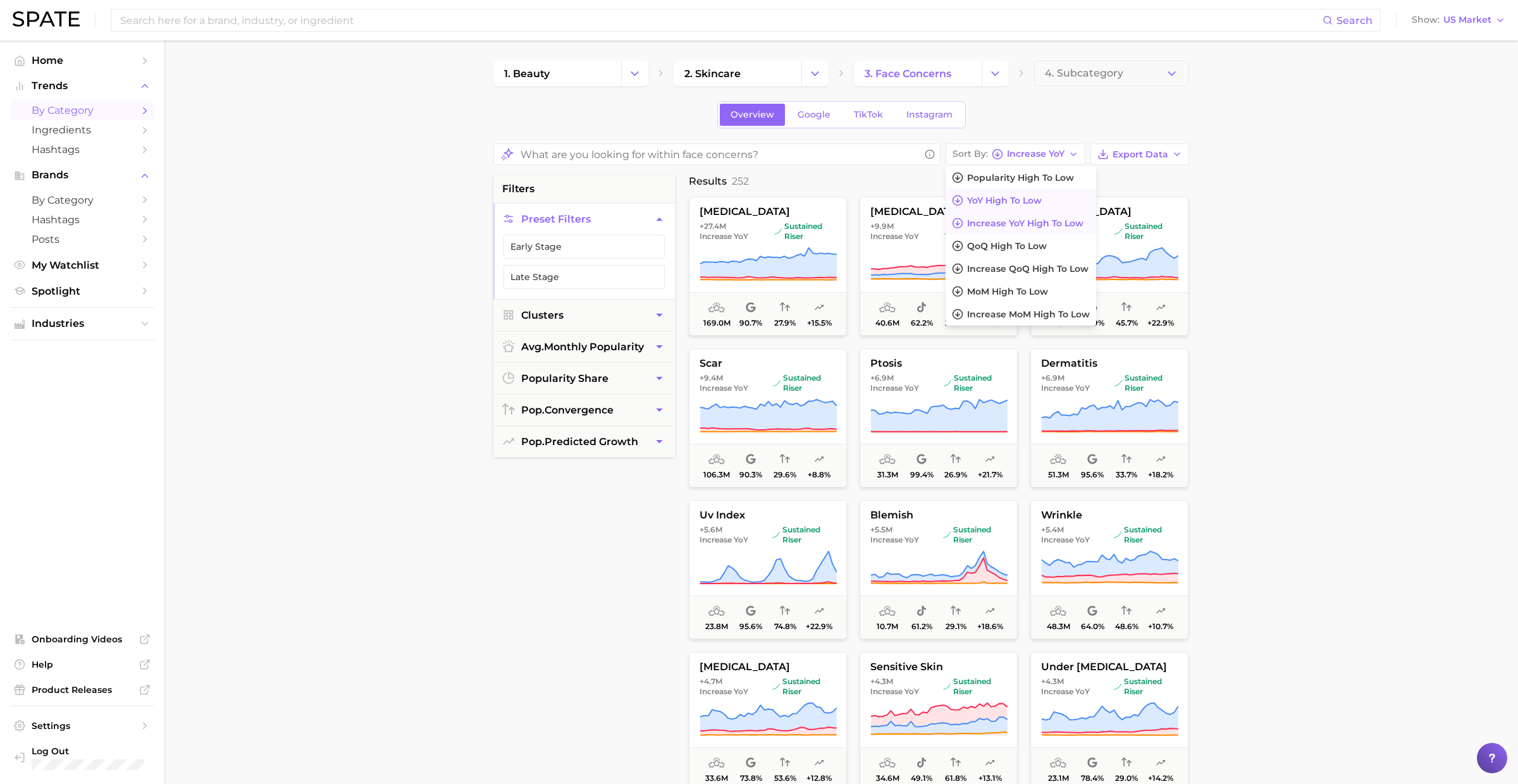
click at [1033, 200] on span "YoY high to low" at bounding box center [1004, 201] width 74 height 11
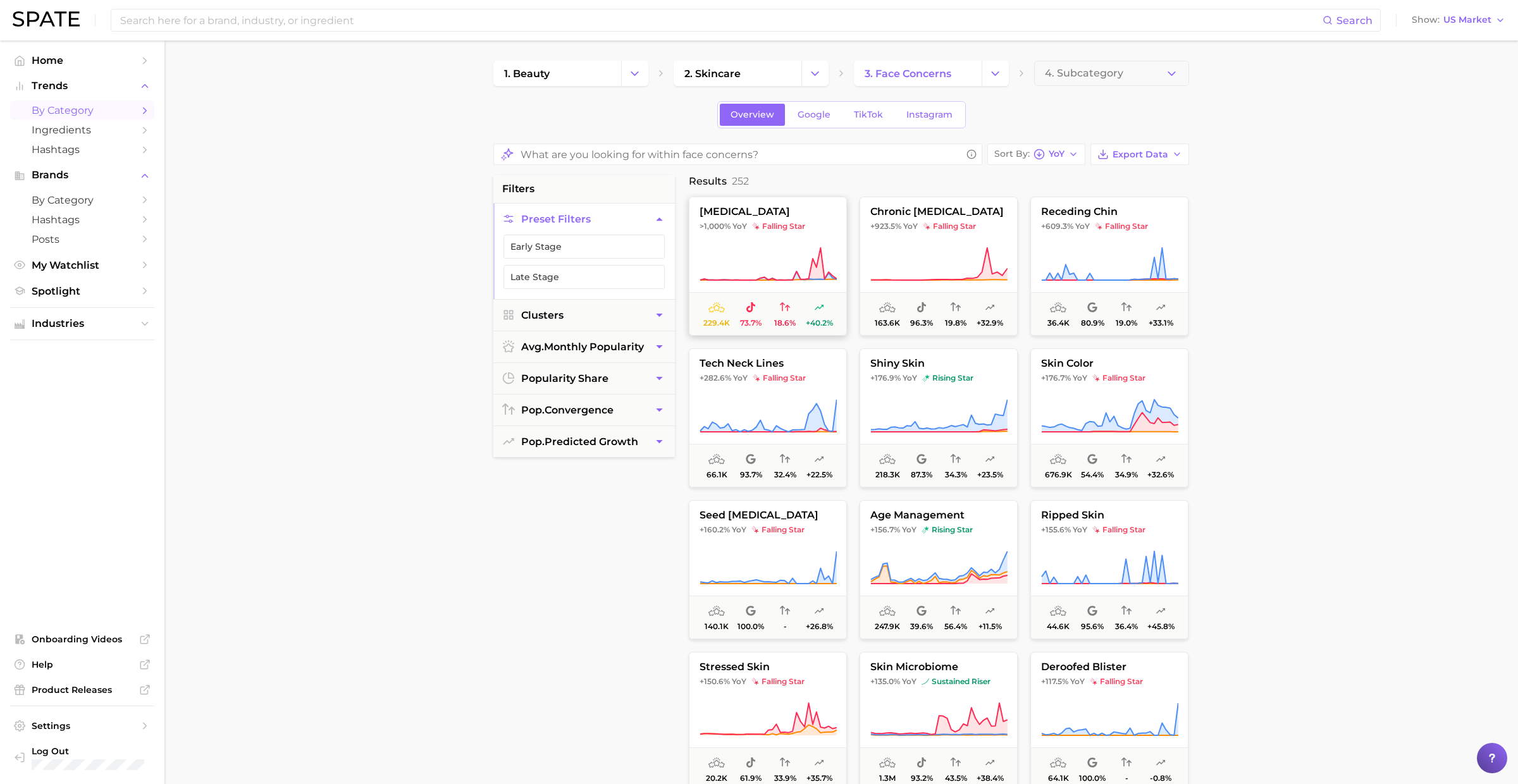
click at [777, 260] on icon at bounding box center [768, 264] width 137 height 35
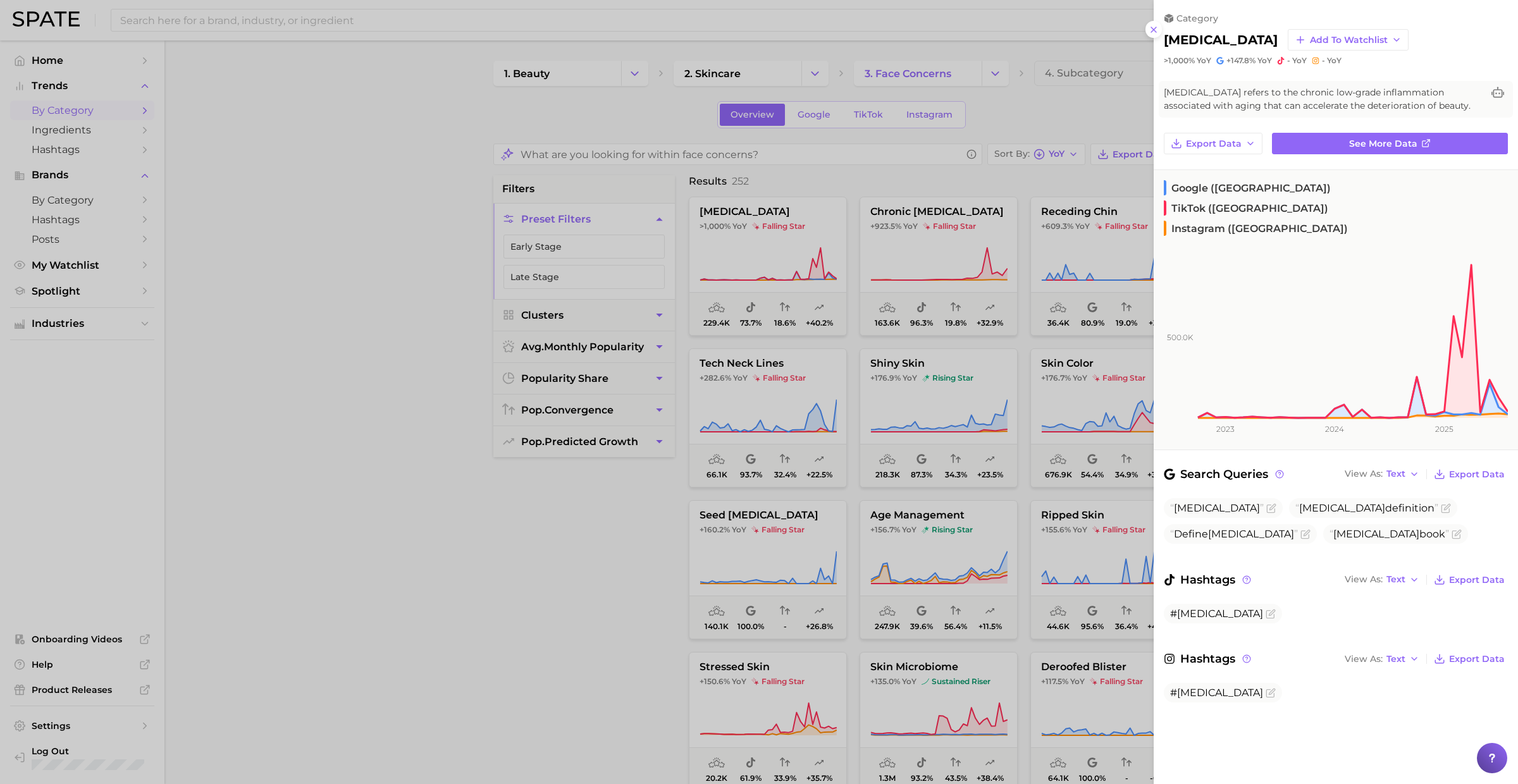
click at [770, 255] on div at bounding box center [759, 392] width 1518 height 784
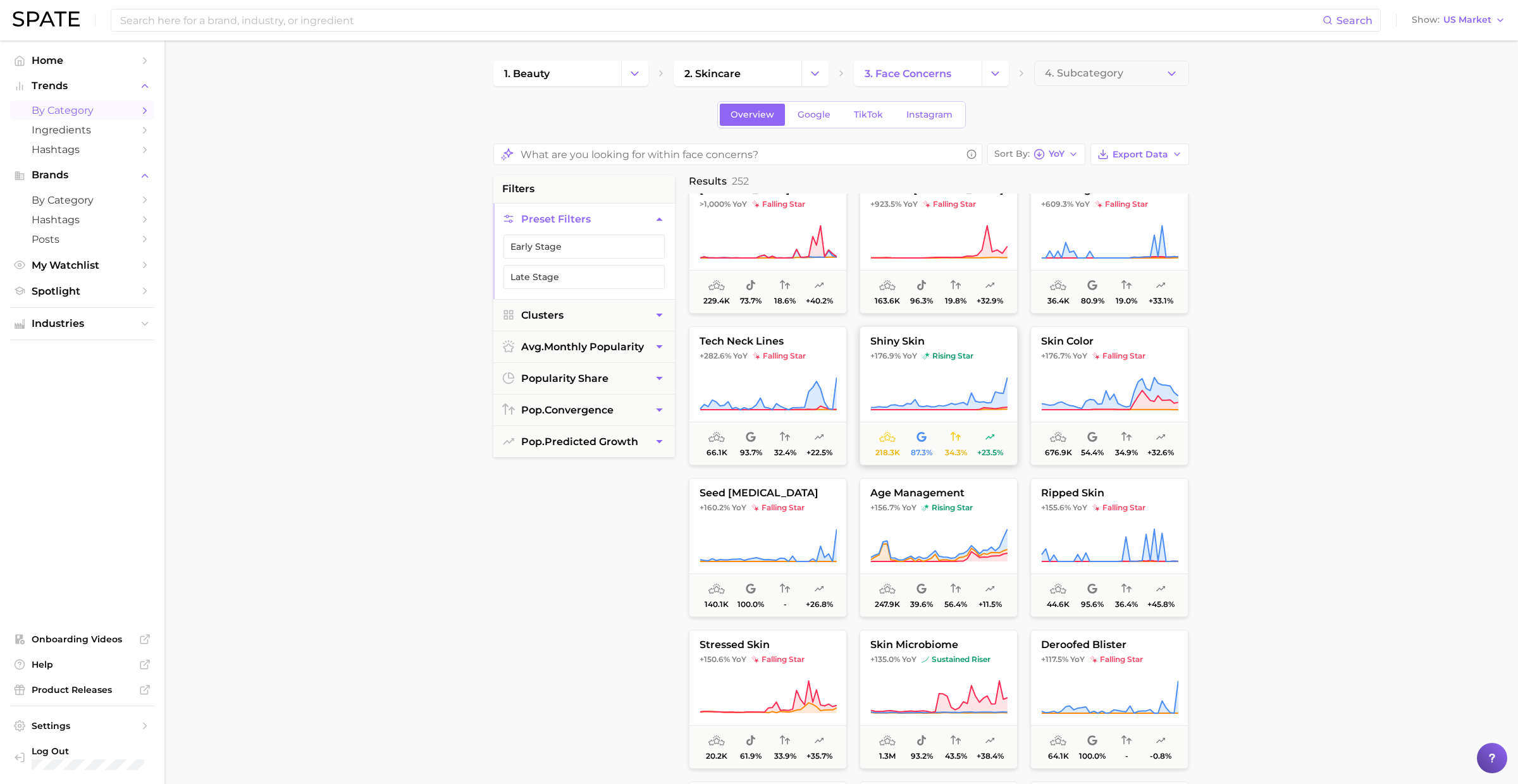
scroll to position [27, 0]
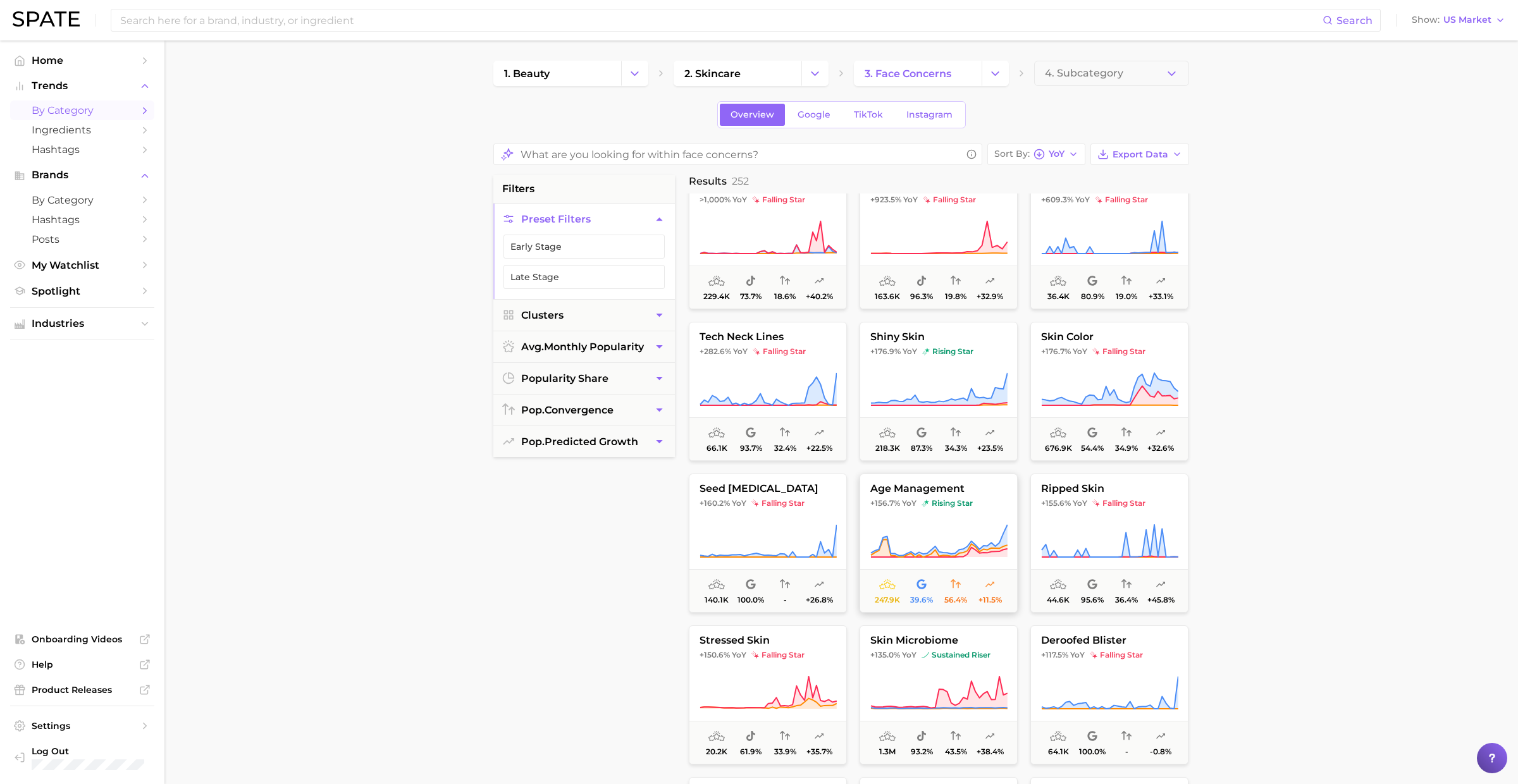
click at [931, 535] on icon at bounding box center [939, 541] width 137 height 35
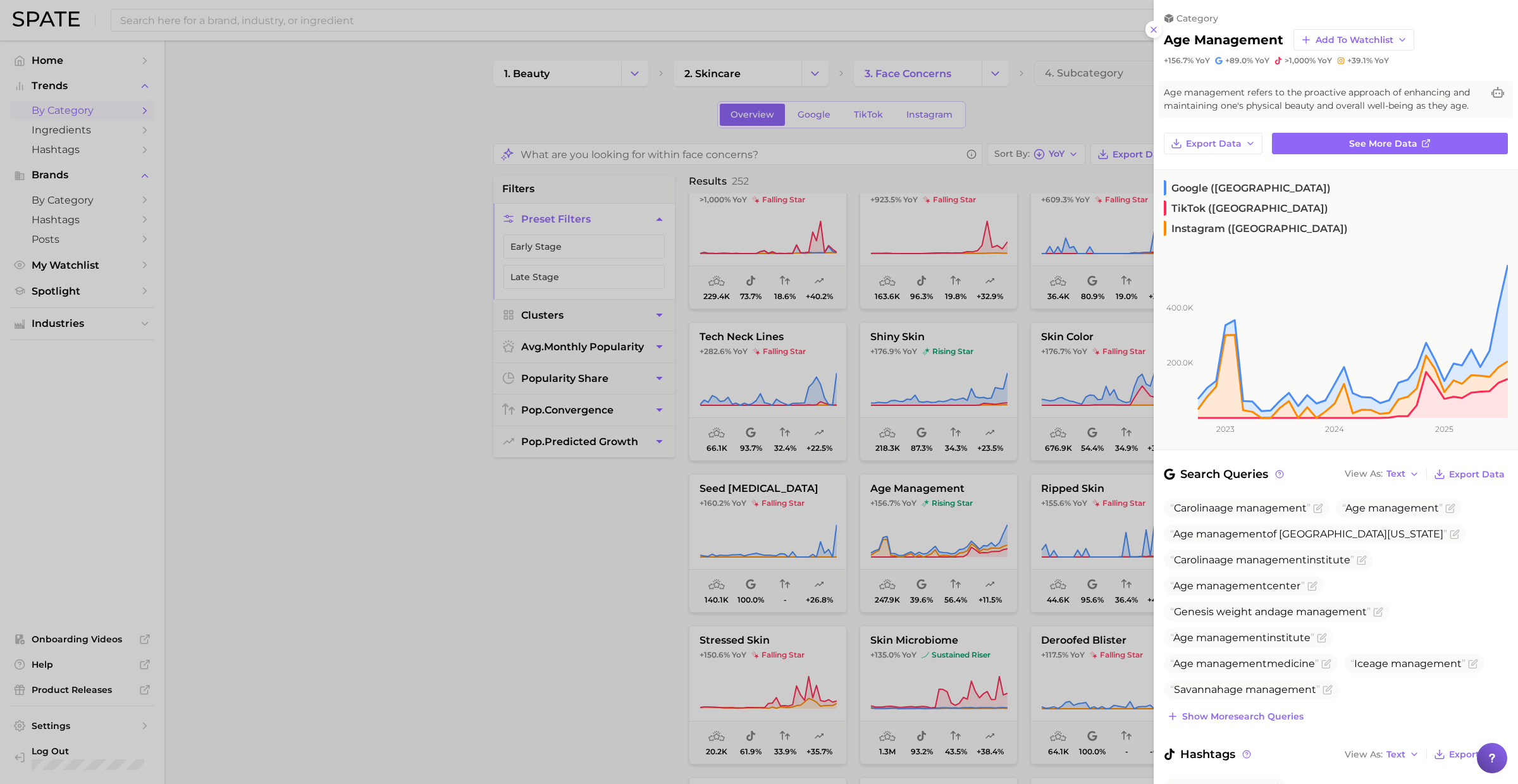
click at [930, 526] on div at bounding box center [759, 392] width 1518 height 784
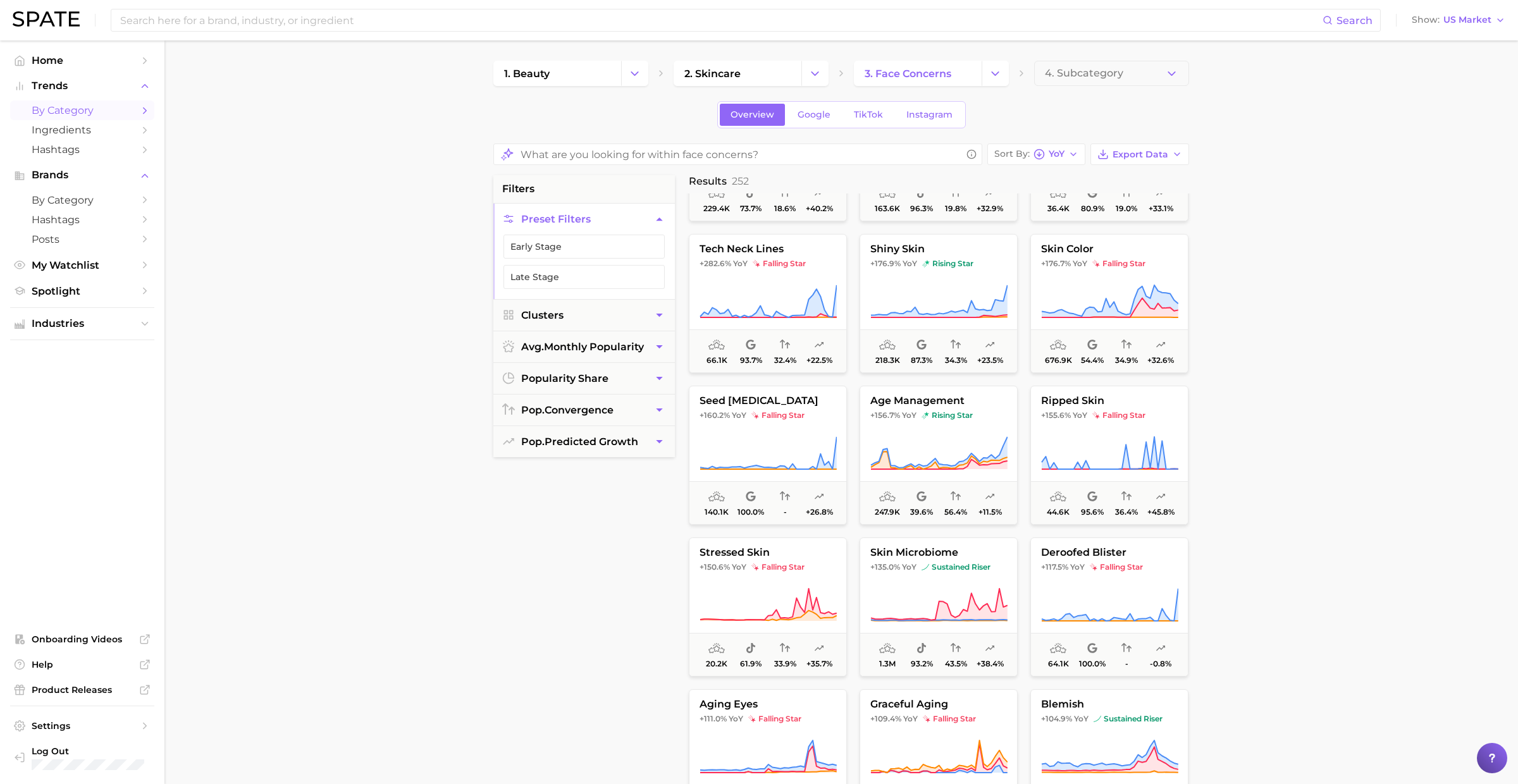
scroll to position [115, 0]
click at [776, 582] on button "stressed skin +150.6% YoY falling star 20.2k 61.9% 33.9% +35.7%" at bounding box center [768, 606] width 158 height 139
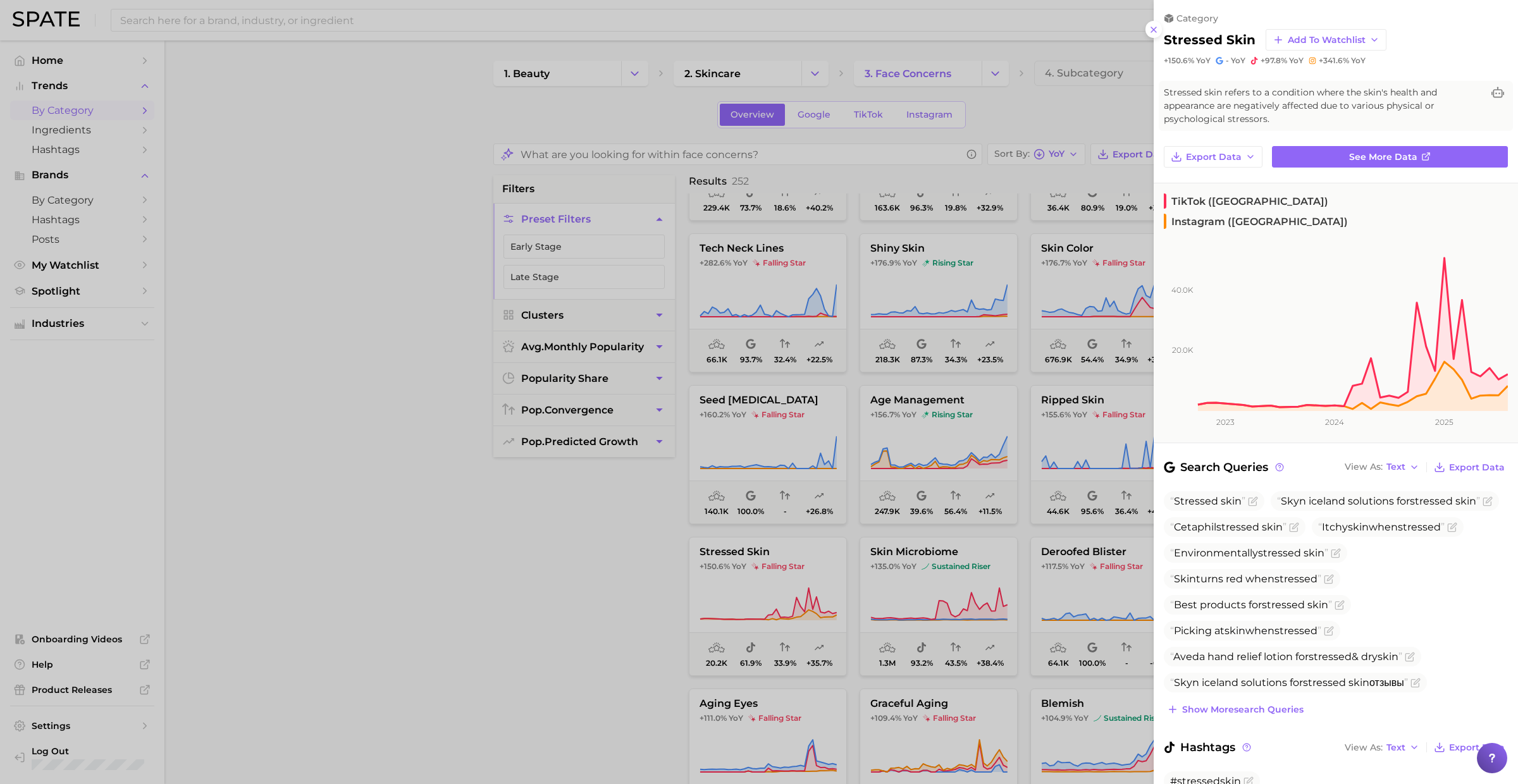
click at [776, 581] on div at bounding box center [759, 392] width 1518 height 784
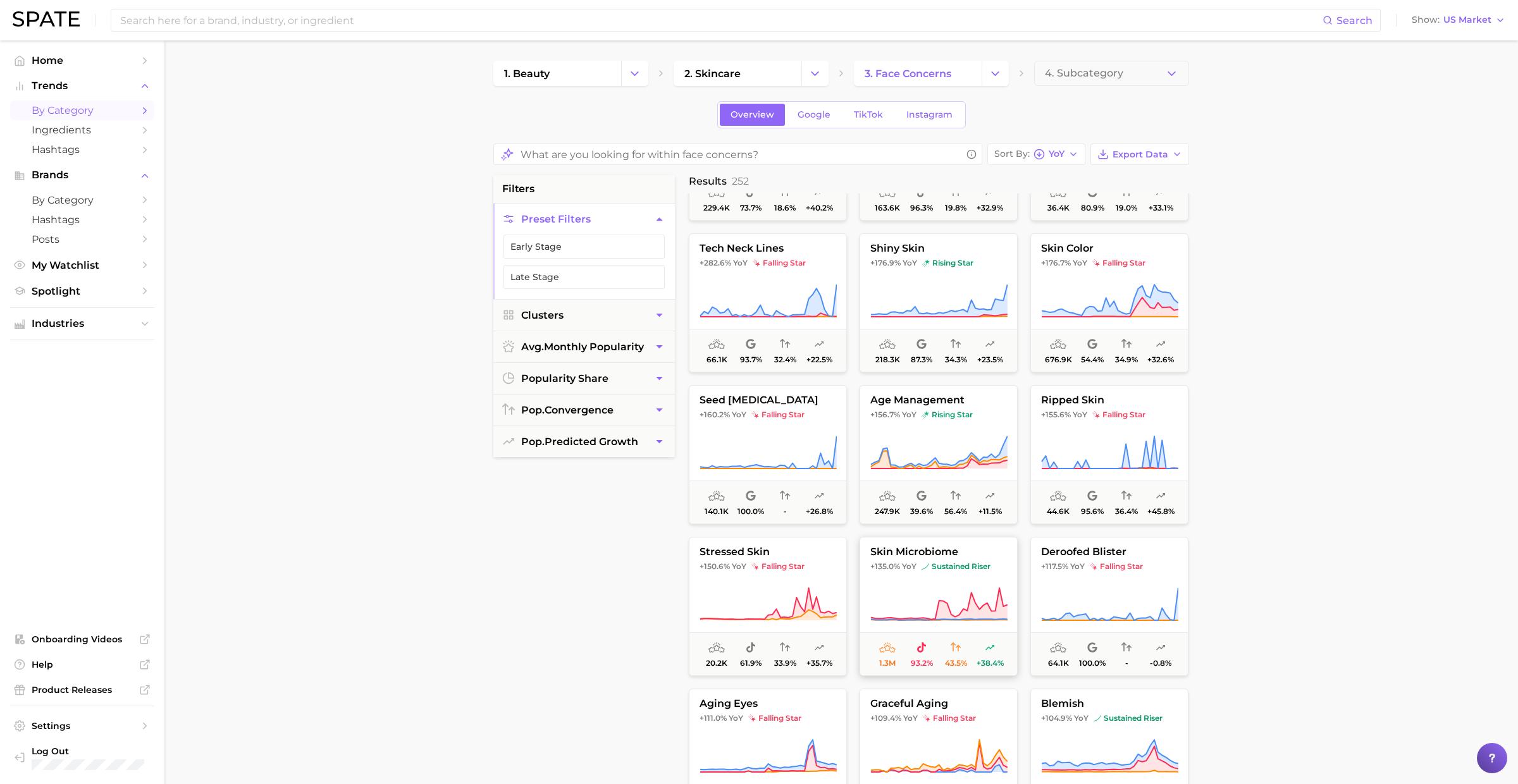
click at [910, 579] on button "skin microbiome +135.0% YoY sustained riser 1.3m 93.2% 43.5% +38.4%" at bounding box center [939, 606] width 158 height 139
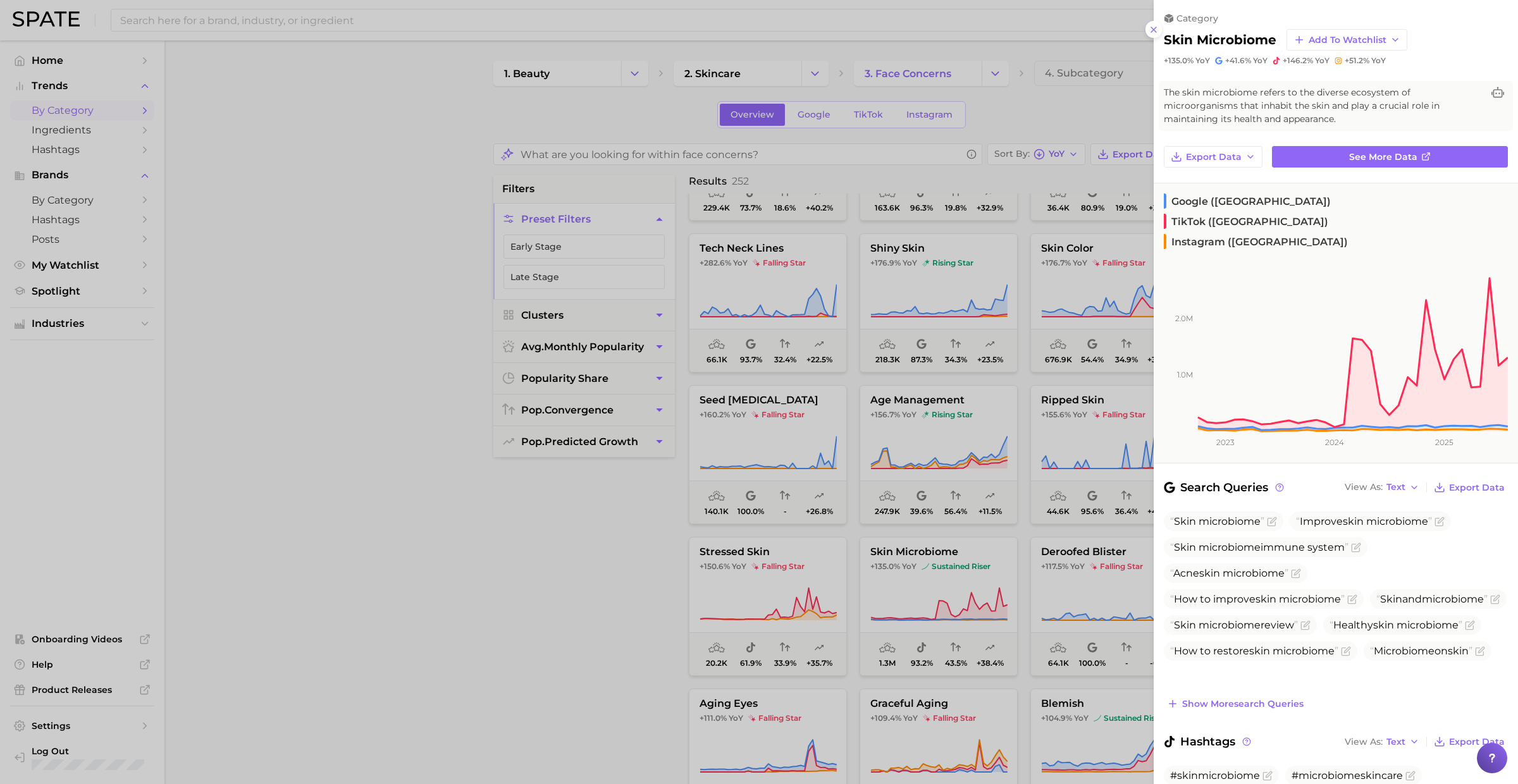
click at [911, 579] on div at bounding box center [759, 392] width 1518 height 784
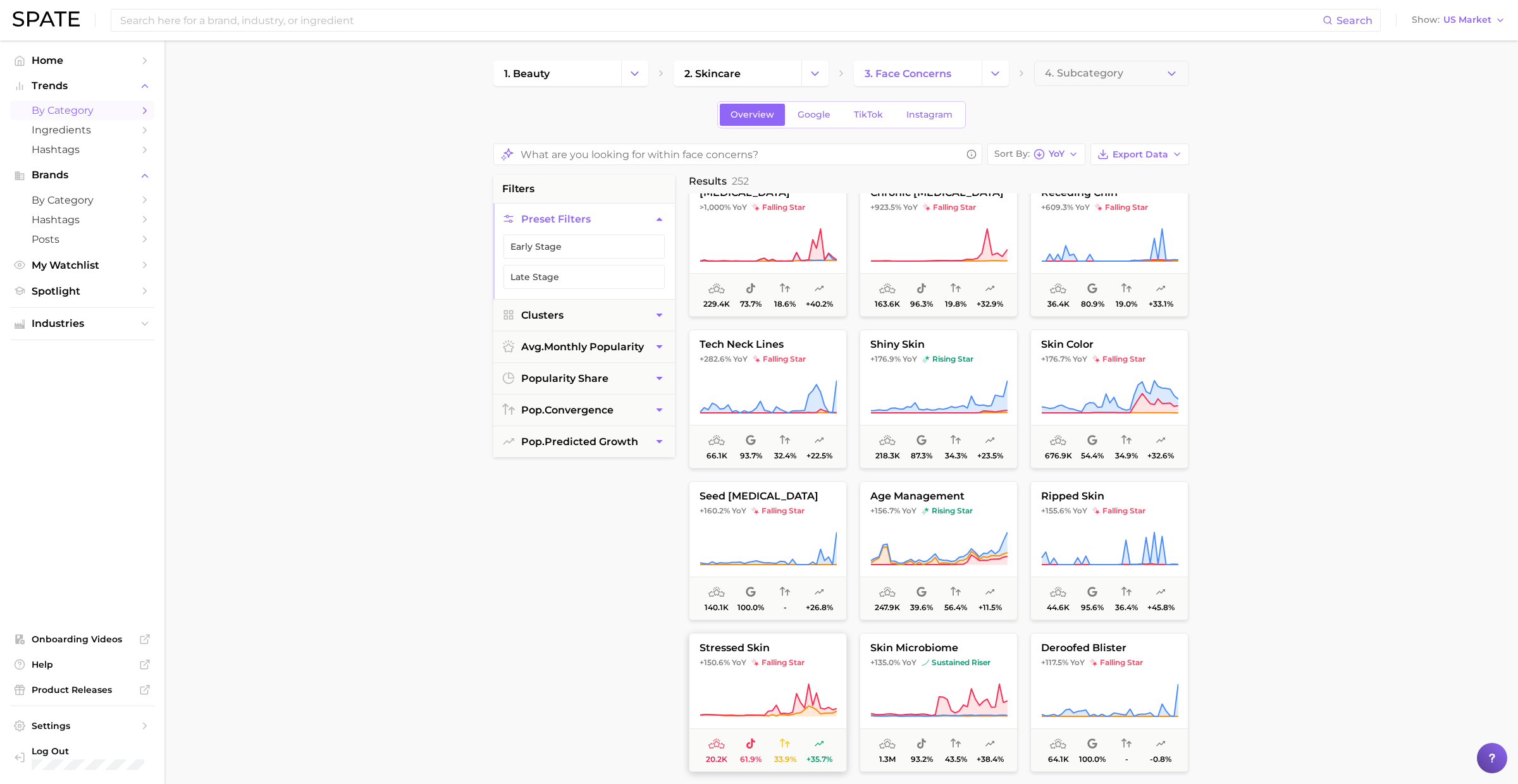
scroll to position [0, 0]
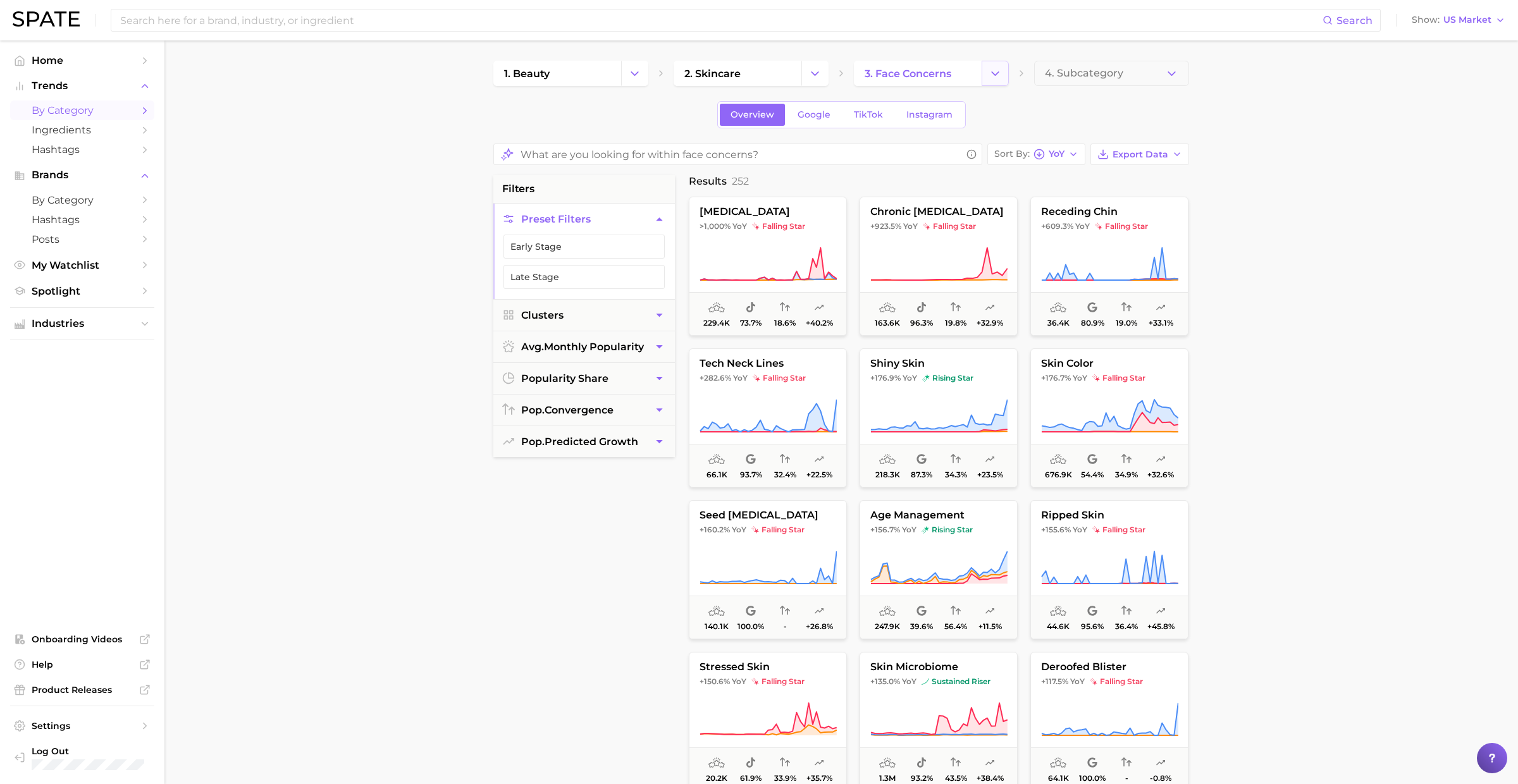
click at [996, 74] on icon "Change Category" at bounding box center [995, 73] width 13 height 13
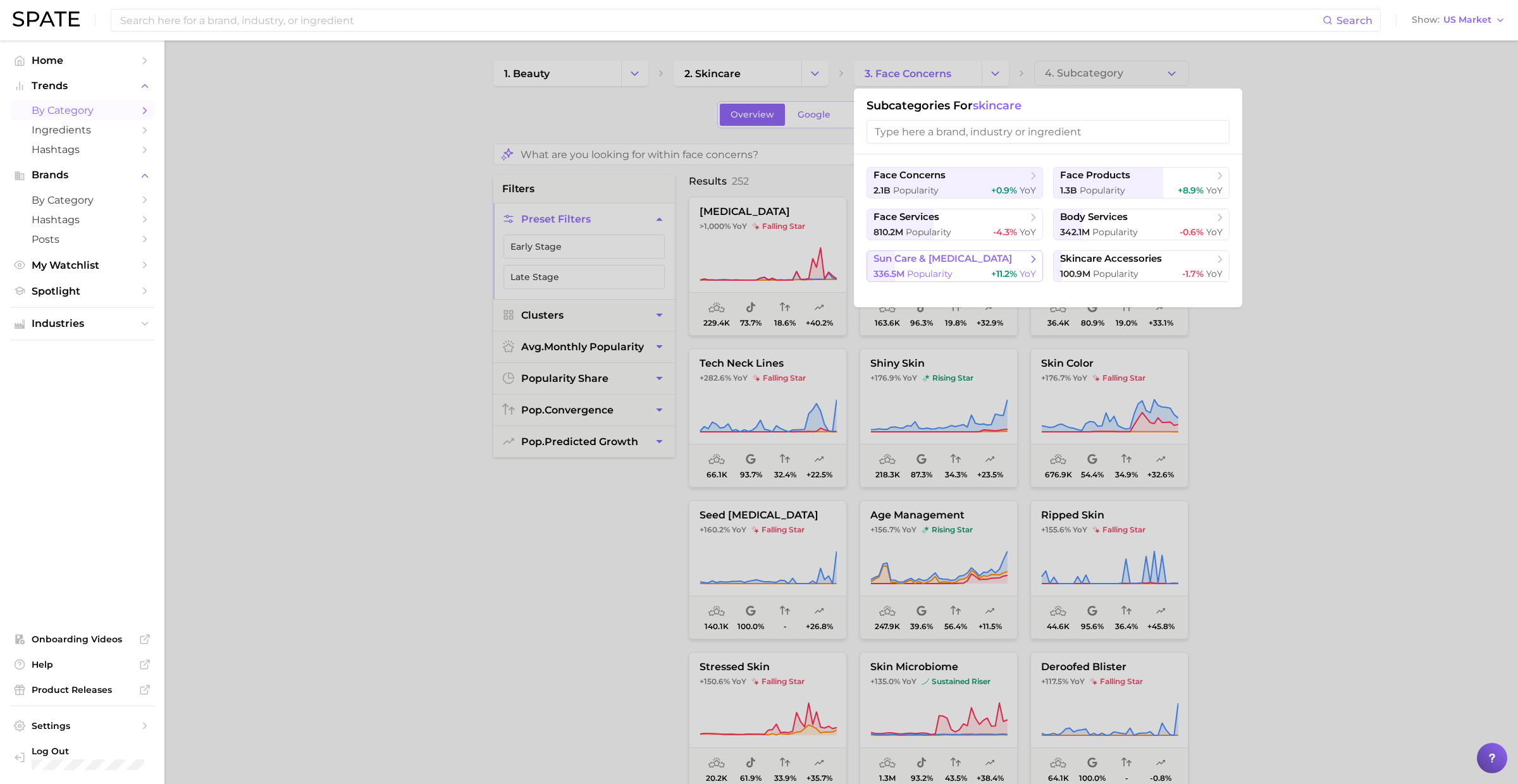
click at [990, 269] on div "336.5m Popularity +11.2% YoY" at bounding box center [954, 274] width 162 height 12
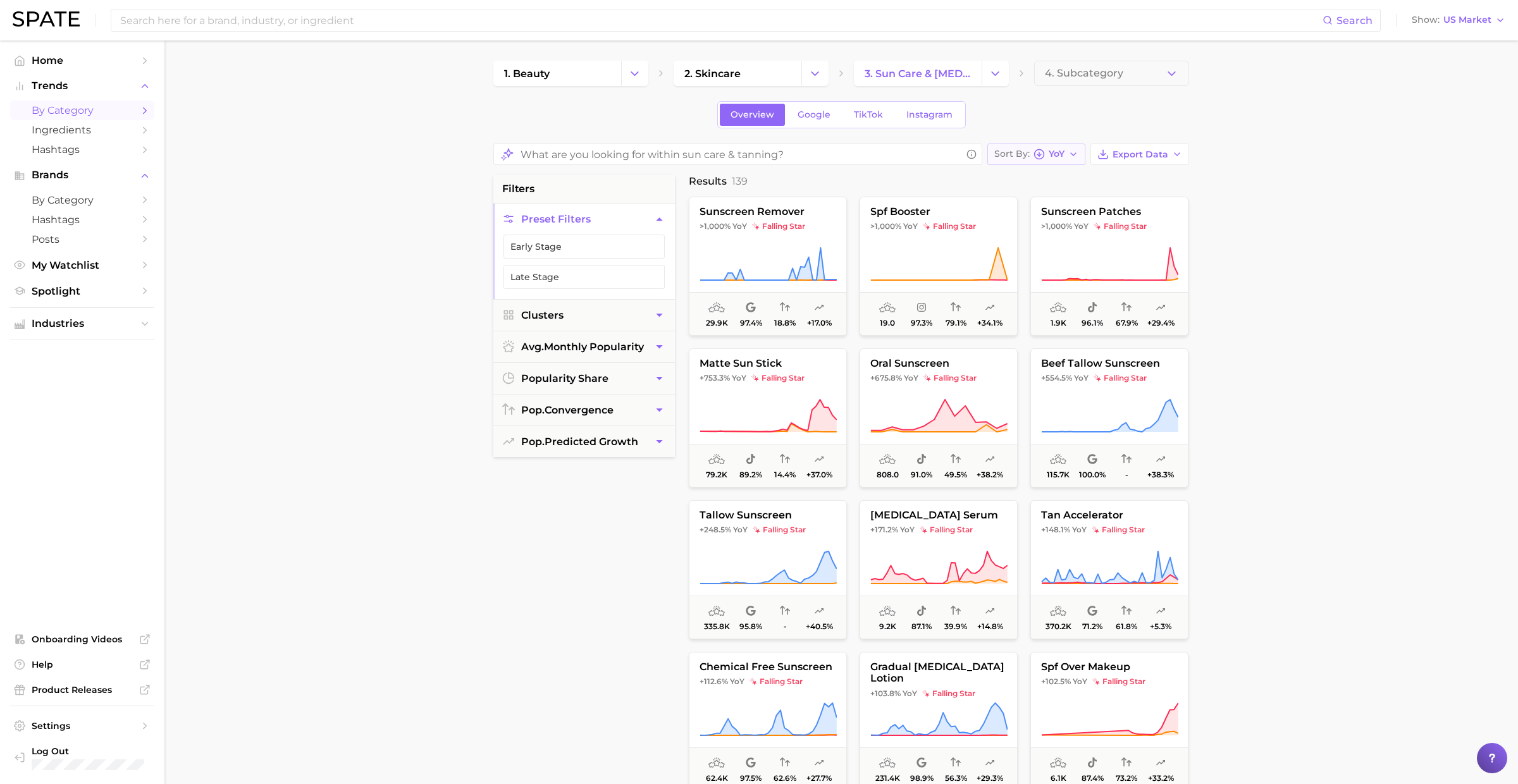
click at [1034, 155] on icon "button" at bounding box center [1039, 154] width 12 height 12
click at [993, 86] on div "1. beauty 2. skincare 3. sun care & tanning 4. Subcategory Overview Google TikT…" at bounding box center [841, 509] width 695 height 898
click at [817, 77] on icon "Change Category" at bounding box center [815, 73] width 13 height 13
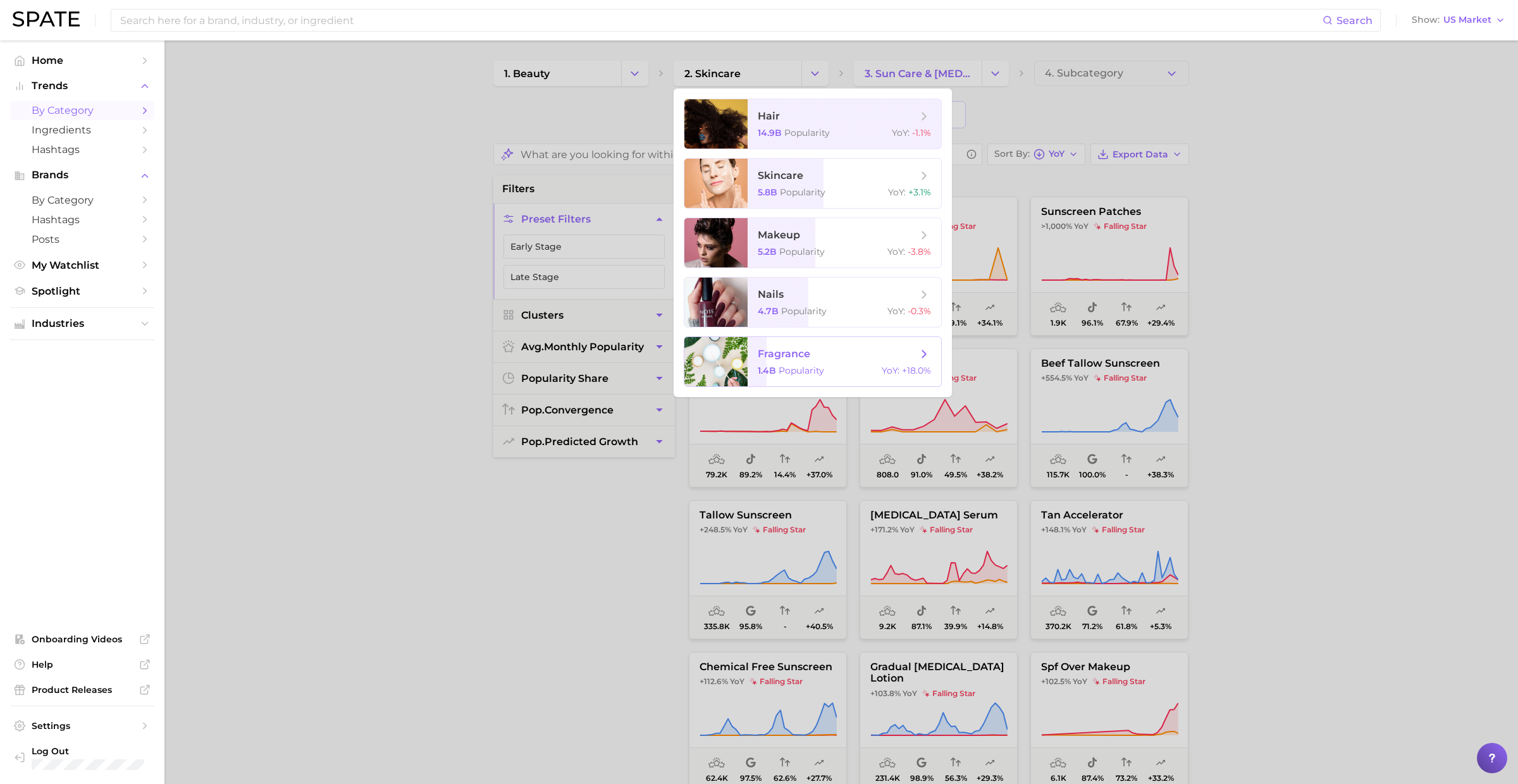
click at [804, 358] on span "fragrance" at bounding box center [783, 354] width 53 height 12
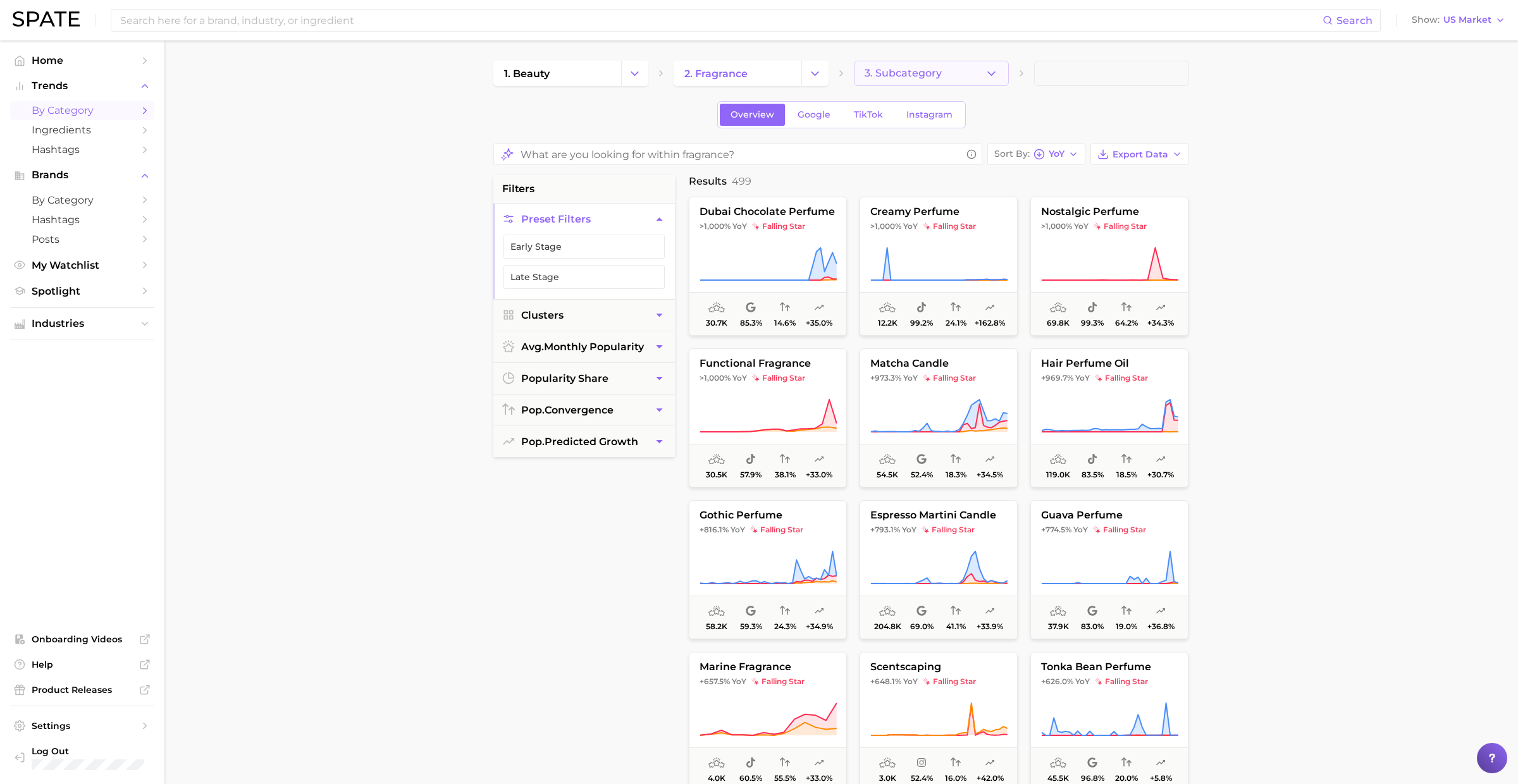
click at [937, 71] on span "3. Subcategory" at bounding box center [902, 73] width 77 height 12
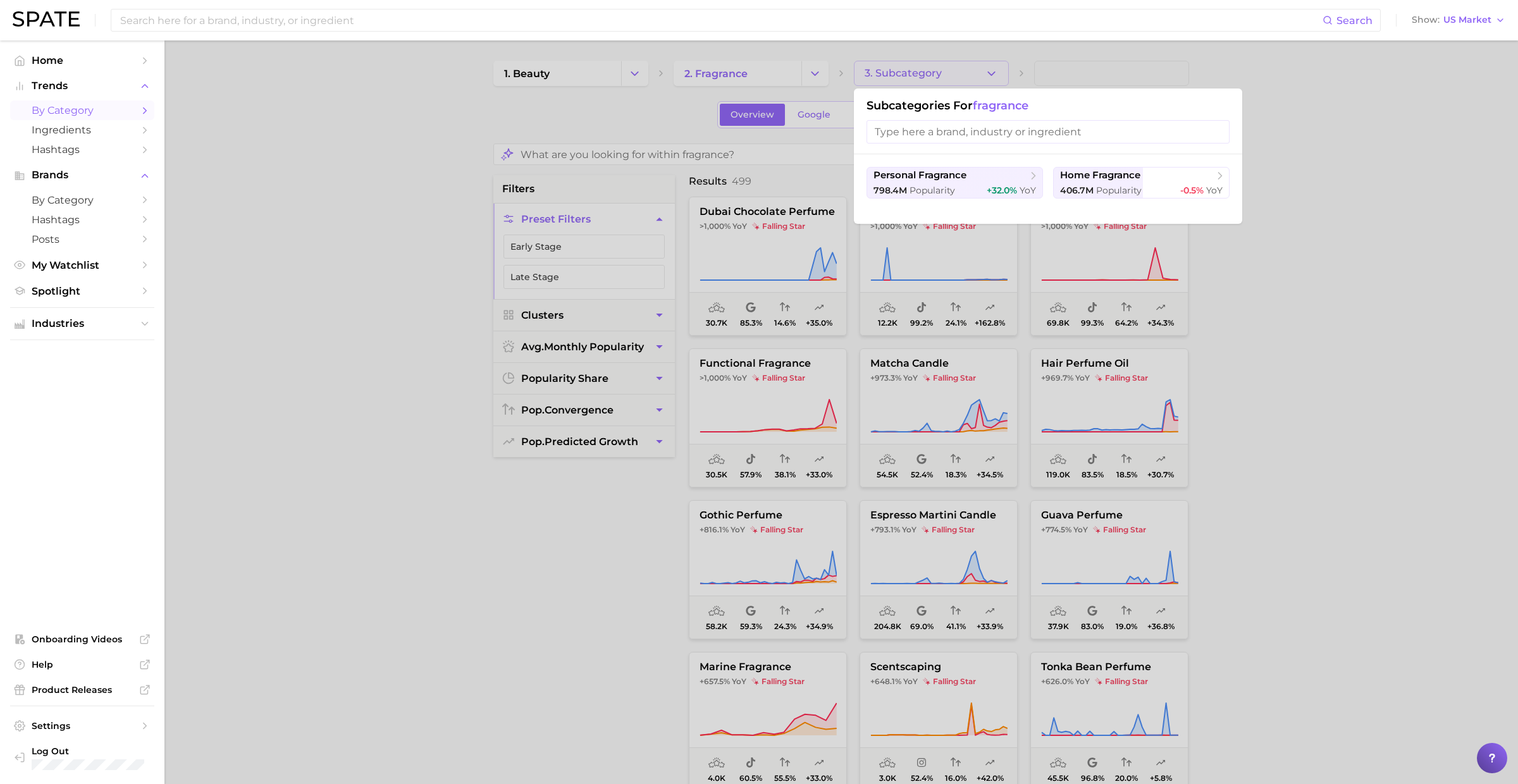
click at [938, 74] on div at bounding box center [759, 392] width 1518 height 784
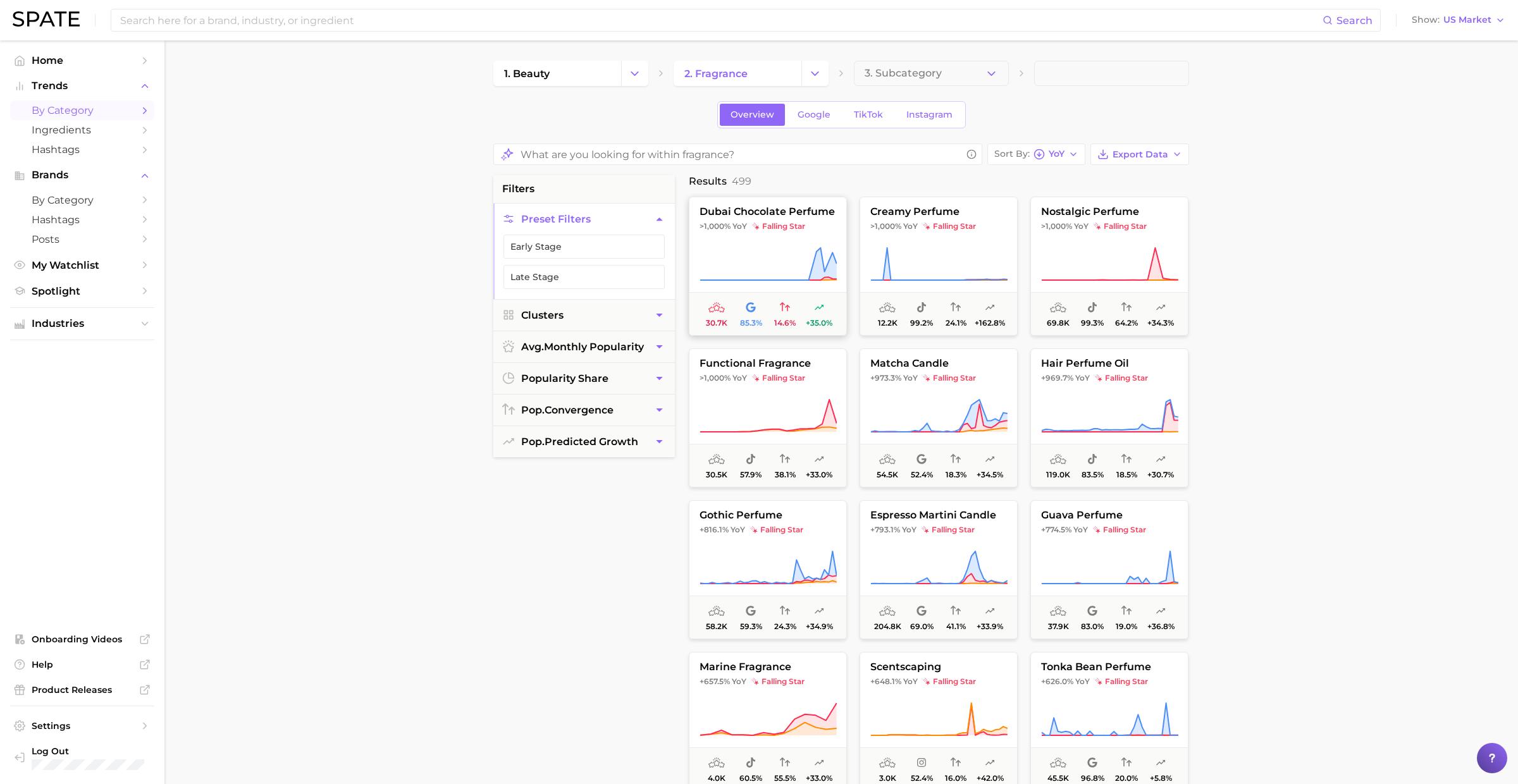
click at [799, 227] on span "falling star" at bounding box center [779, 226] width 53 height 10
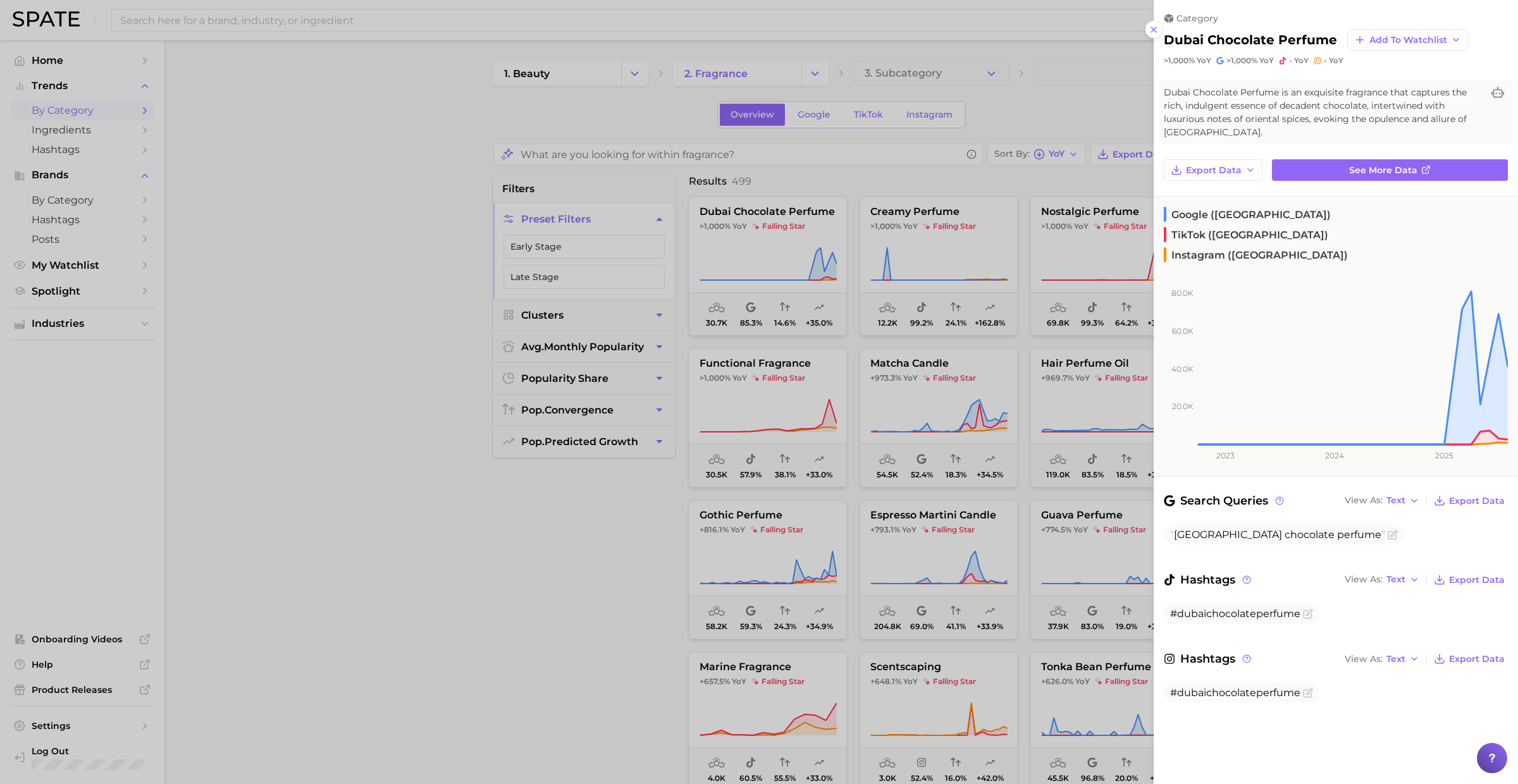
click at [799, 228] on div at bounding box center [759, 392] width 1518 height 784
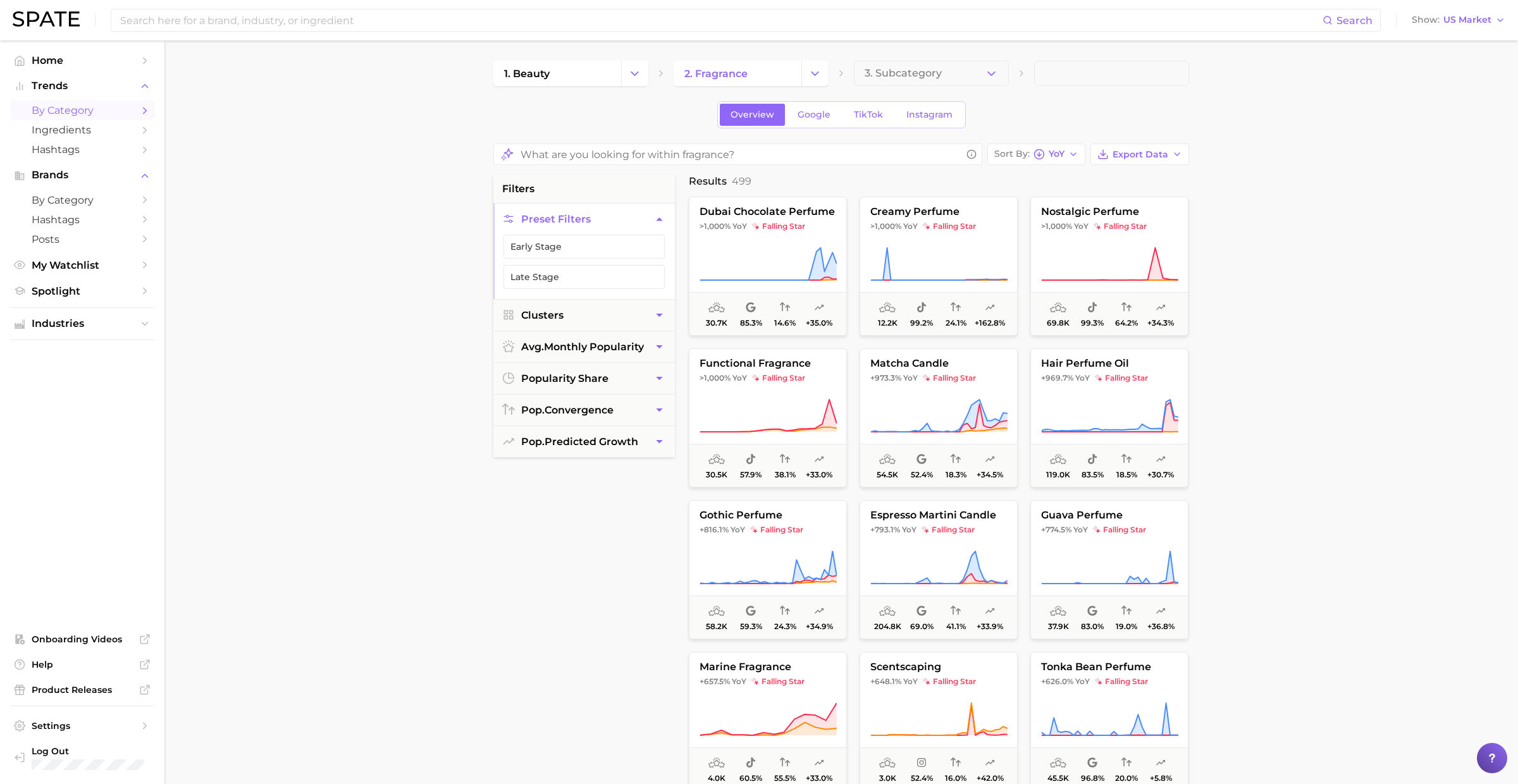
click at [82, 338] on ul "Industries" at bounding box center [82, 324] width 144 height 33
click at [80, 324] on span "Industries" at bounding box center [82, 324] width 101 height 12
click at [86, 350] on span "beauty" at bounding box center [82, 347] width 101 height 12
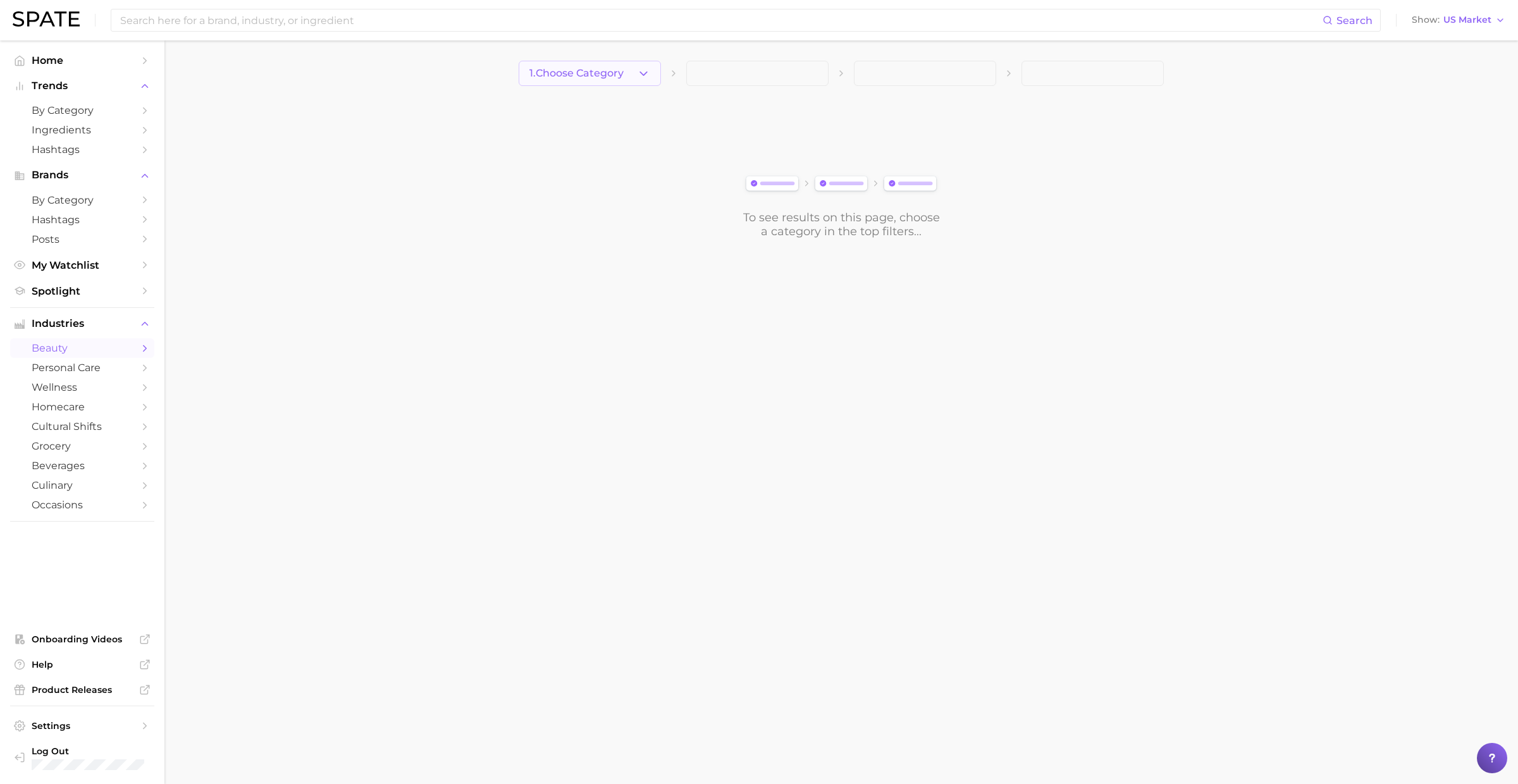
click at [580, 71] on span "1. Choose Category" at bounding box center [576, 73] width 94 height 12
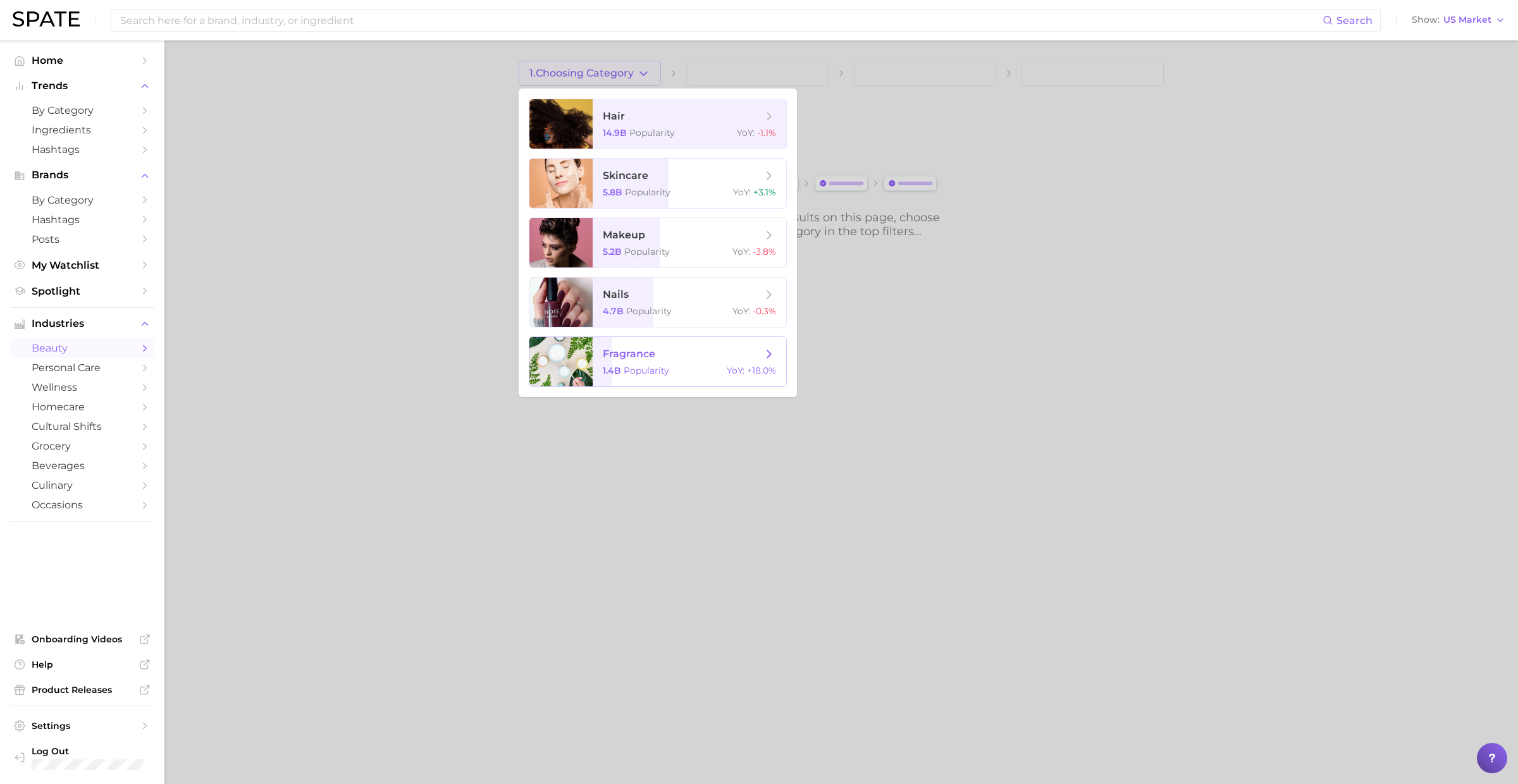
click at [599, 355] on span "fragrance 1.4b Popularity YoY : +18.0%" at bounding box center [689, 361] width 194 height 49
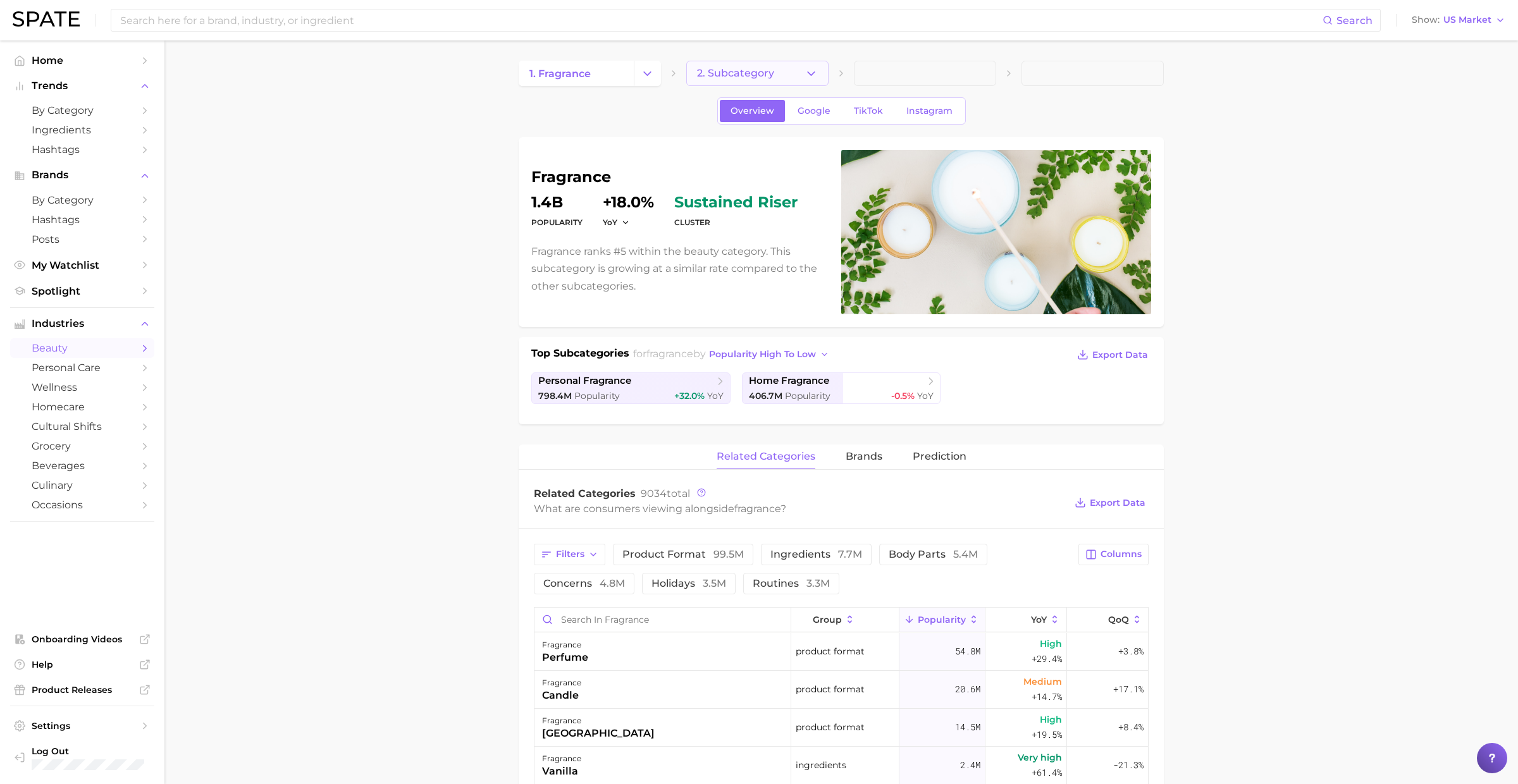
click at [746, 71] on span "2. Subcategory" at bounding box center [735, 73] width 77 height 12
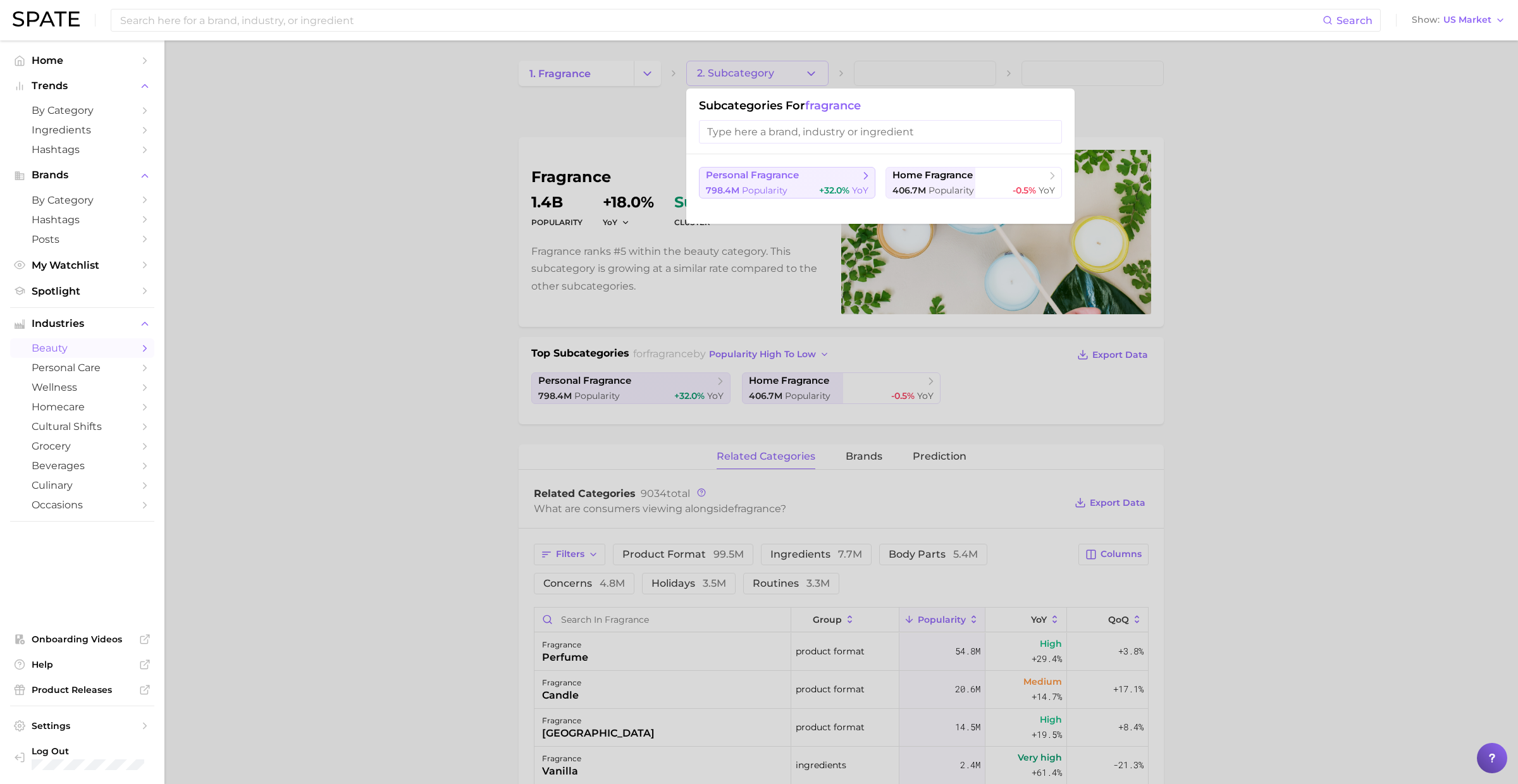
click at [801, 182] on button "personal fragrance 798.4m Popularity +32.0% YoY" at bounding box center [786, 183] width 176 height 31
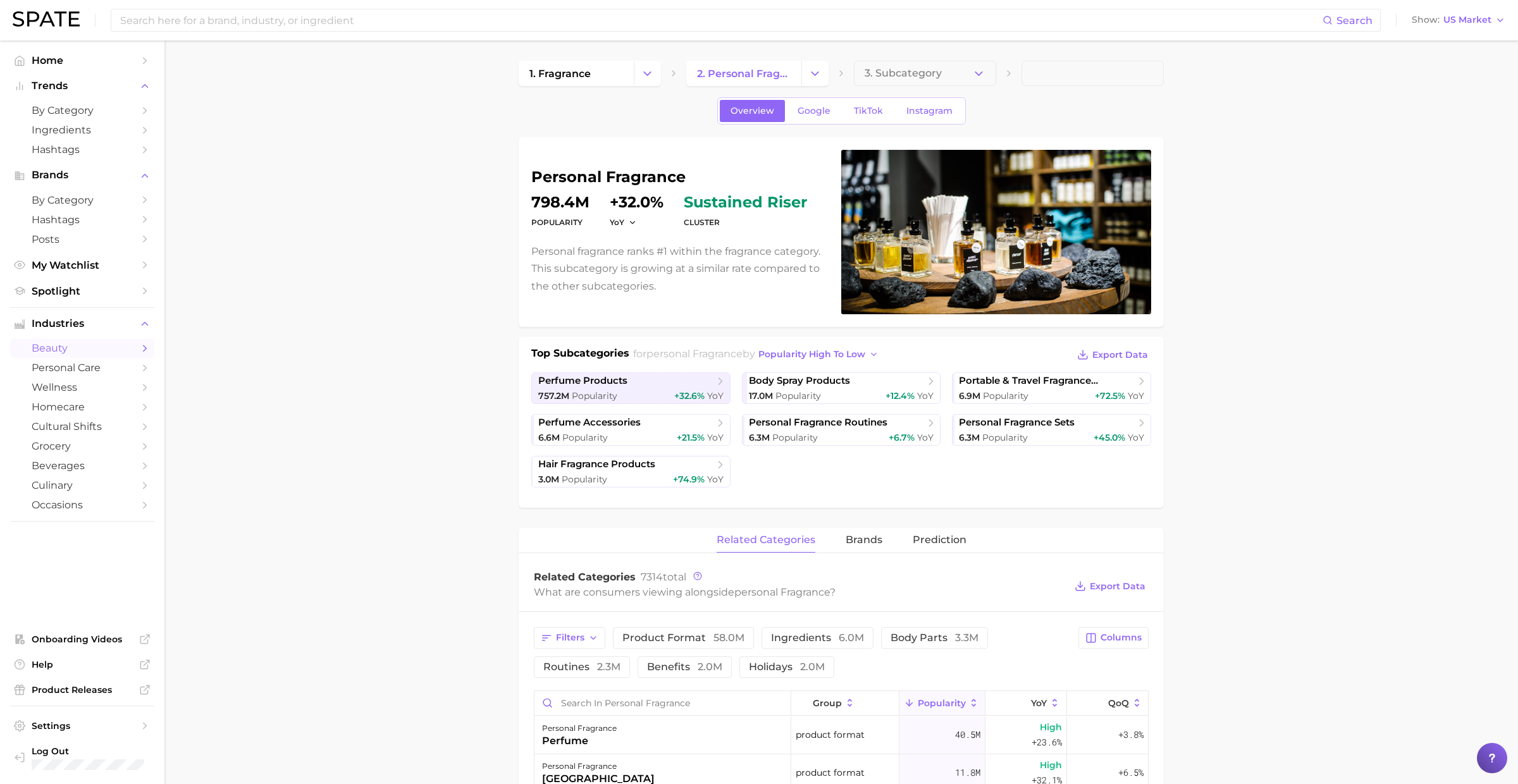
click at [898, 57] on main "1. fragrance 2. personal fragrance 3. Subcategory Overview Google TikTok Instag…" at bounding box center [841, 797] width 1353 height 1512
click at [898, 67] on span "3. Subcategory" at bounding box center [902, 73] width 77 height 12
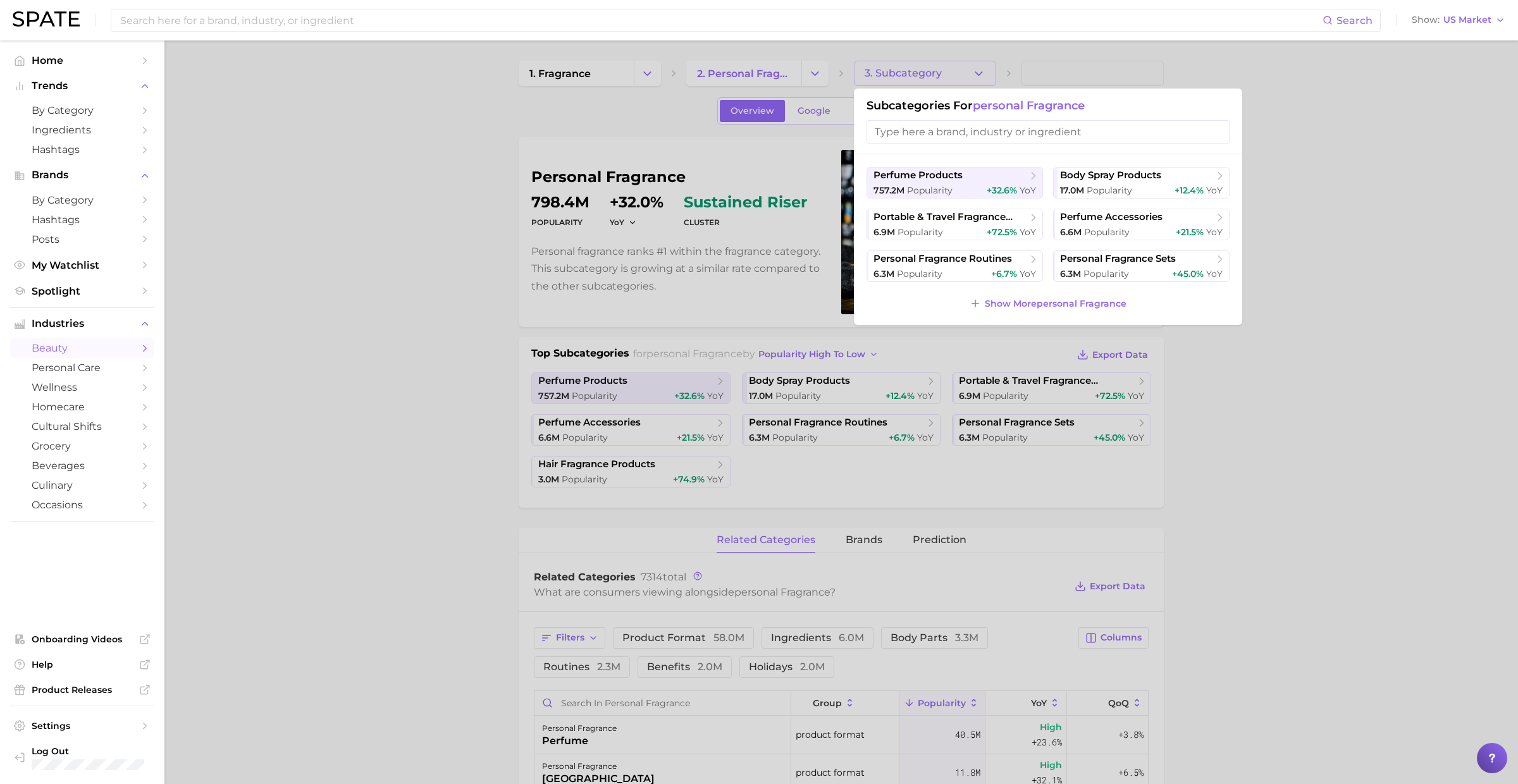
click at [891, 71] on div at bounding box center [759, 392] width 1518 height 784
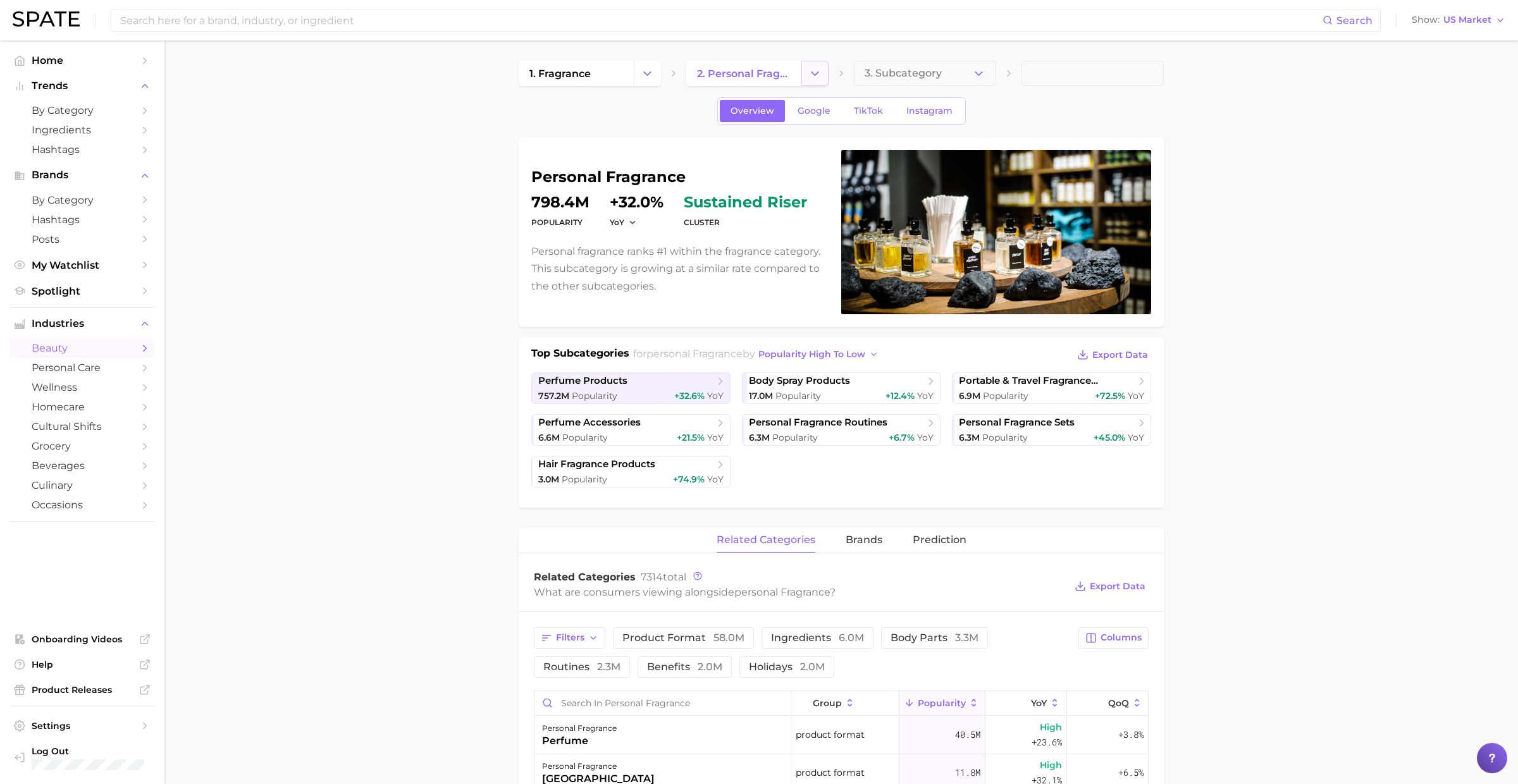
click at [816, 74] on icon "Change Category" at bounding box center [815, 73] width 13 height 13
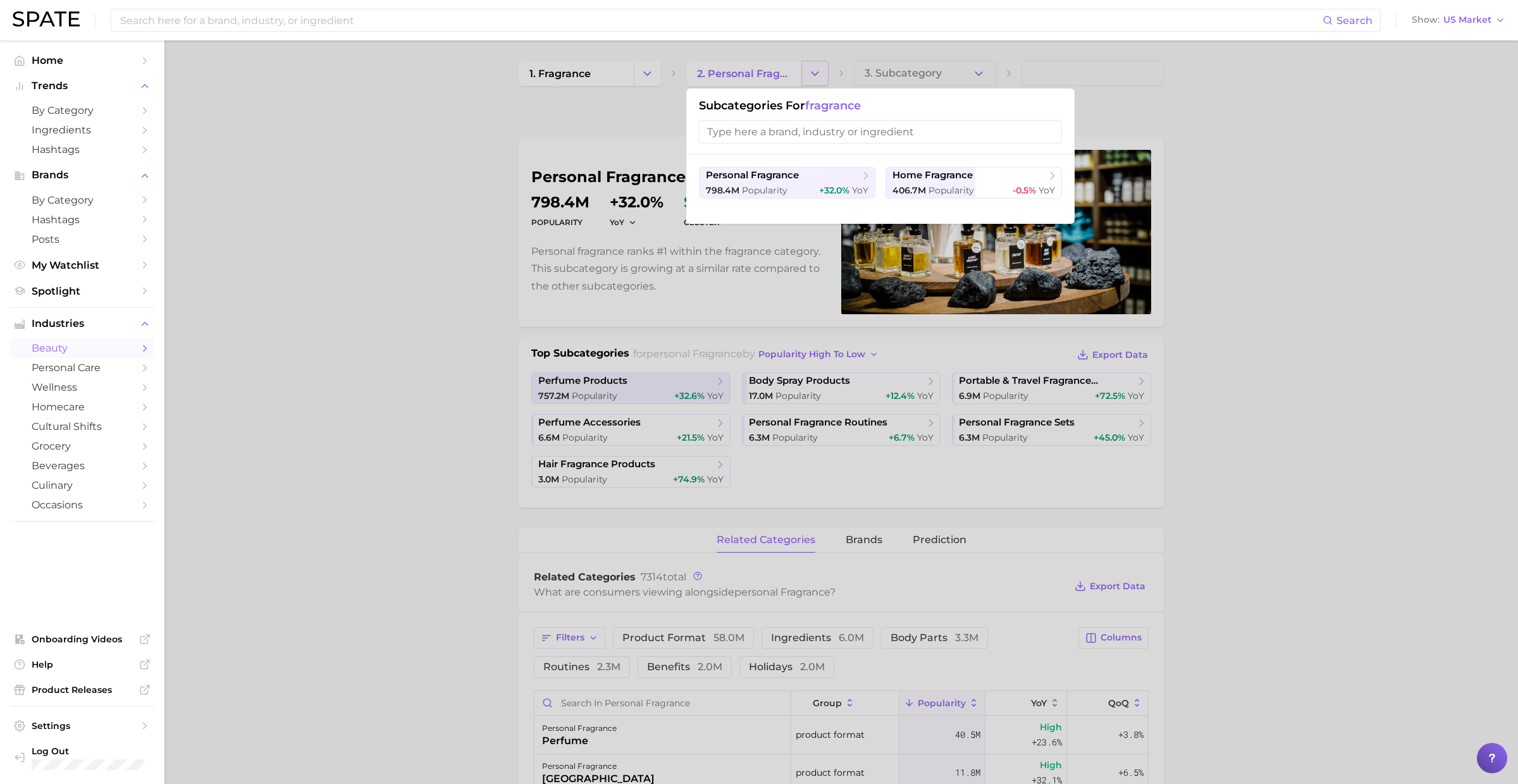
click at [816, 74] on div at bounding box center [759, 392] width 1518 height 784
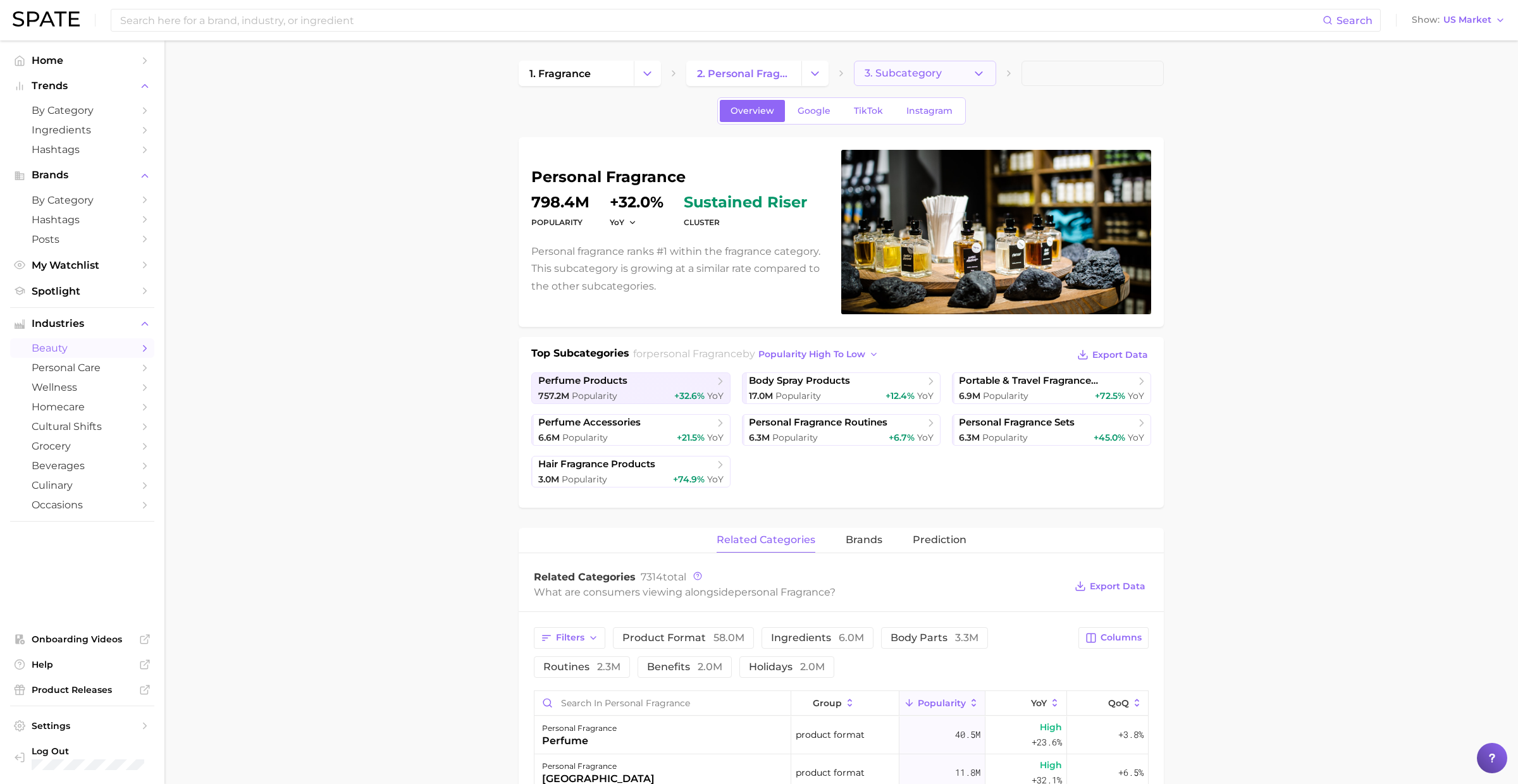
click at [917, 72] on span "3. Subcategory" at bounding box center [902, 73] width 77 height 12
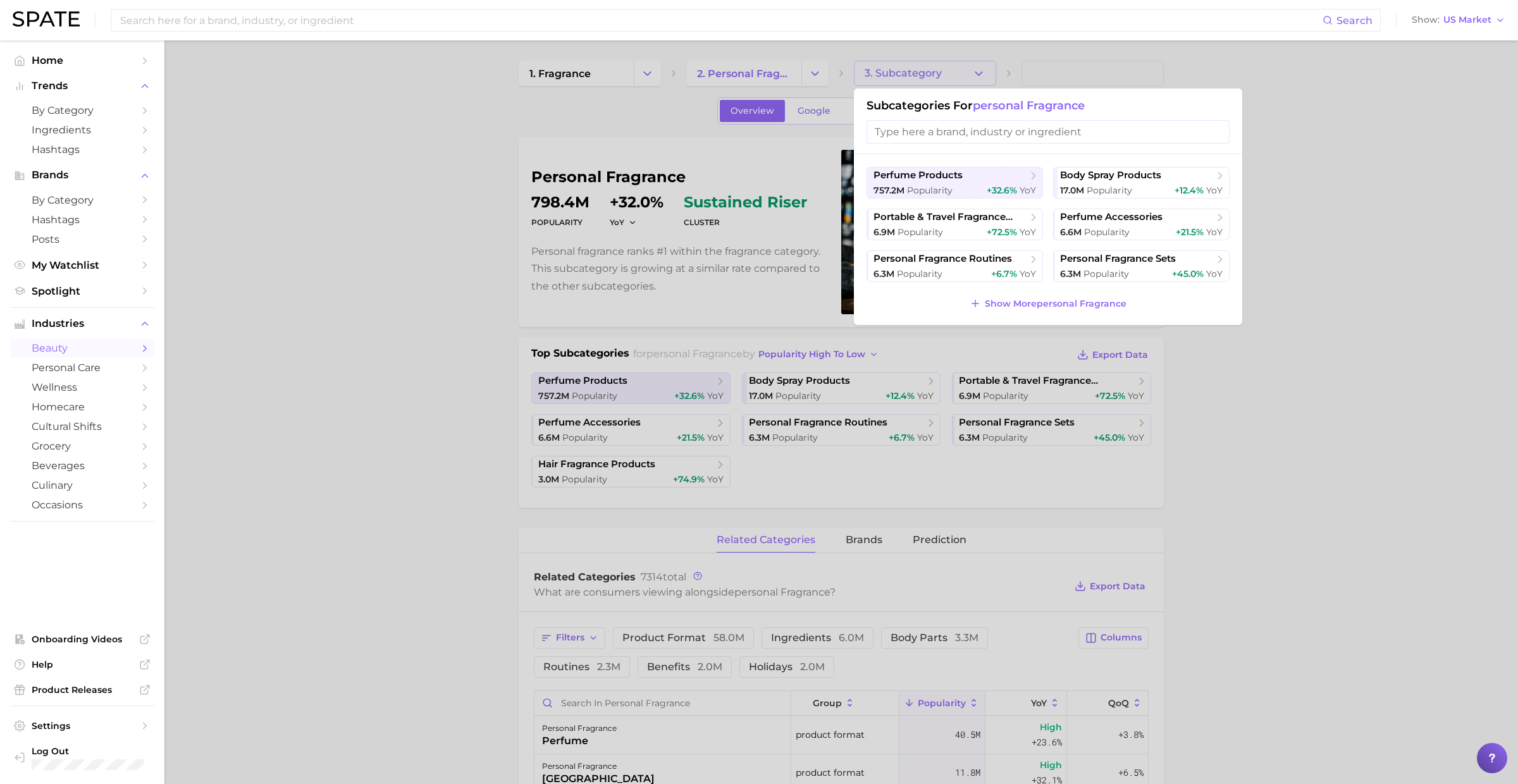
click at [917, 72] on div at bounding box center [759, 392] width 1518 height 784
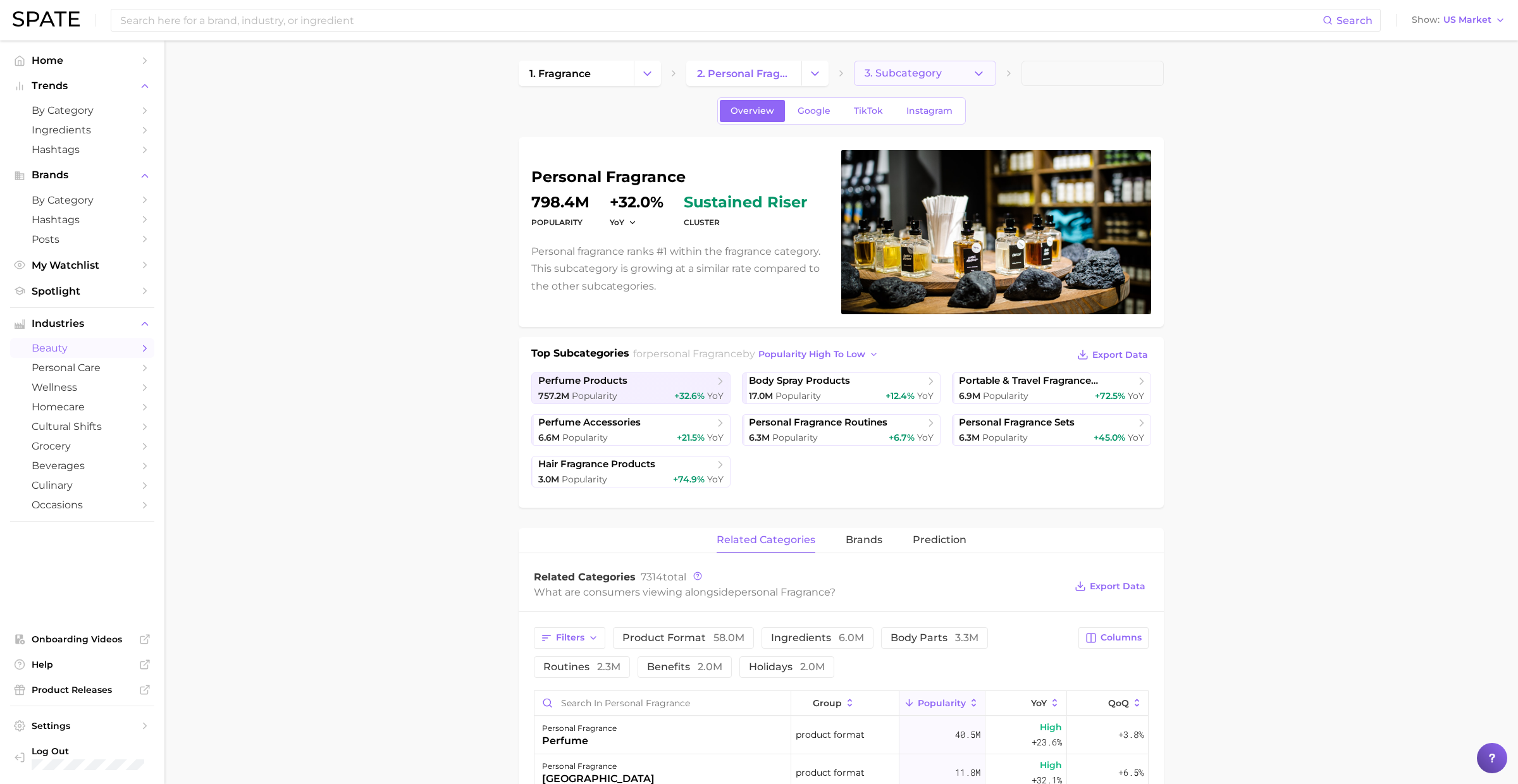
click at [917, 73] on span "3. Subcategory" at bounding box center [902, 73] width 77 height 12
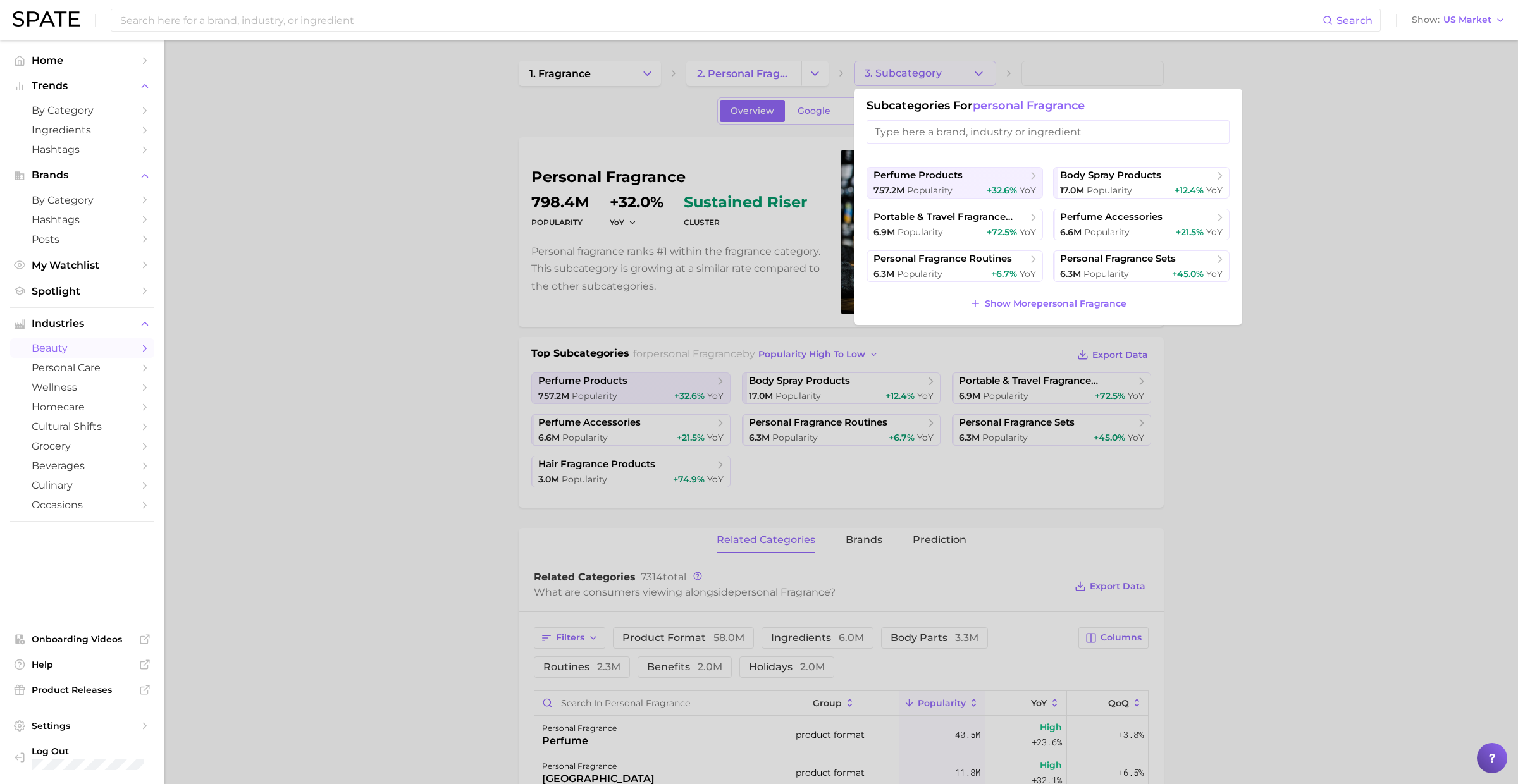
click at [917, 73] on div at bounding box center [759, 392] width 1518 height 784
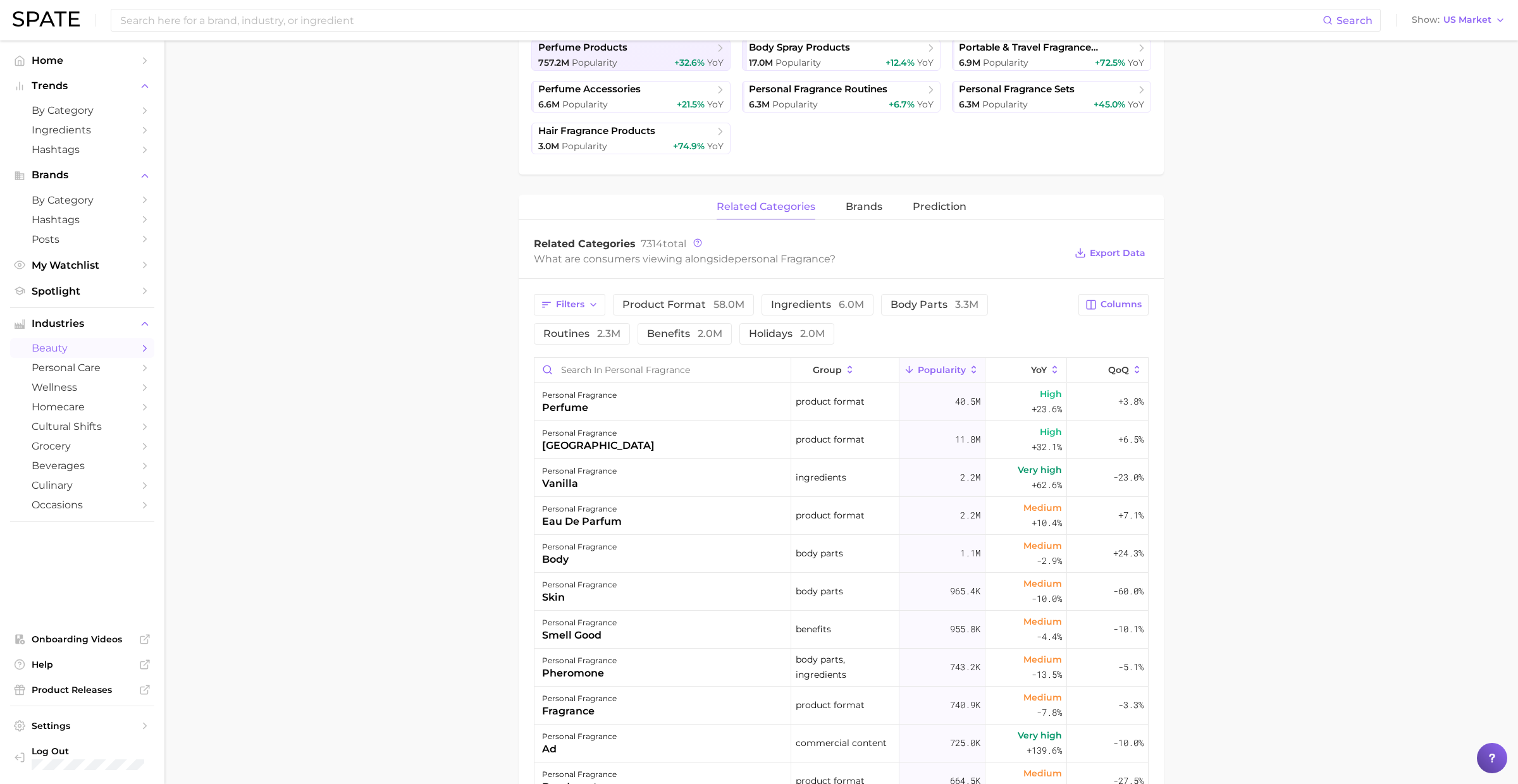
scroll to position [343, 0]
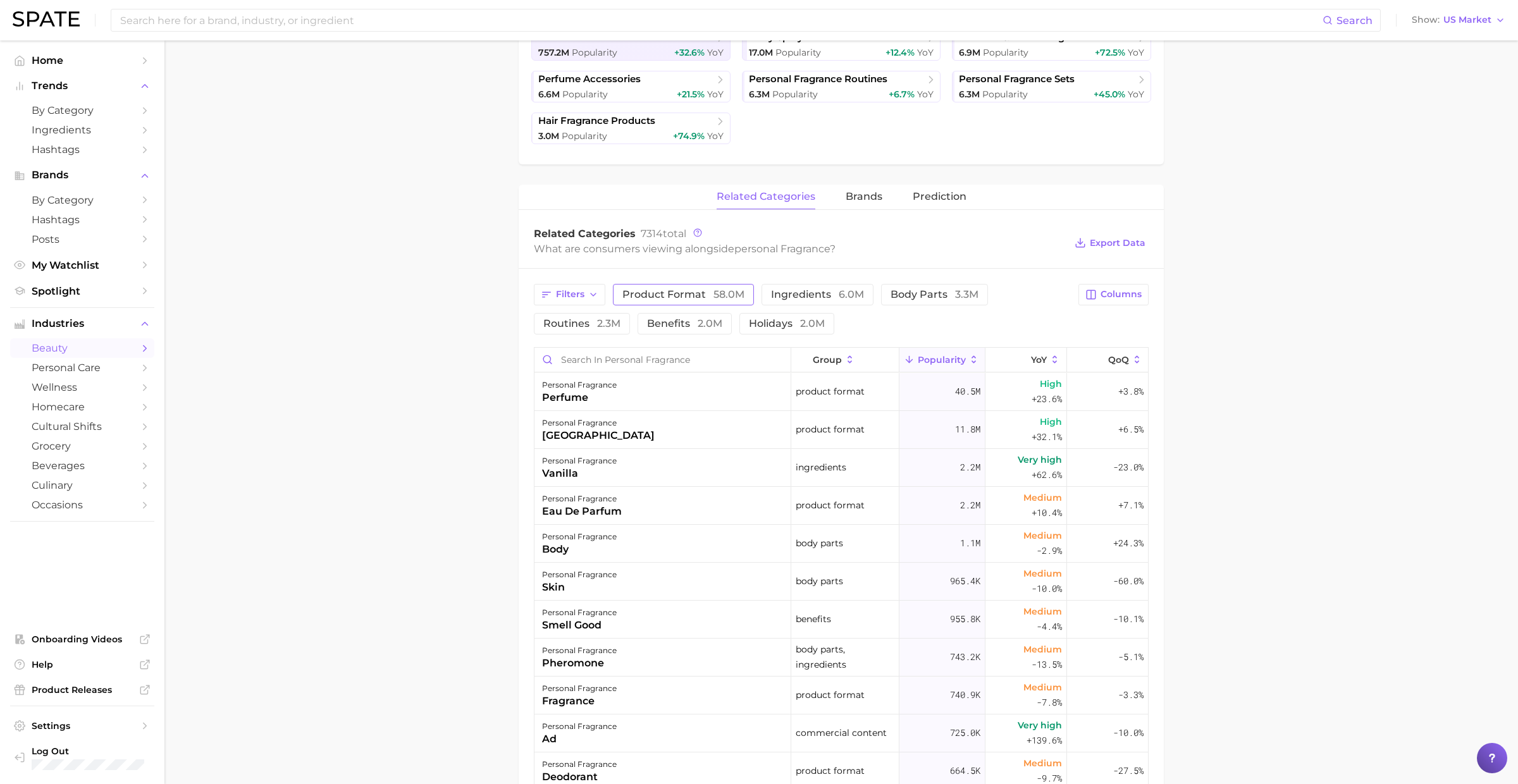
click at [794, 292] on span "ingredients 6.0m" at bounding box center [817, 294] width 93 height 10
click at [537, 294] on button "Filters" at bounding box center [569, 294] width 71 height 21
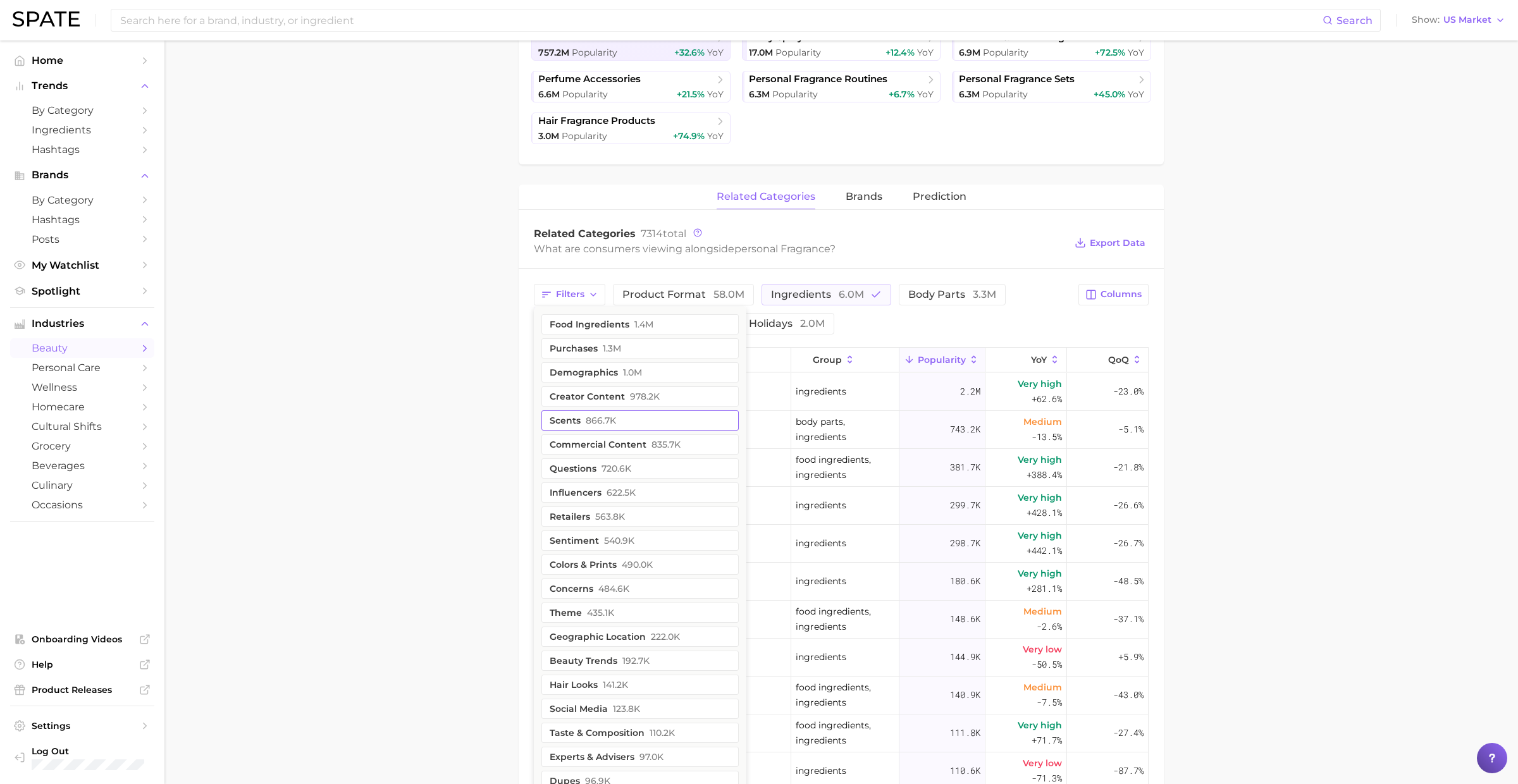
click at [579, 419] on button "scents 866.7k" at bounding box center [640, 420] width 198 height 20
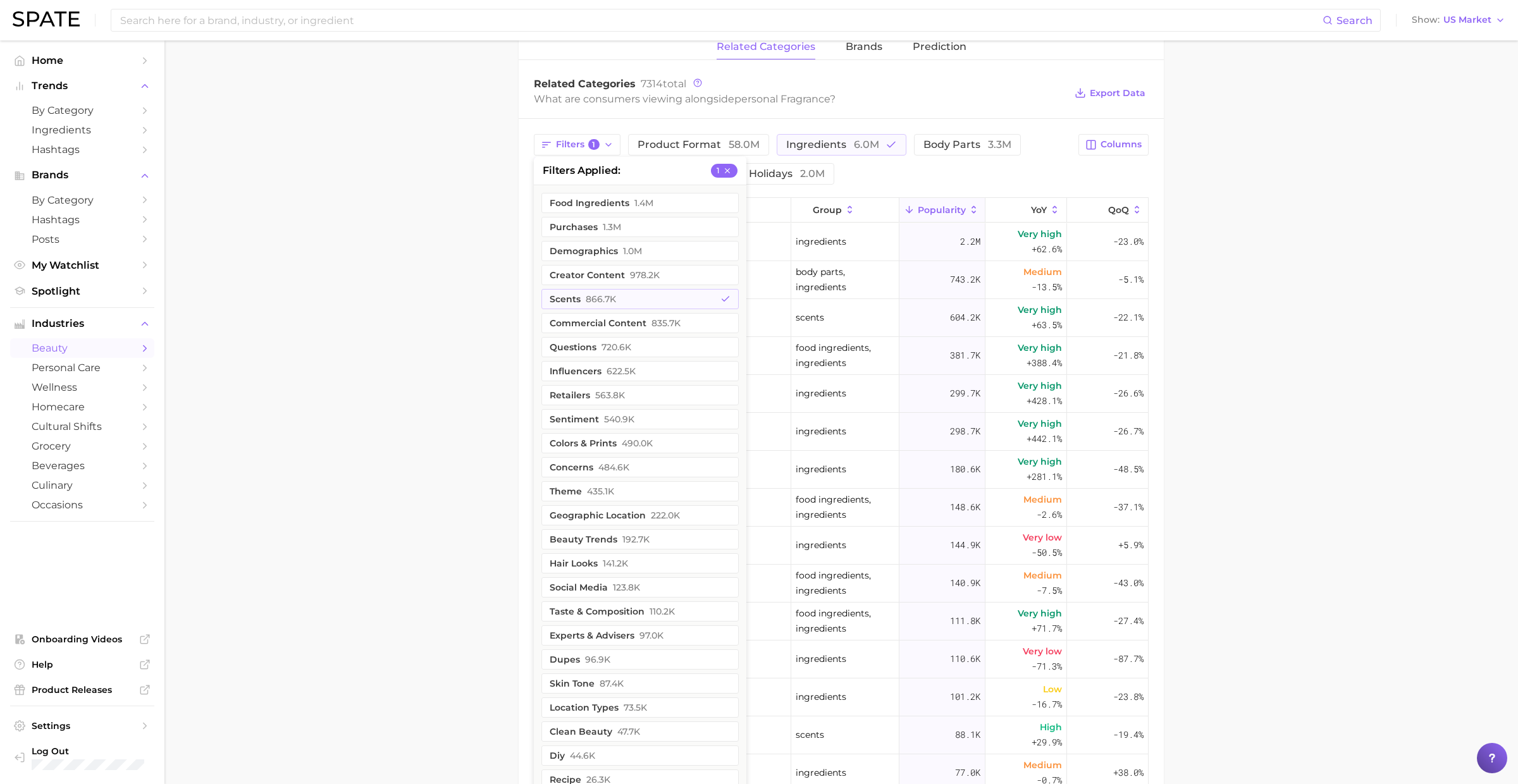
click at [444, 570] on main "1. fragrance 2. personal fragrance 3. Subcategory Overview Google TikTok Instag…" at bounding box center [841, 303] width 1353 height 1512
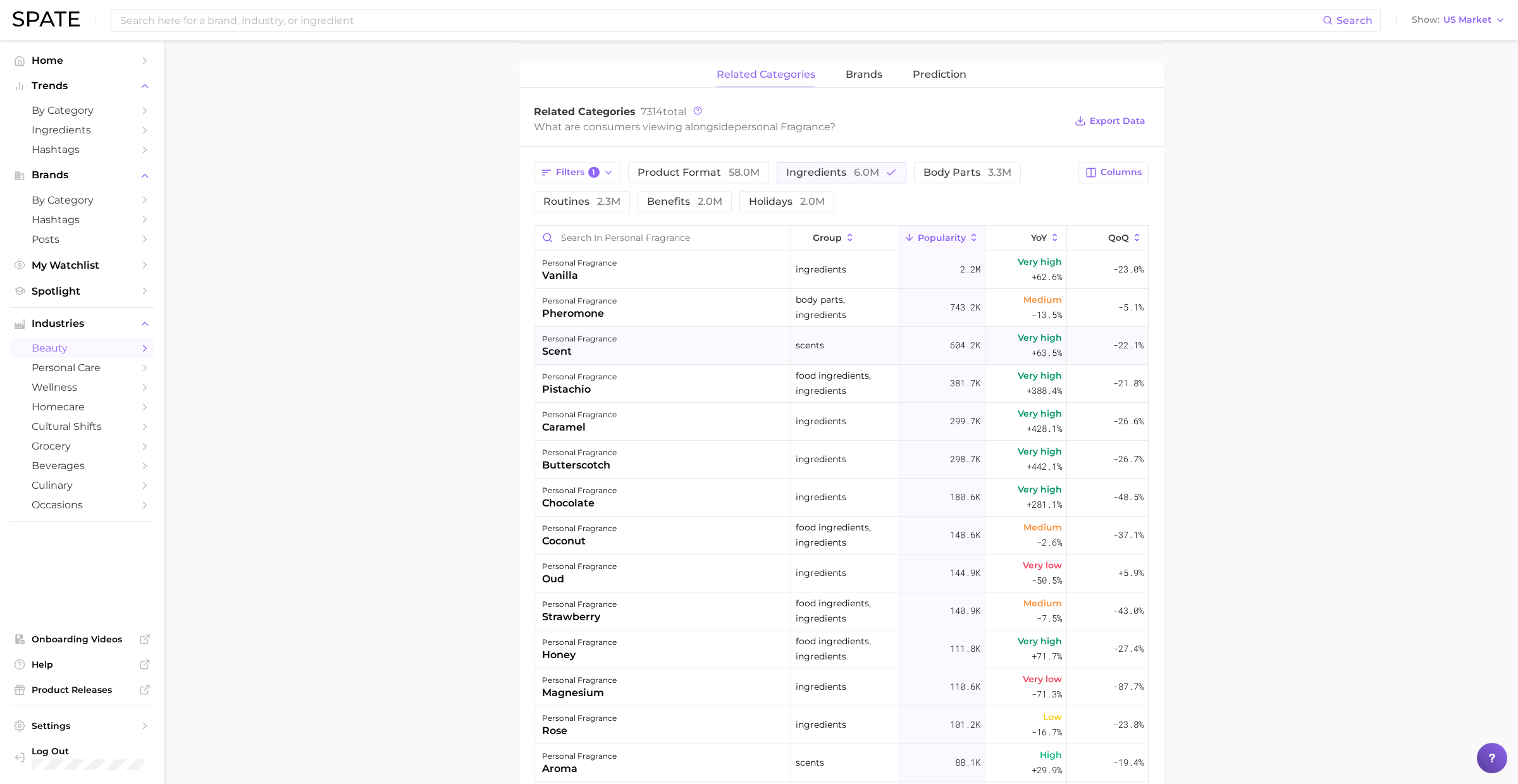
scroll to position [457, 0]
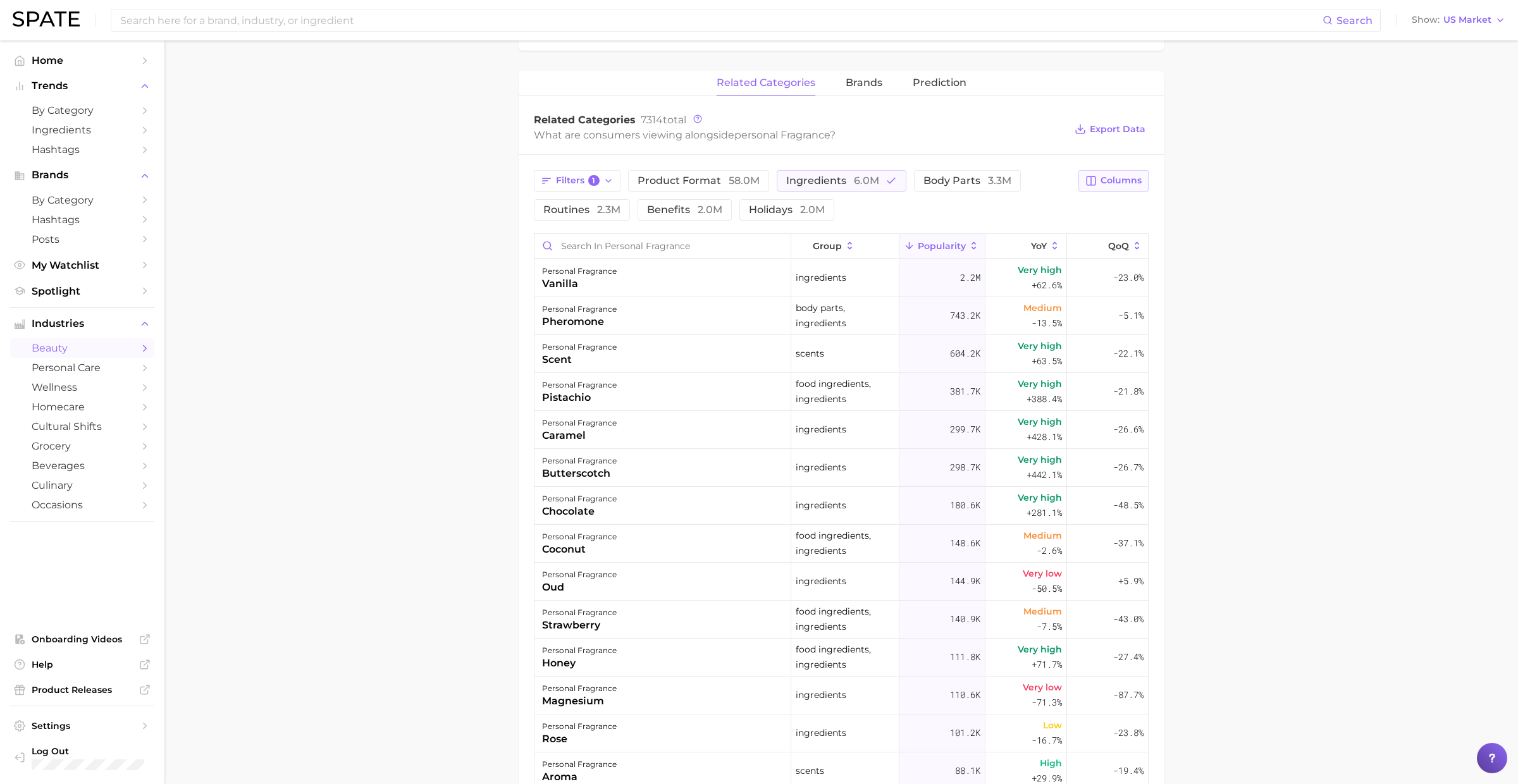
click at [1097, 183] on button "Columns" at bounding box center [1113, 180] width 71 height 21
click at [993, 248] on span "Increase YoY" at bounding box center [1004, 246] width 64 height 11
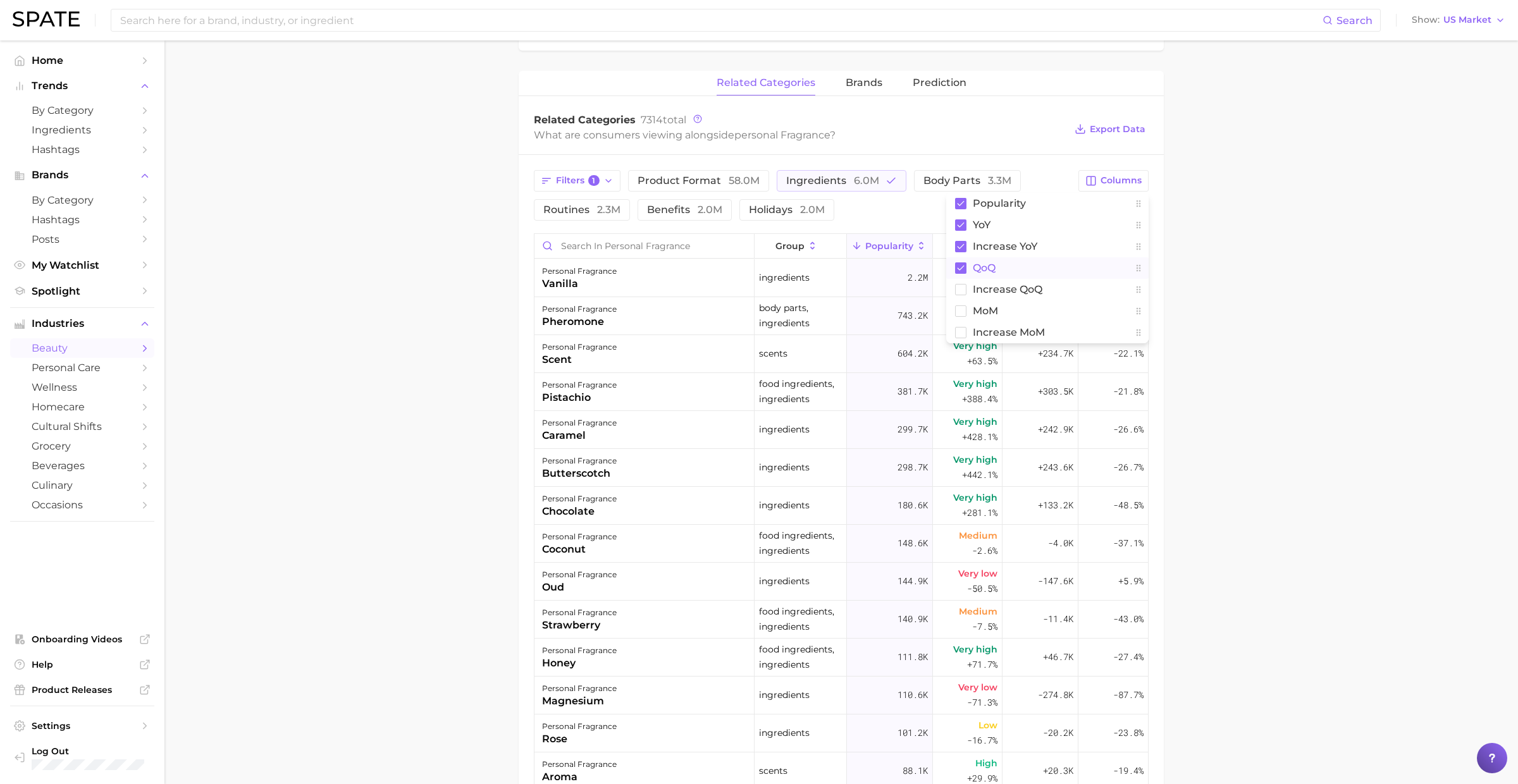
click at [993, 265] on span "QoQ" at bounding box center [983, 268] width 23 height 11
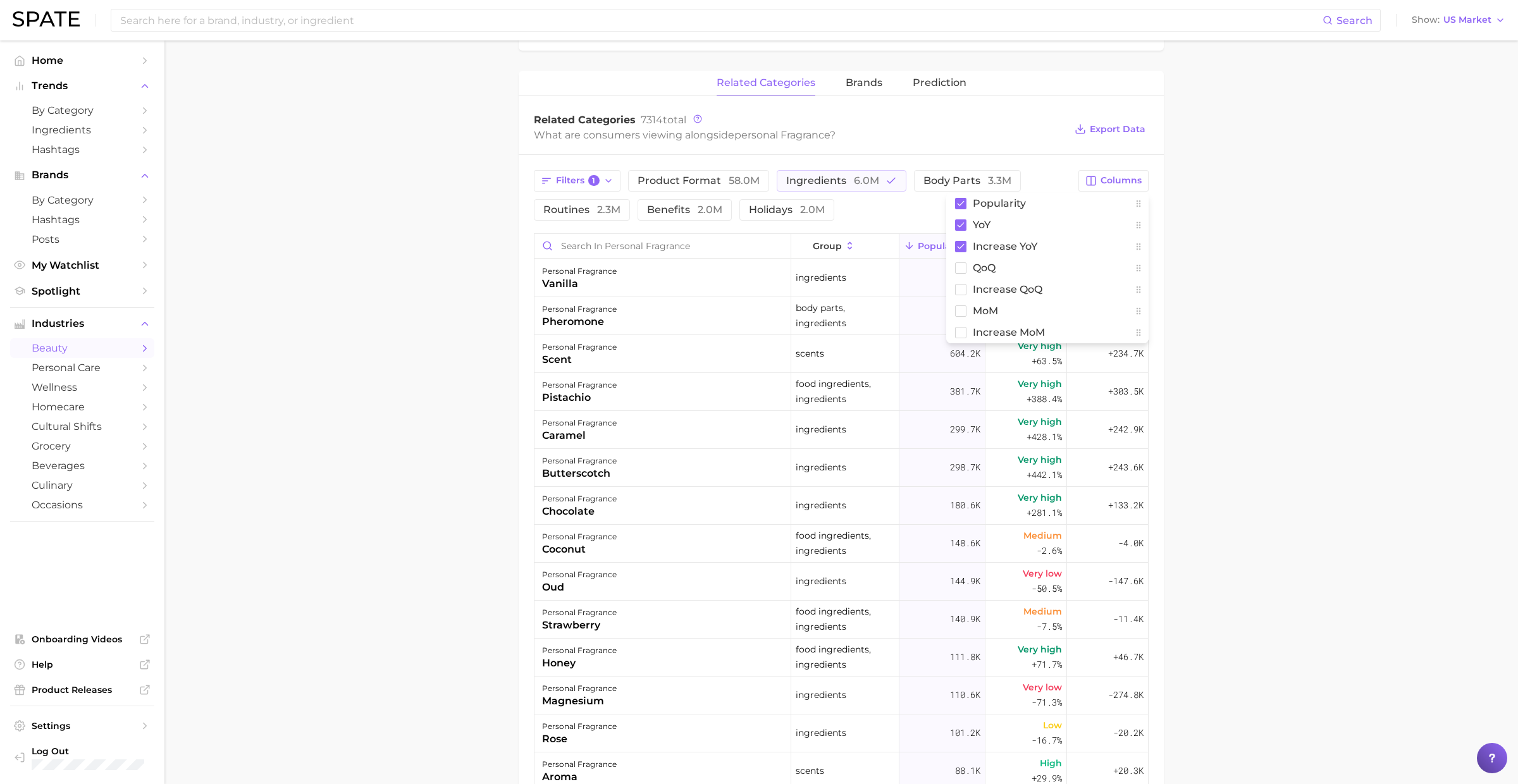
click at [1262, 265] on main "1. fragrance 2. personal fragrance 3. Subcategory Overview Google TikTok Instag…" at bounding box center [841, 339] width 1353 height 1512
click at [1117, 245] on span "Increase YoY" at bounding box center [1107, 246] width 43 height 20
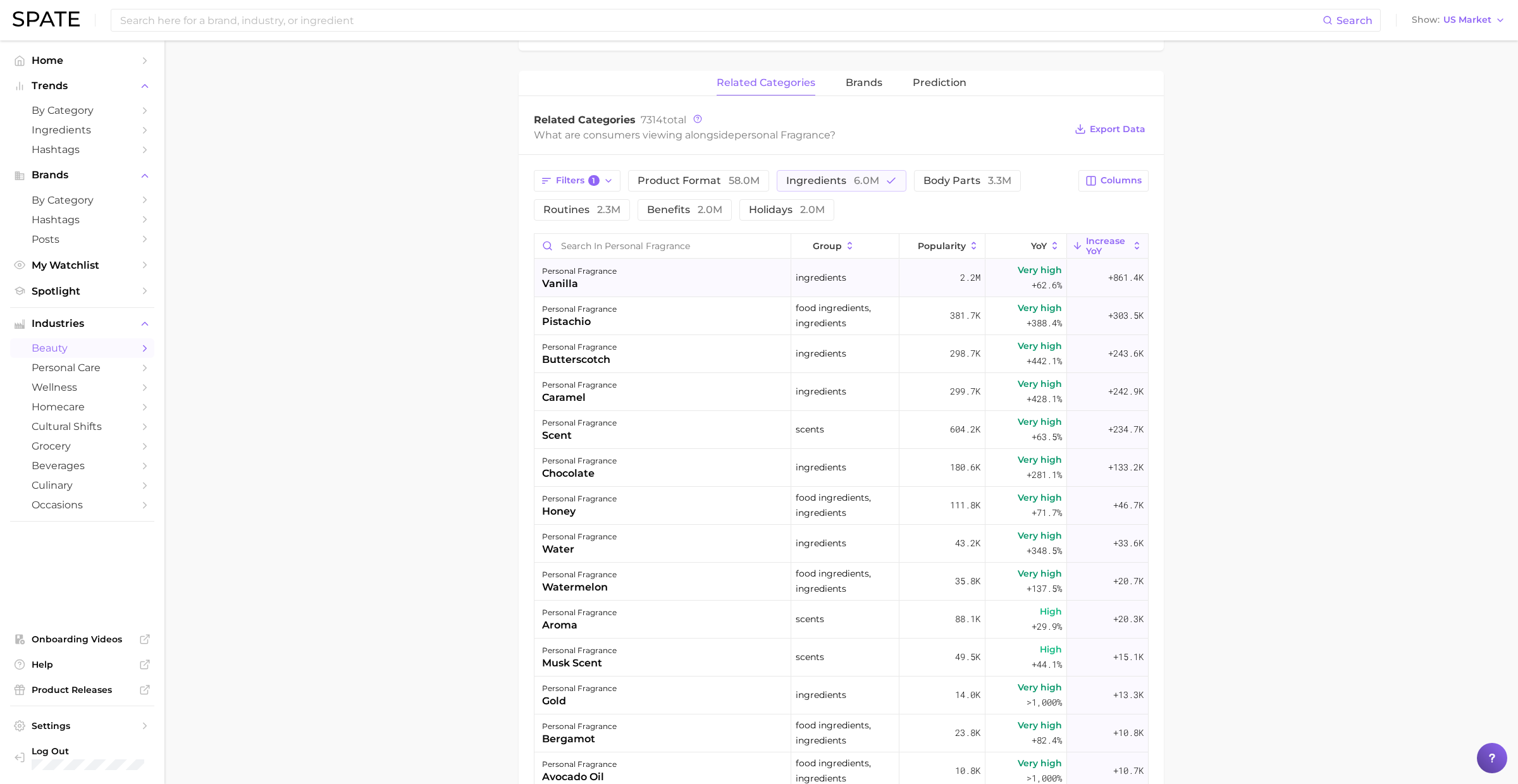
click at [627, 278] on div "personal fragrance vanilla" at bounding box center [662, 278] width 256 height 38
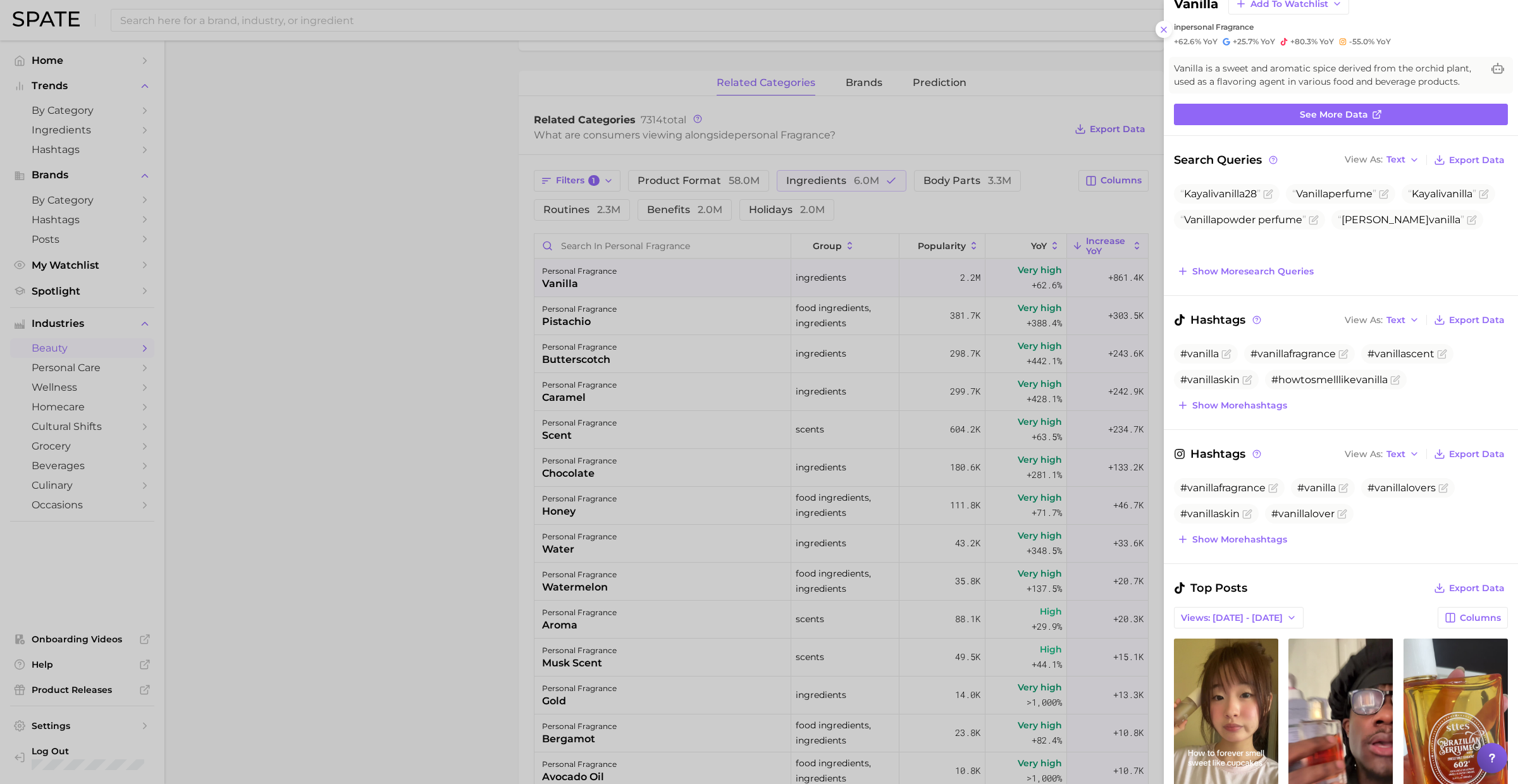
scroll to position [0, 0]
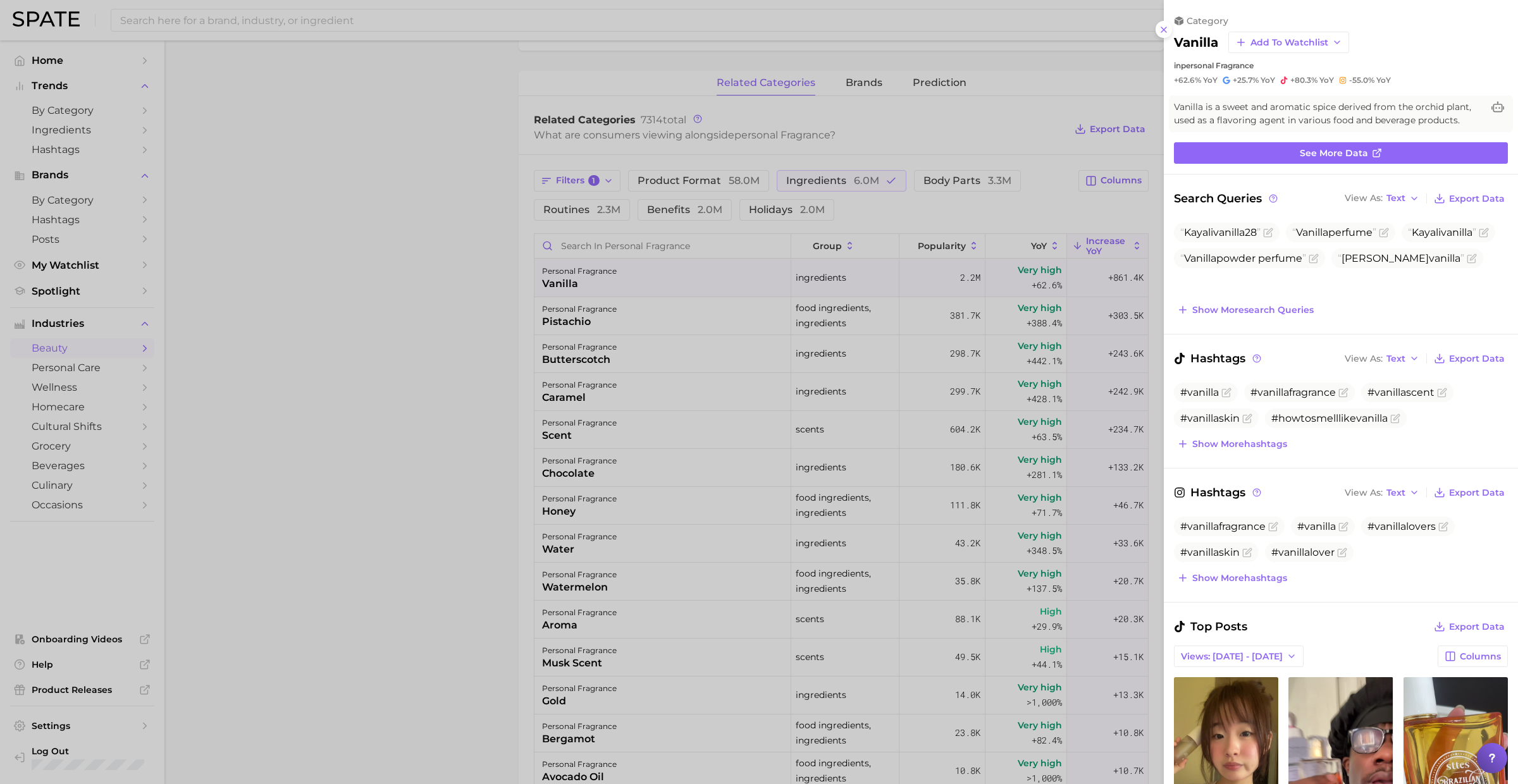
click at [603, 423] on div at bounding box center [759, 392] width 1518 height 784
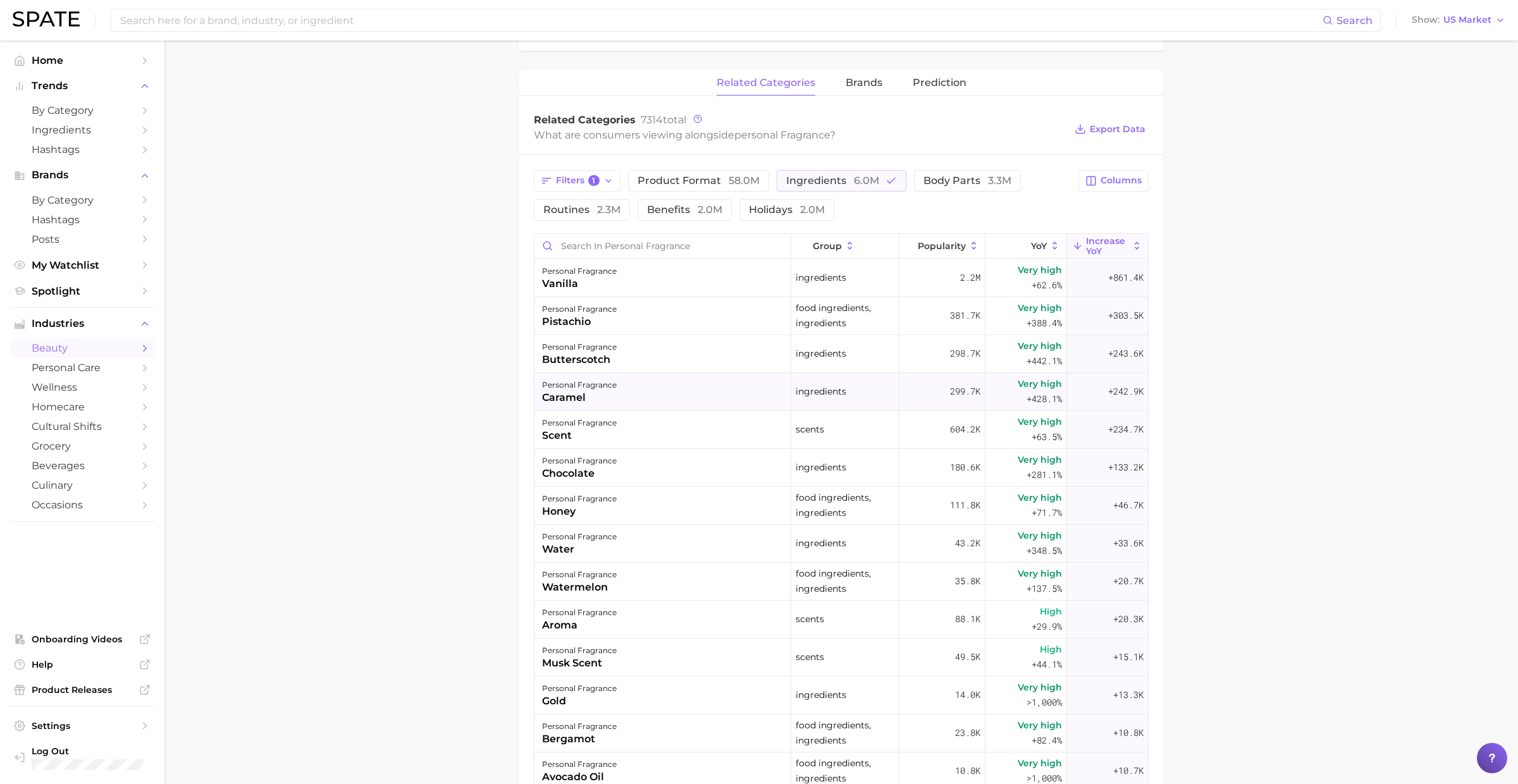
click at [601, 397] on div "caramel" at bounding box center [579, 397] width 74 height 15
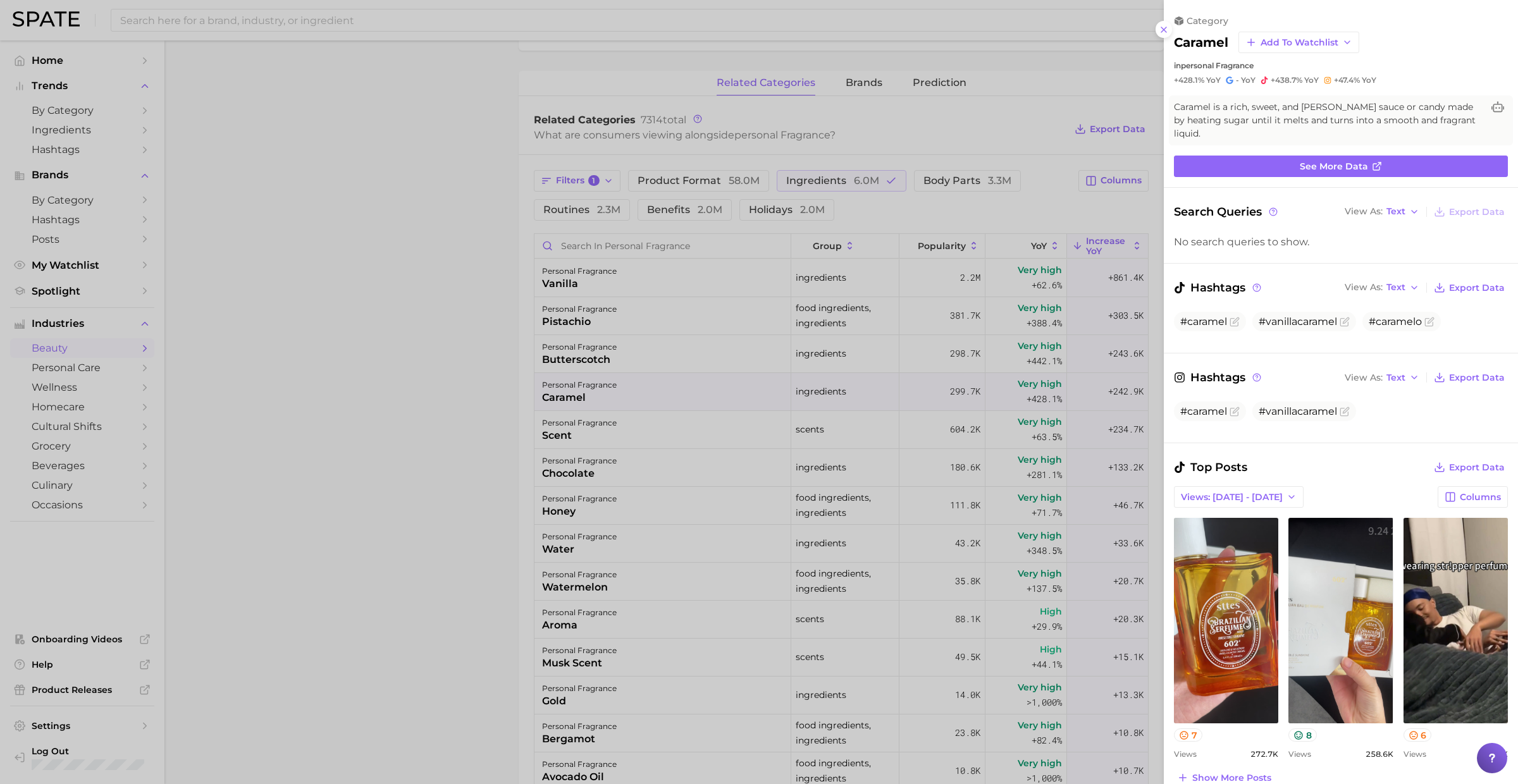
click at [833, 451] on div at bounding box center [759, 392] width 1518 height 784
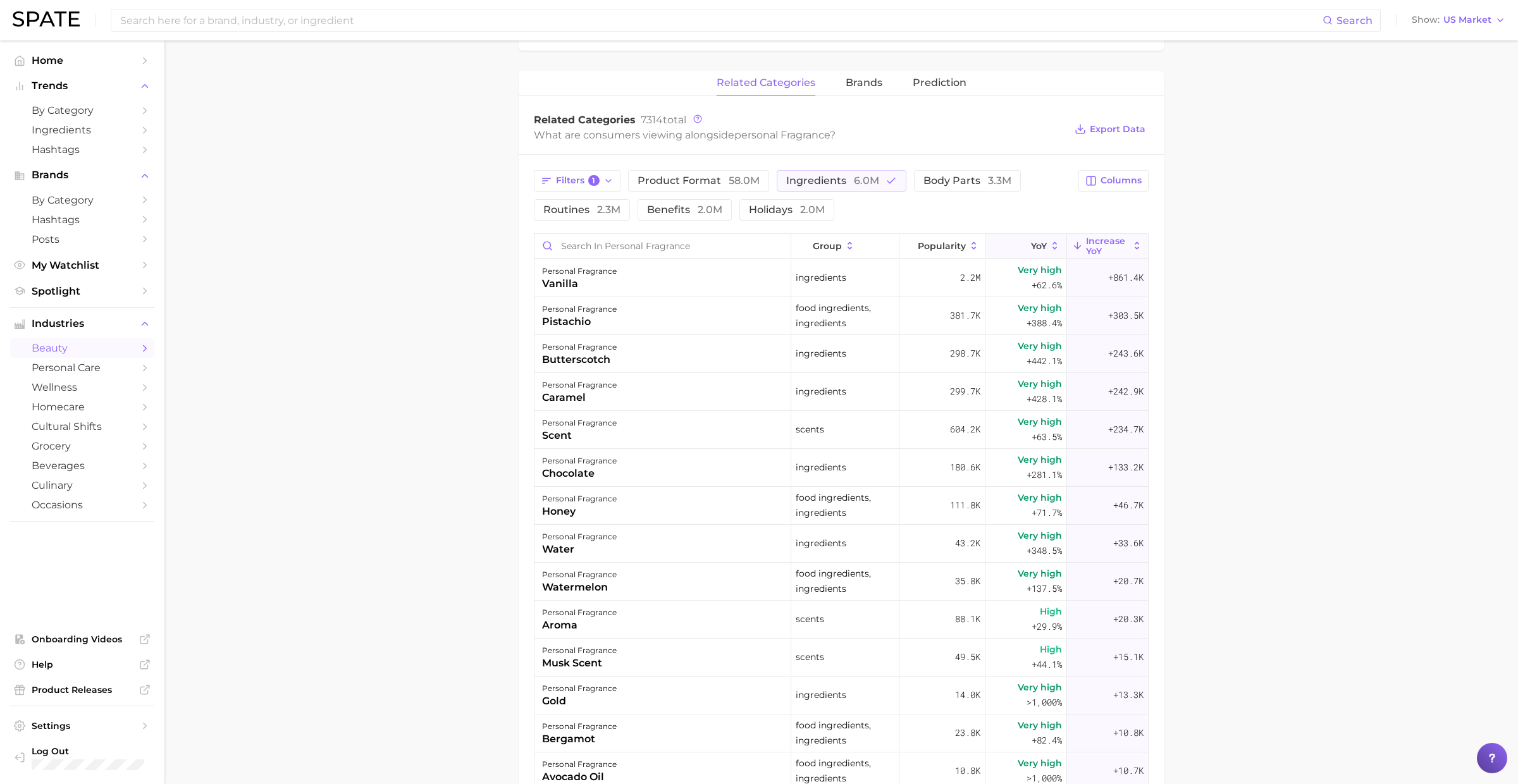
click at [1044, 234] on button "YoY" at bounding box center [1026, 245] width 82 height 24
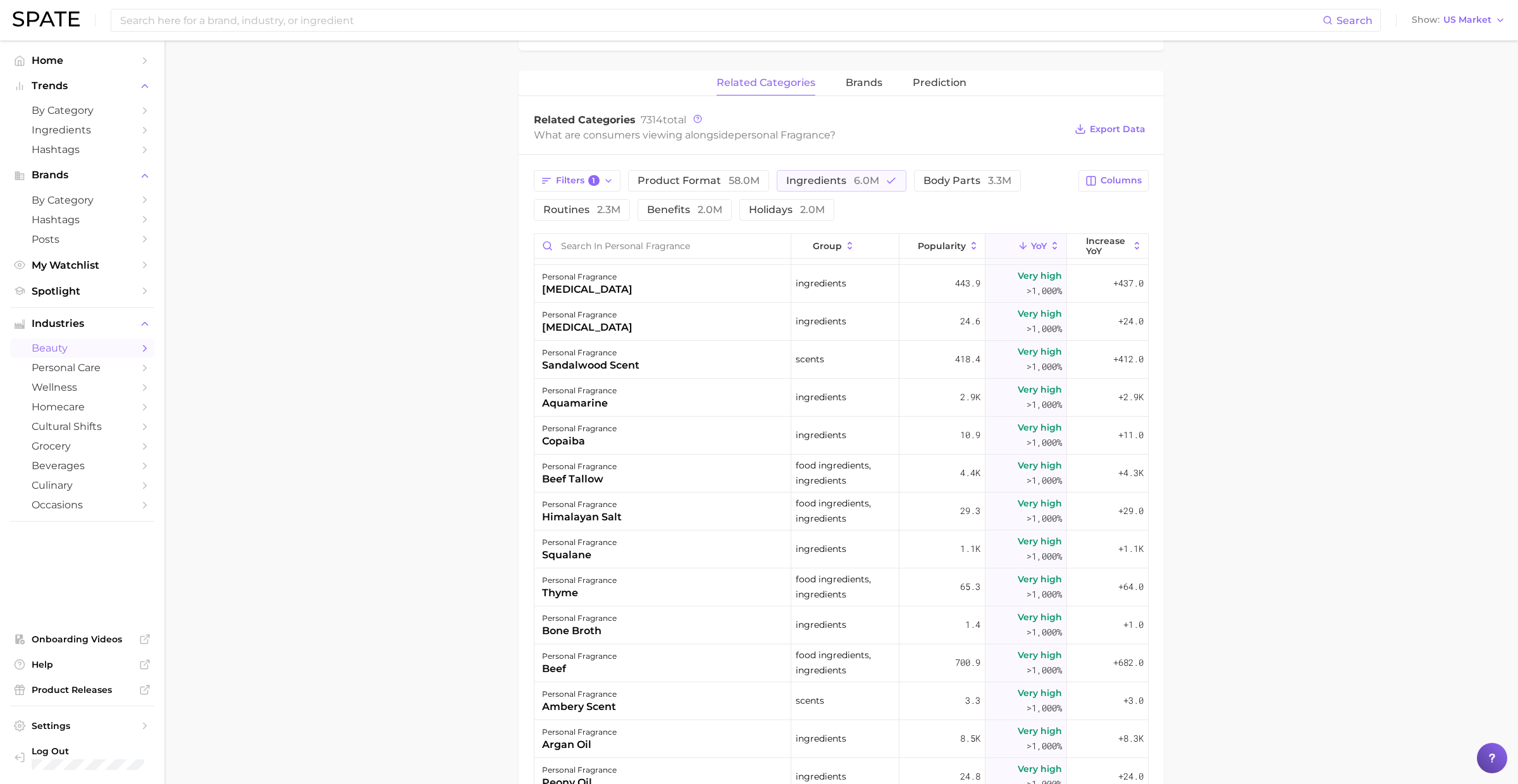
scroll to position [1751, 0]
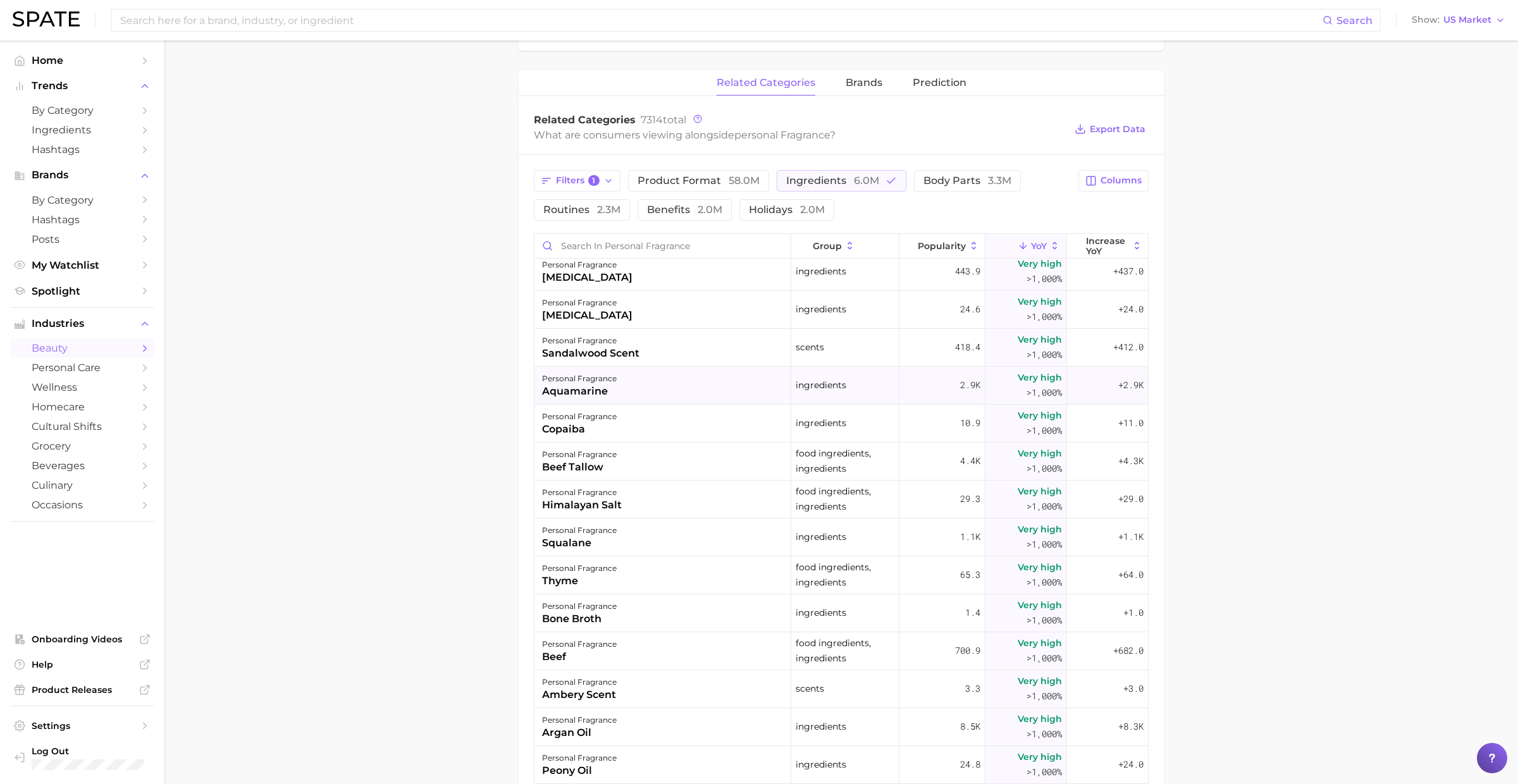
click at [682, 387] on div "personal fragrance aquamarine" at bounding box center [662, 386] width 256 height 38
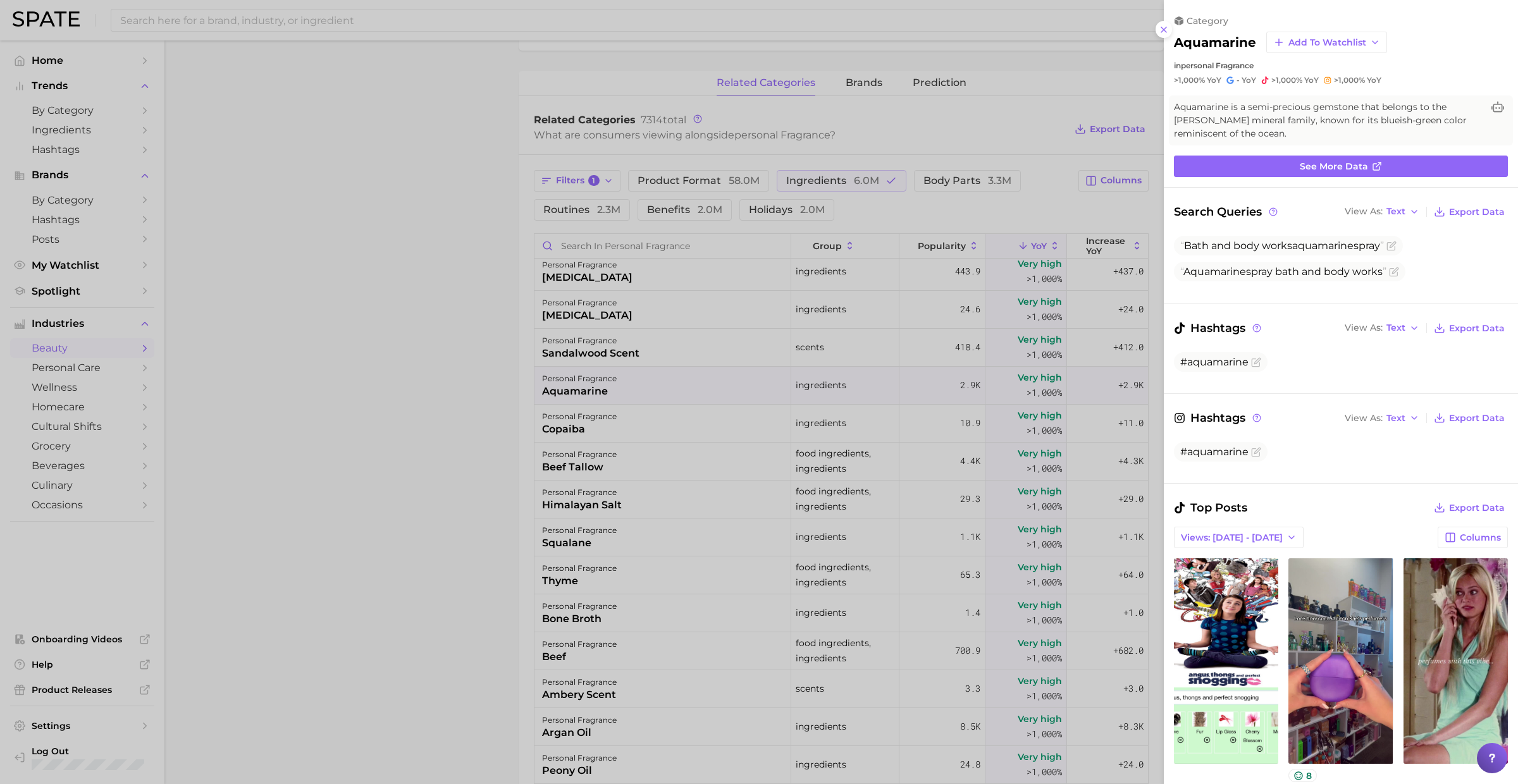
scroll to position [0, 0]
click at [682, 387] on div at bounding box center [759, 392] width 1518 height 784
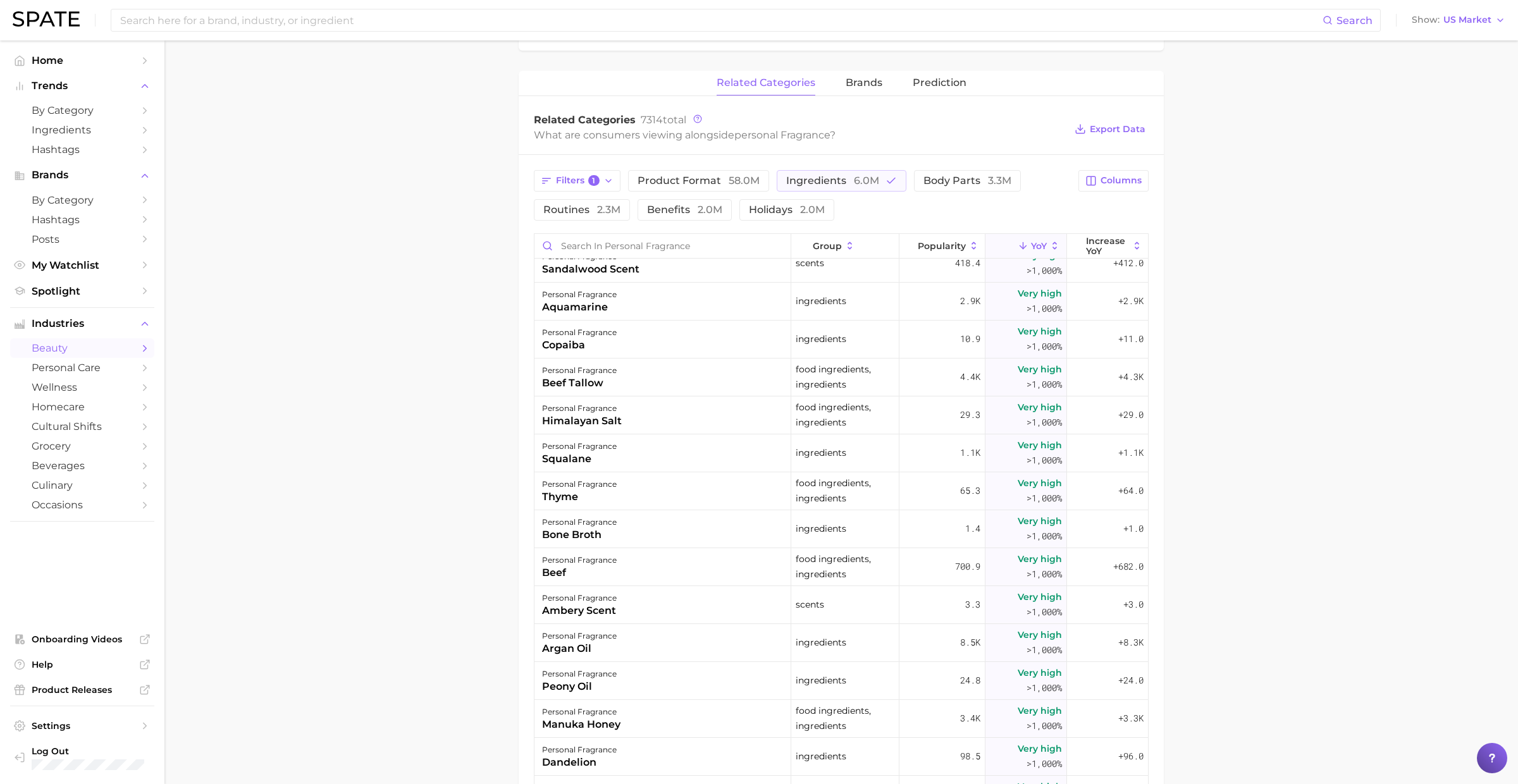
scroll to position [1841, 0]
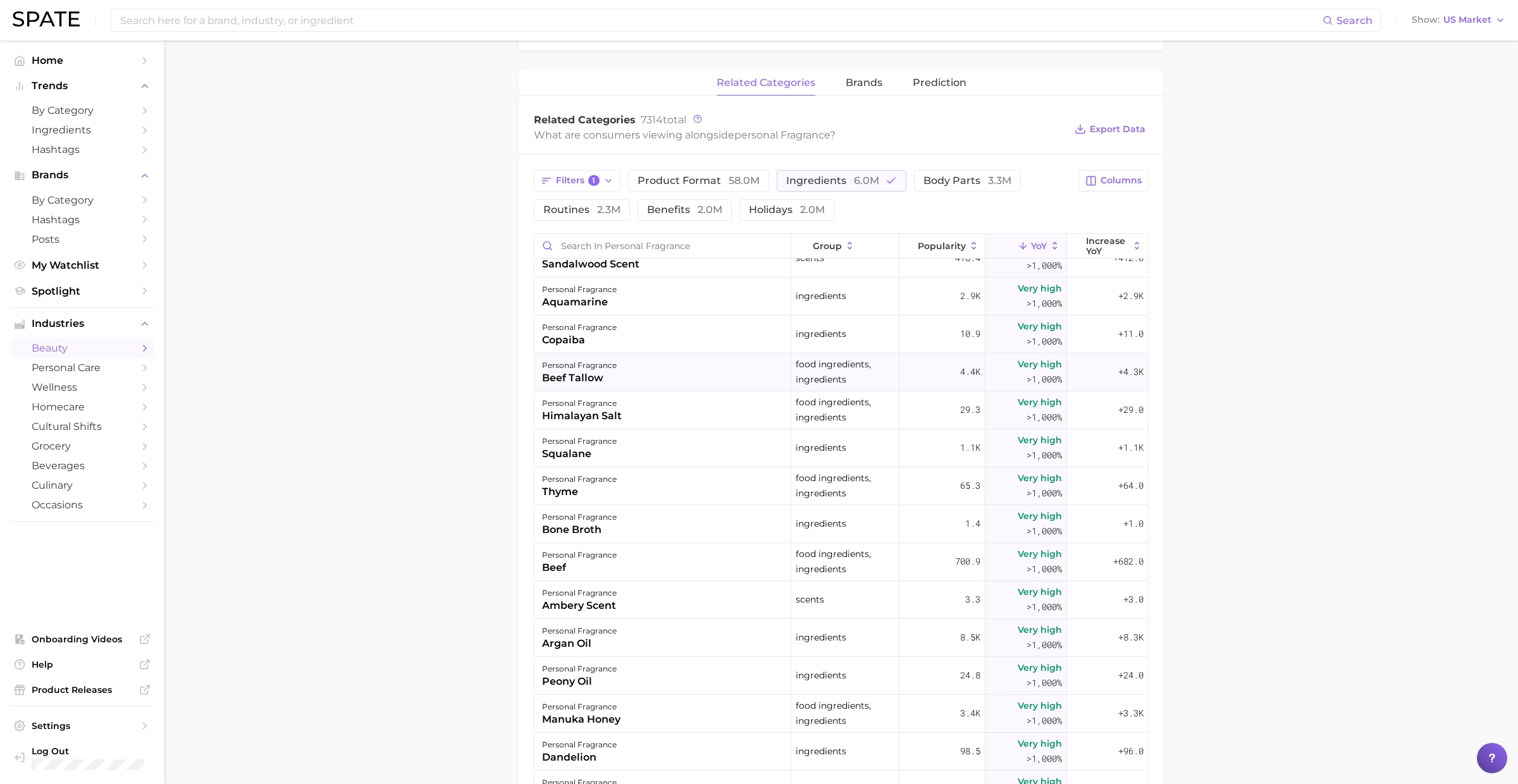
click at [674, 377] on div "personal fragrance beef tallow" at bounding box center [662, 372] width 256 height 38
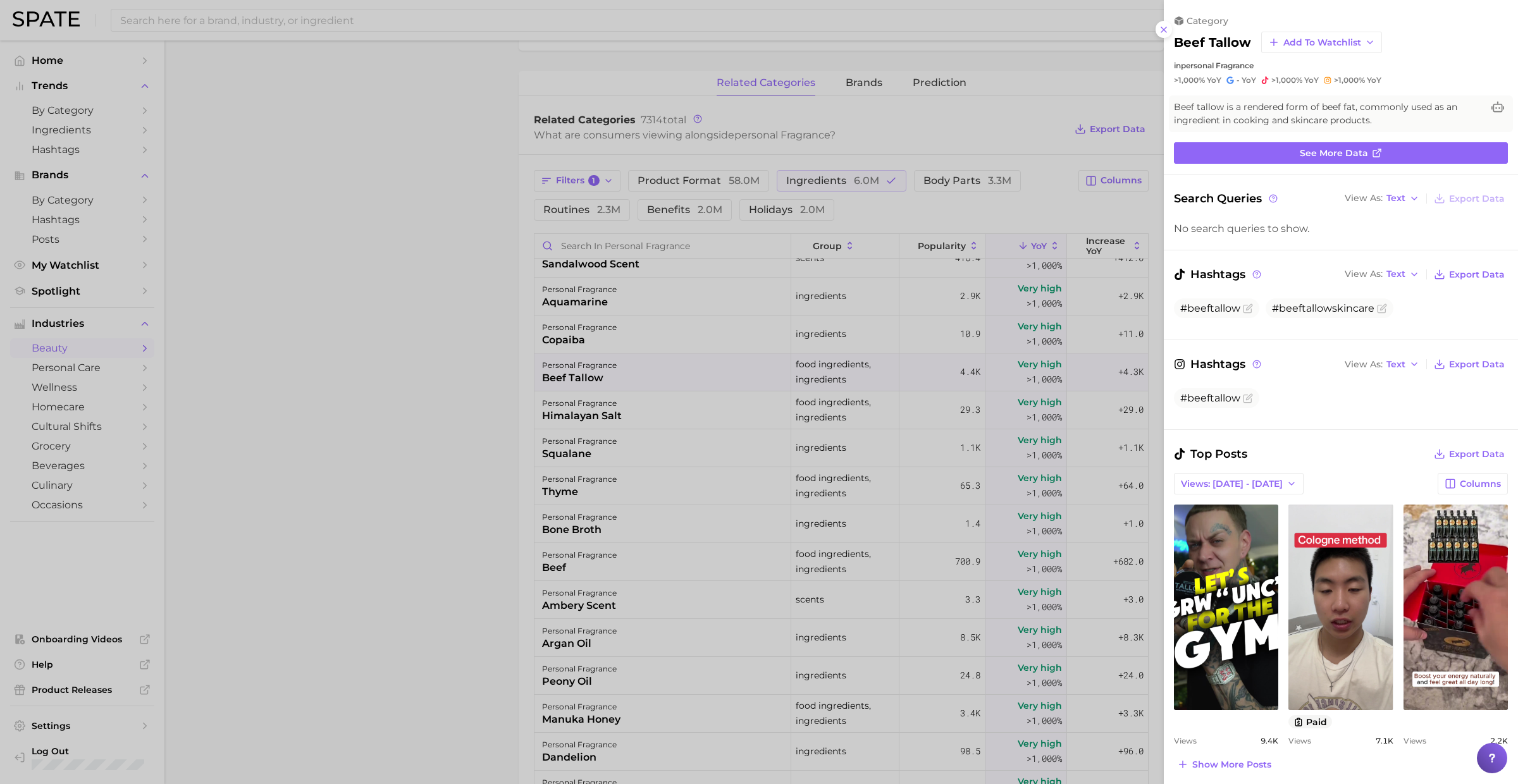
scroll to position [0, 0]
click at [676, 373] on div at bounding box center [759, 392] width 1518 height 784
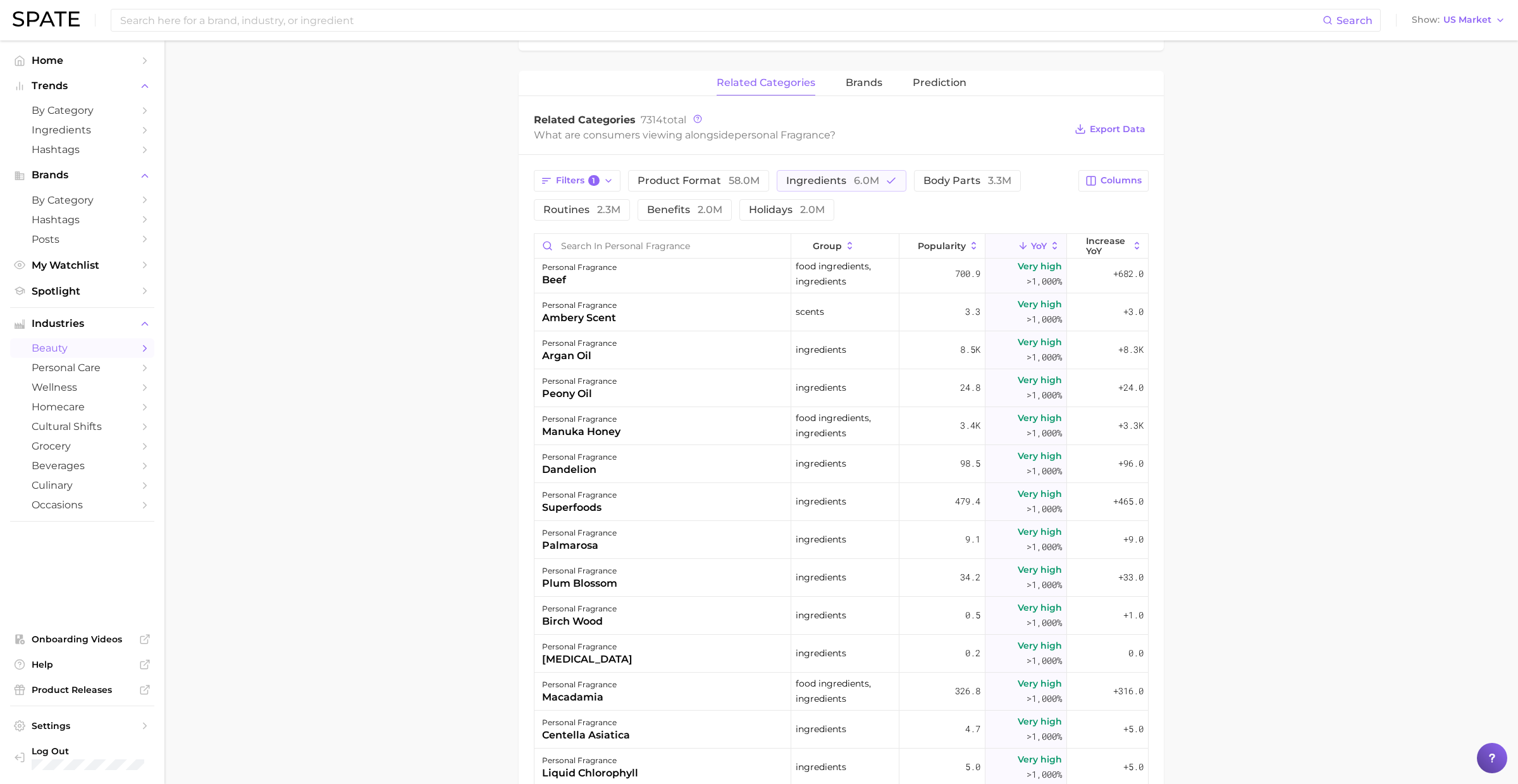
scroll to position [2132, 0]
click at [670, 416] on div "personal fragrance manuka honey" at bounding box center [662, 423] width 256 height 38
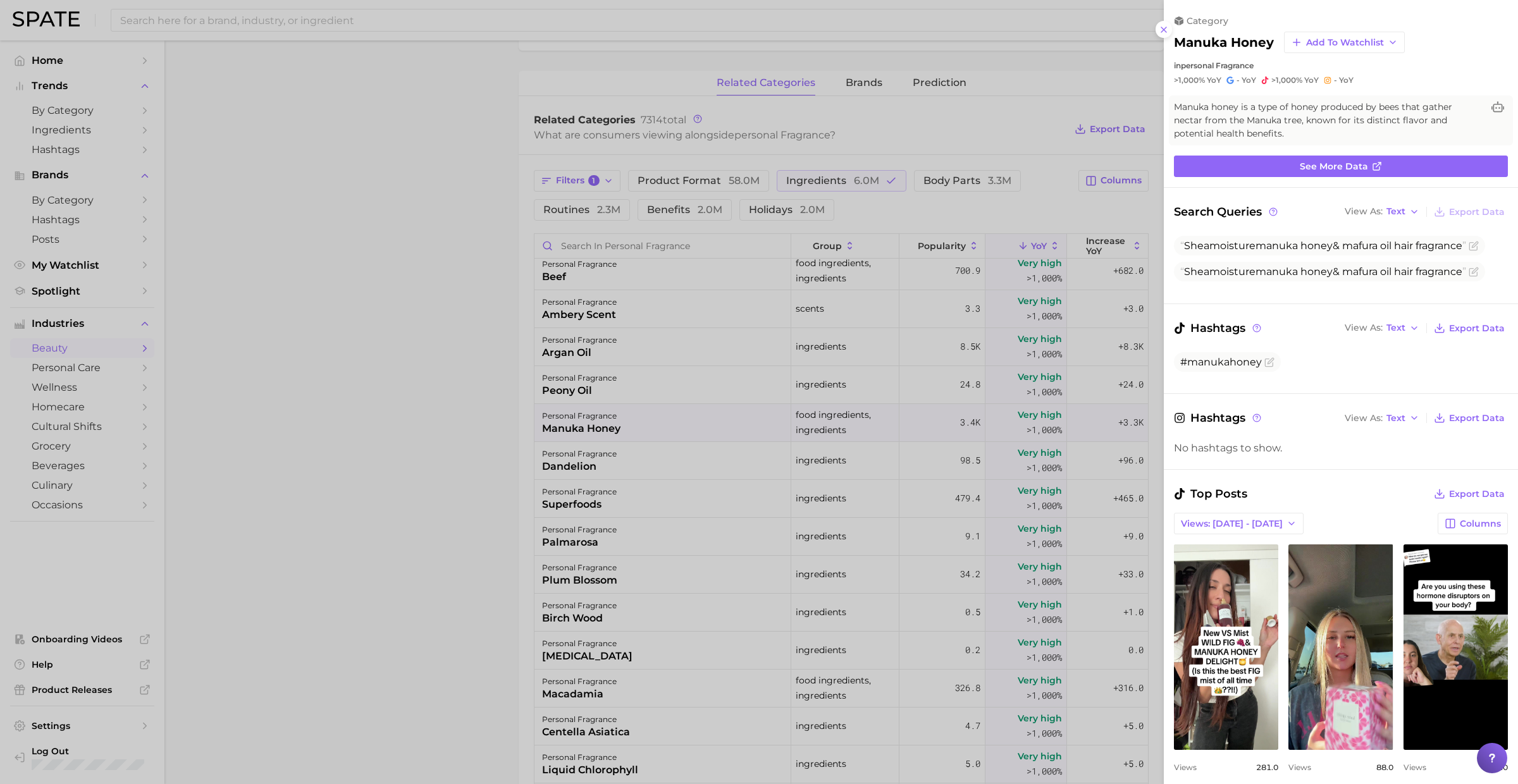
scroll to position [0, 0]
click at [670, 416] on div at bounding box center [759, 392] width 1518 height 784
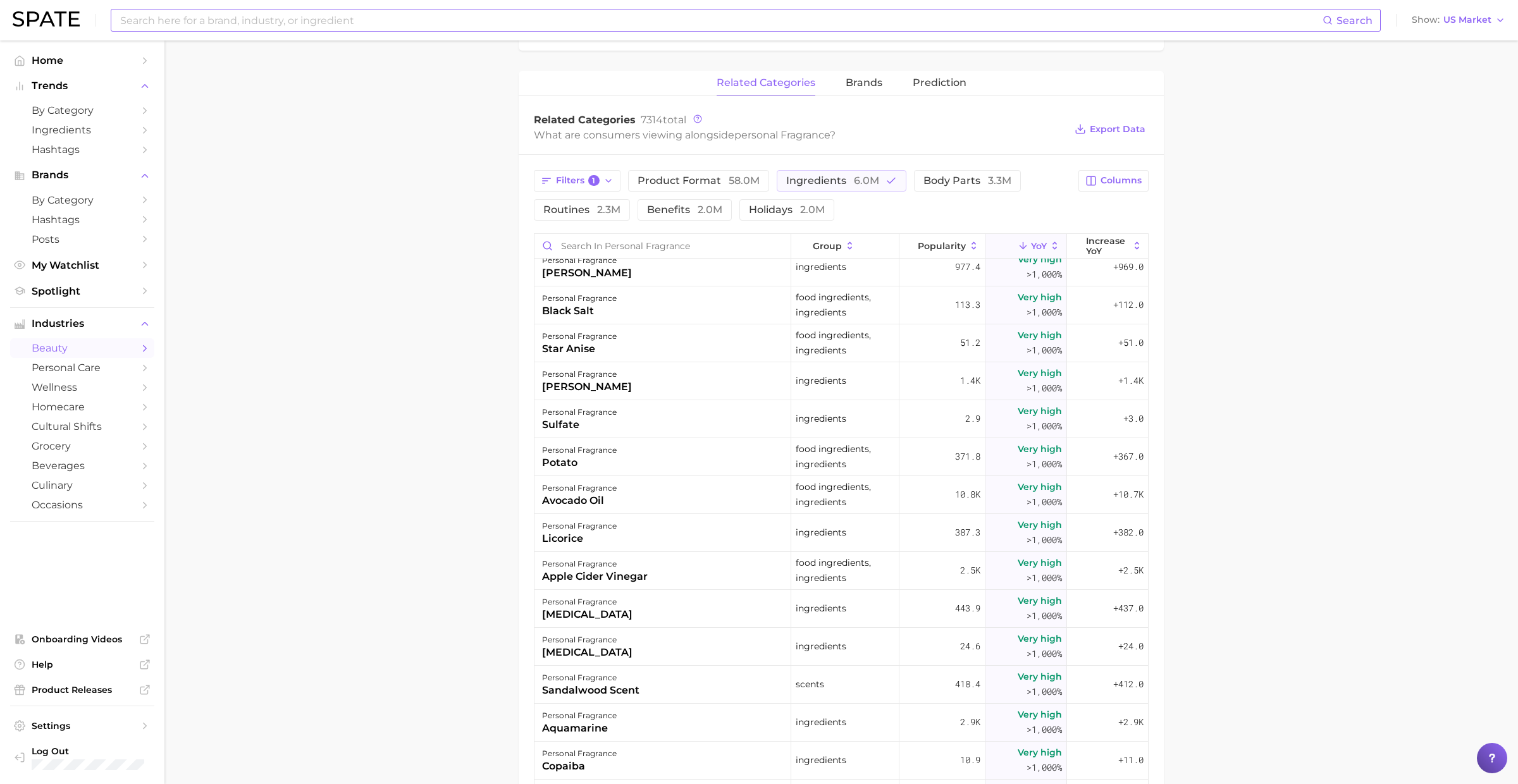
scroll to position [1146, 0]
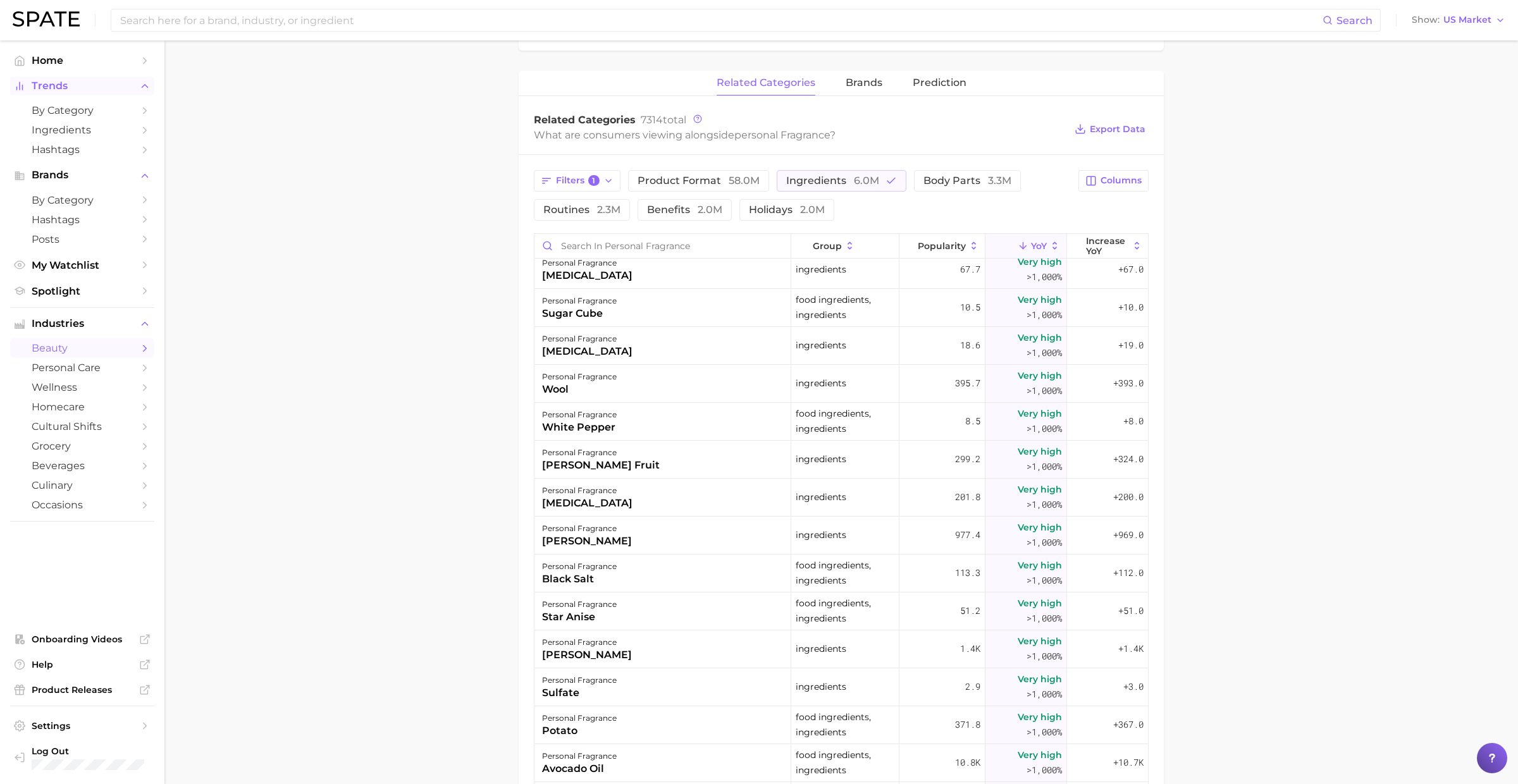
click at [81, 83] on span "Trends" at bounding box center [82, 85] width 101 height 12
click at [67, 86] on span "Trends" at bounding box center [82, 85] width 101 height 12
click at [67, 126] on span "Ingredients" at bounding box center [82, 129] width 101 height 12
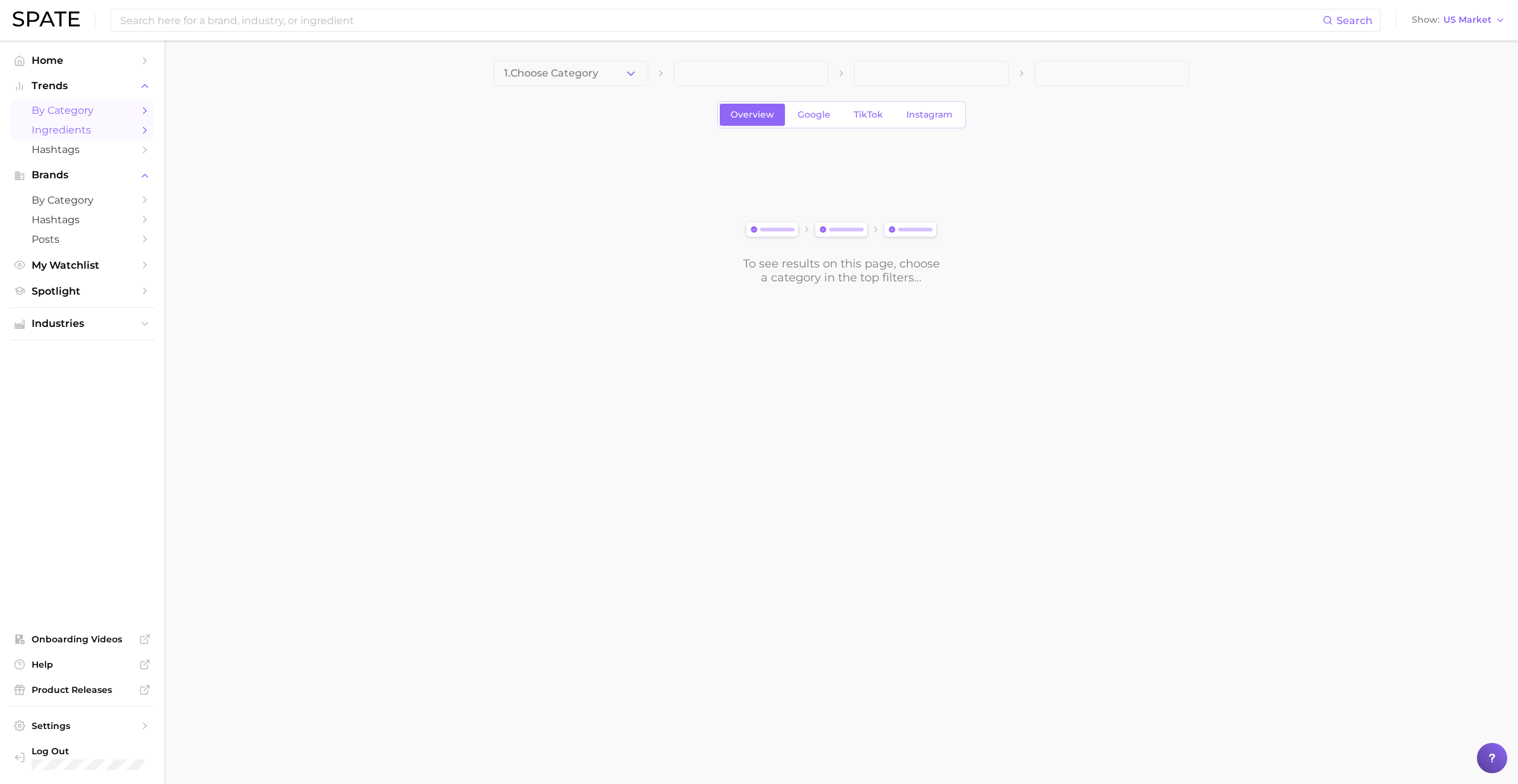
click at [66, 116] on span "by Category" at bounding box center [82, 110] width 101 height 12
click at [581, 80] on button "1. Choose Category" at bounding box center [571, 73] width 155 height 25
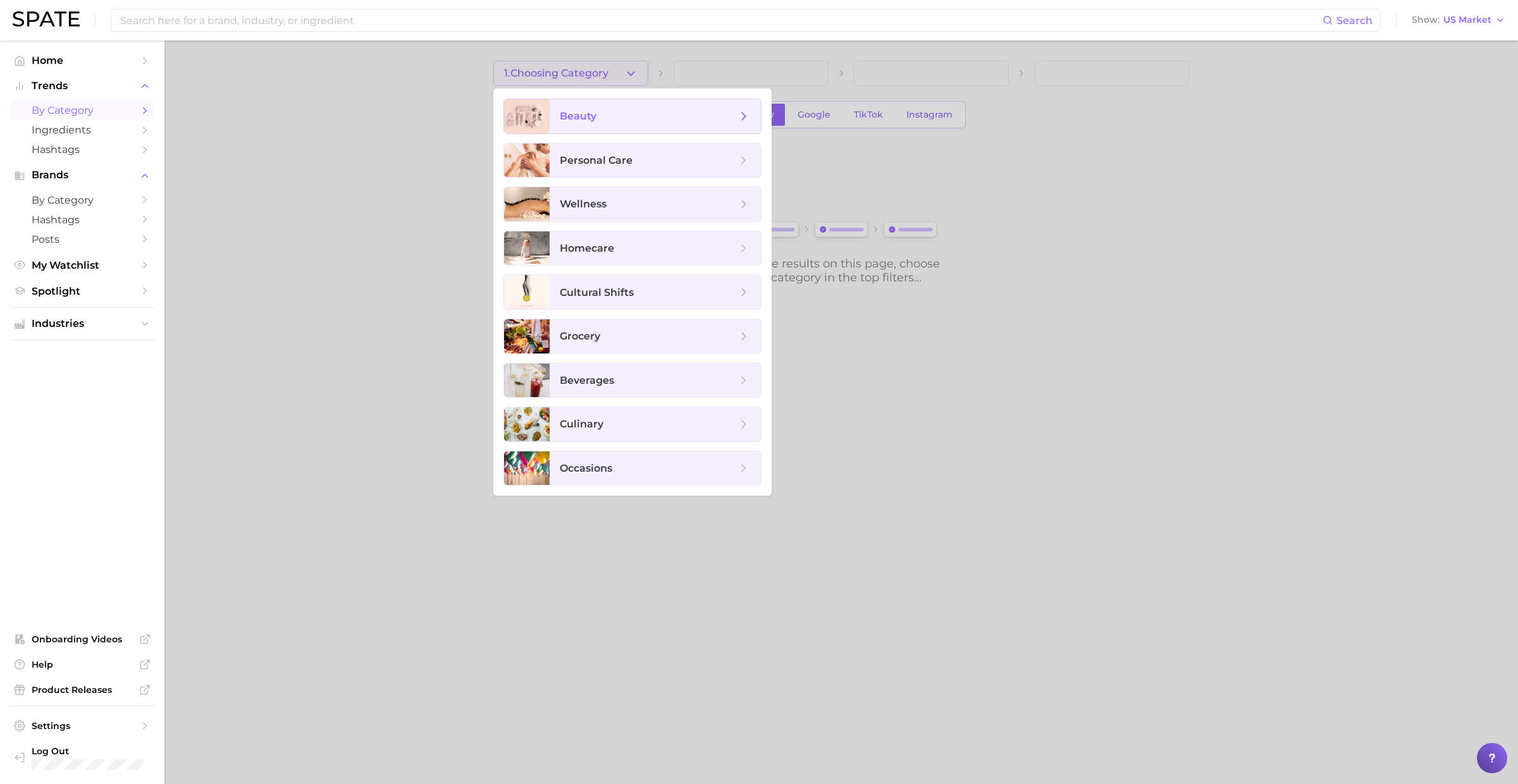
click at [608, 123] on span "beauty" at bounding box center [655, 117] width 211 height 34
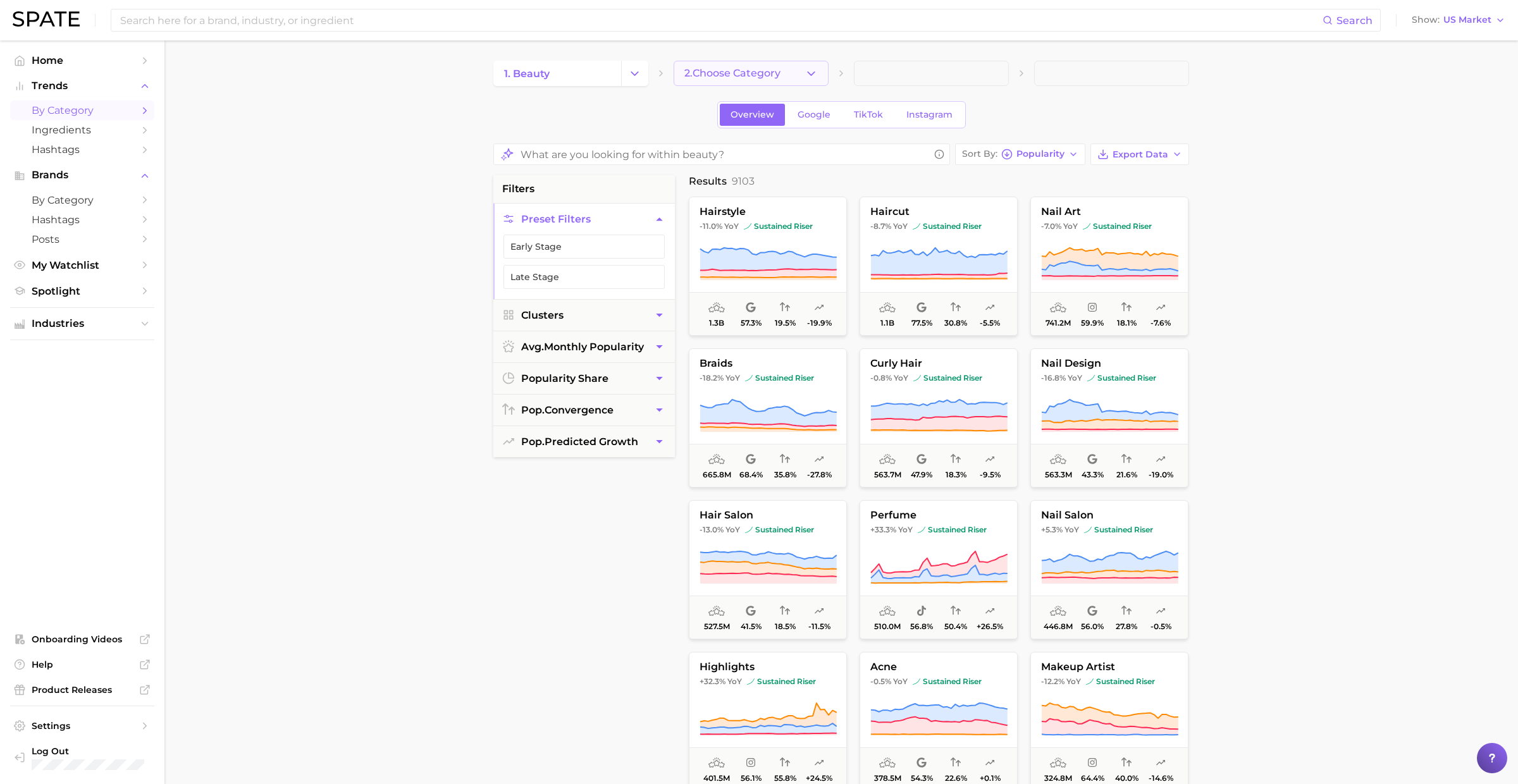
click at [750, 71] on span "2. Choose Category" at bounding box center [732, 73] width 96 height 12
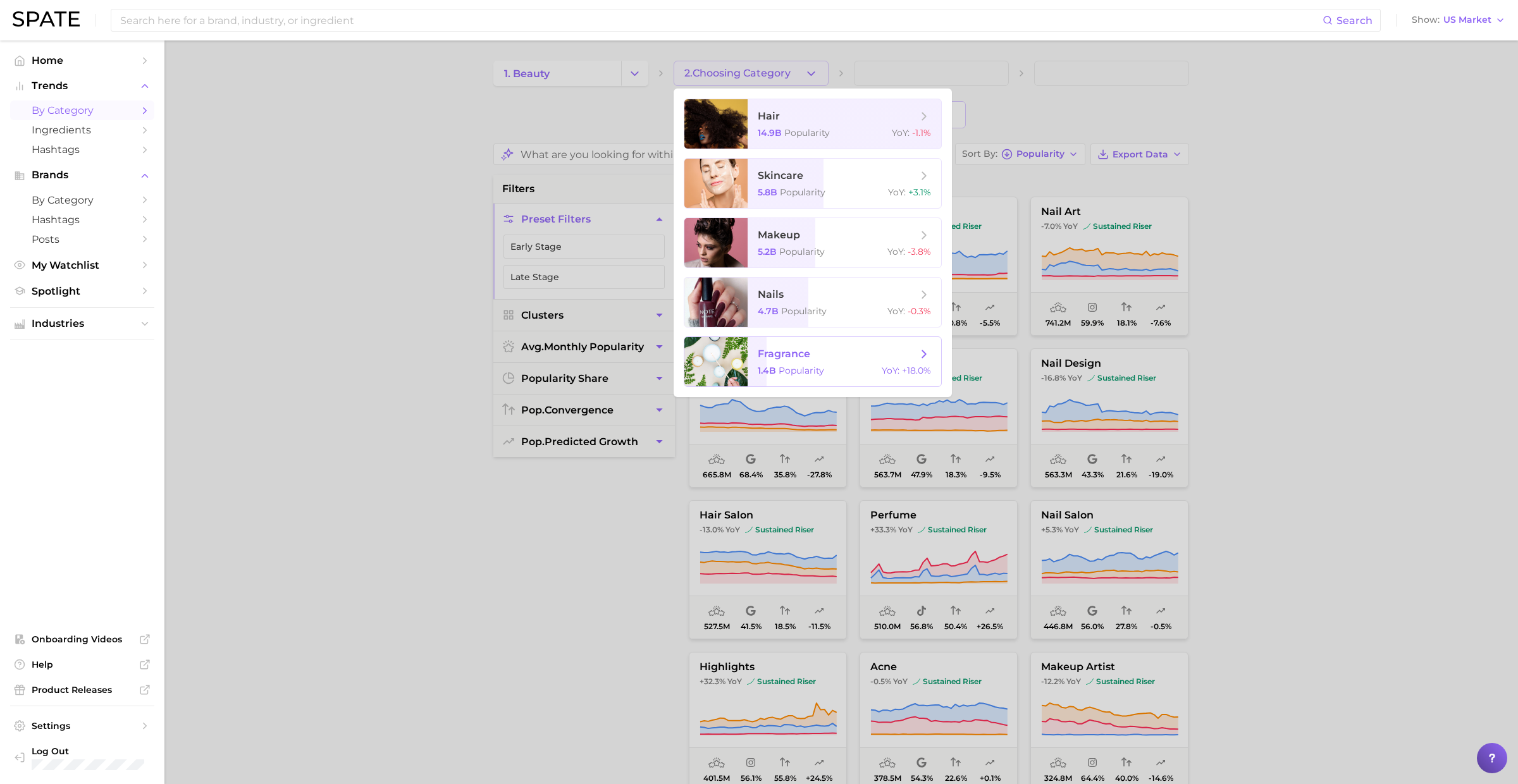
click at [785, 354] on span "fragrance" at bounding box center [783, 354] width 53 height 12
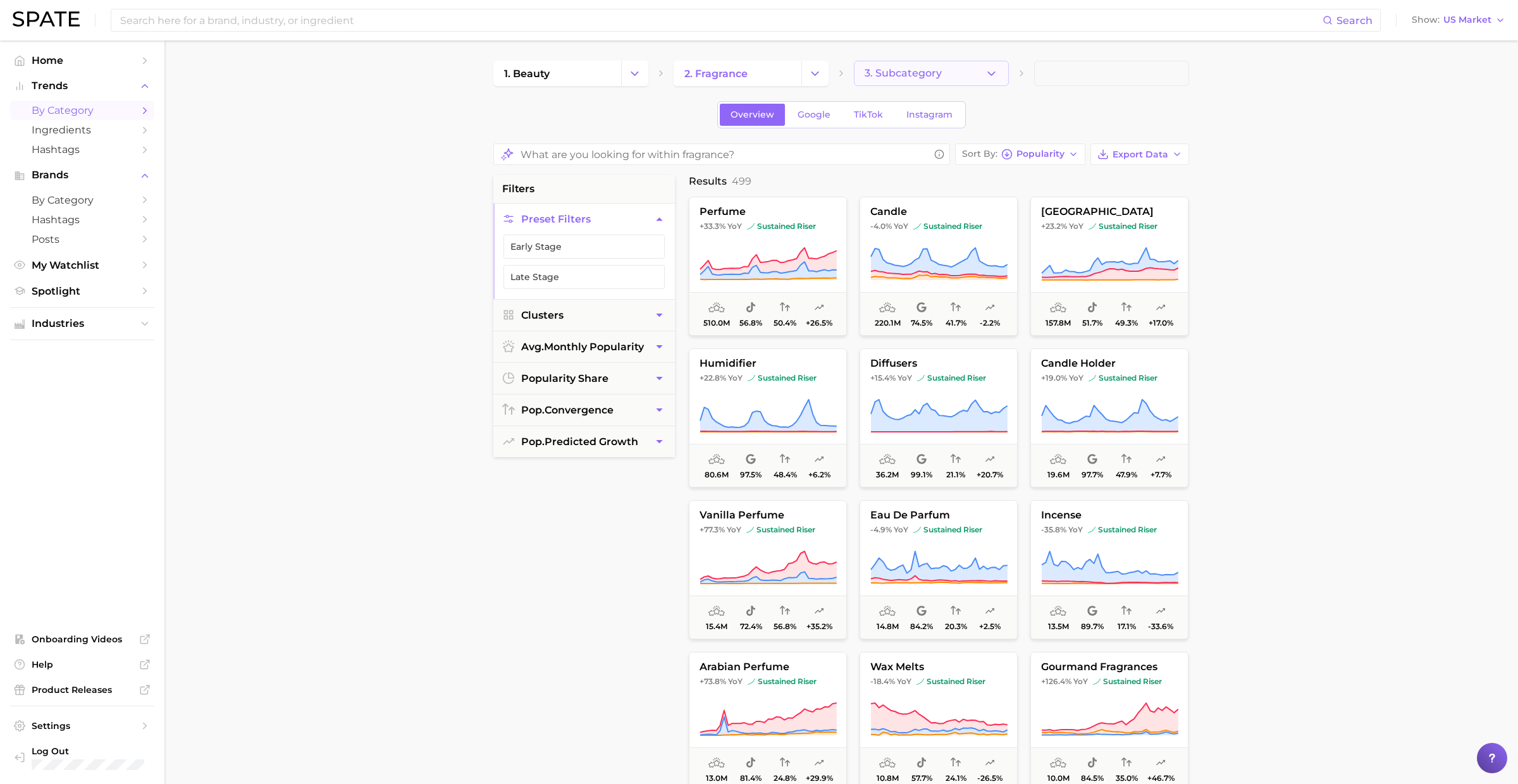
click at [884, 77] on span "3. Subcategory" at bounding box center [902, 73] width 77 height 12
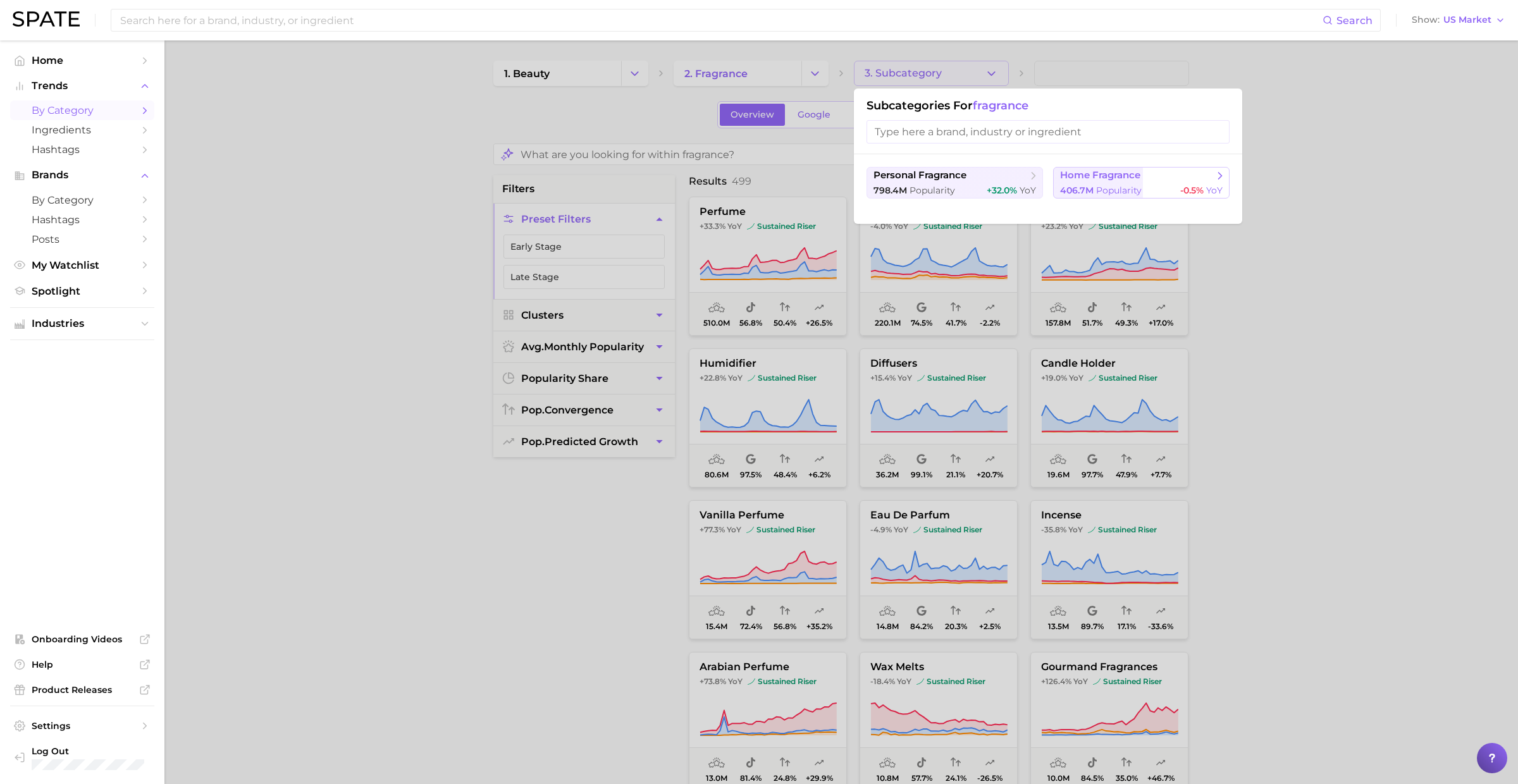
click at [1082, 178] on span "home fragrance" at bounding box center [1100, 175] width 80 height 12
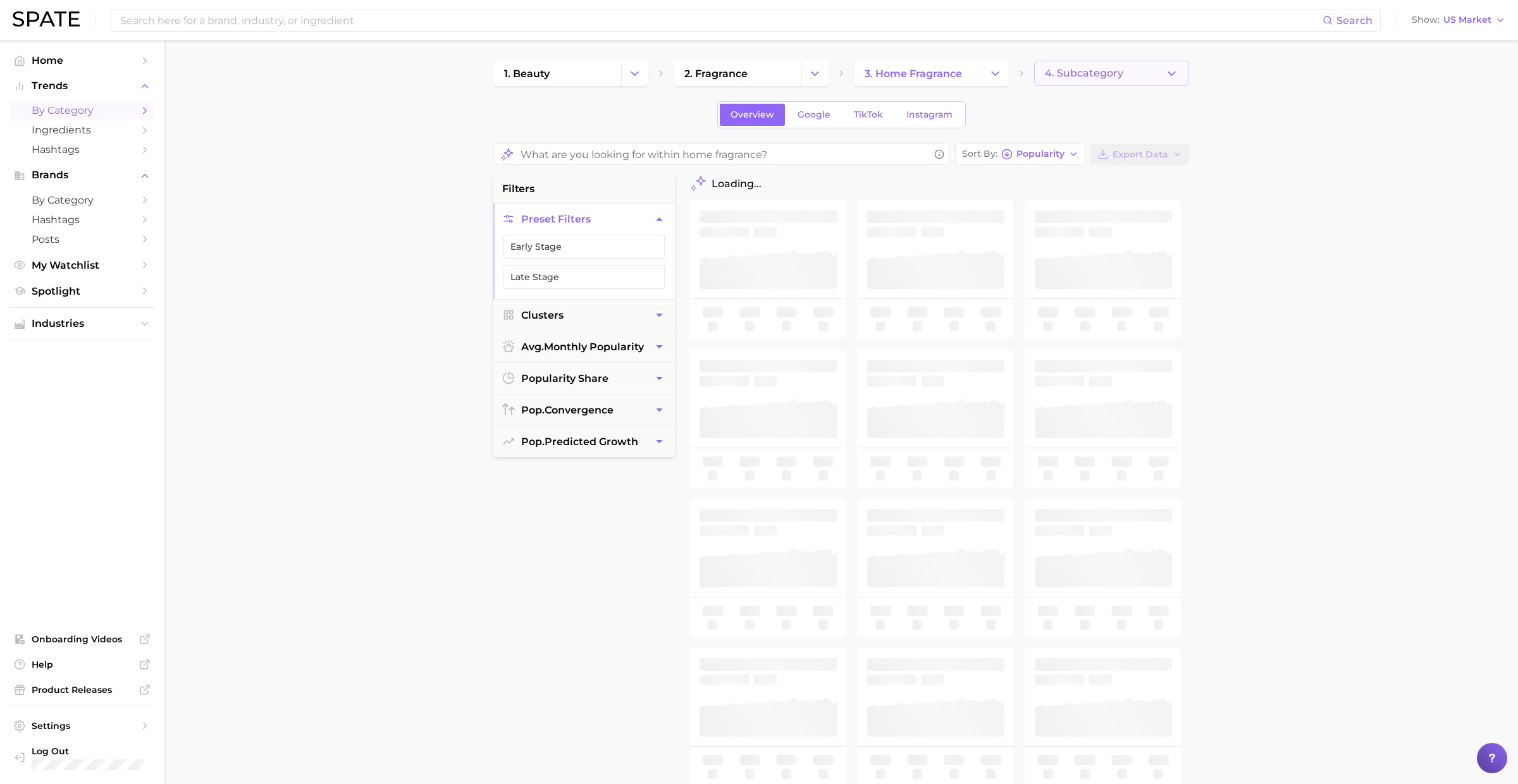
click at [1072, 76] on span "4. Subcategory" at bounding box center [1084, 73] width 78 height 12
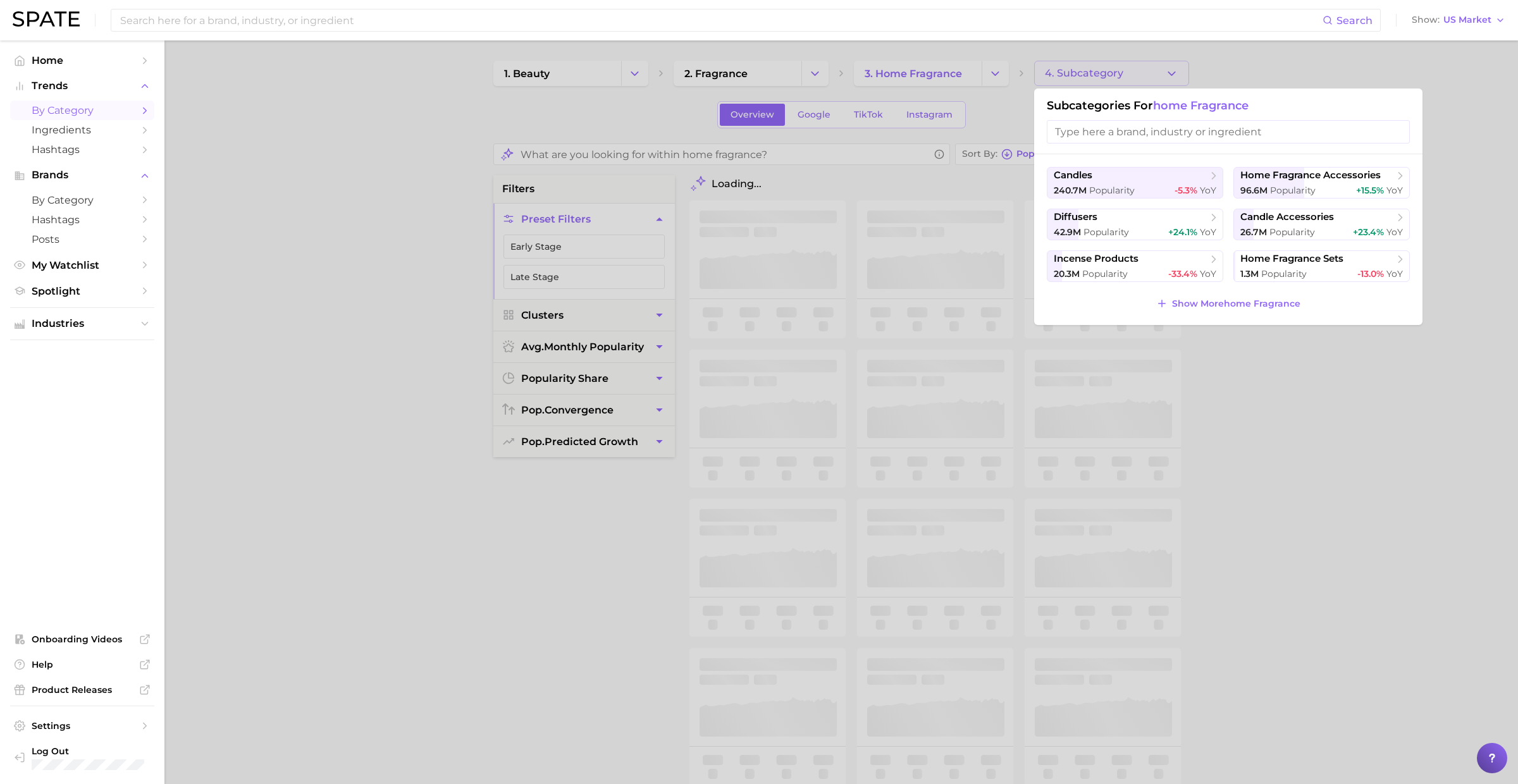
click at [1079, 75] on div at bounding box center [759, 392] width 1518 height 784
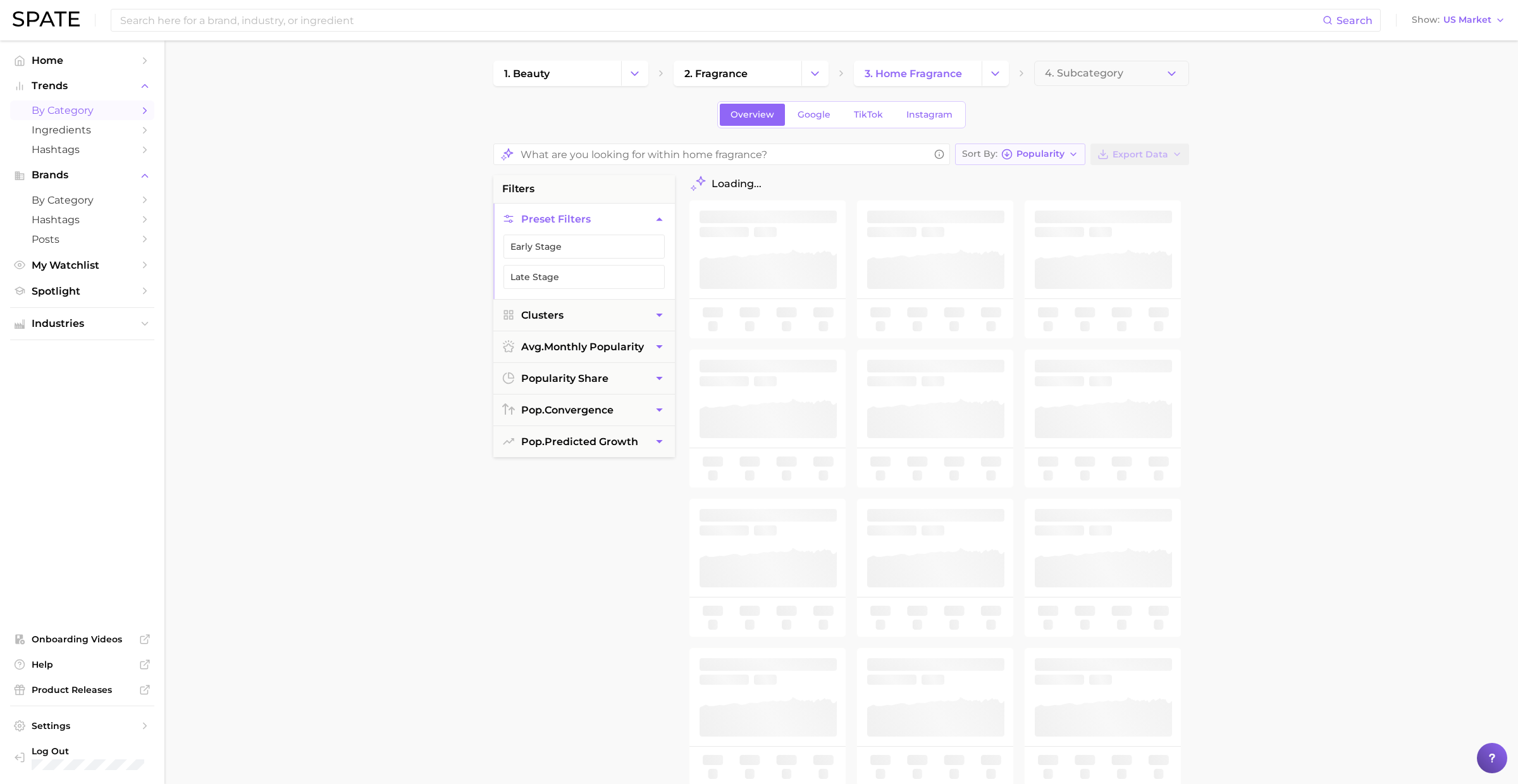
click at [1026, 155] on span "Popularity" at bounding box center [1040, 154] width 48 height 7
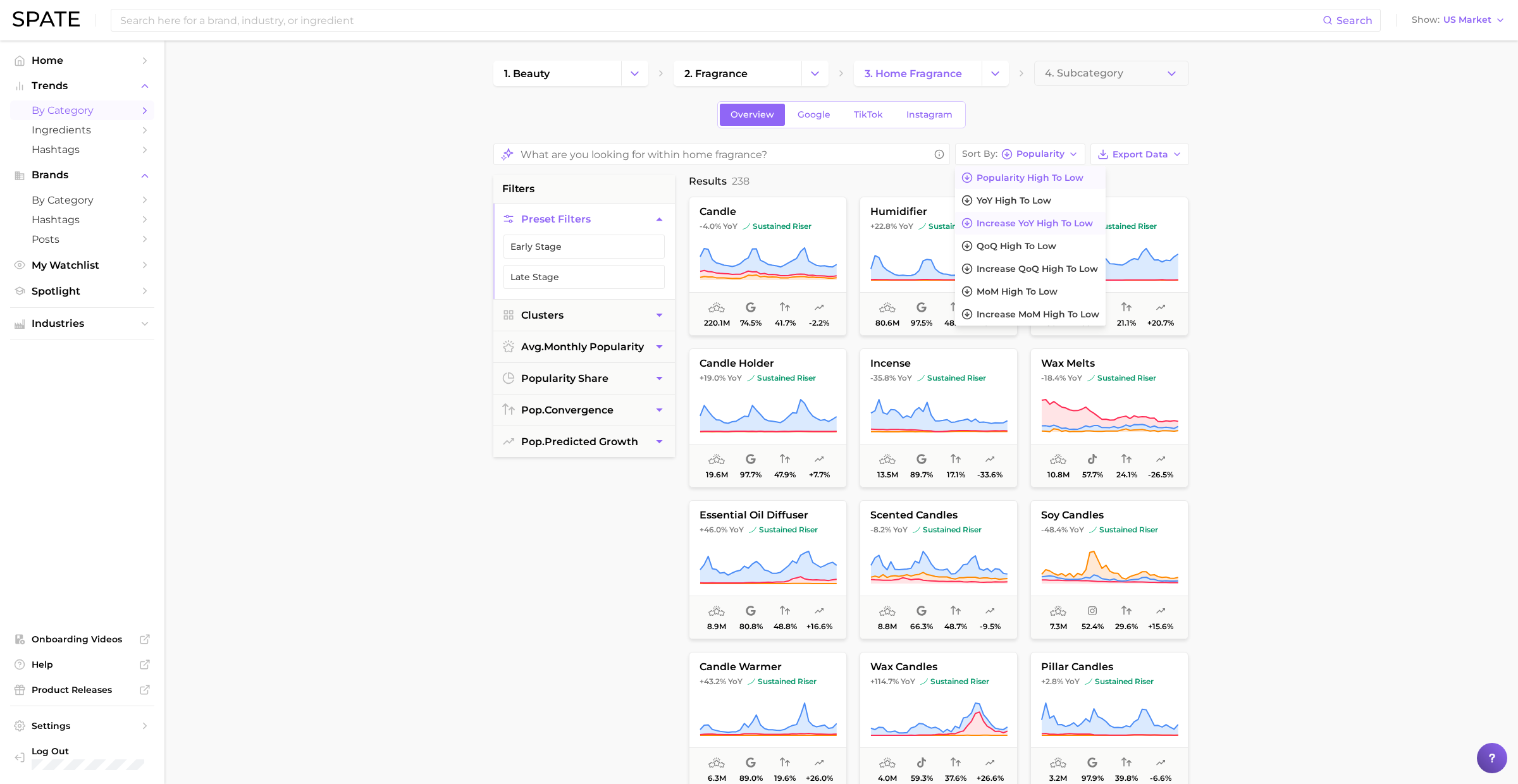
click at [1023, 219] on span "Increase YoY high to low" at bounding box center [1034, 223] width 116 height 11
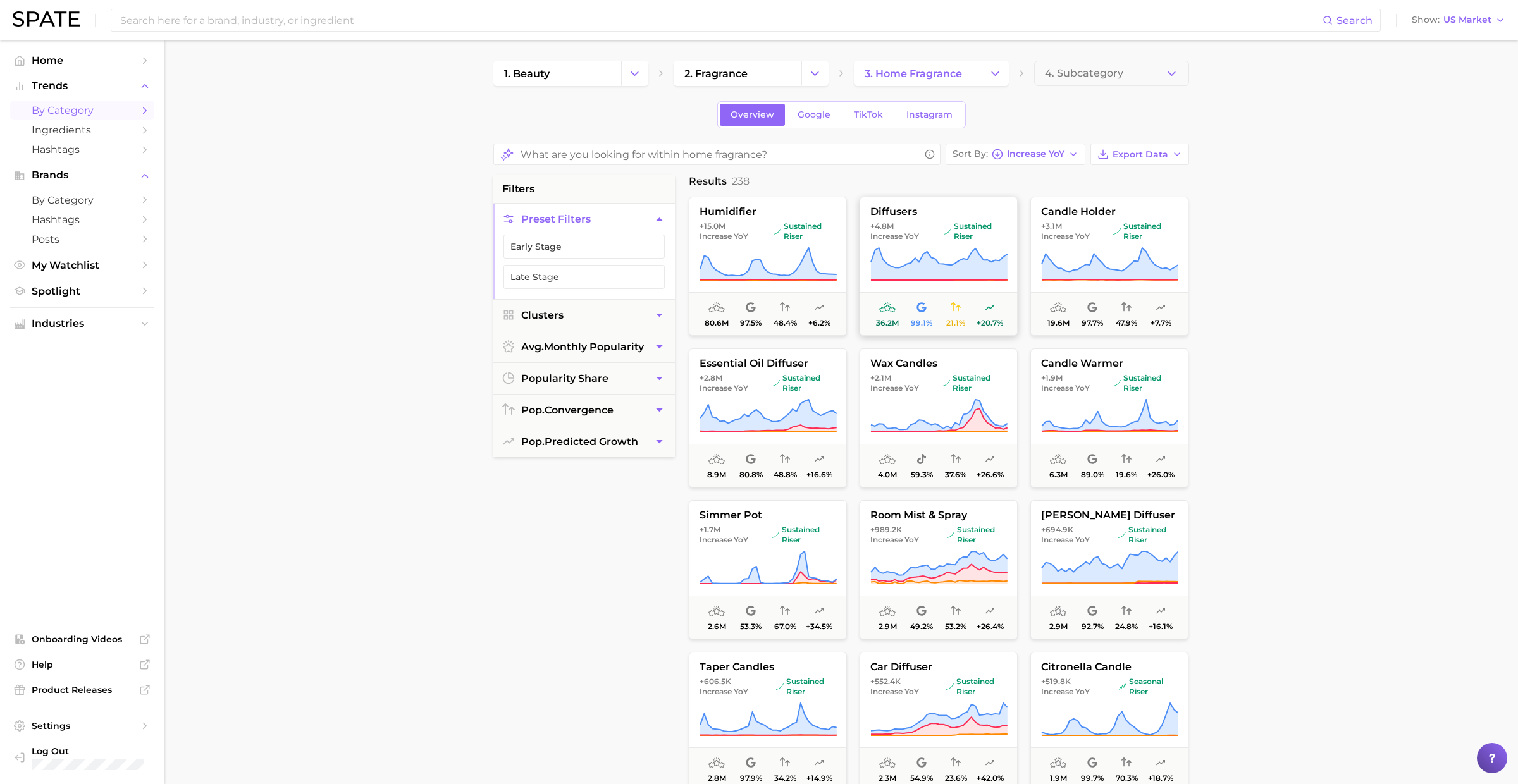
click at [933, 217] on button "diffusers +4.8m Increase YoY sustained riser 36.2m 99.1% 21.1% +20.7%" at bounding box center [939, 266] width 158 height 139
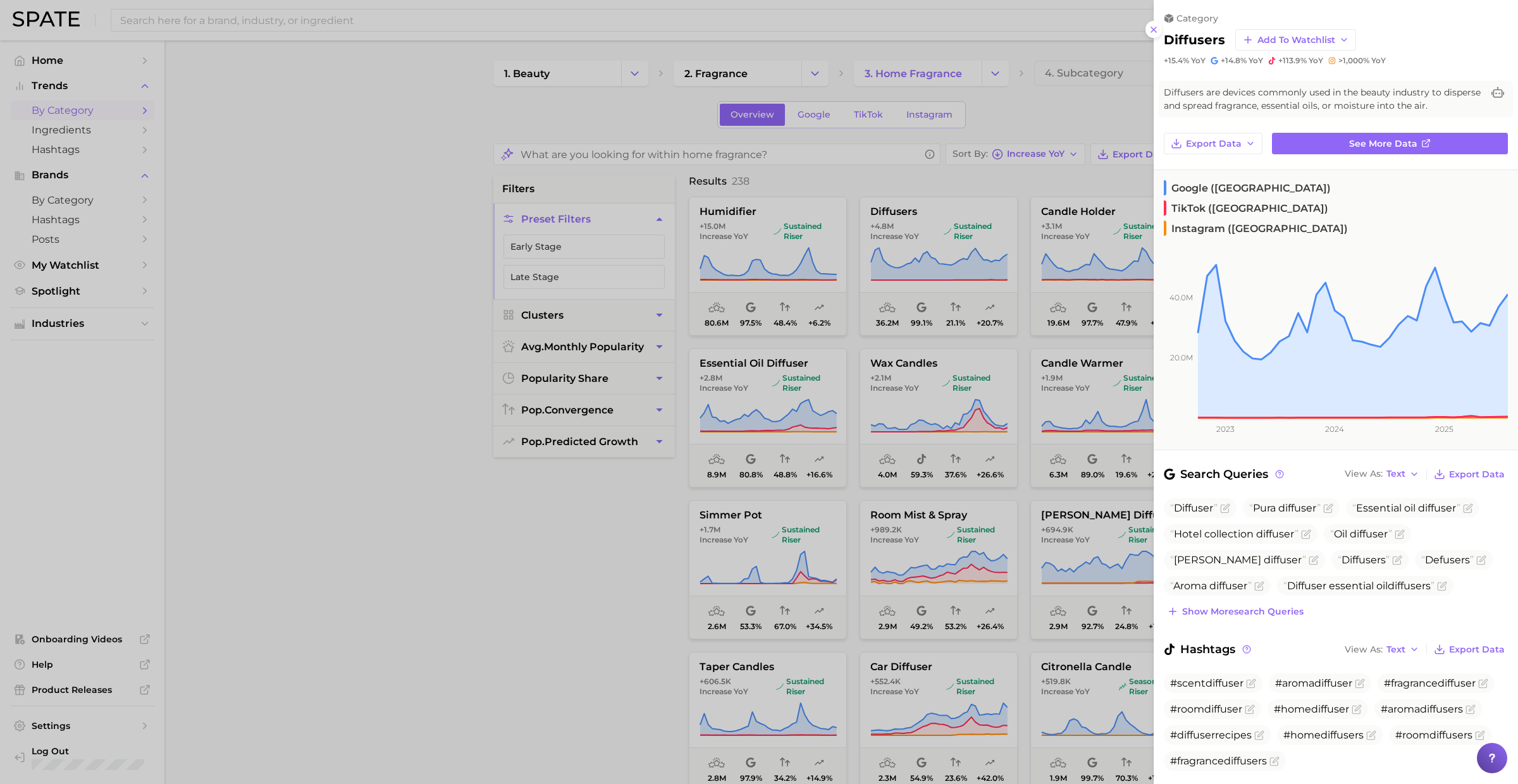
click at [1117, 291] on div at bounding box center [759, 392] width 1518 height 784
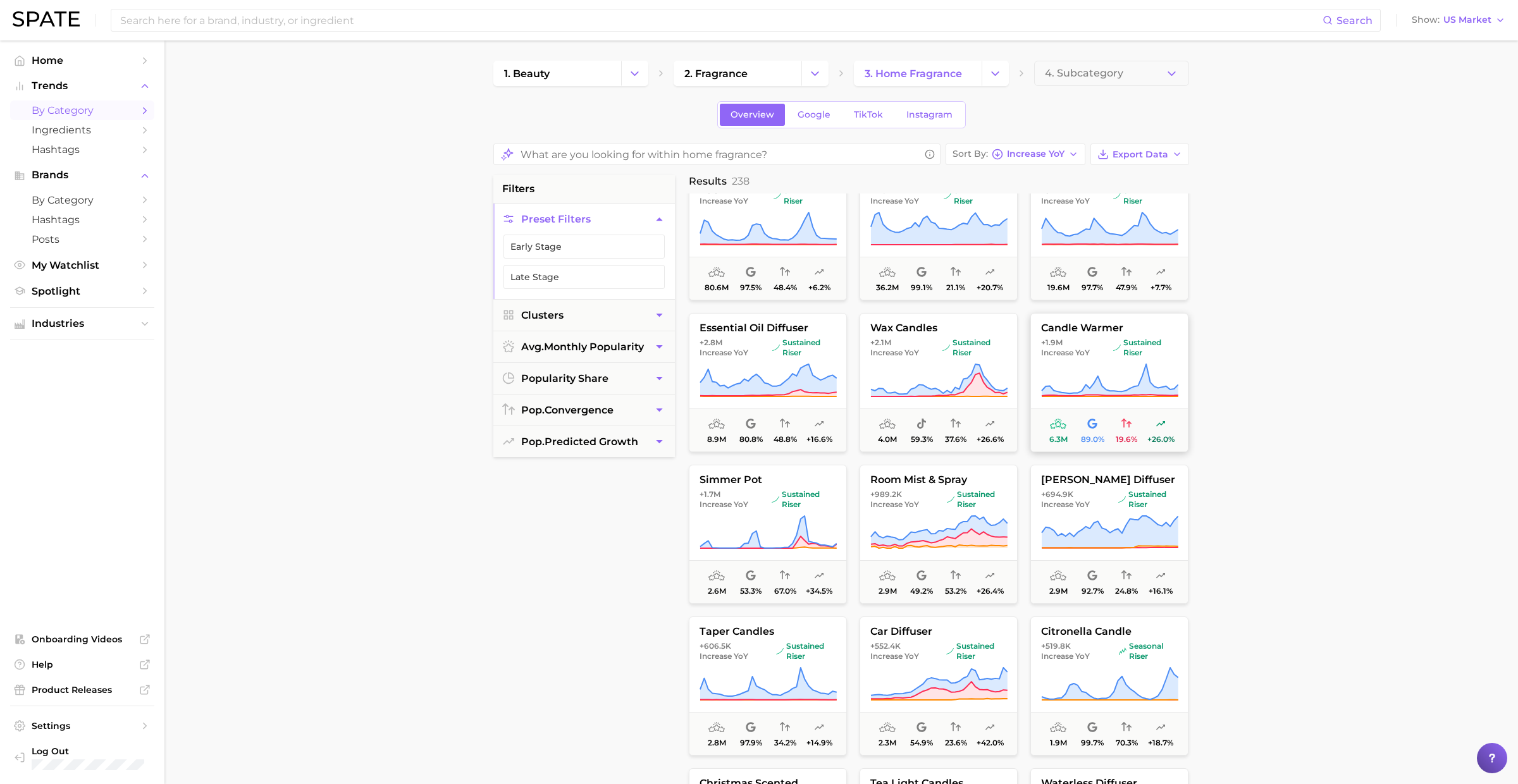
scroll to position [39, 0]
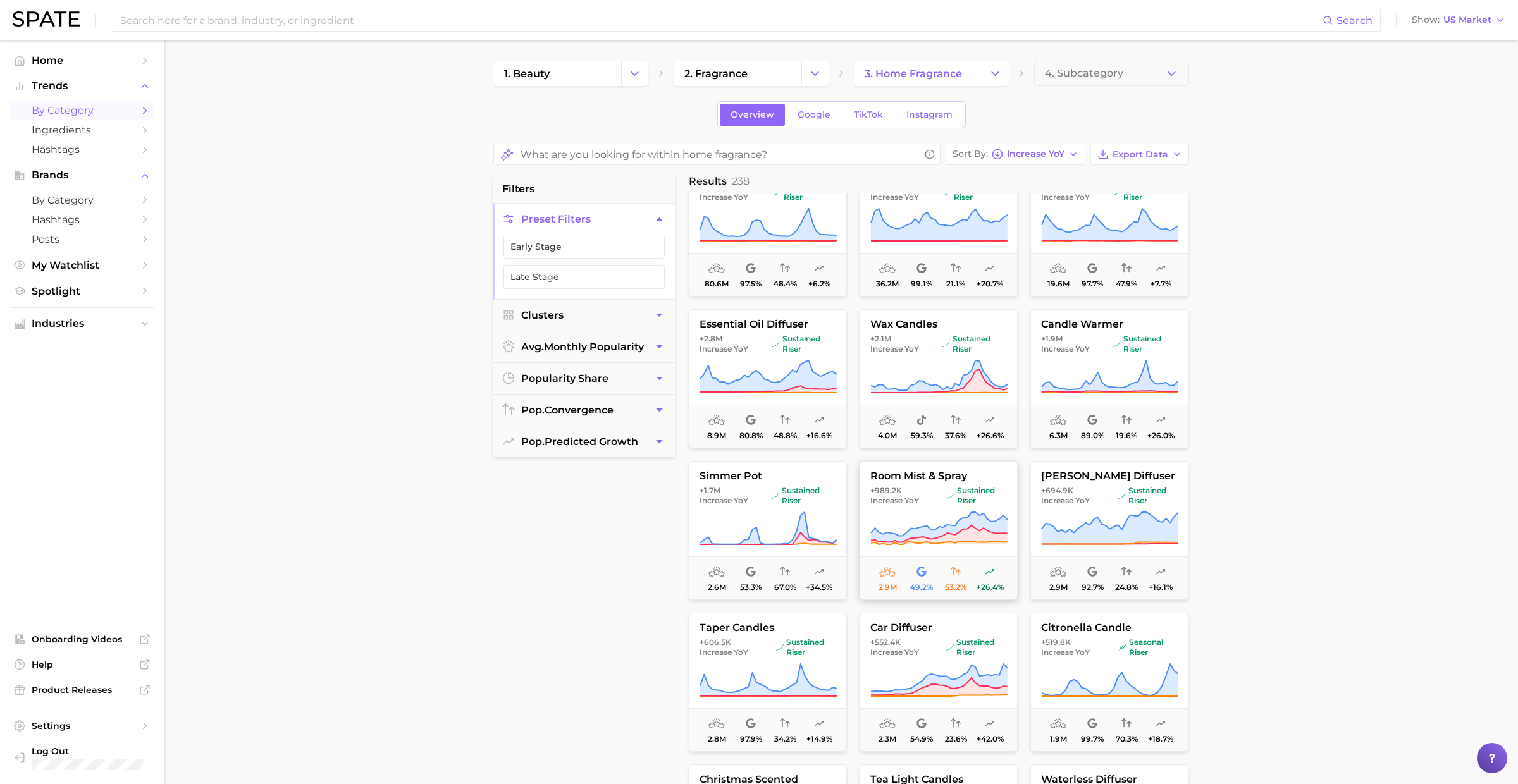
click at [954, 493] on span "sustained riser" at bounding box center [976, 495] width 60 height 20
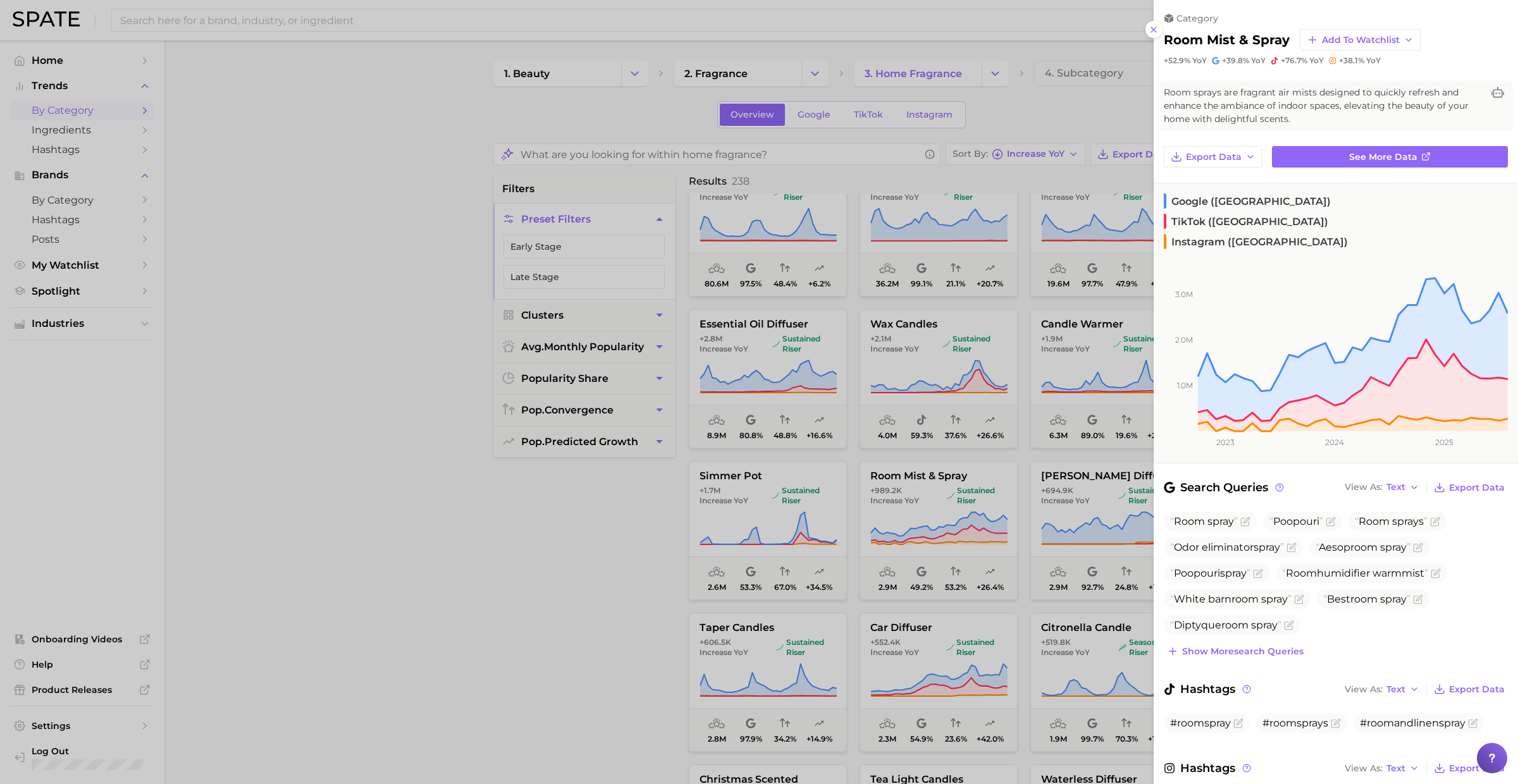
scroll to position [13, 0]
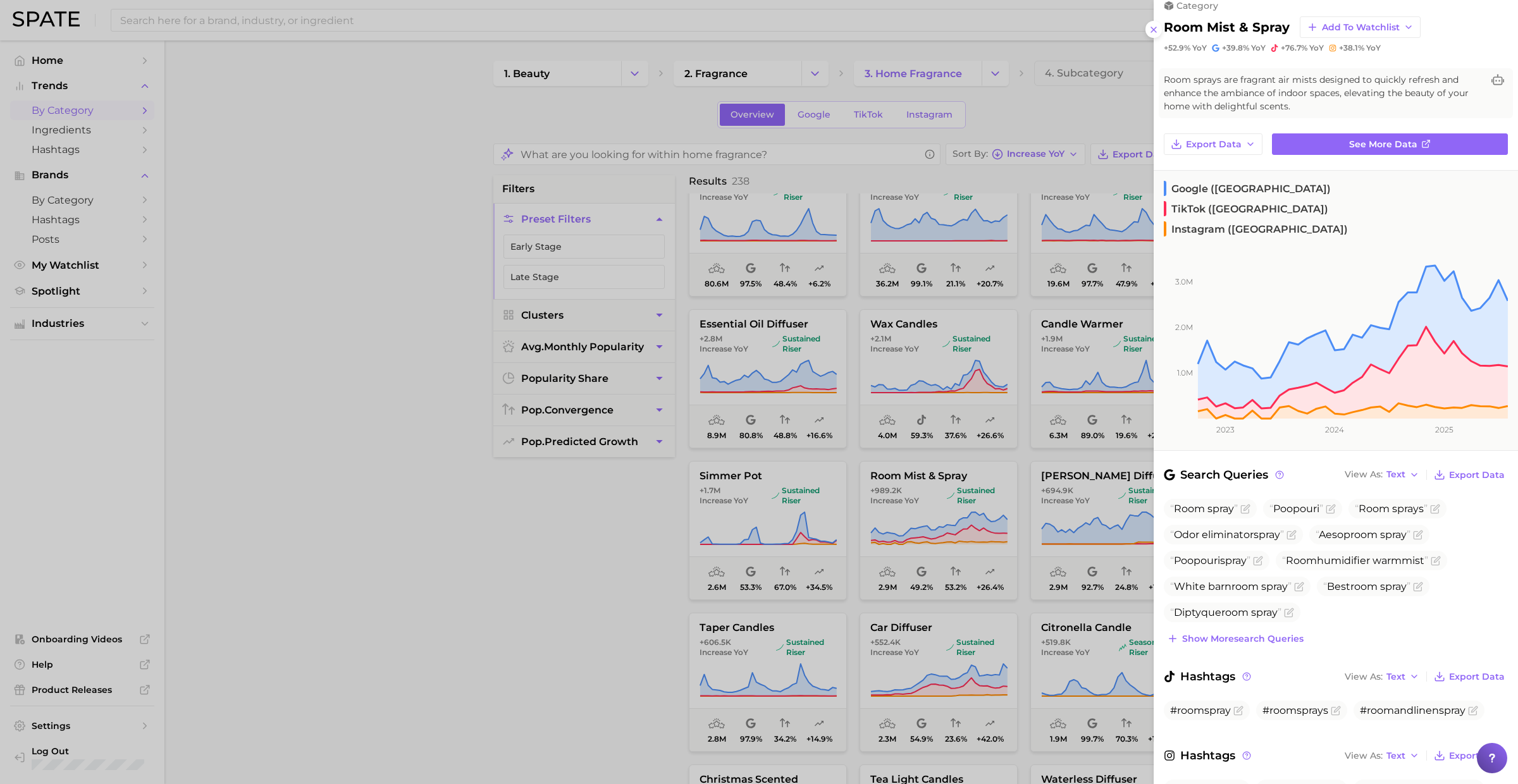
click at [916, 426] on div at bounding box center [759, 392] width 1518 height 784
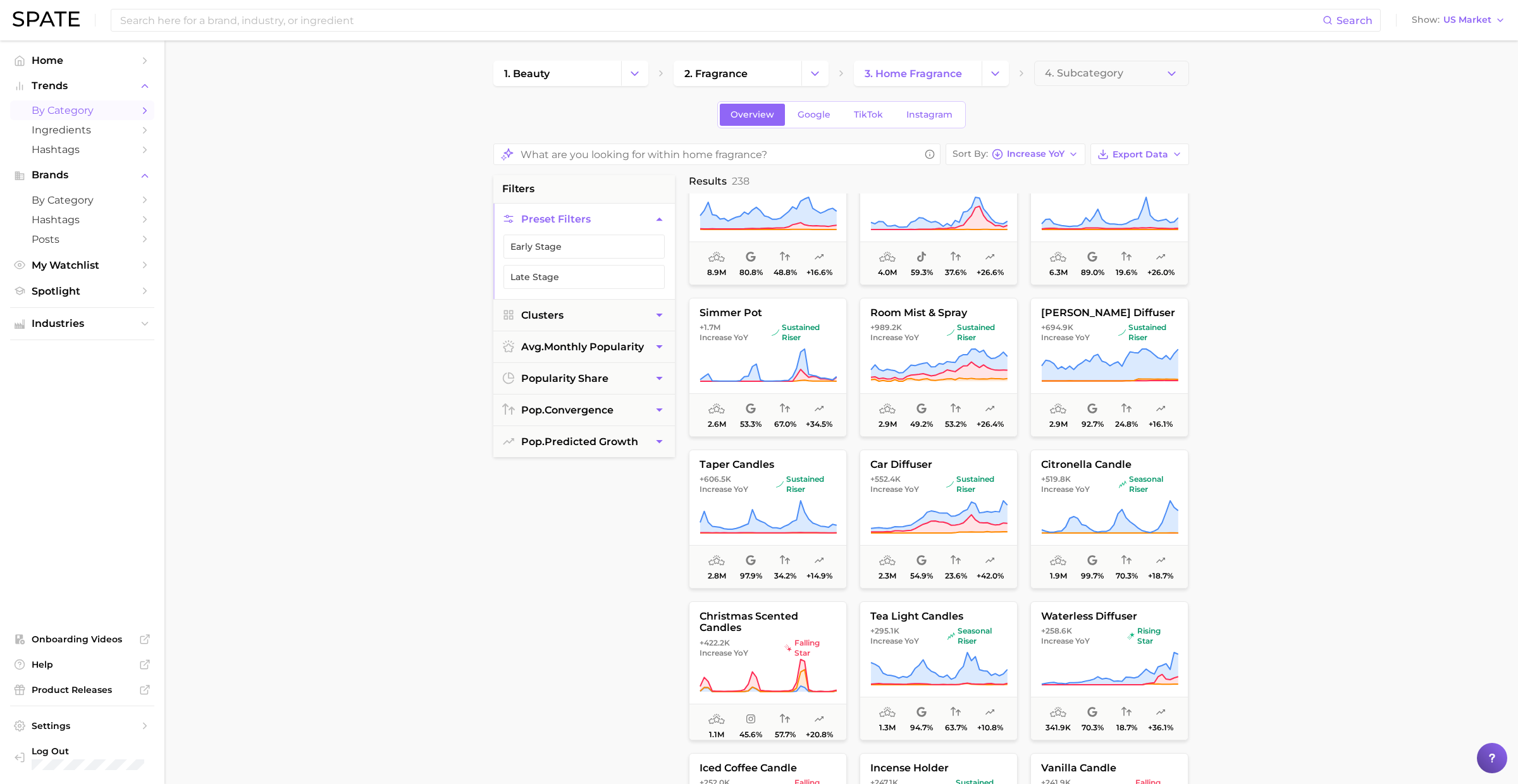
scroll to position [208, 0]
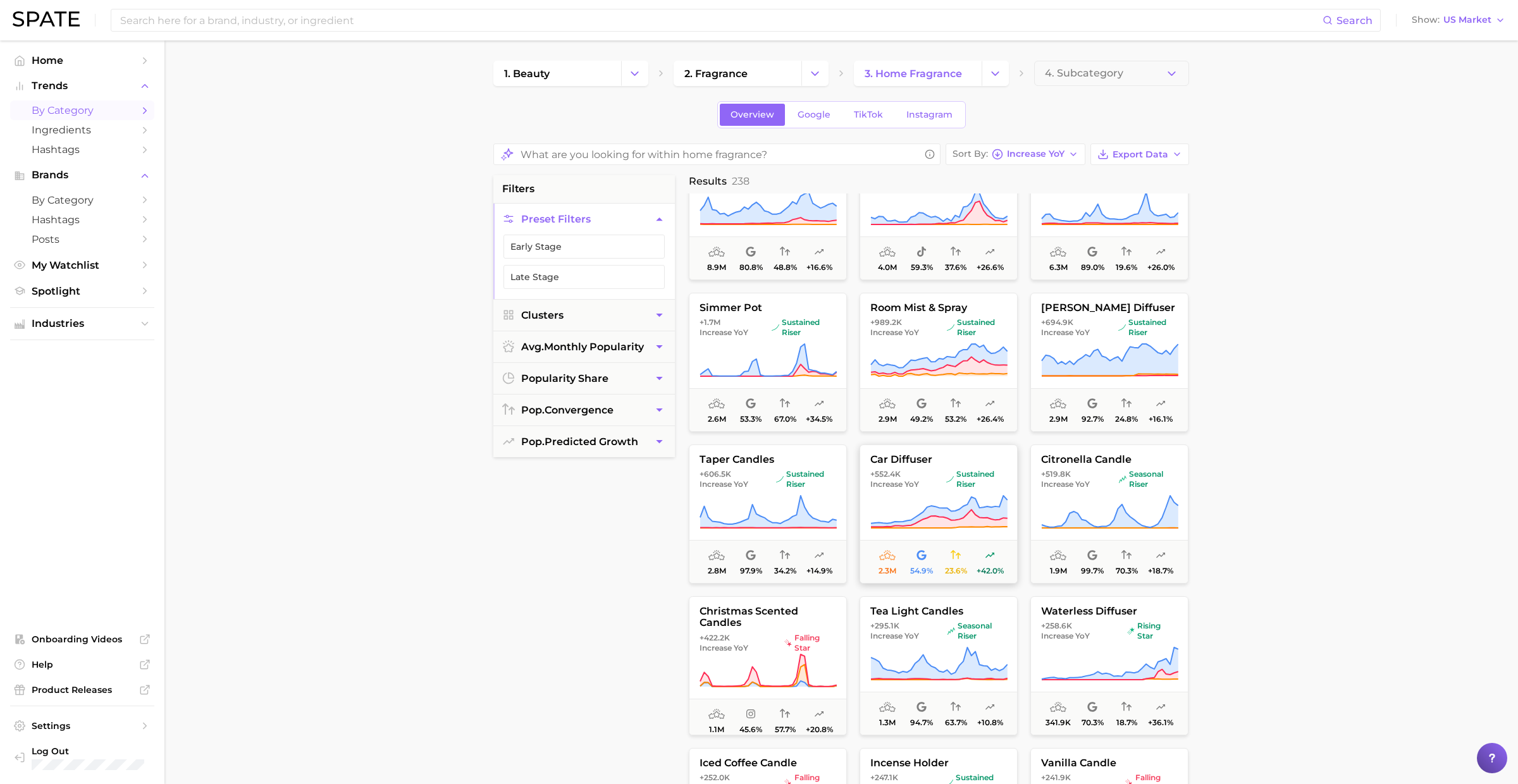
click at [924, 470] on span "+552.4k Increase YoY" at bounding box center [906, 479] width 71 height 20
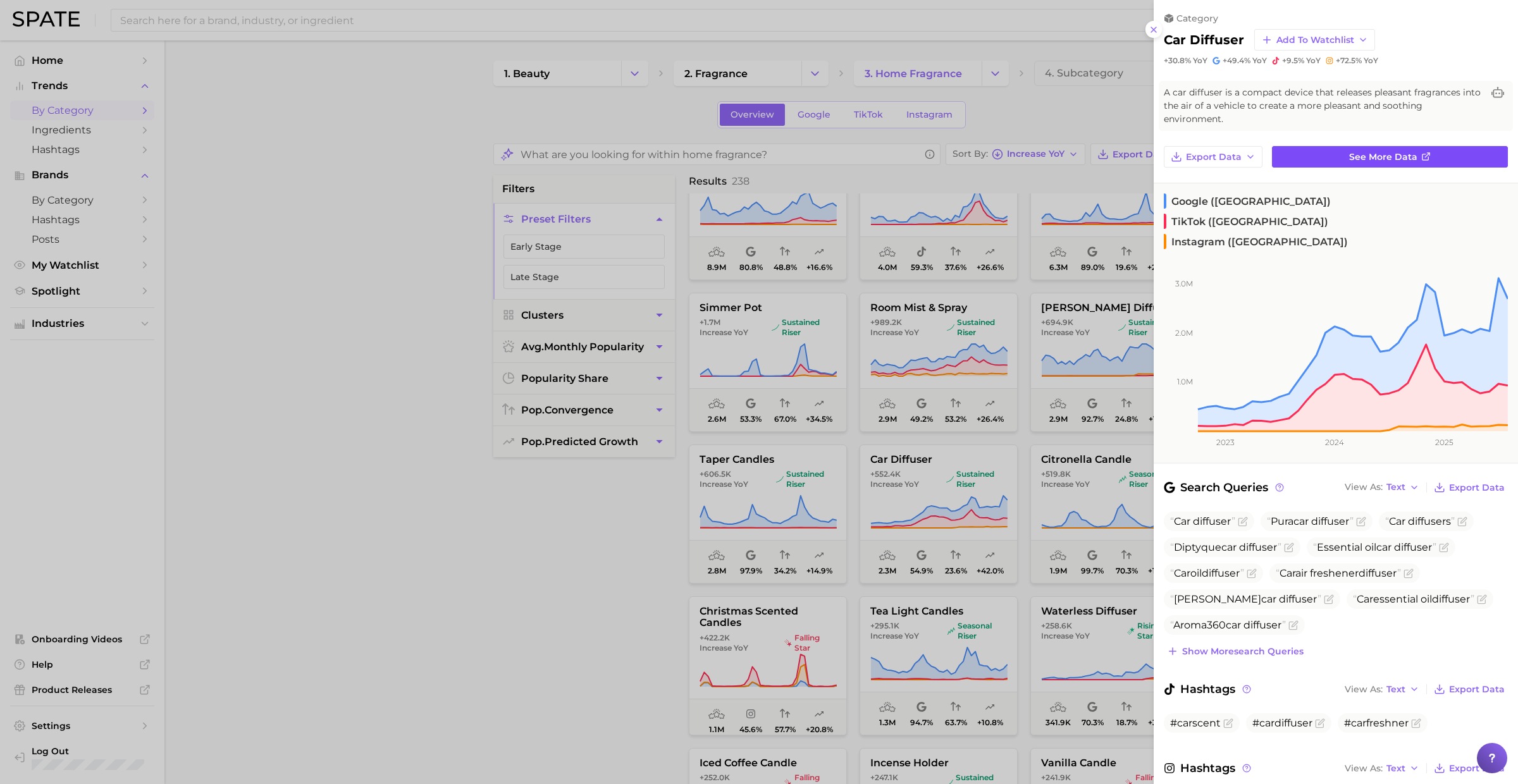
click at [1306, 146] on link "See more data" at bounding box center [1389, 156] width 236 height 21
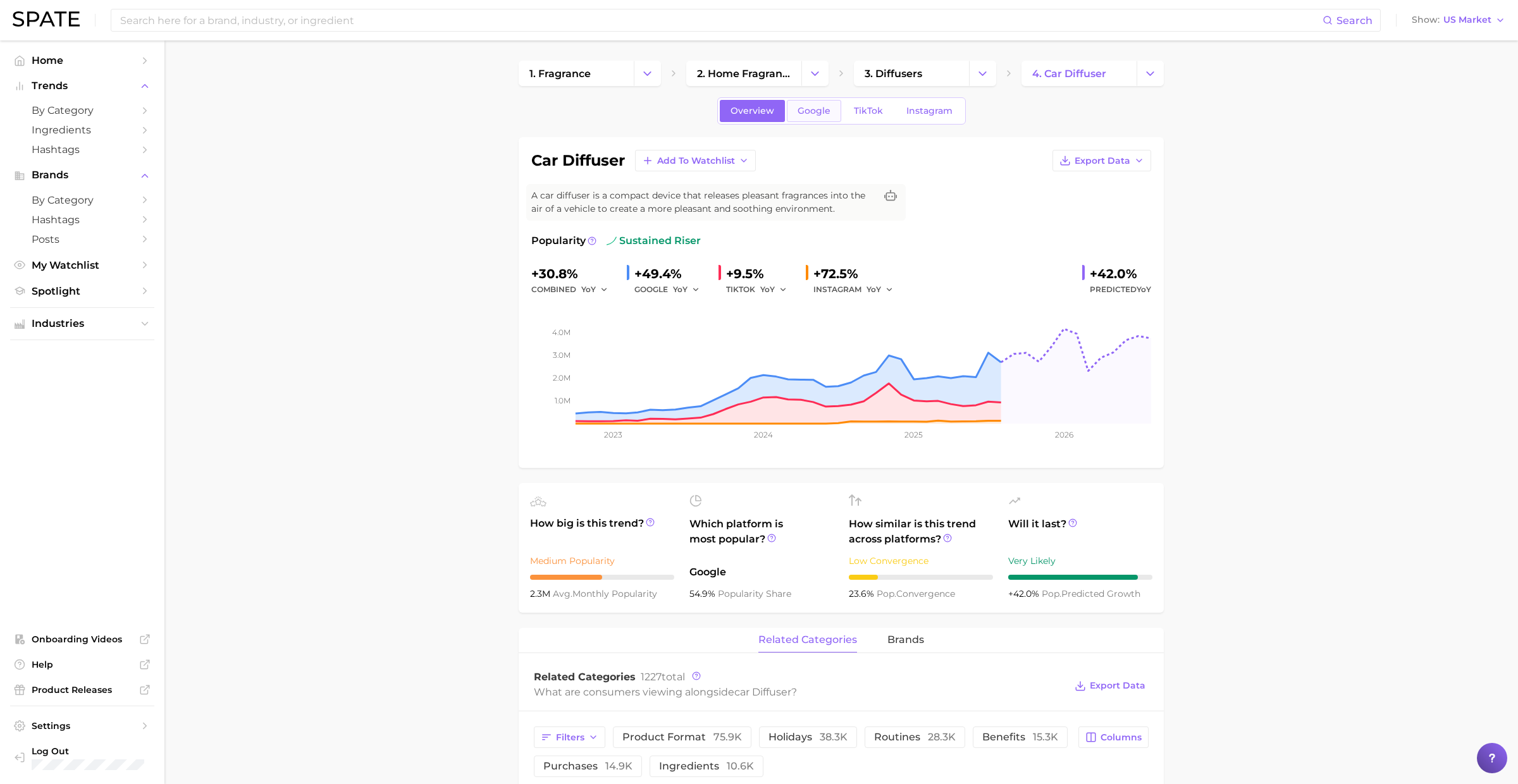
click at [819, 118] on link "Google" at bounding box center [813, 111] width 54 height 22
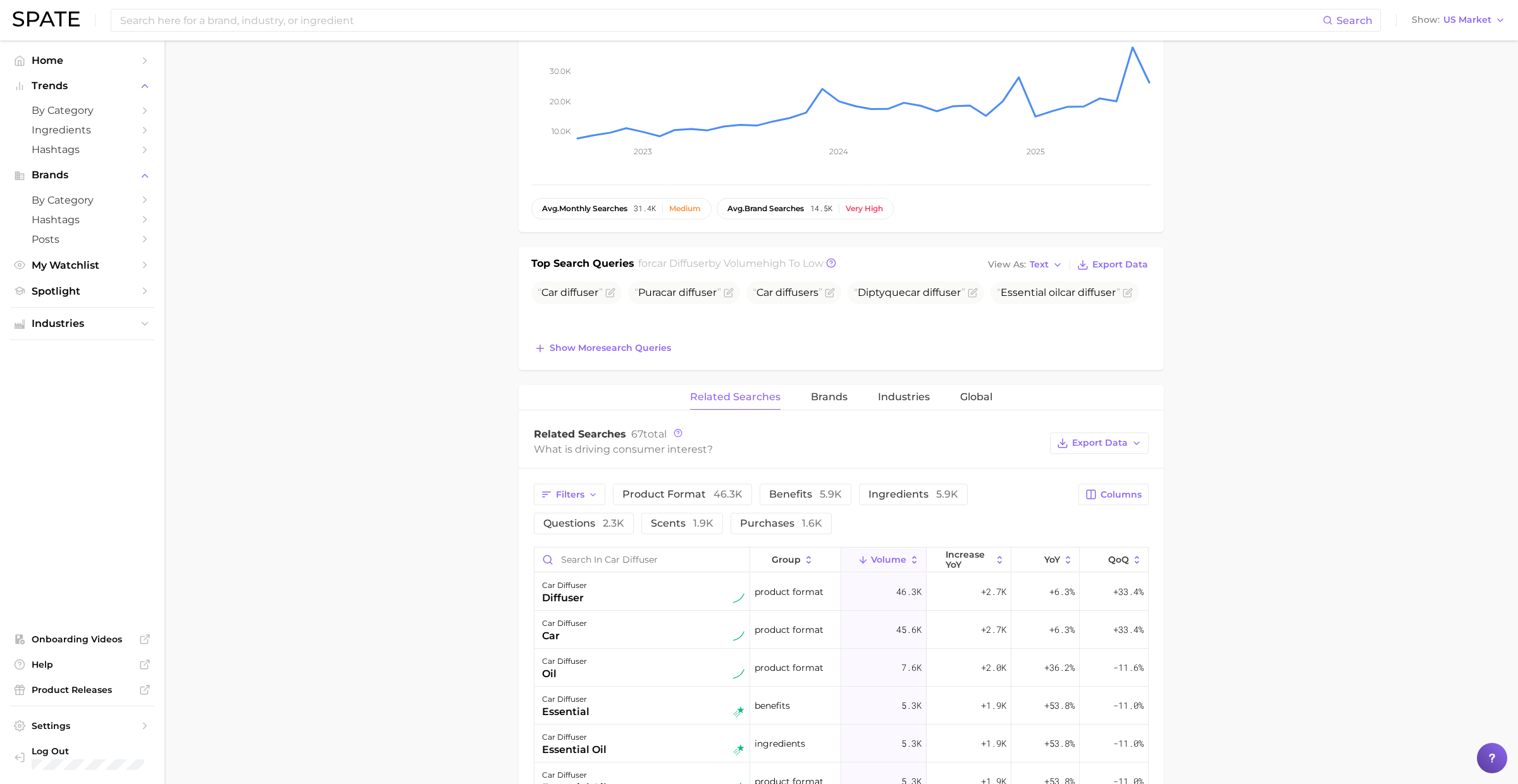
scroll to position [280, 0]
click at [834, 394] on span "Brands" at bounding box center [829, 396] width 37 height 12
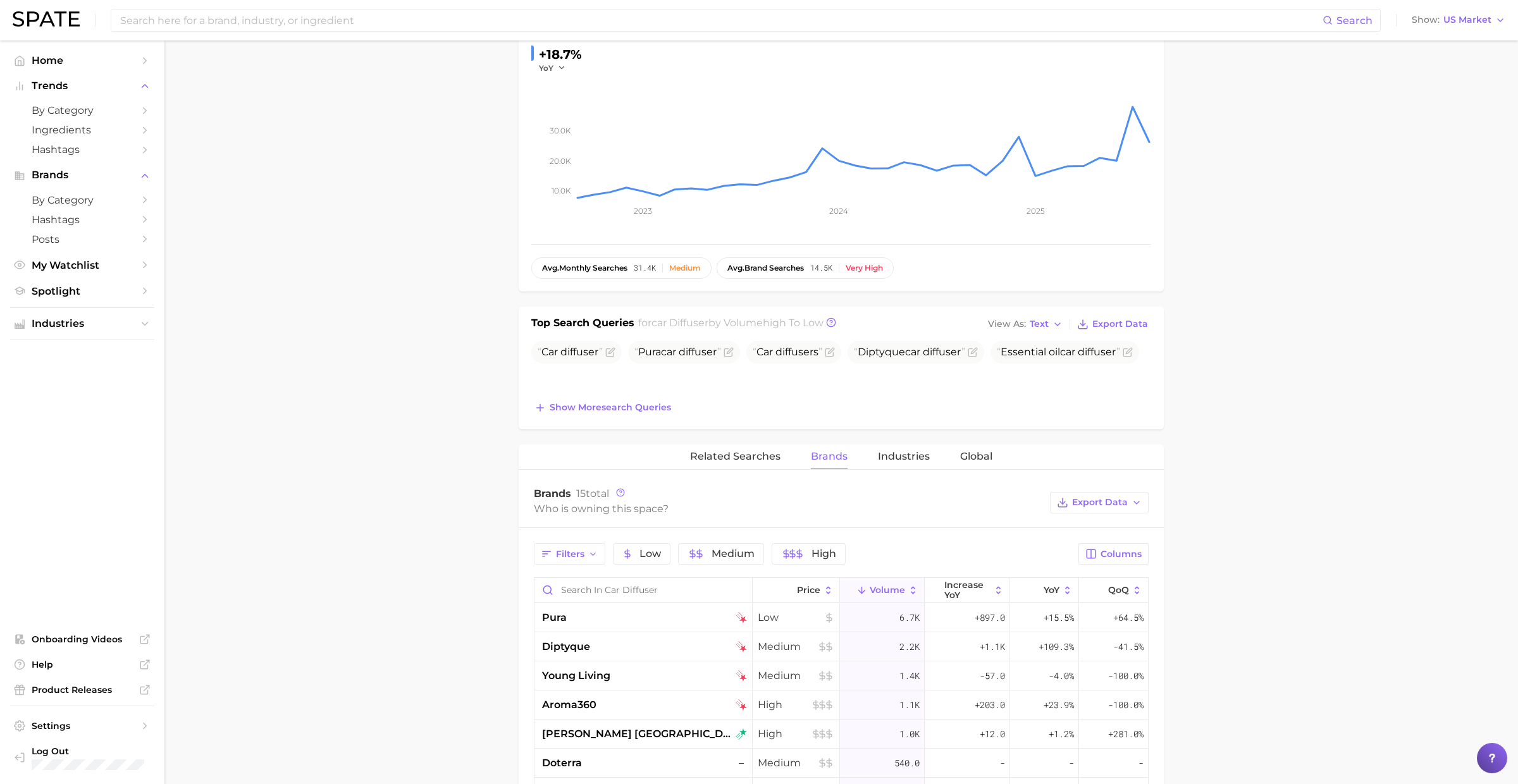
scroll to position [0, 0]
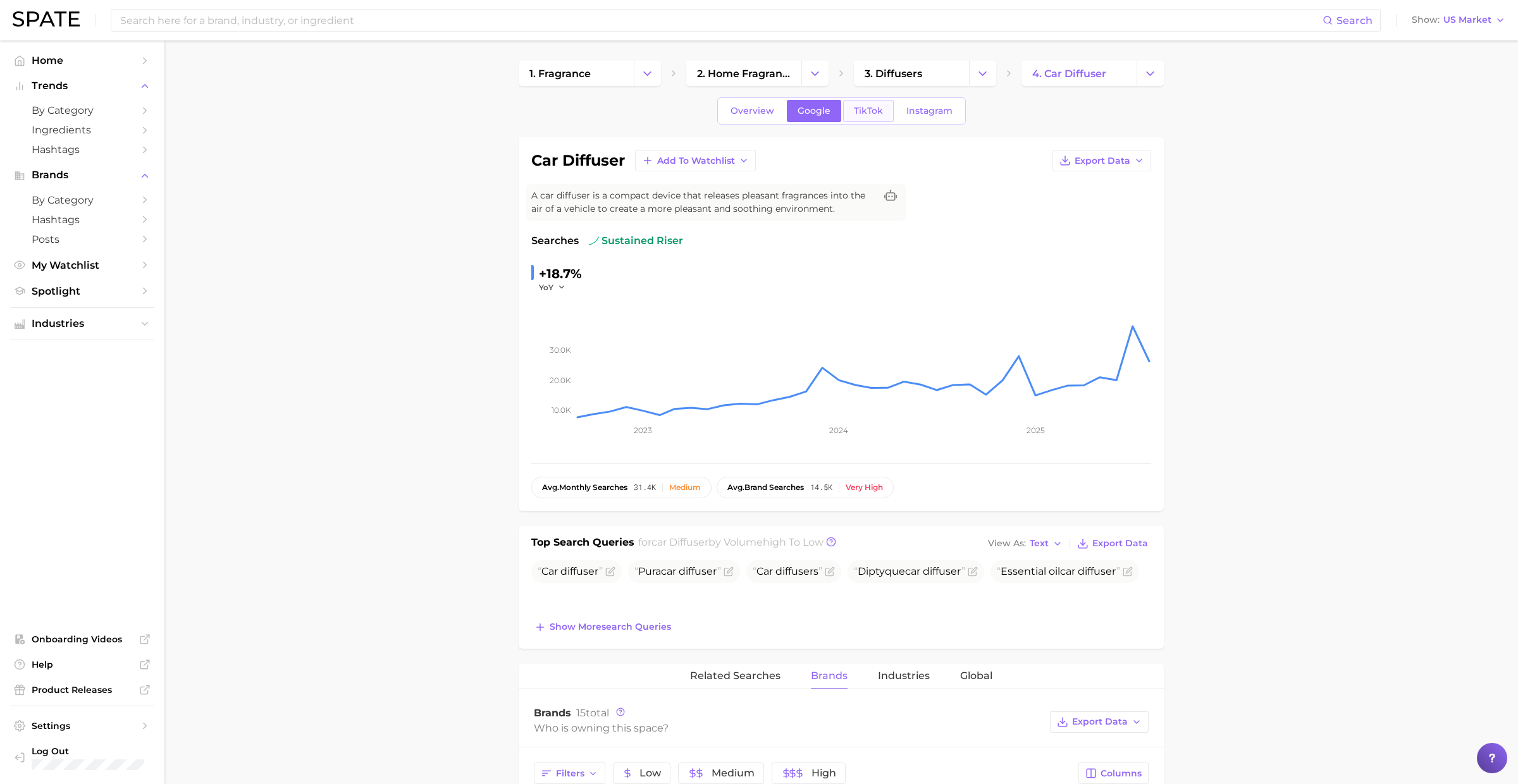
click at [868, 111] on span "TikTok" at bounding box center [868, 111] width 29 height 11
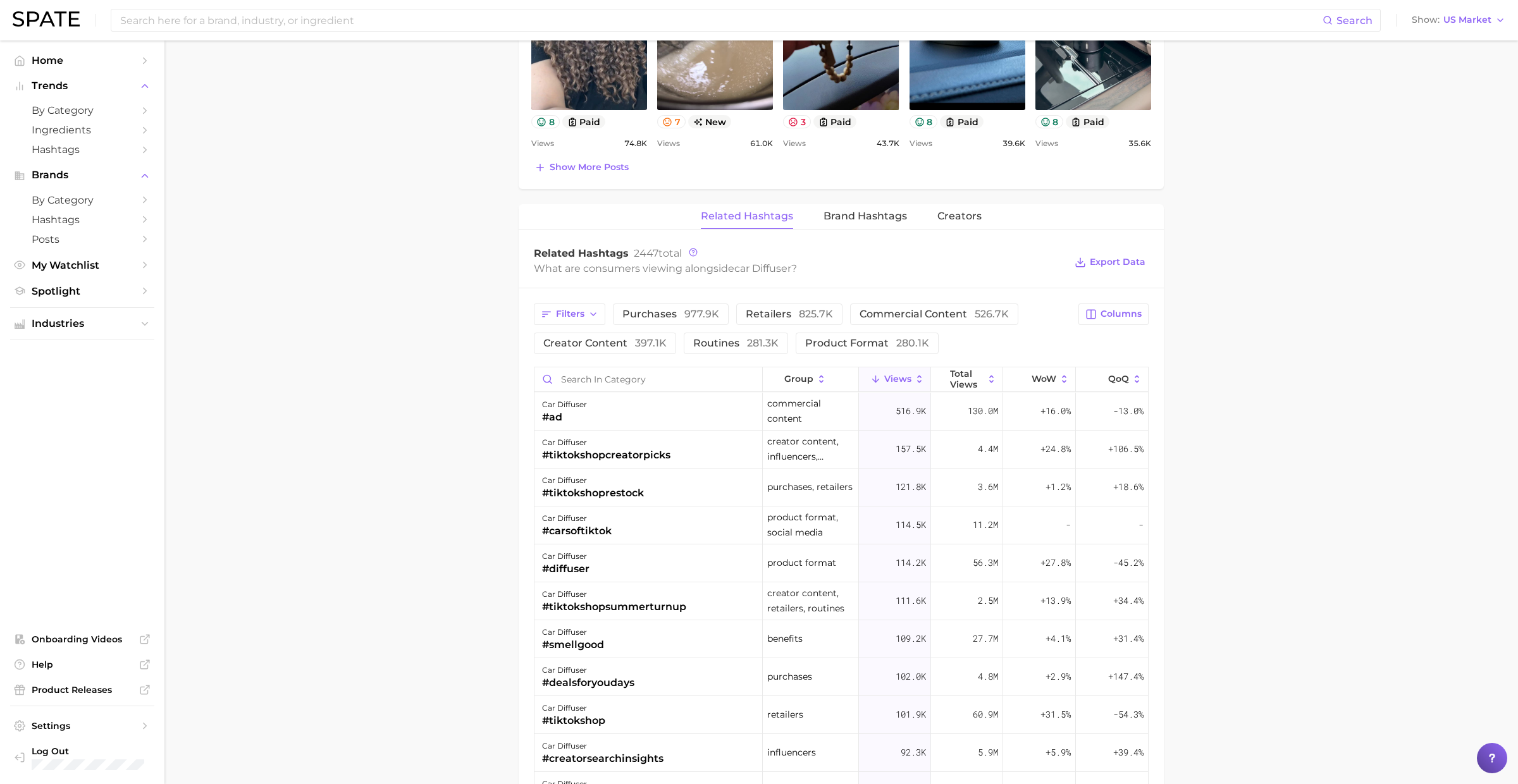
scroll to position [802, 0]
click at [841, 204] on button "Brand Hashtags" at bounding box center [865, 215] width 83 height 24
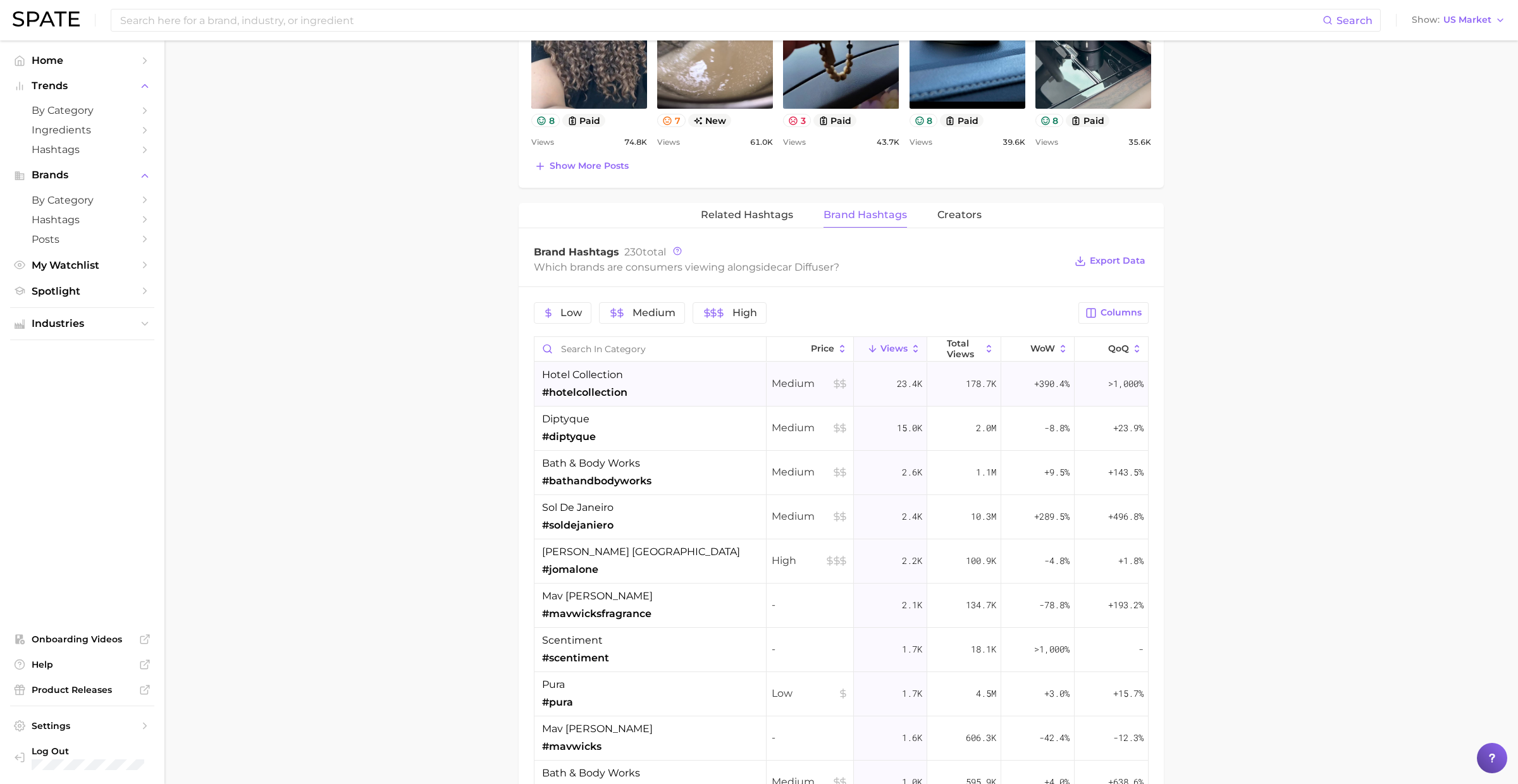
click at [665, 382] on div "hotel collection #hotelcollection" at bounding box center [650, 384] width 232 height 44
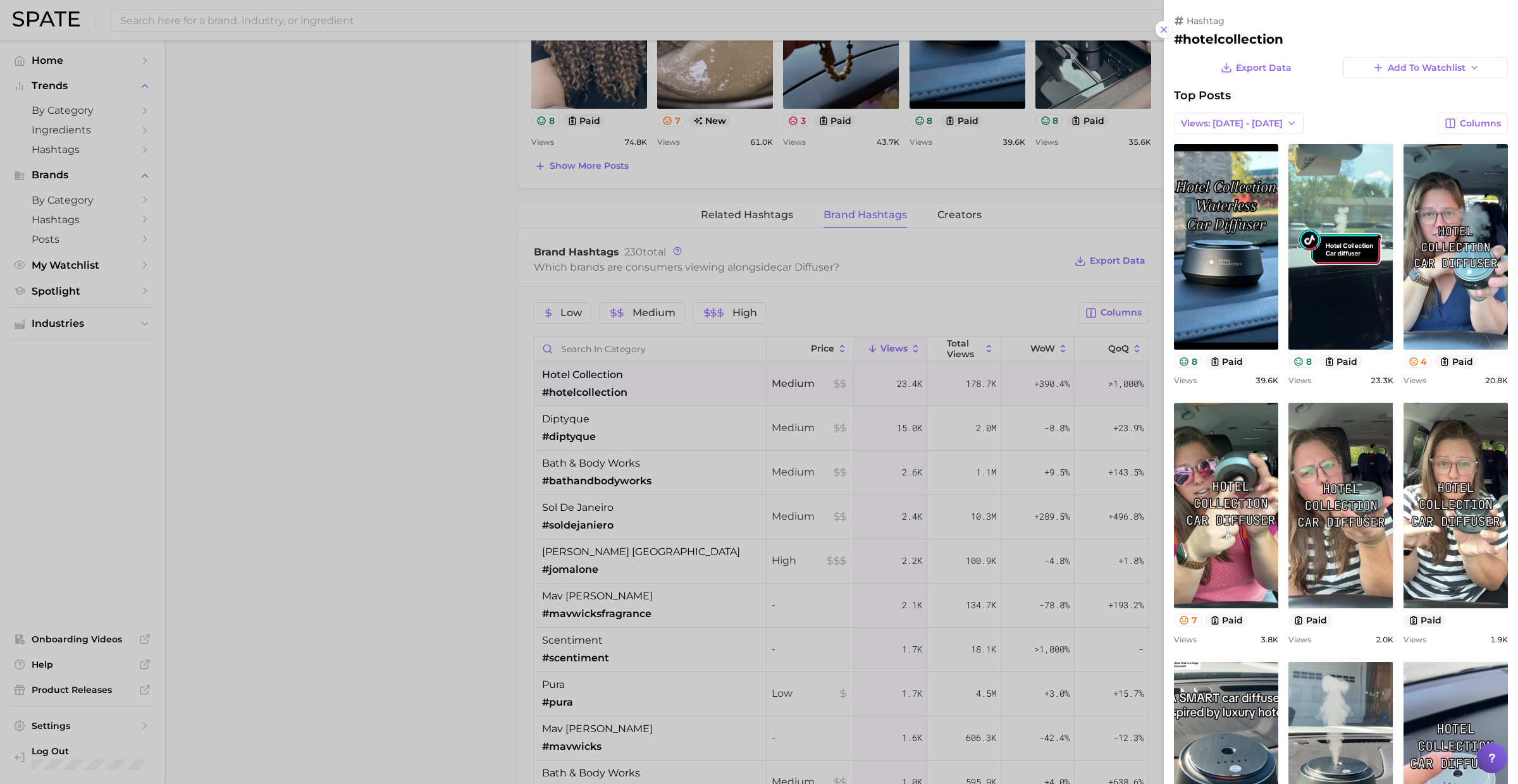
scroll to position [0, 0]
click at [665, 380] on div at bounding box center [759, 392] width 1518 height 784
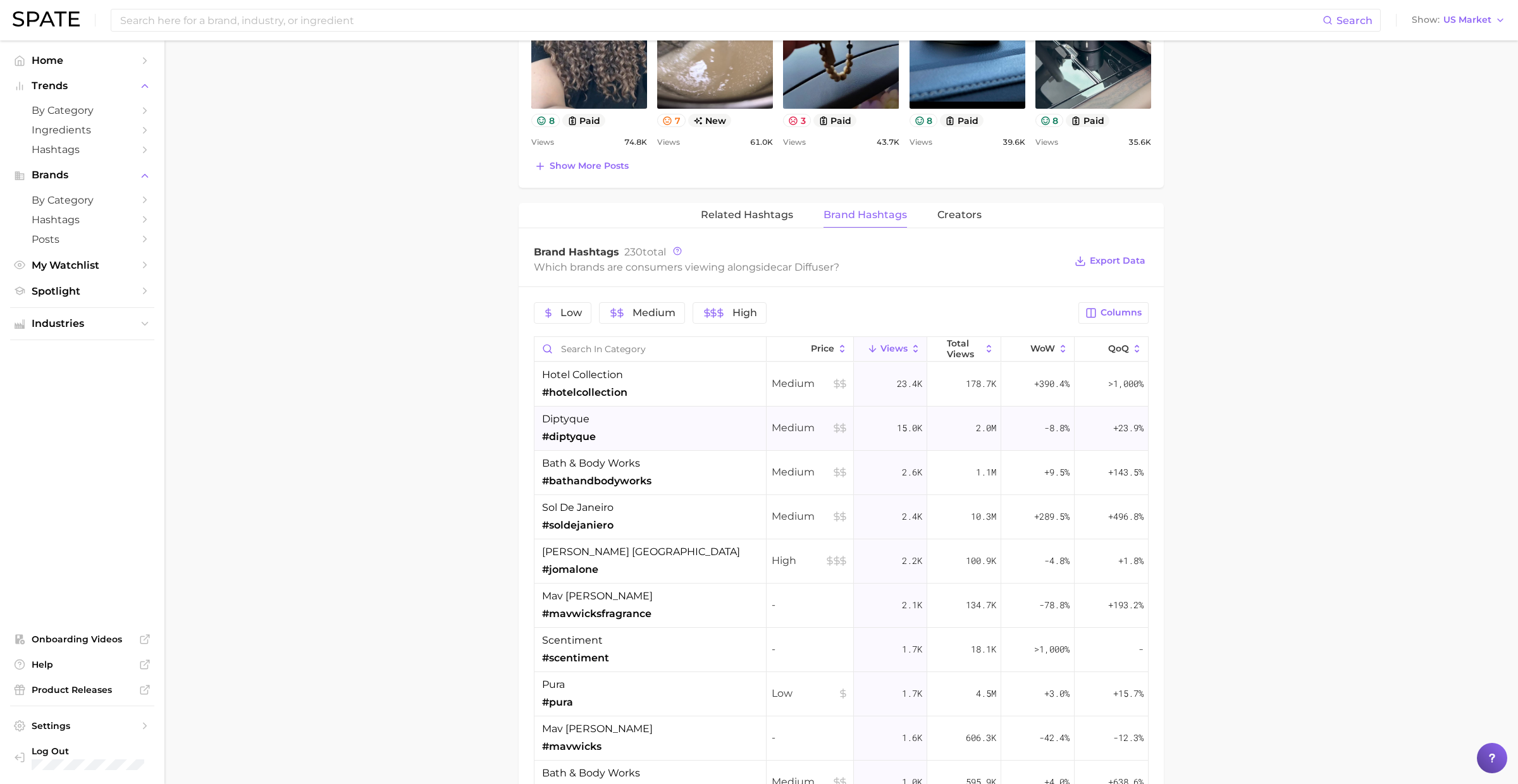
click at [665, 422] on div "diptyque #diptyque" at bounding box center [650, 429] width 232 height 44
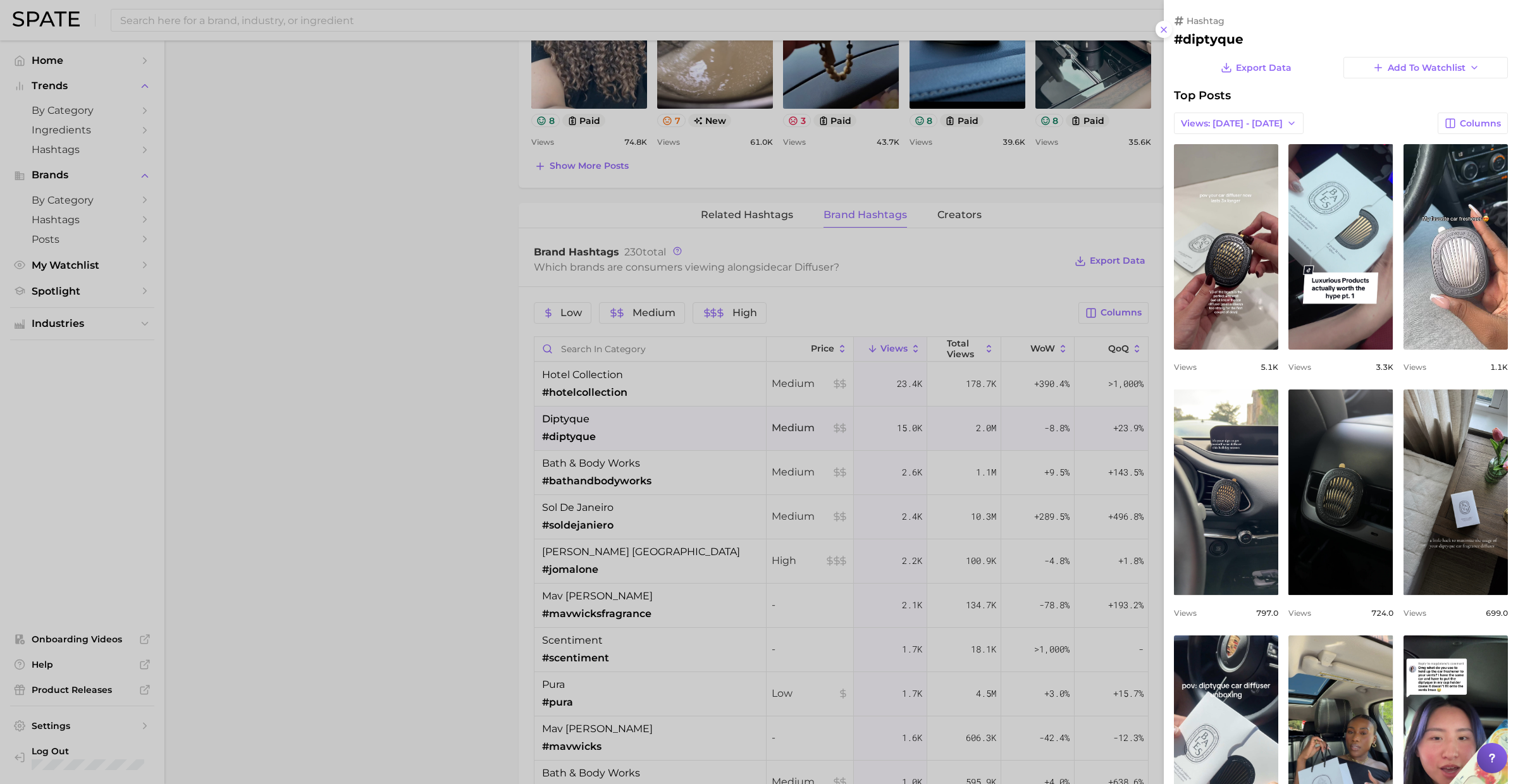
click at [665, 422] on div at bounding box center [759, 392] width 1518 height 784
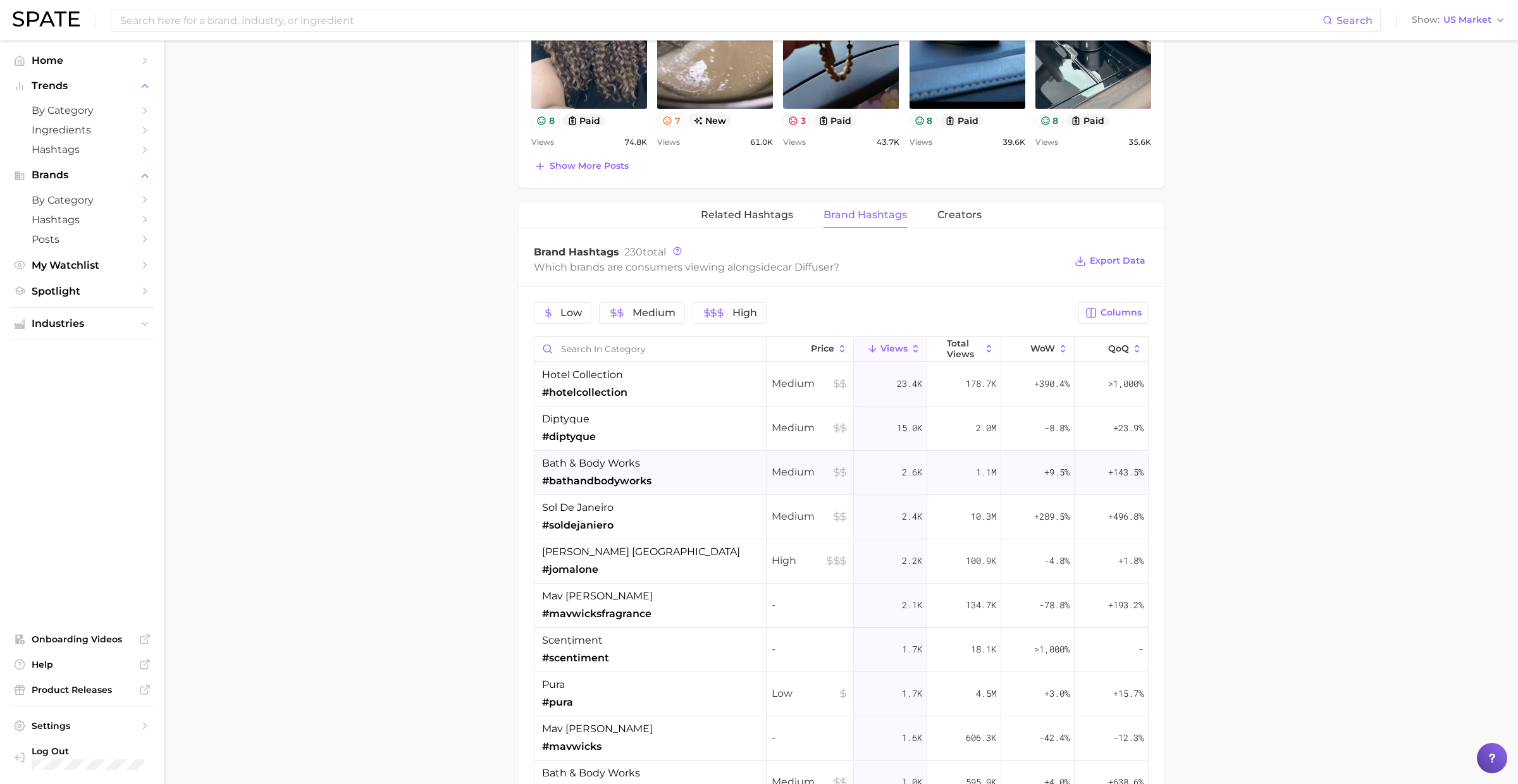
click at [665, 470] on div "bath & body works #bathandbodyworks" at bounding box center [650, 473] width 232 height 44
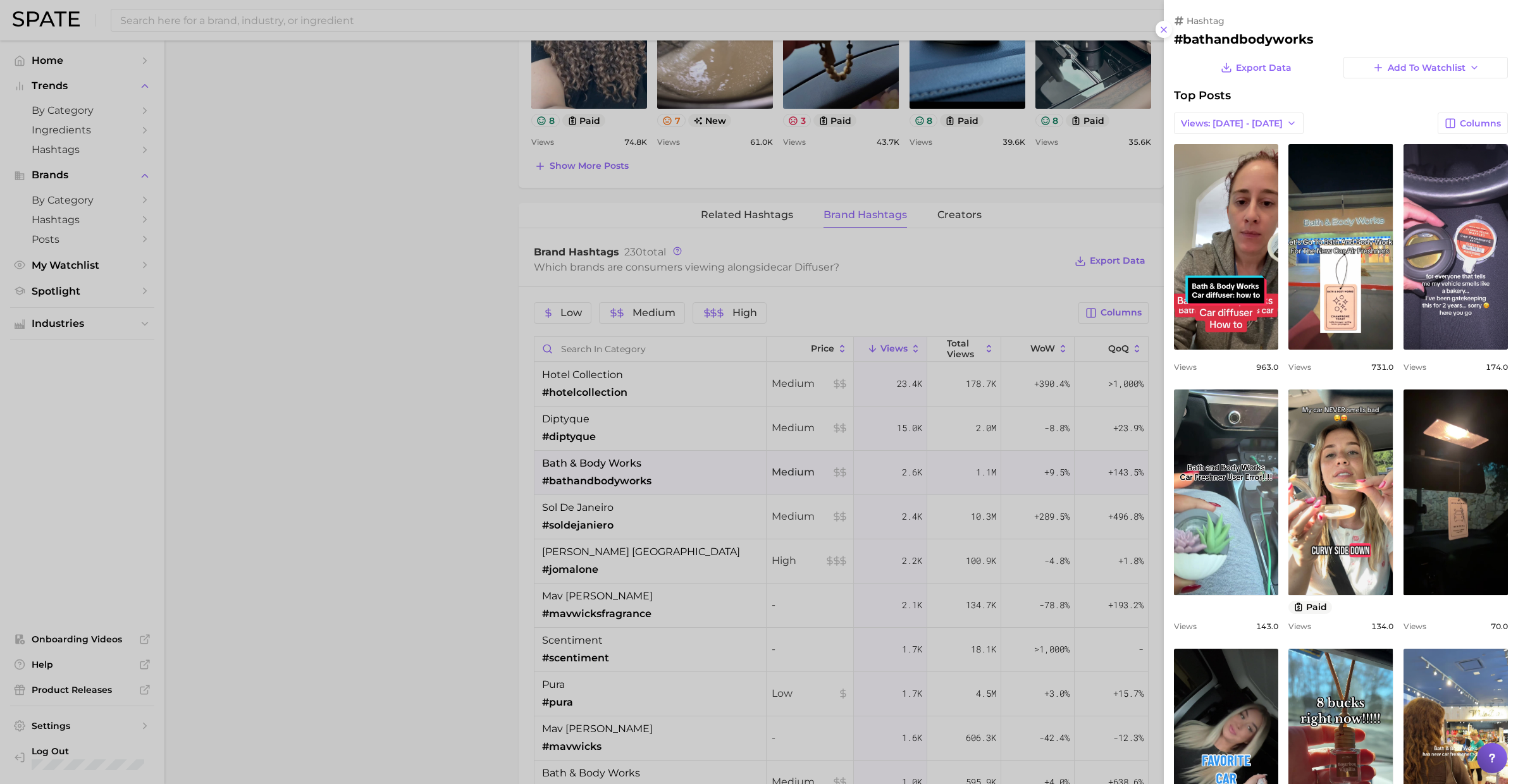
click at [665, 470] on div at bounding box center [759, 392] width 1518 height 784
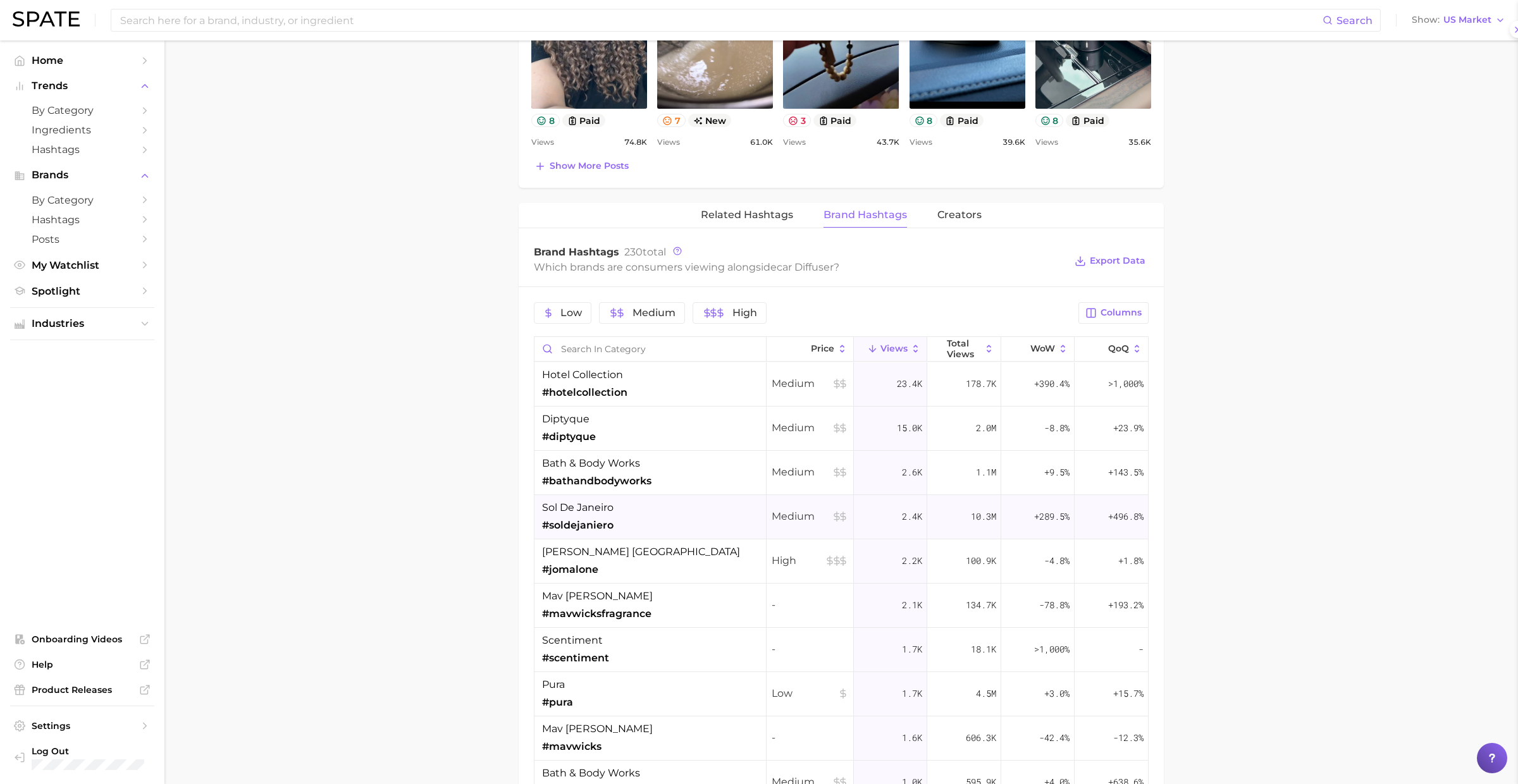
click at [665, 508] on div "sol de janeiro #soldejaniero" at bounding box center [650, 517] width 232 height 44
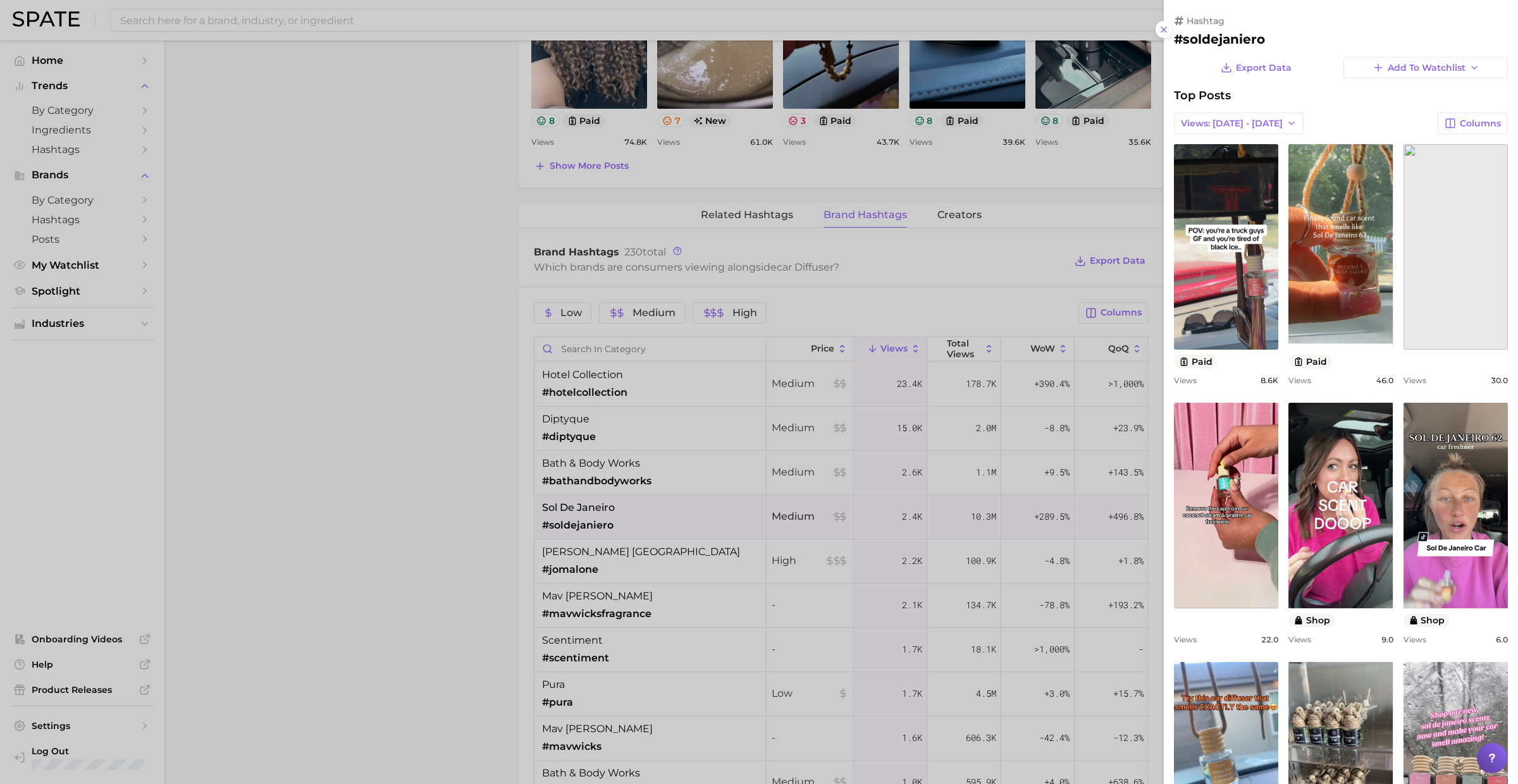
click at [664, 508] on div at bounding box center [759, 392] width 1518 height 784
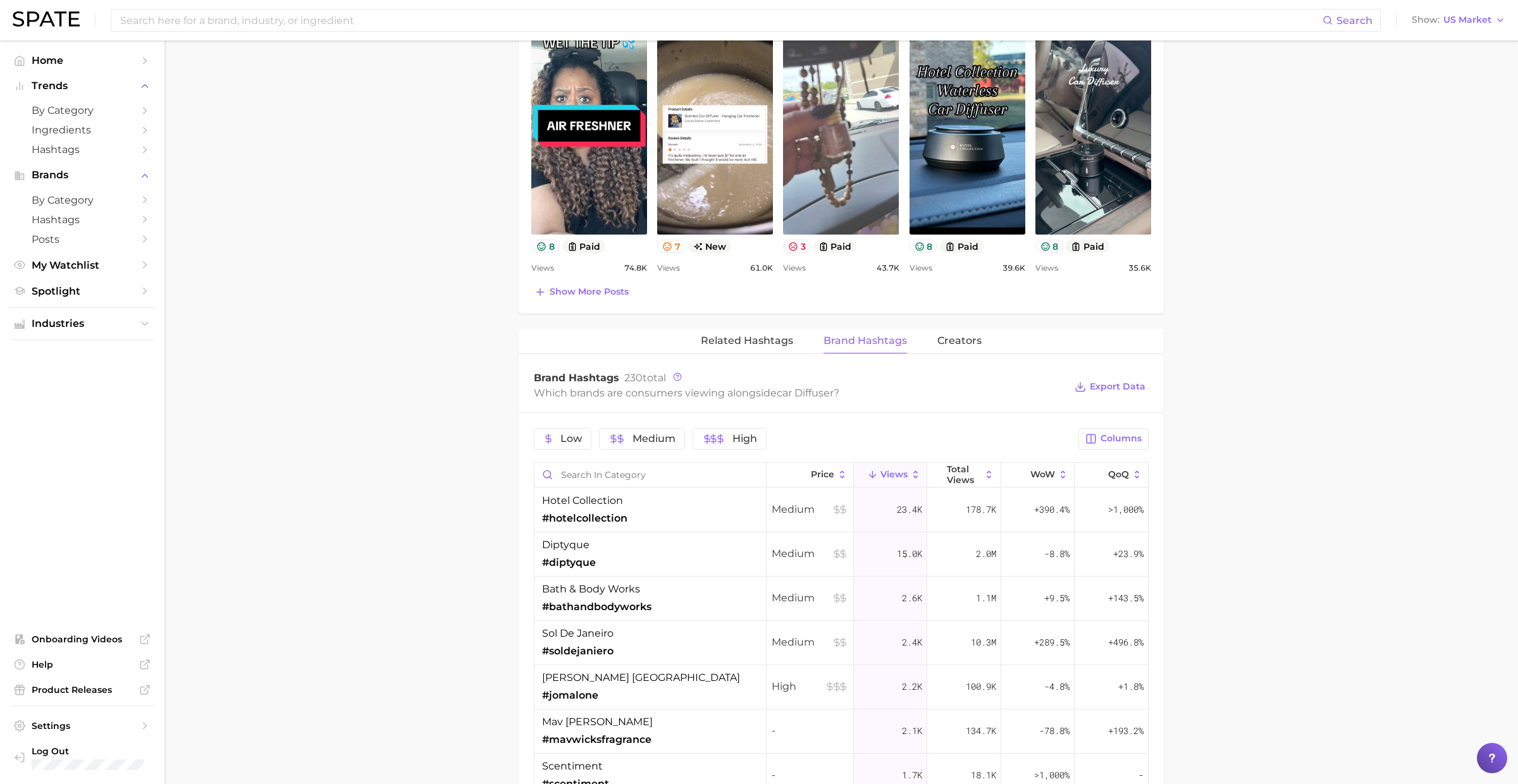
scroll to position [768, 0]
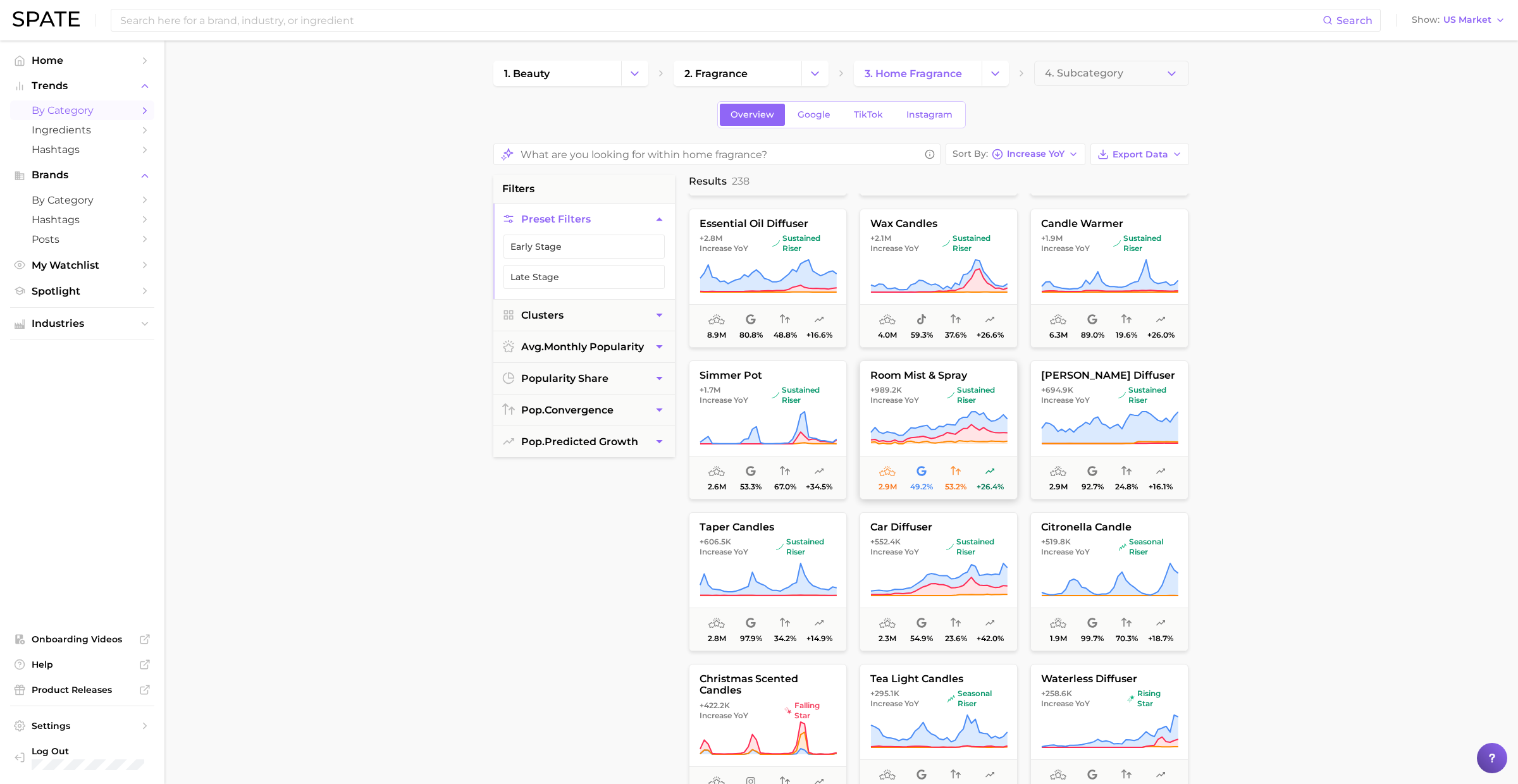
scroll to position [160, 0]
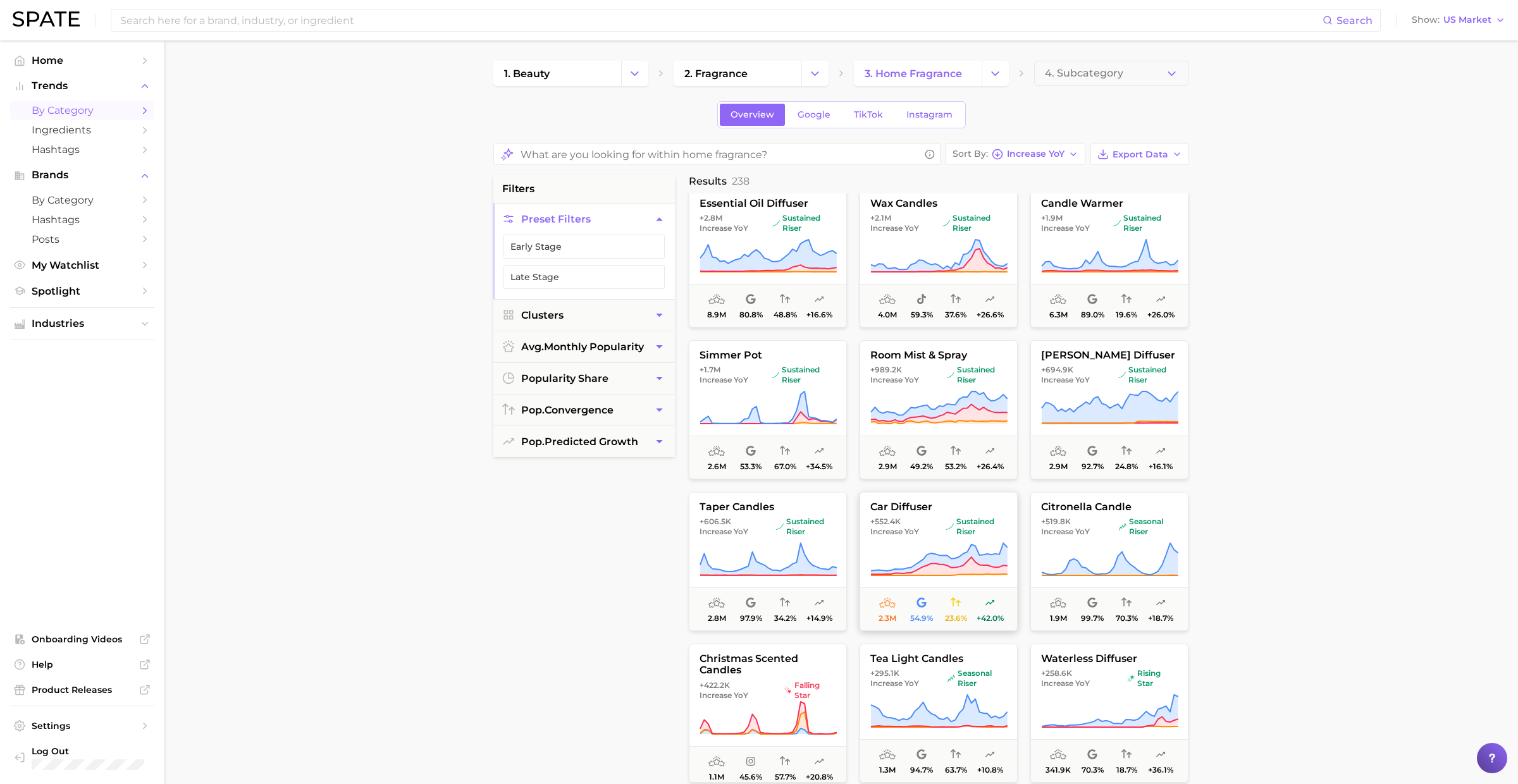
click at [903, 544] on icon at bounding box center [939, 559] width 137 height 35
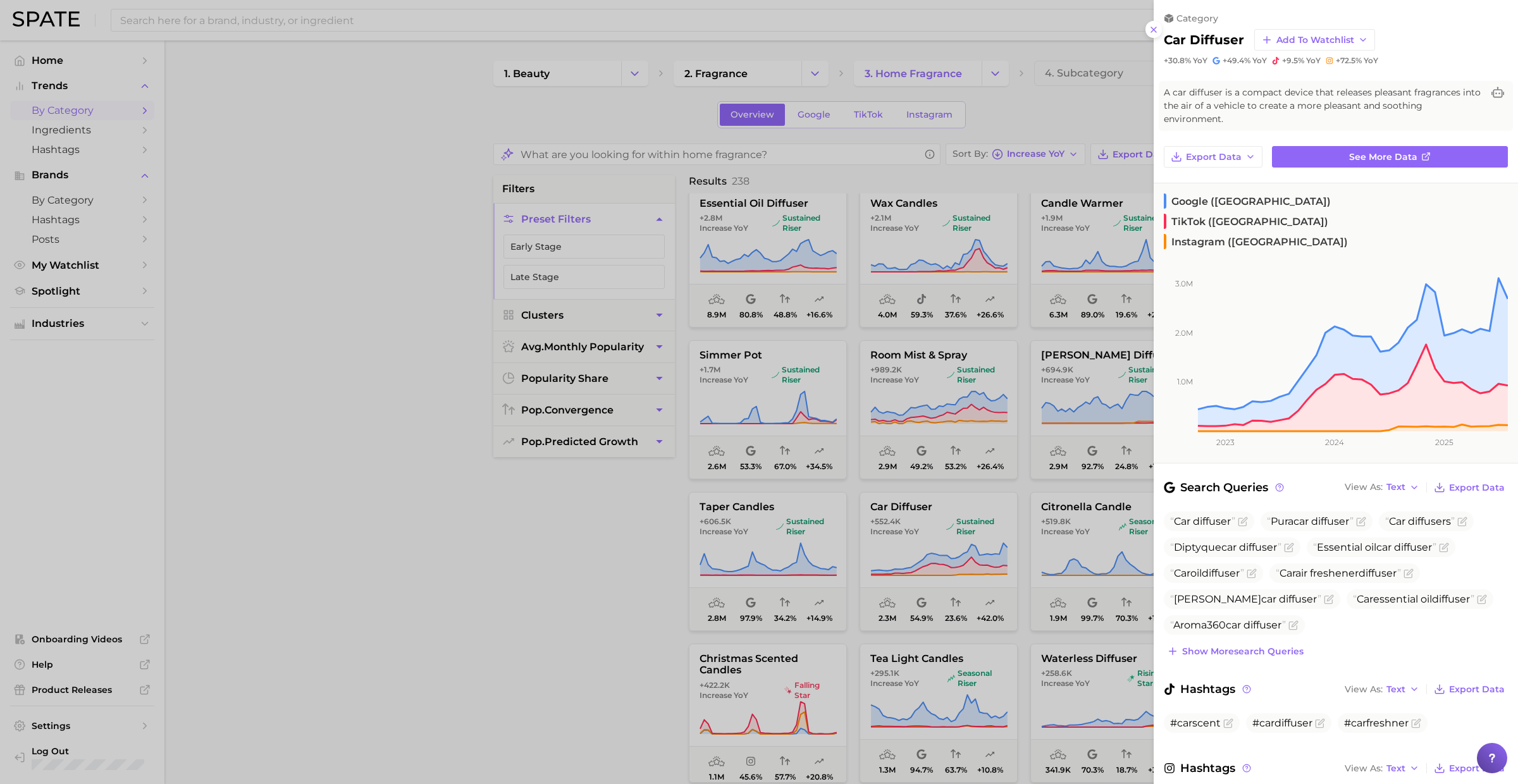
click at [822, 514] on div at bounding box center [759, 392] width 1518 height 784
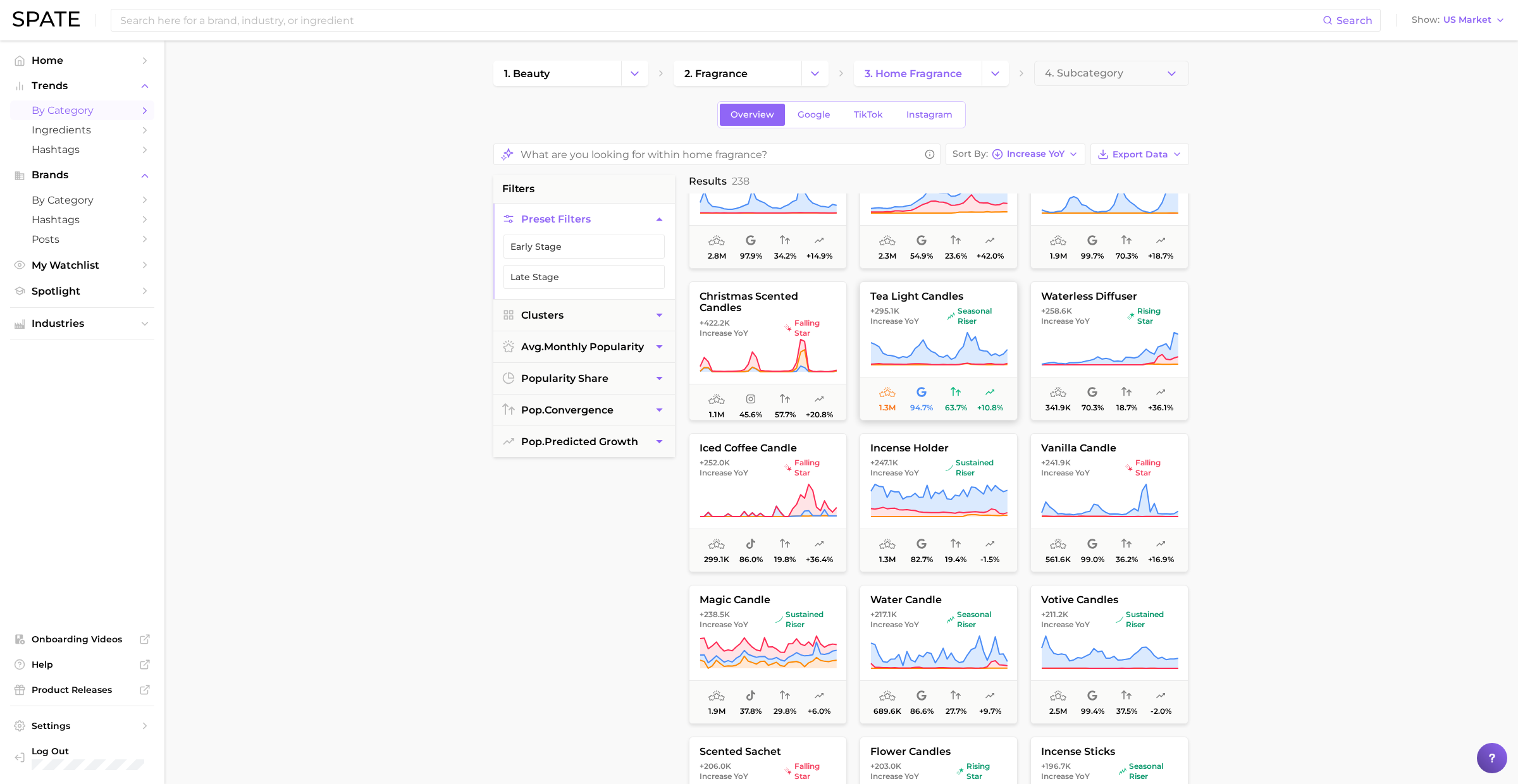
scroll to position [0, 0]
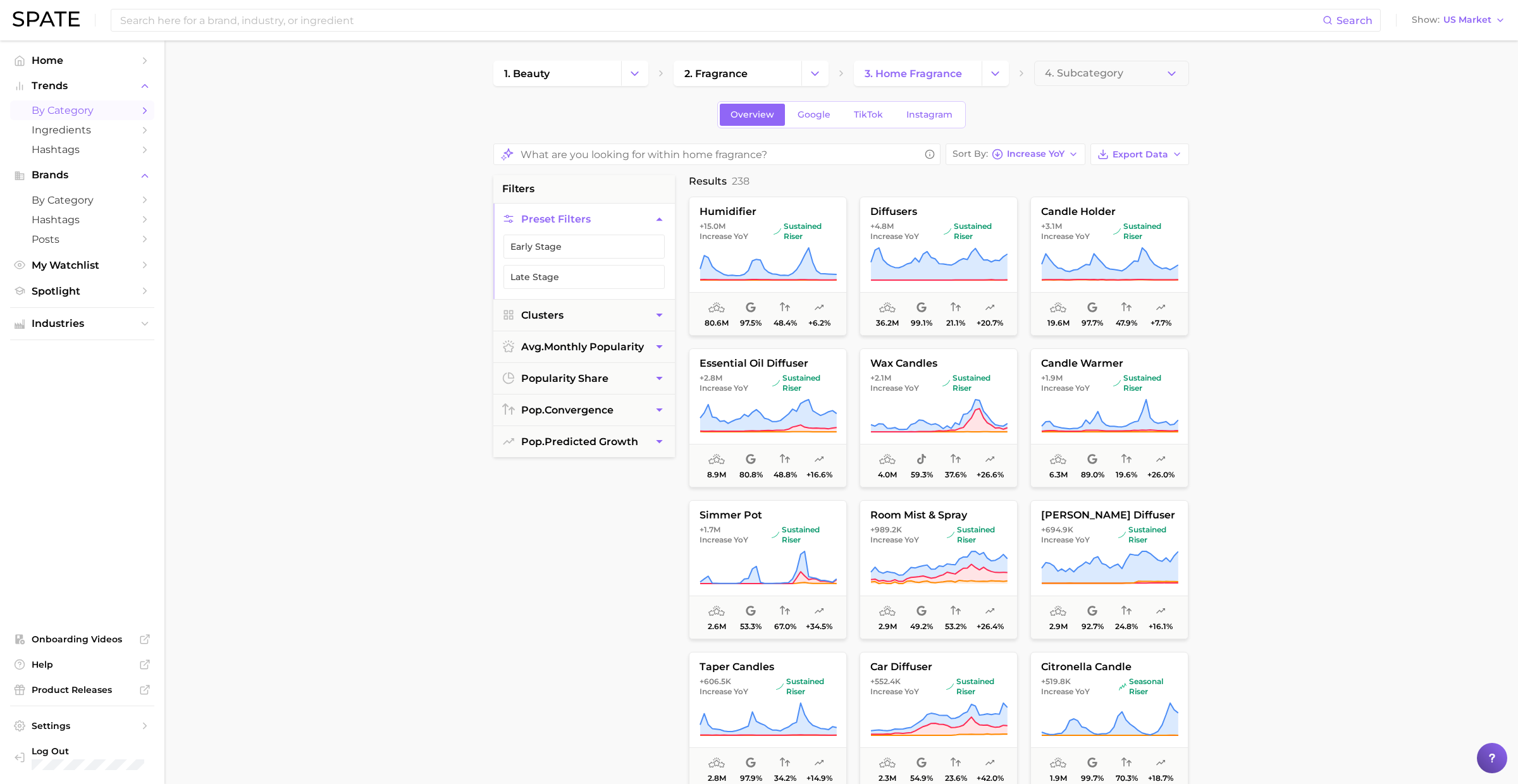
click at [57, 108] on span "by Category" at bounding box center [82, 110] width 101 height 12
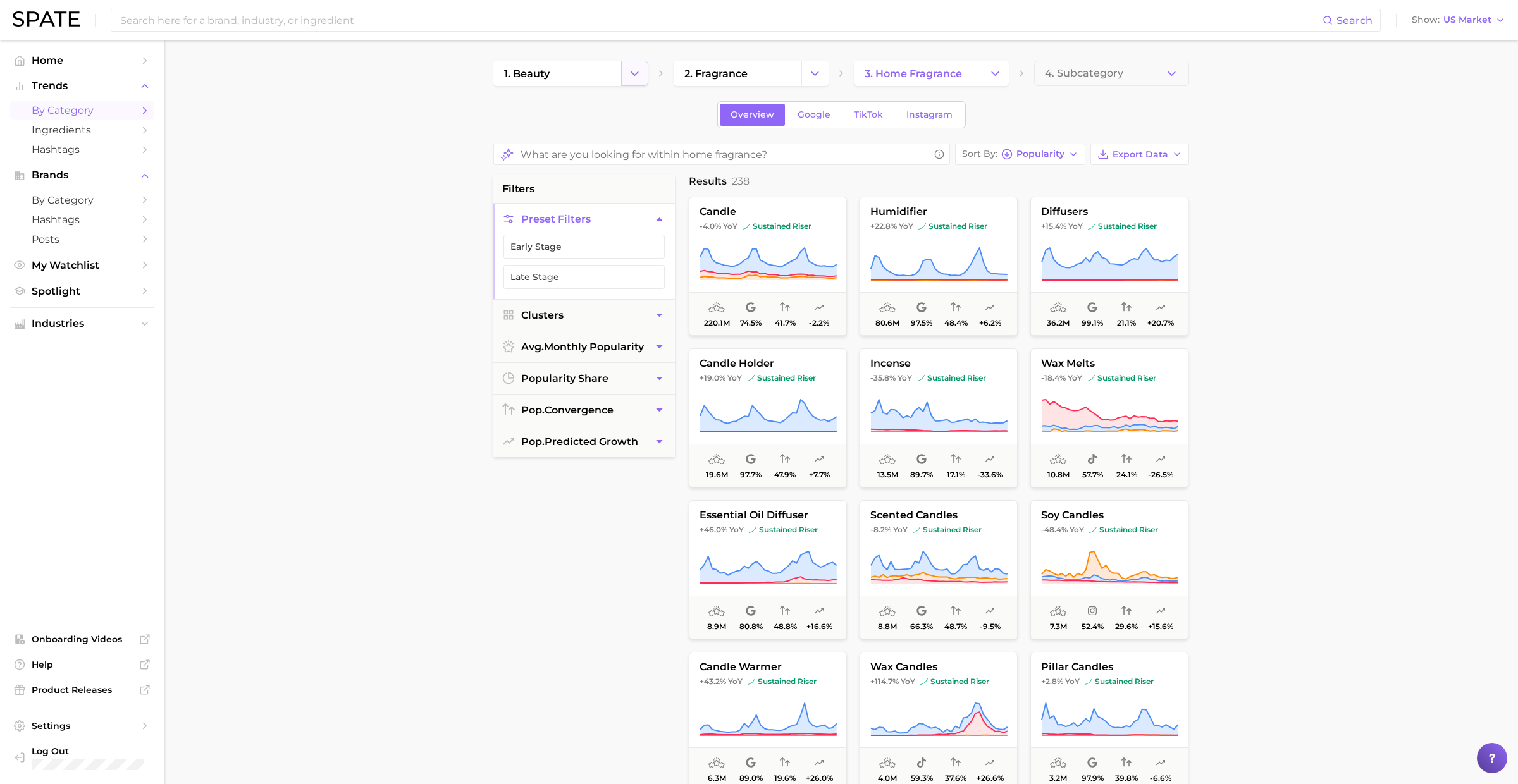
click at [642, 67] on button "Change Category" at bounding box center [634, 73] width 27 height 25
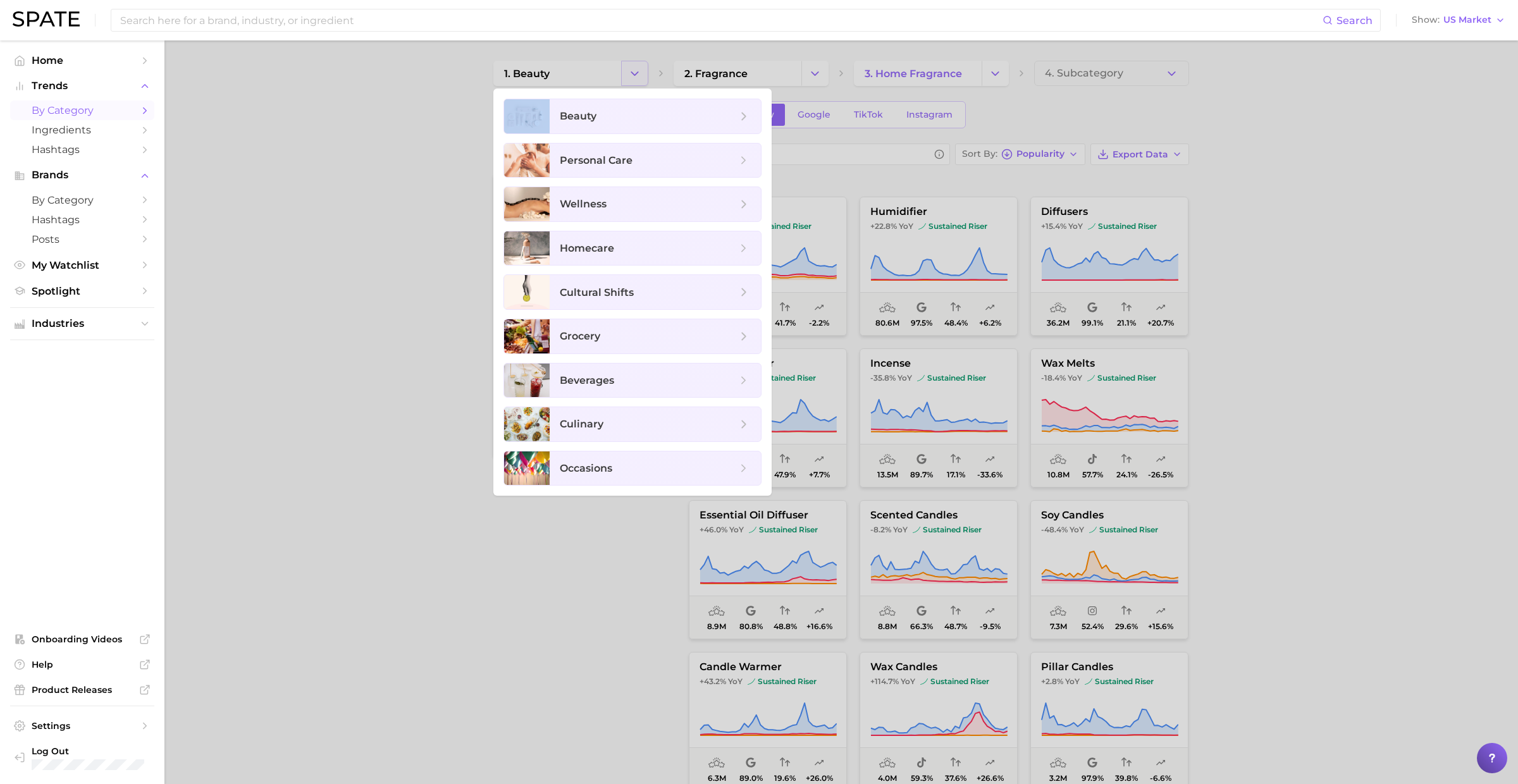
click at [642, 67] on div at bounding box center [759, 392] width 1518 height 784
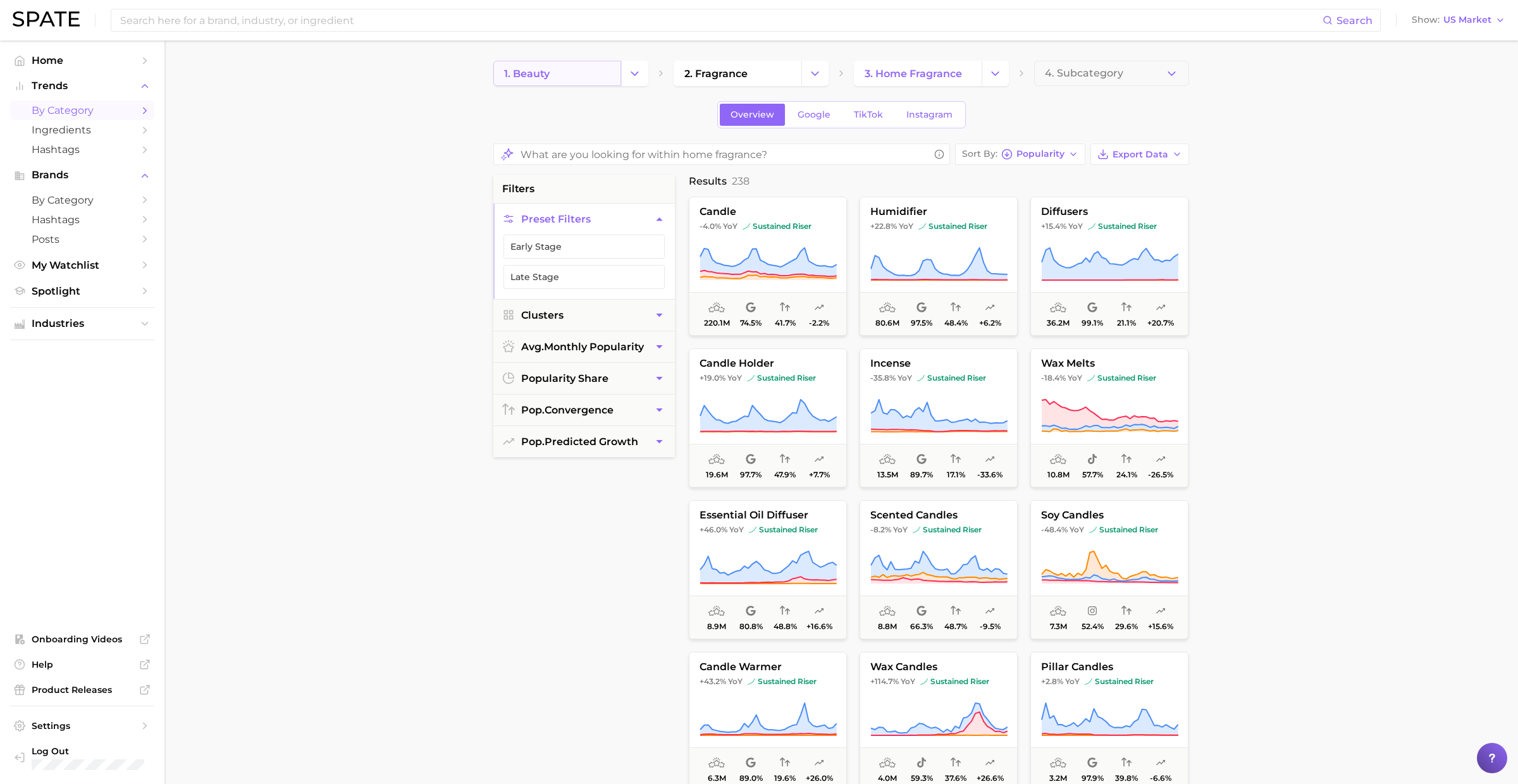
click at [573, 70] on link "1. beauty" at bounding box center [557, 73] width 128 height 25
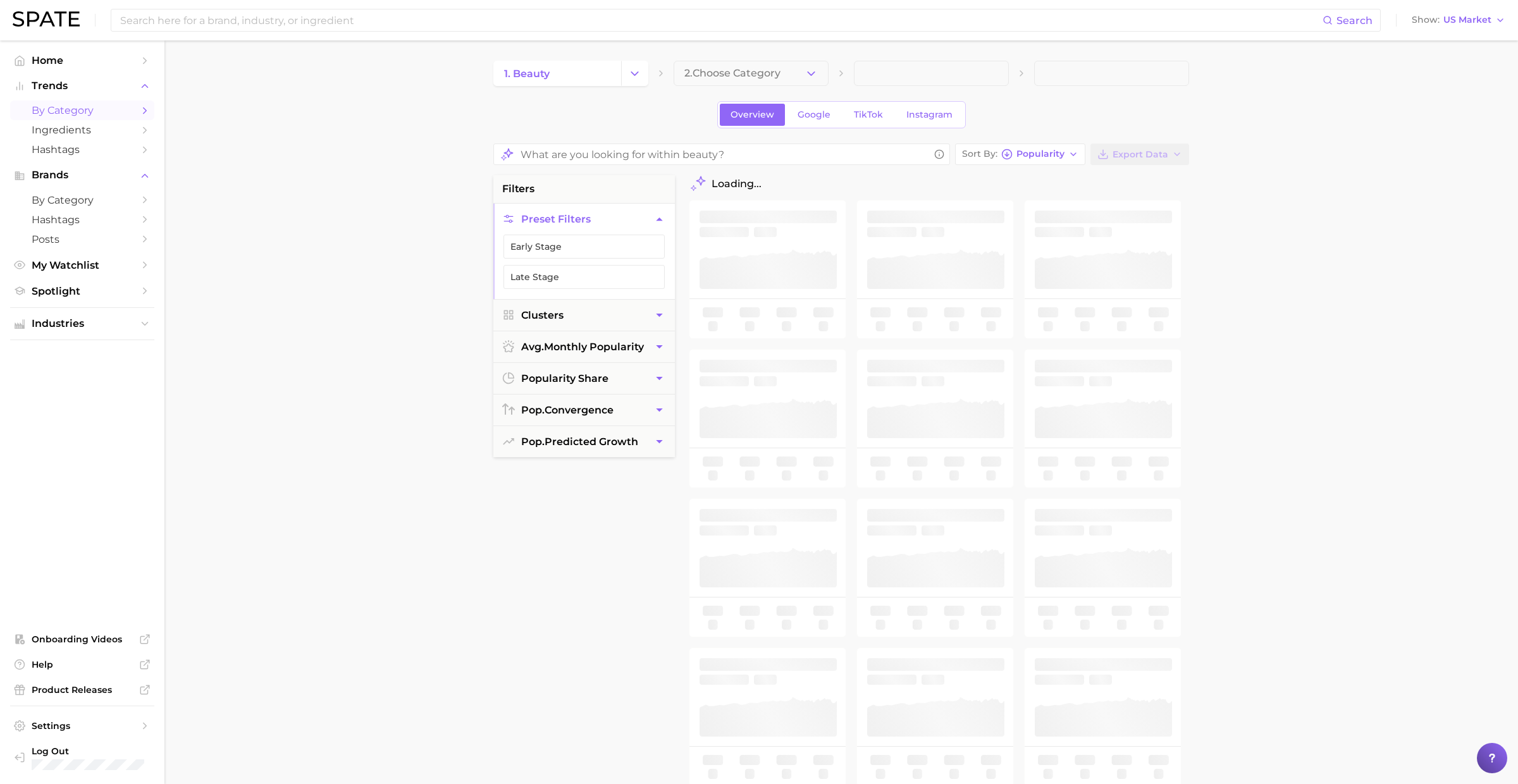
click at [790, 86] on div "1. beauty 2. Choose Category Overview Google TikTok Instagram Sort By Popularit…" at bounding box center [841, 500] width 695 height 880
click at [779, 77] on span "2. Choose Category" at bounding box center [732, 73] width 96 height 12
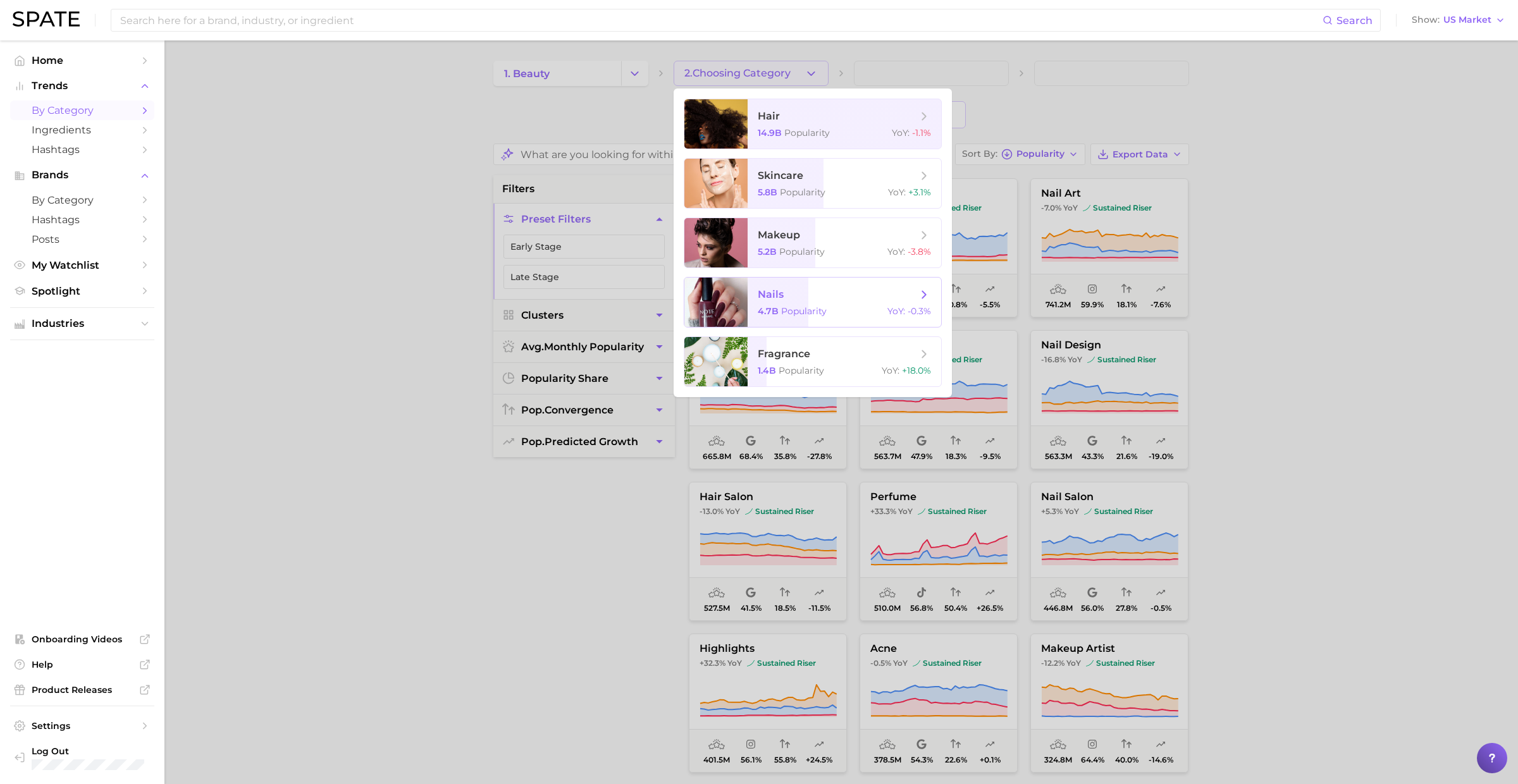
click at [773, 305] on span "nails 4.7b Popularity YoY : -0.3%" at bounding box center [844, 302] width 194 height 49
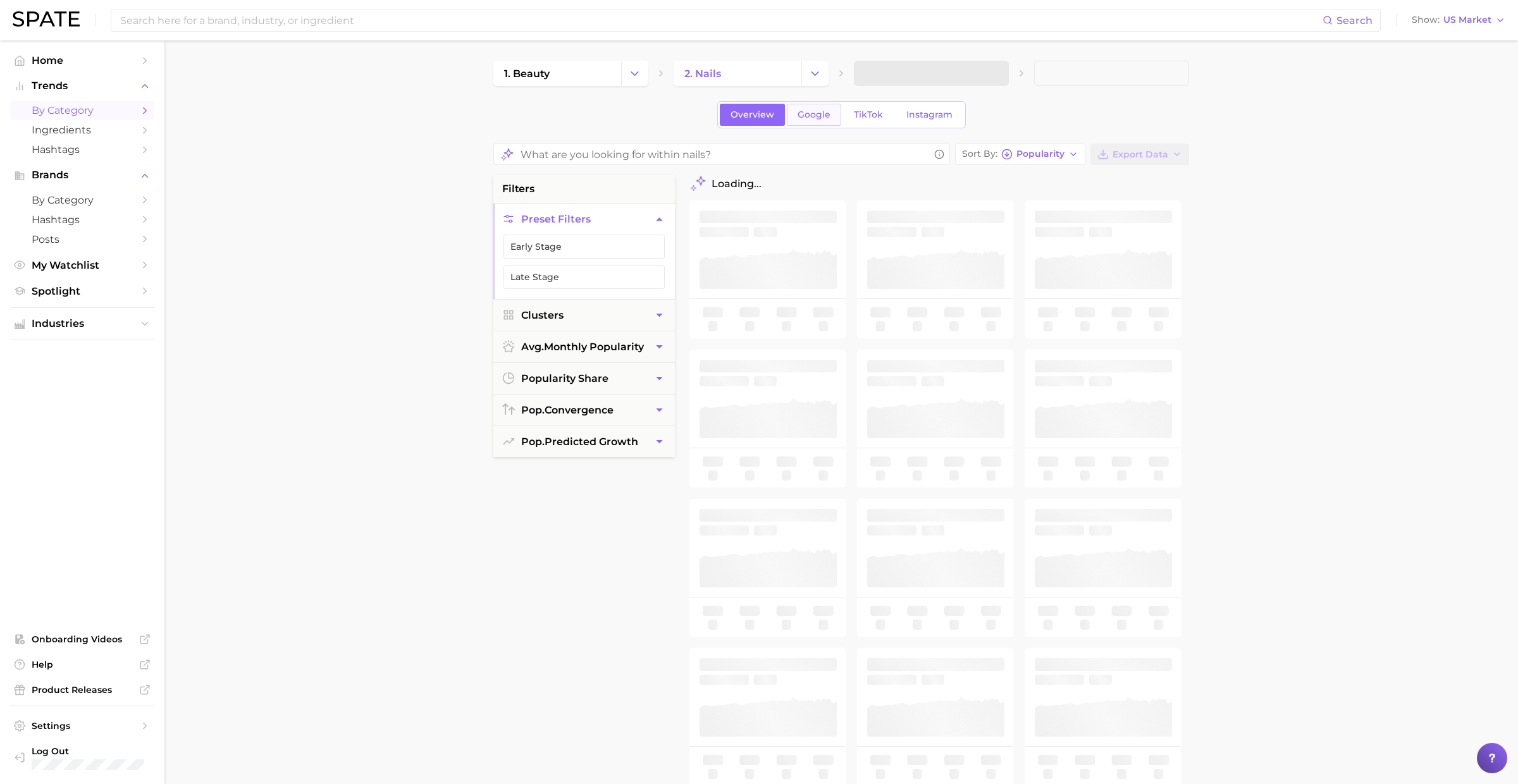
click at [813, 111] on span "Google" at bounding box center [814, 115] width 33 height 11
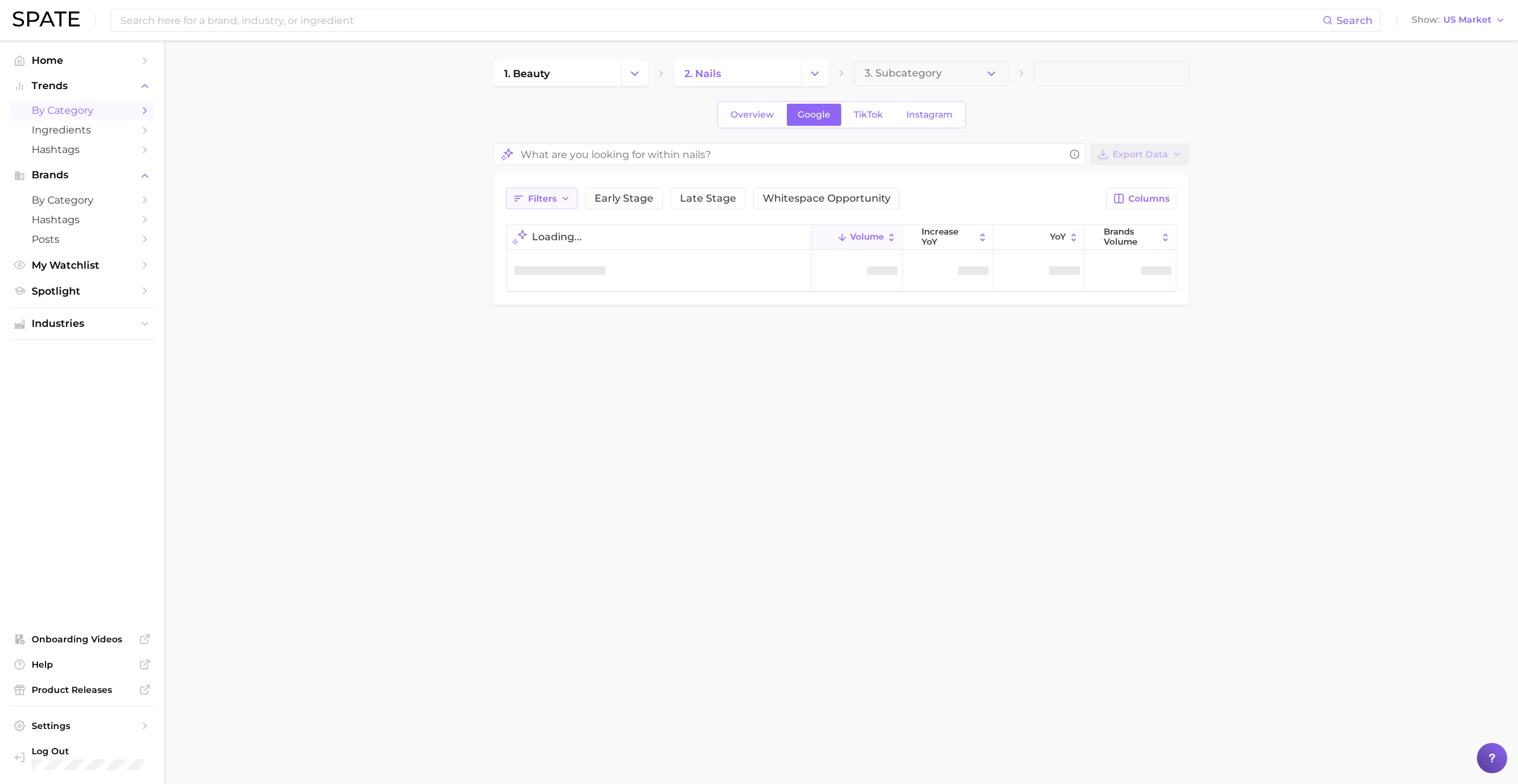
click at [552, 198] on span "Filters" at bounding box center [542, 199] width 28 height 11
drag, startPoint x: 561, startPoint y: 249, endPoint x: 562, endPoint y: 267, distance: 18.0
click at [562, 249] on button "sustained riser" at bounding box center [612, 249] width 198 height 20
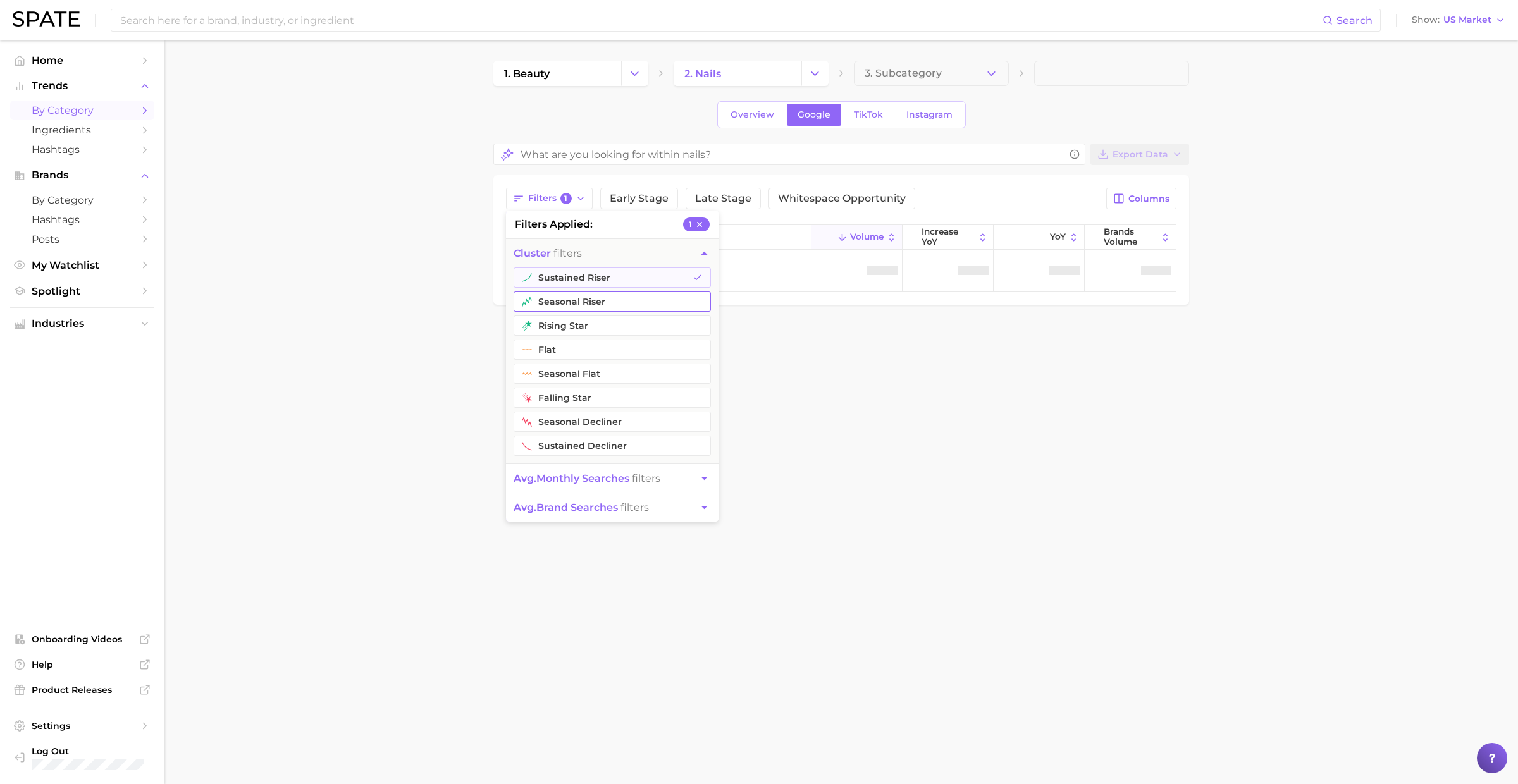
click at [561, 302] on button "seasonal riser" at bounding box center [612, 302] width 198 height 20
click at [455, 276] on main "1. beauty 2. nails 3. Subcategory Overview Google TikTok Instagram Export Data …" at bounding box center [841, 205] width 1353 height 328
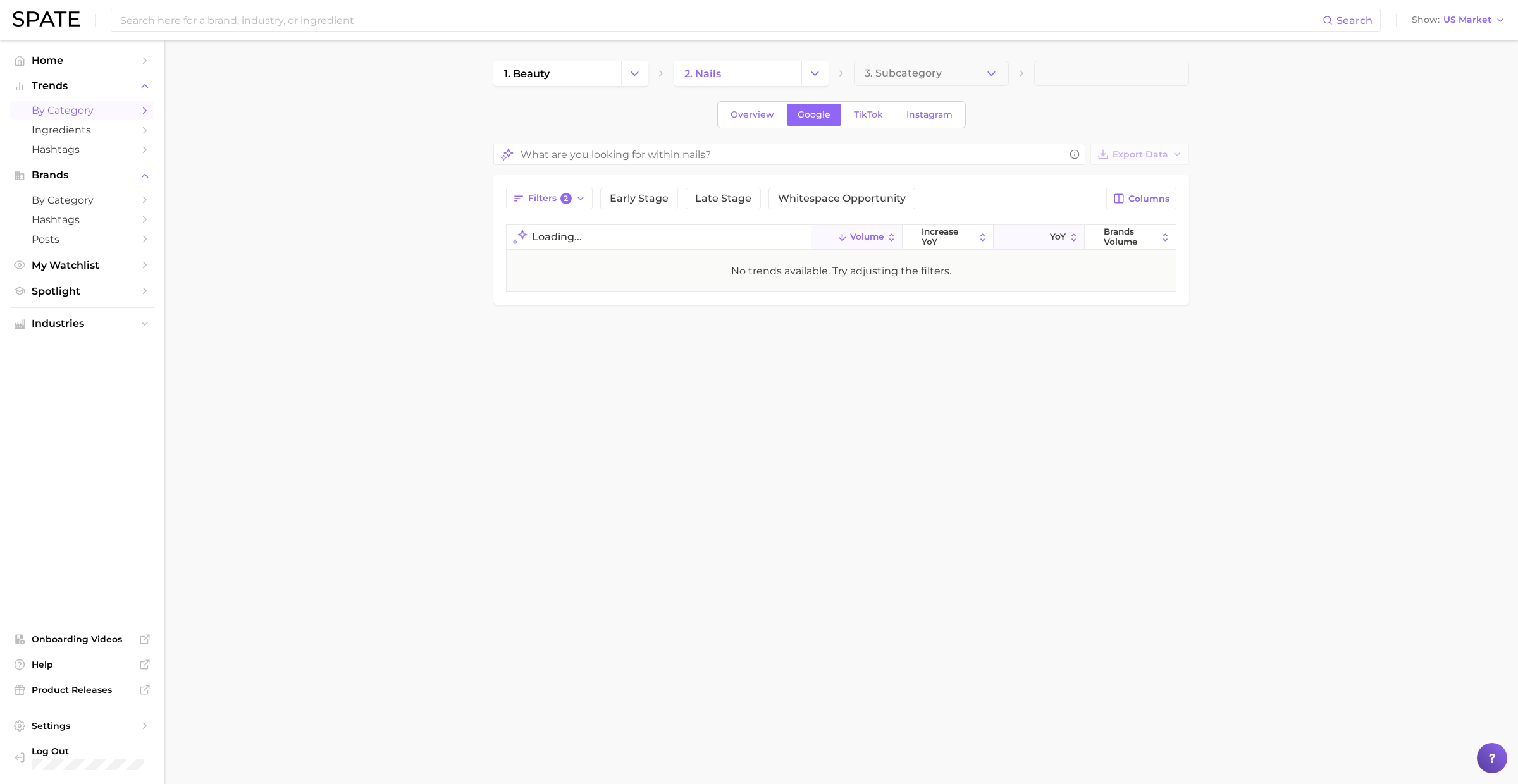
click at [1051, 232] on span "YoY" at bounding box center [1058, 237] width 16 height 10
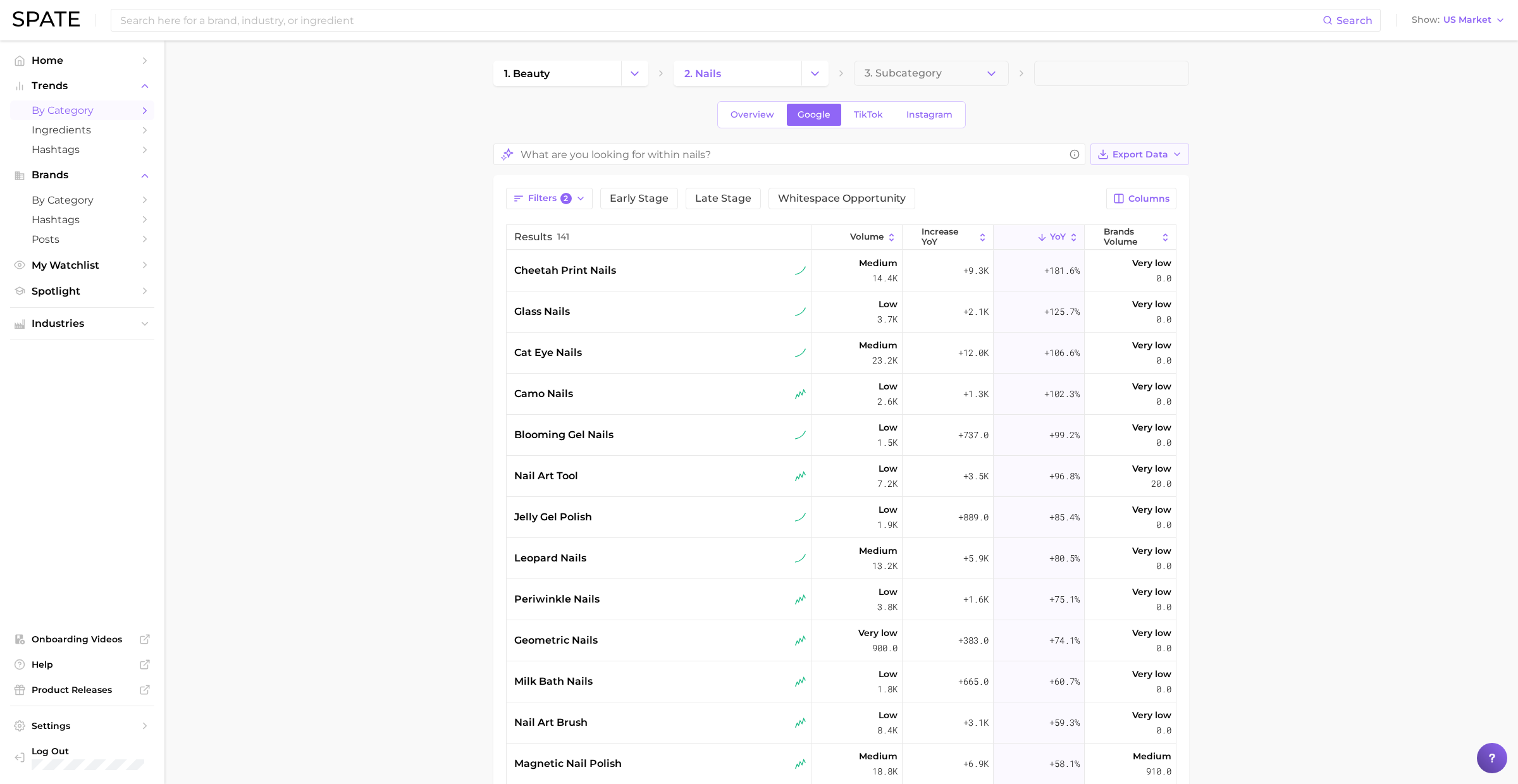
click at [1113, 153] on span "Export Data" at bounding box center [1140, 154] width 56 height 11
click at [1097, 176] on span "Card Data CSV" at bounding box center [1104, 178] width 67 height 11
click at [550, 401] on div "camo nails" at bounding box center [659, 394] width 305 height 41
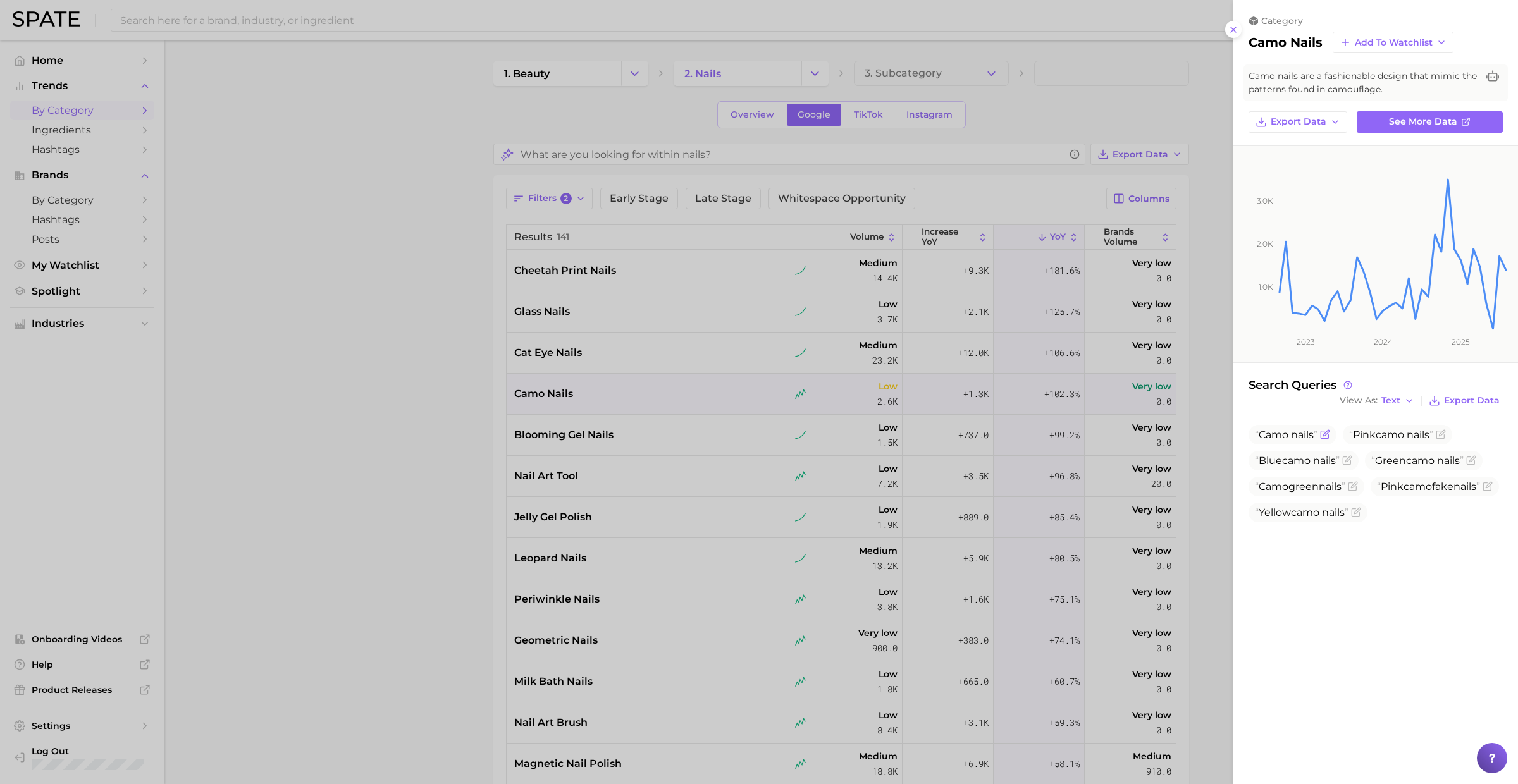
click at [1292, 440] on span "Camo nails" at bounding box center [1292, 434] width 88 height 20
click at [1292, 436] on span "nails" at bounding box center [1302, 434] width 23 height 12
copy span "Camo nails"
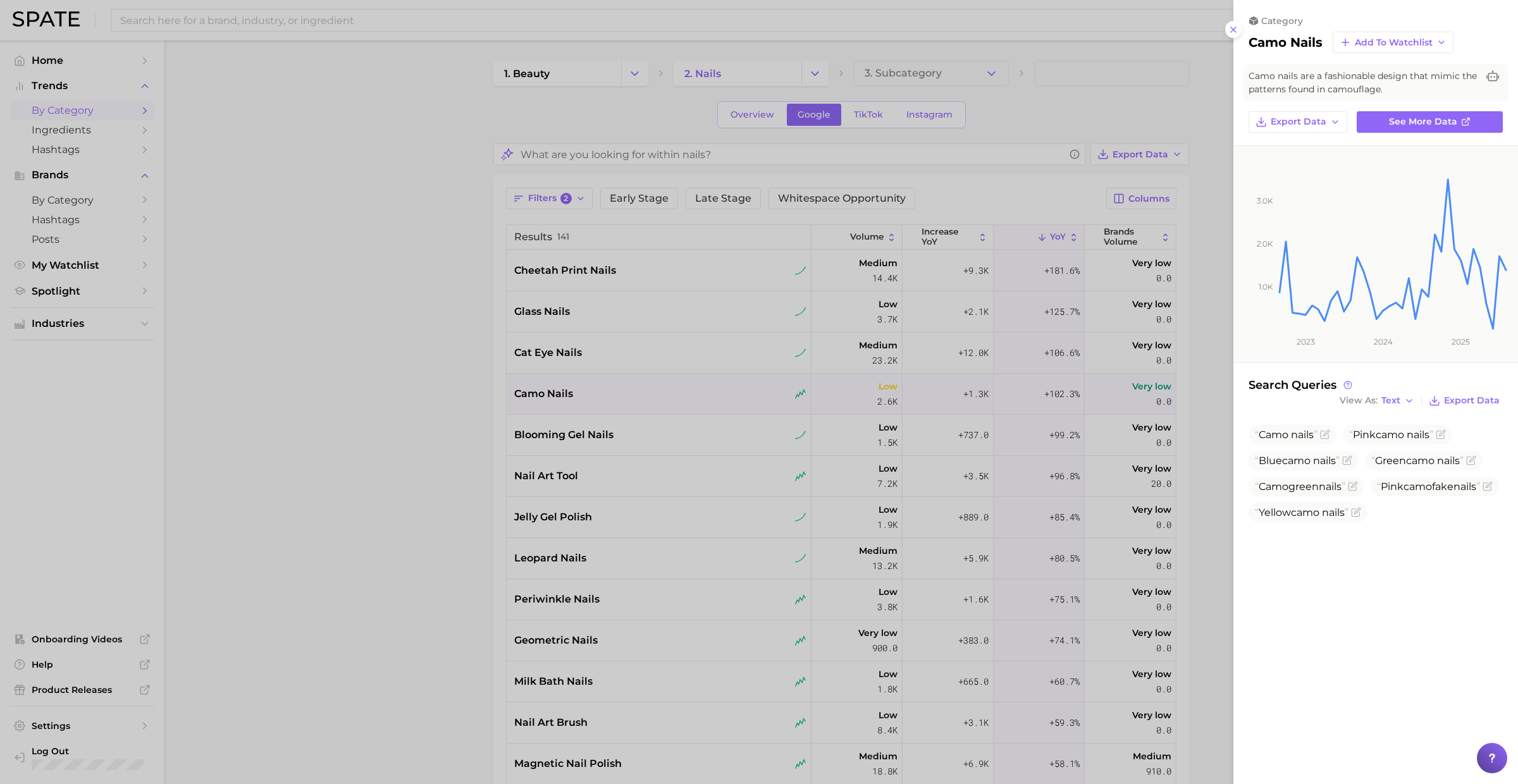
click at [625, 420] on div at bounding box center [759, 392] width 1518 height 784
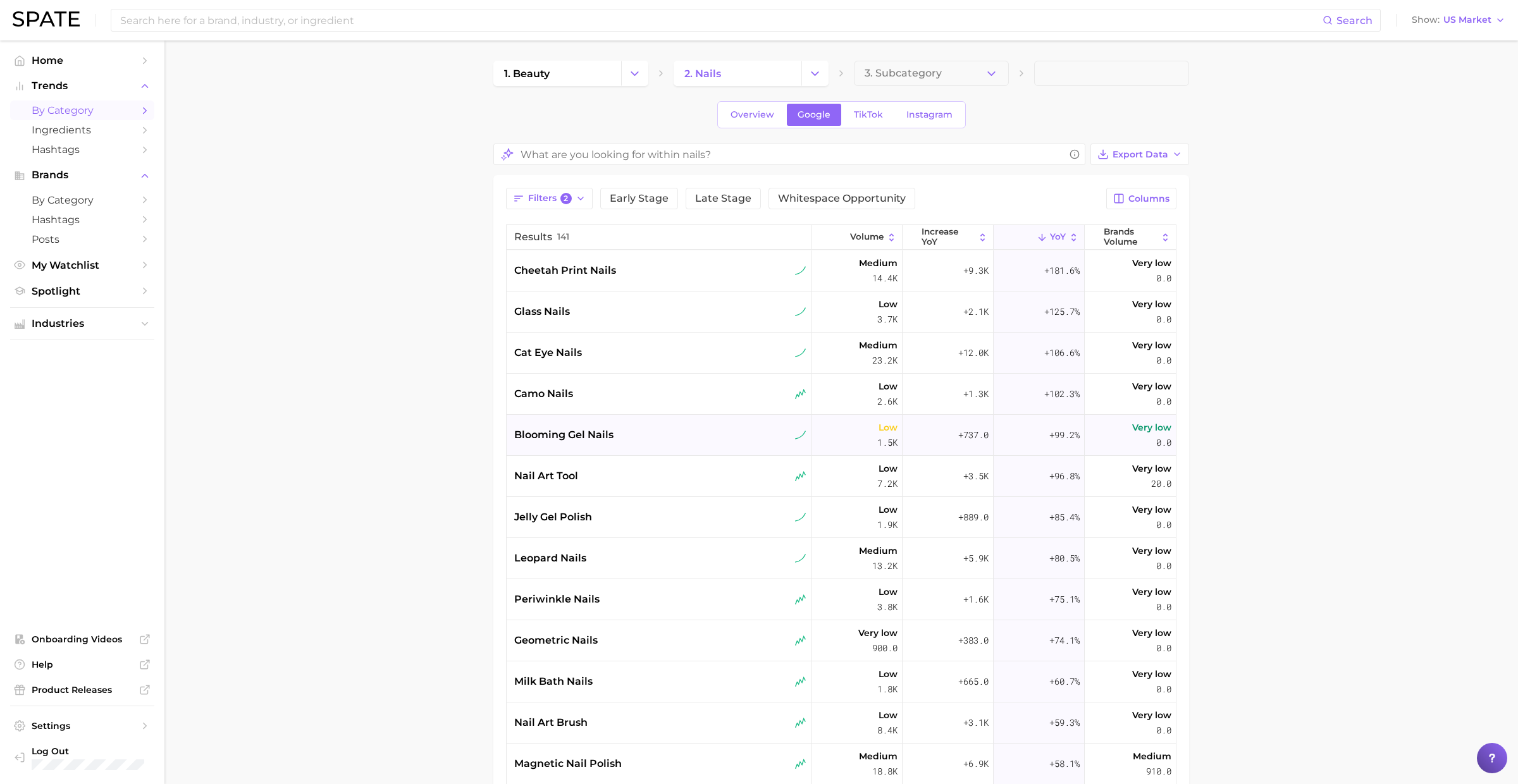
click at [619, 430] on div "blooming gel nails" at bounding box center [660, 434] width 292 height 15
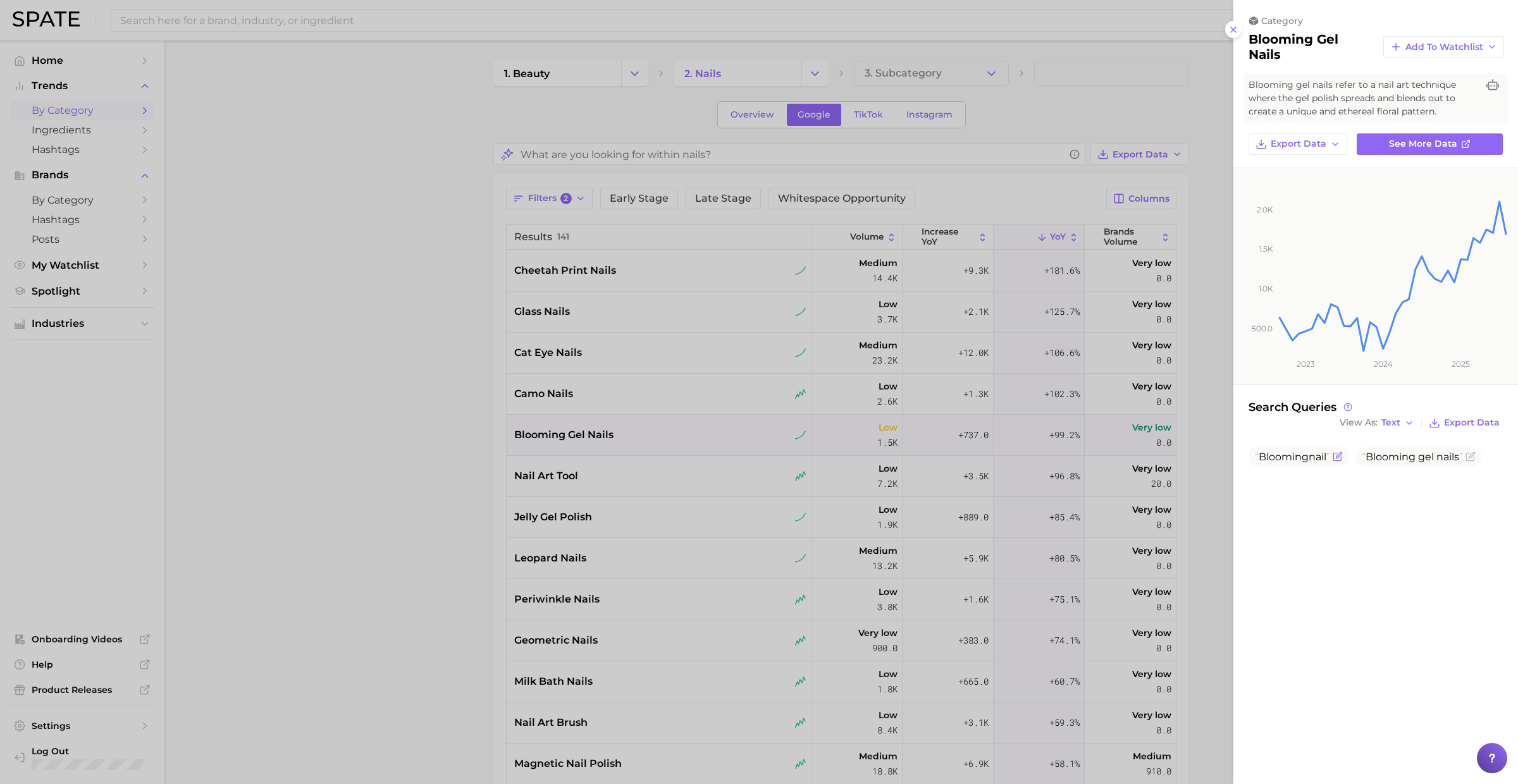
click at [1280, 457] on span "Blooming" at bounding box center [1284, 456] width 50 height 12
click at [590, 499] on div at bounding box center [759, 392] width 1518 height 784
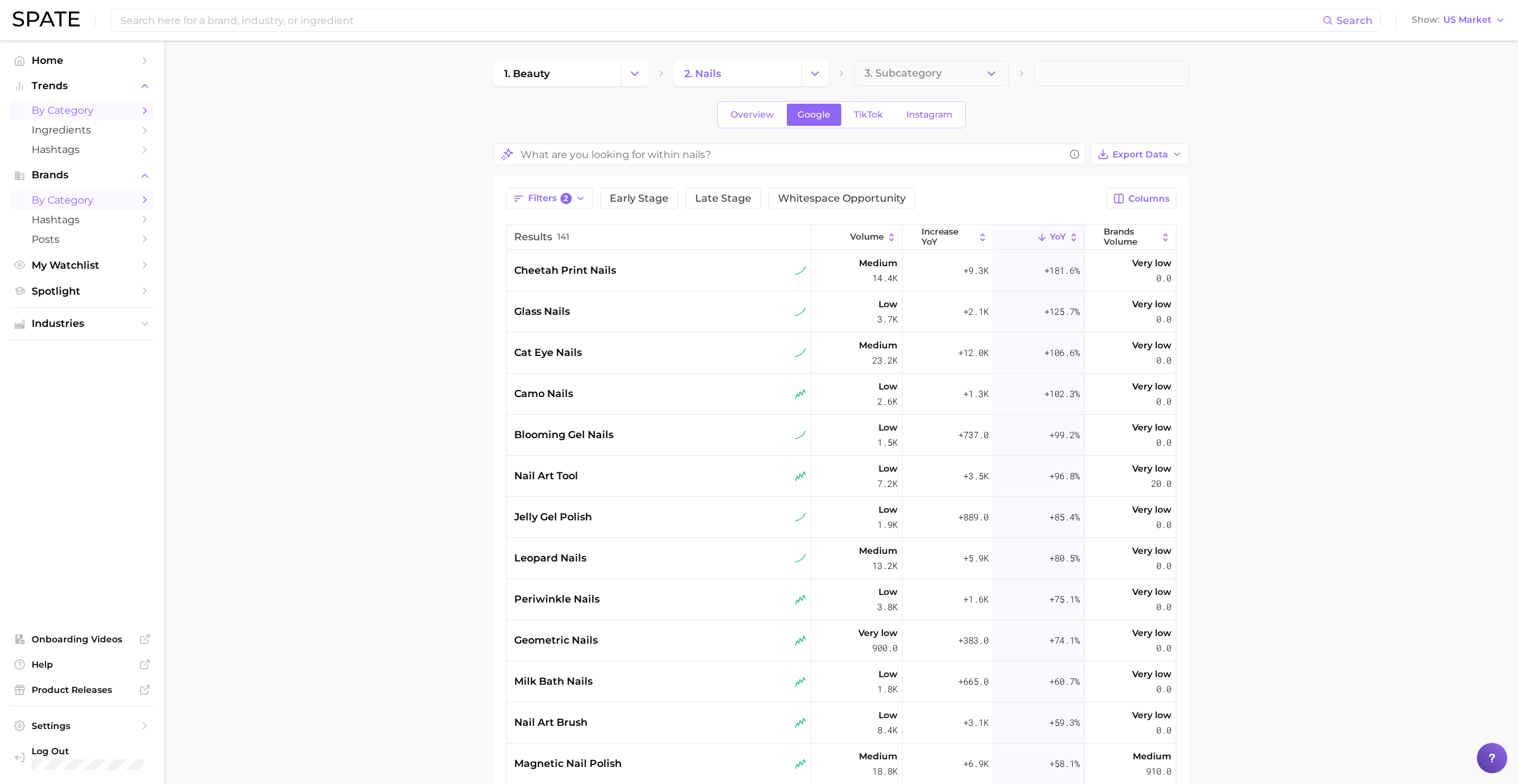
click at [60, 197] on span "by Category" at bounding box center [82, 200] width 101 height 12
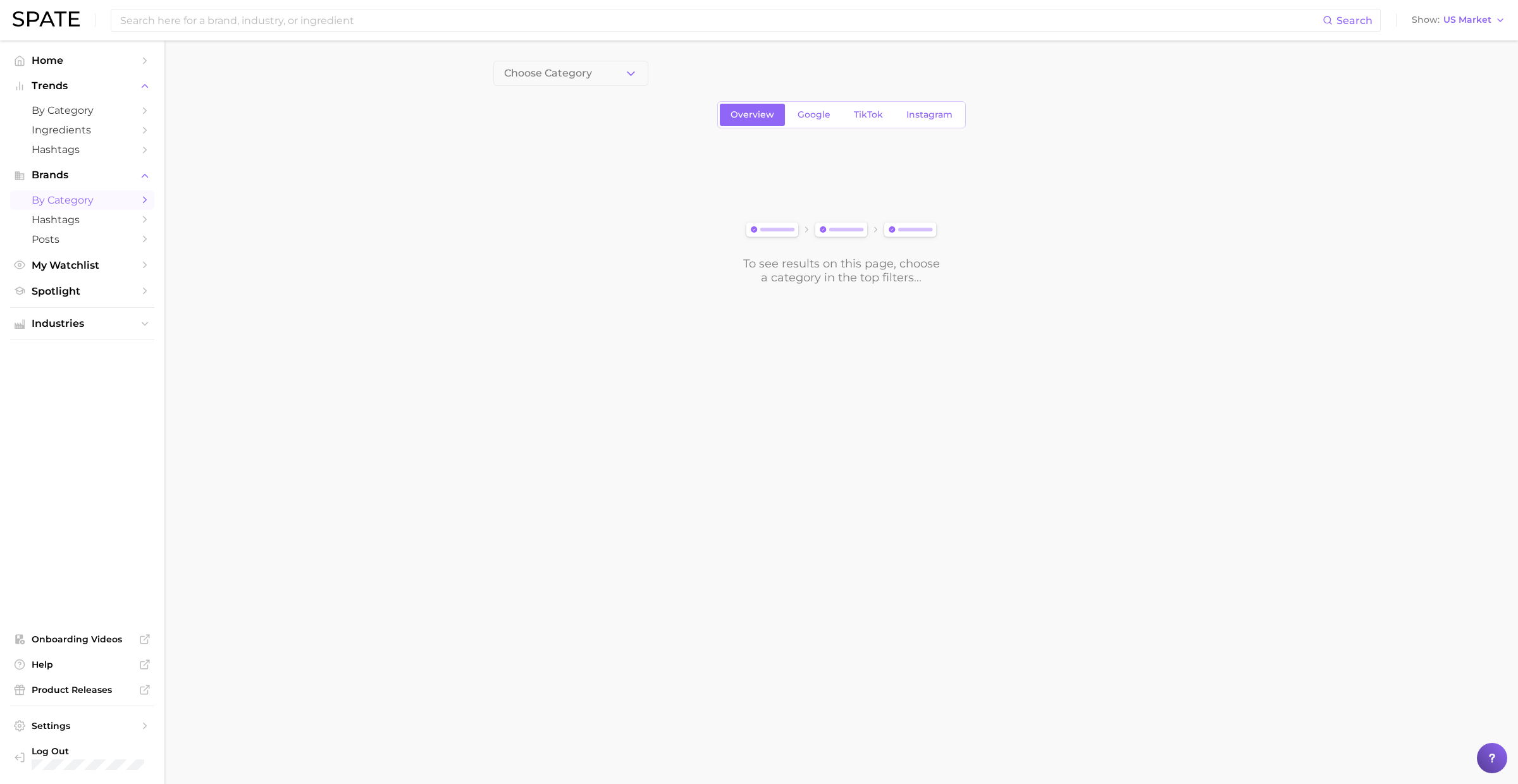
click at [608, 53] on main "Choose Category Overview Google TikTok Instagram To see results on this page, c…" at bounding box center [841, 194] width 1353 height 307
click at [592, 74] on button "Choose Category" at bounding box center [571, 73] width 155 height 25
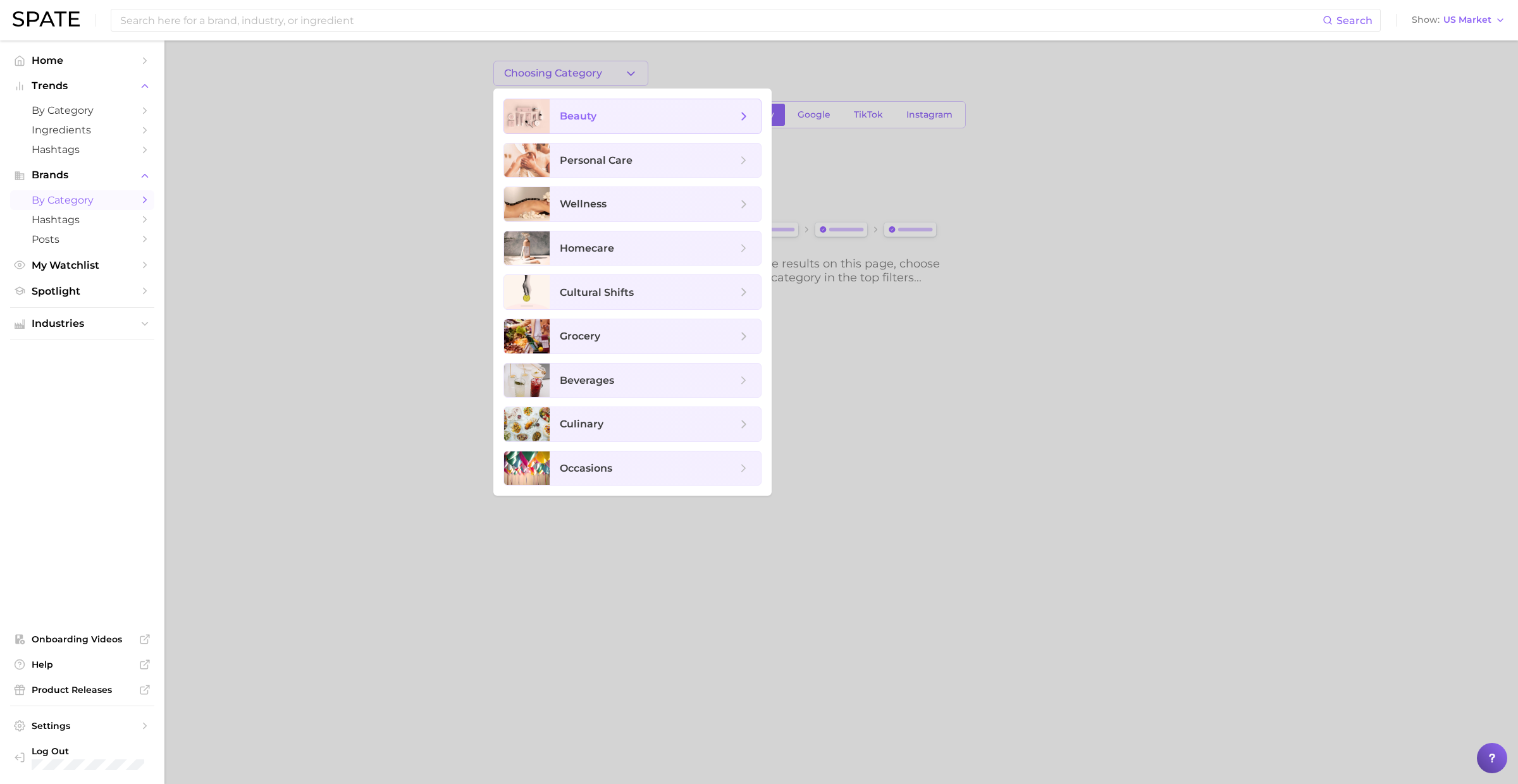
click at [589, 121] on span "beauty" at bounding box center [578, 115] width 37 height 12
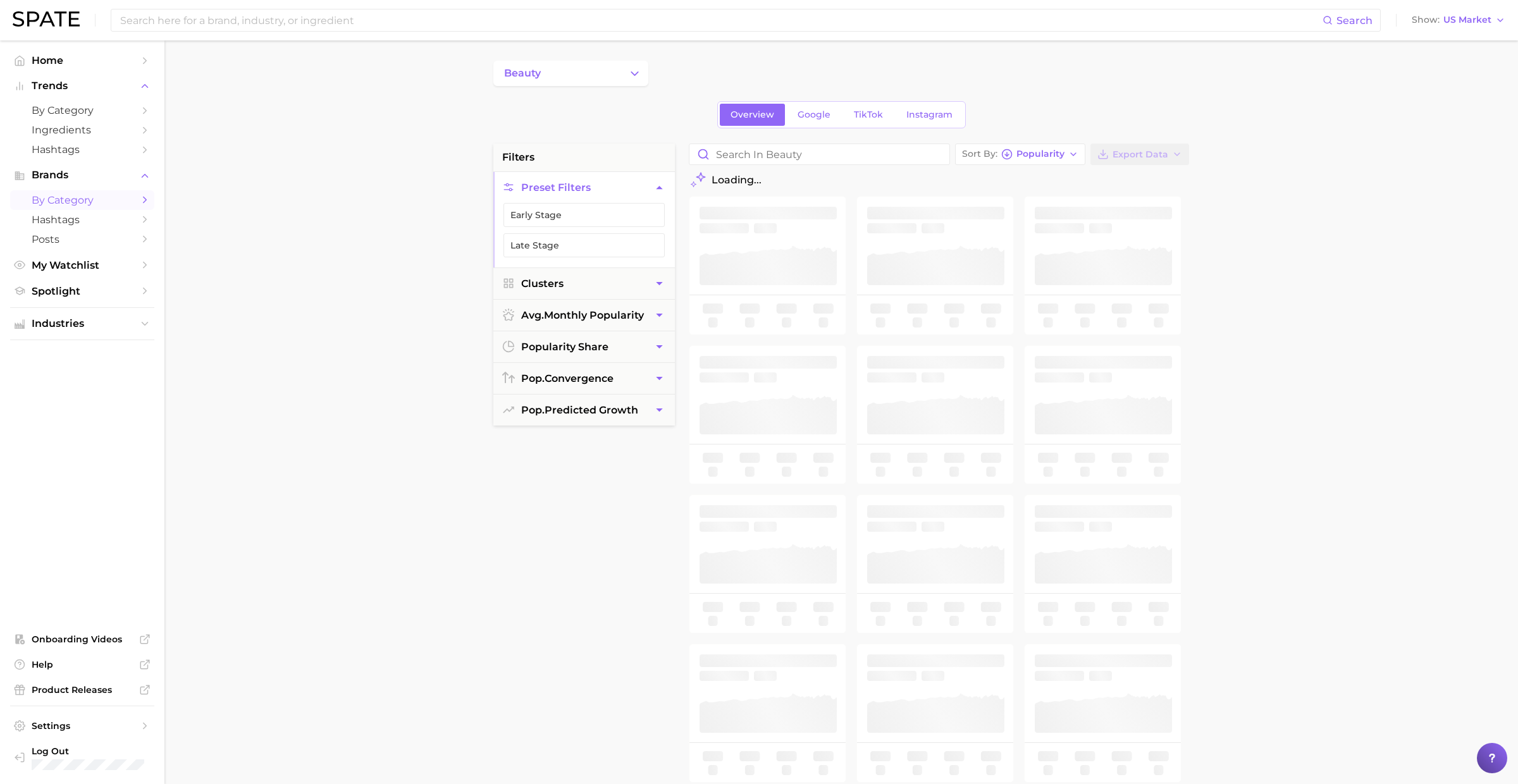
click at [821, 100] on div "beauty Overview Google TikTok Instagram filters Preset Filters Early Stage Late…" at bounding box center [841, 498] width 695 height 876
click at [819, 108] on link "Google" at bounding box center [813, 114] width 54 height 22
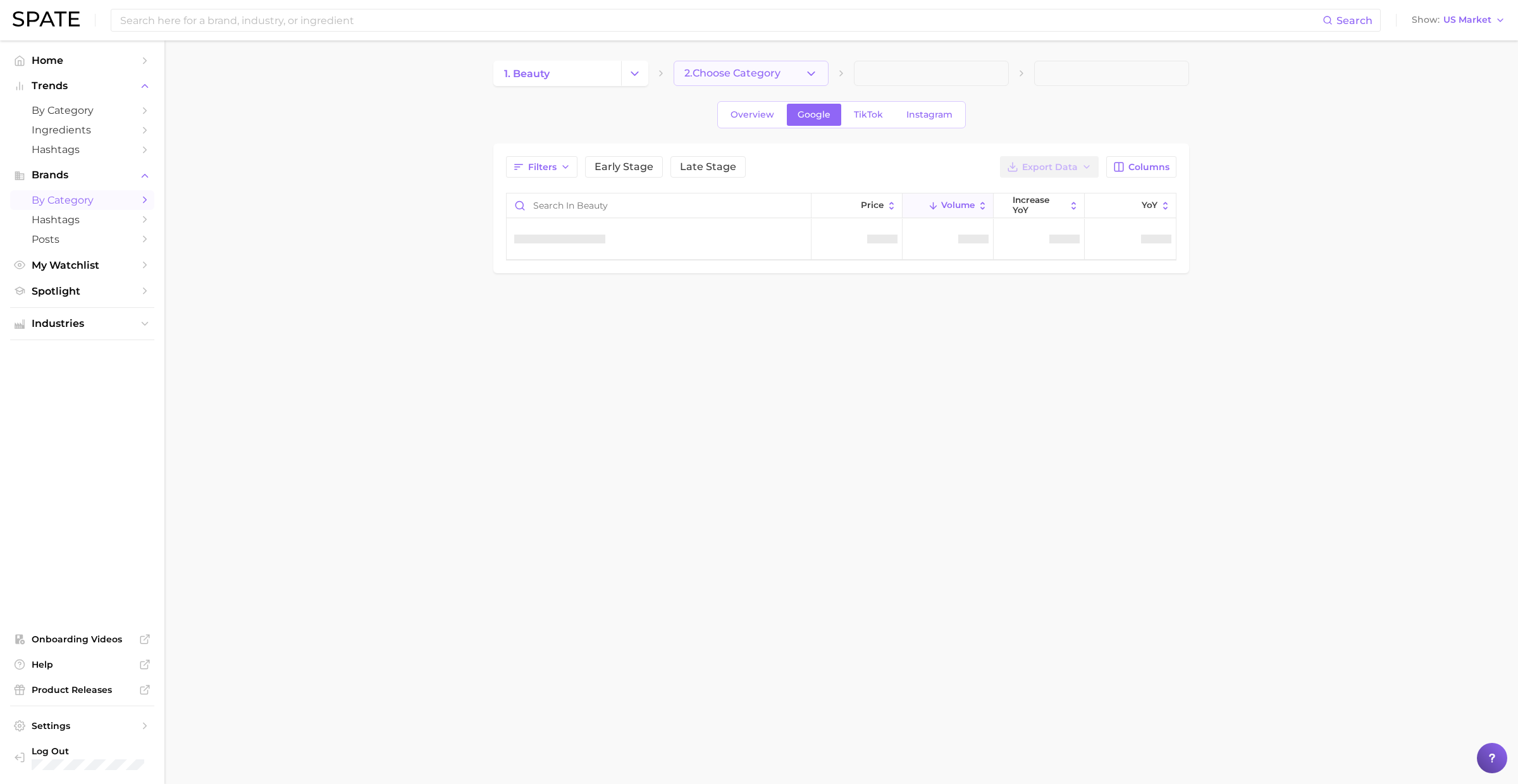
click at [694, 77] on span "2. Choose Category" at bounding box center [732, 73] width 96 height 12
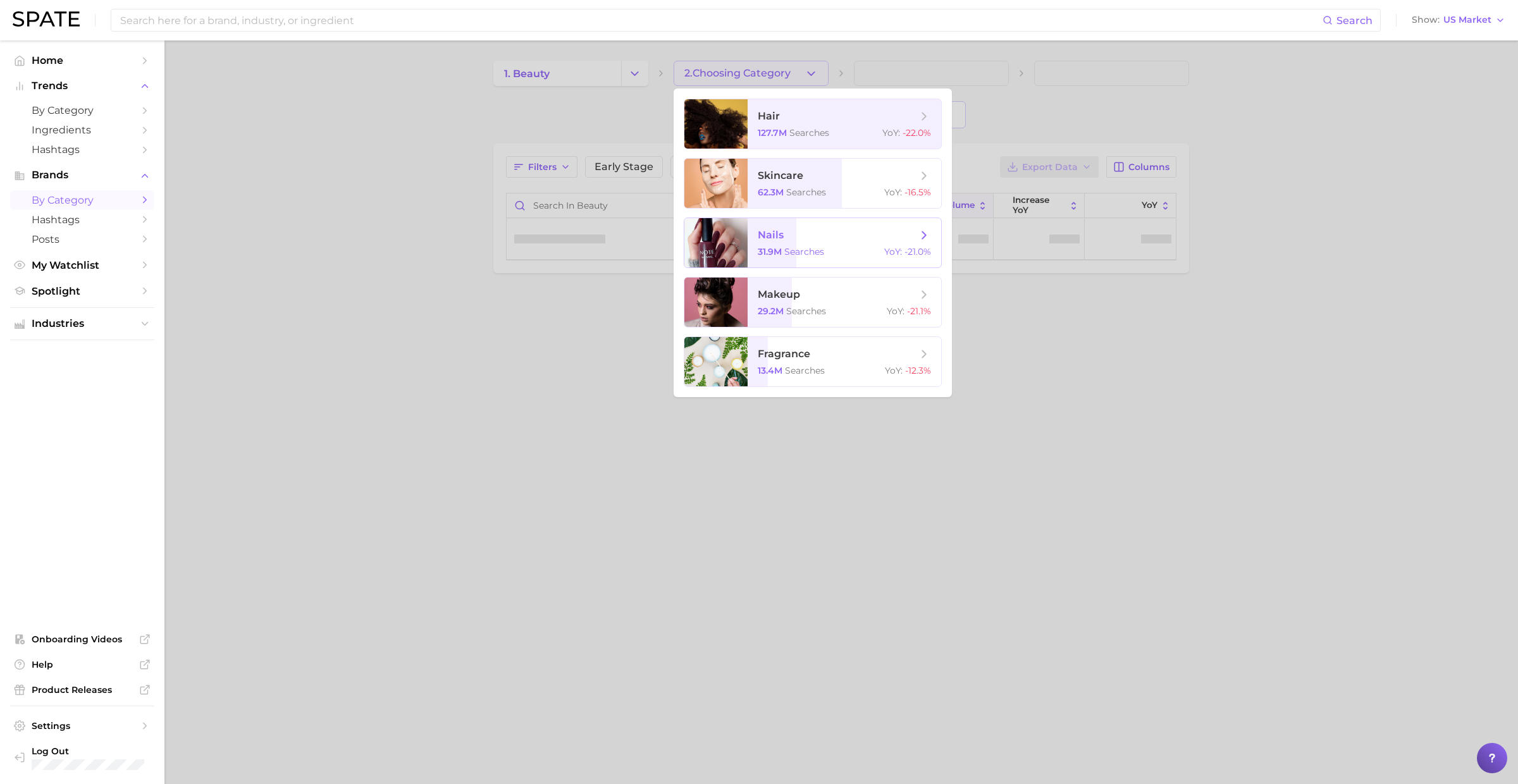
click at [792, 263] on span "nails 31.9m searches YoY : -21.0%" at bounding box center [844, 242] width 194 height 49
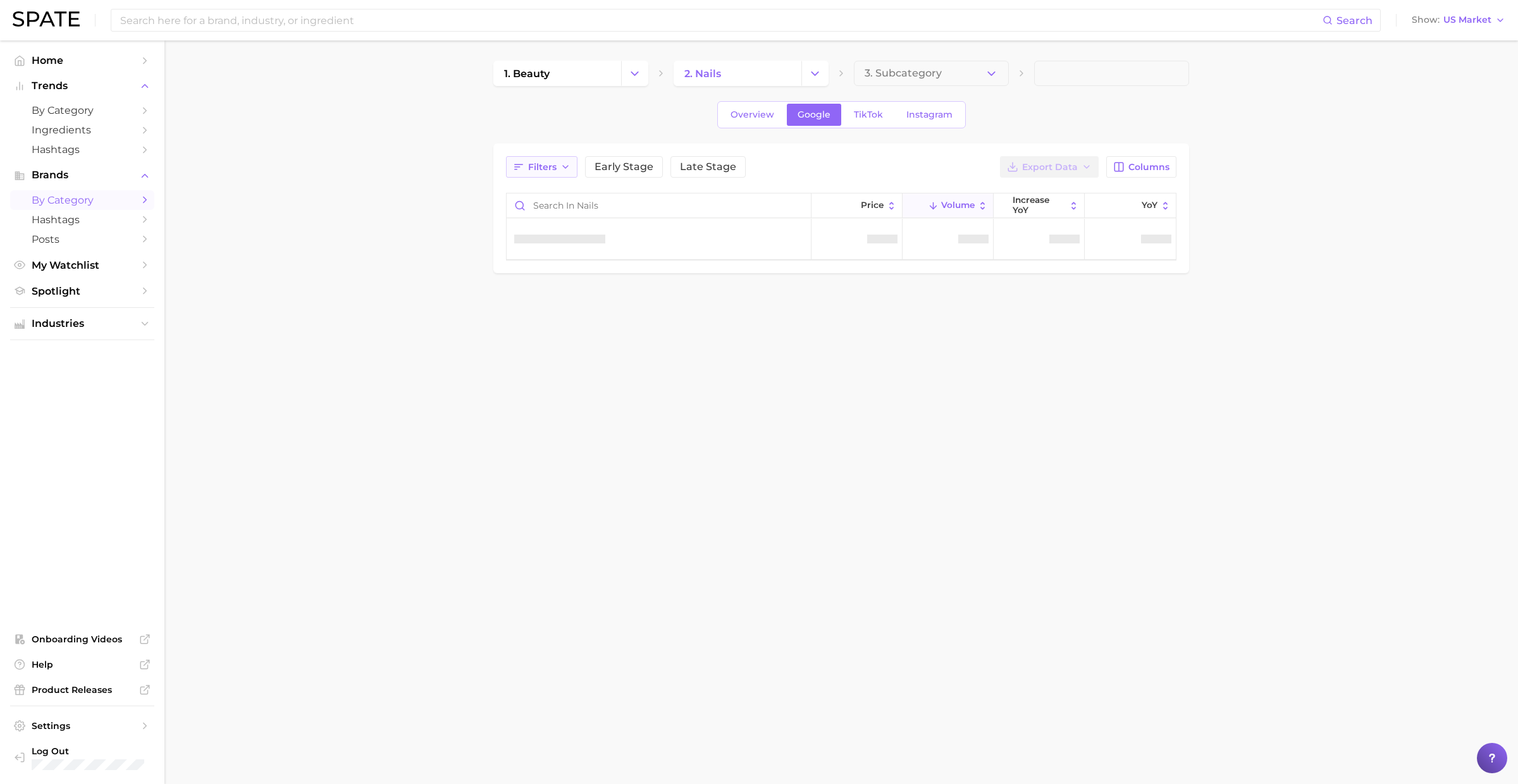
drag, startPoint x: 526, startPoint y: 157, endPoint x: 526, endPoint y: 165, distance: 8.0
click at [526, 157] on button "Filters" at bounding box center [541, 166] width 71 height 21
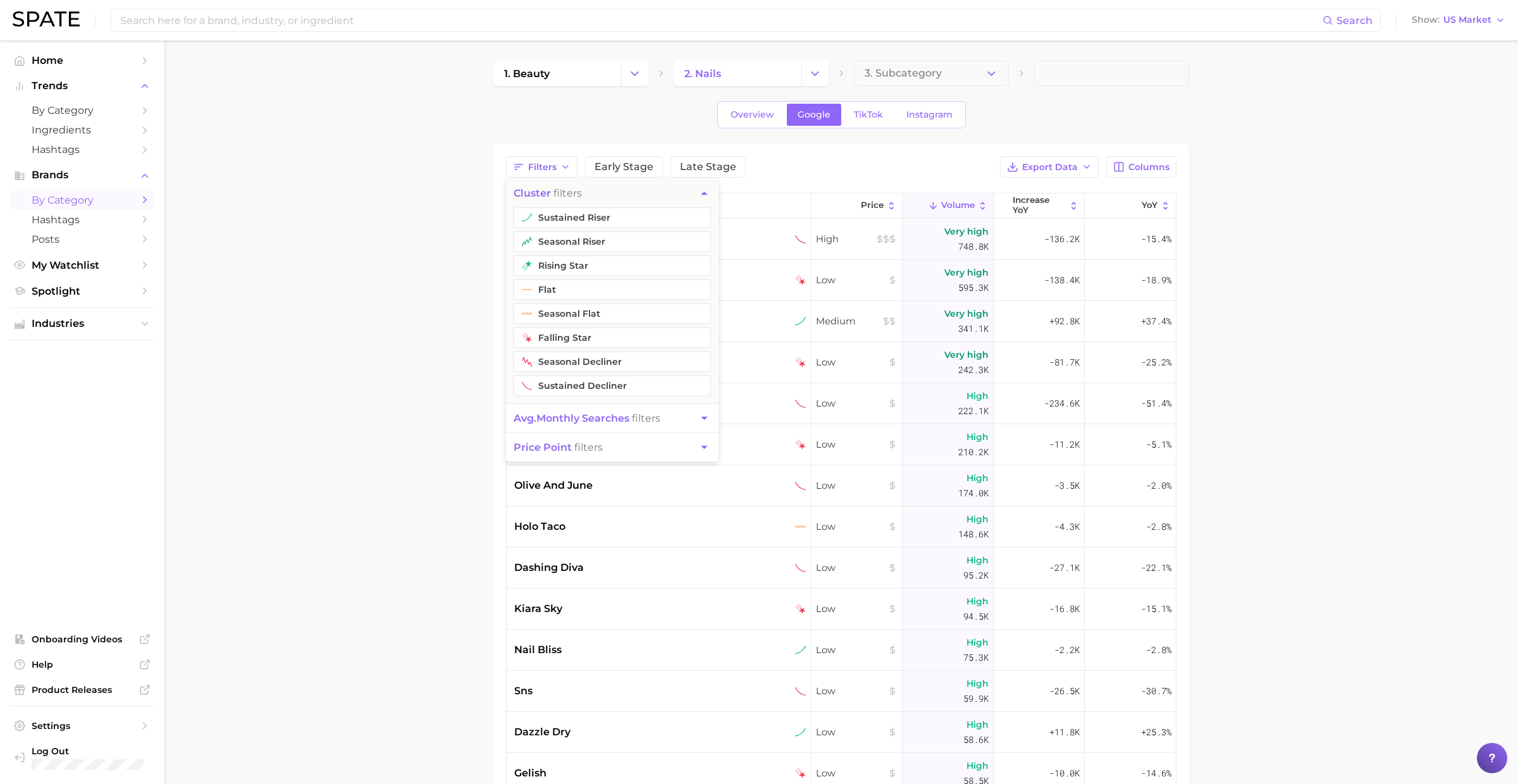
click at [547, 204] on button "cluster filters" at bounding box center [612, 193] width 212 height 28
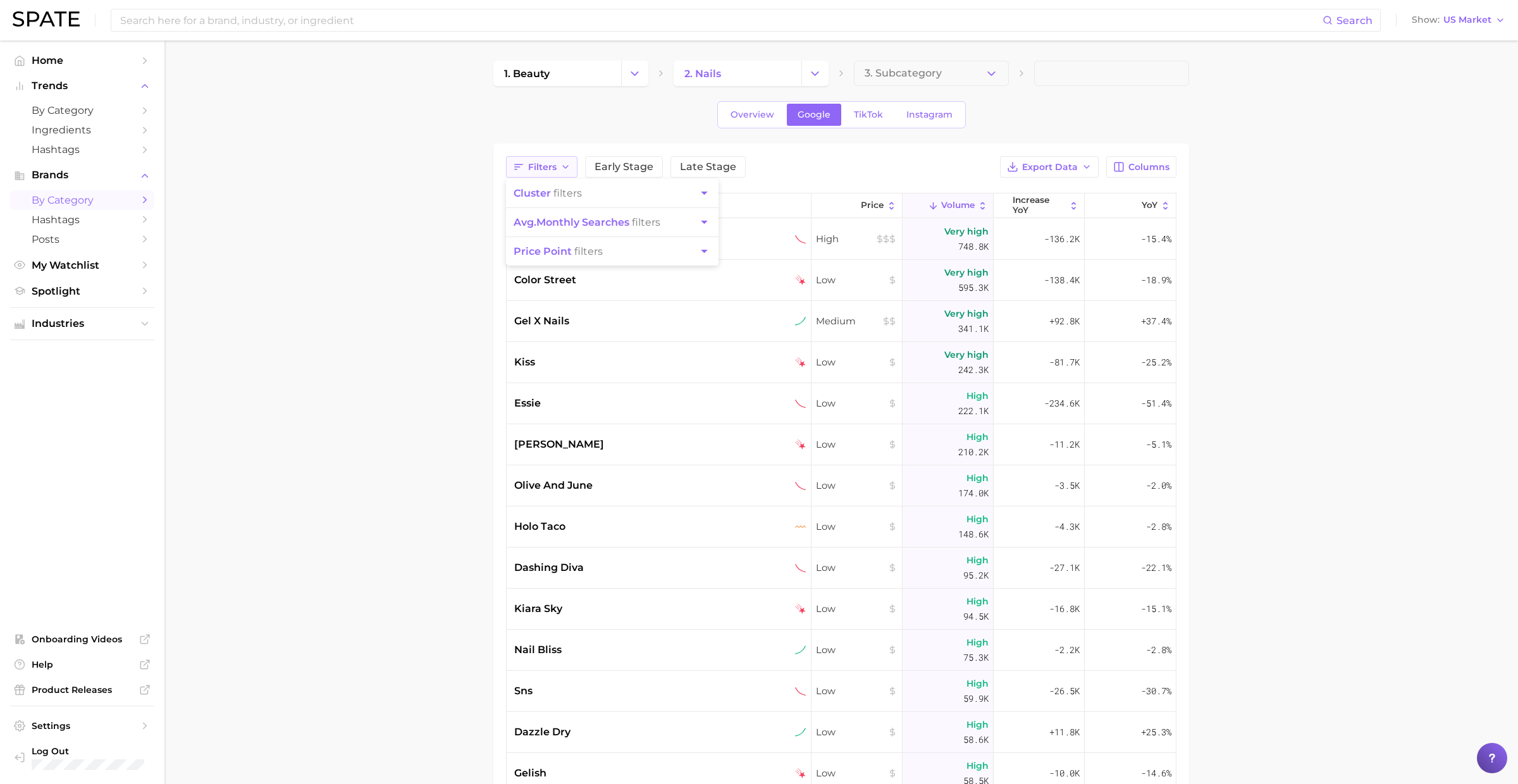
click at [546, 166] on span "Filters" at bounding box center [542, 167] width 28 height 11
click at [544, 165] on span "Filters" at bounding box center [542, 167] width 28 height 11
click at [541, 194] on span "cluster" at bounding box center [532, 193] width 38 height 12
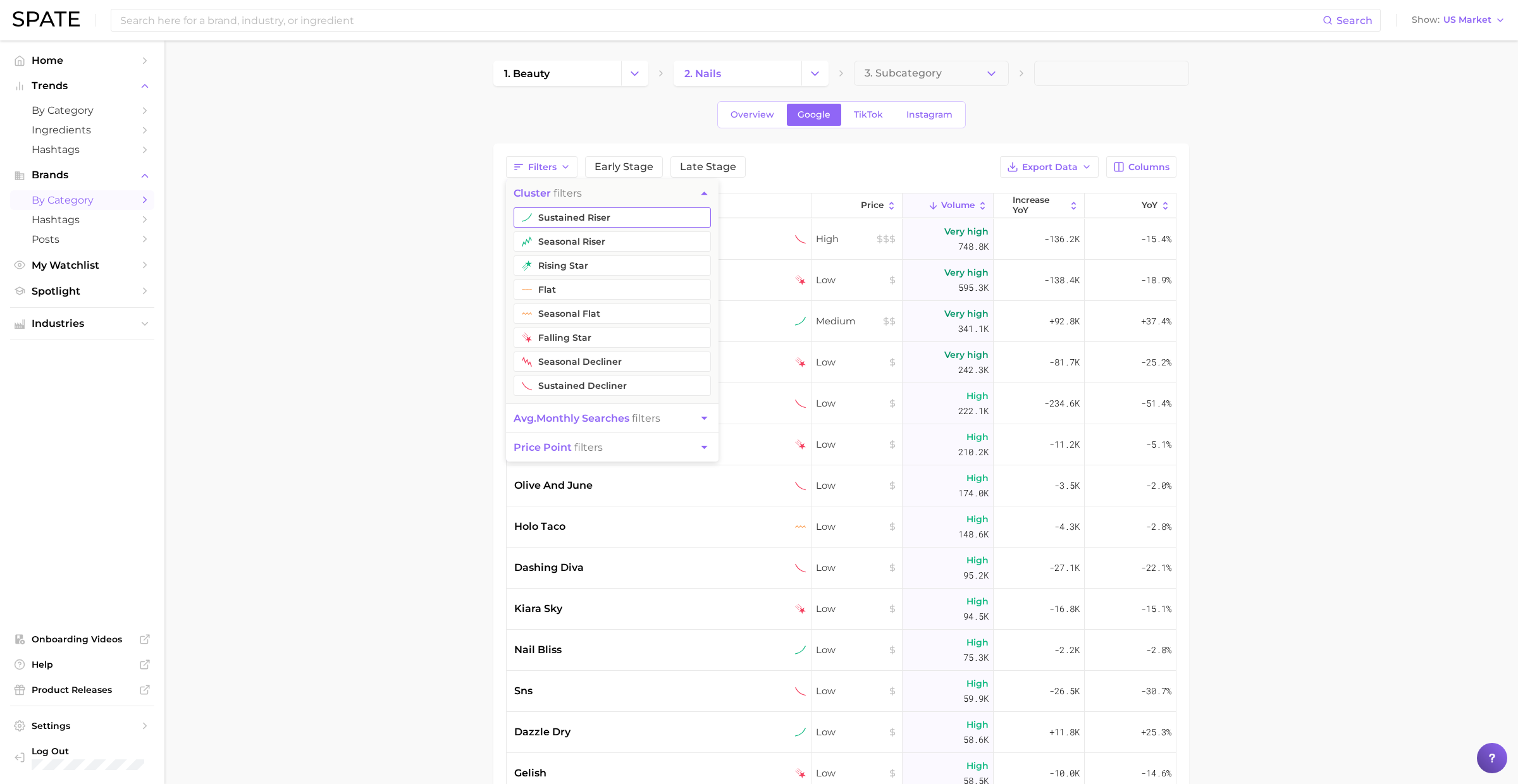
click at [547, 214] on button "sustained riser" at bounding box center [612, 218] width 198 height 20
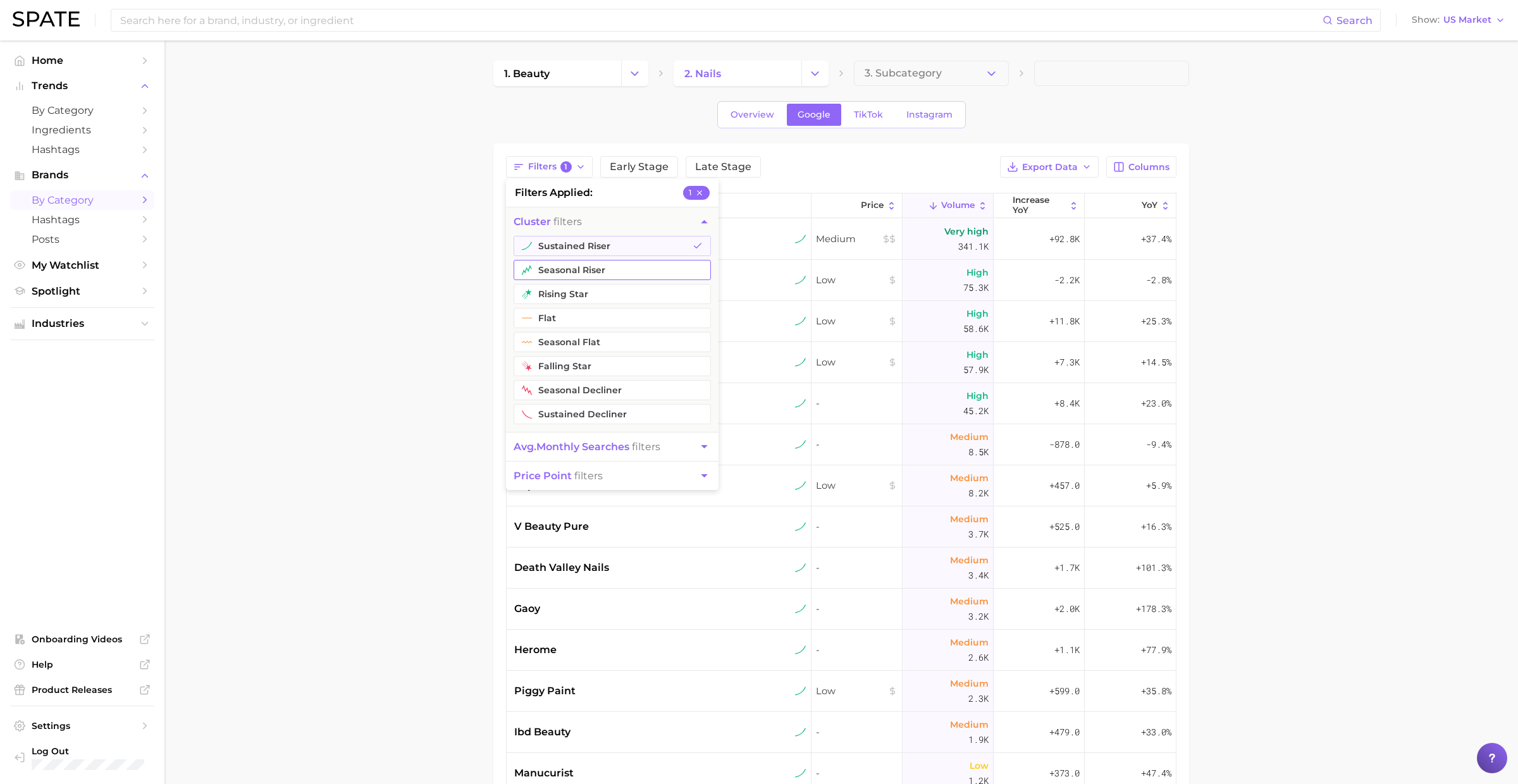
click at [550, 267] on button "seasonal riser" at bounding box center [612, 270] width 198 height 20
click at [437, 245] on main "1. beauty 2. nails 3. Subcategory Overview Google TikTok Instagram Filters 2 fi…" at bounding box center [841, 546] width 1353 height 1012
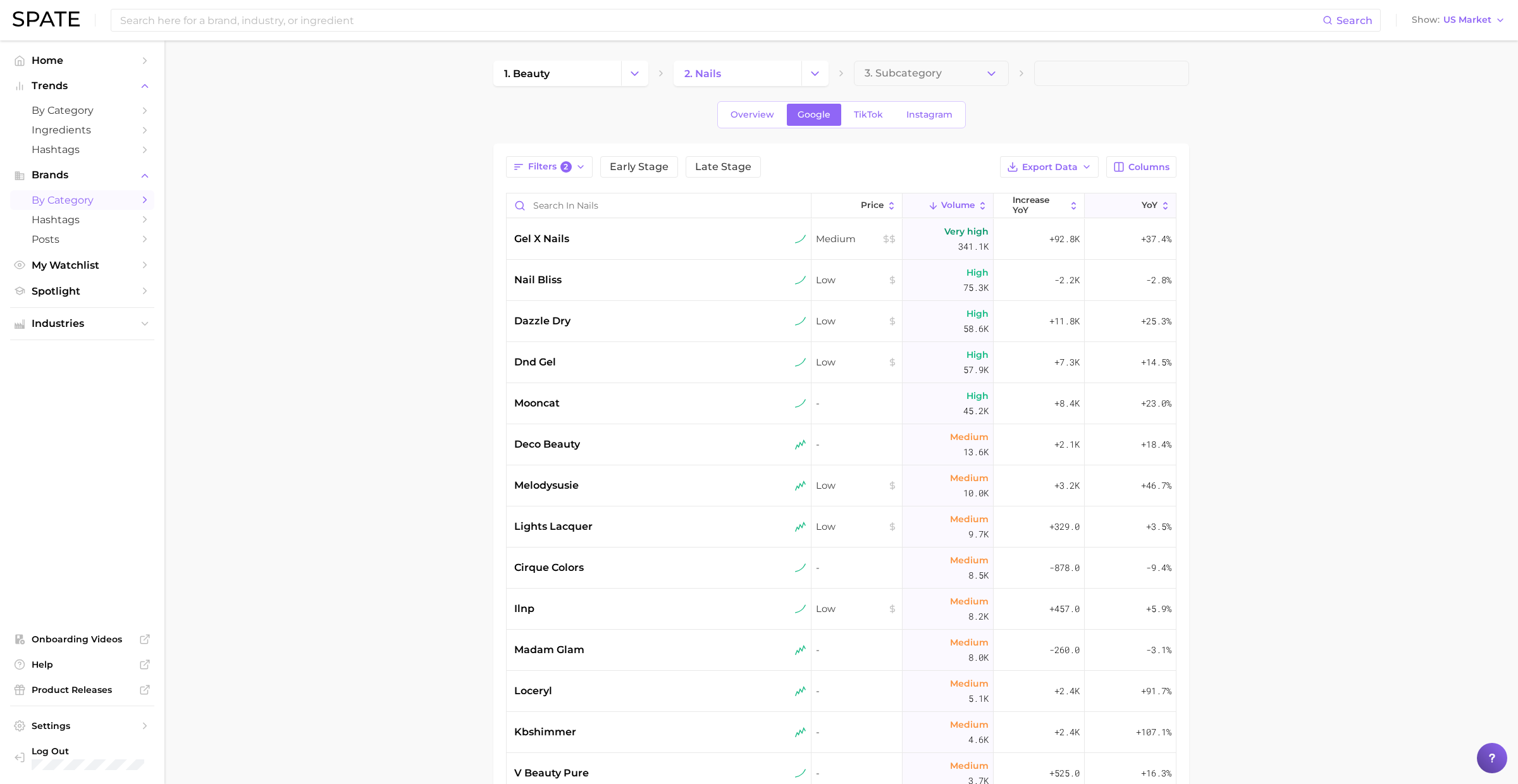
click at [1123, 201] on button "YoY" at bounding box center [1130, 205] width 91 height 24
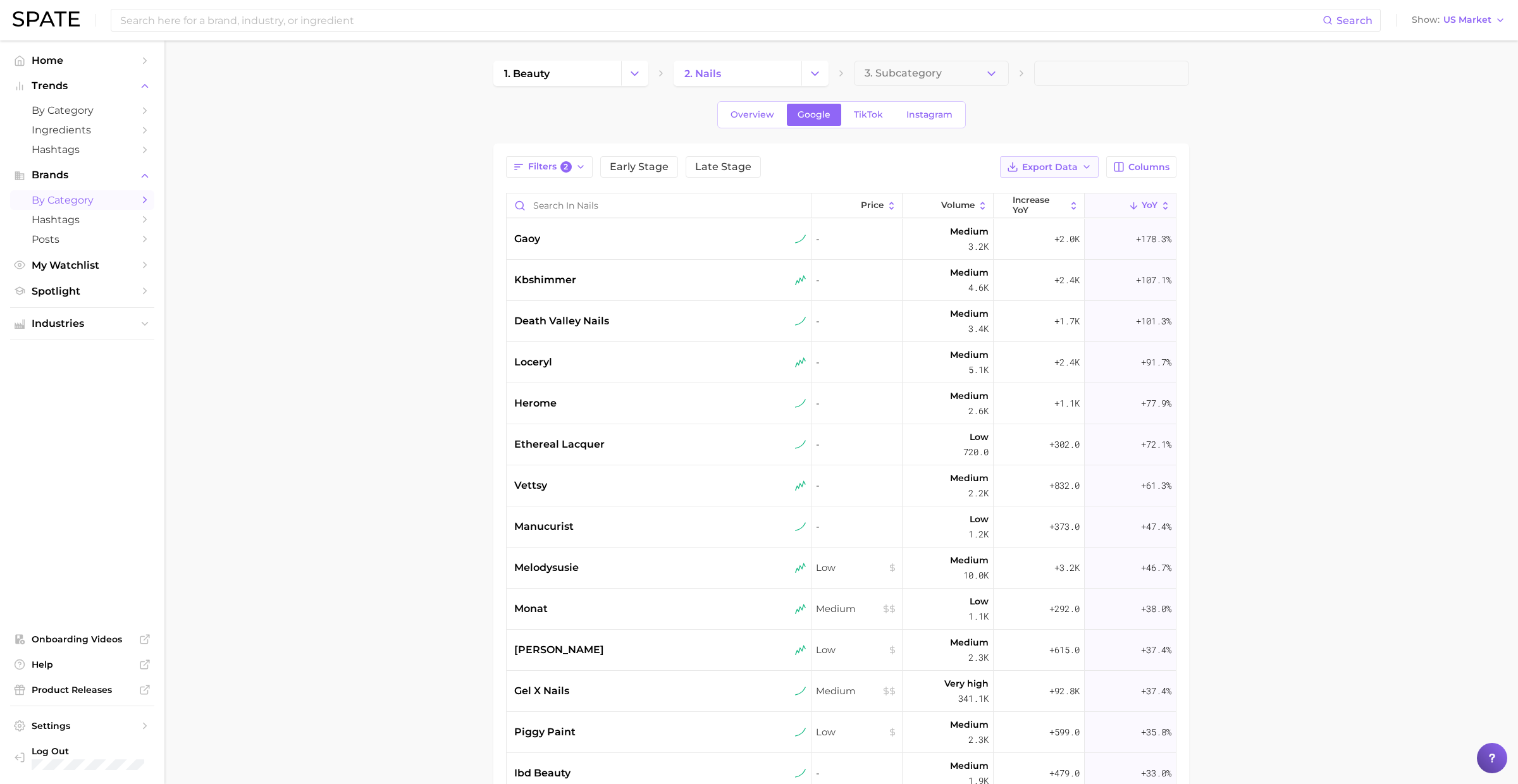
click at [1066, 163] on span "Export Data" at bounding box center [1049, 167] width 56 height 11
click at [1051, 187] on button "Card Data CSV" at bounding box center [1028, 190] width 139 height 23
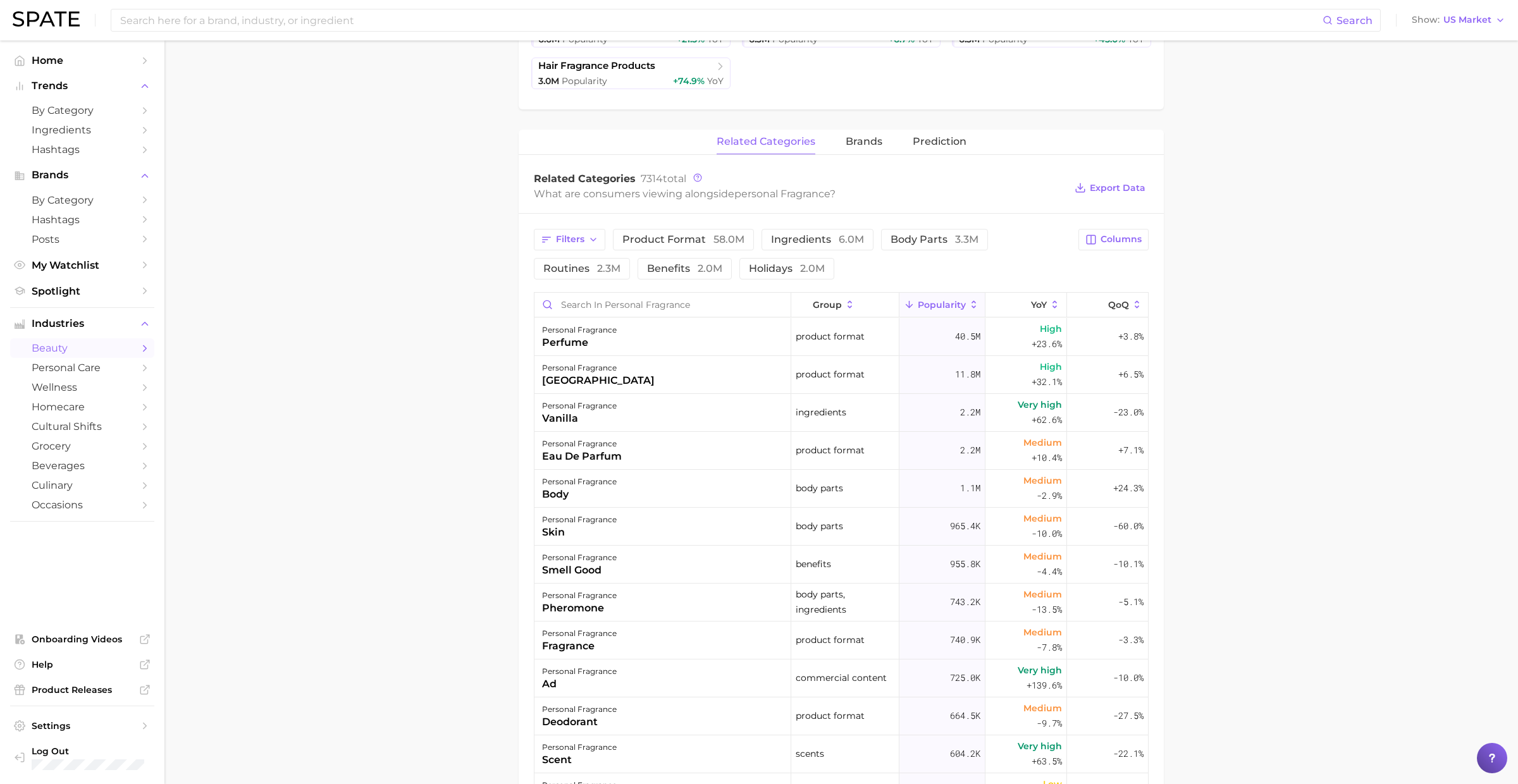
scroll to position [508, 0]
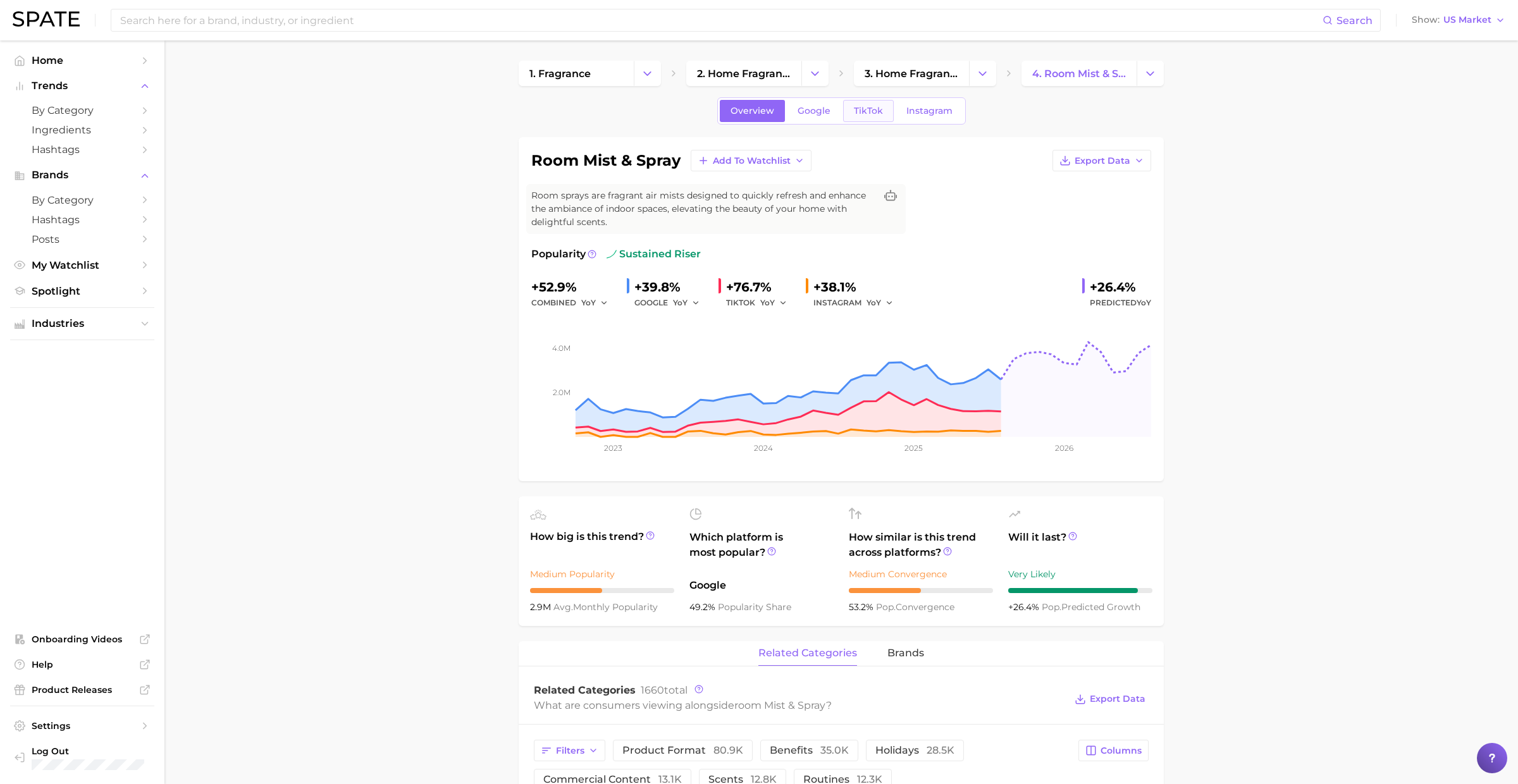
click at [866, 116] on link "TikTok" at bounding box center [868, 111] width 51 height 22
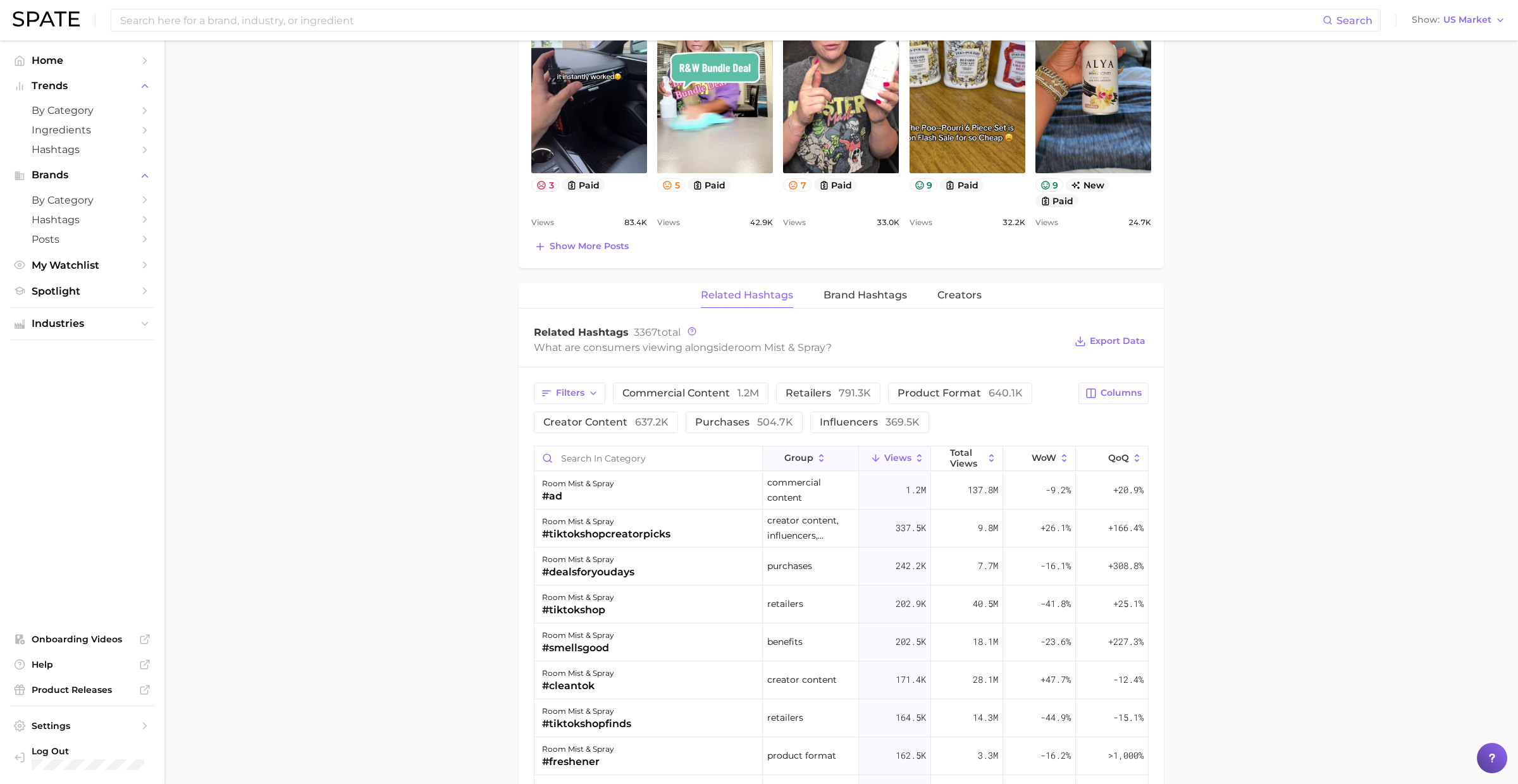
scroll to position [753, 0]
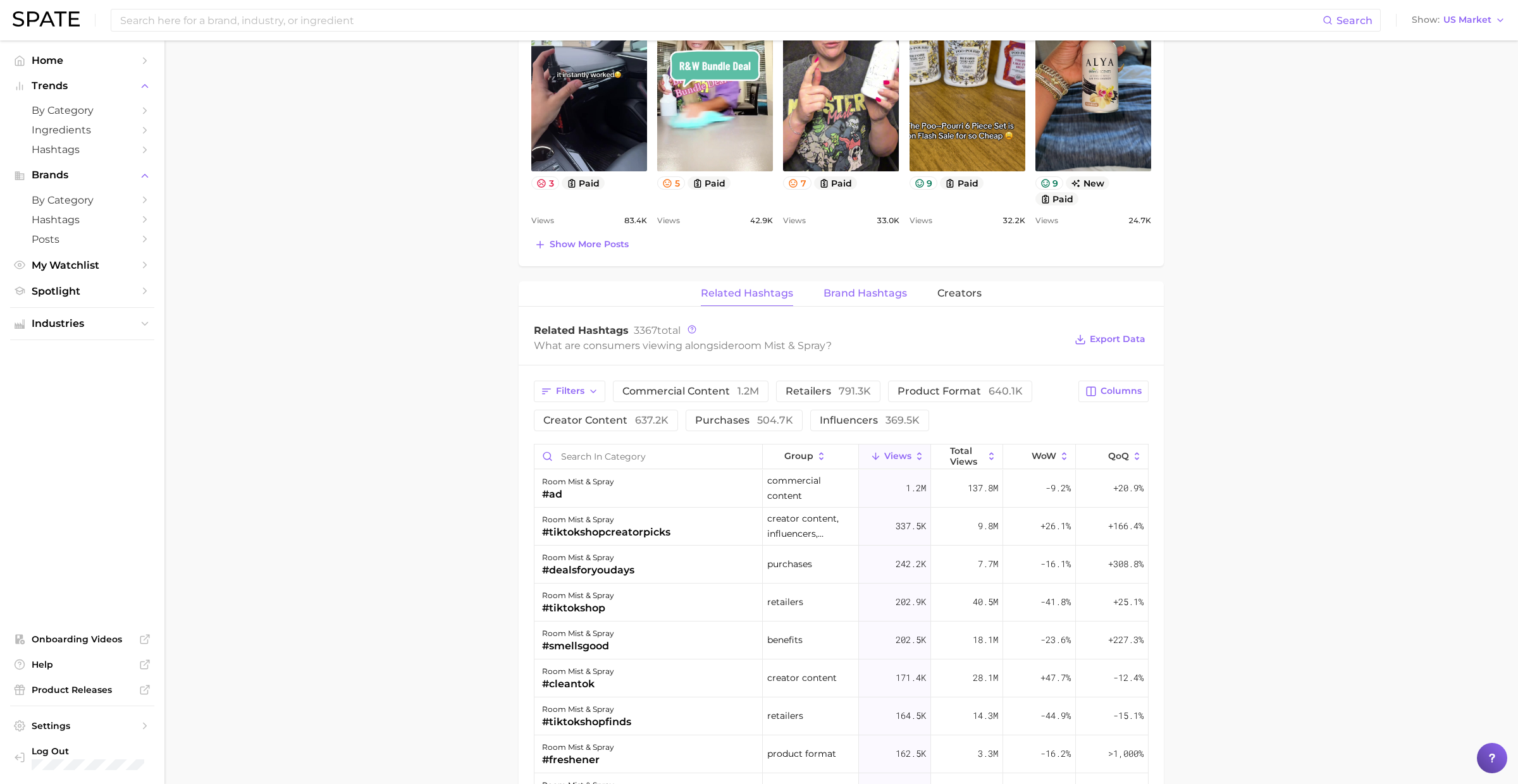
click at [851, 294] on span "Brand Hashtags" at bounding box center [865, 293] width 83 height 12
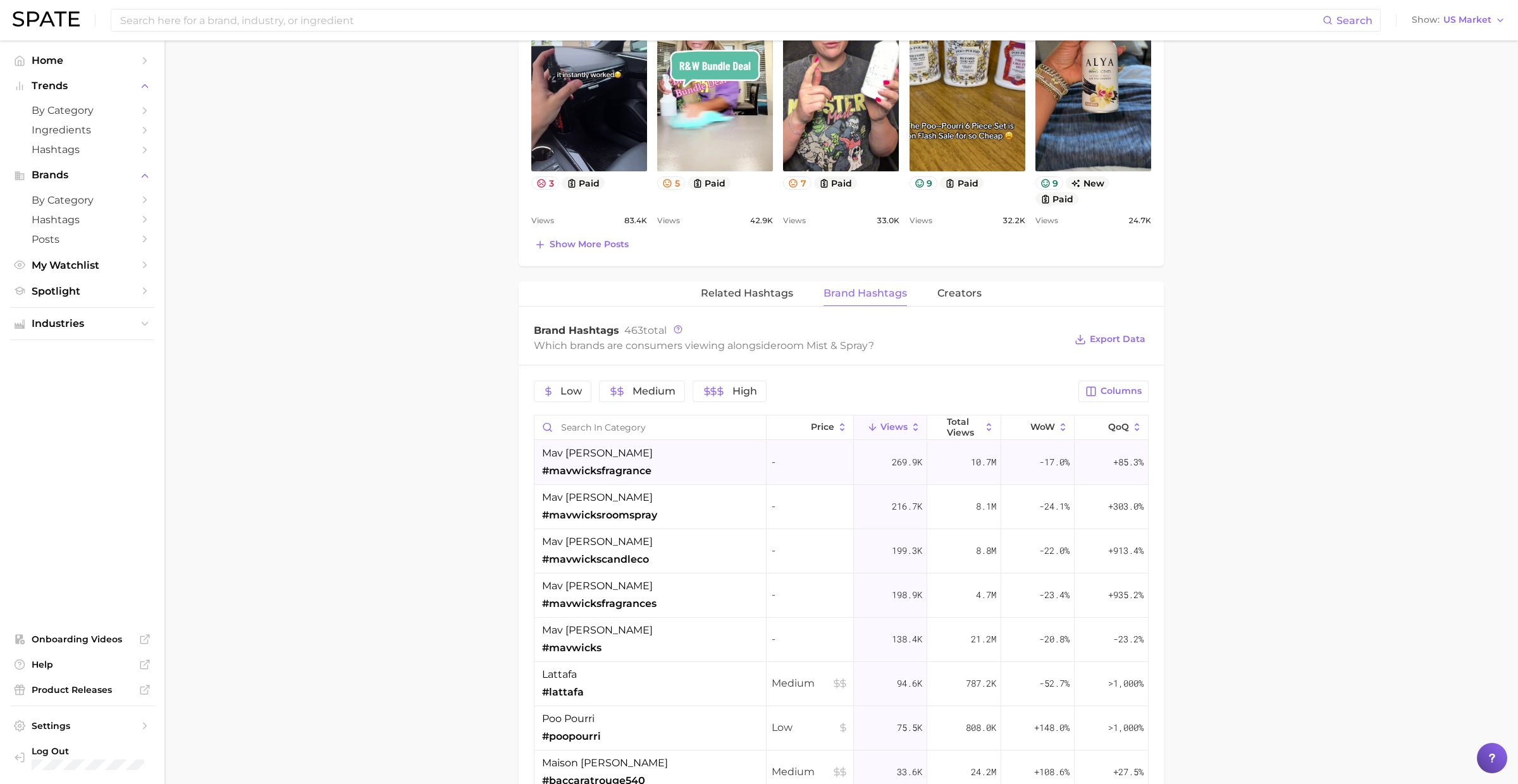
click at [674, 456] on div "mav wicks #mavwicksfragrance" at bounding box center [650, 463] width 232 height 44
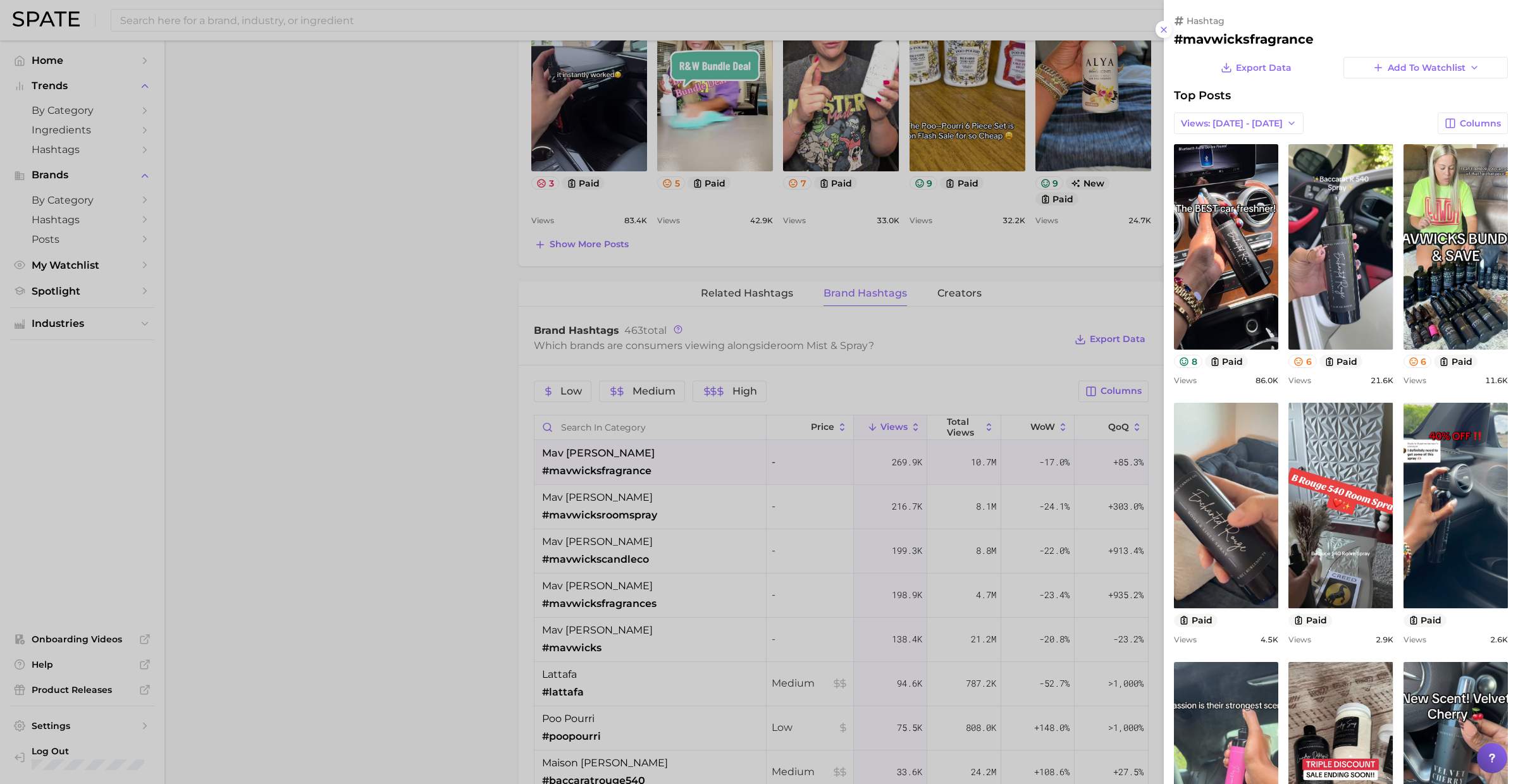
scroll to position [0, 0]
click at [677, 459] on div at bounding box center [759, 392] width 1518 height 784
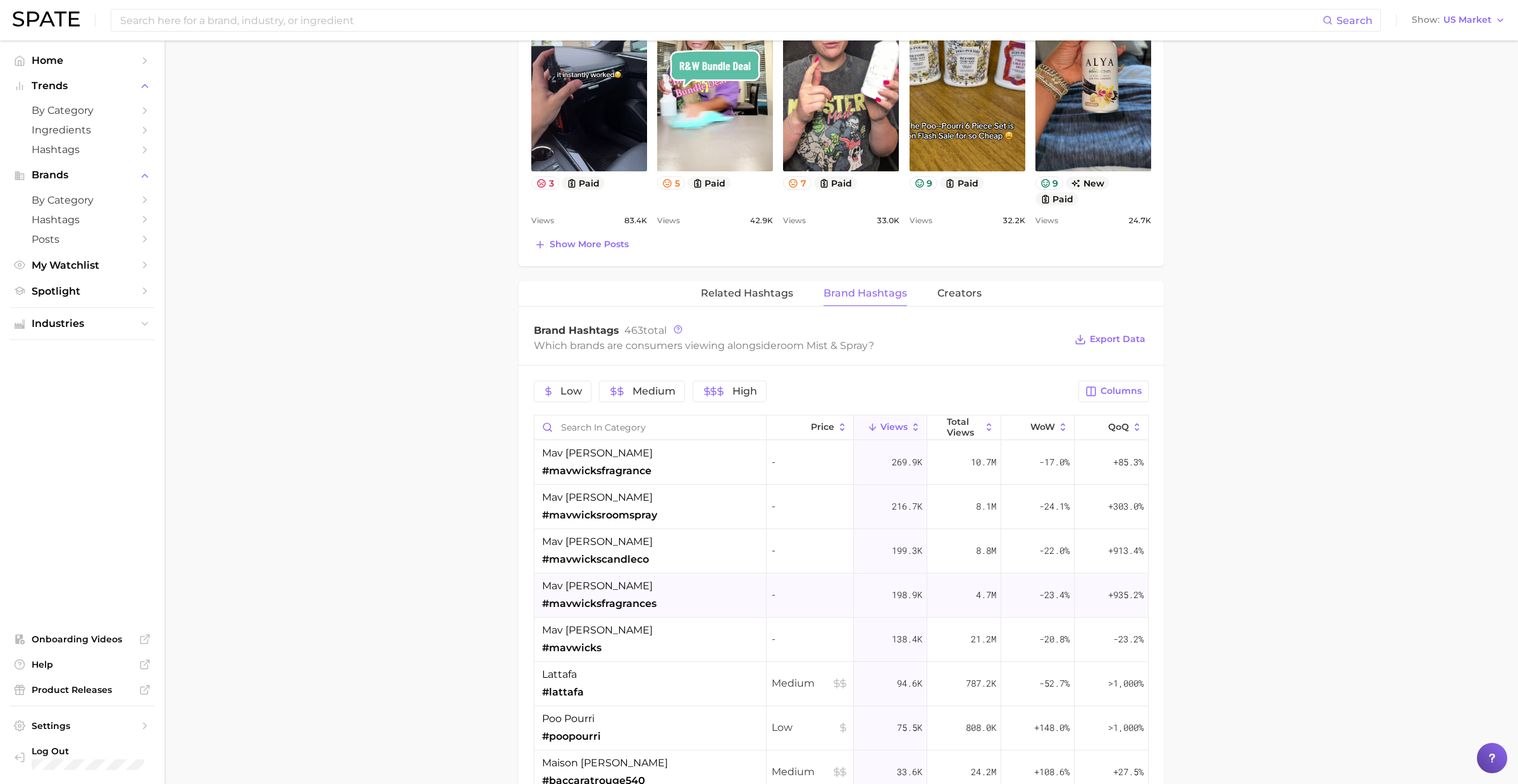
click at [663, 590] on div "mav wicks #mavwicksfragrances" at bounding box center [650, 595] width 232 height 44
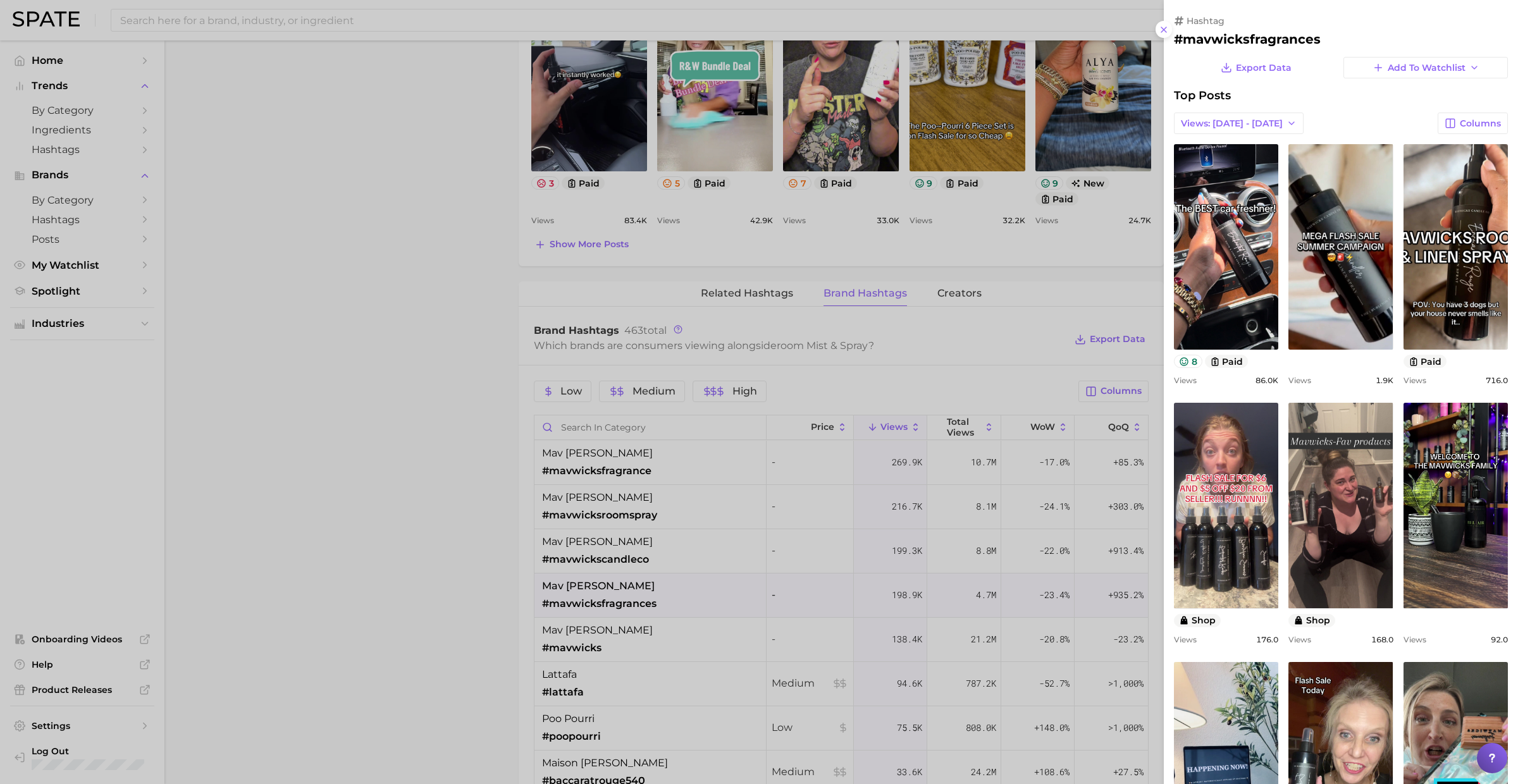
click at [665, 589] on div at bounding box center [759, 392] width 1518 height 784
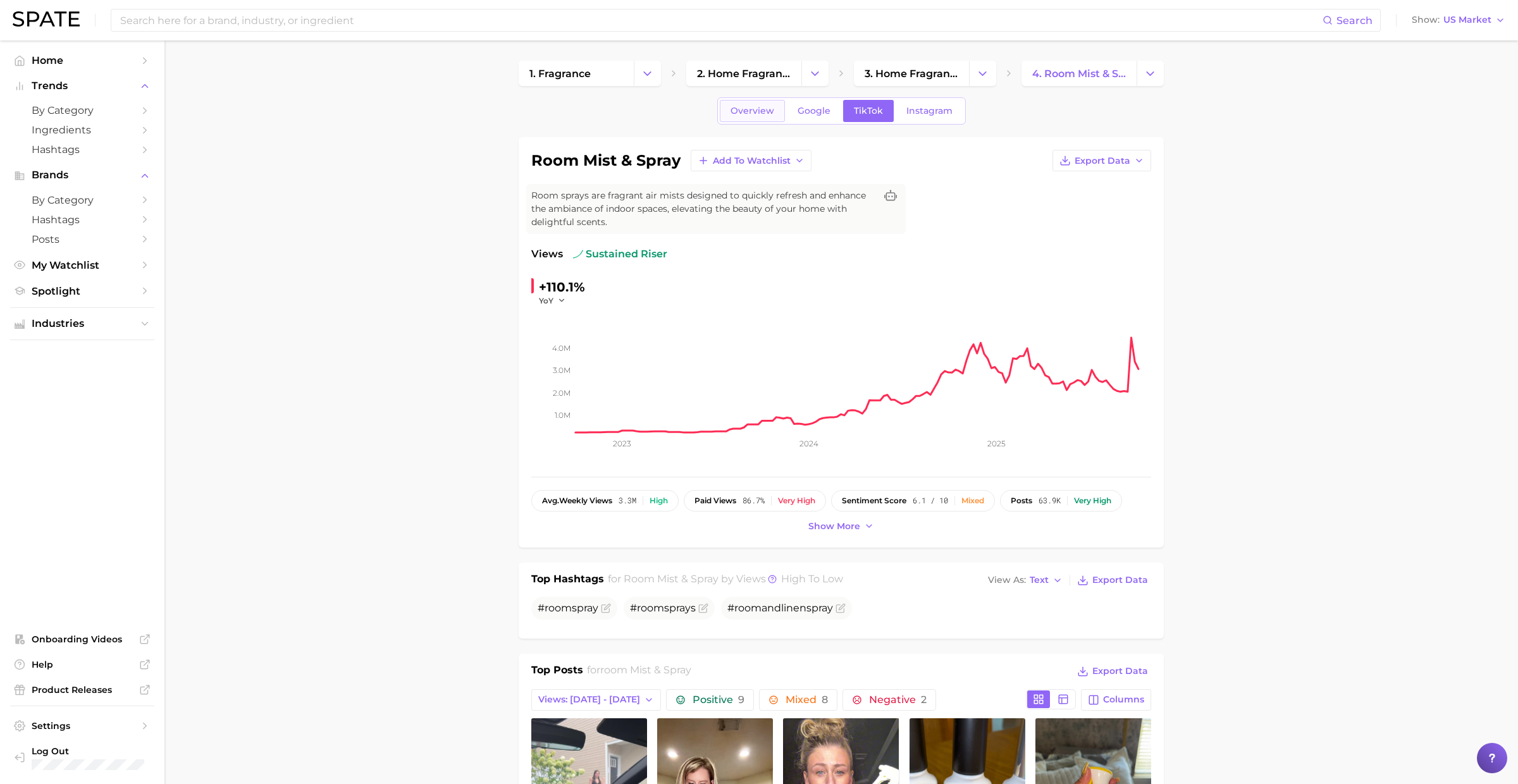
click at [752, 111] on span "Overview" at bounding box center [752, 111] width 44 height 11
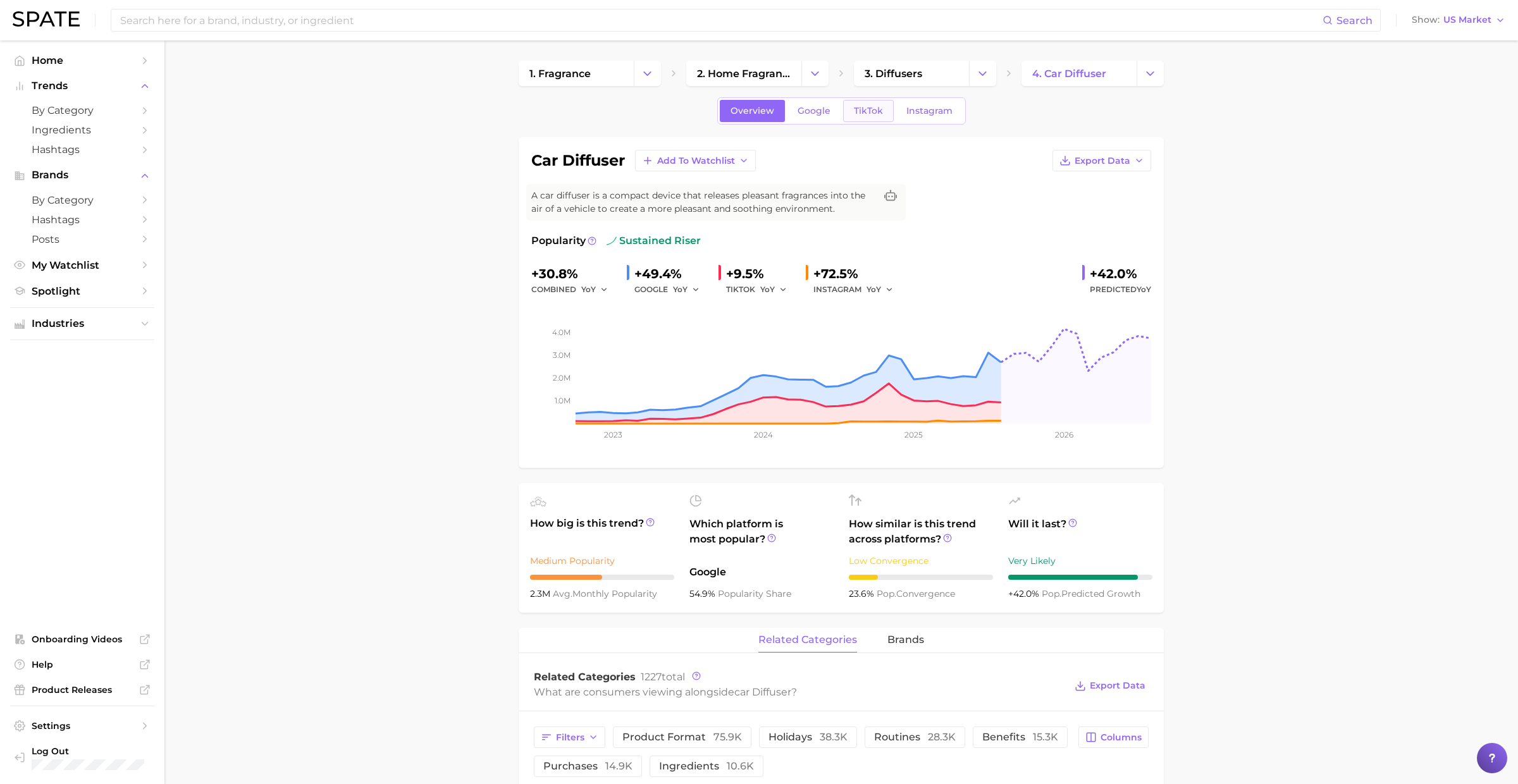
click at [849, 111] on link "TikTok" at bounding box center [868, 111] width 51 height 22
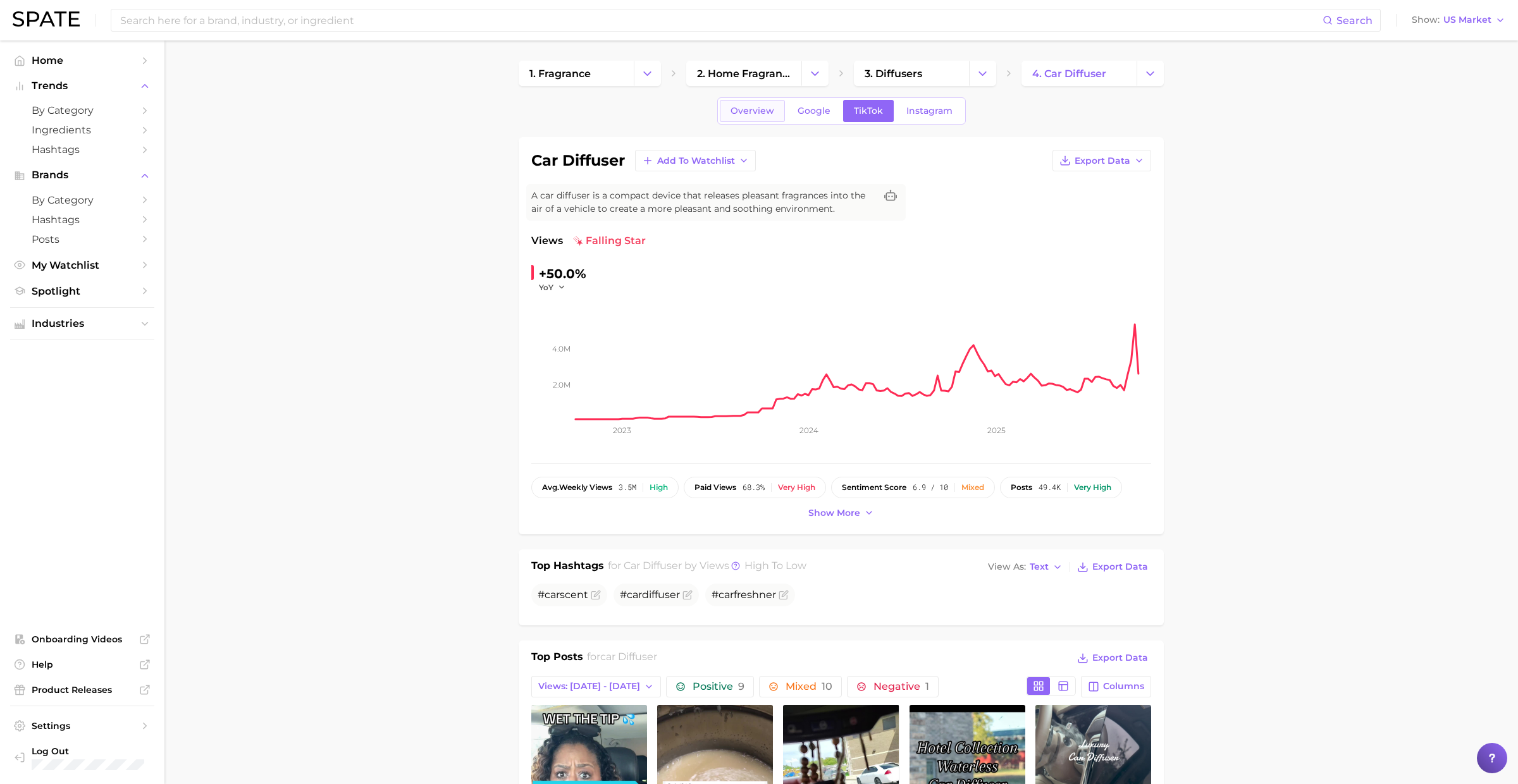
click at [748, 114] on span "Overview" at bounding box center [752, 111] width 44 height 11
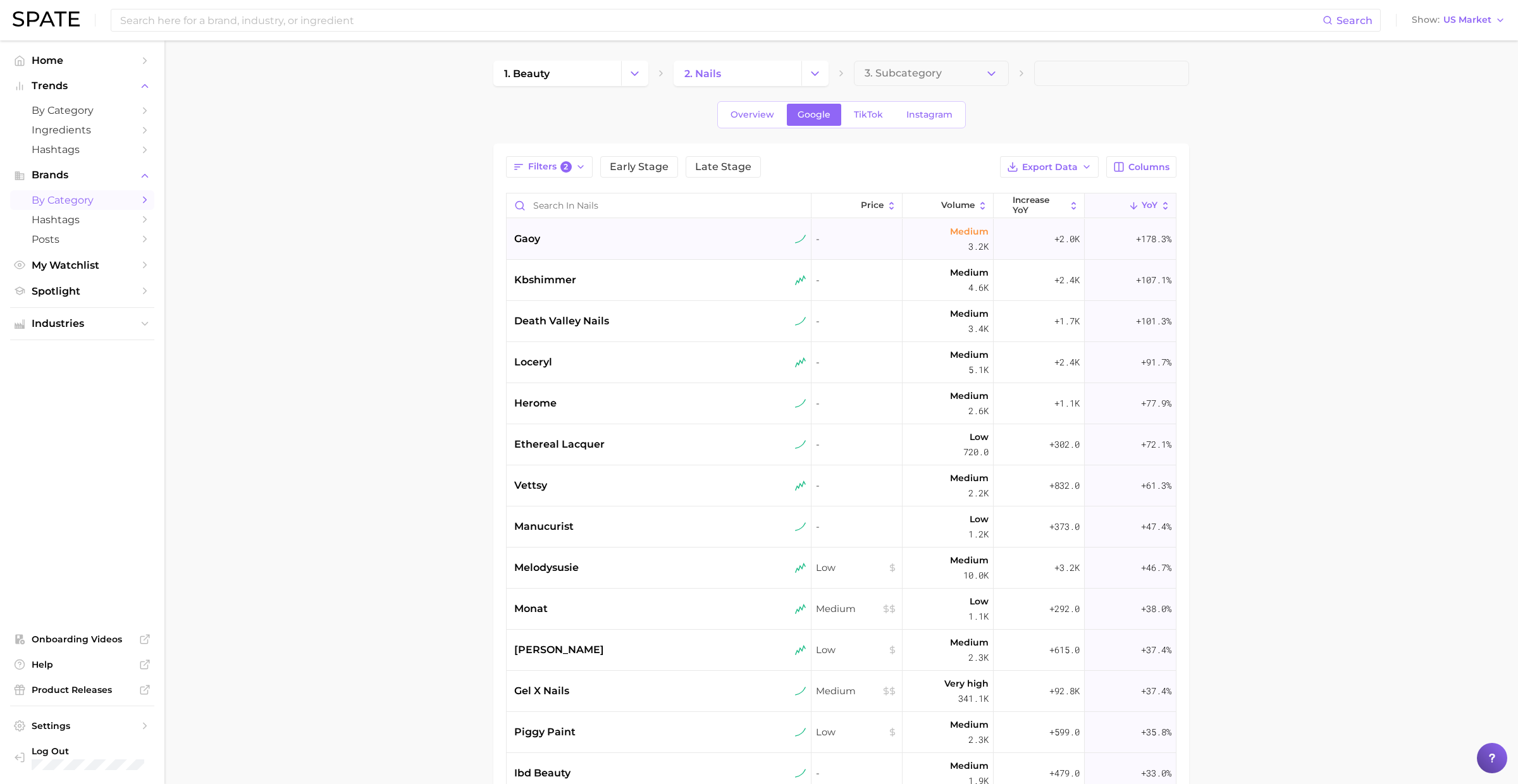
click at [600, 236] on div "gaoy" at bounding box center [660, 238] width 292 height 15
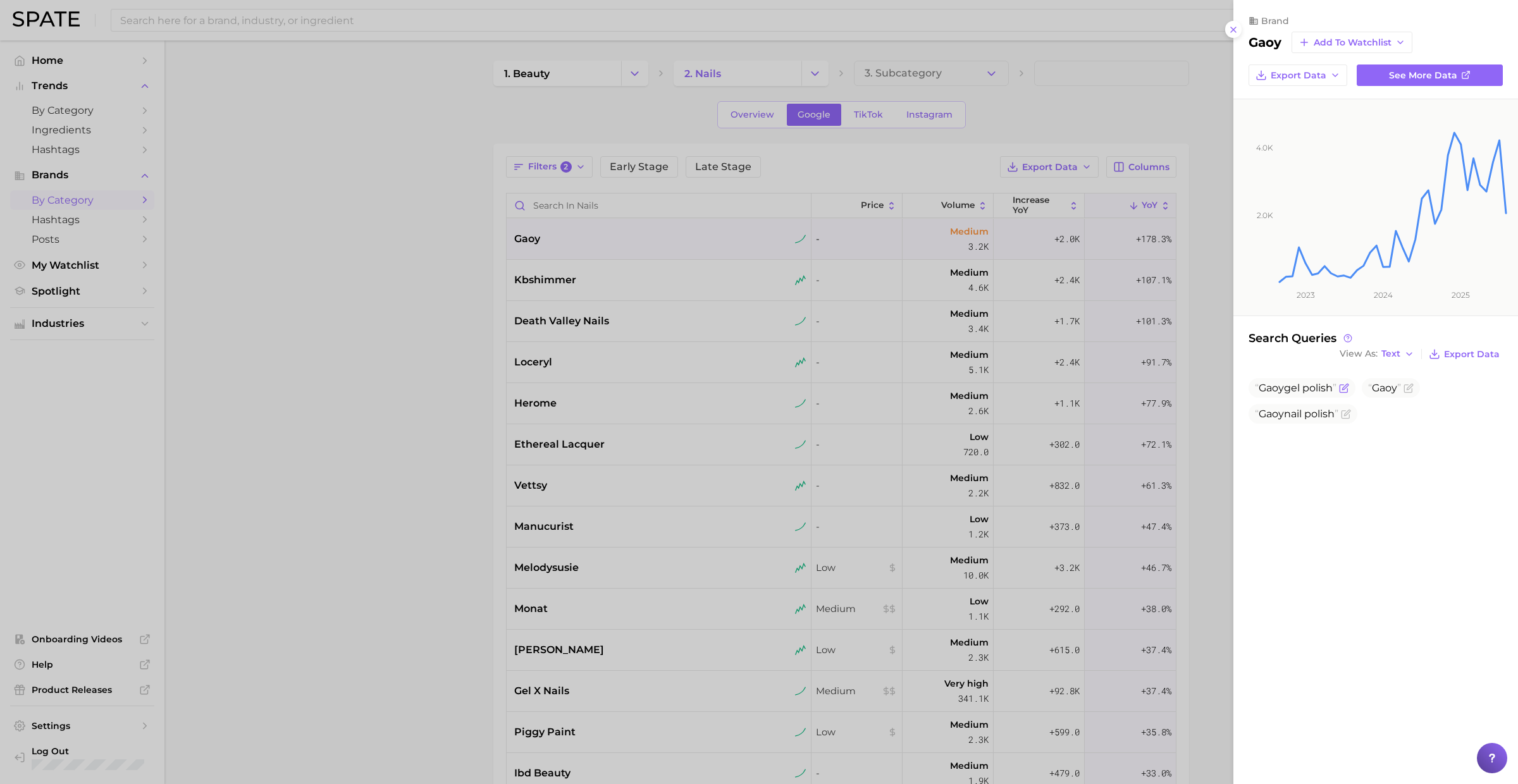
click at [1298, 389] on span "Gaoy gel polish" at bounding box center [1295, 387] width 82 height 12
copy span "Gaoy gel polish"
click at [1229, 30] on icon at bounding box center [1233, 29] width 10 height 10
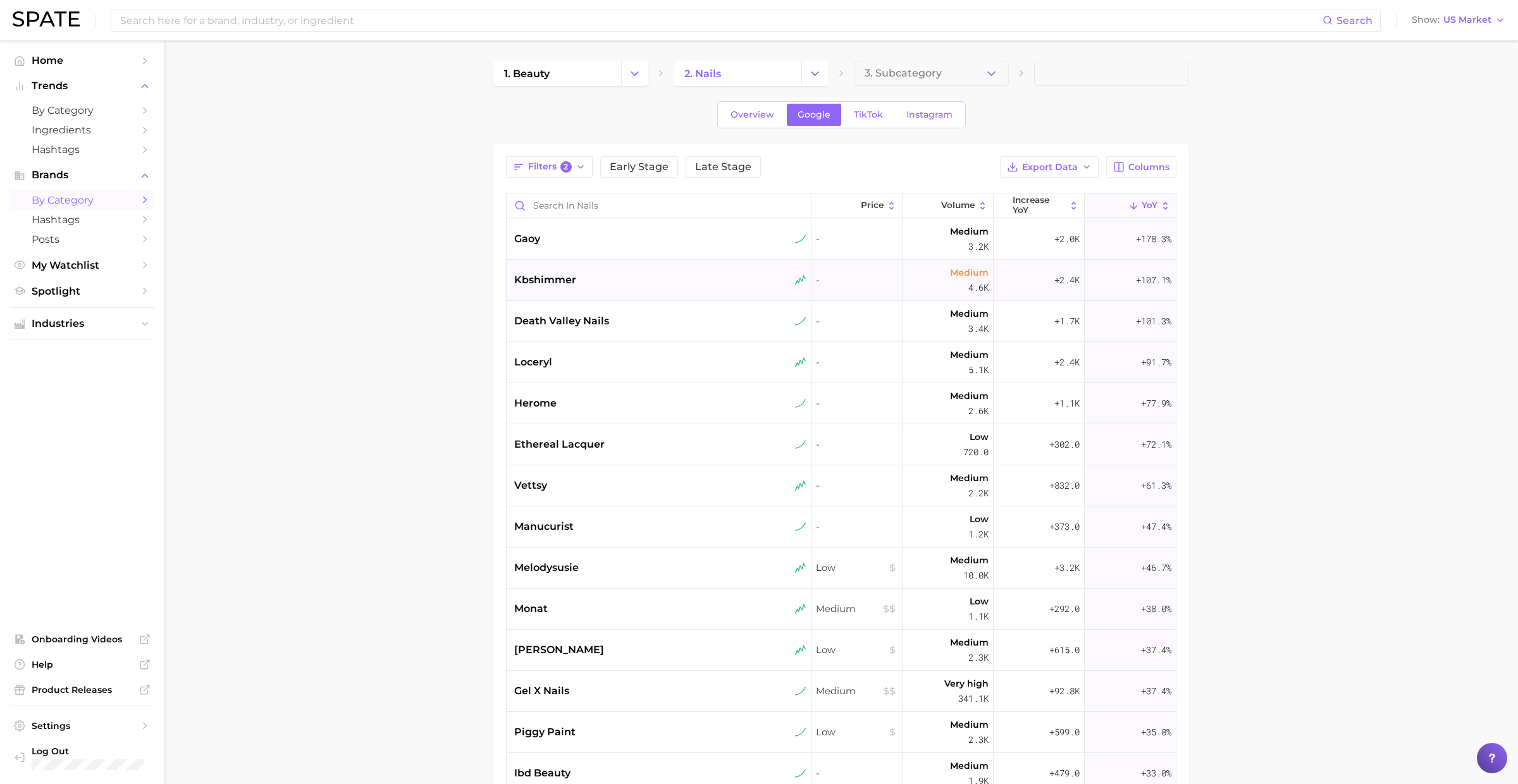
click at [649, 273] on div "kbshimmer" at bounding box center [660, 280] width 292 height 15
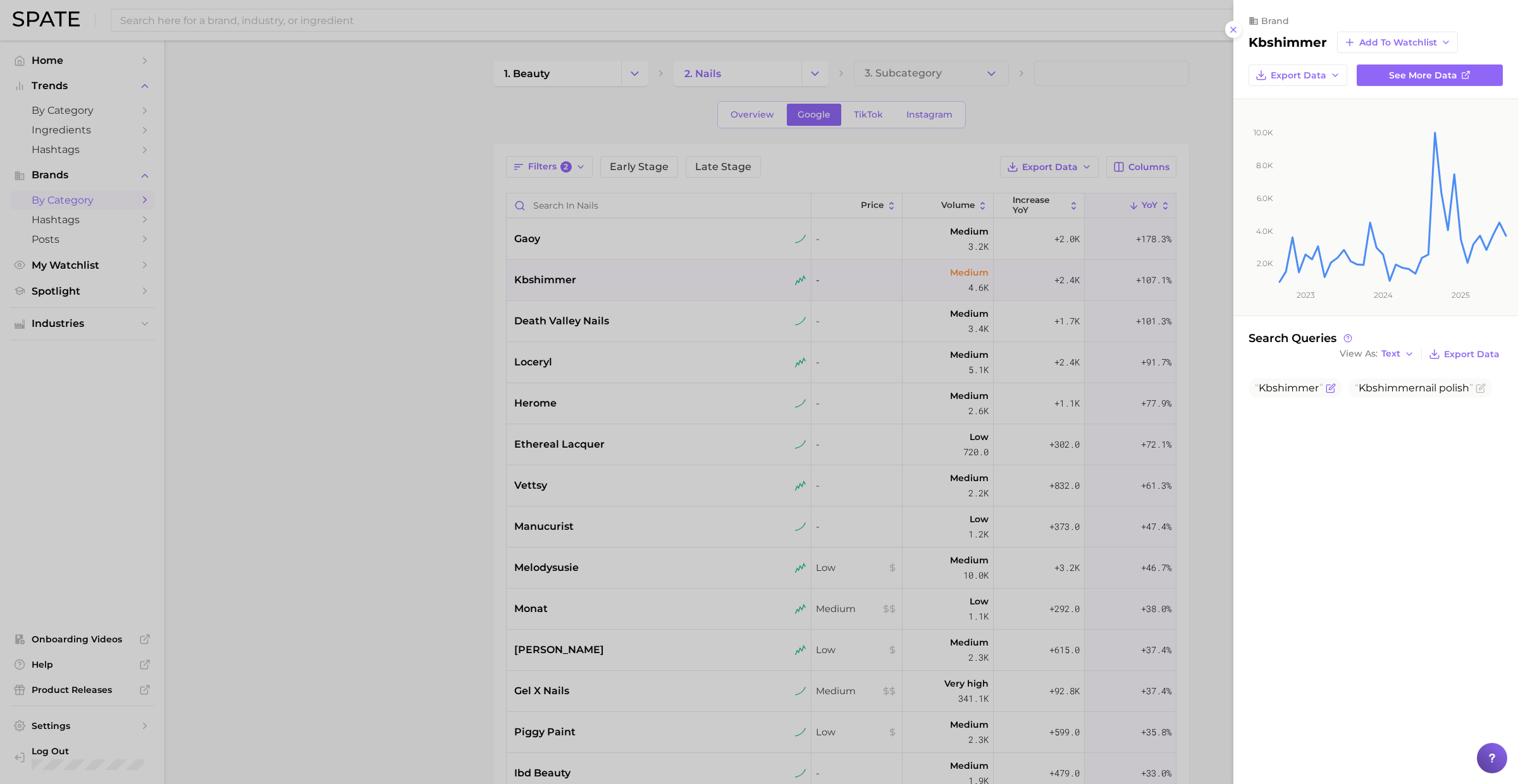
click at [1292, 382] on span "Kbshimmer" at bounding box center [1288, 387] width 60 height 12
copy span "Kbshimmer"
click at [694, 292] on div at bounding box center [759, 392] width 1518 height 784
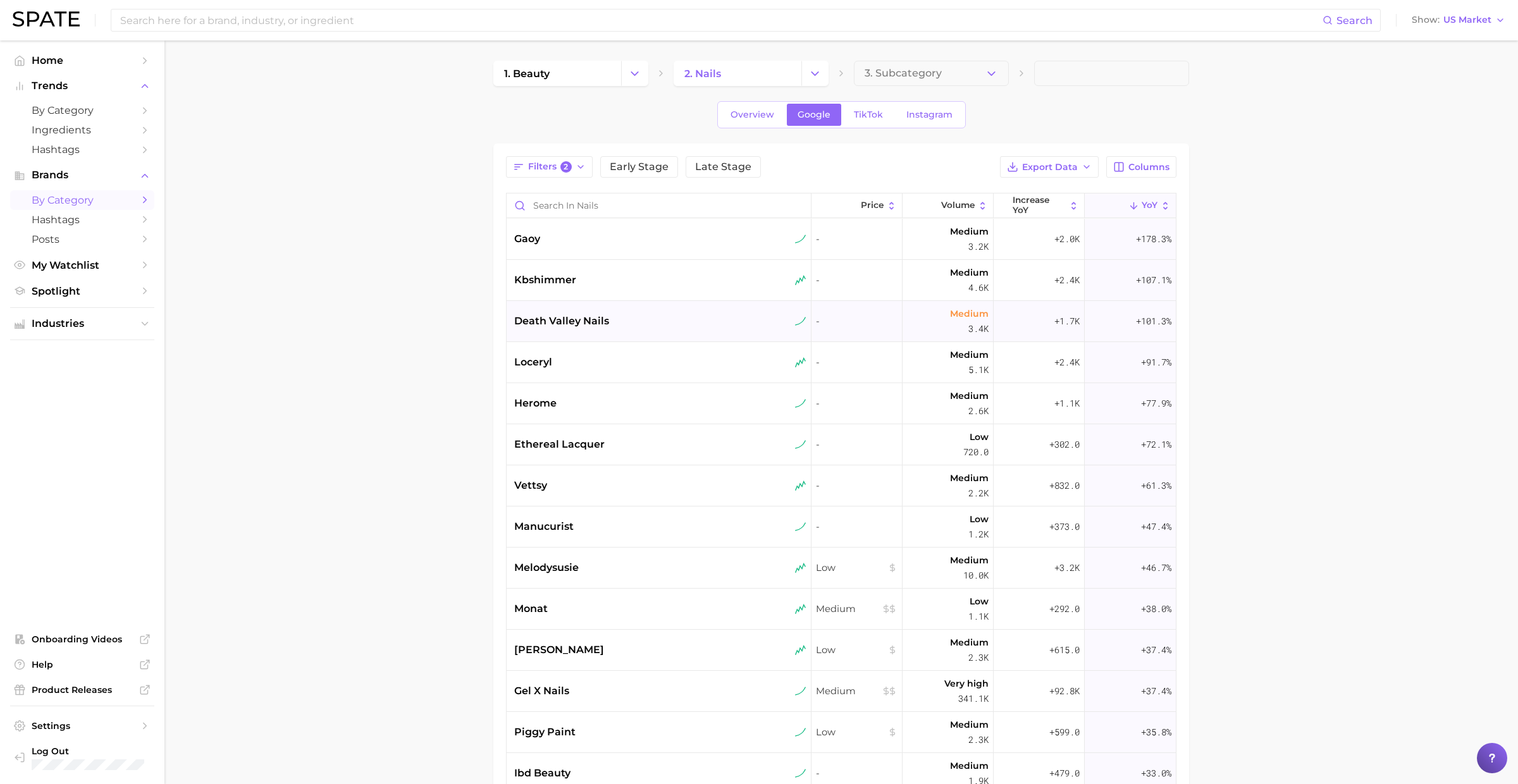
click at [661, 321] on div "death valley nails" at bounding box center [660, 321] width 292 height 15
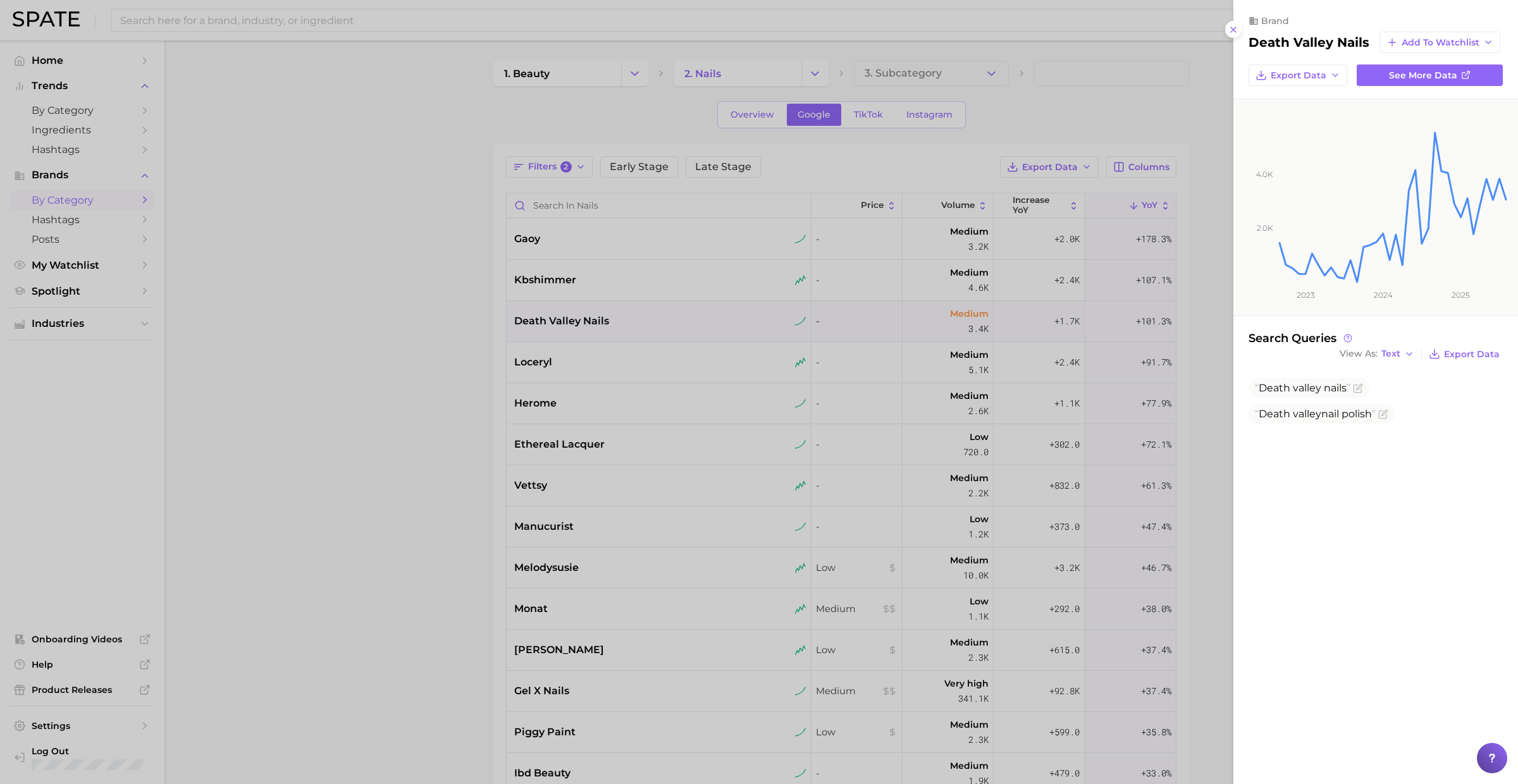
click at [530, 336] on div at bounding box center [759, 392] width 1518 height 784
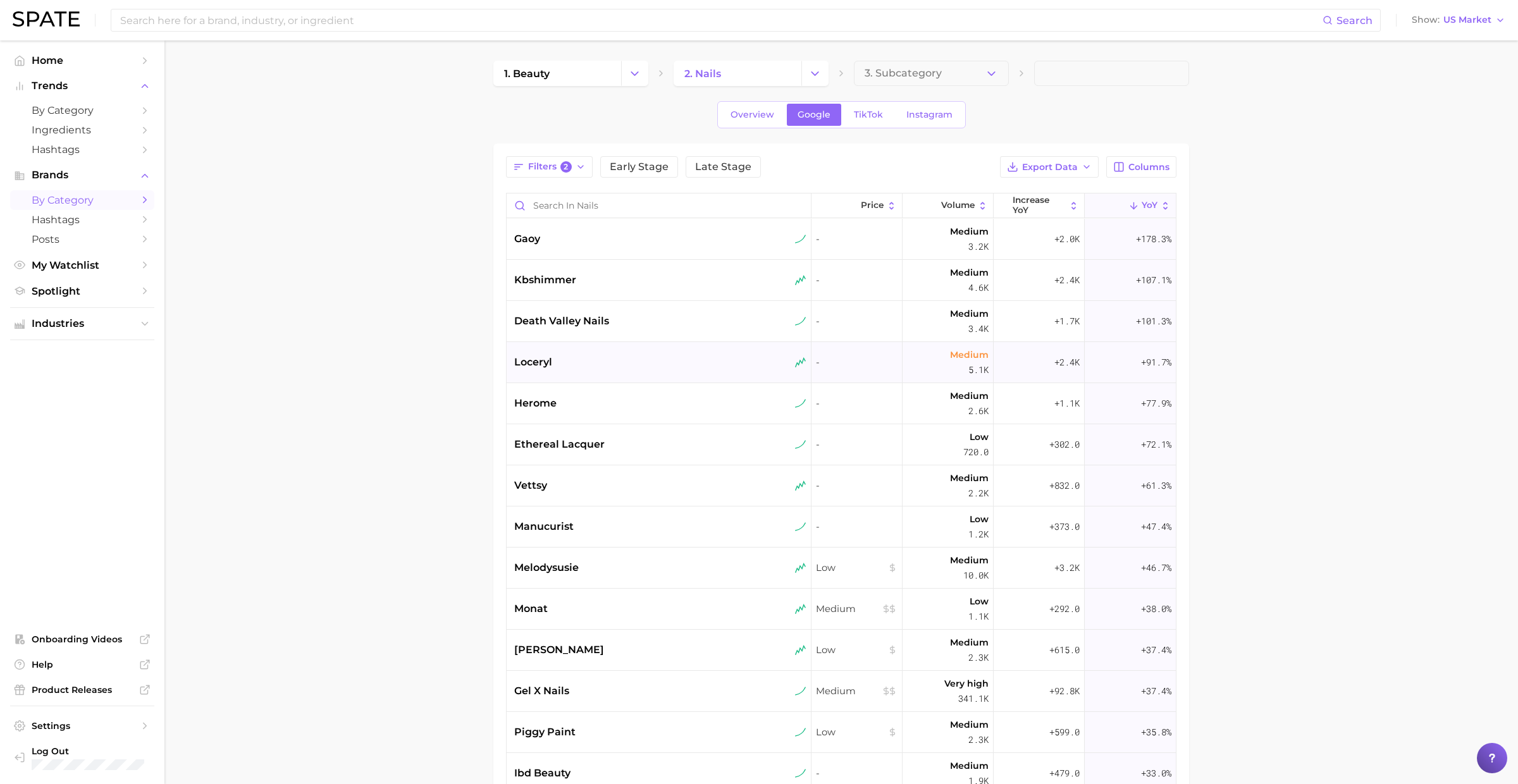
click at [674, 349] on div "loceryl" at bounding box center [659, 362] width 305 height 41
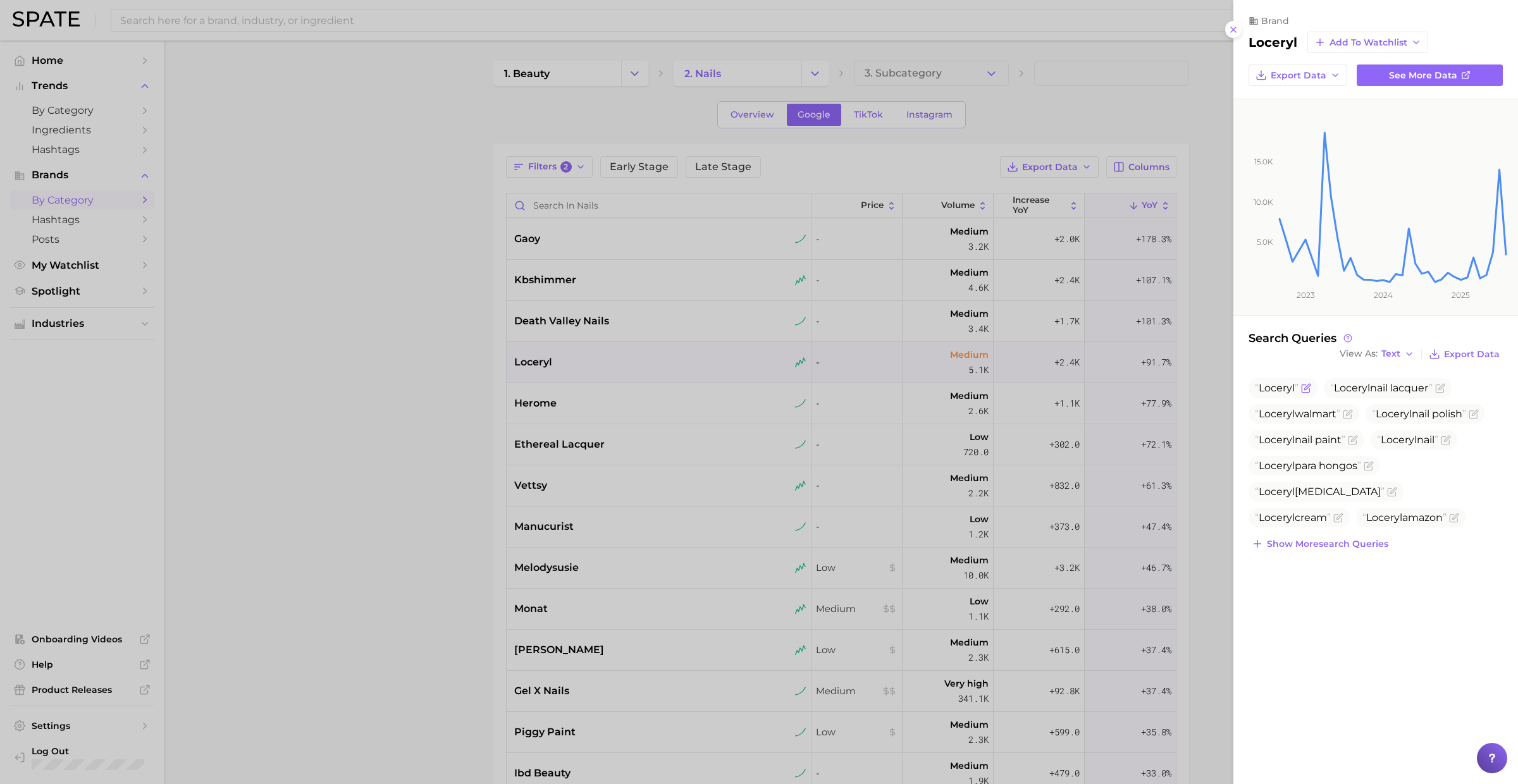
click at [1280, 379] on span "Loceryl" at bounding box center [1283, 387] width 69 height 20
click at [1278, 387] on span "Loceryl" at bounding box center [1276, 387] width 36 height 12
copy span "Loceryl"
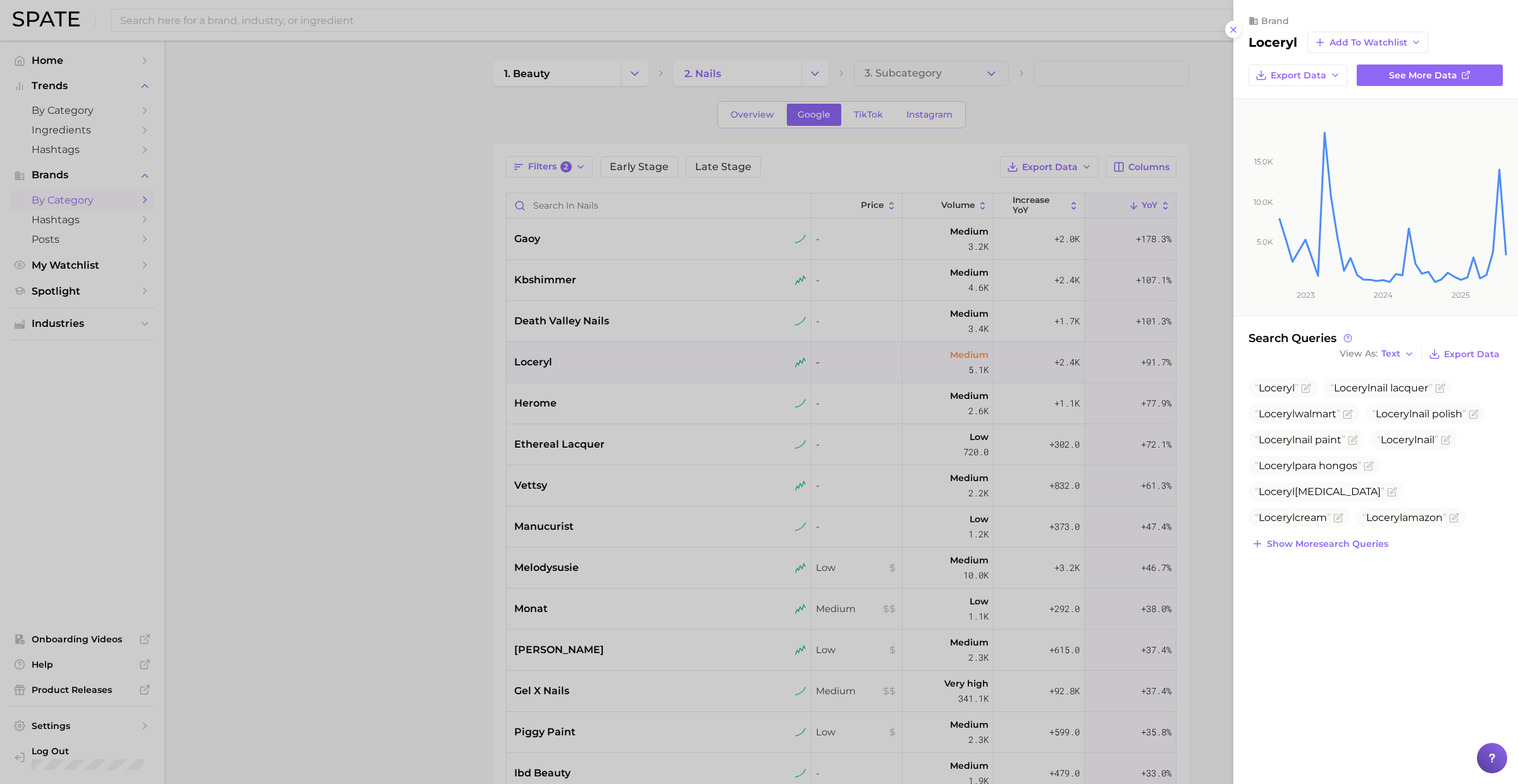
click at [564, 432] on div at bounding box center [759, 392] width 1518 height 784
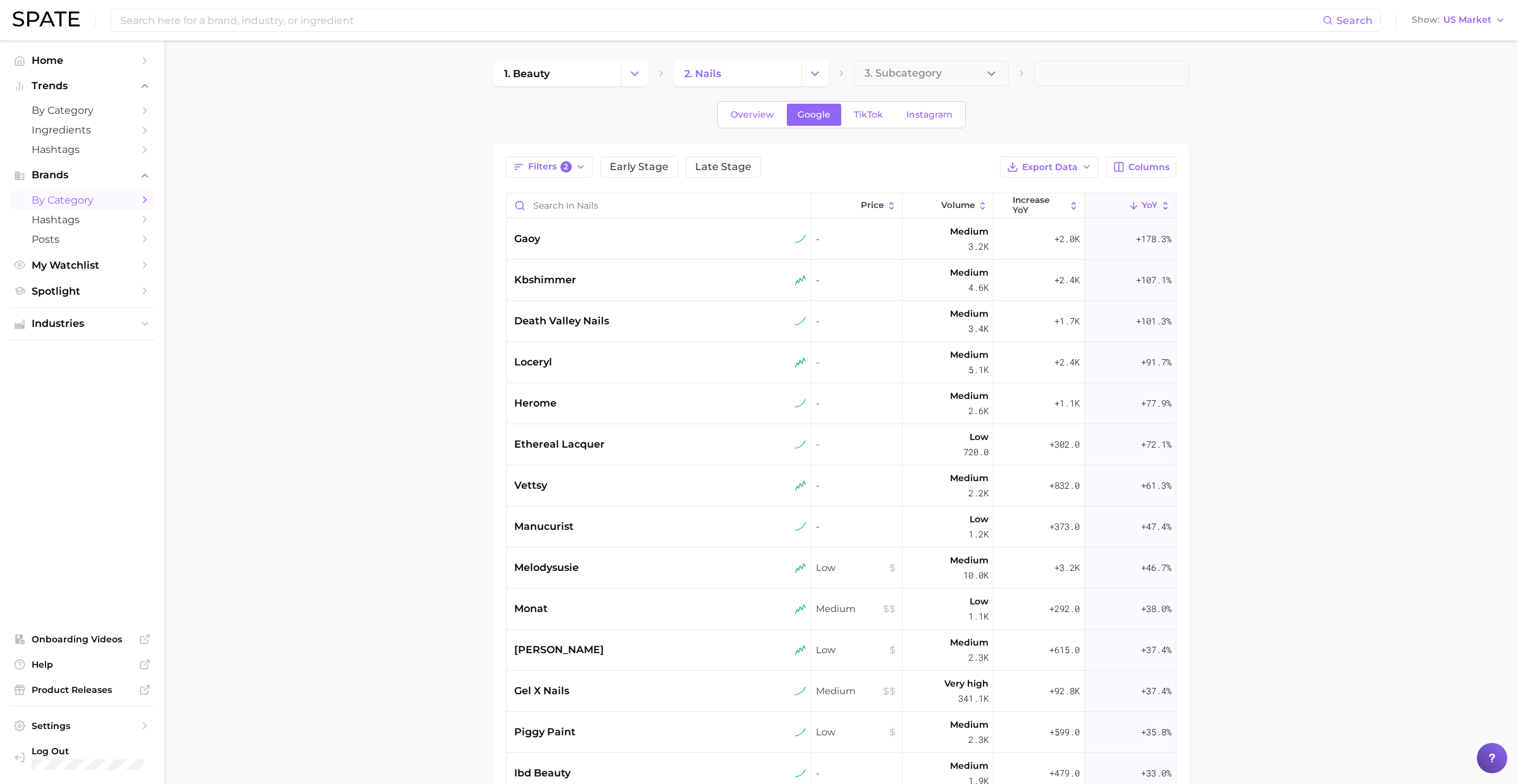
click at [564, 394] on div "herome" at bounding box center [659, 404] width 305 height 41
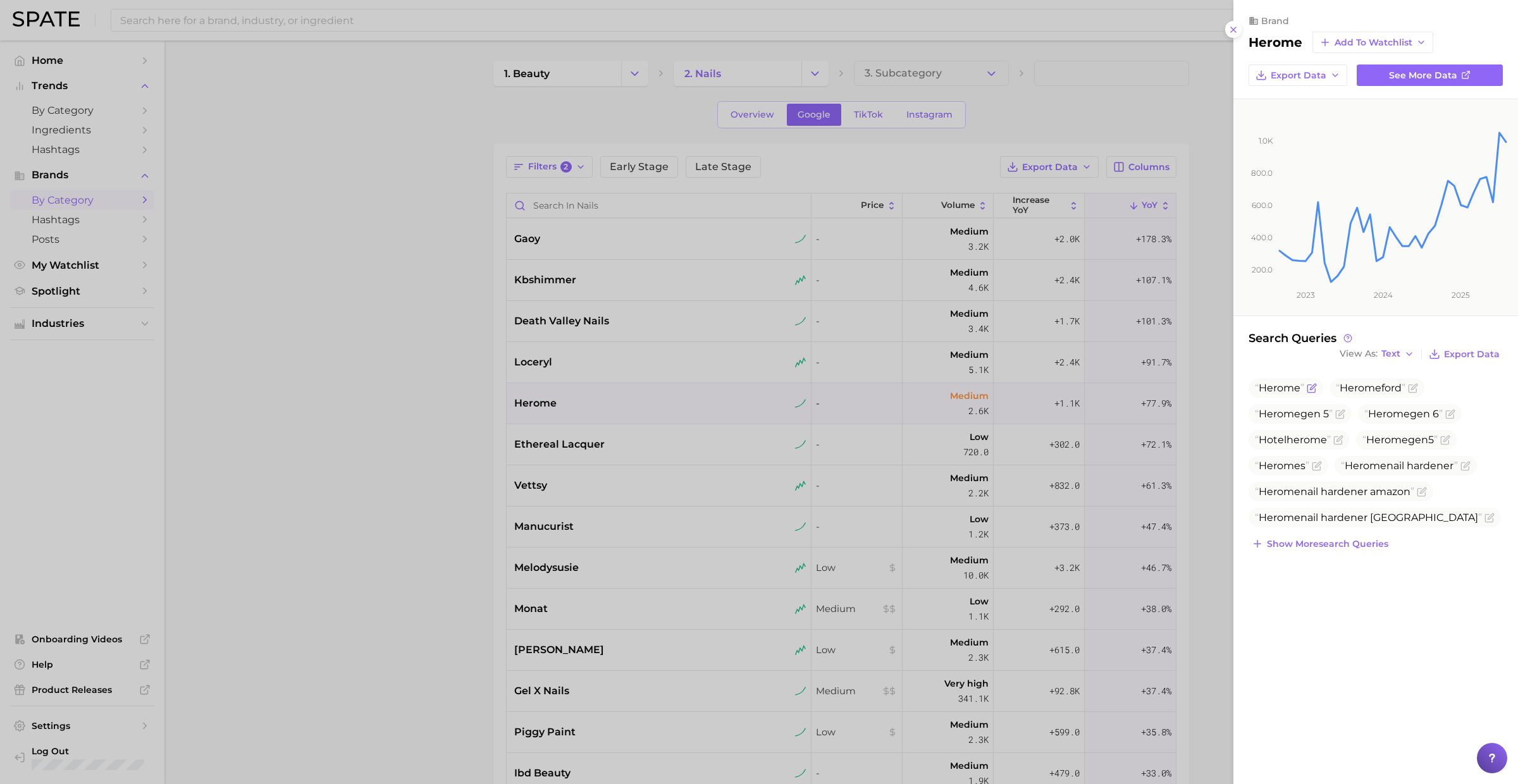
click at [1284, 387] on span "Herome" at bounding box center [1279, 387] width 42 height 12
copy span "Herome"
click at [1301, 415] on span "Herome gen 5" at bounding box center [1293, 413] width 78 height 12
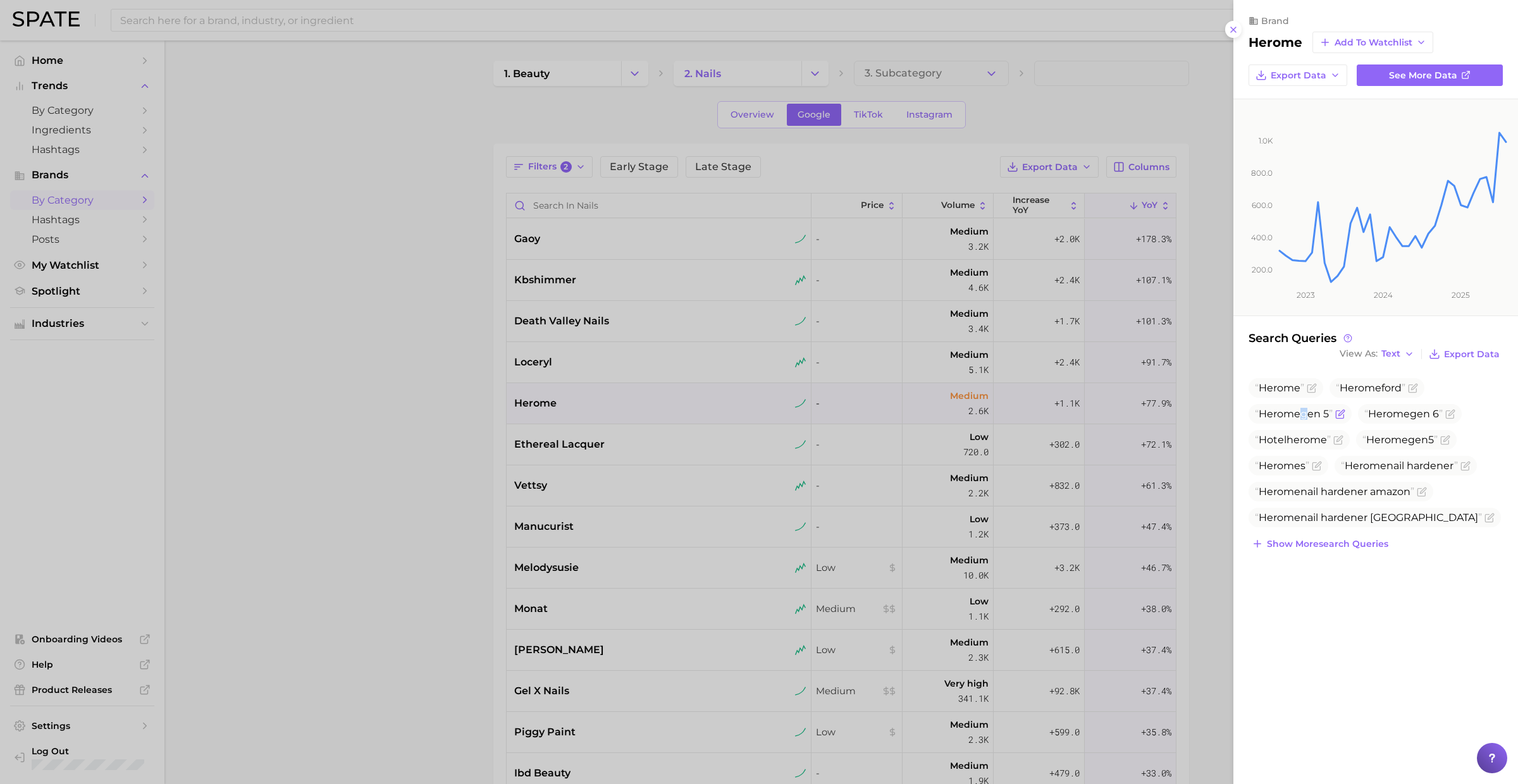
click at [1301, 415] on span "Herome gen 5" at bounding box center [1293, 413] width 78 height 12
copy span "Herome gen 5"
click at [1338, 414] on icon "Flag as miscategorized or irrelevant" at bounding box center [1339, 414] width 8 height 8
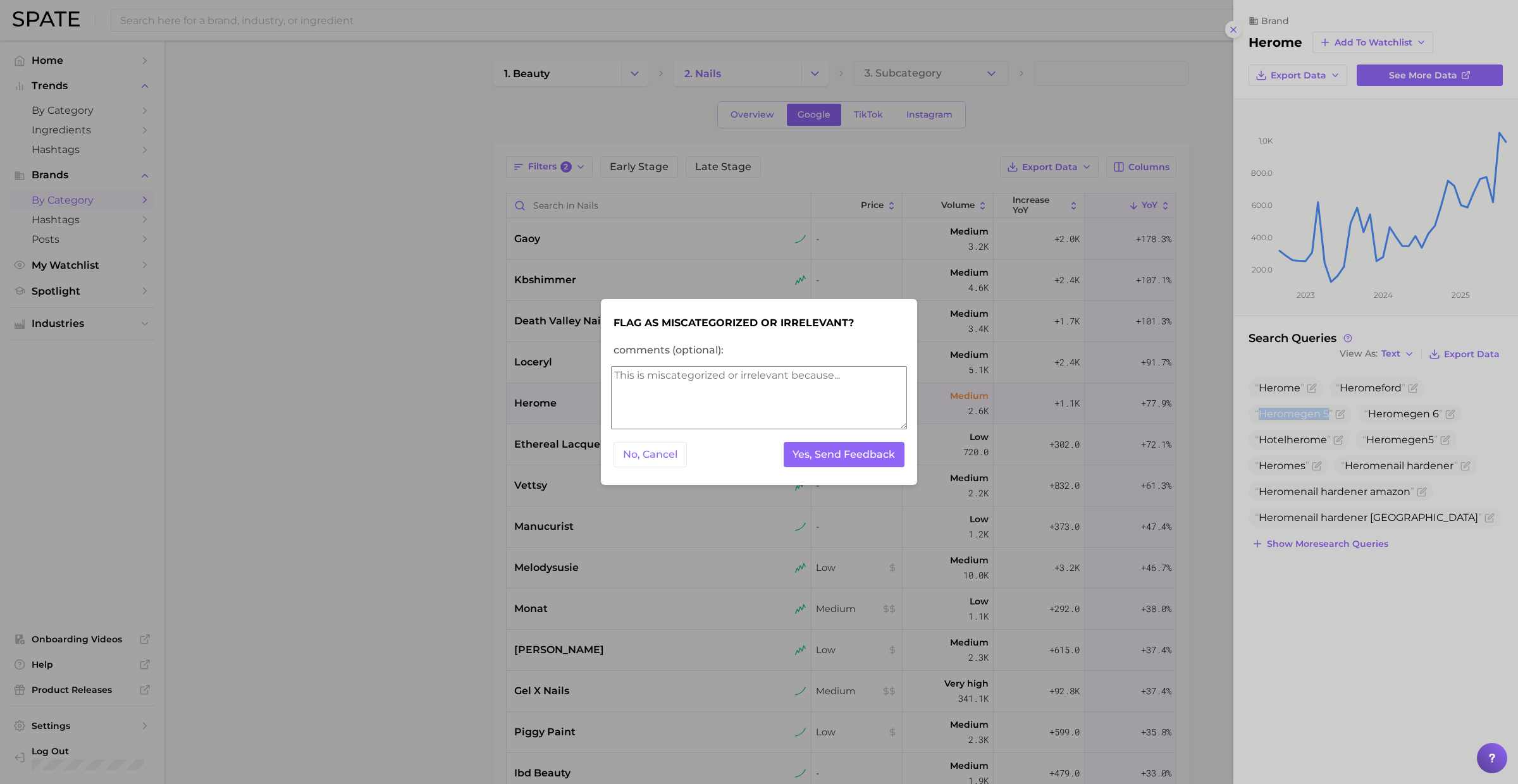
click at [763, 402] on textarea "comments (optional):" at bounding box center [758, 397] width 296 height 64
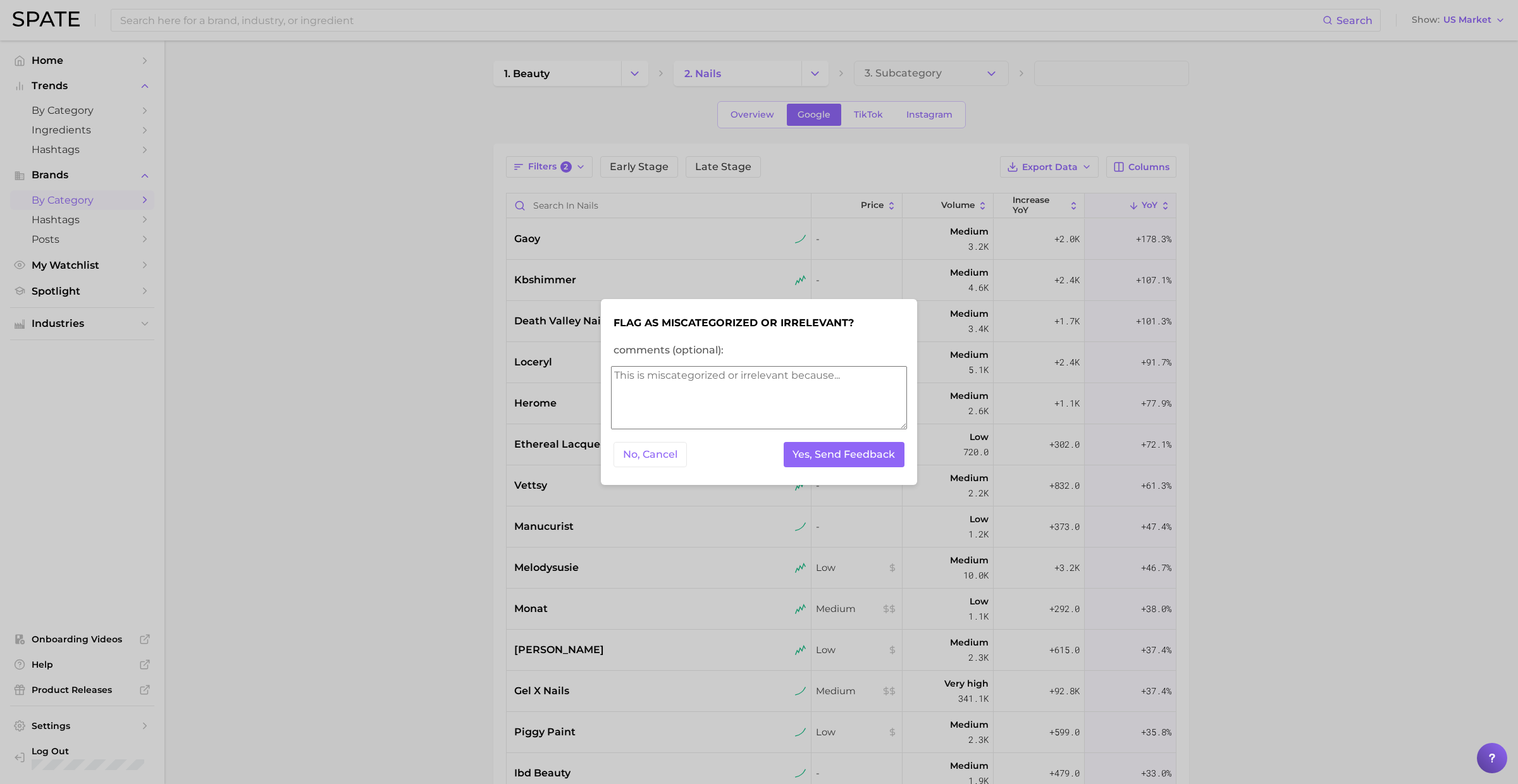
drag, startPoint x: 779, startPoint y: 365, endPoint x: 772, endPoint y: 401, distance: 36.7
click at [779, 365] on form "Flag as miscategorized or irrelevant? comments (optional): No, Cancel Yes, Send…" at bounding box center [758, 392] width 296 height 166
click at [770, 412] on textarea "comments (optional):" at bounding box center [758, 397] width 296 height 64
type textarea "irrelevant"
click at [870, 472] on form "Flag as miscategorized or irrelevant? comments (optional): irrelevant No, Cance…" at bounding box center [758, 392] width 296 height 166
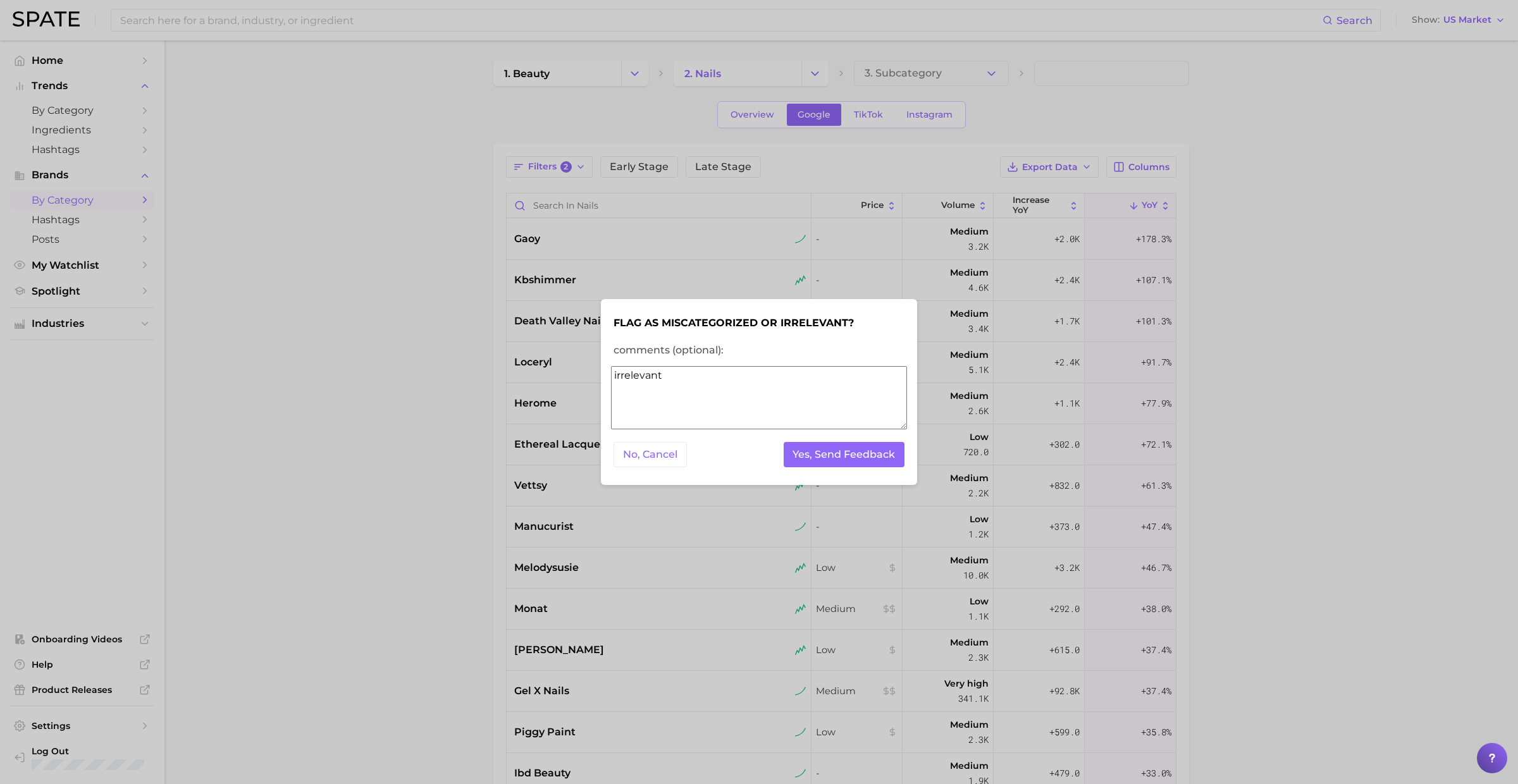
click at [870, 470] on div "No, Cancel Yes, Send Feedback" at bounding box center [758, 455] width 296 height 31
click at [862, 452] on button "Yes, Send Feedback" at bounding box center [844, 455] width 122 height 26
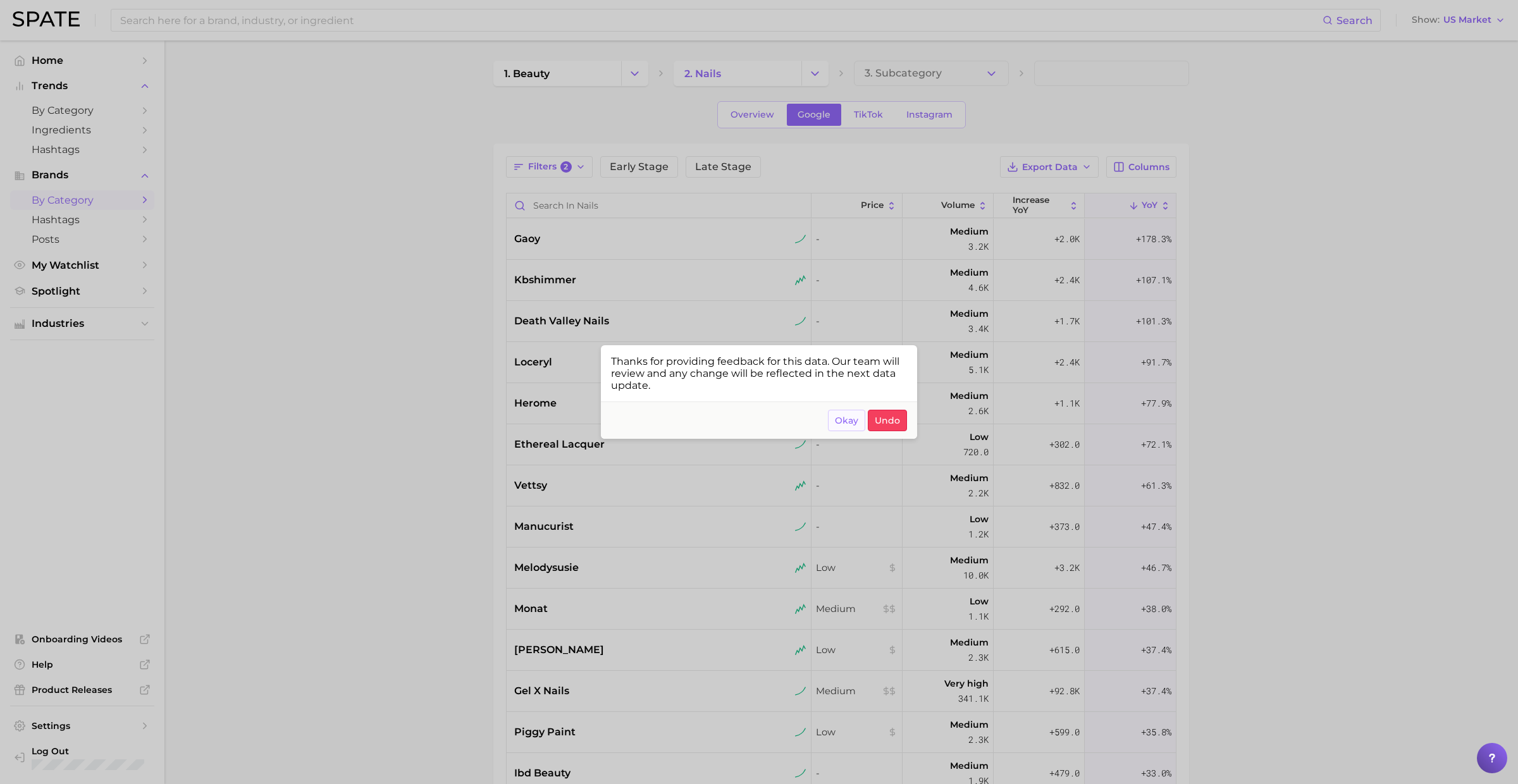
click at [852, 417] on span "Okay" at bounding box center [847, 421] width 24 height 11
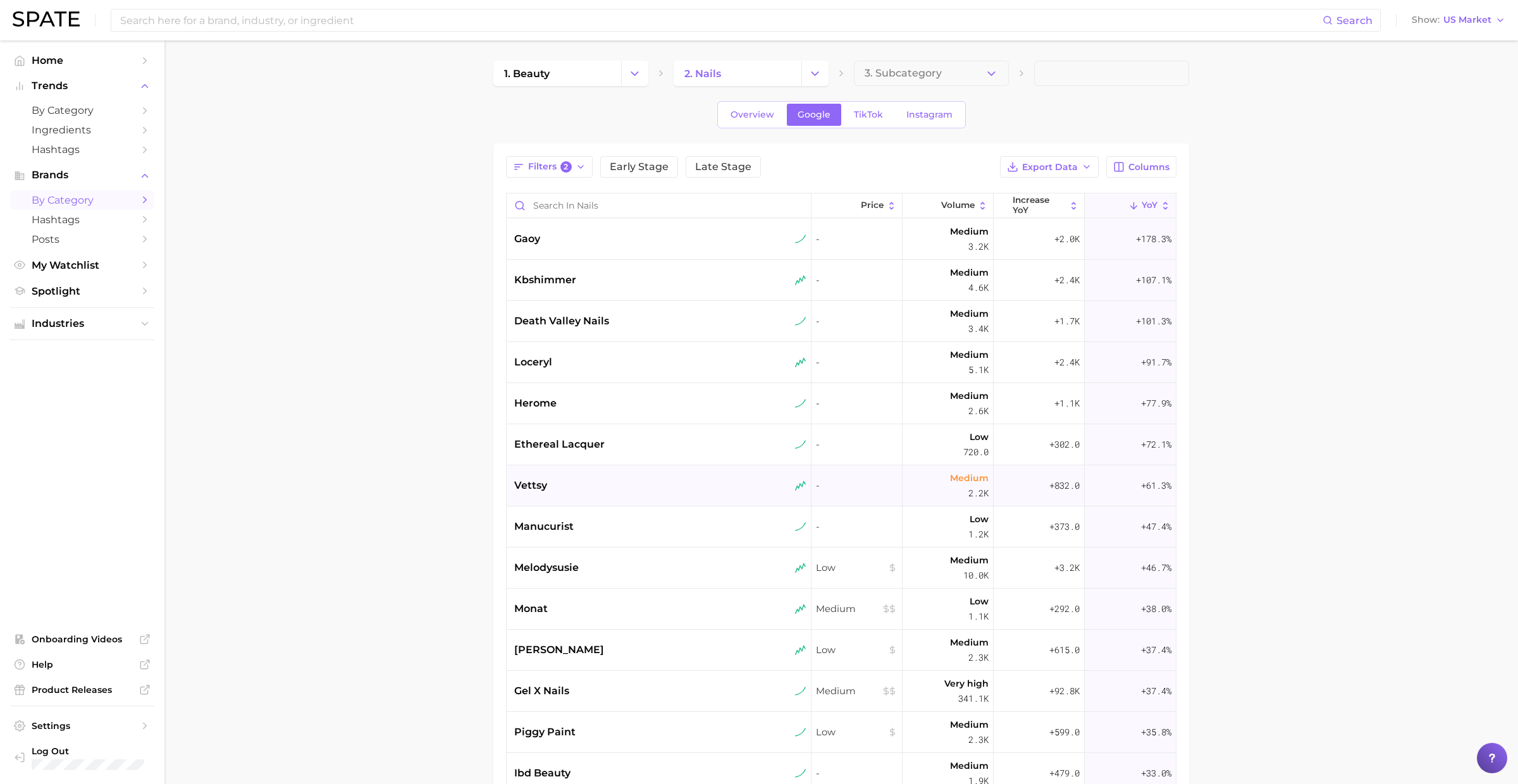
click at [652, 492] on div "vettsy" at bounding box center [659, 486] width 305 height 41
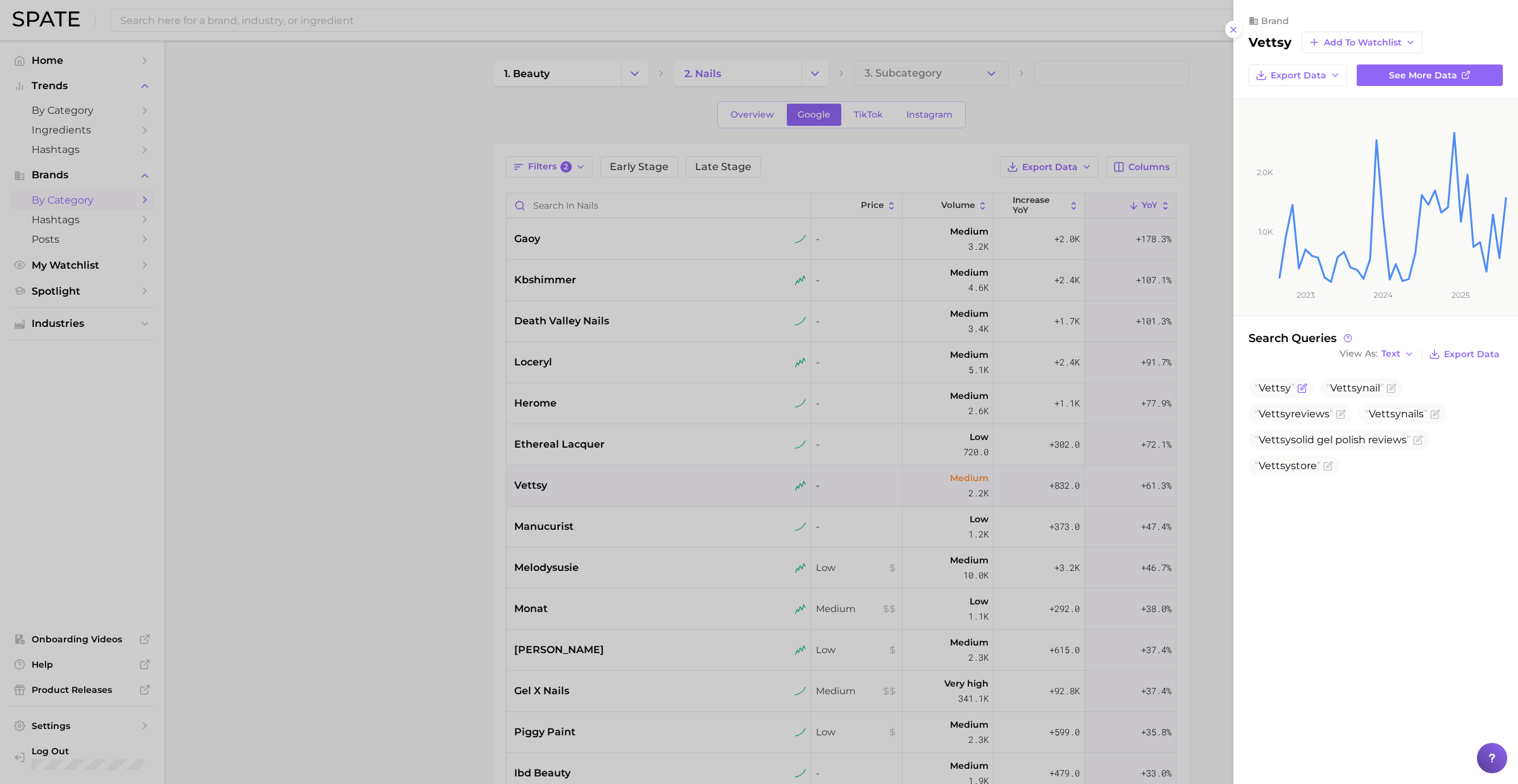
click at [1276, 387] on span "Vettsy" at bounding box center [1274, 387] width 32 height 12
copy span "Vettsy"
click at [299, 331] on div at bounding box center [759, 392] width 1518 height 784
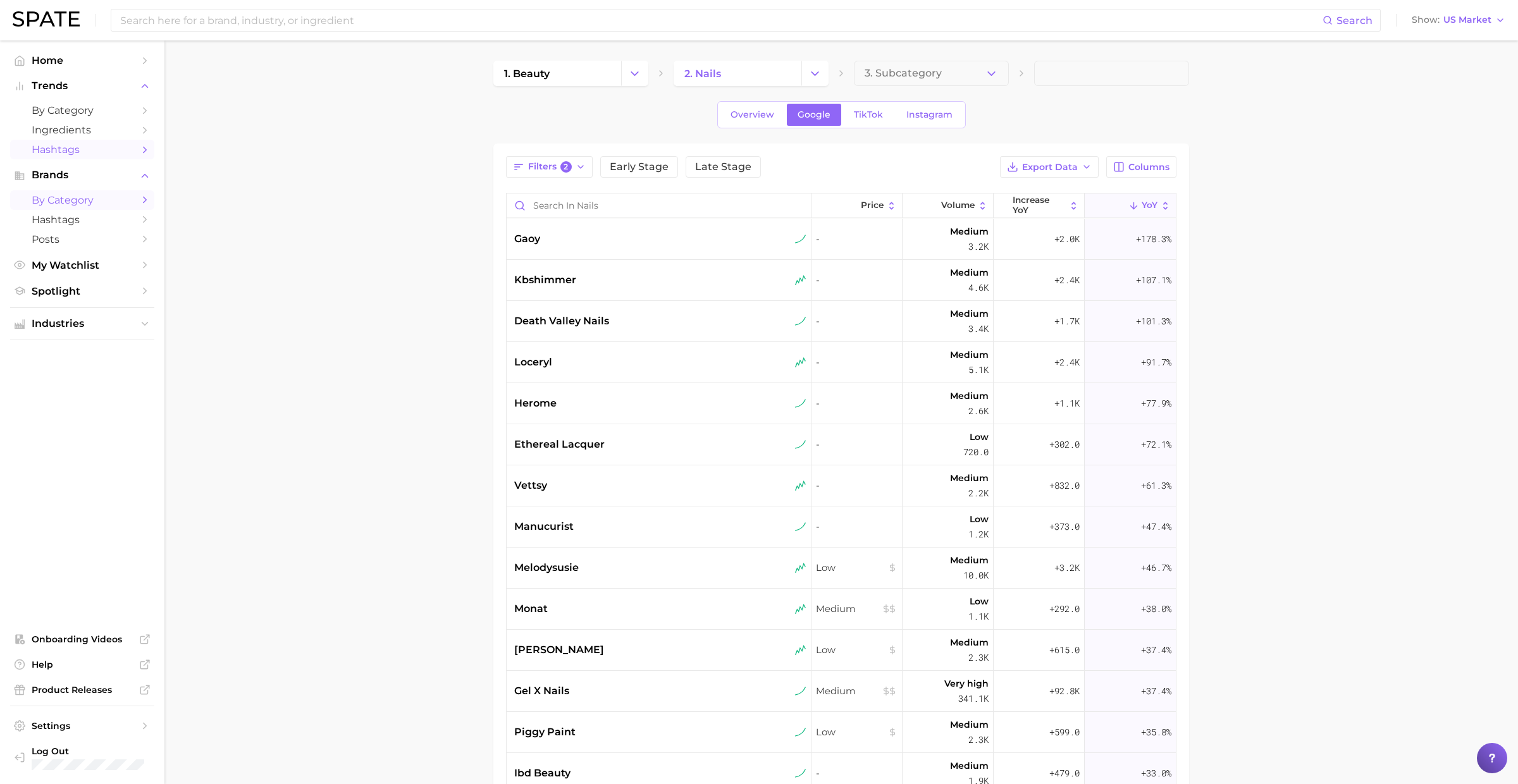
click at [78, 152] on span "Hashtags" at bounding box center [82, 149] width 101 height 12
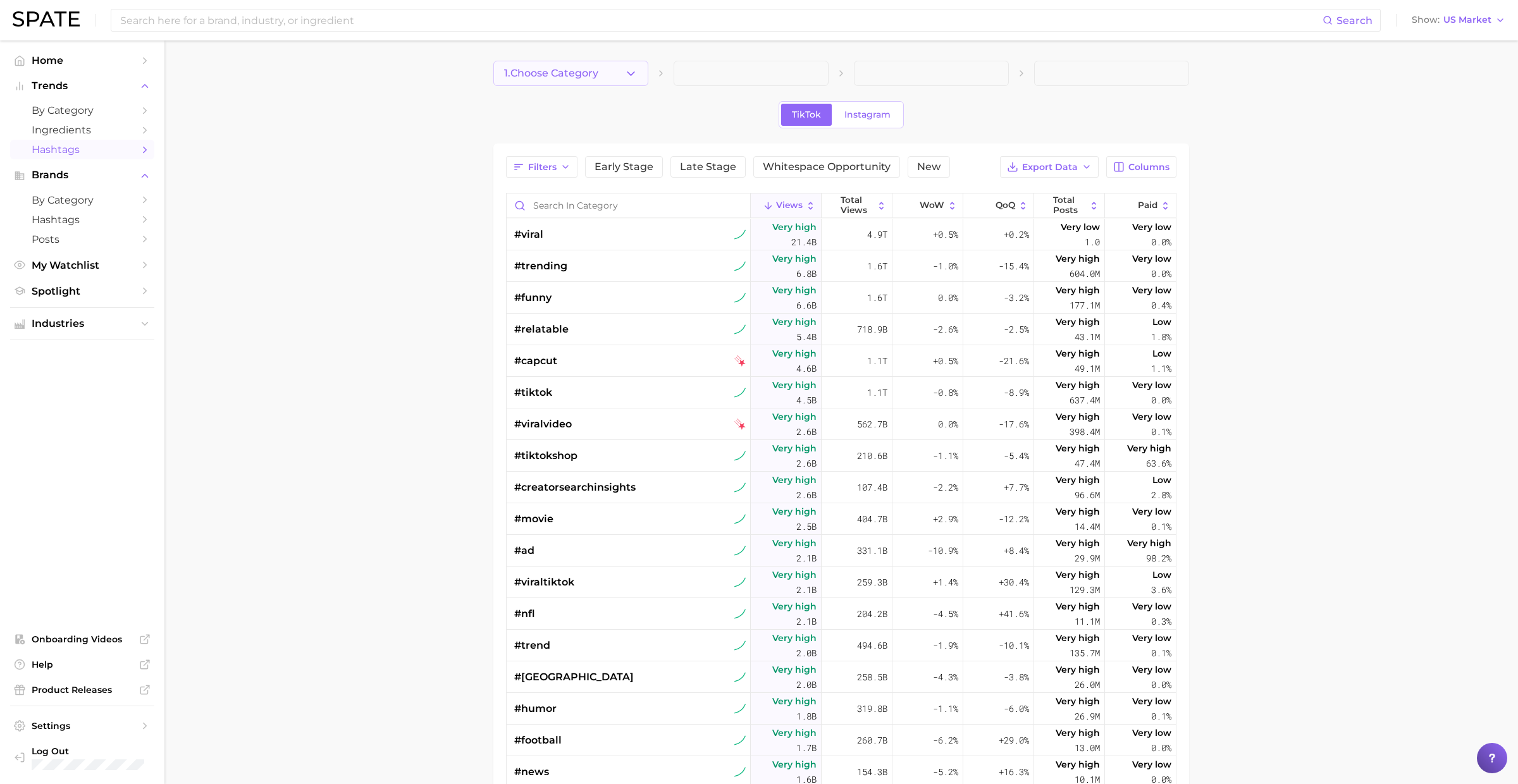
click at [586, 74] on span "1. Choose Category" at bounding box center [551, 73] width 94 height 12
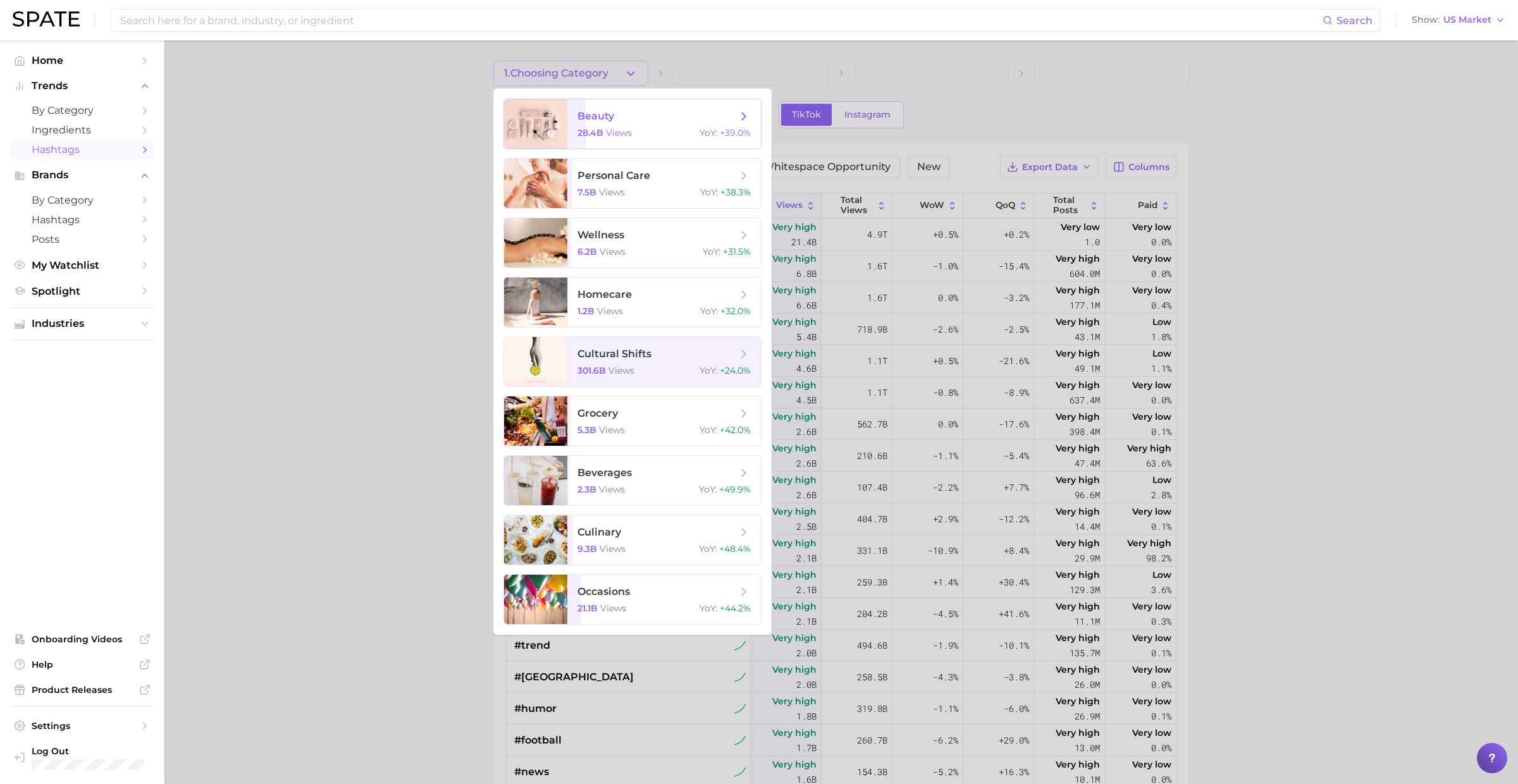
click at [586, 115] on span "beauty" at bounding box center [595, 115] width 37 height 12
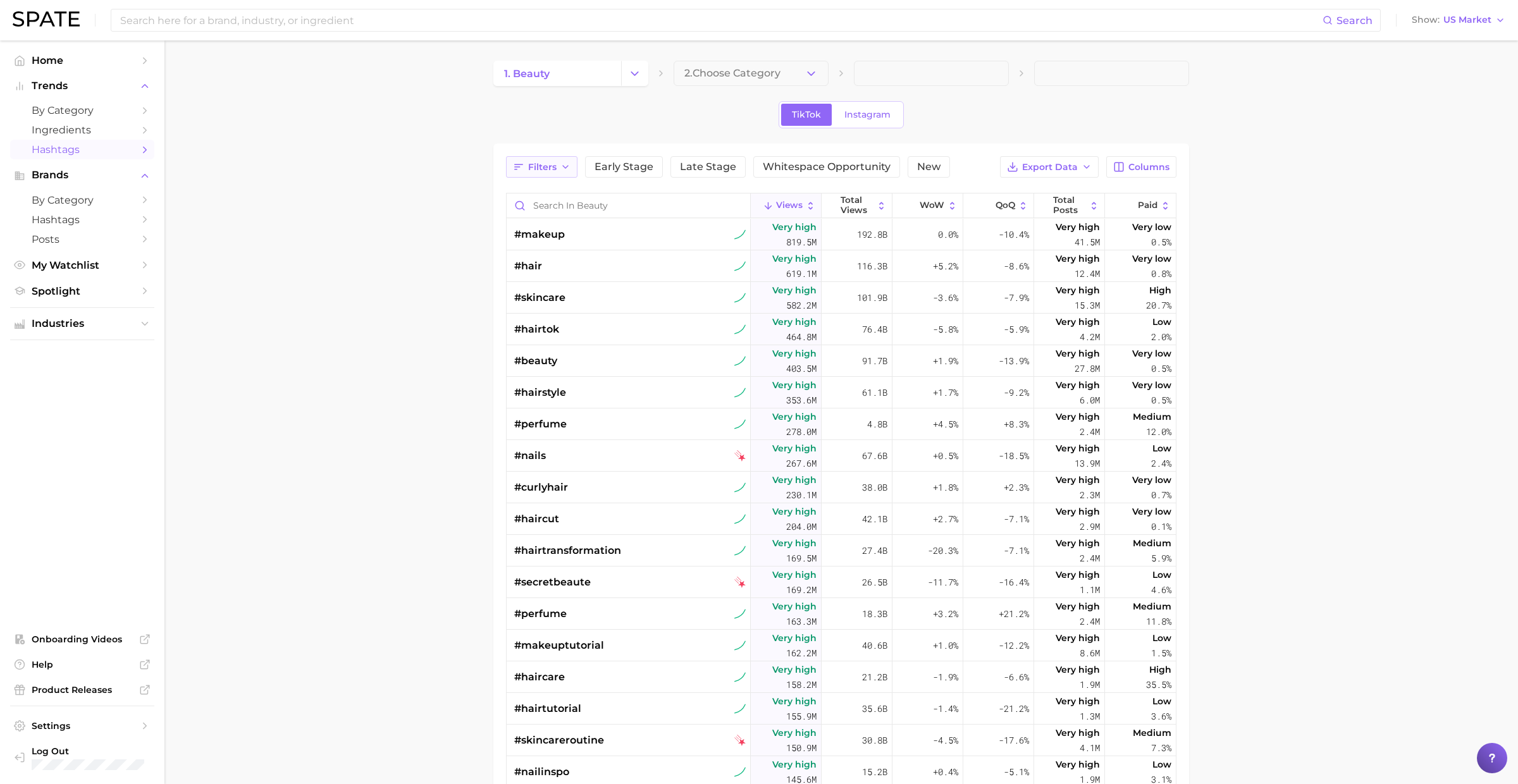
click at [552, 169] on span "Filters" at bounding box center [542, 167] width 28 height 11
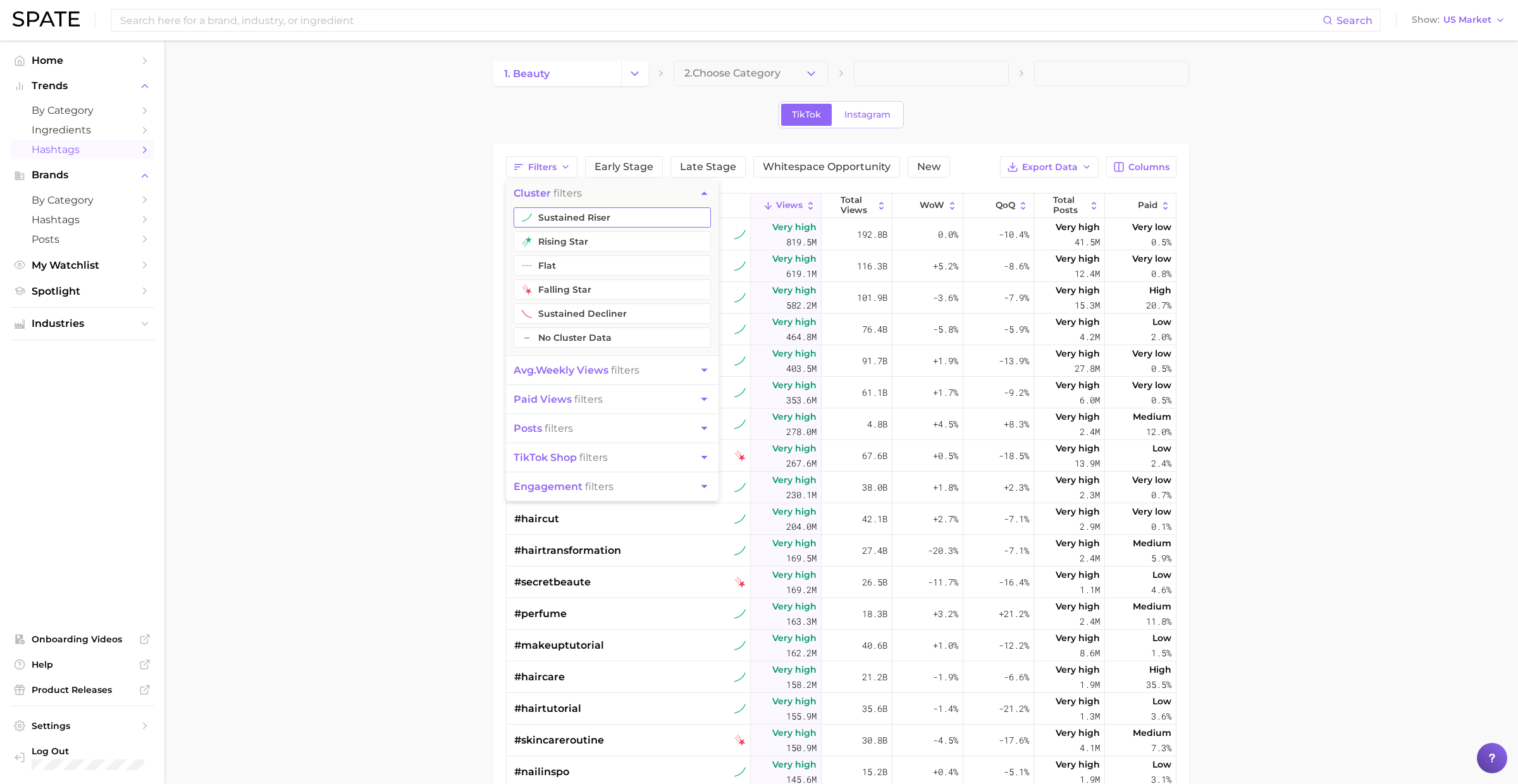
click at [557, 208] on button "sustained riser" at bounding box center [612, 218] width 198 height 20
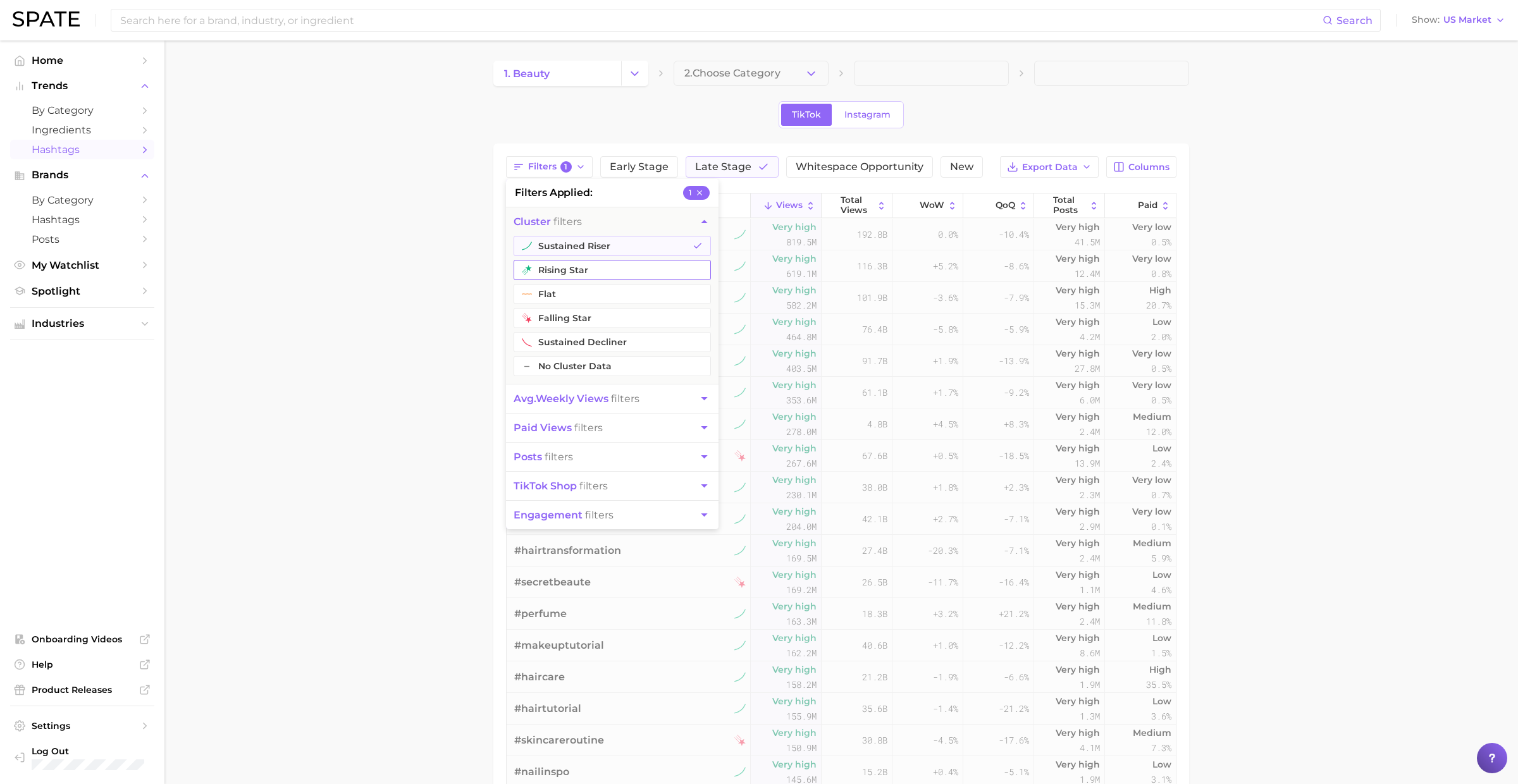
click at [557, 262] on button "rising star" at bounding box center [612, 270] width 198 height 20
click at [565, 400] on span "avg. weekly views" at bounding box center [561, 398] width 95 height 12
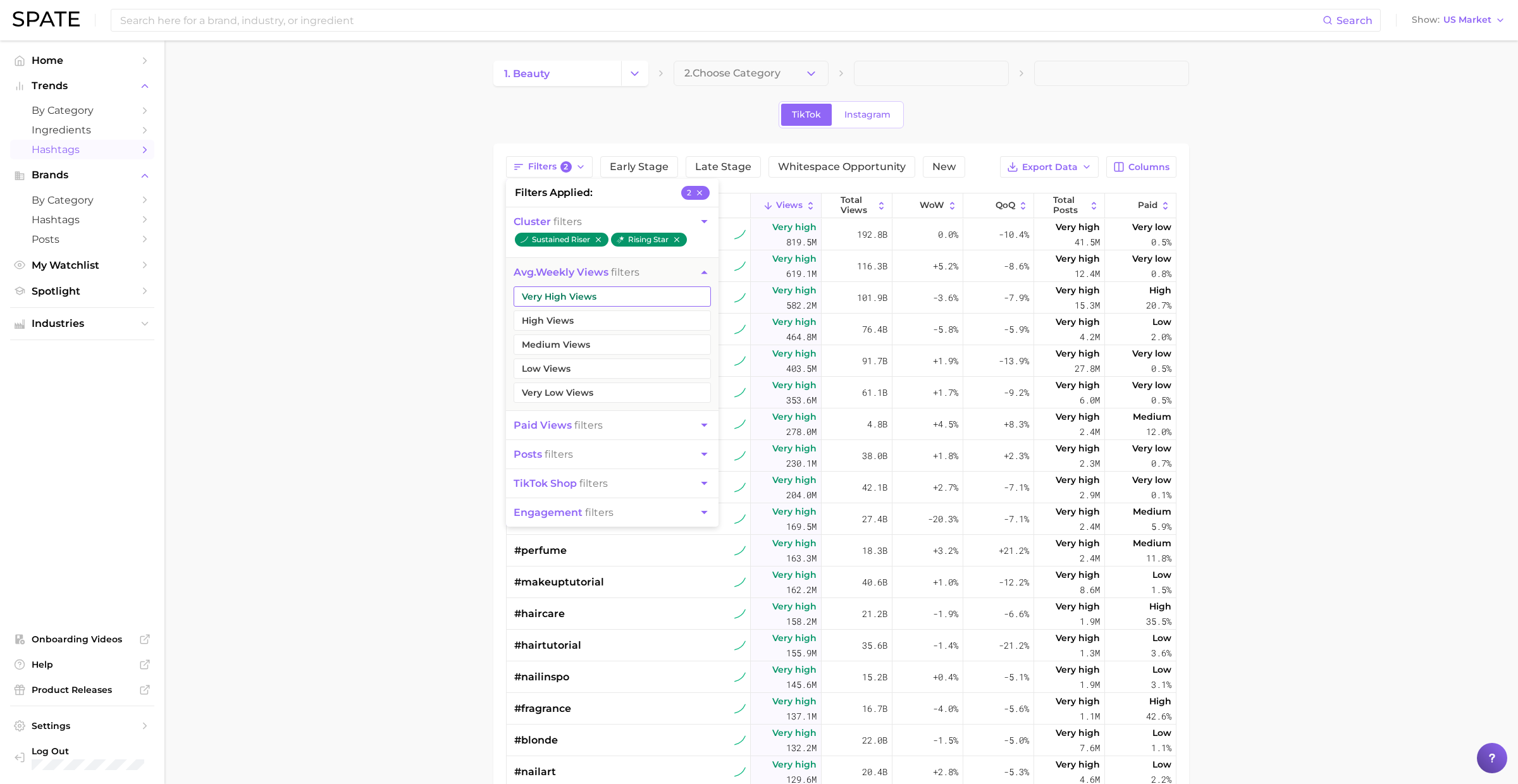
click at [562, 289] on button "Very High Views" at bounding box center [612, 296] width 198 height 20
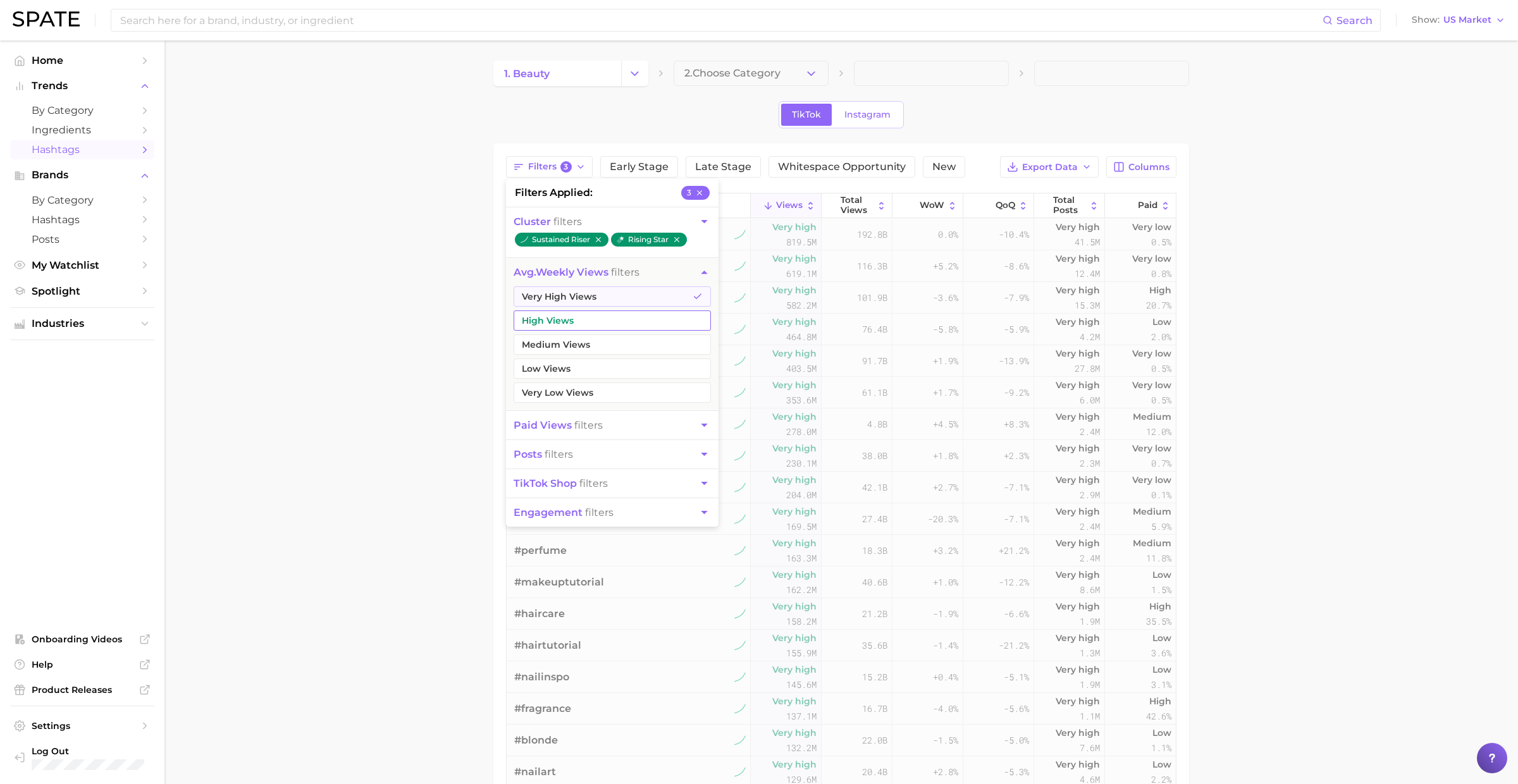
click at [562, 318] on button "High Views" at bounding box center [612, 321] width 198 height 20
click at [549, 343] on button "Medium Views" at bounding box center [612, 345] width 198 height 20
drag, startPoint x: 449, startPoint y: 281, endPoint x: 1004, endPoint y: 214, distance: 559.0
click at [451, 281] on main "1. beauty 2. Choose Category TikTok Instagram Filters 5 filters applied 5 clust…" at bounding box center [841, 546] width 1353 height 1012
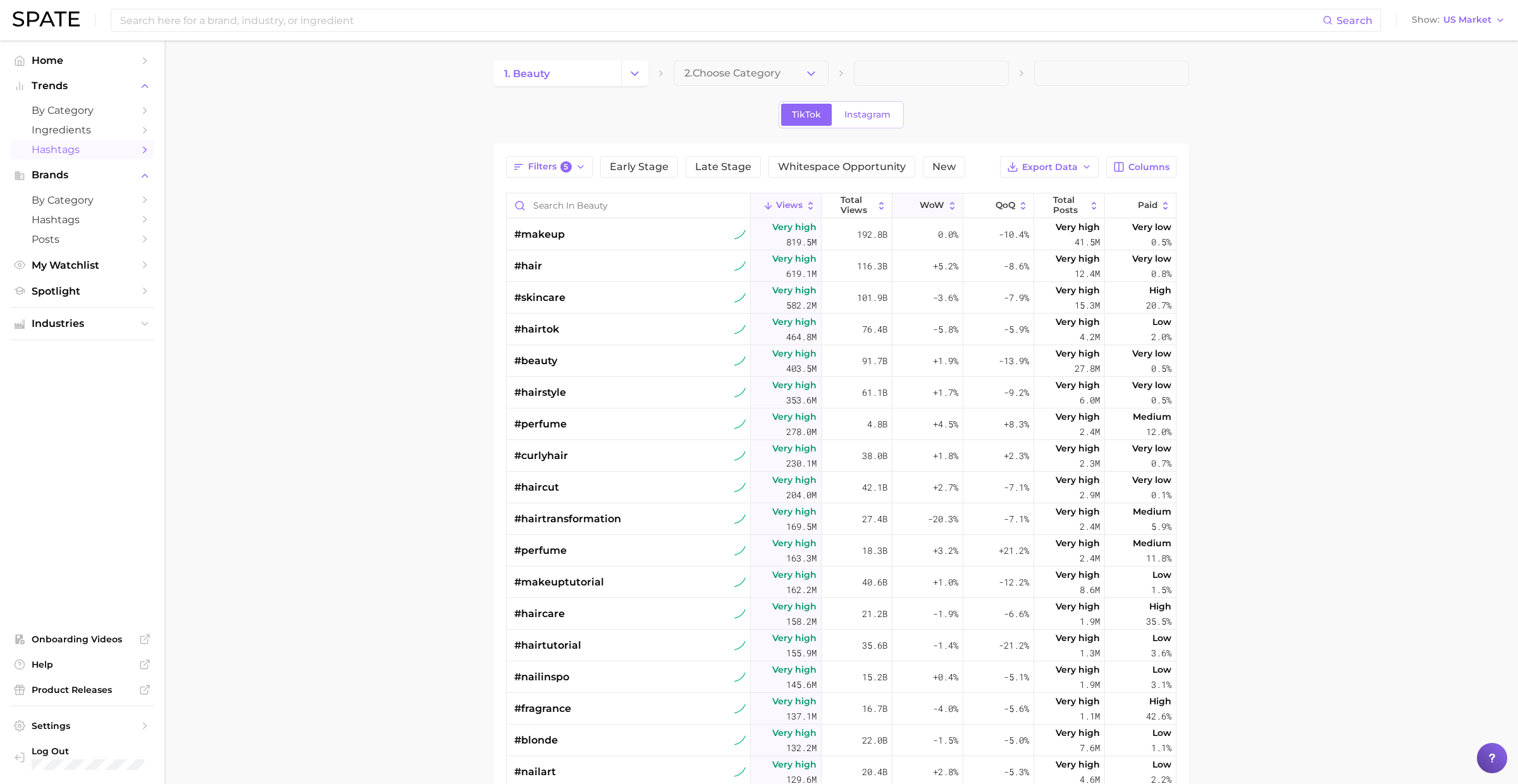
click at [918, 205] on button "WoW" at bounding box center [928, 205] width 71 height 24
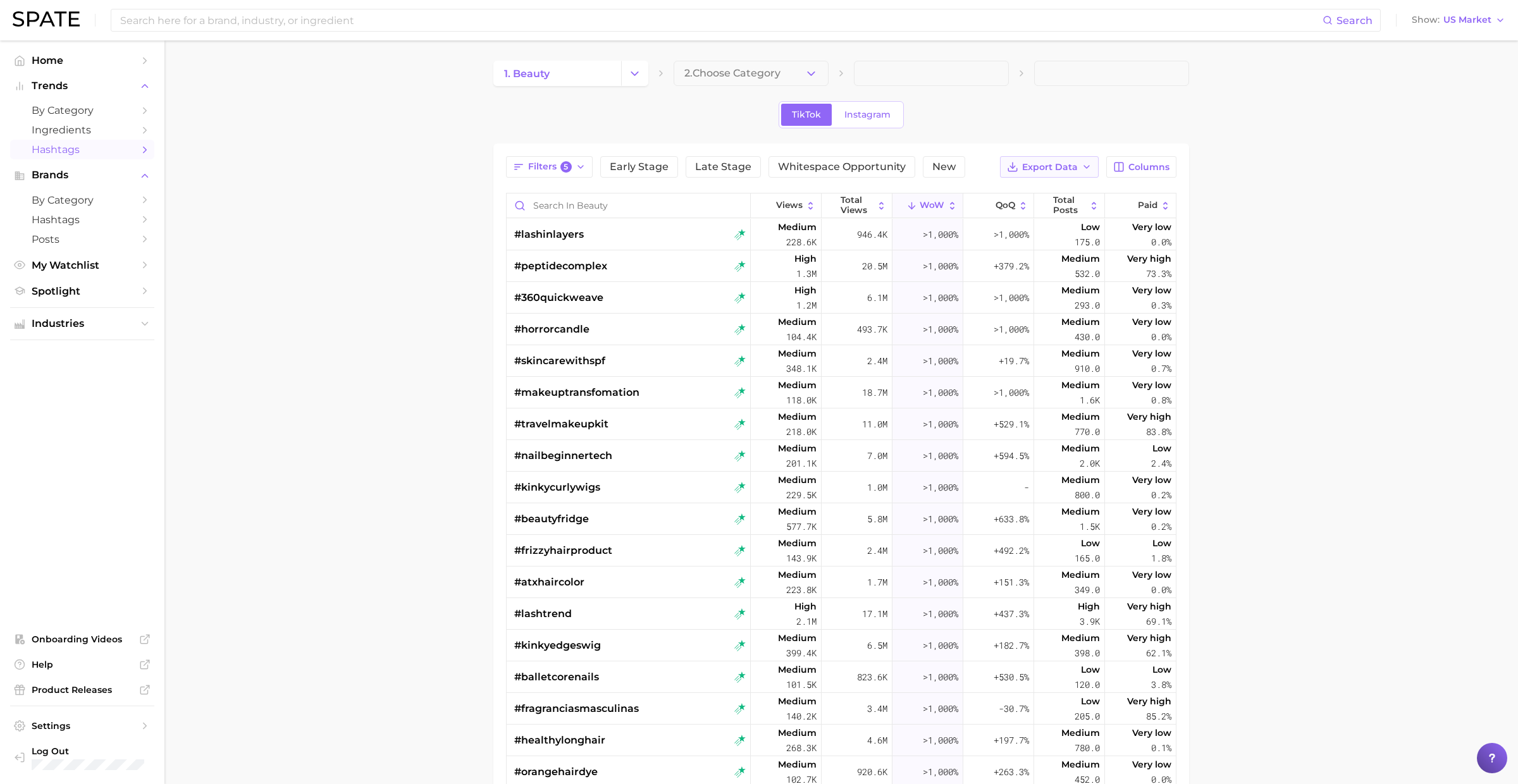
click at [1058, 162] on span "Export Data" at bounding box center [1049, 167] width 56 height 11
click at [1042, 186] on span "Table Data CSV" at bounding box center [1015, 191] width 70 height 11
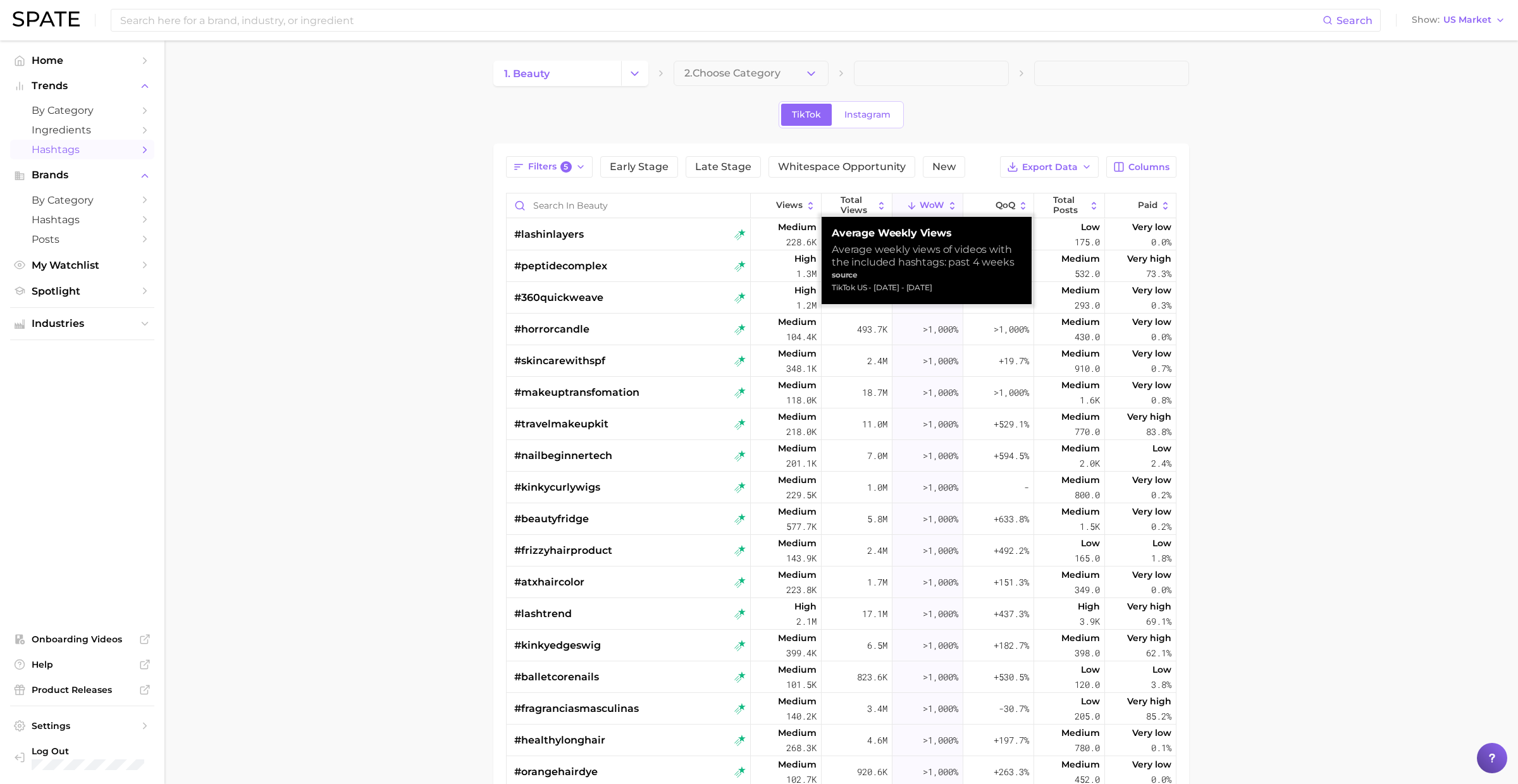
click at [908, 292] on div "TikTok US - [DATE] - [DATE]" at bounding box center [926, 288] width 190 height 13
copy div "TikTok US - [DATE] - [DATE]"
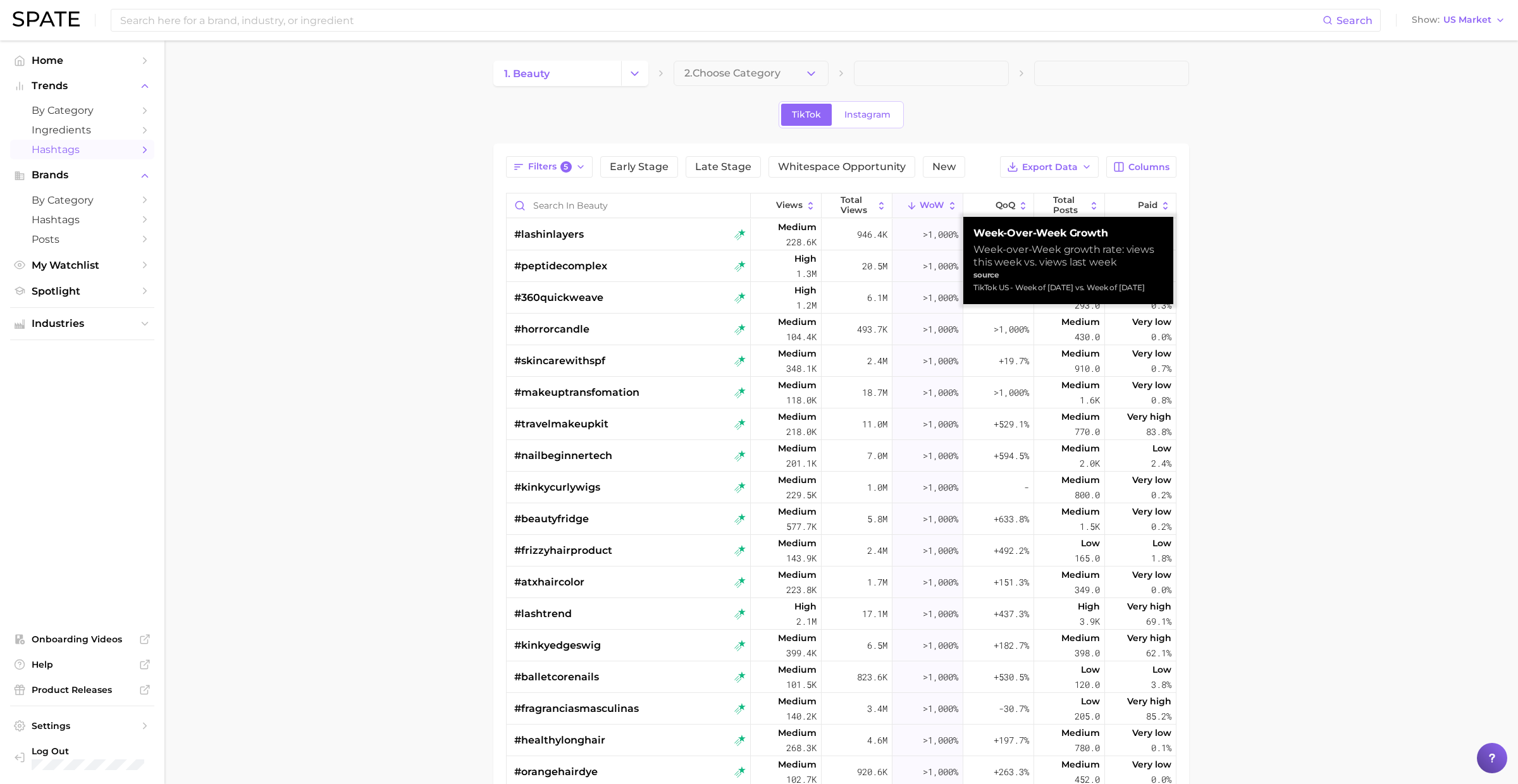
click at [1002, 288] on div "TikTok US - Week of [DATE] vs. Week of [DATE]" at bounding box center [1068, 288] width 190 height 13
copy div "TikTok US - Week of [DATE] vs. Week of [DATE]"
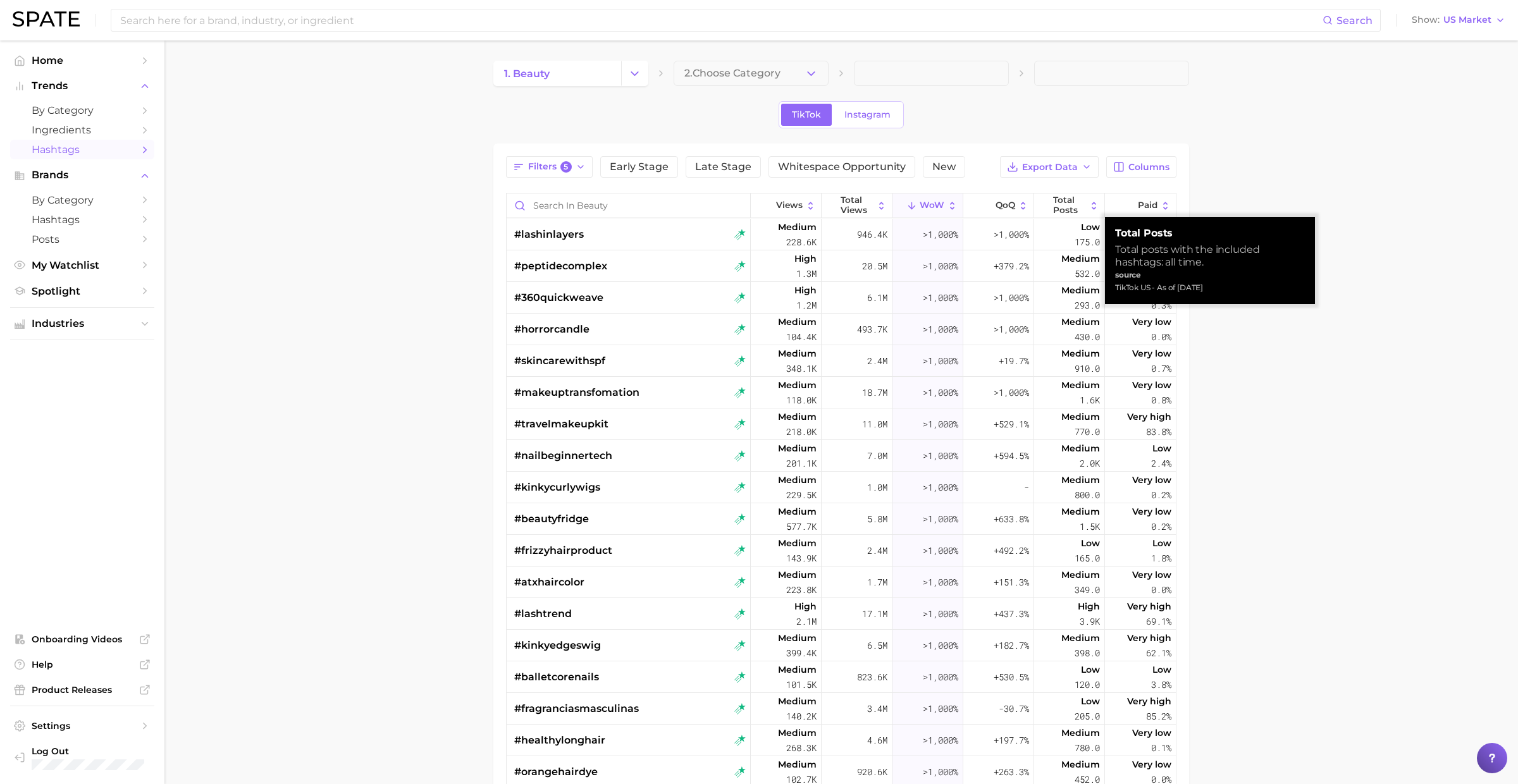
click at [1143, 288] on div "TikTok US - As of [DATE]" at bounding box center [1210, 288] width 190 height 13
copy div "TikTok US - As of [DATE]"
